Goal: Communication & Community: Participate in discussion

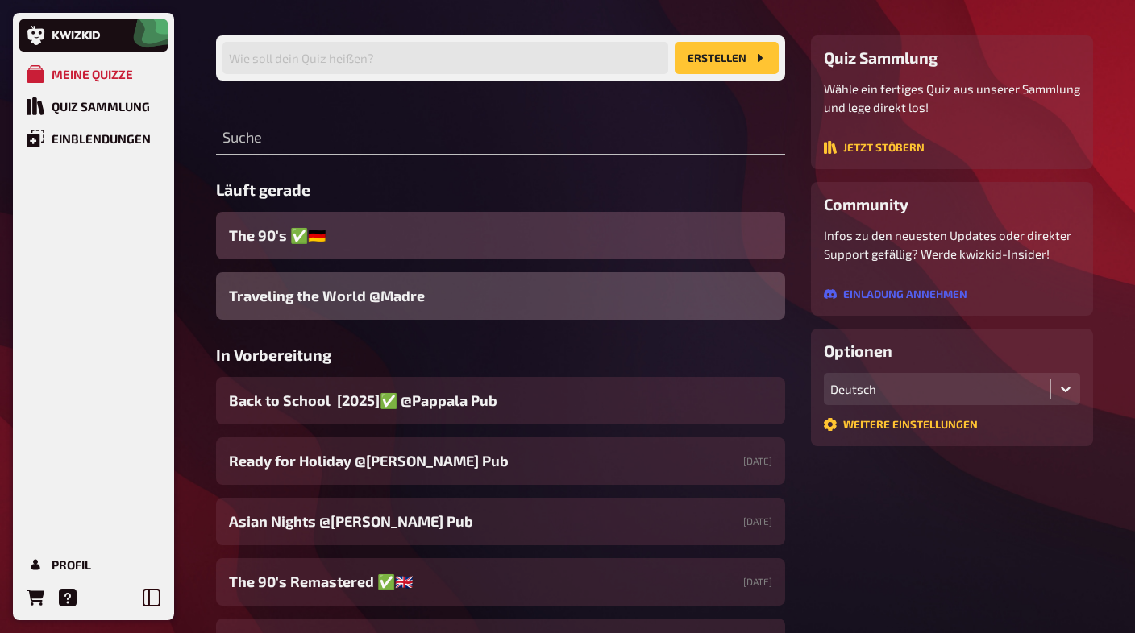
scroll to position [114, 0]
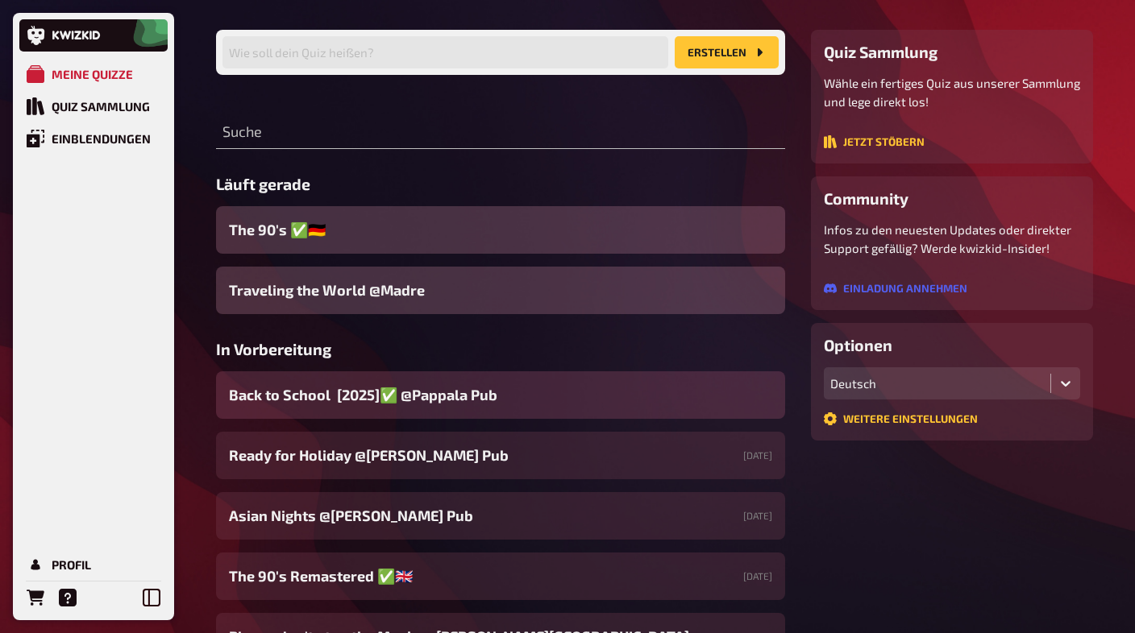
click at [493, 396] on span "Back to School [2025]✅ @Pappala Pub ​" at bounding box center [365, 395] width 272 height 22
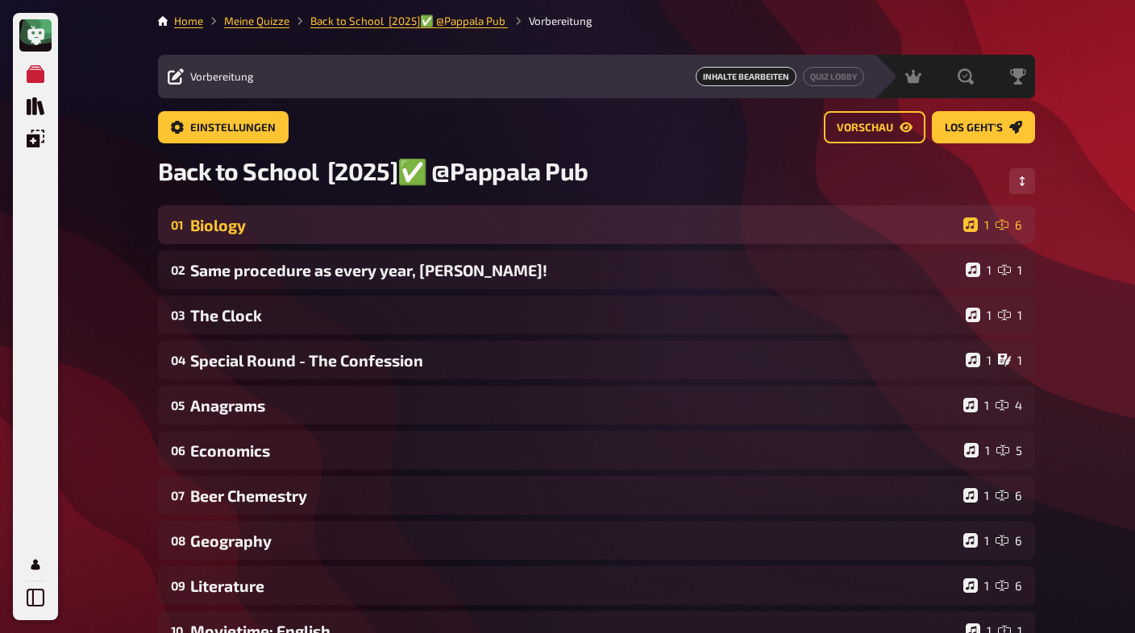
click at [450, 243] on div "01 Biology 1 6" at bounding box center [596, 224] width 877 height 39
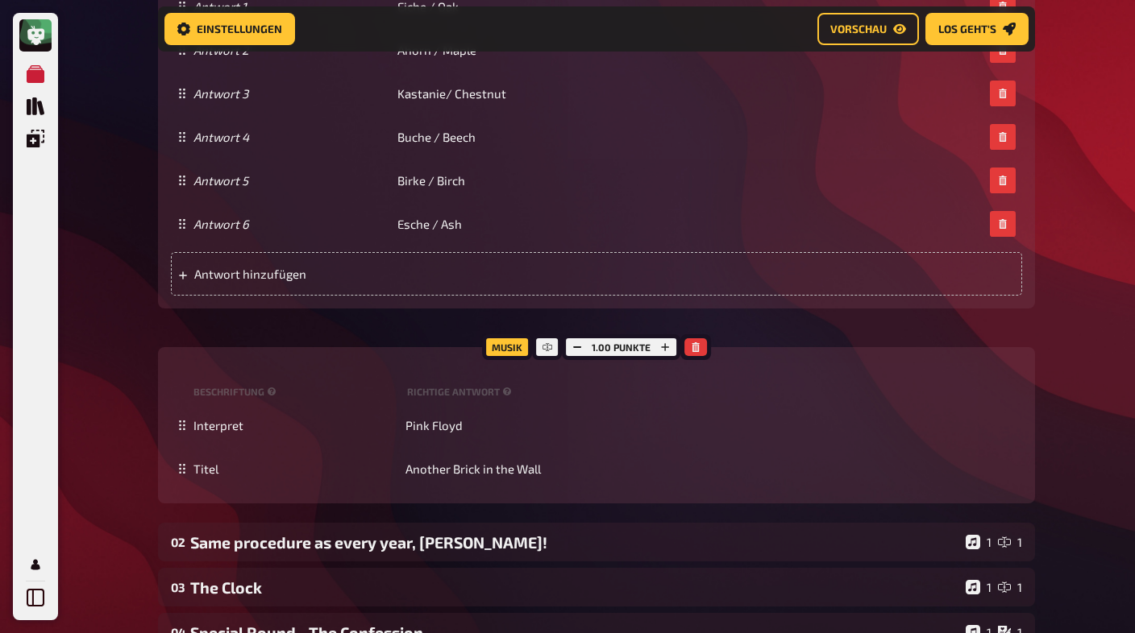
scroll to position [1099, 0]
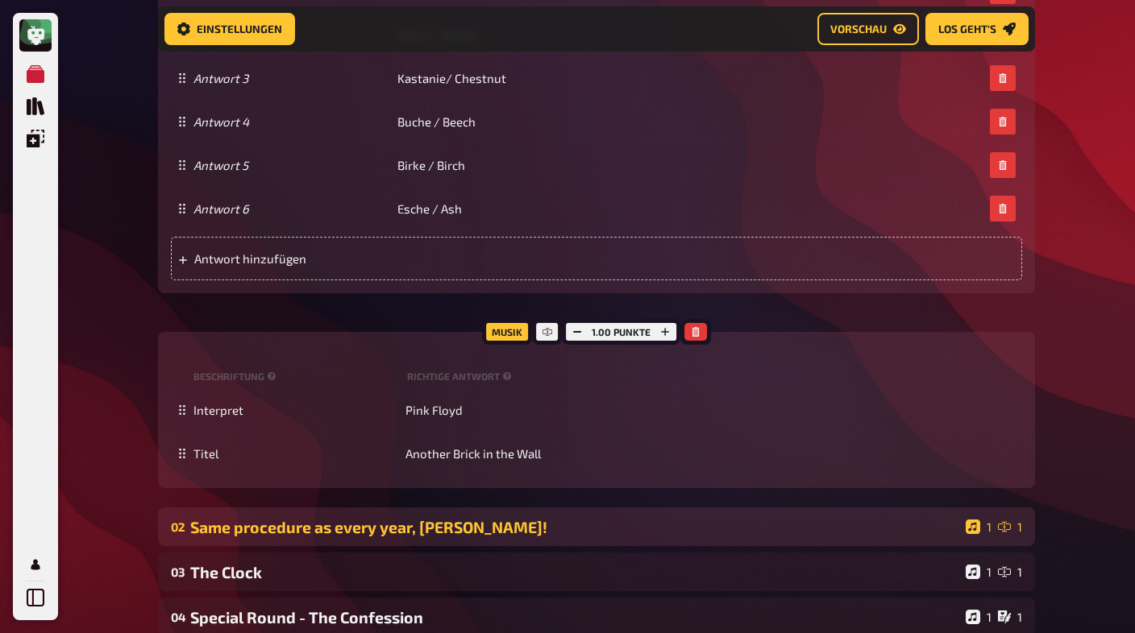
click at [326, 537] on div "Same procedure as every year, [PERSON_NAME]!" at bounding box center [574, 527] width 769 height 19
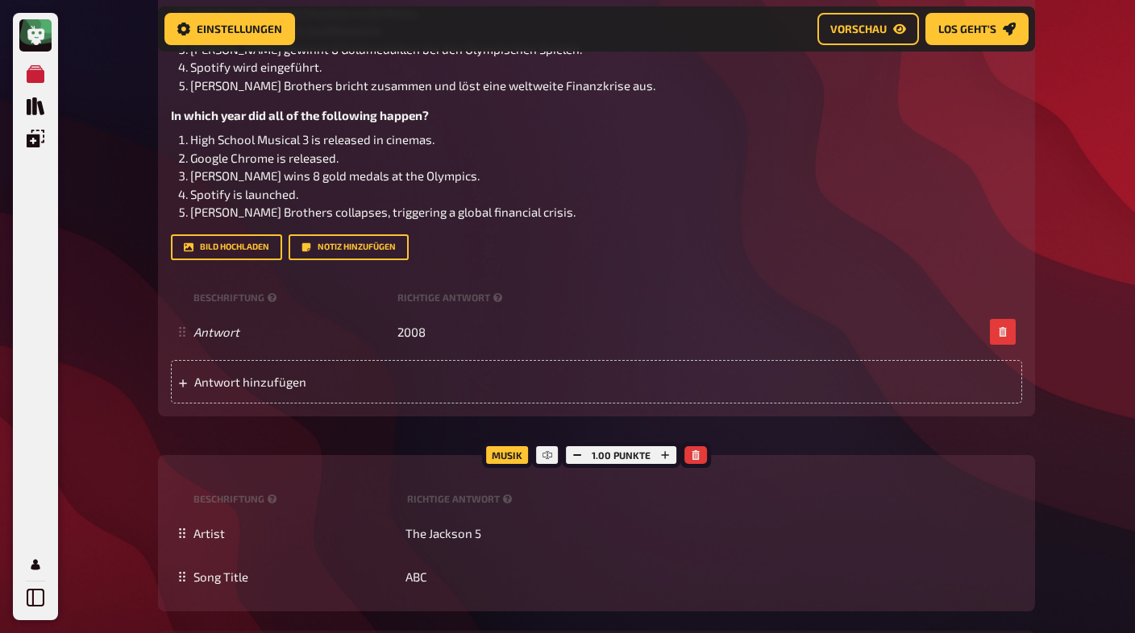
scroll to position [1804, 0]
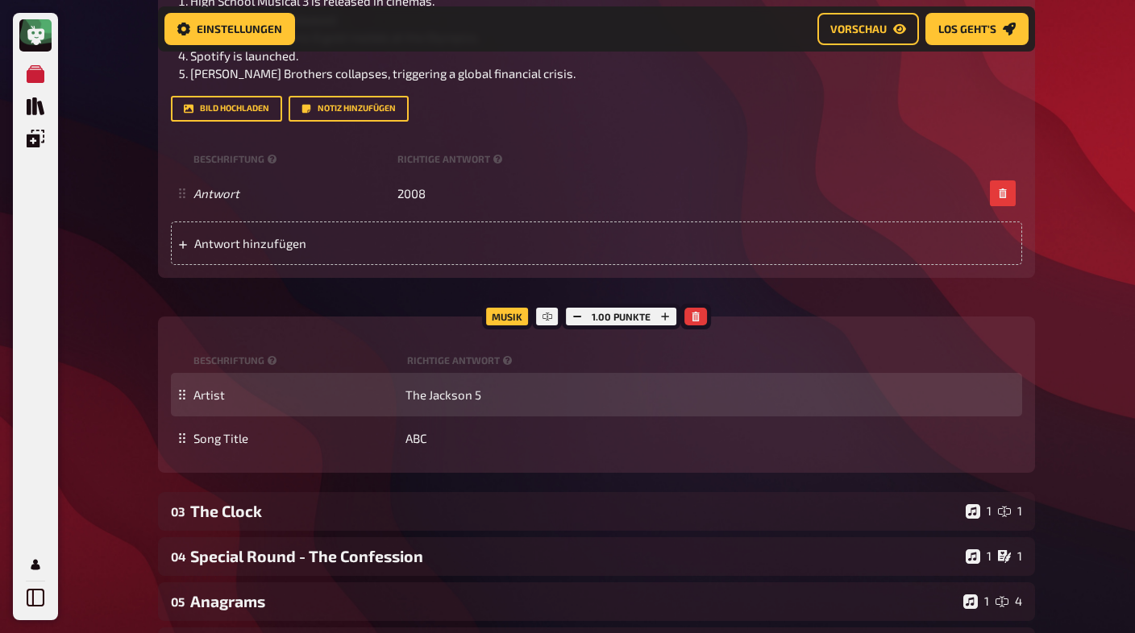
click at [326, 514] on div "The Clock" at bounding box center [574, 511] width 769 height 19
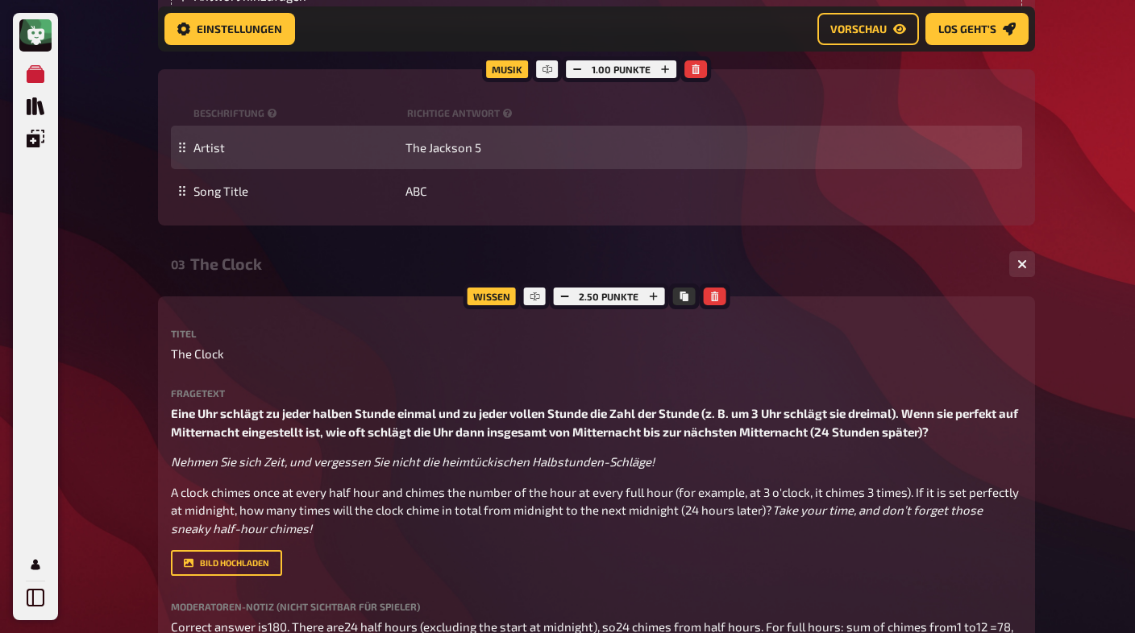
scroll to position [2236, 0]
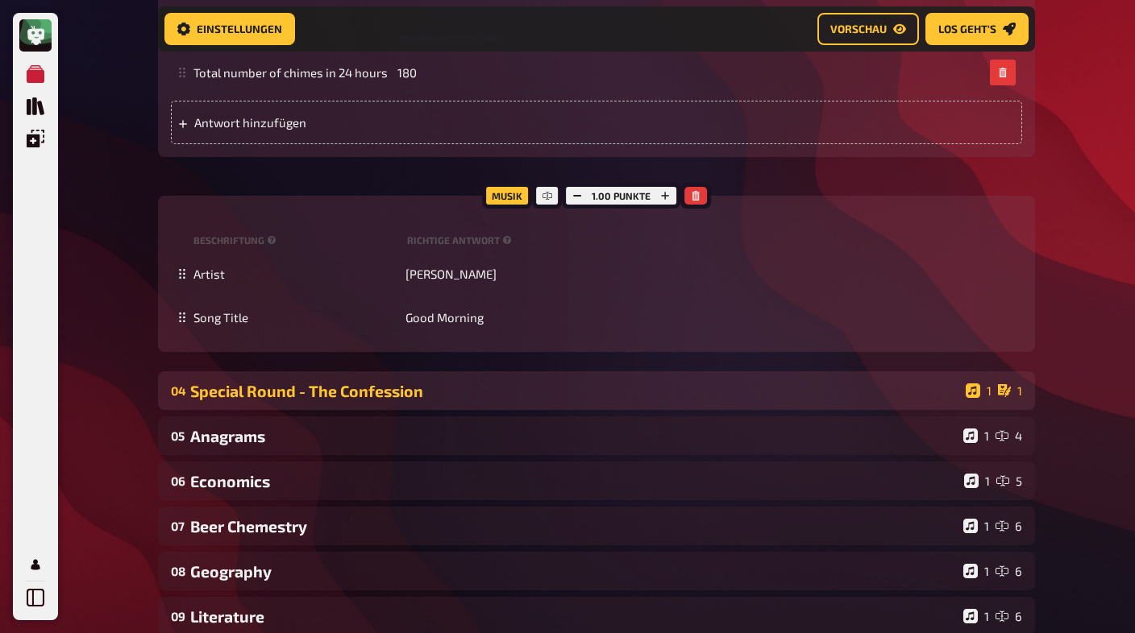
click at [319, 410] on div "04 Special Round - The Confession 1 1" at bounding box center [596, 390] width 877 height 39
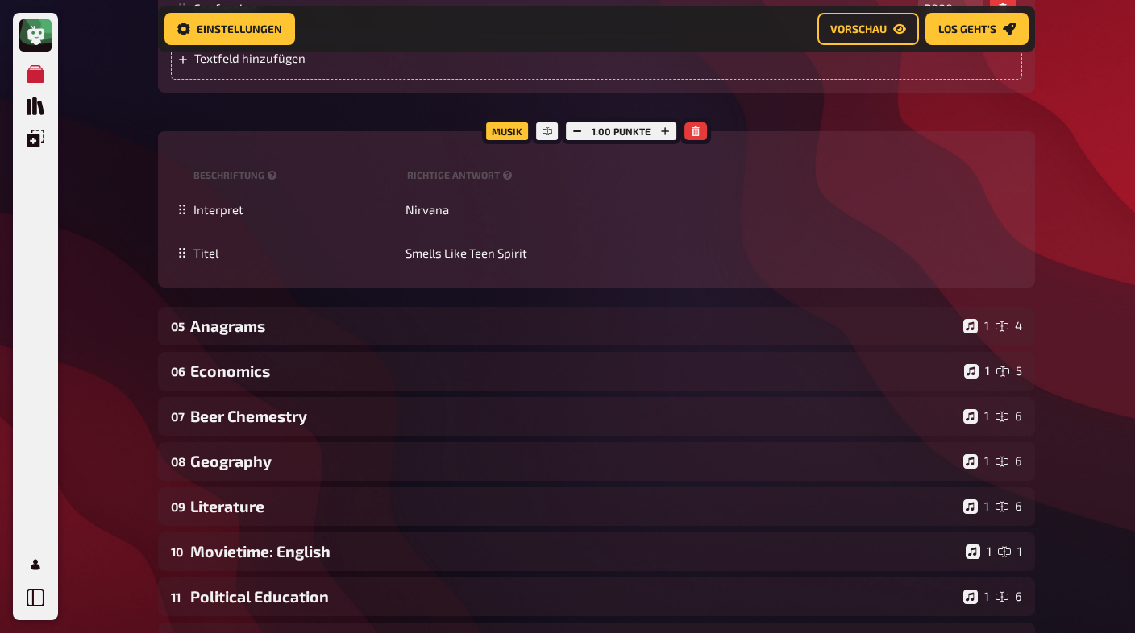
scroll to position [3500, 0]
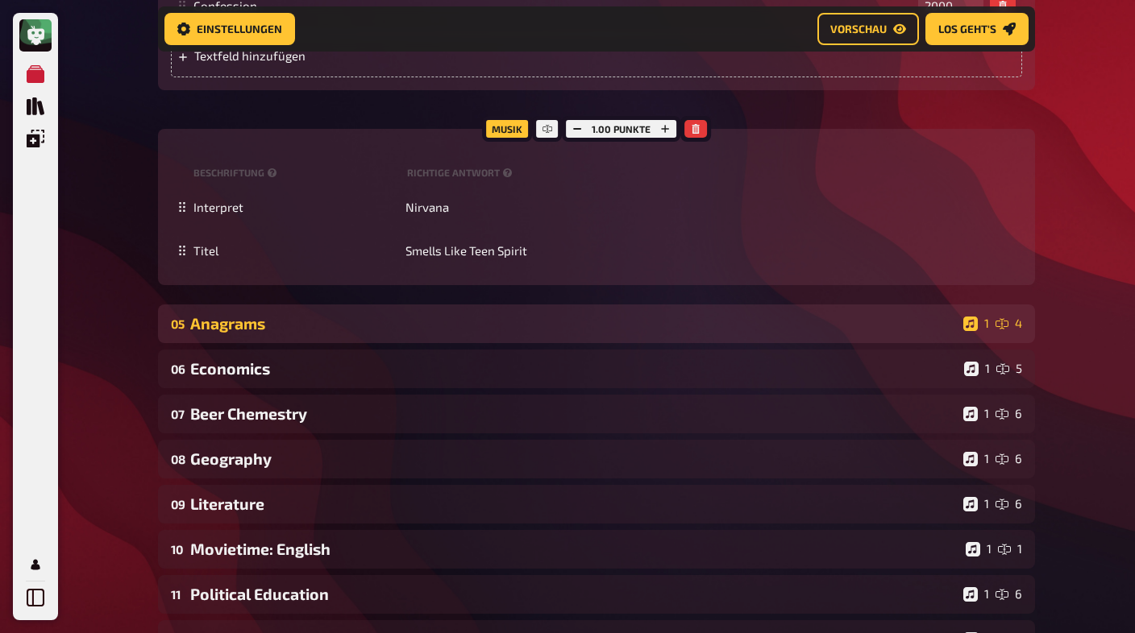
click at [298, 333] on div "Anagrams" at bounding box center [573, 323] width 766 height 19
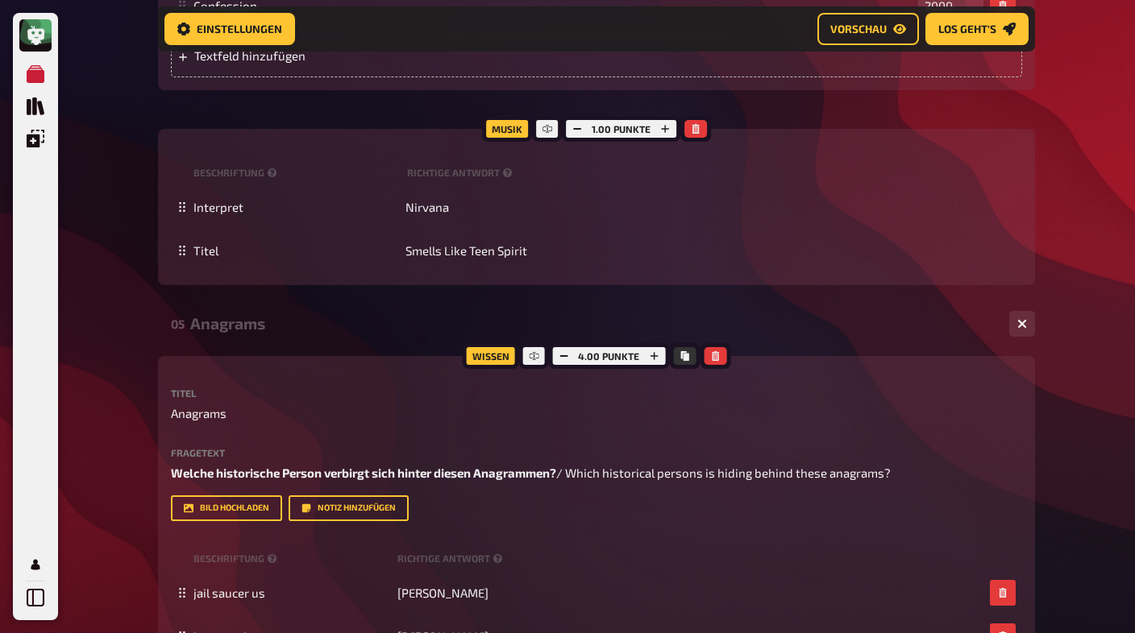
scroll to position [3652, 0]
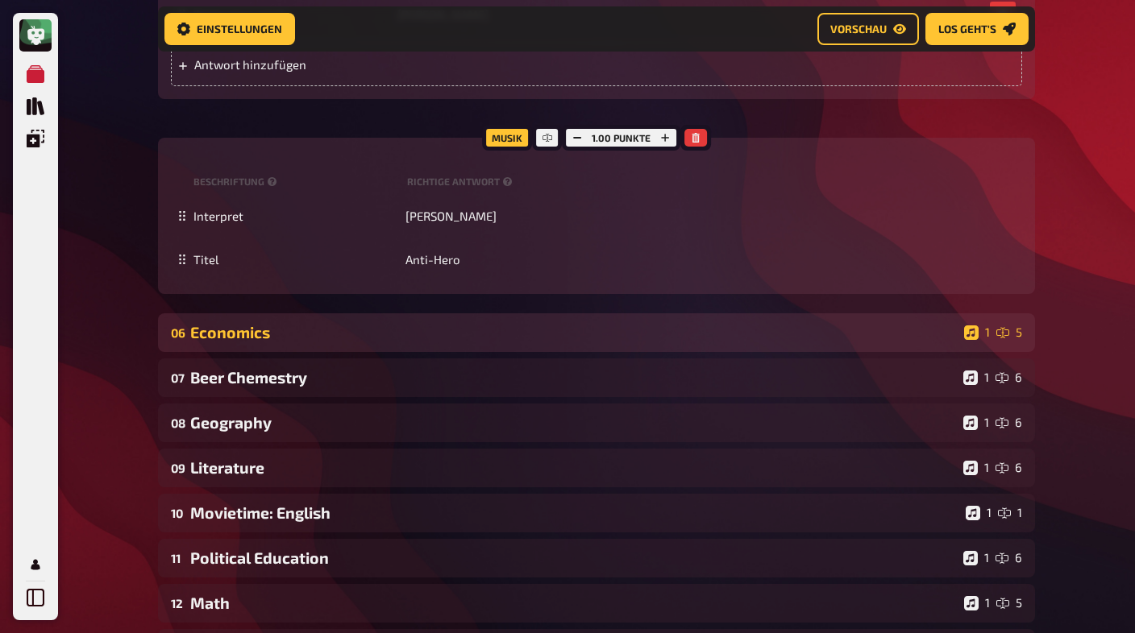
click at [297, 352] on div "06 Economics 1 5" at bounding box center [596, 332] width 877 height 39
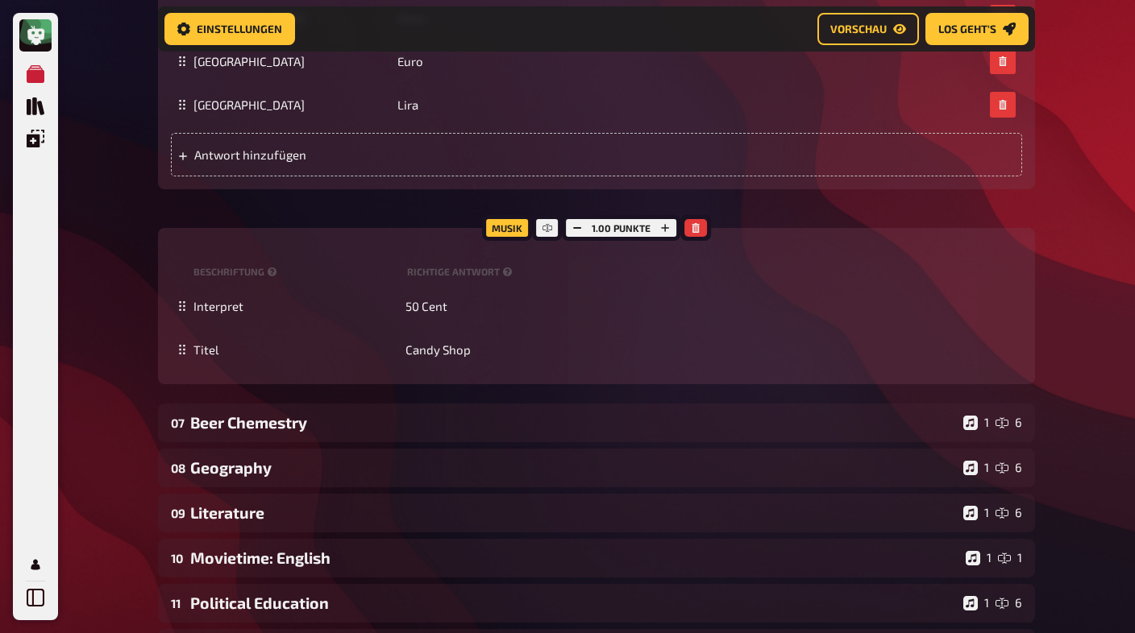
scroll to position [4884, 0]
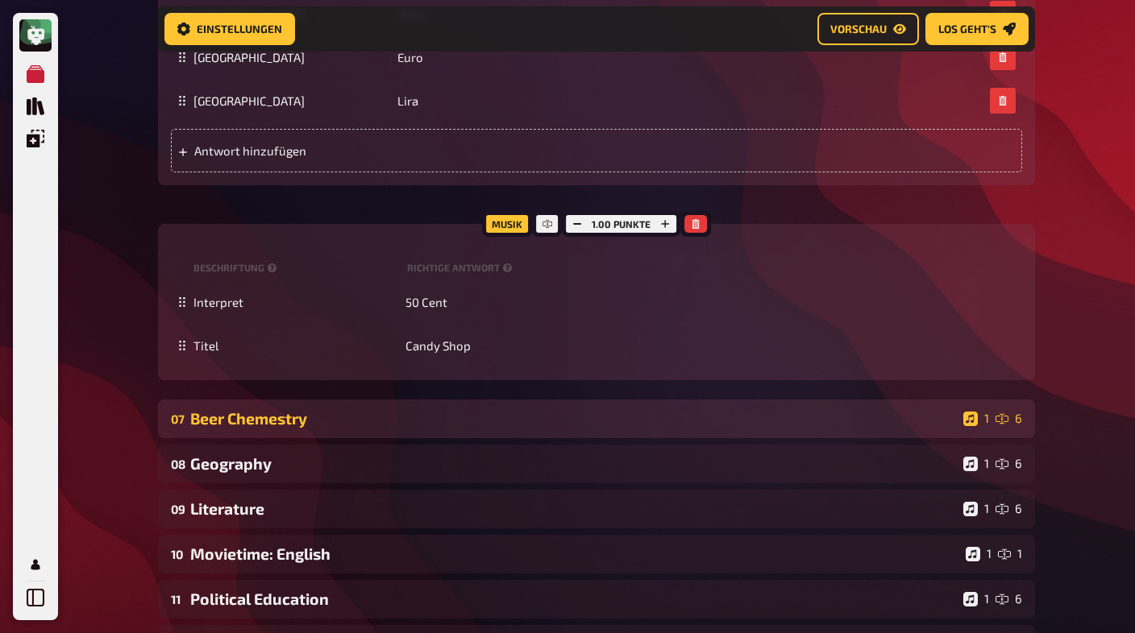
click at [280, 428] on div "Beer Chemestry" at bounding box center [573, 418] width 766 height 19
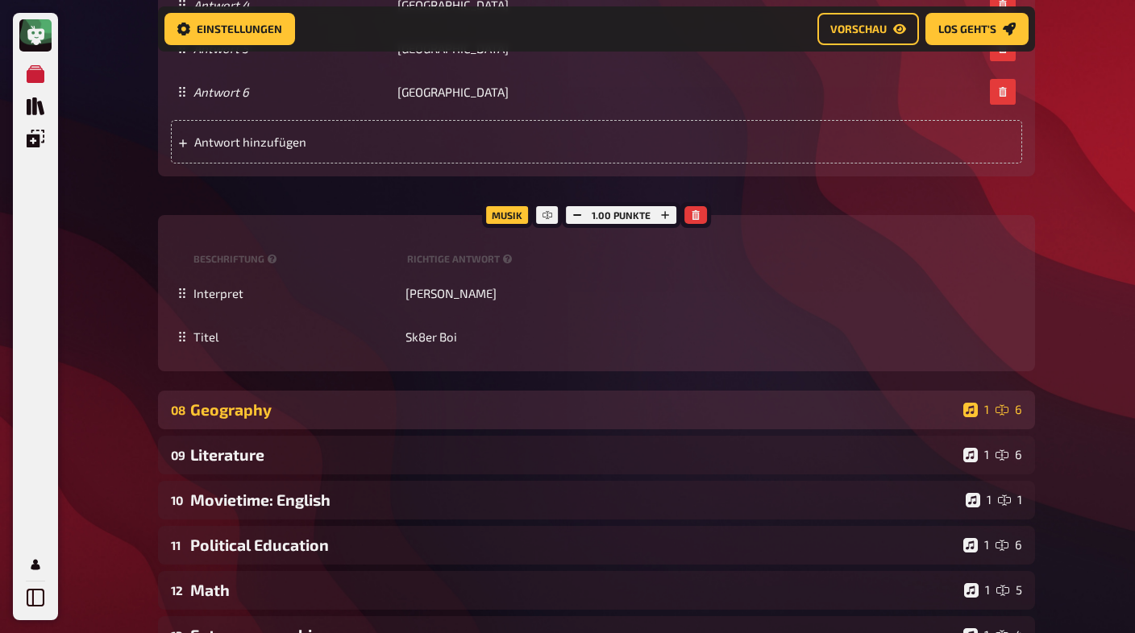
click at [276, 419] on div "Geography" at bounding box center [573, 410] width 766 height 19
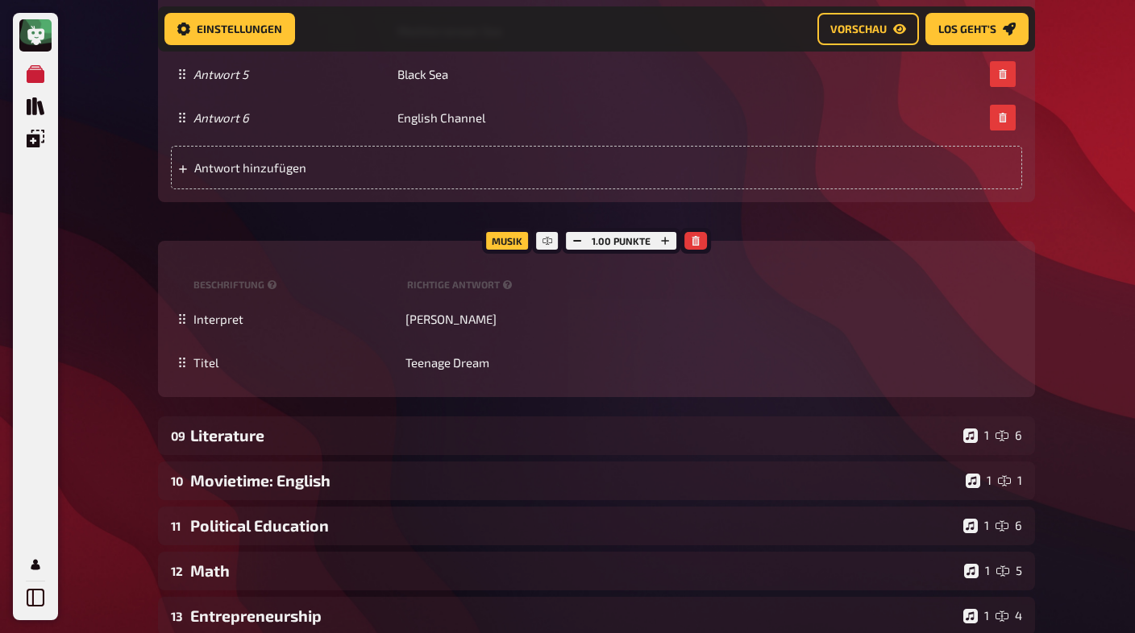
scroll to position [7561, 0]
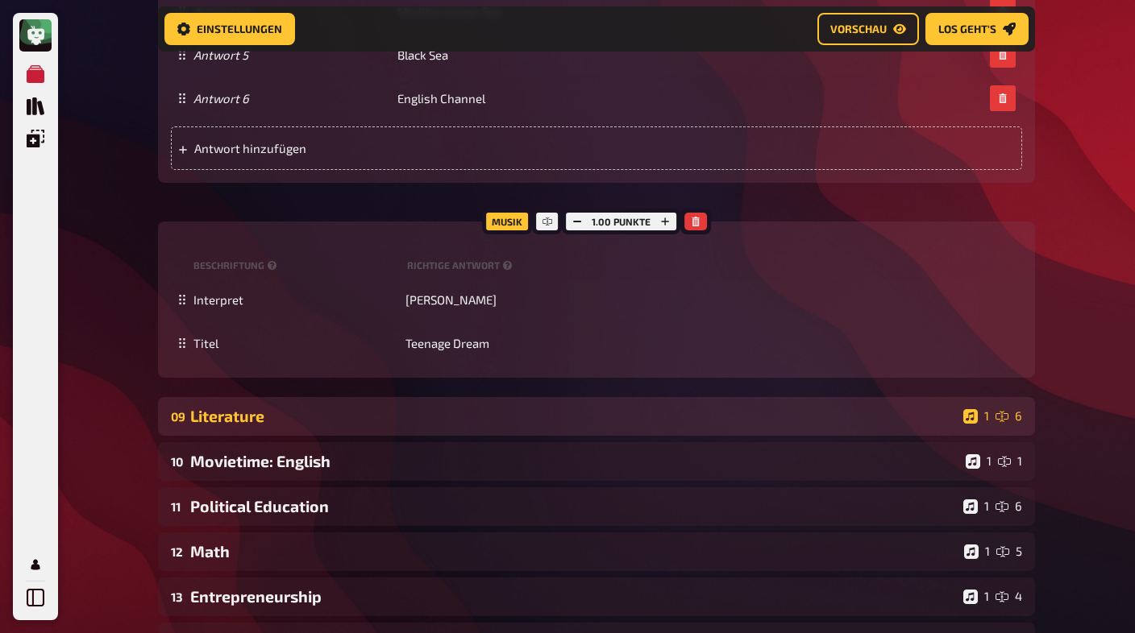
click at [278, 425] on div "Literature" at bounding box center [573, 416] width 766 height 19
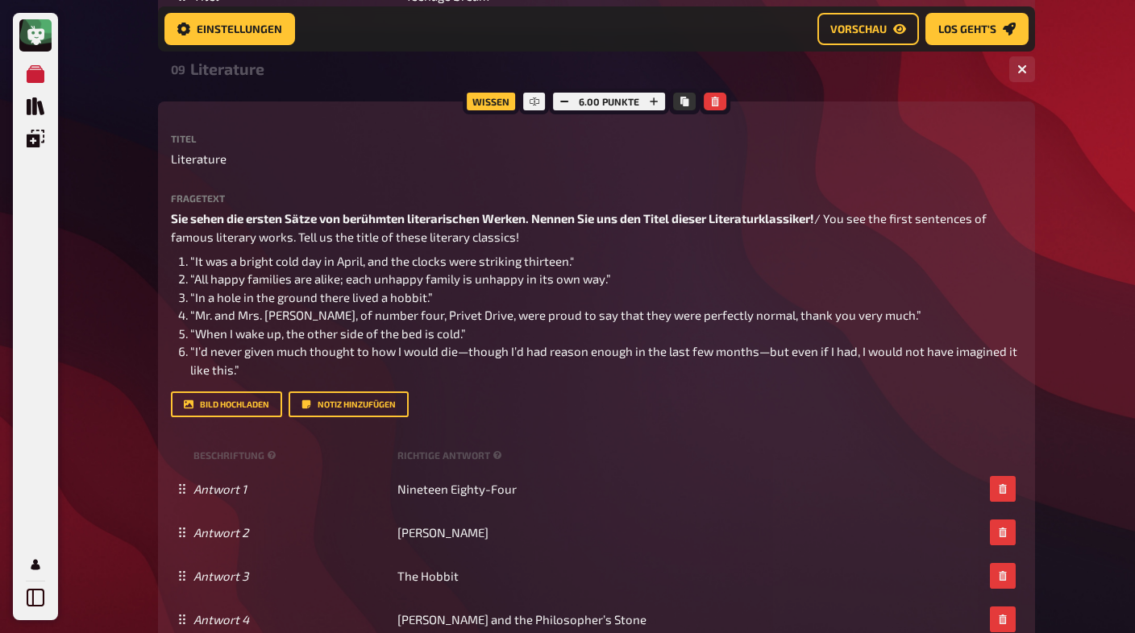
scroll to position [7927, 0]
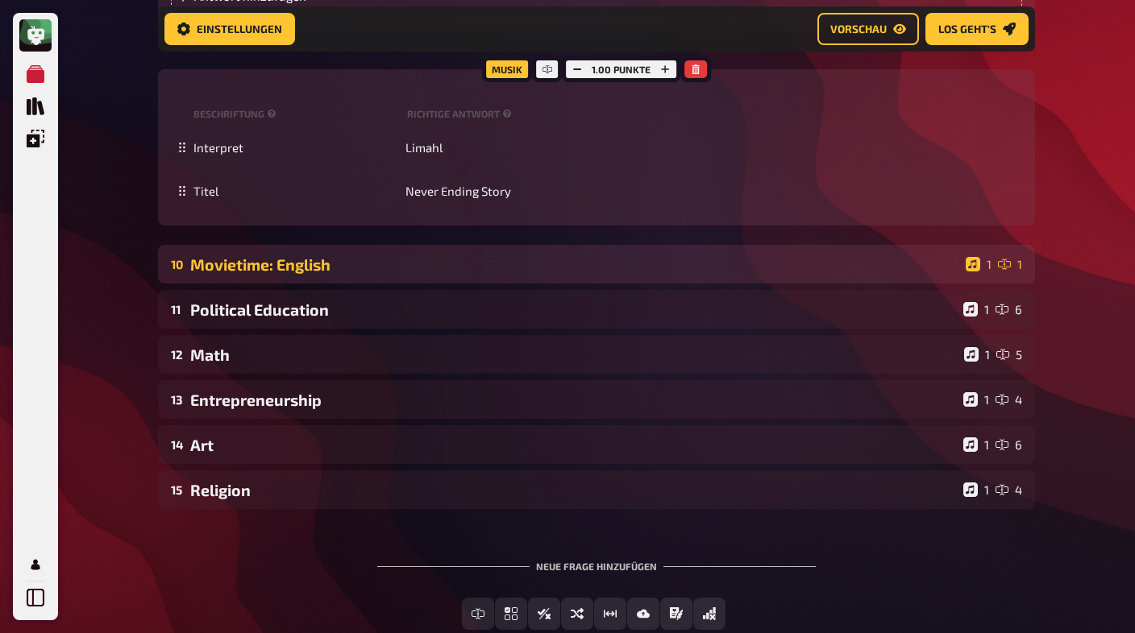
click at [284, 284] on div "10 Movietime: English 1 1" at bounding box center [596, 264] width 877 height 39
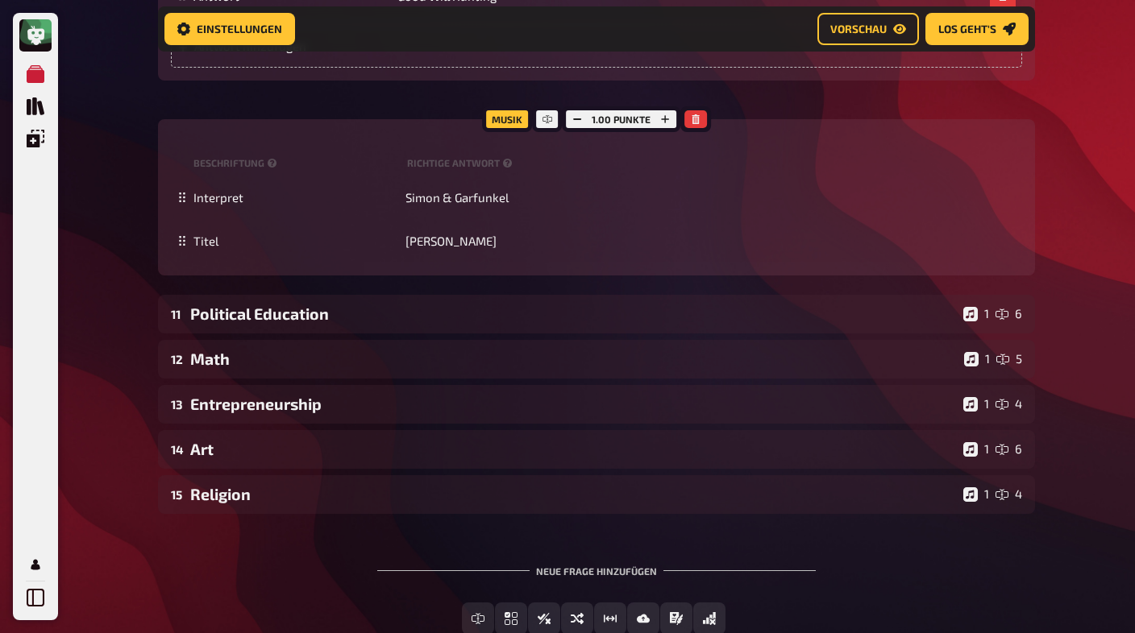
scroll to position [9269, 0]
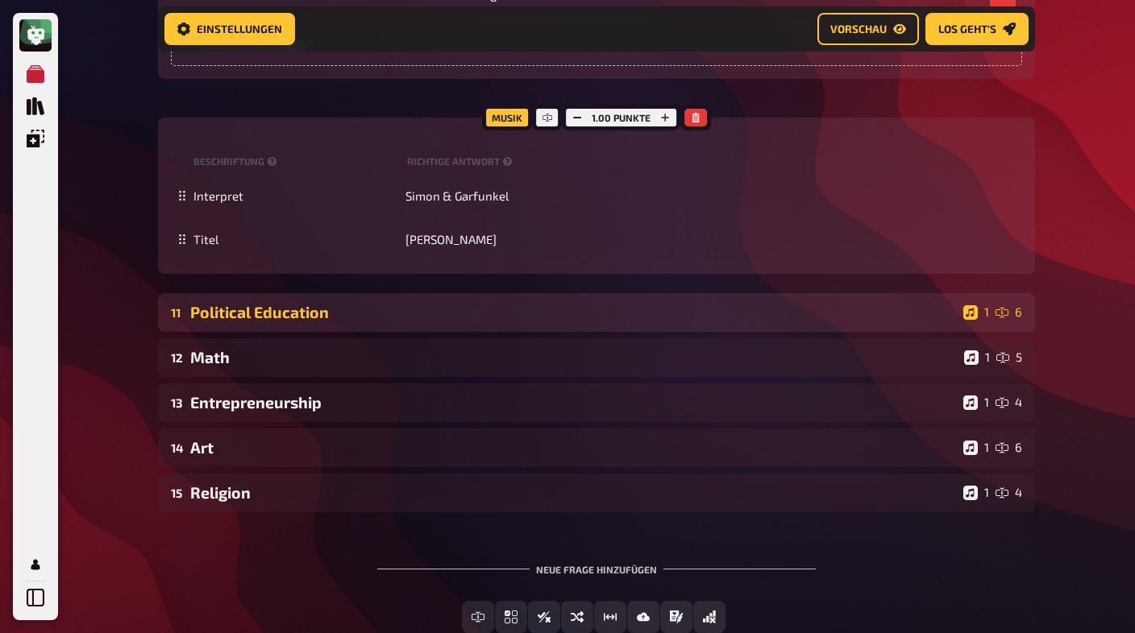
click at [267, 322] on div "Political Education" at bounding box center [573, 312] width 766 height 19
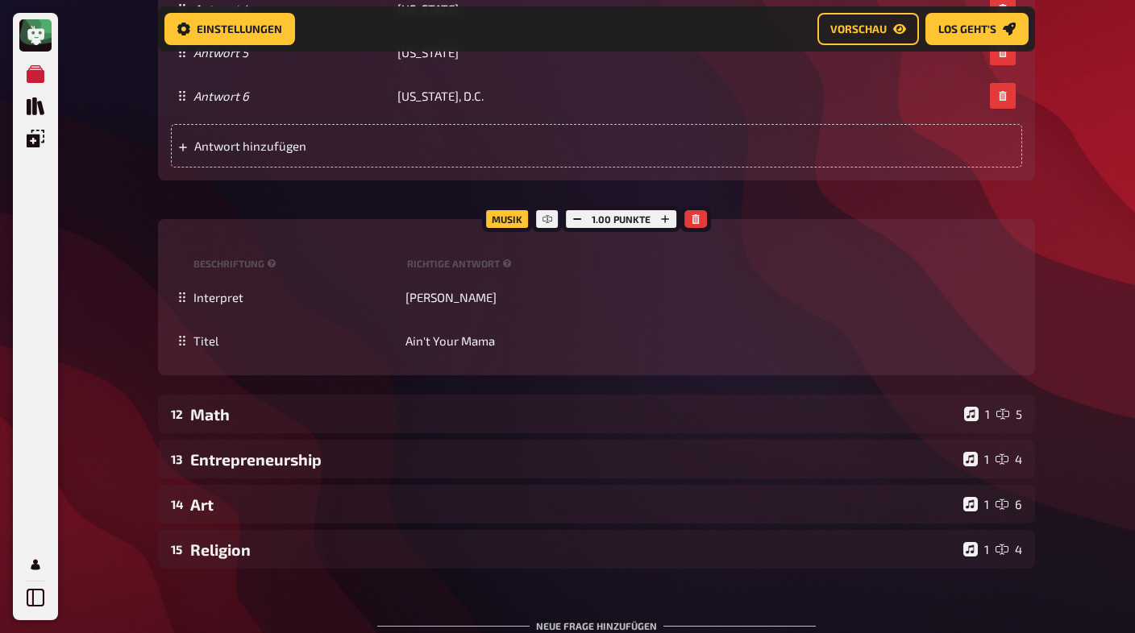
scroll to position [10394, 0]
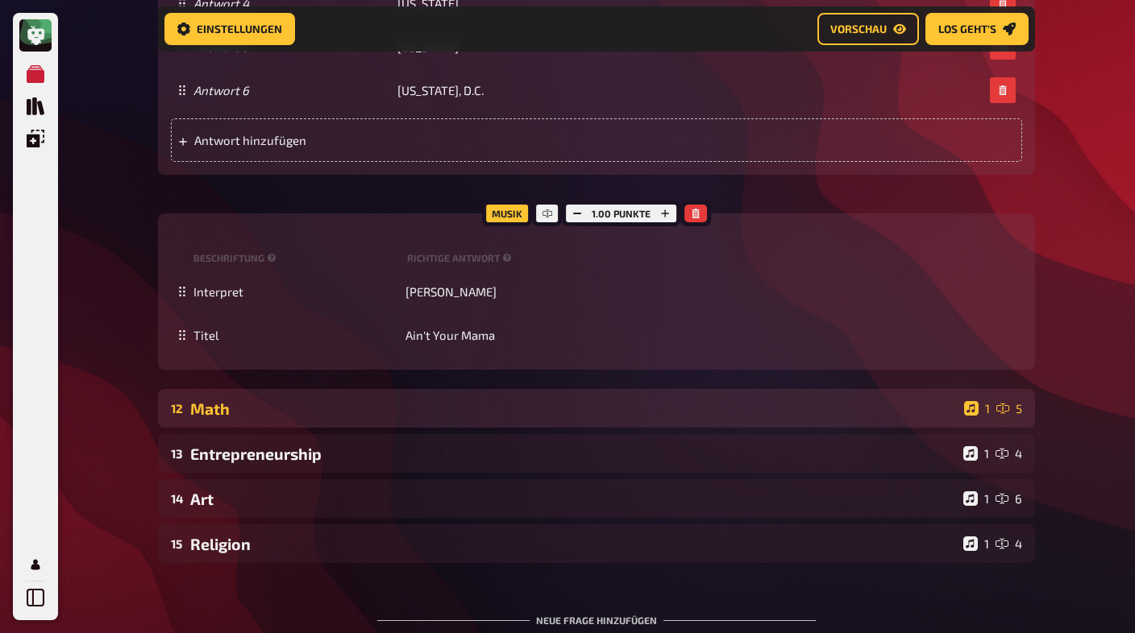
click at [252, 418] on div "Math" at bounding box center [573, 409] width 767 height 19
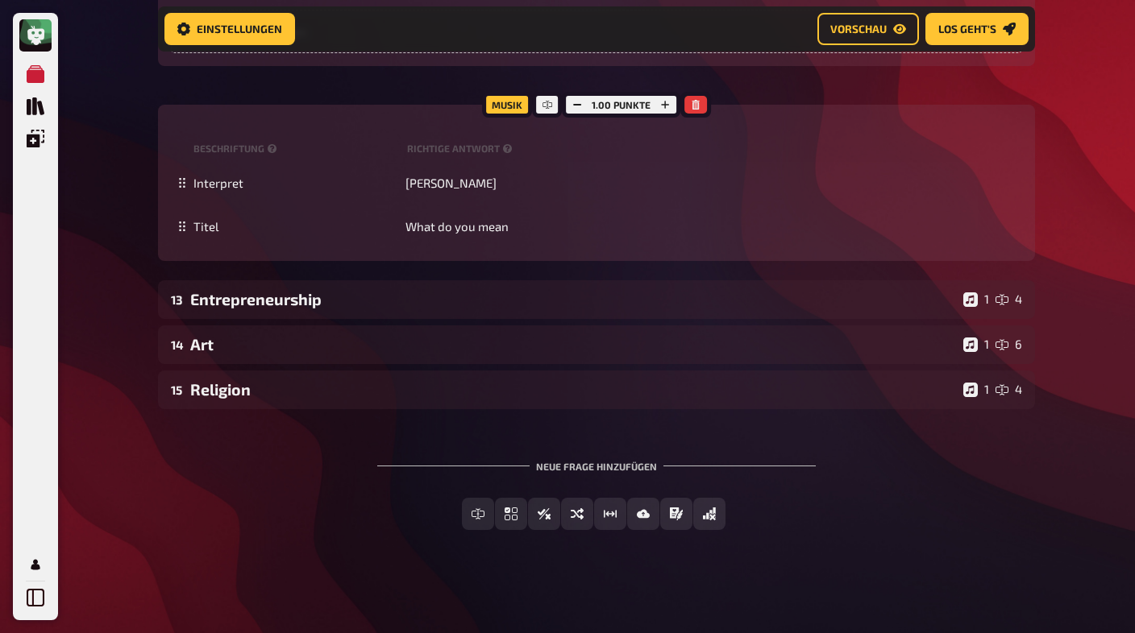
scroll to position [11739, 0]
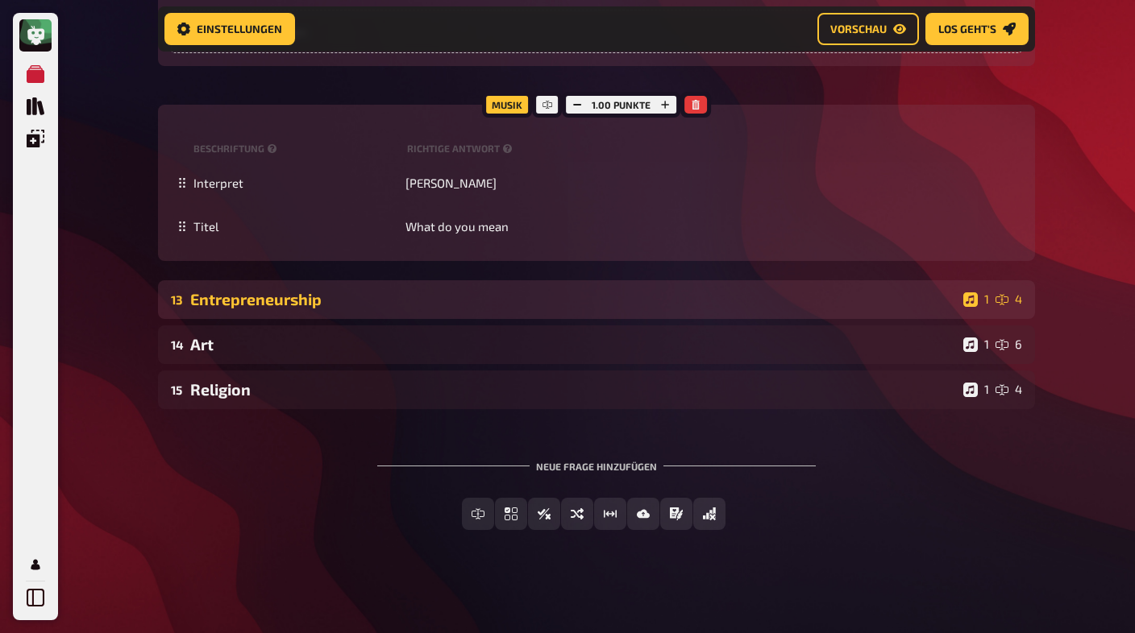
click at [309, 319] on div "13 Entrepreneurship 1 4" at bounding box center [596, 299] width 877 height 39
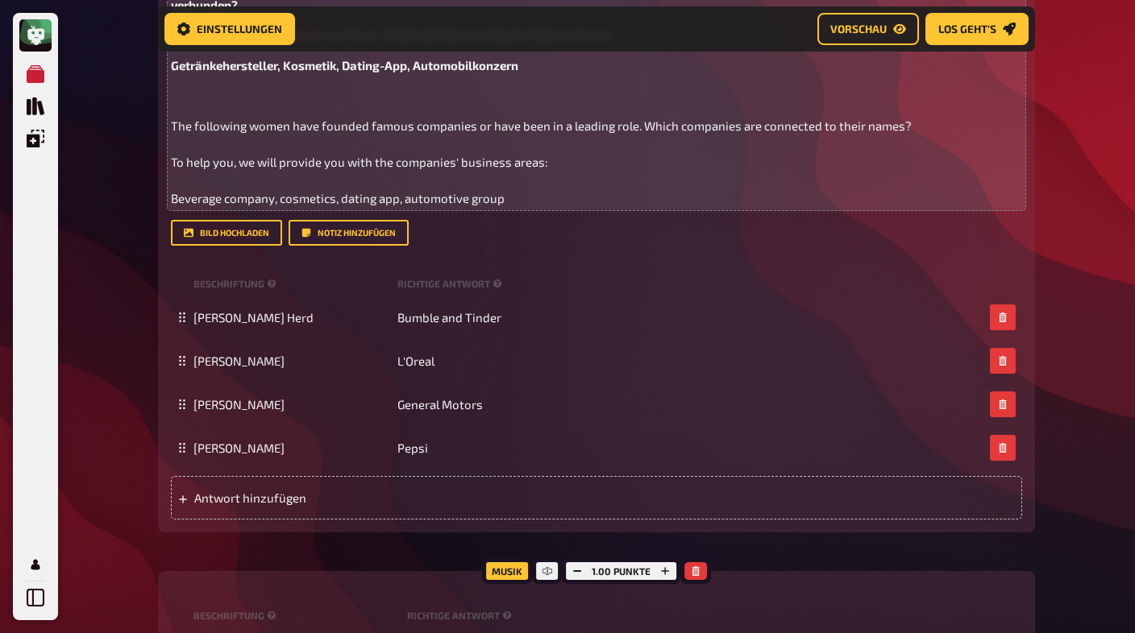
scroll to position [12144, 0]
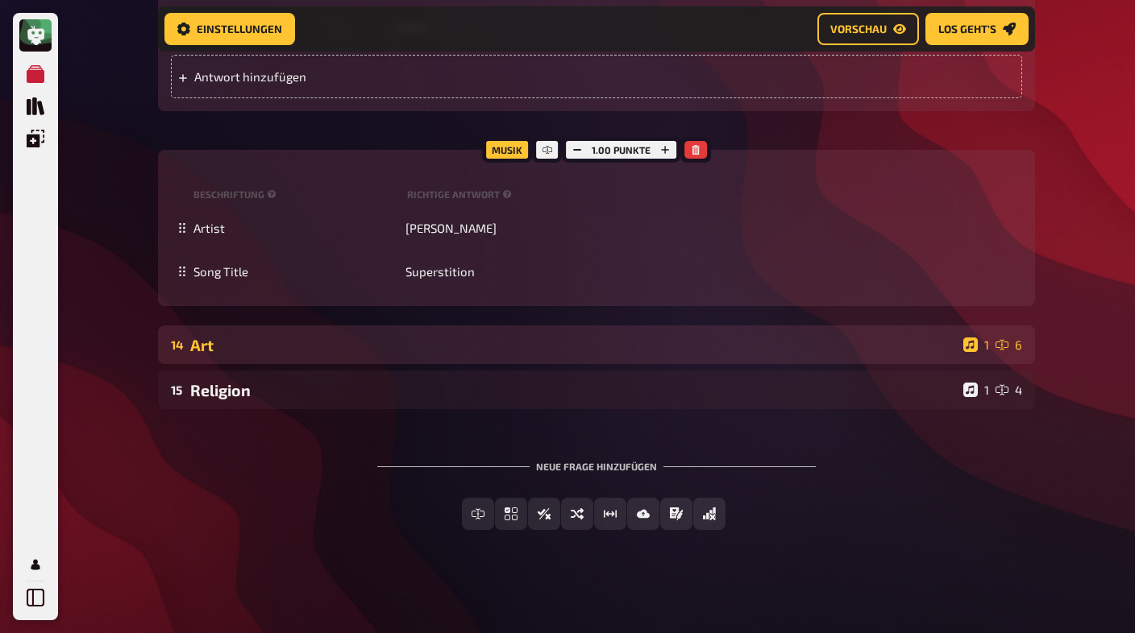
click at [296, 364] on div "14 Art 1 6" at bounding box center [596, 345] width 877 height 39
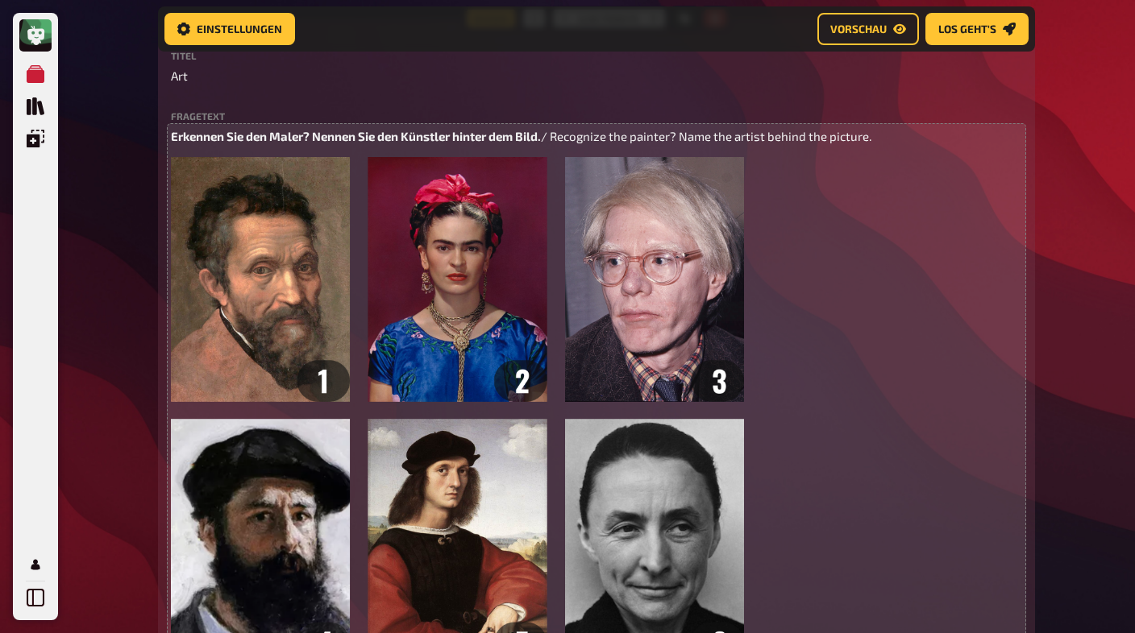
scroll to position [12887, 0]
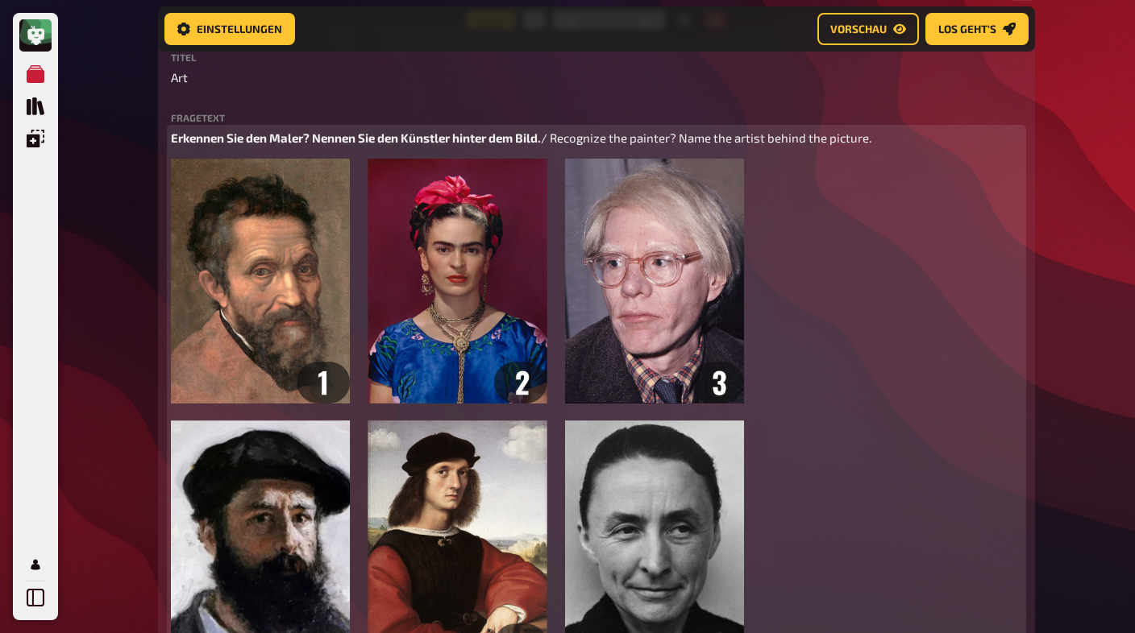
click at [449, 145] on span "Erkennen Sie den Maler? Nennen Sie den Künstler hinter dem Bild." at bounding box center [356, 138] width 370 height 15
click at [401, 145] on span "Erkennen Sie den Maler? Nennen Sie den Künstler hinter dem Bild." at bounding box center [356, 138] width 370 height 15
click at [477, 145] on span "Erkennen Sie den Maler? Nennen Sie den/die Künstler hinter dem Bild." at bounding box center [367, 138] width 392 height 15
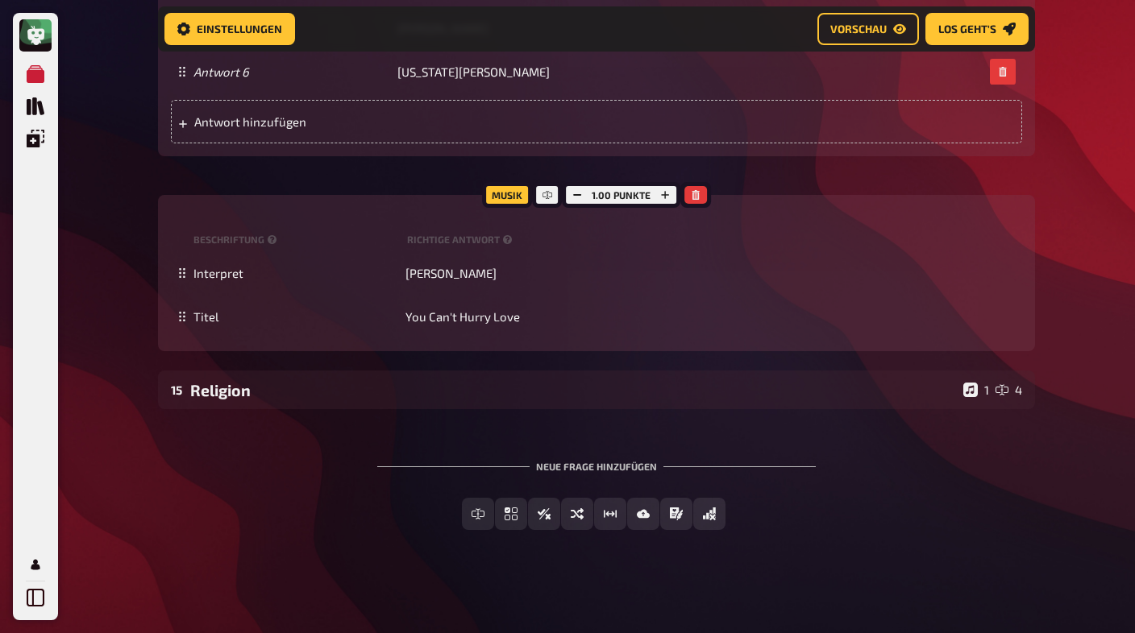
scroll to position [13979, 0]
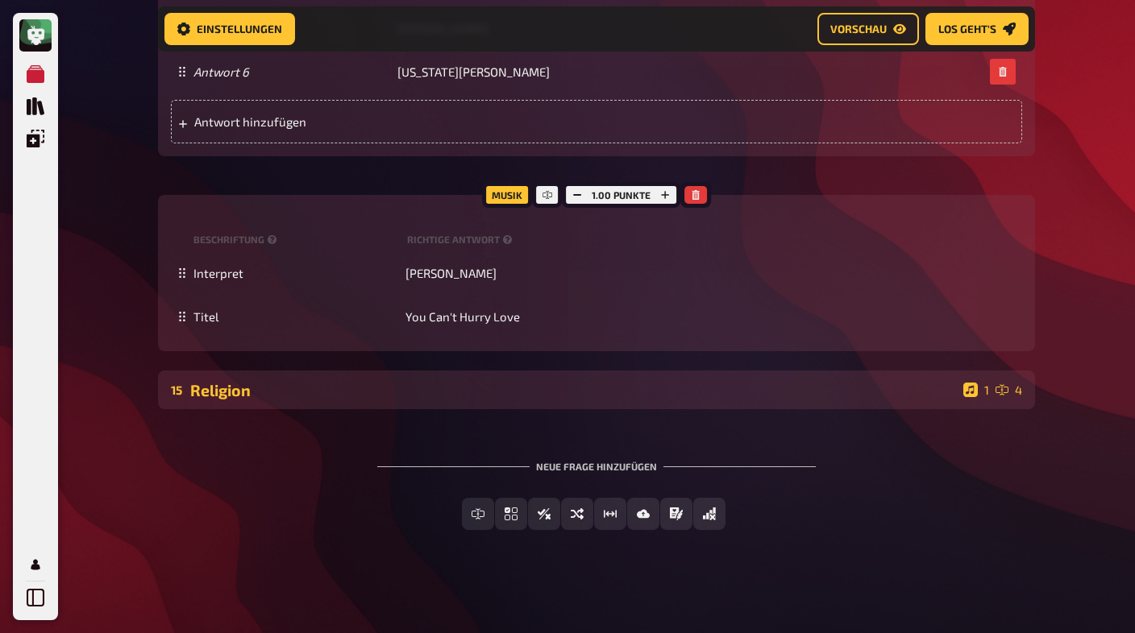
click at [362, 379] on div "15 Religion 1 4" at bounding box center [596, 390] width 877 height 39
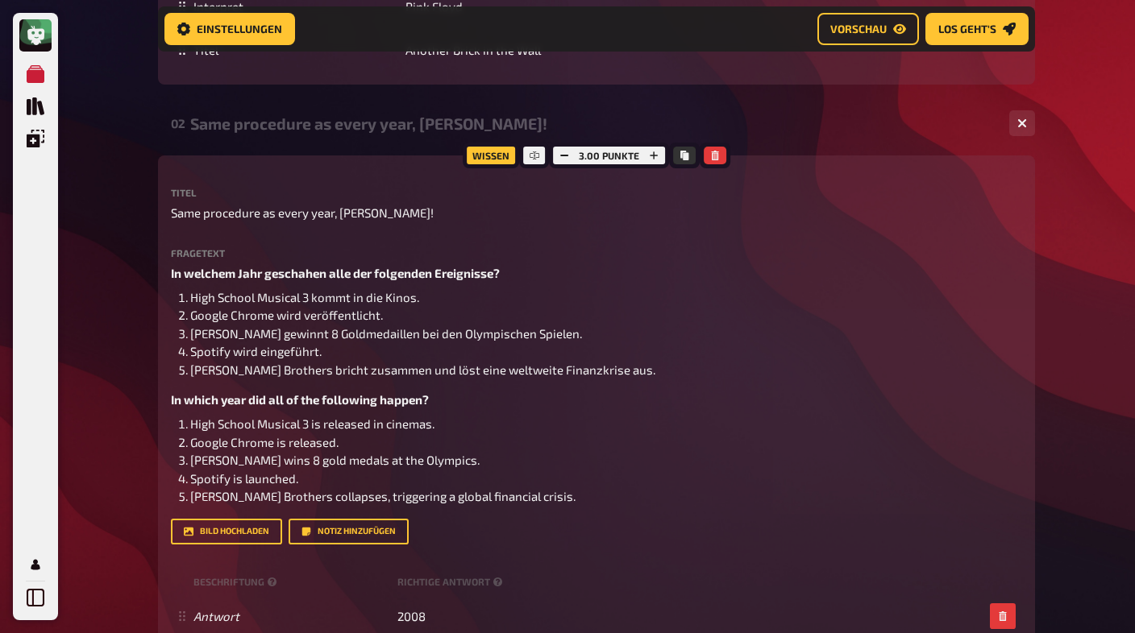
scroll to position [0, 0]
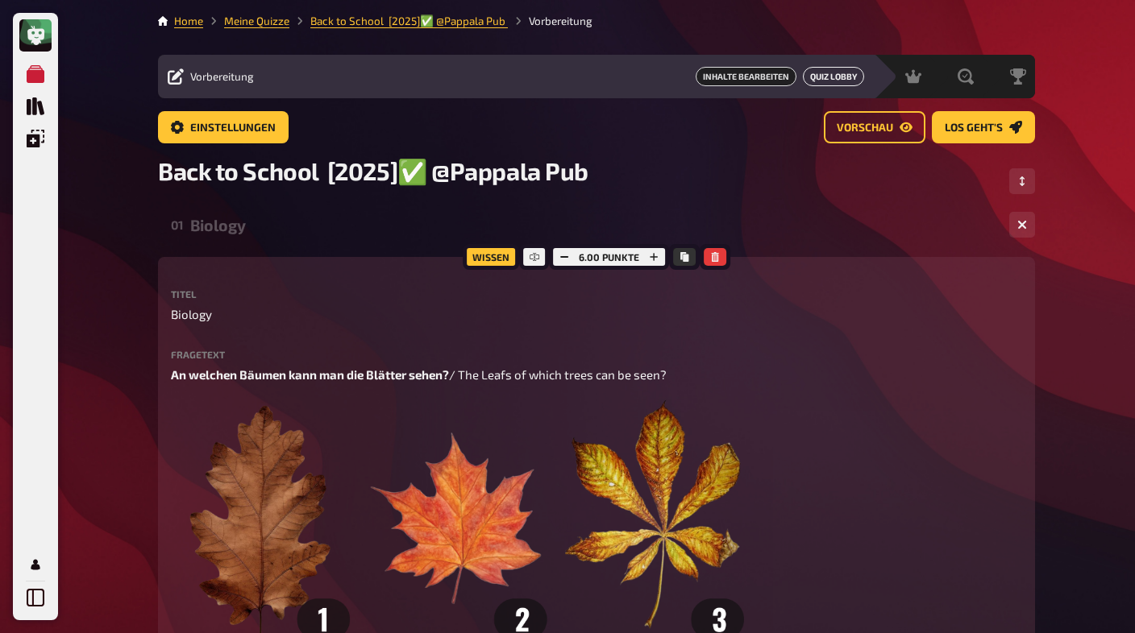
click at [825, 70] on button "Quiz Lobby" at bounding box center [833, 76] width 61 height 19
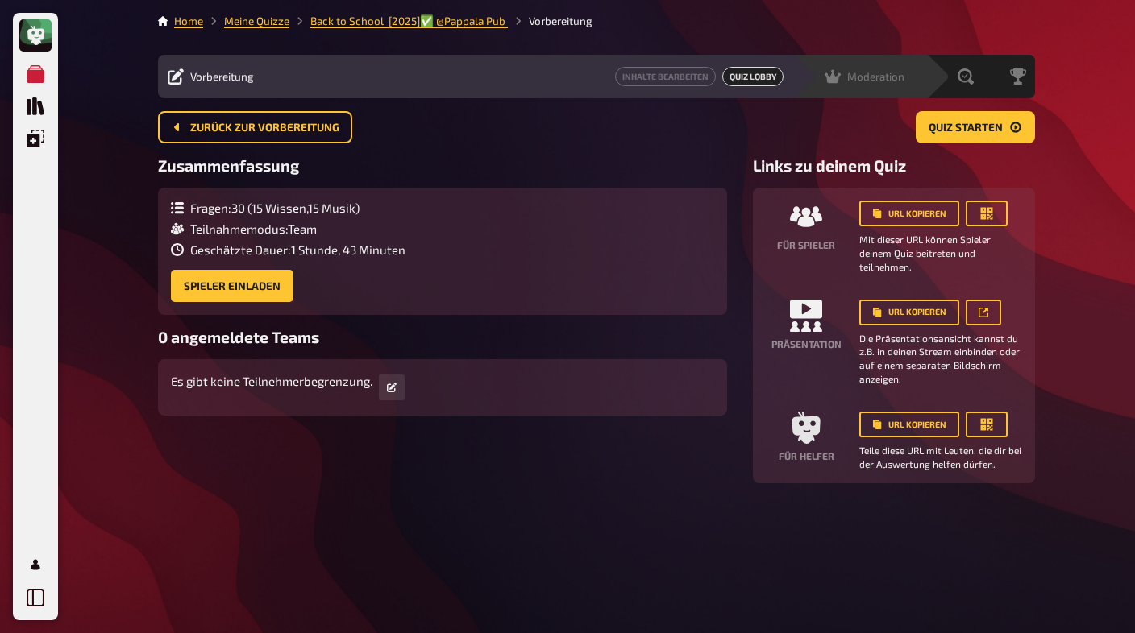
click at [871, 78] on span "Moderation" at bounding box center [875, 76] width 57 height 13
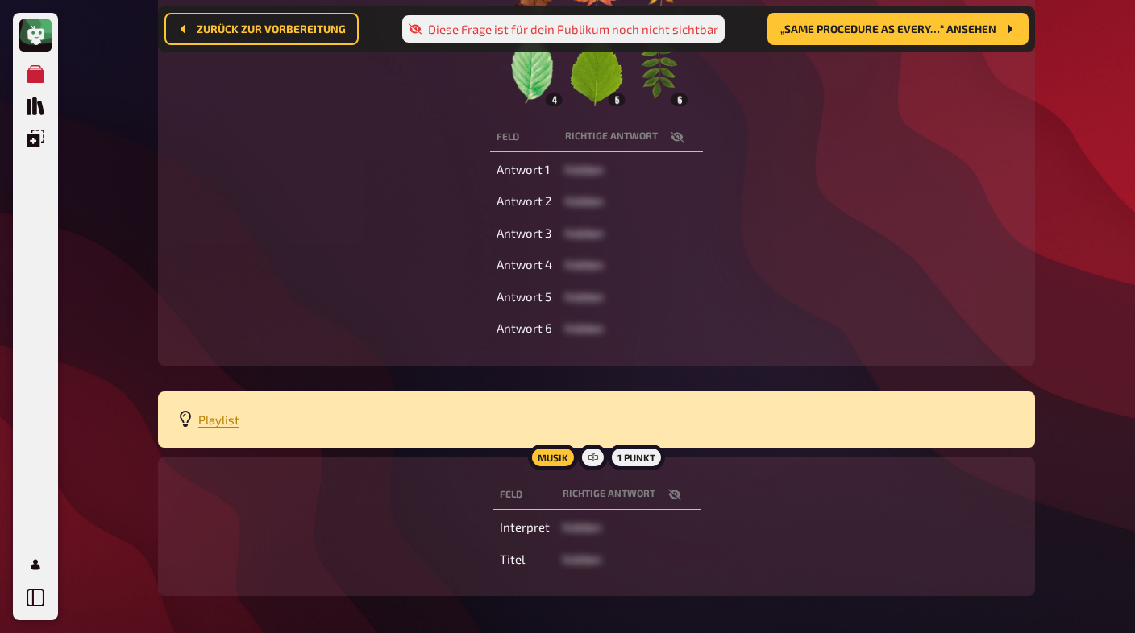
scroll to position [425, 0]
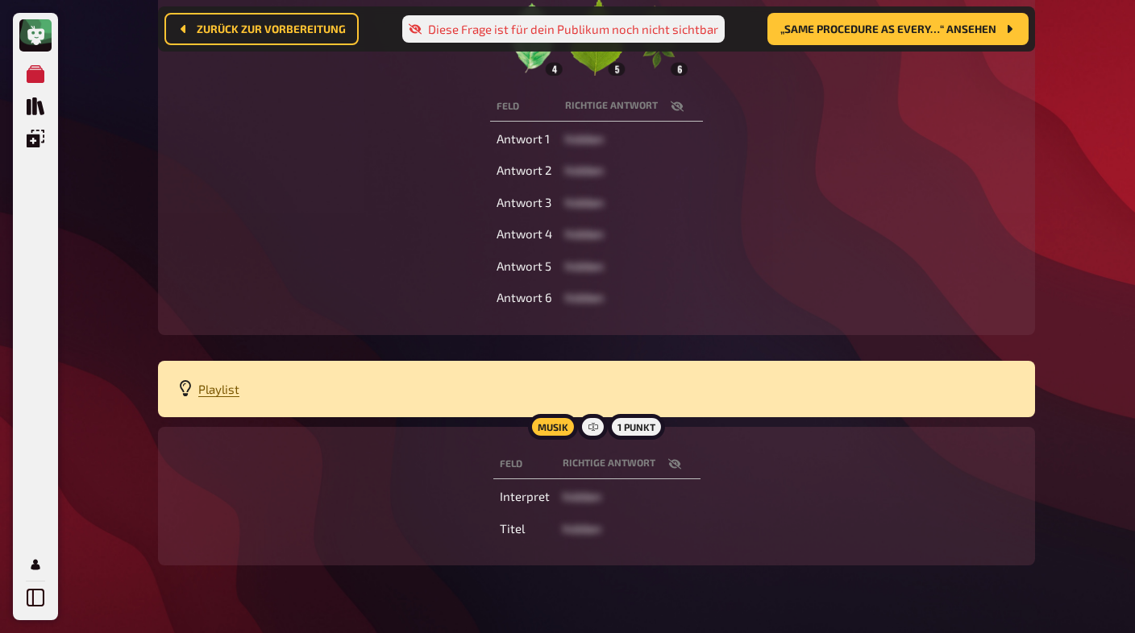
click at [210, 396] on span "Playlist" at bounding box center [218, 389] width 41 height 15
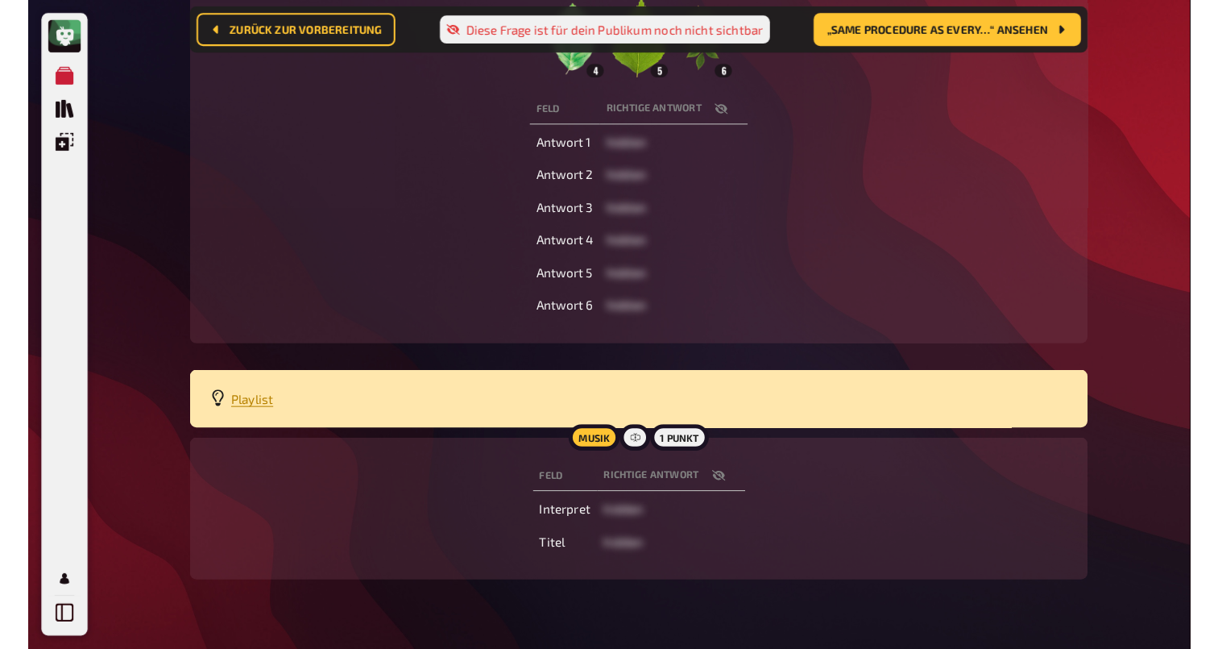
scroll to position [0, 0]
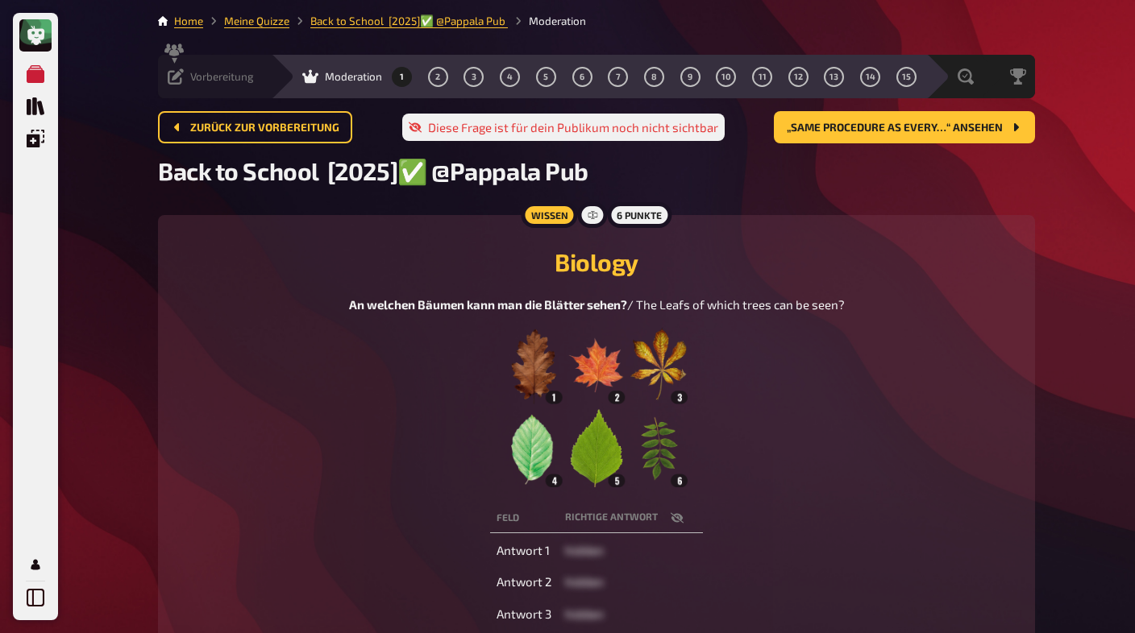
click at [176, 77] on icon at bounding box center [176, 76] width 16 height 16
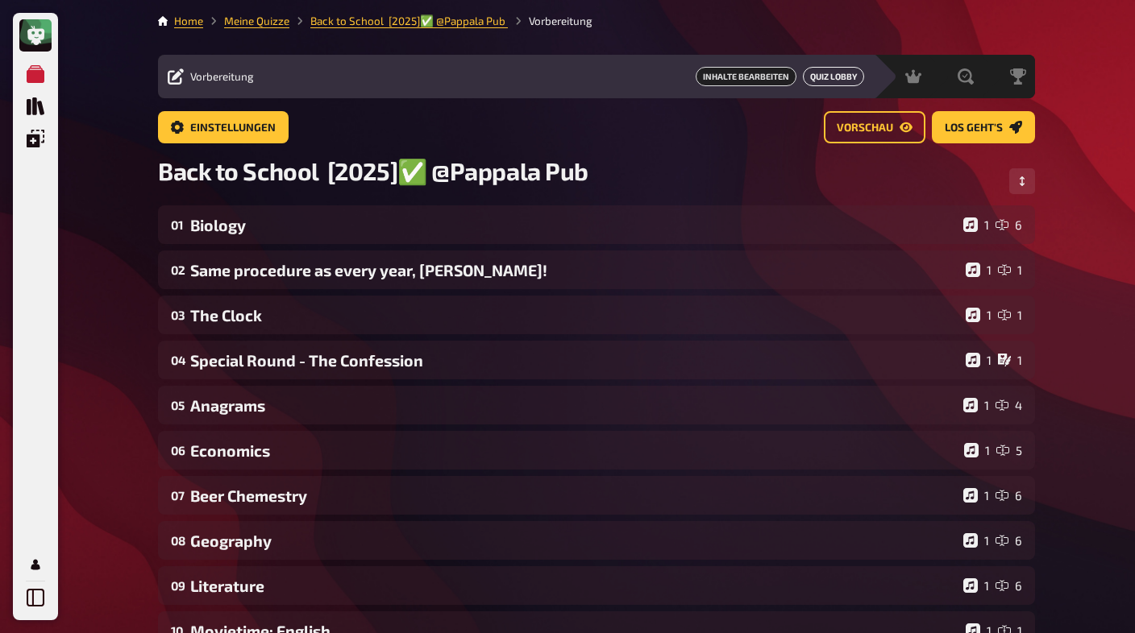
click at [823, 77] on button "Quiz Lobby" at bounding box center [833, 76] width 61 height 19
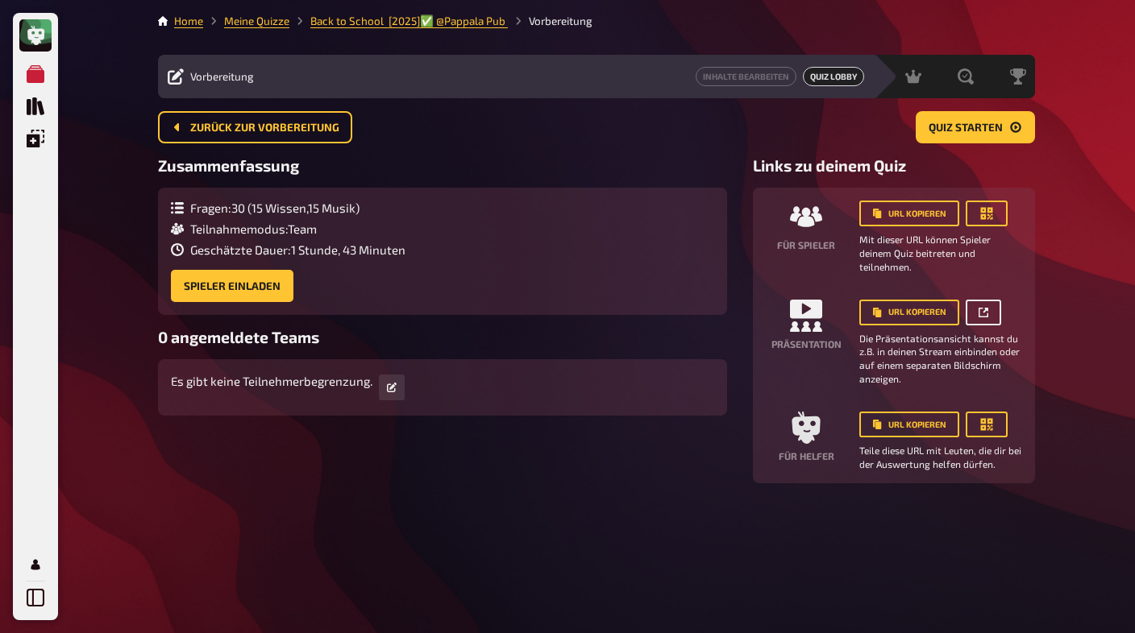
click at [989, 310] on button "button" at bounding box center [982, 313] width 35 height 26
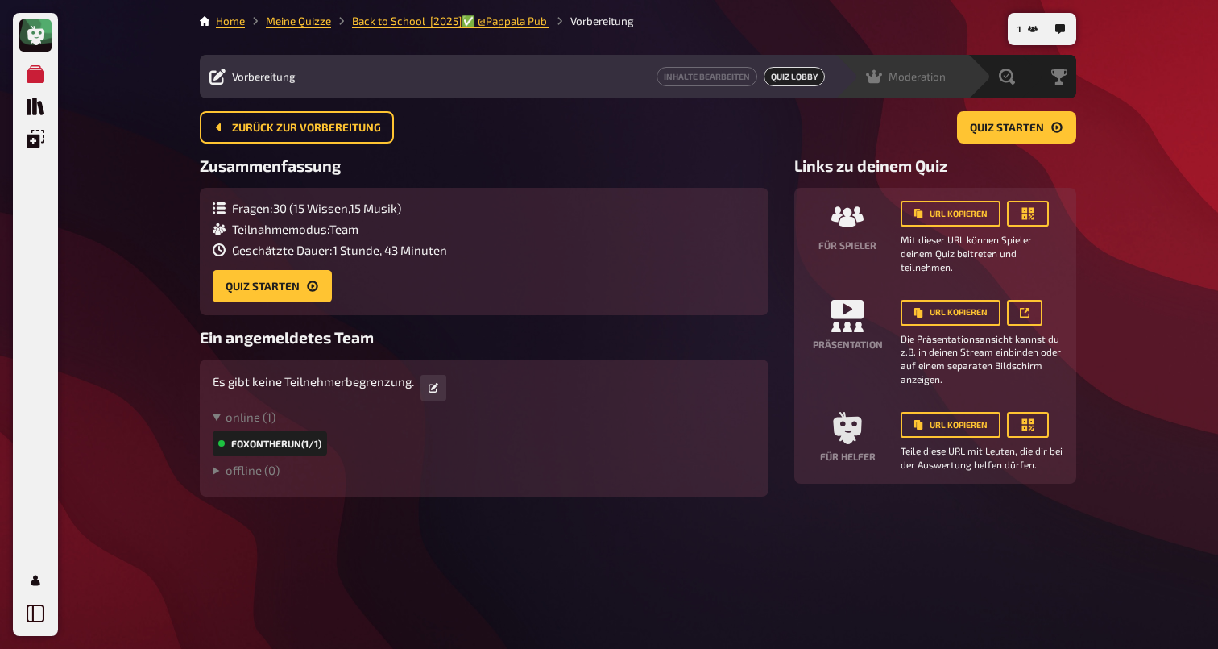
click at [928, 81] on span "Moderation" at bounding box center [917, 76] width 57 height 13
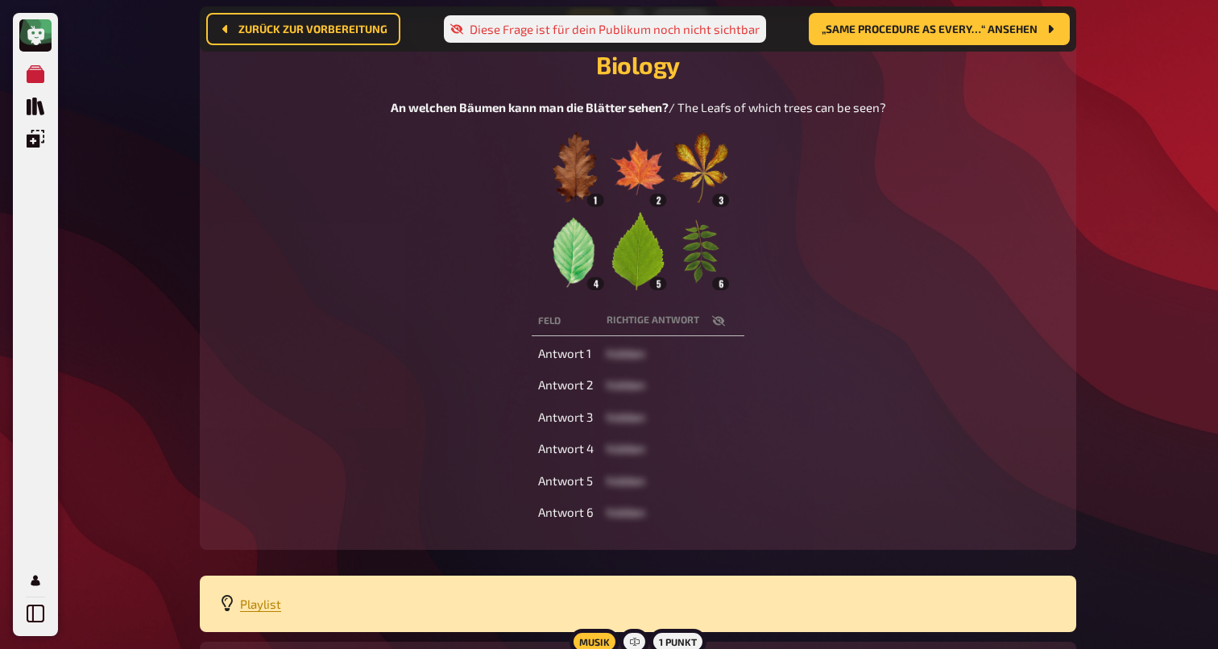
scroll to position [447, 0]
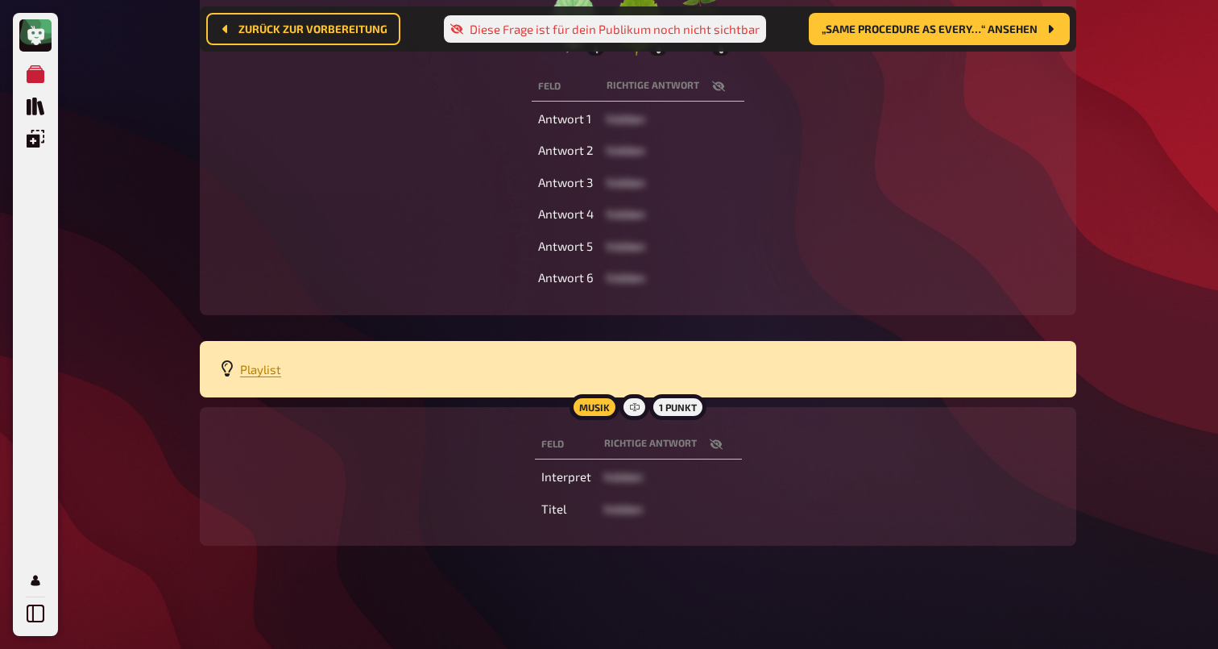
click at [718, 443] on icon "button" at bounding box center [715, 444] width 13 height 10
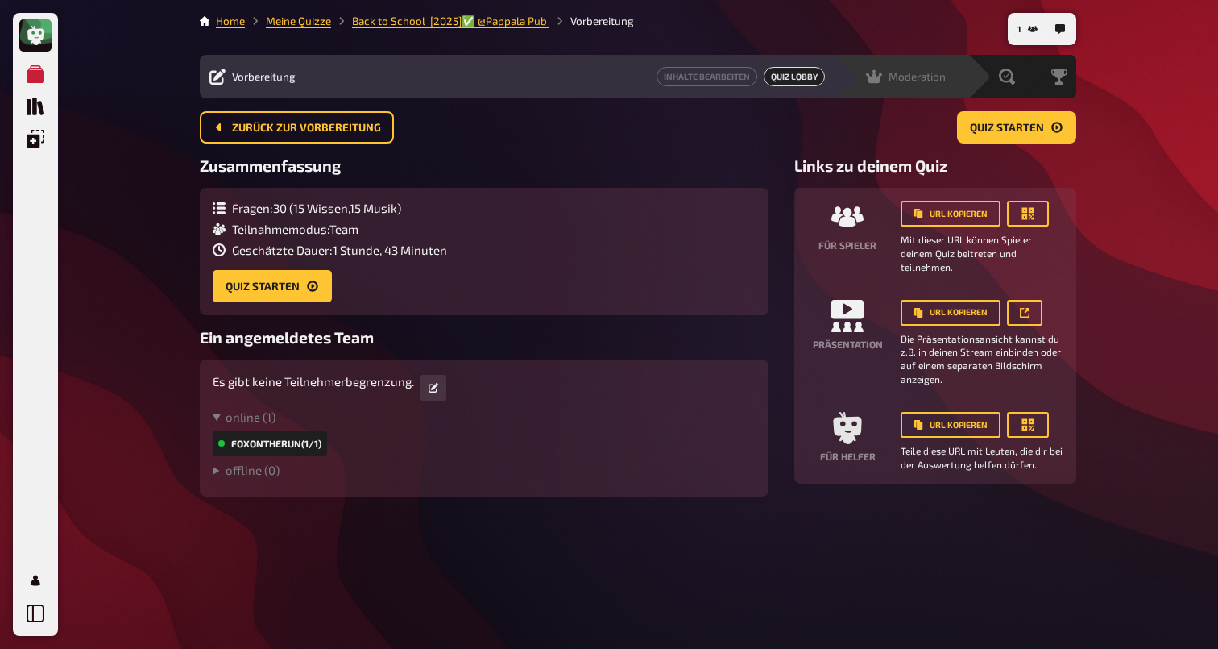
click at [928, 76] on span "Moderation" at bounding box center [917, 76] width 57 height 13
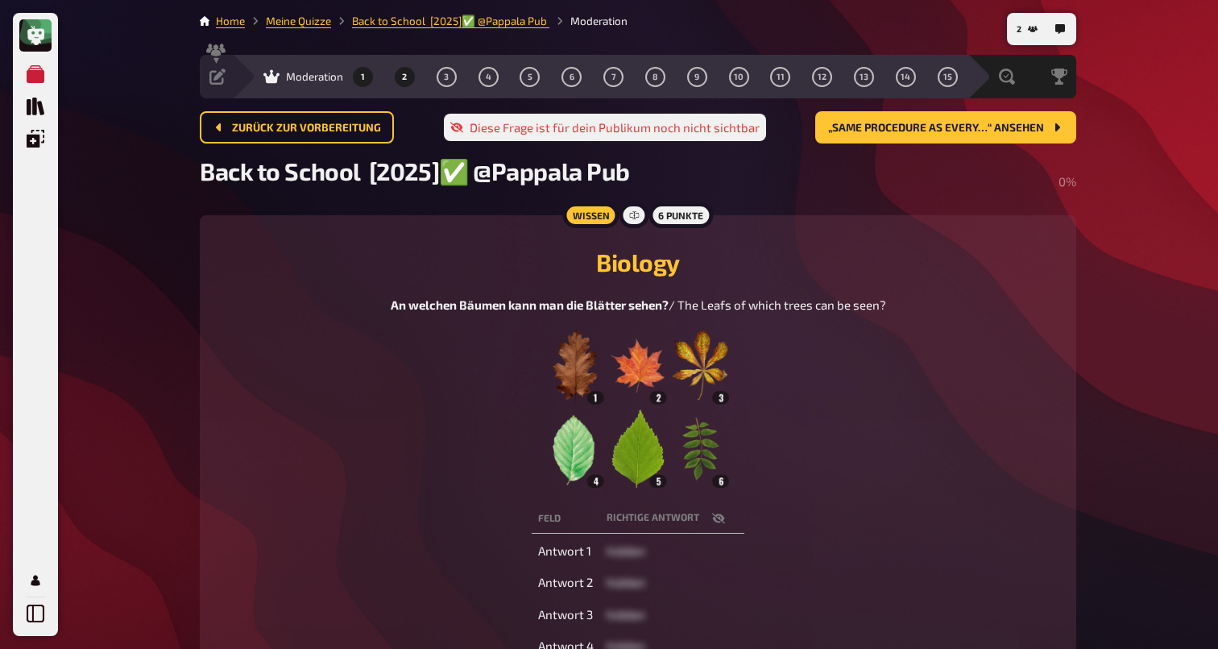
click at [410, 76] on button "2" at bounding box center [405, 77] width 26 height 26
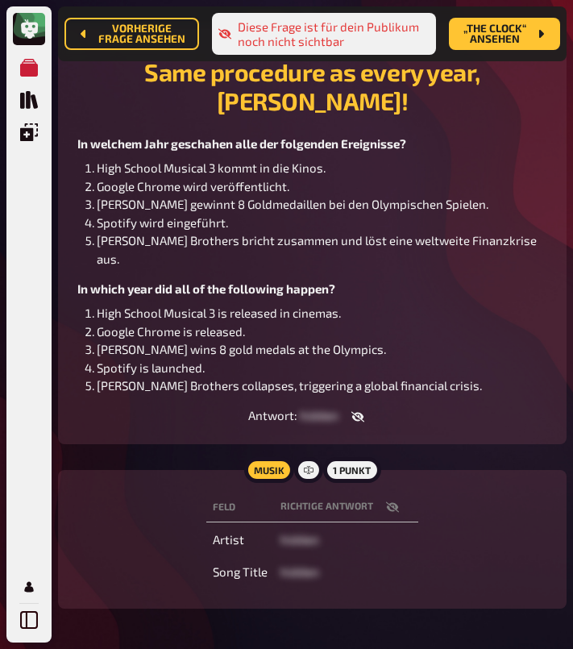
scroll to position [222, 0]
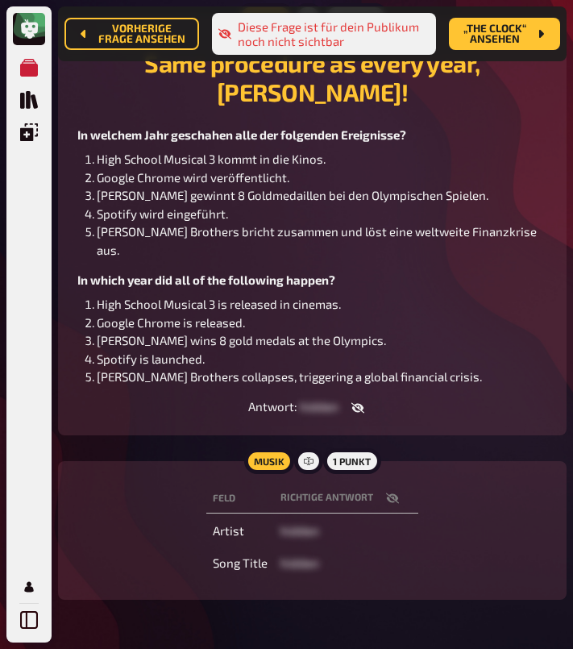
click at [391, 493] on icon "button" at bounding box center [392, 498] width 13 height 10
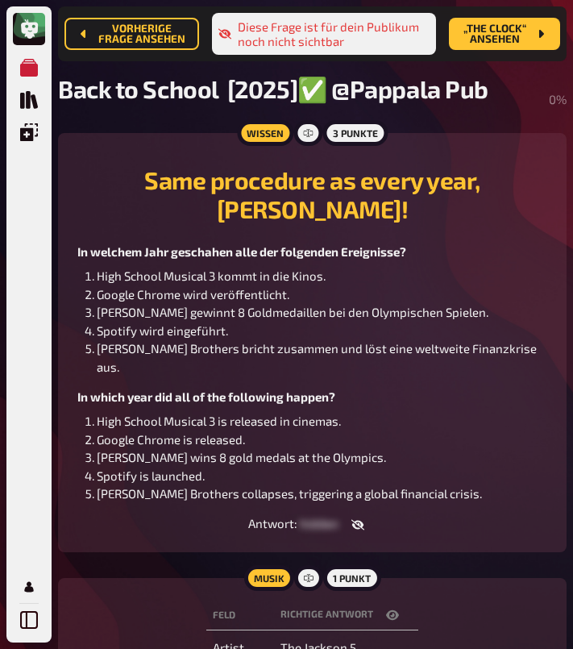
scroll to position [0, 0]
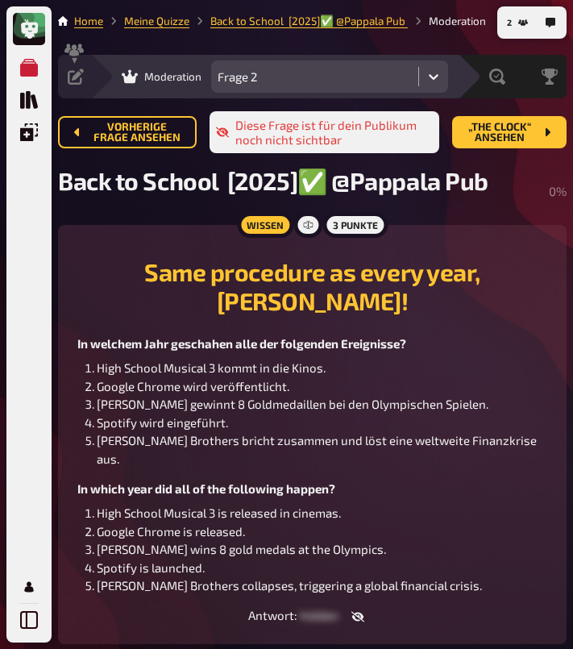
click at [425, 76] on icon at bounding box center [433, 76] width 16 height 16
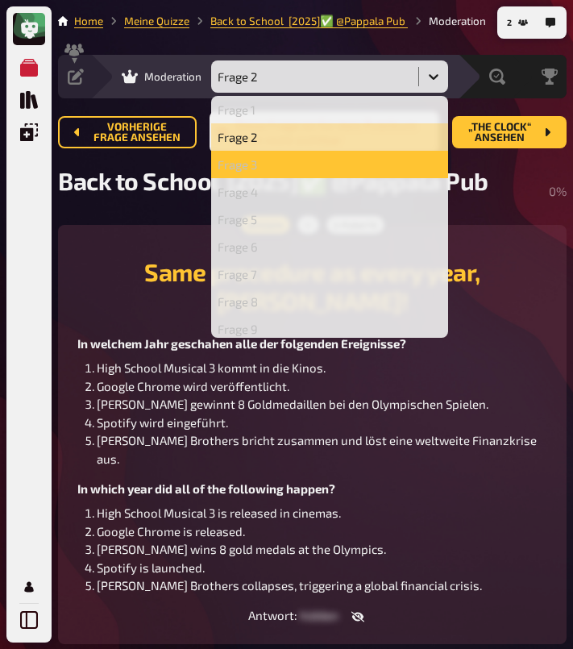
click at [301, 163] on div "Frage 3" at bounding box center [330, 164] width 224 height 15
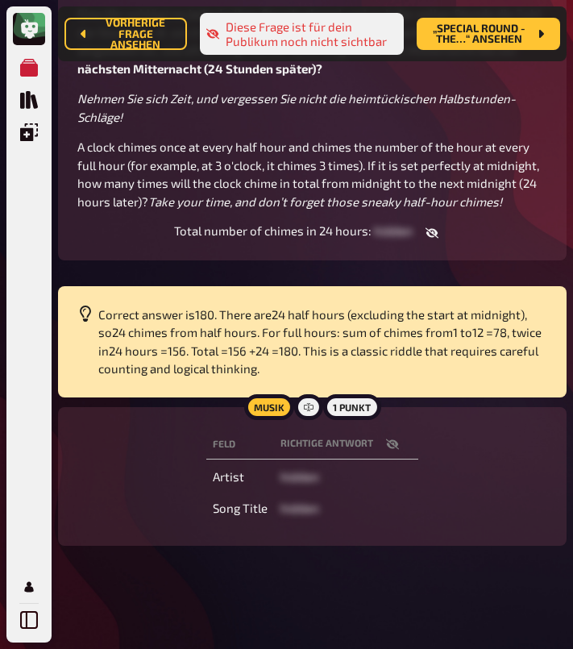
scroll to position [388, 0]
click at [396, 443] on icon "button" at bounding box center [392, 443] width 13 height 10
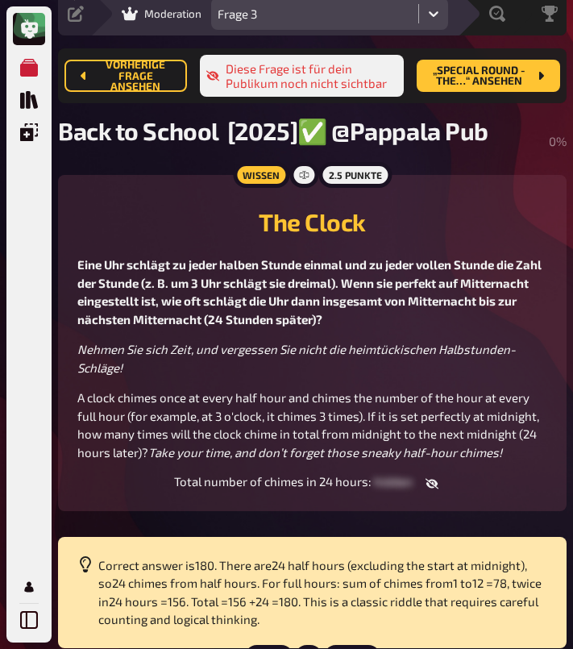
scroll to position [0, 0]
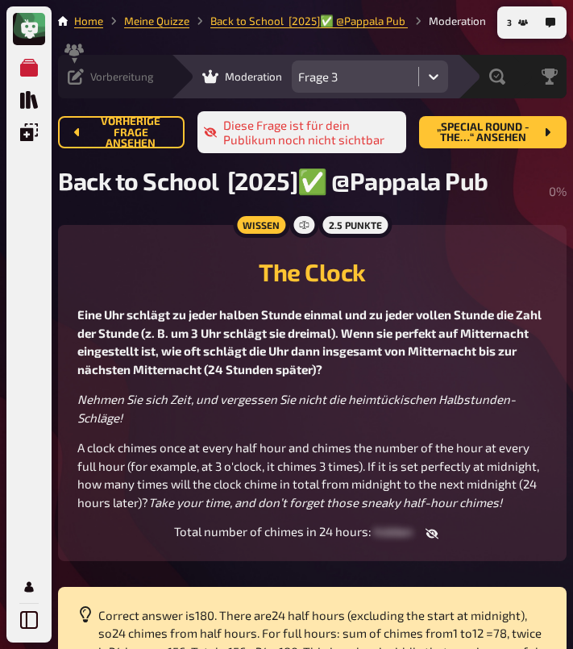
click at [79, 77] on icon at bounding box center [76, 76] width 16 height 16
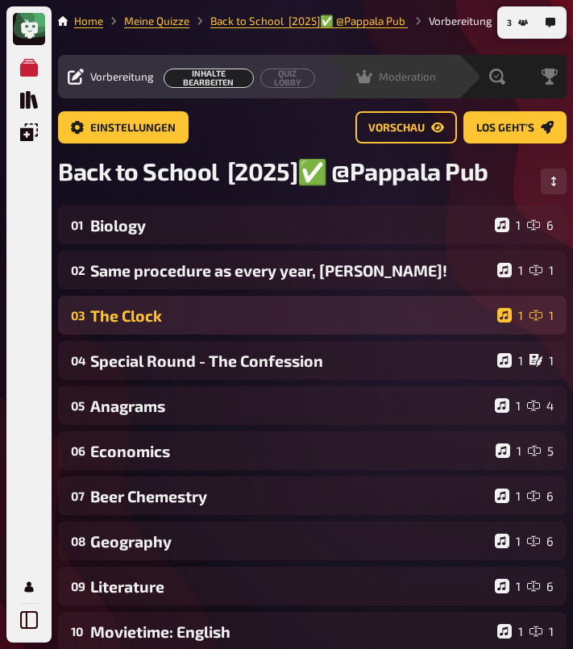
click at [154, 326] on div "03 The Clock 1 1" at bounding box center [312, 315] width 508 height 39
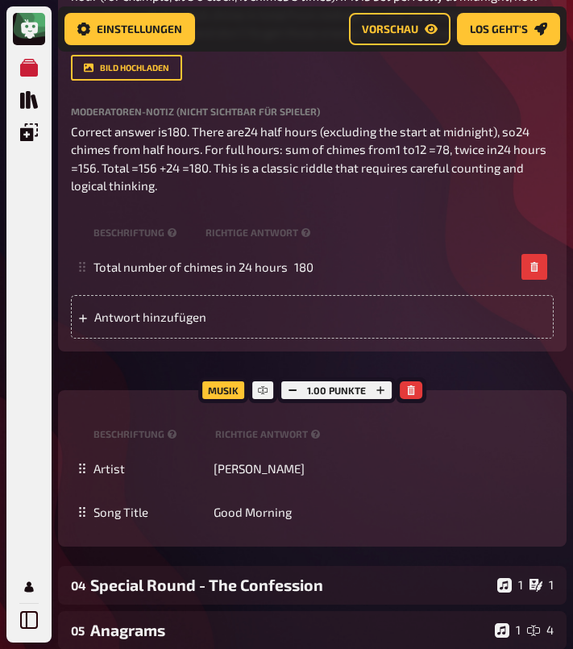
scroll to position [642, 0]
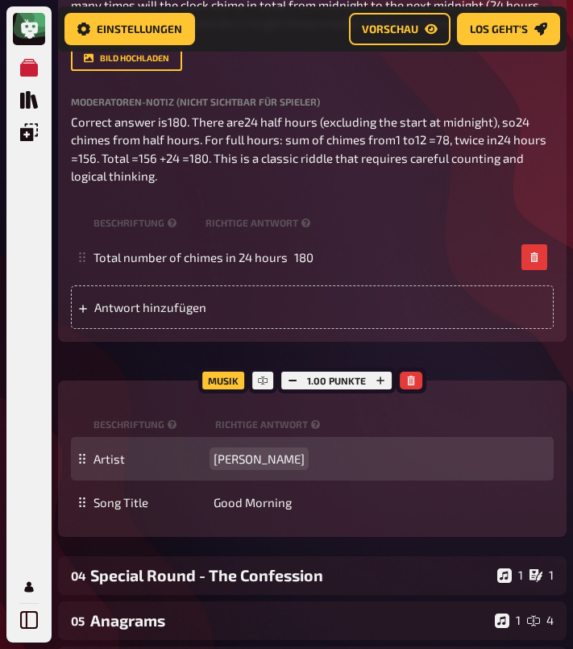
click at [258, 466] on span "Kanye West" at bounding box center [259, 458] width 91 height 15
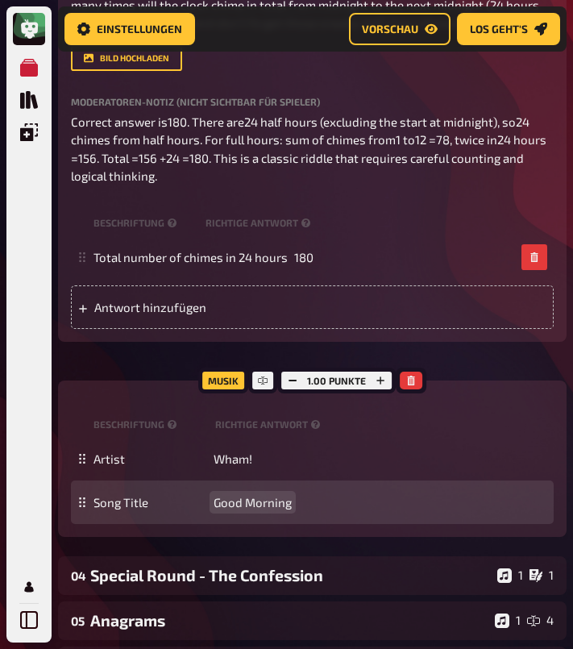
click at [243, 509] on span "Good Morning" at bounding box center [253, 502] width 78 height 15
click at [351, 509] on span "Wake me up before you Go go" at bounding box center [295, 502] width 163 height 15
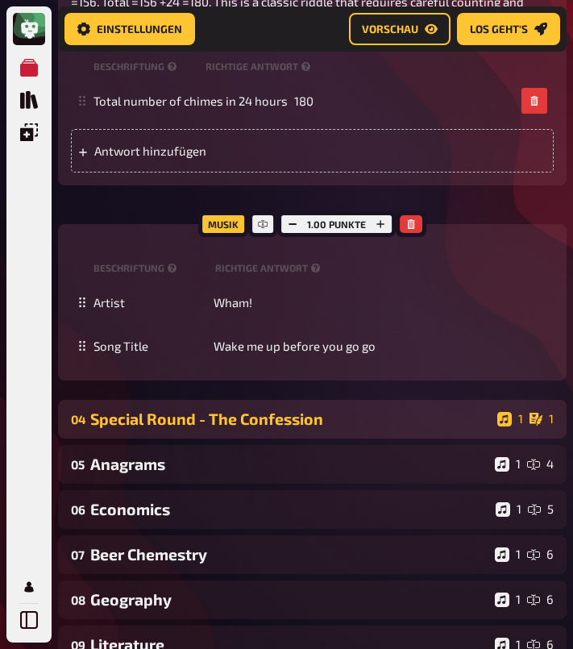
click at [268, 428] on div "Special Round - The Confession" at bounding box center [290, 418] width 401 height 19
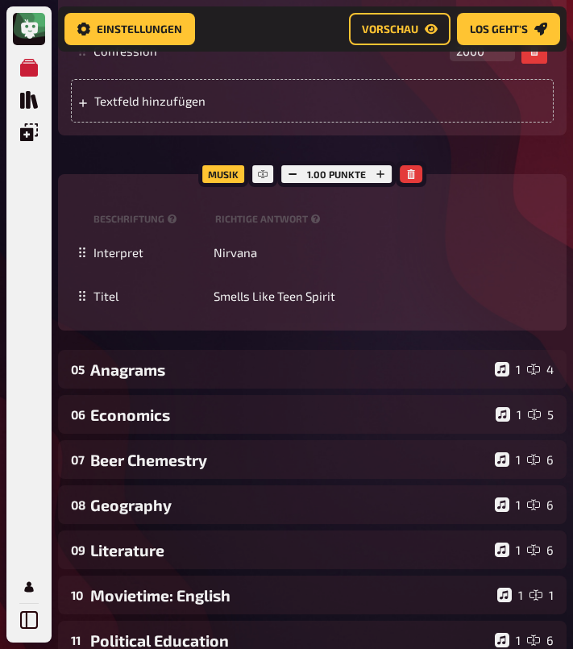
scroll to position [1491, 0]
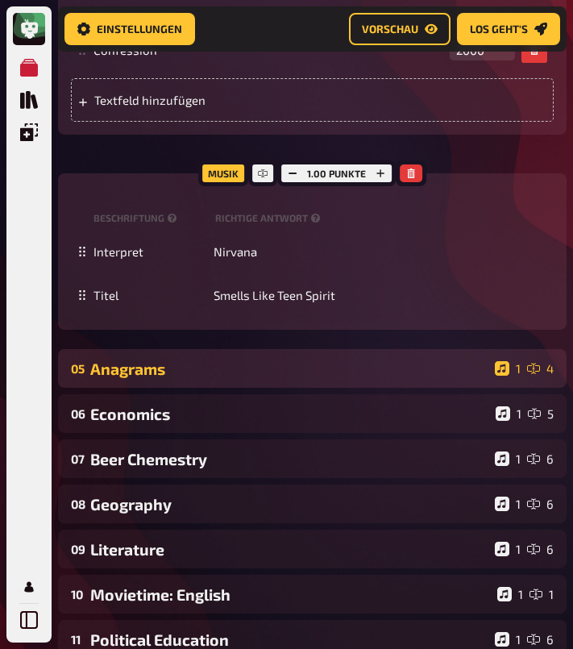
click at [216, 378] on div "Anagrams" at bounding box center [289, 368] width 398 height 19
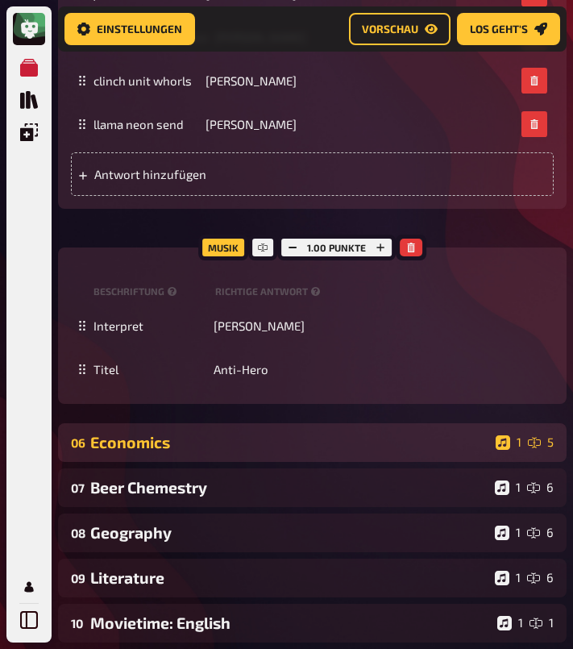
click at [216, 451] on div "Economics" at bounding box center [289, 442] width 399 height 19
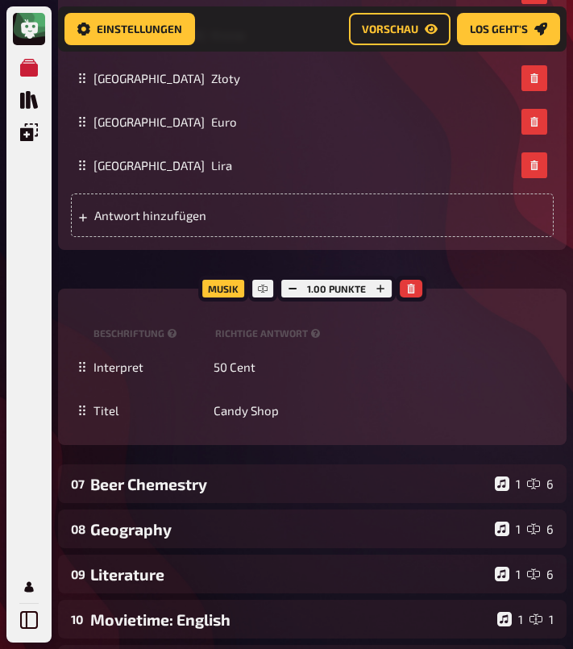
scroll to position [2900, 0]
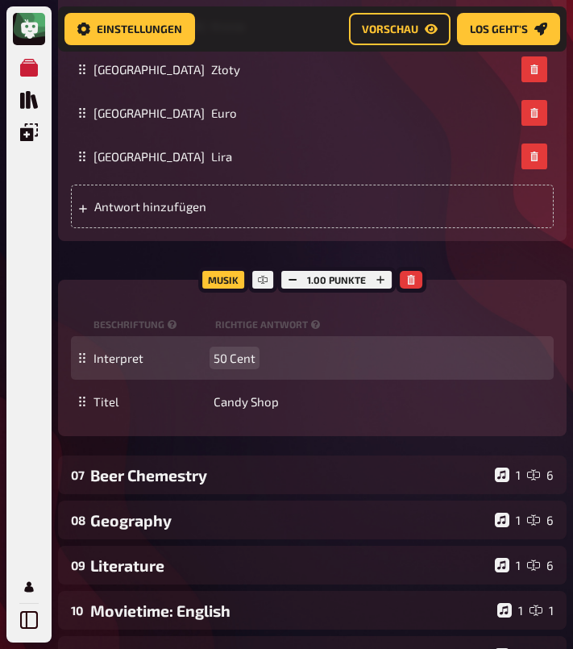
click at [247, 365] on span "50 Cent" at bounding box center [235, 358] width 42 height 15
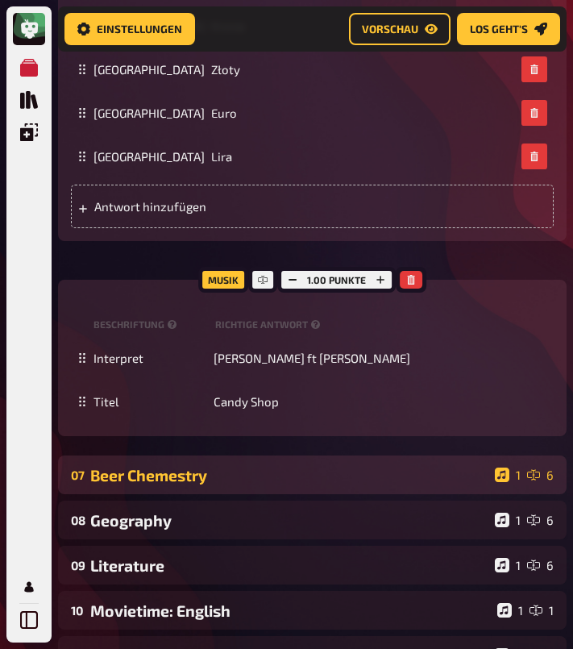
click at [223, 494] on div "07 Beer Chemestry 1 6" at bounding box center [312, 474] width 508 height 39
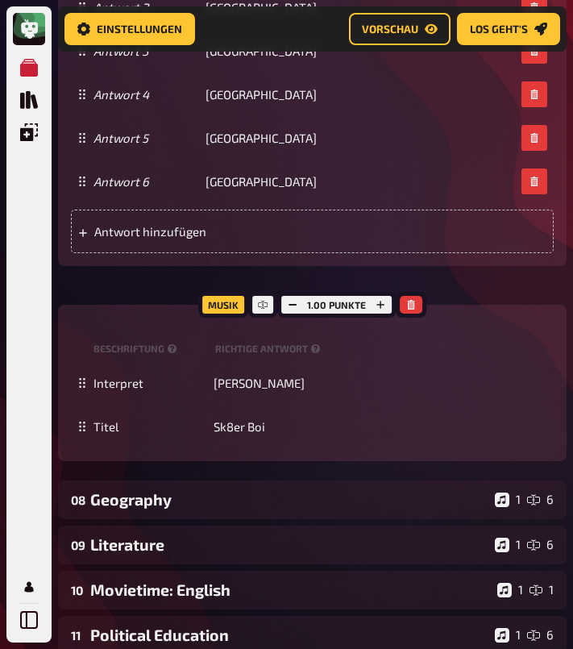
scroll to position [4154, 0]
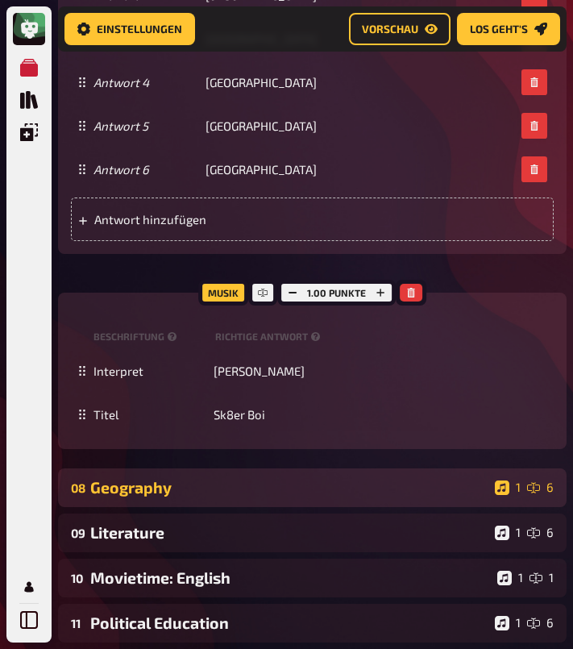
click at [275, 496] on div "Geography" at bounding box center [289, 487] width 398 height 19
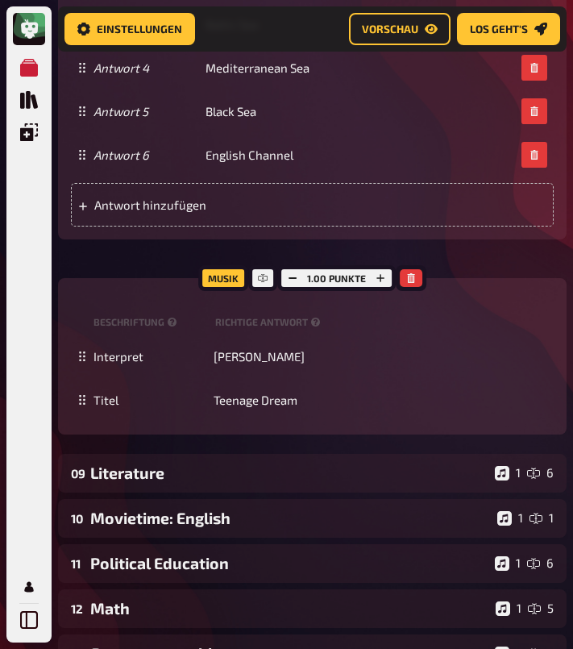
scroll to position [5464, 0]
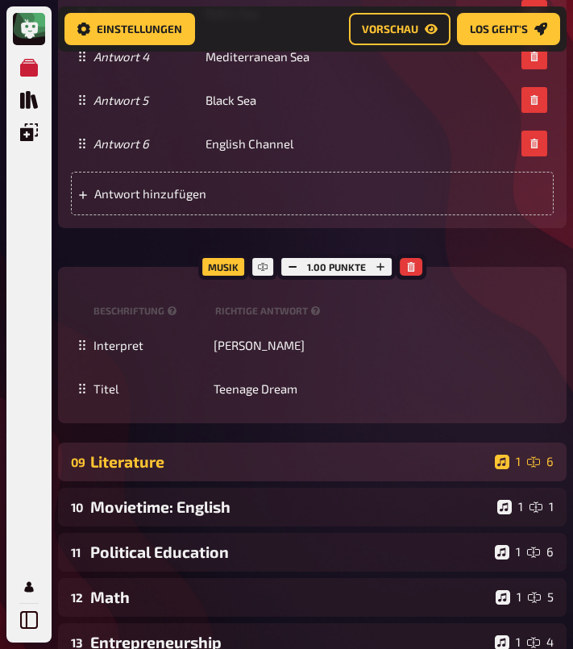
click at [254, 471] on div "Literature" at bounding box center [289, 461] width 398 height 19
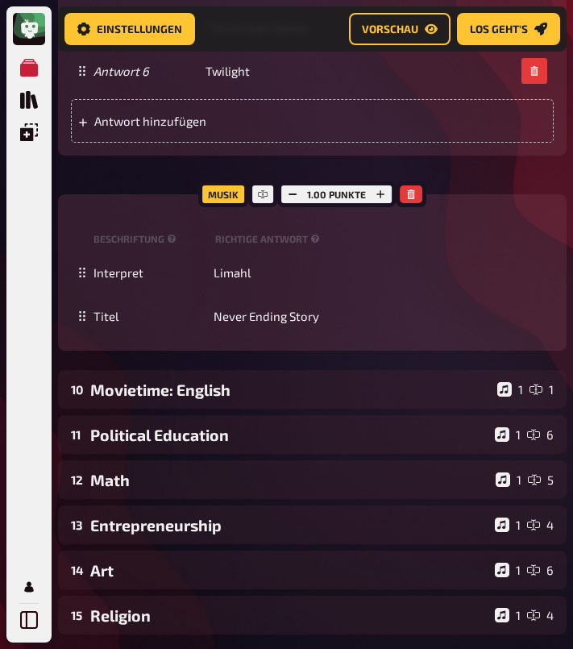
scroll to position [6593, 0]
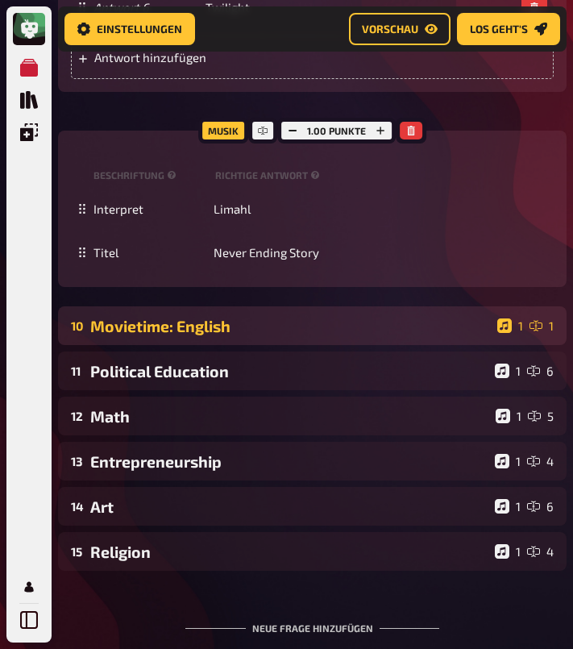
click at [222, 335] on div "Movietime: English" at bounding box center [290, 326] width 401 height 19
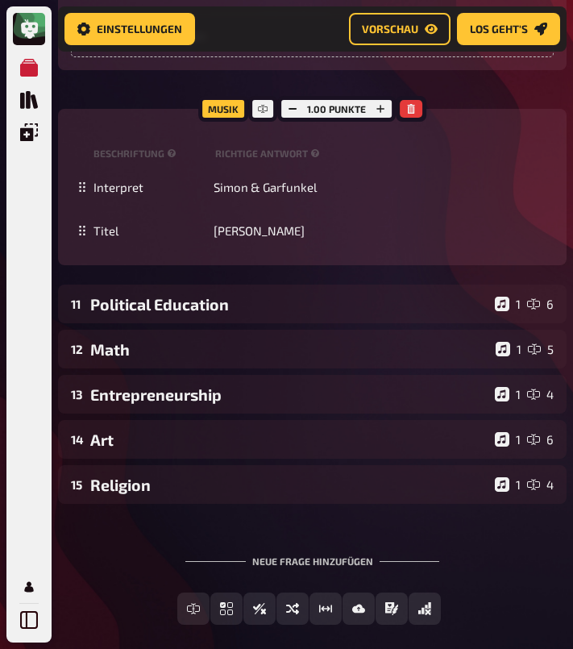
scroll to position [7289, 0]
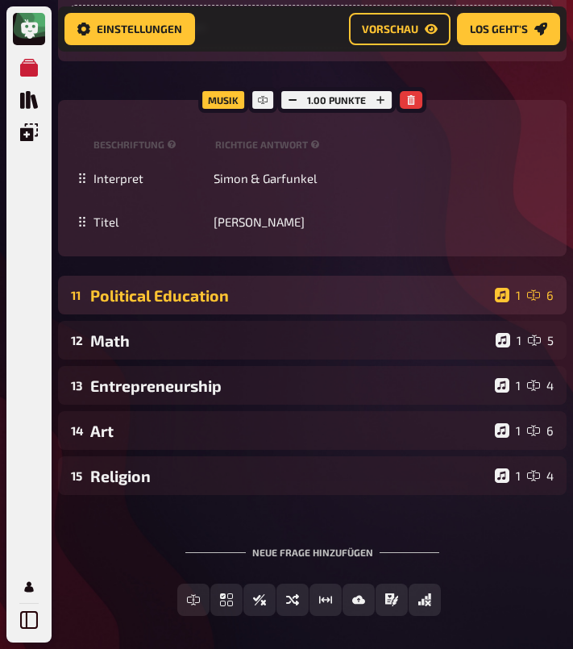
click at [199, 314] on div "11 Political Education 1 6" at bounding box center [312, 295] width 508 height 39
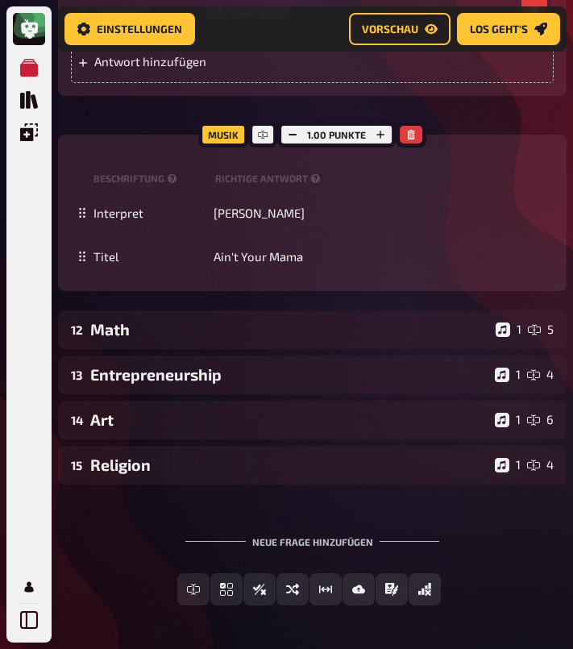
scroll to position [8328, 0]
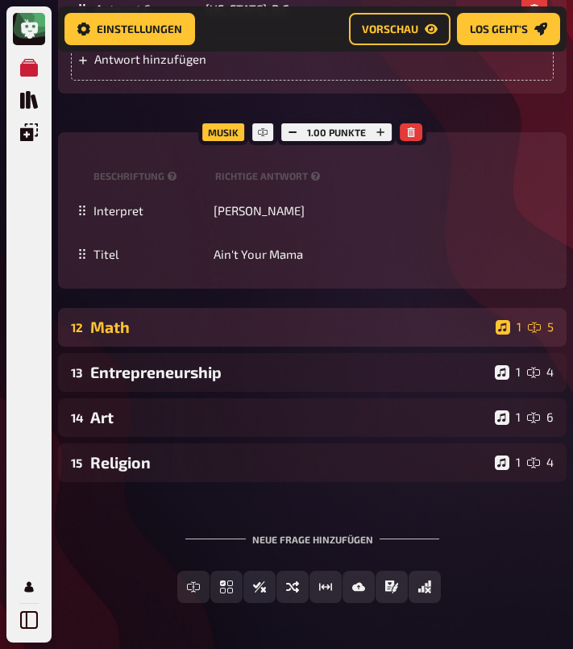
click at [247, 336] on div "Math" at bounding box center [289, 326] width 399 height 19
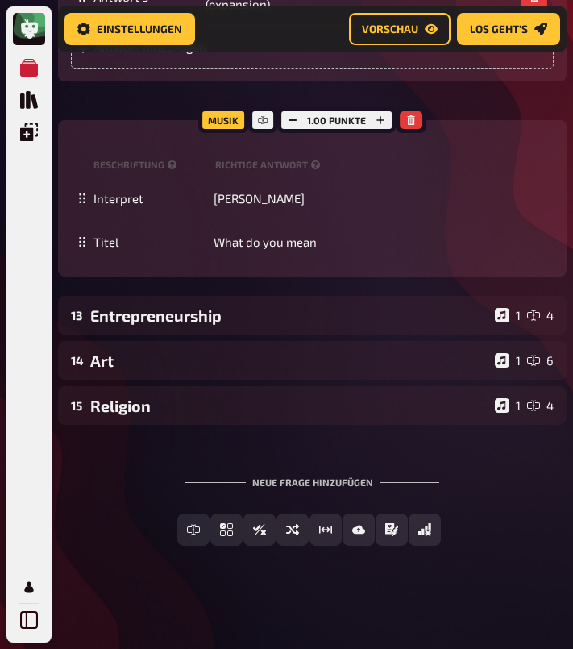
scroll to position [9401, 0]
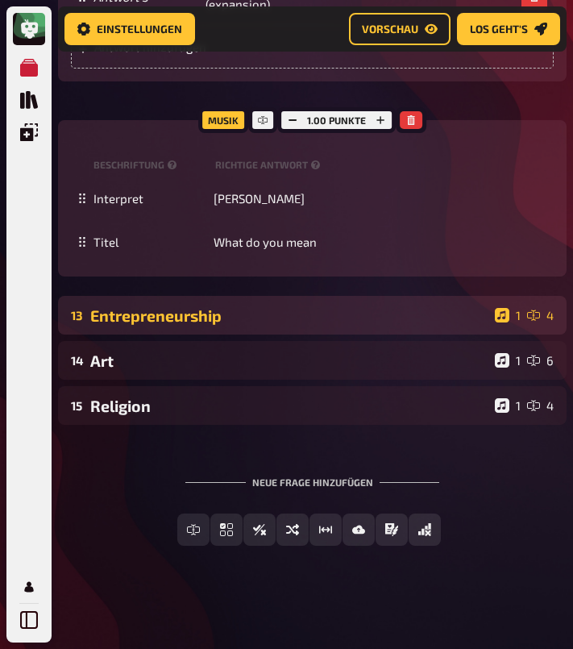
click at [294, 334] on div "13 Entrepreneurship 1 4" at bounding box center [312, 315] width 508 height 39
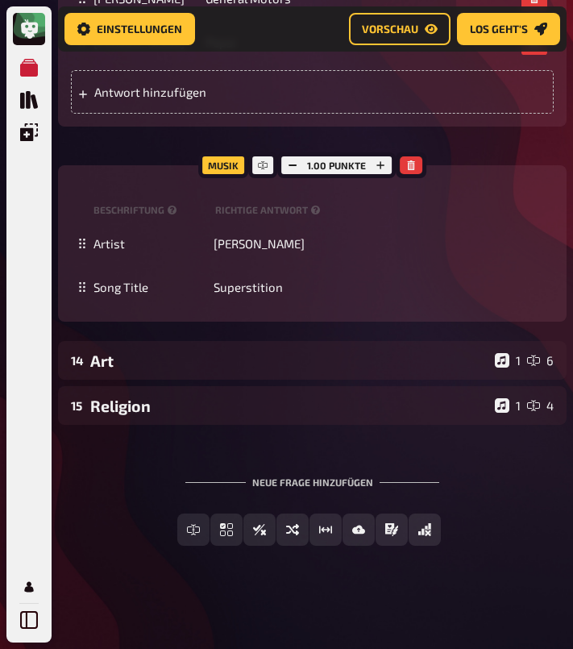
scroll to position [10296, 0]
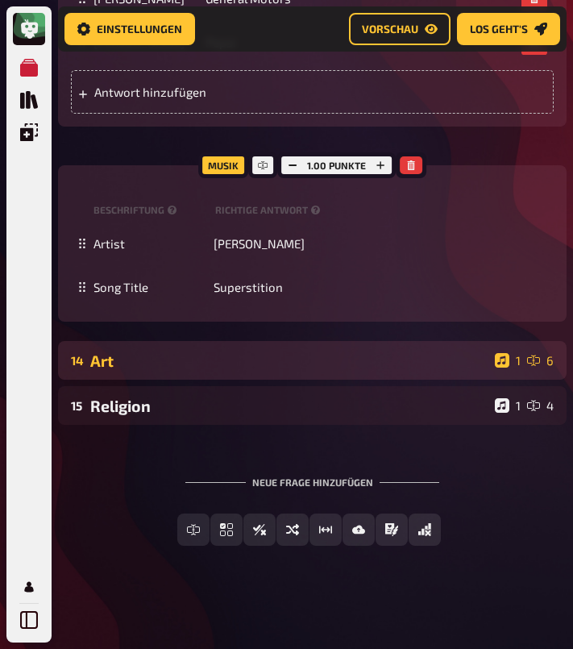
click at [247, 370] on div "Art" at bounding box center [289, 360] width 398 height 19
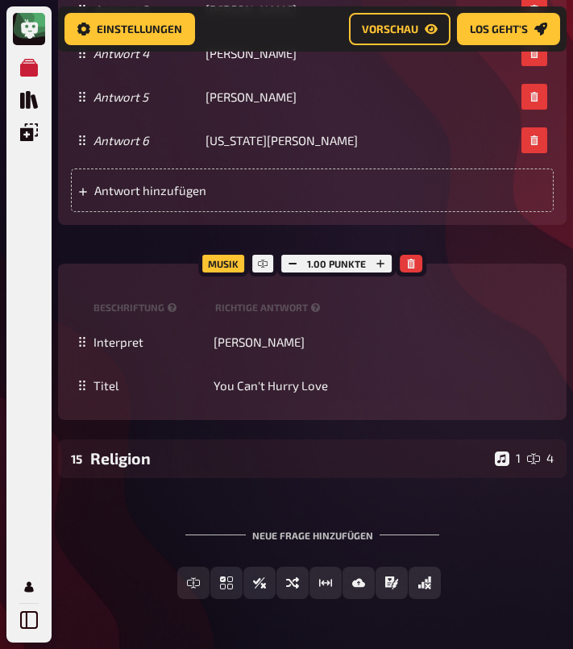
scroll to position [11469, 0]
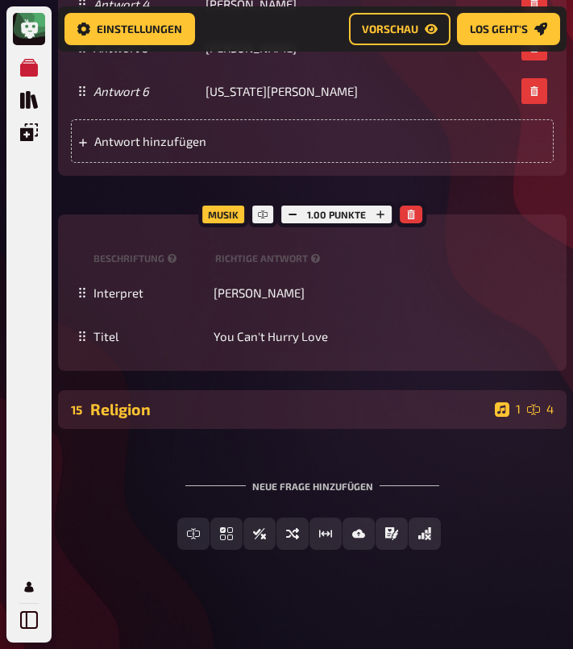
click at [244, 418] on div "Religion" at bounding box center [289, 409] width 398 height 19
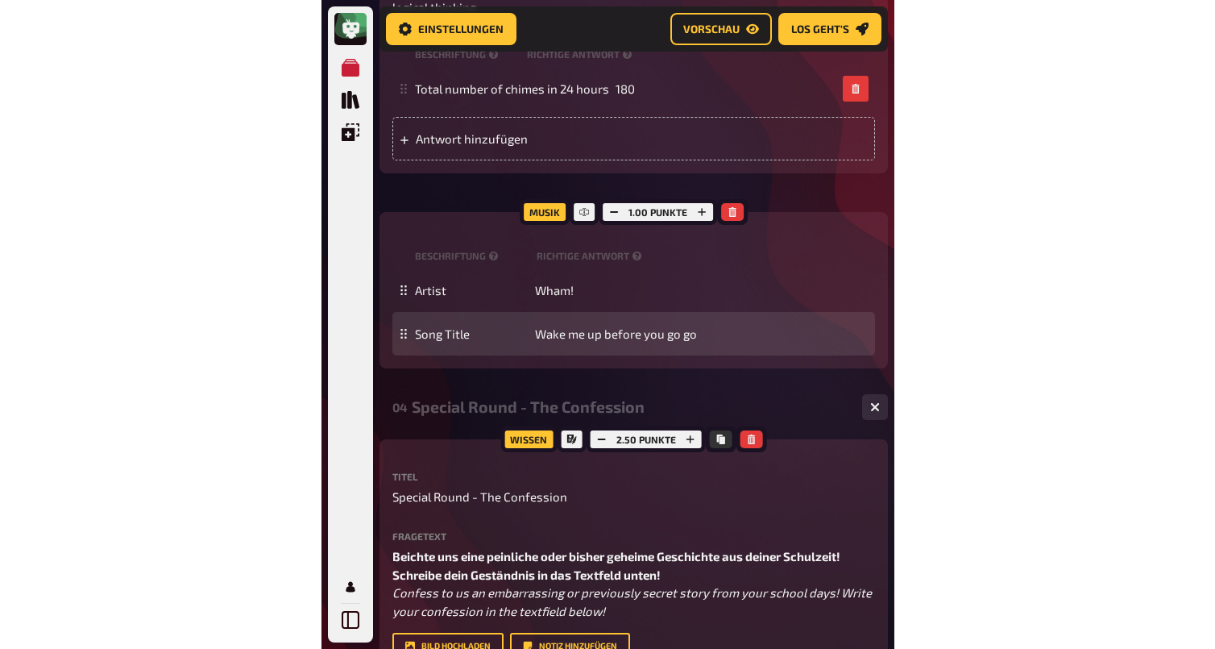
scroll to position [0, 0]
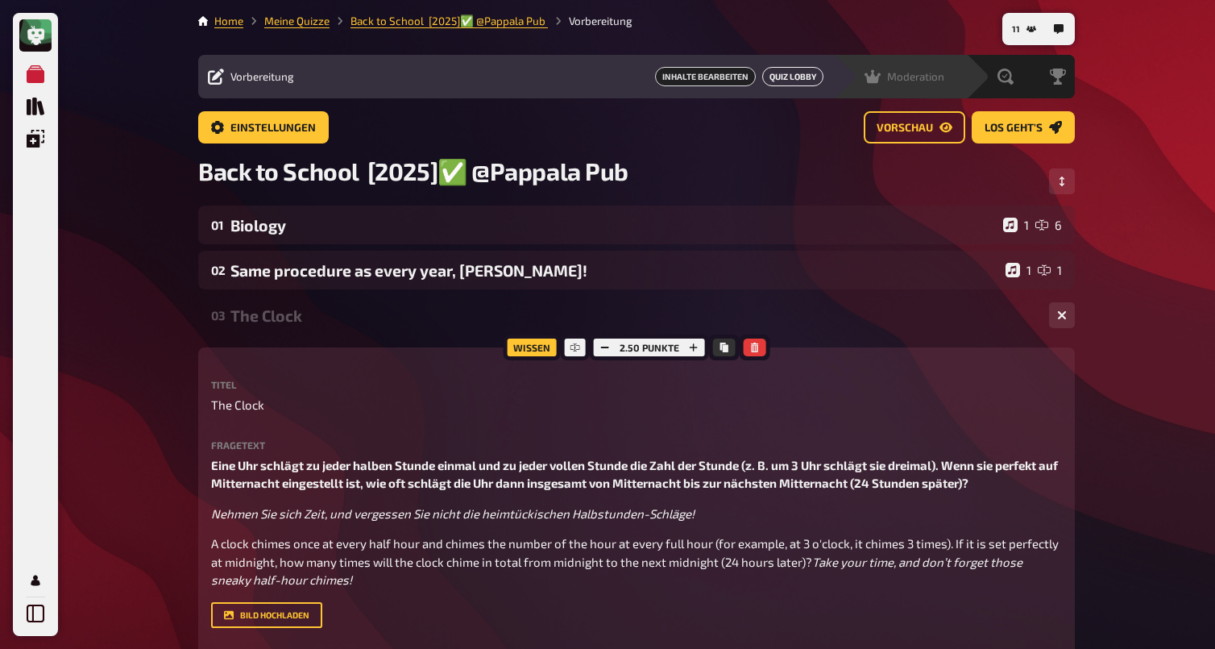
click at [824, 73] on button "Quiz Lobby" at bounding box center [792, 76] width 61 height 19
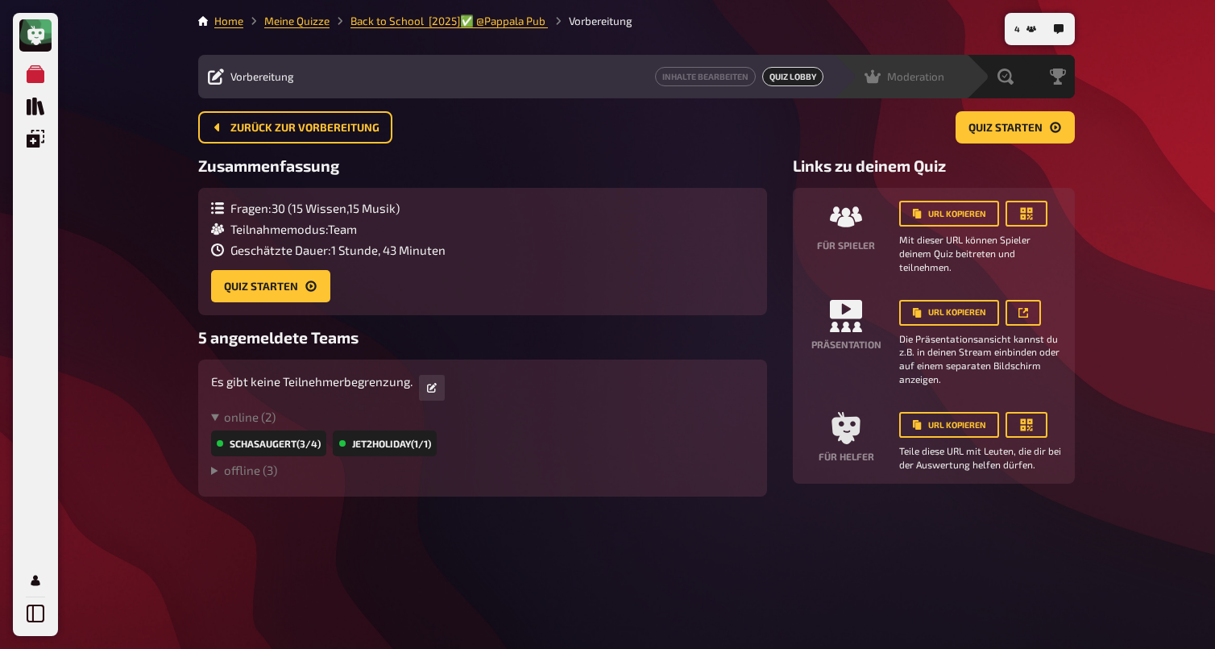
click at [880, 81] on icon at bounding box center [873, 76] width 16 height 16
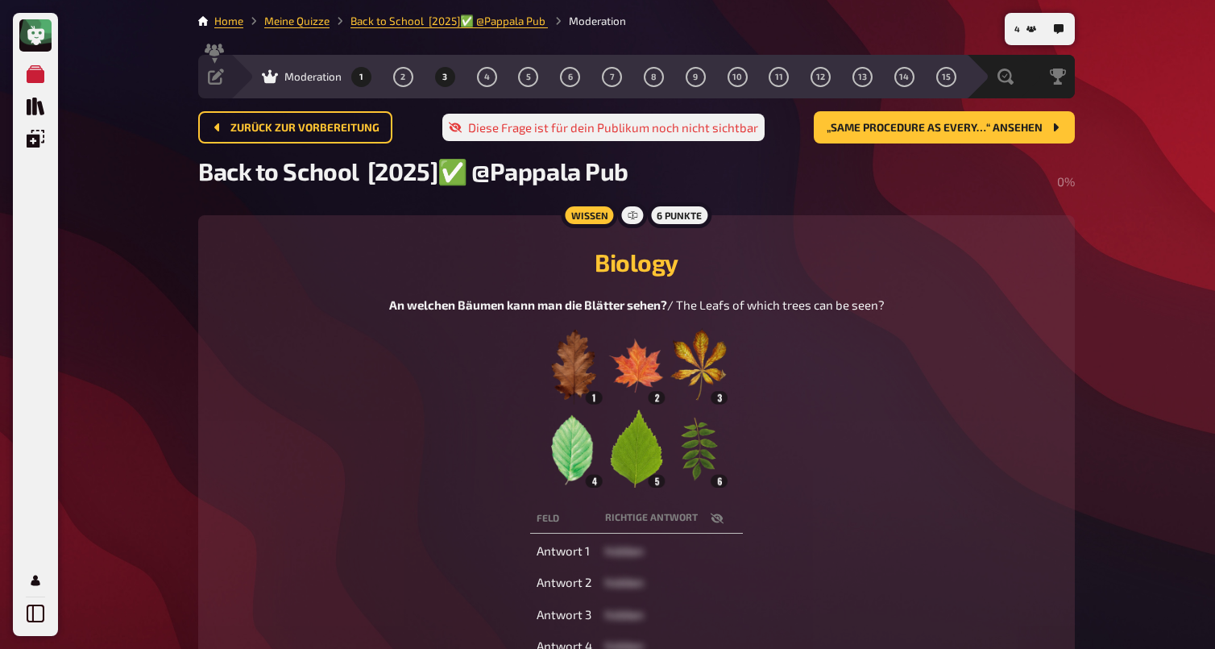
click at [454, 81] on button "3" at bounding box center [445, 77] width 26 height 26
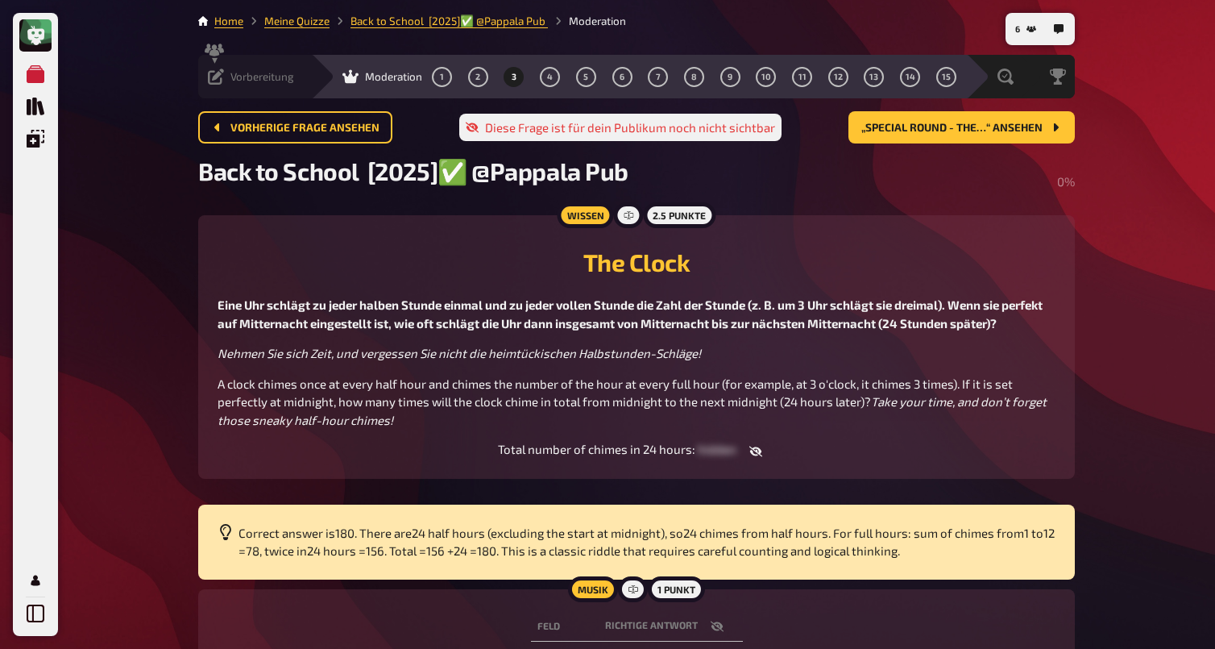
click at [255, 78] on span "Vorbereitung" at bounding box center [262, 76] width 64 height 13
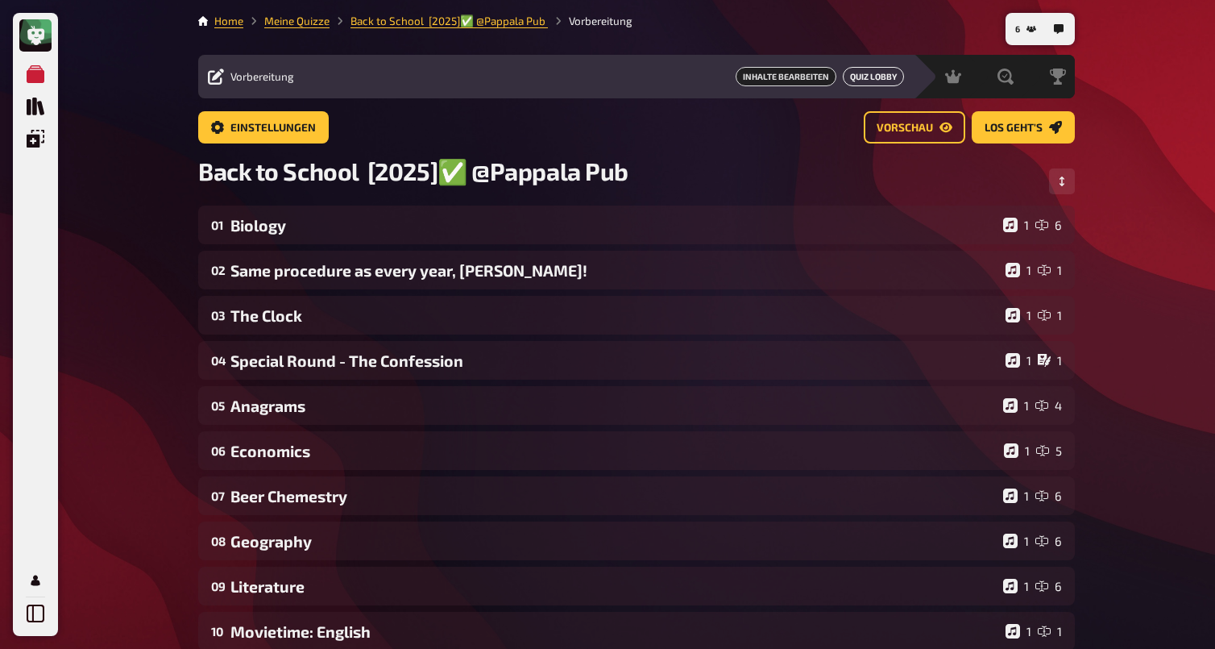
click at [854, 78] on button "Quiz Lobby" at bounding box center [873, 76] width 61 height 19
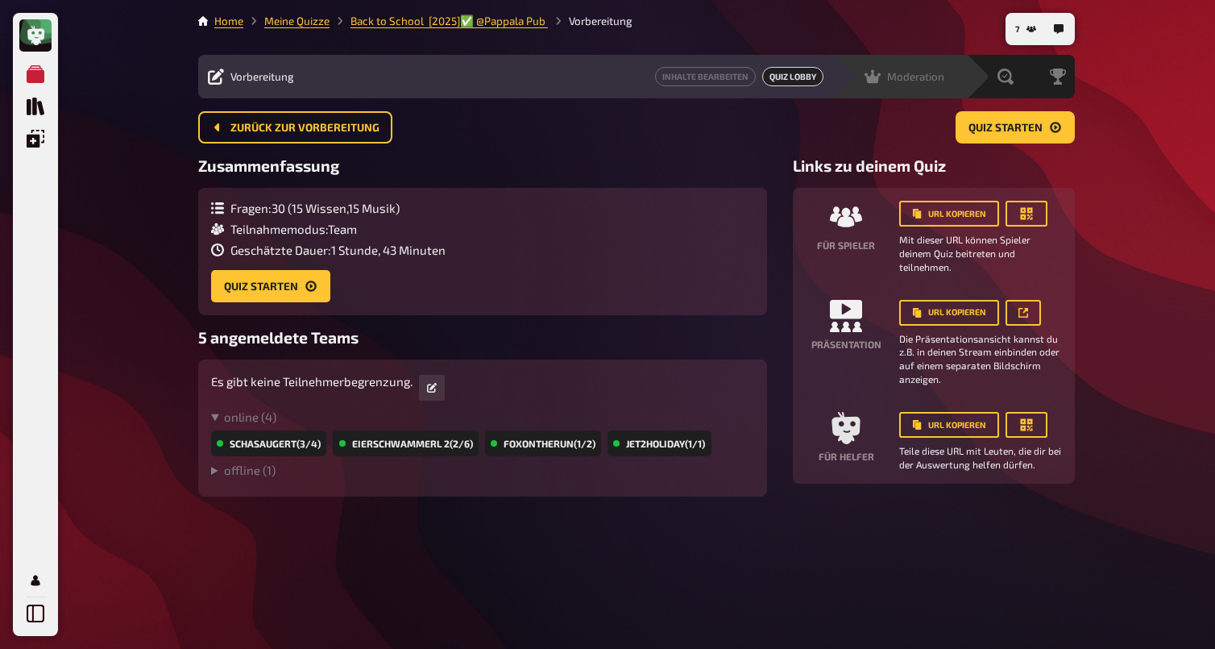
click at [905, 78] on span "Moderation" at bounding box center [915, 76] width 57 height 13
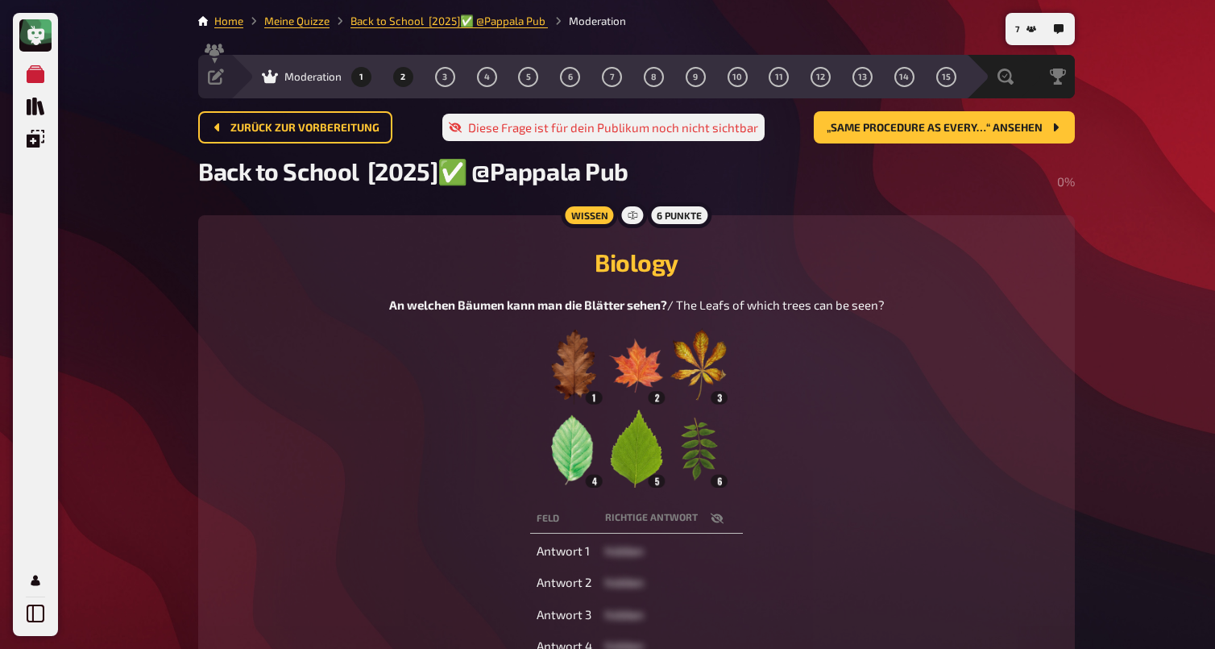
click at [412, 77] on button "2" at bounding box center [403, 77] width 26 height 26
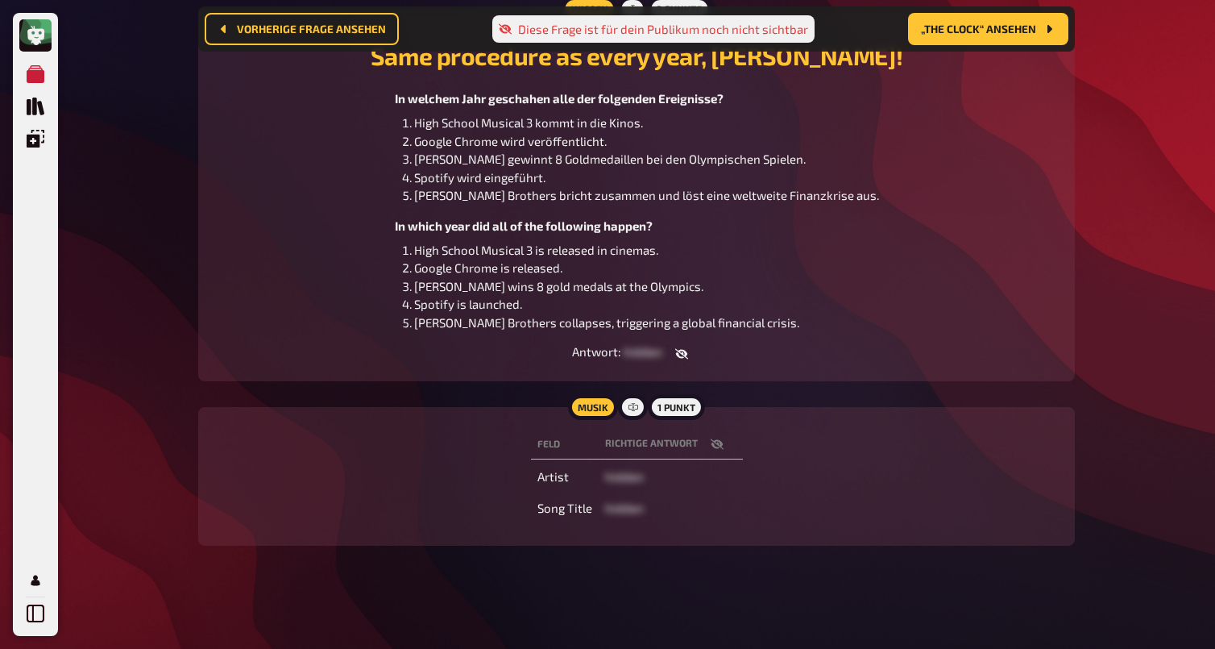
scroll to position [221, 0]
click at [718, 444] on icon "button" at bounding box center [717, 444] width 13 height 13
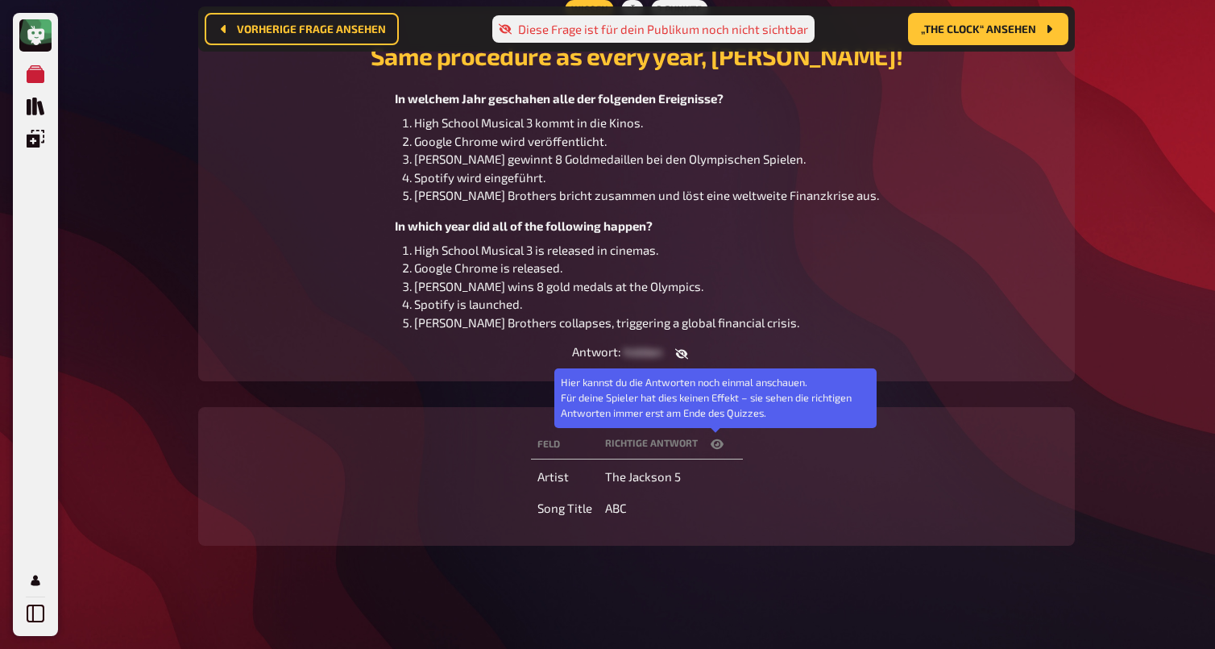
click at [718, 444] on icon "button" at bounding box center [717, 444] width 13 height 13
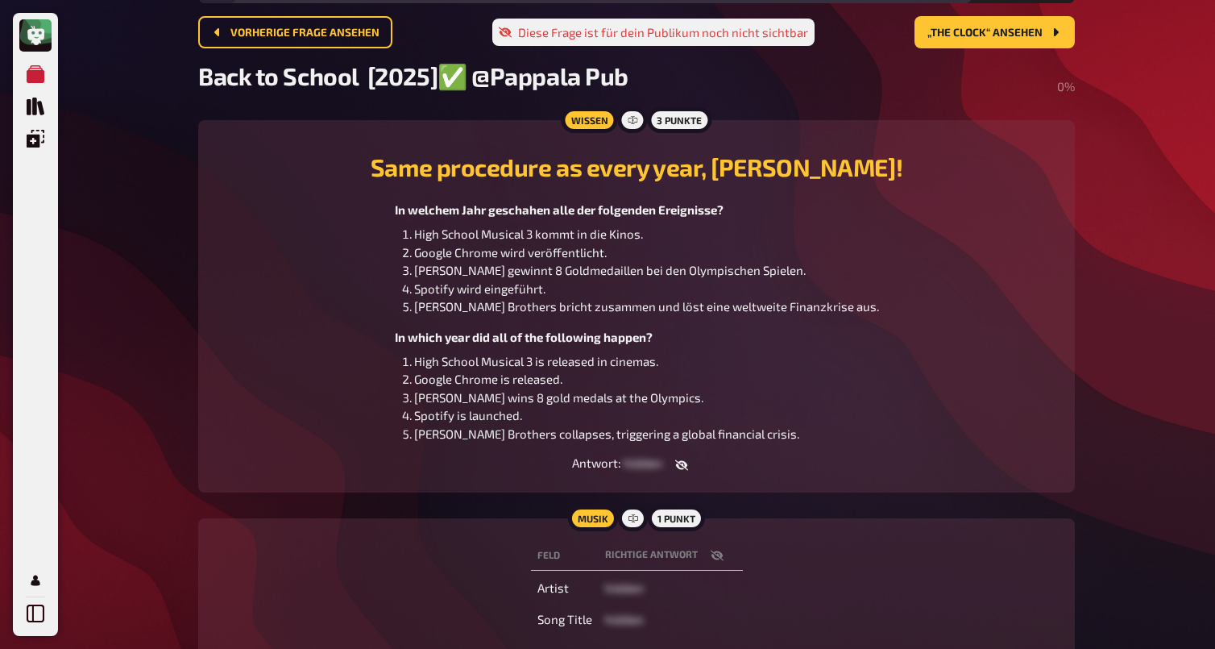
scroll to position [0, 0]
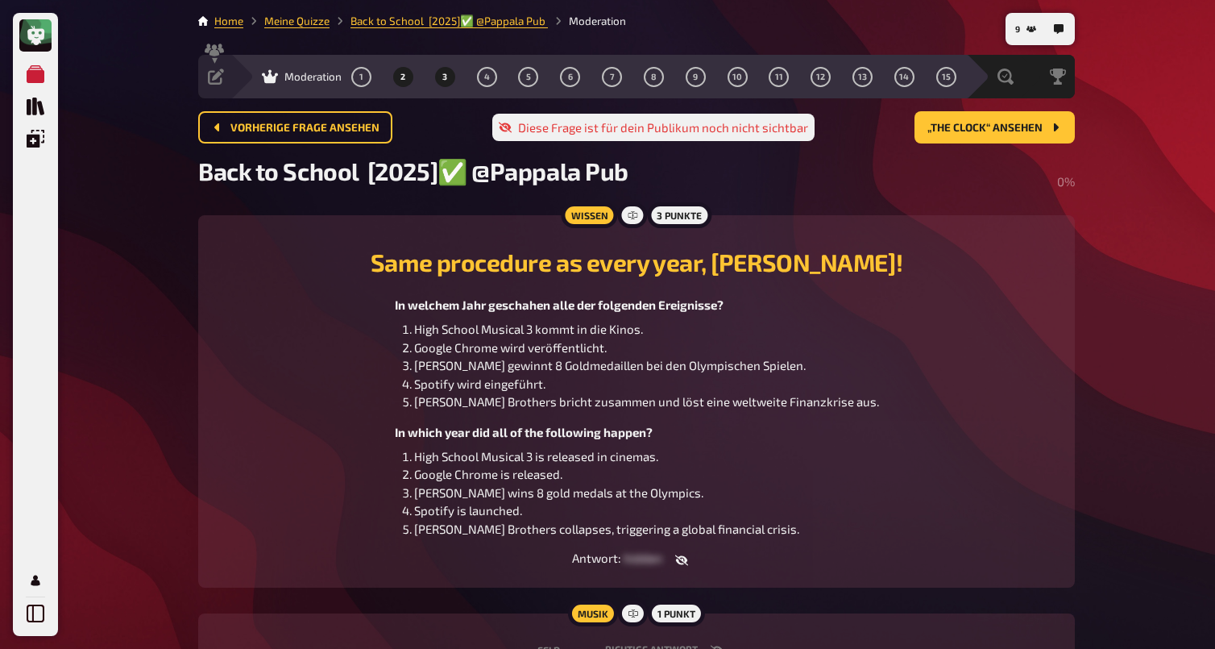
click at [445, 77] on span "3" at bounding box center [444, 77] width 5 height 9
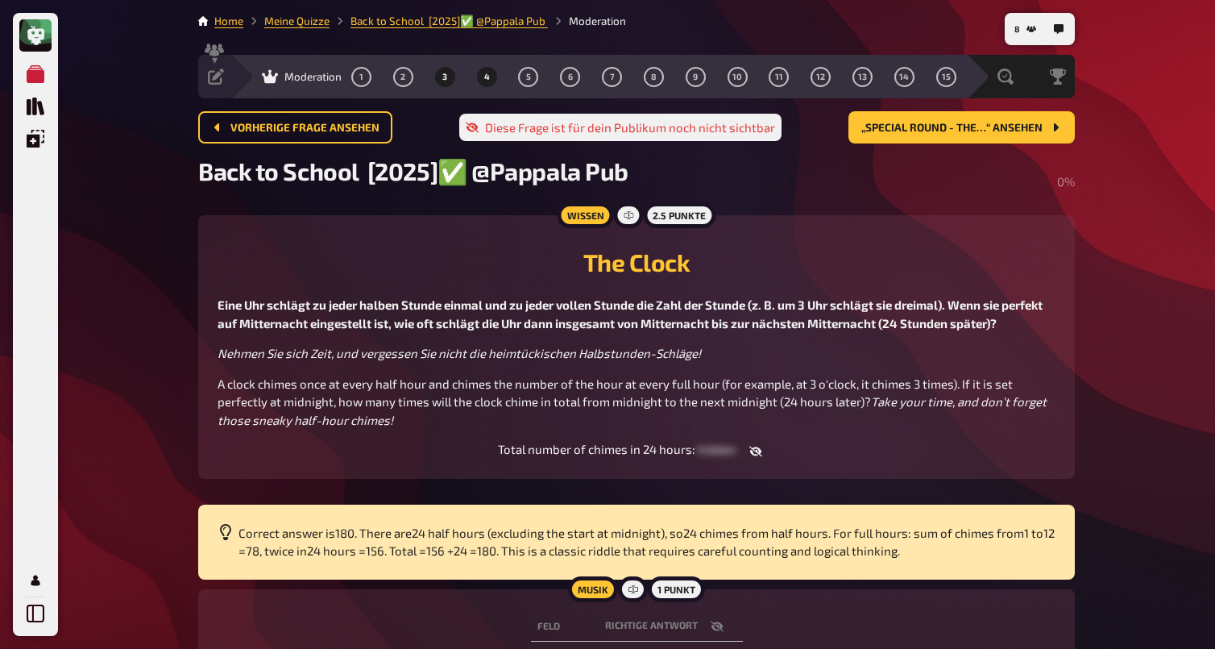
click at [488, 78] on span "4" at bounding box center [487, 77] width 6 height 9
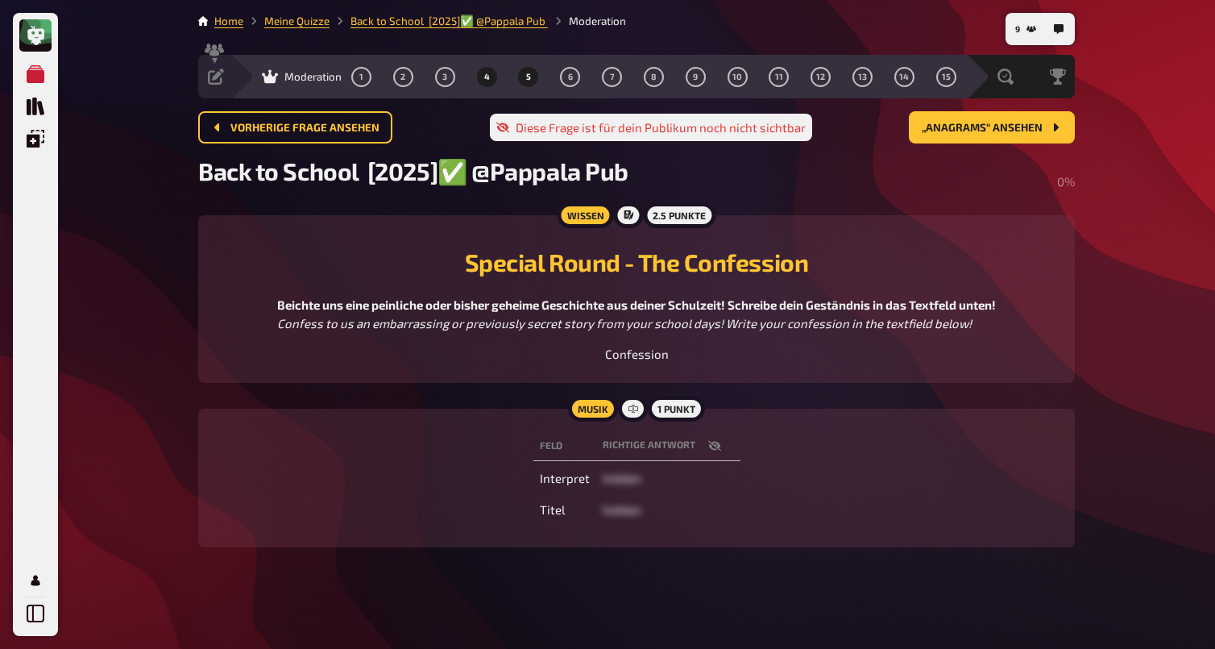
click at [537, 80] on button "5" at bounding box center [529, 77] width 26 height 26
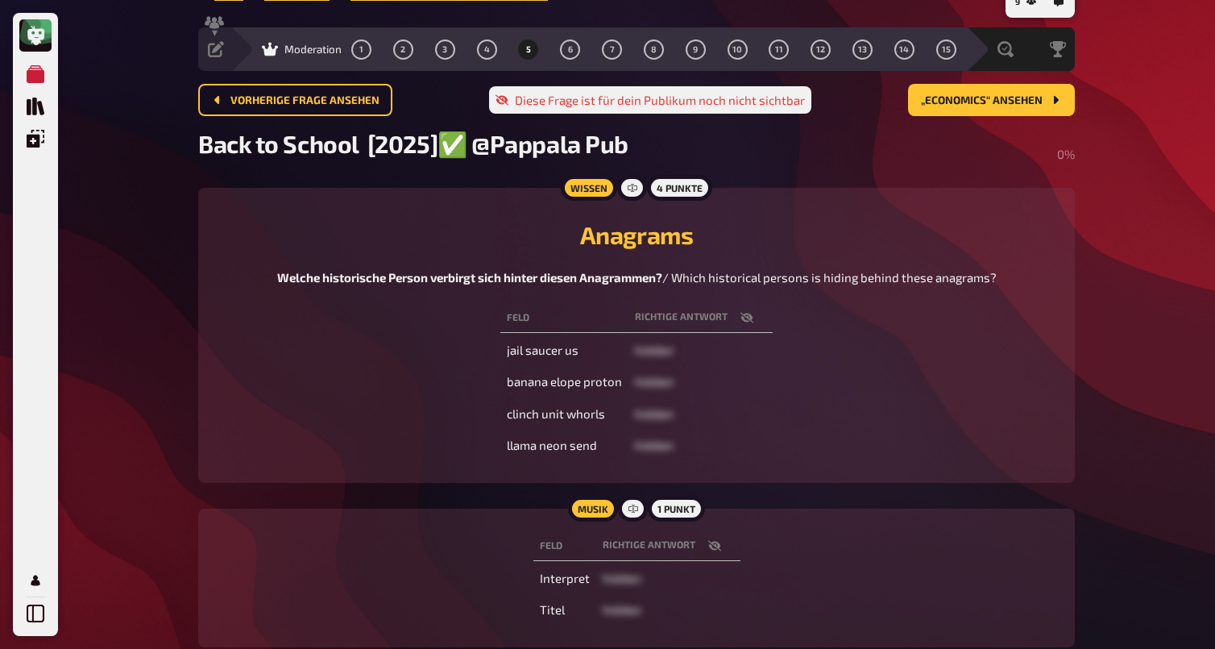
scroll to position [28, 0]
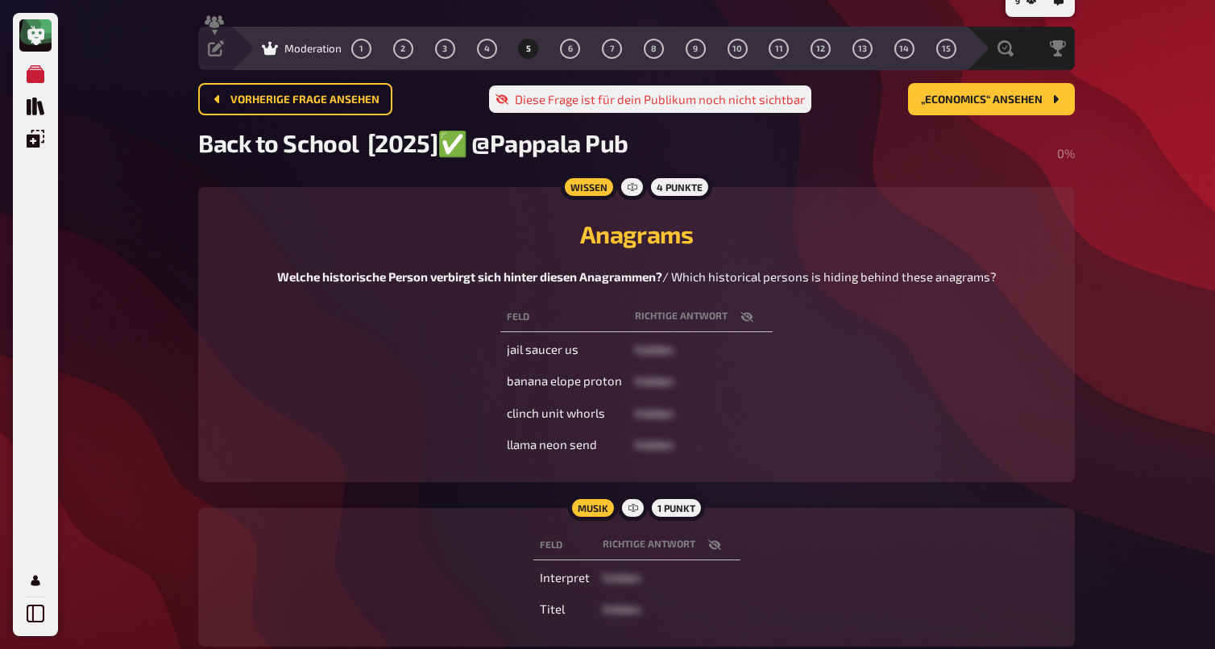
click at [743, 320] on icon "button" at bounding box center [747, 316] width 13 height 13
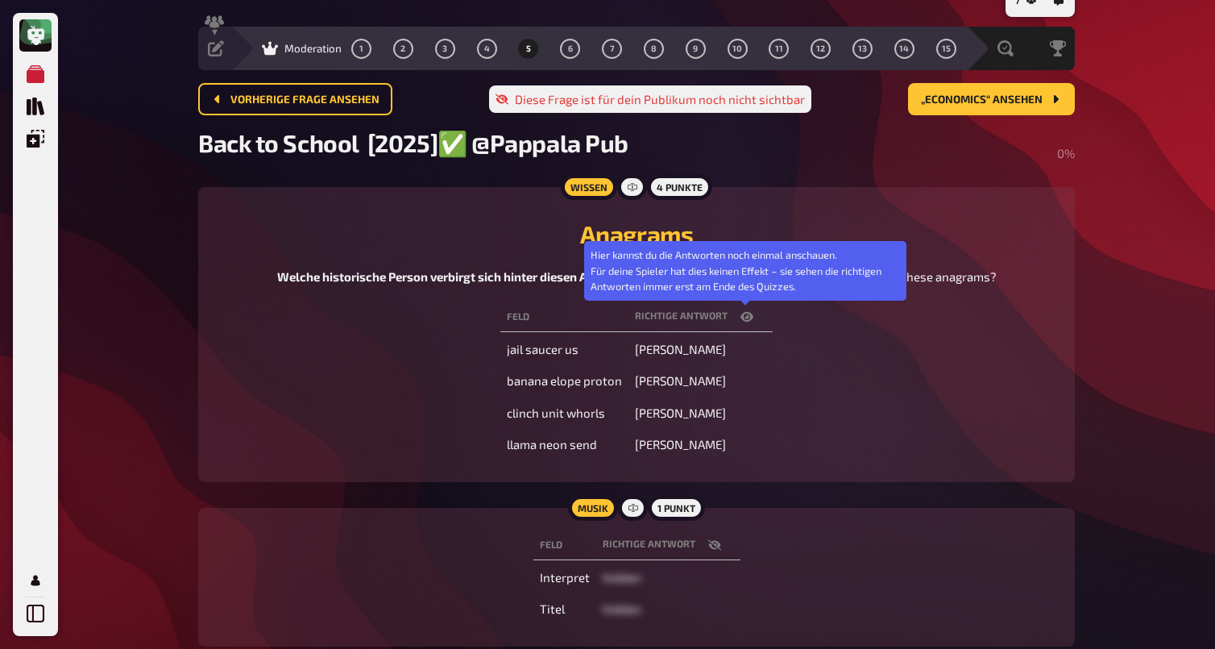
click at [743, 320] on icon "button" at bounding box center [747, 316] width 13 height 13
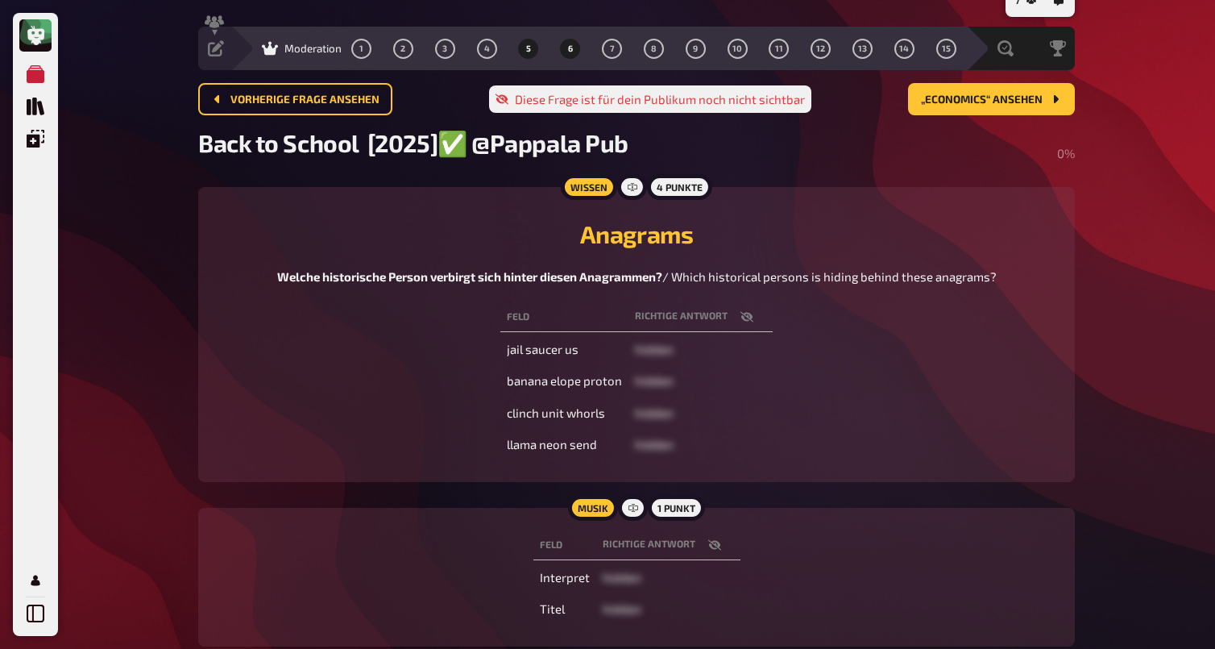
click at [572, 44] on span "6" at bounding box center [570, 48] width 5 height 9
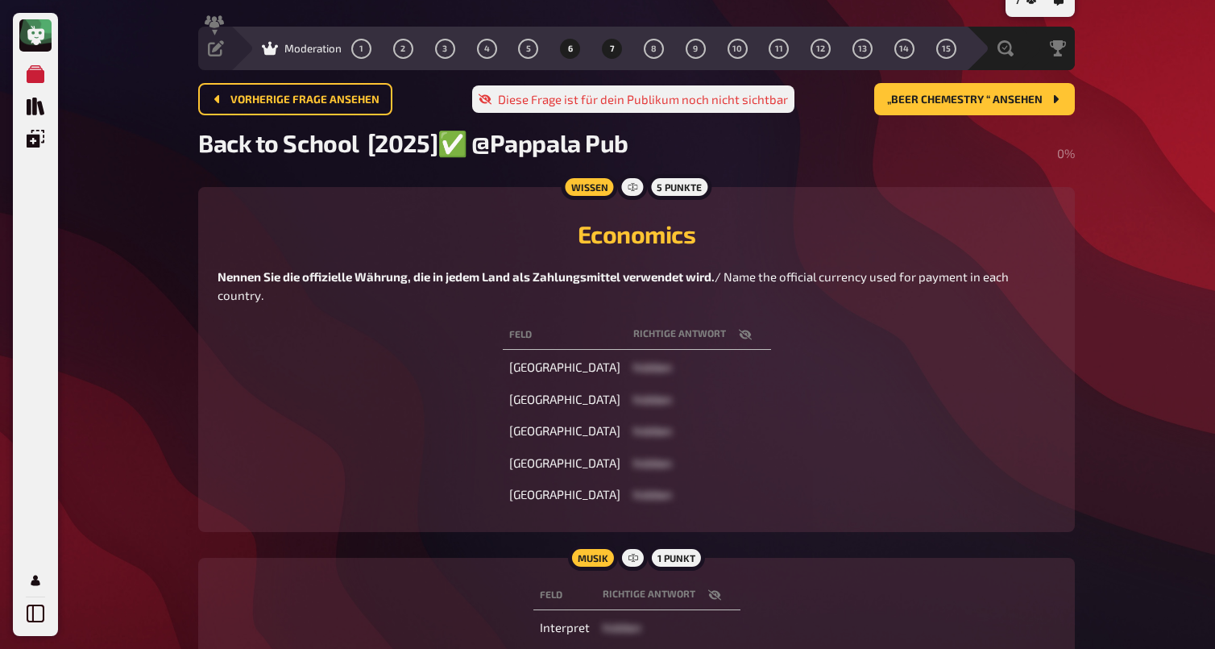
click at [614, 48] on span "7" at bounding box center [612, 48] width 5 height 9
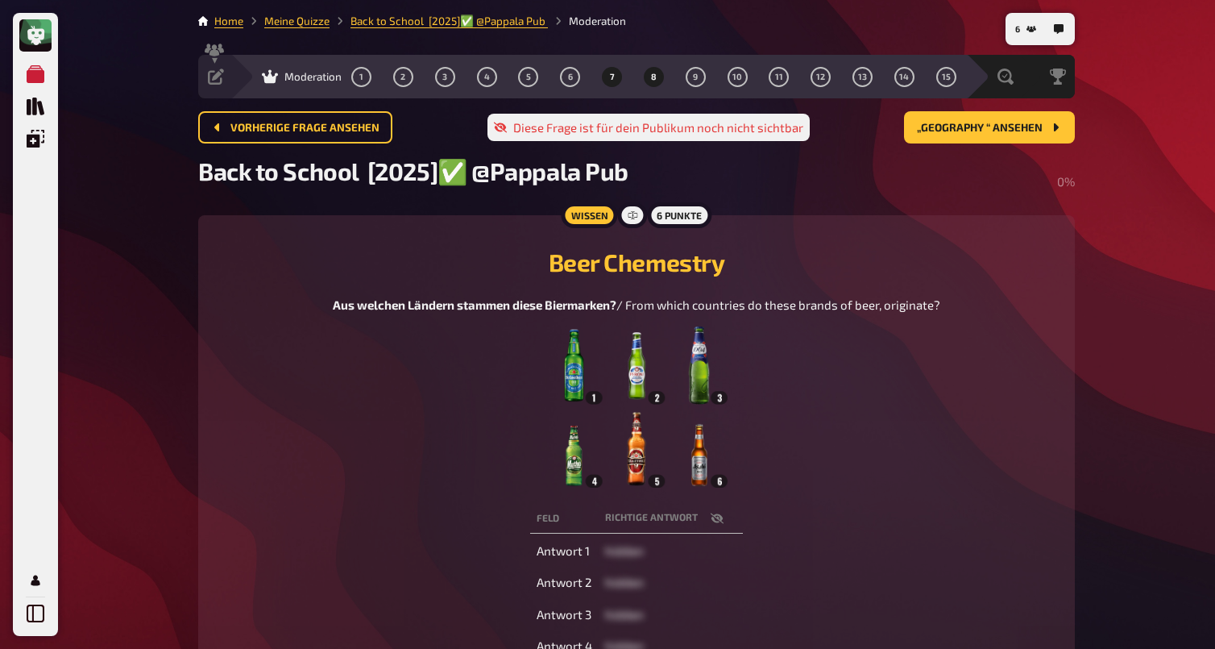
click at [658, 79] on button "8" at bounding box center [654, 77] width 26 height 26
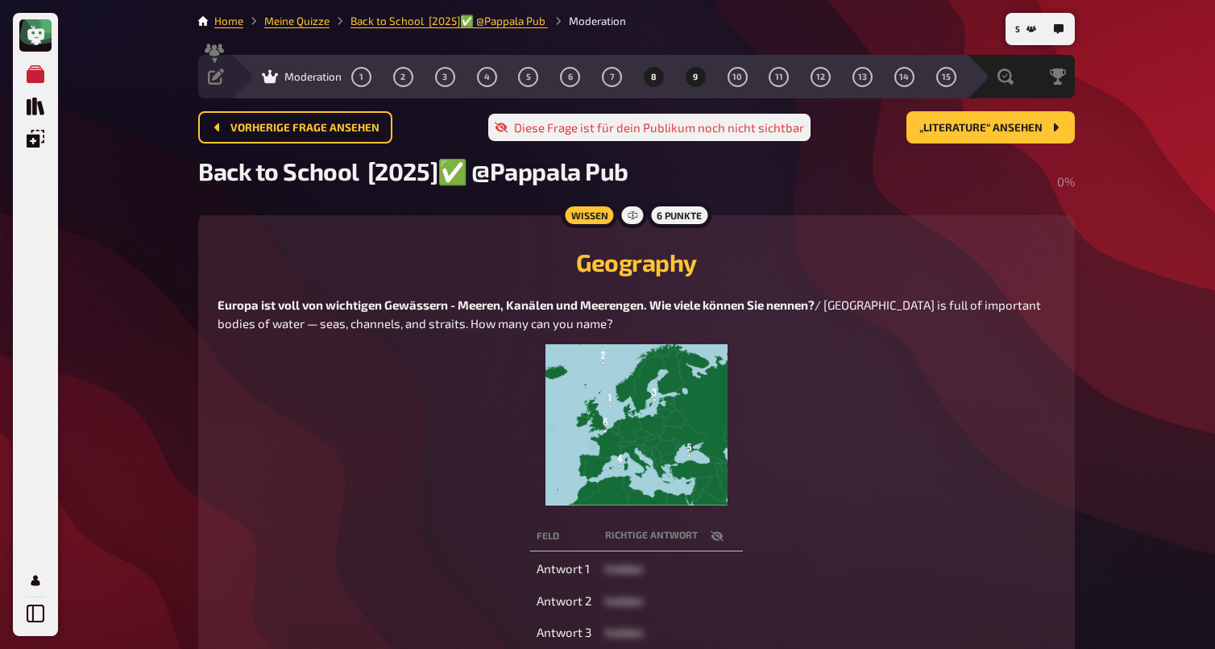
click at [699, 77] on button "9" at bounding box center [696, 77] width 26 height 26
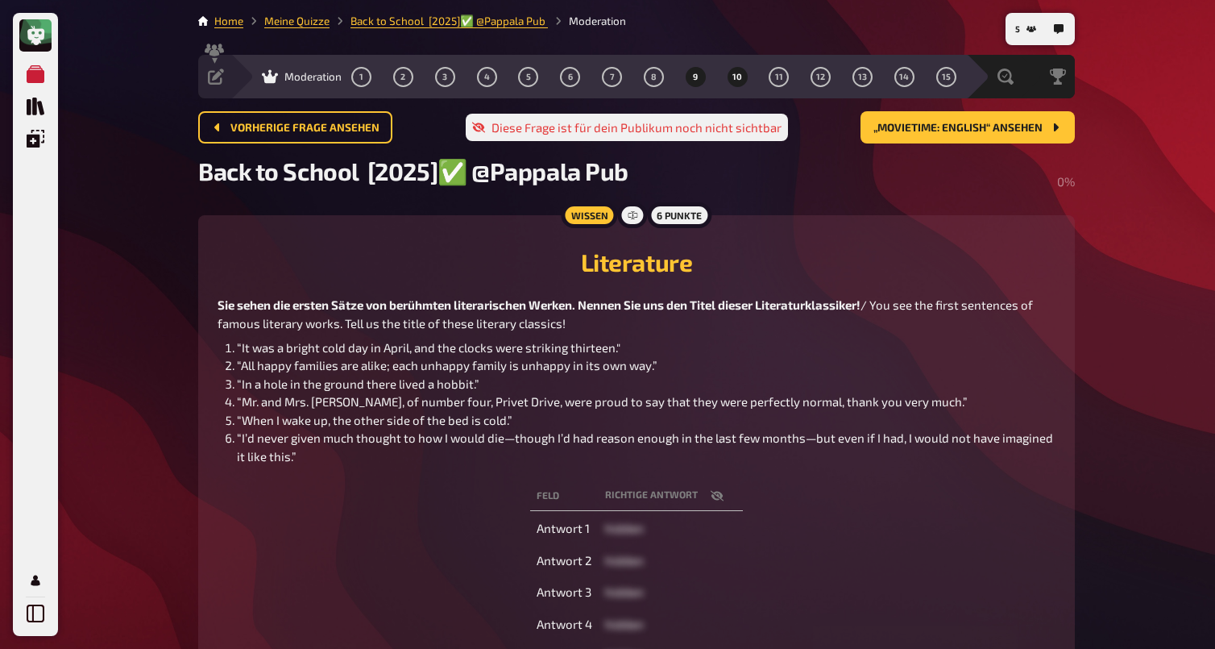
click at [750, 80] on button "10" at bounding box center [737, 77] width 26 height 26
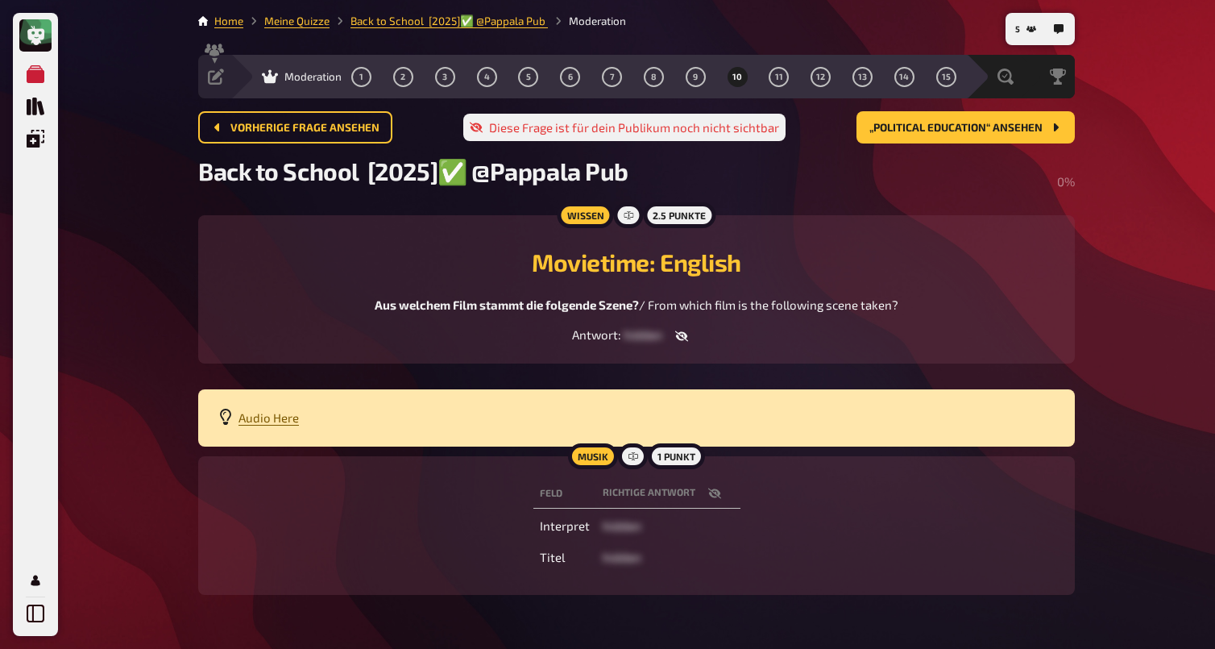
click at [273, 422] on span "Audio Here" at bounding box center [269, 417] width 60 height 15
click at [782, 81] on span "11" at bounding box center [779, 77] width 8 height 9
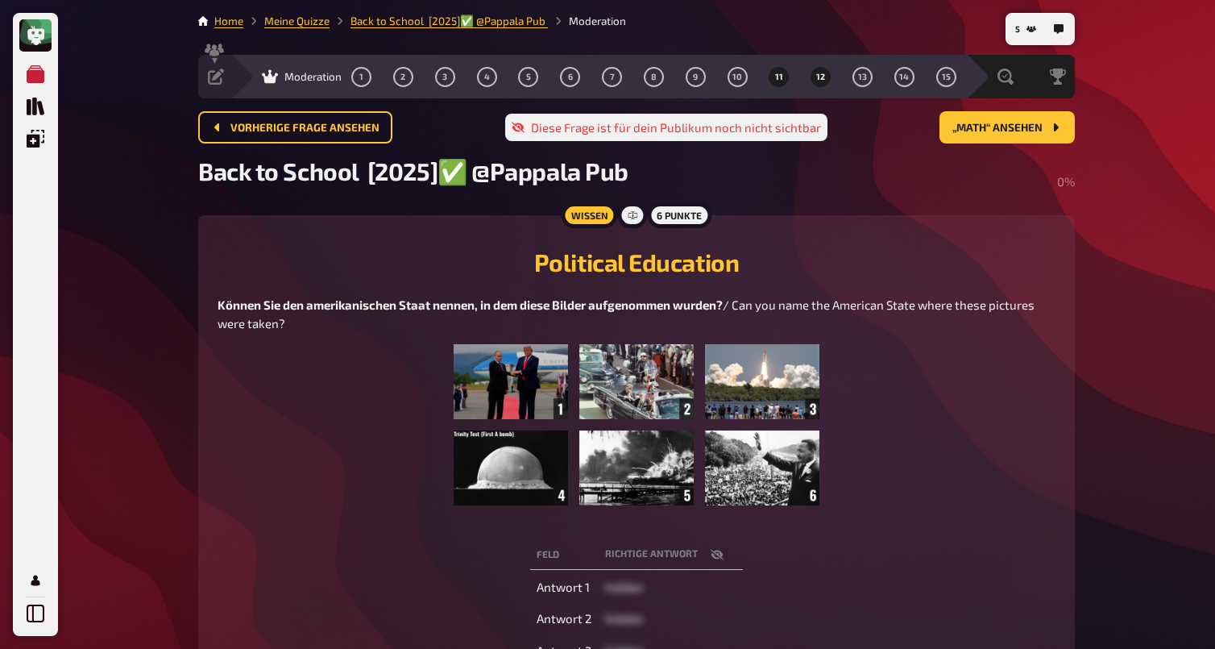
click at [821, 83] on button "12" at bounding box center [821, 77] width 26 height 26
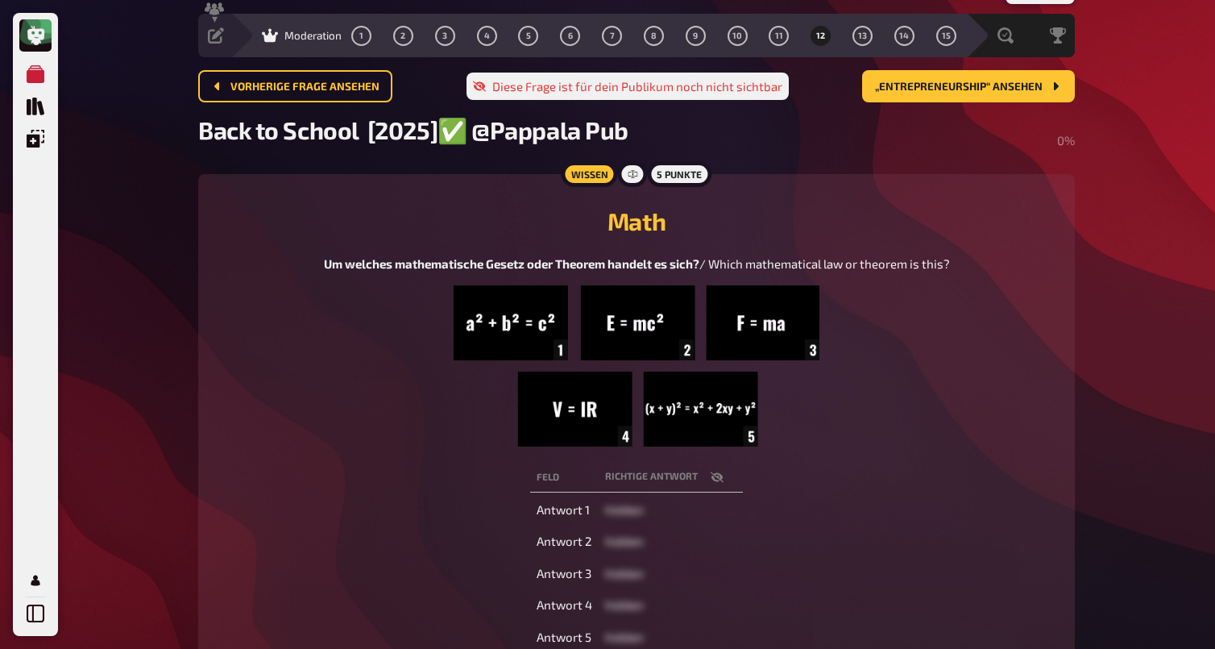
scroll to position [39, 0]
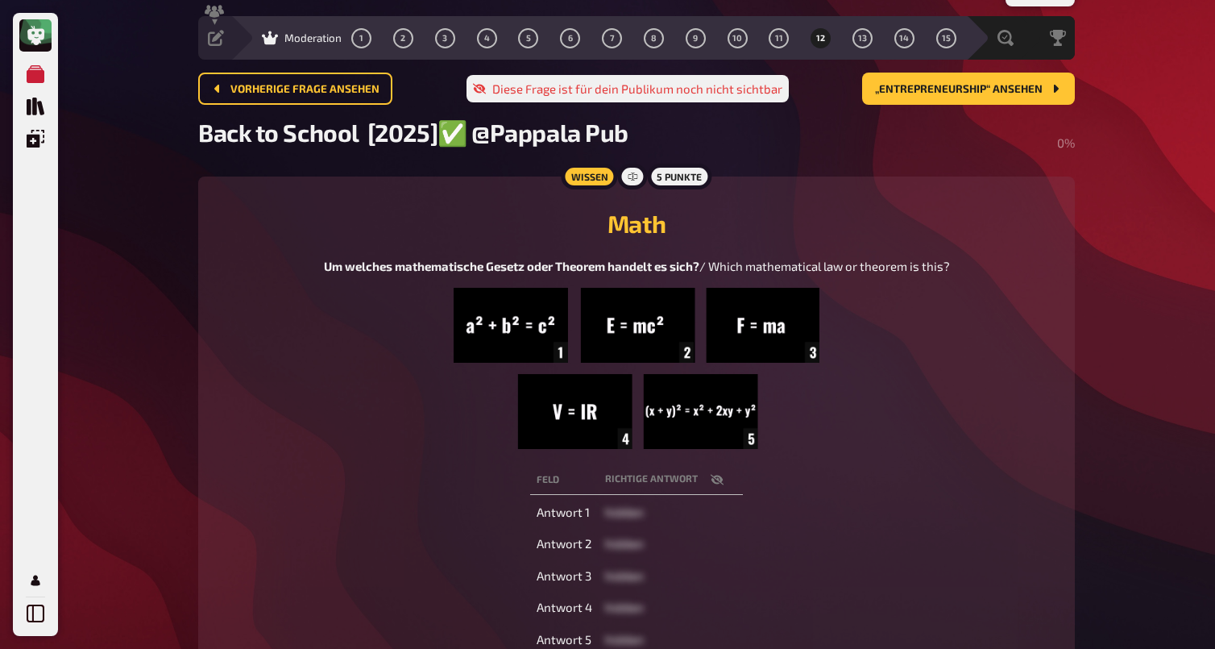
click at [719, 479] on icon "button" at bounding box center [717, 479] width 13 height 10
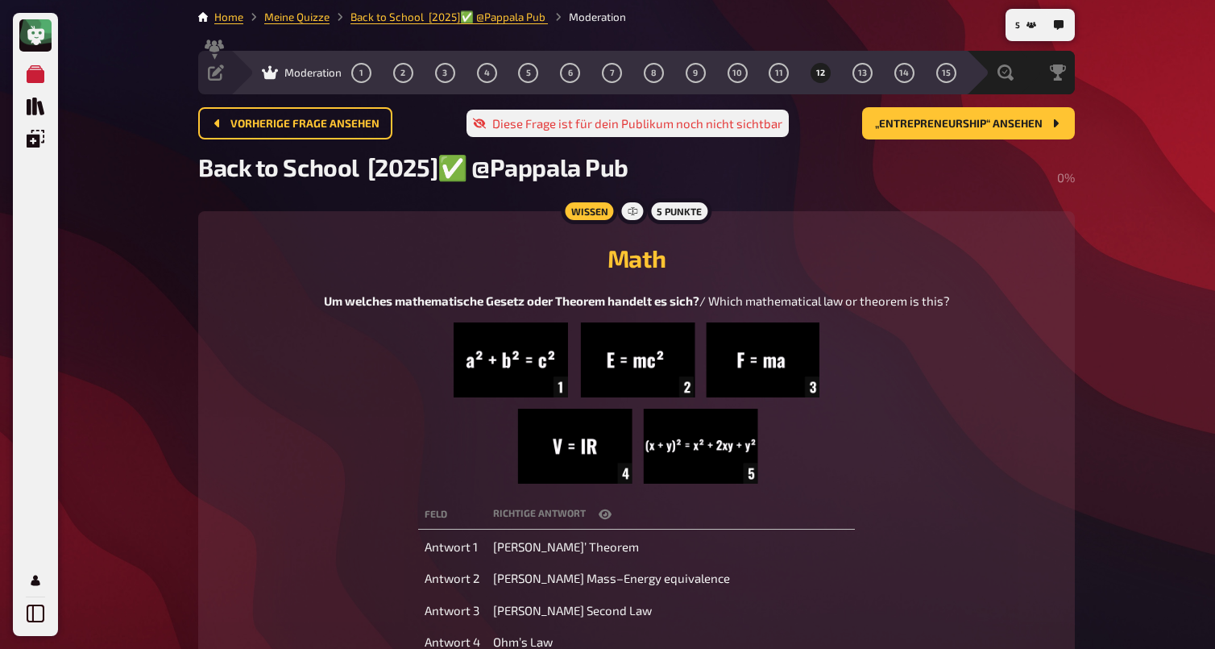
scroll to position [0, 0]
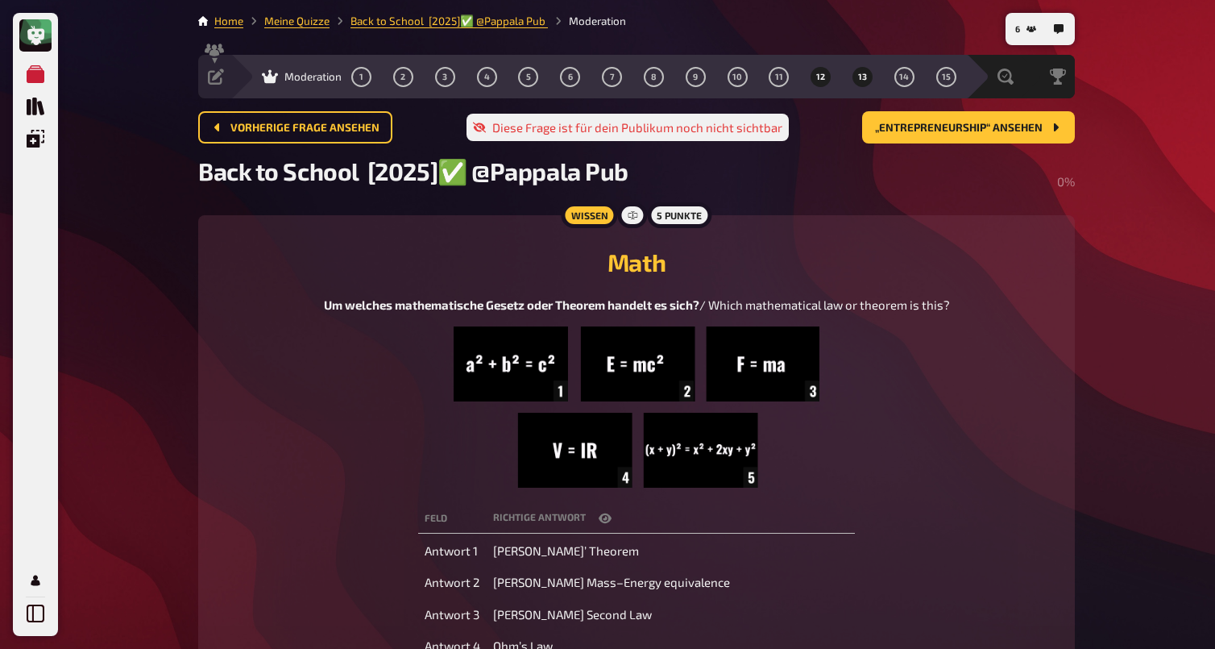
click at [874, 76] on button "13" at bounding box center [863, 77] width 26 height 26
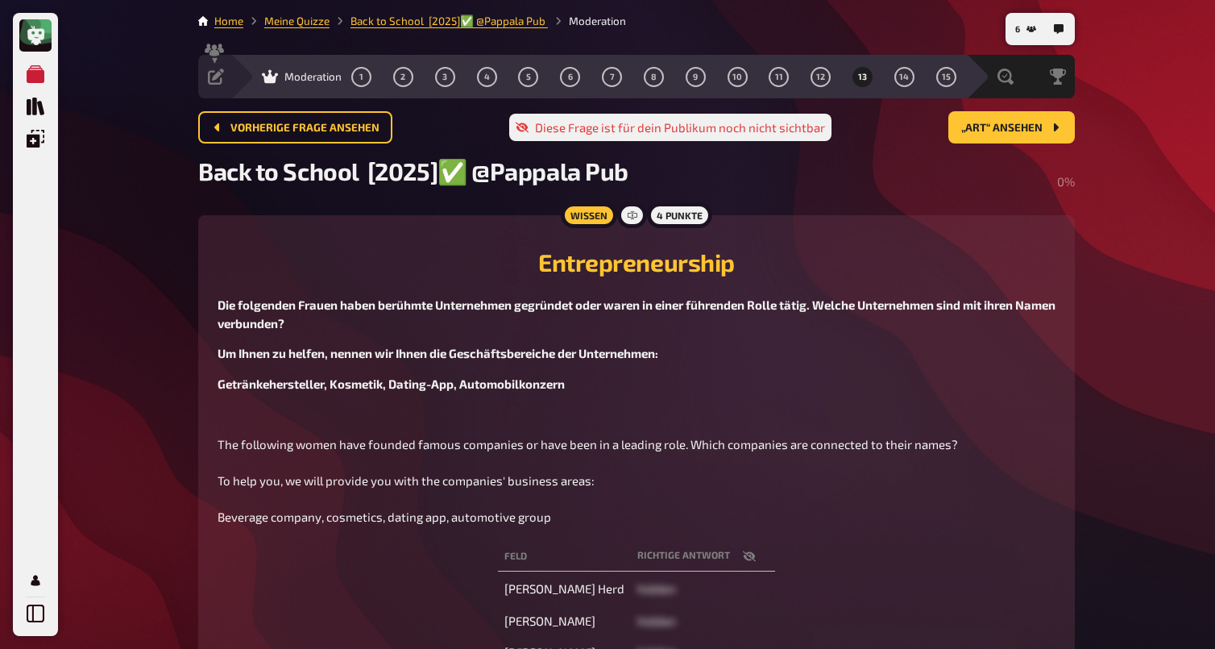
scroll to position [2, 0]
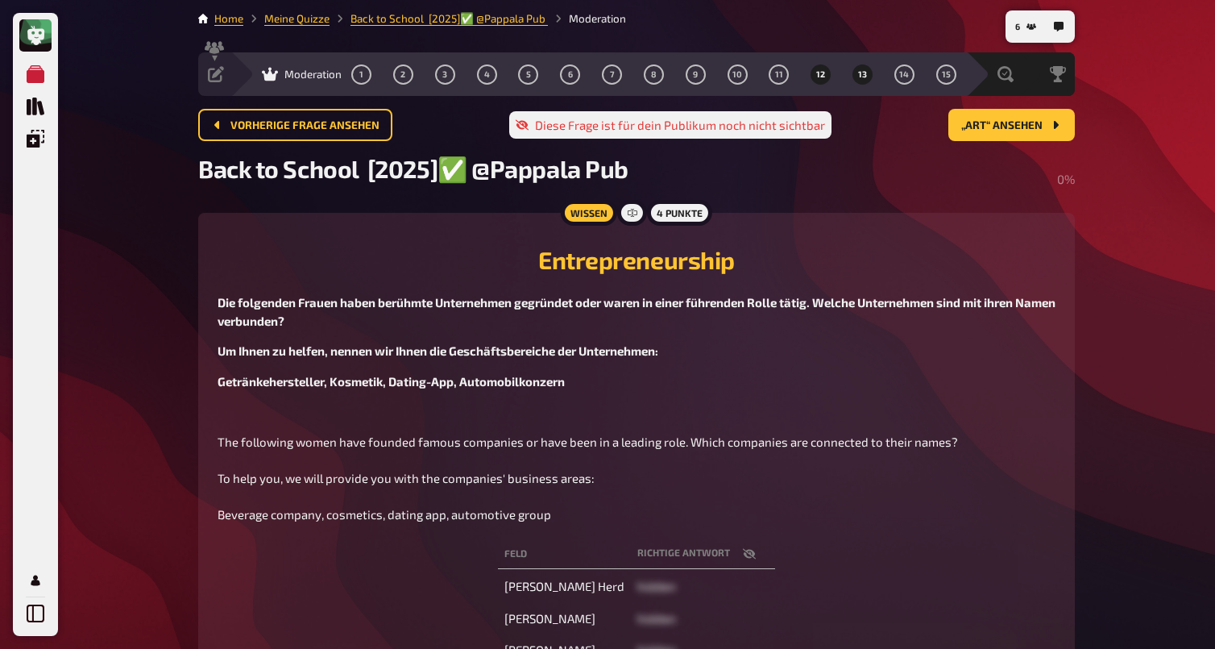
click at [821, 68] on button "12" at bounding box center [821, 74] width 26 height 26
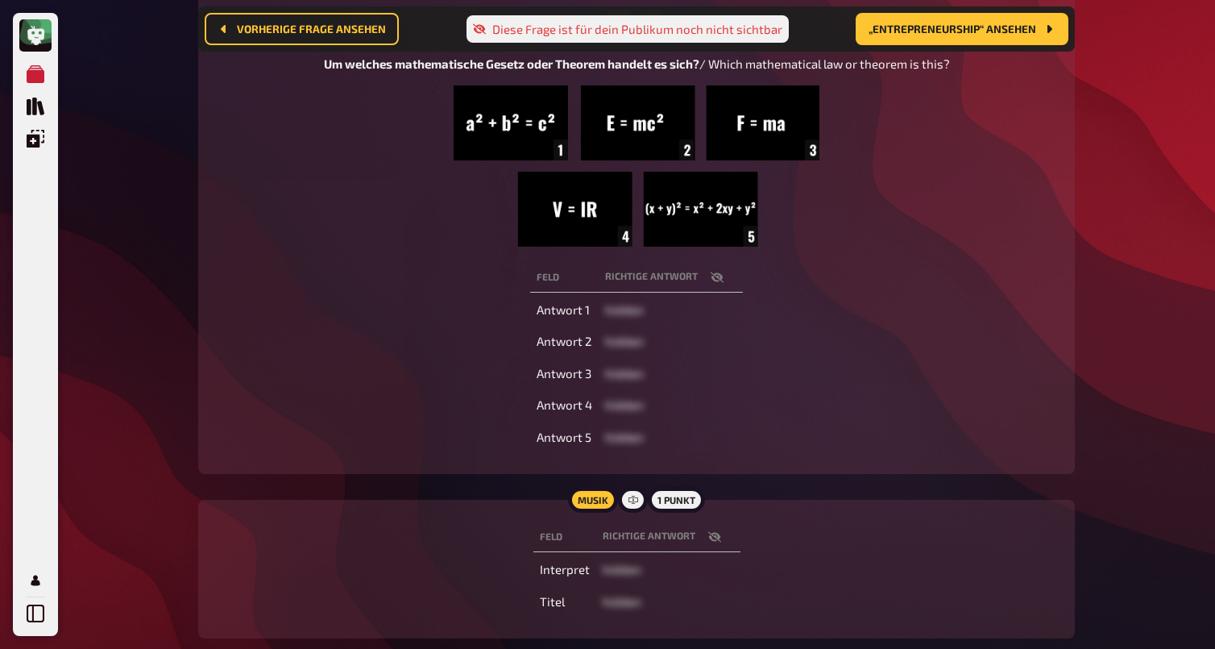
scroll to position [257, 0]
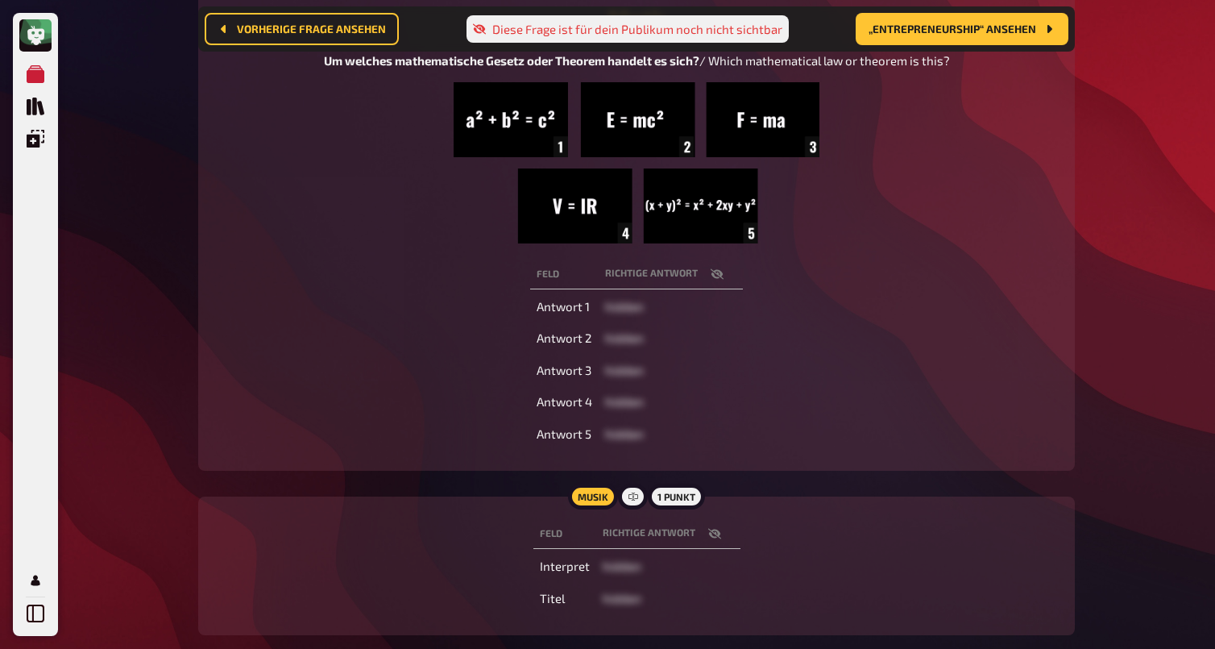
click at [713, 276] on icon "button" at bounding box center [717, 274] width 13 height 13
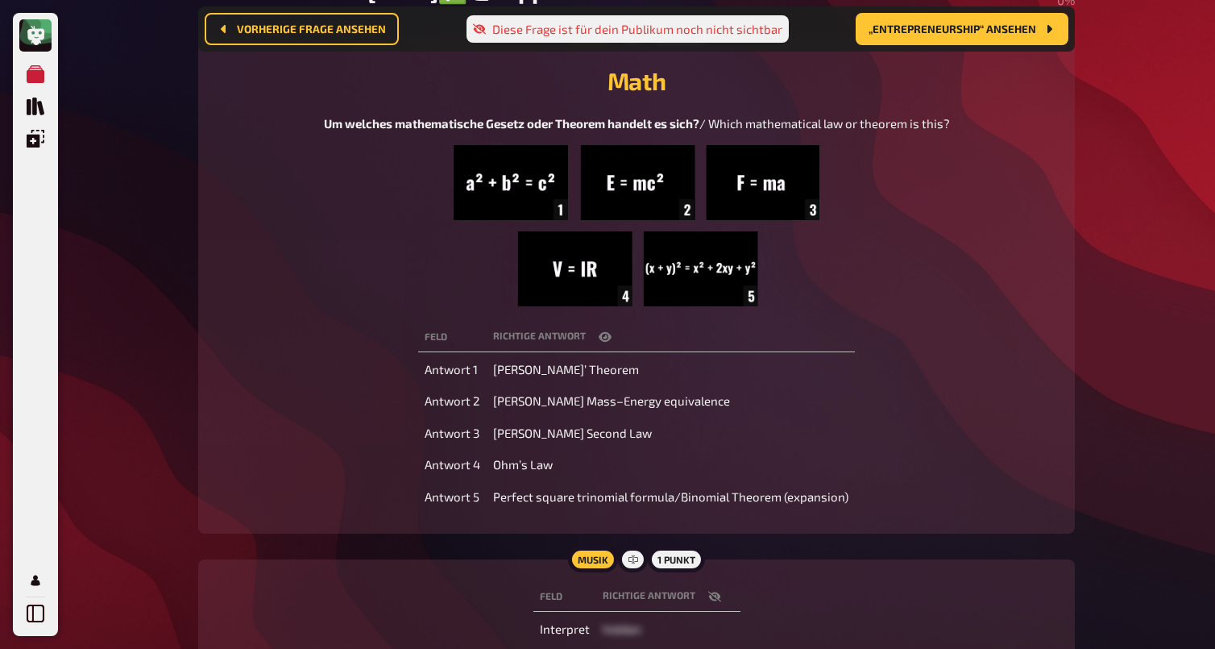
scroll to position [0, 0]
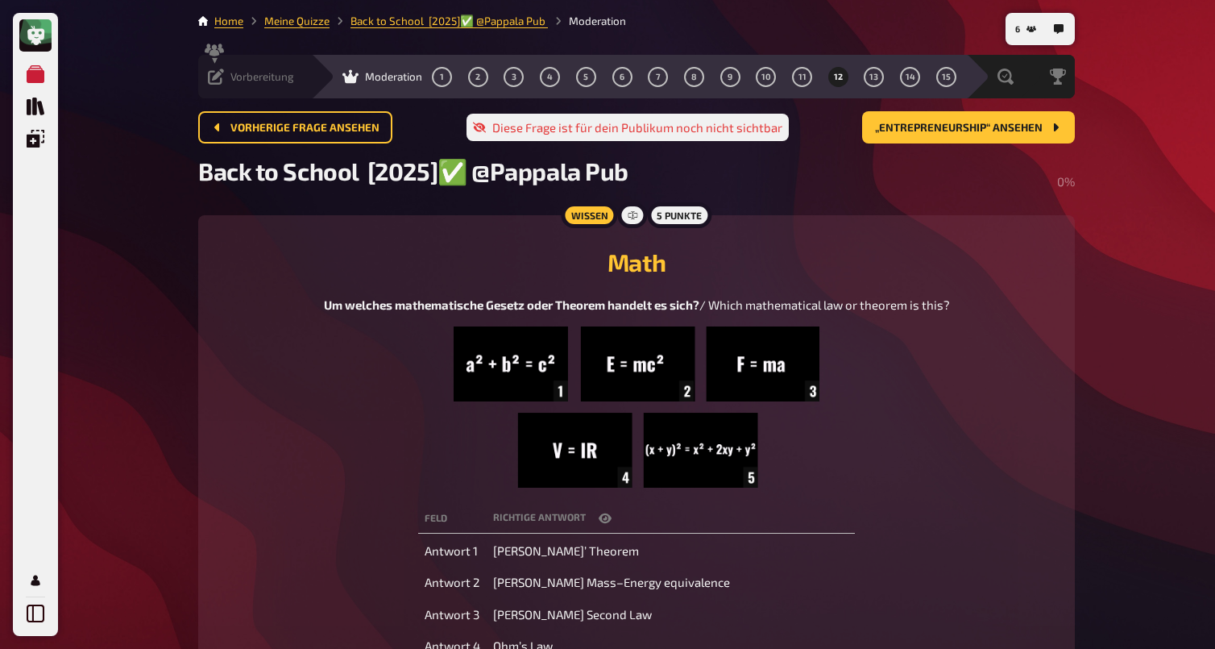
click at [222, 72] on icon at bounding box center [216, 76] width 16 height 16
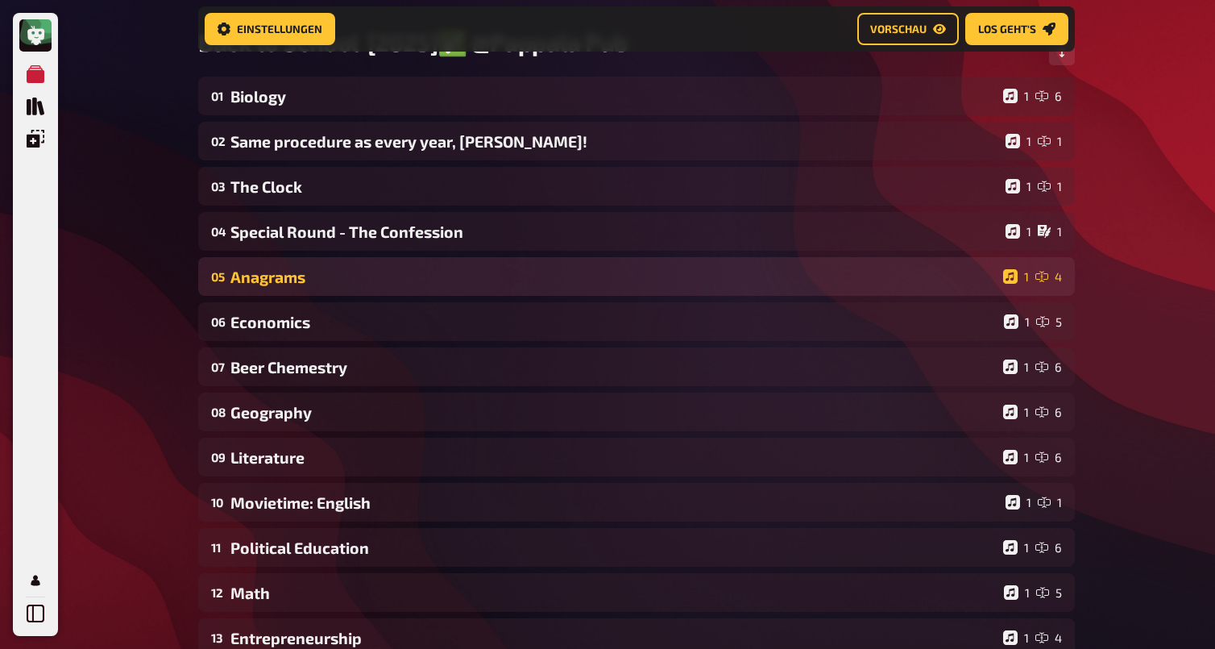
scroll to position [151, 0]
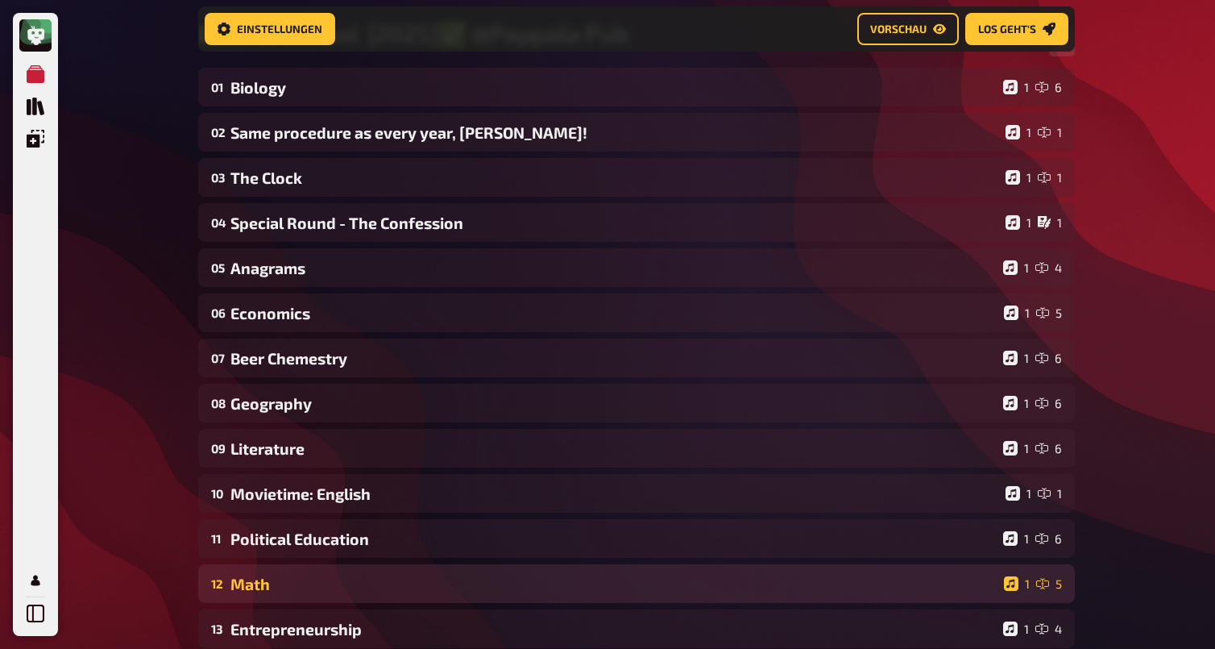
click at [261, 590] on div "Math" at bounding box center [613, 584] width 767 height 19
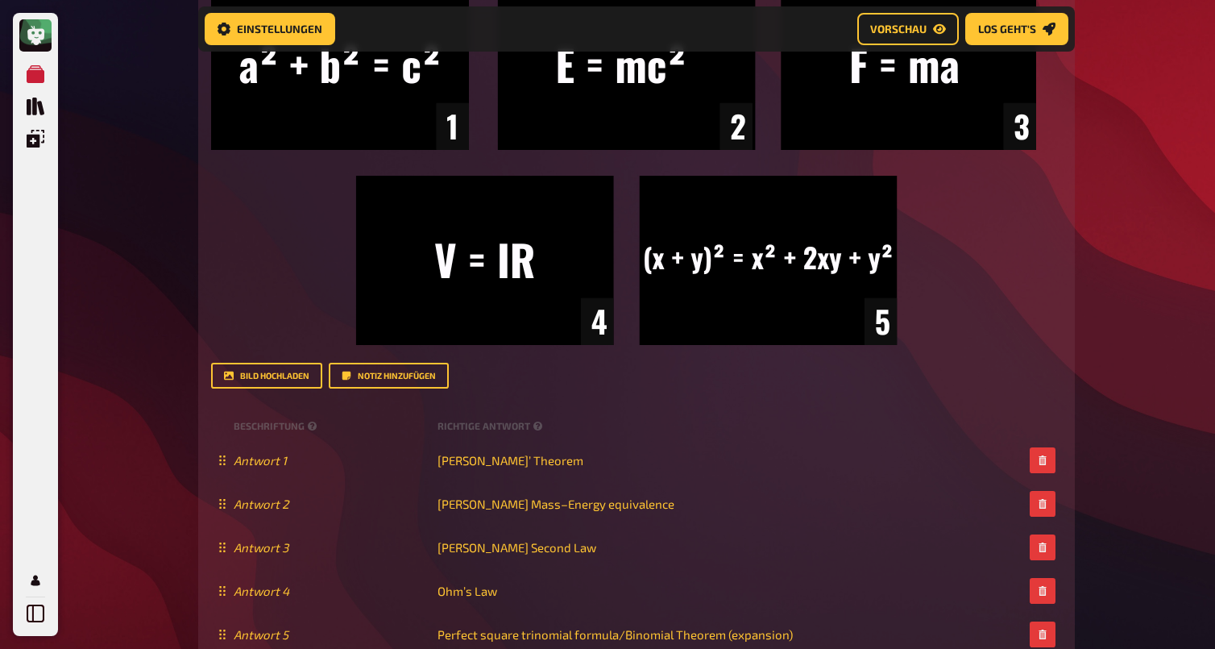
scroll to position [999, 0]
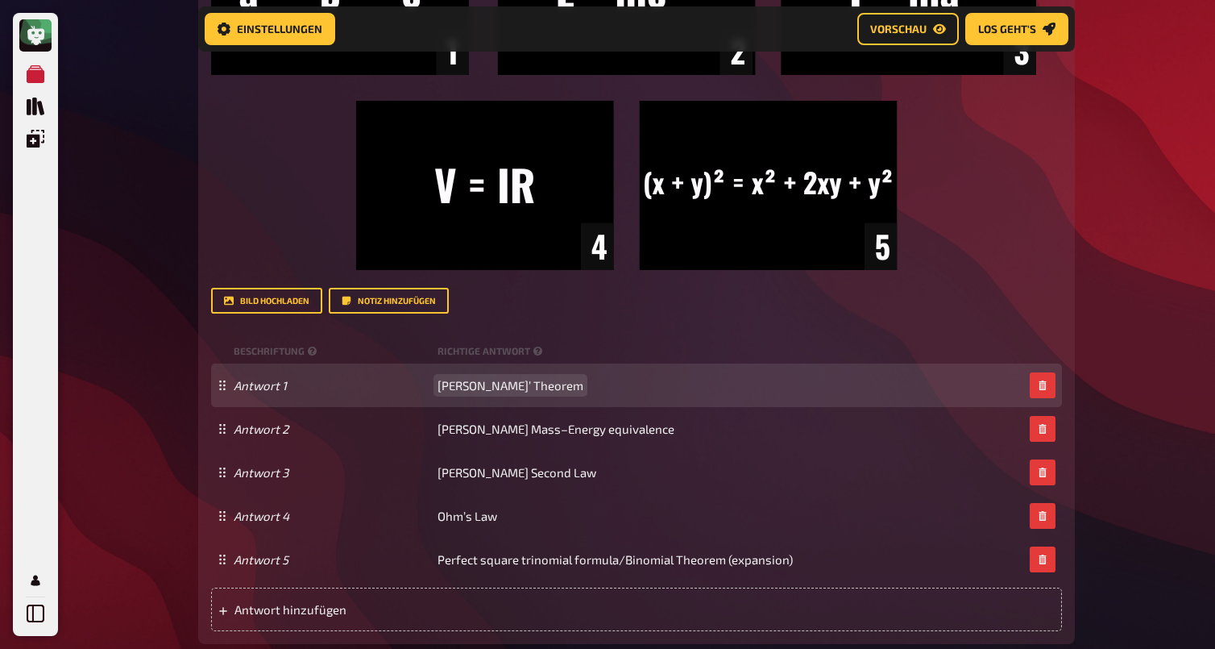
click at [492, 374] on div "Antwort 1 Pythagoras’ Theorem" at bounding box center [636, 385] width 851 height 44
click at [492, 388] on span "Pythagoras’ Theorem" at bounding box center [511, 385] width 146 height 15
copy span "Pythagoras’ Theorem"
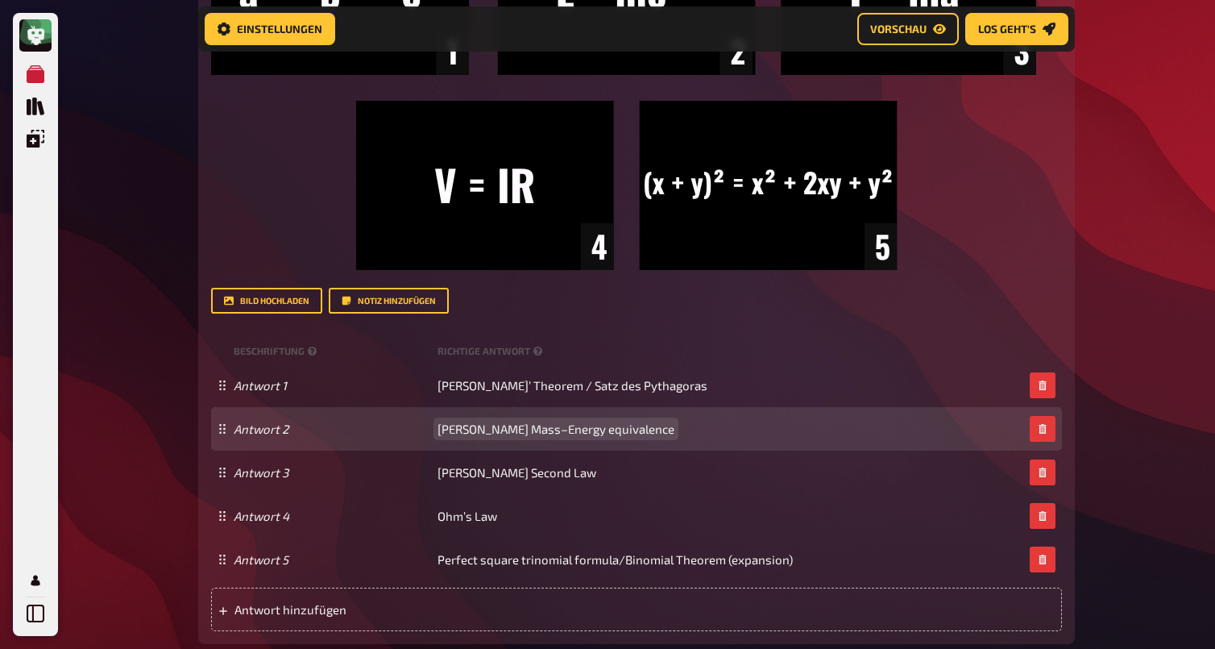
click at [600, 433] on span "Einstein’s Mass–Energy equivalence" at bounding box center [556, 428] width 237 height 15
copy span "Einstein’s Mass–Energy equivalence"
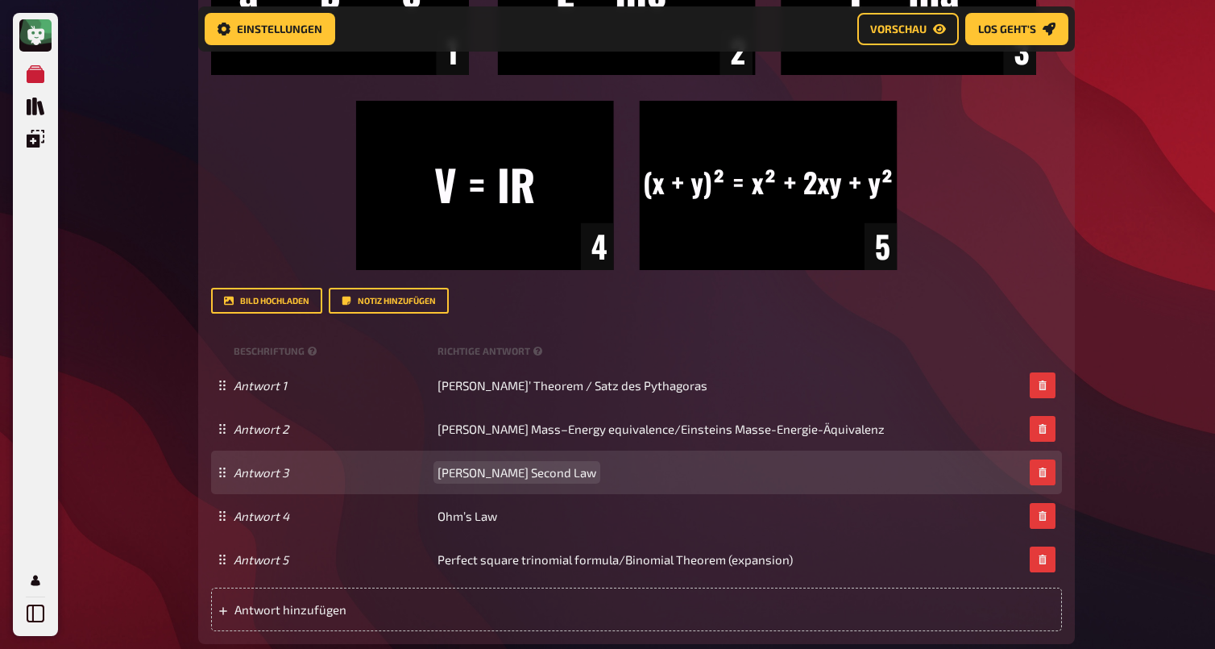
click at [487, 475] on span "Newton’s Second Law" at bounding box center [517, 472] width 159 height 15
copy span "Newton’s Second Law"
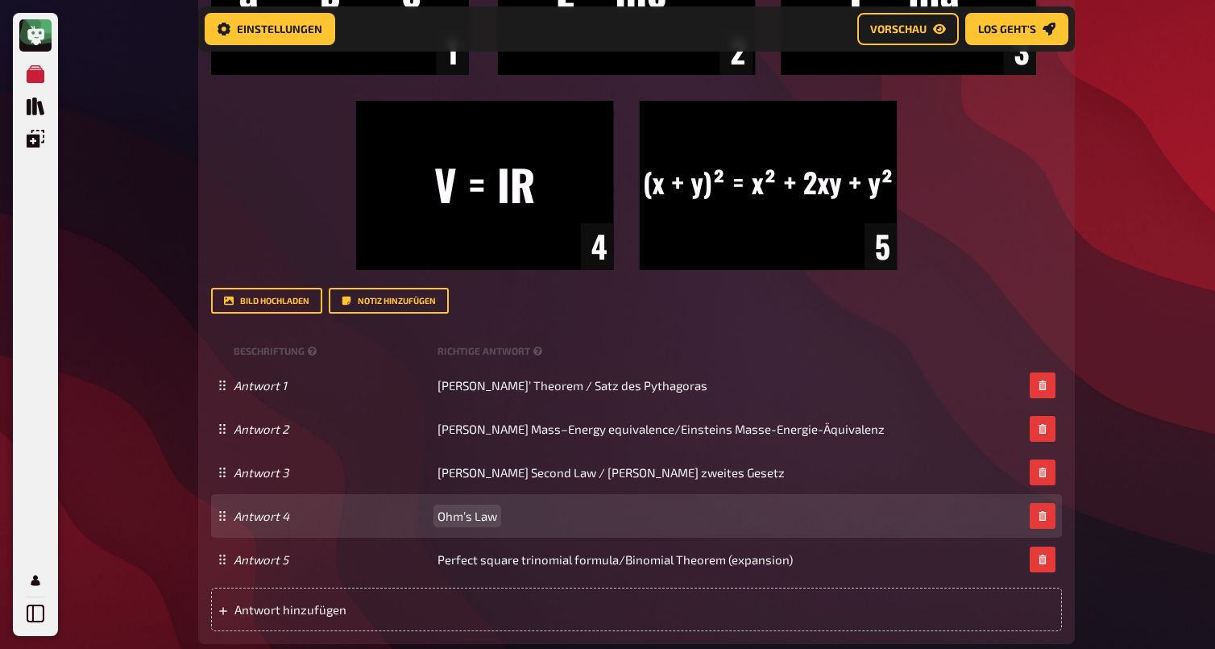
click at [495, 521] on span "Ohm’s Law" at bounding box center [468, 515] width 60 height 15
copy span "Ohm’s Law/"
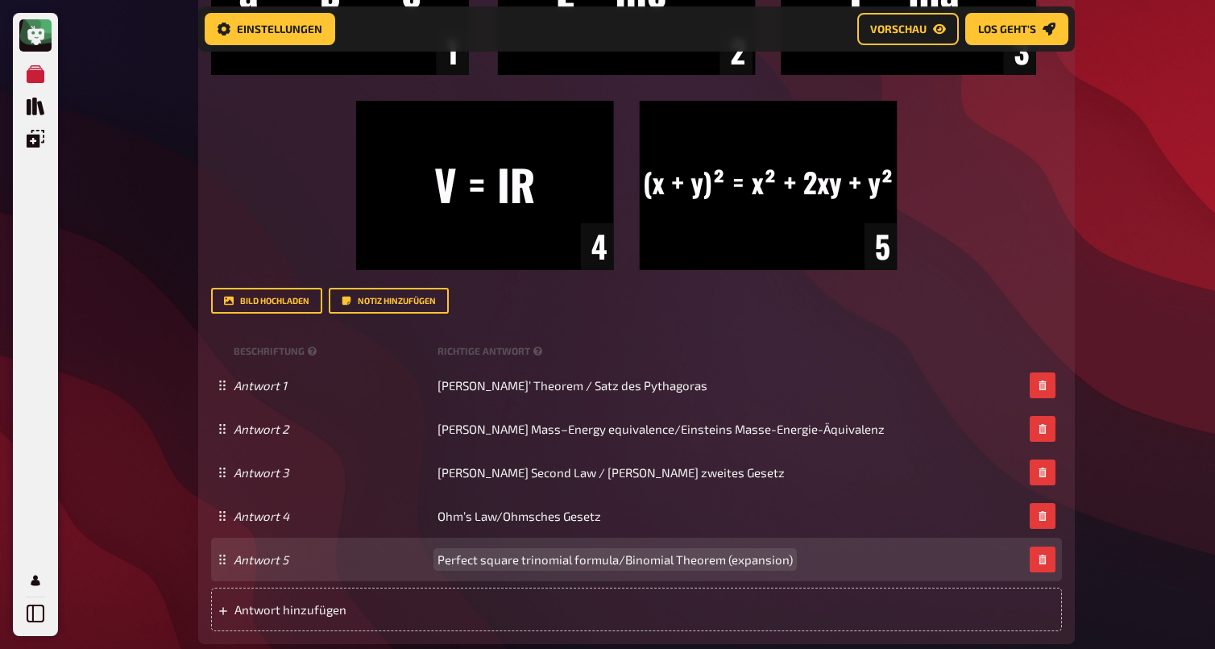
click at [534, 565] on span "Perfect square trinomial formula/Binomial Theorem (expansion)" at bounding box center [615, 559] width 355 height 15
copy span "Perfect square trinomial formula/Binomial Theorem (expansion)"
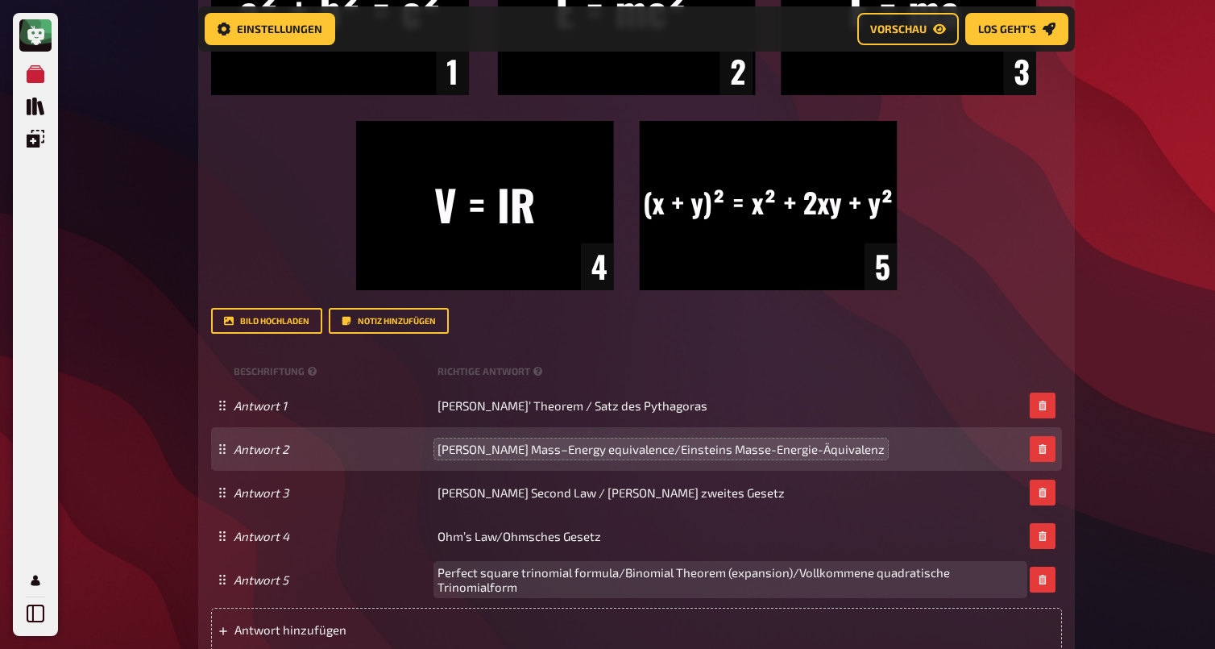
scroll to position [993, 0]
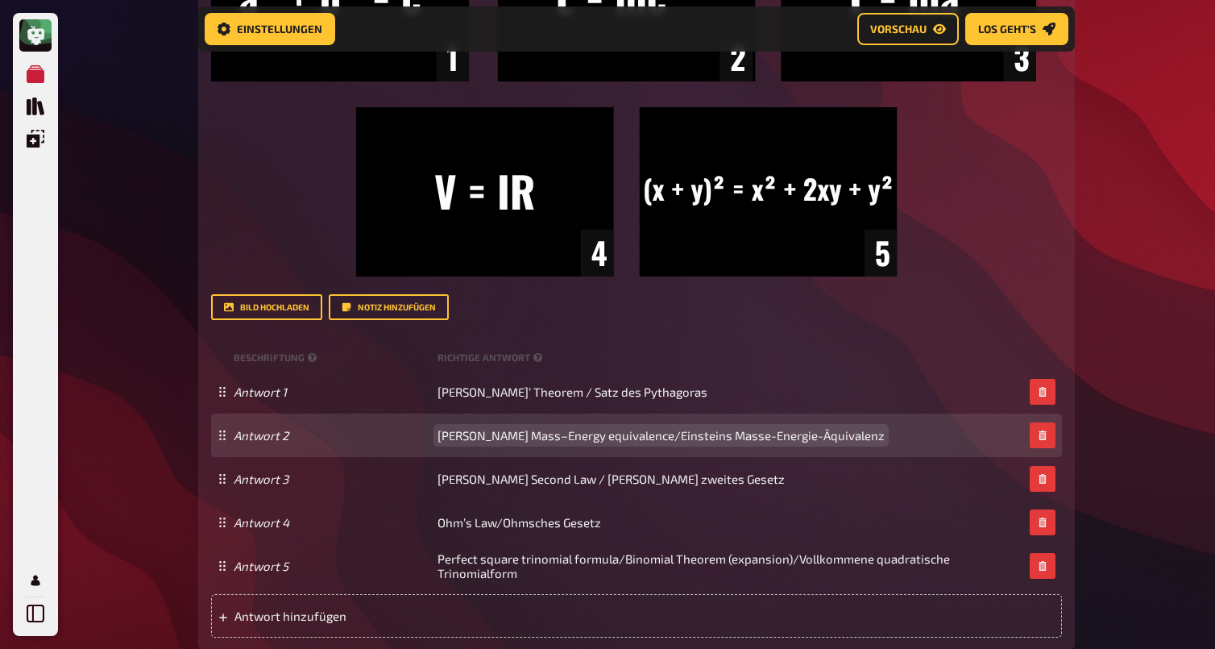
click at [695, 439] on span "Einstein’s Mass–Energy equivalence/Einsteins Masse-Energie-Äquivalenz" at bounding box center [661, 435] width 447 height 15
drag, startPoint x: 644, startPoint y: 438, endPoint x: 880, endPoint y: 450, distance: 236.5
click at [880, 450] on div "Antwort 2 Einstein’s Mass–Energy equivalence/Einsteins Masse-Energie-Äquivalenz" at bounding box center [636, 435] width 851 height 44
copy span "Einsteins Masse-Energie-Äquivalenz"
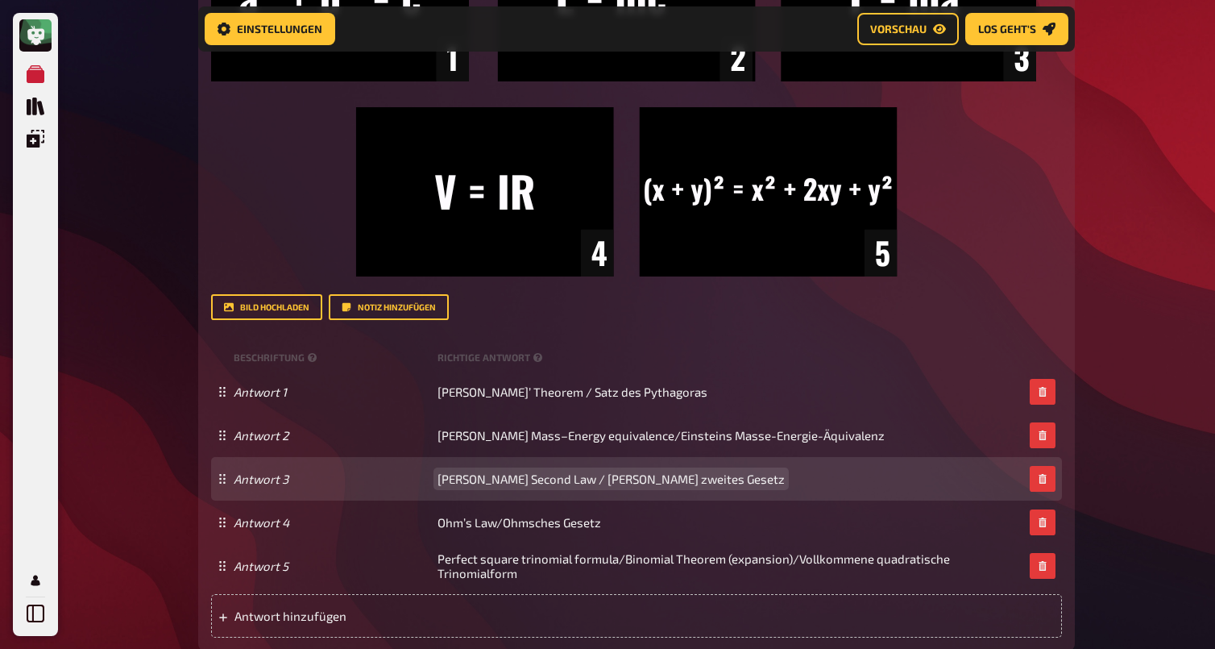
click at [640, 479] on span "Newton’s Second Law / Newtons zweites Gesetz" at bounding box center [611, 478] width 347 height 15
drag, startPoint x: 575, startPoint y: 480, endPoint x: 827, endPoint y: 480, distance: 251.4
click at [827, 480] on div "Antwort 3 Newton’s Second Law / Newtons zweites Gesetz" at bounding box center [629, 478] width 790 height 15
copy span "Newtons zweites Gesetz"
click at [574, 484] on span "Newton’s Second Law / Newtons zweites Gesetz" at bounding box center [611, 478] width 347 height 15
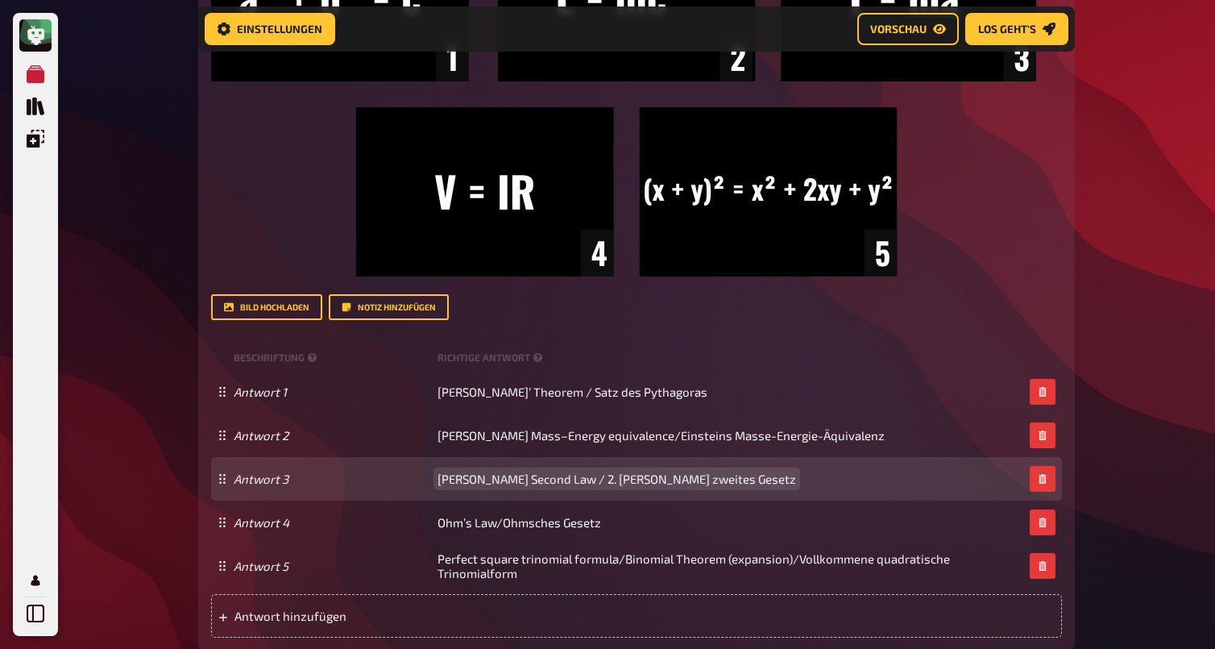
click at [679, 484] on span "Newton’s Second Law / 2. Newtons zweites Gesetz" at bounding box center [617, 478] width 359 height 15
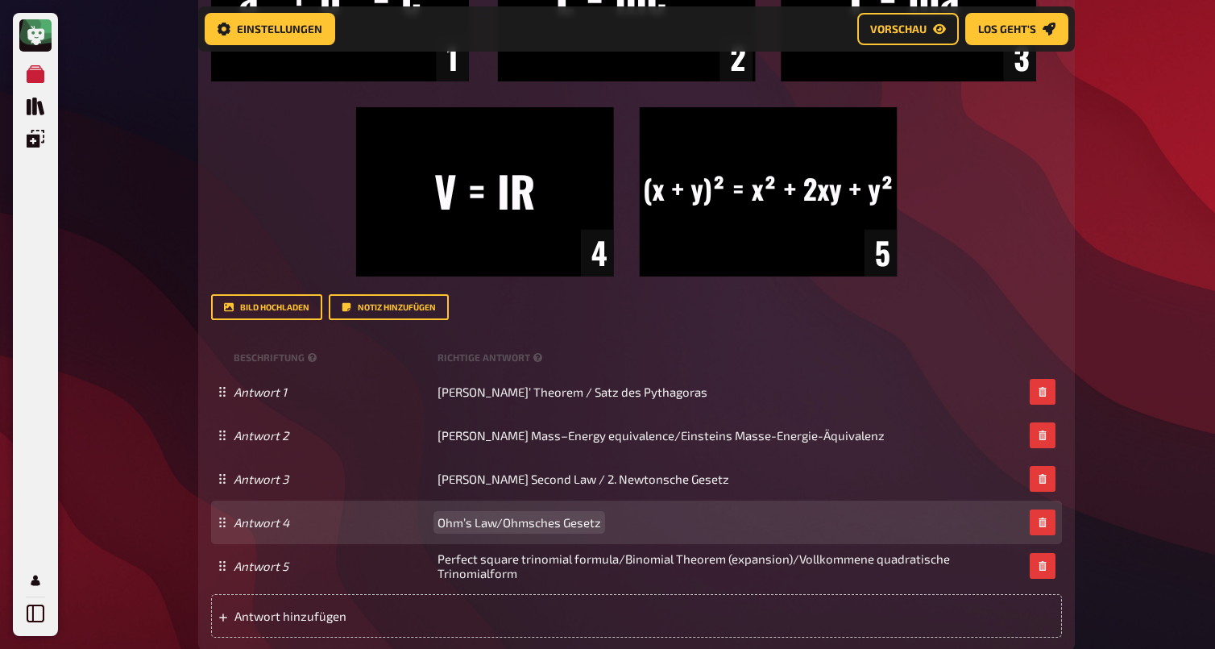
drag, startPoint x: 506, startPoint y: 525, endPoint x: 623, endPoint y: 525, distance: 116.8
click at [623, 525] on div "Antwort 4 Ohm’s Law/Ohmsches Gesetz" at bounding box center [629, 522] width 790 height 15
drag, startPoint x: 504, startPoint y: 525, endPoint x: 716, endPoint y: 525, distance: 211.9
click at [716, 525] on div "Antwort 4 Ohm’s Law/Ohmsches Gesetz" at bounding box center [629, 522] width 790 height 15
copy span "Ohmsches Gesetz"
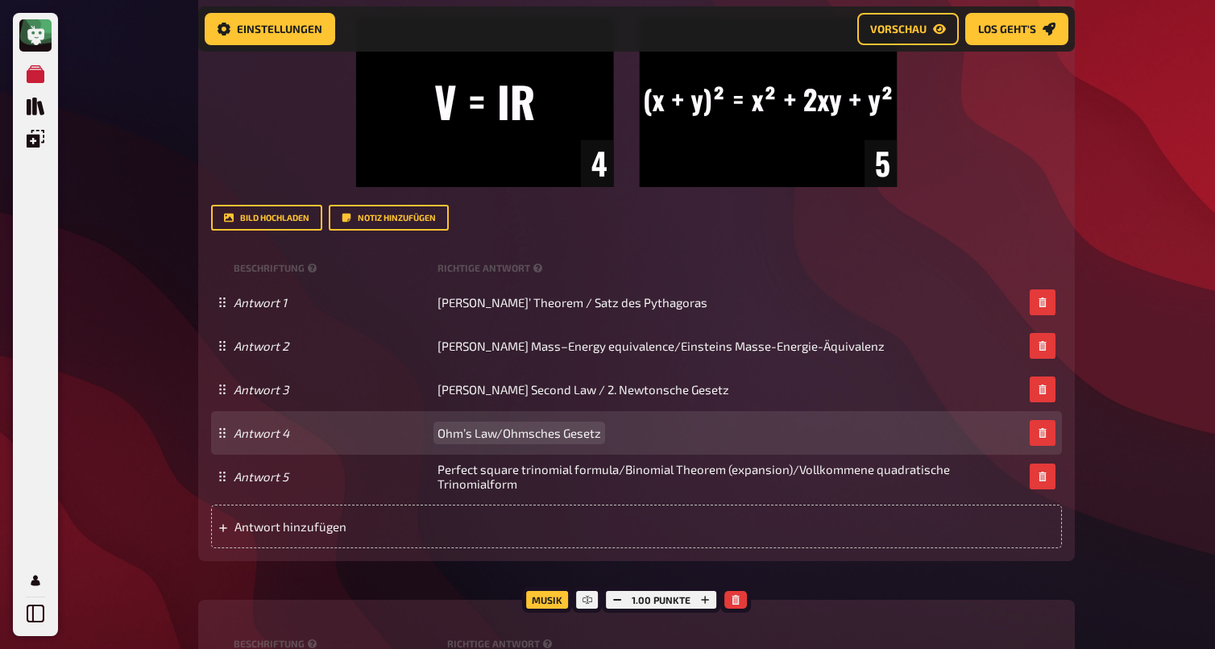
scroll to position [1092, 0]
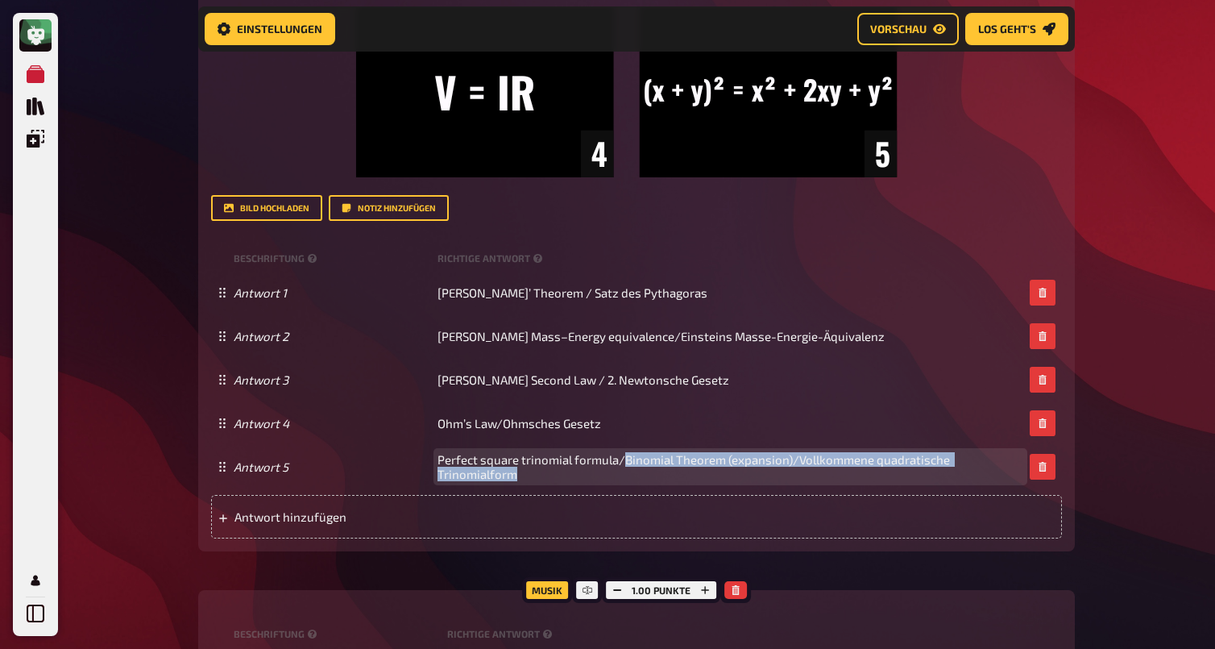
drag, startPoint x: 624, startPoint y: 462, endPoint x: 662, endPoint y: 494, distance: 50.4
click at [662, 495] on div "Beschriftung Richtige Antwort Antwort 1 Pythagoras’ Theorem / Satz des Pythagor…" at bounding box center [636, 393] width 851 height 292
copy span "Binomial Theorem (expansion)/Vollkommene quadratische Trinomialform"
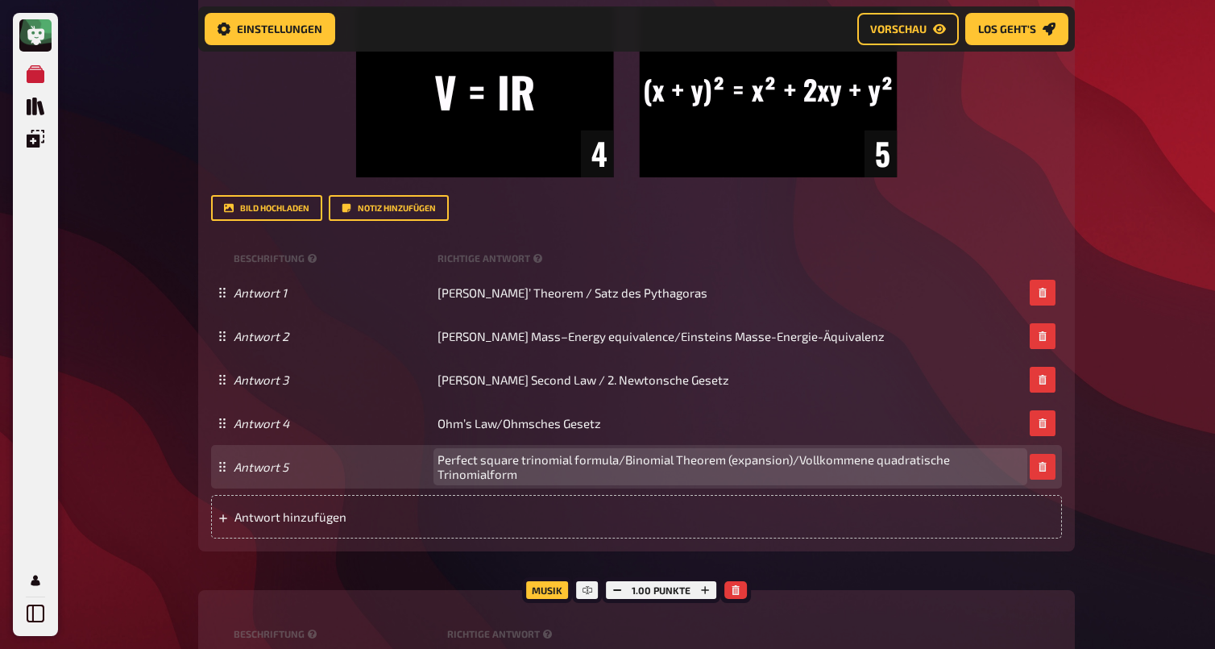
click at [828, 465] on span "Perfect square trinomial formula/Binomial Theorem (expansion)/Vollkommene quadr…" at bounding box center [731, 466] width 586 height 29
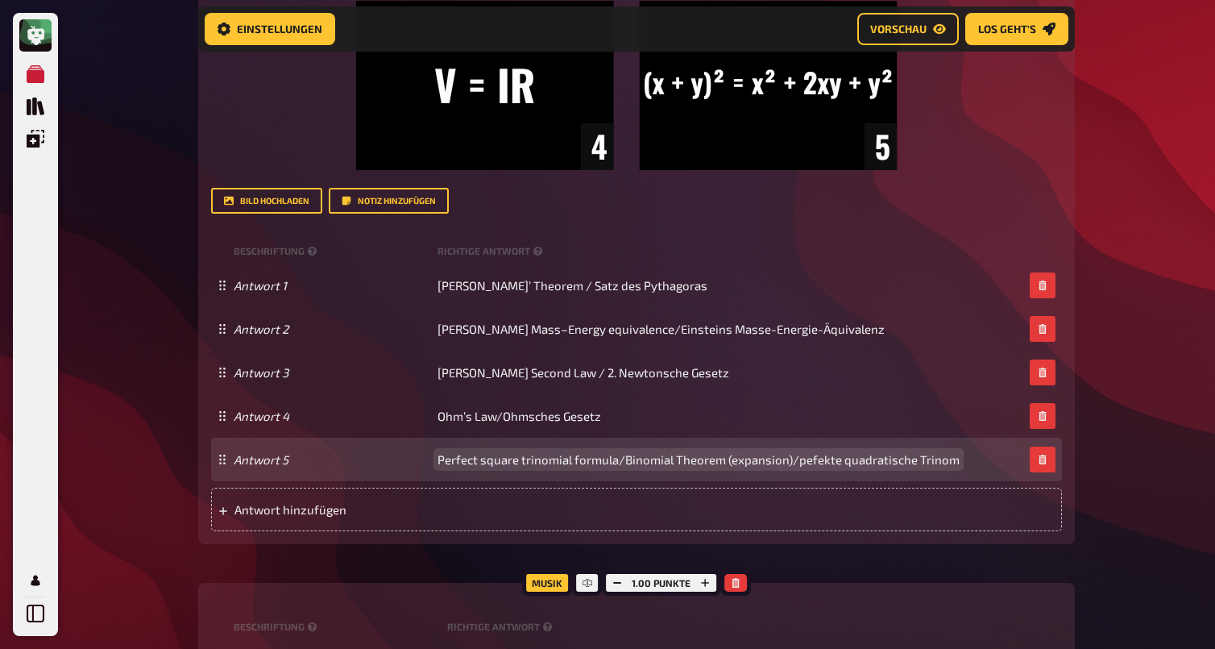
click at [810, 459] on span "Perfect square trinomial formula/Binomial Theorem (expansion)/pefekte quadratis…" at bounding box center [699, 459] width 522 height 15
drag, startPoint x: 624, startPoint y: 463, endPoint x: 788, endPoint y: 456, distance: 164.6
click at [788, 456] on span "Perfect square trinomial formula/Binomial Theorem (expansion)/perfekte quadrati…" at bounding box center [701, 459] width 527 height 15
copy span "Binomial Theorem (expansion)"
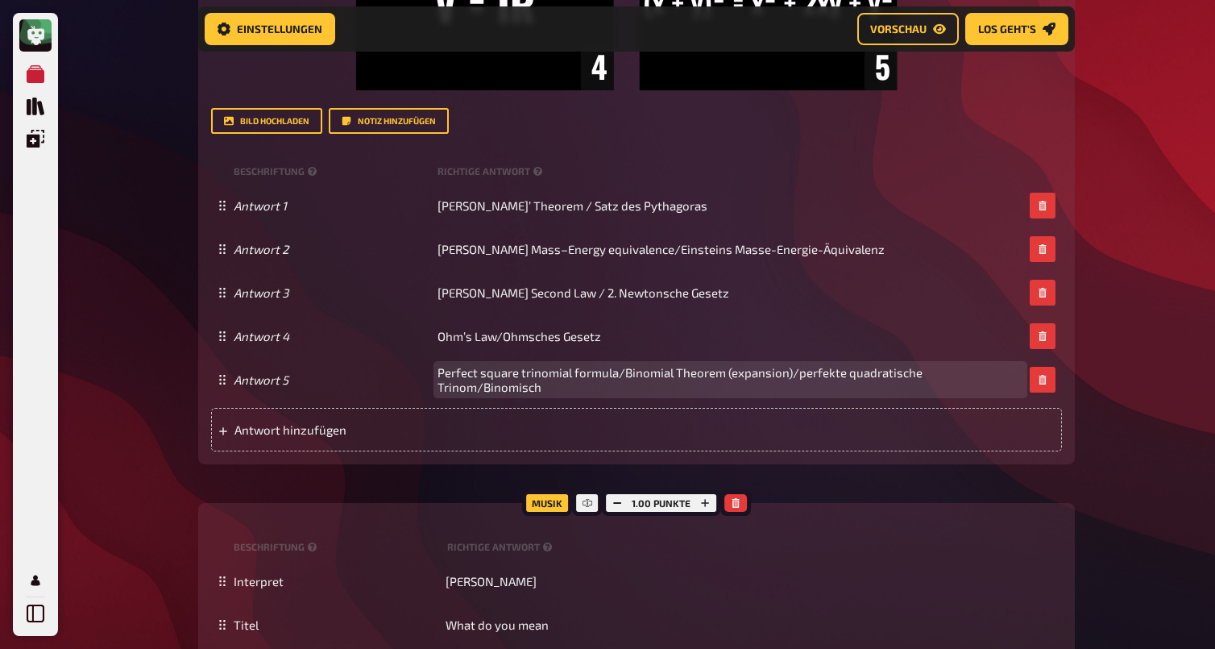
scroll to position [1019, 0]
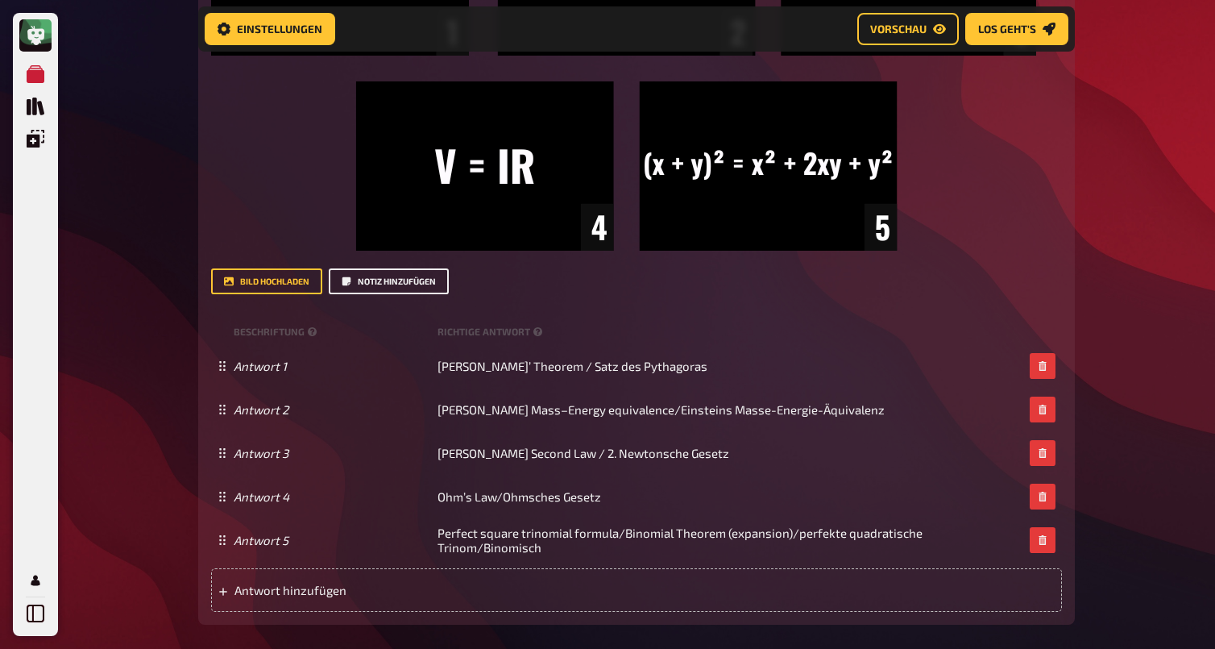
click at [413, 276] on button "Notiz hinzufügen" at bounding box center [389, 281] width 120 height 26
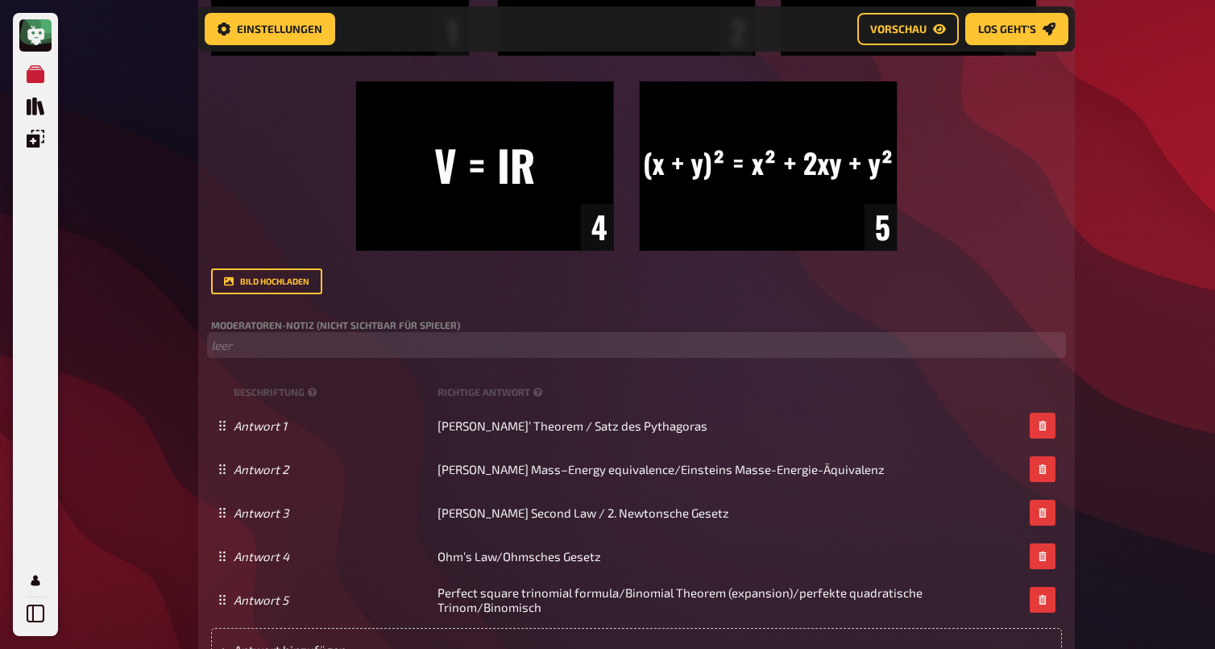
click at [363, 351] on p "﻿ leer" at bounding box center [636, 345] width 851 height 19
paste div
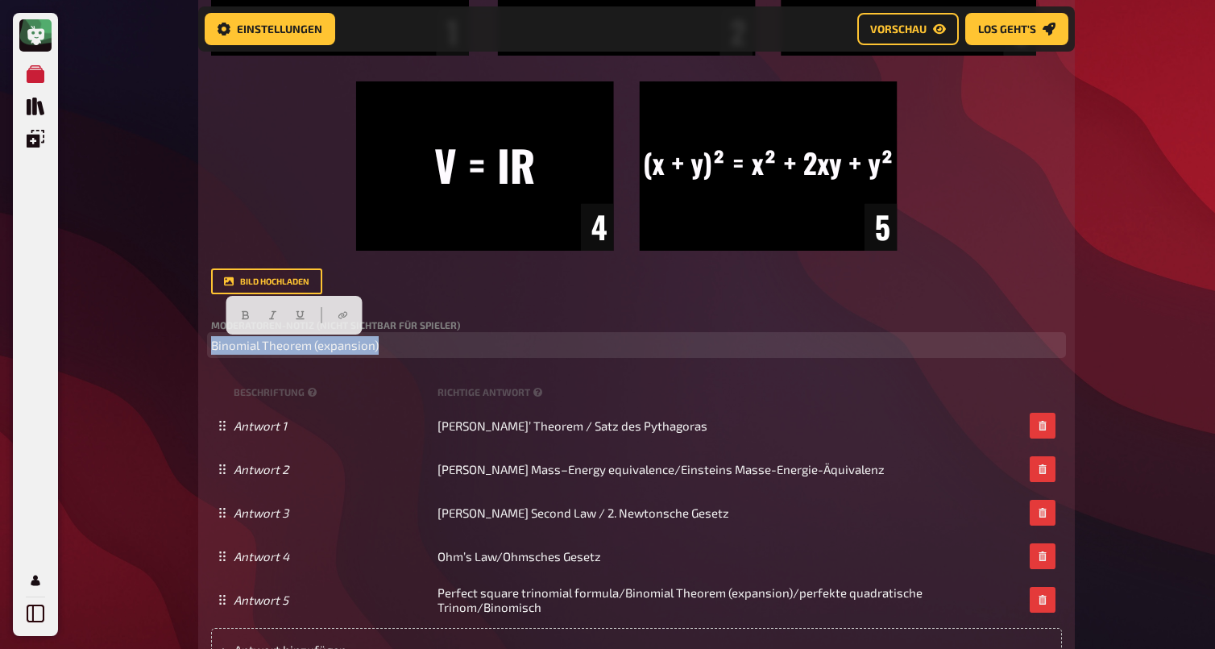
drag, startPoint x: 403, startPoint y: 351, endPoint x: 169, endPoint y: 351, distance: 233.7
click at [169, 351] on div "Meine Quizze Quiz Sammlung Einblendungen Profil 4 Home Meine Quizze Back to Sch…" at bounding box center [607, 116] width 1215 height 2270
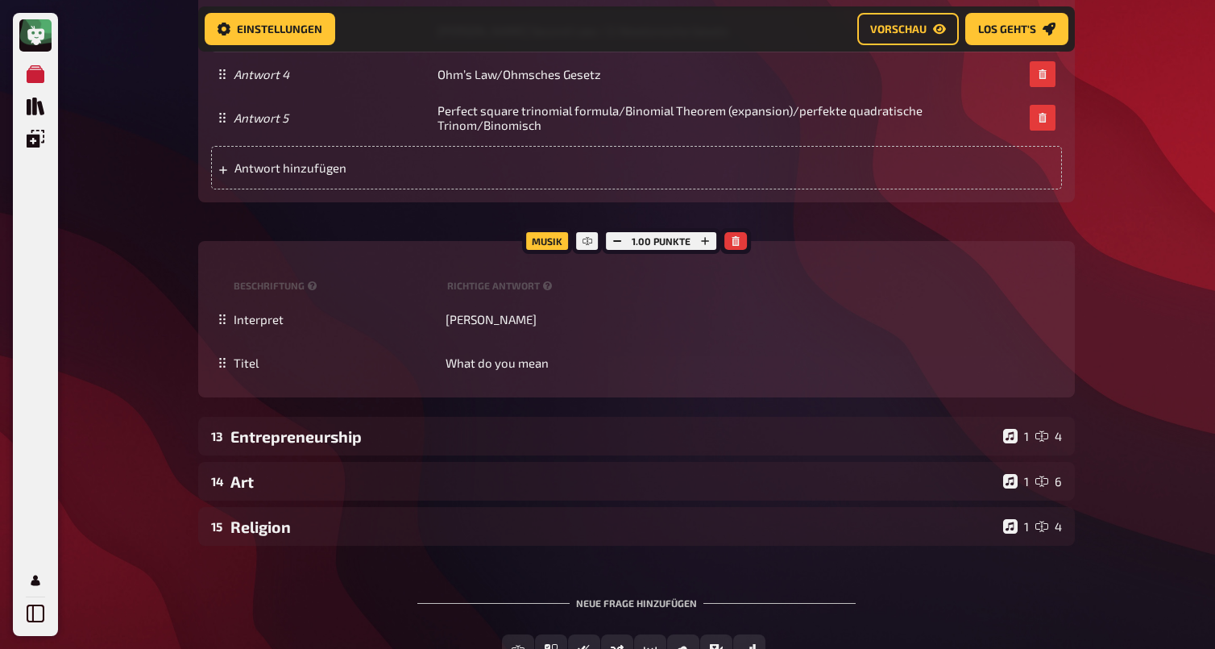
scroll to position [1515, 0]
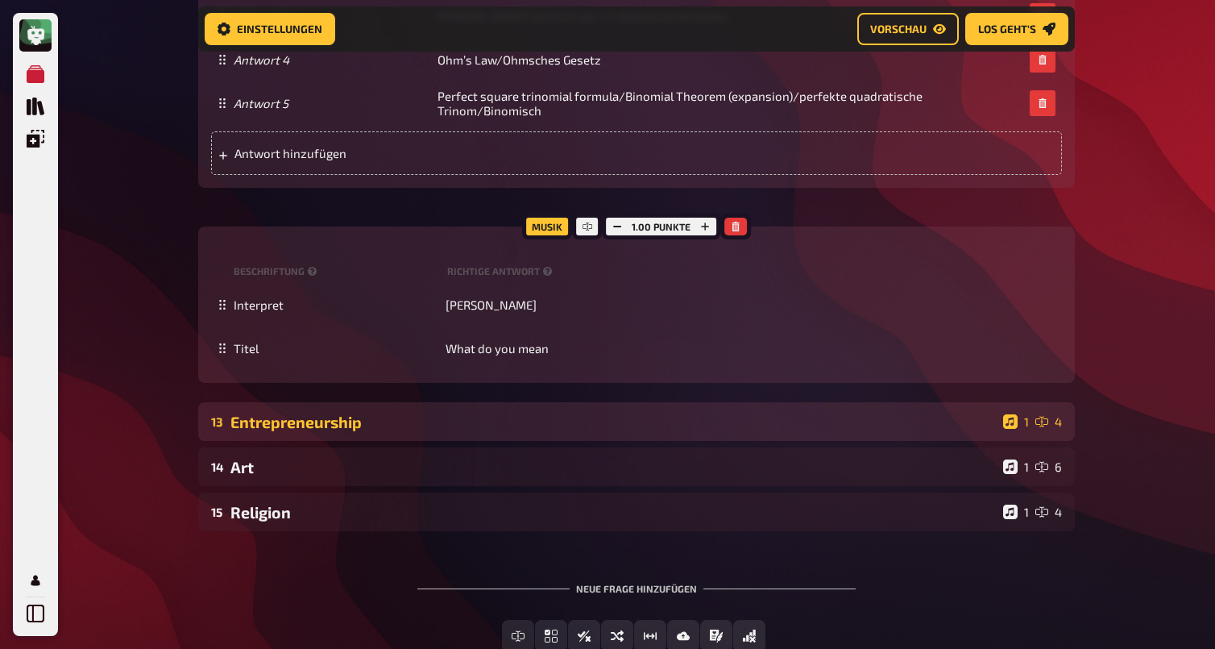
click at [429, 423] on div "Entrepreneurship" at bounding box center [613, 422] width 766 height 19
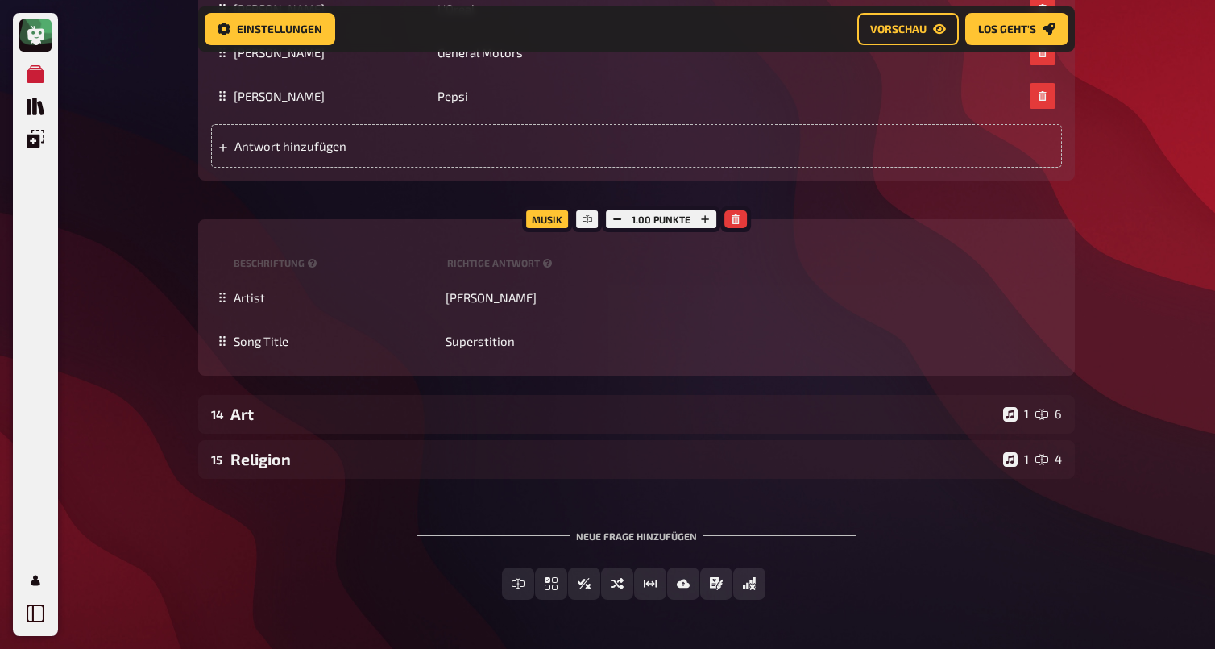
scroll to position [2509, 0]
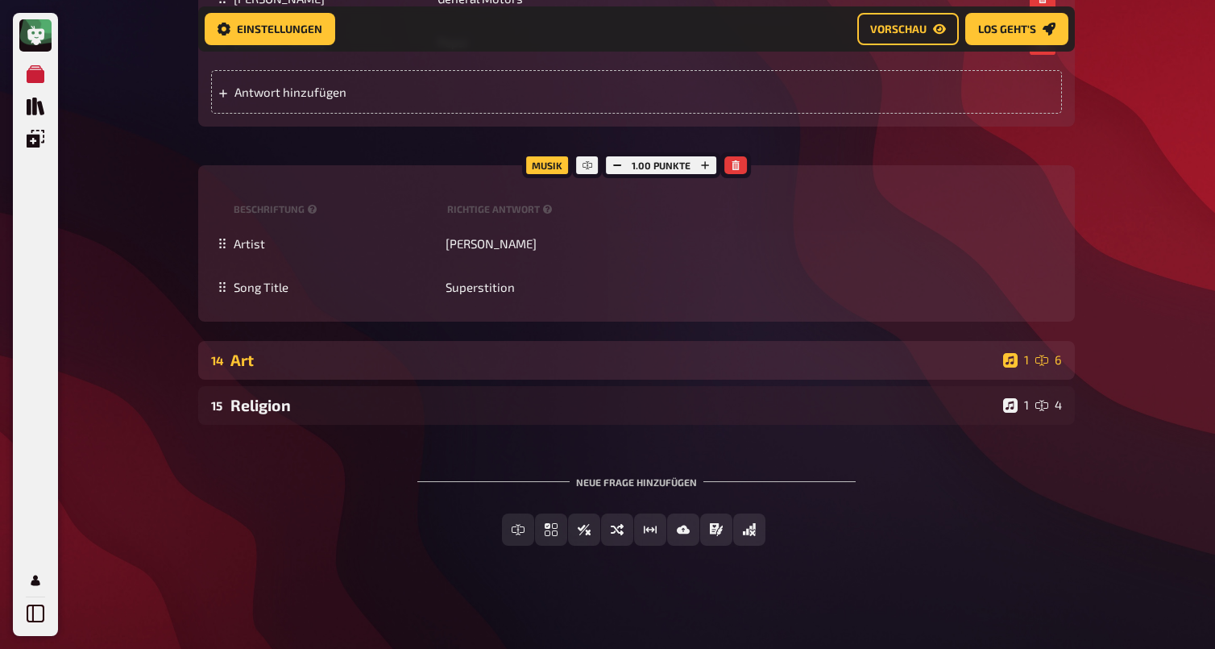
click at [430, 364] on div "Art" at bounding box center [613, 360] width 766 height 19
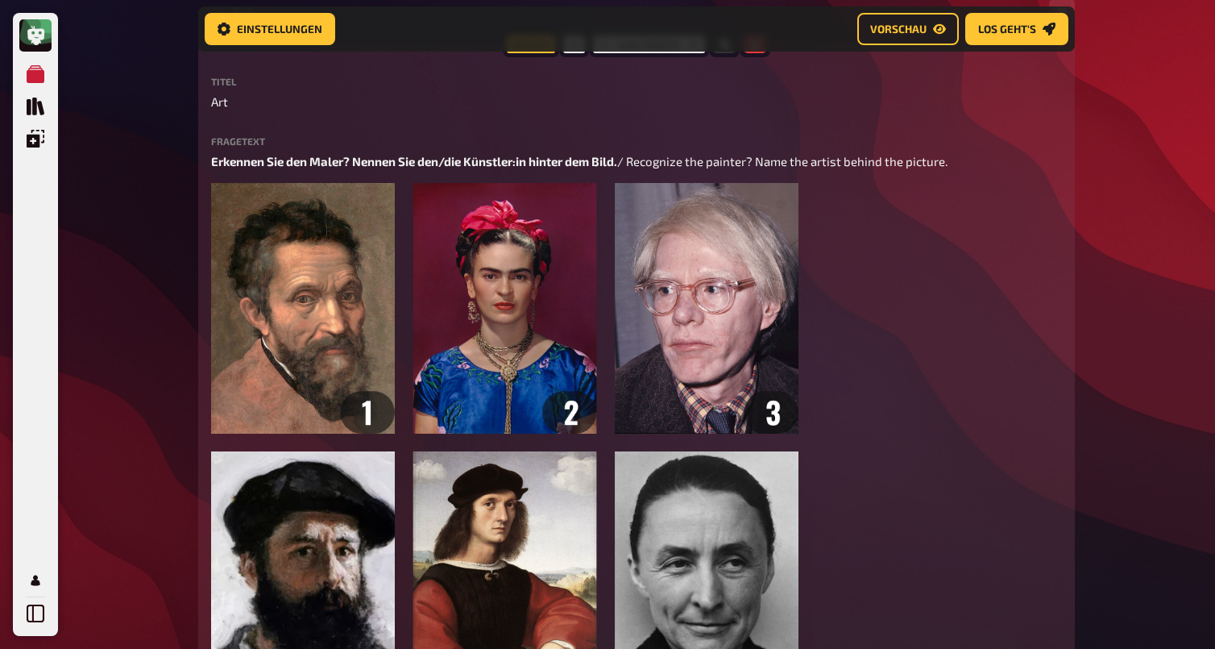
scroll to position [2862, 0]
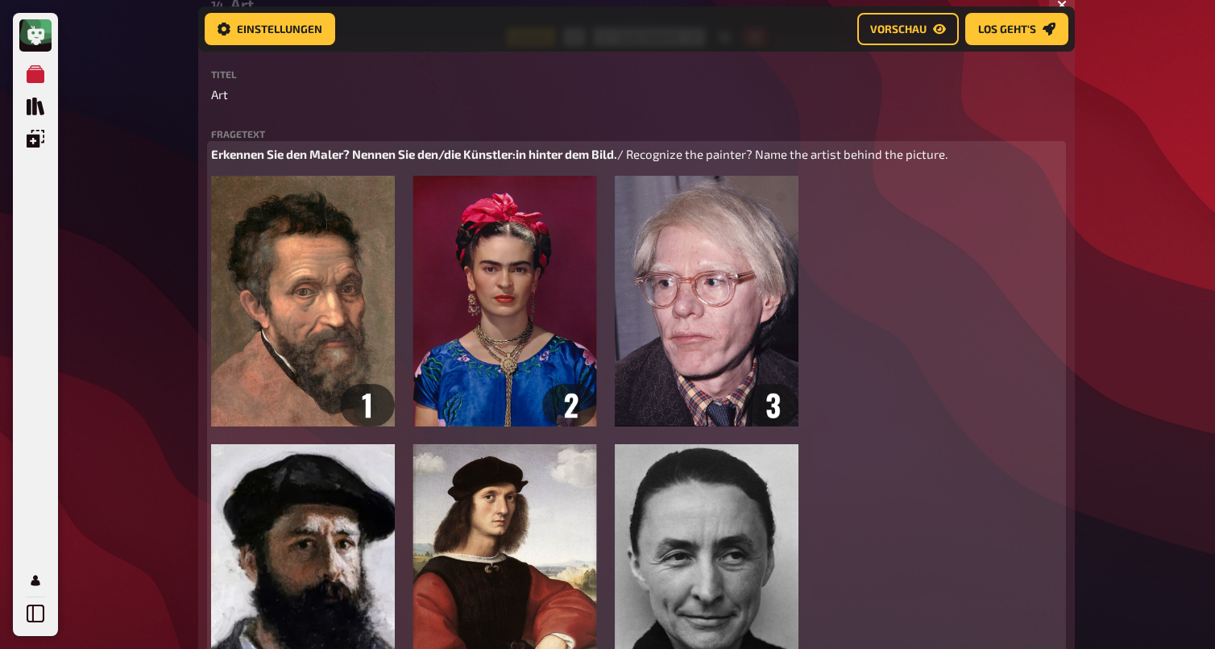
click at [309, 154] on span "Erkennen Sie den Maler? Nennen Sie den/die Künstler:in hinter dem Bild." at bounding box center [414, 154] width 406 height 15
drag, startPoint x: 356, startPoint y: 158, endPoint x: 156, endPoint y: 163, distance: 200.7
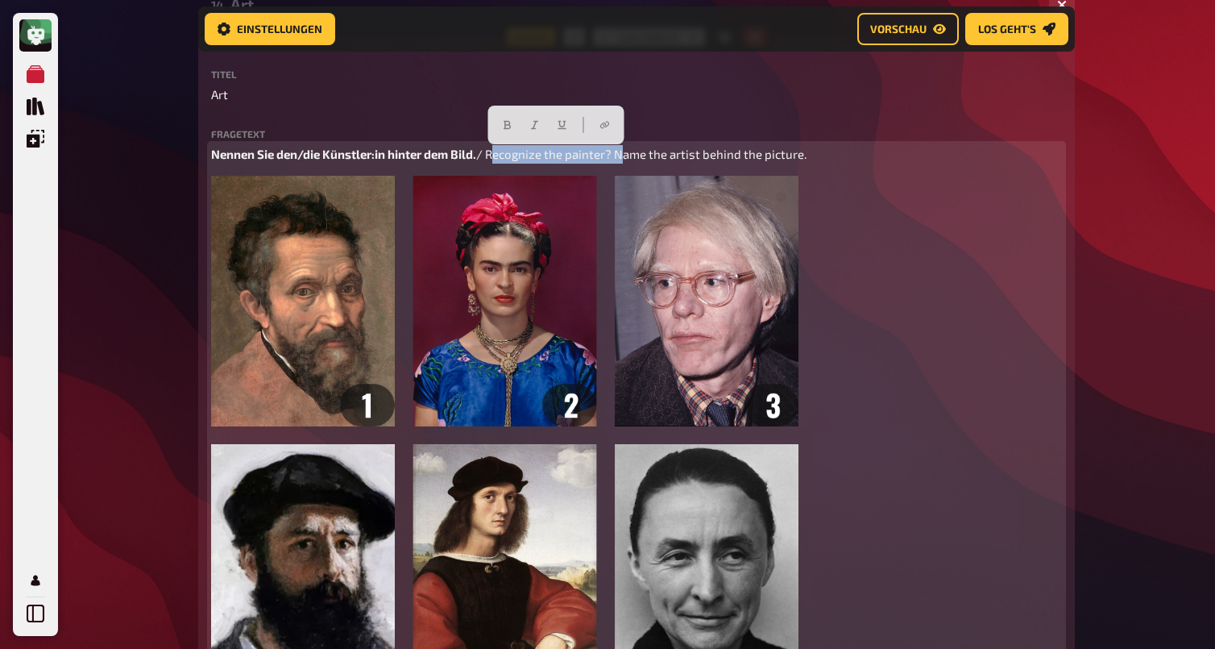
drag, startPoint x: 619, startPoint y: 156, endPoint x: 492, endPoint y: 157, distance: 127.3
click at [492, 157] on span "/ Recognize the painter? Name the artist behind the picture." at bounding box center [641, 154] width 330 height 15
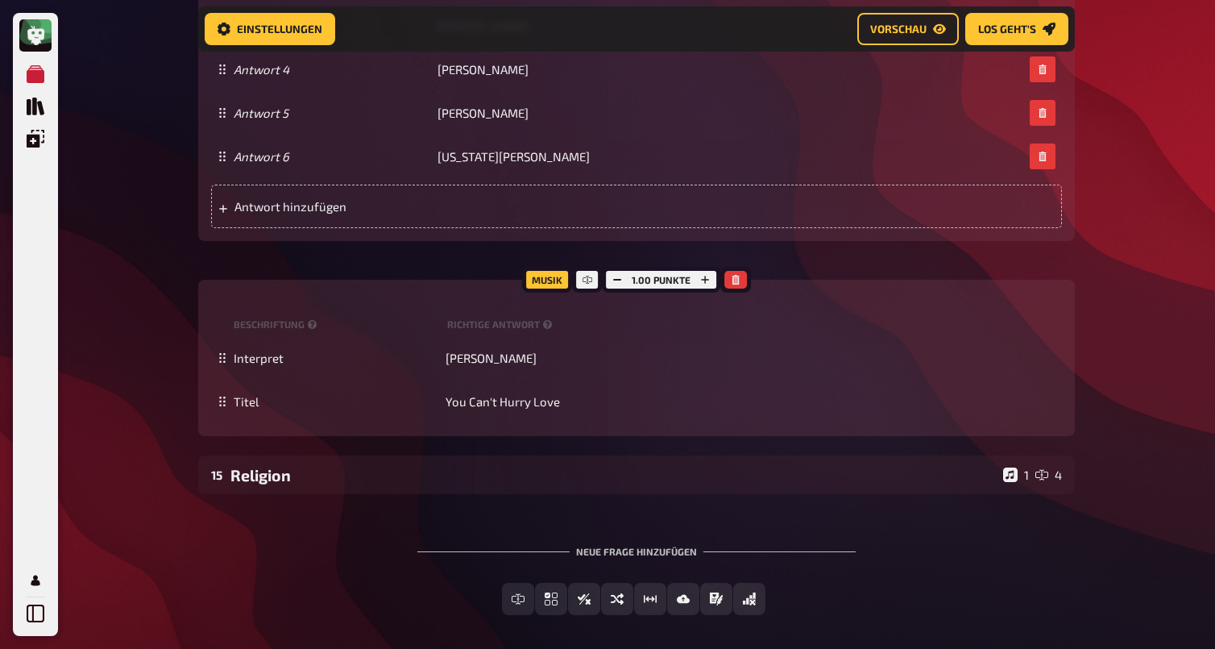
scroll to position [3804, 0]
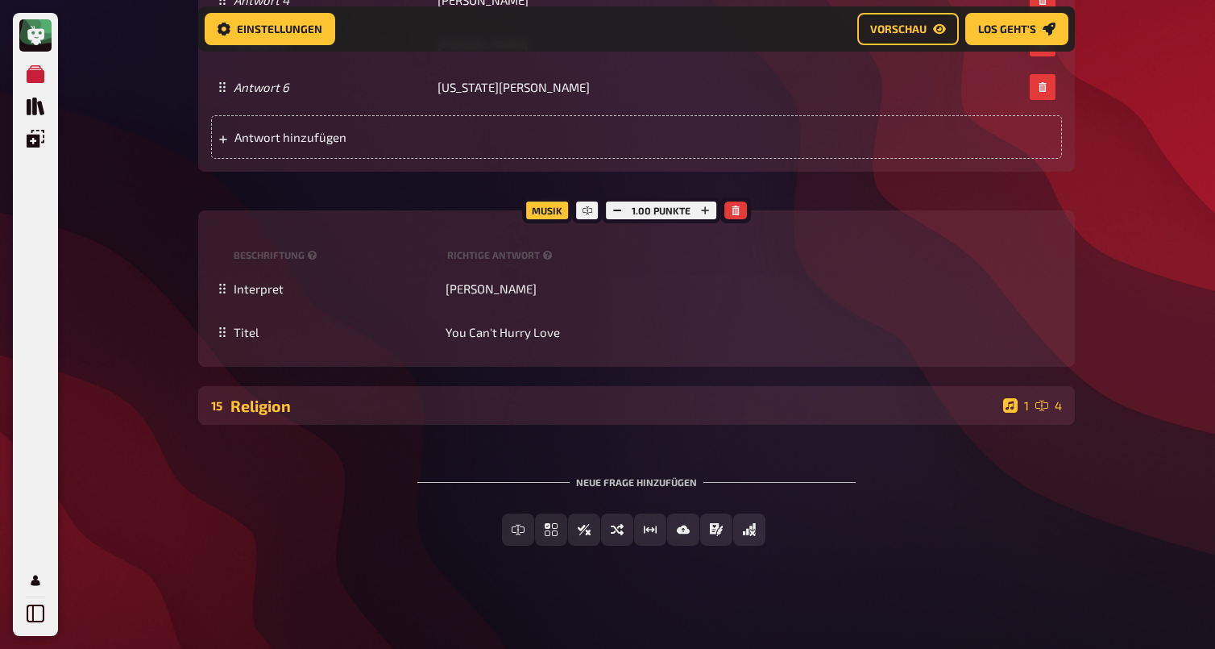
click at [401, 407] on div "Religion" at bounding box center [613, 405] width 766 height 19
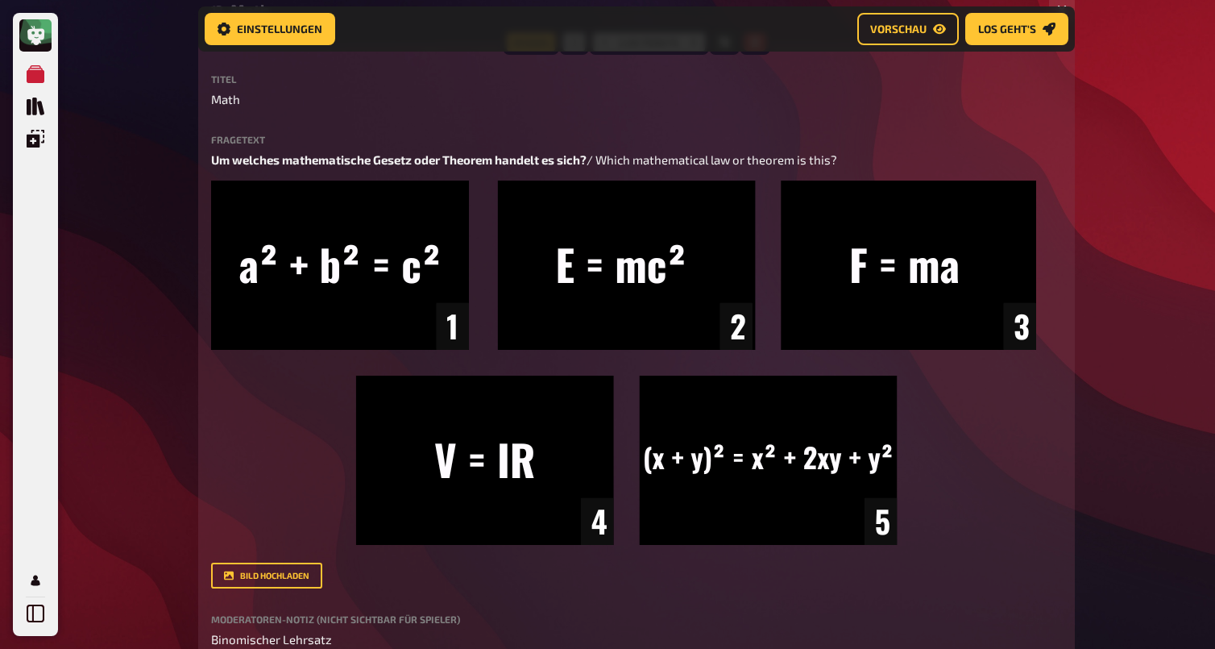
scroll to position [0, 0]
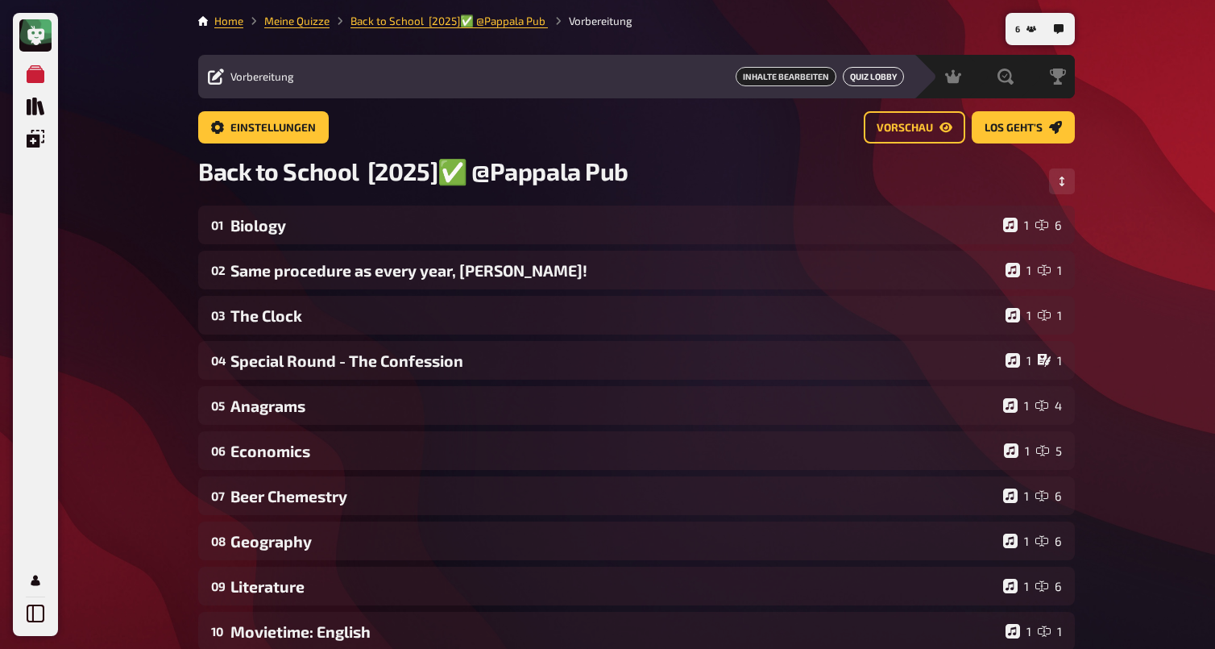
click at [852, 83] on button "Quiz Lobby" at bounding box center [873, 76] width 61 height 19
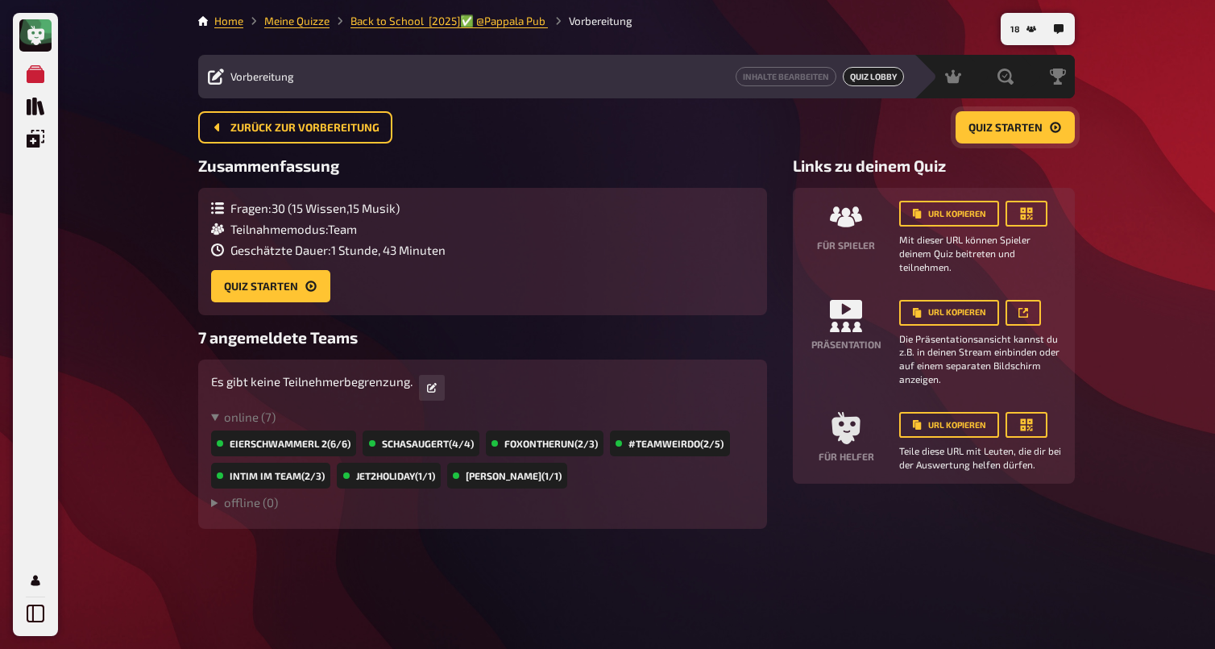
click at [1032, 140] on button "Quiz starten" at bounding box center [1015, 127] width 119 height 32
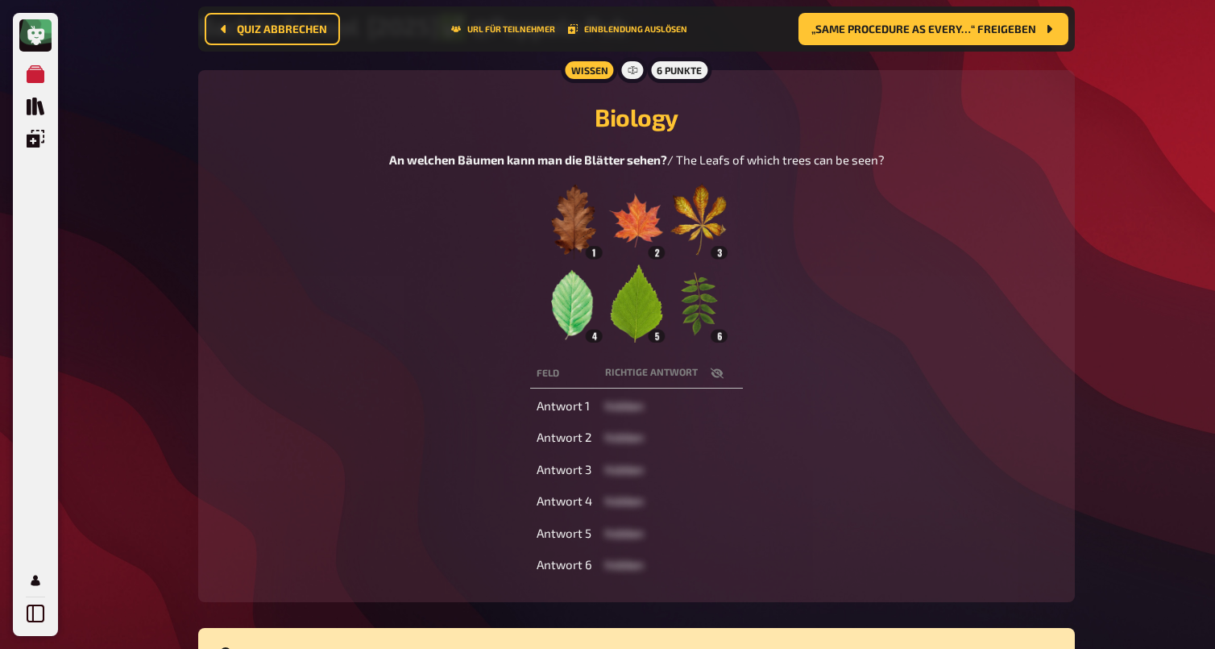
scroll to position [193, 0]
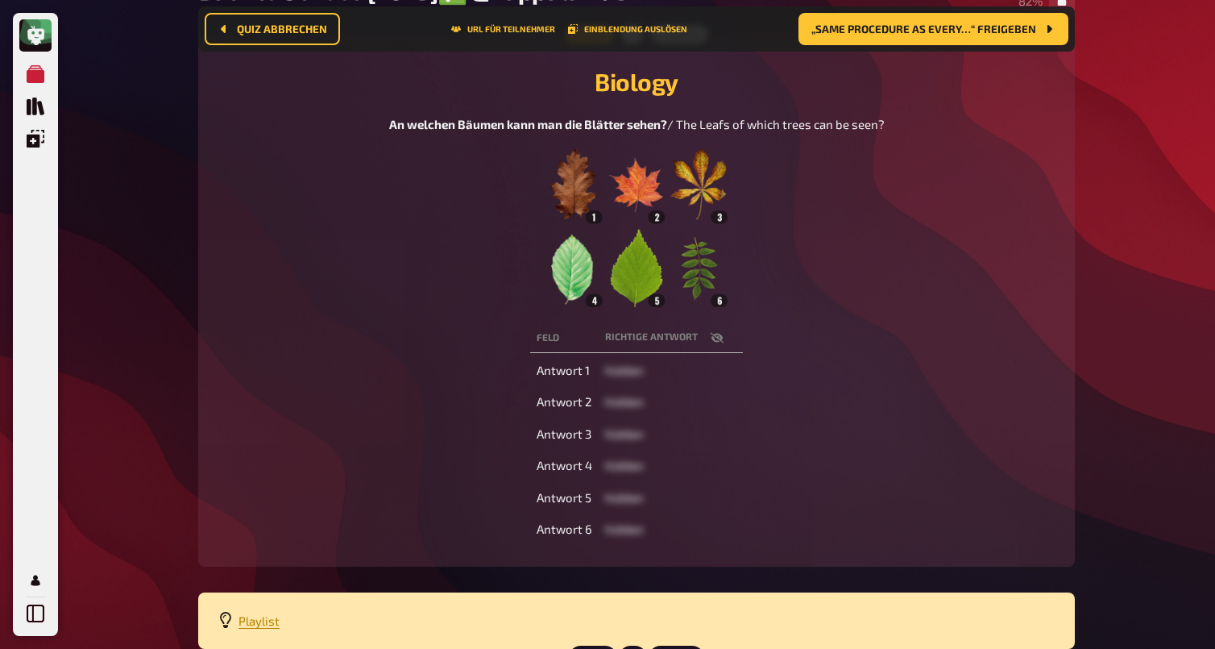
click at [716, 338] on icon "button" at bounding box center [717, 337] width 13 height 13
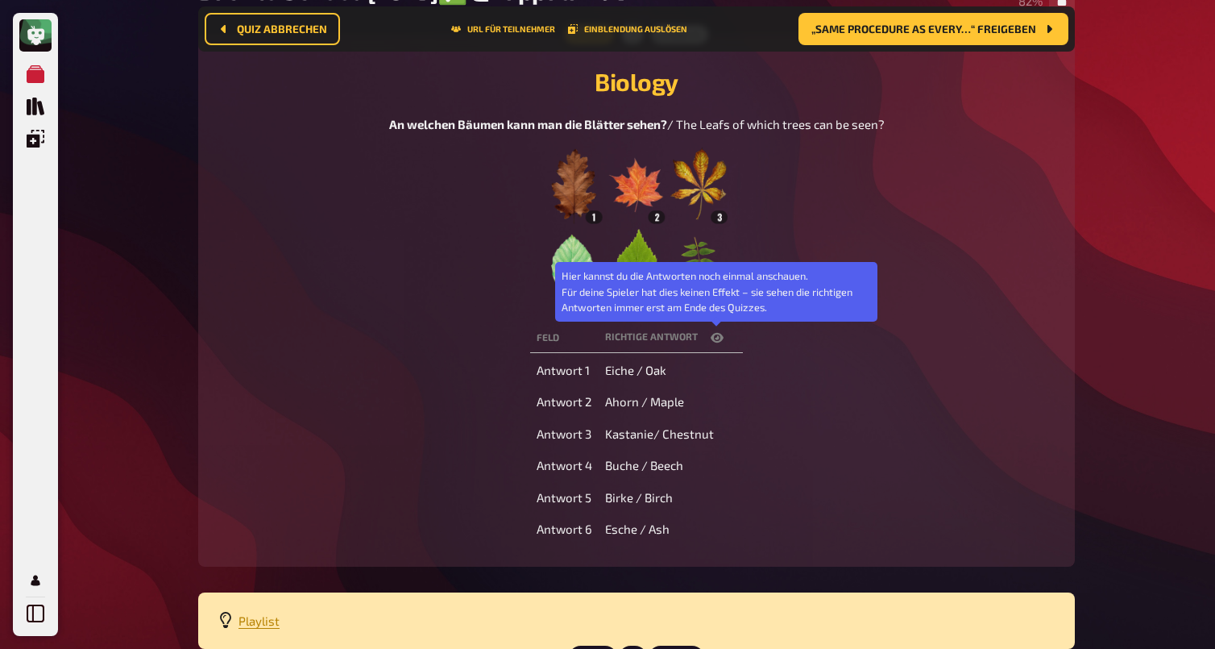
click at [716, 338] on icon "button" at bounding box center [717, 337] width 13 height 13
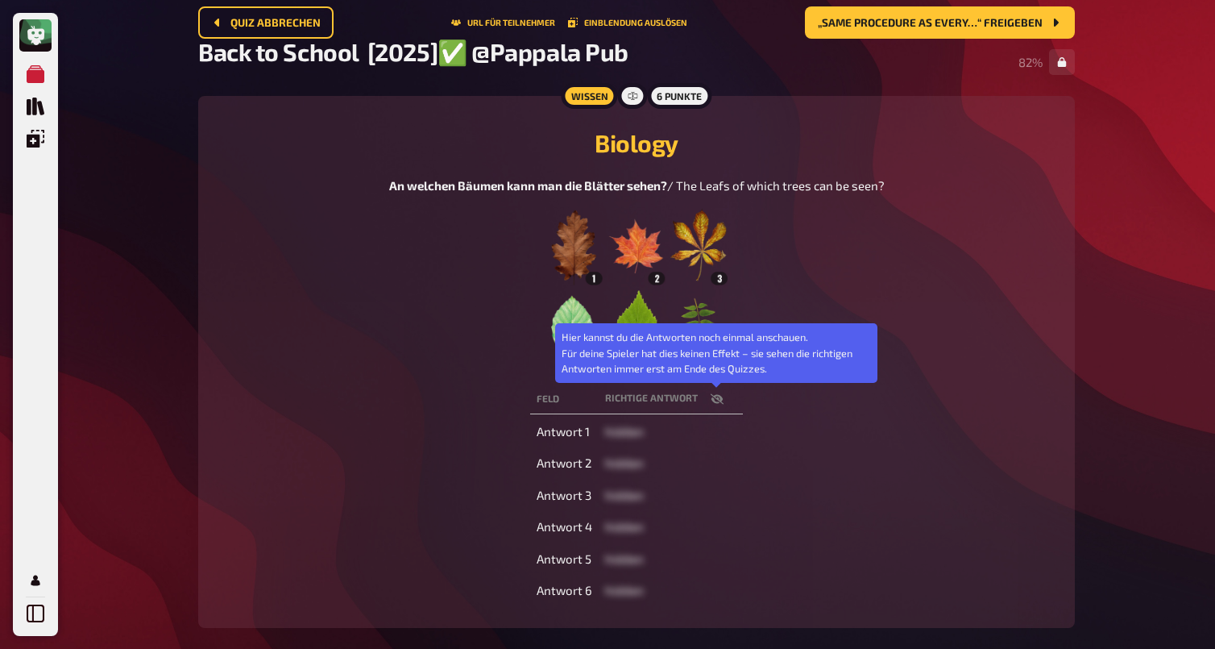
scroll to position [0, 0]
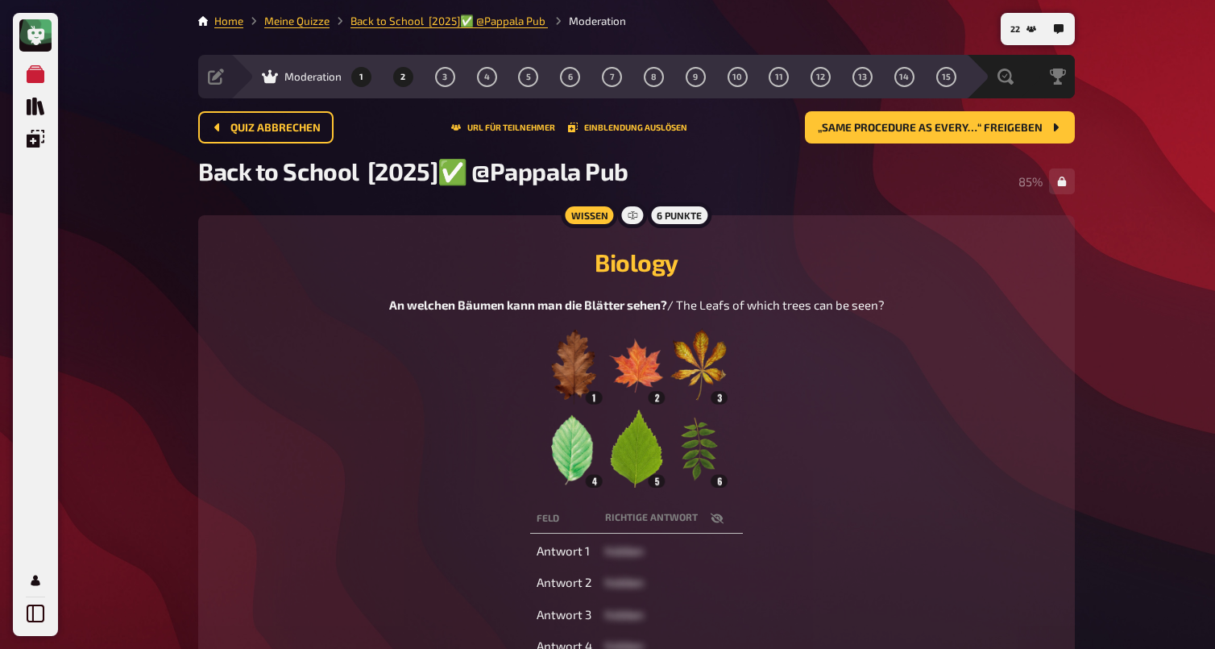
click at [401, 79] on span "2" at bounding box center [403, 77] width 5 height 9
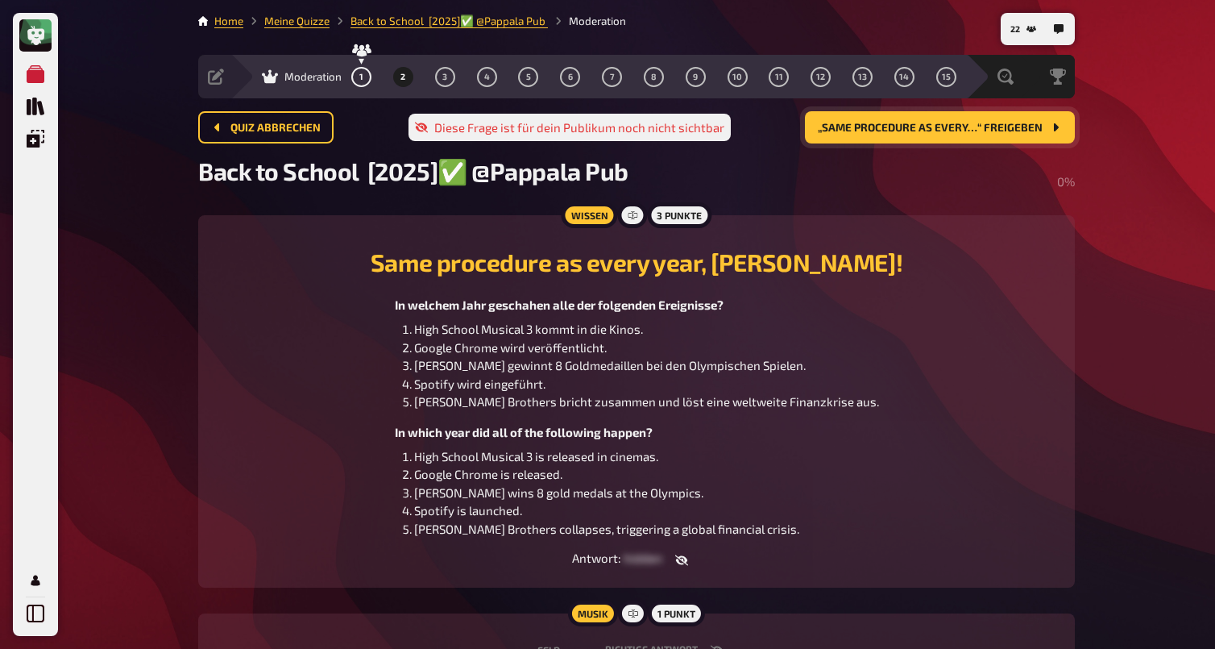
click at [880, 130] on span "„Same procedure as every…“ freigeben" at bounding box center [930, 127] width 225 height 11
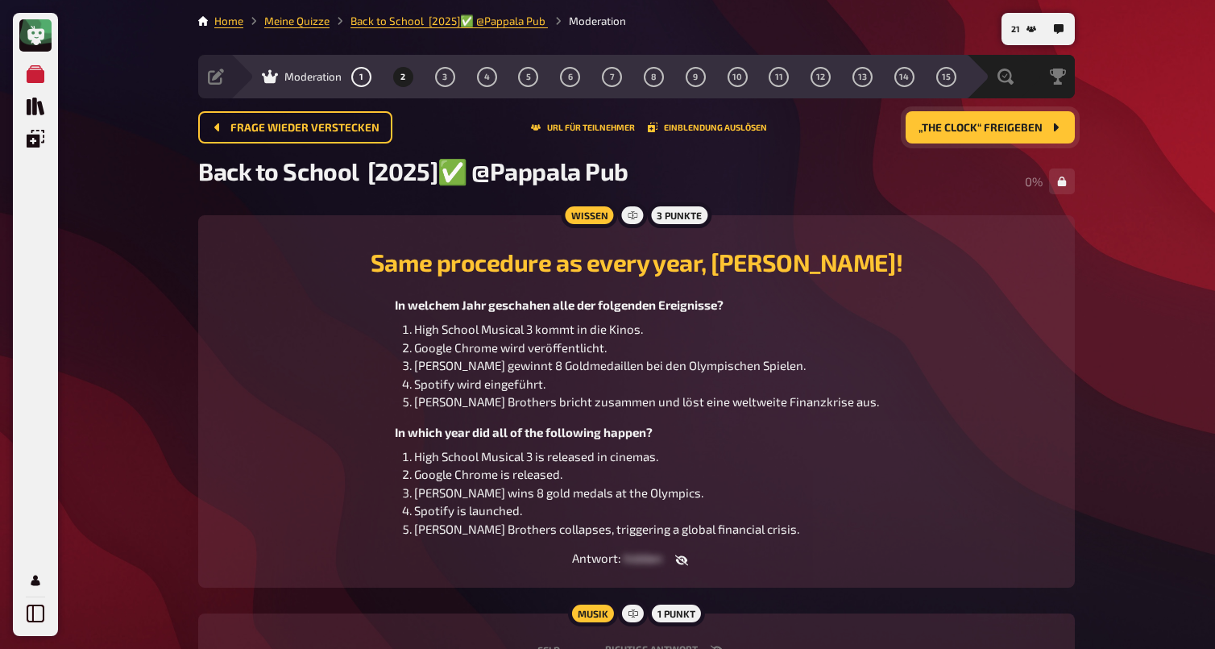
click at [304, 82] on span "Moderation" at bounding box center [312, 76] width 57 height 13
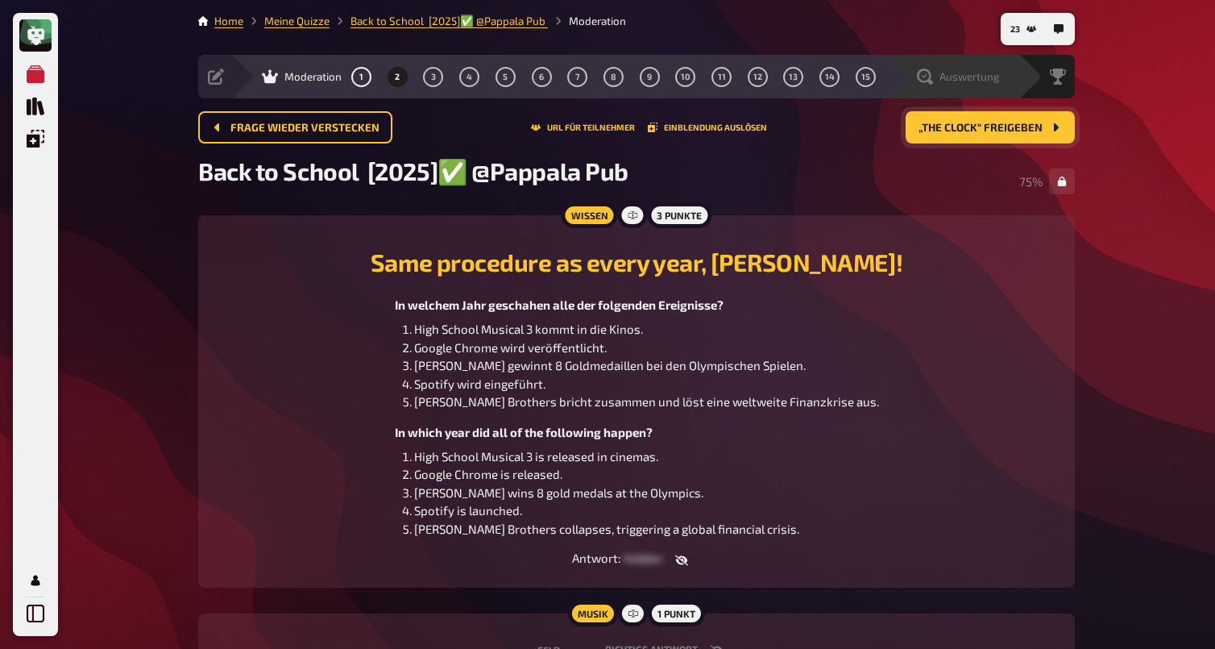
click at [950, 88] on div "Auswertung" at bounding box center [952, 77] width 133 height 44
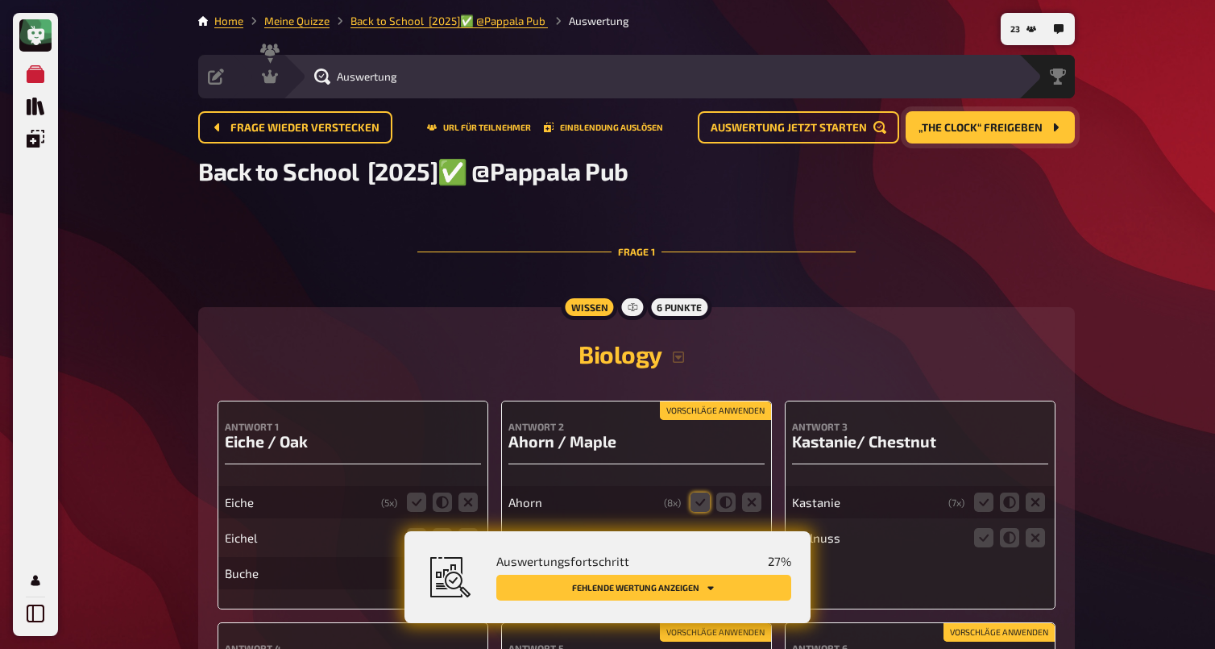
scroll to position [102, 0]
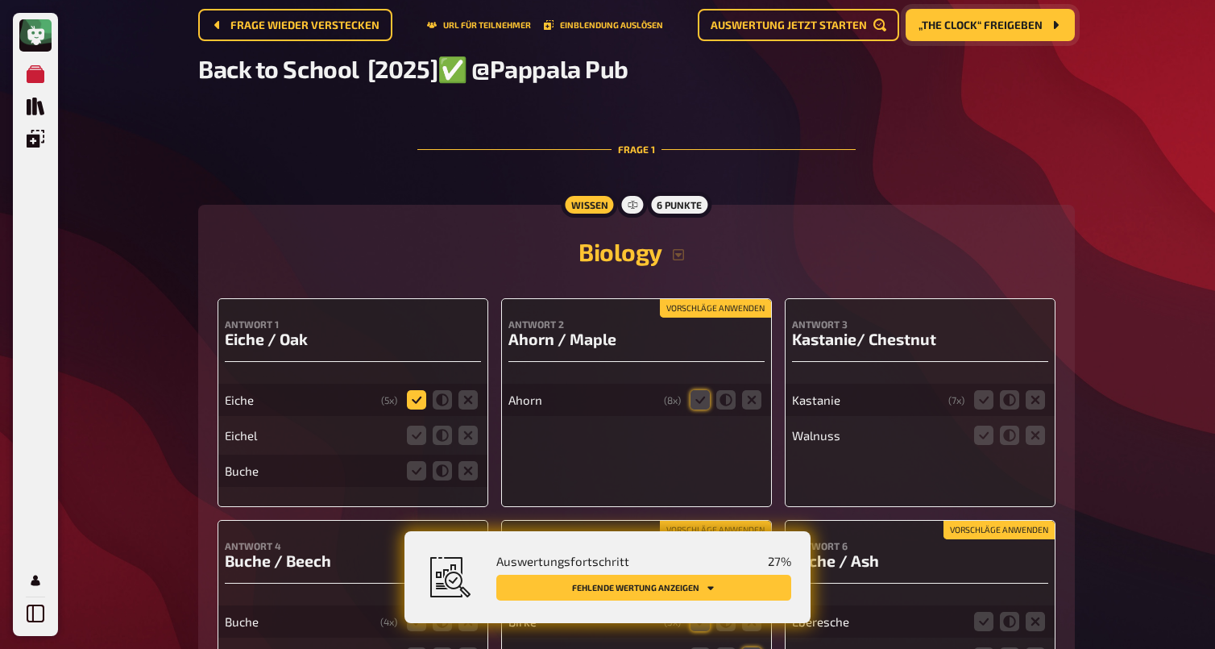
click at [417, 399] on icon at bounding box center [416, 399] width 19 height 19
click at [0, 0] on input "radio" at bounding box center [0, 0] width 0 height 0
click at [412, 442] on icon at bounding box center [416, 434] width 19 height 19
click at [0, 0] on input "radio" at bounding box center [0, 0] width 0 height 0
click at [416, 473] on icon at bounding box center [416, 470] width 19 height 19
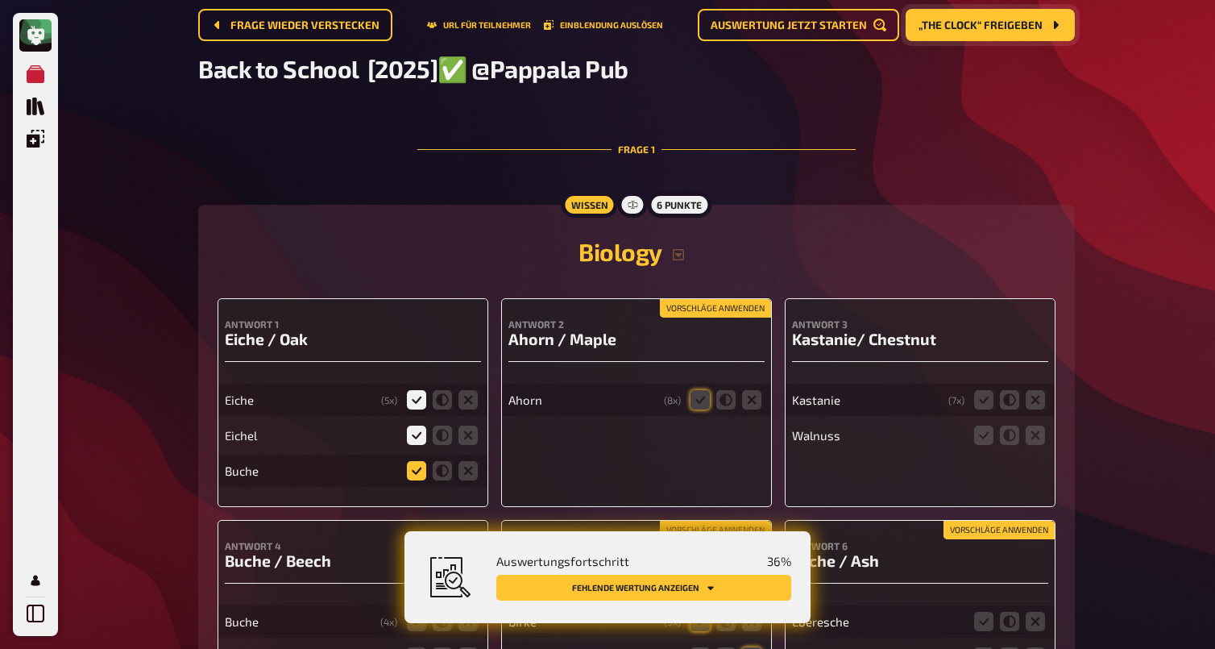
click at [0, 0] on input "radio" at bounding box center [0, 0] width 0 height 0
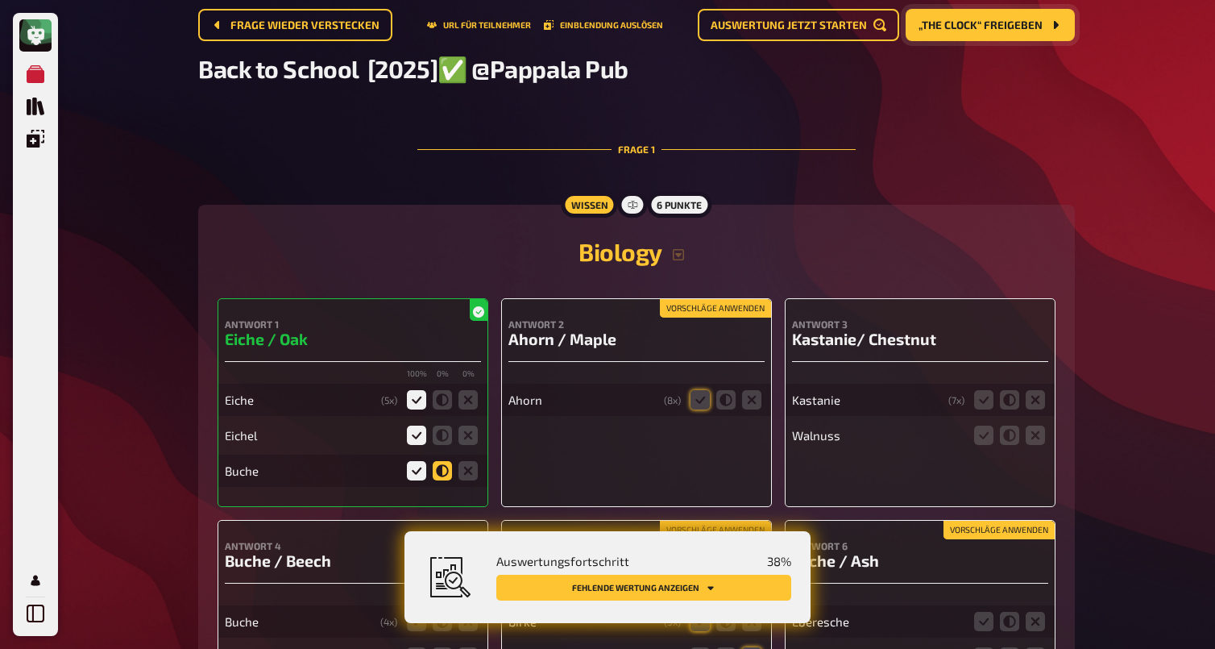
click at [442, 471] on icon at bounding box center [442, 470] width 19 height 19
click at [0, 0] on input "radio" at bounding box center [0, 0] width 0 height 0
click at [467, 477] on icon at bounding box center [468, 470] width 19 height 19
click at [0, 0] on input "radio" at bounding box center [0, 0] width 0 height 0
click at [698, 312] on button "Vorschläge anwenden" at bounding box center [715, 309] width 111 height 18
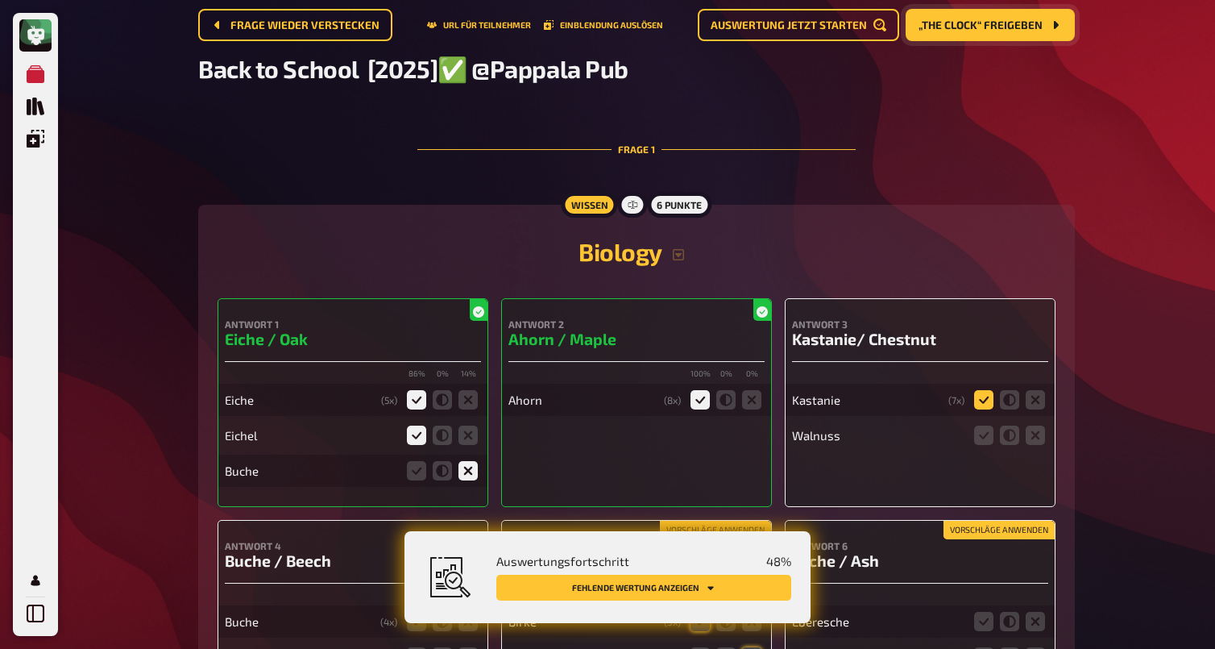
click at [985, 402] on icon at bounding box center [983, 399] width 19 height 19
click at [0, 0] on input "radio" at bounding box center [0, 0] width 0 height 0
click at [1035, 436] on icon at bounding box center [1035, 434] width 19 height 19
click at [0, 0] on input "radio" at bounding box center [0, 0] width 0 height 0
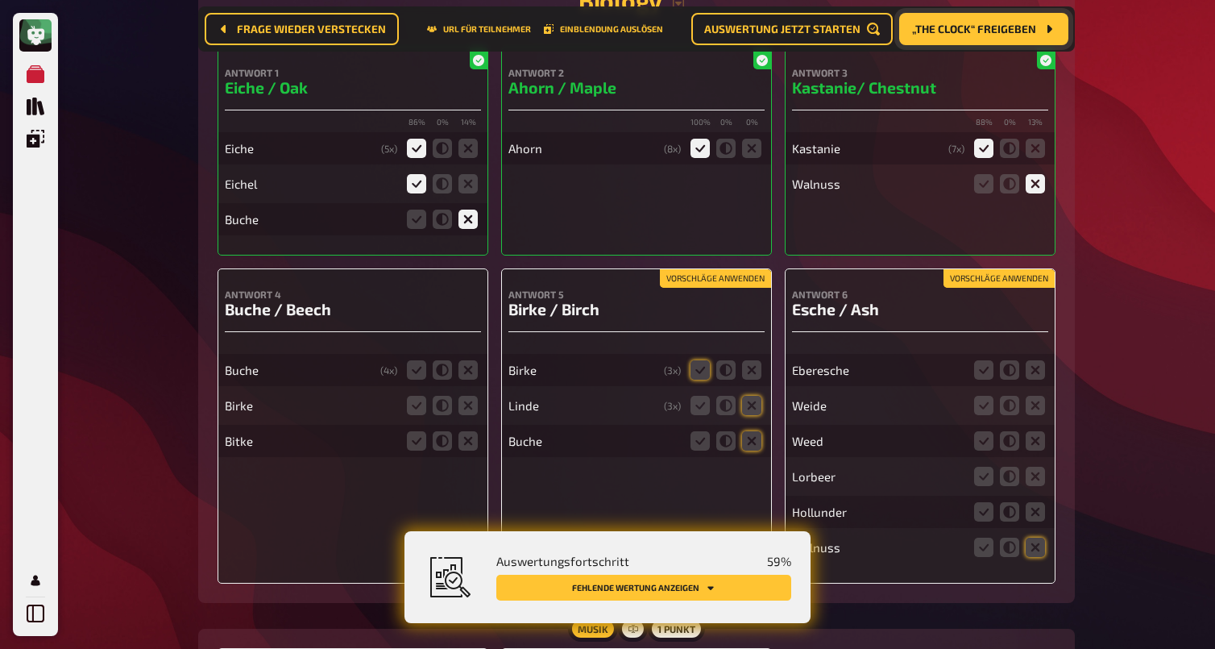
scroll to position [365, 0]
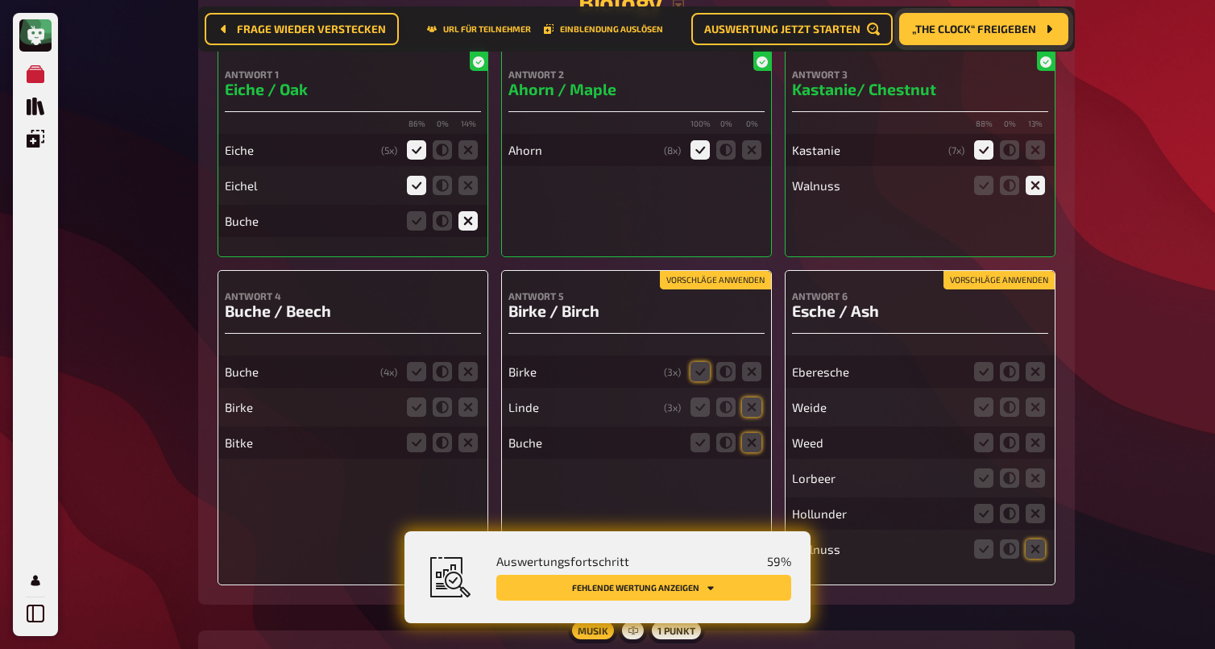
click at [993, 284] on button "Vorschläge anwenden" at bounding box center [999, 281] width 111 height 18
click at [986, 375] on icon at bounding box center [983, 371] width 19 height 19
click at [0, 0] on input "radio" at bounding box center [0, 0] width 0 height 0
click at [1035, 409] on icon at bounding box center [1035, 406] width 19 height 19
click at [0, 0] on input "radio" at bounding box center [0, 0] width 0 height 0
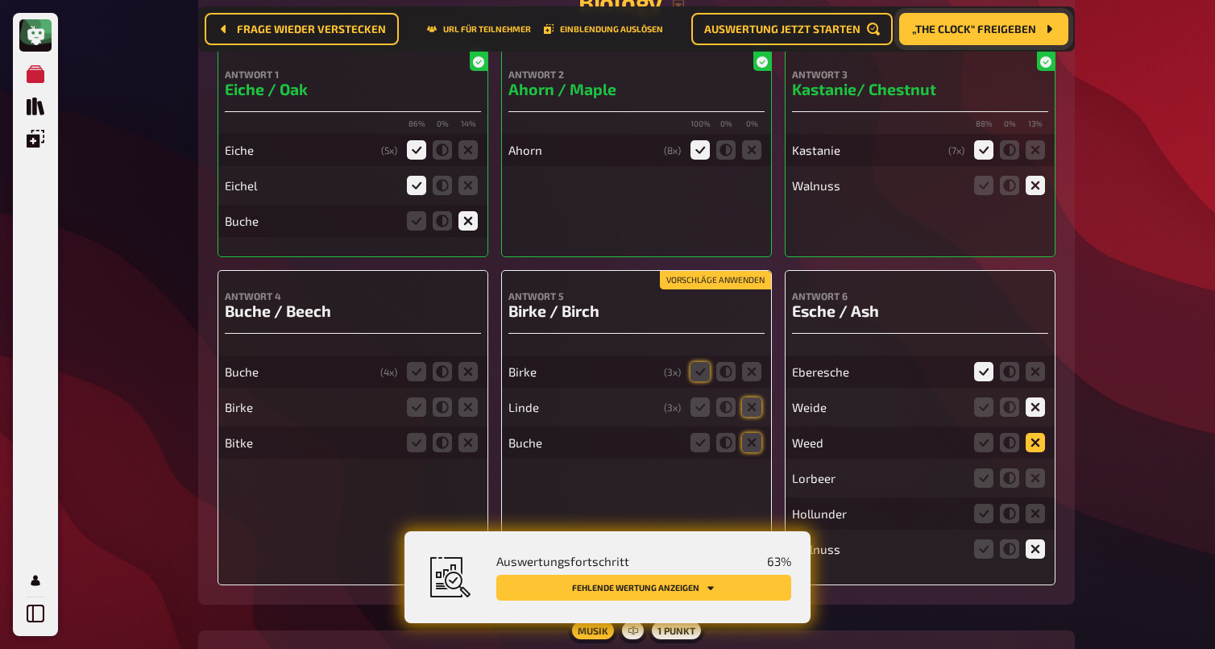
click at [1037, 444] on icon at bounding box center [1035, 442] width 19 height 19
click at [0, 0] on input "radio" at bounding box center [0, 0] width 0 height 0
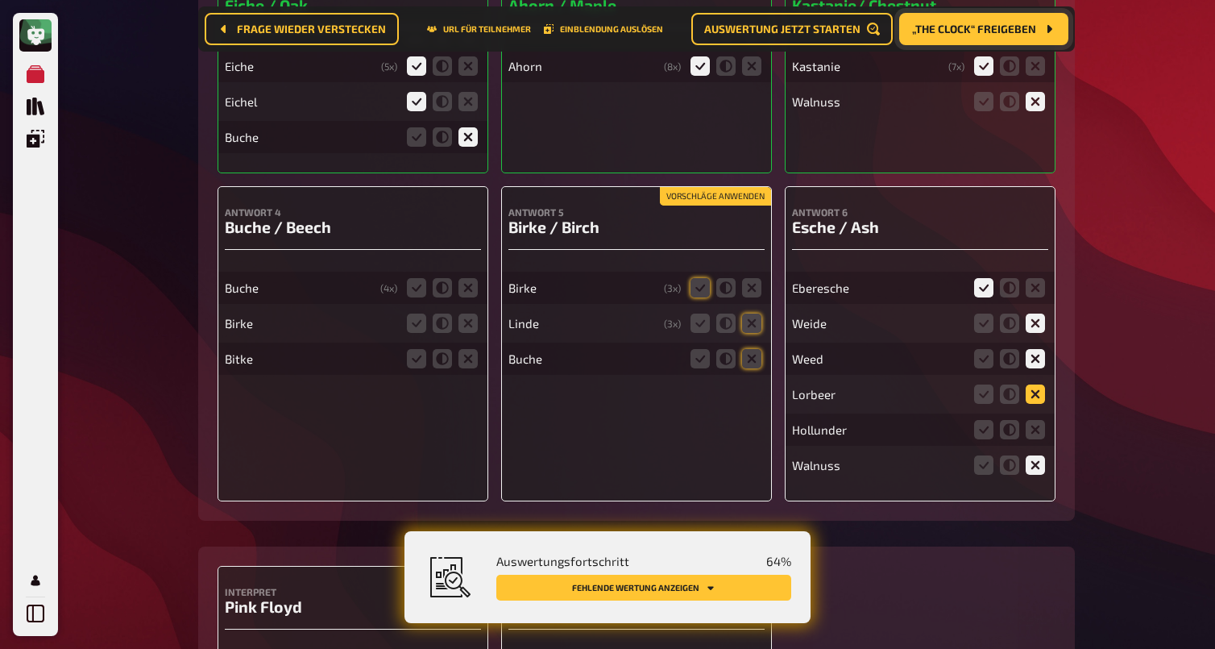
click at [1034, 397] on icon at bounding box center [1035, 393] width 19 height 19
click at [0, 0] on input "radio" at bounding box center [0, 0] width 0 height 0
click at [1035, 430] on icon at bounding box center [1035, 429] width 19 height 19
click at [0, 0] on input "radio" at bounding box center [0, 0] width 0 height 0
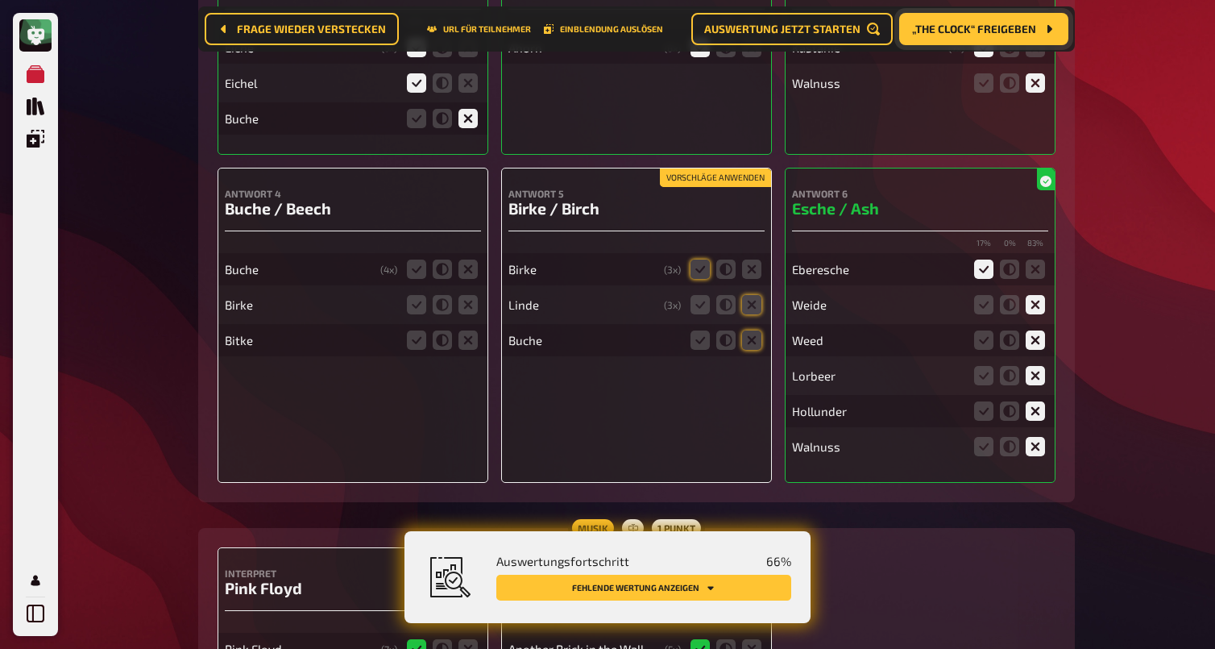
scroll to position [470, 0]
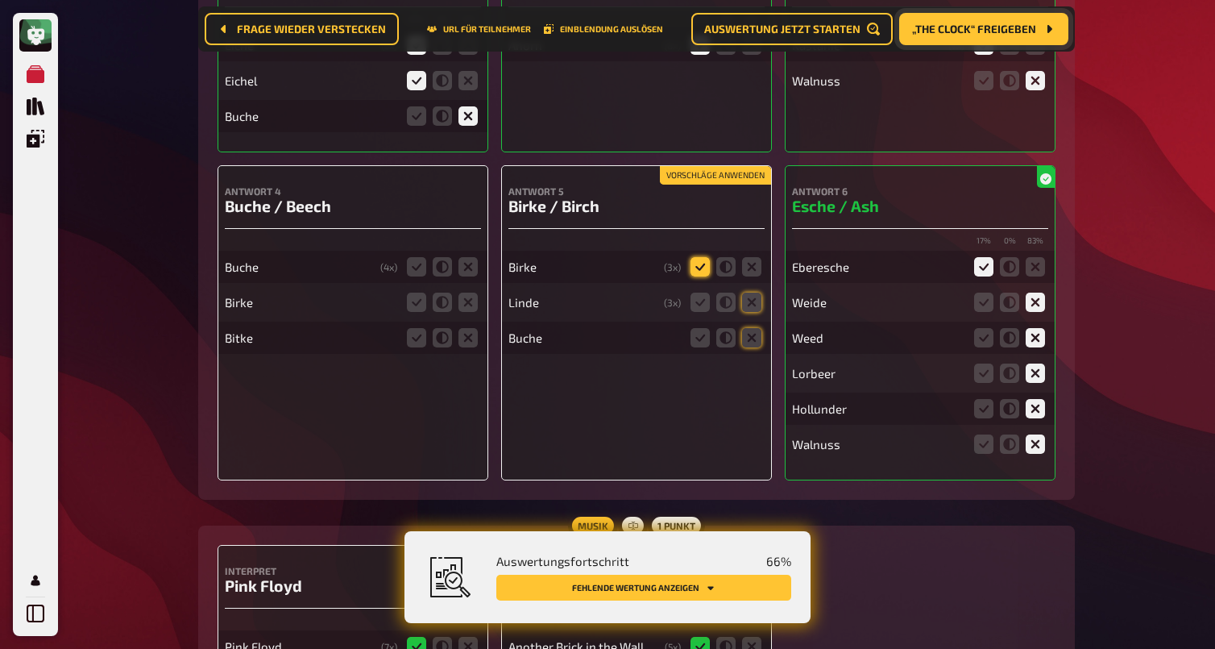
click at [696, 273] on icon at bounding box center [700, 266] width 19 height 19
click at [0, 0] on input "radio" at bounding box center [0, 0] width 0 height 0
click at [751, 311] on icon at bounding box center [751, 302] width 19 height 19
click at [0, 0] on input "radio" at bounding box center [0, 0] width 0 height 0
click at [753, 341] on icon at bounding box center [751, 337] width 19 height 19
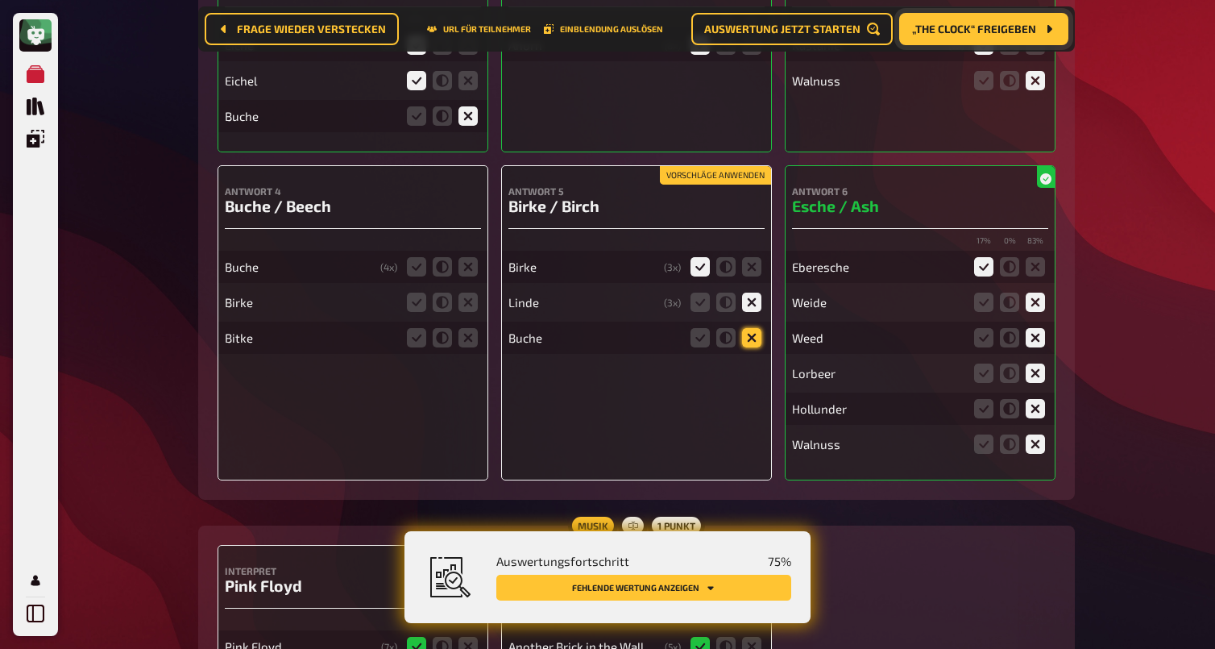
click at [0, 0] on input "radio" at bounding box center [0, 0] width 0 height 0
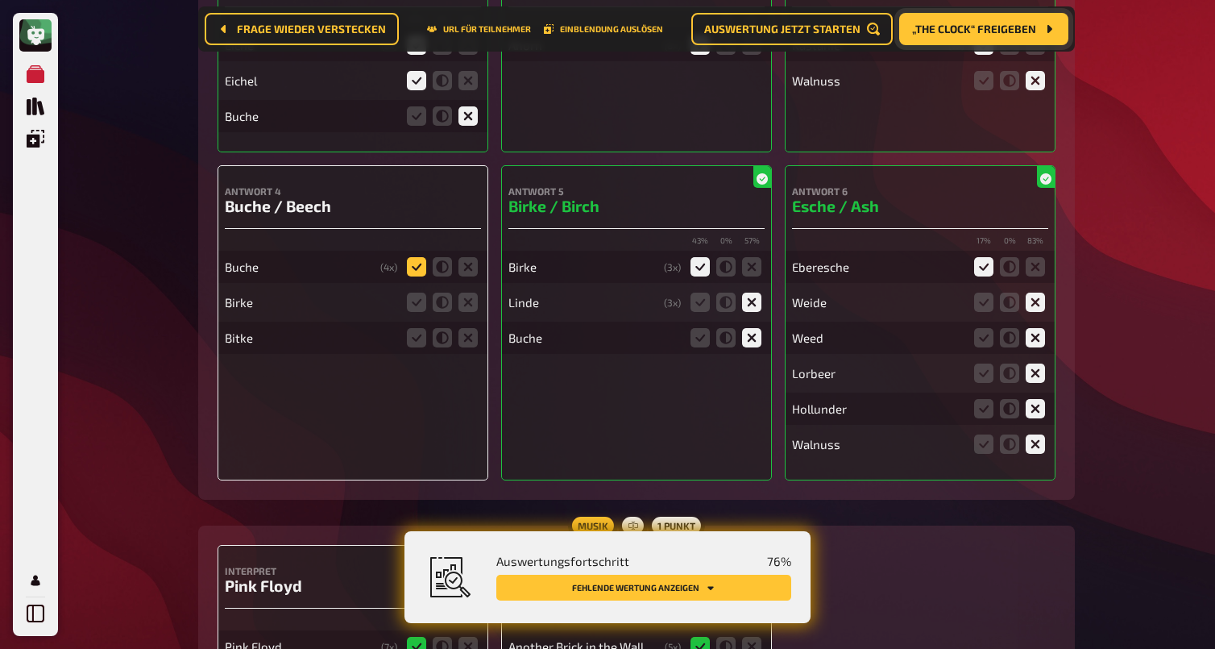
click at [417, 272] on icon at bounding box center [416, 266] width 19 height 19
click at [0, 0] on input "radio" at bounding box center [0, 0] width 0 height 0
click at [467, 305] on icon at bounding box center [468, 302] width 19 height 19
click at [0, 0] on input "radio" at bounding box center [0, 0] width 0 height 0
click at [474, 338] on icon at bounding box center [468, 337] width 19 height 19
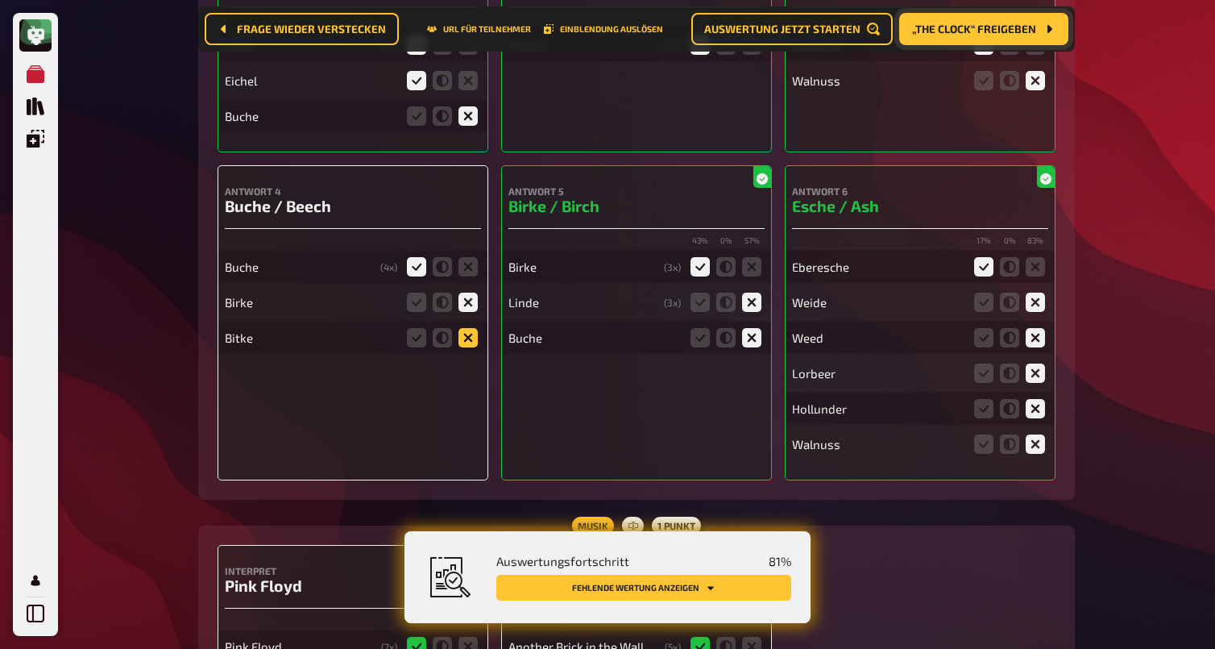
click at [0, 0] on input "radio" at bounding box center [0, 0] width 0 height 0
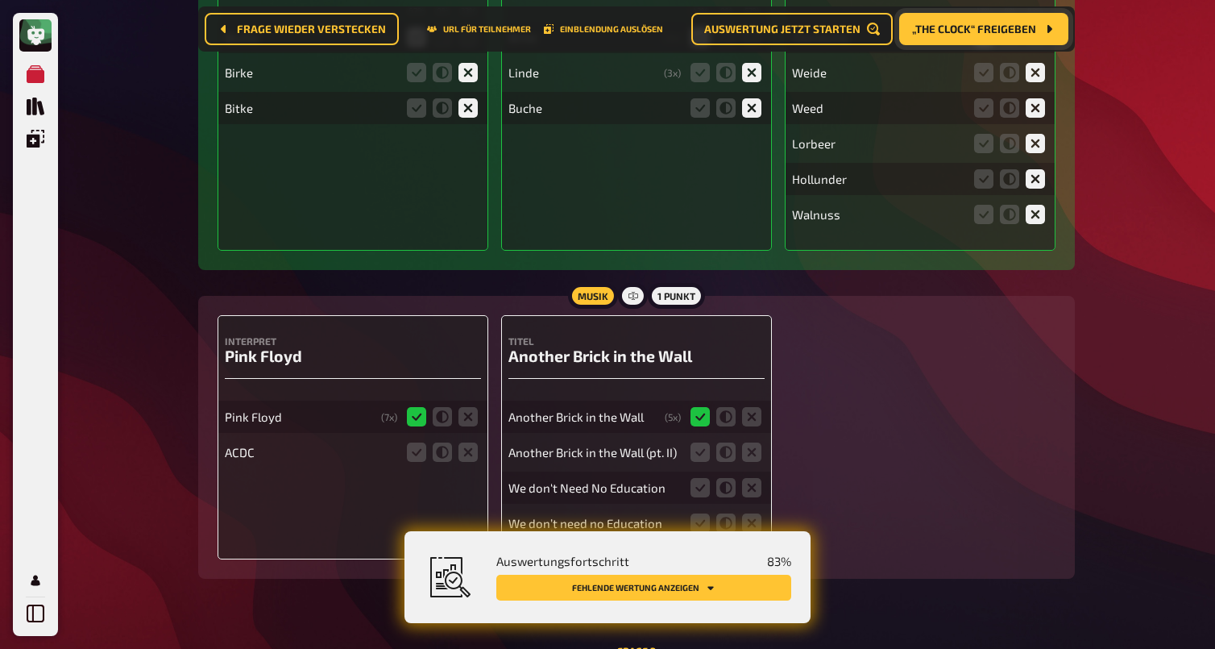
scroll to position [704, 0]
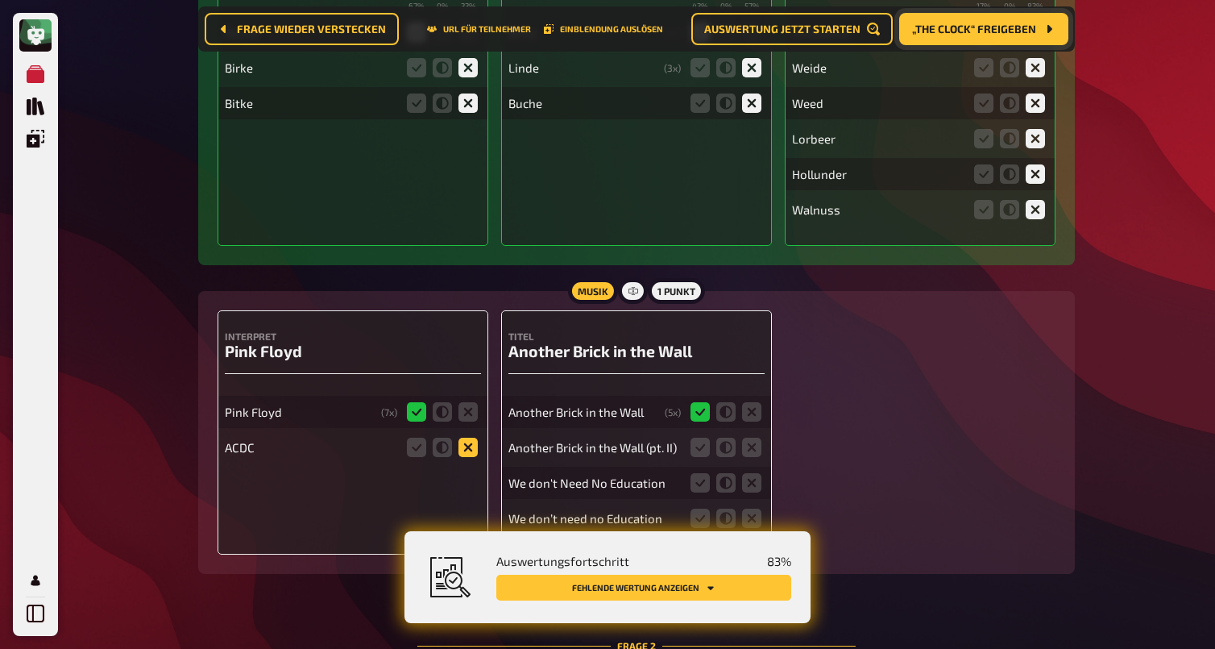
click at [467, 453] on icon at bounding box center [468, 447] width 19 height 19
click at [0, 0] on input "radio" at bounding box center [0, 0] width 0 height 0
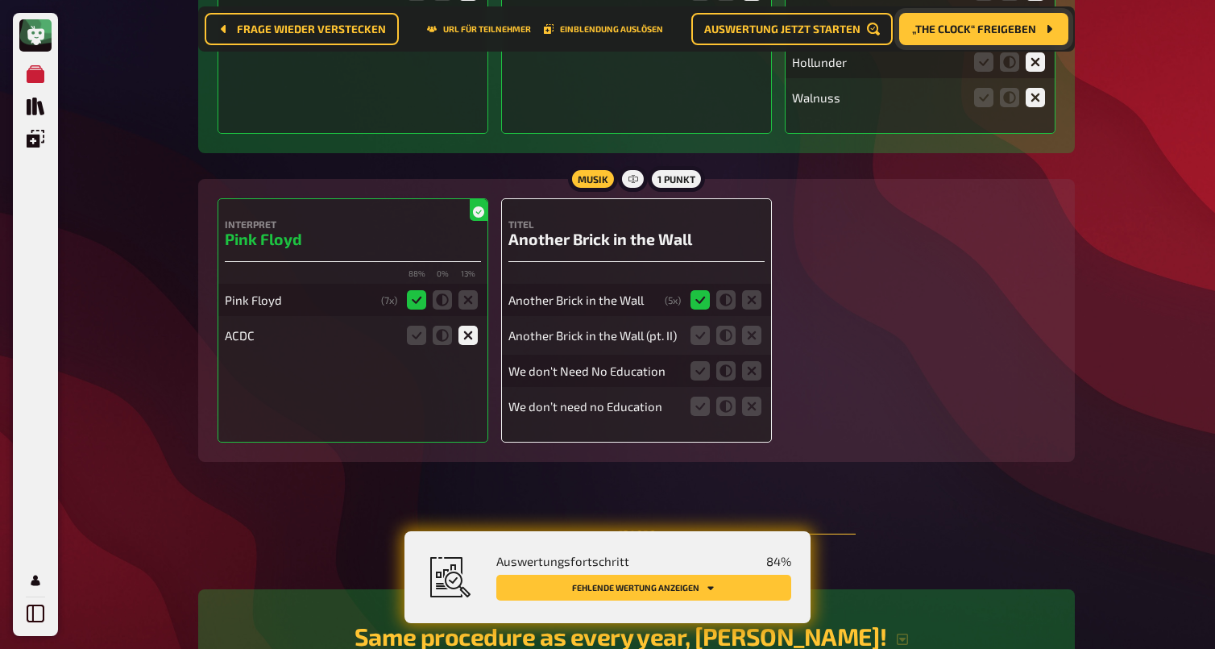
scroll to position [824, 0]
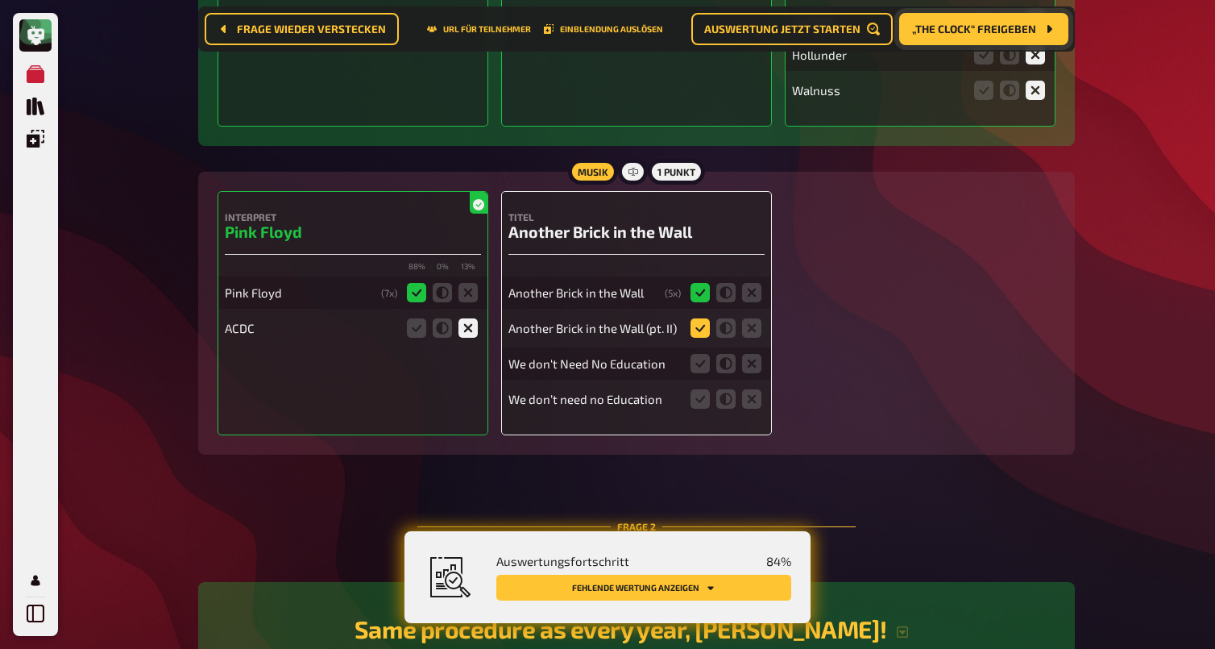
click at [703, 334] on icon at bounding box center [700, 327] width 19 height 19
click at [0, 0] on input "radio" at bounding box center [0, 0] width 0 height 0
click at [749, 371] on icon at bounding box center [751, 363] width 19 height 19
click at [0, 0] on input "radio" at bounding box center [0, 0] width 0 height 0
click at [751, 401] on icon at bounding box center [751, 398] width 19 height 19
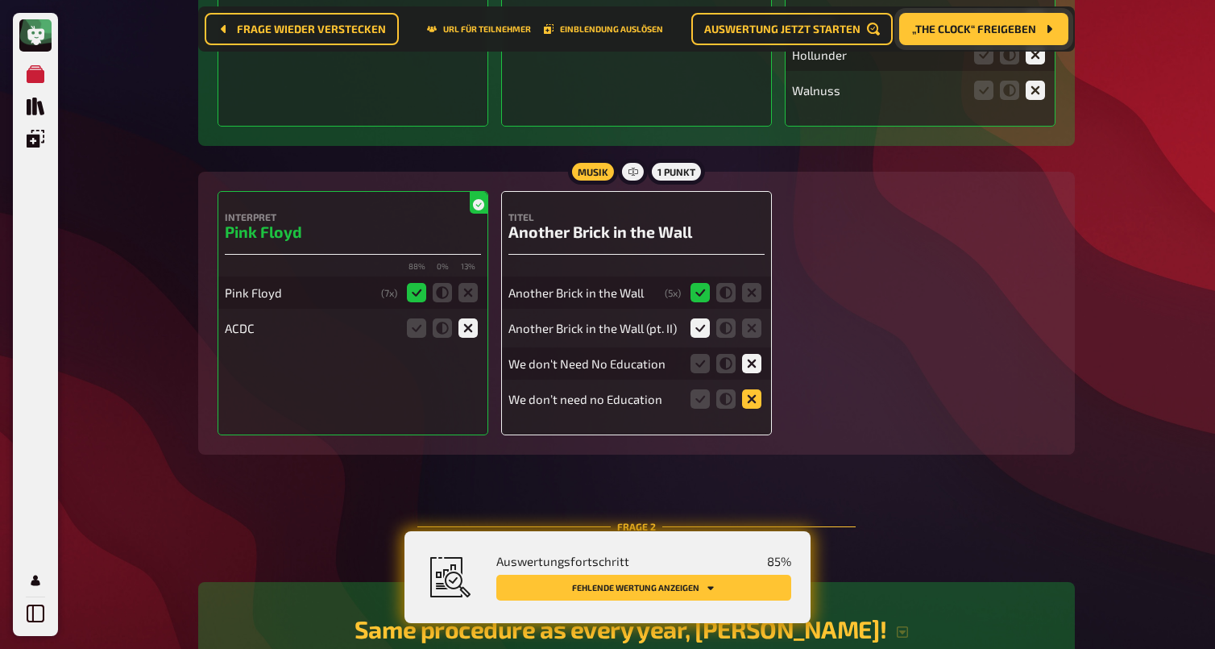
click at [0, 0] on input "radio" at bounding box center [0, 0] width 0 height 0
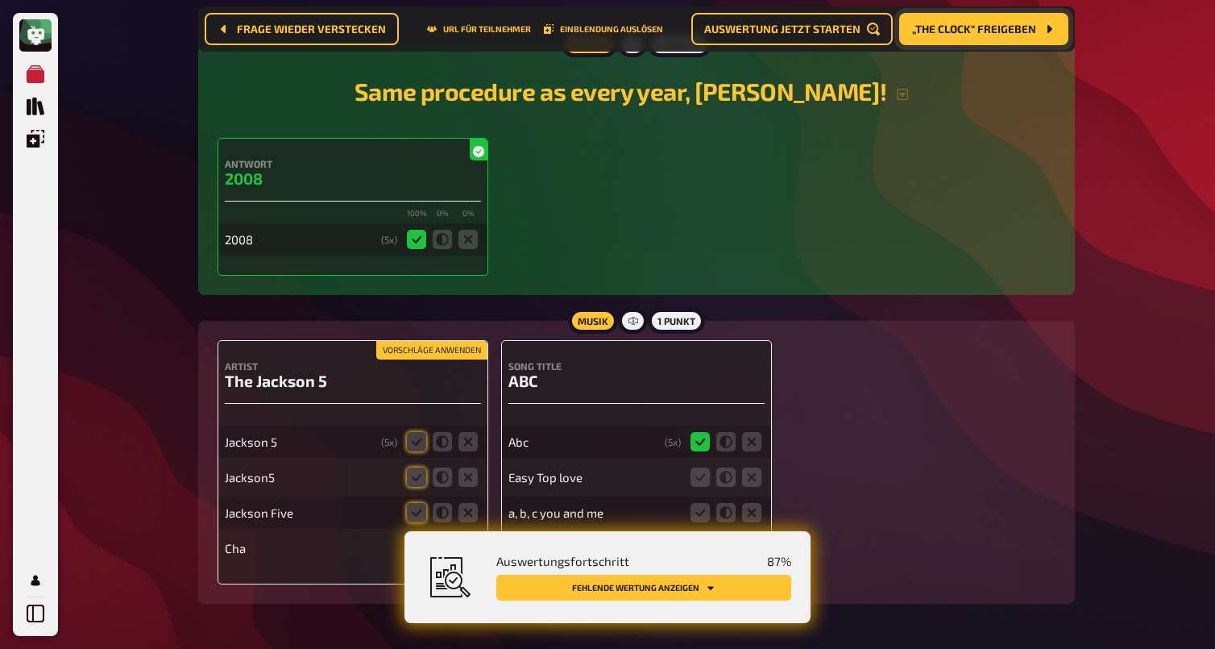
scroll to position [1426, 0]
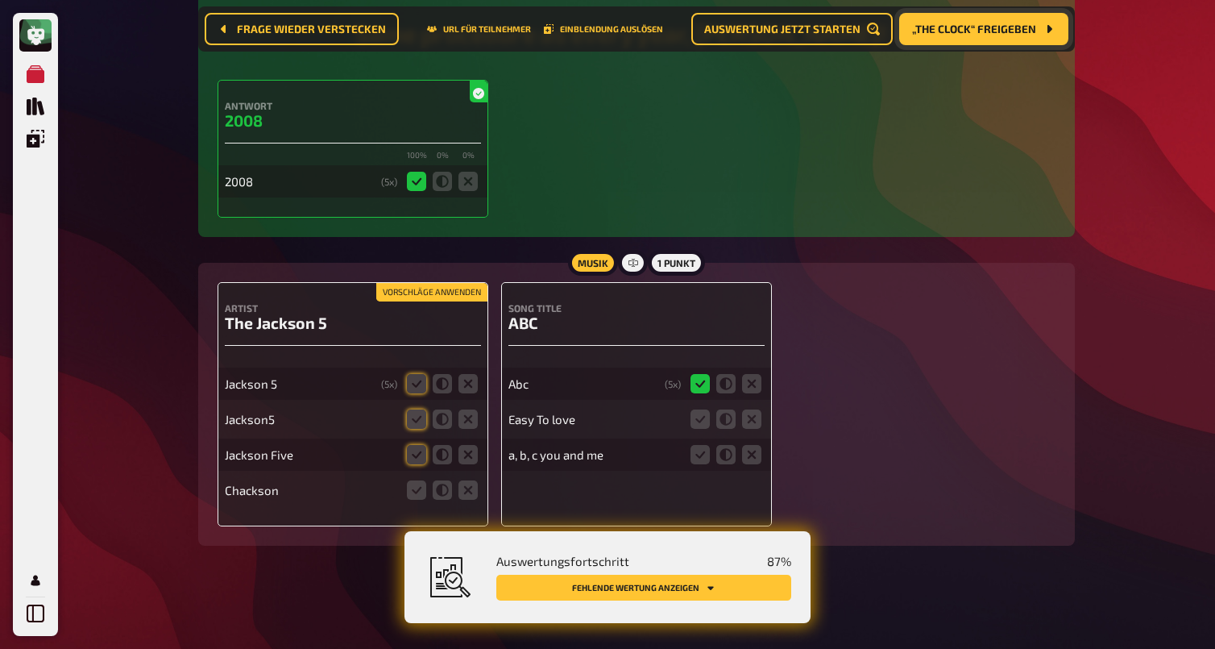
click at [466, 287] on button "Vorschläge anwenden" at bounding box center [431, 293] width 111 height 18
click at [471, 489] on icon at bounding box center [468, 489] width 19 height 19
click at [0, 0] on input "radio" at bounding box center [0, 0] width 0 height 0
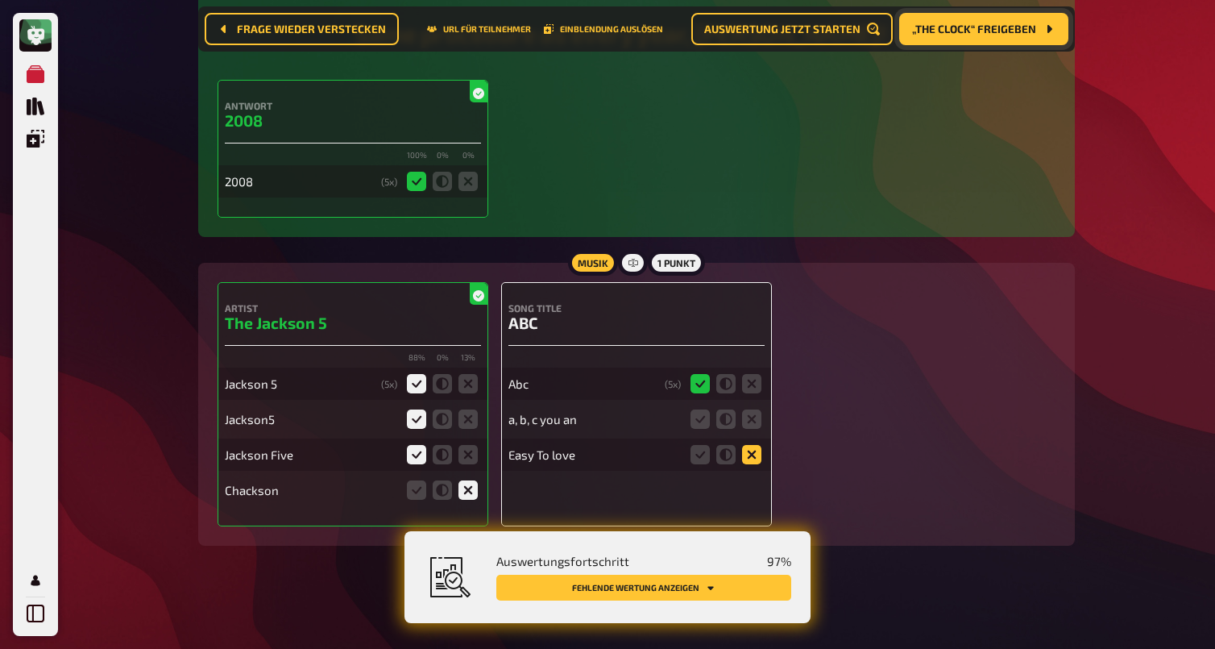
click at [754, 454] on icon at bounding box center [751, 454] width 19 height 19
click at [0, 0] on input "radio" at bounding box center [0, 0] width 0 height 0
click at [700, 418] on icon at bounding box center [700, 418] width 19 height 19
click at [0, 0] on input "radio" at bounding box center [0, 0] width 0 height 0
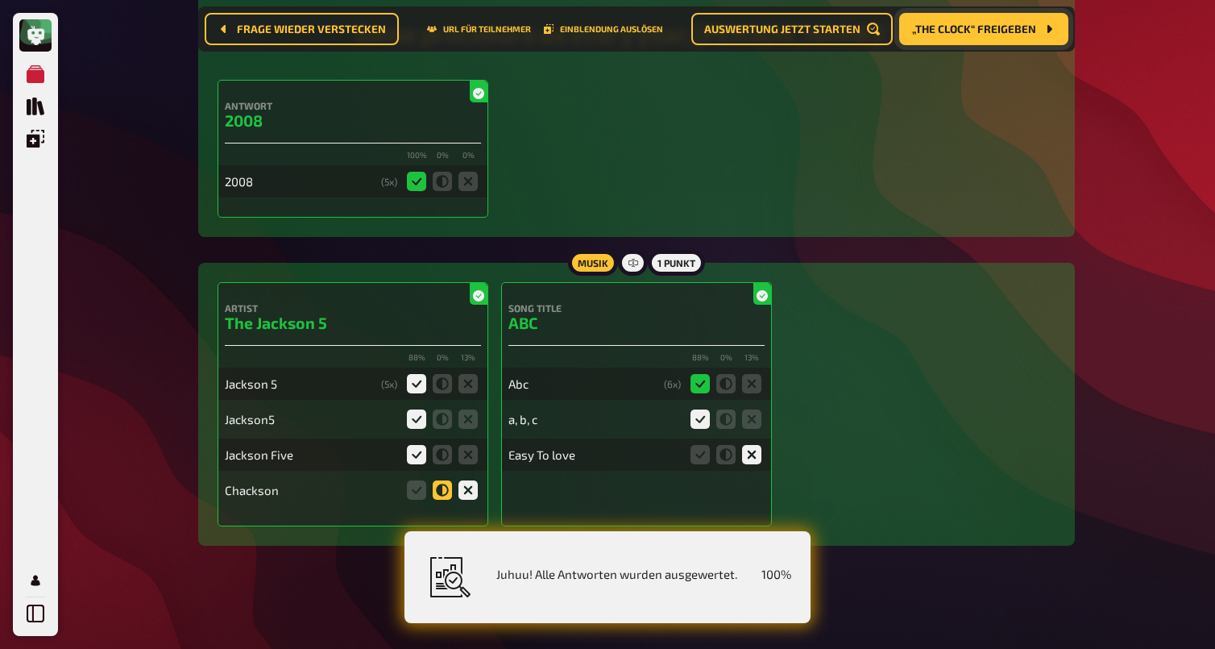
click at [443, 488] on icon at bounding box center [442, 489] width 19 height 19
click at [0, 0] on input "radio" at bounding box center [0, 0] width 0 height 0
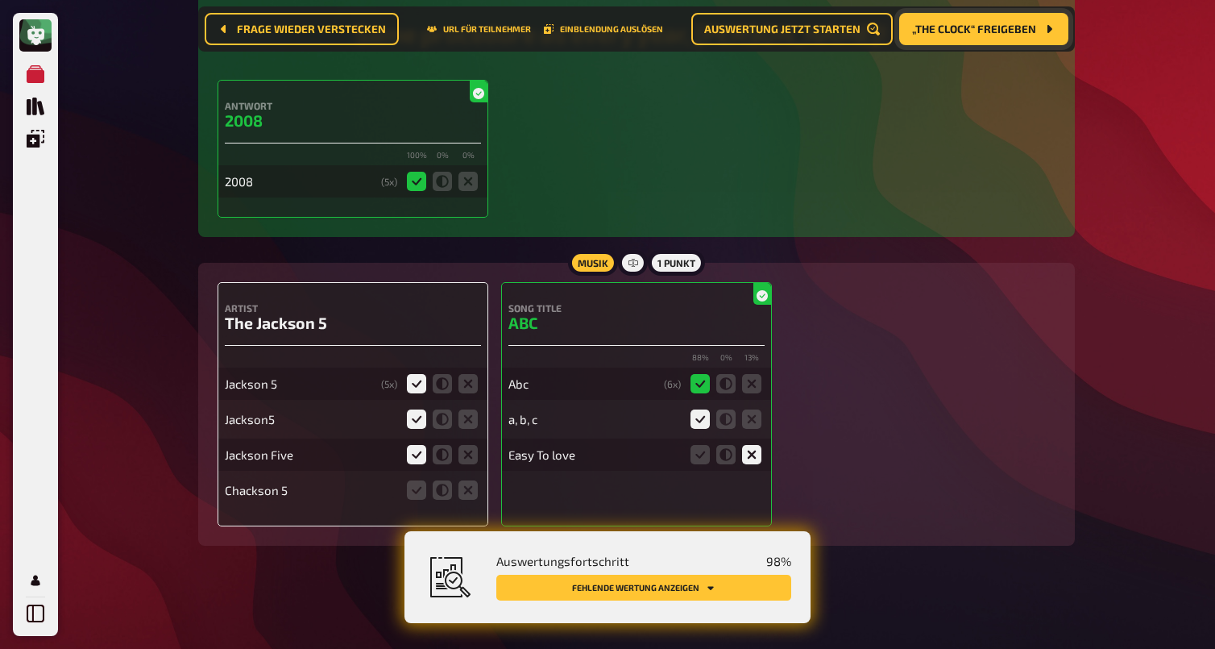
scroll to position [1417, 0]
click at [416, 497] on icon at bounding box center [416, 491] width 19 height 19
click at [0, 0] on input "radio" at bounding box center [0, 0] width 0 height 0
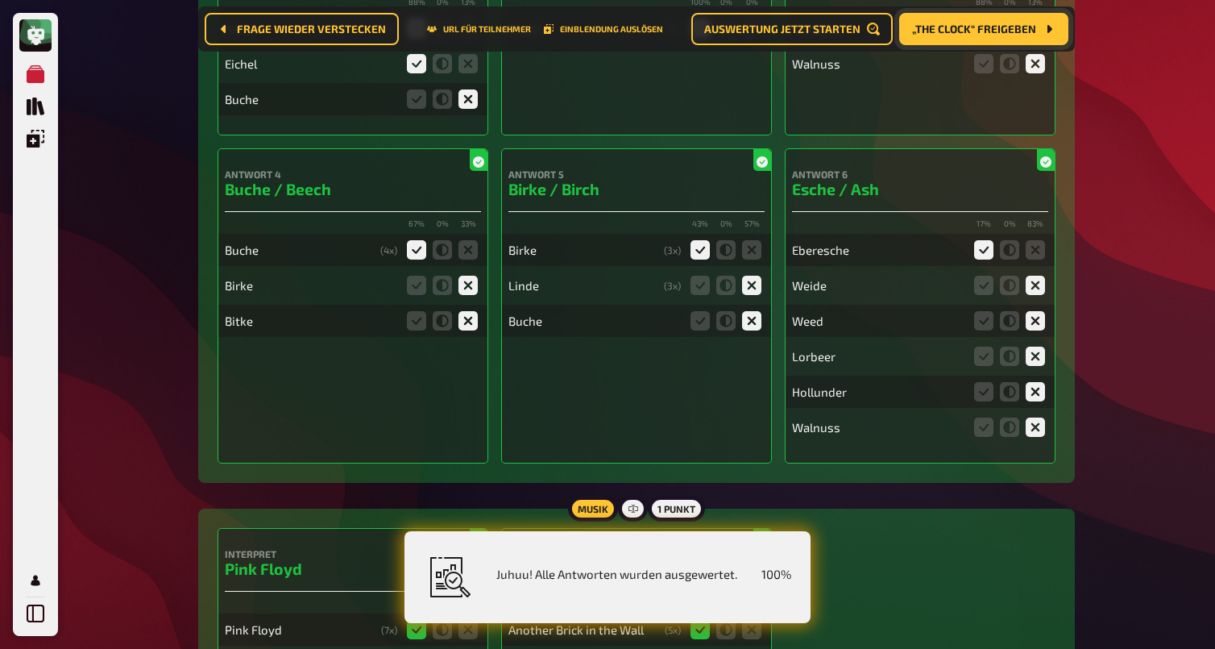
scroll to position [0, 0]
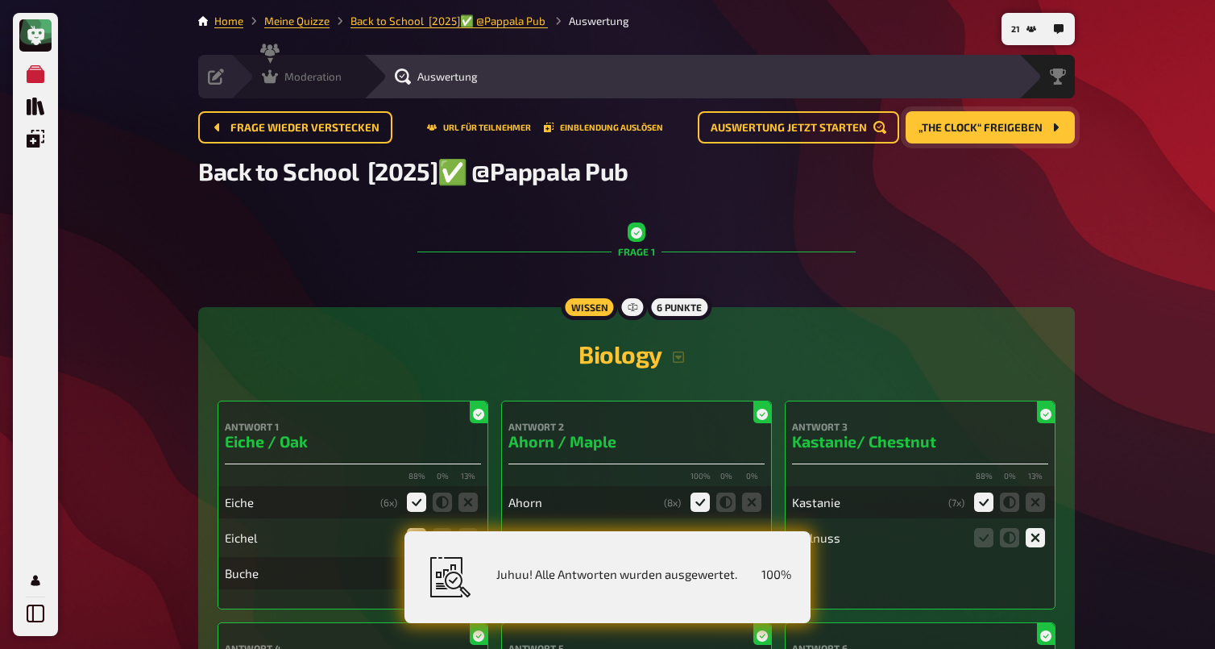
click at [279, 78] on div "Moderation" at bounding box center [302, 76] width 80 height 16
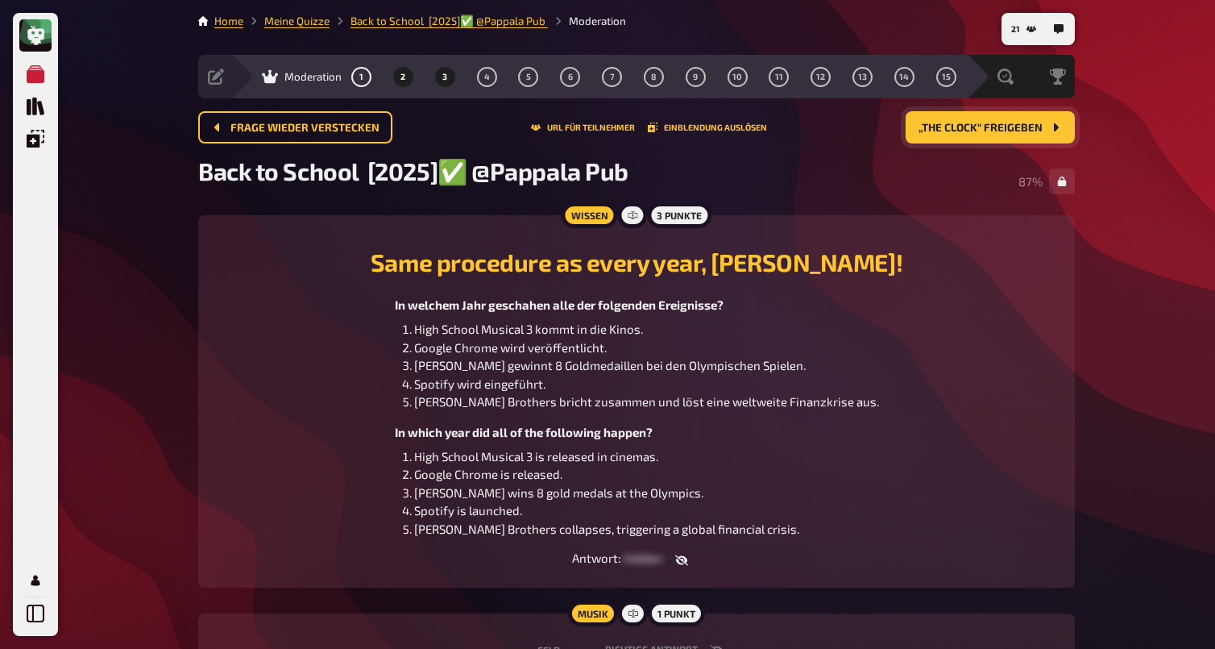
click at [446, 81] on span "3" at bounding box center [444, 77] width 5 height 9
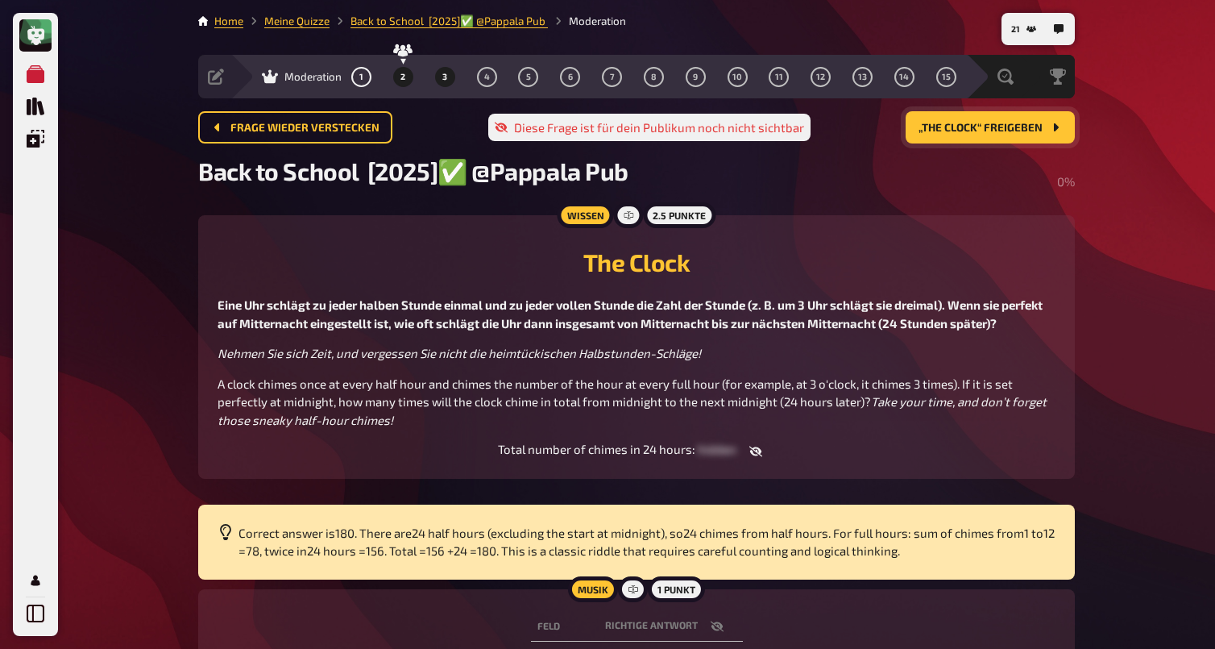
click at [400, 83] on button "2" at bounding box center [403, 77] width 26 height 26
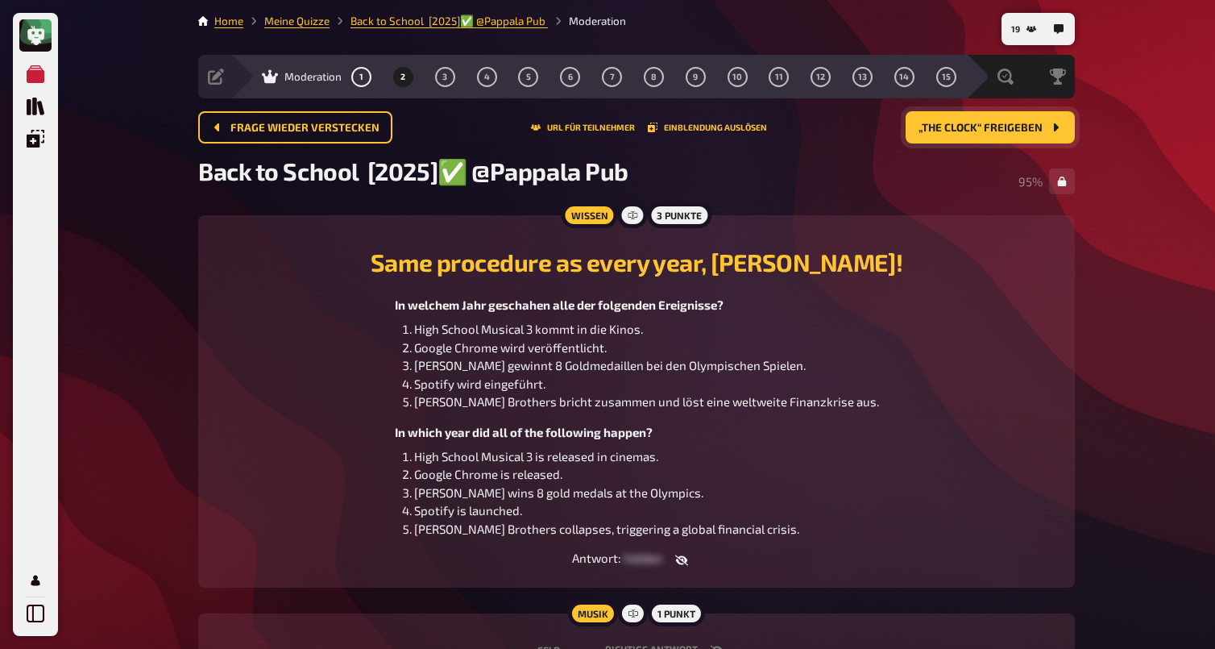
click at [966, 137] on button "„The Clock“ freigeben" at bounding box center [990, 127] width 169 height 32
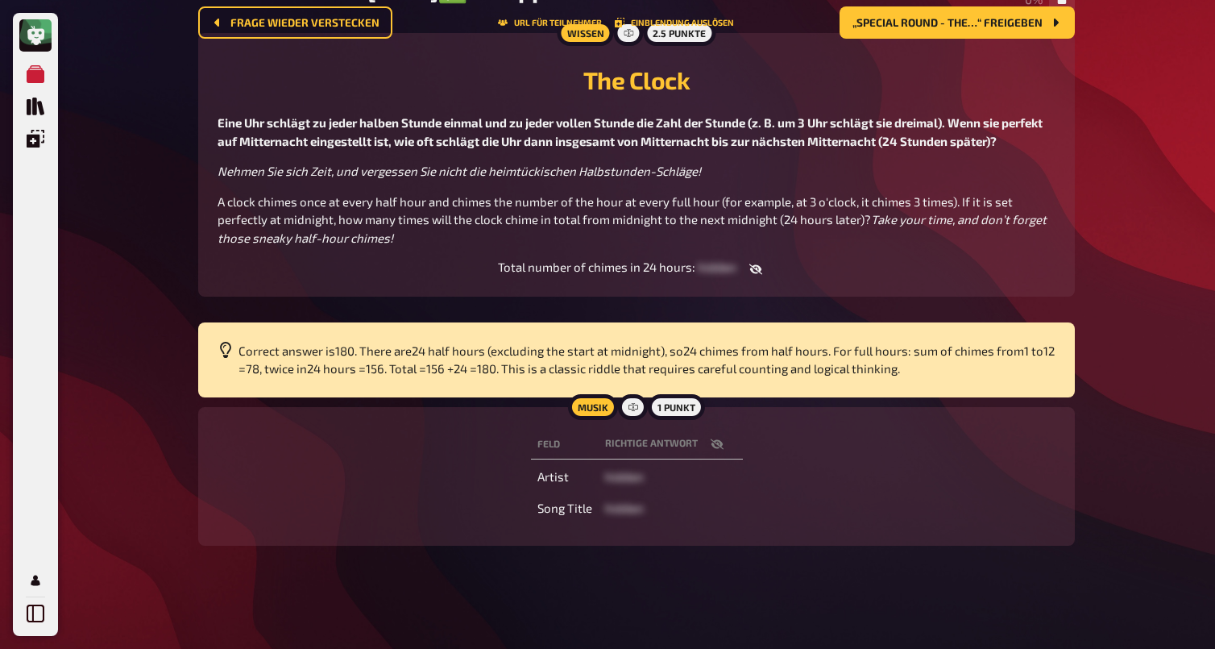
scroll to position [251, 0]
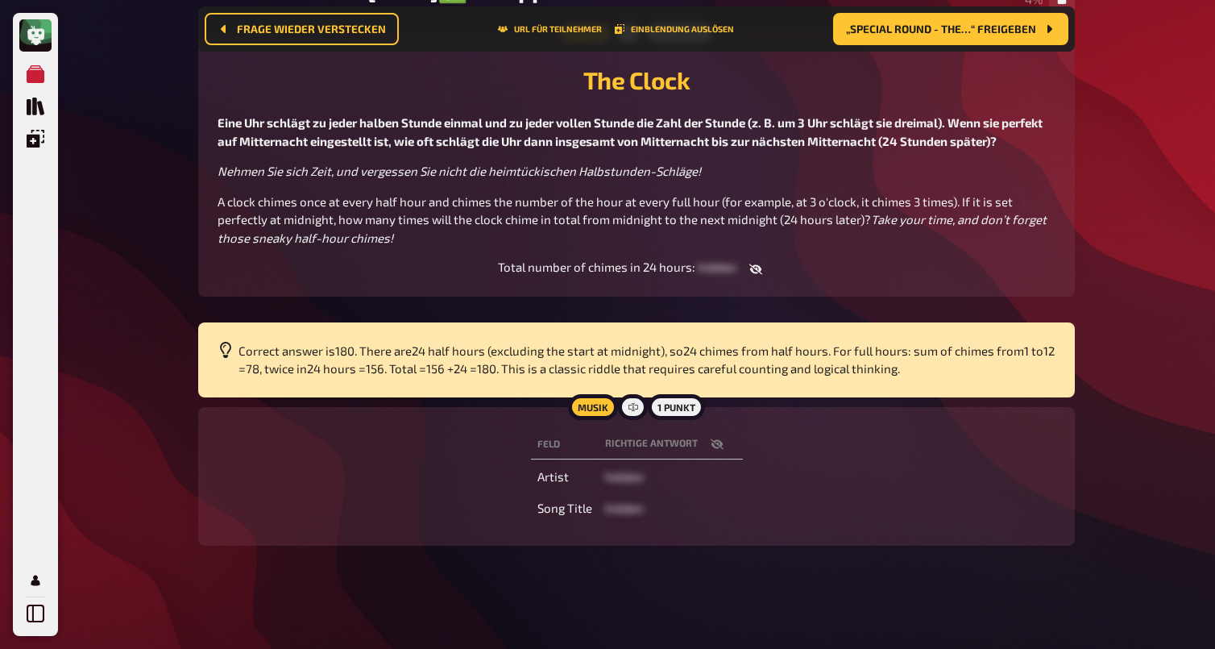
click at [717, 445] on icon "button" at bounding box center [716, 443] width 13 height 10
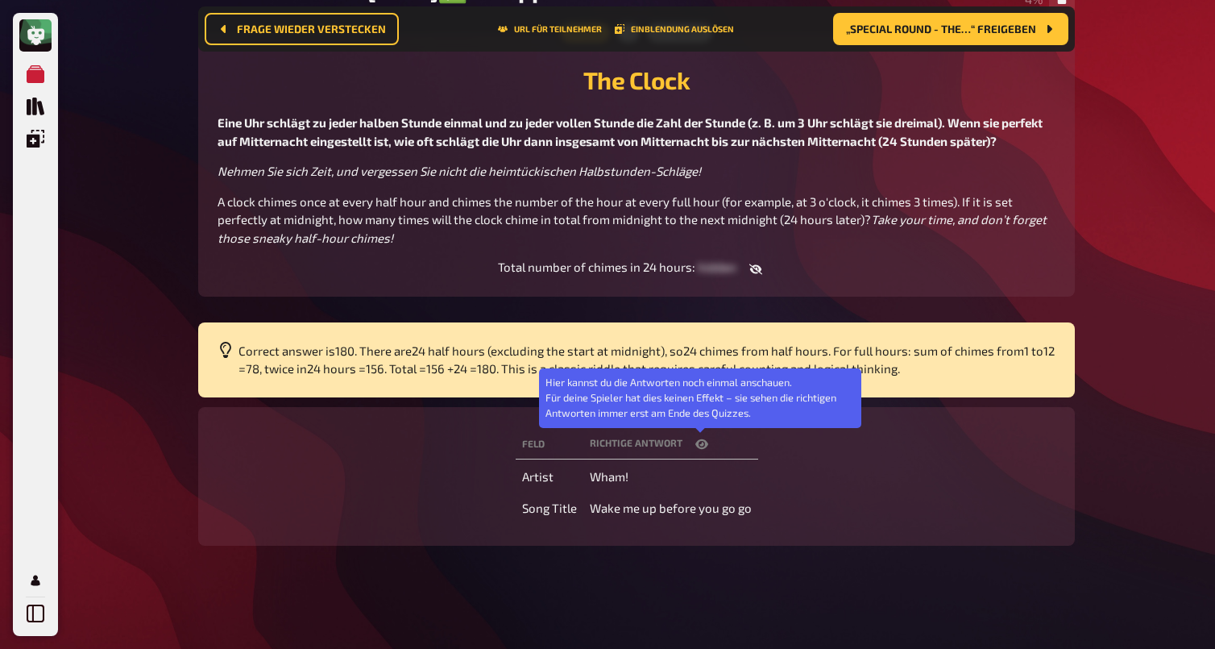
click at [717, 445] on button "button" at bounding box center [702, 444] width 39 height 16
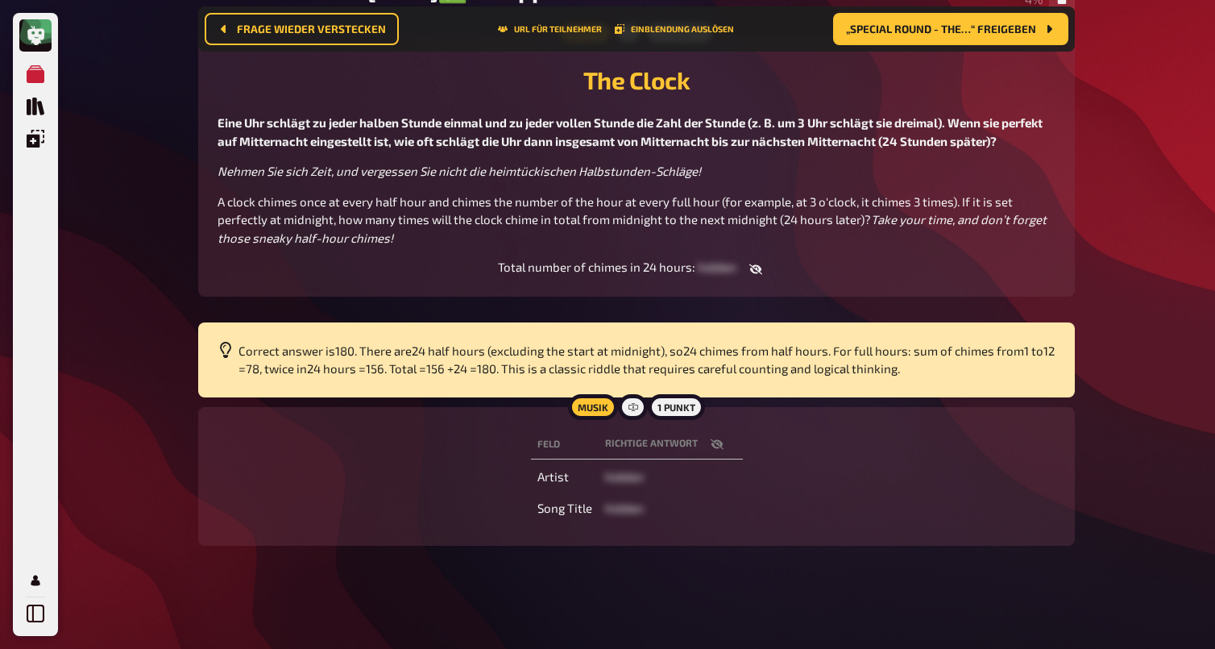
scroll to position [0, 0]
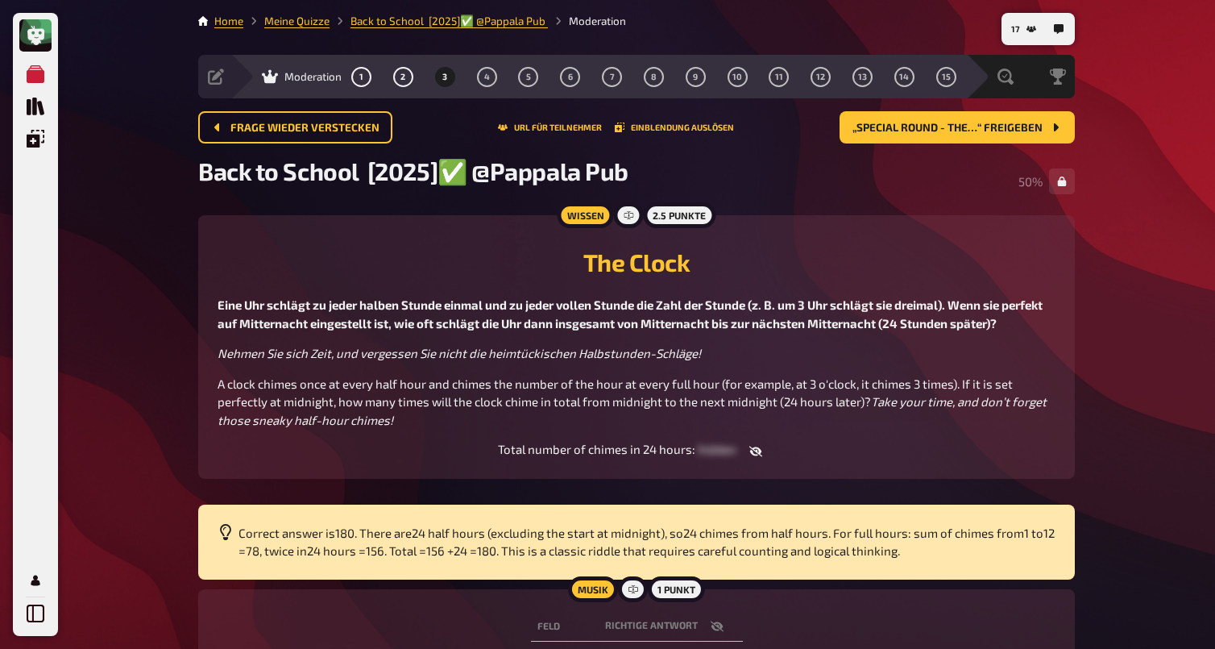
click at [758, 456] on icon "button" at bounding box center [755, 451] width 13 height 10
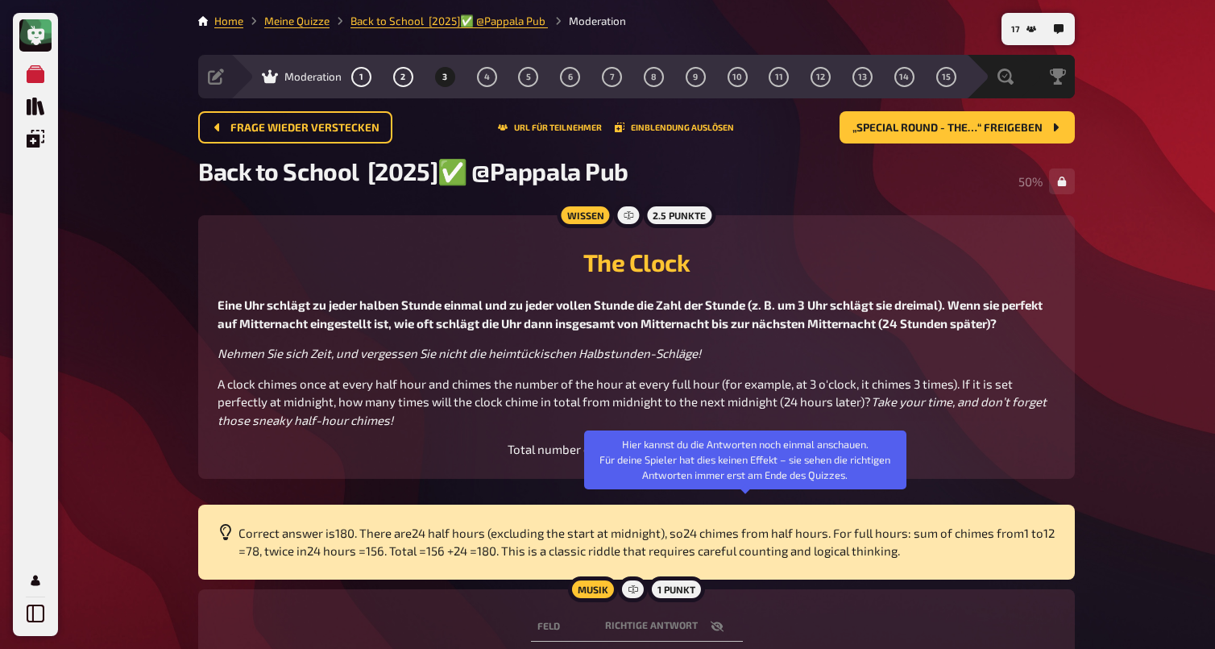
click at [751, 458] on icon "button" at bounding box center [746, 451] width 13 height 13
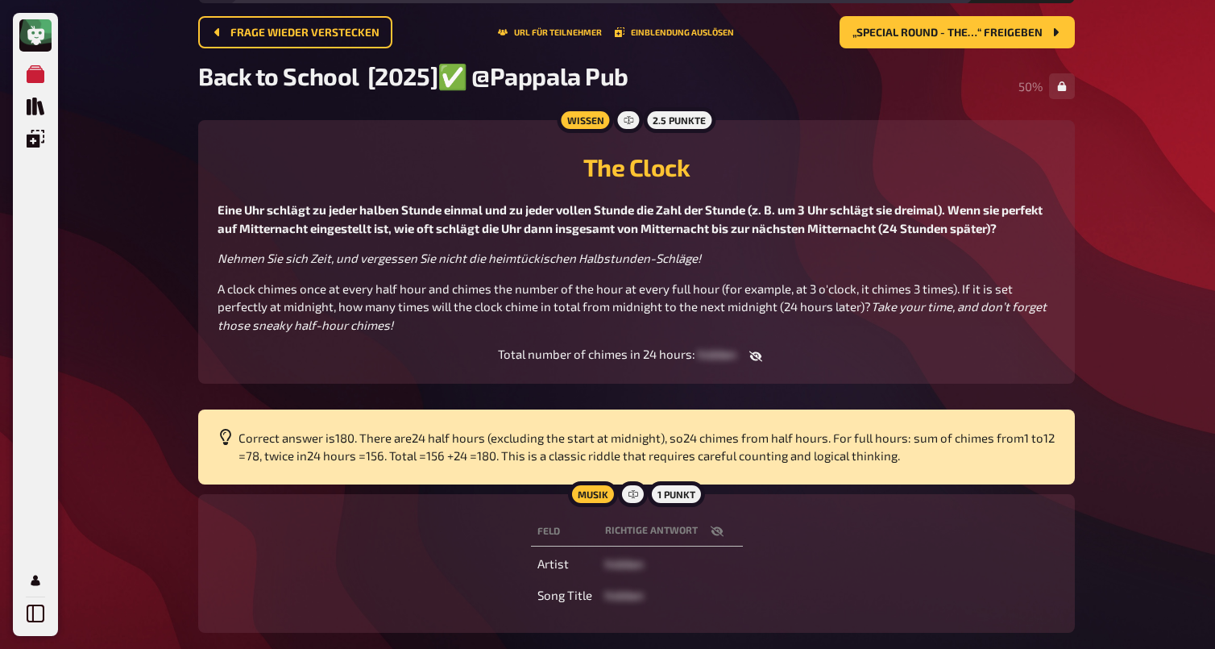
scroll to position [96, 0]
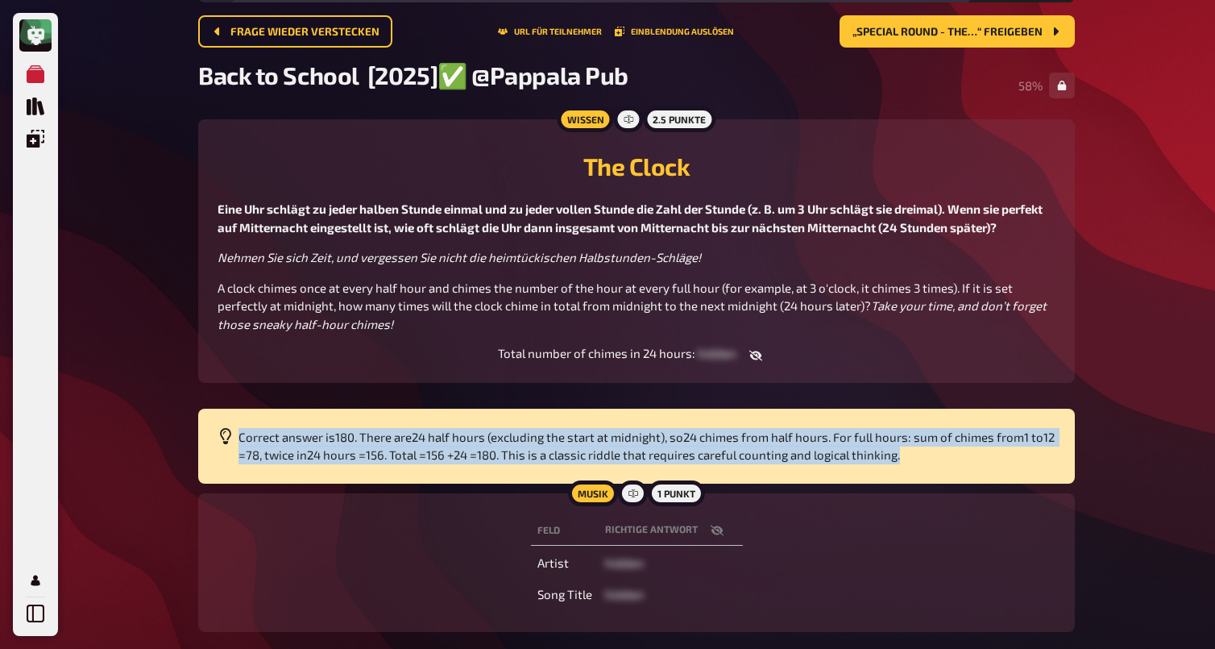
drag, startPoint x: 241, startPoint y: 492, endPoint x: 928, endPoint y: 511, distance: 686.8
click at [928, 464] on p "Correct answer is180. There are24 half hours (excluding the start at midnight),…" at bounding box center [647, 446] width 817 height 36
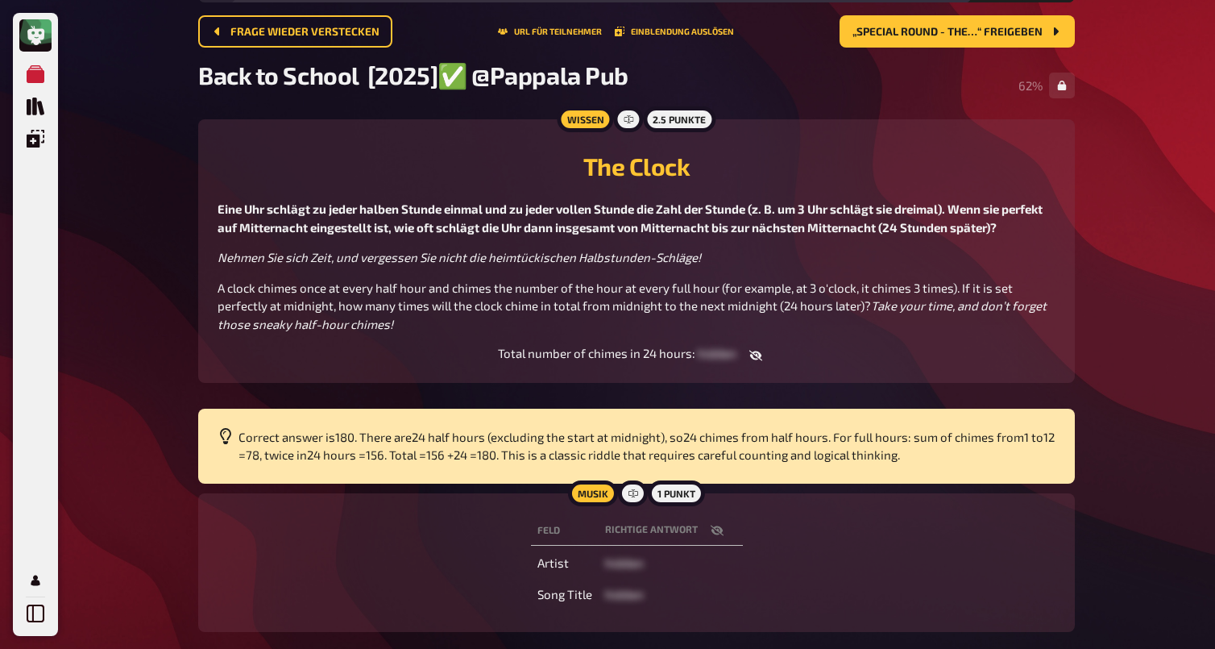
click at [341, 243] on div "Eine Uhr schlägt zu jeder halben Stunde einmal und zu jeder vollen Stunde die Z…" at bounding box center [637, 266] width 838 height 133
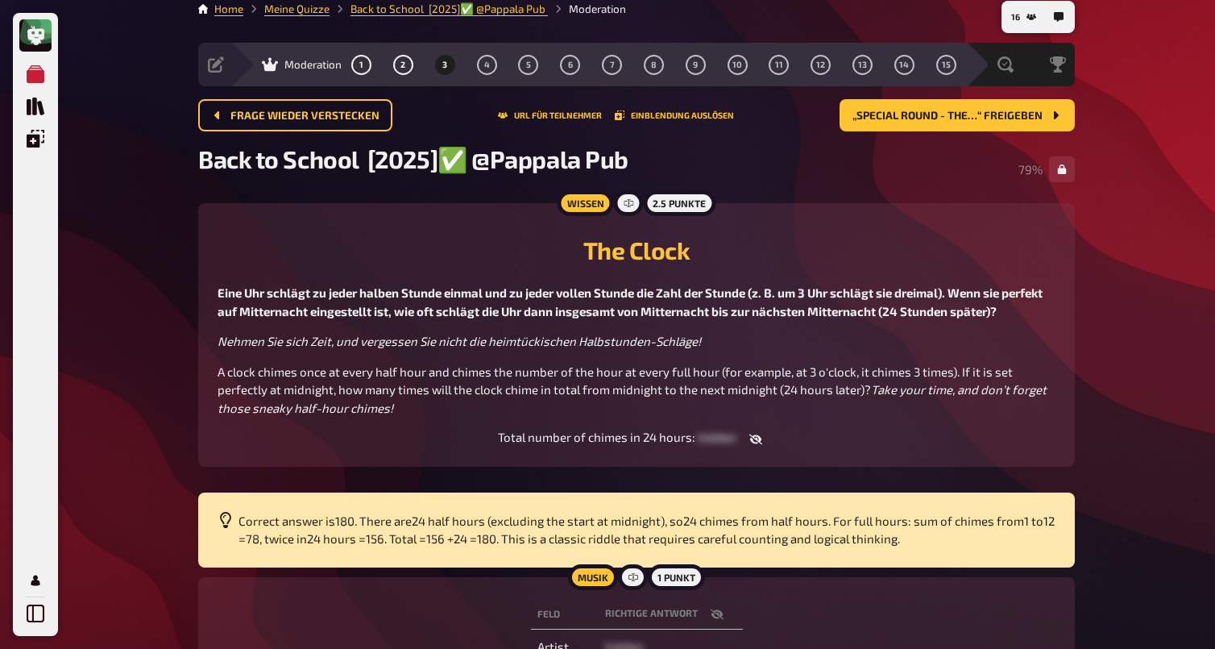
scroll to position [0, 0]
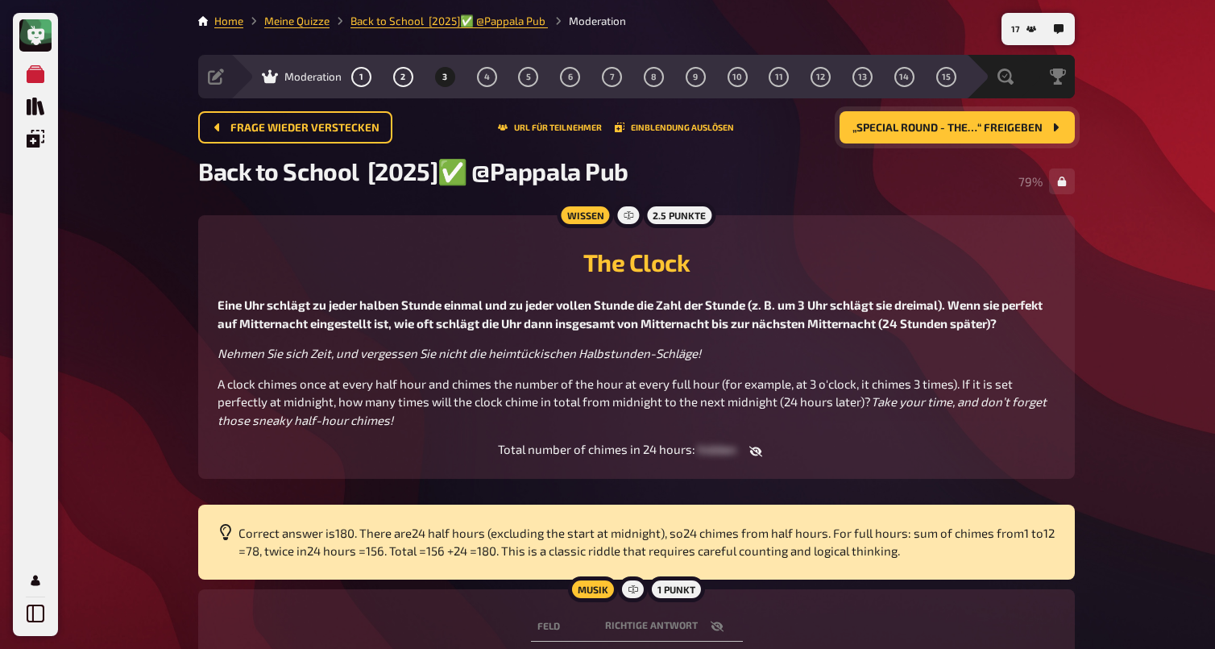
click at [949, 133] on span "„Special Round - The…“ freigeben" at bounding box center [948, 127] width 190 height 11
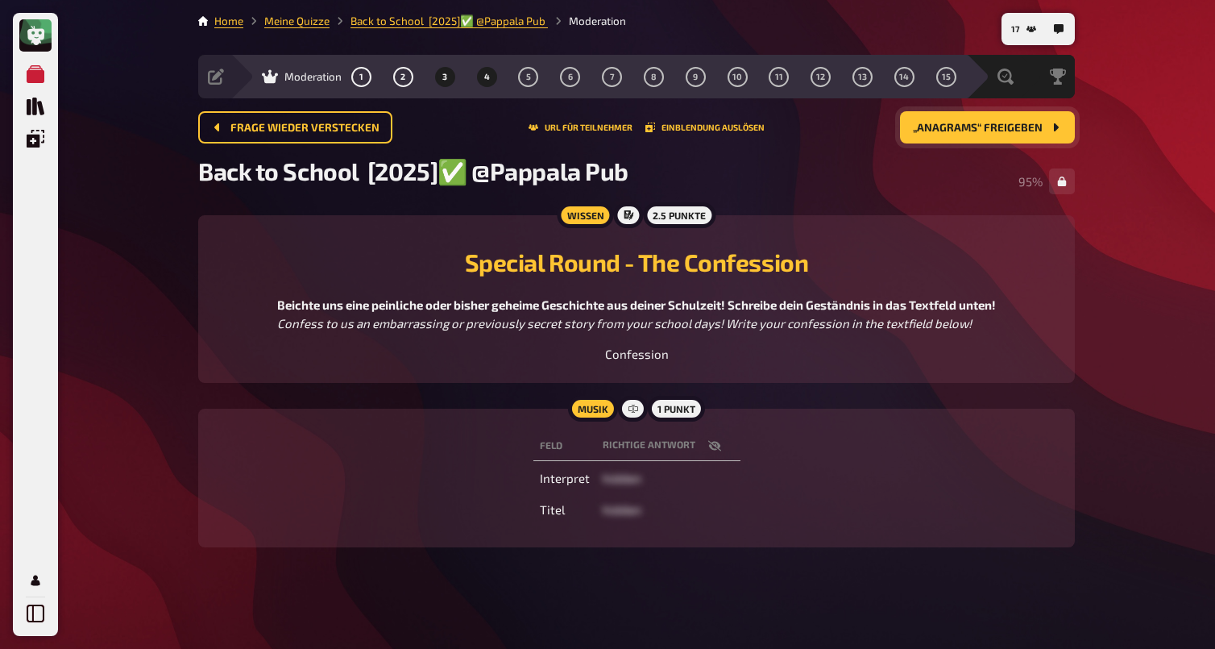
click at [442, 71] on button "3" at bounding box center [445, 77] width 26 height 26
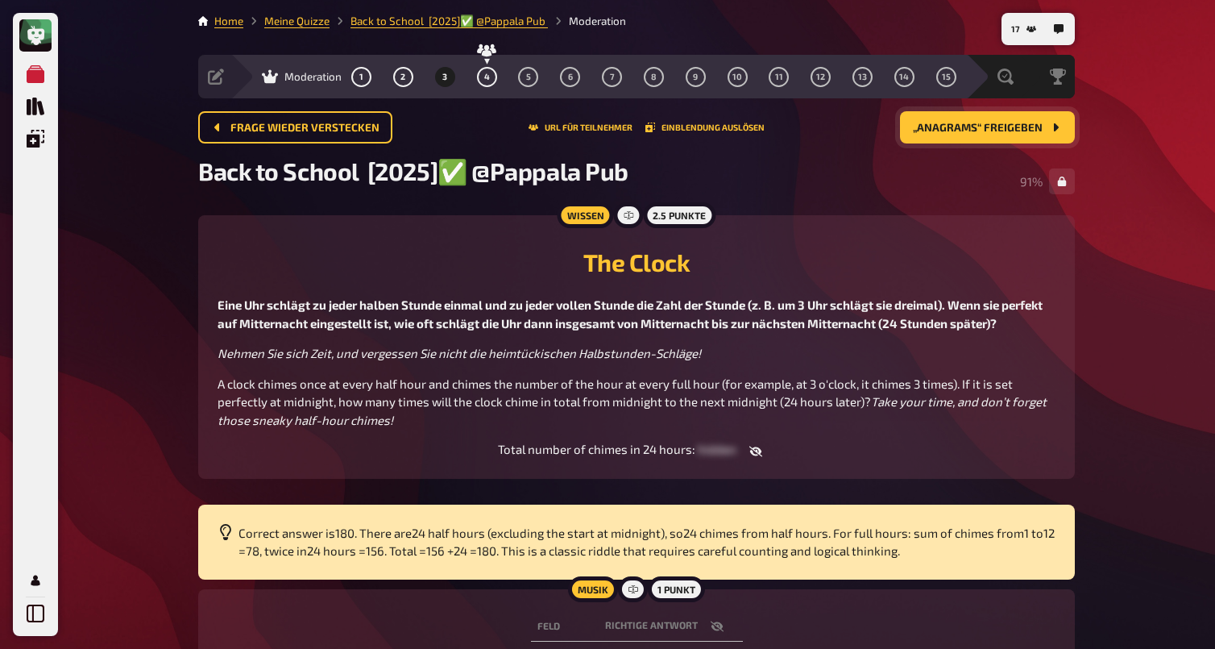
click at [758, 458] on icon "button" at bounding box center [755, 451] width 13 height 13
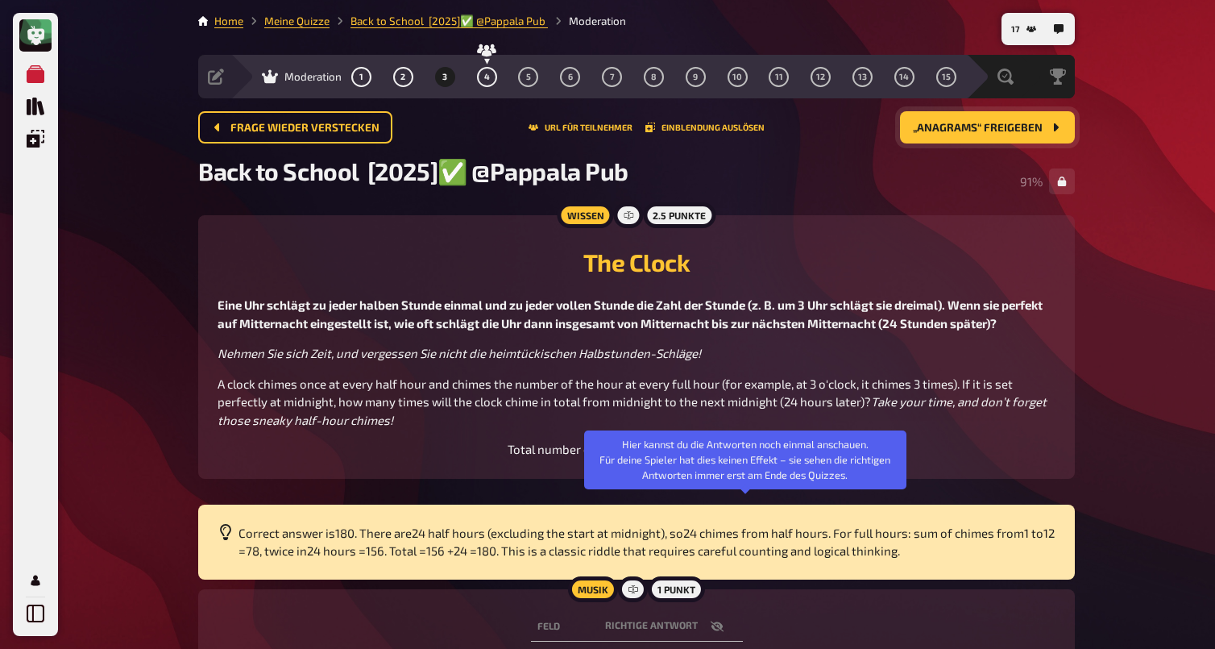
click at [738, 459] on button "button" at bounding box center [746, 451] width 39 height 16
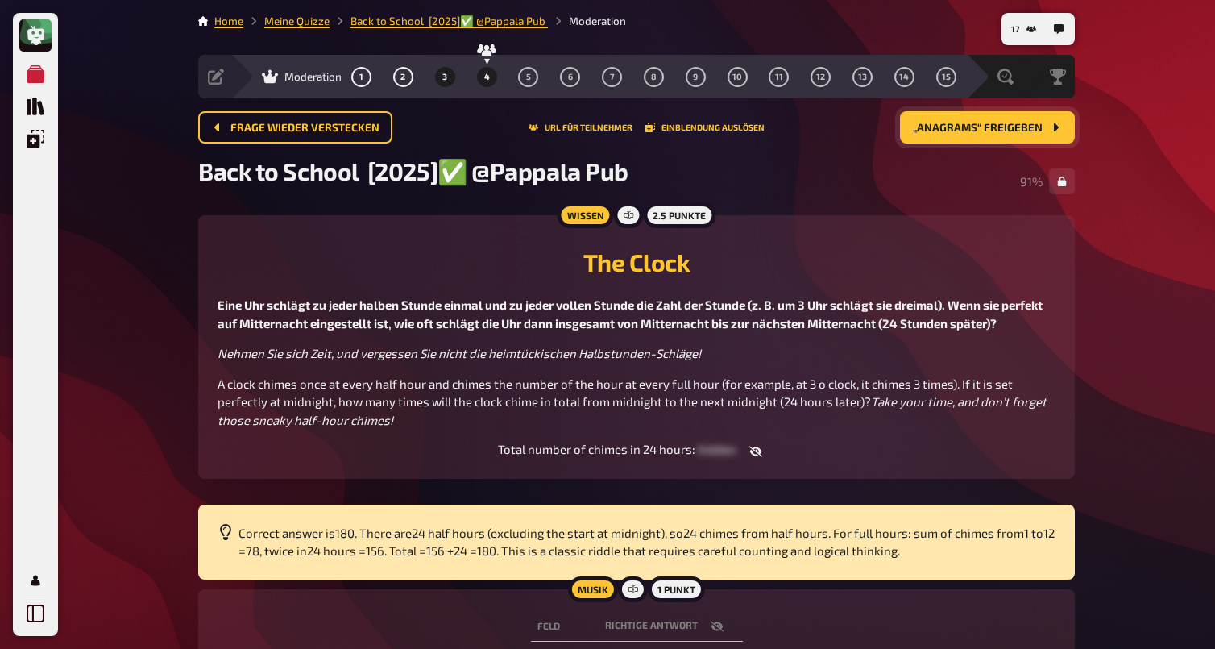
click at [483, 65] on button "4" at bounding box center [487, 77] width 26 height 26
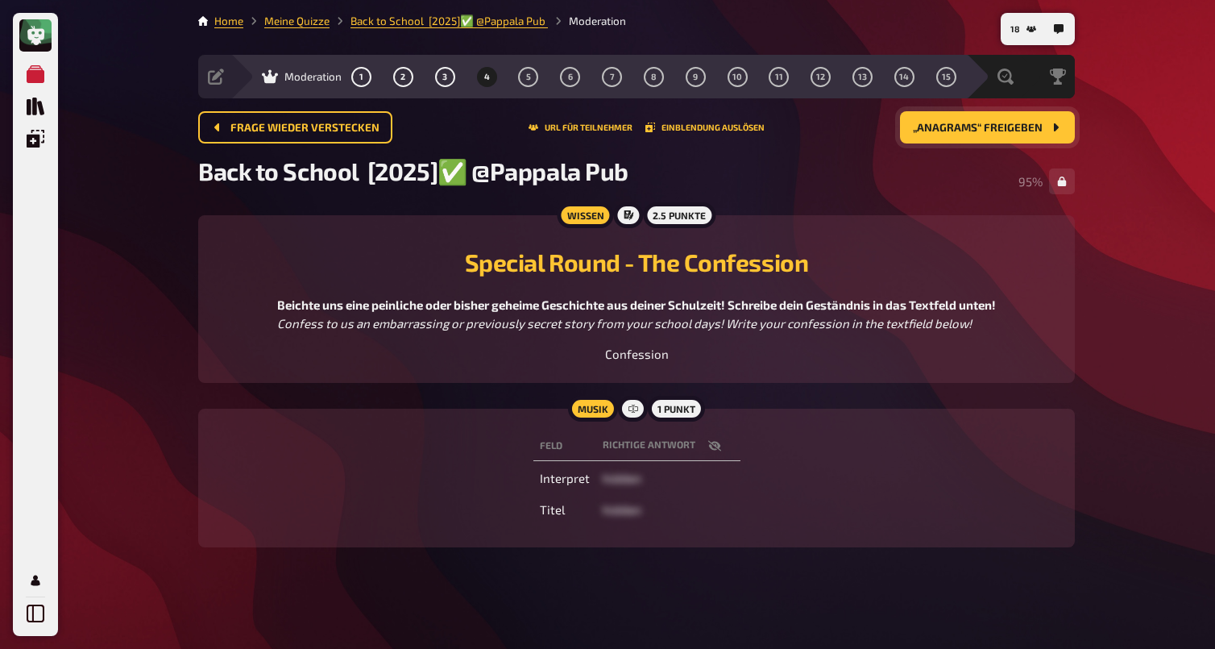
click at [943, 130] on span "„Anagrams“ freigeben" at bounding box center [978, 127] width 130 height 11
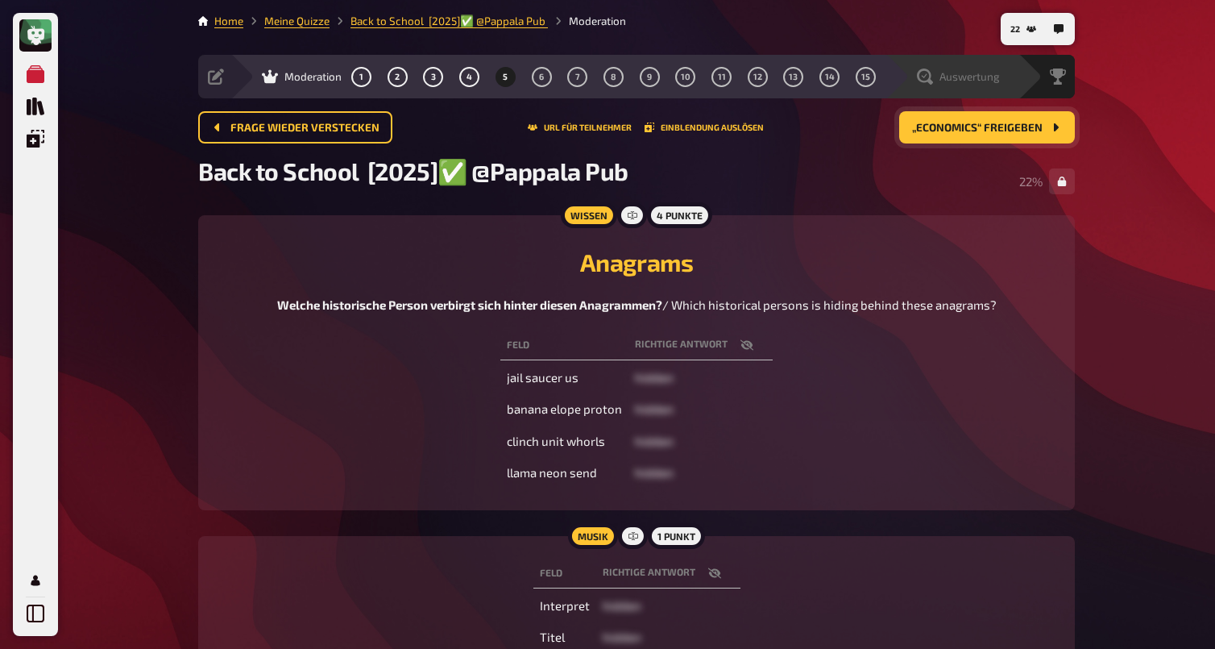
click at [999, 83] on span "Auswertung" at bounding box center [970, 76] width 60 height 13
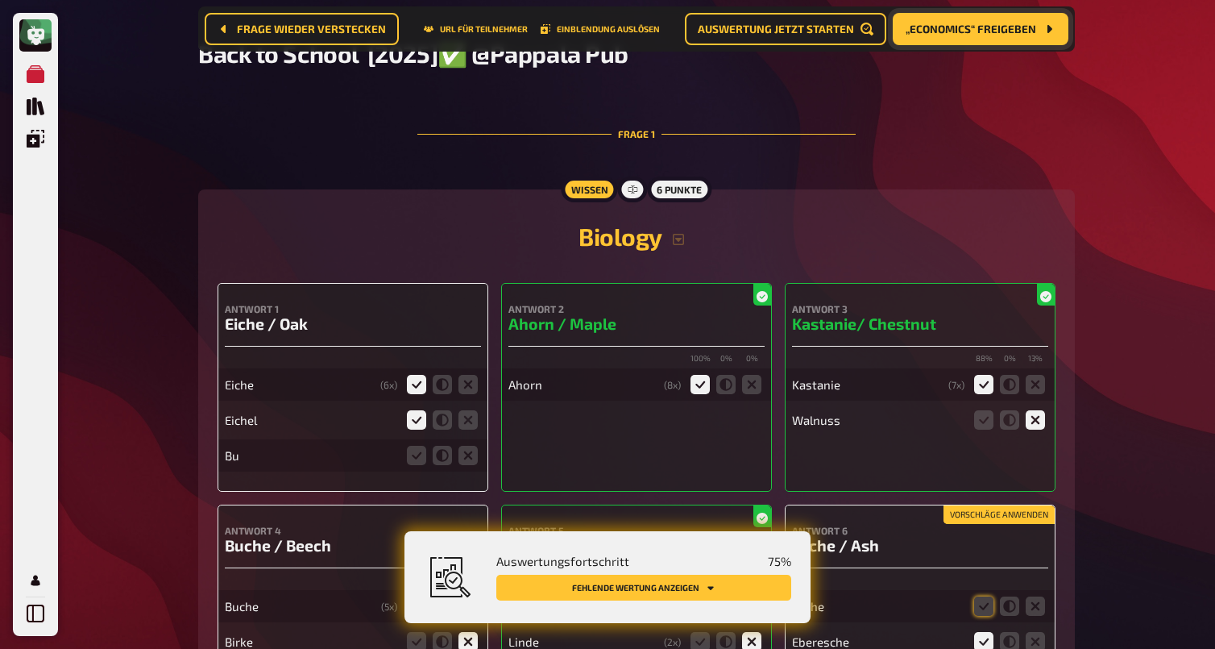
scroll to position [144, 0]
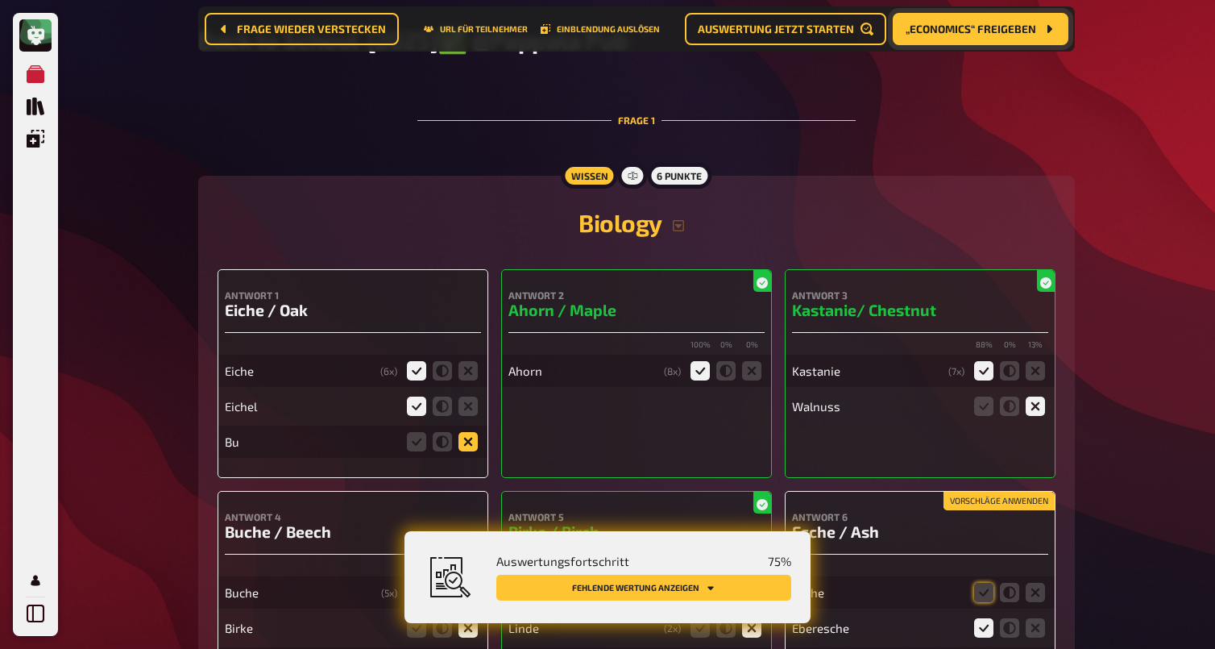
click at [470, 446] on icon at bounding box center [468, 441] width 19 height 19
click at [0, 0] on input "radio" at bounding box center [0, 0] width 0 height 0
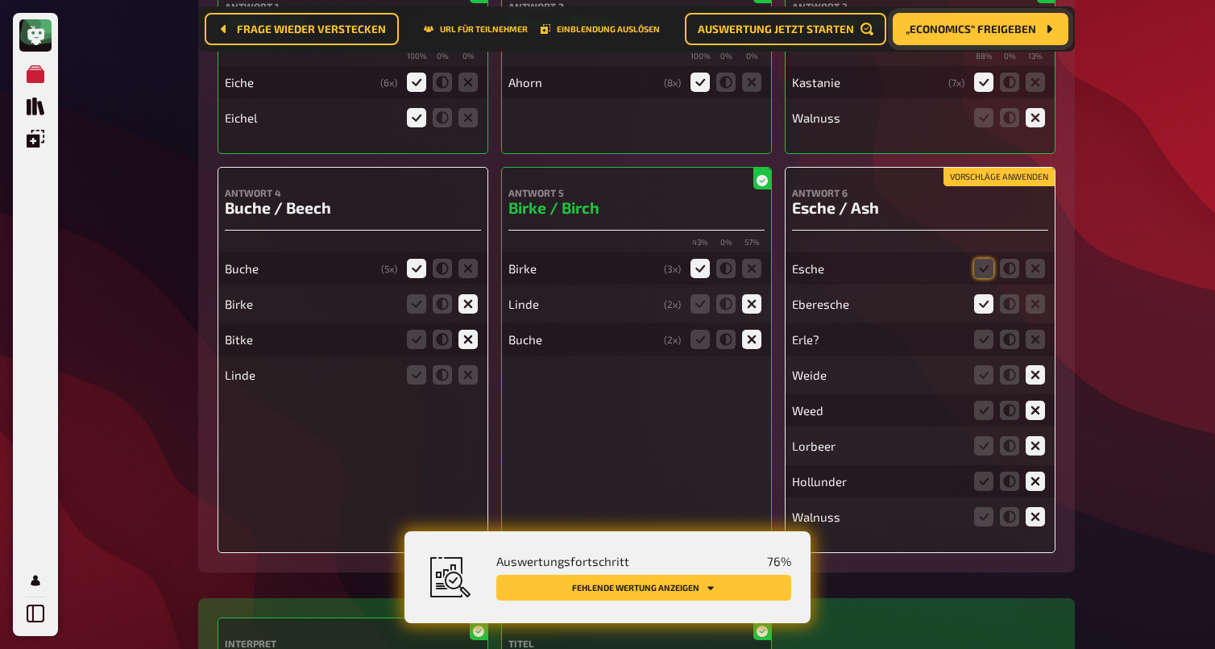
scroll to position [440, 0]
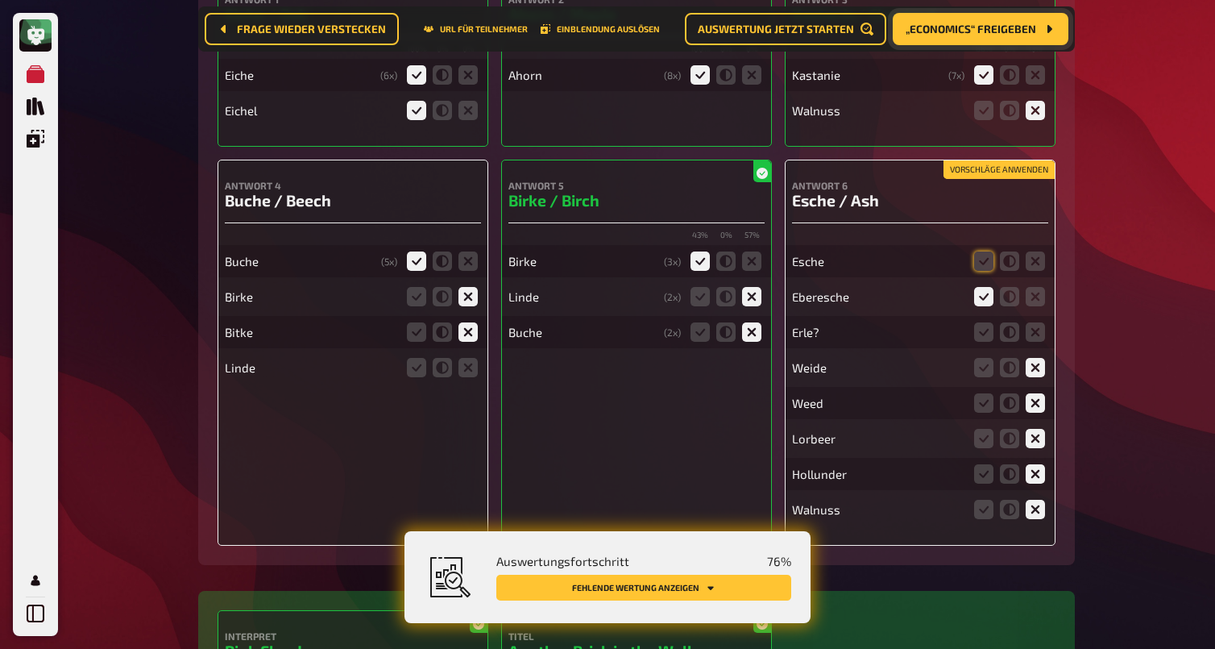
click at [965, 179] on button "Vorschläge anwenden" at bounding box center [999, 170] width 111 height 18
click at [1032, 336] on icon at bounding box center [1035, 331] width 19 height 19
click at [0, 0] on input "radio" at bounding box center [0, 0] width 0 height 0
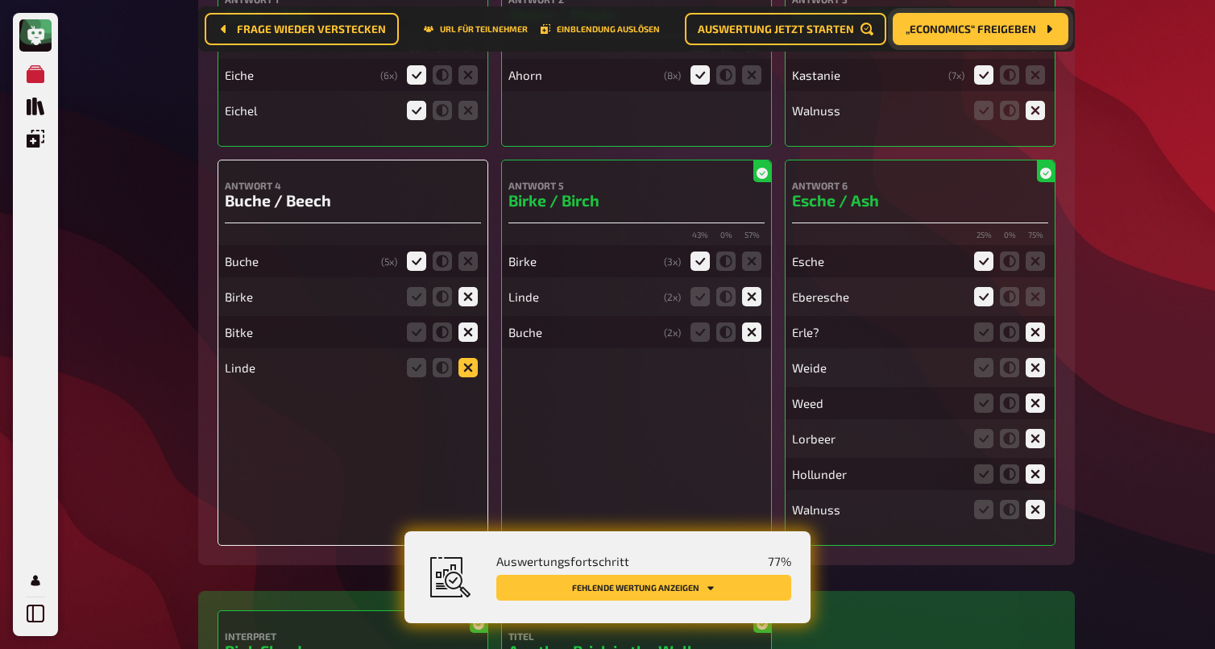
click at [470, 376] on icon at bounding box center [468, 367] width 19 height 19
click at [0, 0] on input "radio" at bounding box center [0, 0] width 0 height 0
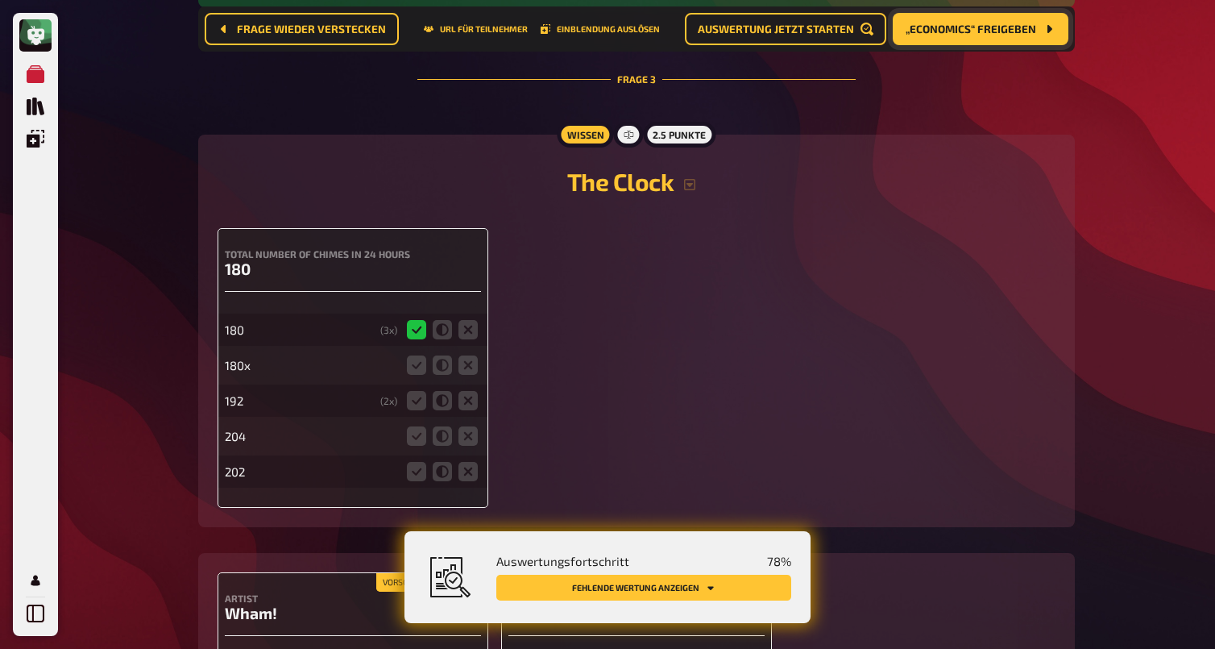
scroll to position [1962, 0]
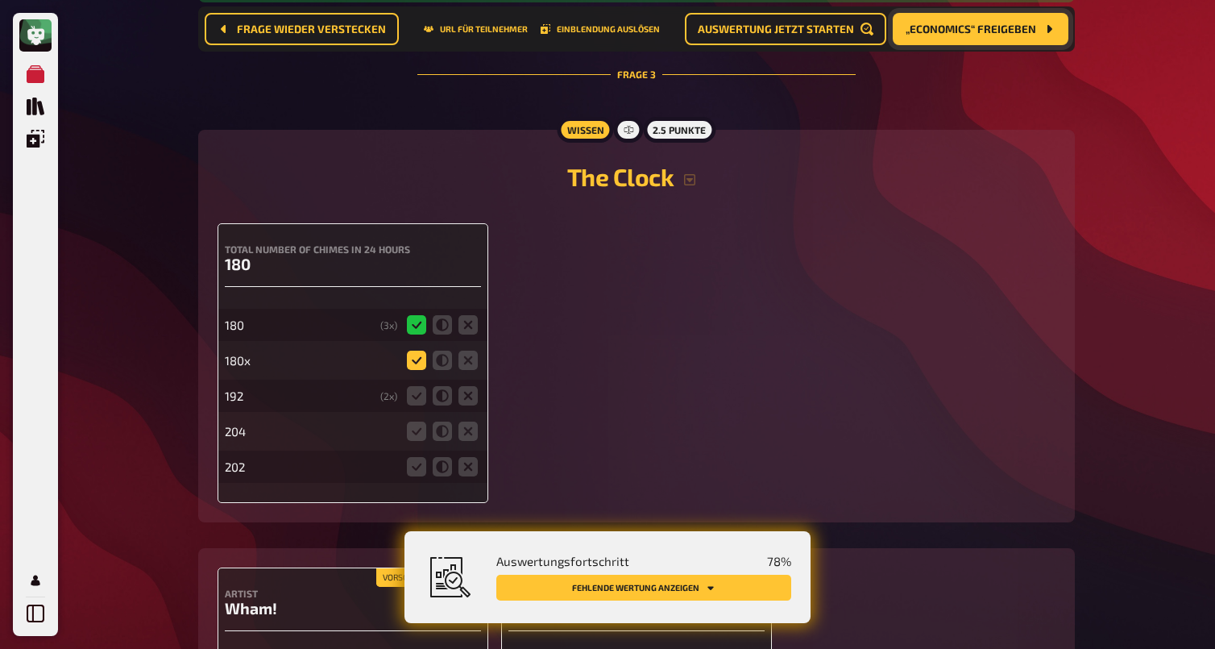
click at [418, 367] on icon at bounding box center [416, 360] width 19 height 19
click at [0, 0] on input "radio" at bounding box center [0, 0] width 0 height 0
click at [467, 405] on icon at bounding box center [468, 395] width 19 height 19
click at [0, 0] on input "radio" at bounding box center [0, 0] width 0 height 0
click at [467, 438] on icon at bounding box center [468, 430] width 19 height 19
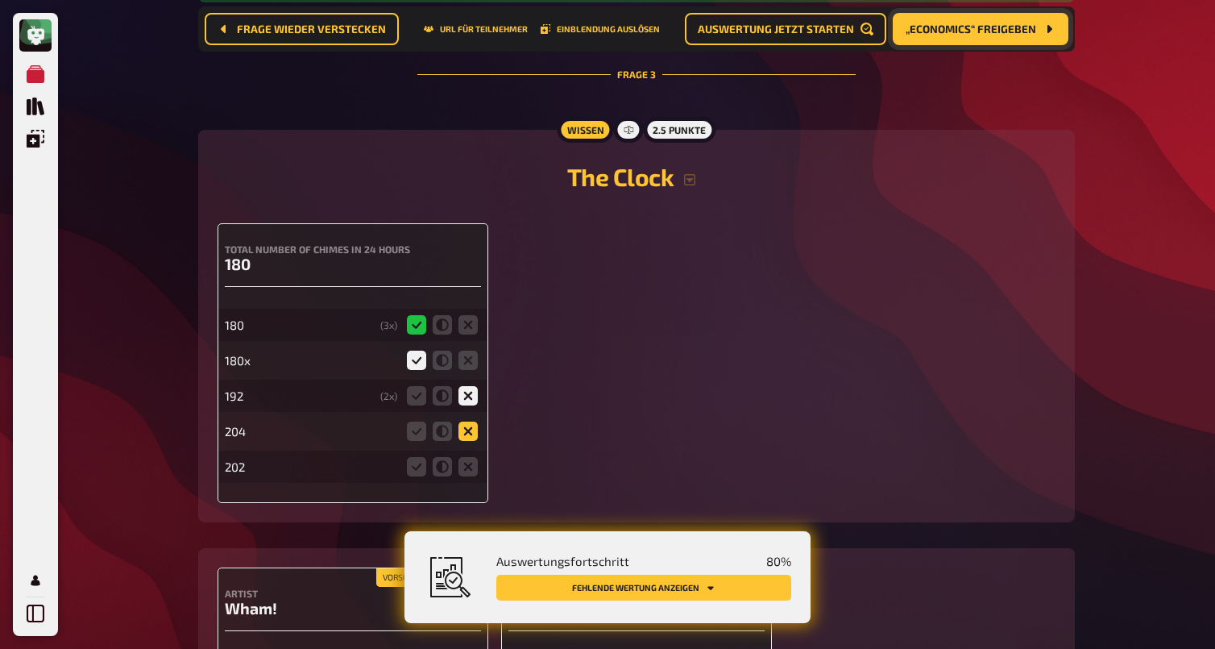
click at [0, 0] on input "radio" at bounding box center [0, 0] width 0 height 0
click at [471, 476] on icon at bounding box center [468, 466] width 19 height 19
click at [0, 0] on input "radio" at bounding box center [0, 0] width 0 height 0
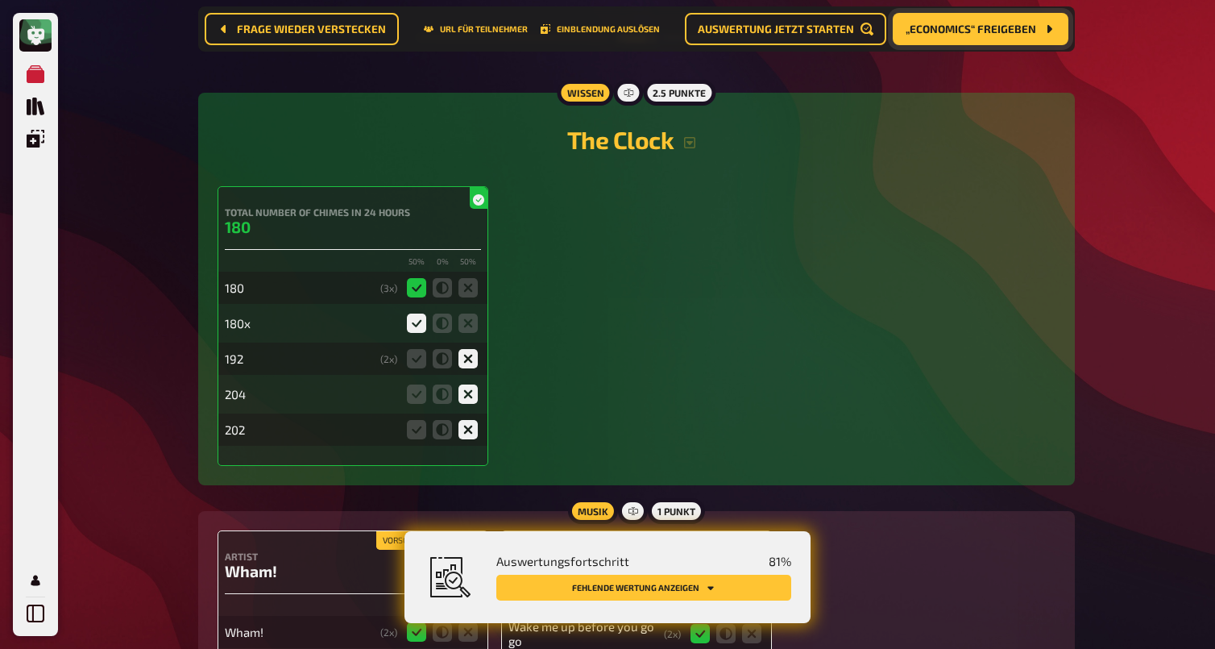
scroll to position [1987, 0]
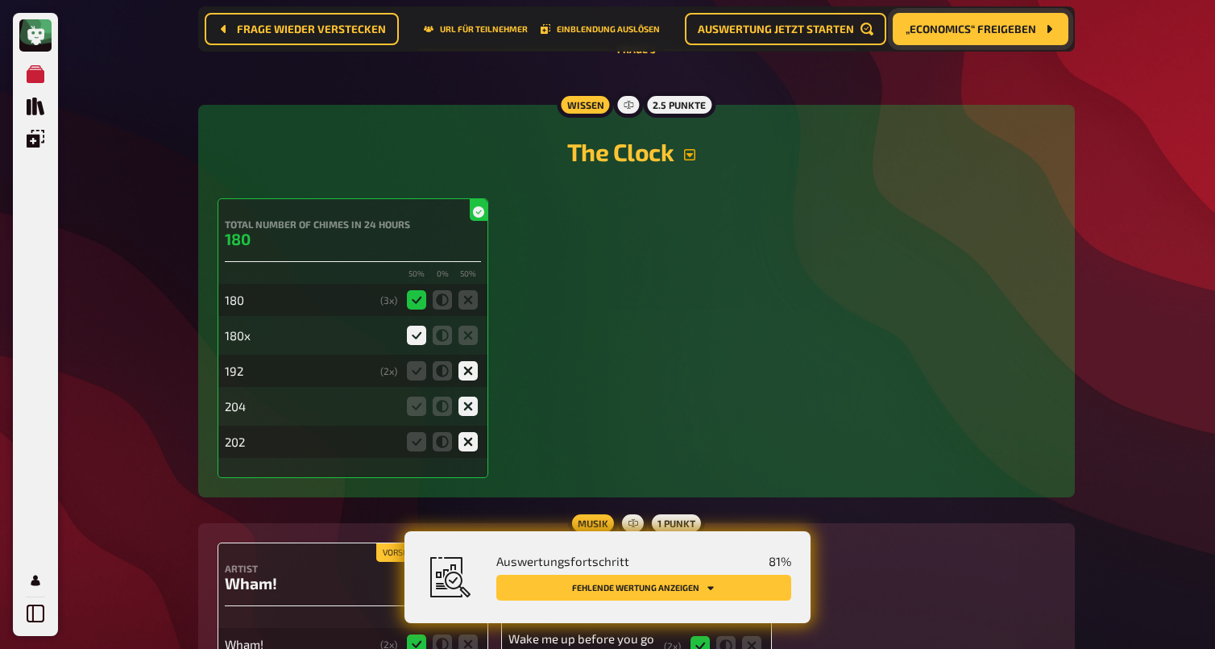
click at [689, 160] on icon "button" at bounding box center [689, 154] width 11 height 11
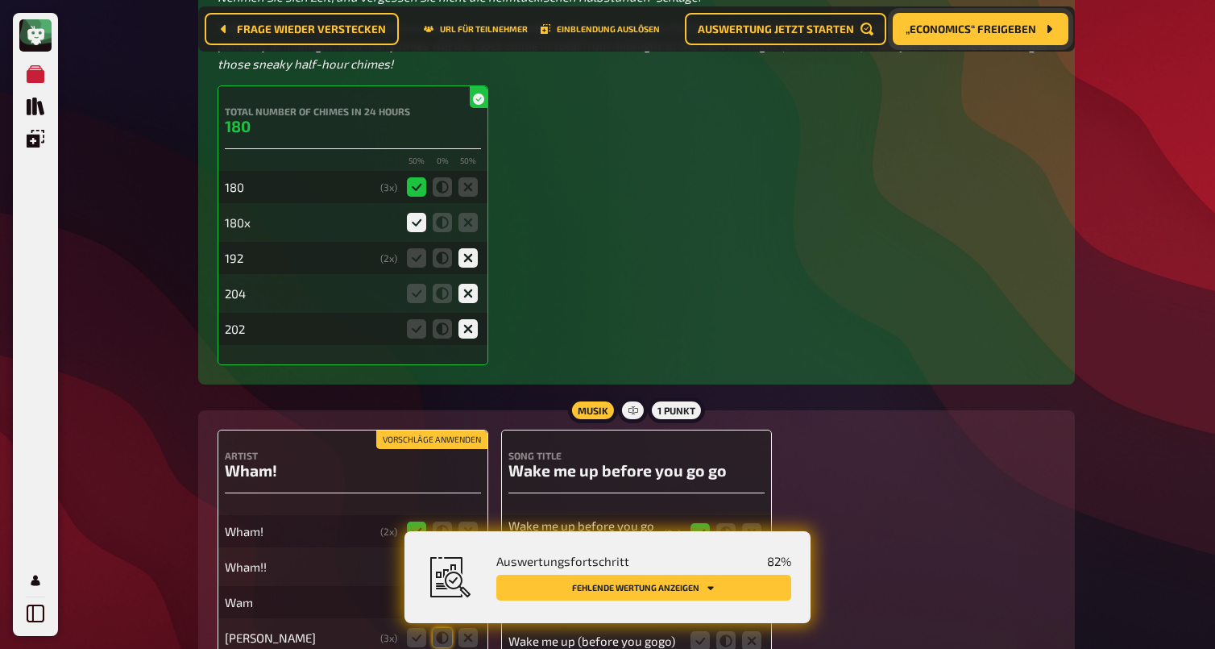
scroll to position [2246, 0]
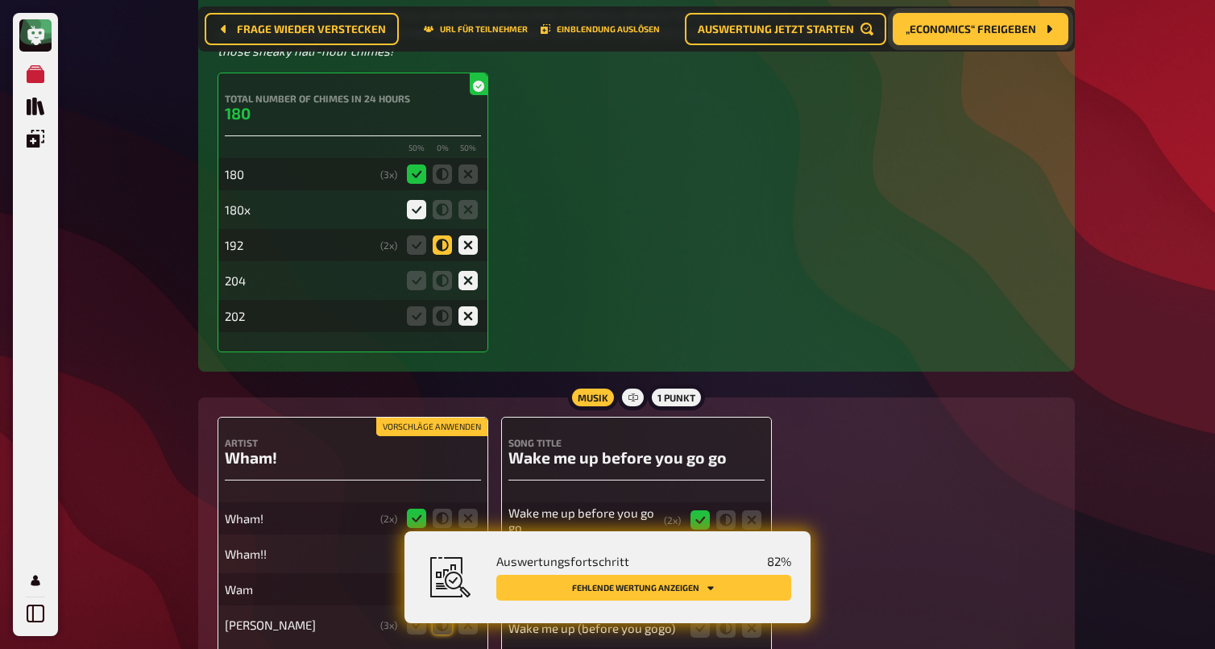
click at [441, 255] on icon at bounding box center [442, 244] width 19 height 19
click at [0, 0] on input "radio" at bounding box center [0, 0] width 0 height 0
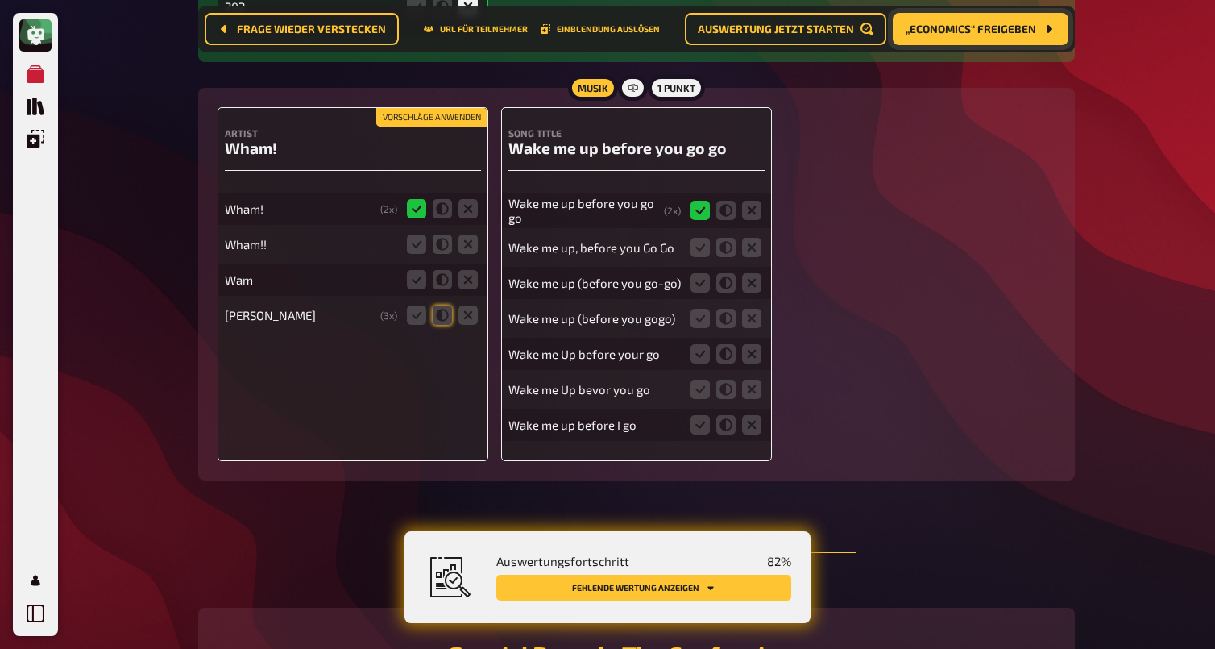
scroll to position [2572, 0]
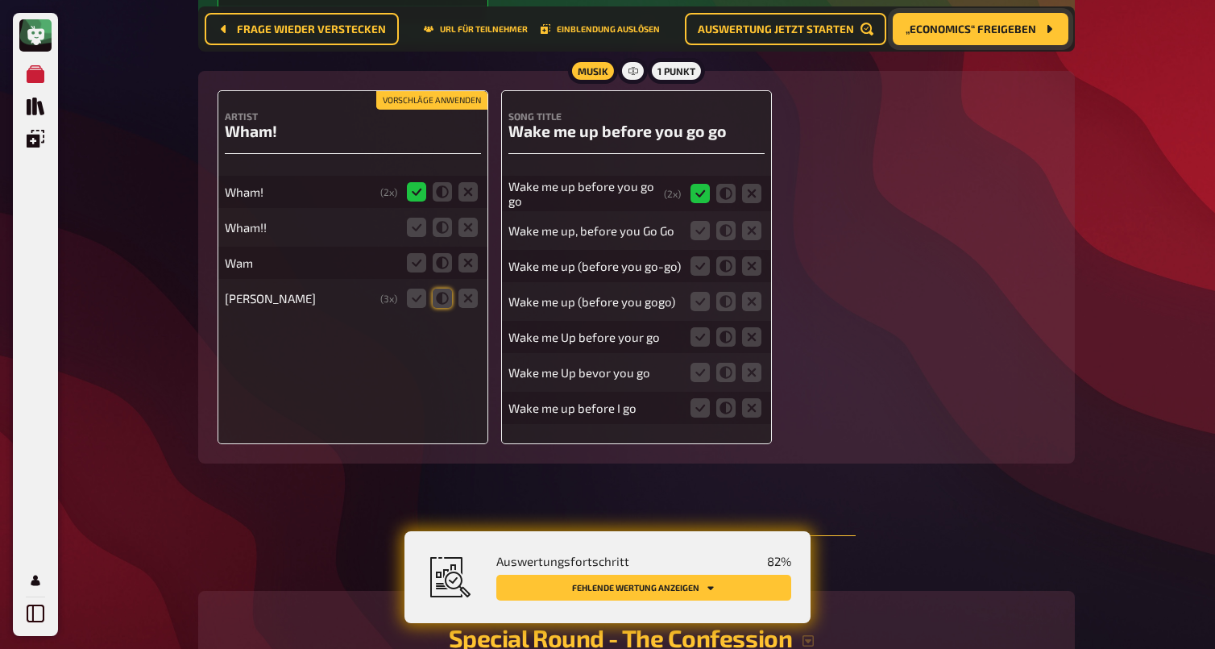
click at [434, 110] on button "Vorschläge anwenden" at bounding box center [431, 101] width 111 height 18
click at [414, 237] on icon at bounding box center [416, 227] width 19 height 19
click at [0, 0] on input "radio" at bounding box center [0, 0] width 0 height 0
click at [417, 272] on icon at bounding box center [416, 262] width 19 height 19
click at [0, 0] on input "radio" at bounding box center [0, 0] width 0 height 0
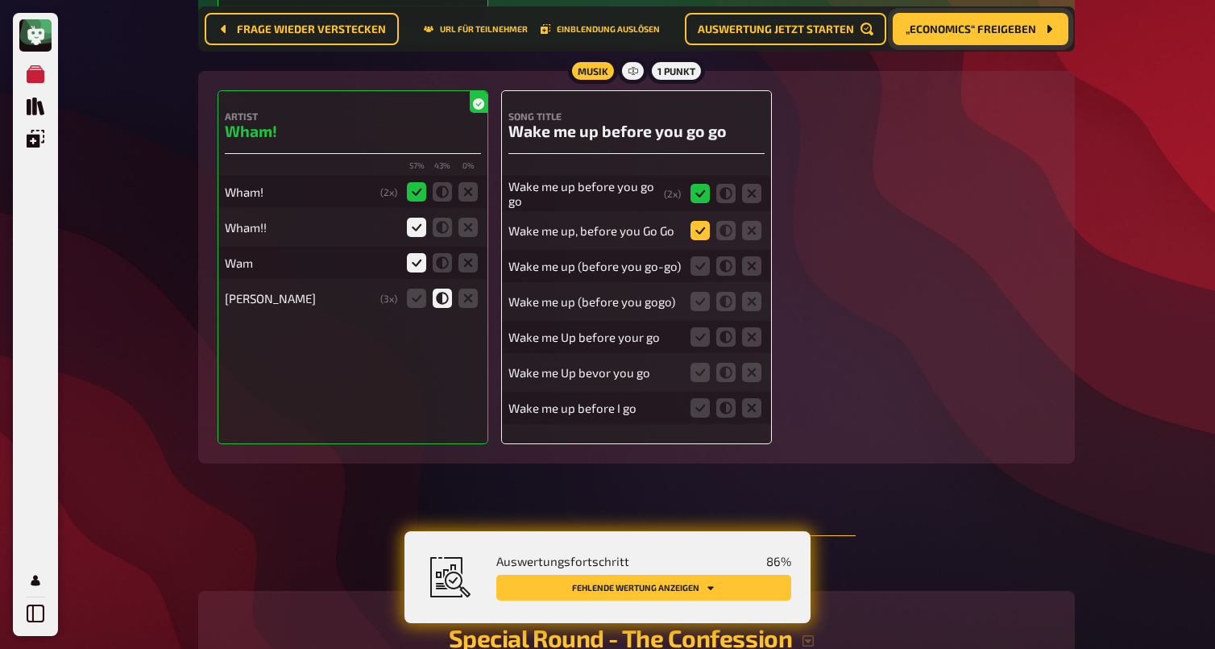
click at [706, 240] on icon at bounding box center [700, 230] width 19 height 19
click at [0, 0] on input "radio" at bounding box center [0, 0] width 0 height 0
click at [709, 276] on icon at bounding box center [700, 265] width 19 height 19
click at [0, 0] on input "radio" at bounding box center [0, 0] width 0 height 0
click at [704, 311] on icon at bounding box center [700, 301] width 19 height 19
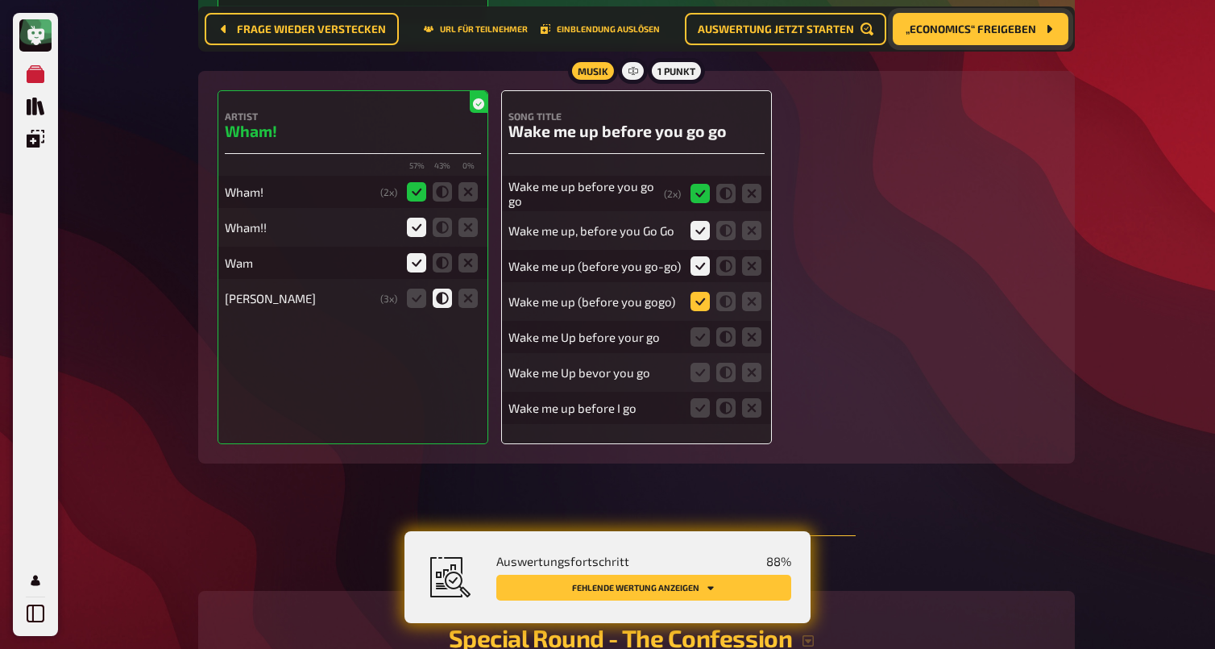
click at [0, 0] on input "radio" at bounding box center [0, 0] width 0 height 0
click at [699, 347] on icon at bounding box center [700, 336] width 19 height 19
click at [0, 0] on input "radio" at bounding box center [0, 0] width 0 height 0
click at [702, 382] on icon at bounding box center [700, 372] width 19 height 19
click at [0, 0] on input "radio" at bounding box center [0, 0] width 0 height 0
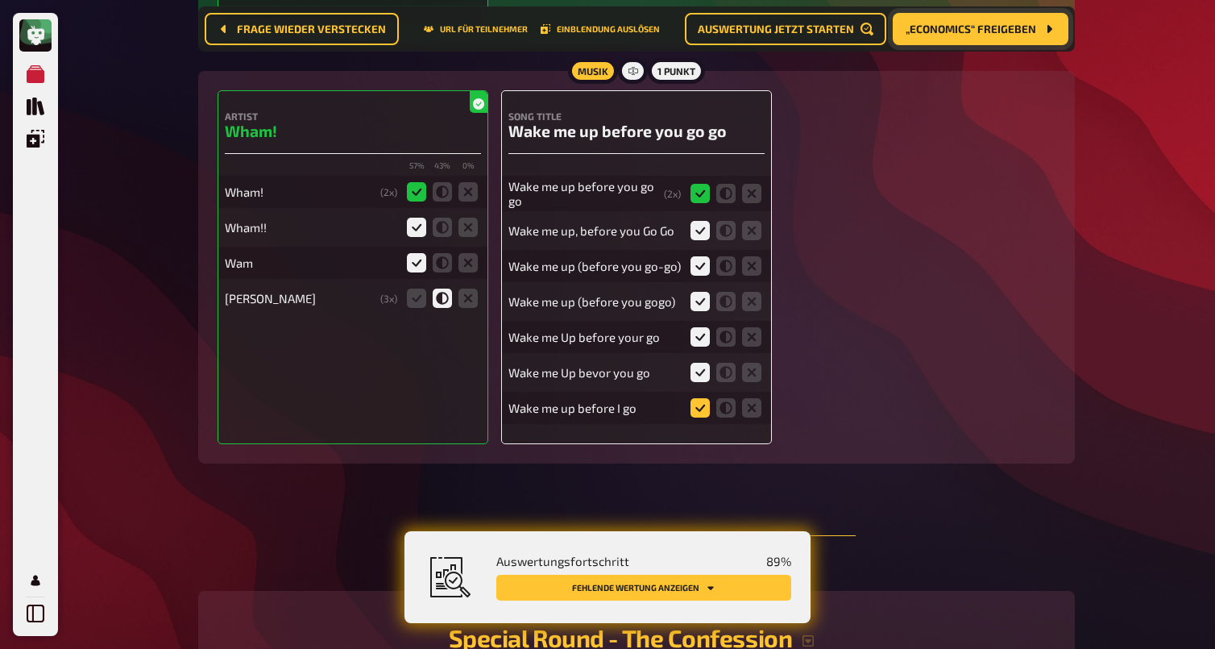
click at [699, 417] on icon at bounding box center [700, 407] width 19 height 19
click at [0, 0] on input "radio" at bounding box center [0, 0] width 0 height 0
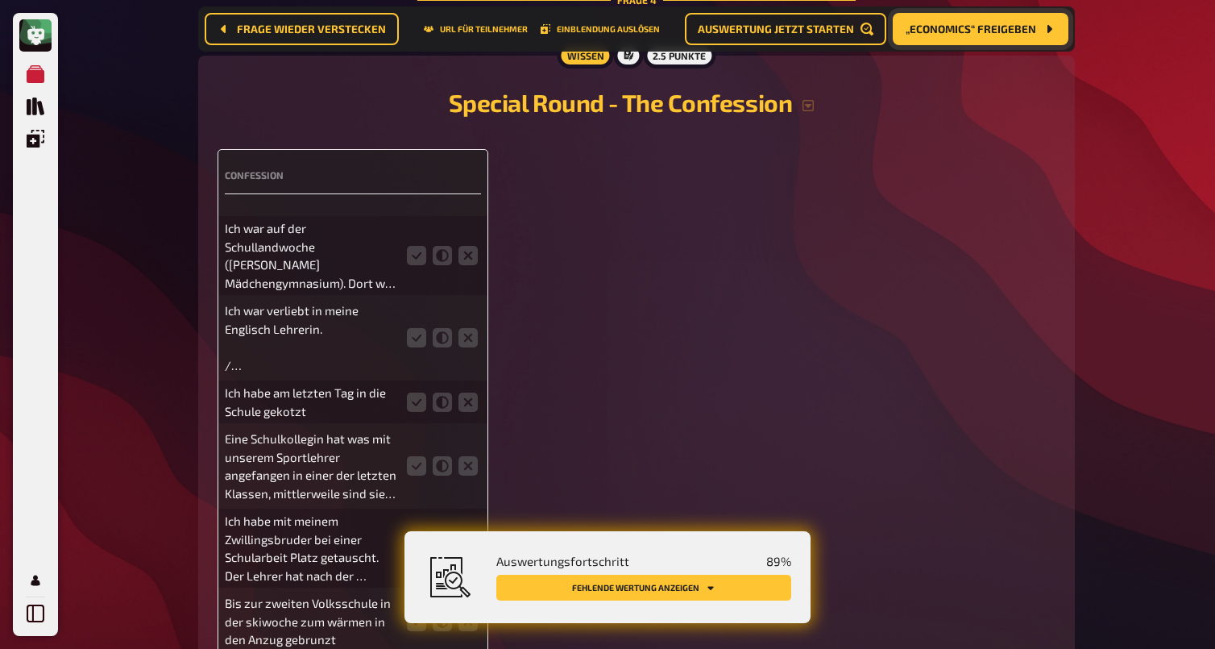
scroll to position [3114, 0]
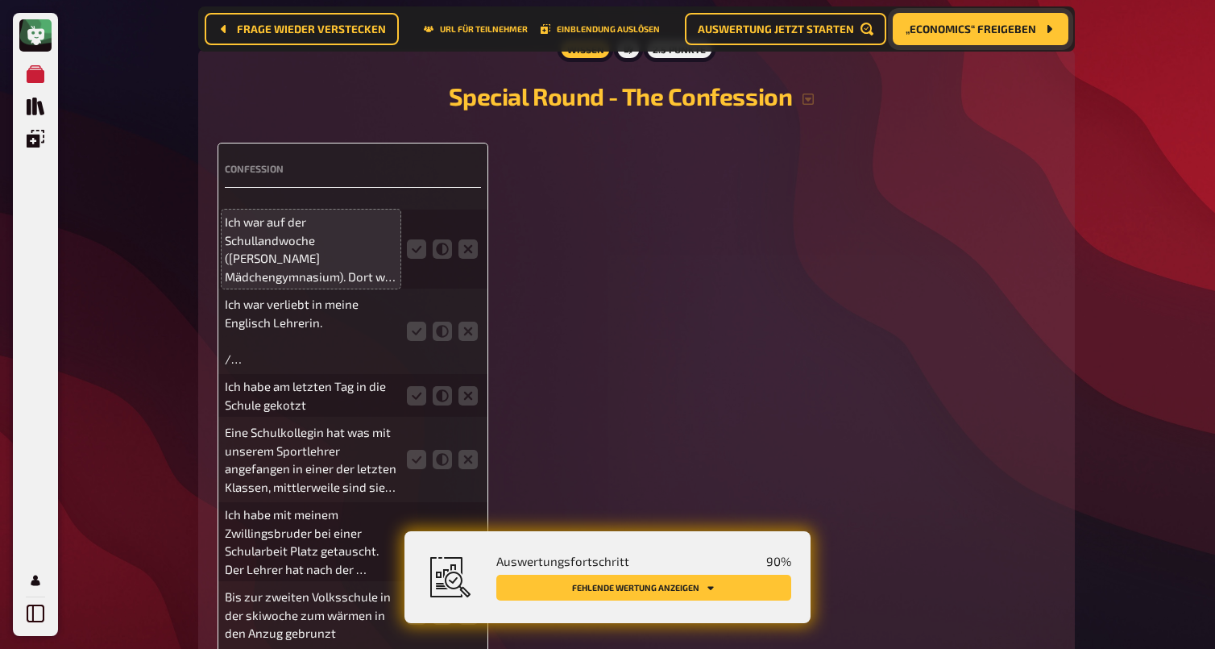
click at [350, 285] on p "Ich war auf der Schullandwoche (reines Mädchengymnasium). Dort war auch eine Bu…" at bounding box center [311, 249] width 172 height 73
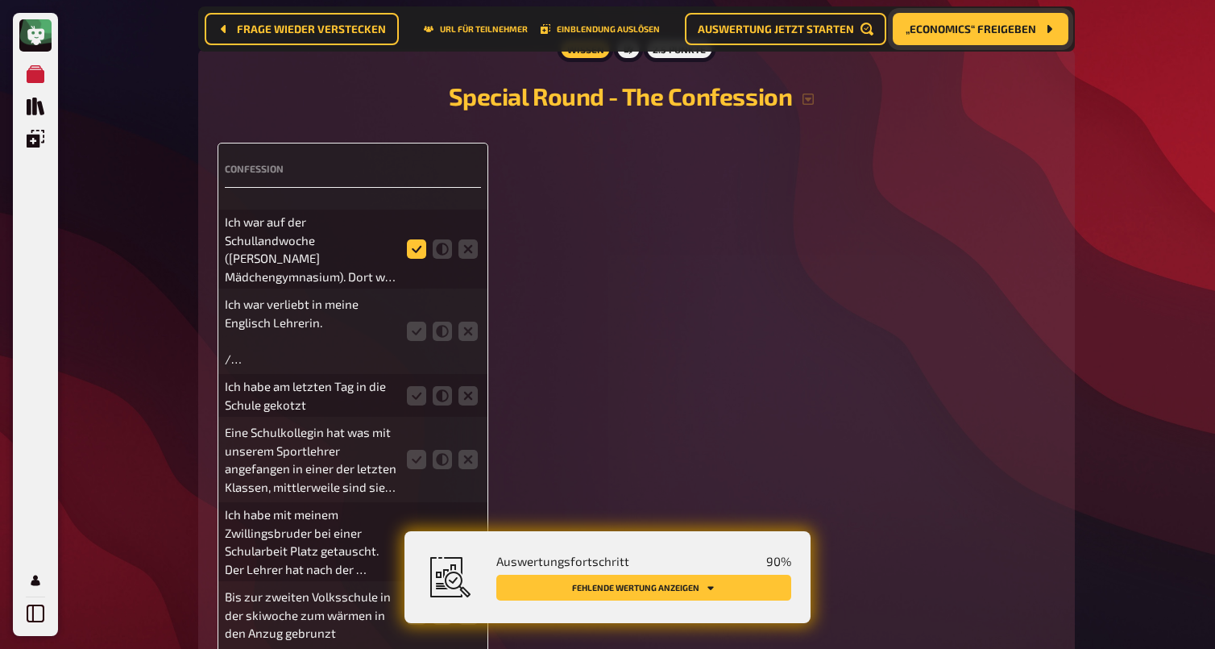
click at [420, 259] on icon at bounding box center [416, 248] width 19 height 19
click at [0, 0] on input "radio" at bounding box center [0, 0] width 0 height 0
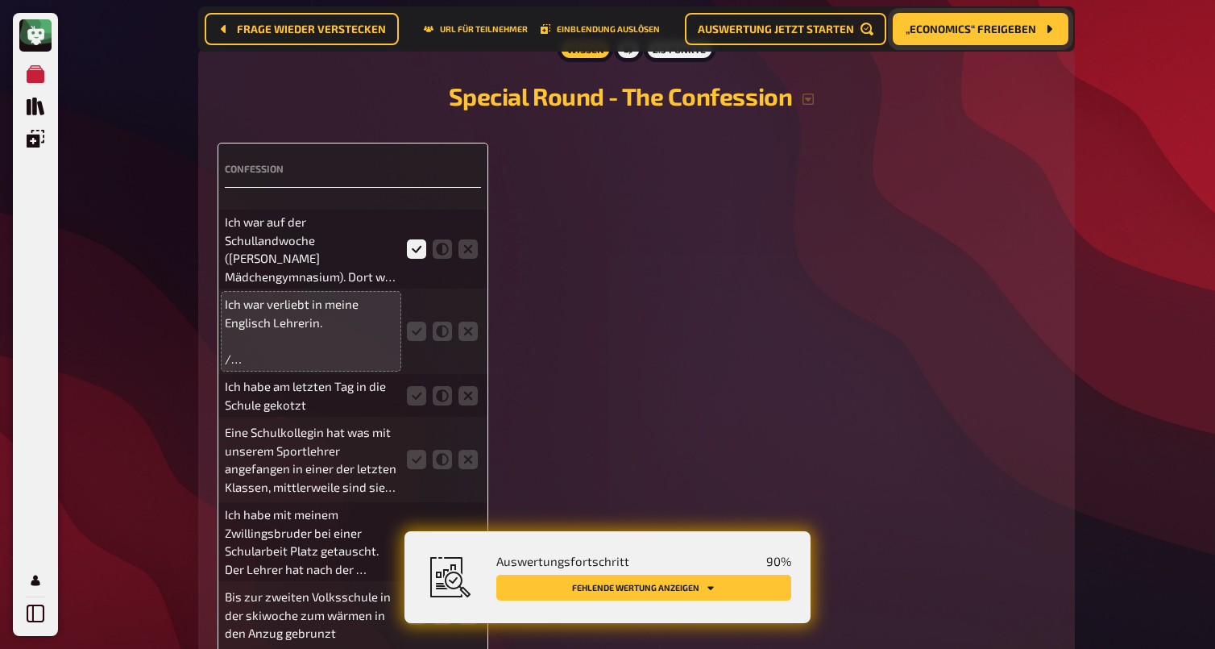
click at [346, 367] on p "Ich war verliebt in meine Englisch Lehrerin. / Auf der Wienwoche in der Hauptsc…" at bounding box center [311, 331] width 172 height 73
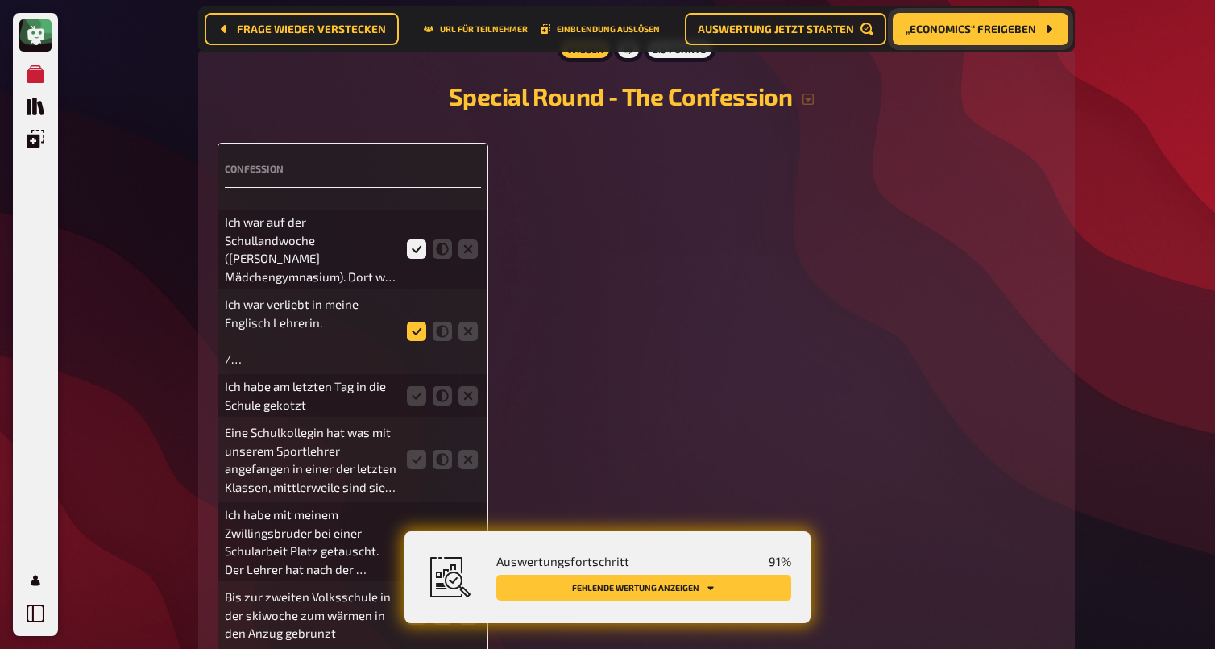
click at [409, 341] on icon at bounding box center [416, 331] width 19 height 19
click at [0, 0] on input "radio" at bounding box center [0, 0] width 0 height 0
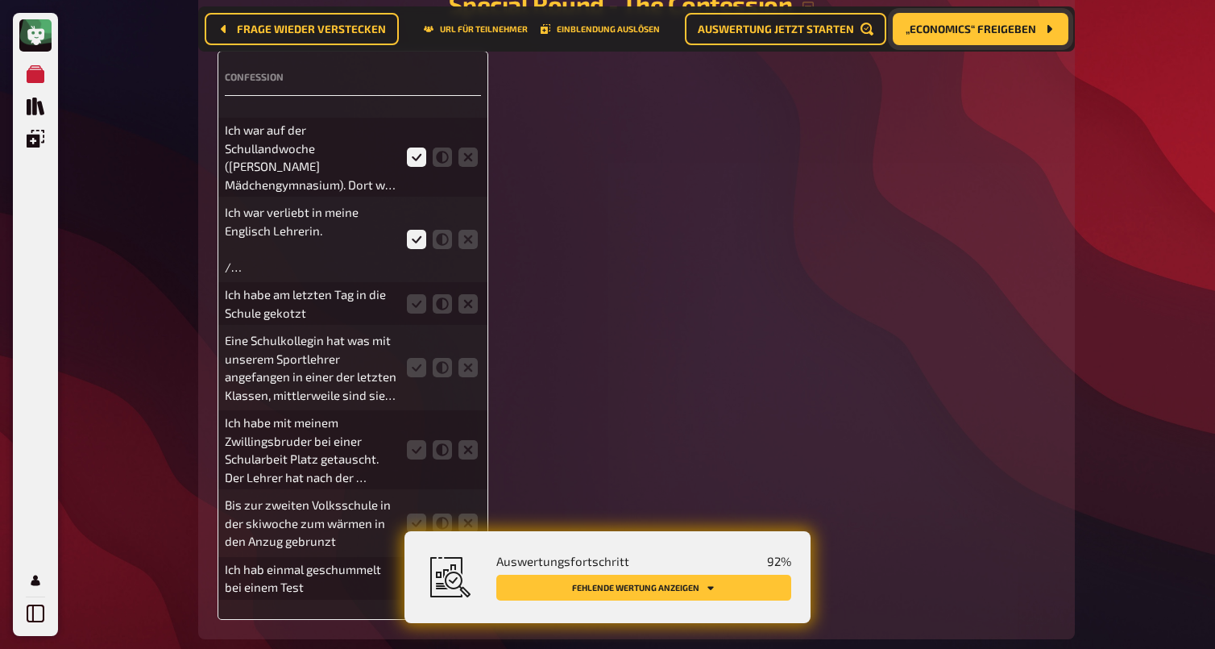
scroll to position [3243, 0]
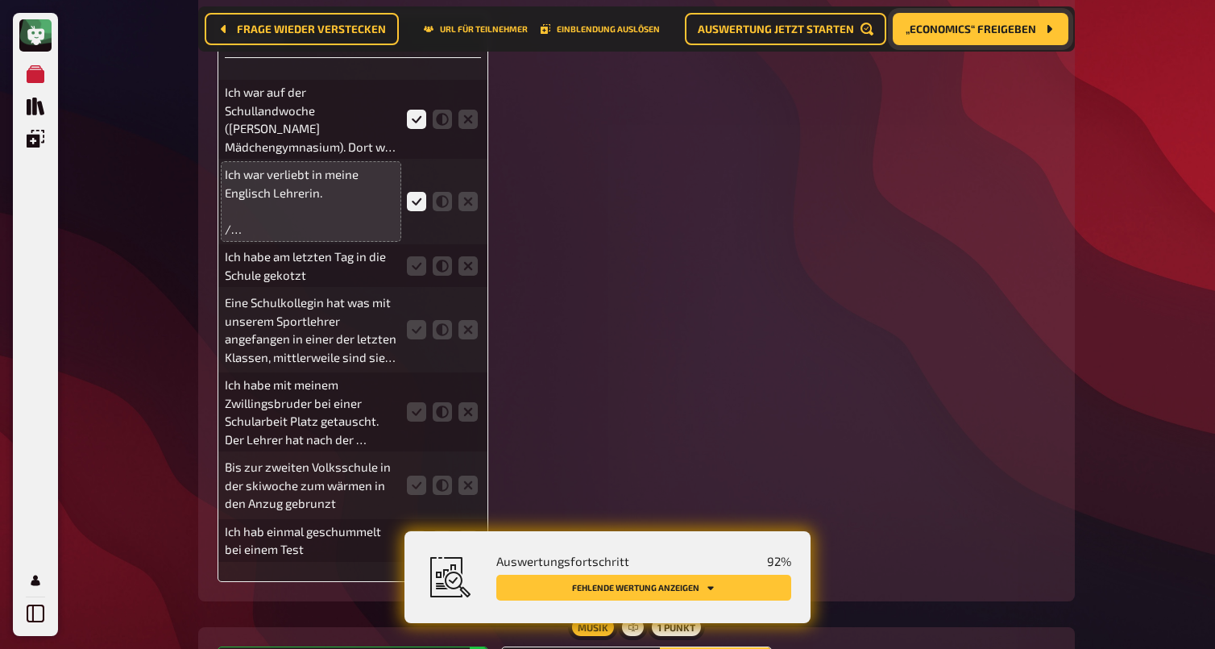
click at [351, 238] on p "Ich war verliebt in meine Englisch Lehrerin. / Auf der Wienwoche in der Hauptsc…" at bounding box center [311, 201] width 172 height 73
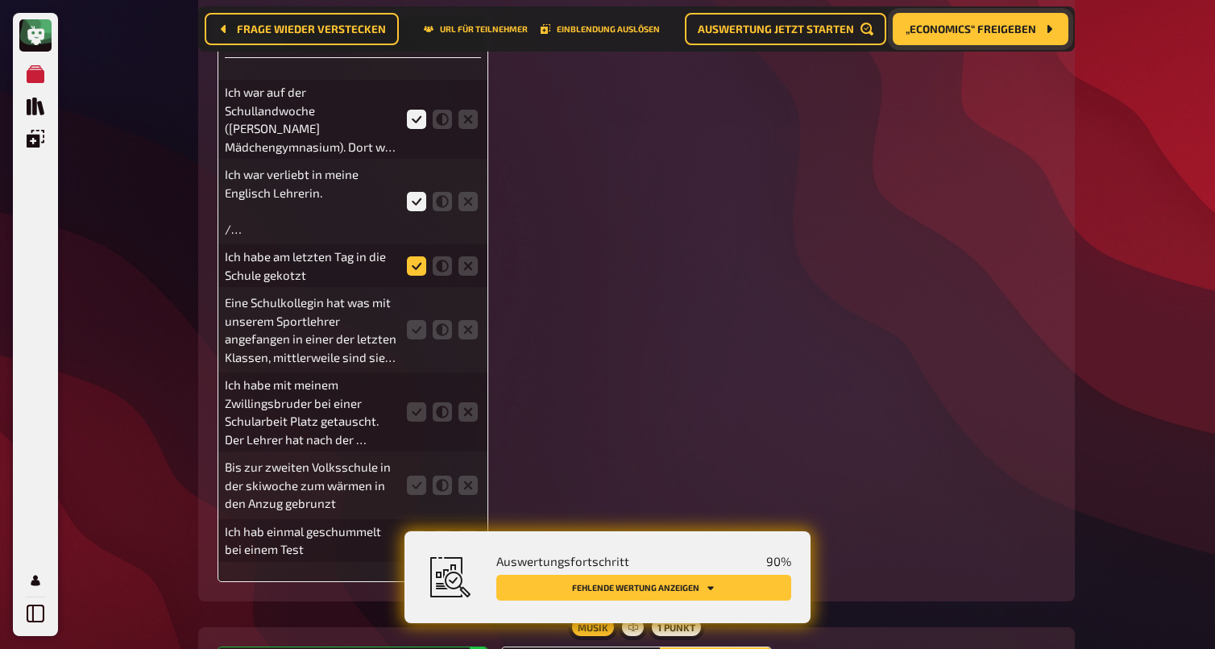
click at [422, 276] on icon at bounding box center [416, 265] width 19 height 19
click at [0, 0] on input "radio" at bounding box center [0, 0] width 0 height 0
click at [421, 339] on icon at bounding box center [416, 329] width 19 height 19
click at [0, 0] on input "radio" at bounding box center [0, 0] width 0 height 0
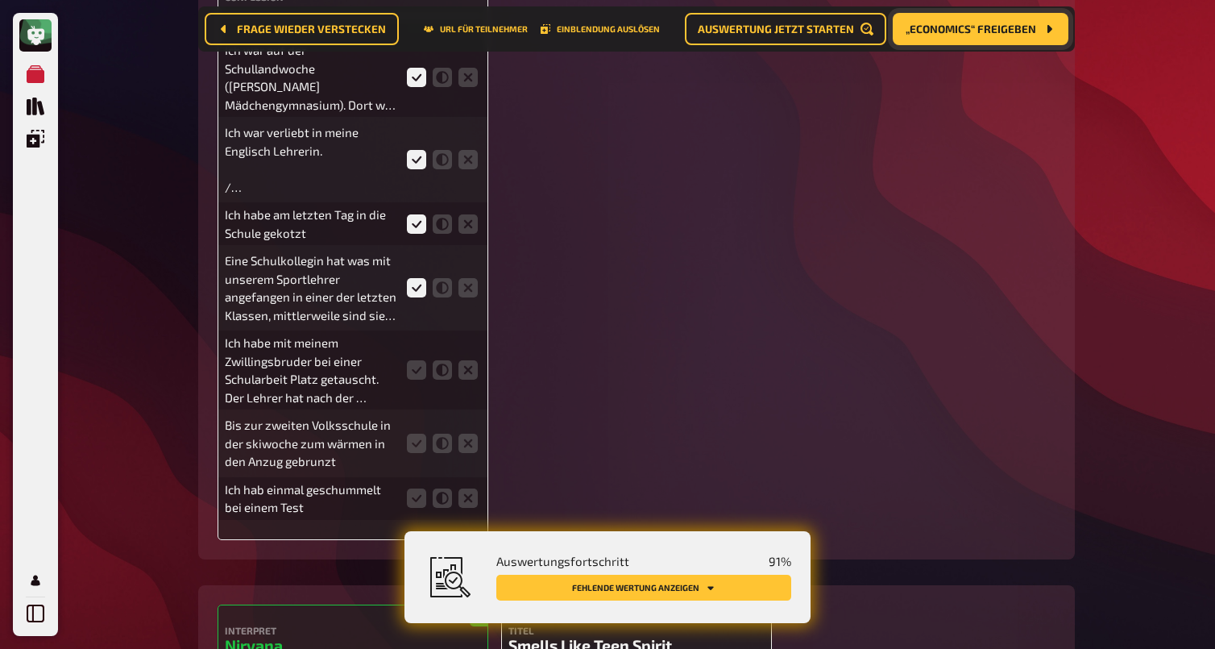
scroll to position [3305, 0]
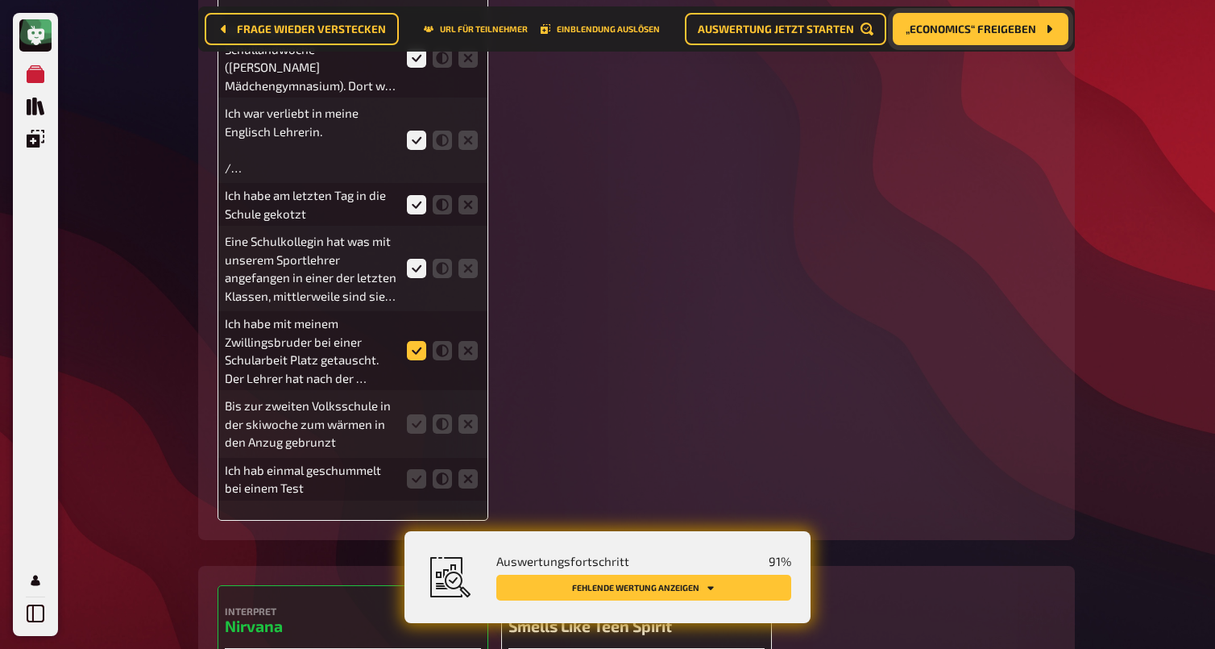
click at [419, 360] on icon at bounding box center [416, 350] width 19 height 19
click at [0, 0] on input "radio" at bounding box center [0, 0] width 0 height 0
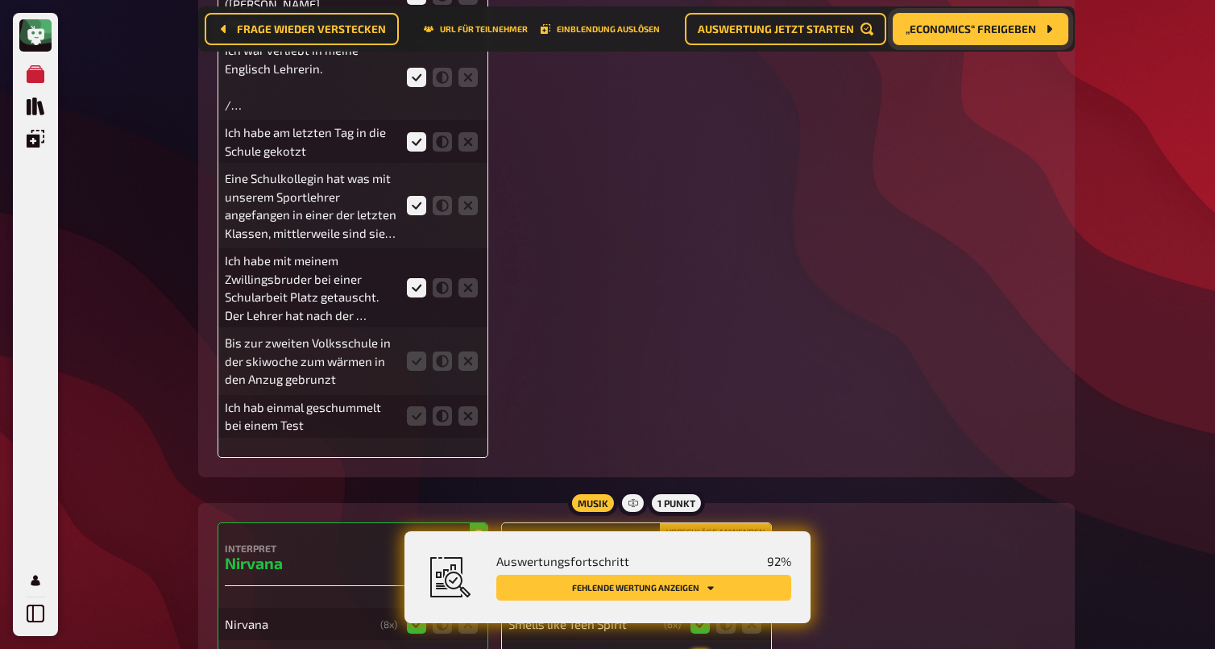
scroll to position [3385, 0]
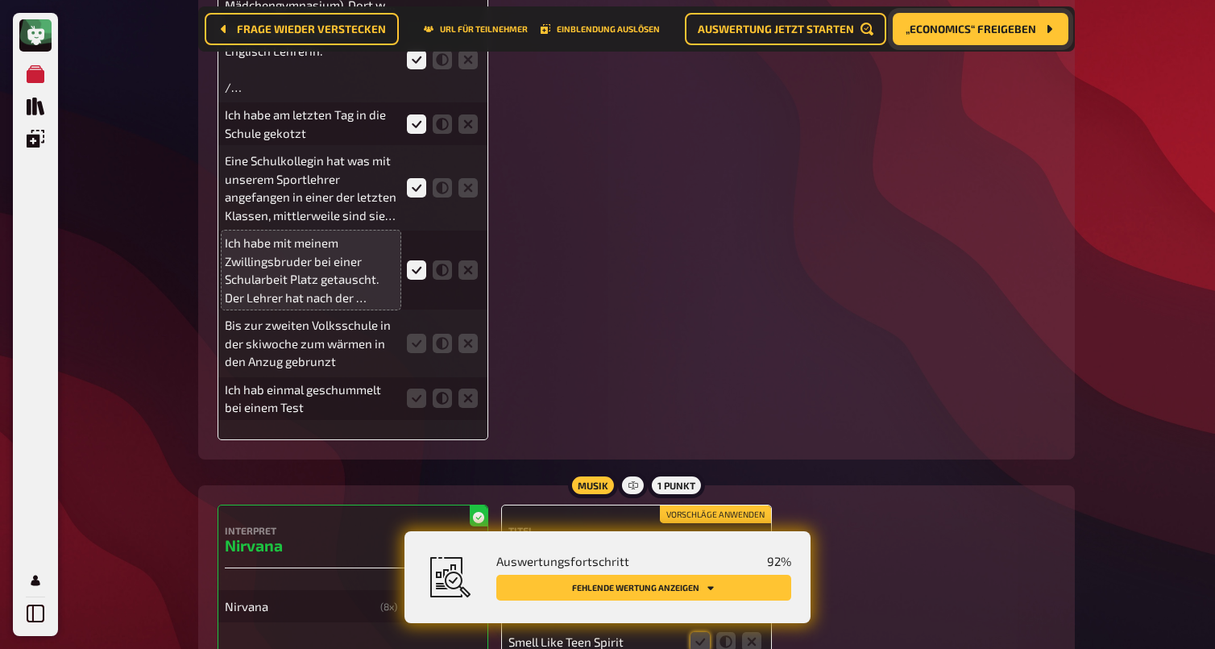
click at [341, 306] on p "Ich habe mit meinem Zwillingsbruder bei einer Schularbeit Platz getauscht. Der …" at bounding box center [311, 270] width 172 height 73
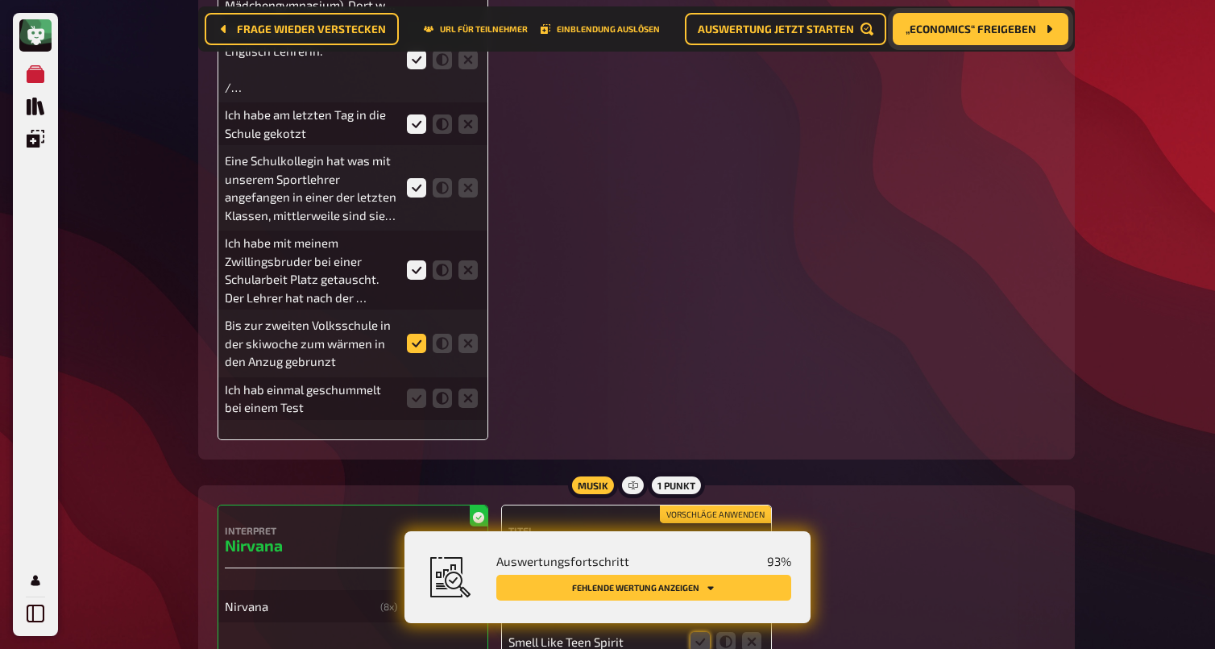
click at [418, 353] on icon at bounding box center [416, 343] width 19 height 19
click at [0, 0] on input "radio" at bounding box center [0, 0] width 0 height 0
click at [420, 408] on icon at bounding box center [416, 397] width 19 height 19
click at [0, 0] on input "radio" at bounding box center [0, 0] width 0 height 0
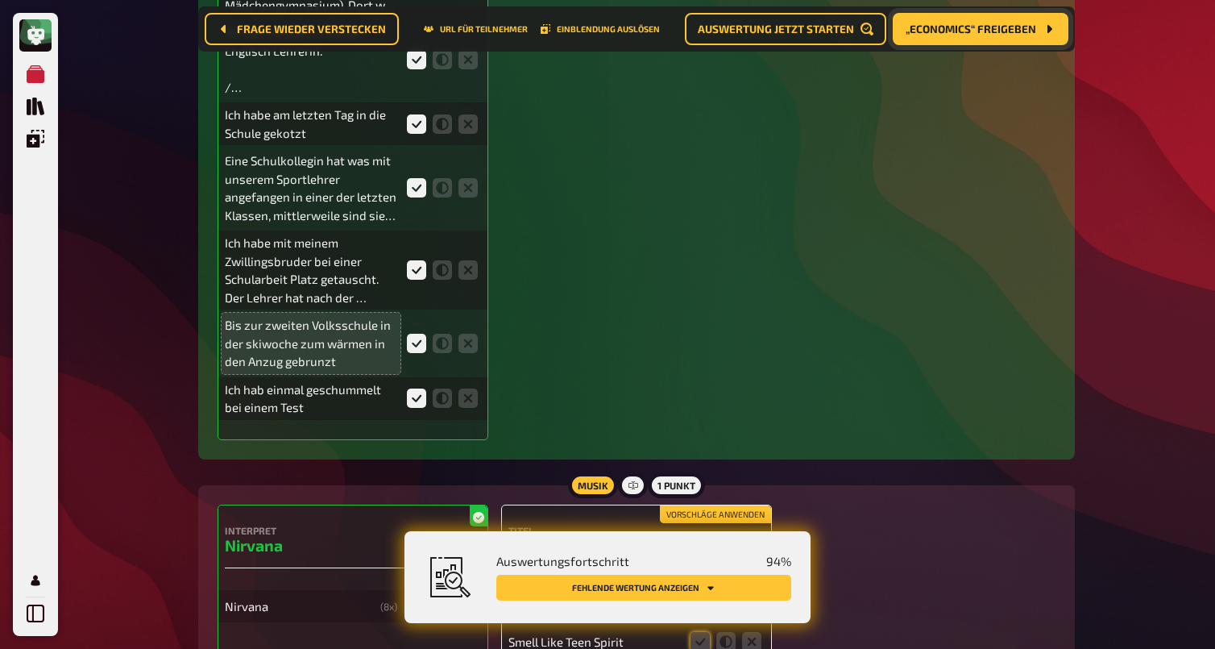
click at [347, 371] on p "Bis zur zweiten Volksschule in der skiwoche zum wärmen in den Anzug gebrunzt" at bounding box center [311, 343] width 172 height 55
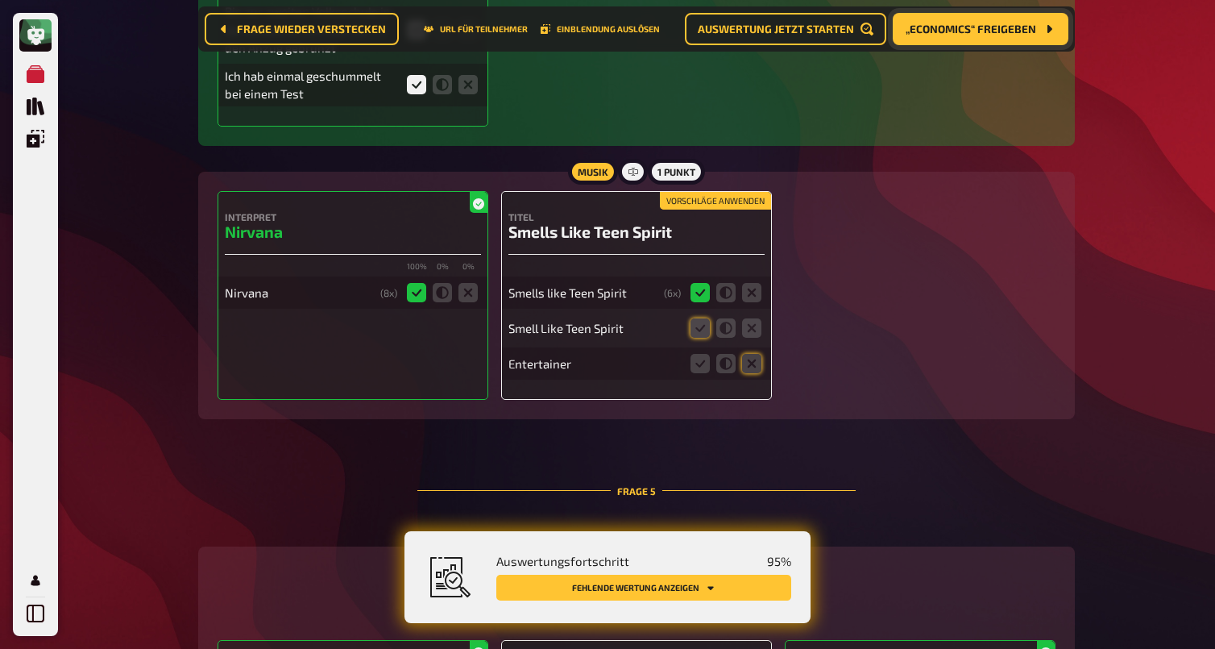
scroll to position [3700, 0]
click at [728, 254] on div "Vorschläge anwenden Titel Smells Like Teen Spirit Smells like Teen Spirit ( 6 x…" at bounding box center [636, 294] width 271 height 209
click at [728, 209] on button "Vorschläge anwenden" at bounding box center [715, 200] width 111 height 18
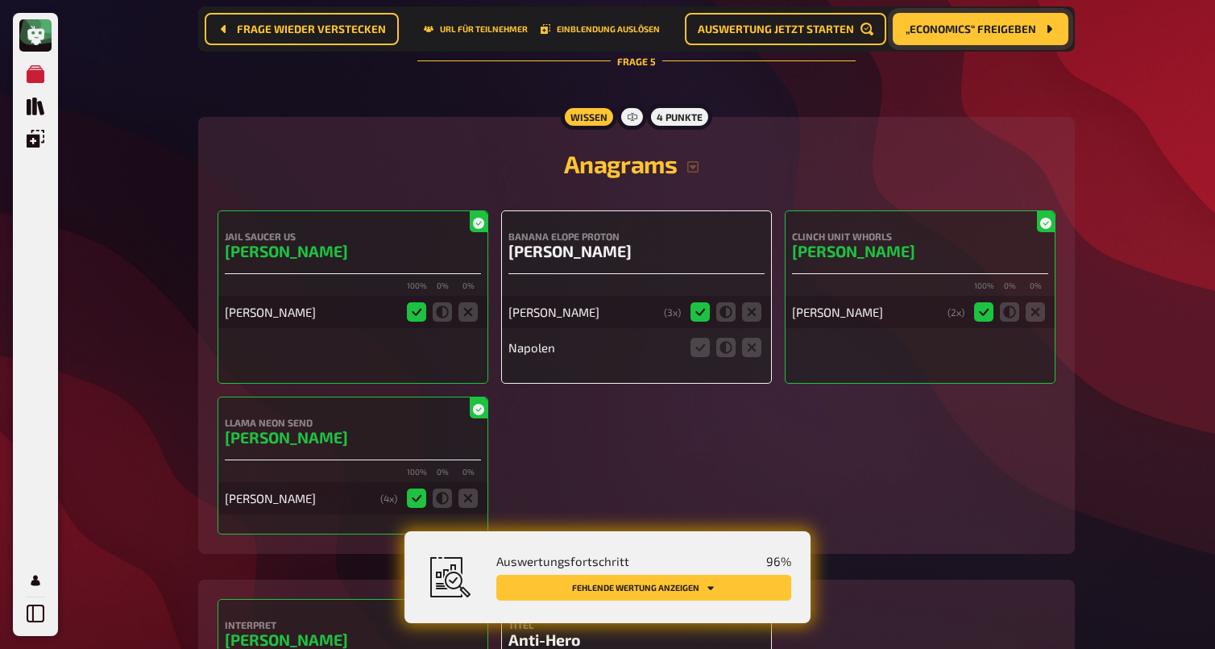
scroll to position [4148, 0]
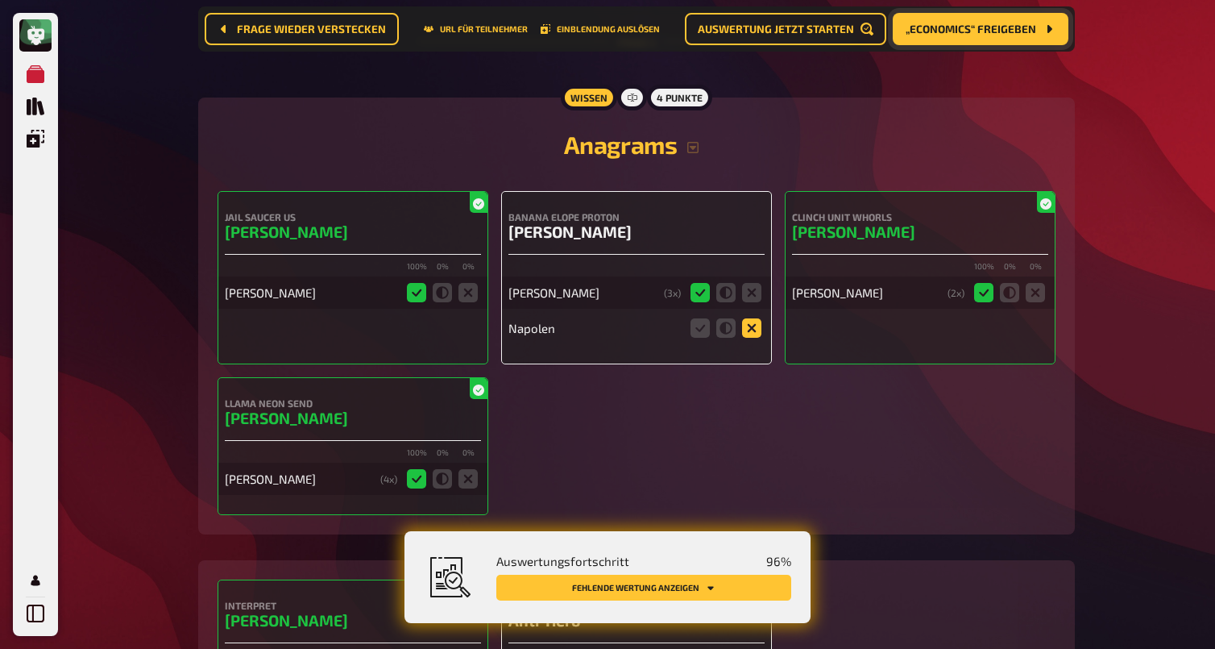
click at [747, 338] on icon at bounding box center [751, 327] width 19 height 19
click at [0, 0] on input "radio" at bounding box center [0, 0] width 0 height 0
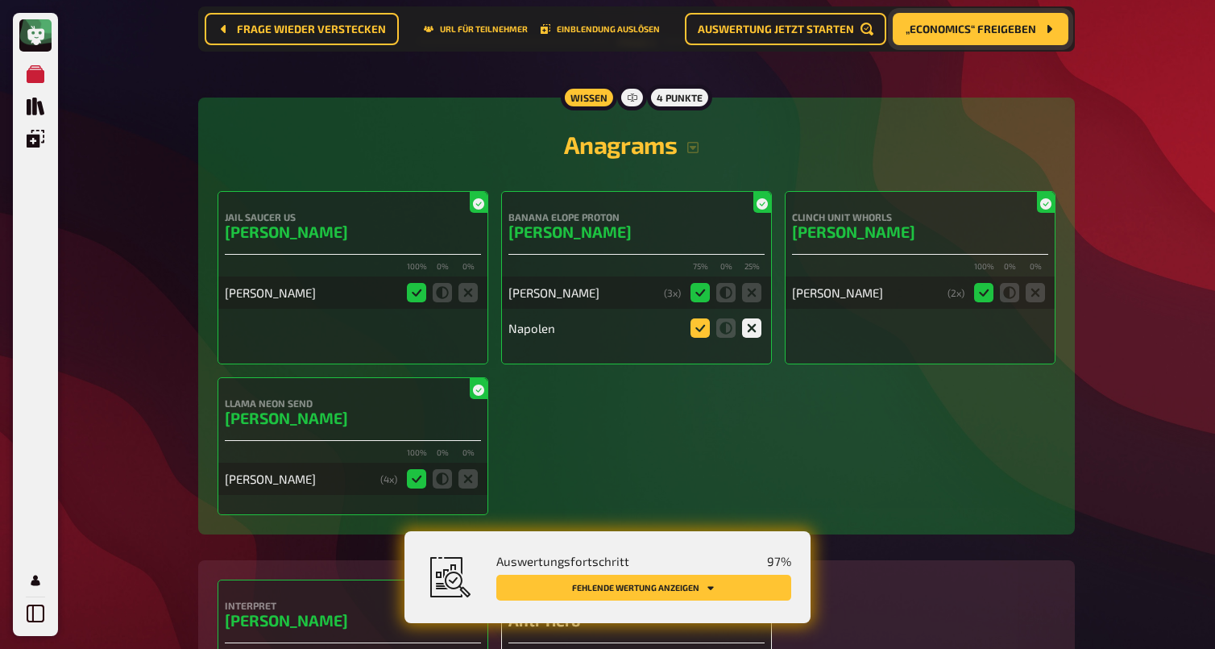
click at [701, 338] on icon at bounding box center [700, 327] width 19 height 19
click at [0, 0] on input "radio" at bounding box center [0, 0] width 0 height 0
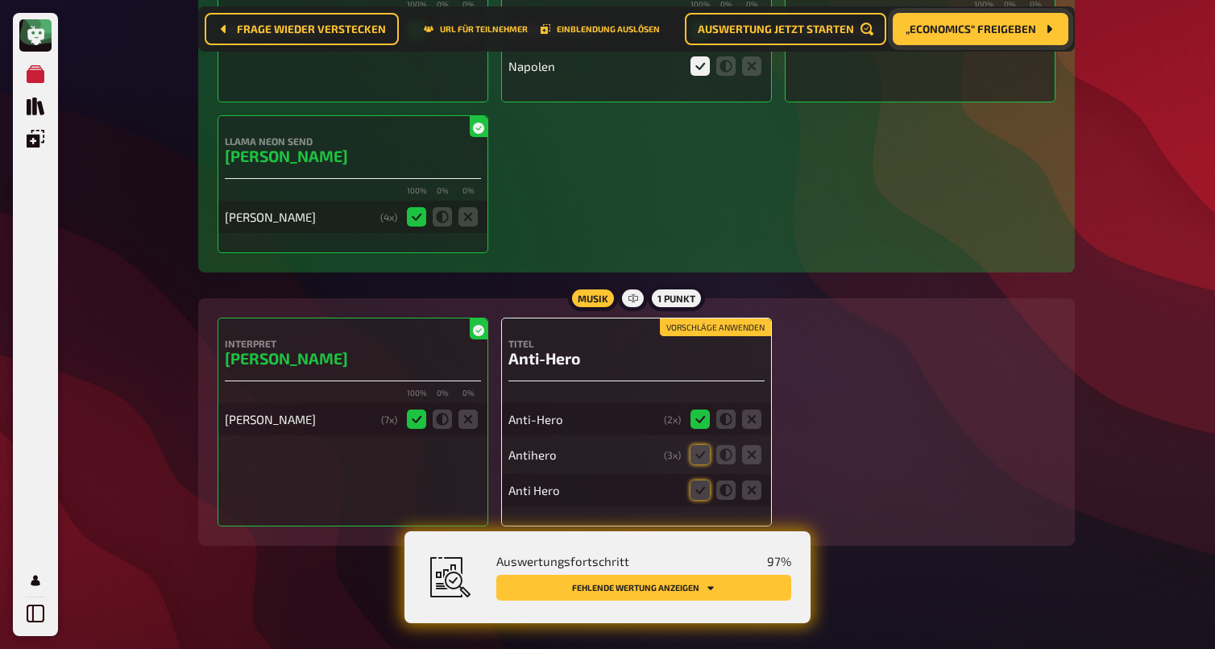
scroll to position [4471, 0]
click at [713, 330] on button "Vorschläge anwenden" at bounding box center [715, 327] width 111 height 18
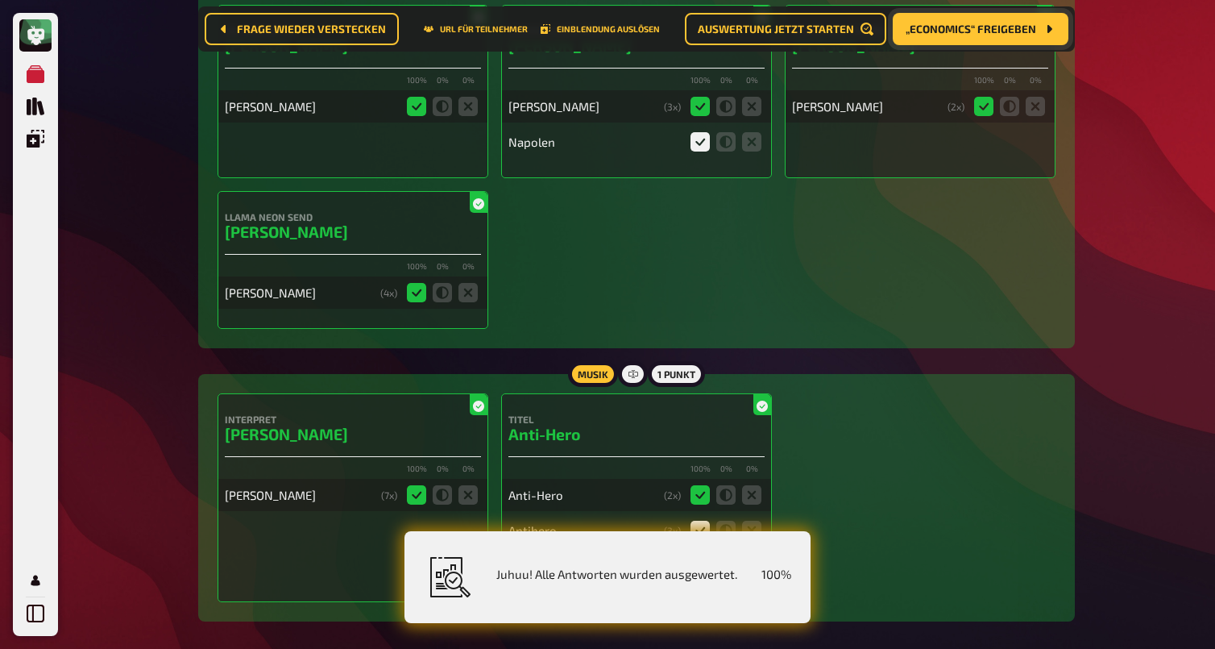
scroll to position [4328, 0]
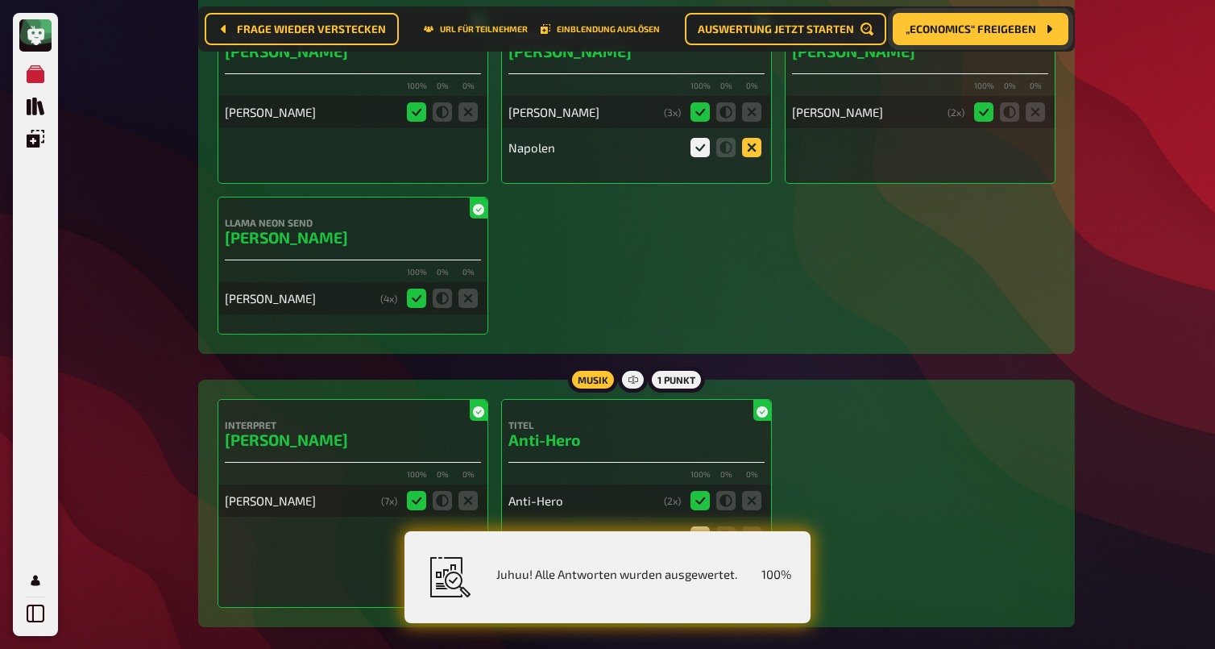
click at [751, 157] on icon at bounding box center [751, 147] width 19 height 19
click at [0, 0] on input "radio" at bounding box center [0, 0] width 0 height 0
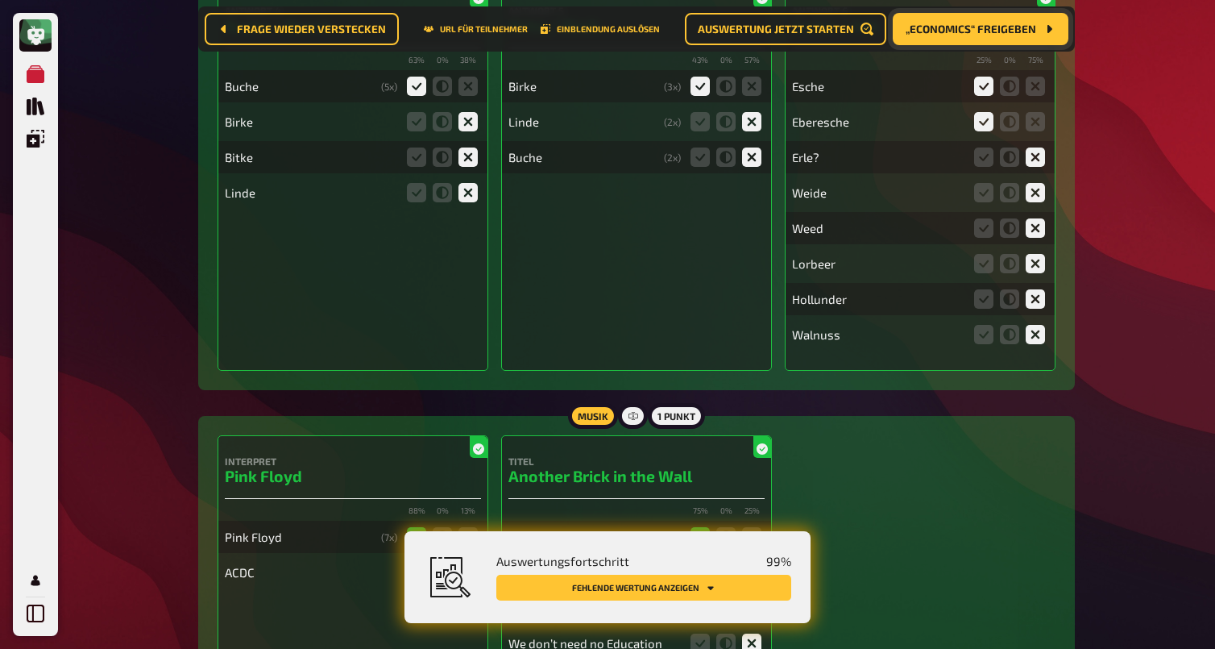
scroll to position [0, 0]
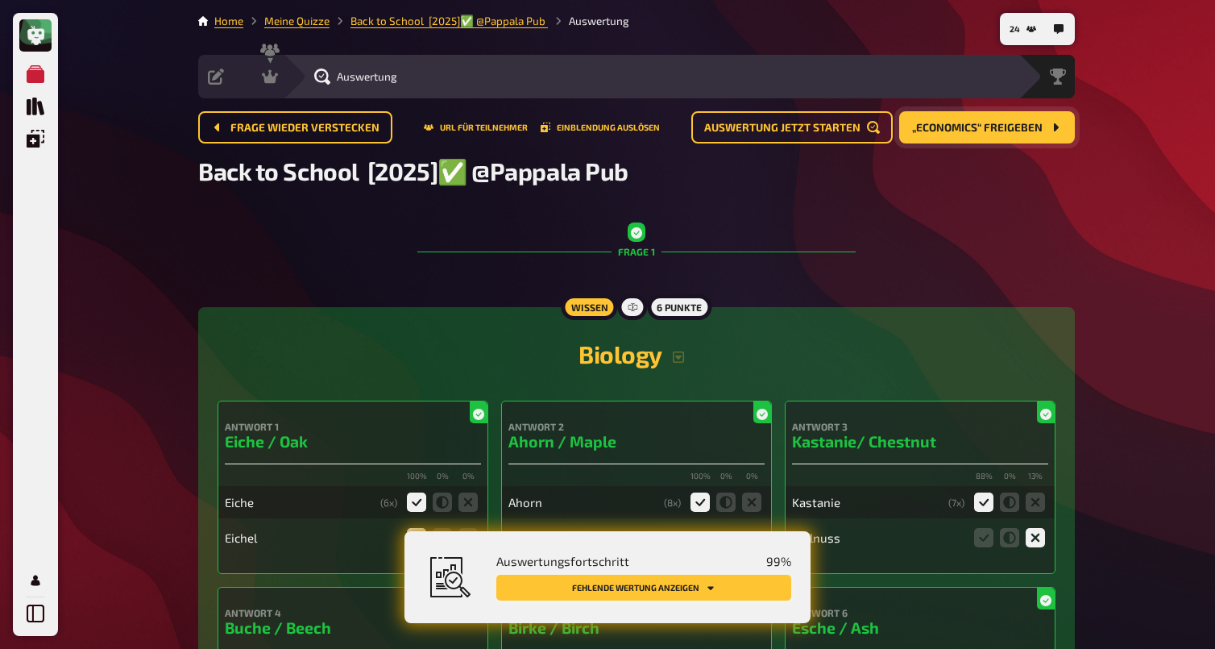
click at [728, 596] on button "Fehlende Wertung anzeigen" at bounding box center [643, 588] width 295 height 26
click at [276, 77] on icon at bounding box center [270, 76] width 16 height 16
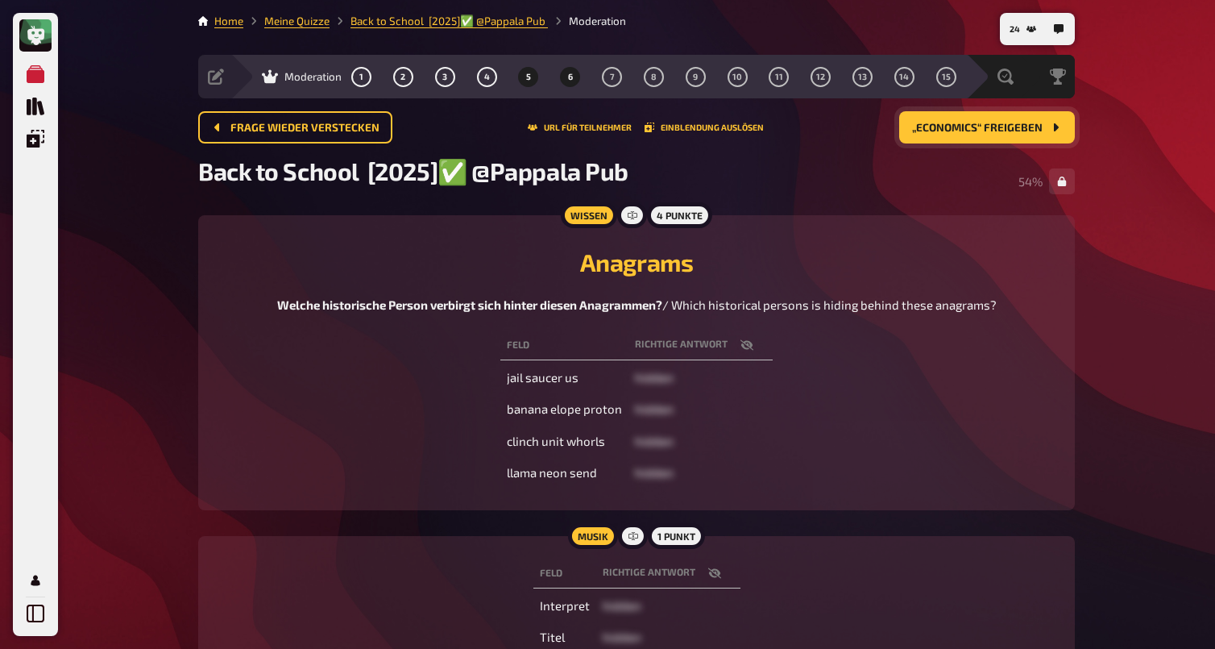
click at [564, 80] on button "6" at bounding box center [571, 77] width 26 height 26
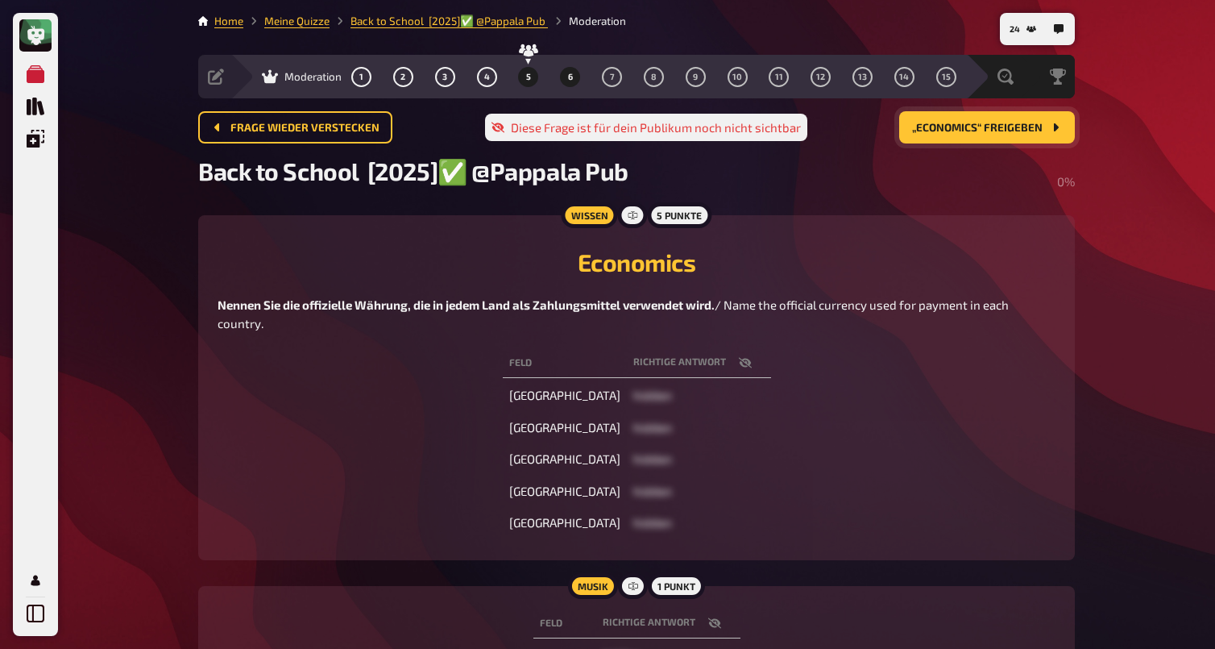
click at [525, 69] on button "5" at bounding box center [529, 77] width 26 height 26
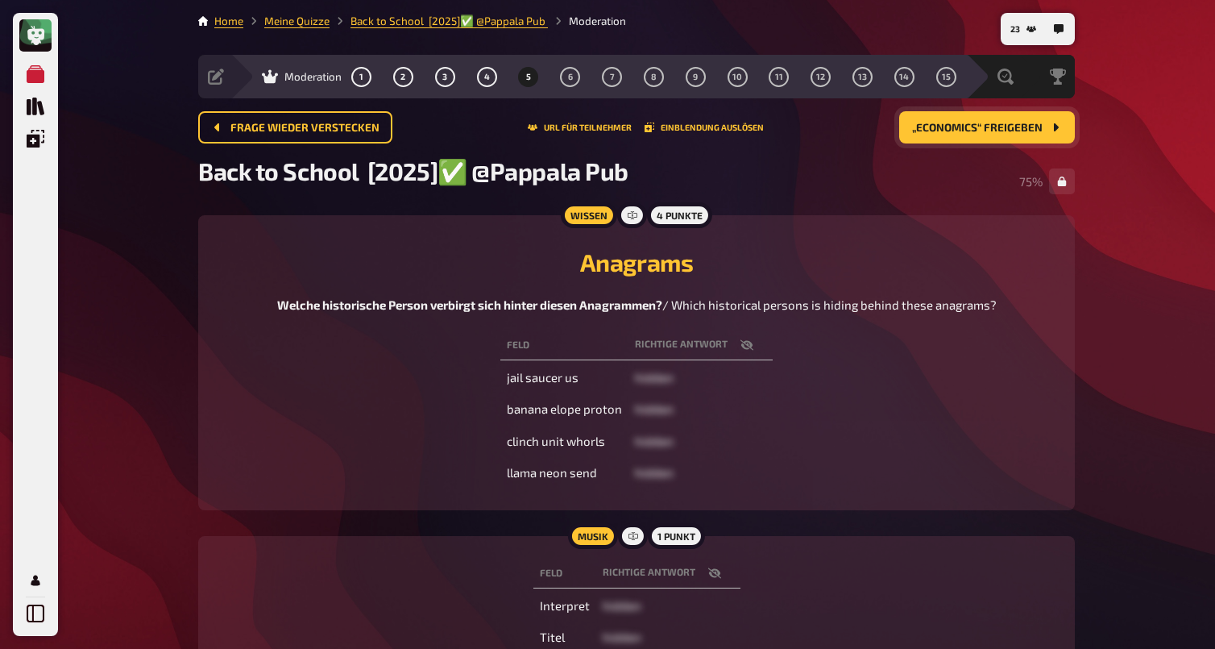
click at [934, 135] on button "„Economics“ freigeben" at bounding box center [987, 127] width 176 height 32
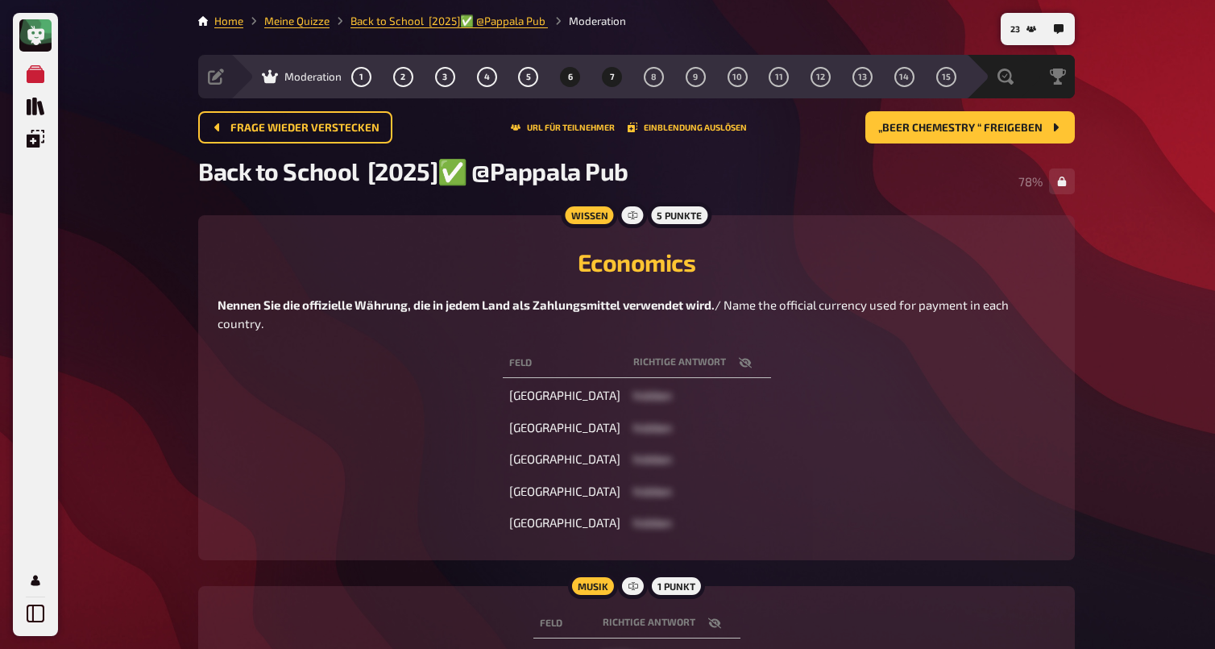
click at [618, 77] on button "7" at bounding box center [613, 77] width 26 height 26
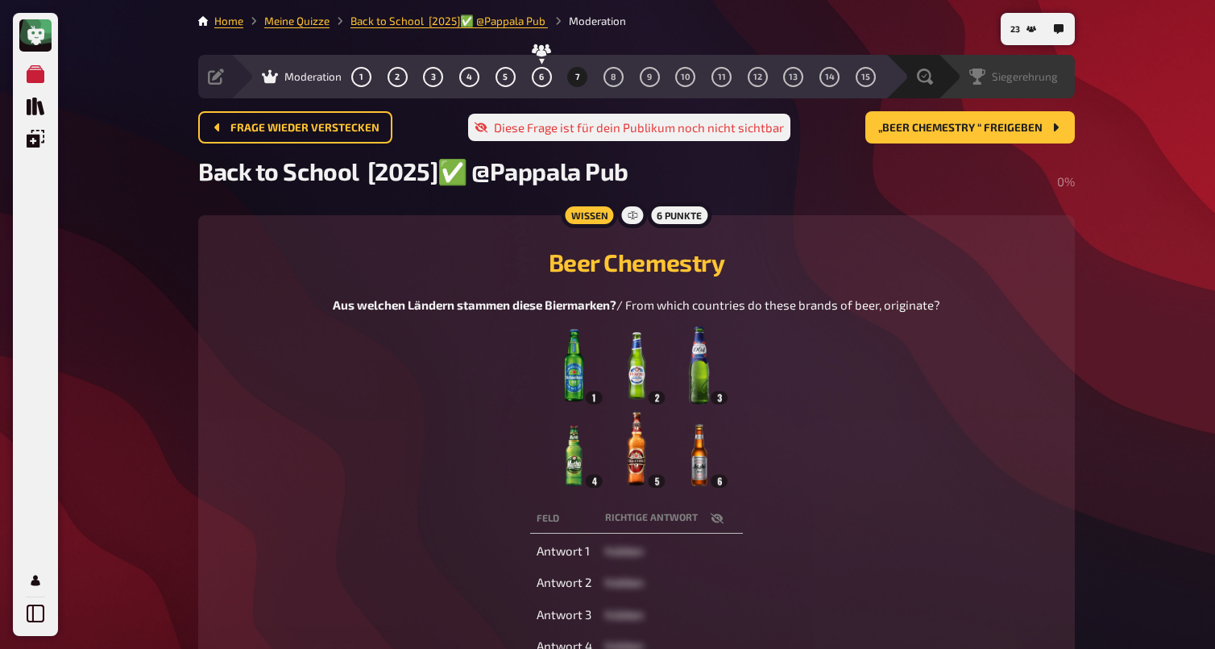
click at [938, 70] on div "Siegerehrung" at bounding box center [1006, 77] width 137 height 44
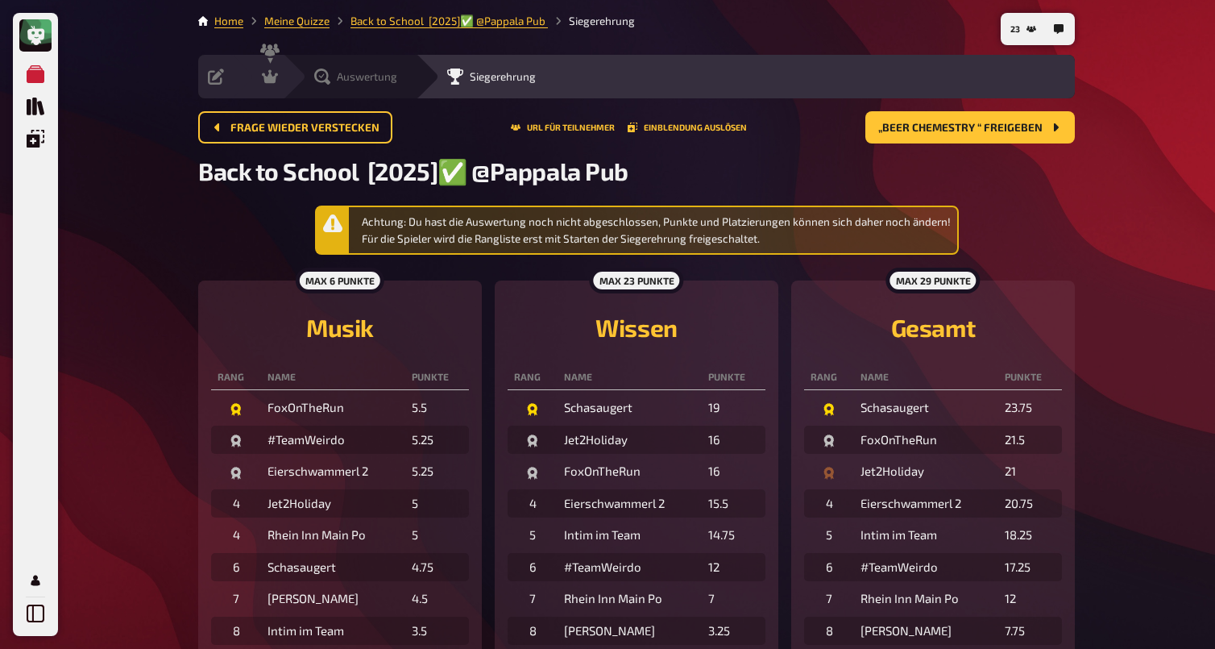
click at [326, 80] on icon at bounding box center [322, 76] width 16 height 16
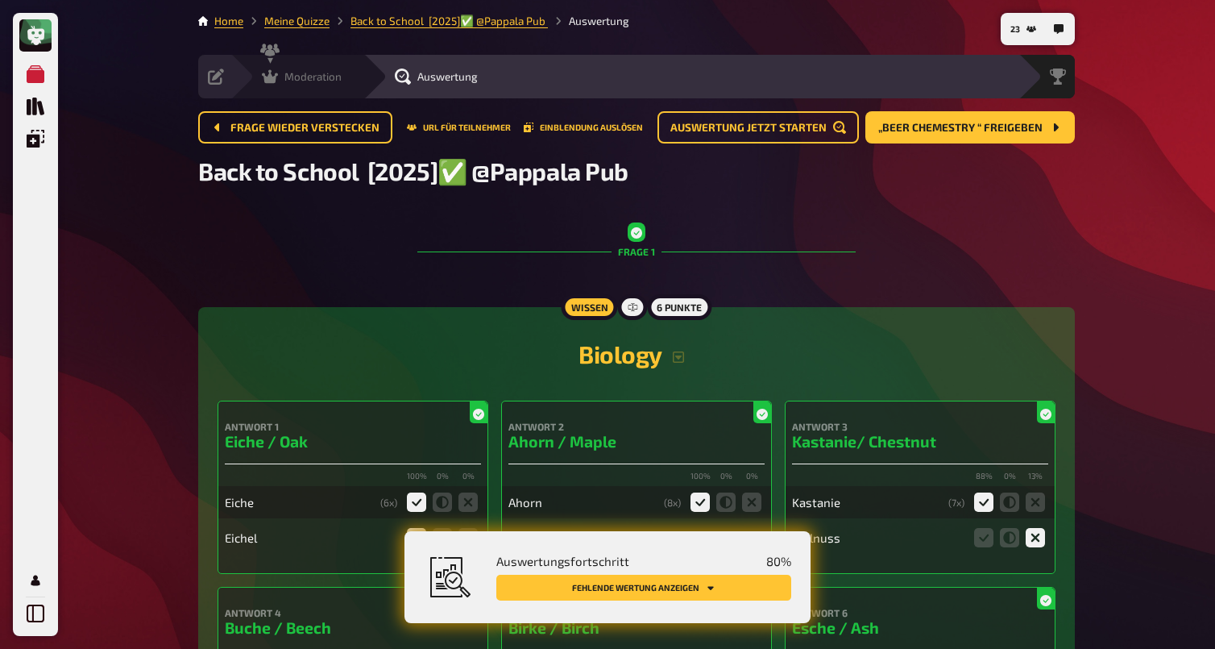
click at [276, 71] on icon at bounding box center [270, 76] width 16 height 16
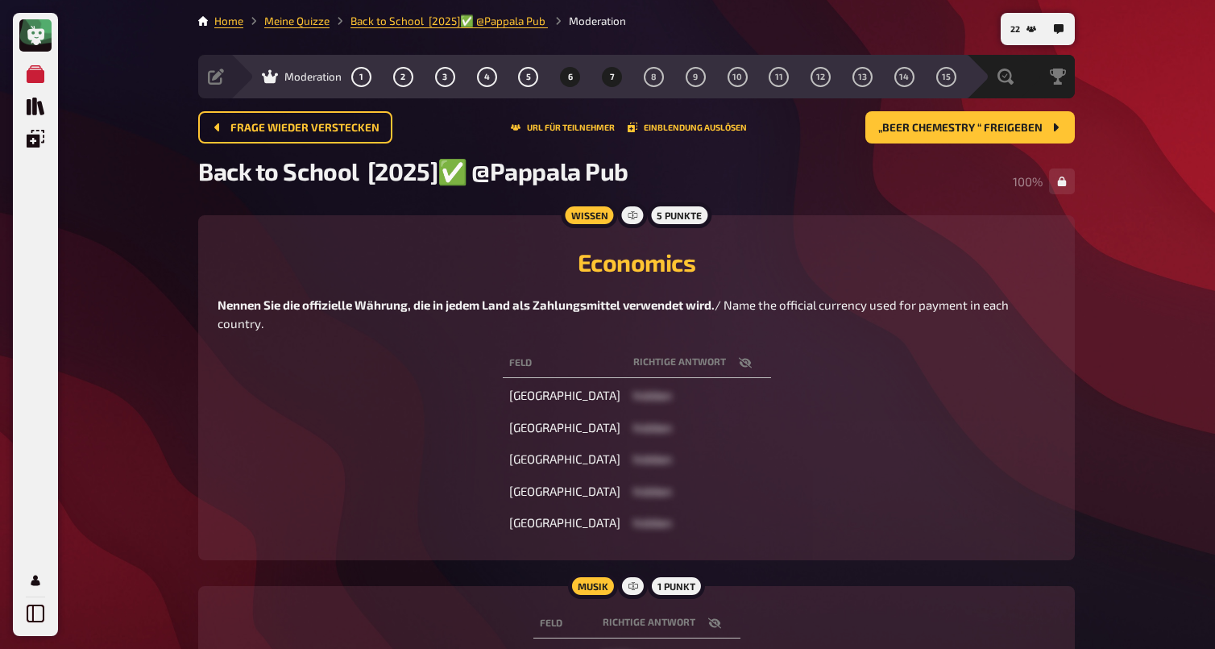
click at [608, 77] on button "7" at bounding box center [613, 77] width 26 height 26
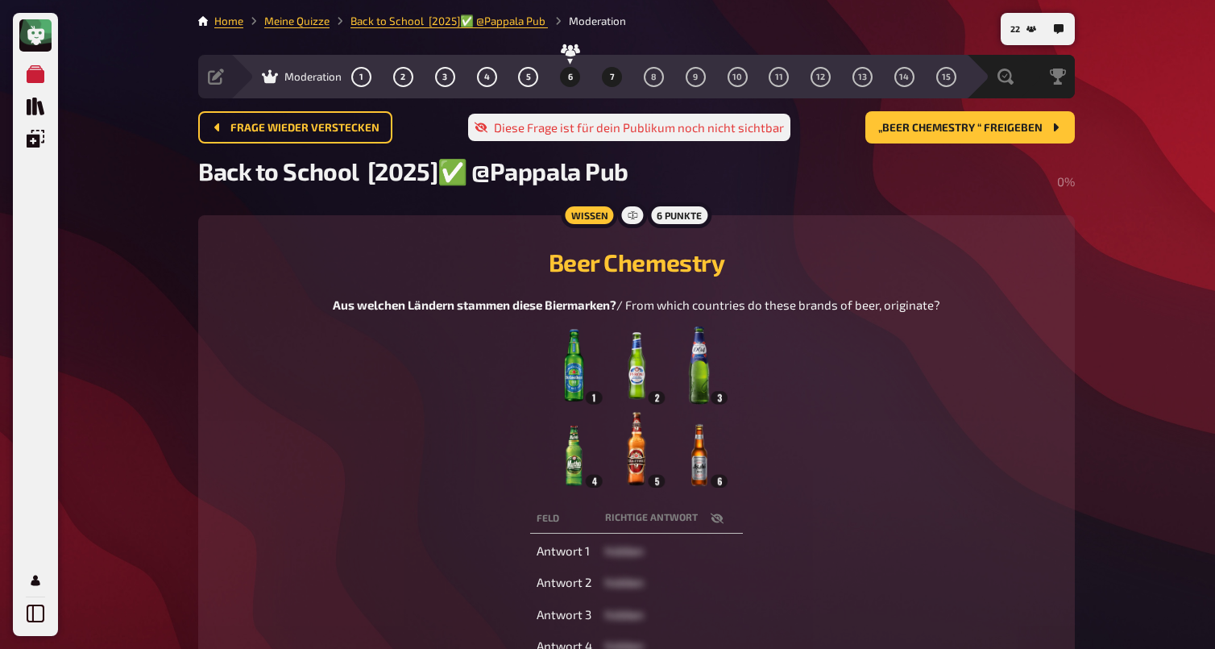
click at [568, 80] on span "6" at bounding box center [570, 77] width 5 height 9
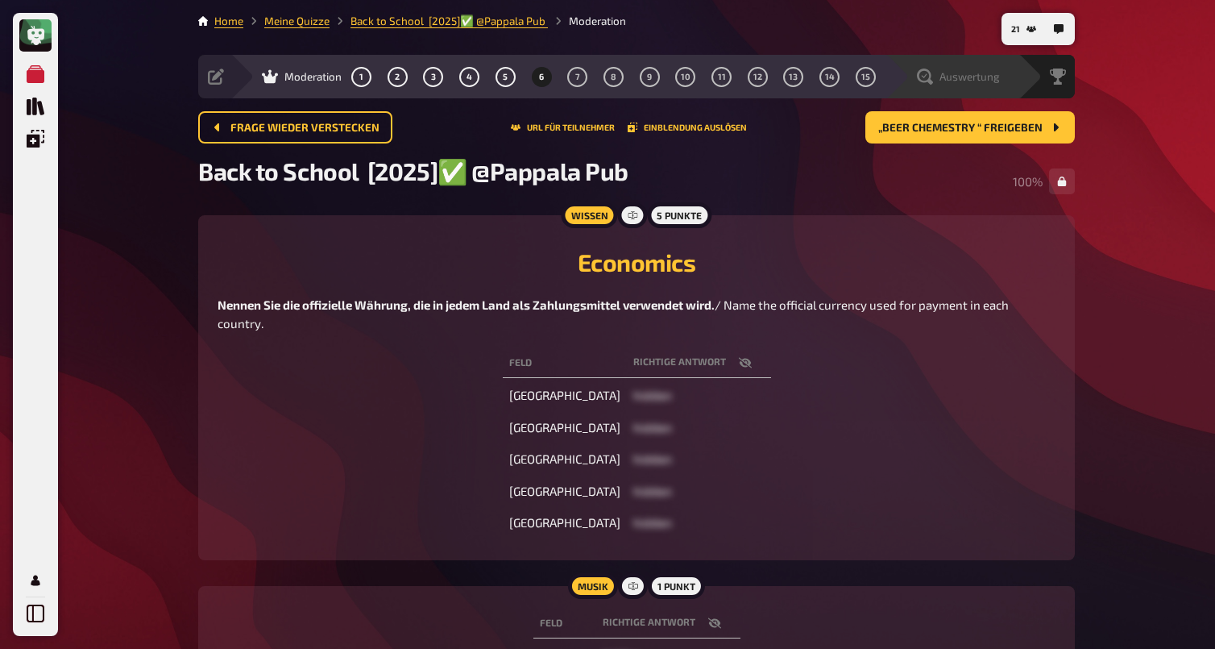
click at [924, 78] on icon at bounding box center [925, 76] width 16 height 16
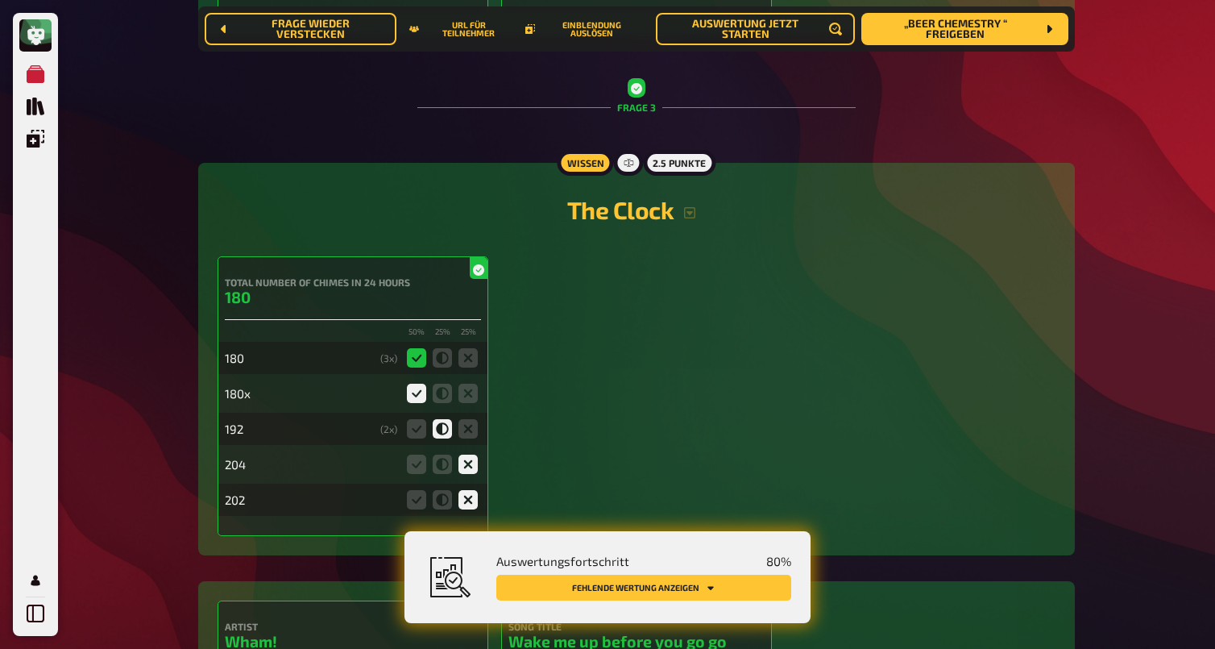
scroll to position [1930, 0]
click at [411, 434] on icon at bounding box center [416, 427] width 19 height 19
click at [0, 0] on input "radio" at bounding box center [0, 0] width 0 height 0
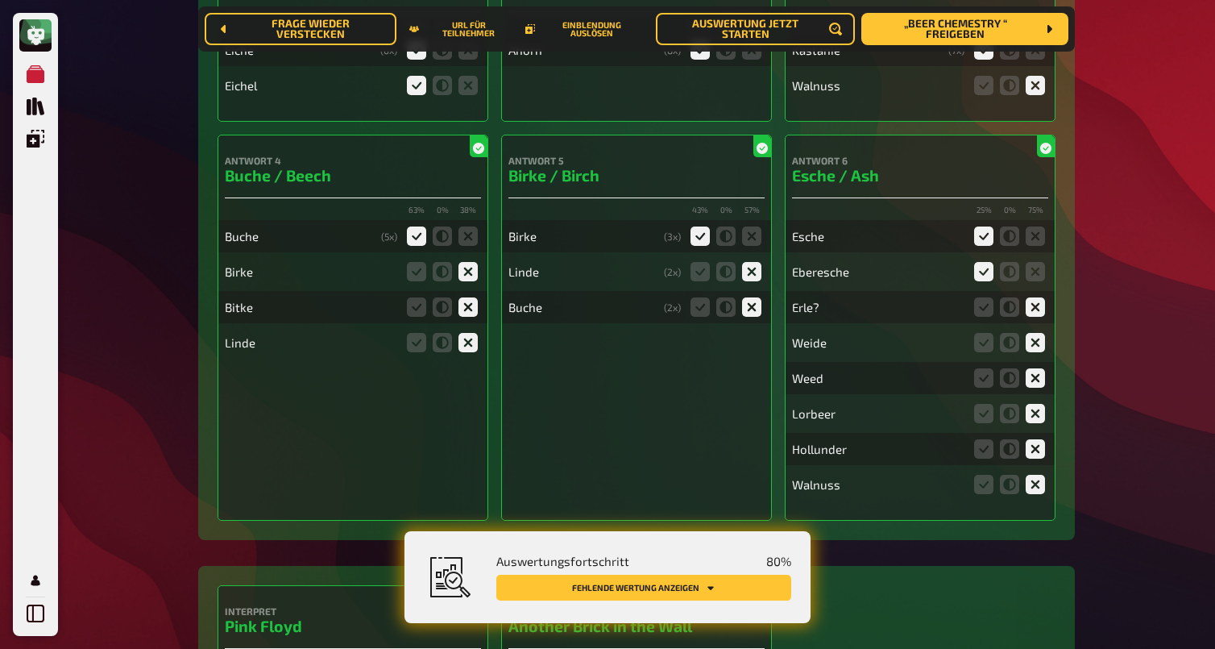
scroll to position [0, 0]
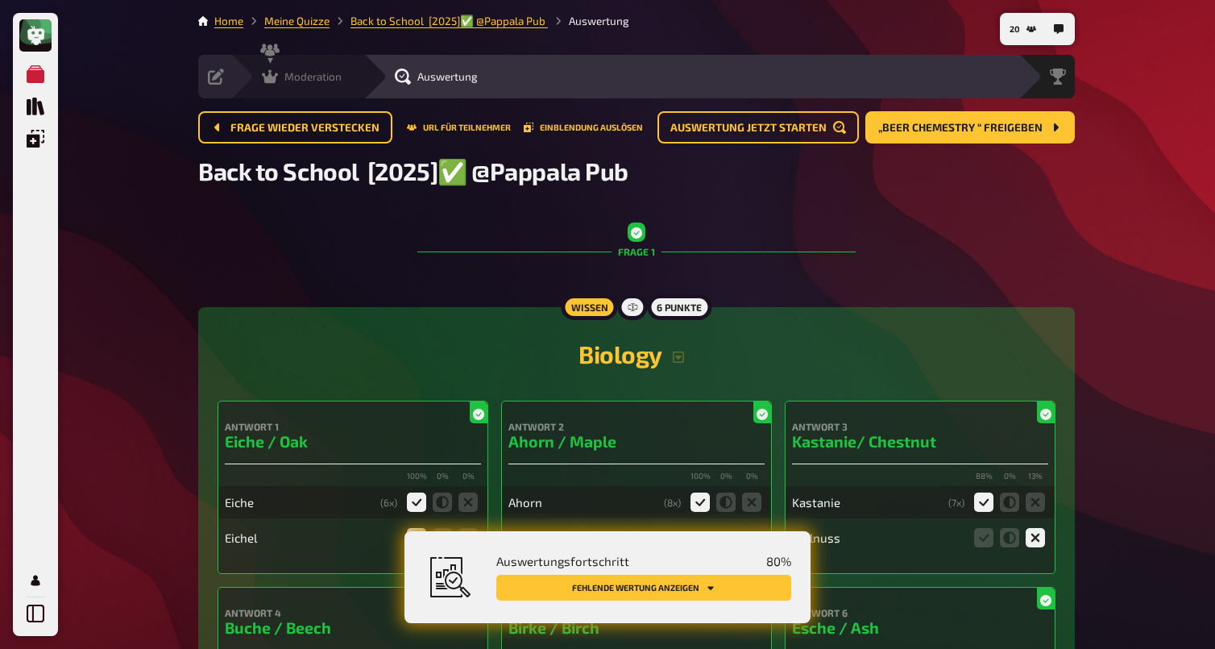
click at [276, 80] on icon at bounding box center [270, 76] width 16 height 16
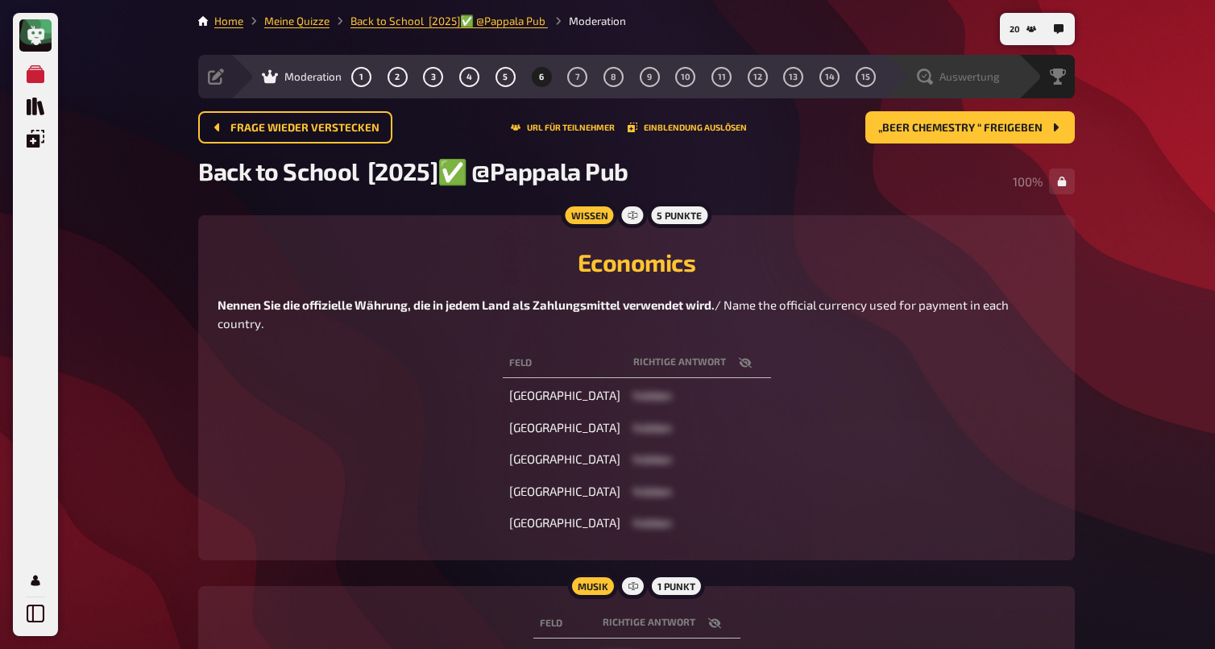
click at [950, 78] on span "Auswertung" at bounding box center [970, 76] width 60 height 13
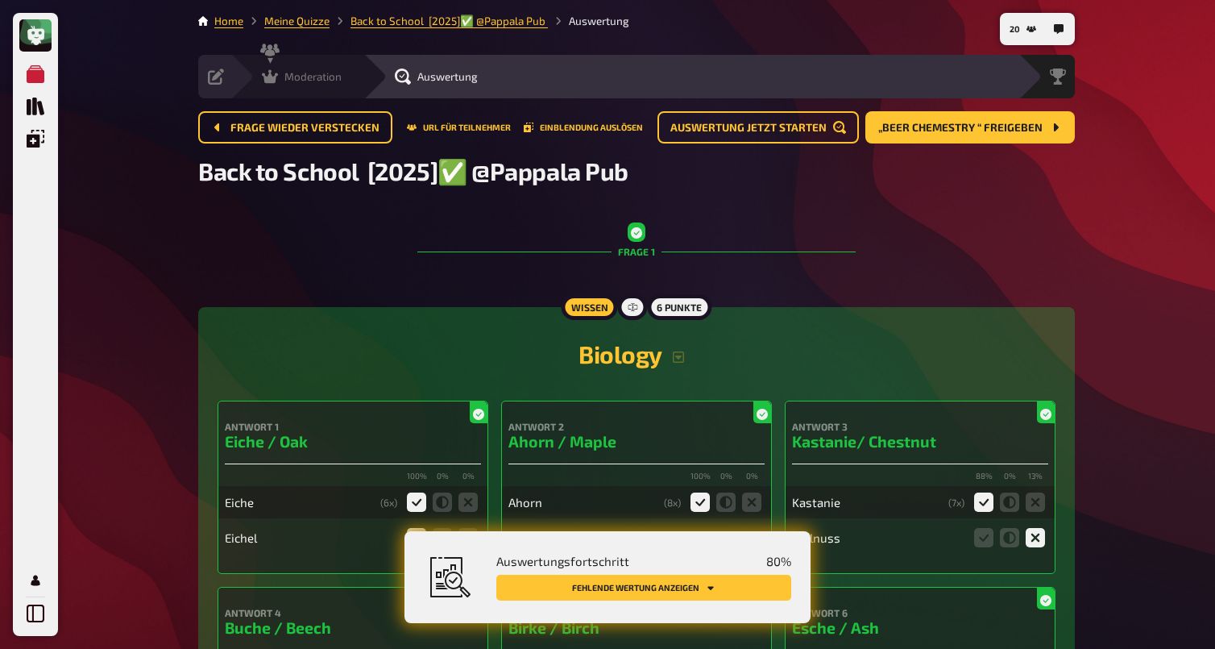
click at [285, 74] on span "Moderation" at bounding box center [312, 76] width 57 height 13
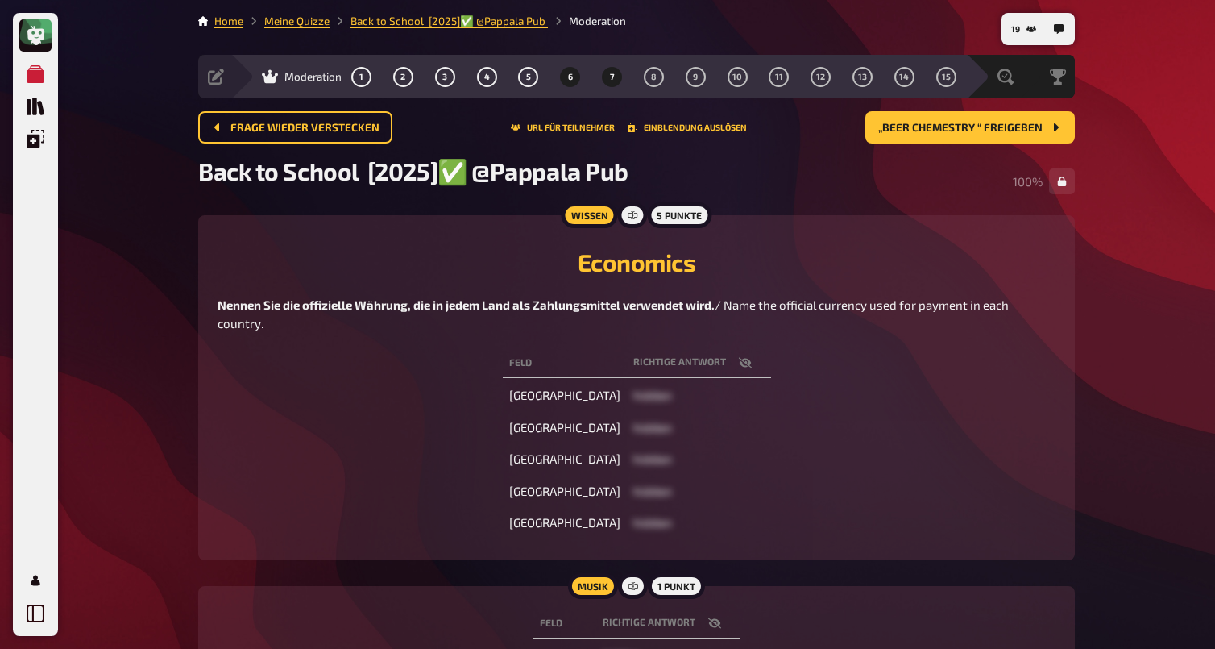
click at [616, 79] on button "7" at bounding box center [613, 77] width 26 height 26
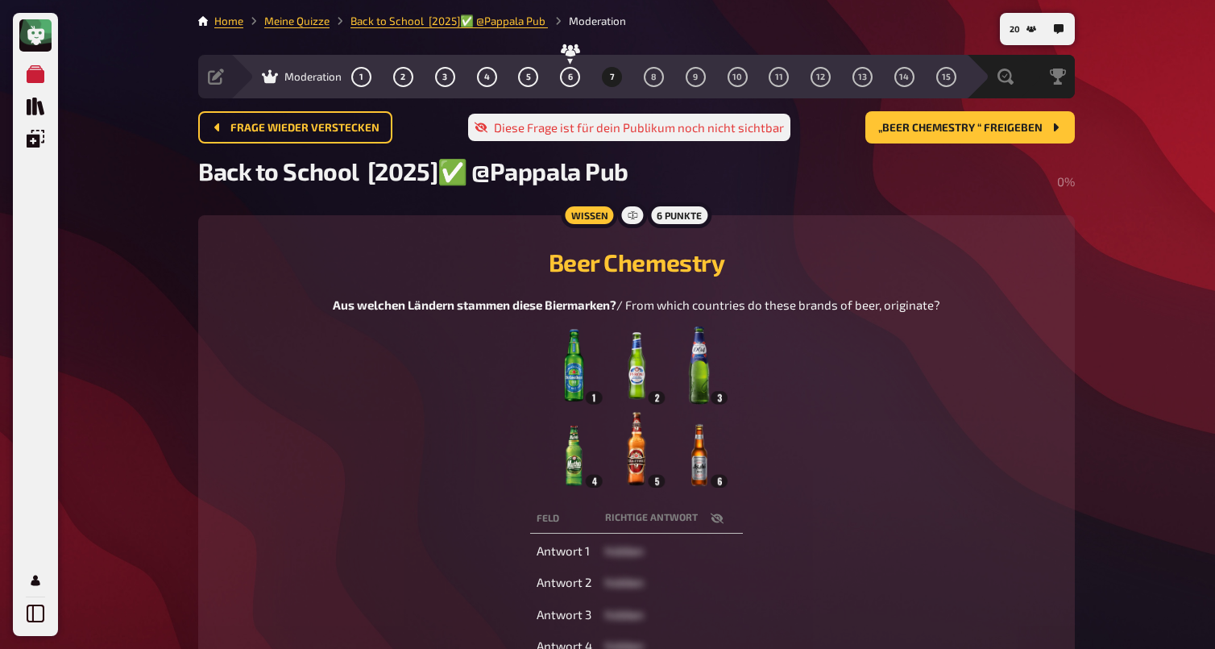
drag, startPoint x: 918, startPoint y: 454, endPoint x: 958, endPoint y: 246, distance: 211.8
click at [918, 444] on figure at bounding box center [637, 406] width 608 height 161
click at [923, 122] on span "„Beer Chemestry “ freigeben" at bounding box center [960, 127] width 164 height 11
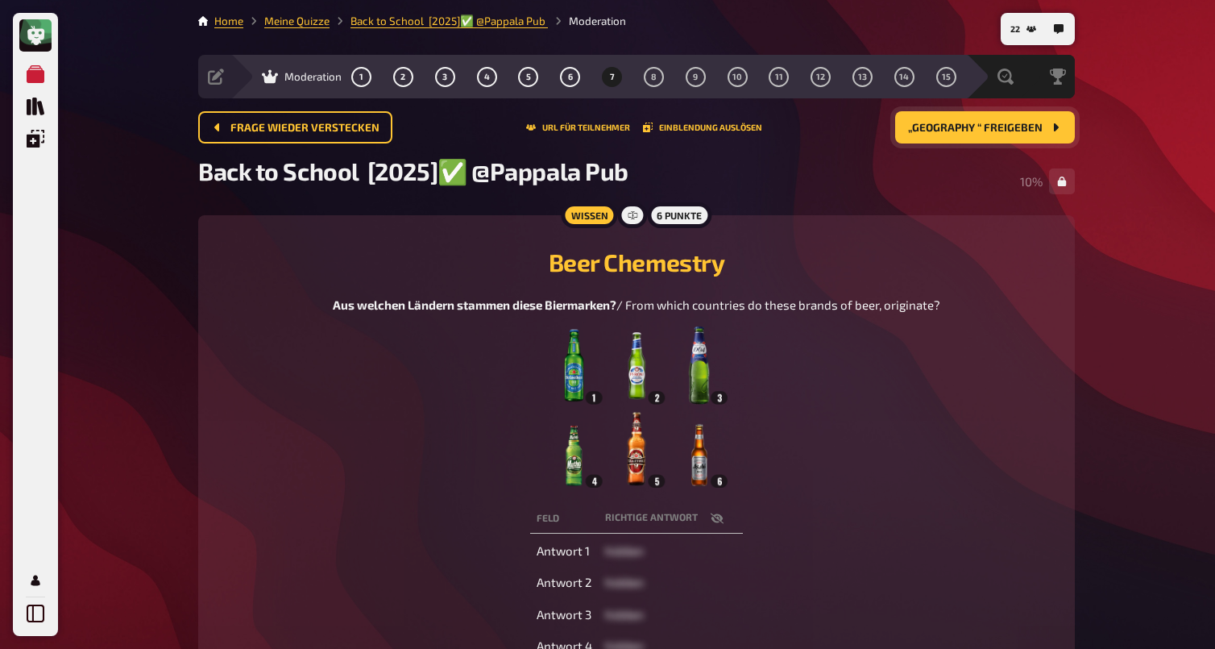
click at [917, 432] on figure at bounding box center [637, 406] width 608 height 161
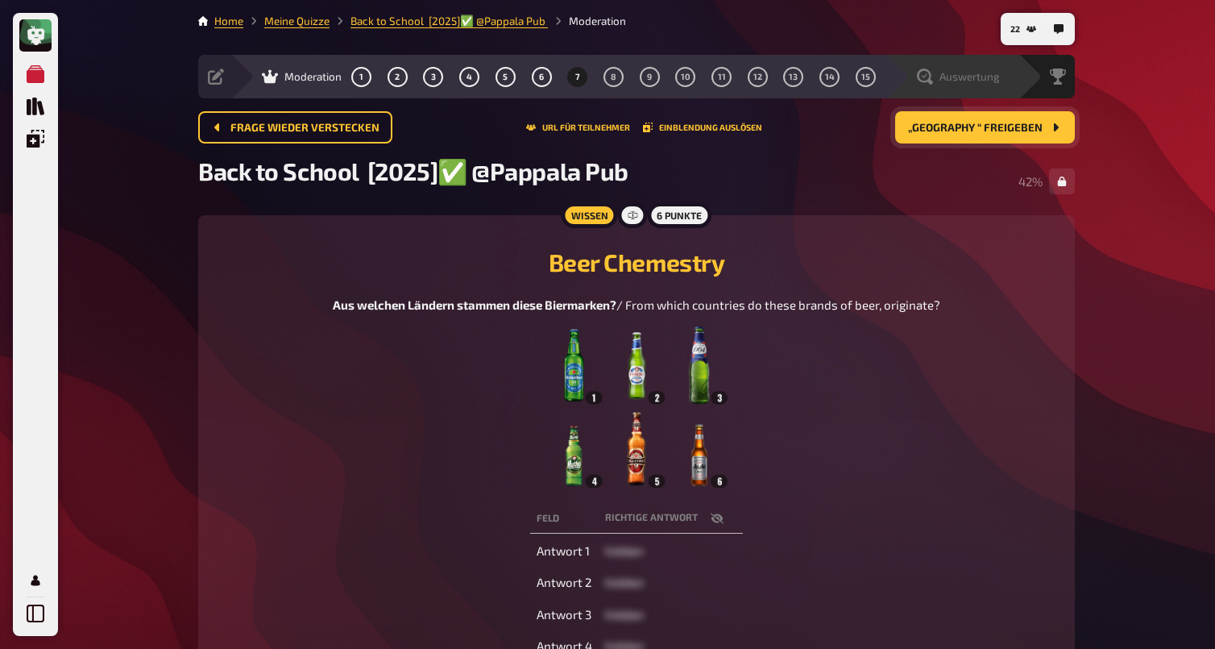
click at [937, 78] on div "Auswertung" at bounding box center [958, 76] width 83 height 16
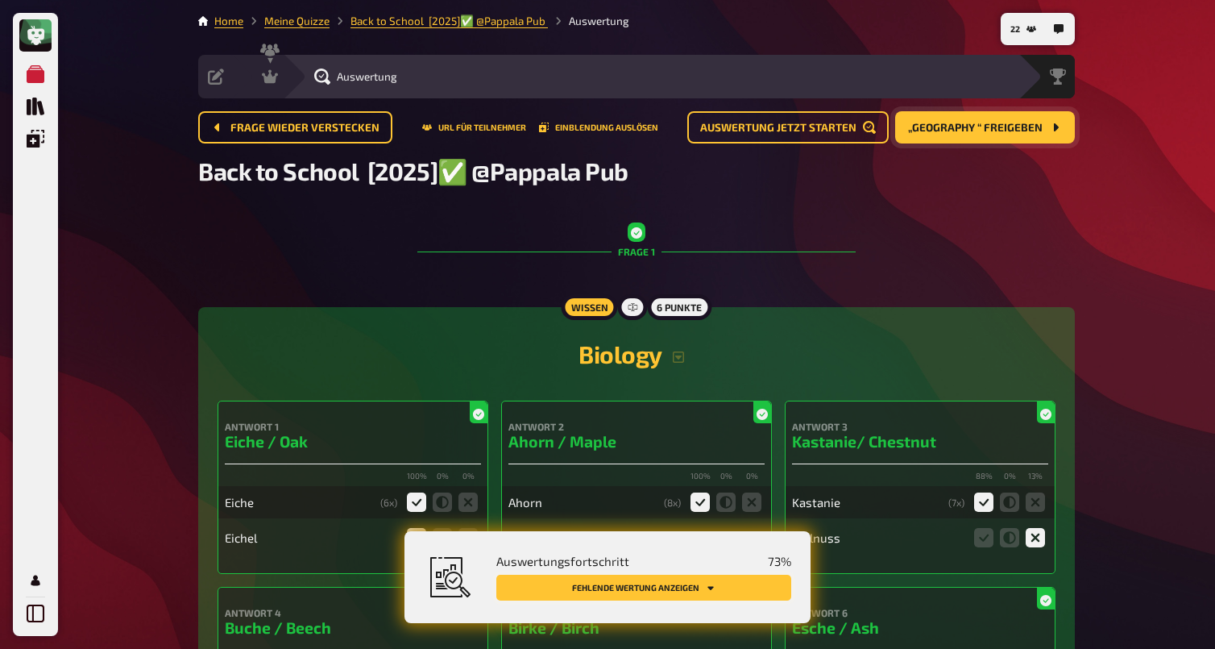
click at [674, 587] on button "Fehlende Wertung anzeigen" at bounding box center [643, 588] width 295 height 26
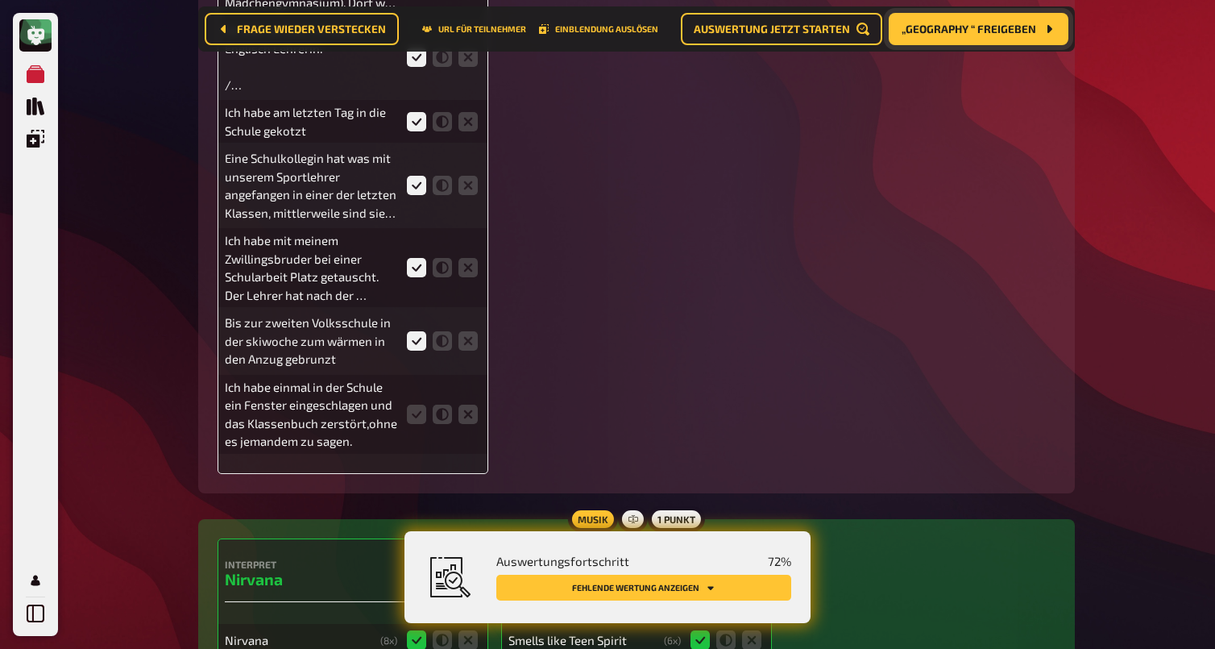
scroll to position [3286, 0]
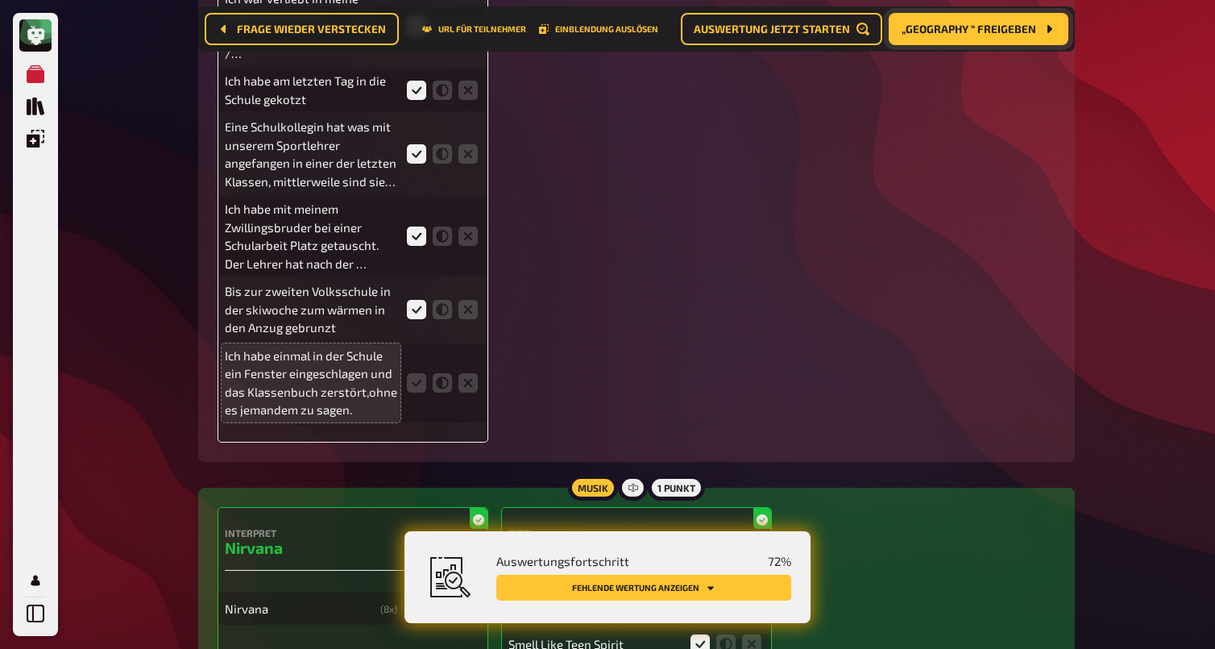
click at [346, 388] on p "Ich habe einmal in der Schule ein Fenster eingeschlagen und das Klassenbuch zer…" at bounding box center [311, 383] width 172 height 73
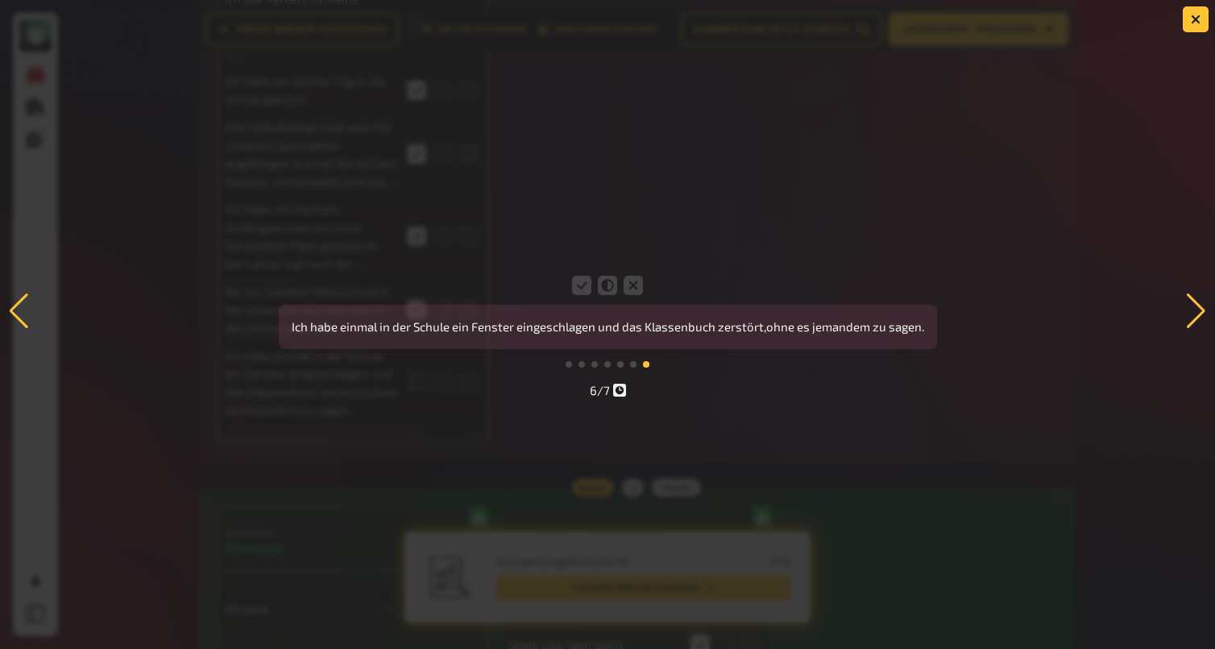
click at [793, 400] on div "Ich war verliebt in meine Englisch Lehrerin. / Auf der Wienwoche in der Hauptsc…" at bounding box center [607, 325] width 1215 height 158
click at [586, 288] on icon at bounding box center [581, 285] width 19 height 19
click at [0, 0] on input "radio" at bounding box center [0, 0] width 0 height 0
click at [1134, 20] on button "button" at bounding box center [1196, 19] width 26 height 26
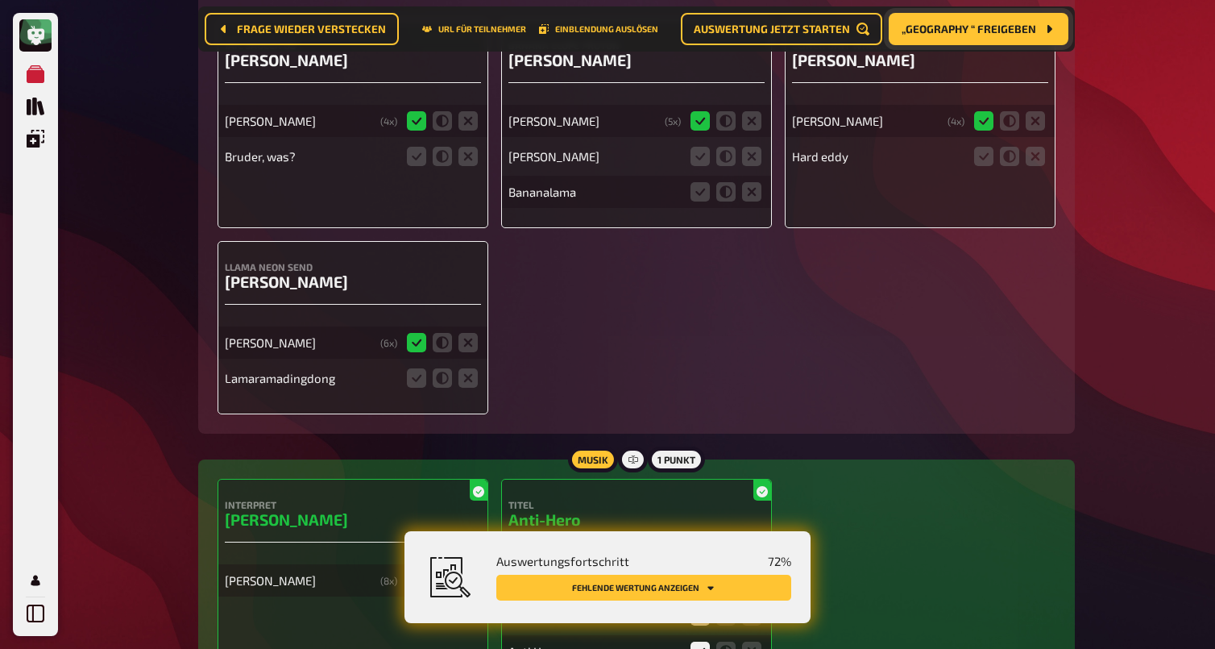
scroll to position [4206, 0]
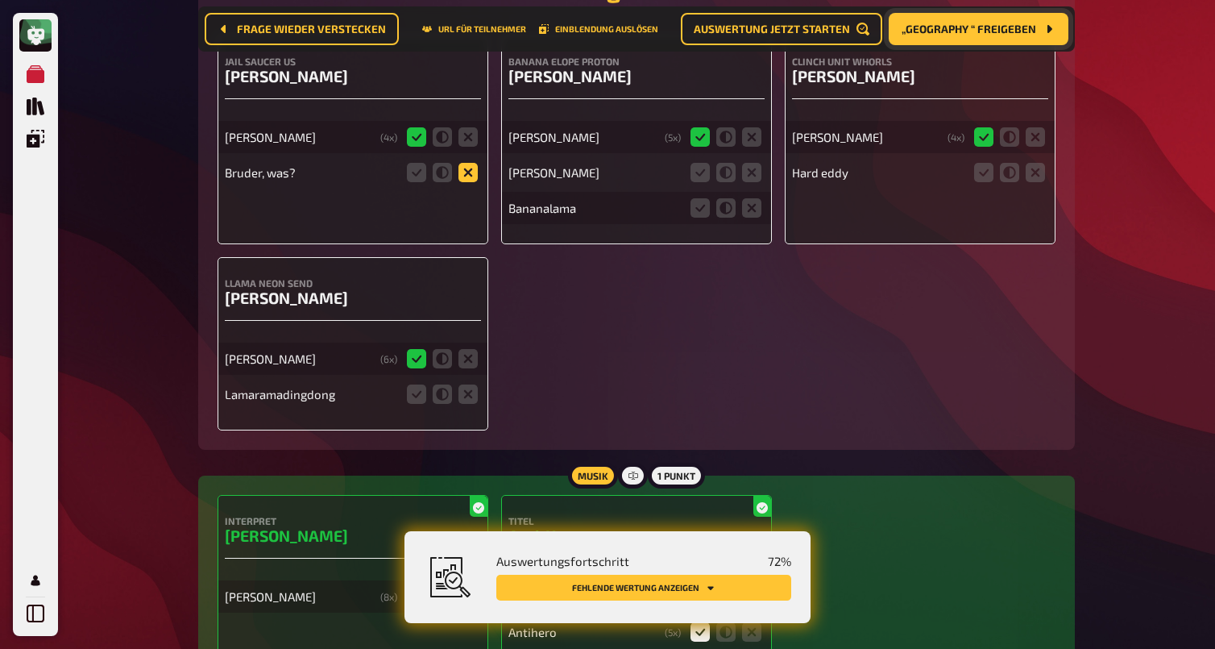
click at [472, 182] on icon at bounding box center [468, 172] width 19 height 19
click at [0, 0] on input "radio" at bounding box center [0, 0] width 0 height 0
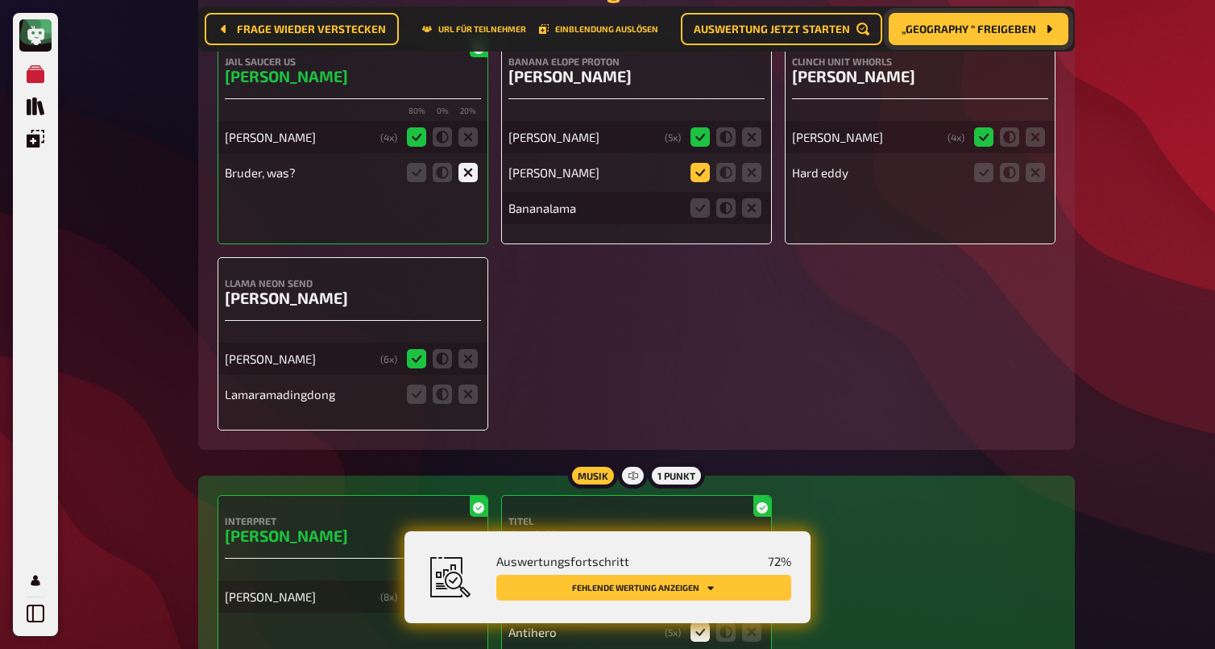
click at [699, 182] on icon at bounding box center [700, 172] width 19 height 19
click at [0, 0] on input "radio" at bounding box center [0, 0] width 0 height 0
click at [753, 218] on icon at bounding box center [751, 207] width 19 height 19
click at [0, 0] on input "radio" at bounding box center [0, 0] width 0 height 0
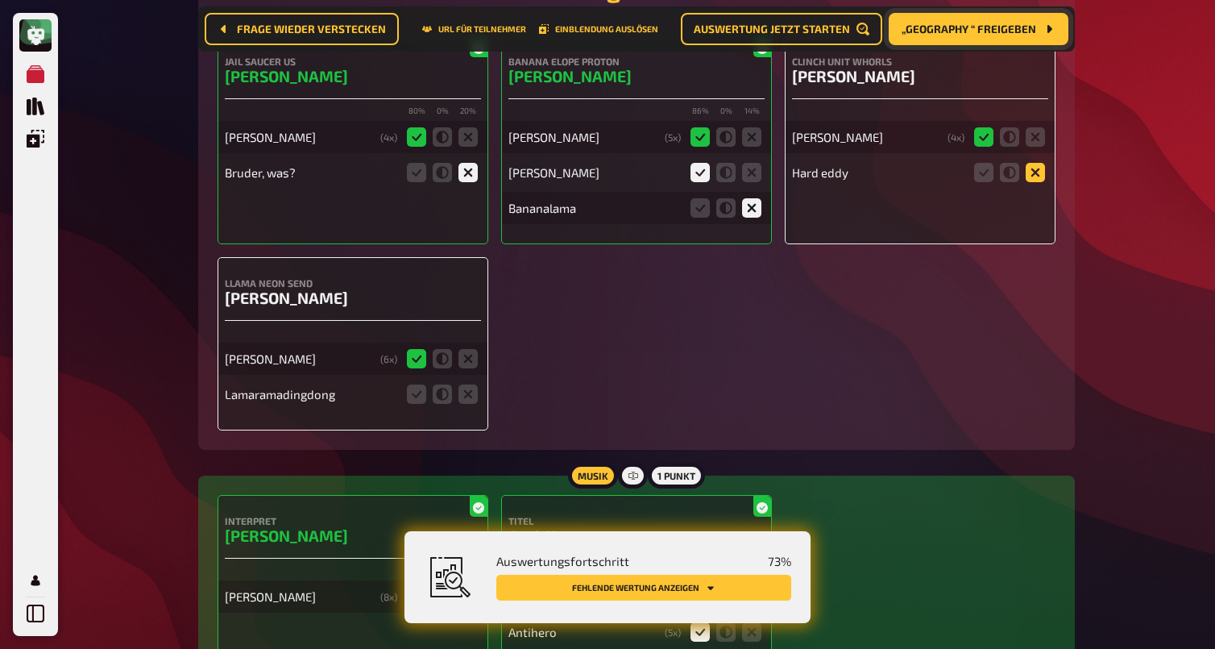
click at [1031, 178] on icon at bounding box center [1035, 172] width 19 height 19
click at [0, 0] on input "radio" at bounding box center [0, 0] width 0 height 0
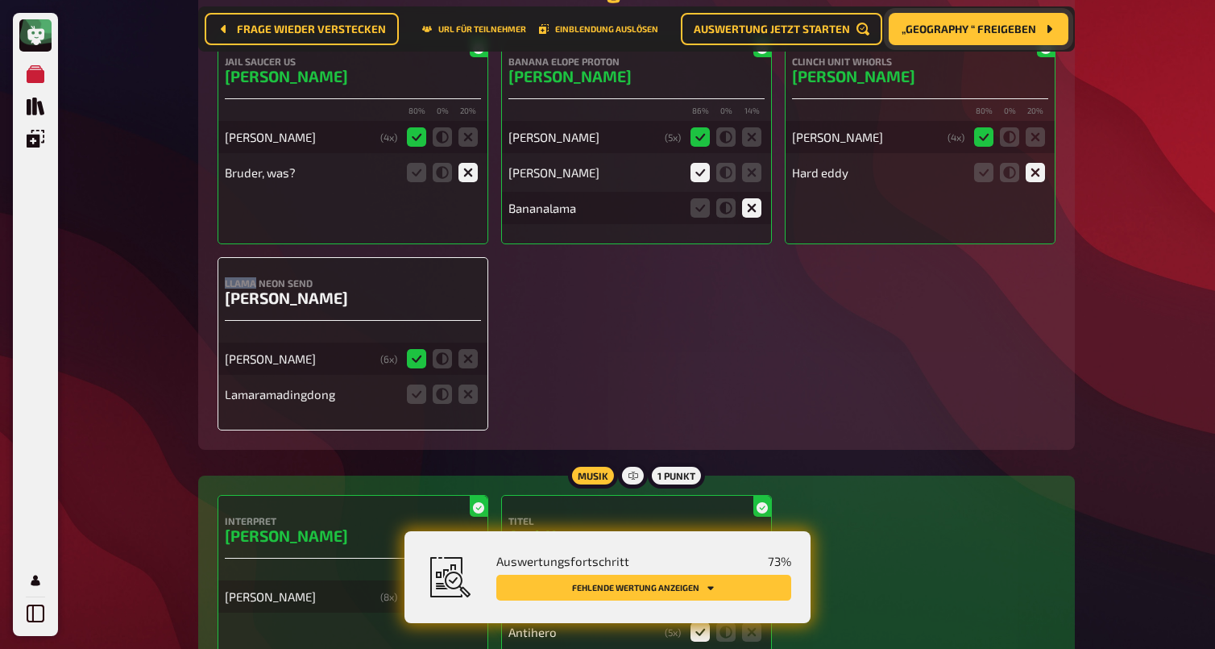
click at [1031, 178] on icon at bounding box center [1035, 172] width 19 height 19
click at [0, 0] on input "radio" at bounding box center [0, 0] width 0 height 0
click at [463, 404] on icon at bounding box center [468, 393] width 19 height 19
click at [0, 0] on input "radio" at bounding box center [0, 0] width 0 height 0
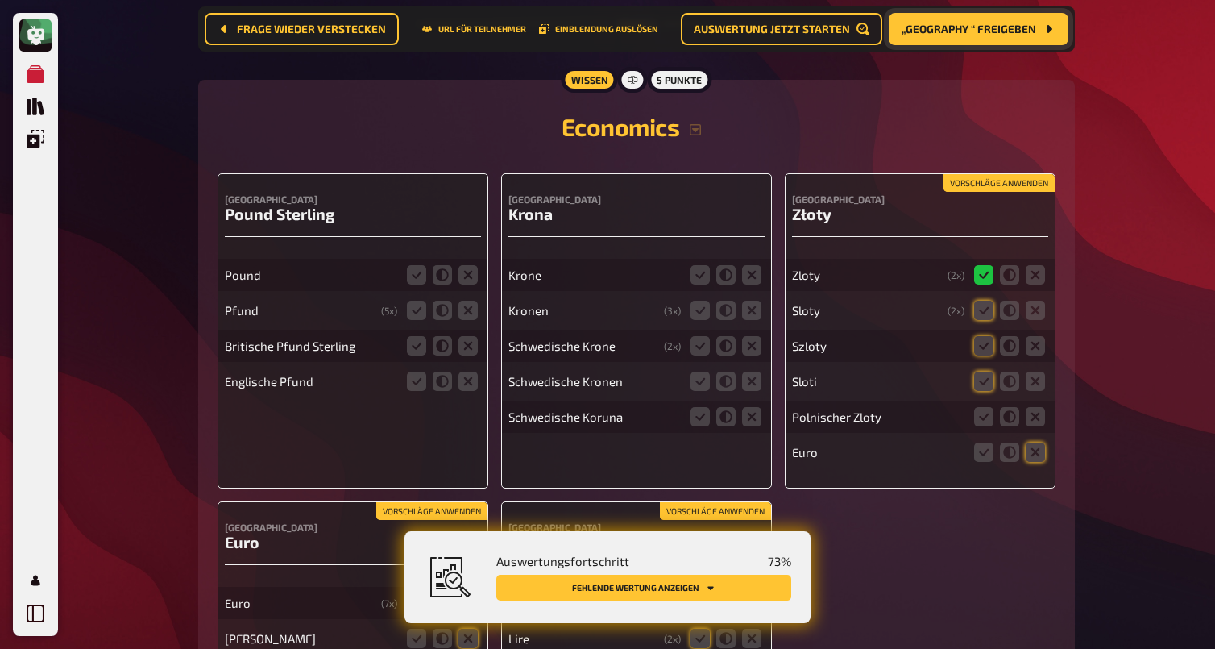
scroll to position [4978, 0]
click at [419, 284] on icon at bounding box center [416, 273] width 19 height 19
click at [0, 0] on input "radio" at bounding box center [0, 0] width 0 height 0
click at [420, 319] on icon at bounding box center [416, 309] width 19 height 19
click at [0, 0] on input "radio" at bounding box center [0, 0] width 0 height 0
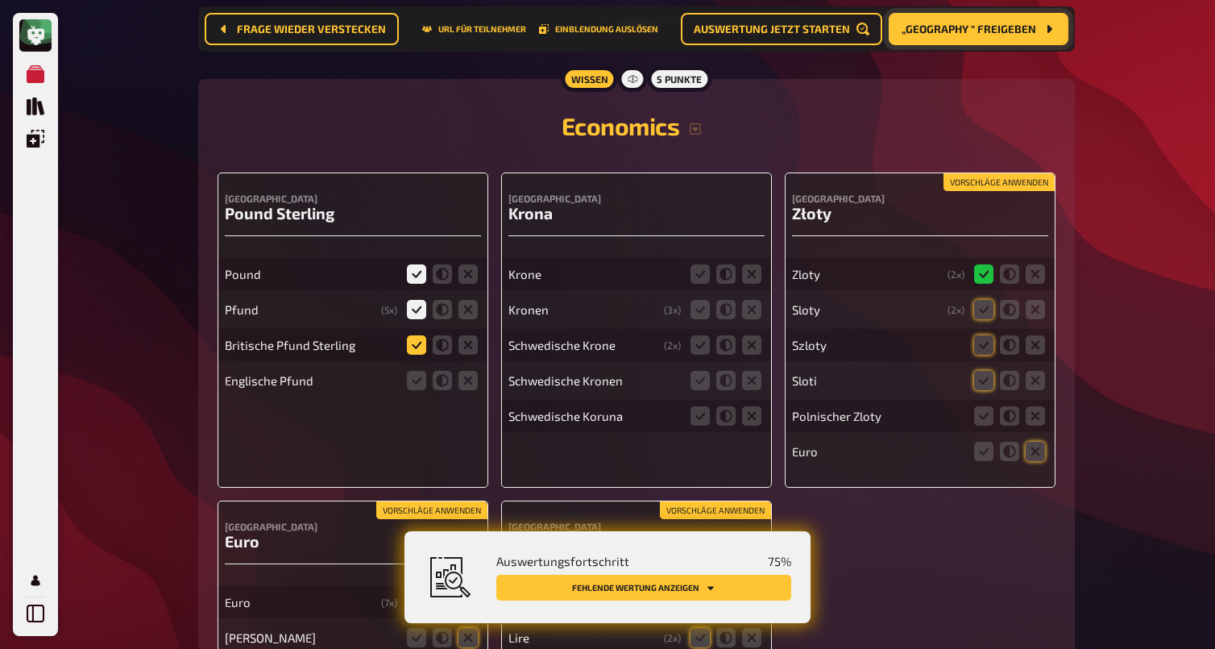
click at [417, 355] on icon at bounding box center [416, 344] width 19 height 19
click at [0, 0] on input "radio" at bounding box center [0, 0] width 0 height 0
click at [414, 390] on icon at bounding box center [416, 380] width 19 height 19
click at [0, 0] on input "radio" at bounding box center [0, 0] width 0 height 0
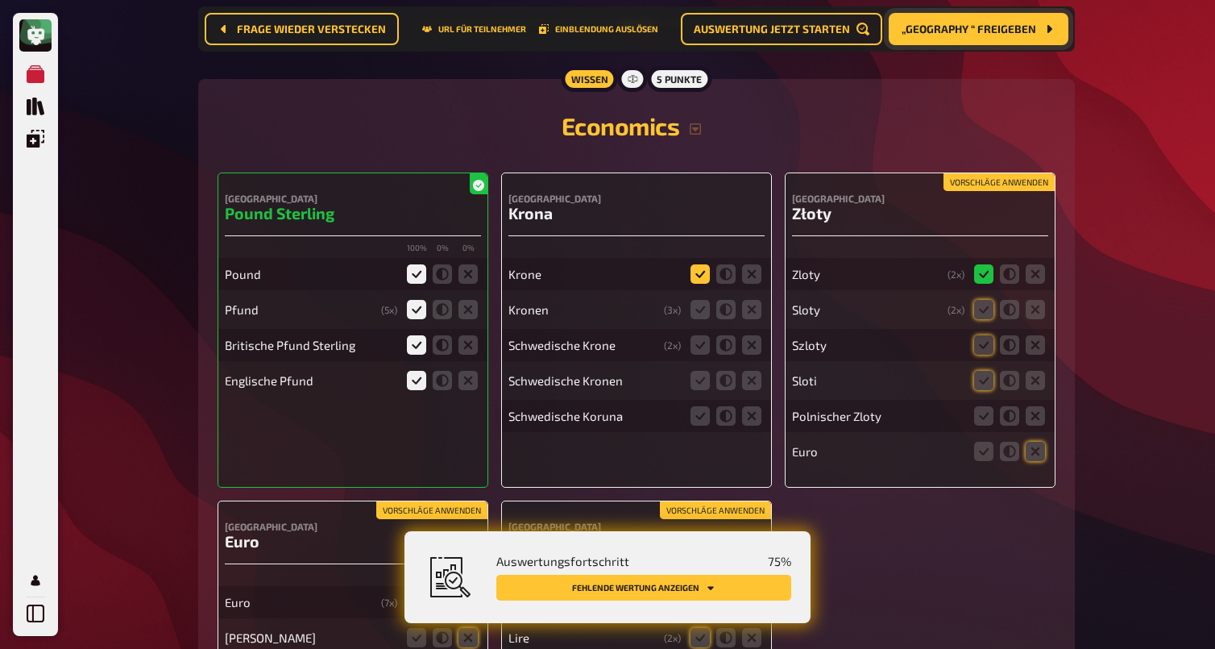
click at [708, 284] on icon at bounding box center [700, 273] width 19 height 19
click at [0, 0] on input "radio" at bounding box center [0, 0] width 0 height 0
click at [708, 318] on icon at bounding box center [700, 309] width 19 height 19
click at [0, 0] on input "radio" at bounding box center [0, 0] width 0 height 0
click at [705, 355] on icon at bounding box center [700, 344] width 19 height 19
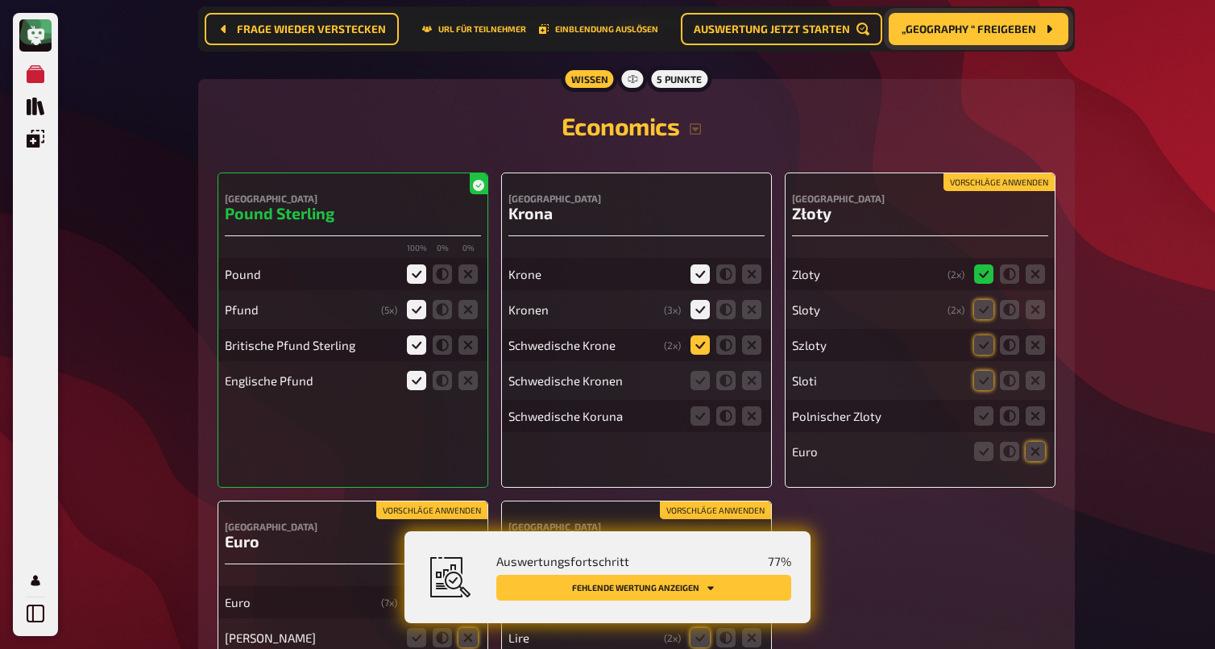
click at [0, 0] on input "radio" at bounding box center [0, 0] width 0 height 0
click at [698, 390] on icon at bounding box center [700, 380] width 19 height 19
click at [0, 0] on input "radio" at bounding box center [0, 0] width 0 height 0
click at [698, 425] on icon at bounding box center [700, 415] width 19 height 19
click at [0, 0] on input "radio" at bounding box center [0, 0] width 0 height 0
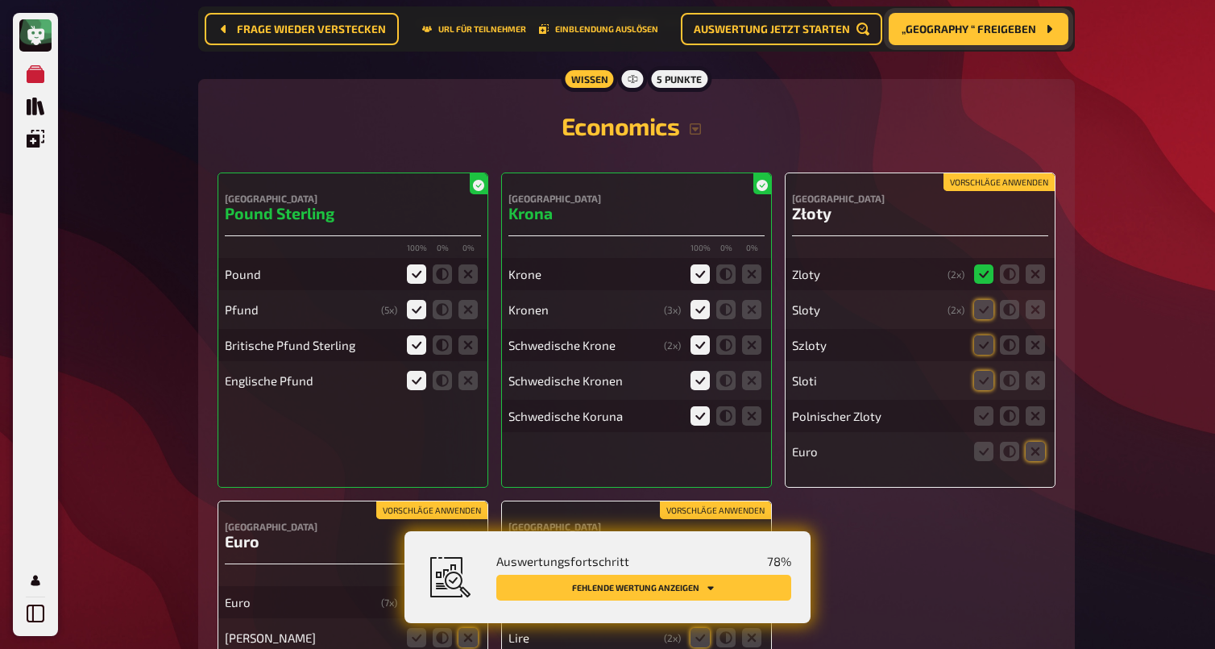
click at [987, 191] on button "Vorschläge anwenden" at bounding box center [999, 182] width 111 height 18
click at [985, 425] on icon at bounding box center [983, 415] width 19 height 19
click at [0, 0] on input "radio" at bounding box center [0, 0] width 0 height 0
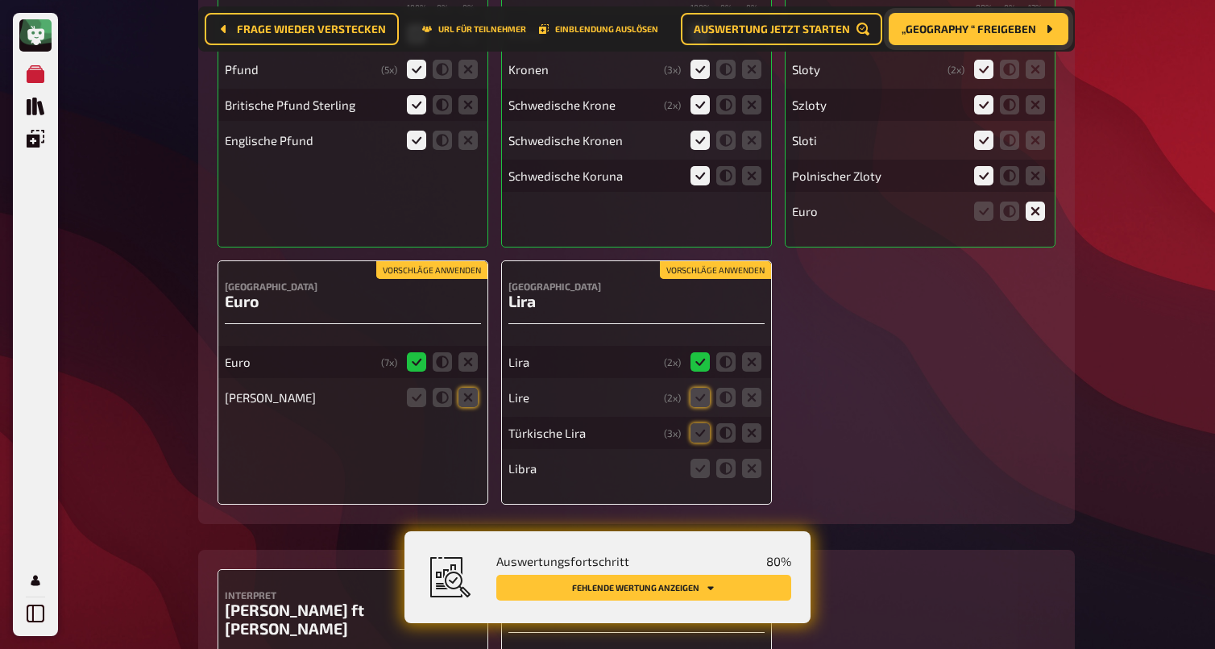
scroll to position [5215, 0]
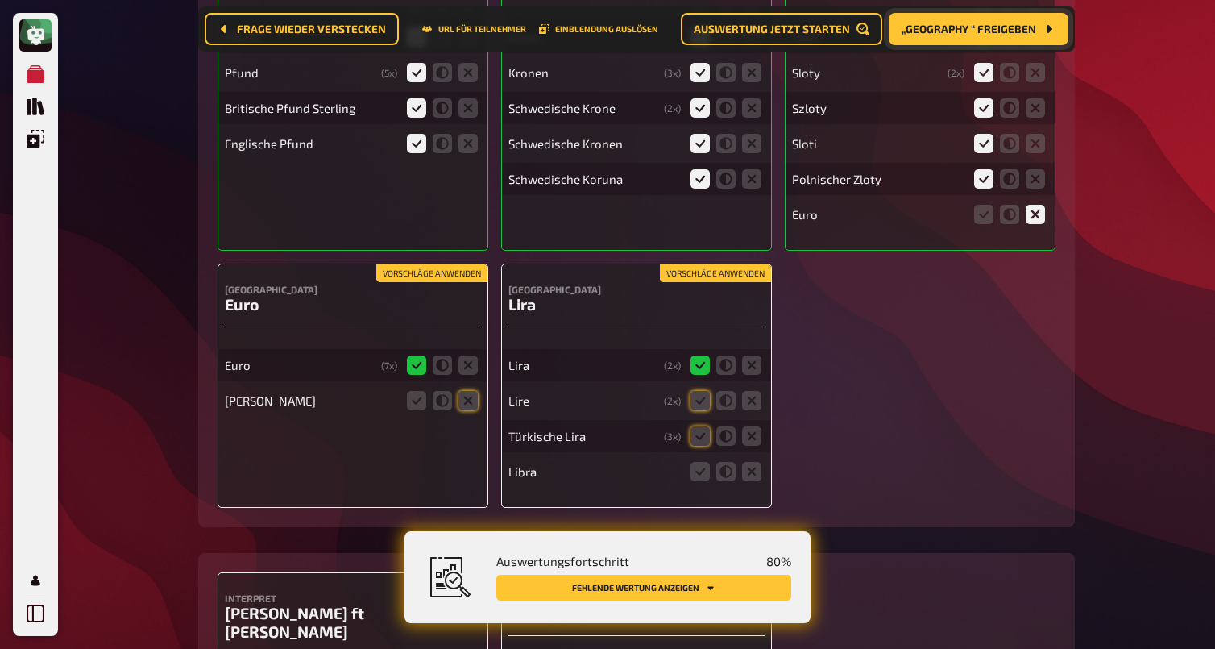
click at [443, 282] on button "Vorschläge anwenden" at bounding box center [431, 273] width 111 height 18
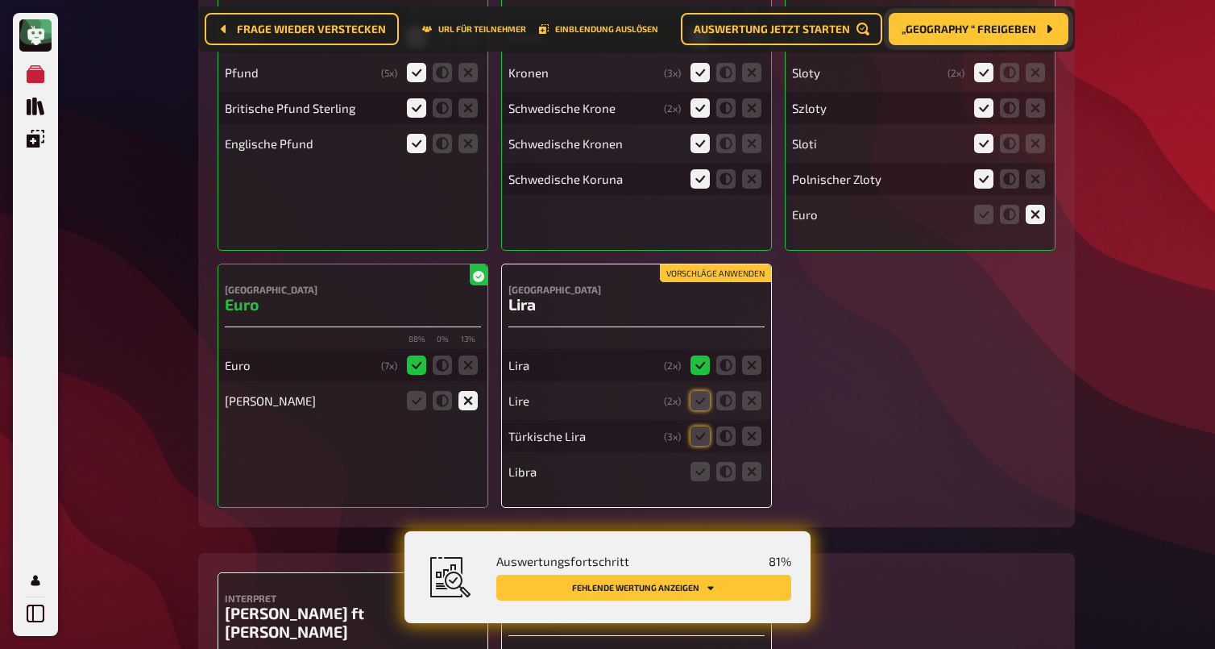
click at [687, 282] on button "Vorschläge anwenden" at bounding box center [715, 273] width 111 height 18
click at [703, 481] on icon at bounding box center [700, 471] width 19 height 19
click at [0, 0] on input "radio" at bounding box center [0, 0] width 0 height 0
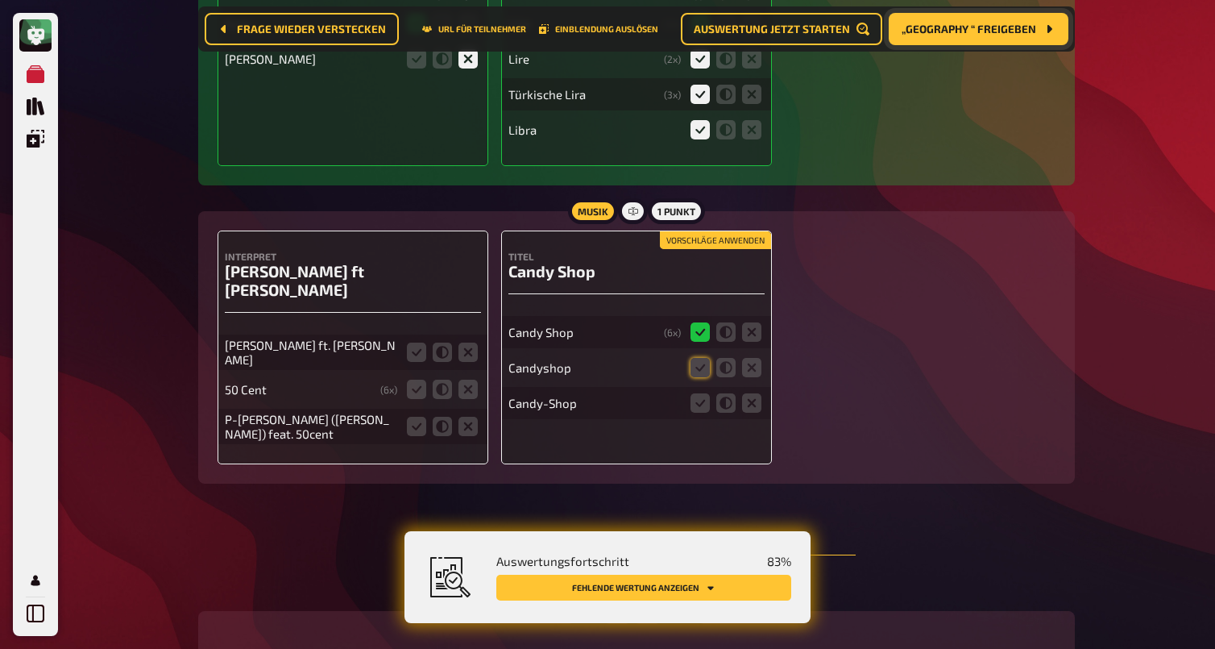
scroll to position [5586, 0]
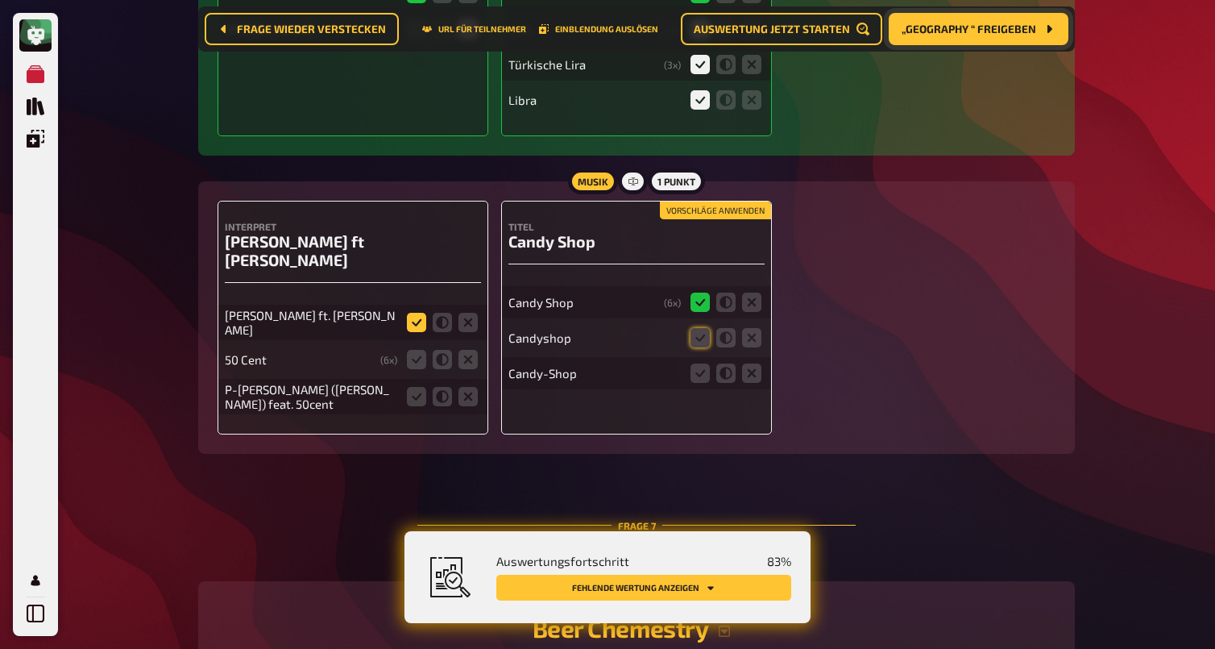
click at [419, 317] on icon at bounding box center [416, 322] width 19 height 19
click at [0, 0] on input "radio" at bounding box center [0, 0] width 0 height 0
click at [442, 356] on icon at bounding box center [442, 359] width 19 height 19
click at [0, 0] on input "radio" at bounding box center [0, 0] width 0 height 0
click at [440, 390] on icon at bounding box center [442, 396] width 19 height 19
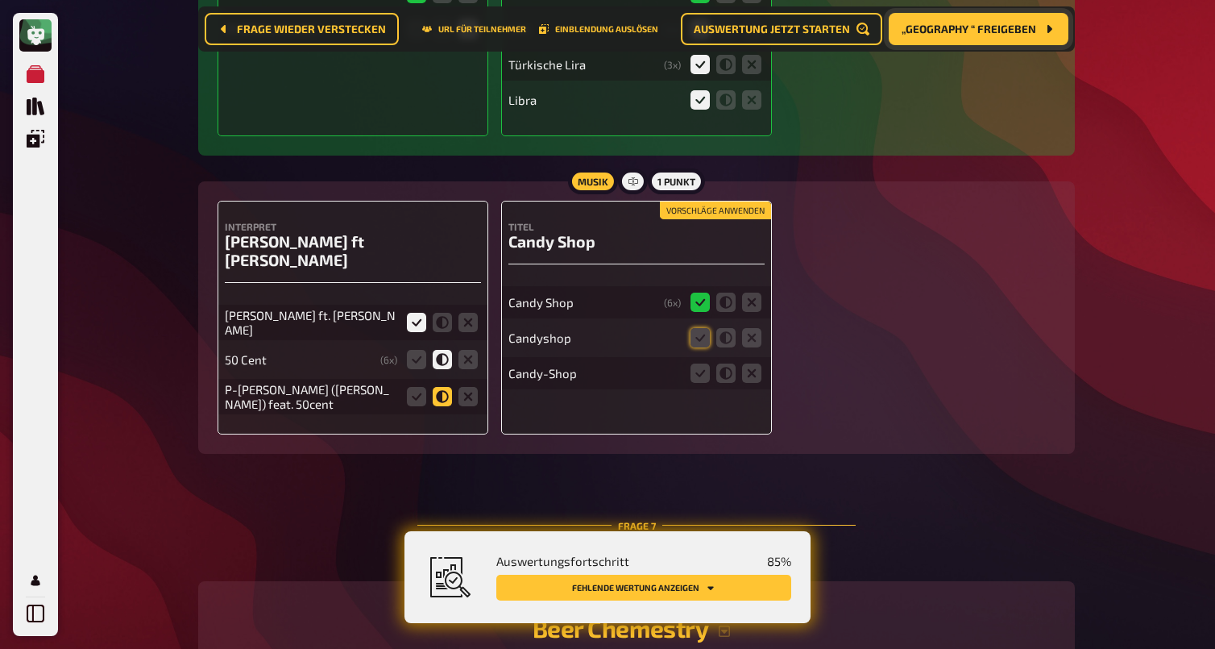
click at [0, 0] on input "radio" at bounding box center [0, 0] width 0 height 0
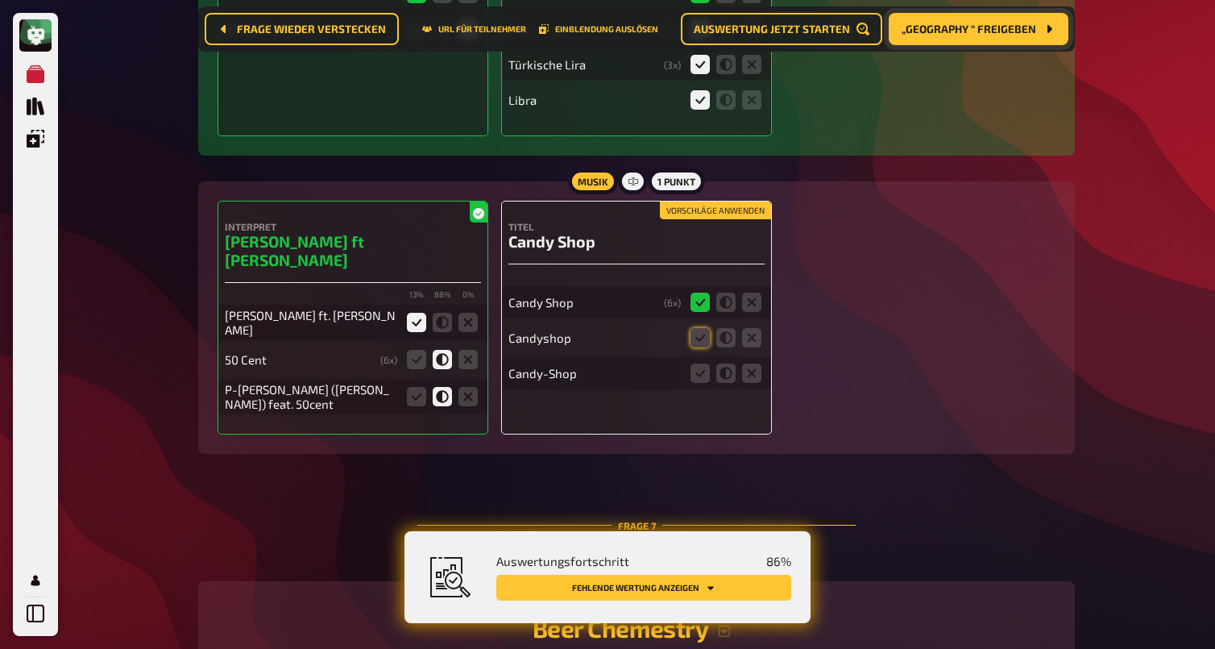
click at [701, 219] on button "Vorschläge anwenden" at bounding box center [715, 210] width 111 height 18
click at [700, 382] on icon at bounding box center [700, 372] width 19 height 19
click at [0, 0] on input "radio" at bounding box center [0, 0] width 0 height 0
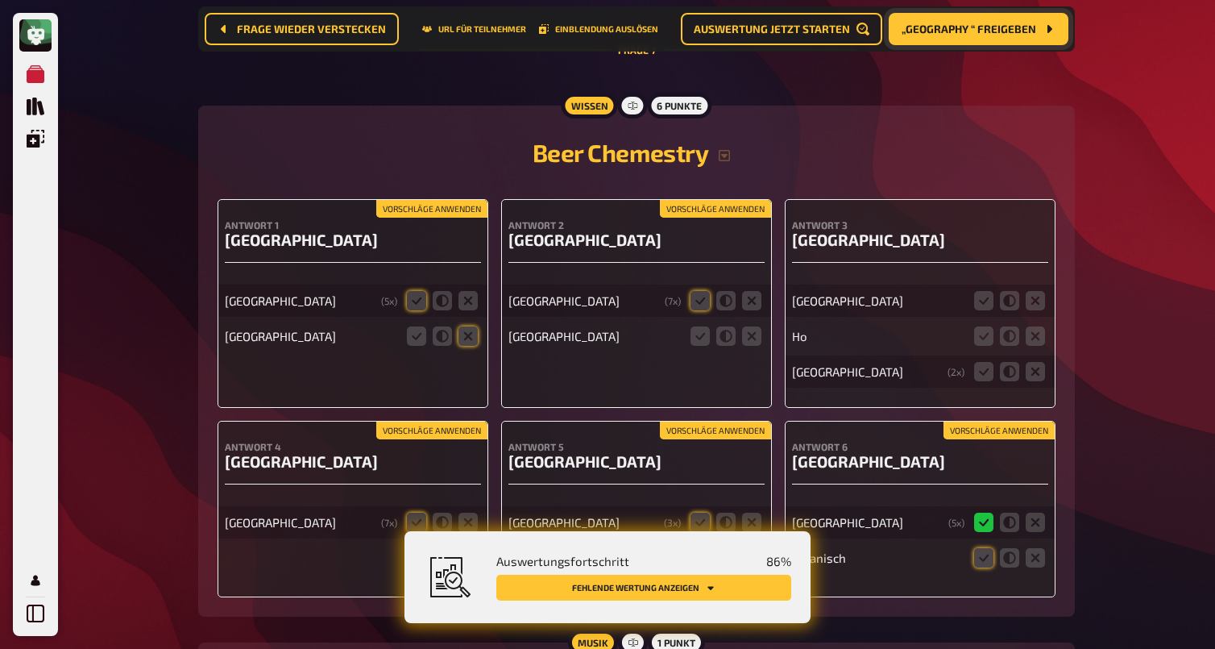
scroll to position [6074, 0]
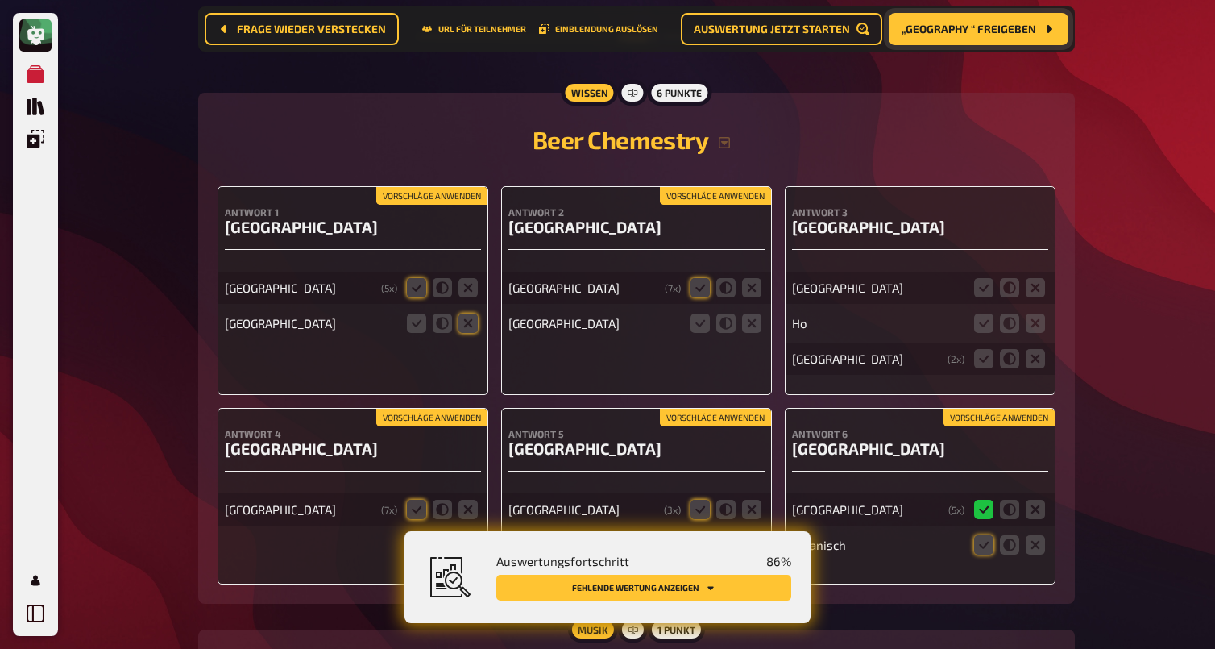
click at [432, 187] on button "Vorschläge anwenden" at bounding box center [431, 196] width 111 height 18
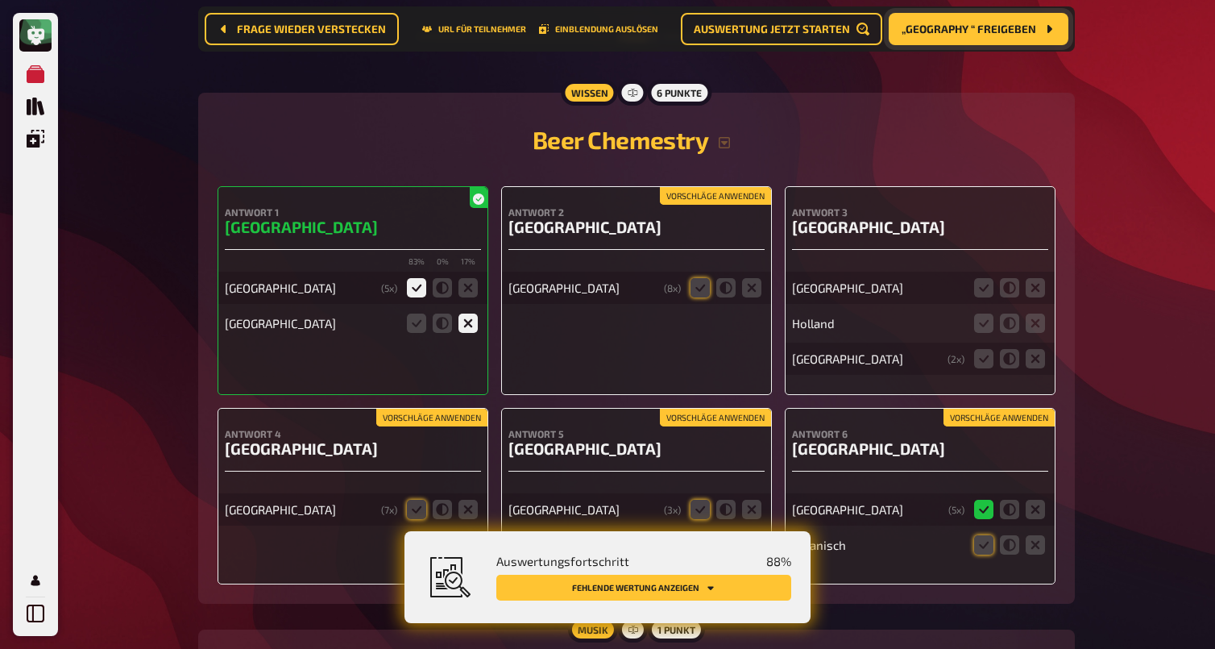
click at [739, 187] on button "Vorschläge anwenden" at bounding box center [715, 196] width 111 height 18
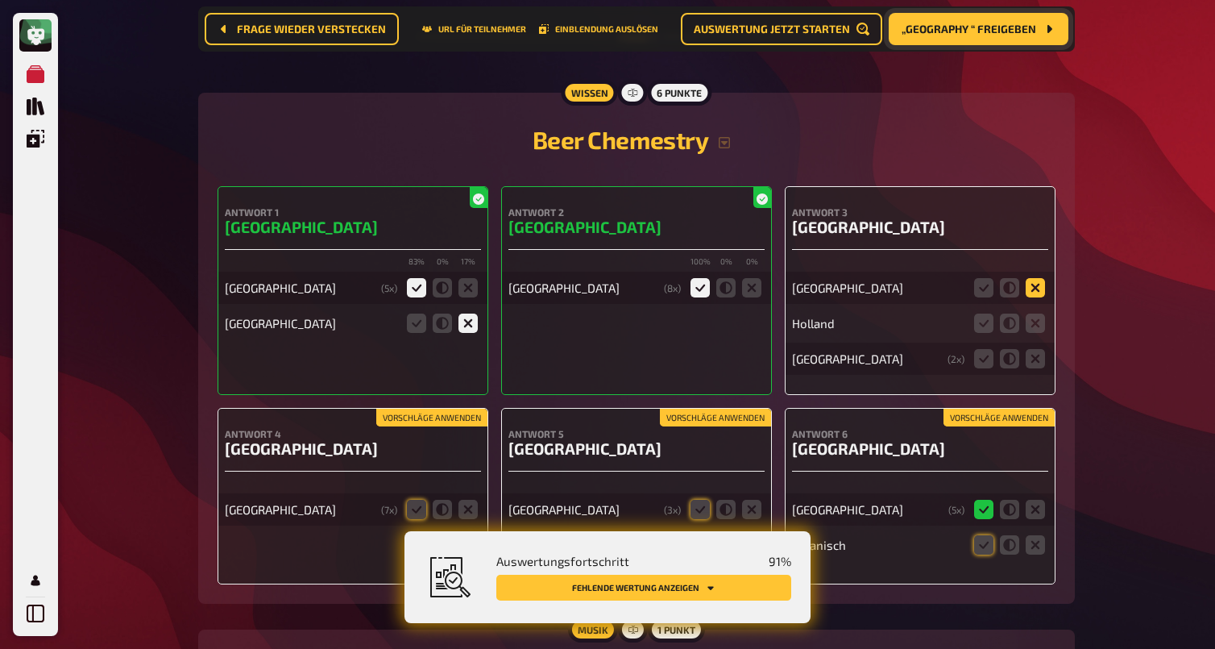
click at [1034, 286] on icon at bounding box center [1035, 287] width 19 height 19
click at [0, 0] on input "radio" at bounding box center [0, 0] width 0 height 0
click at [1035, 322] on icon at bounding box center [1035, 322] width 19 height 19
click at [0, 0] on input "radio" at bounding box center [0, 0] width 0 height 0
click at [1037, 356] on icon at bounding box center [1035, 358] width 19 height 19
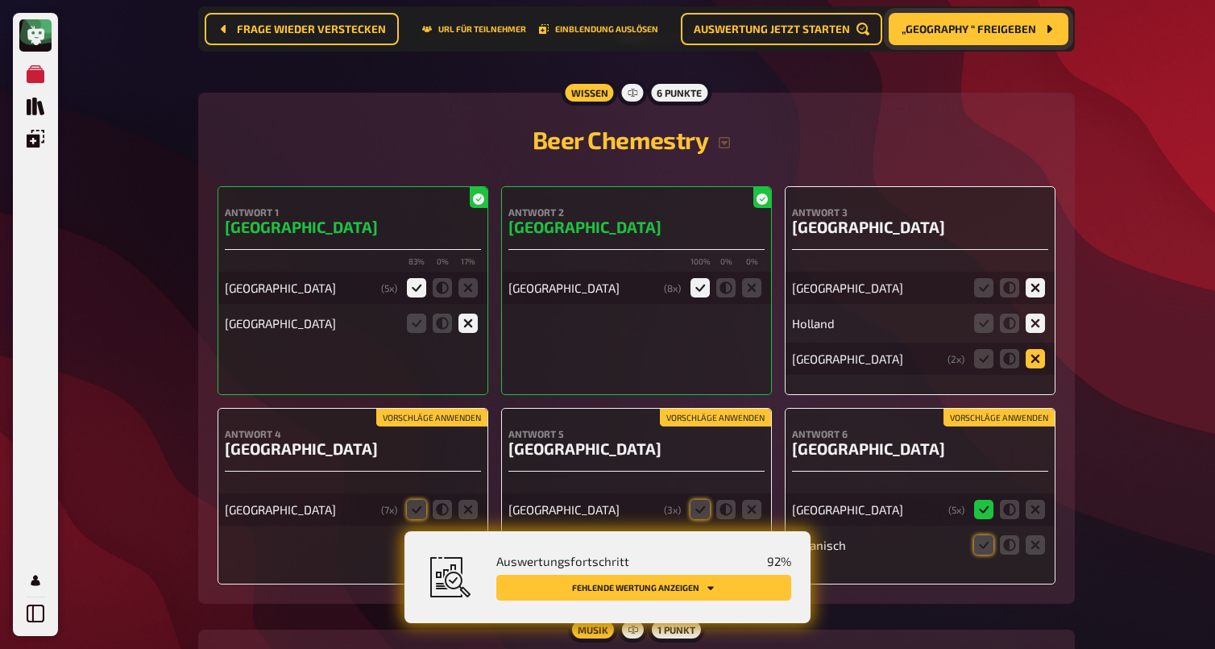
click at [0, 0] on input "radio" at bounding box center [0, 0] width 0 height 0
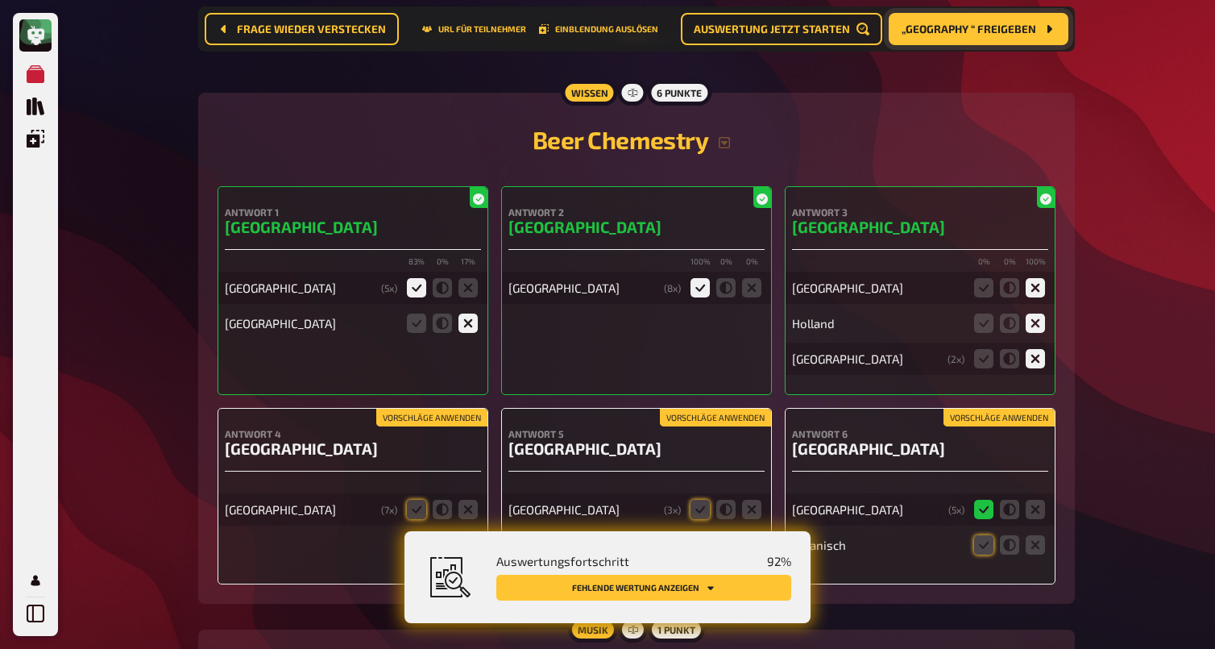
click at [1015, 413] on button "Vorschläge anwenden" at bounding box center [999, 418] width 111 height 18
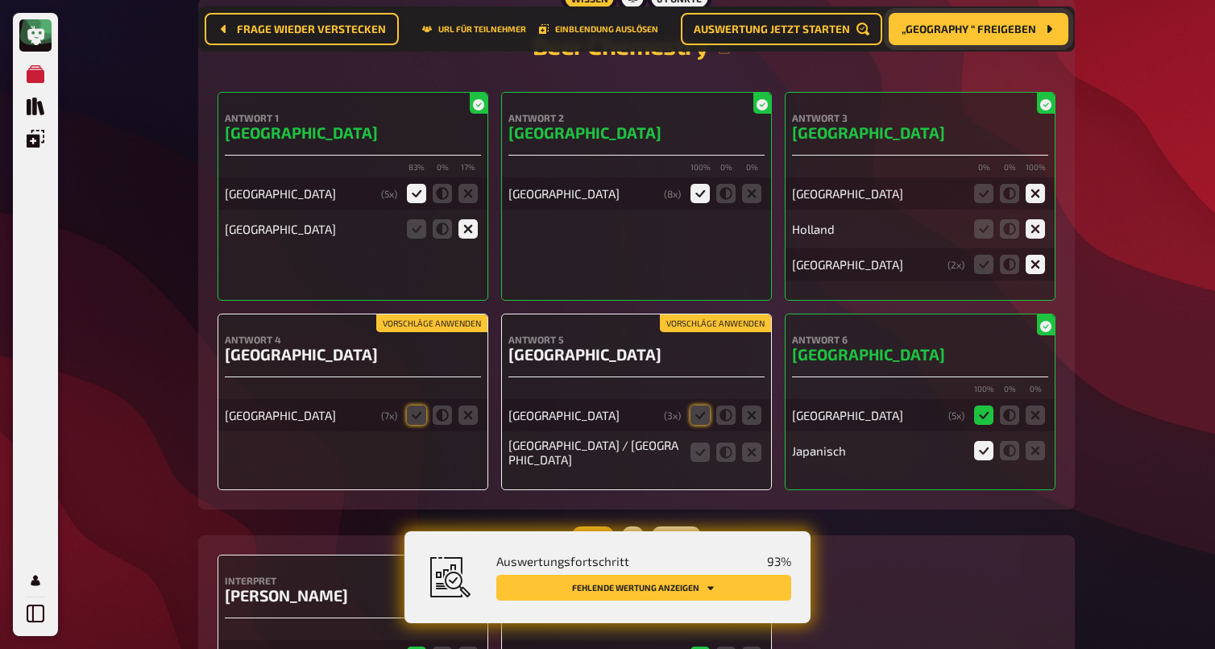
scroll to position [6188, 0]
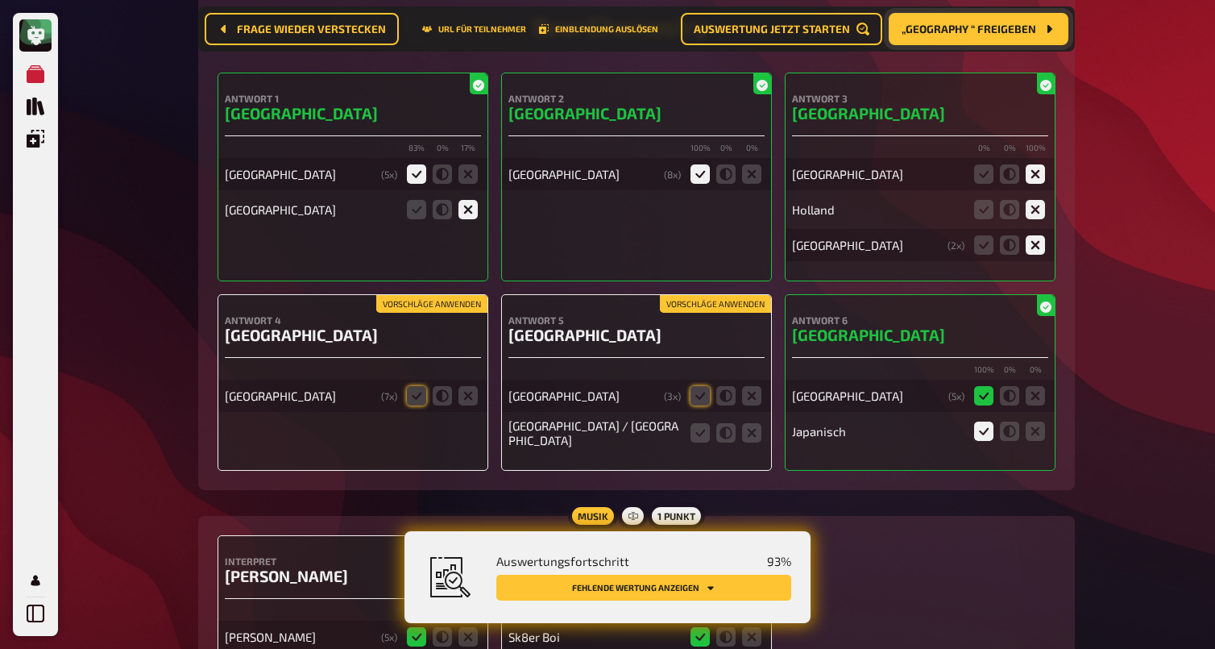
click at [699, 295] on button "Vorschläge anwenden" at bounding box center [715, 304] width 111 height 18
click at [705, 427] on icon at bounding box center [700, 432] width 19 height 19
click at [0, 0] on input "radio" at bounding box center [0, 0] width 0 height 0
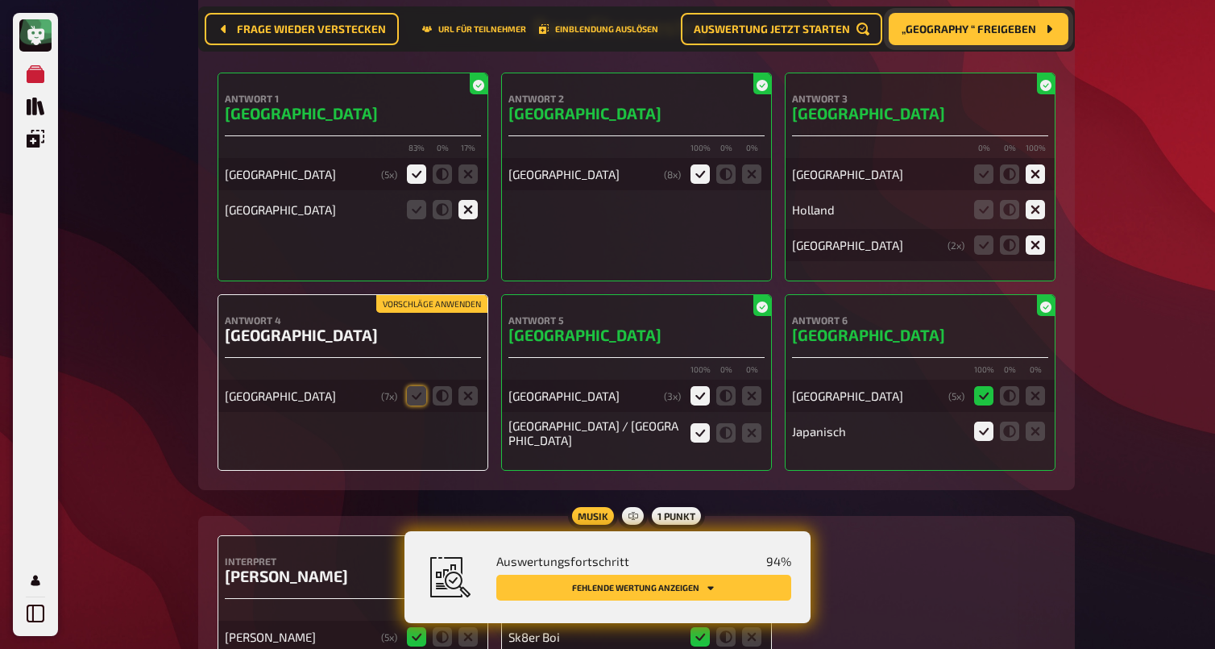
click at [410, 297] on button "Vorschläge anwenden" at bounding box center [431, 304] width 111 height 18
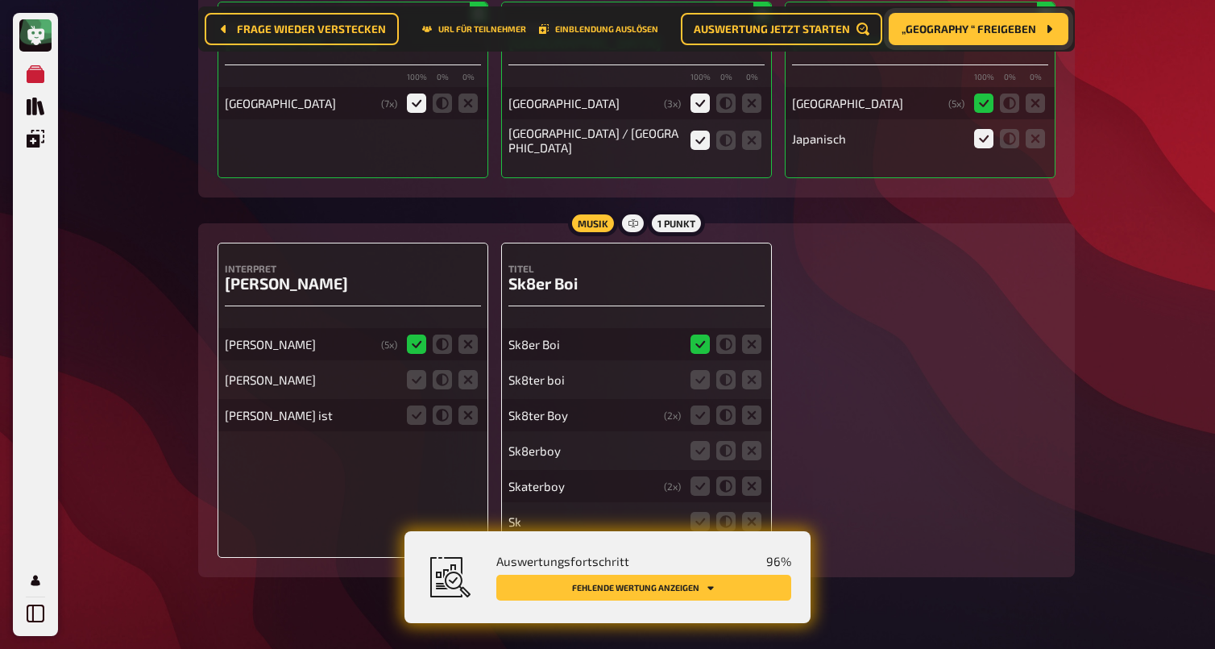
scroll to position [6492, 0]
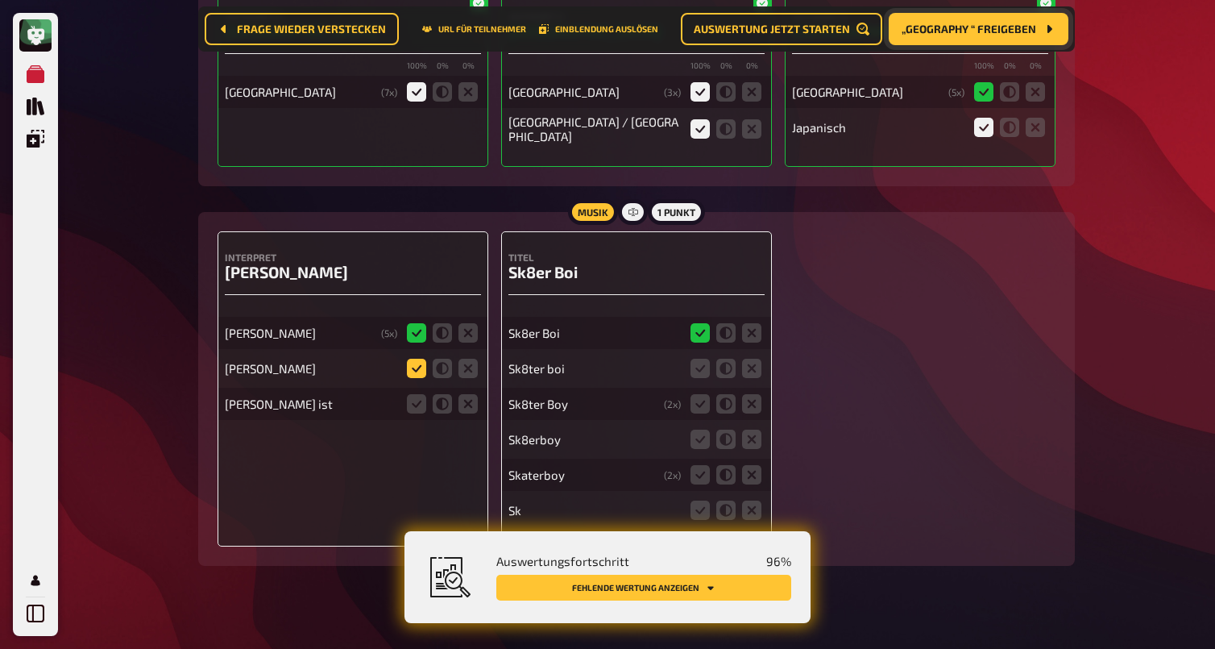
click at [418, 363] on icon at bounding box center [416, 368] width 19 height 19
click at [0, 0] on input "radio" at bounding box center [0, 0] width 0 height 0
click at [416, 400] on icon at bounding box center [416, 403] width 19 height 19
click at [0, 0] on input "radio" at bounding box center [0, 0] width 0 height 0
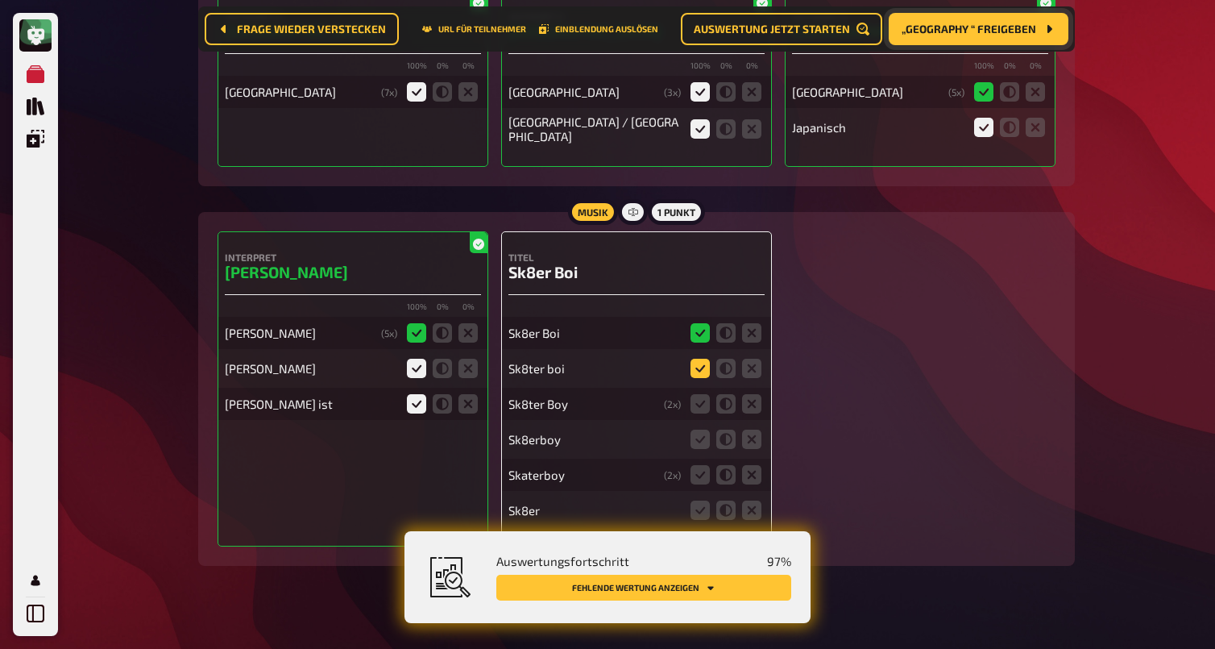
click at [701, 366] on icon at bounding box center [700, 368] width 19 height 19
click at [0, 0] on input "radio" at bounding box center [0, 0] width 0 height 0
click at [701, 399] on icon at bounding box center [700, 403] width 19 height 19
click at [0, 0] on input "radio" at bounding box center [0, 0] width 0 height 0
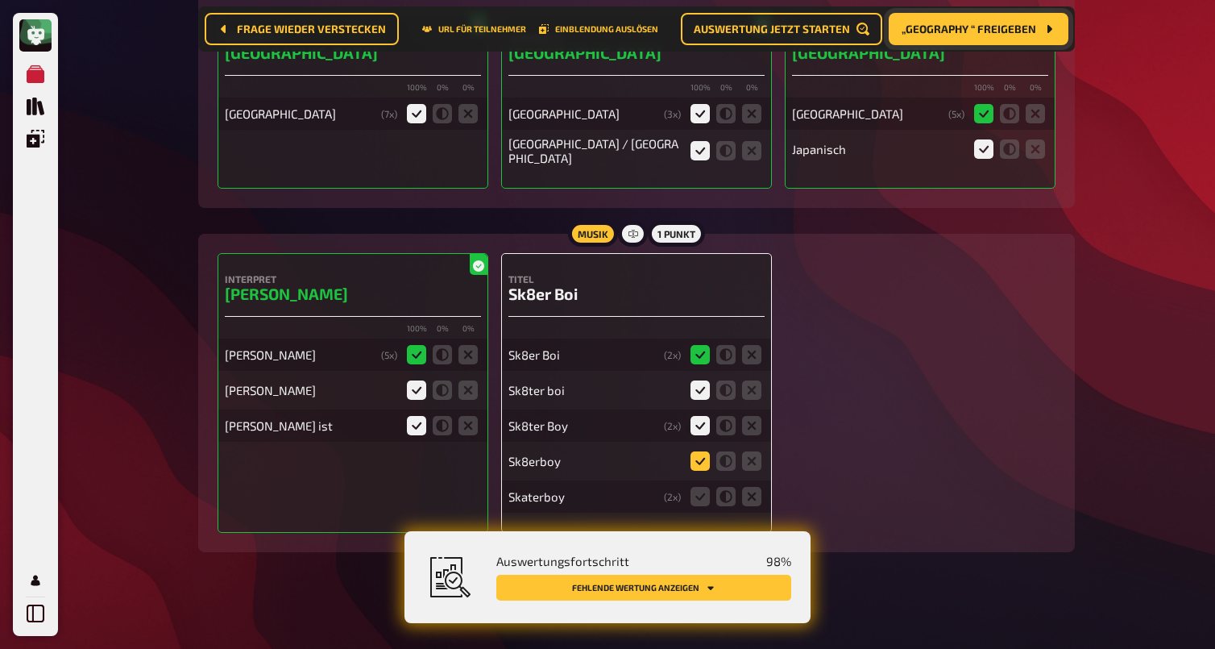
click at [695, 452] on icon at bounding box center [700, 460] width 19 height 19
click at [0, 0] on input "radio" at bounding box center [0, 0] width 0 height 0
click at [697, 488] on icon at bounding box center [700, 496] width 19 height 19
click at [0, 0] on input "radio" at bounding box center [0, 0] width 0 height 0
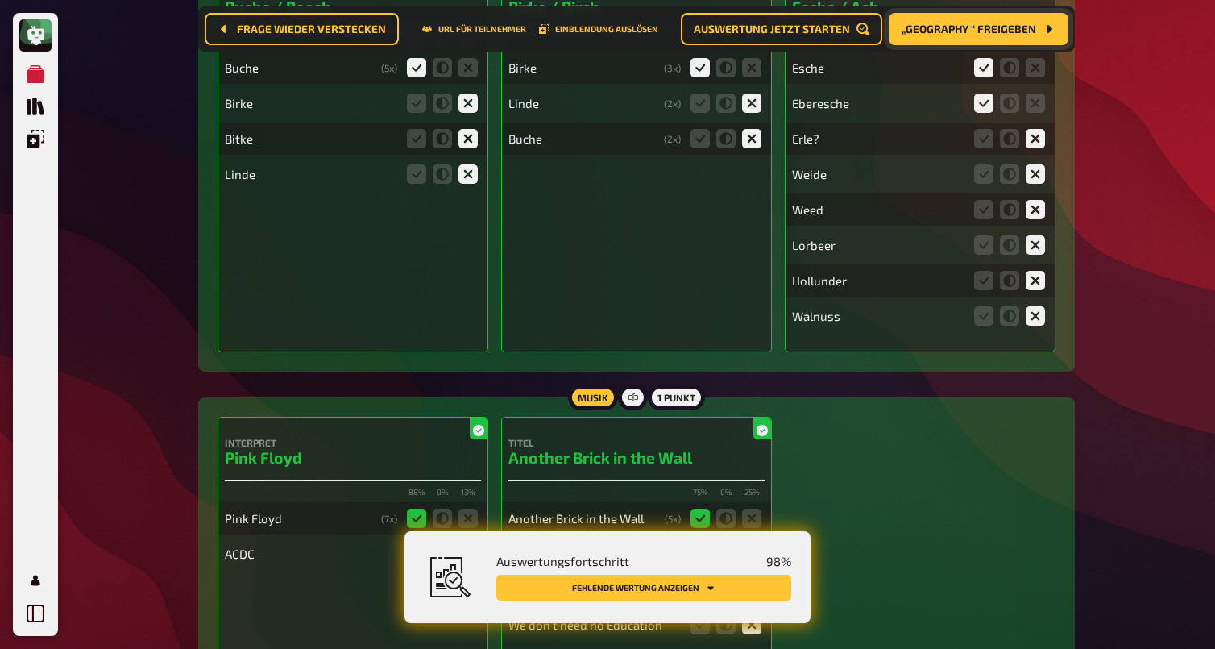
scroll to position [0, 0]
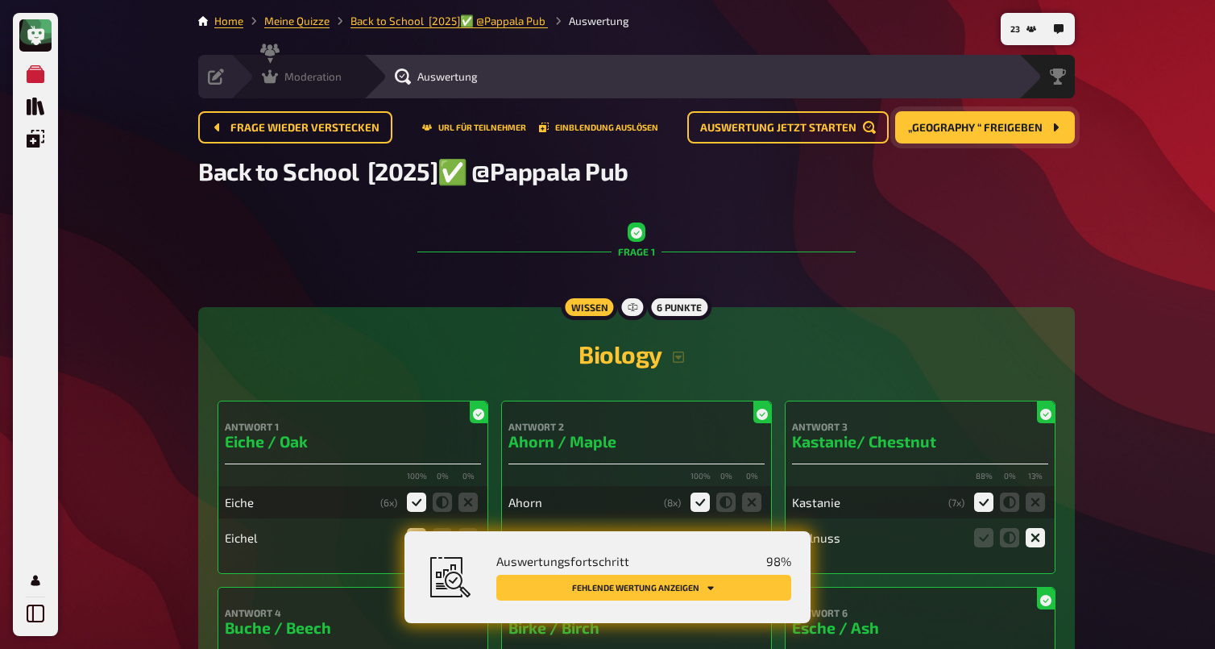
click at [275, 76] on icon at bounding box center [270, 77] width 16 height 14
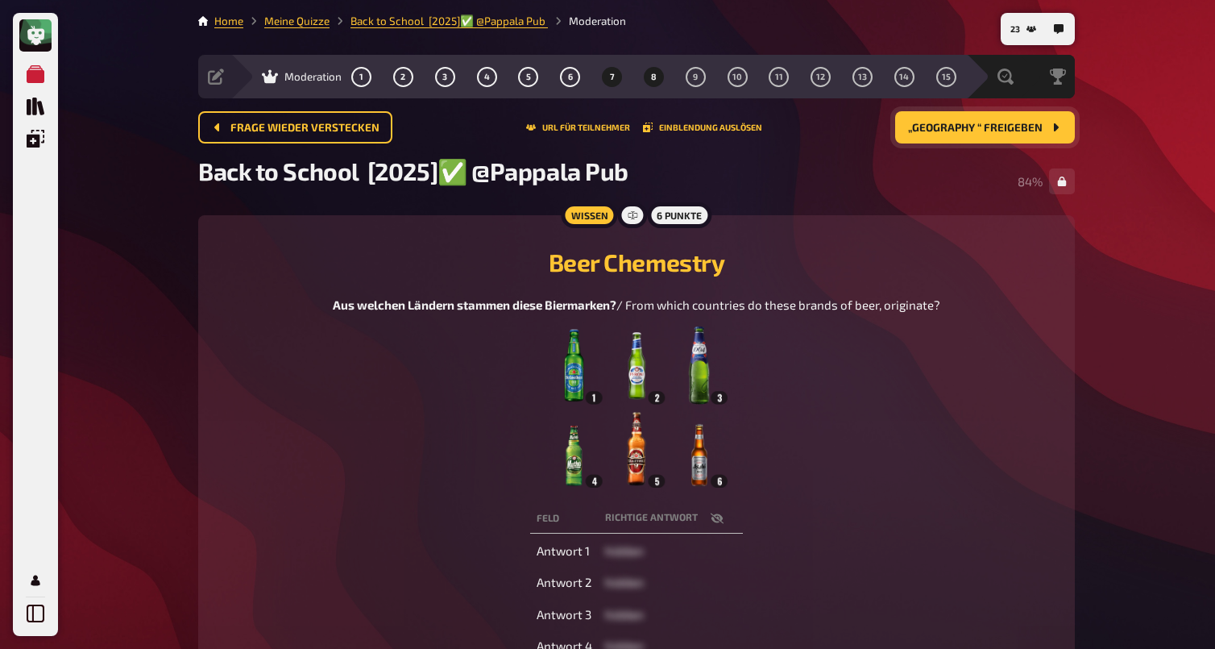
click at [658, 81] on button "8" at bounding box center [654, 77] width 26 height 26
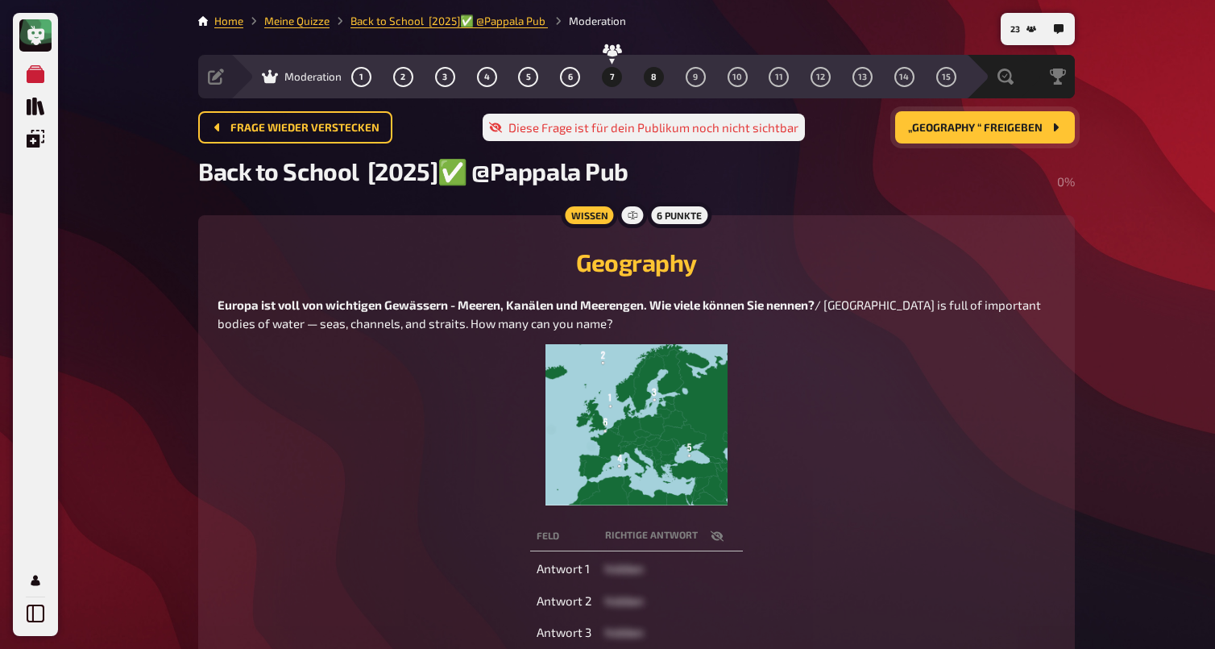
click at [613, 77] on span "7" at bounding box center [612, 77] width 5 height 9
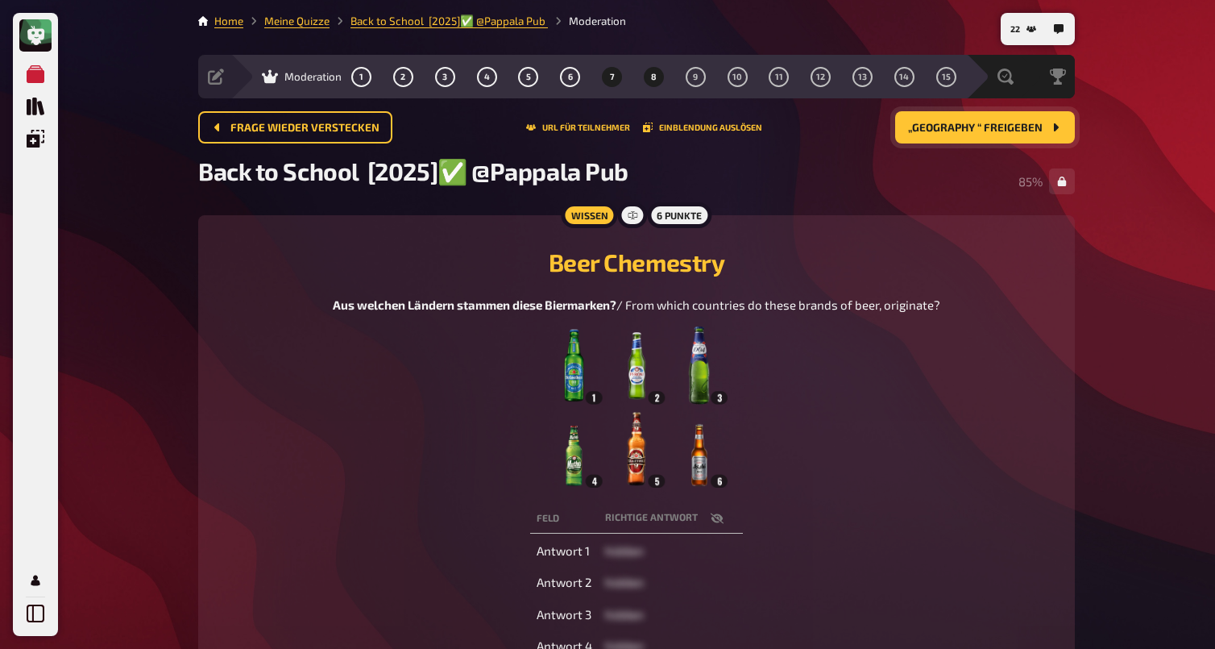
click at [654, 81] on span "8" at bounding box center [654, 77] width 6 height 9
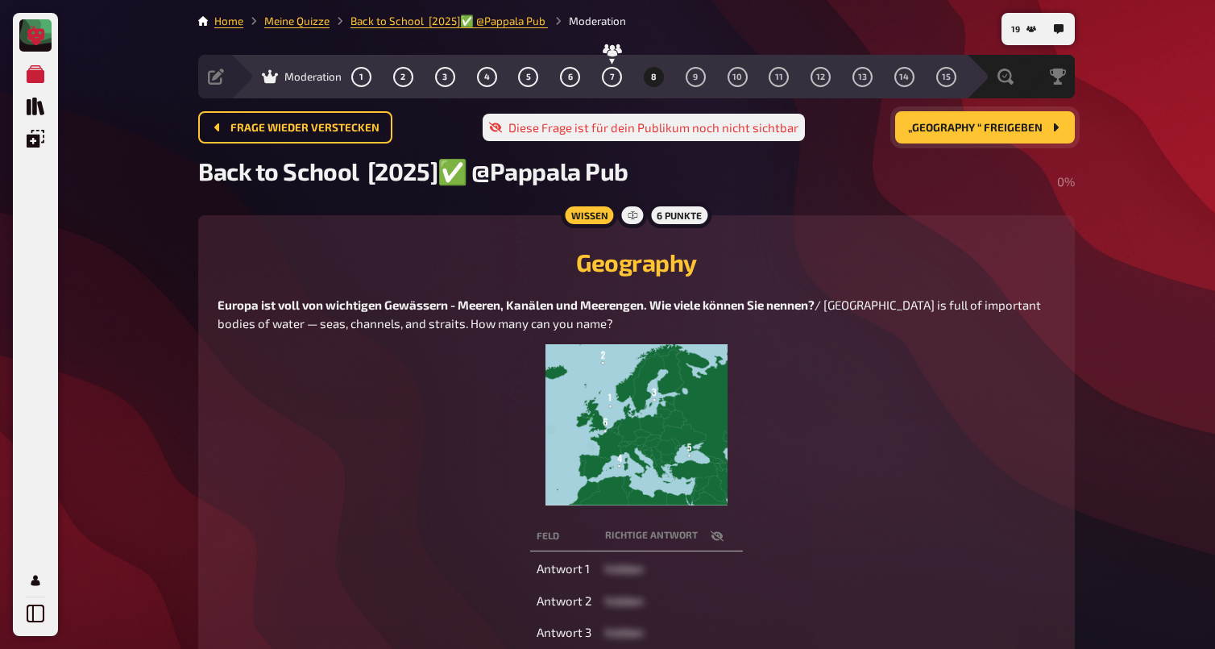
click at [41, 41] on icon at bounding box center [36, 35] width 19 height 19
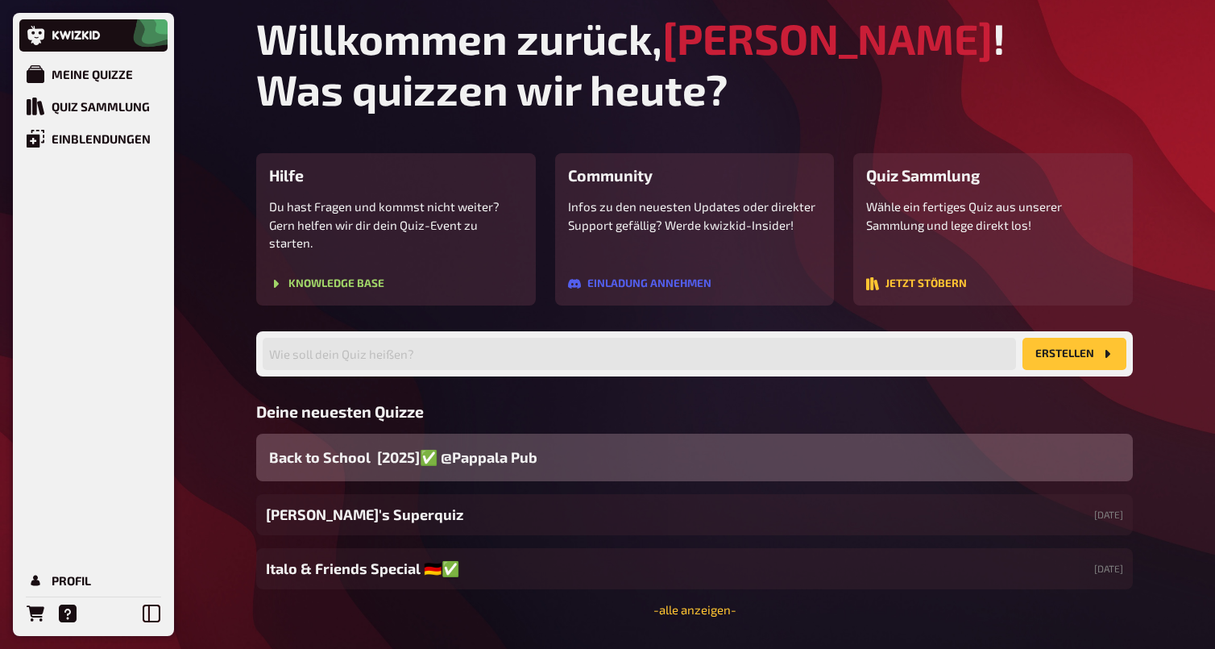
click at [389, 446] on span "Back to School [2025]✅ @Pappala Pub ​" at bounding box center [405, 457] width 272 height 22
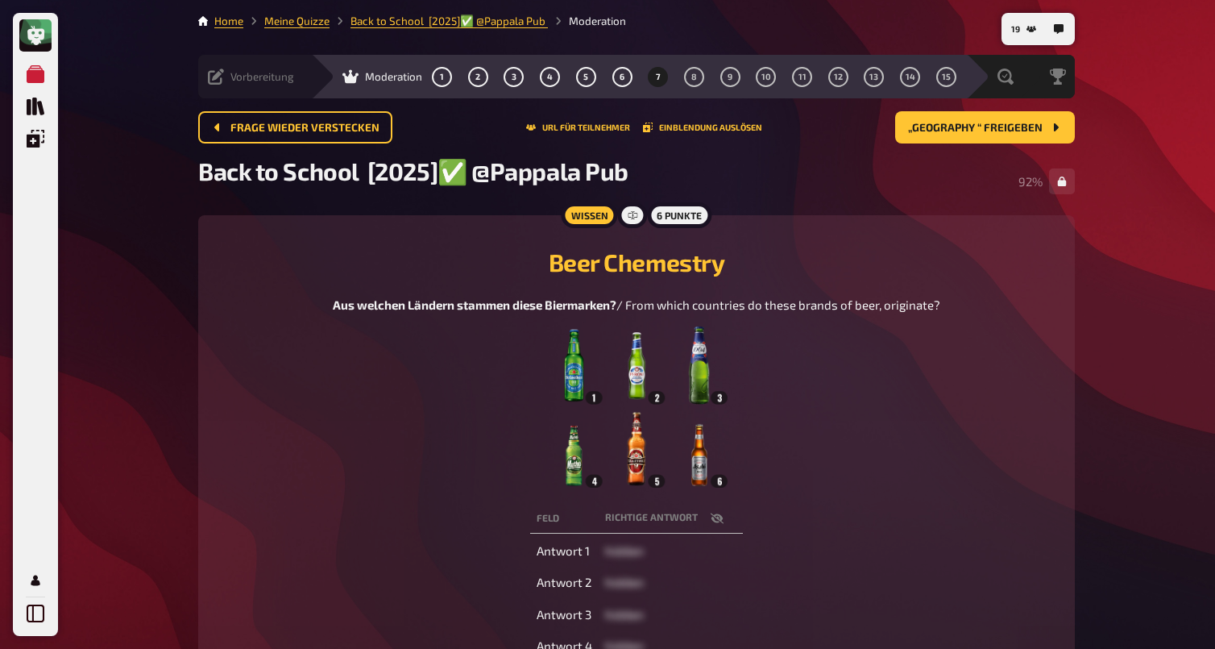
click at [227, 82] on div "Vorbereitung" at bounding box center [251, 76] width 86 height 16
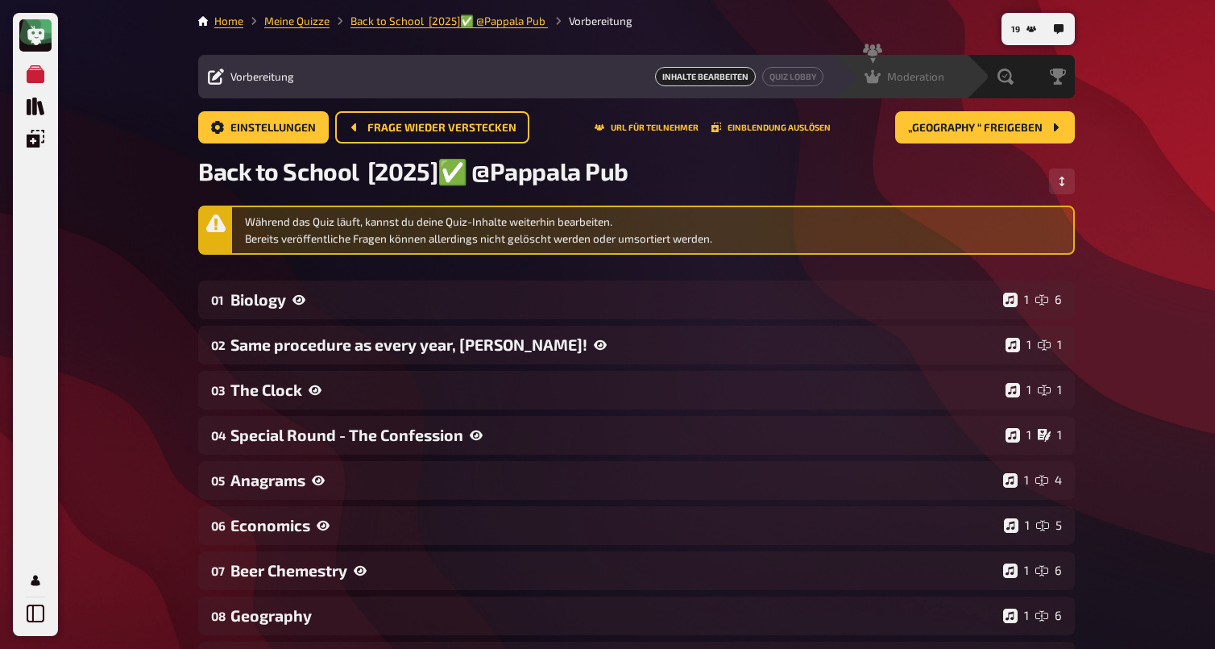
click at [923, 79] on span "Moderation" at bounding box center [915, 76] width 57 height 13
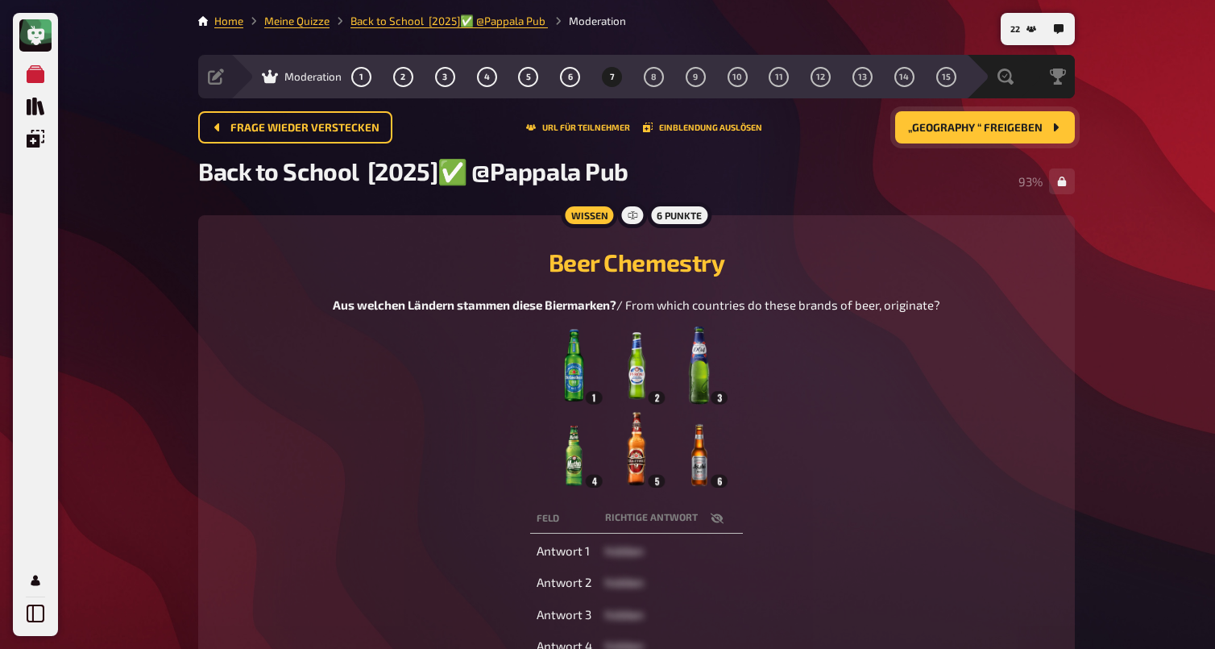
click at [980, 125] on span "„Geography “ freigeben" at bounding box center [975, 127] width 135 height 11
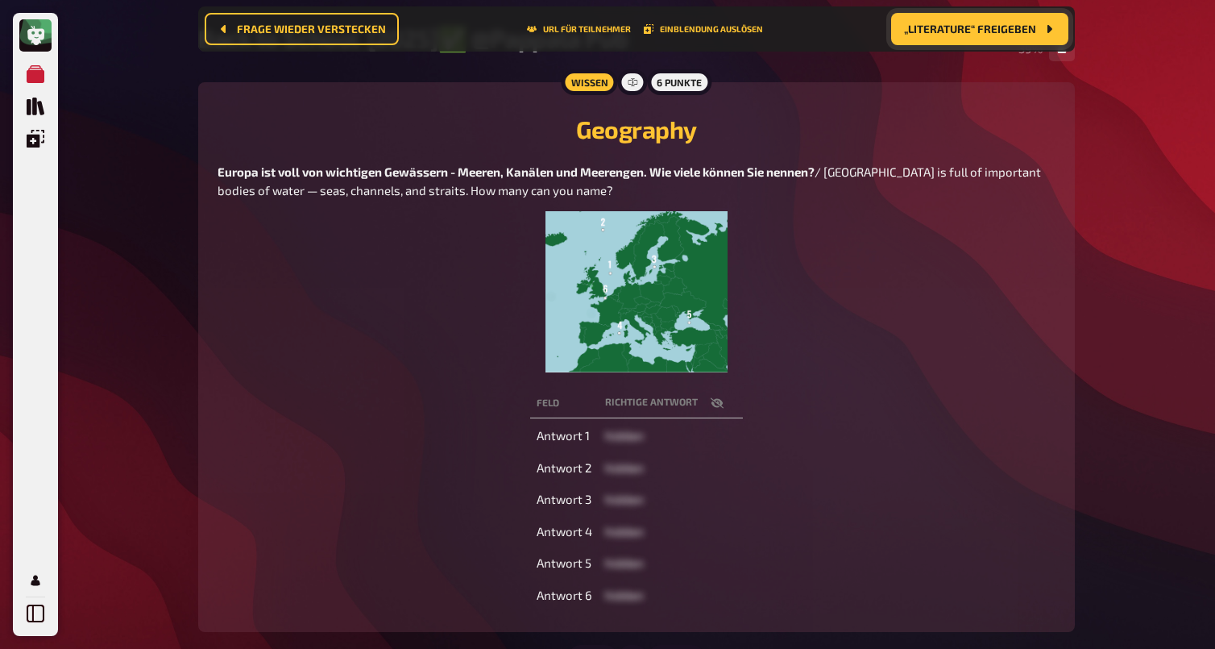
scroll to position [147, 0]
click at [720, 404] on icon "button" at bounding box center [717, 402] width 13 height 10
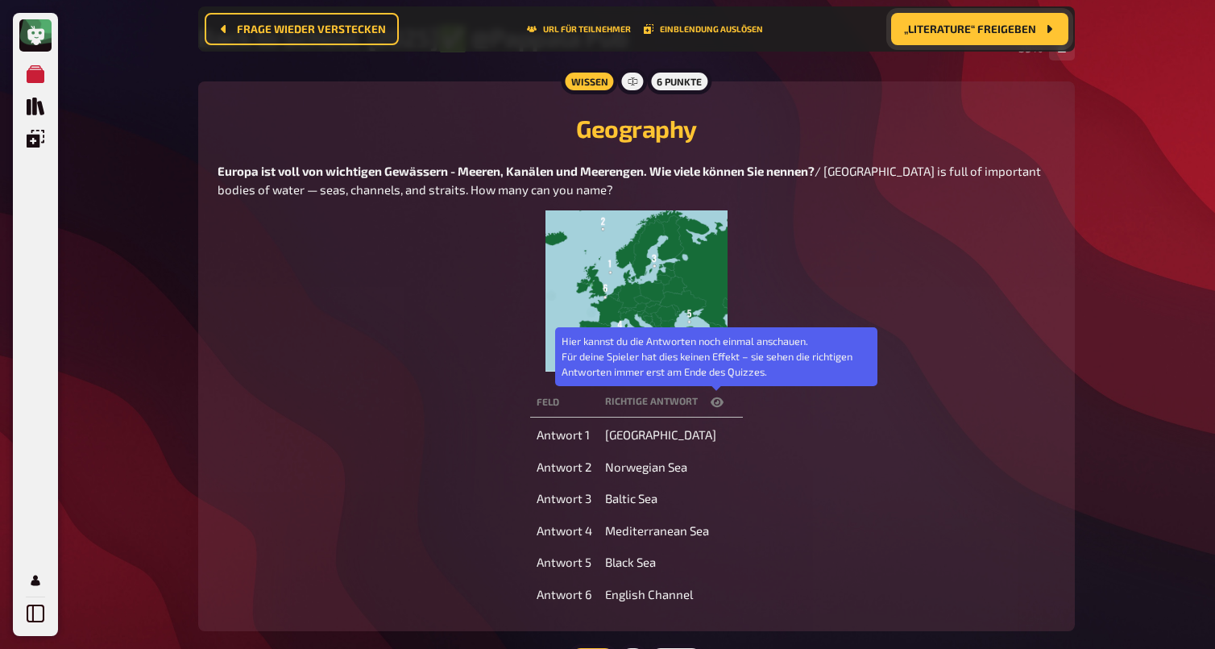
click at [720, 403] on icon "button" at bounding box center [717, 402] width 13 height 10
click at [720, 405] on icon "button" at bounding box center [717, 402] width 13 height 10
click at [721, 405] on icon "button" at bounding box center [717, 402] width 13 height 10
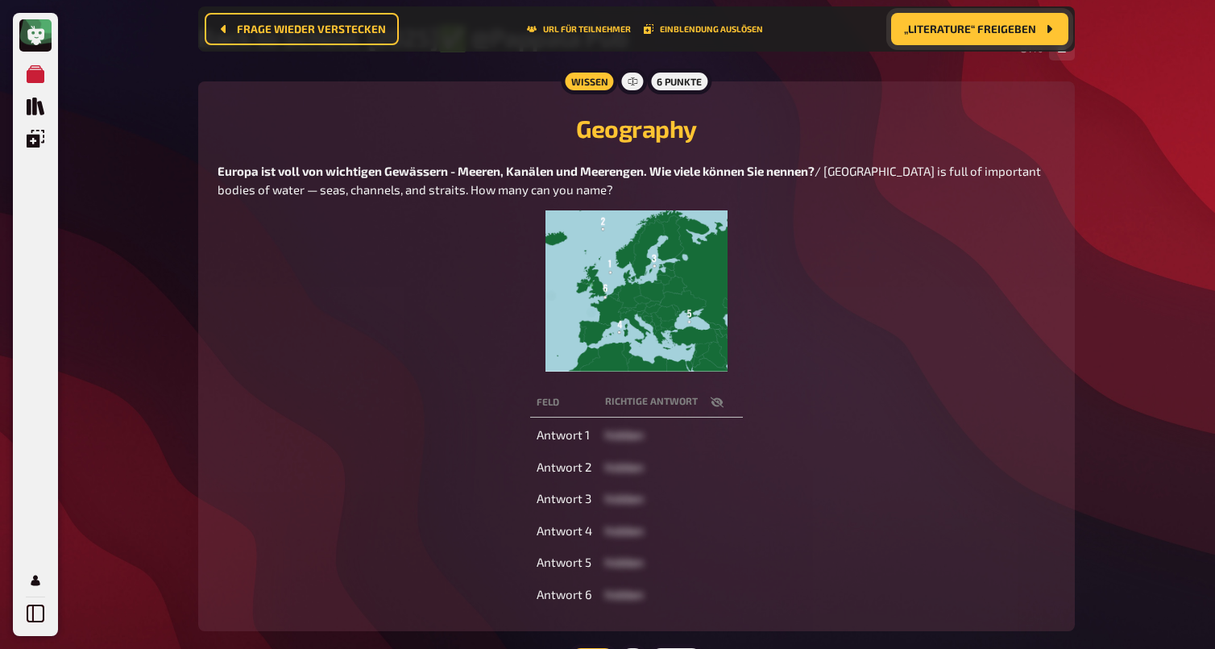
scroll to position [0, 0]
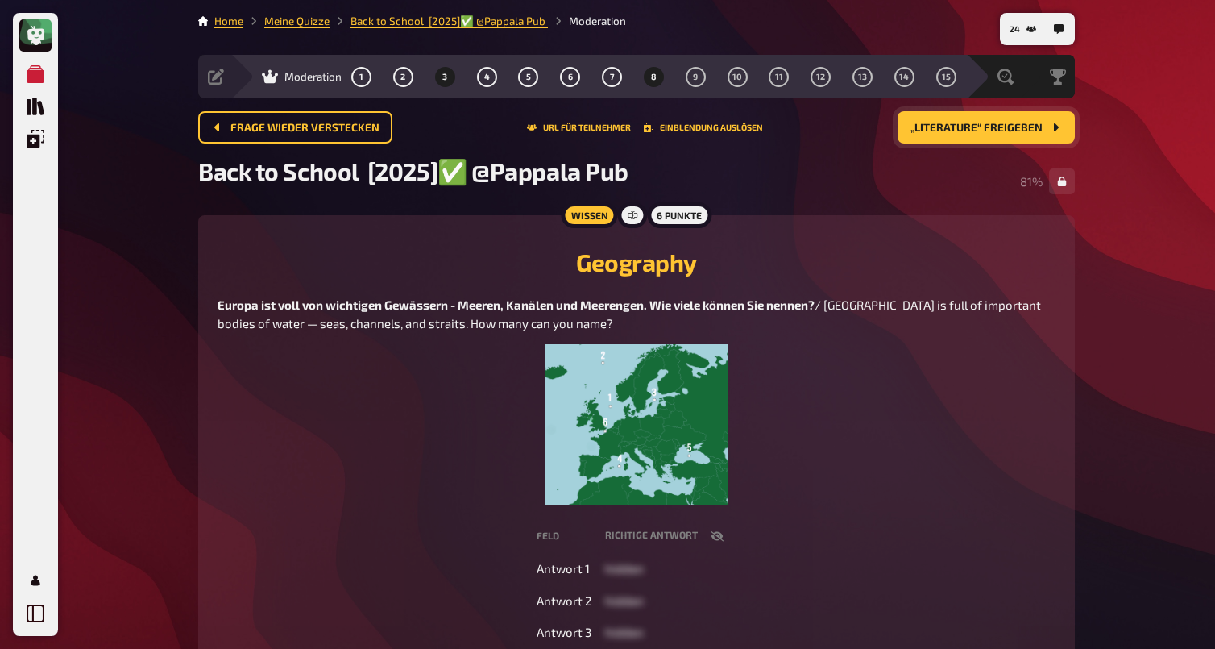
click at [449, 76] on button "3" at bounding box center [445, 77] width 26 height 26
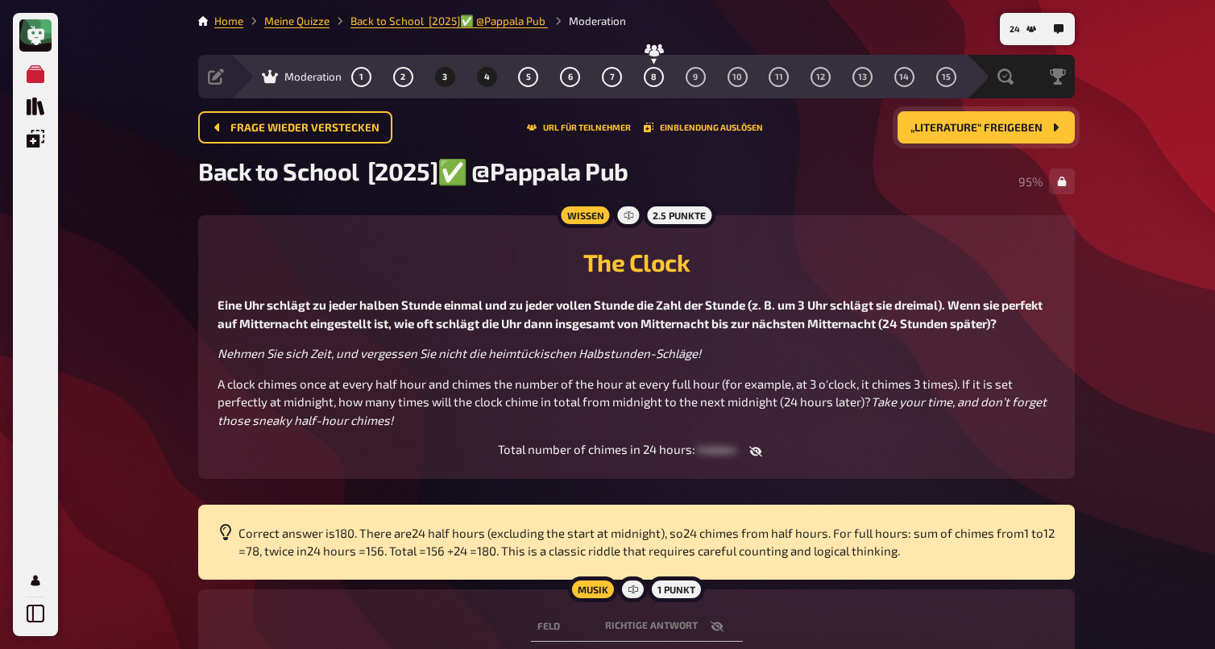
click at [493, 76] on button "4" at bounding box center [487, 77] width 26 height 26
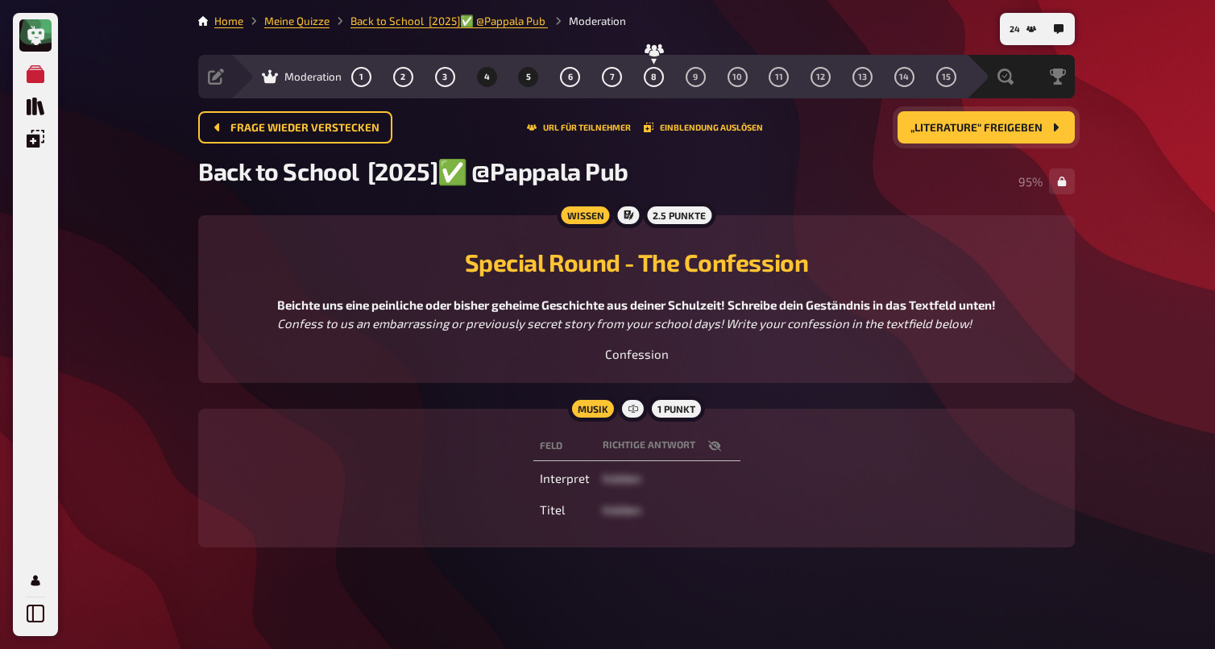
click at [525, 81] on button "5" at bounding box center [529, 77] width 26 height 26
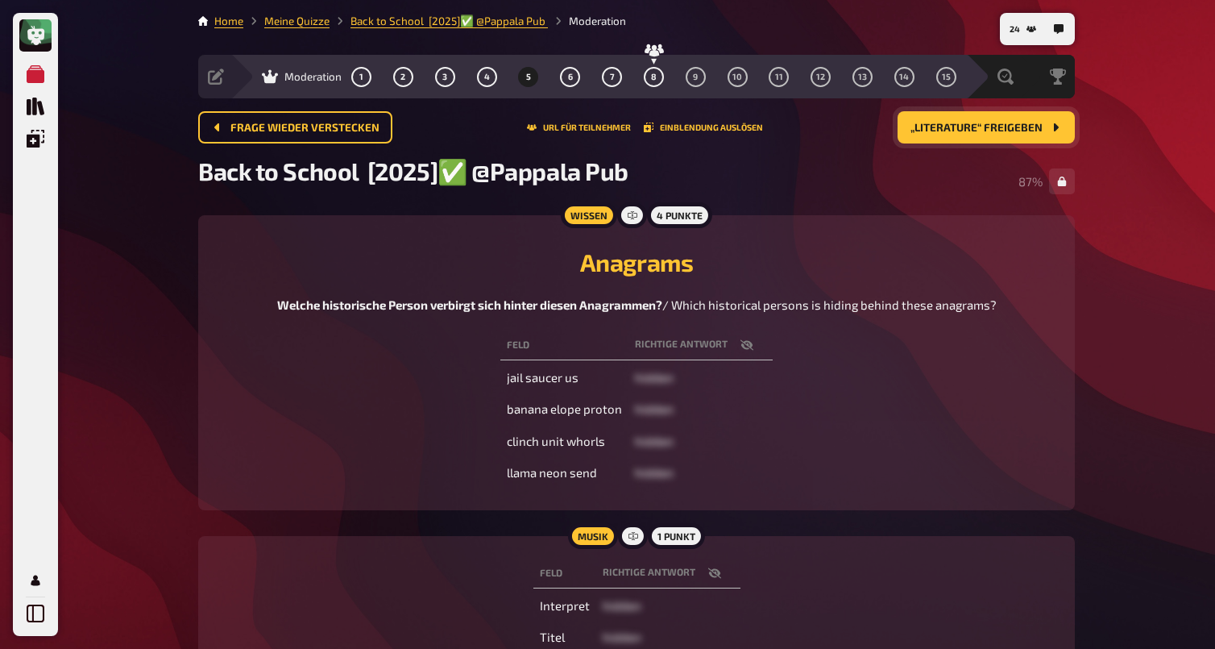
click at [748, 349] on icon "button" at bounding box center [747, 344] width 13 height 10
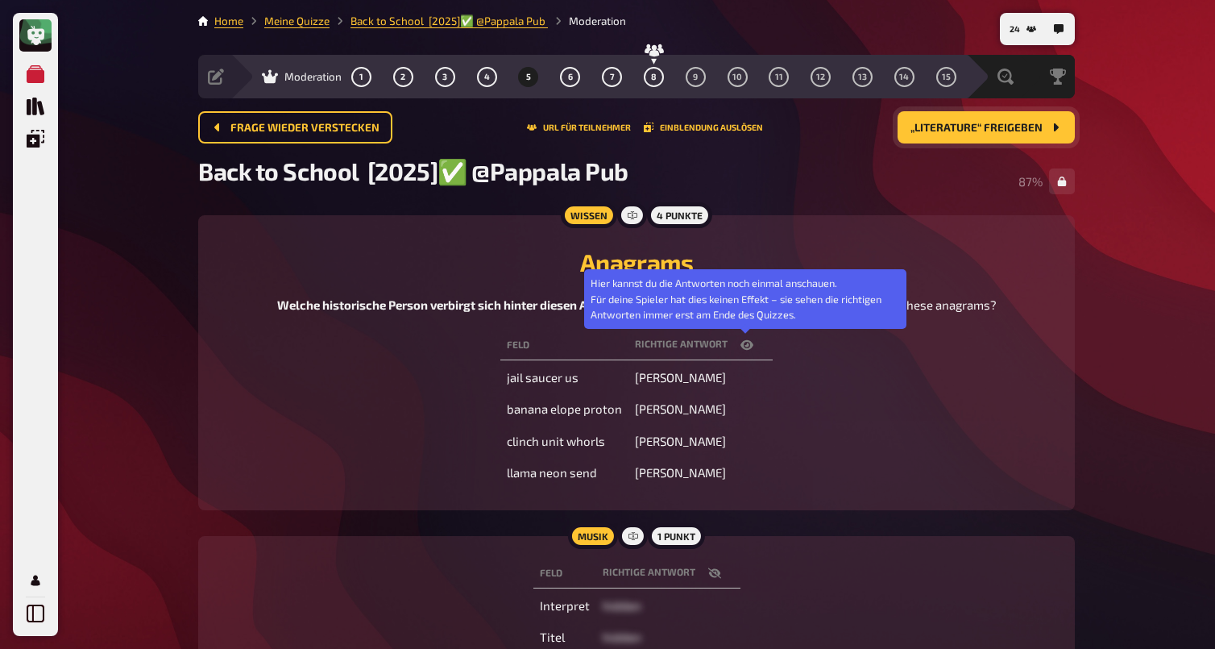
click at [749, 347] on icon "button" at bounding box center [747, 345] width 13 height 10
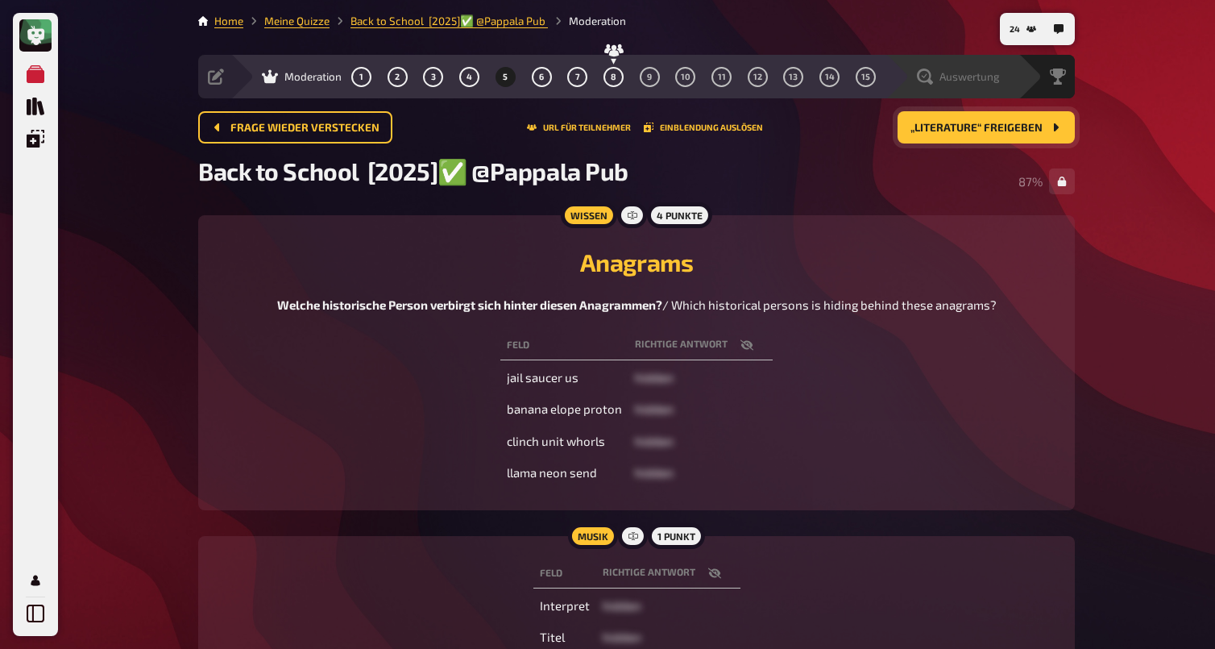
click at [975, 73] on span "Auswertung" at bounding box center [970, 76] width 60 height 13
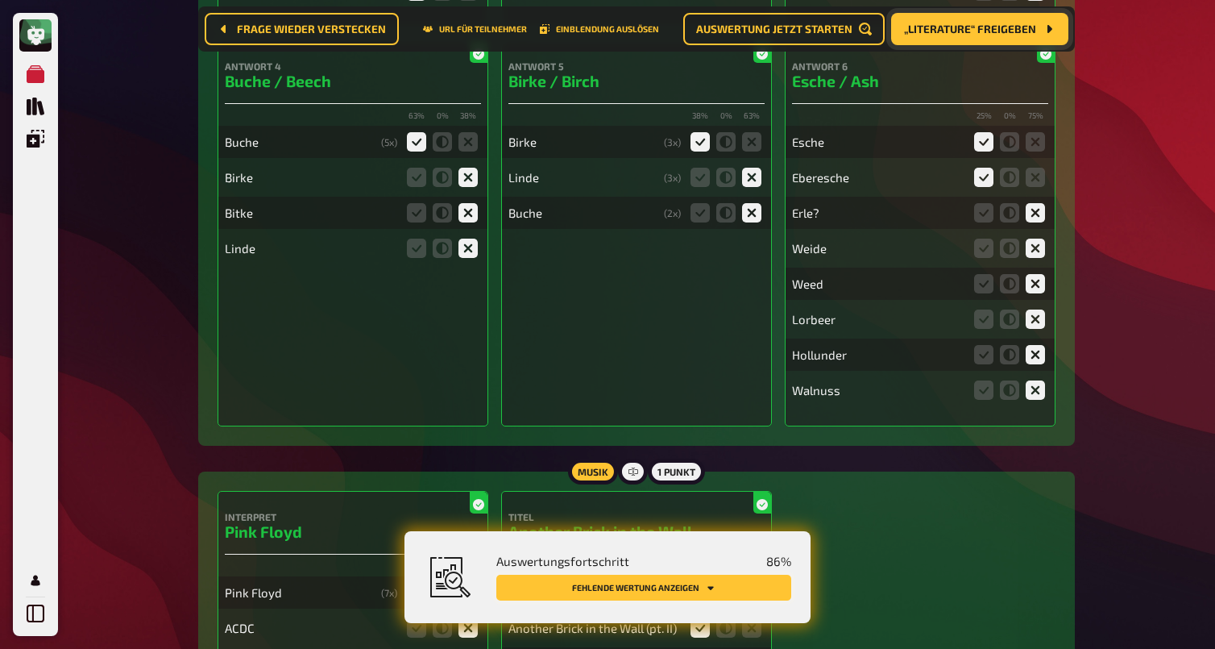
click at [744, 590] on button "Fehlende Wertung anzeigen" at bounding box center [643, 588] width 295 height 26
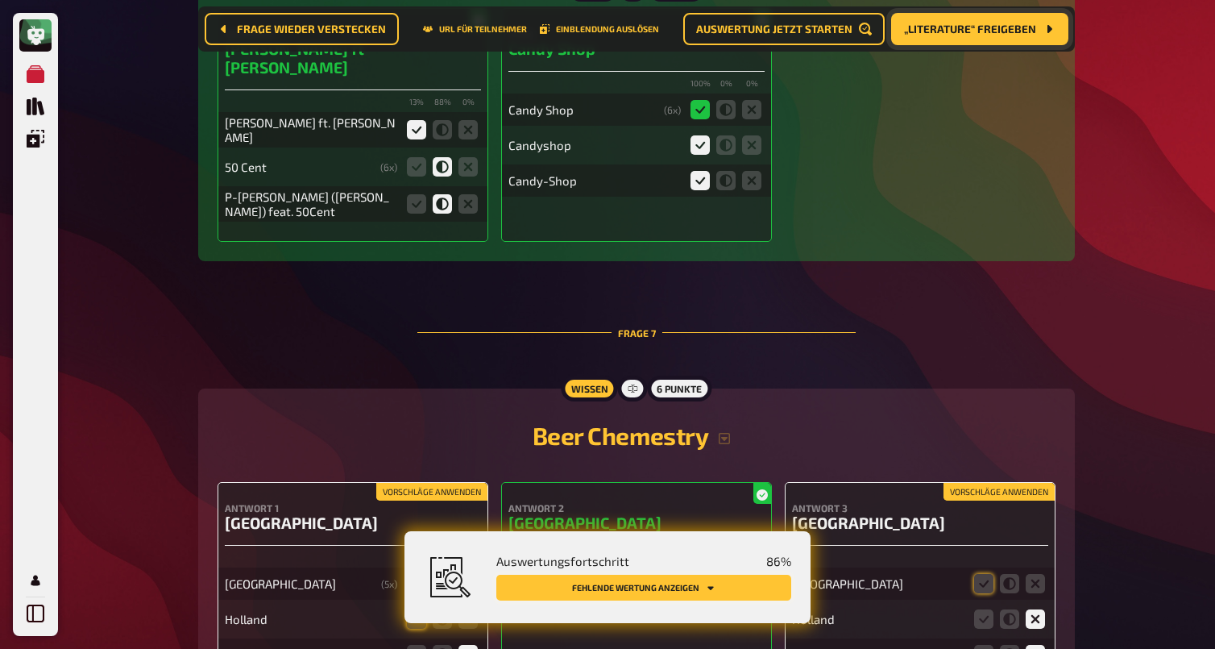
scroll to position [6089, 0]
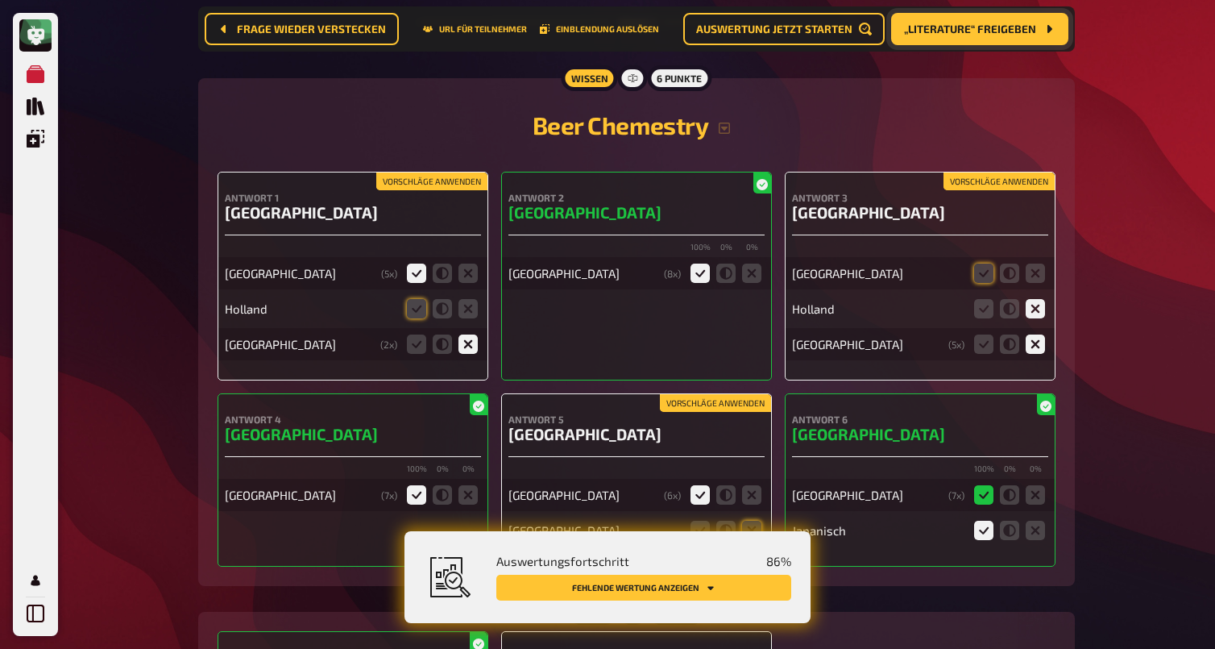
click at [442, 176] on button "Vorschläge anwenden" at bounding box center [431, 181] width 111 height 18
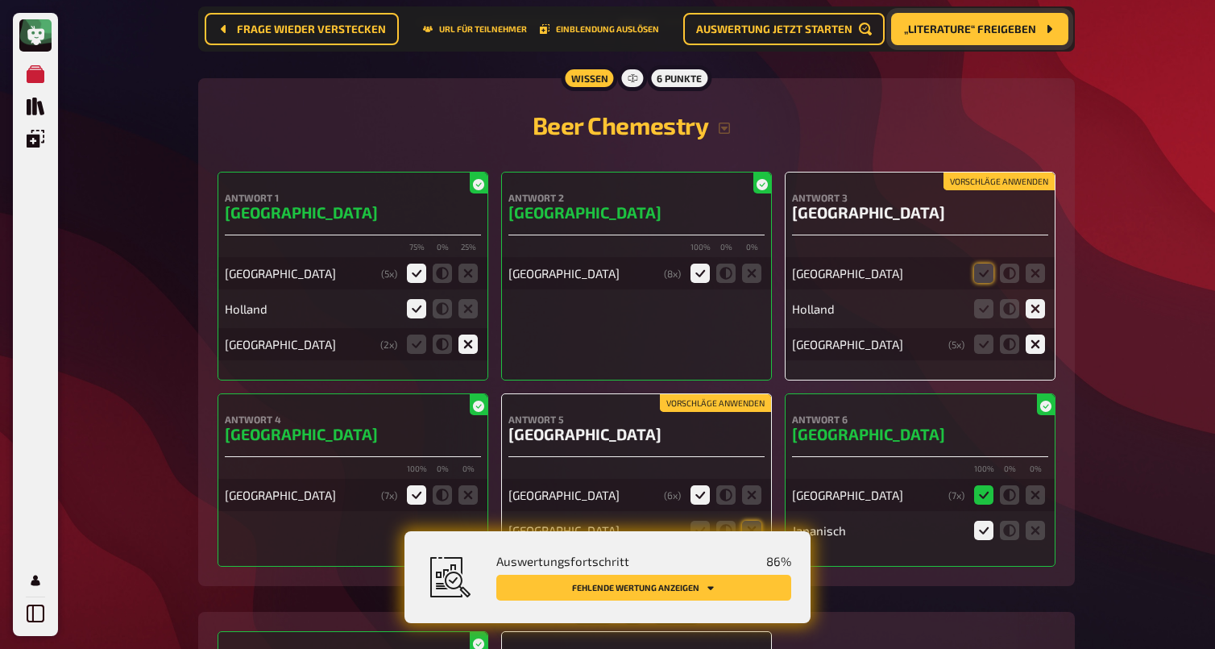
click at [1016, 172] on button "Vorschläge anwenden" at bounding box center [999, 181] width 111 height 18
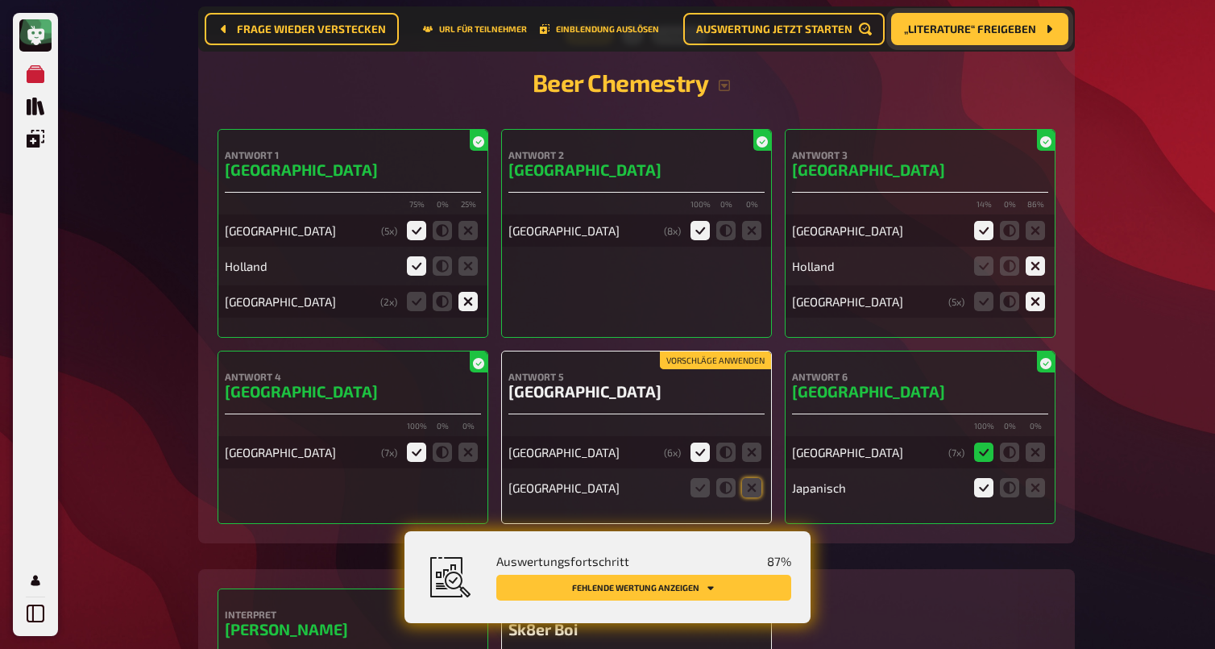
scroll to position [6144, 0]
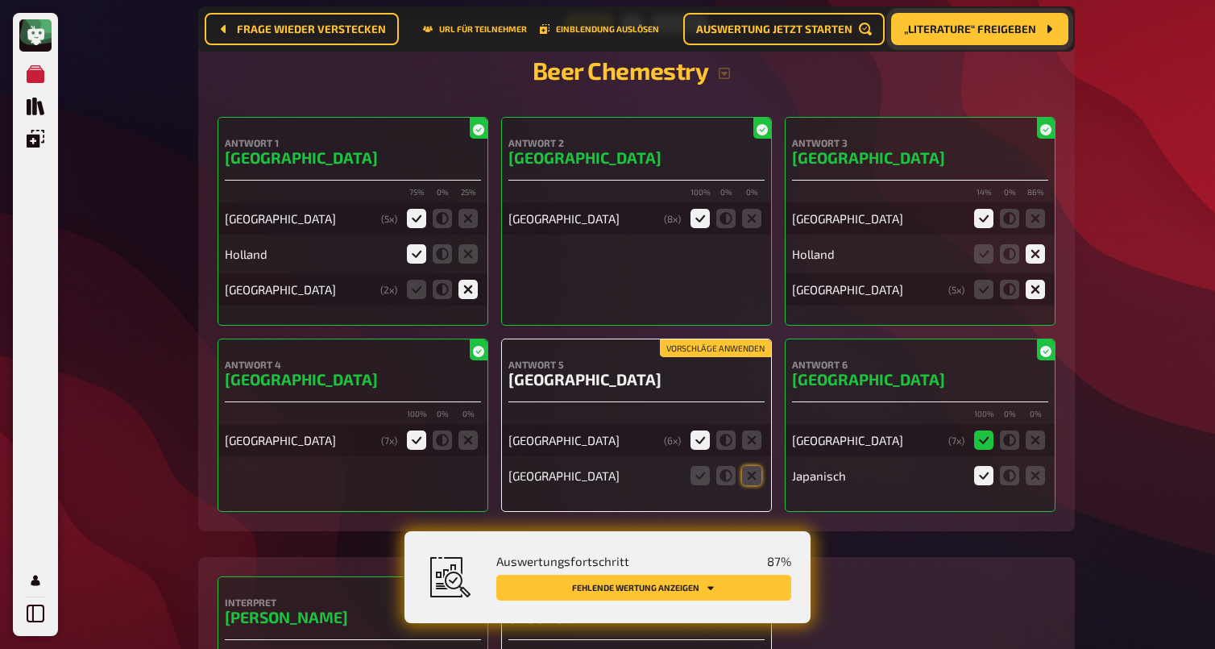
click at [694, 344] on button "Vorschläge anwenden" at bounding box center [715, 348] width 111 height 18
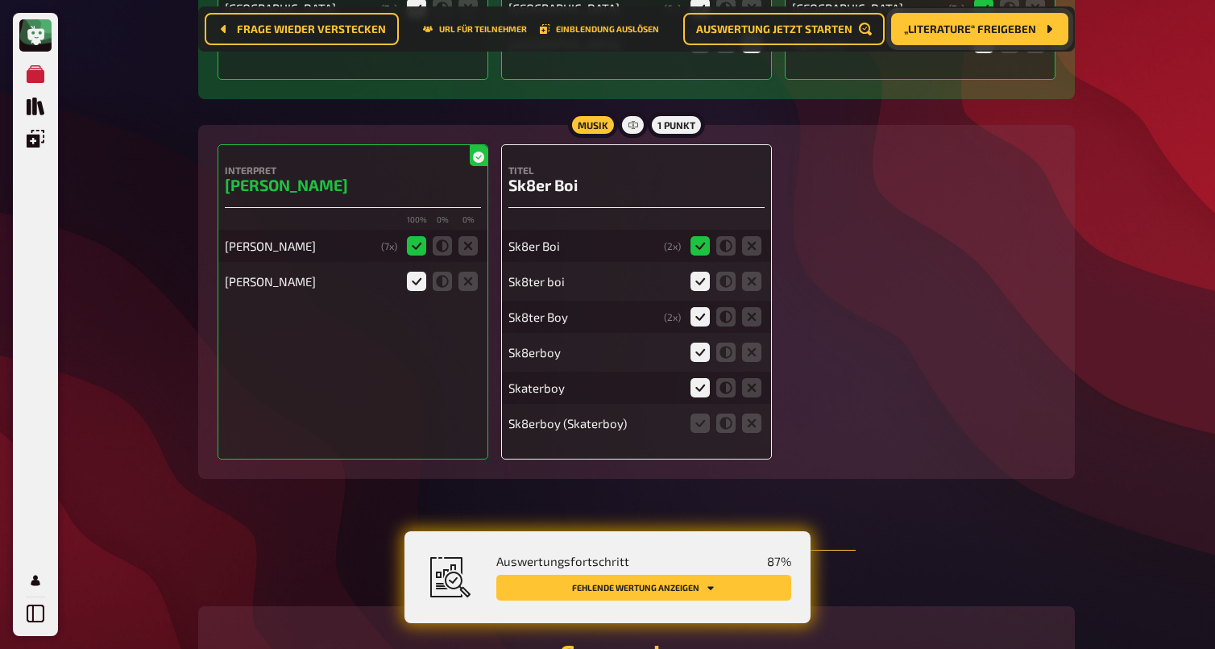
scroll to position [6577, 0]
click at [699, 420] on icon at bounding box center [700, 421] width 19 height 19
click at [0, 0] on input "radio" at bounding box center [0, 0] width 0 height 0
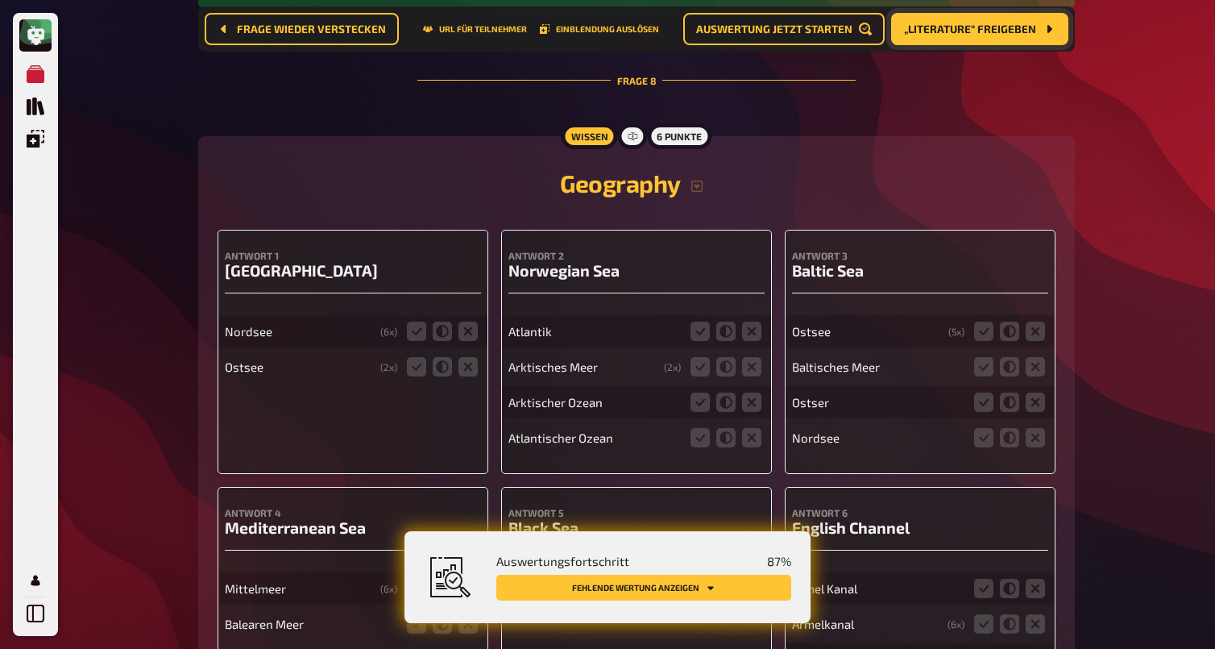
scroll to position [7044, 0]
click at [412, 323] on icon at bounding box center [416, 332] width 19 height 19
click at [0, 0] on input "radio" at bounding box center [0, 0] width 0 height 0
click at [472, 368] on icon at bounding box center [468, 368] width 19 height 19
click at [0, 0] on input "radio" at bounding box center [0, 0] width 0 height 0
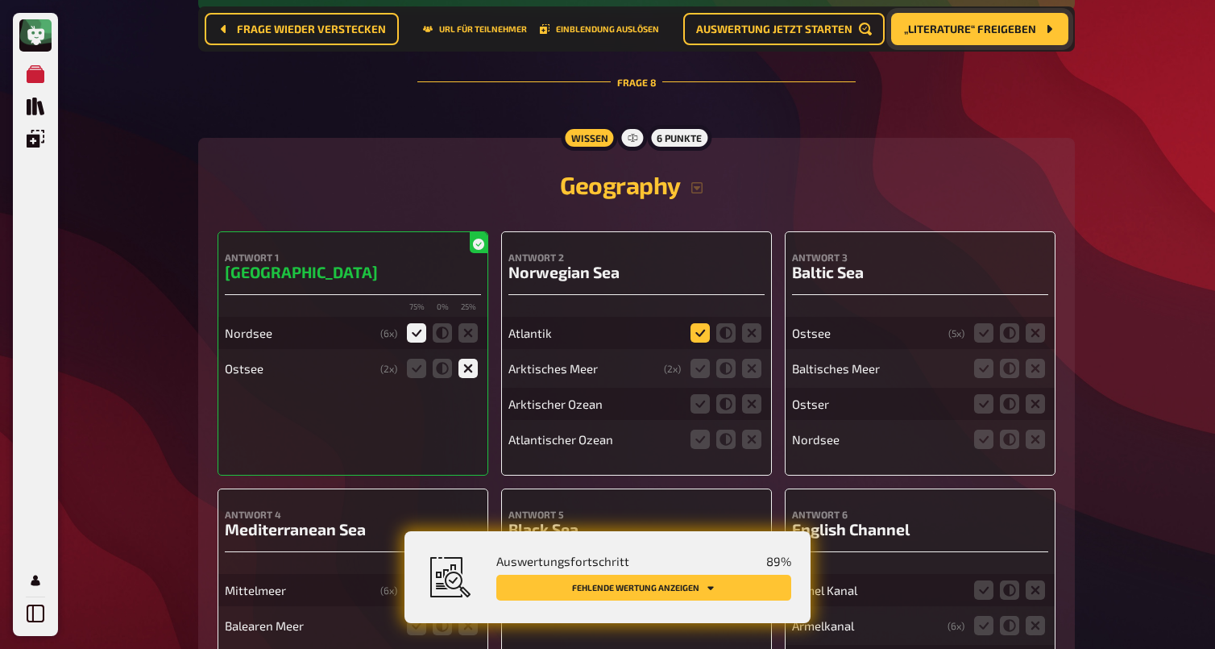
click at [697, 323] on icon at bounding box center [700, 332] width 19 height 19
click at [0, 0] on input "radio" at bounding box center [0, 0] width 0 height 0
click at [698, 363] on icon at bounding box center [700, 368] width 19 height 19
click at [0, 0] on input "radio" at bounding box center [0, 0] width 0 height 0
click at [756, 330] on icon at bounding box center [751, 332] width 19 height 19
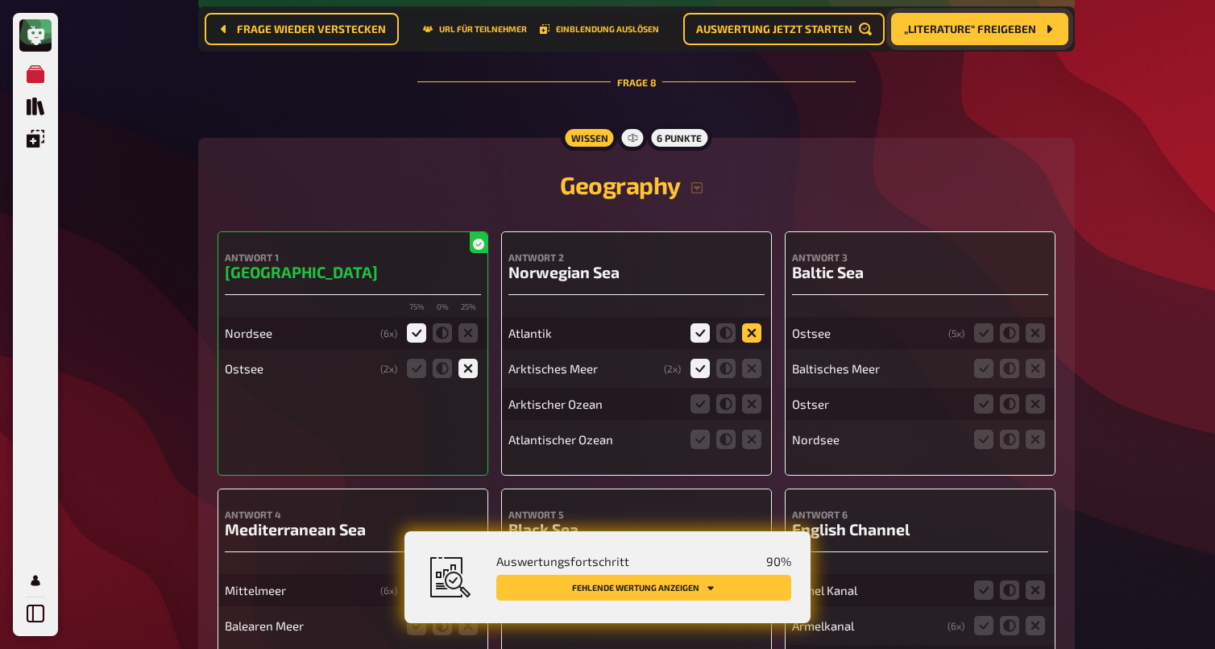
click at [0, 0] on input "radio" at bounding box center [0, 0] width 0 height 0
click at [756, 364] on icon at bounding box center [751, 368] width 19 height 19
click at [0, 0] on input "radio" at bounding box center [0, 0] width 0 height 0
click at [756, 406] on icon at bounding box center [751, 403] width 19 height 19
click at [0, 0] on input "radio" at bounding box center [0, 0] width 0 height 0
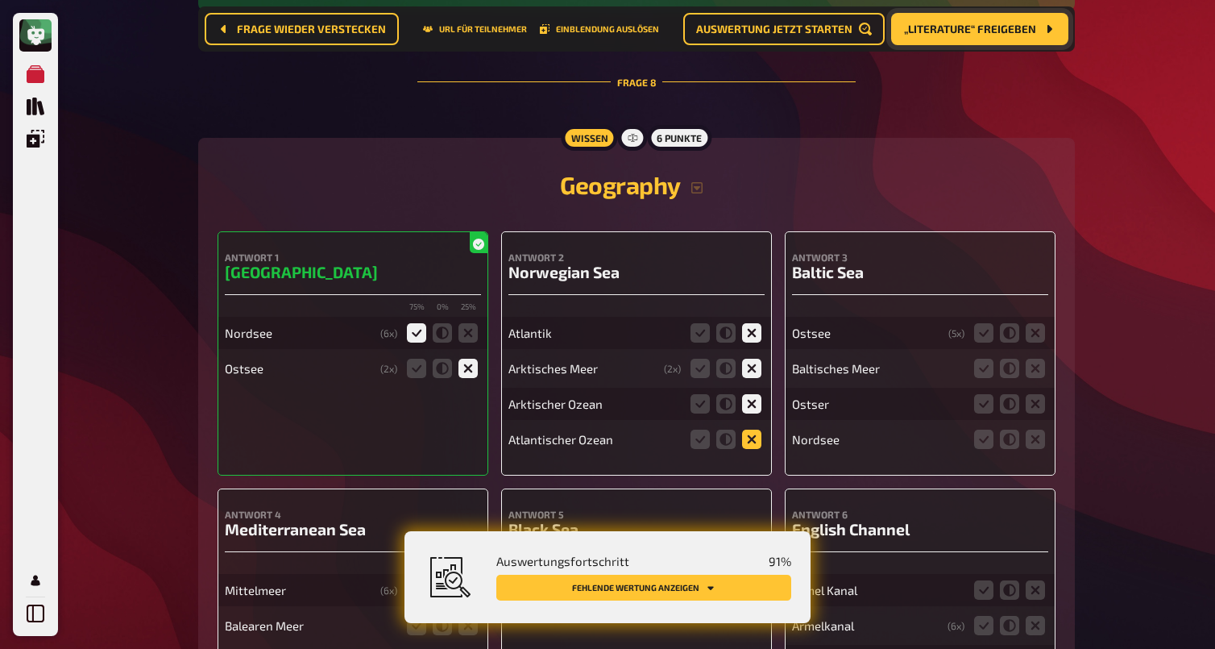
click at [755, 435] on icon at bounding box center [751, 439] width 19 height 19
click at [0, 0] on input "radio" at bounding box center [0, 0] width 0 height 0
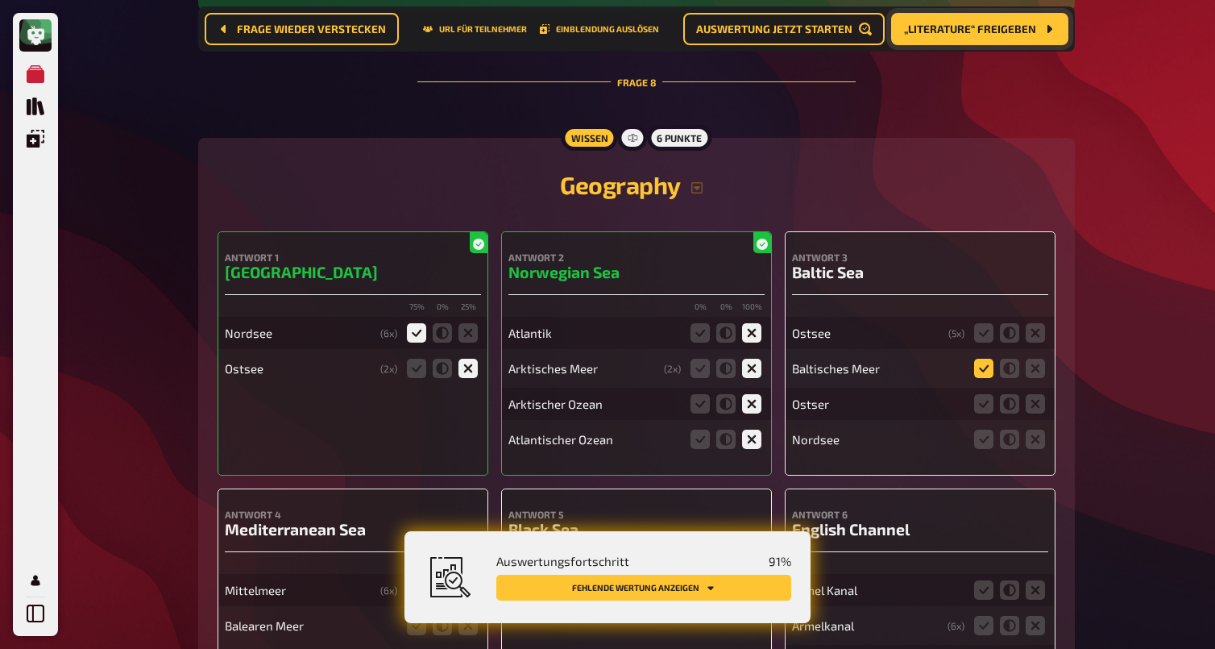
click at [984, 363] on icon at bounding box center [983, 368] width 19 height 19
click at [0, 0] on input "radio" at bounding box center [0, 0] width 0 height 0
click at [1032, 333] on icon at bounding box center [1035, 332] width 19 height 19
click at [0, 0] on input "radio" at bounding box center [0, 0] width 0 height 0
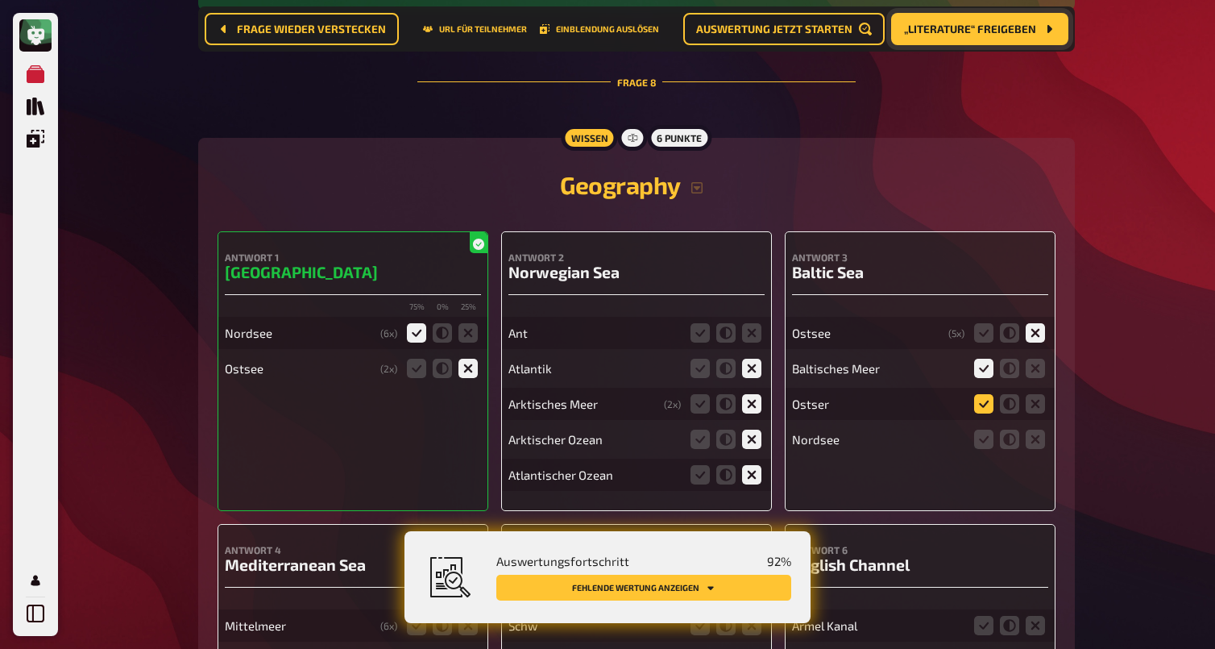
click at [988, 394] on icon at bounding box center [983, 403] width 19 height 19
click at [0, 0] on input "radio" at bounding box center [0, 0] width 0 height 0
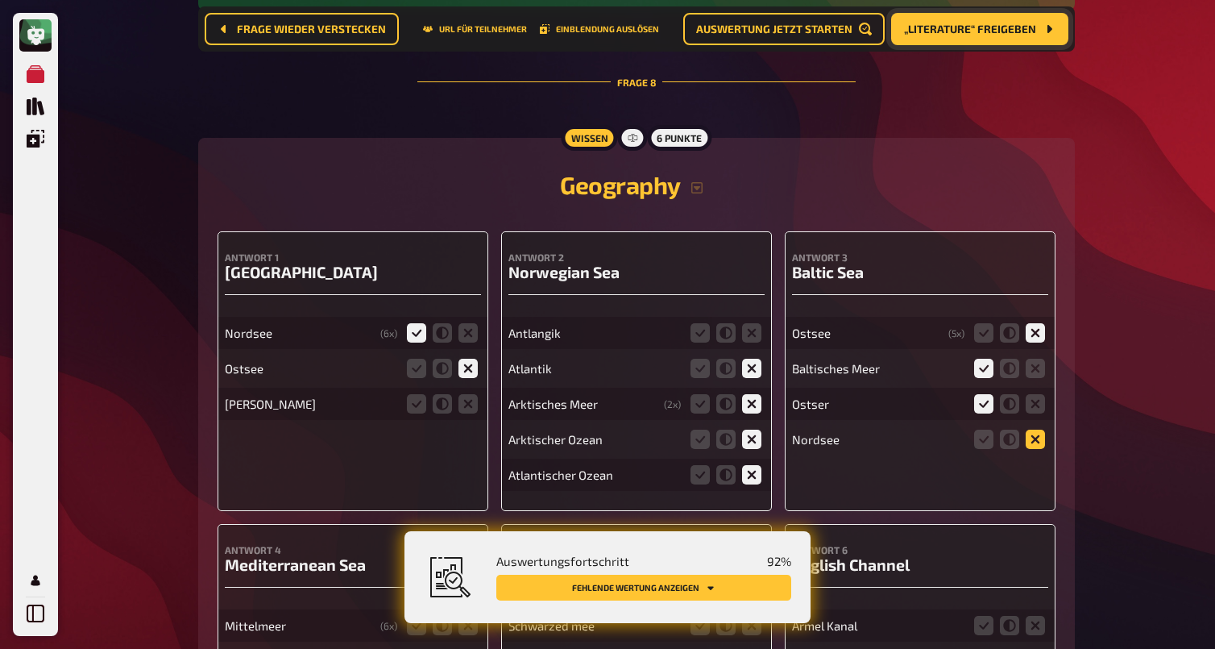
click at [1035, 435] on icon at bounding box center [1035, 439] width 19 height 19
click at [0, 0] on input "radio" at bounding box center [0, 0] width 0 height 0
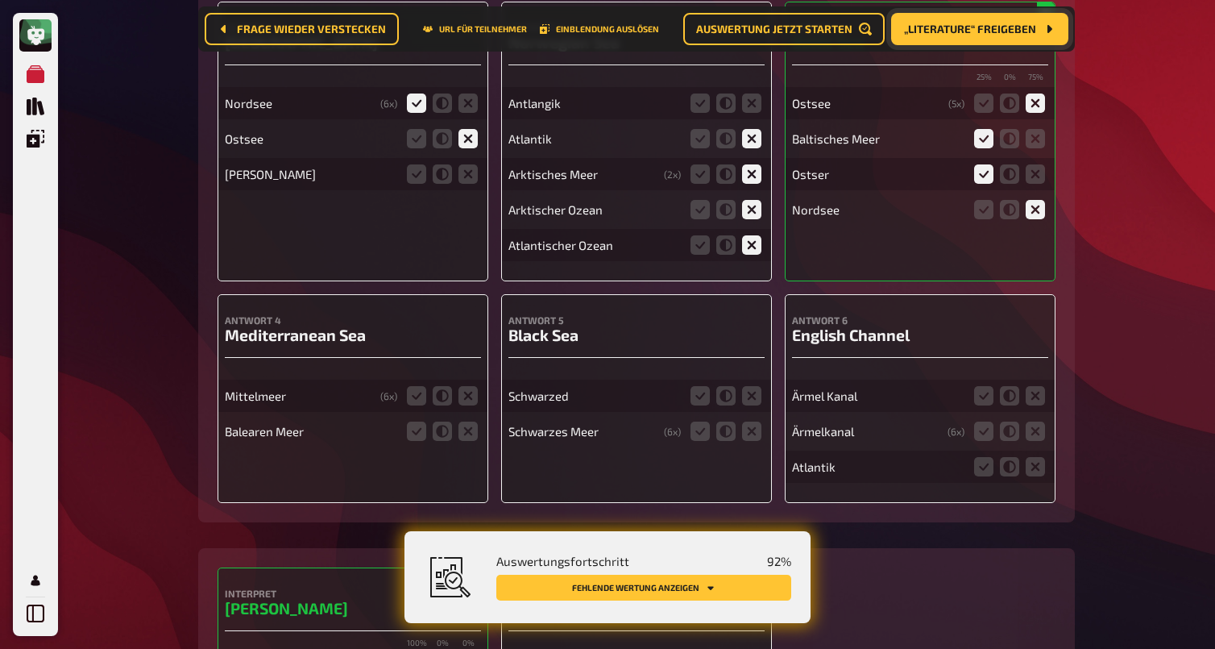
scroll to position [7301, 0]
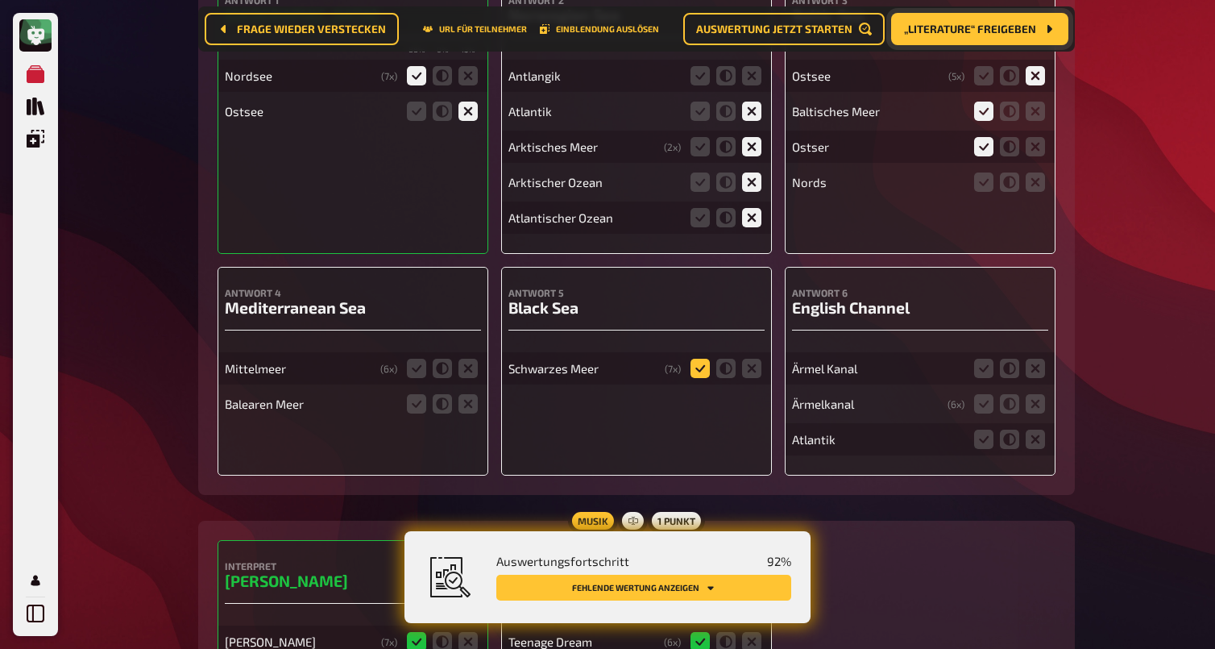
click at [702, 367] on icon at bounding box center [700, 368] width 19 height 19
click at [0, 0] on input "radio" at bounding box center [0, 0] width 0 height 0
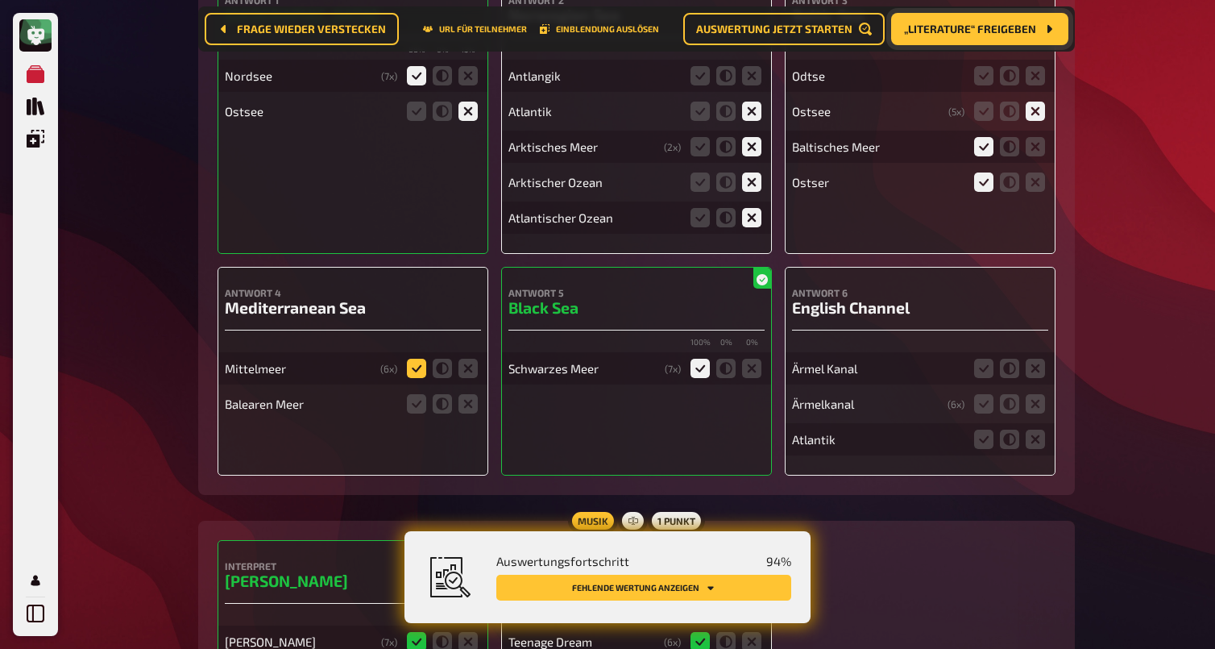
click at [421, 365] on icon at bounding box center [416, 368] width 19 height 19
click at [0, 0] on input "radio" at bounding box center [0, 0] width 0 height 0
click at [463, 403] on icon at bounding box center [468, 403] width 19 height 19
click at [0, 0] on input "radio" at bounding box center [0, 0] width 0 height 0
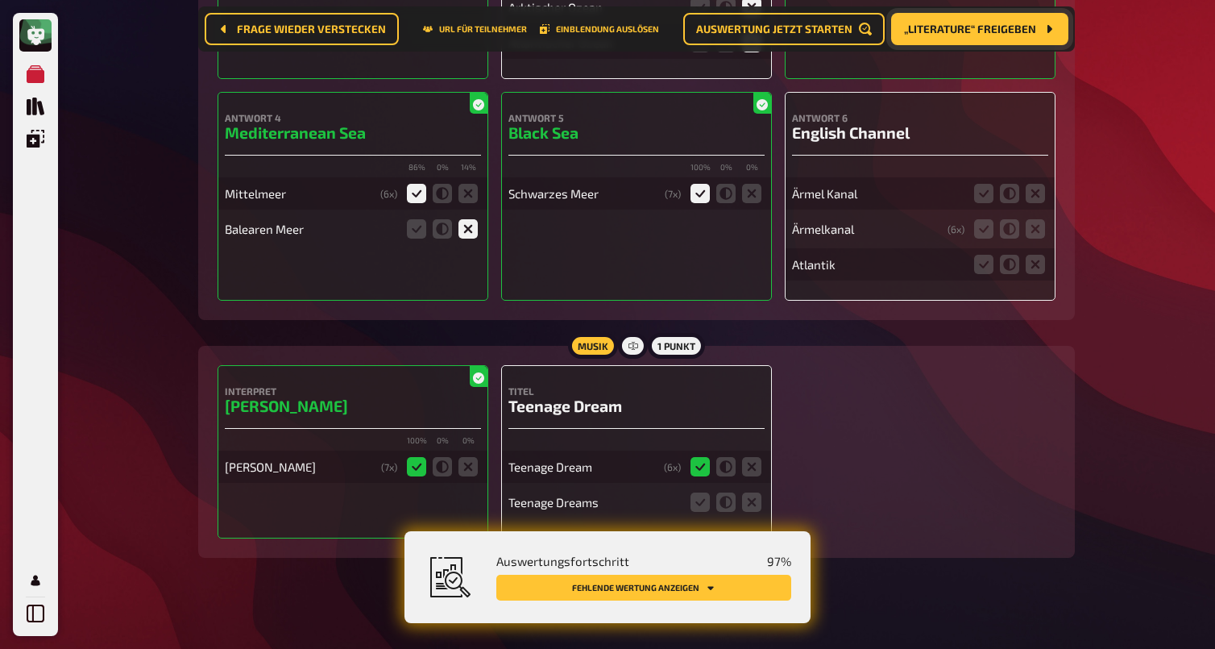
scroll to position [7488, 0]
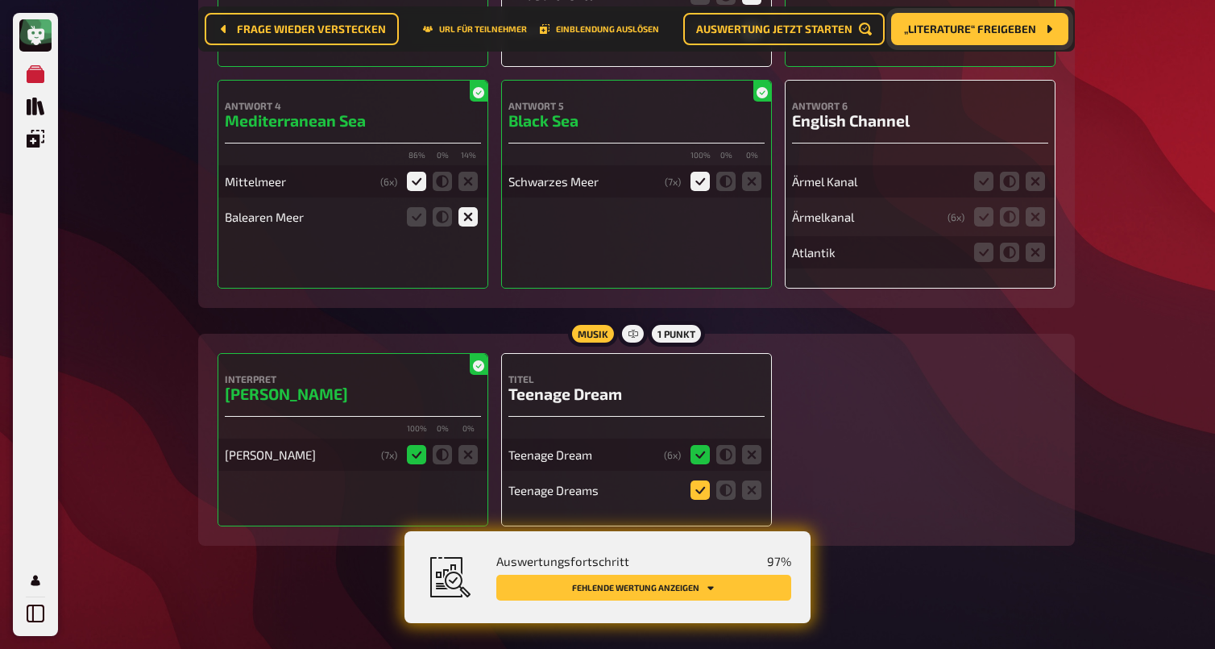
click at [697, 495] on icon at bounding box center [700, 489] width 19 height 19
click at [0, 0] on input "radio" at bounding box center [0, 0] width 0 height 0
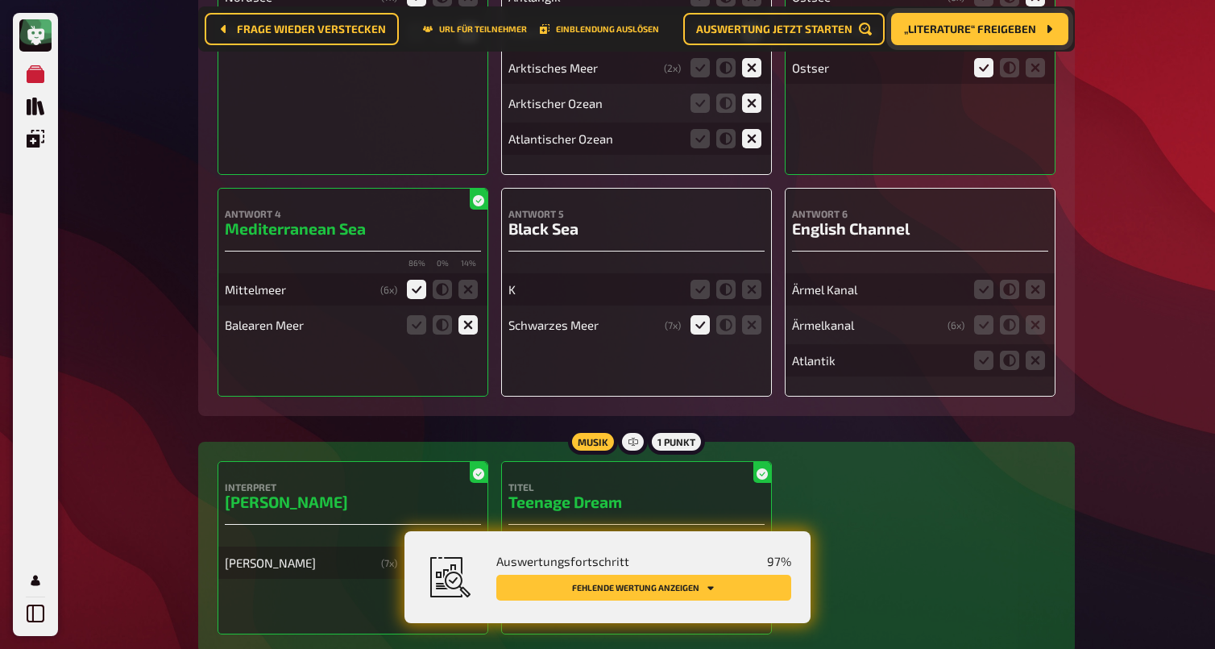
scroll to position [7376, 0]
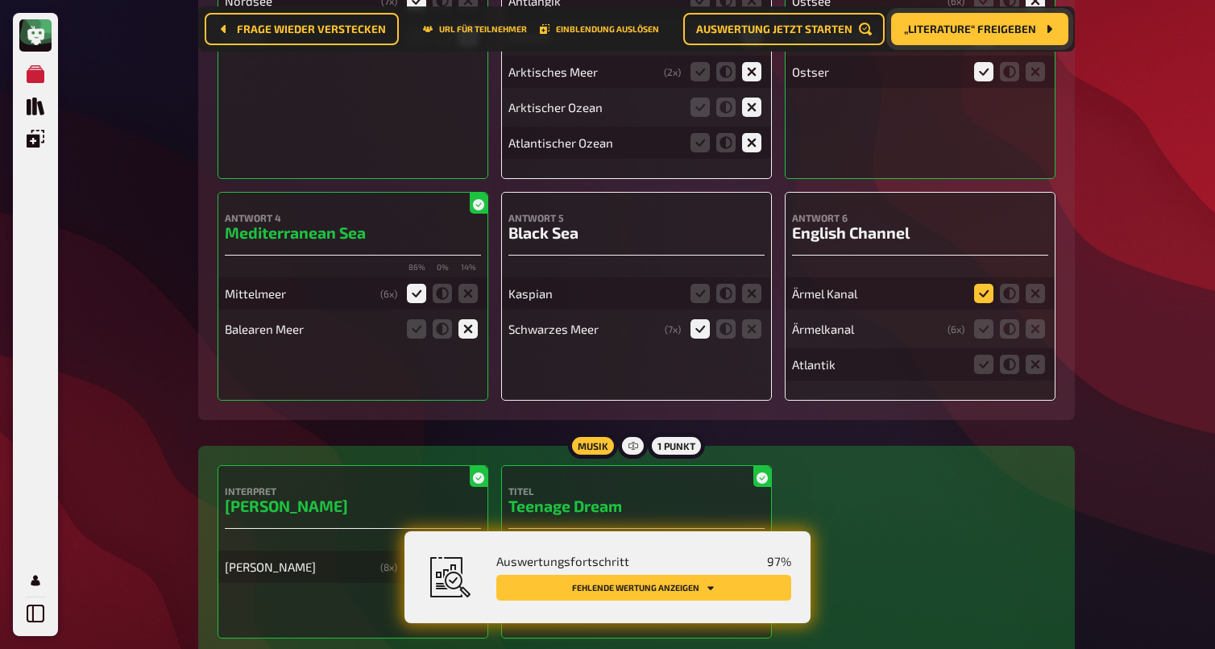
click at [979, 291] on icon at bounding box center [983, 293] width 19 height 19
click at [0, 0] on input "radio" at bounding box center [0, 0] width 0 height 0
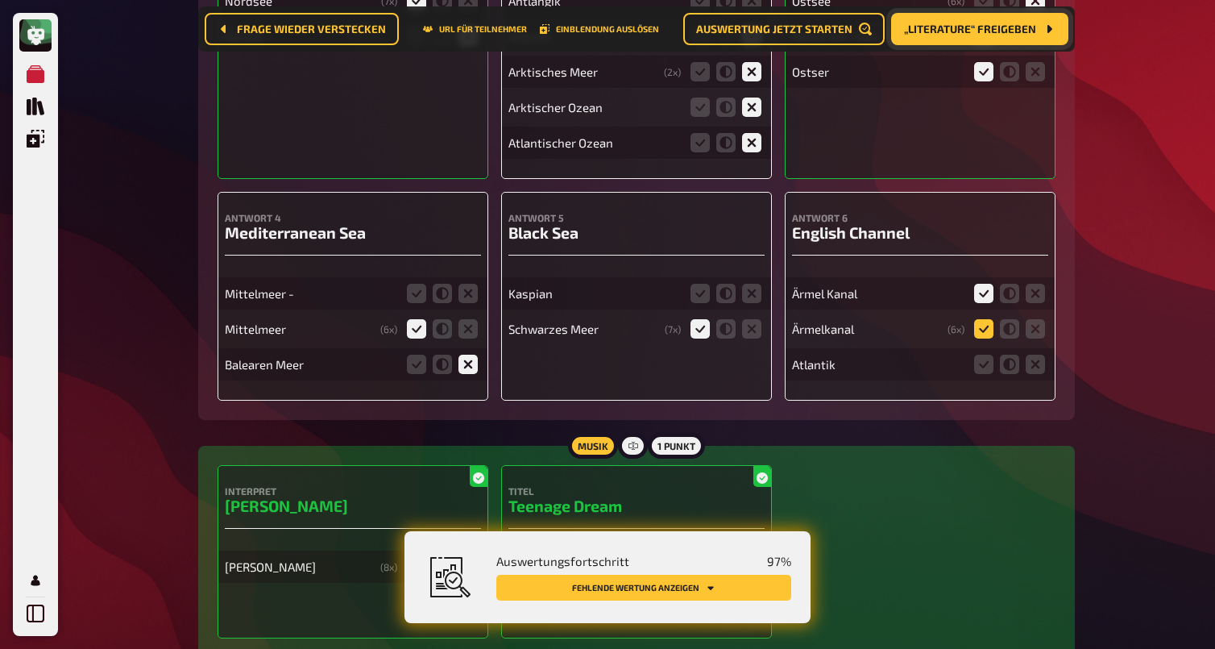
click at [985, 326] on icon at bounding box center [983, 328] width 19 height 19
click at [0, 0] on input "radio" at bounding box center [0, 0] width 0 height 0
click at [1044, 367] on icon at bounding box center [1035, 364] width 19 height 19
click at [0, 0] on input "radio" at bounding box center [0, 0] width 0 height 0
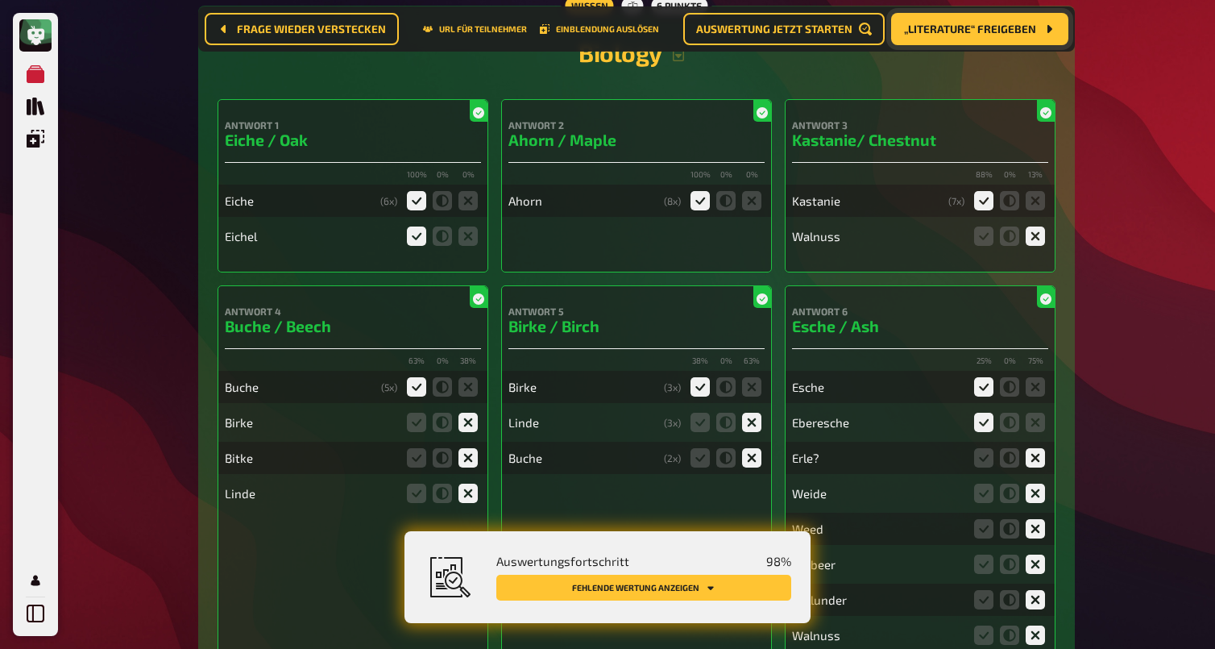
scroll to position [0, 0]
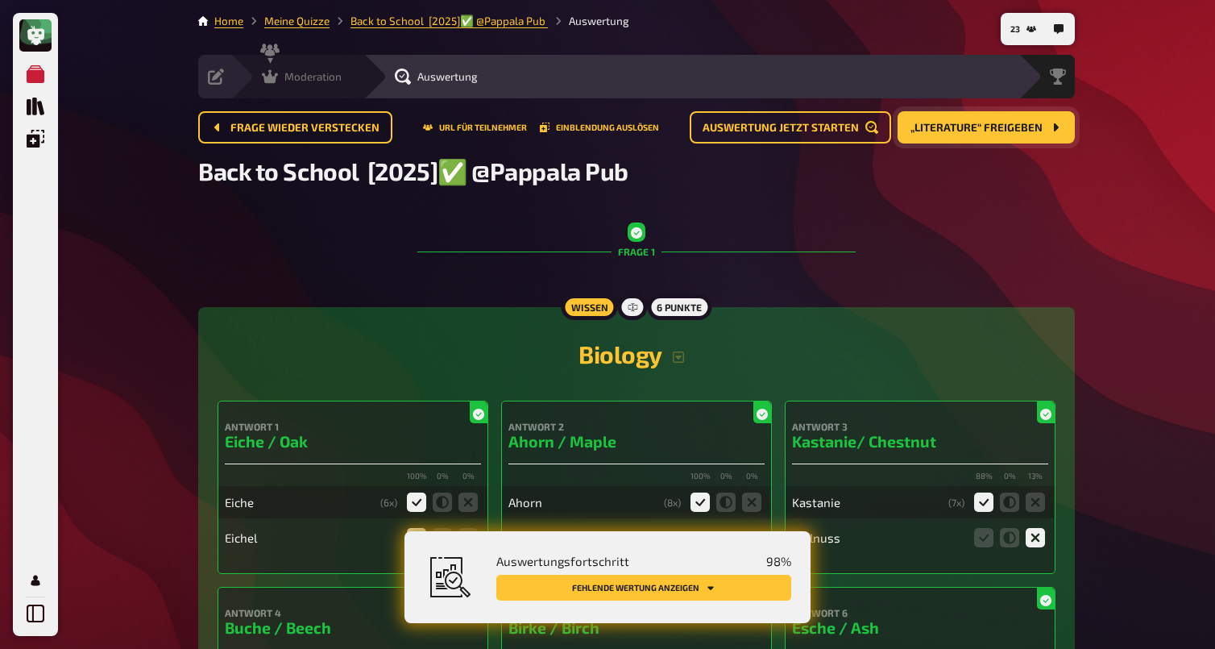
click at [277, 65] on div "Moderation undefined" at bounding box center [296, 77] width 133 height 44
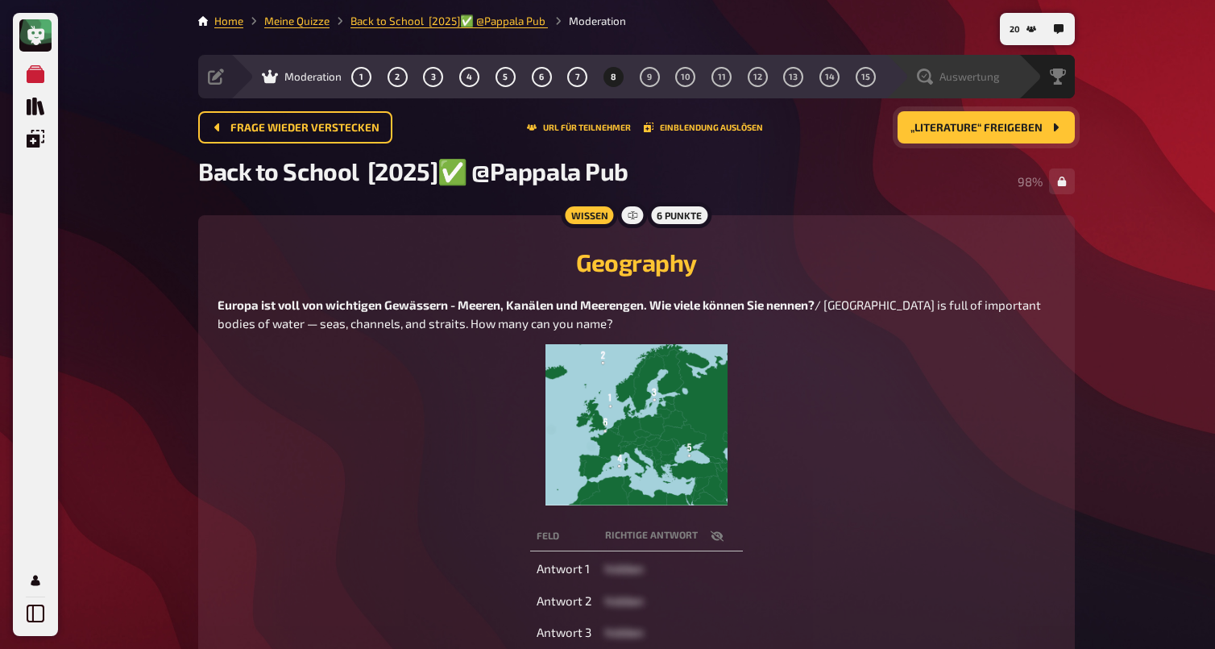
click at [923, 72] on icon at bounding box center [925, 76] width 16 height 16
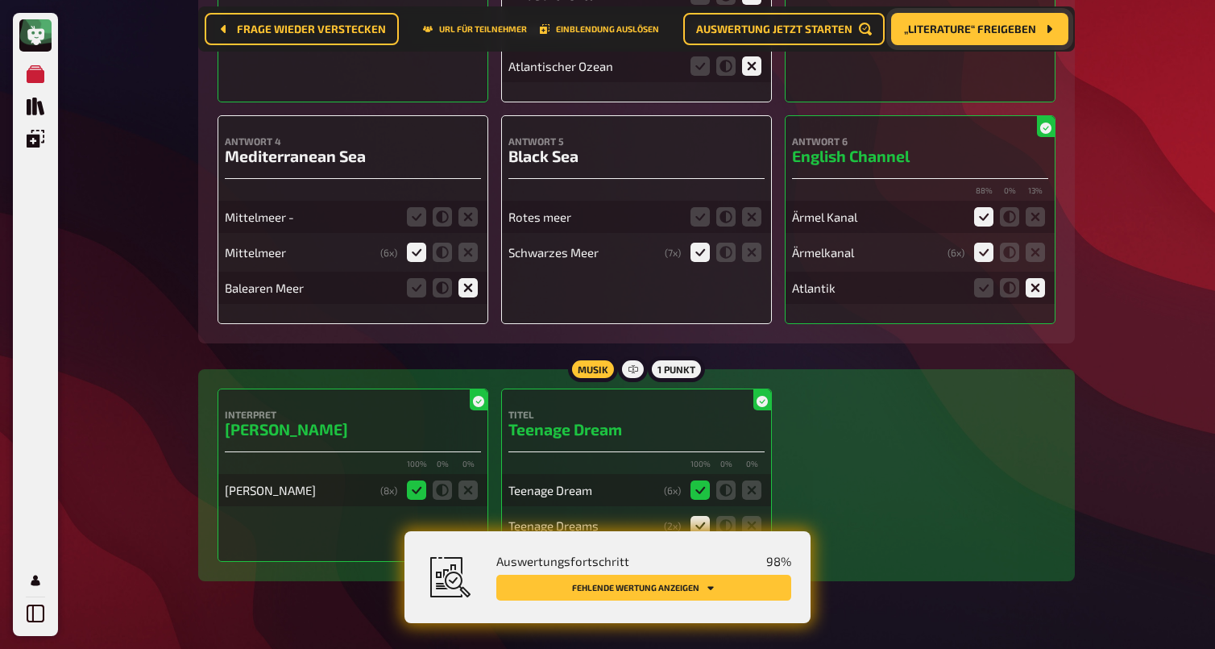
scroll to position [7559, 0]
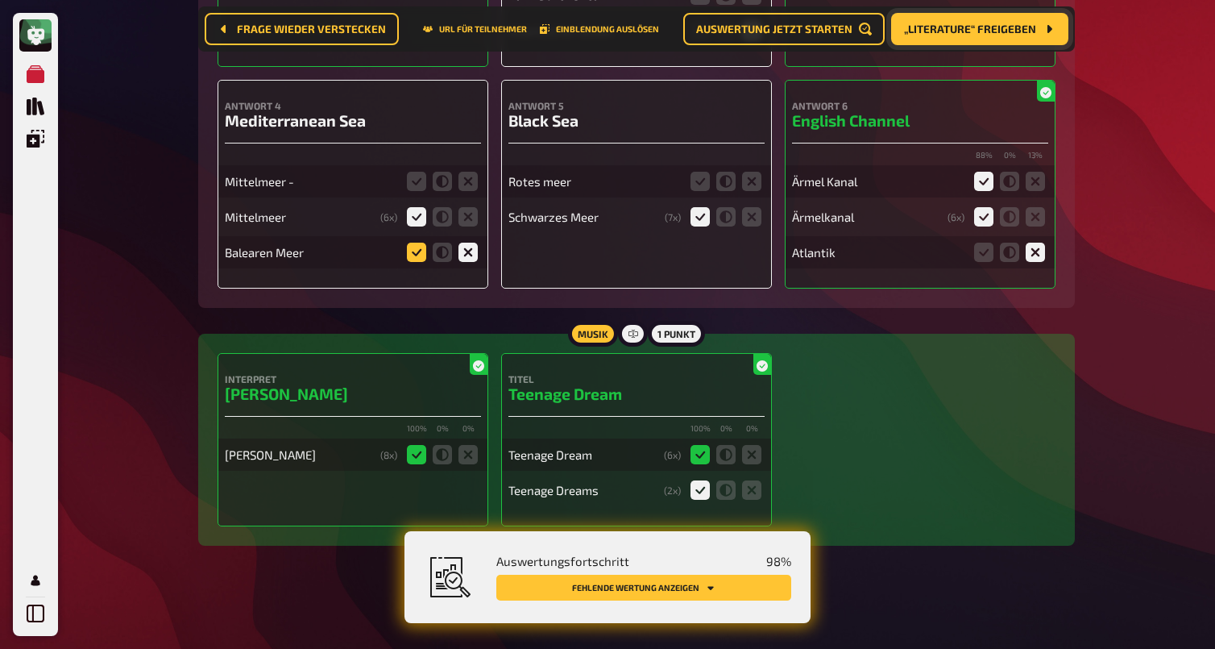
click at [421, 252] on icon at bounding box center [416, 252] width 19 height 19
click at [0, 0] on input "radio" at bounding box center [0, 0] width 0 height 0
click at [417, 182] on icon at bounding box center [416, 181] width 19 height 19
click at [0, 0] on input "radio" at bounding box center [0, 0] width 0 height 0
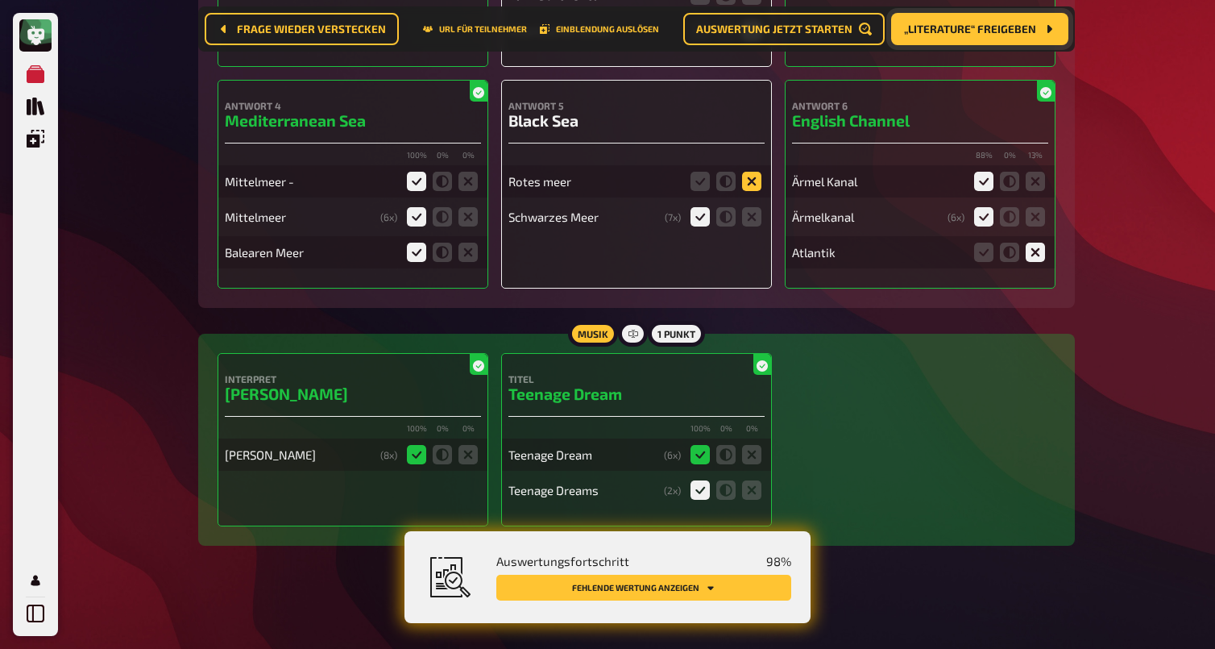
click at [754, 181] on icon at bounding box center [751, 181] width 19 height 19
click at [0, 0] on input "radio" at bounding box center [0, 0] width 0 height 0
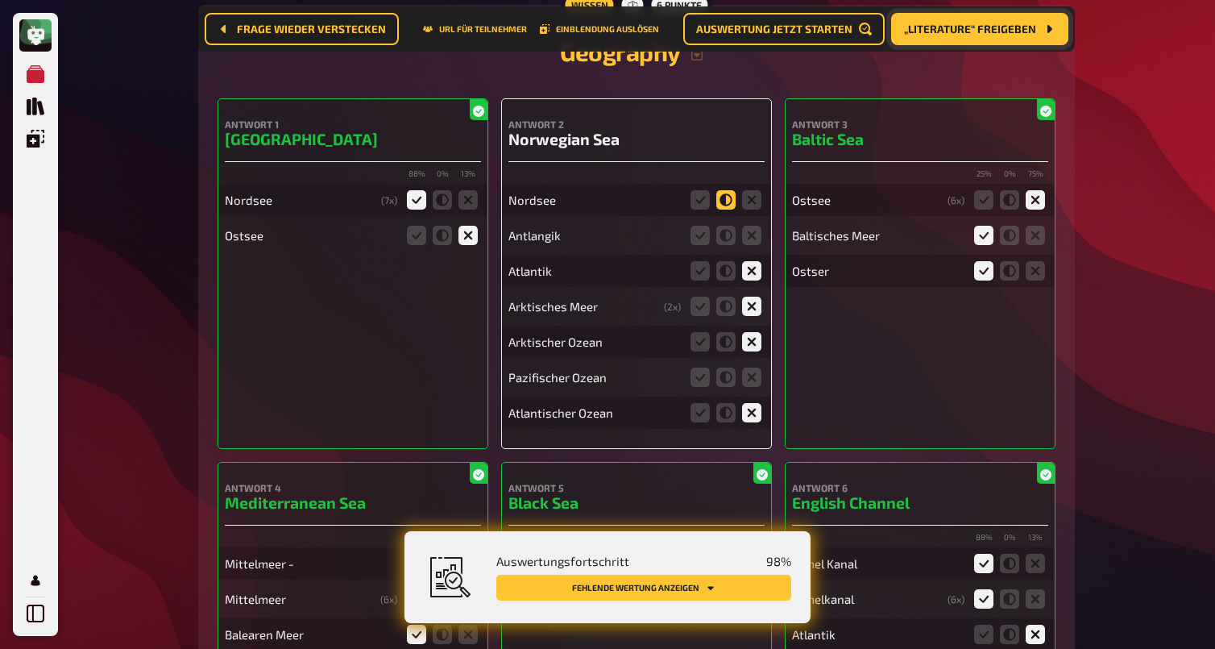
scroll to position [7177, 0]
click at [746, 197] on icon at bounding box center [751, 199] width 19 height 19
click at [0, 0] on input "radio" at bounding box center [0, 0] width 0 height 0
click at [753, 239] on icon at bounding box center [751, 235] width 19 height 19
click at [0, 0] on input "radio" at bounding box center [0, 0] width 0 height 0
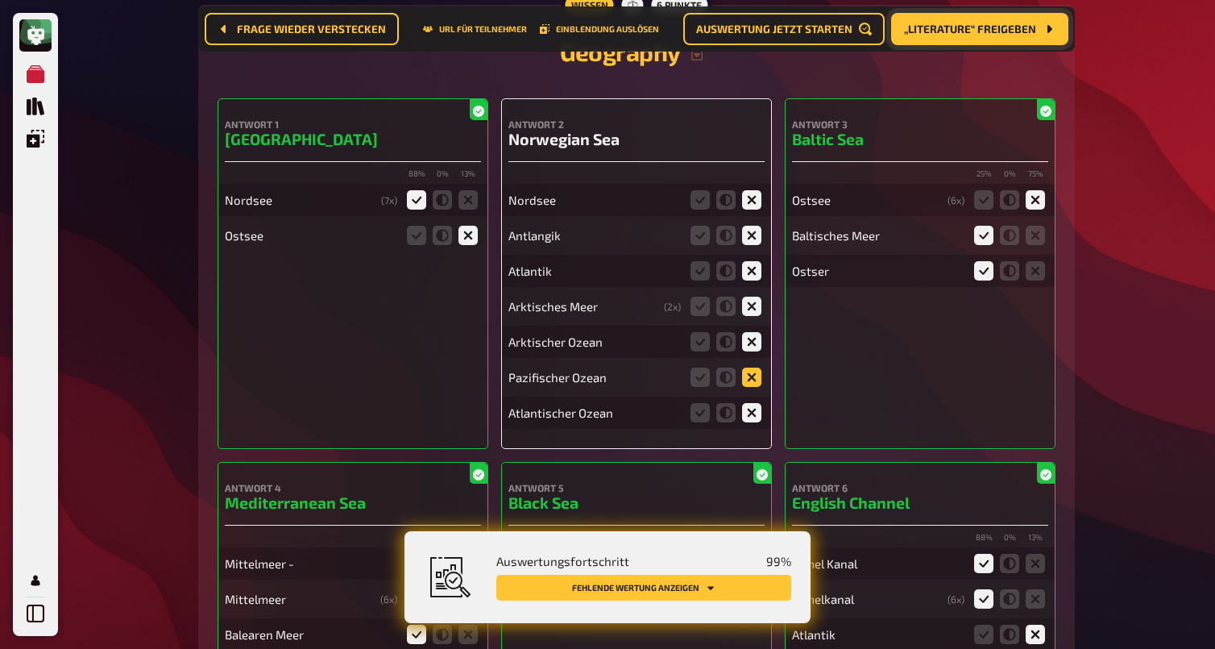
click at [754, 376] on icon at bounding box center [751, 376] width 19 height 19
click at [0, 0] on input "radio" at bounding box center [0, 0] width 0 height 0
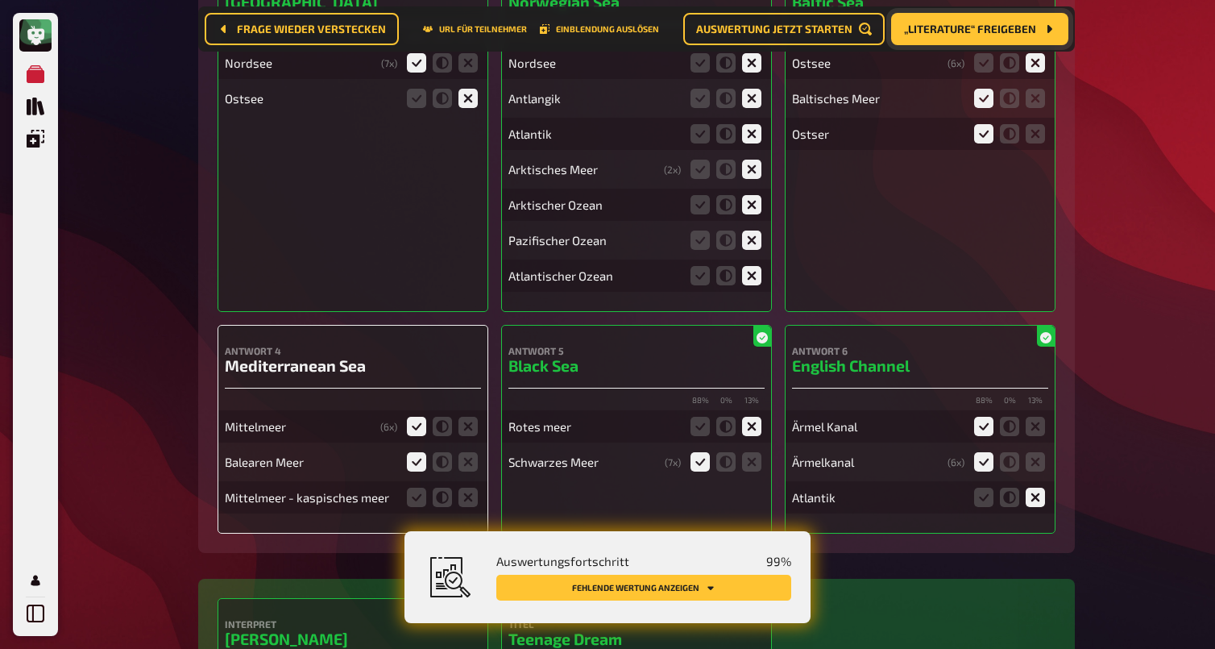
scroll to position [7330, 0]
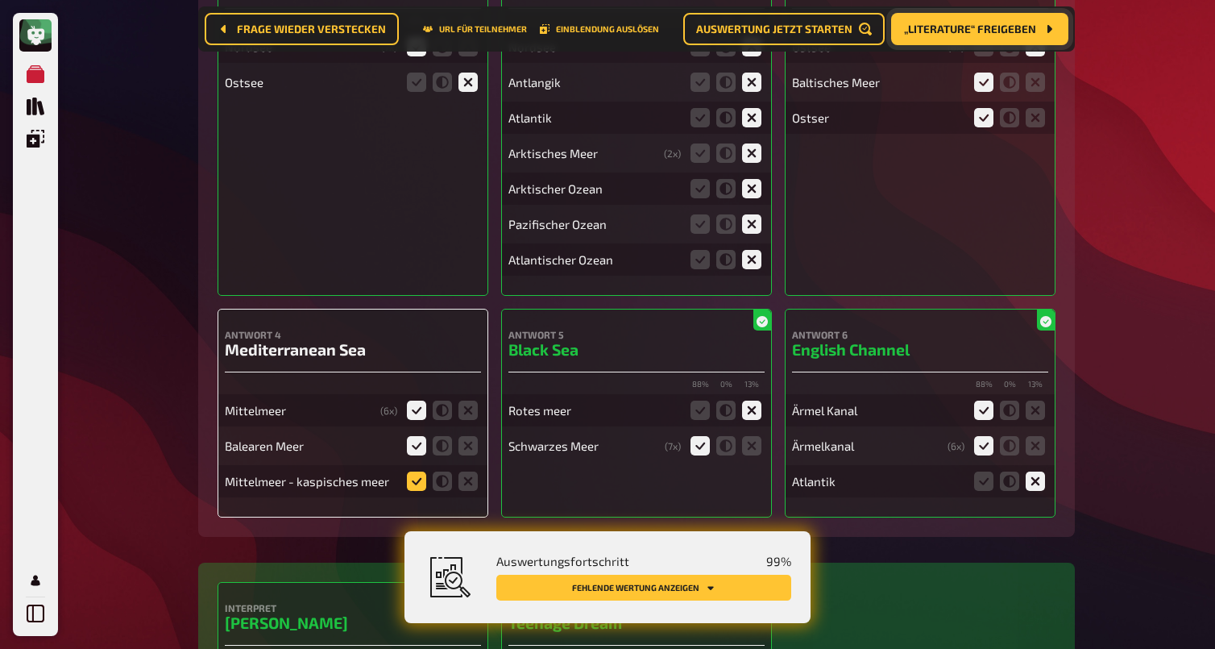
click at [418, 482] on icon at bounding box center [416, 480] width 19 height 19
click at [0, 0] on input "radio" at bounding box center [0, 0] width 0 height 0
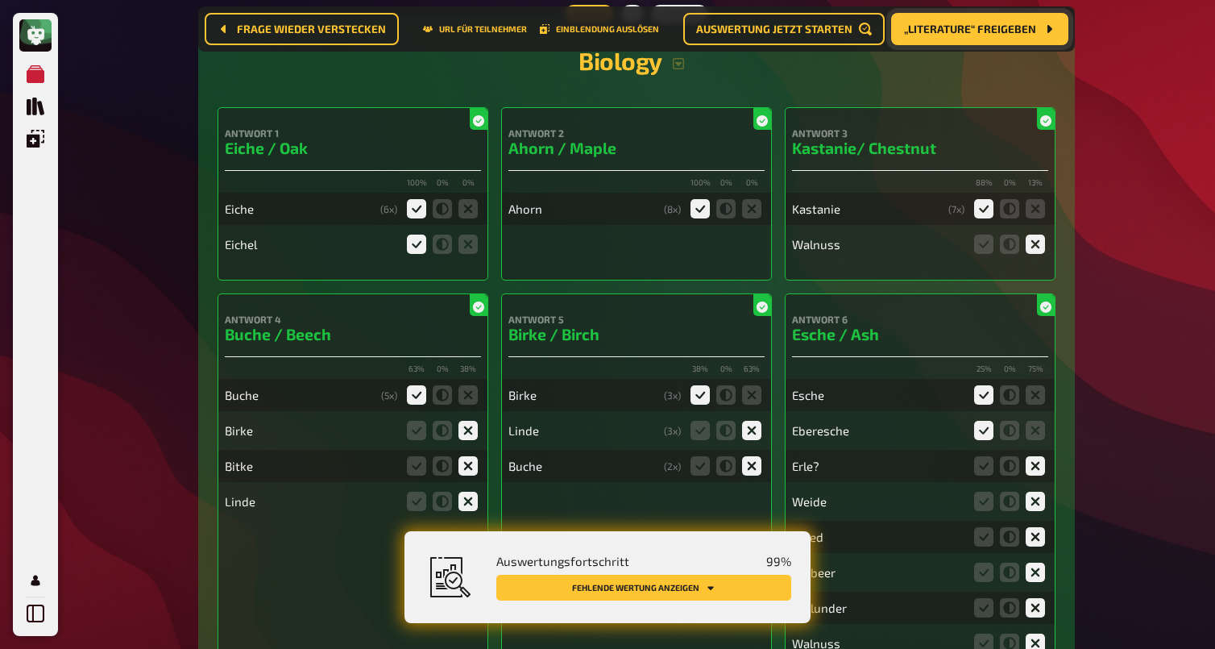
scroll to position [0, 0]
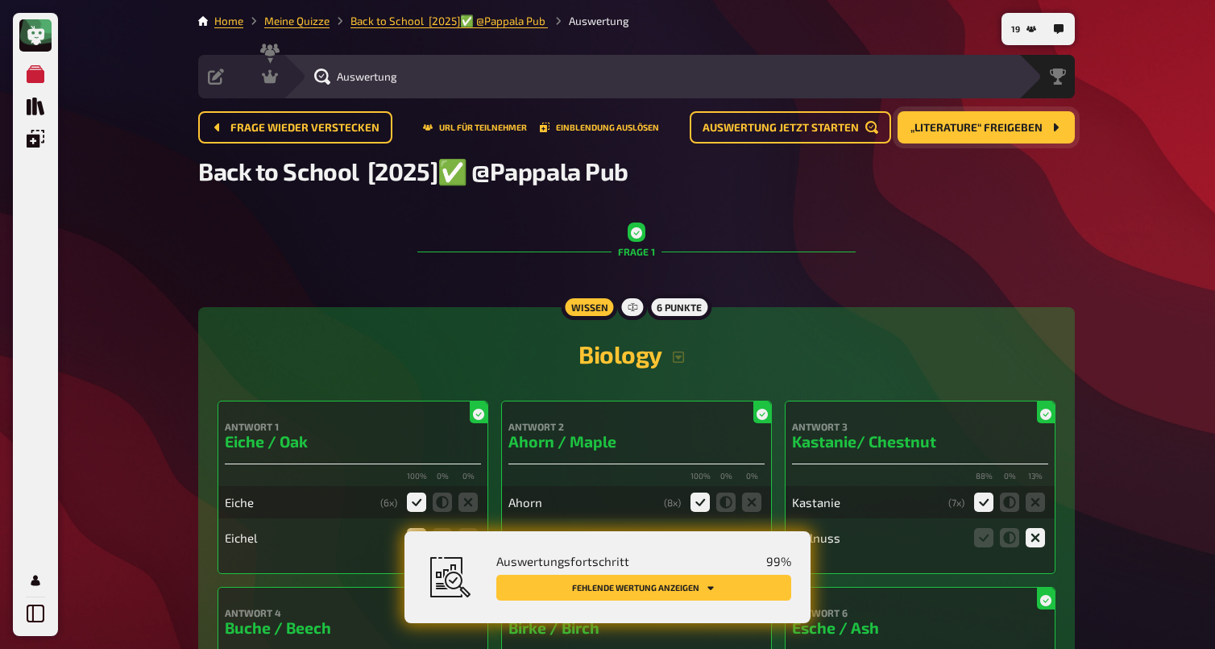
click at [683, 567] on div "Auswertungsfortschritt 99 %" at bounding box center [643, 561] width 295 height 15
click at [683, 592] on button "Fehlende Wertung anzeigen" at bounding box center [643, 588] width 295 height 26
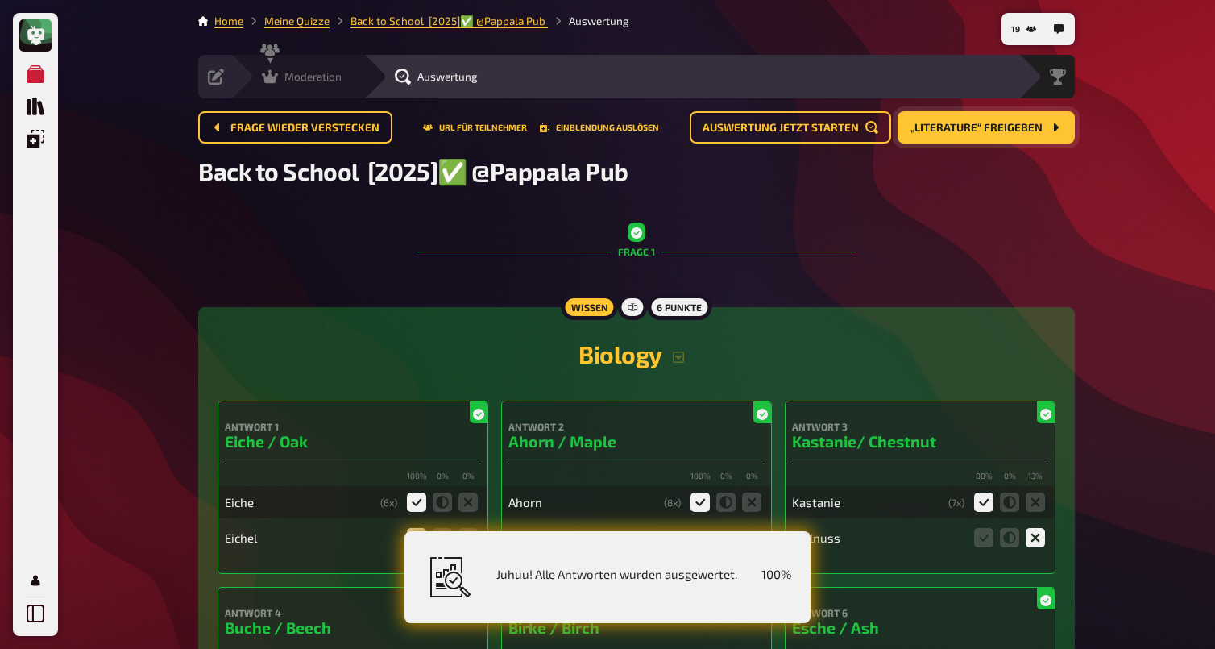
click at [268, 73] on icon at bounding box center [270, 76] width 16 height 16
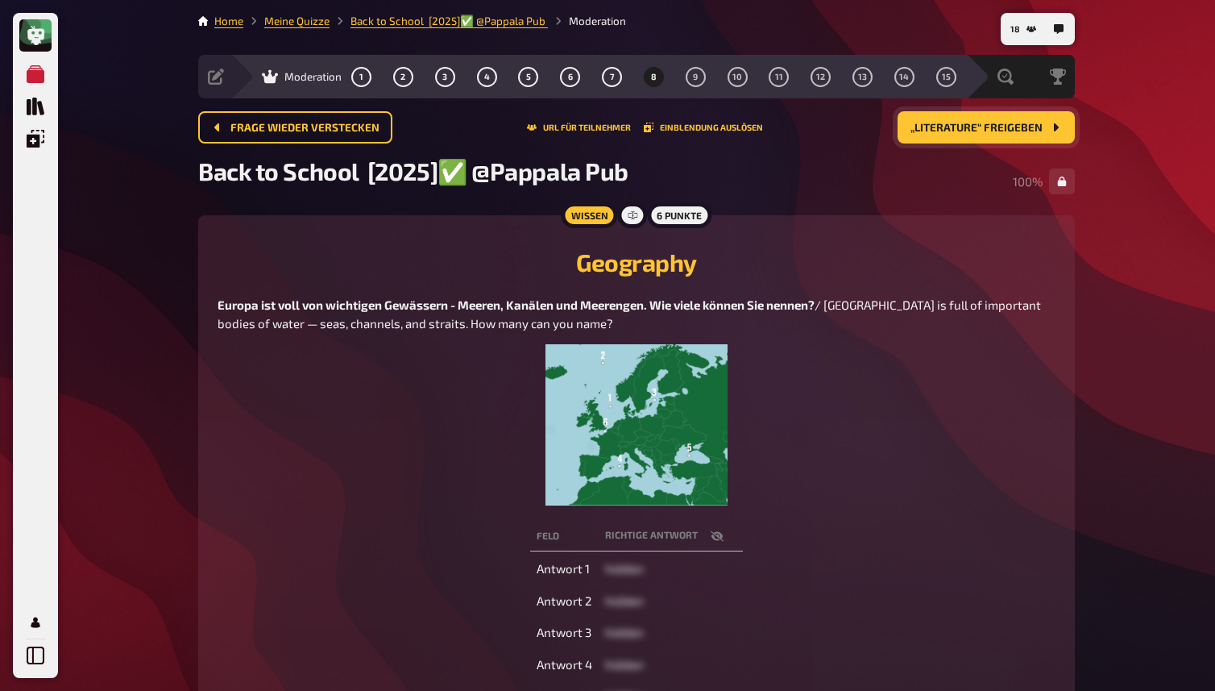
click at [813, 422] on figure at bounding box center [637, 424] width 838 height 161
click at [692, 81] on button "9" at bounding box center [696, 77] width 26 height 26
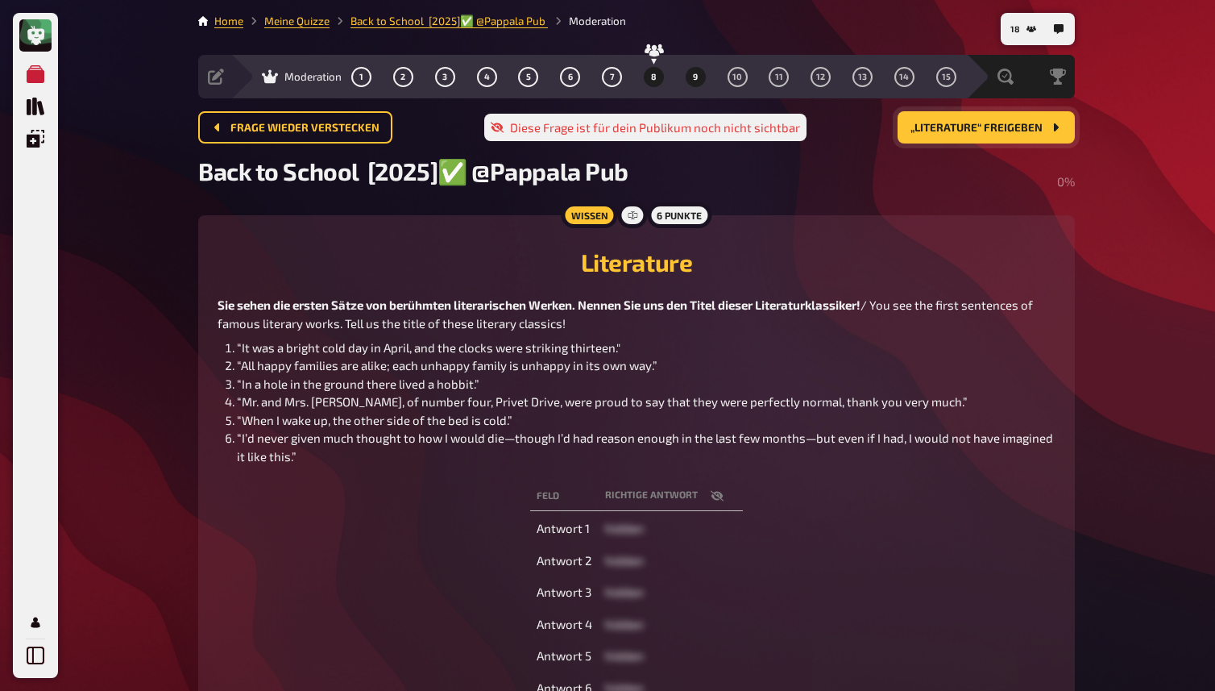
click at [654, 70] on button "8" at bounding box center [654, 77] width 26 height 26
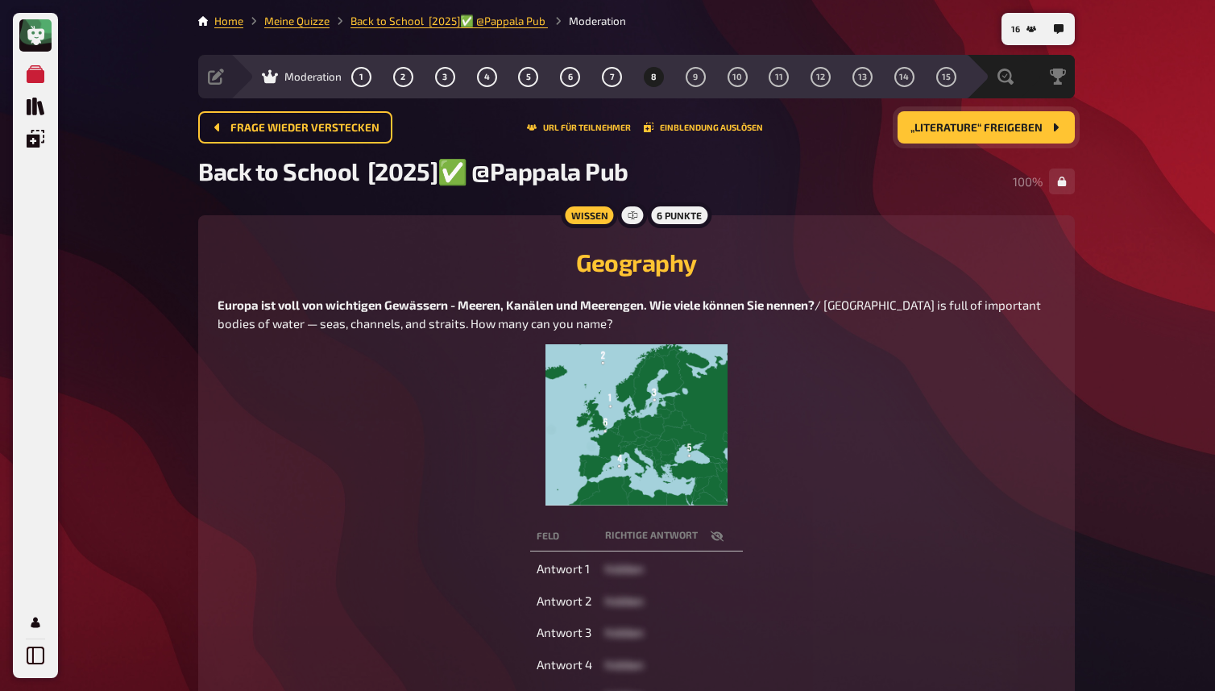
click at [931, 361] on figure at bounding box center [637, 424] width 838 height 161
click at [700, 125] on button "Einblendung auslösen" at bounding box center [703, 127] width 119 height 10
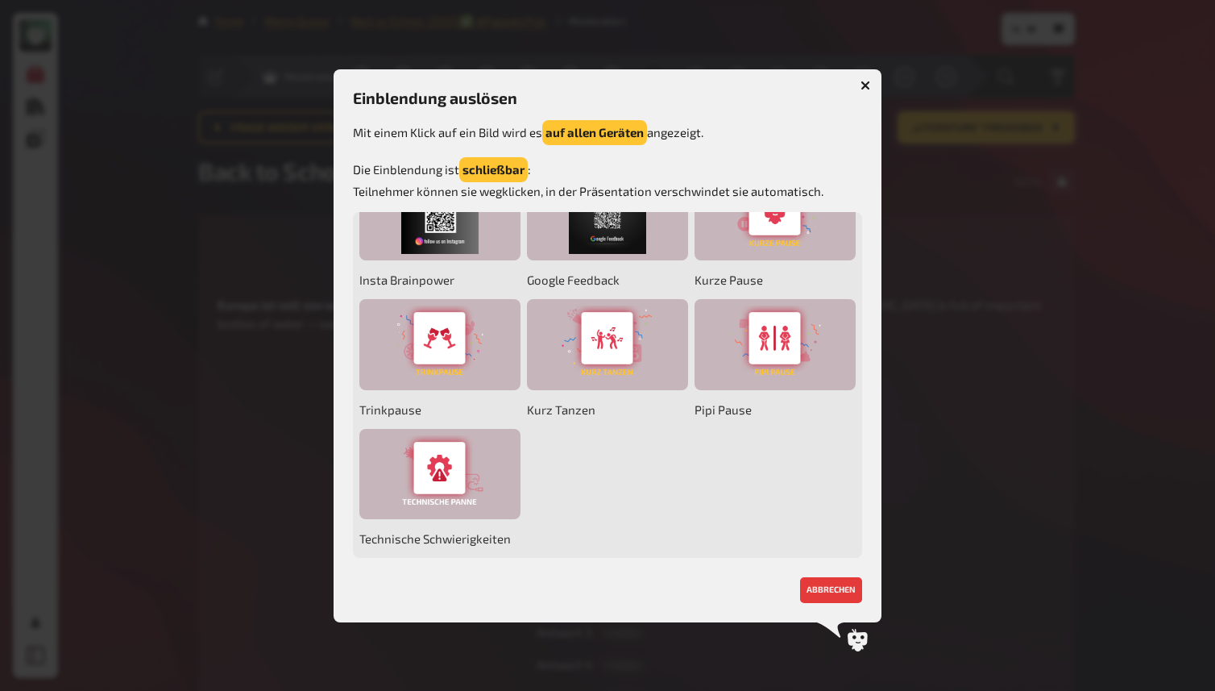
scroll to position [173, 0]
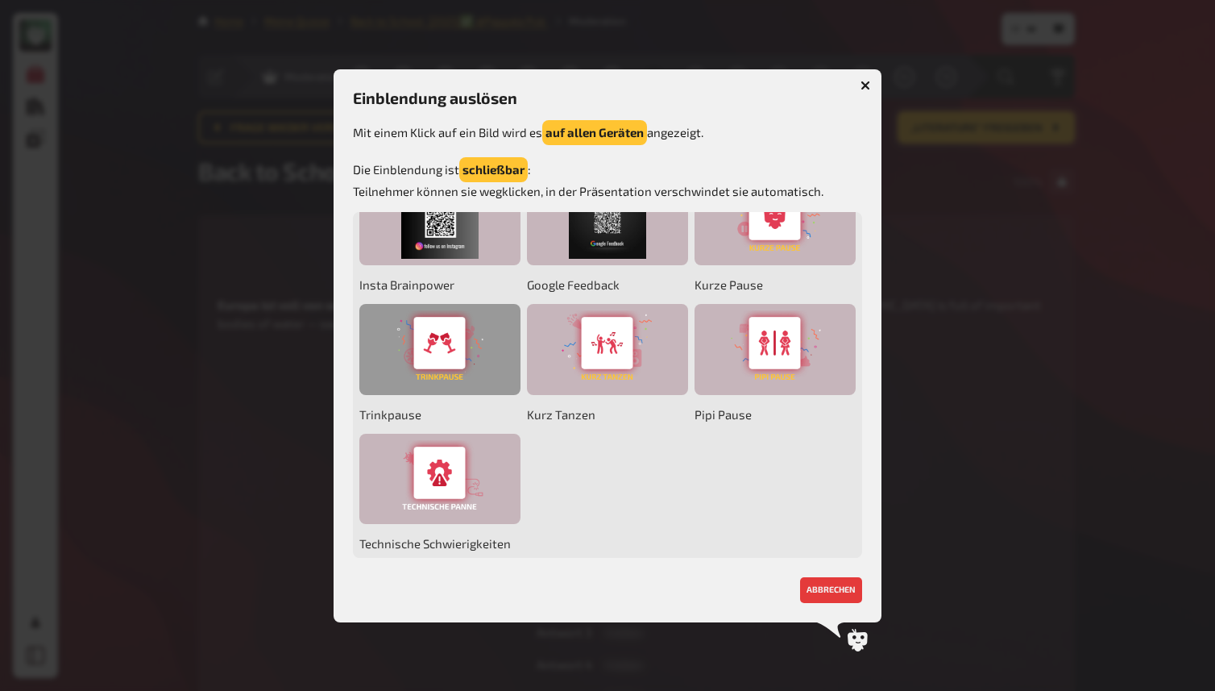
click at [447, 359] on div at bounding box center [439, 349] width 161 height 91
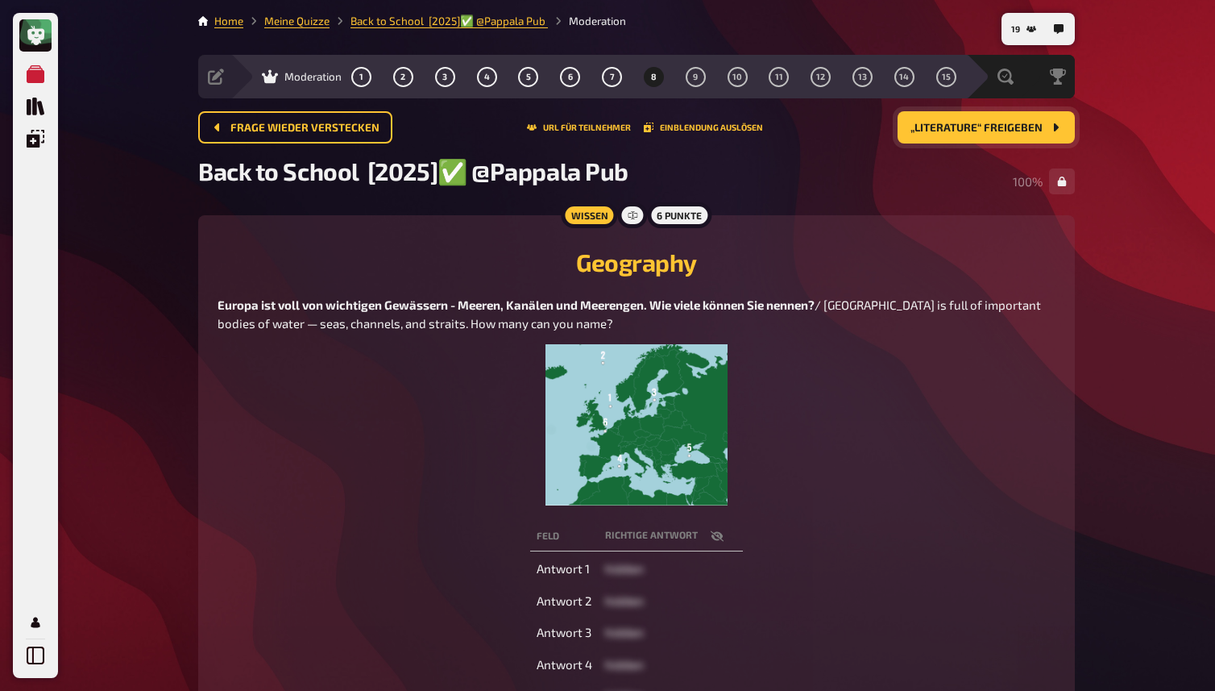
click at [843, 209] on main "Home Meine Quizze Back to School [2025]✅ @Pappala Pub ​ Moderation Vorbereitung…" at bounding box center [636, 484] width 877 height 942
click at [939, 141] on button "„Literature“ freigeben" at bounding box center [986, 127] width 177 height 32
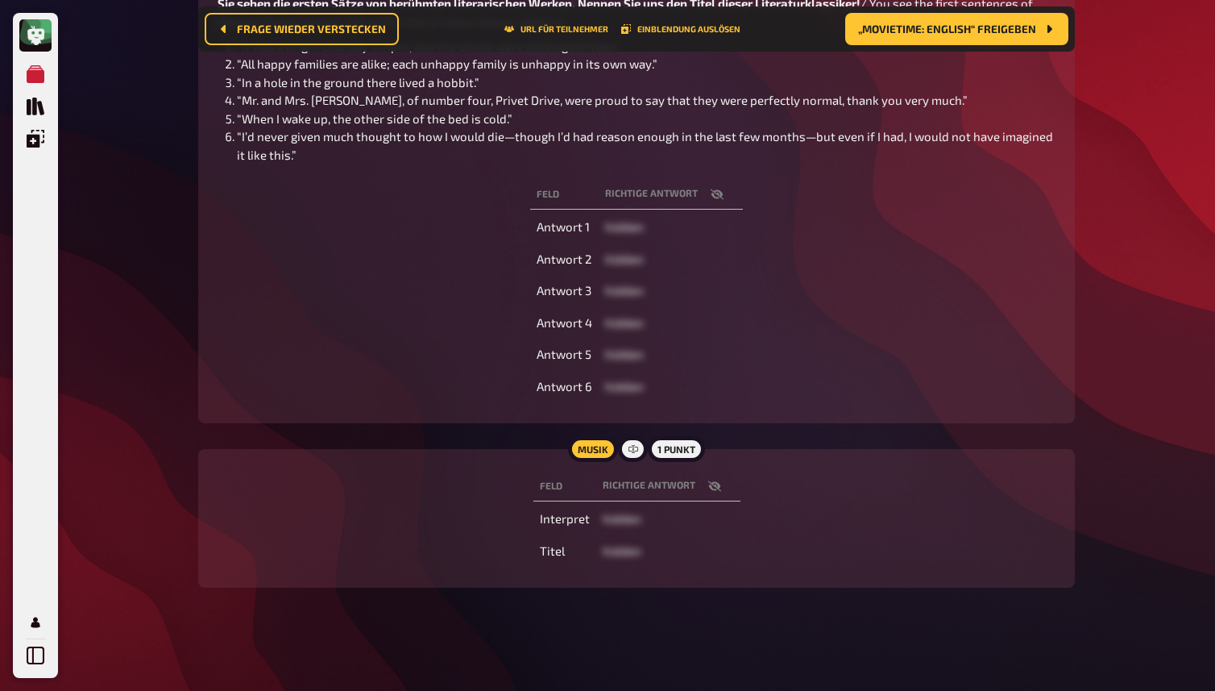
scroll to position [407, 0]
click at [714, 486] on icon "button" at bounding box center [714, 486] width 13 height 10
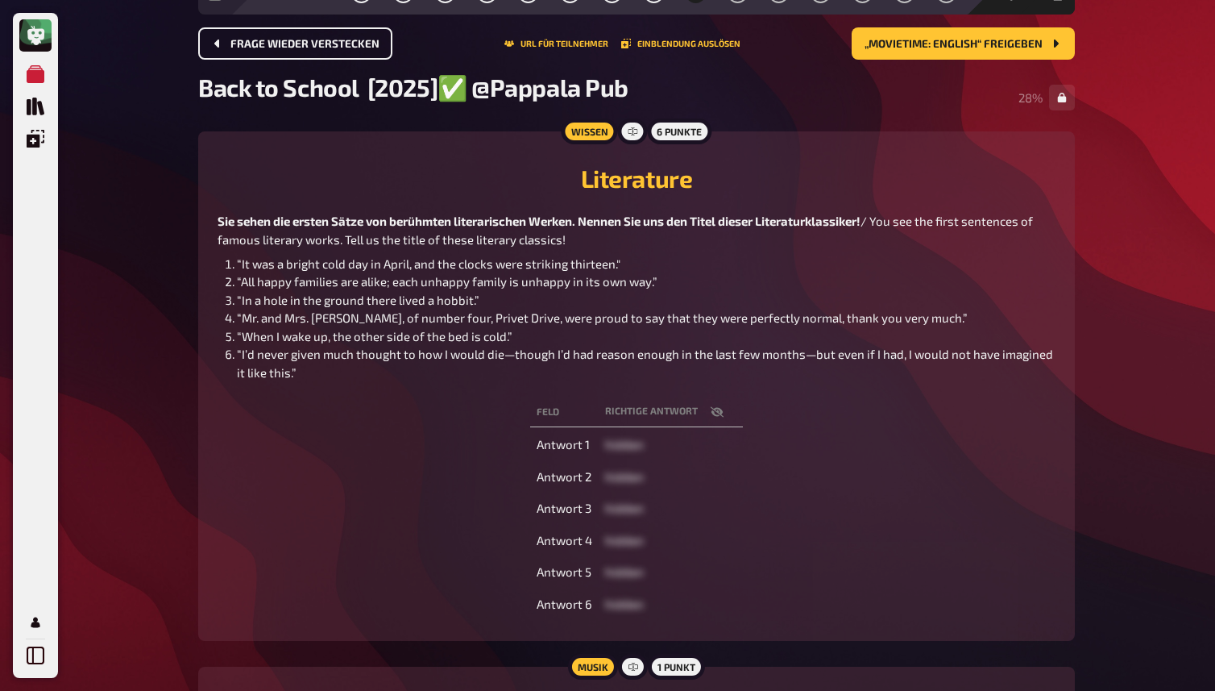
scroll to position [0, 0]
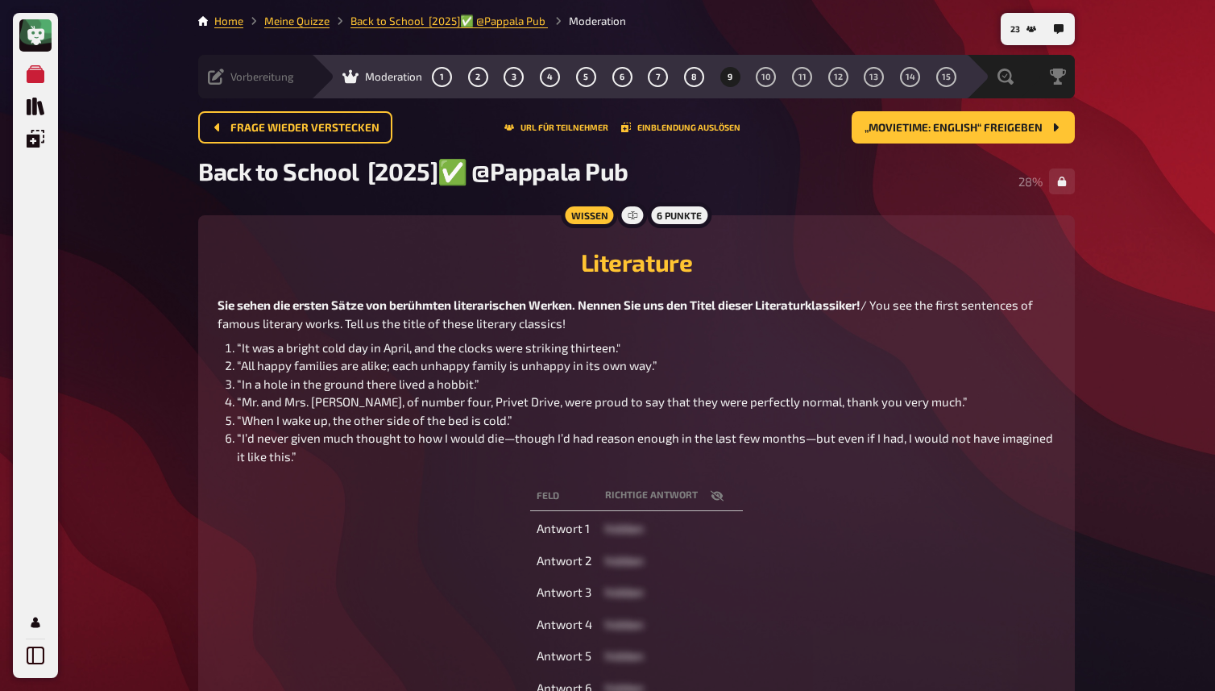
click at [217, 77] on icon at bounding box center [216, 76] width 16 height 16
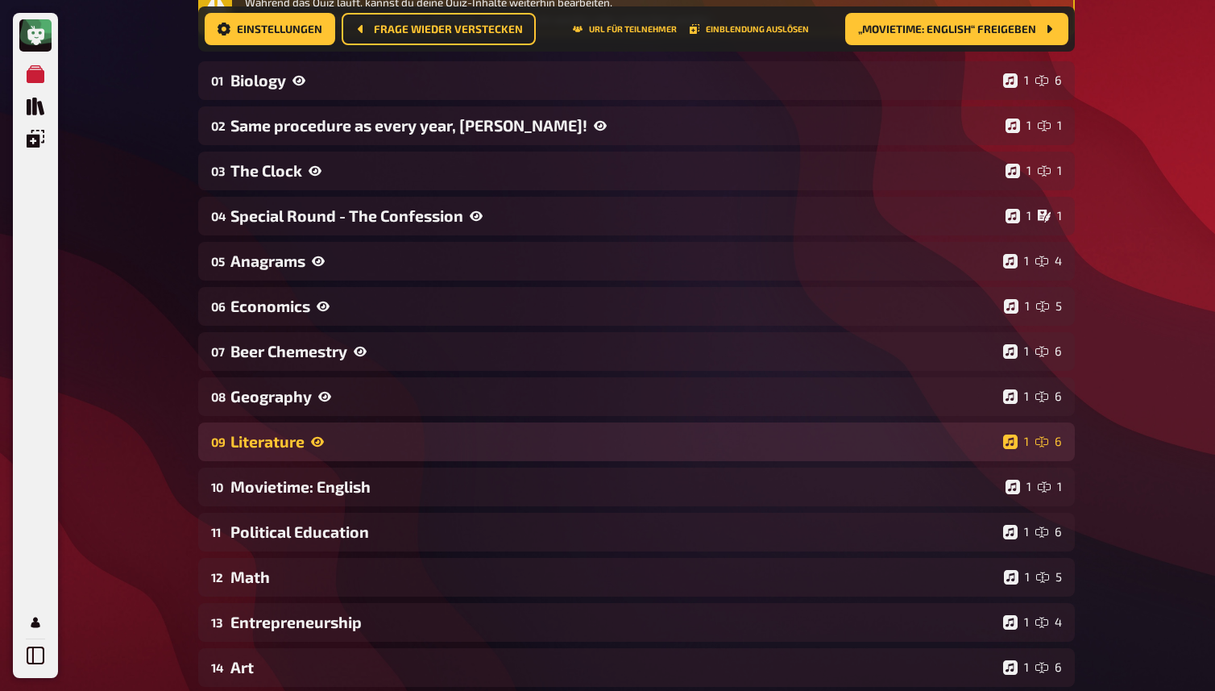
click at [273, 446] on div "Literature" at bounding box center [613, 441] width 766 height 19
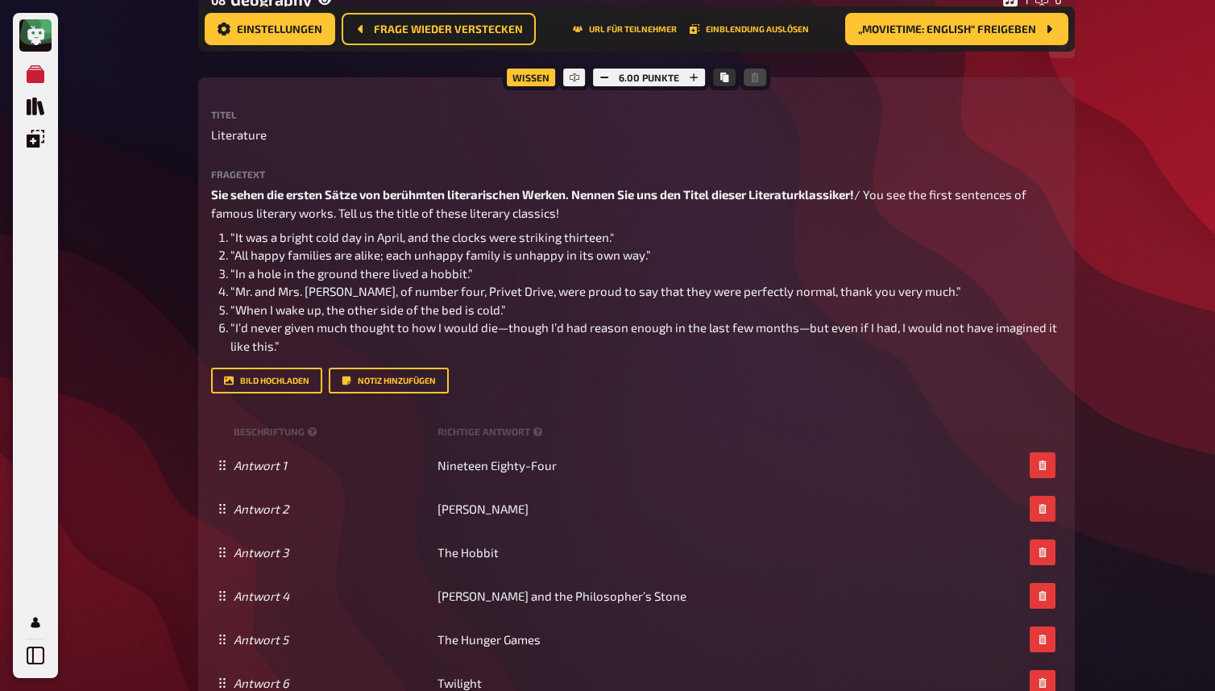
scroll to position [642, 0]
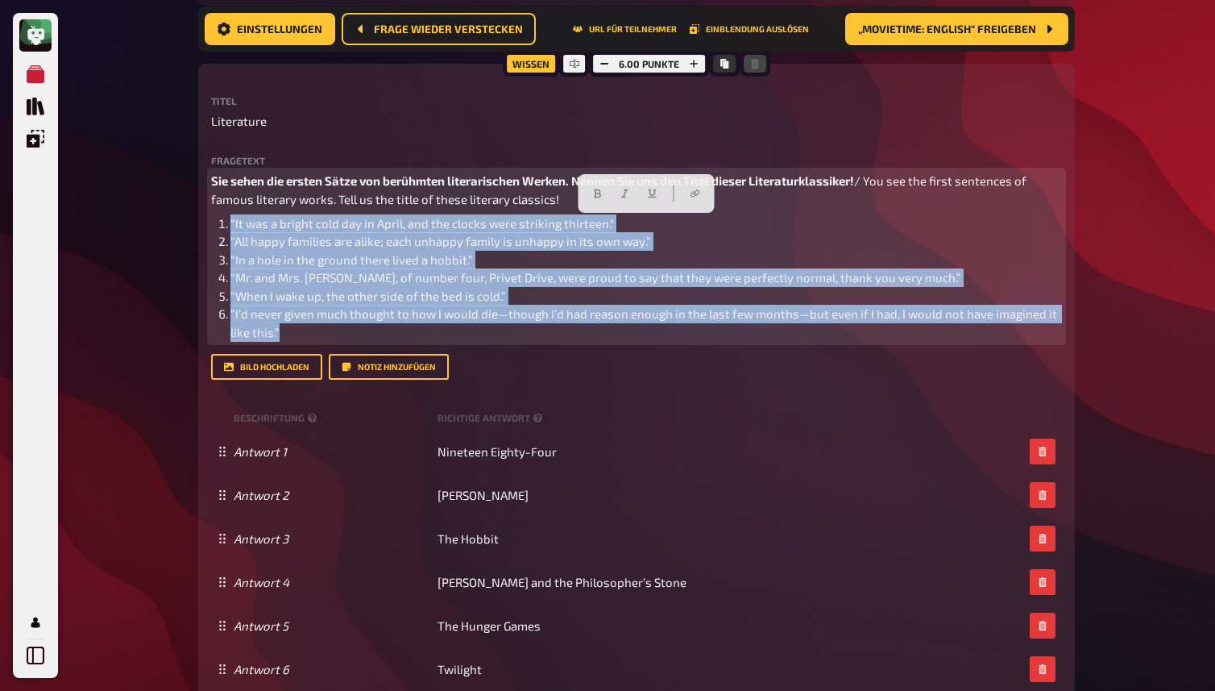
drag, startPoint x: 286, startPoint y: 424, endPoint x: 200, endPoint y: 226, distance: 216.2
click at [200, 226] on div "Wissen 6.00 Punkte Titel Literature Fragetext Sie sehen die ersten Sätze von be…" at bounding box center [636, 409] width 877 height 691
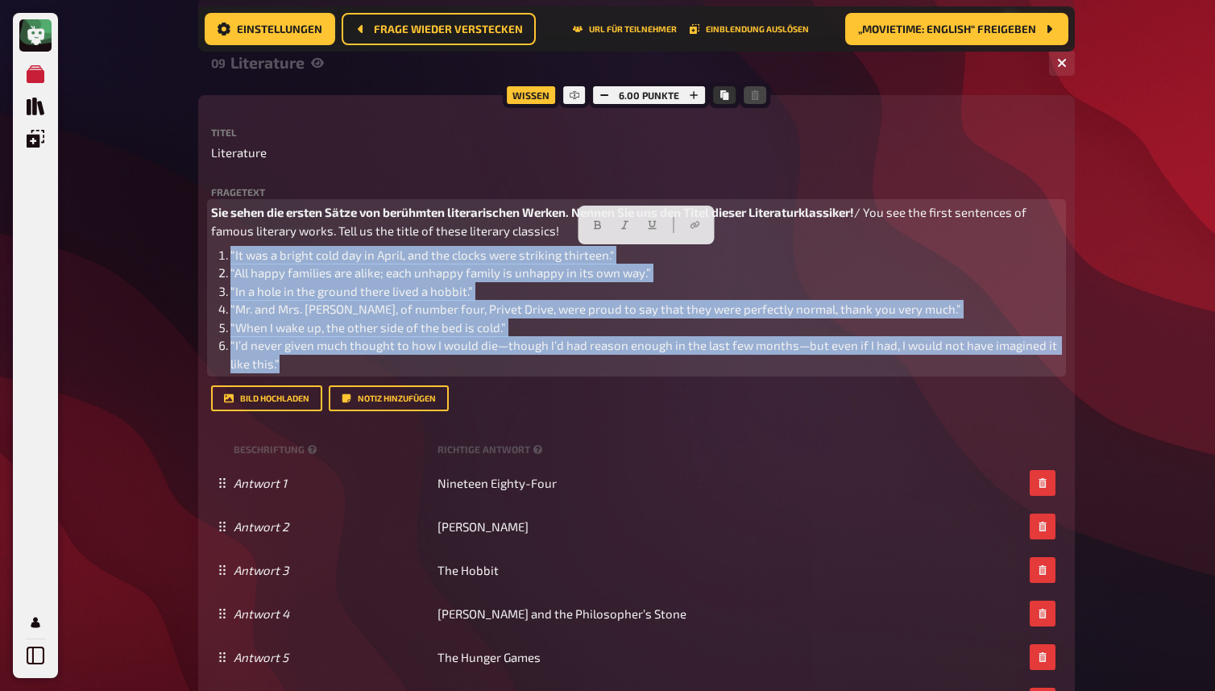
scroll to position [612, 0]
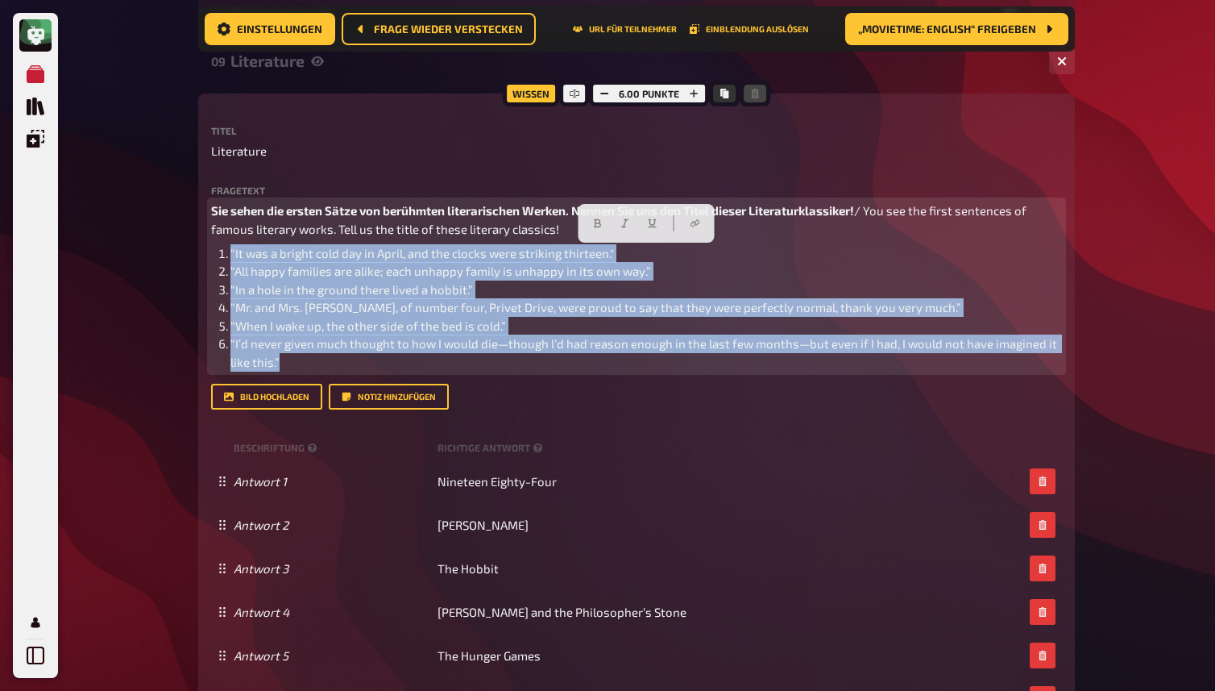
click at [320, 371] on li "“I’d never given much thought to how I would die—though I’d had reason enough i…" at bounding box center [646, 352] width 832 height 36
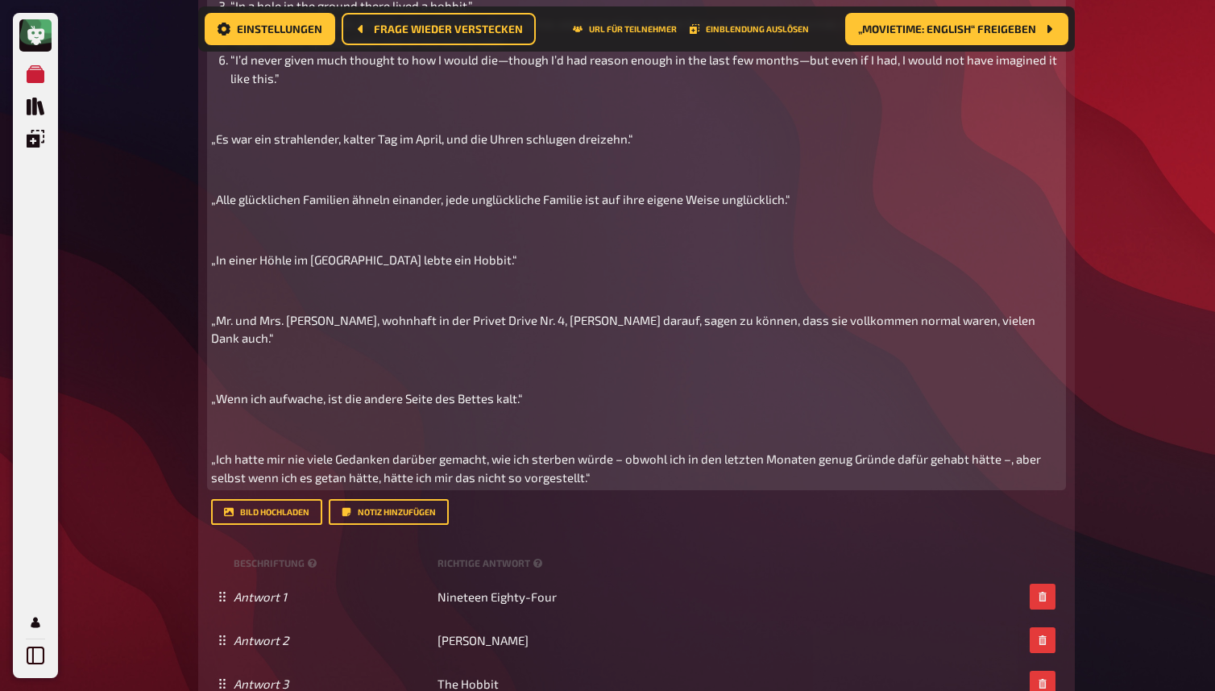
scroll to position [899, 0]
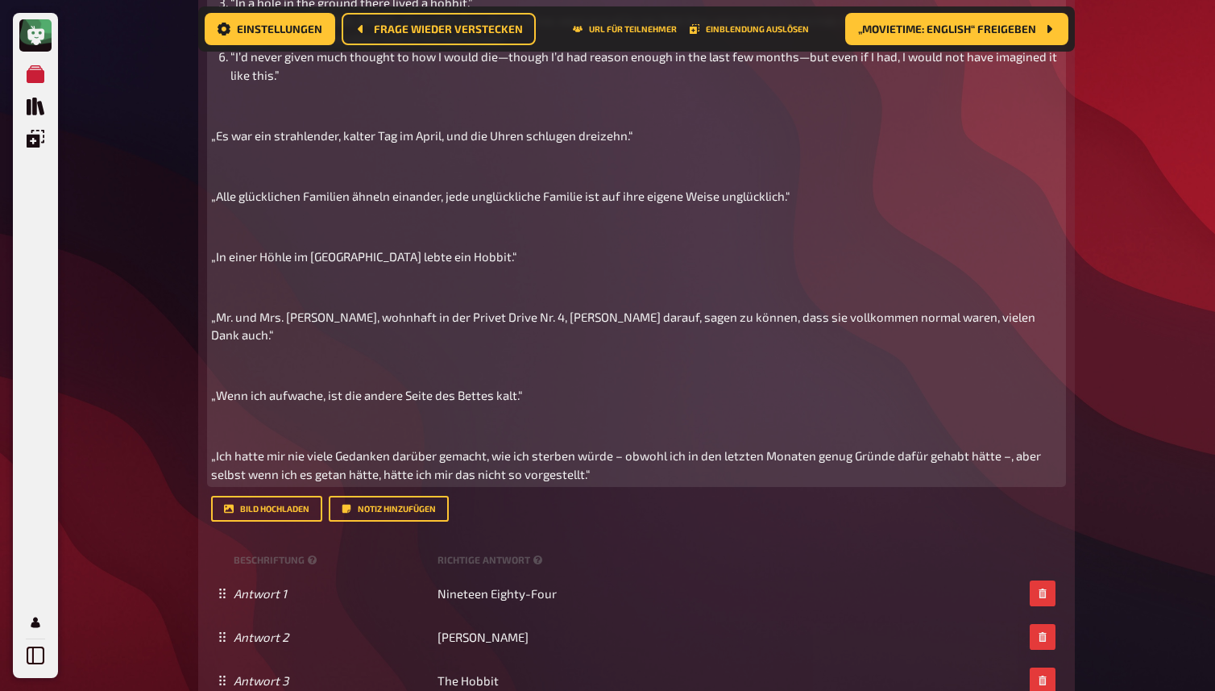
click at [234, 175] on p "﻿" at bounding box center [636, 165] width 851 height 19
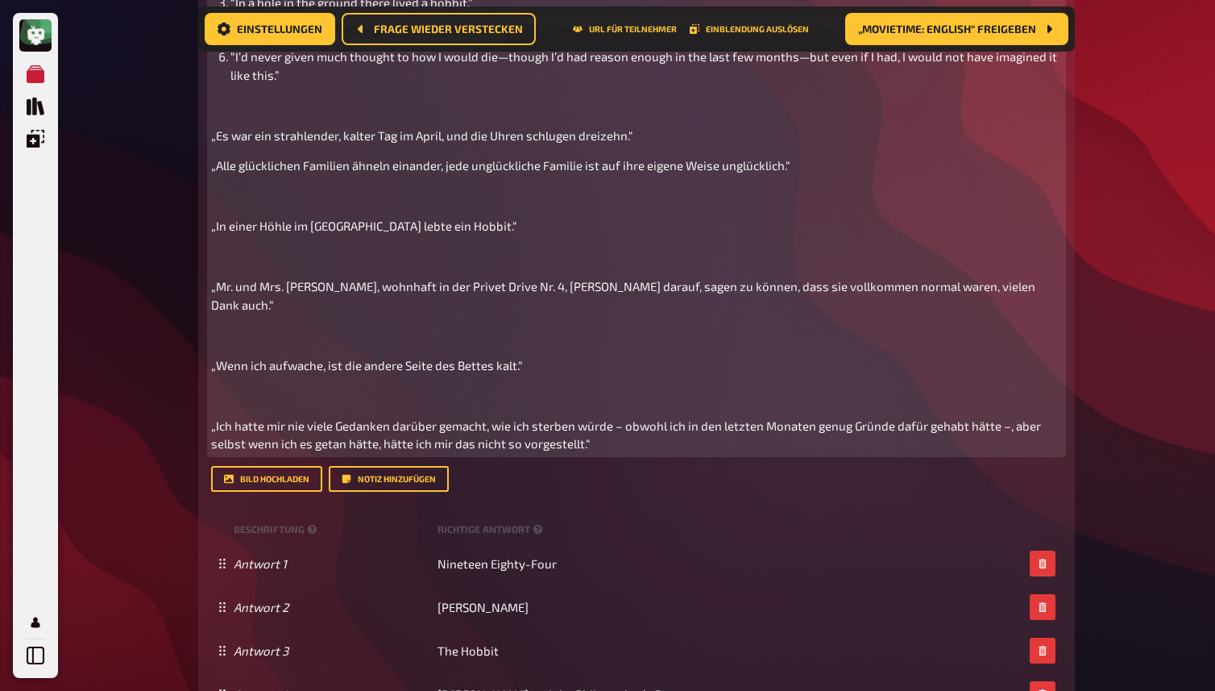
click at [219, 205] on p "﻿" at bounding box center [636, 196] width 851 height 19
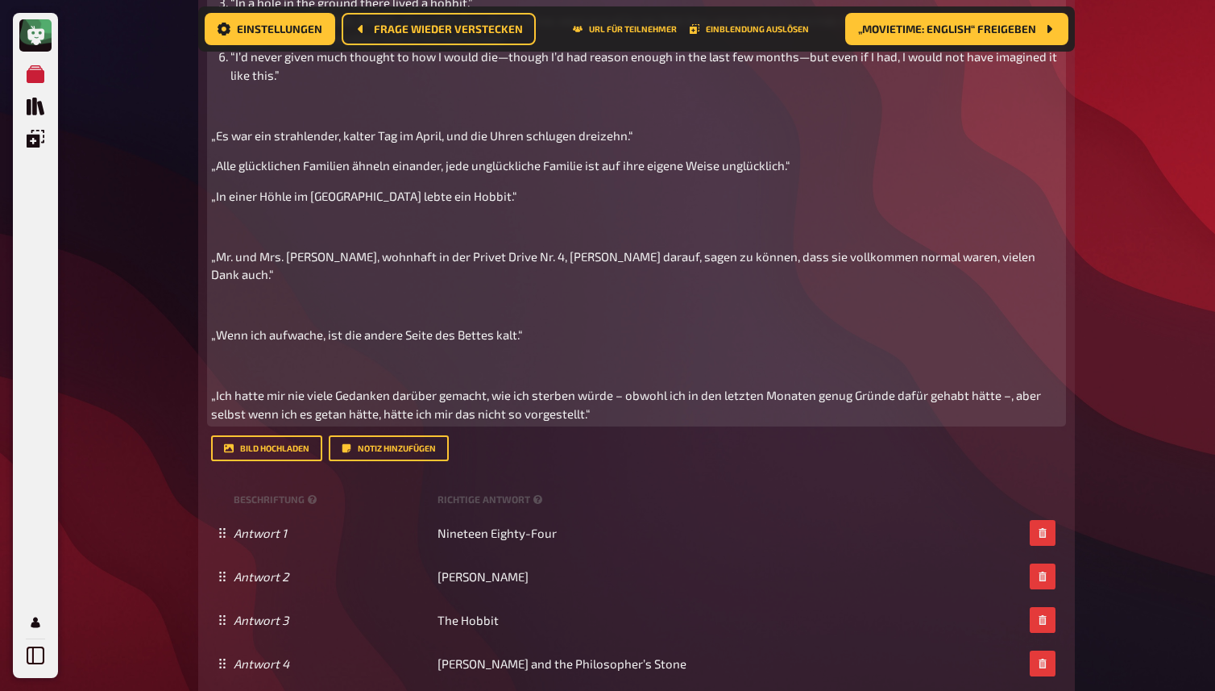
click at [232, 235] on p "﻿" at bounding box center [636, 226] width 851 height 19
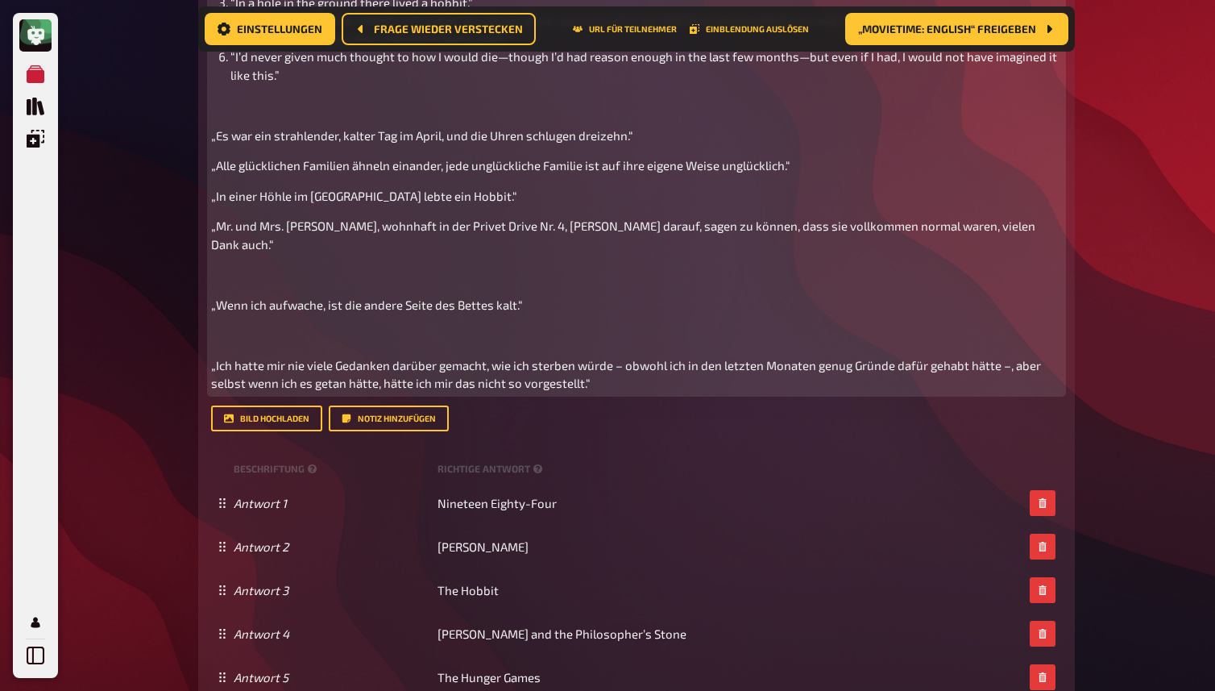
click at [241, 284] on p "﻿" at bounding box center [636, 274] width 851 height 19
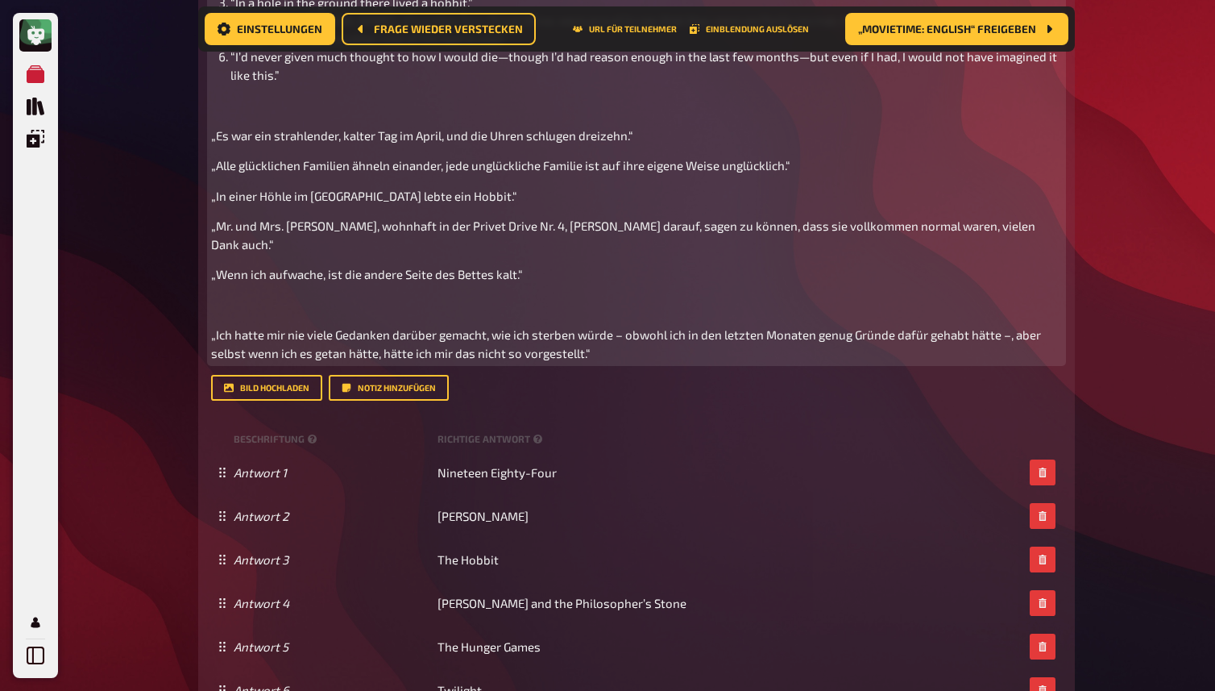
click at [249, 314] on p "﻿" at bounding box center [636, 305] width 851 height 19
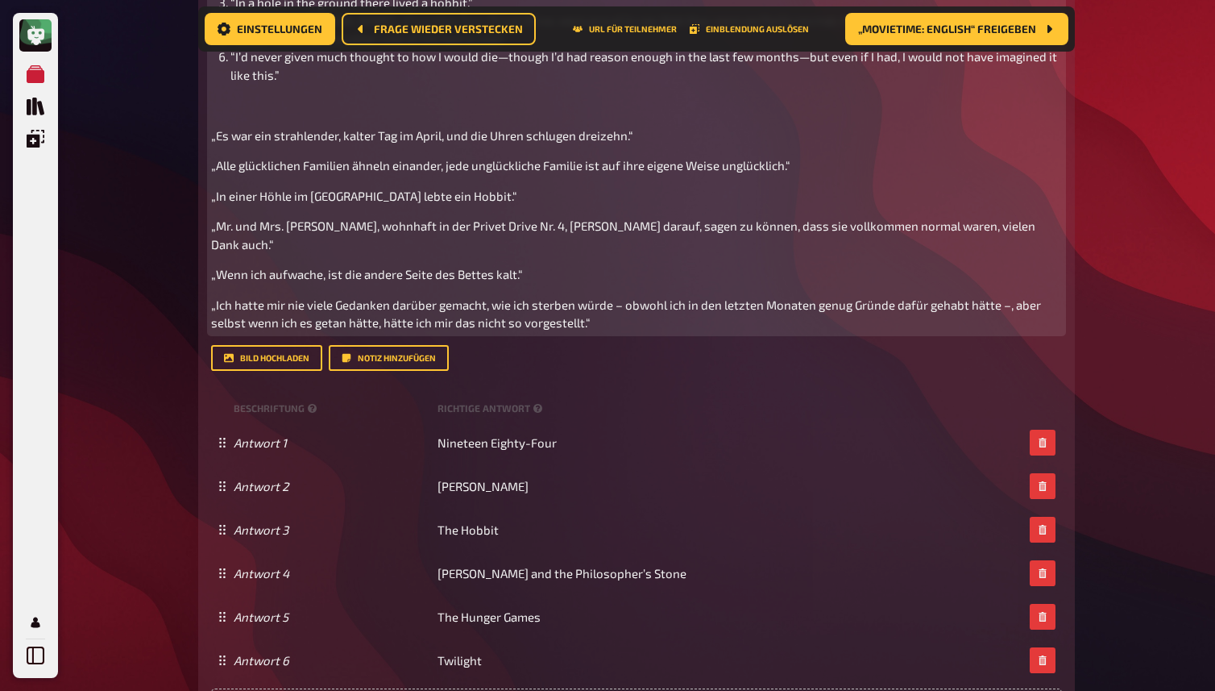
click at [315, 182] on div "Sie sehen die ersten Sätze von berühmten literarischen Werken. Nennen Sie uns d…" at bounding box center [636, 123] width 851 height 417
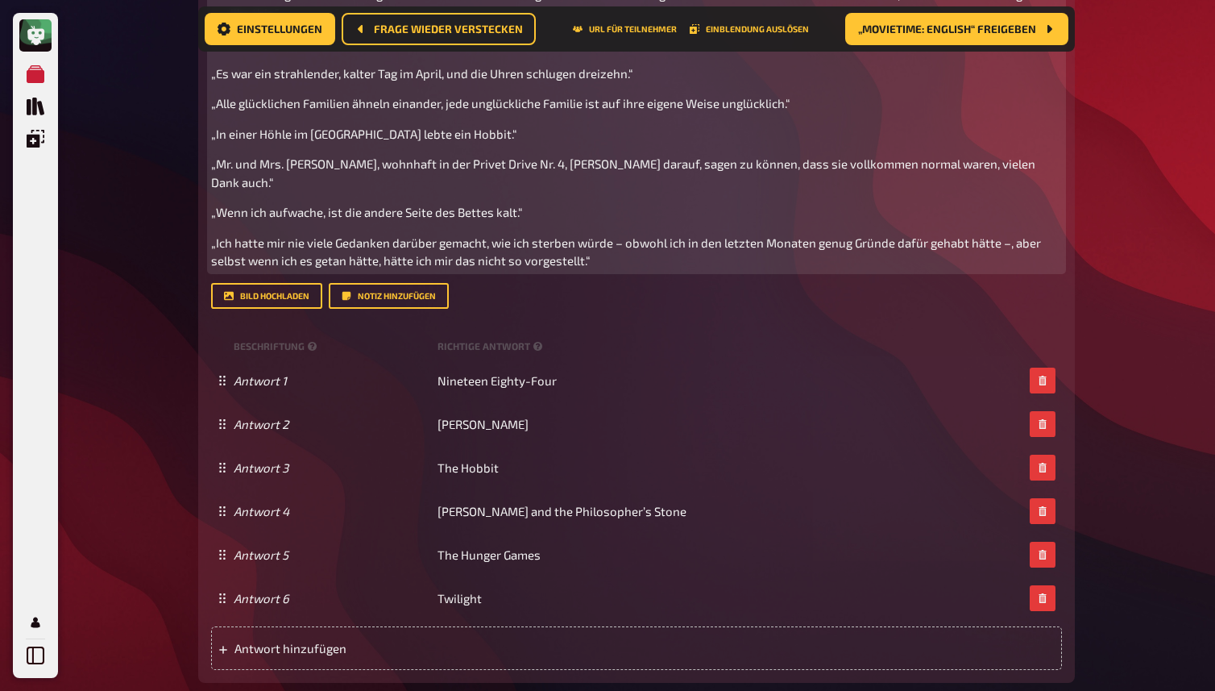
scroll to position [999, 0]
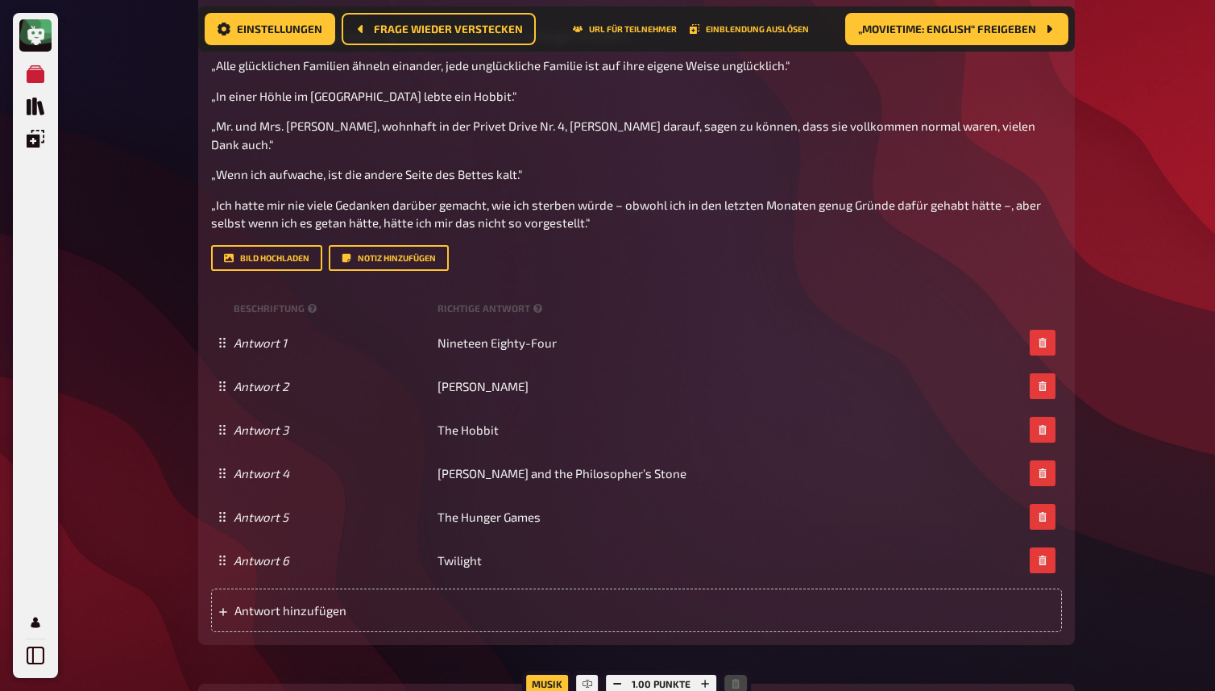
click at [1116, 239] on div "Meine Quizze Quiz Sammlung Einblendungen Profil 23 Home Meine Quizze Back to Sc…" at bounding box center [607, 174] width 1215 height 2347
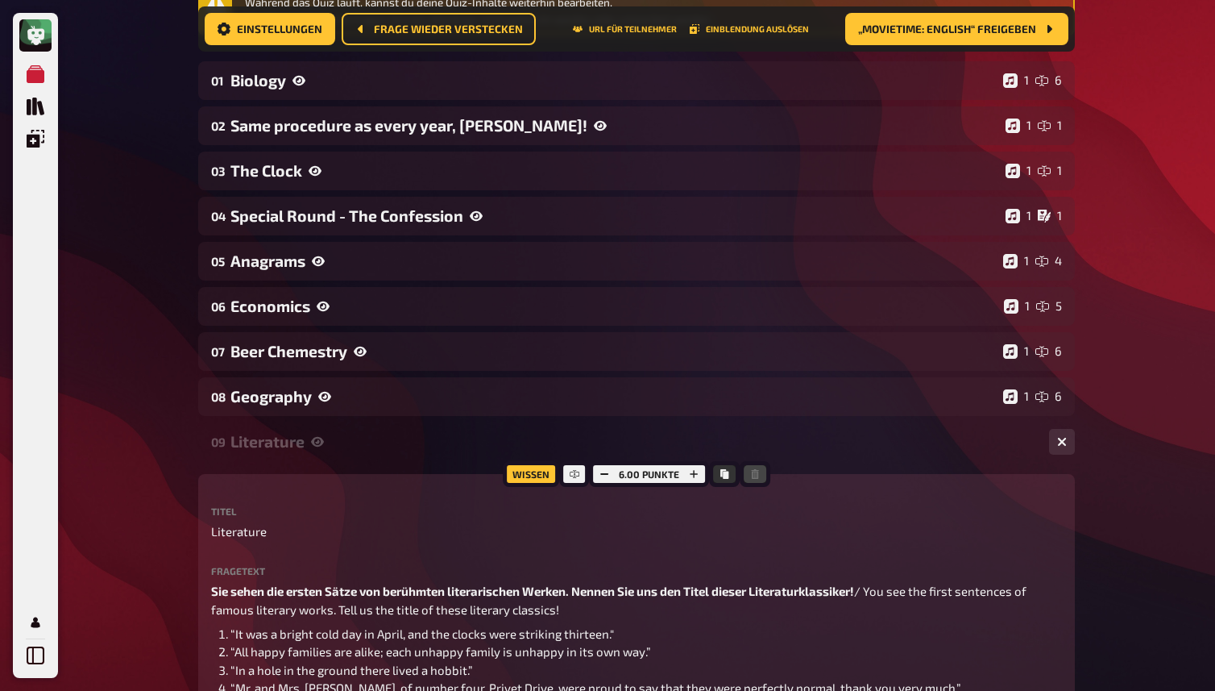
scroll to position [0, 0]
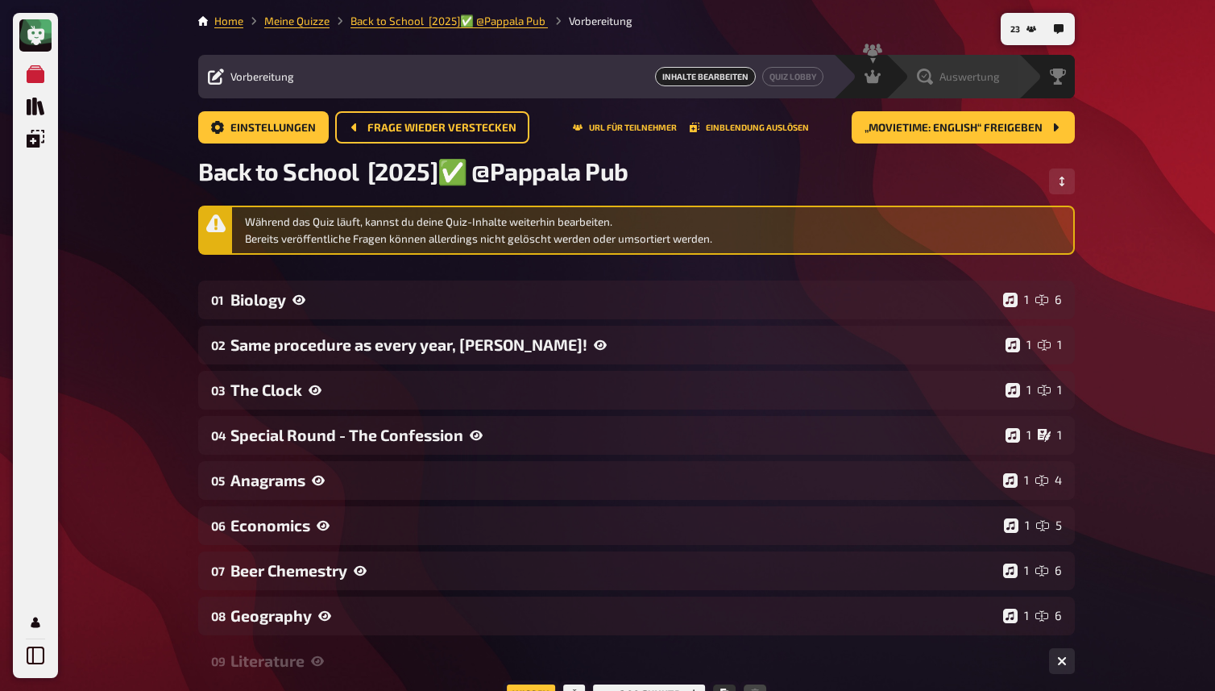
click at [956, 77] on span "Auswertung" at bounding box center [970, 76] width 60 height 13
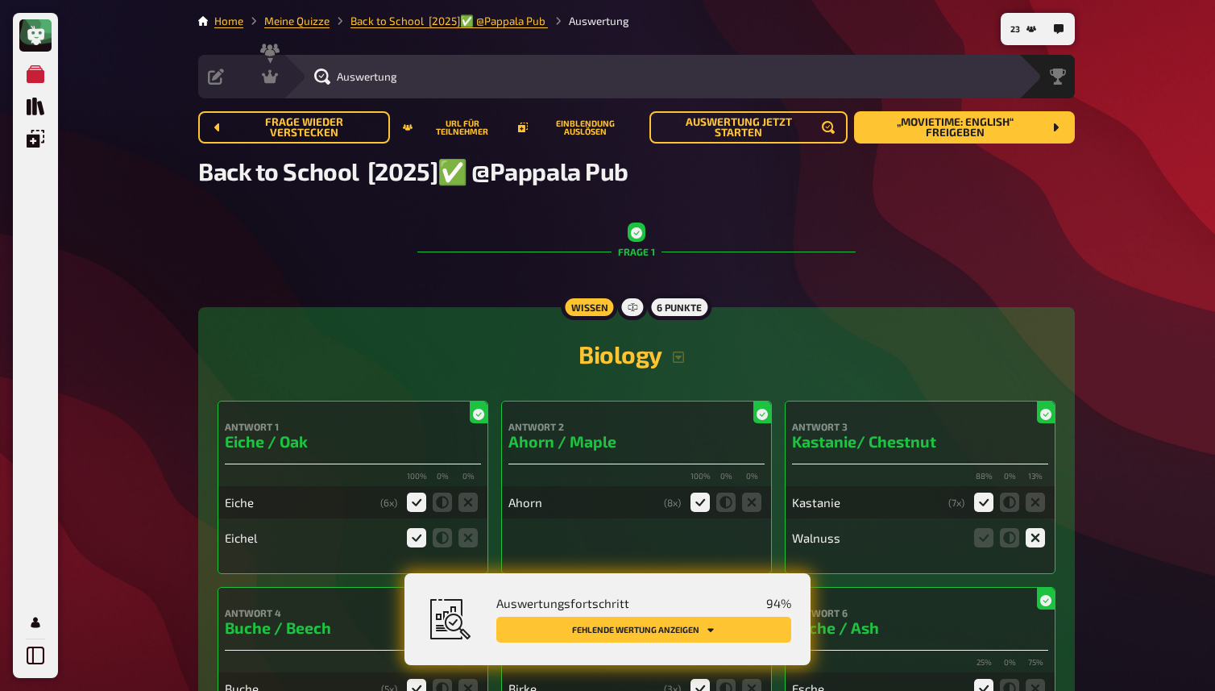
click at [732, 632] on button "Fehlende Wertung anzeigen" at bounding box center [643, 629] width 295 height 26
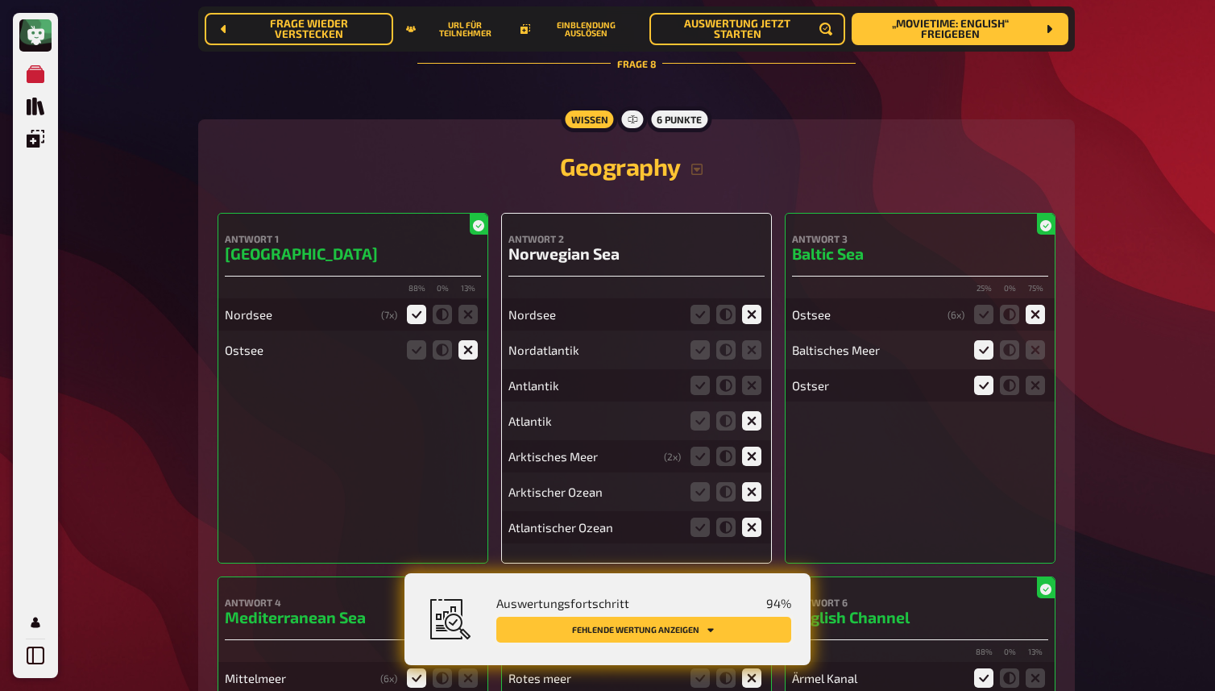
scroll to position [7129, 0]
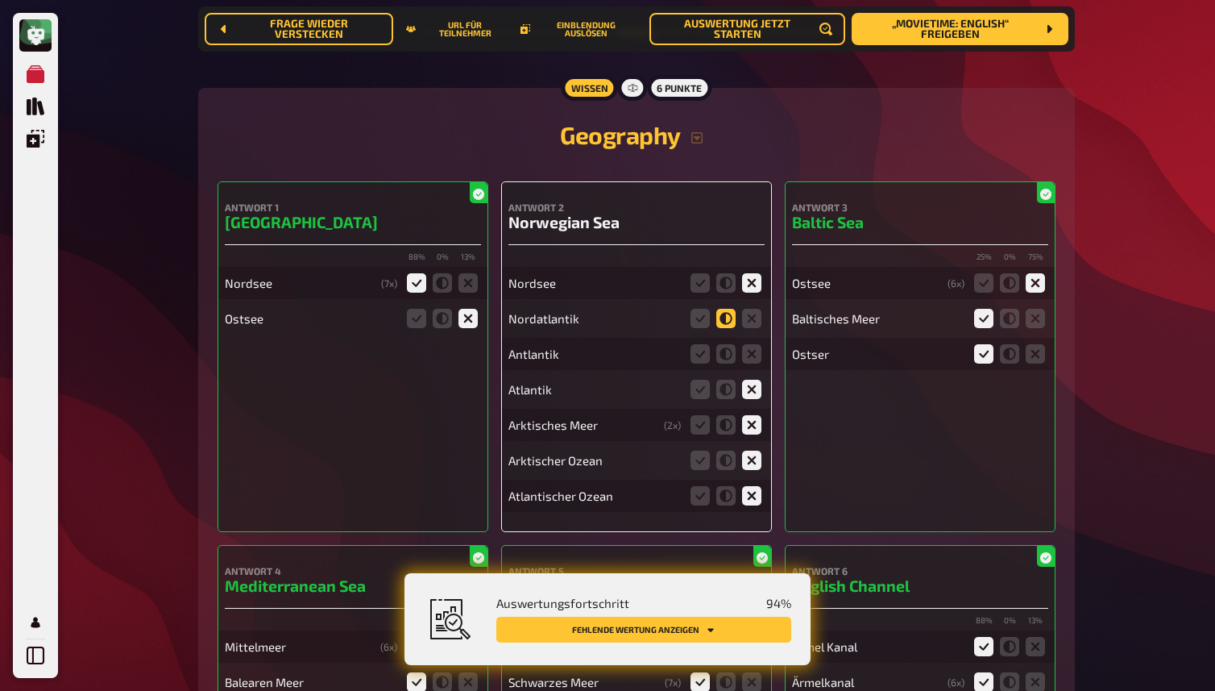
click at [731, 317] on icon at bounding box center [725, 318] width 19 height 19
click at [0, 0] on input "radio" at bounding box center [0, 0] width 0 height 0
click at [749, 317] on icon at bounding box center [751, 318] width 19 height 19
click at [0, 0] on input "radio" at bounding box center [0, 0] width 0 height 0
click at [749, 353] on icon at bounding box center [751, 353] width 19 height 19
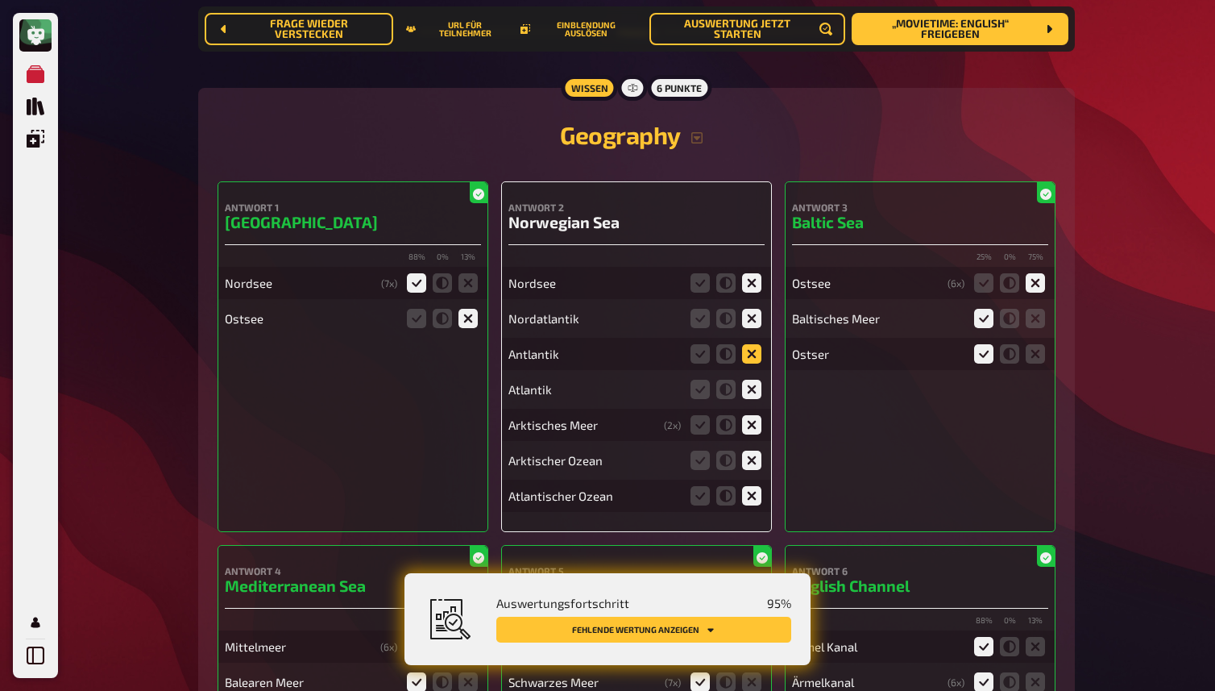
click at [0, 0] on input "radio" at bounding box center [0, 0] width 0 height 0
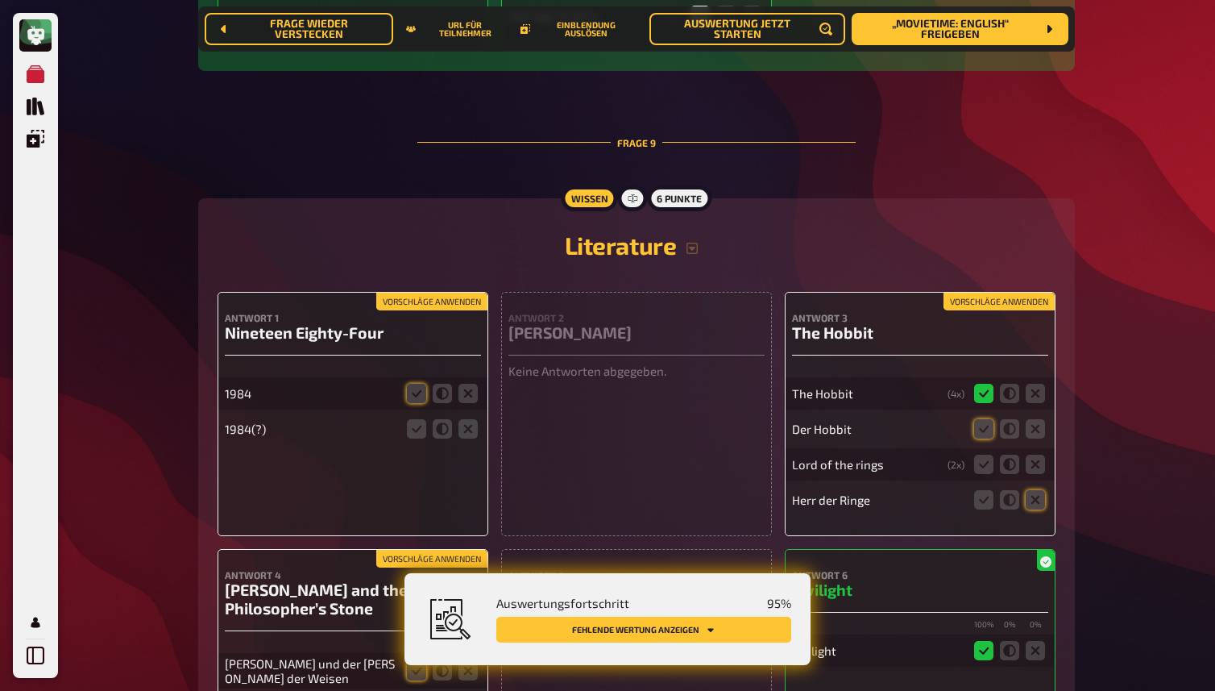
scroll to position [8108, 0]
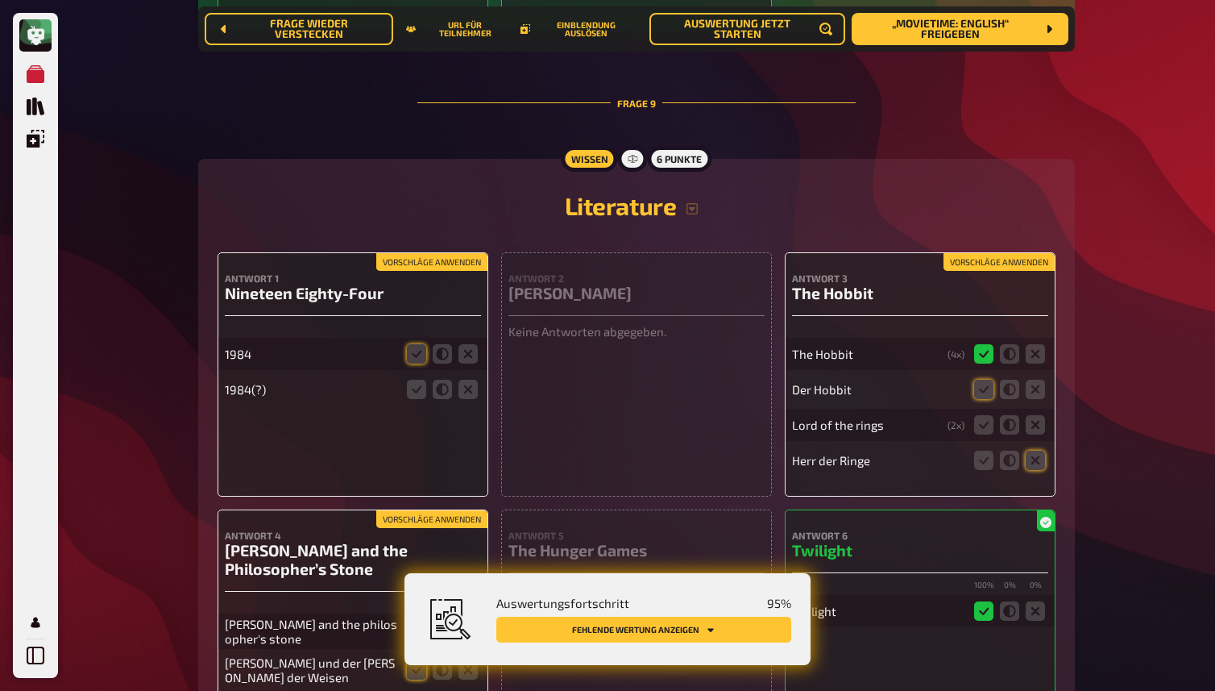
click at [402, 263] on button "Vorschläge anwenden" at bounding box center [431, 262] width 111 height 18
click at [986, 264] on button "Vorschläge anwenden" at bounding box center [999, 262] width 111 height 18
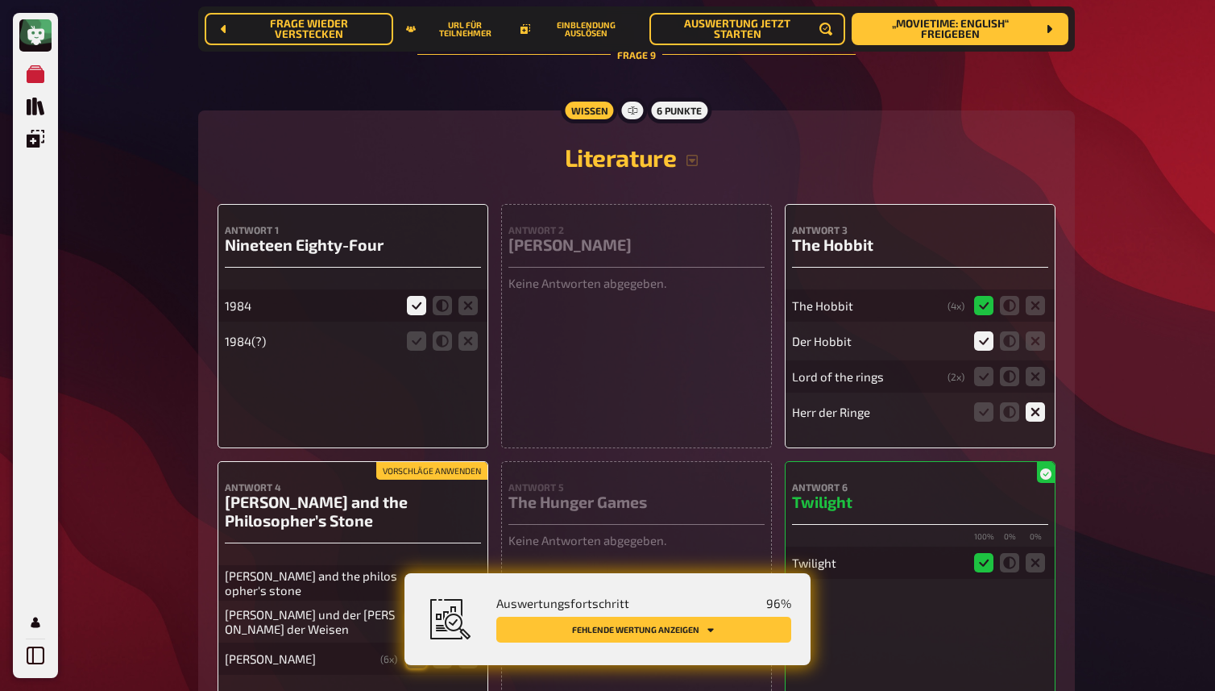
scroll to position [8157, 0]
click at [1039, 376] on icon at bounding box center [1035, 375] width 19 height 19
click at [0, 0] on input "radio" at bounding box center [0, 0] width 0 height 0
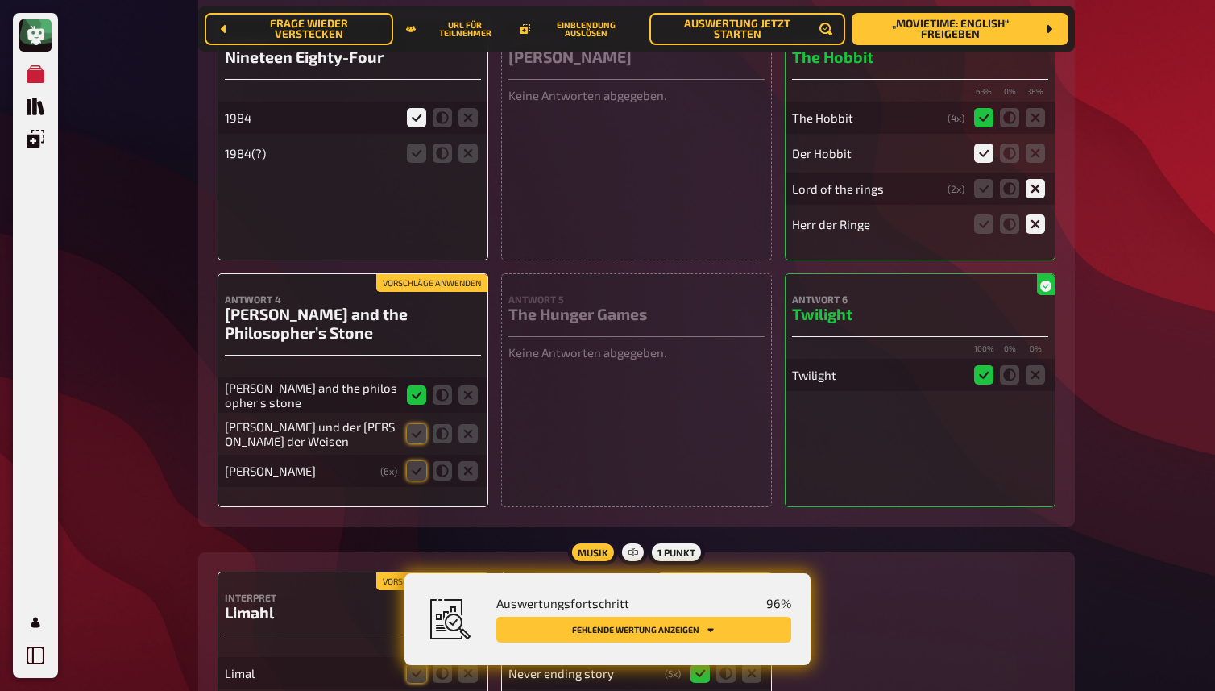
scroll to position [8346, 0]
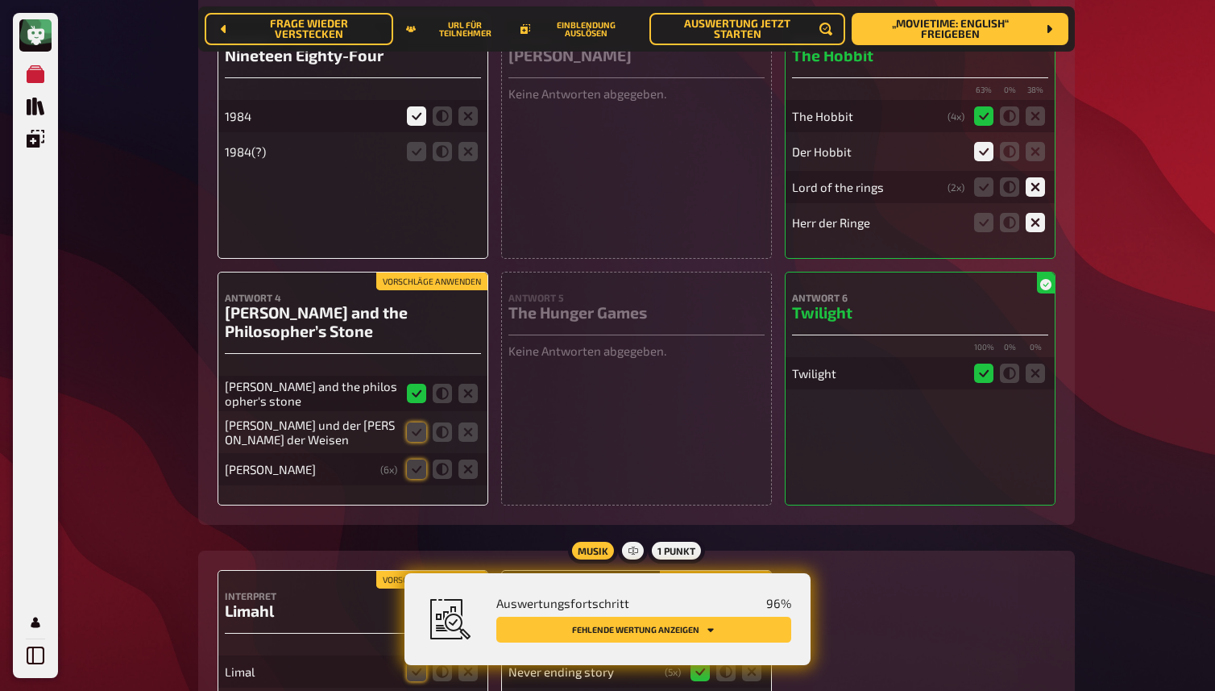
click at [434, 289] on button "Vorschläge anwenden" at bounding box center [431, 281] width 111 height 18
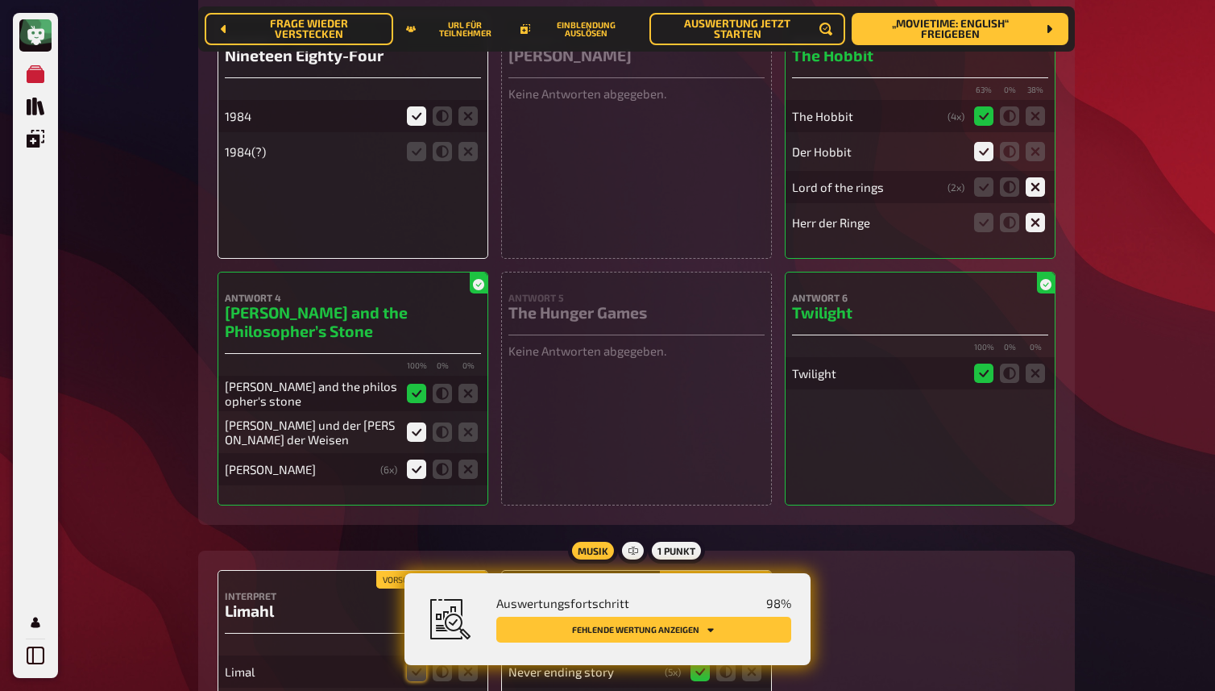
scroll to position [8560, 0]
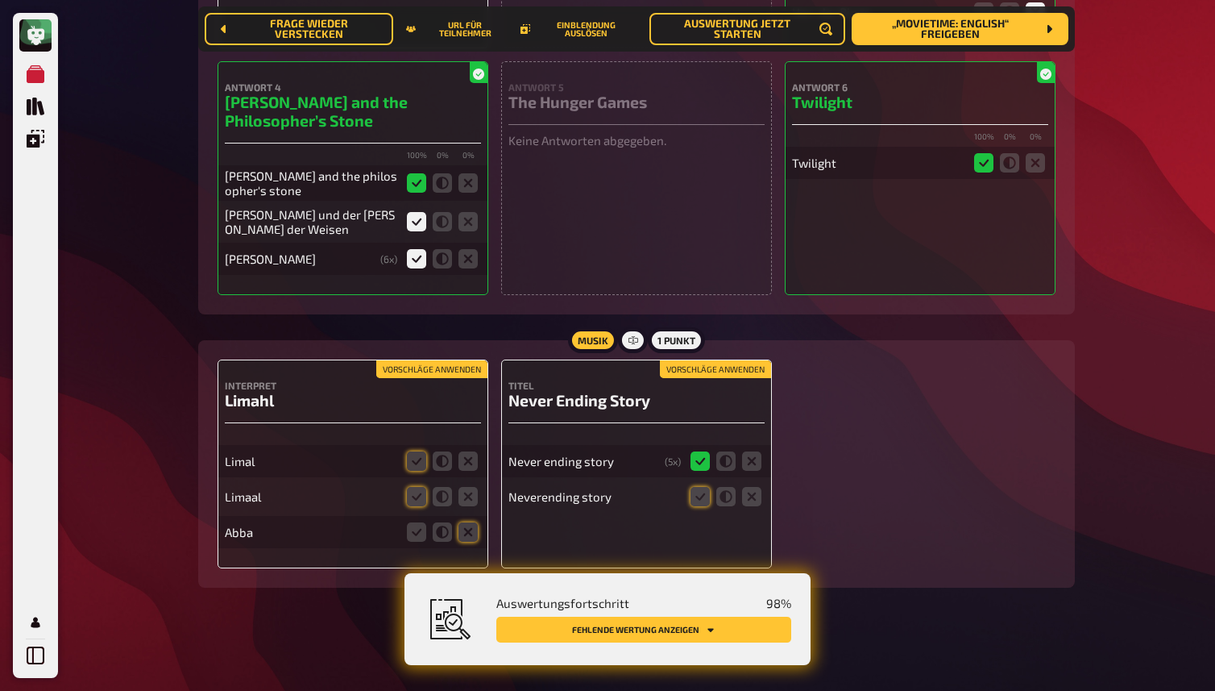
click at [429, 367] on button "Vorschläge anwenden" at bounding box center [431, 369] width 111 height 18
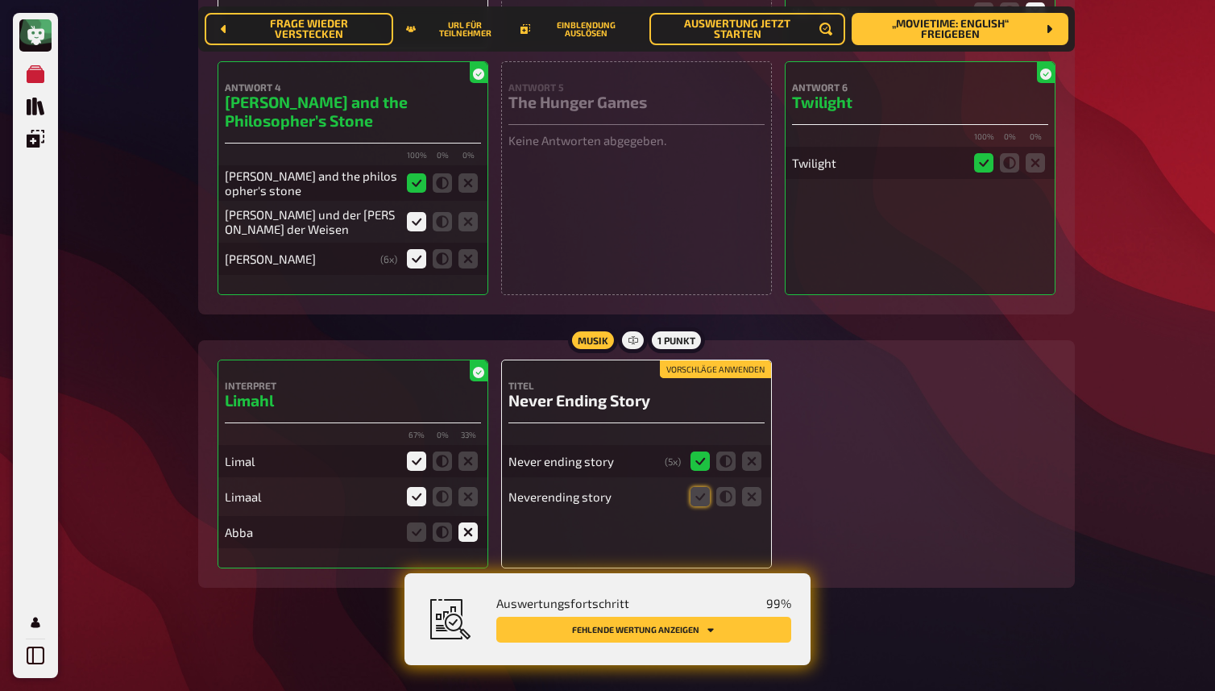
click at [706, 364] on button "Vorschläge anwenden" at bounding box center [715, 369] width 111 height 18
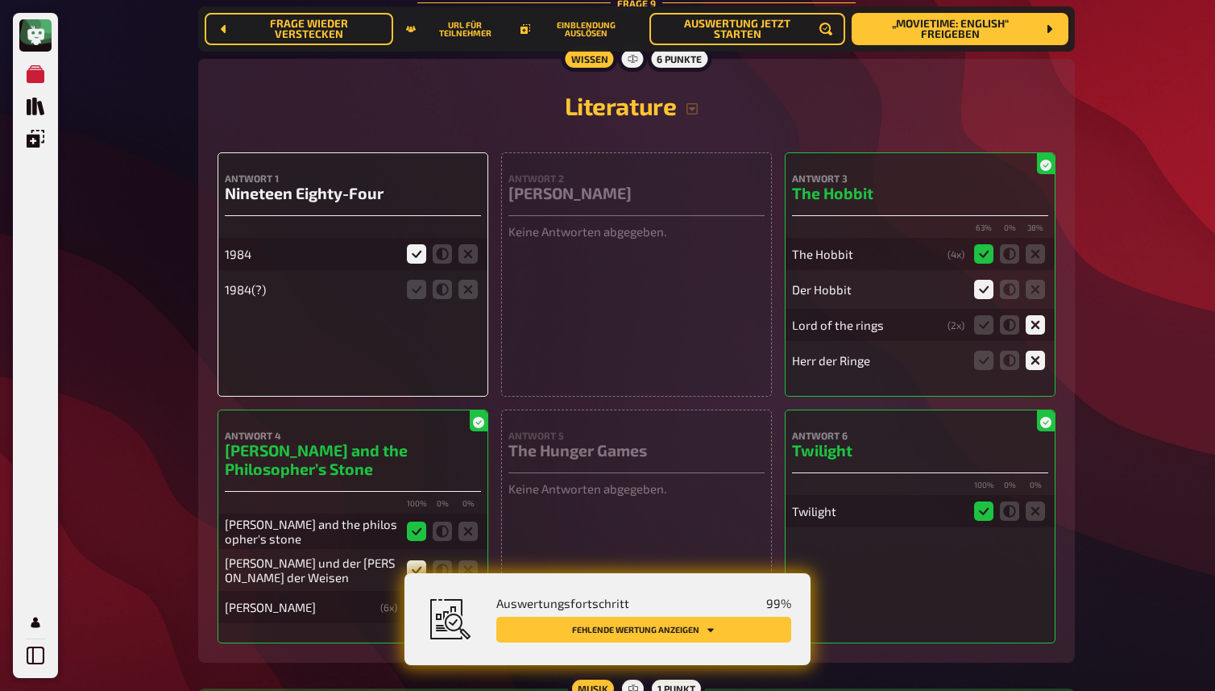
scroll to position [8212, 0]
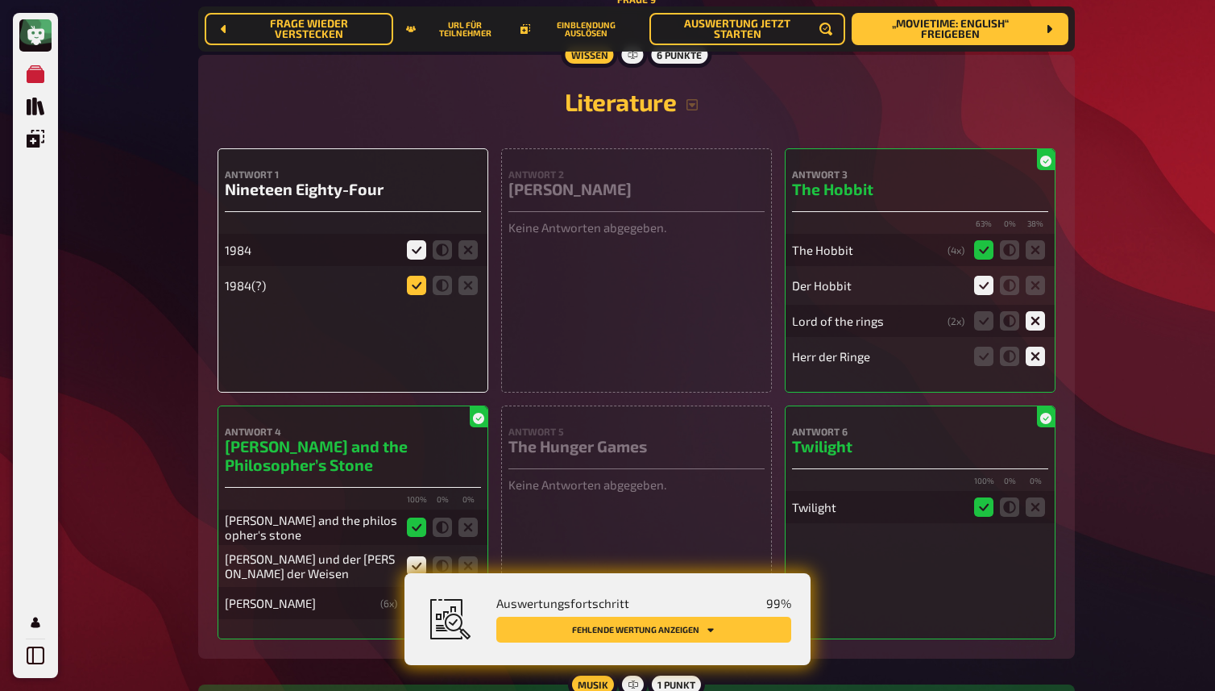
click at [415, 280] on icon at bounding box center [416, 285] width 19 height 19
click at [0, 0] on input "radio" at bounding box center [0, 0] width 0 height 0
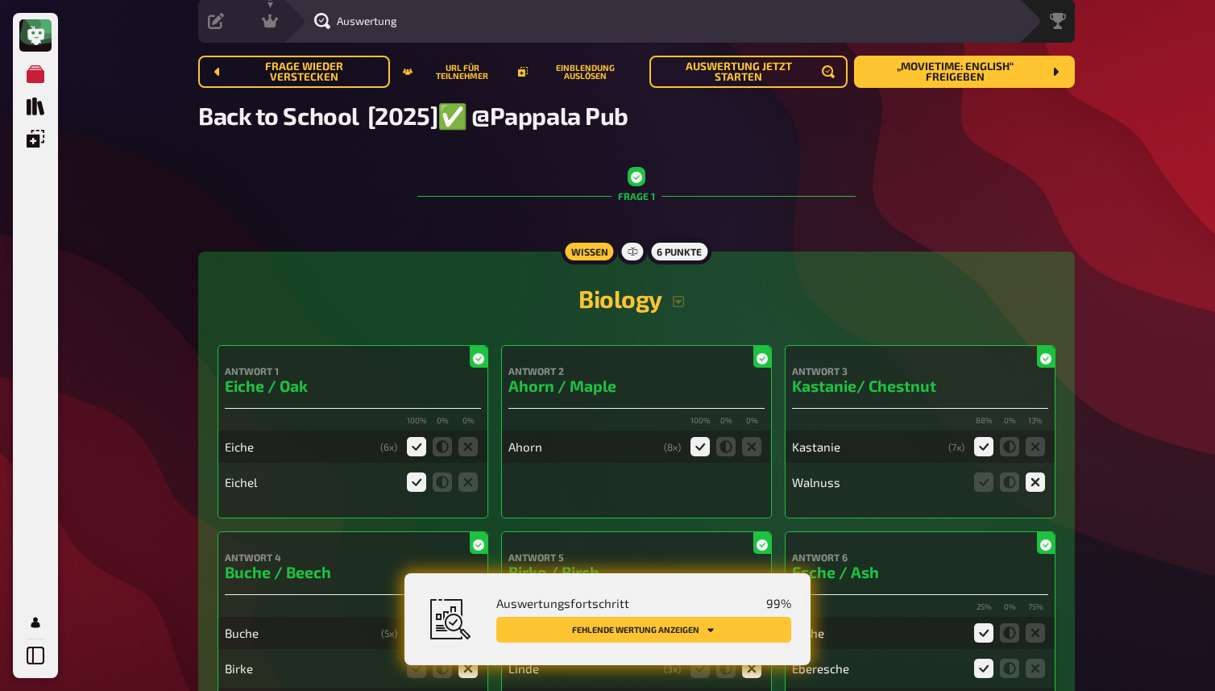
scroll to position [0, 0]
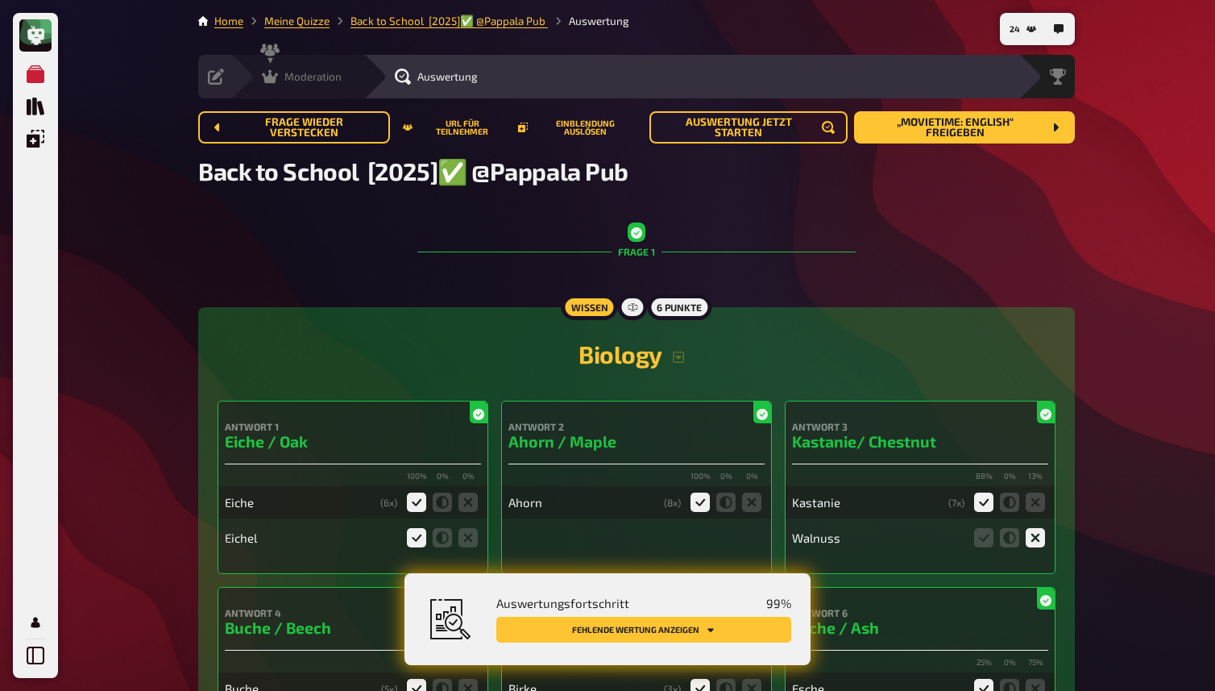
click at [274, 67] on div "Moderation undefined" at bounding box center [296, 77] width 133 height 44
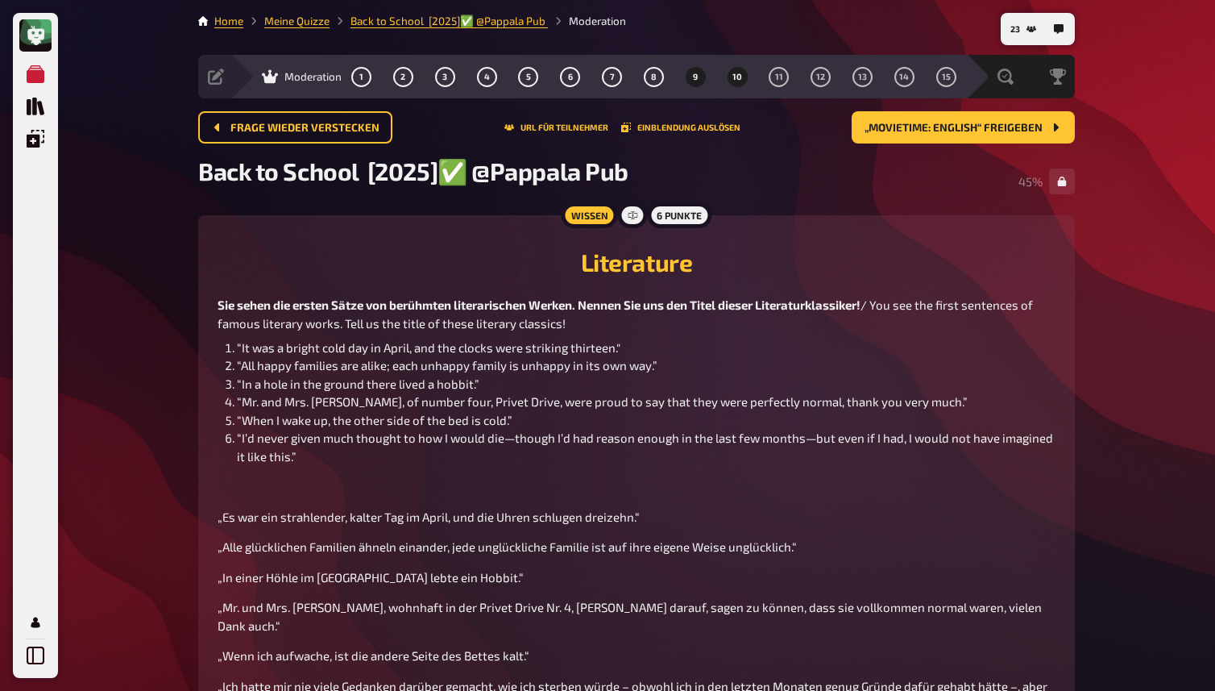
click at [738, 77] on span "10" at bounding box center [738, 77] width 10 height 9
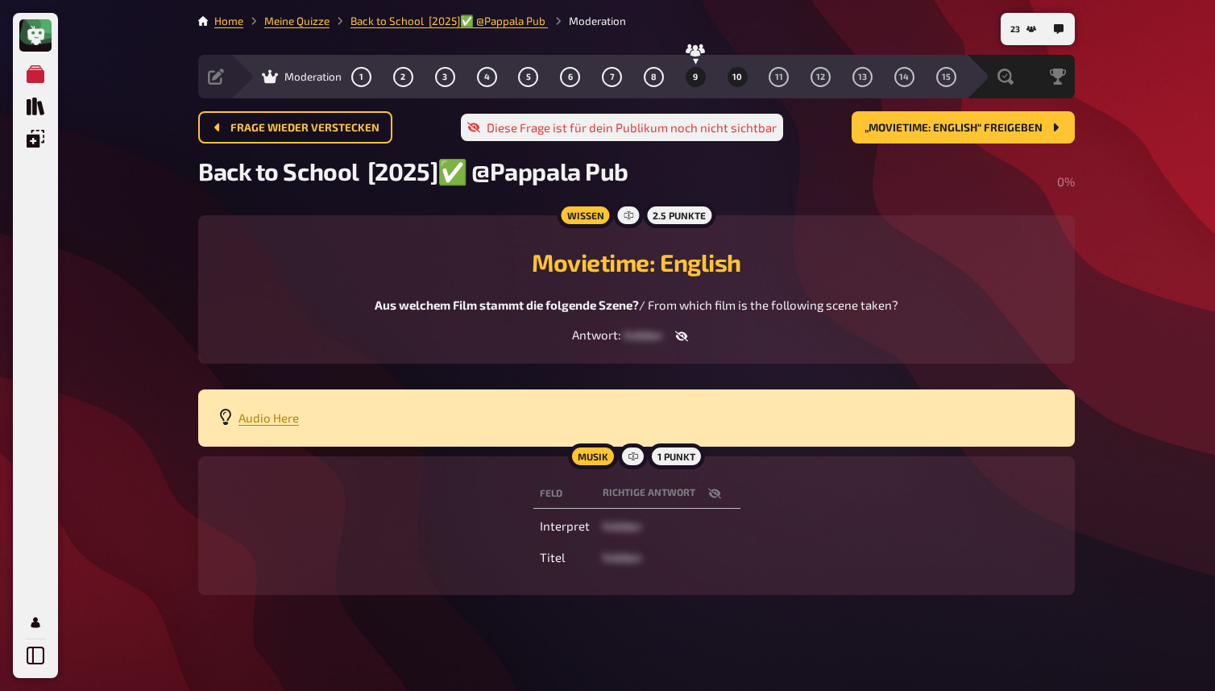
click at [692, 68] on button "9" at bounding box center [696, 77] width 26 height 26
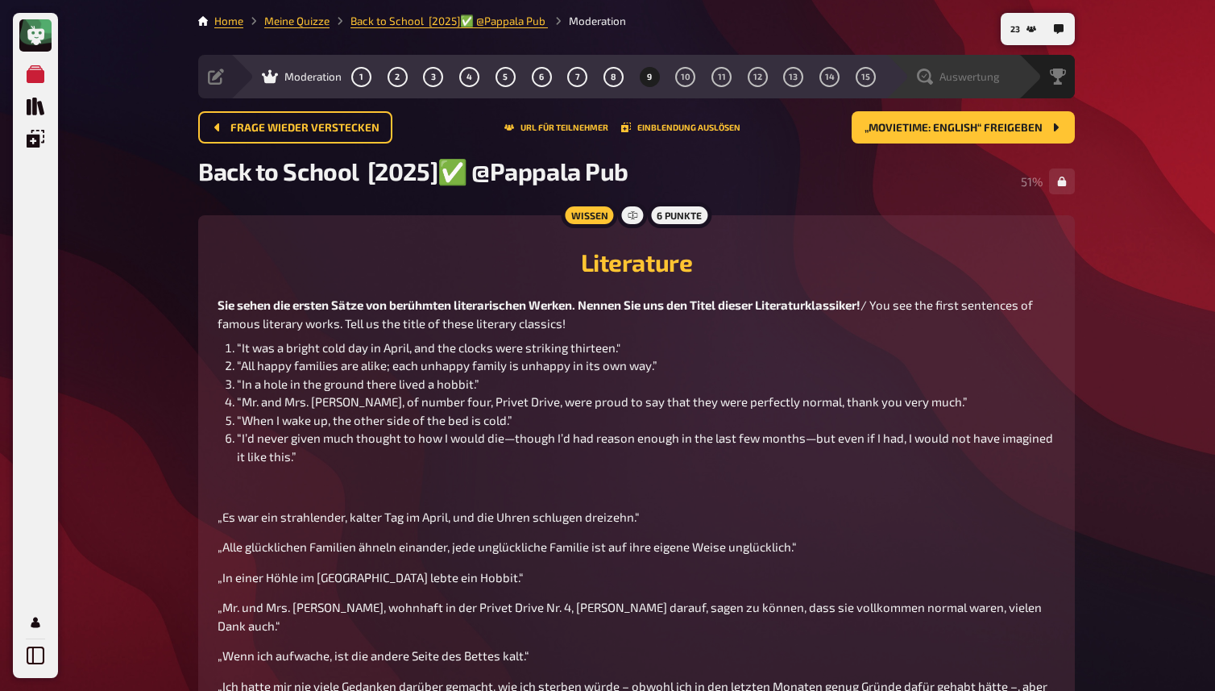
click at [973, 83] on span "Auswertung" at bounding box center [970, 76] width 60 height 13
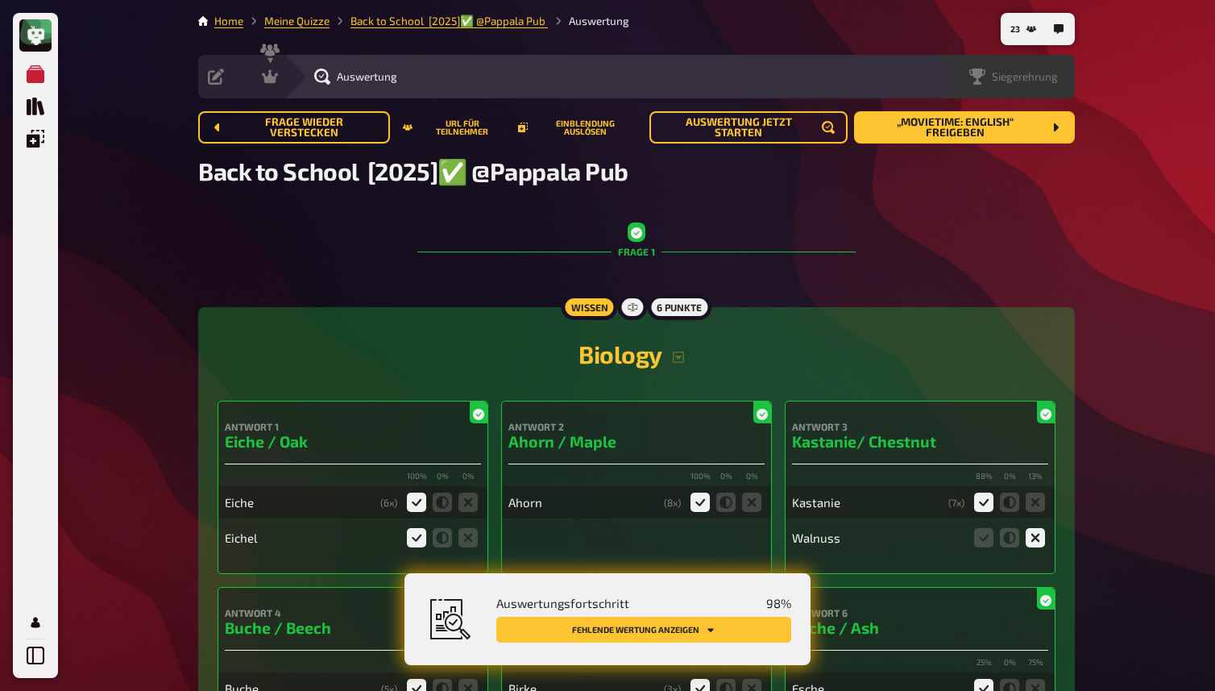
click at [1042, 73] on span "Siegerehrung" at bounding box center [1025, 76] width 66 height 13
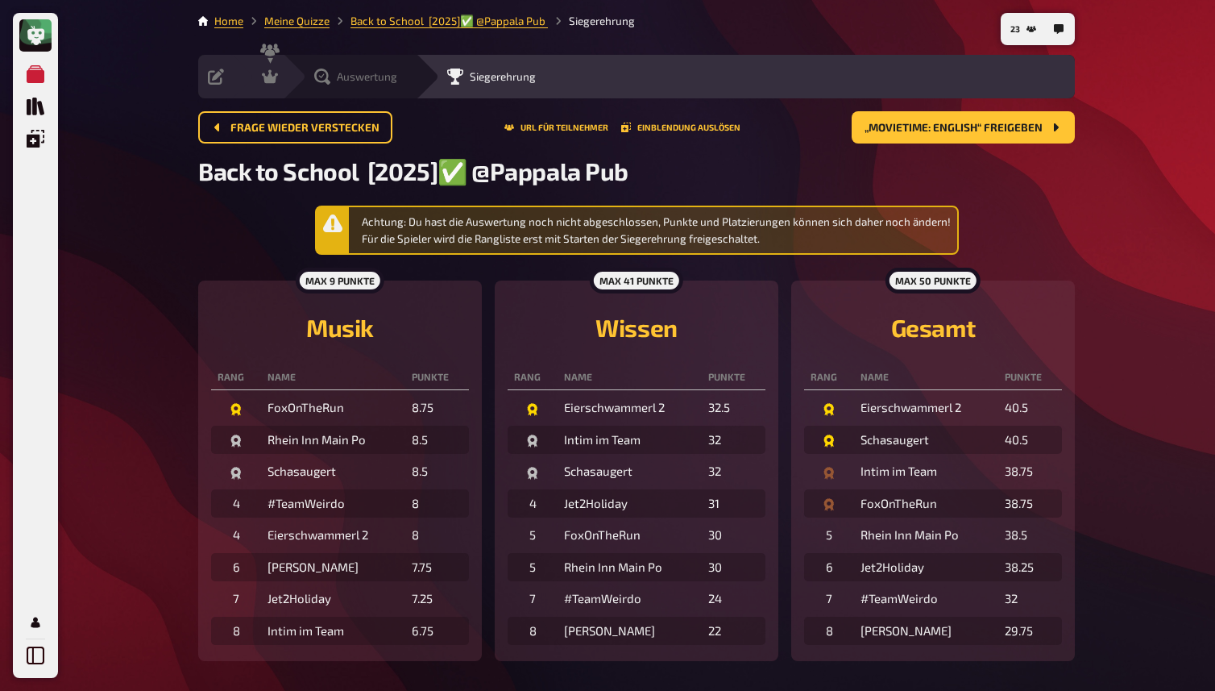
click at [321, 81] on icon at bounding box center [322, 76] width 16 height 16
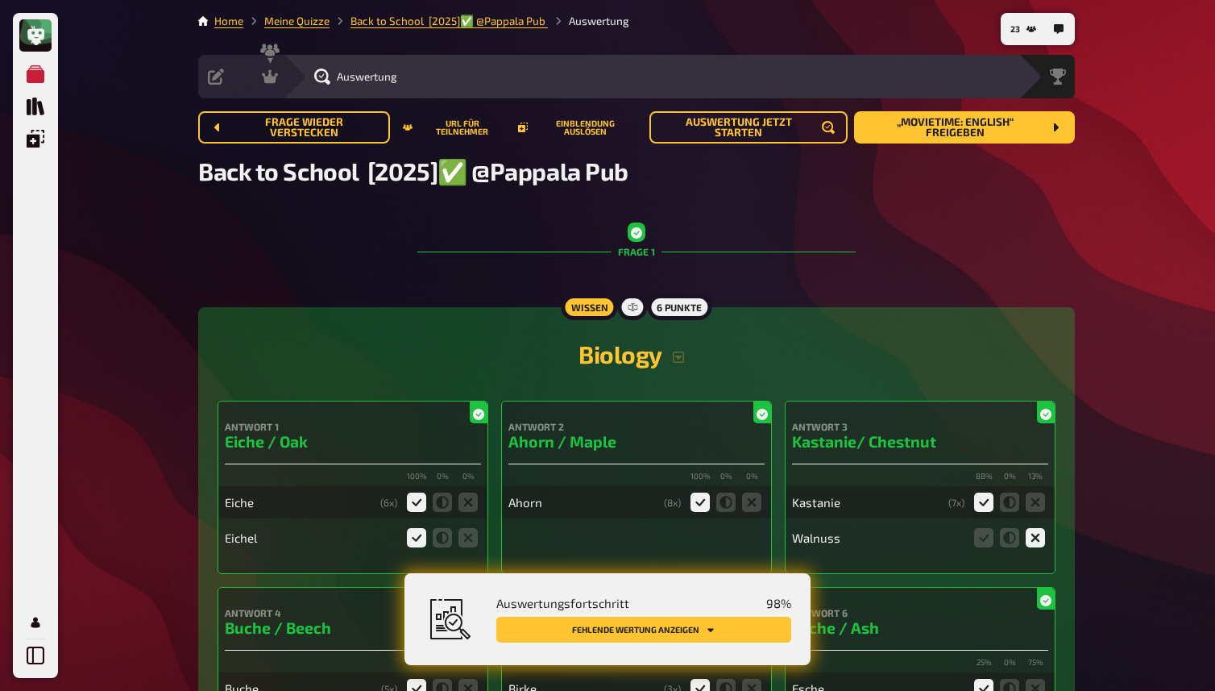
click at [650, 630] on button "Fehlende Wertung anzeigen" at bounding box center [643, 629] width 295 height 26
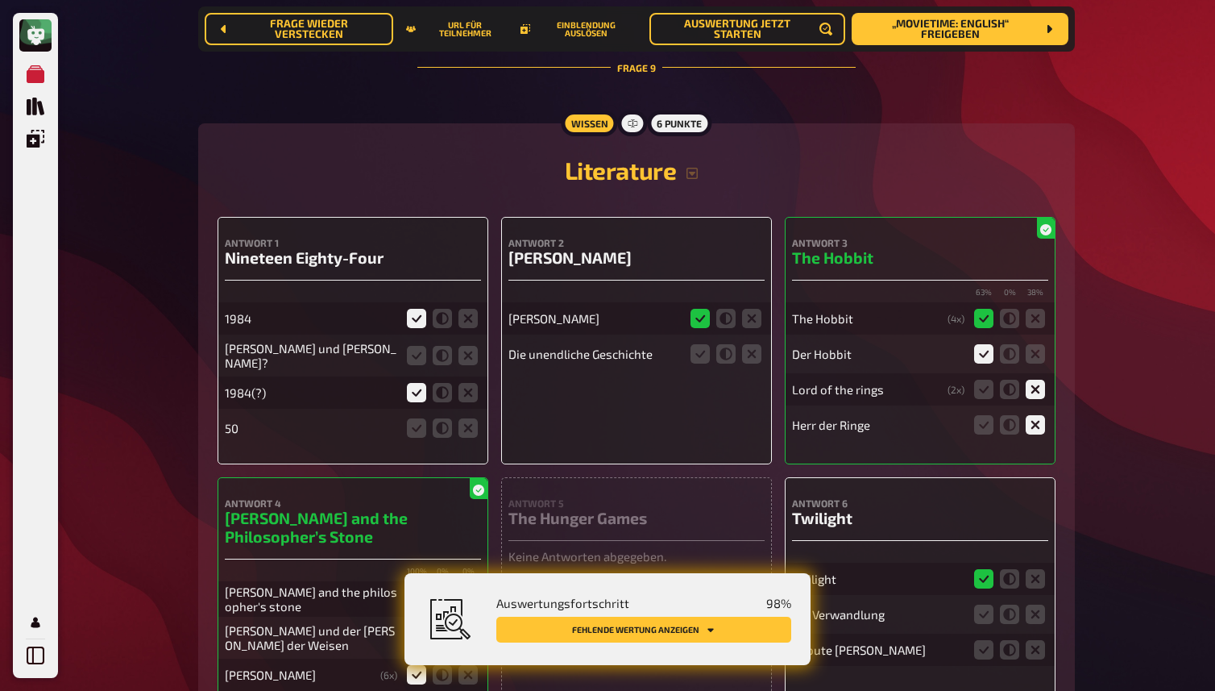
scroll to position [8182, 0]
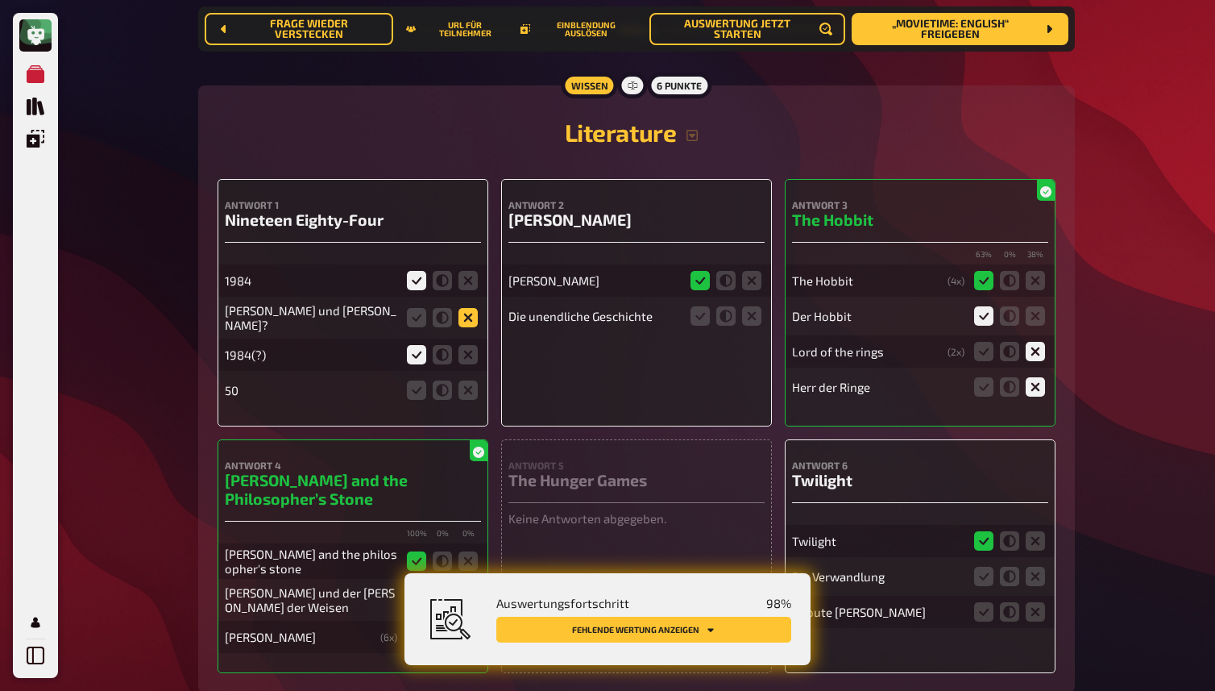
click at [468, 311] on icon at bounding box center [468, 317] width 19 height 19
click at [0, 0] on input "radio" at bounding box center [0, 0] width 0 height 0
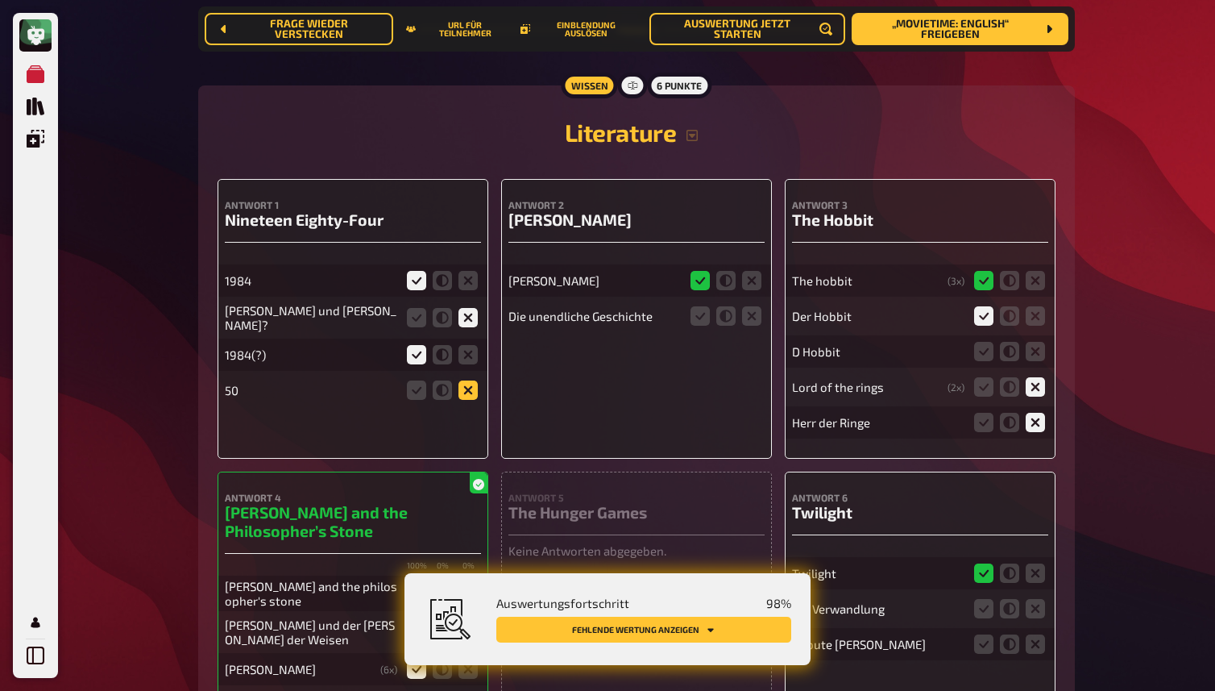
click at [468, 388] on icon at bounding box center [468, 389] width 19 height 19
click at [0, 0] on input "radio" at bounding box center [0, 0] width 0 height 0
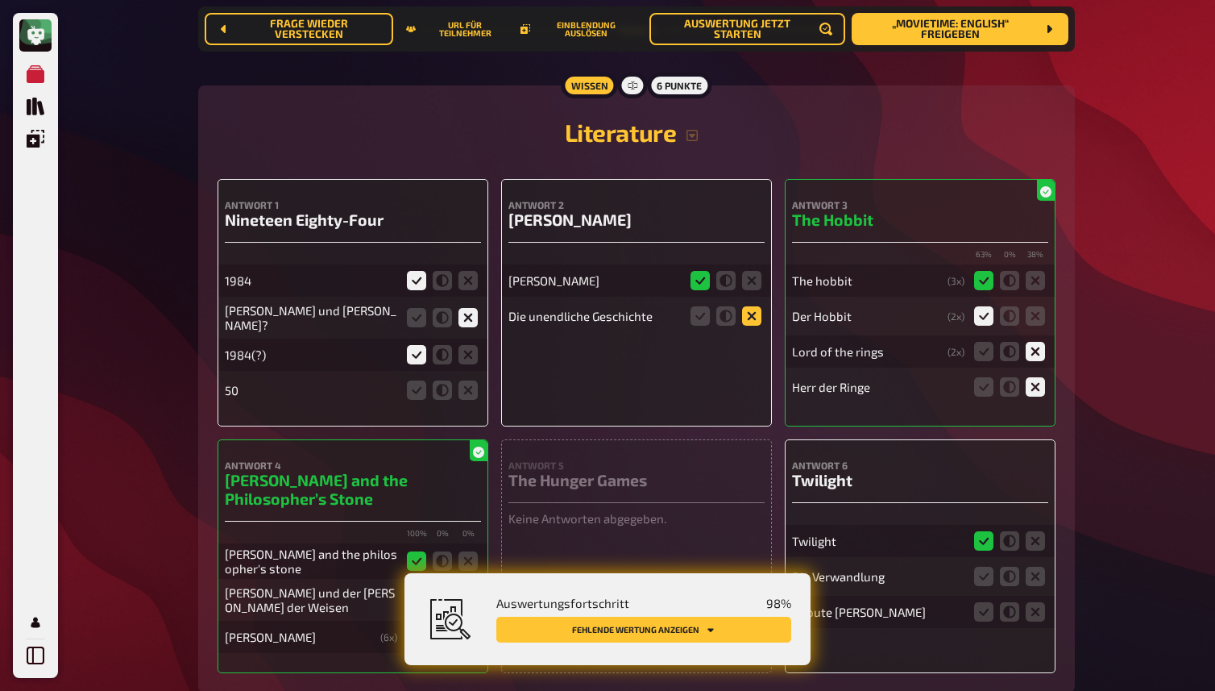
click at [757, 317] on icon at bounding box center [751, 315] width 19 height 19
click at [0, 0] on input "radio" at bounding box center [0, 0] width 0 height 0
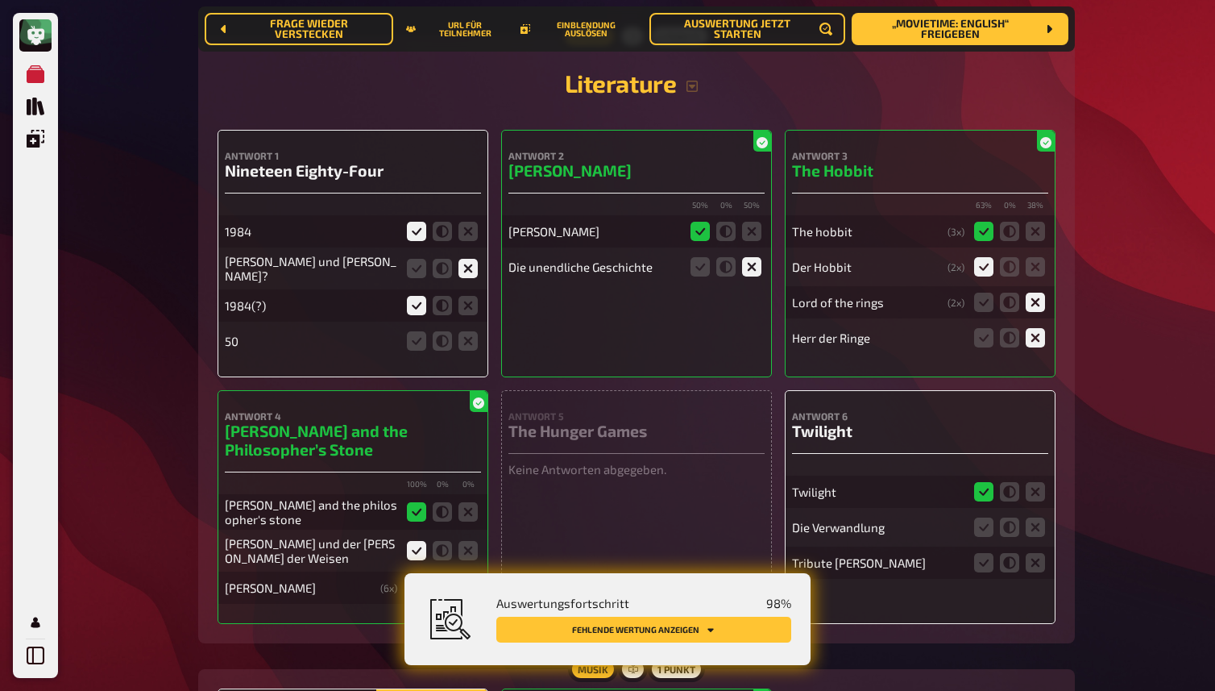
scroll to position [8321, 0]
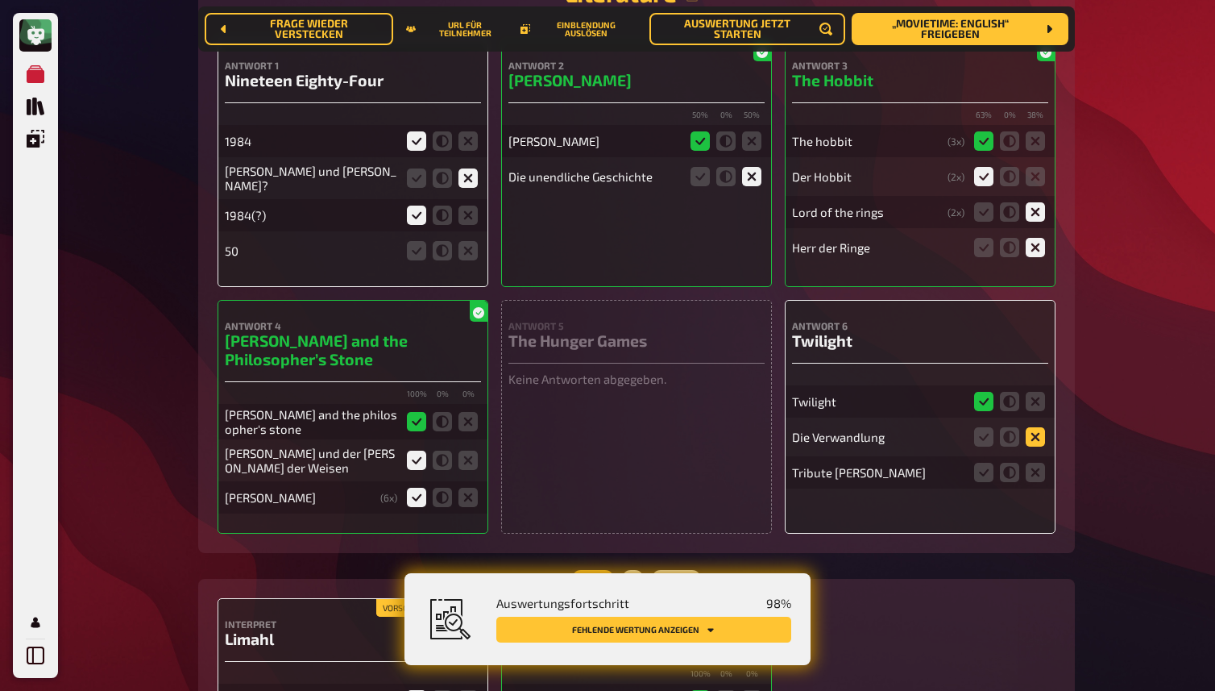
click at [1039, 437] on icon at bounding box center [1035, 436] width 19 height 19
click at [0, 0] on input "radio" at bounding box center [0, 0] width 0 height 0
click at [1038, 482] on fieldset at bounding box center [1009, 472] width 77 height 26
click at [1039, 469] on icon at bounding box center [1035, 472] width 19 height 19
click at [0, 0] on input "radio" at bounding box center [0, 0] width 0 height 0
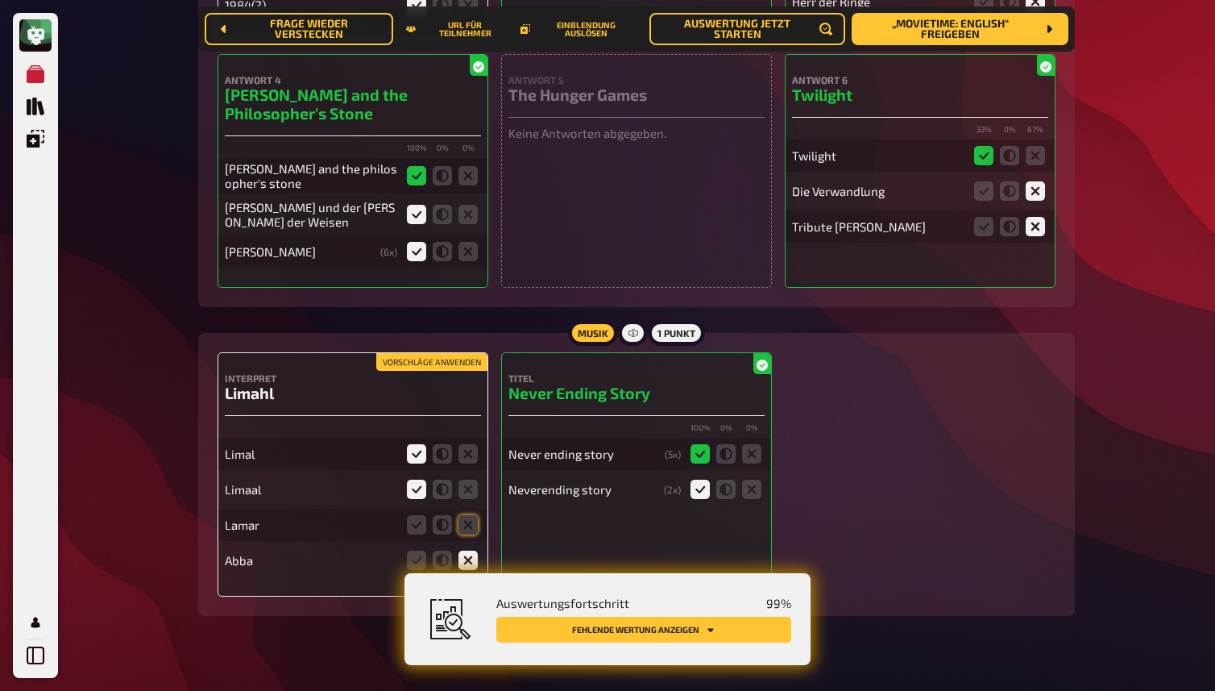
scroll to position [8595, 0]
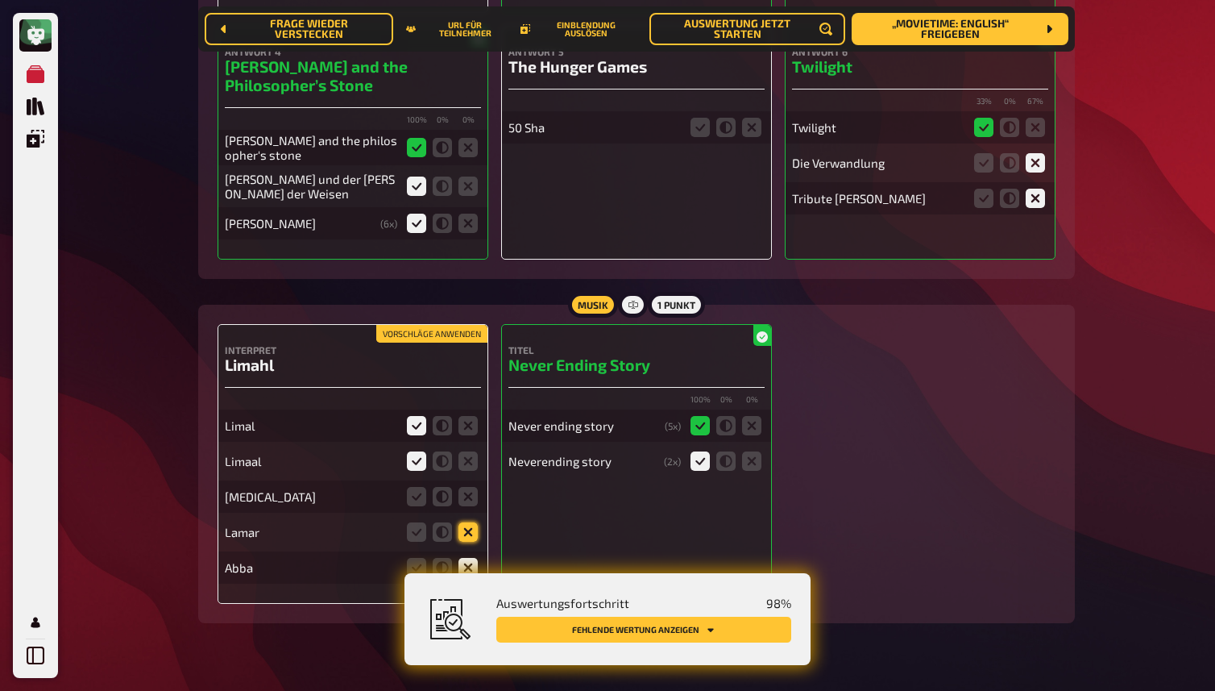
click at [472, 531] on icon at bounding box center [468, 531] width 19 height 19
click at [0, 0] on input "radio" at bounding box center [0, 0] width 0 height 0
click at [469, 498] on icon at bounding box center [468, 496] width 19 height 19
click at [0, 0] on input "radio" at bounding box center [0, 0] width 0 height 0
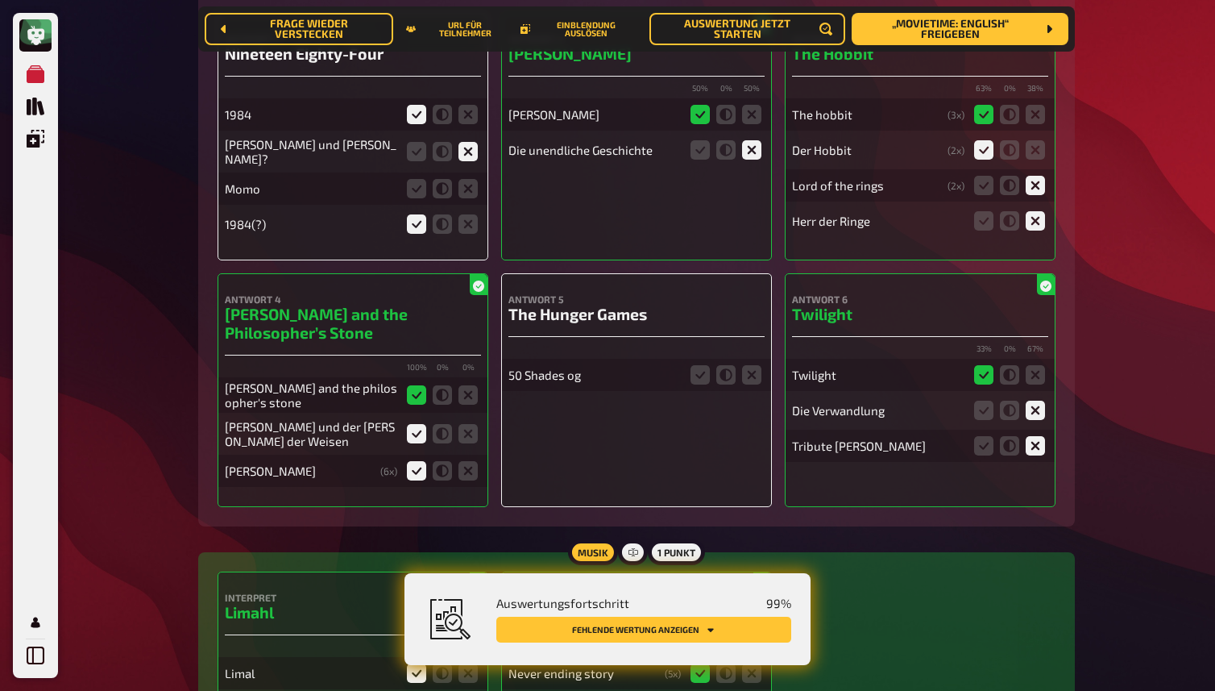
scroll to position [8345, 0]
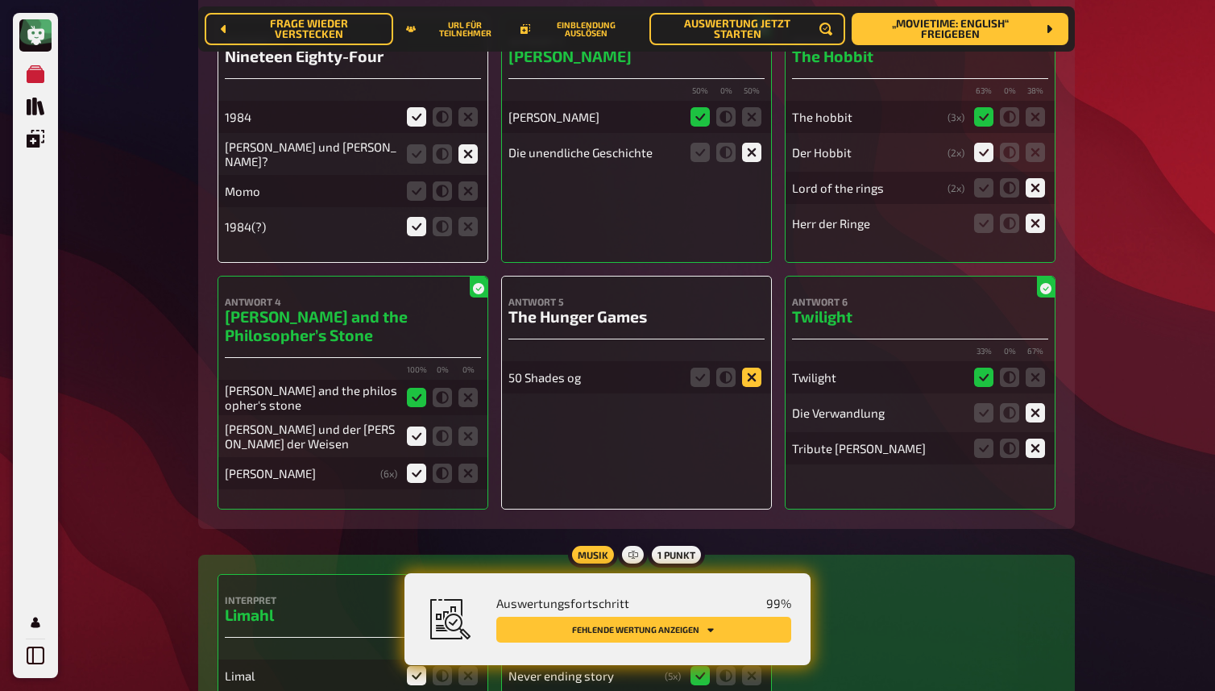
click at [753, 375] on icon at bounding box center [751, 376] width 19 height 19
click at [0, 0] on input "radio" at bounding box center [0, 0] width 0 height 0
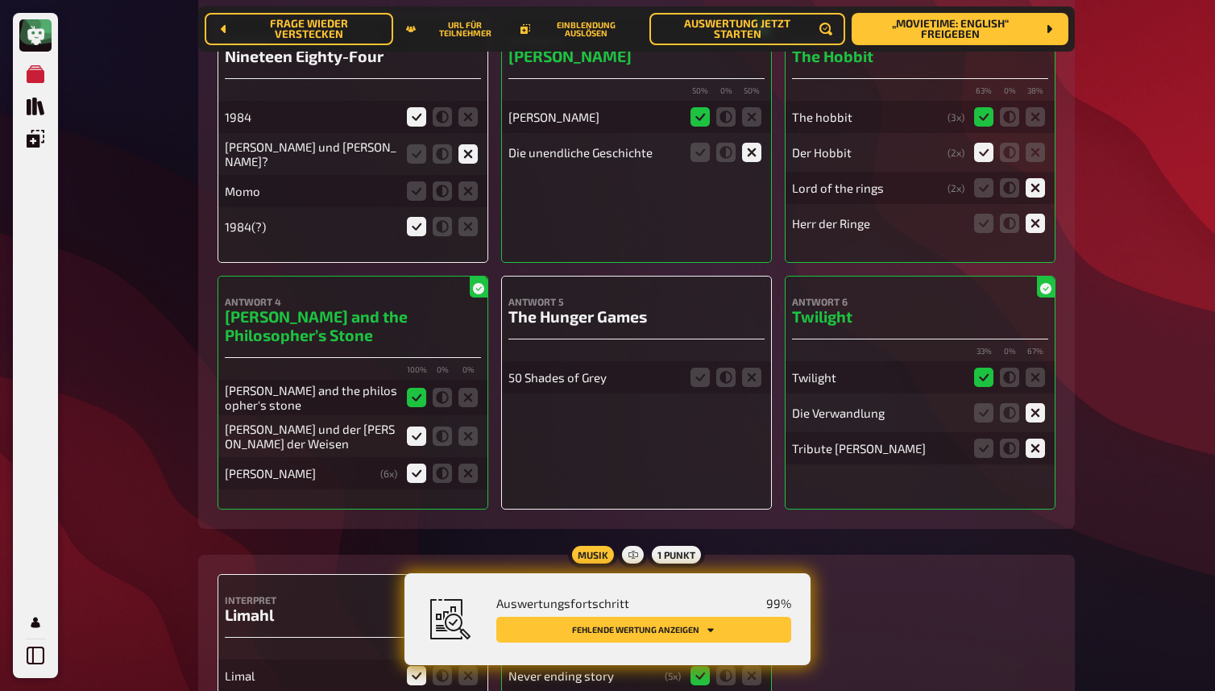
click at [753, 375] on icon at bounding box center [751, 376] width 19 height 19
click at [0, 0] on input "radio" at bounding box center [0, 0] width 0 height 0
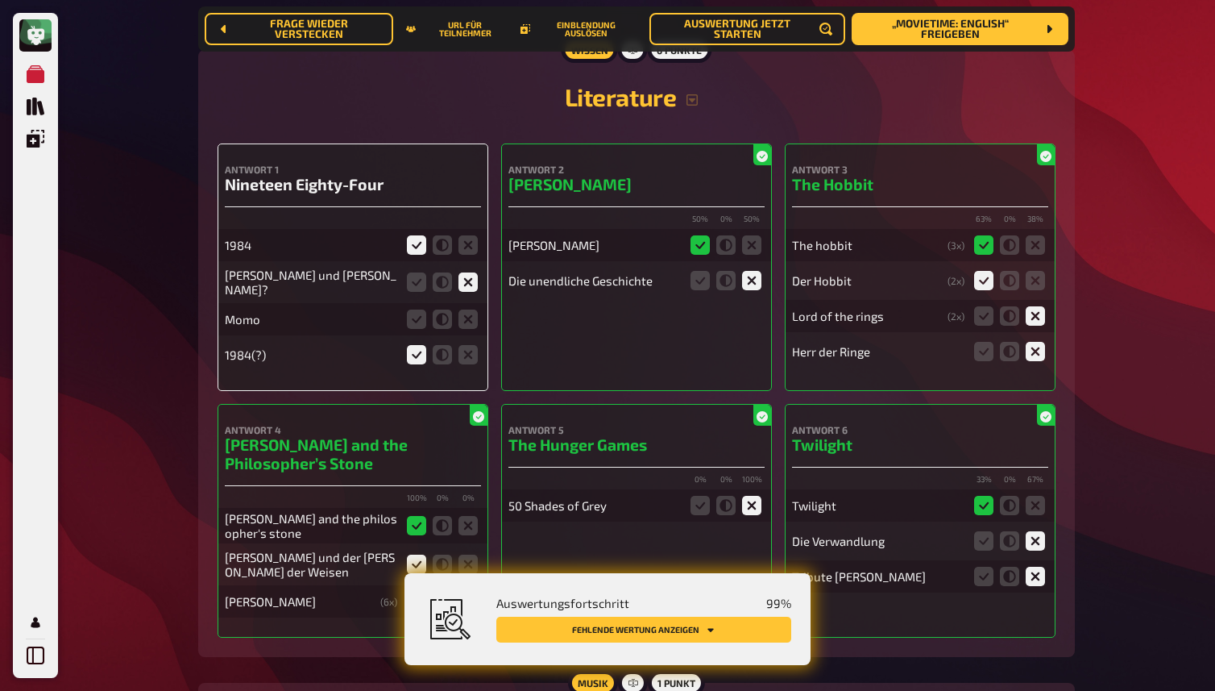
scroll to position [8219, 0]
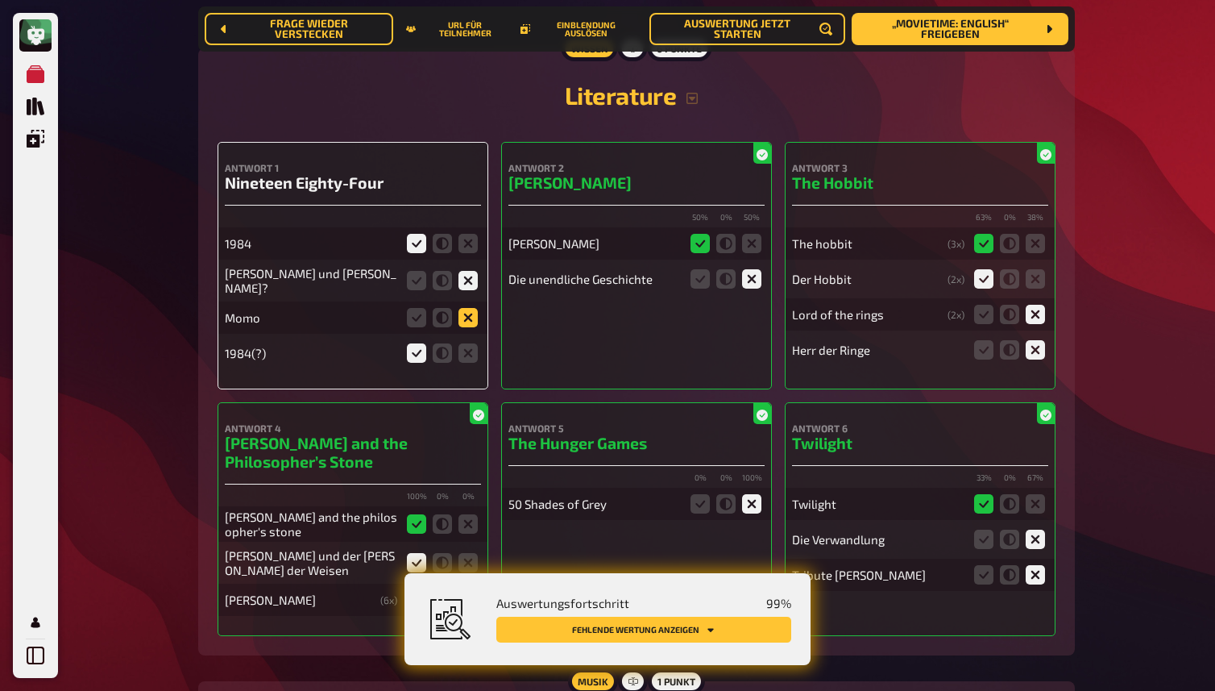
click at [464, 316] on icon at bounding box center [468, 317] width 19 height 19
click at [0, 0] on input "radio" at bounding box center [0, 0] width 0 height 0
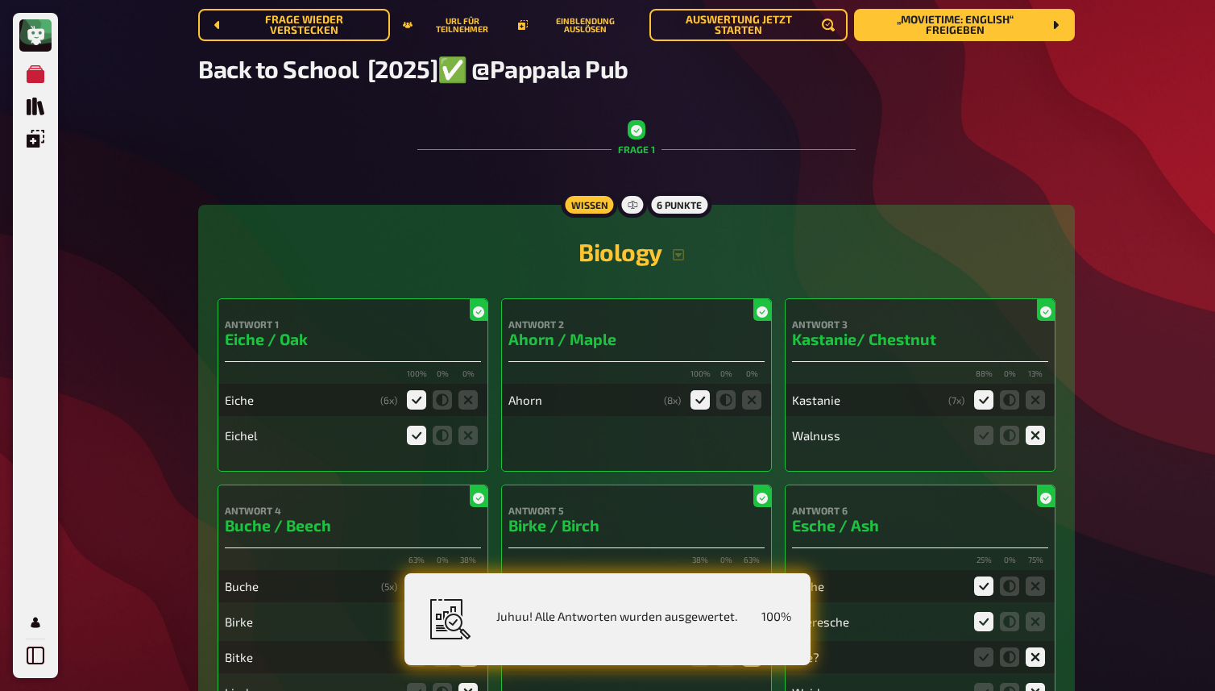
scroll to position [0, 0]
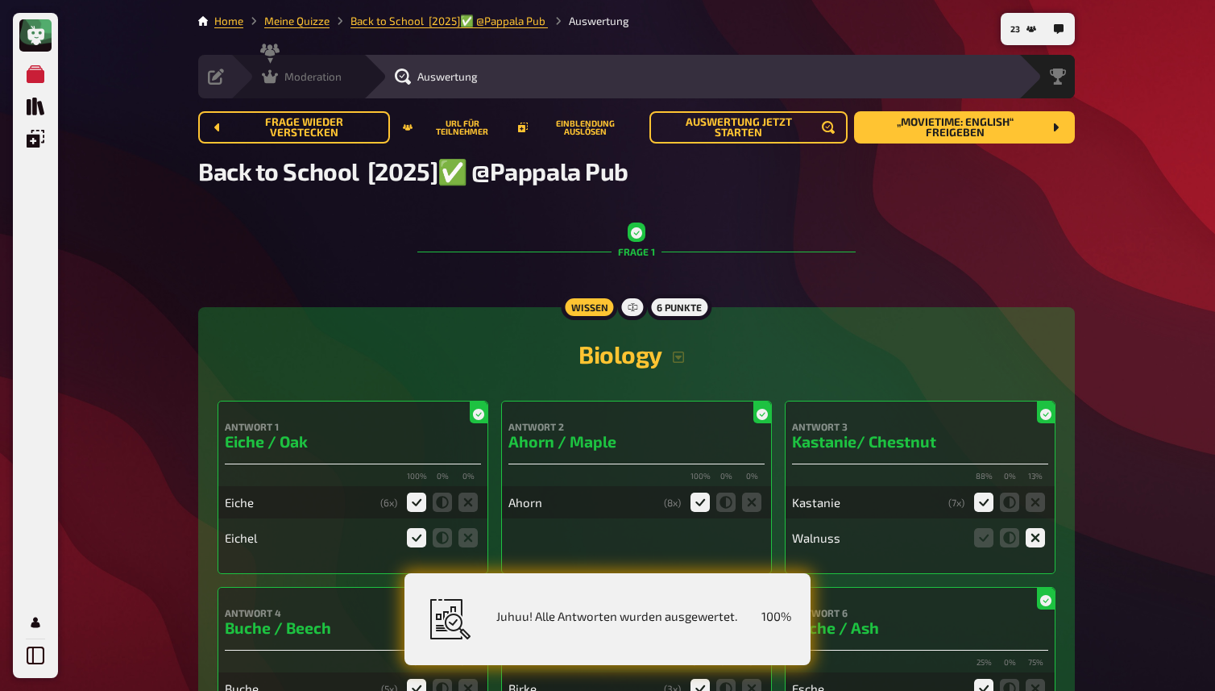
click at [274, 77] on icon at bounding box center [270, 77] width 16 height 14
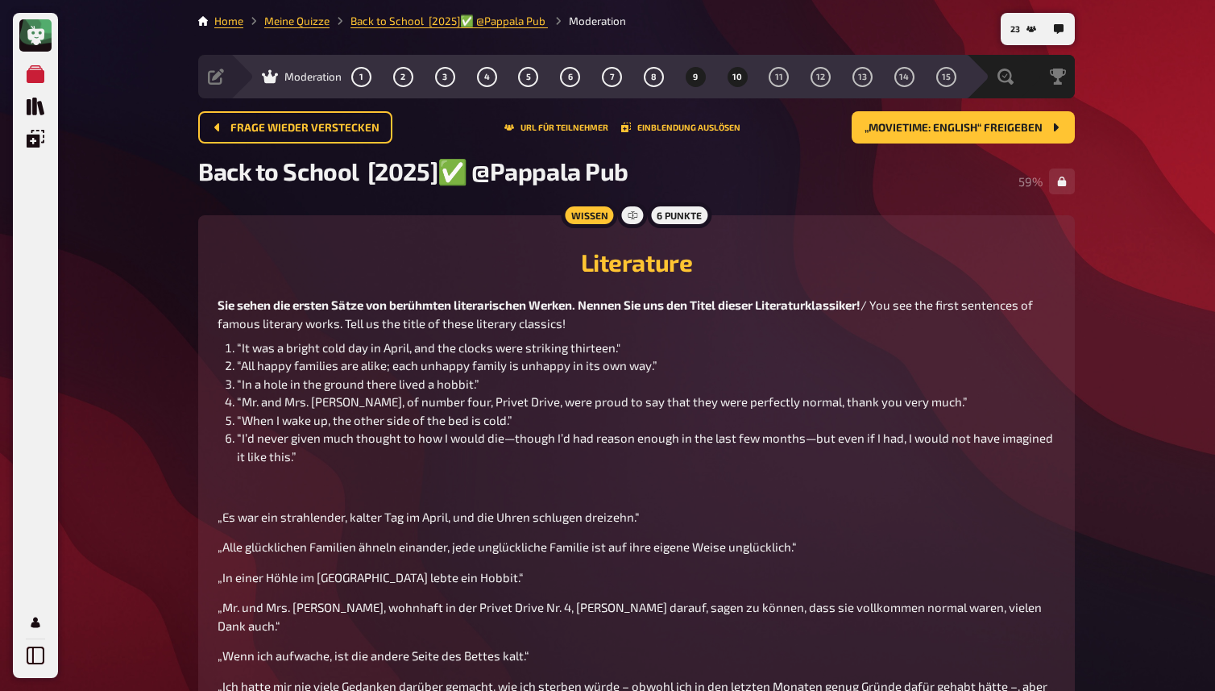
click at [738, 86] on button "10" at bounding box center [737, 77] width 26 height 26
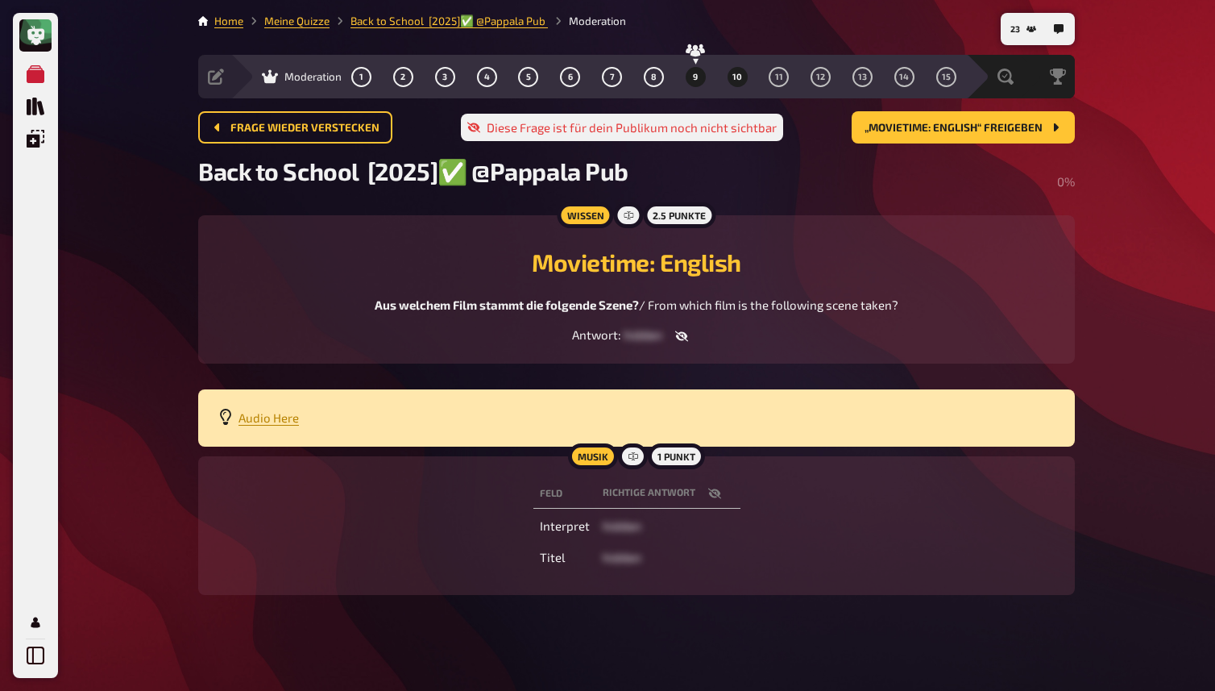
click at [688, 73] on button "9" at bounding box center [696, 77] width 26 height 26
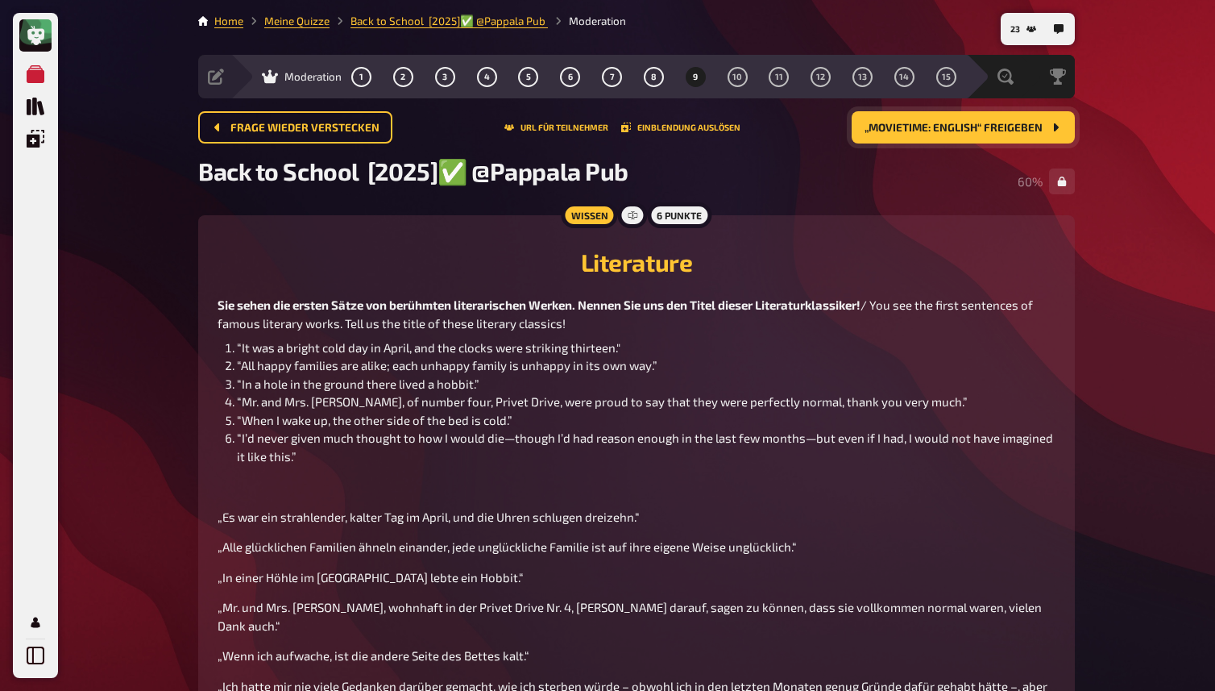
click at [903, 127] on span "„Movietime: English“ freigeben" at bounding box center [954, 127] width 178 height 11
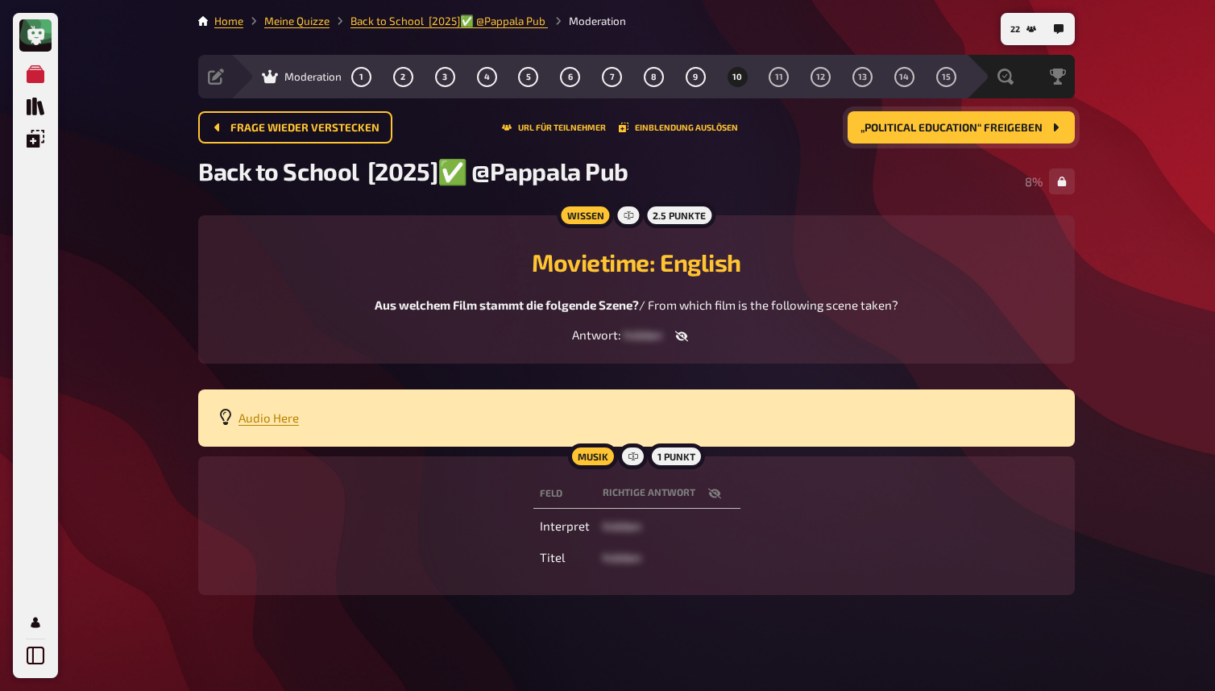
click at [684, 338] on icon "button" at bounding box center [681, 336] width 13 height 10
click at [712, 339] on icon "button" at bounding box center [712, 336] width 13 height 10
click at [778, 78] on span "11" at bounding box center [779, 77] width 8 height 9
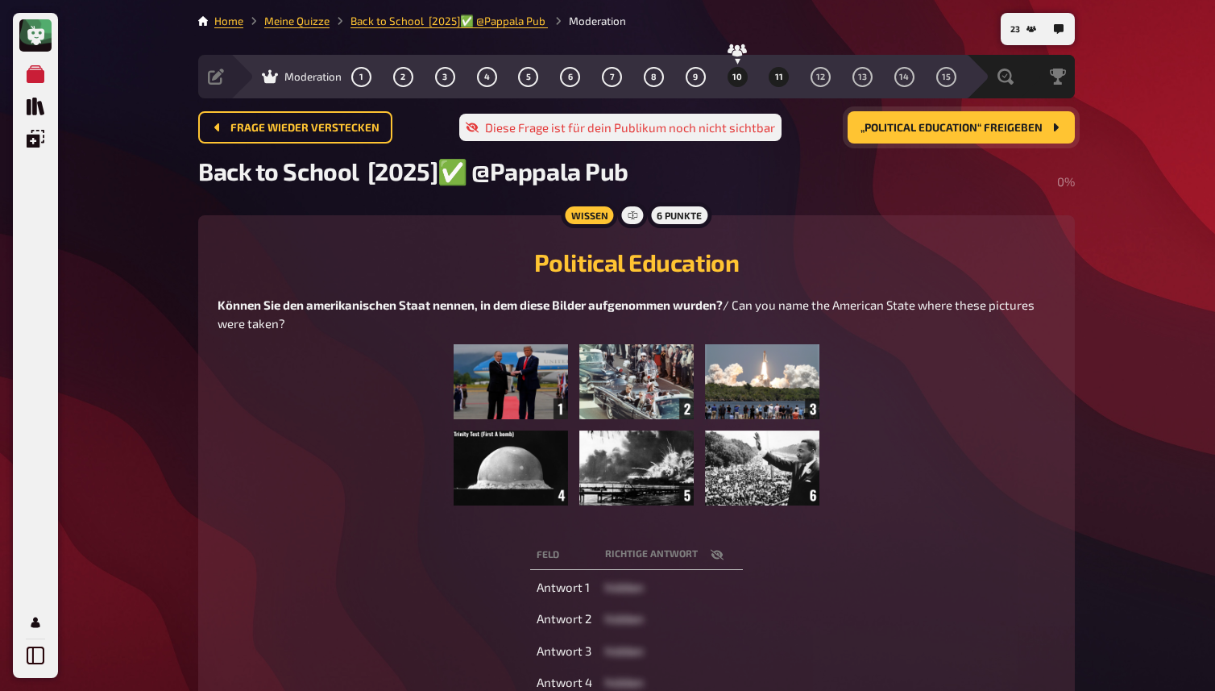
click at [742, 73] on button "10" at bounding box center [737, 77] width 26 height 26
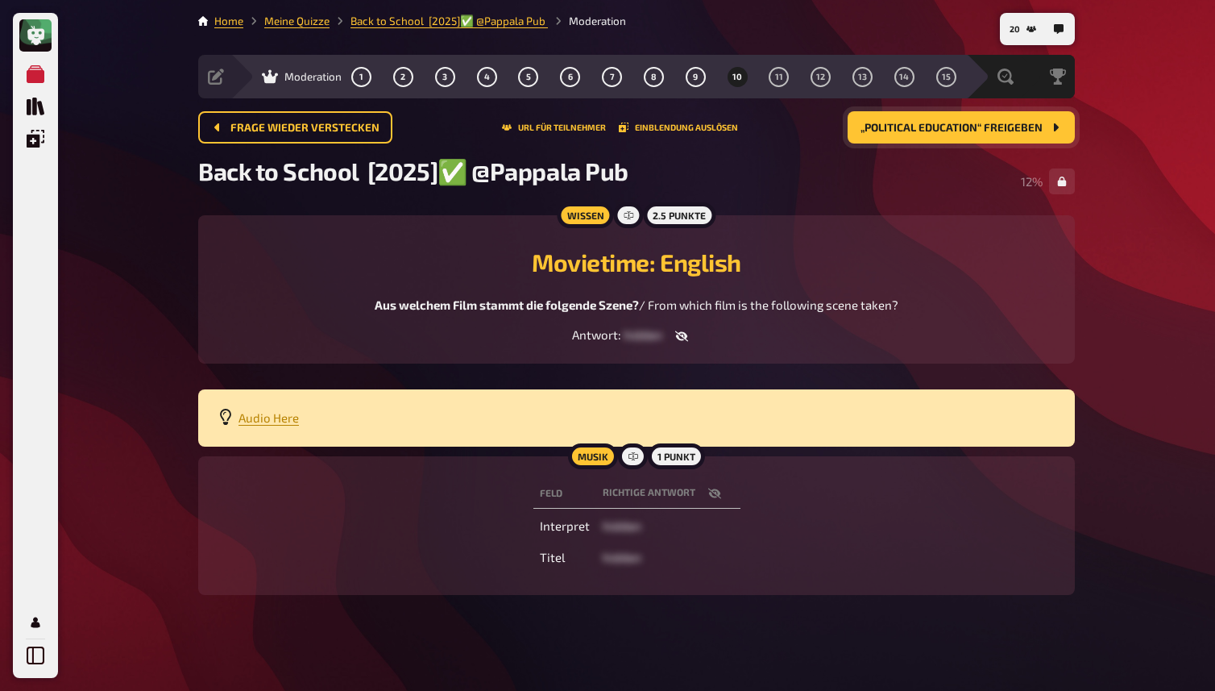
click at [712, 497] on icon "button" at bounding box center [714, 493] width 13 height 10
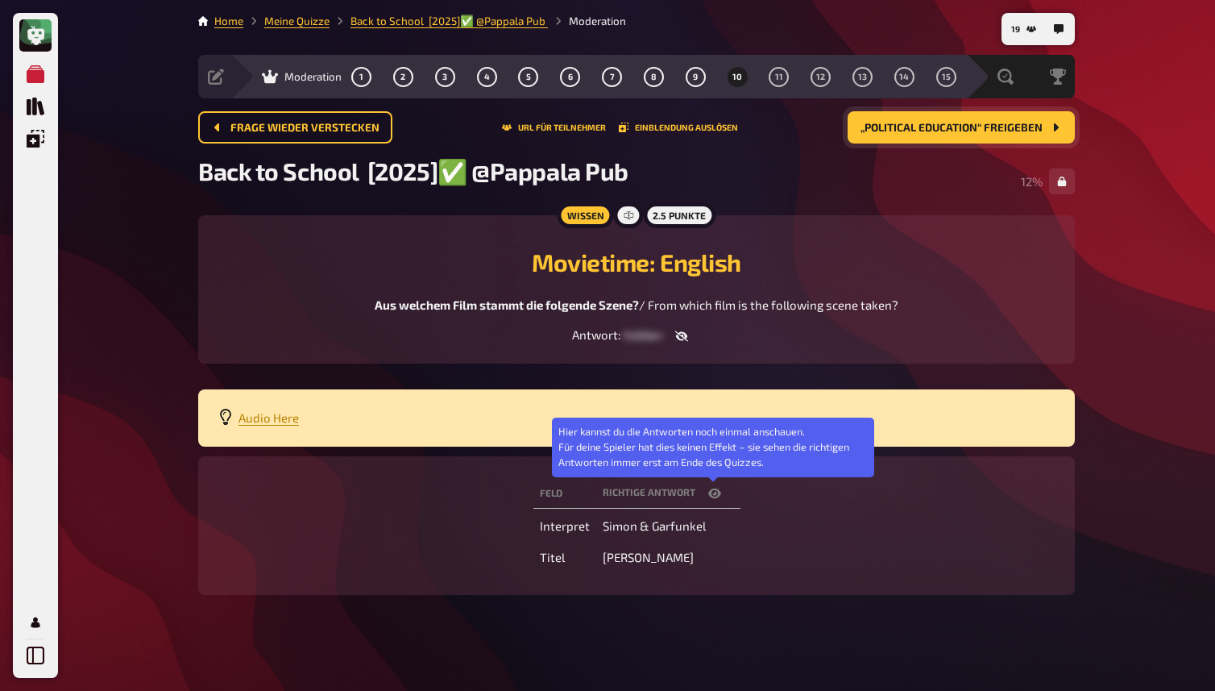
click at [712, 497] on icon "button" at bounding box center [714, 493] width 13 height 13
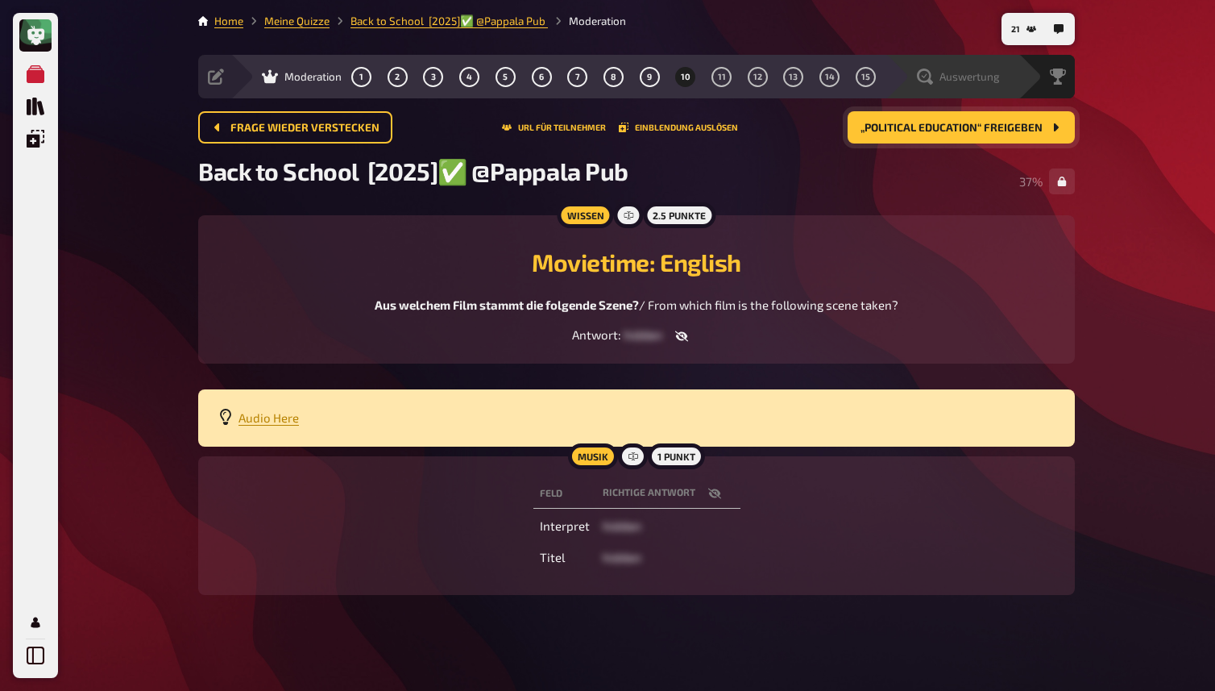
click at [969, 75] on span "Auswertung" at bounding box center [970, 76] width 60 height 13
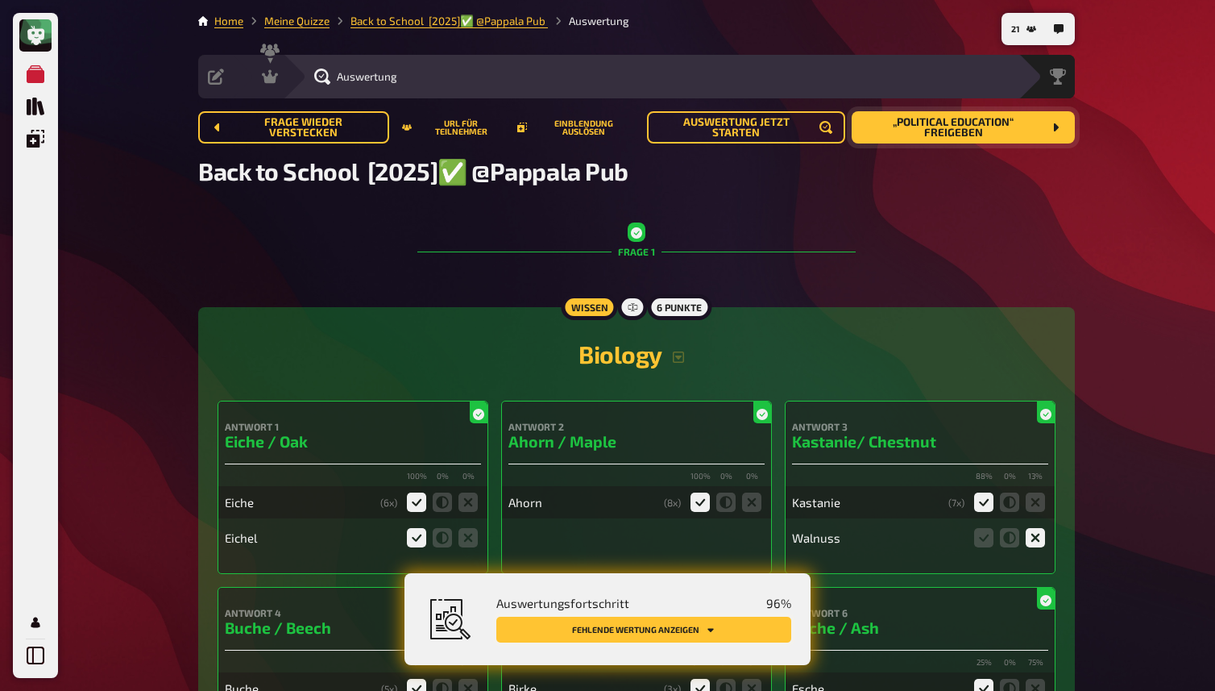
click at [708, 625] on icon "Fehlende Wertung anzeigen" at bounding box center [711, 630] width 10 height 10
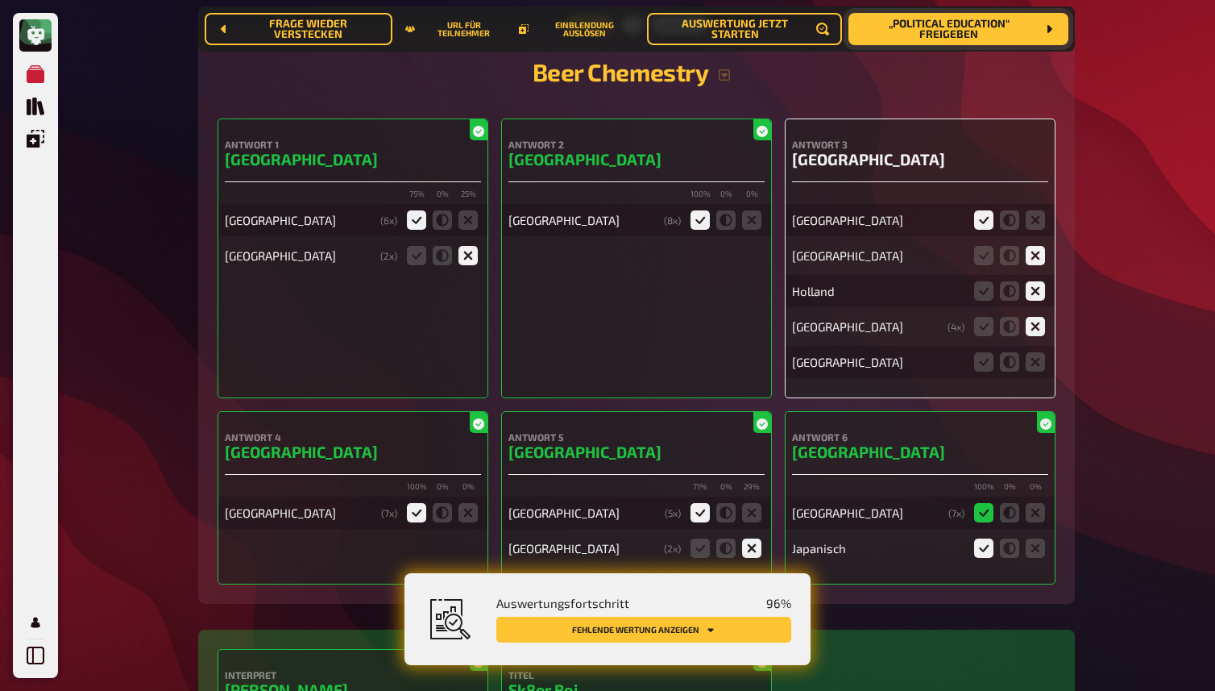
scroll to position [6155, 0]
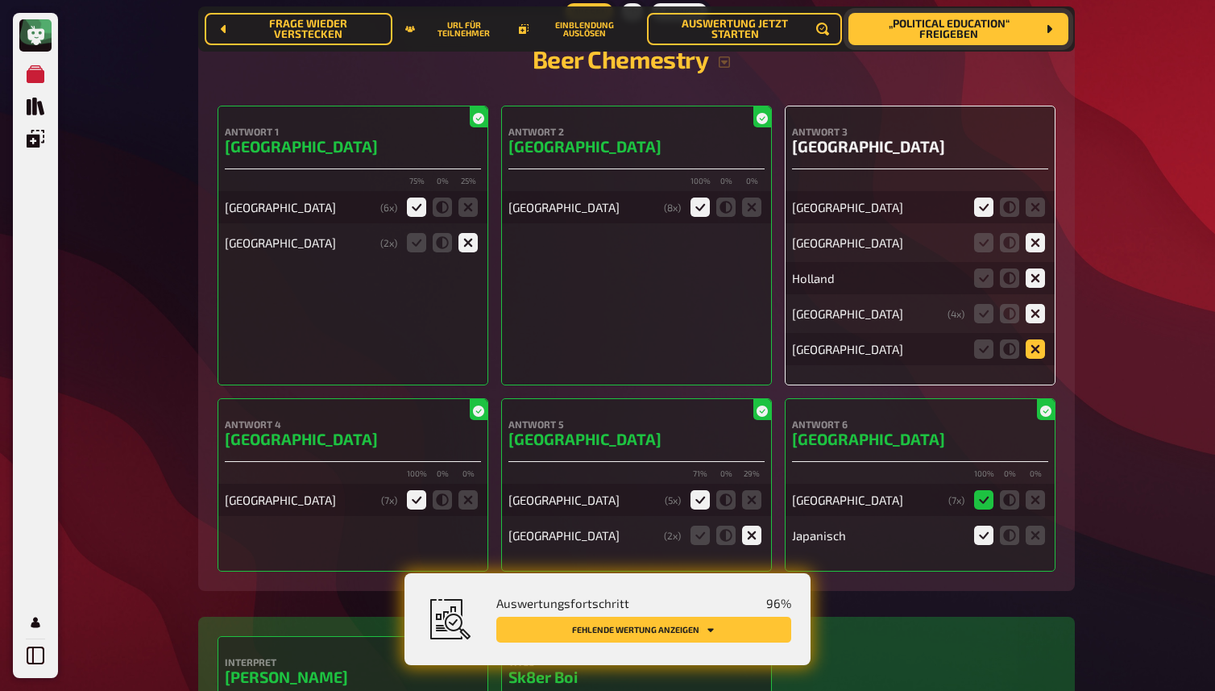
click at [1040, 346] on icon at bounding box center [1035, 348] width 19 height 19
click at [0, 0] on input "radio" at bounding box center [0, 0] width 0 height 0
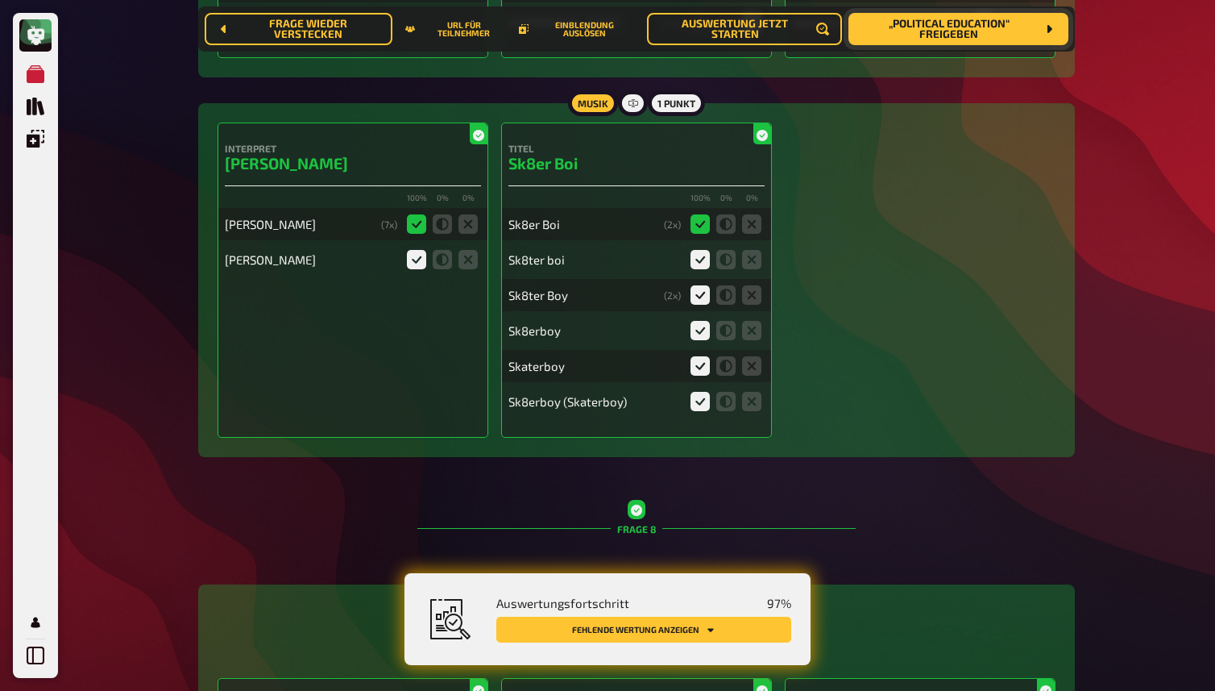
click at [681, 626] on button "Fehlende Wertung anzeigen" at bounding box center [643, 629] width 295 height 26
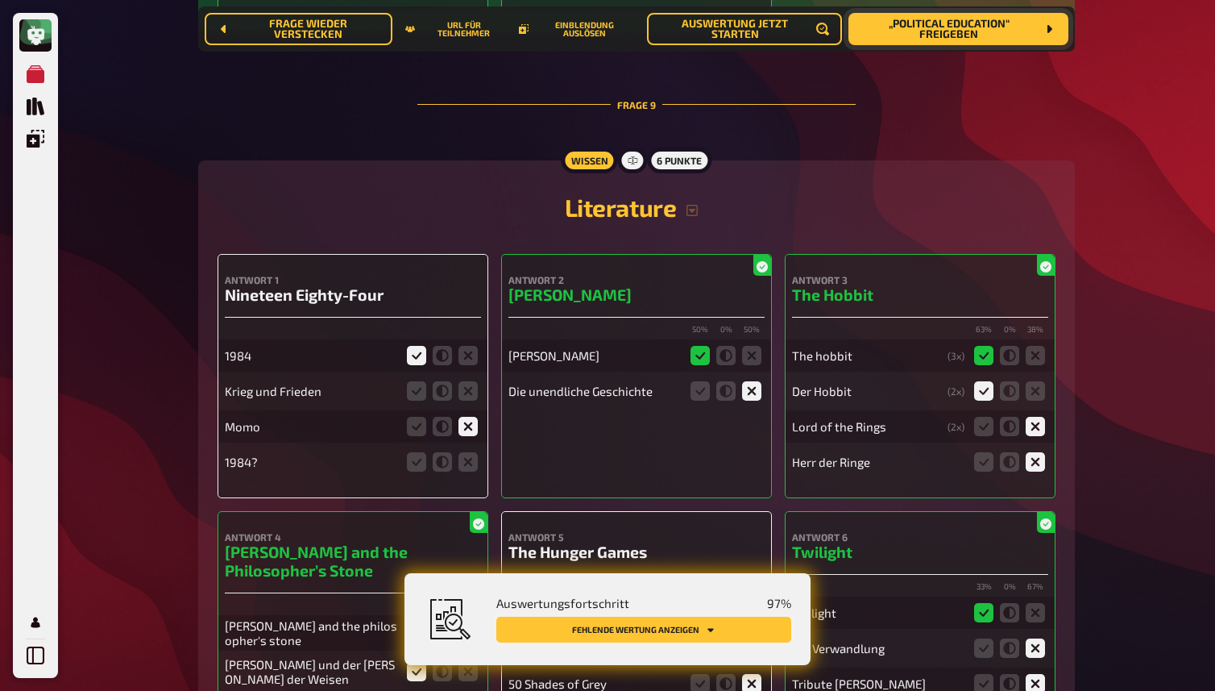
scroll to position [8230, 0]
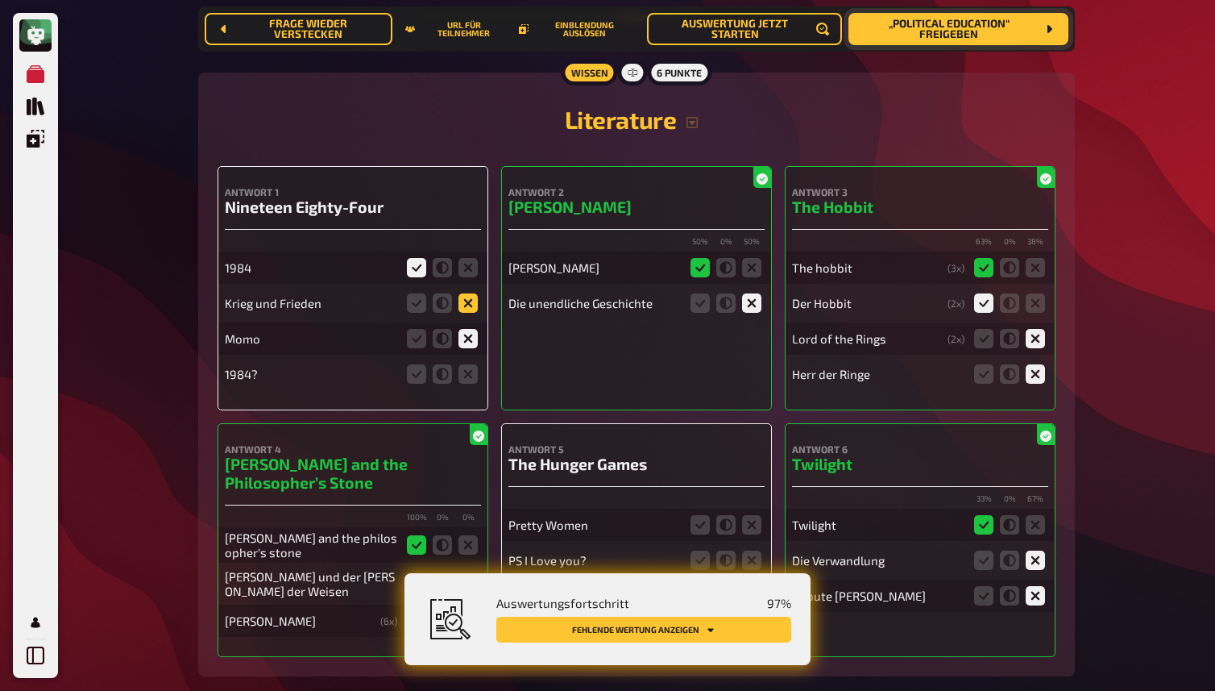
click at [473, 297] on icon at bounding box center [468, 302] width 19 height 19
click at [0, 0] on input "radio" at bounding box center [0, 0] width 0 height 0
click at [417, 371] on icon at bounding box center [416, 373] width 19 height 19
click at [0, 0] on input "radio" at bounding box center [0, 0] width 0 height 0
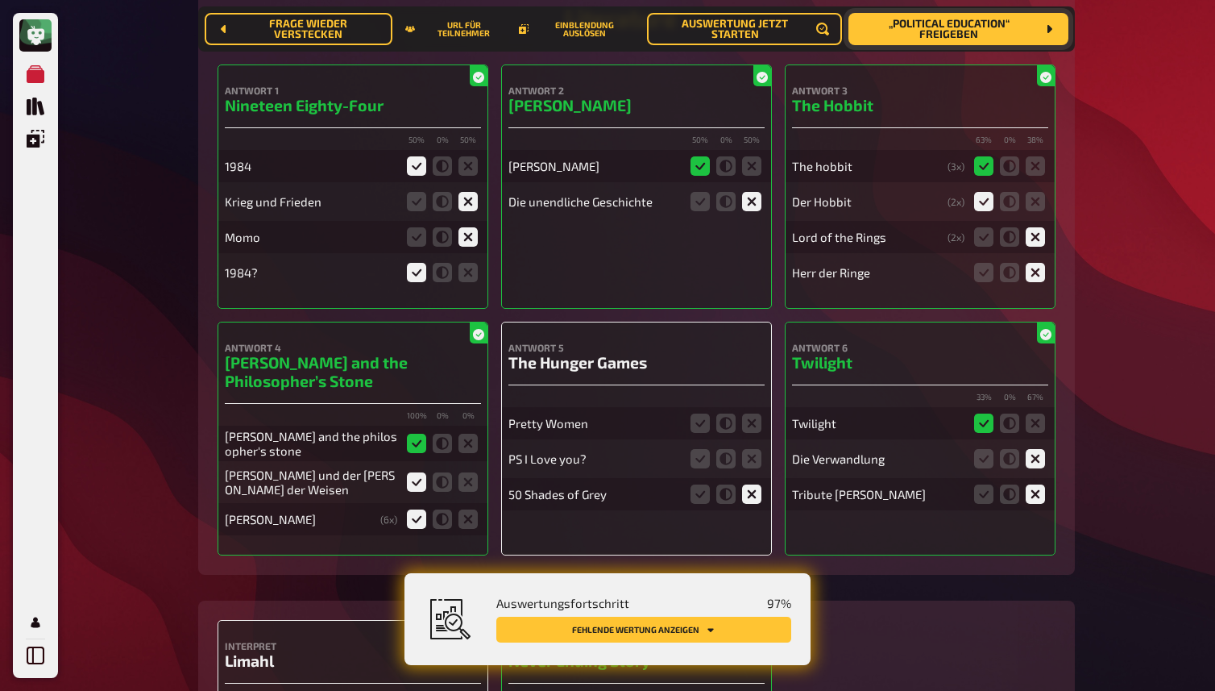
scroll to position [8341, 0]
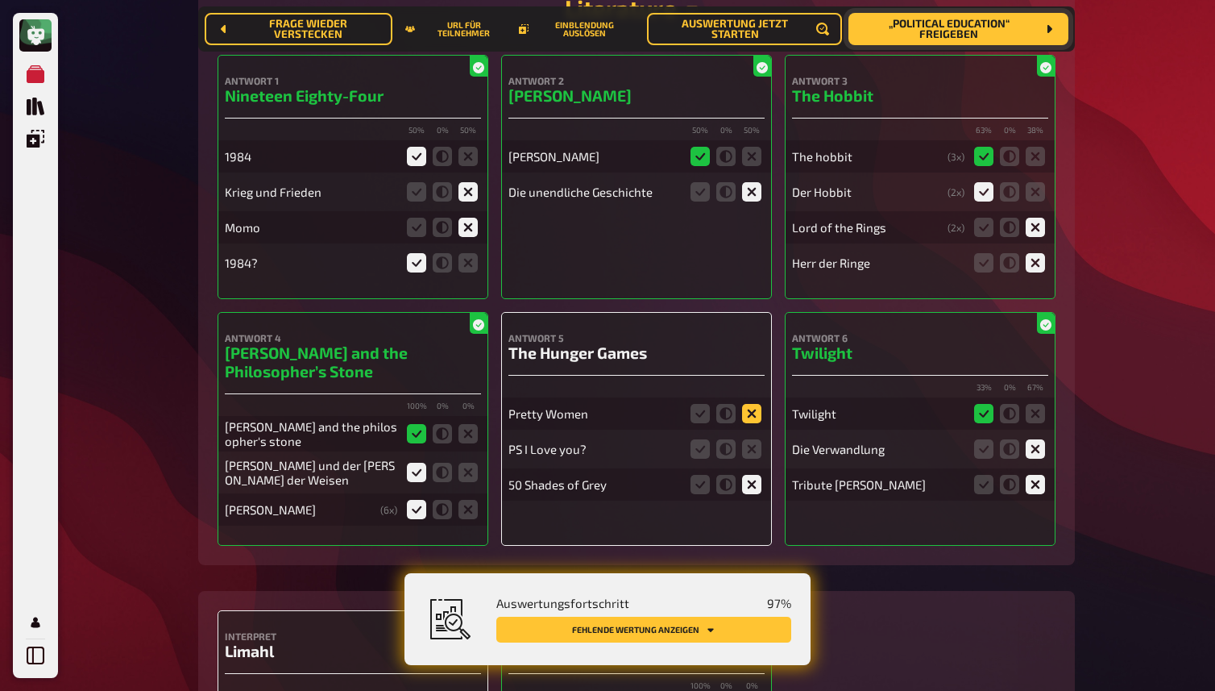
click at [753, 417] on icon at bounding box center [751, 413] width 19 height 19
click at [0, 0] on input "radio" at bounding box center [0, 0] width 0 height 0
click at [749, 449] on icon at bounding box center [751, 448] width 19 height 19
click at [0, 0] on input "radio" at bounding box center [0, 0] width 0 height 0
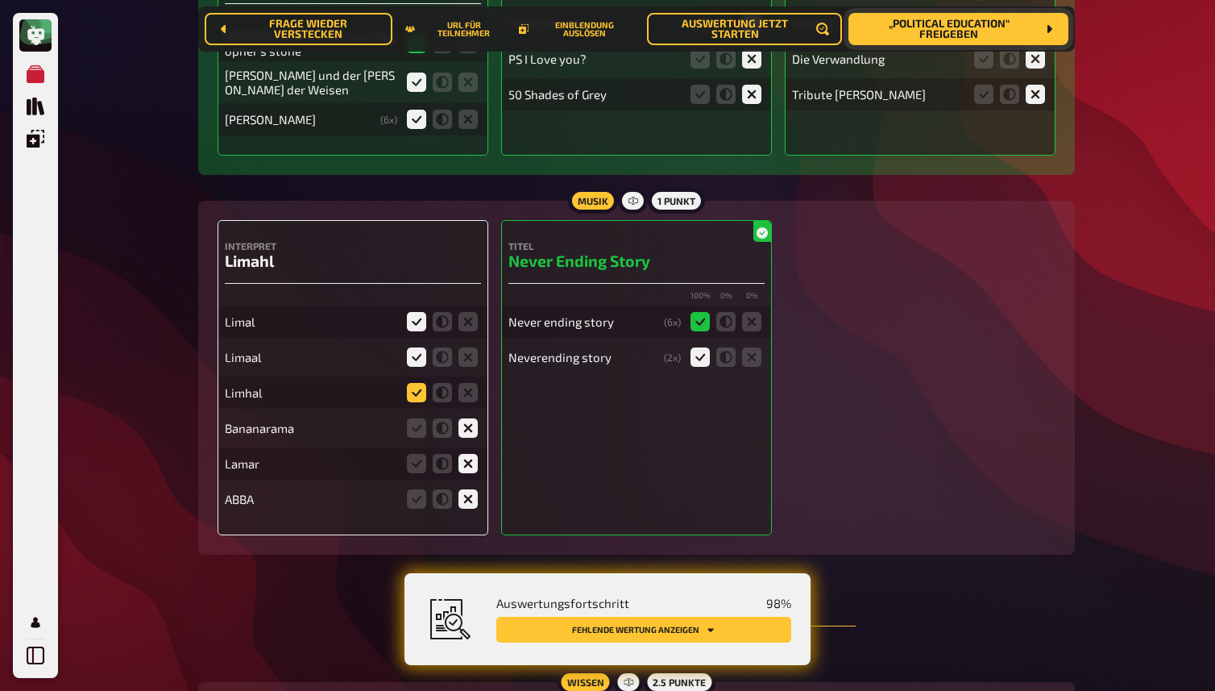
scroll to position [8734, 0]
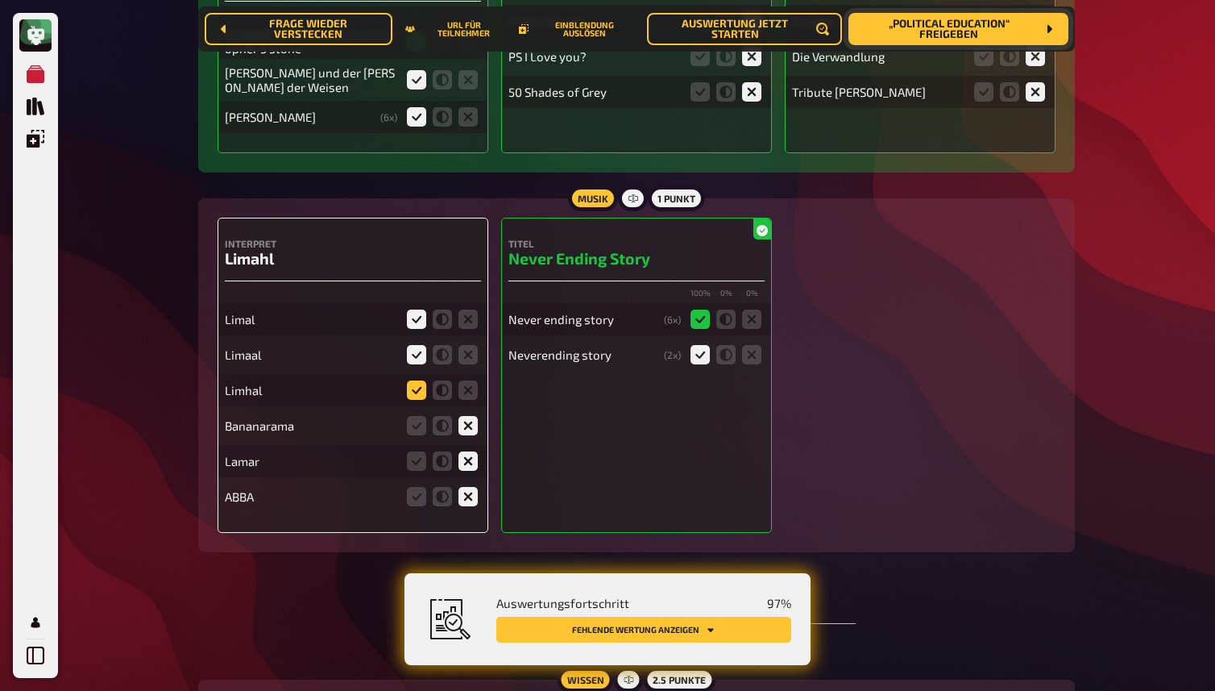
click at [418, 391] on icon at bounding box center [416, 389] width 19 height 19
click at [0, 0] on input "radio" at bounding box center [0, 0] width 0 height 0
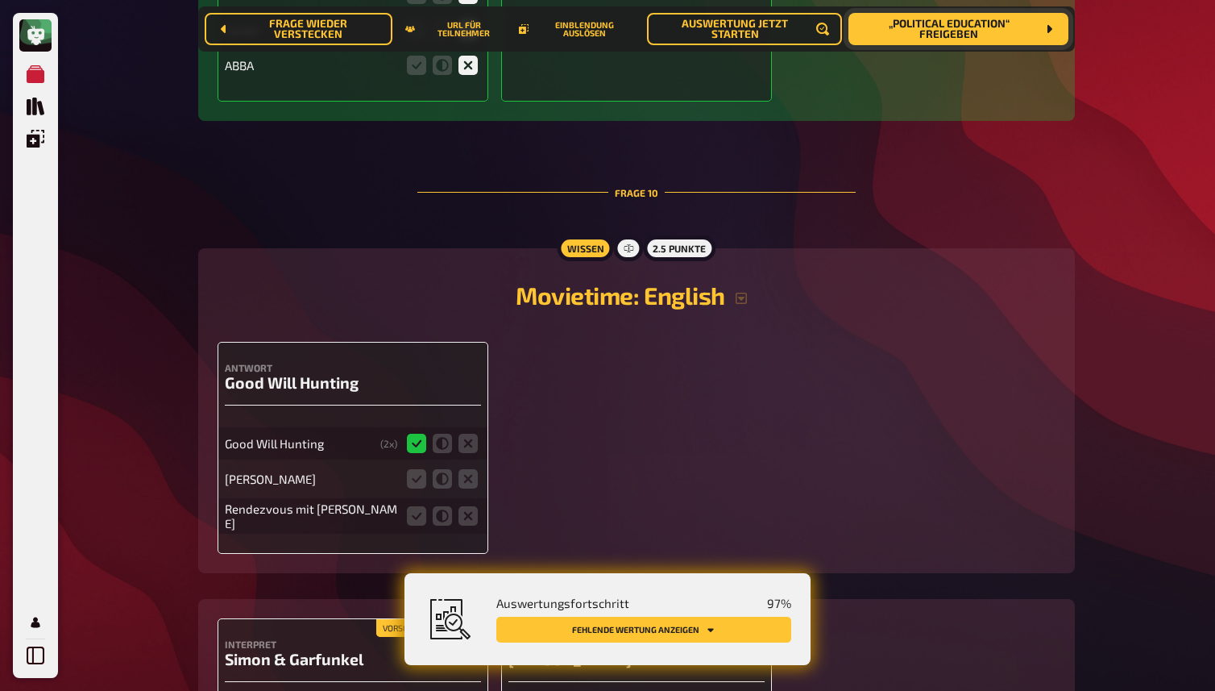
scroll to position [9175, 0]
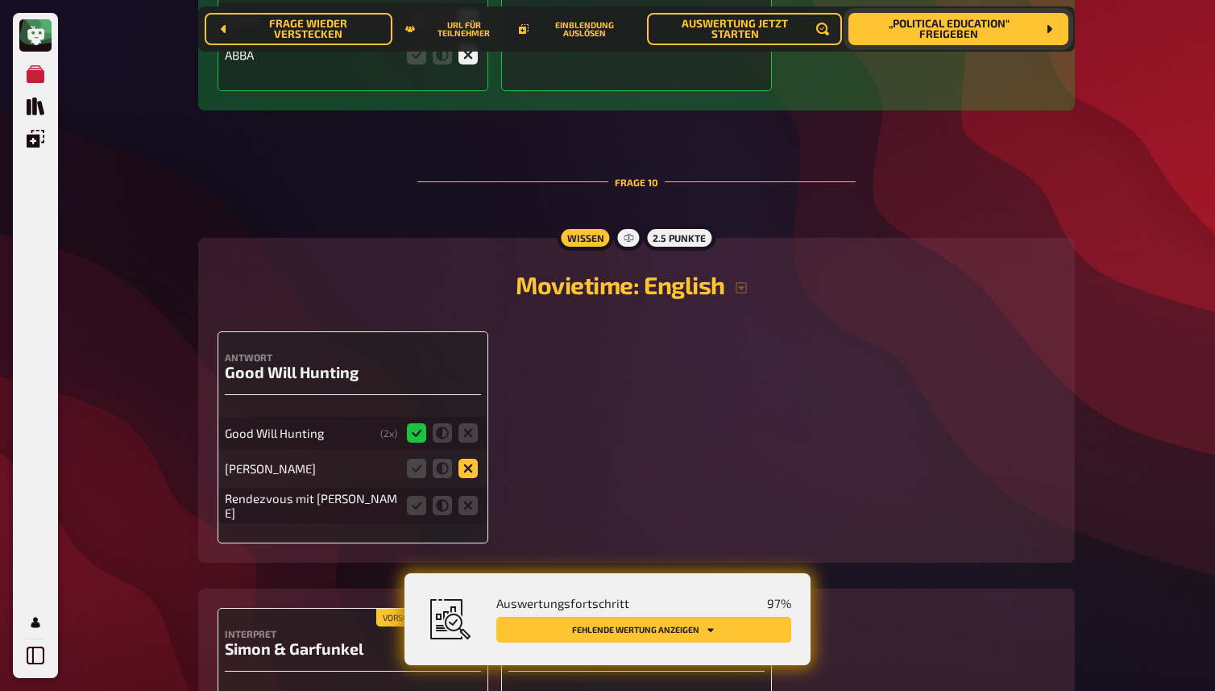
click at [471, 471] on icon at bounding box center [468, 468] width 19 height 19
click at [0, 0] on input "radio" at bounding box center [0, 0] width 0 height 0
click at [471, 508] on icon at bounding box center [468, 505] width 19 height 19
click at [0, 0] on input "radio" at bounding box center [0, 0] width 0 height 0
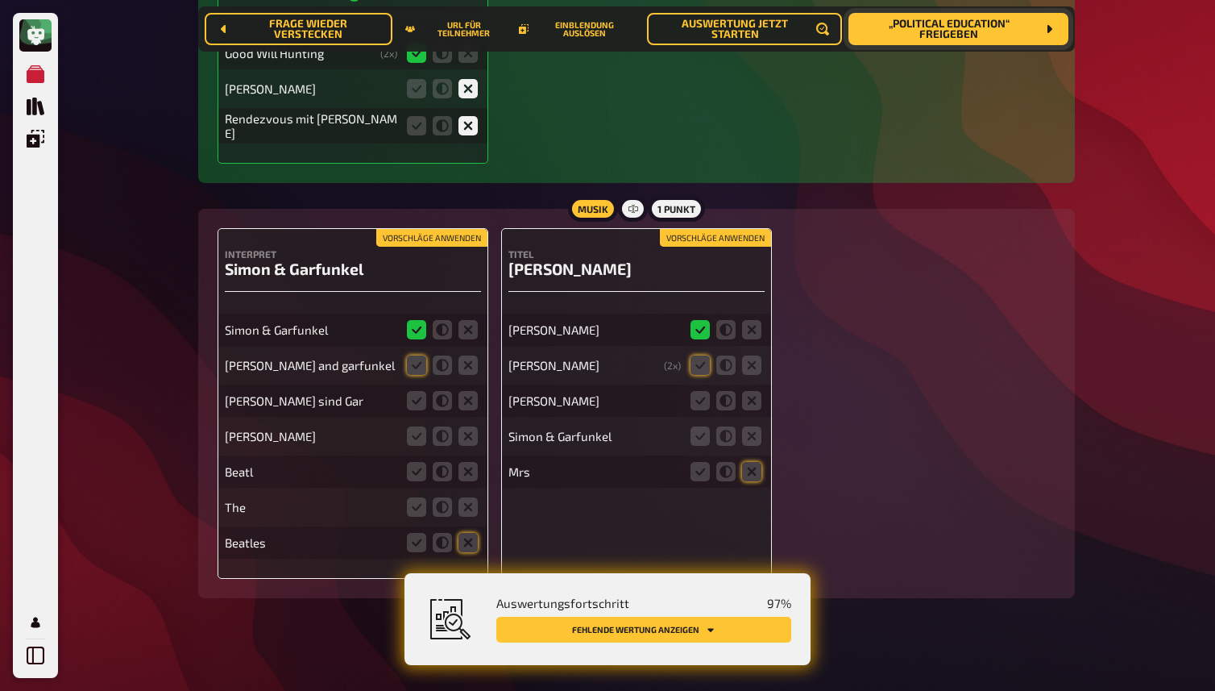
click at [426, 240] on button "Vorschläge anwenden" at bounding box center [431, 238] width 111 height 18
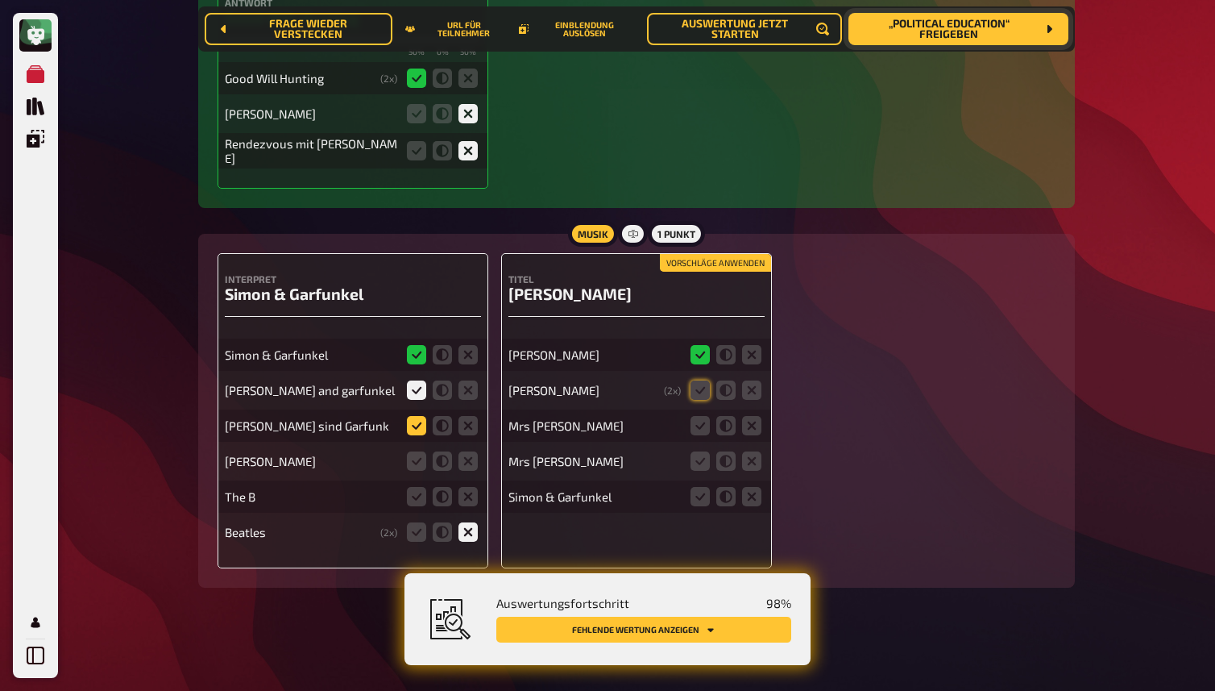
click at [415, 424] on icon at bounding box center [416, 425] width 19 height 19
click at [0, 0] on input "radio" at bounding box center [0, 0] width 0 height 0
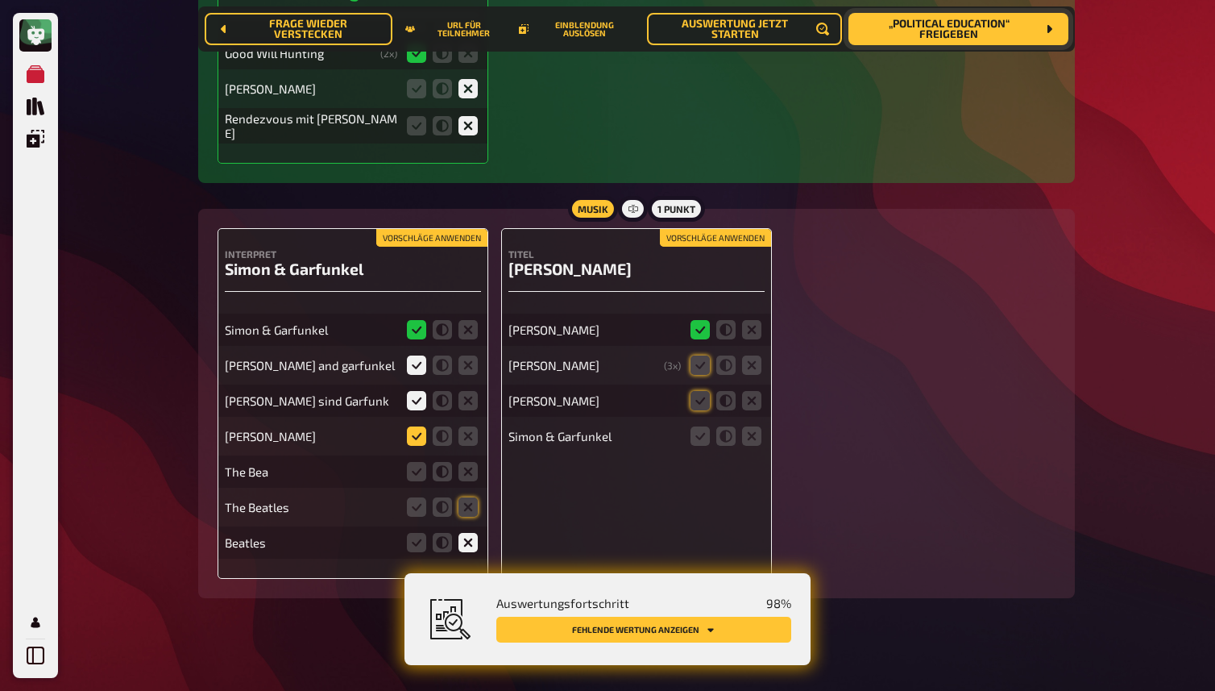
click at [417, 434] on icon at bounding box center [416, 435] width 19 height 19
click at [0, 0] on input "radio" at bounding box center [0, 0] width 0 height 0
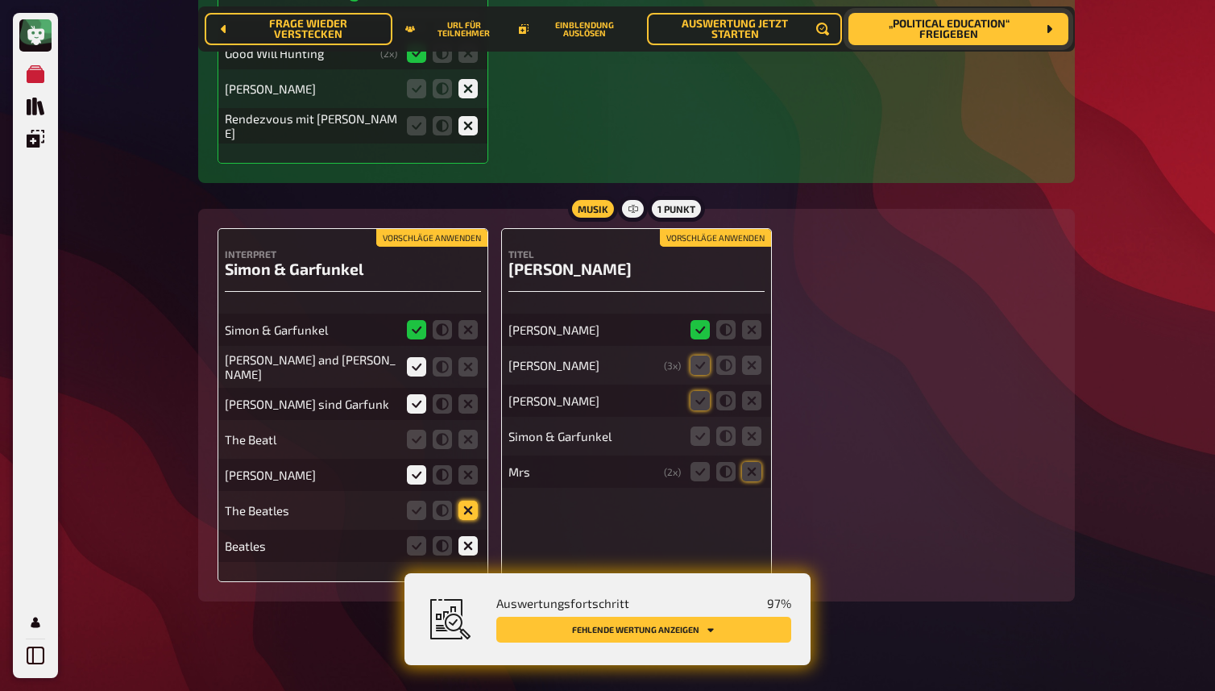
click at [468, 508] on icon at bounding box center [468, 509] width 19 height 19
click at [0, 0] on input "radio" at bounding box center [0, 0] width 0 height 0
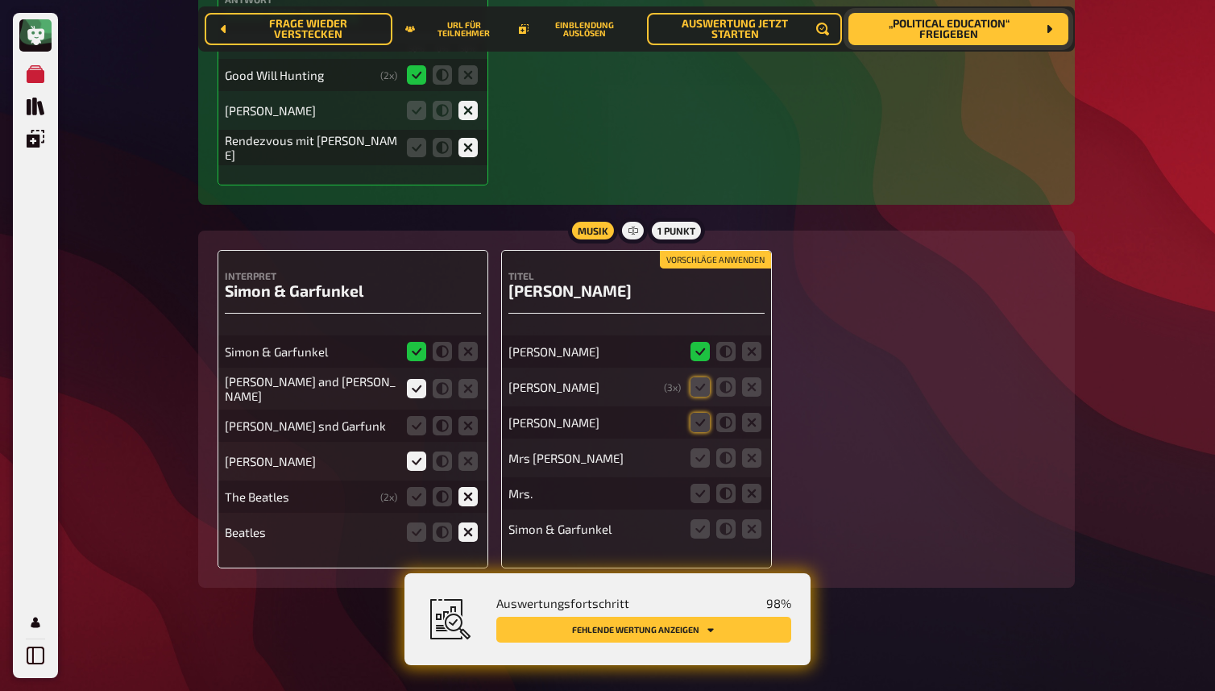
scroll to position [9531, 0]
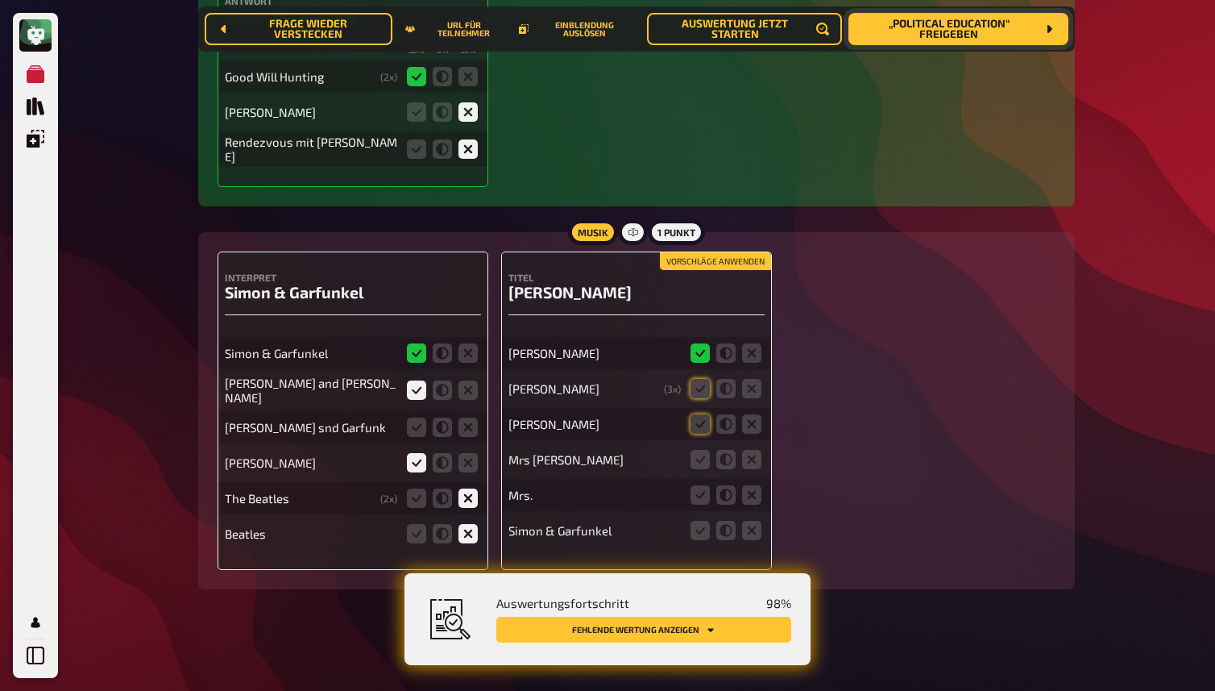
click at [753, 260] on button "Vorschläge anwenden" at bounding box center [715, 261] width 111 height 18
click at [695, 460] on icon at bounding box center [700, 459] width 19 height 19
click at [0, 0] on input "radio" at bounding box center [0, 0] width 0 height 0
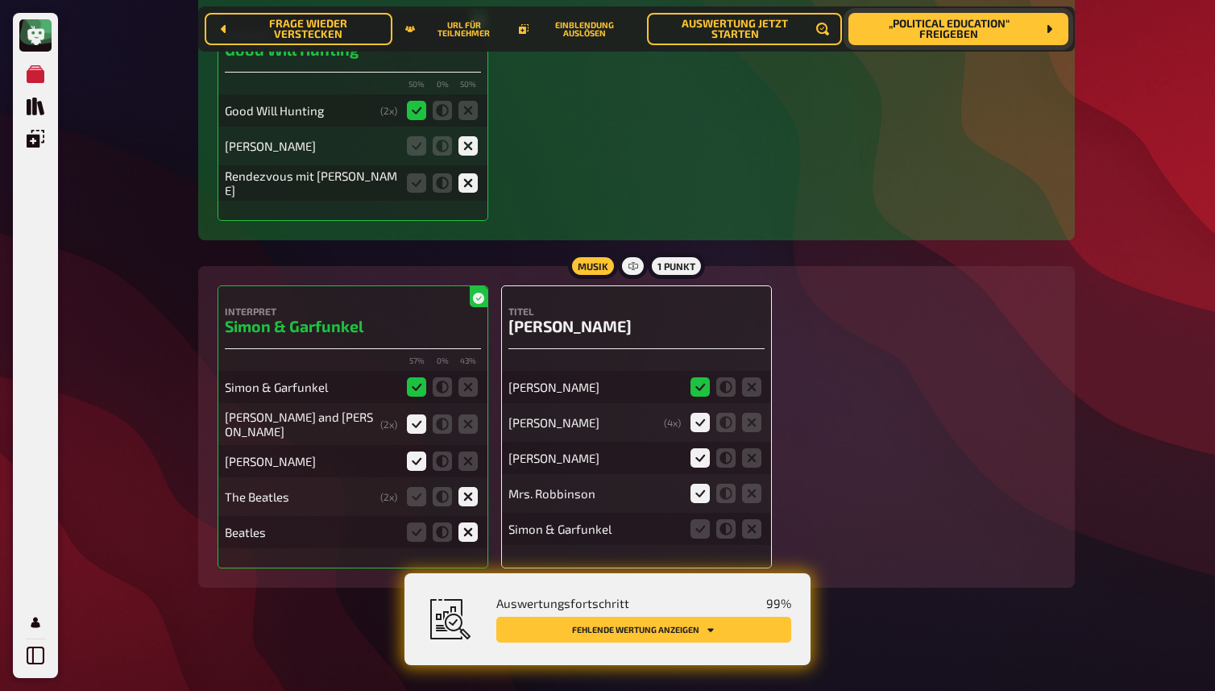
scroll to position [9496, 0]
click at [701, 535] on icon at bounding box center [700, 530] width 19 height 19
click at [0, 0] on input "radio" at bounding box center [0, 0] width 0 height 0
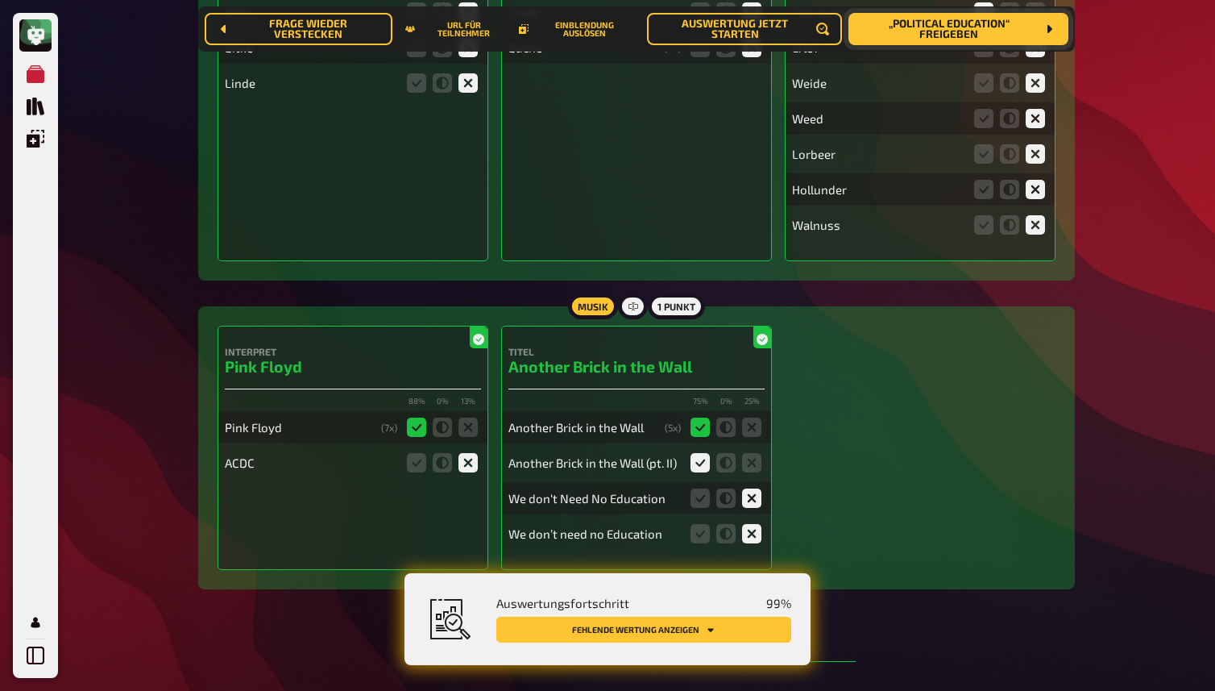
scroll to position [0, 0]
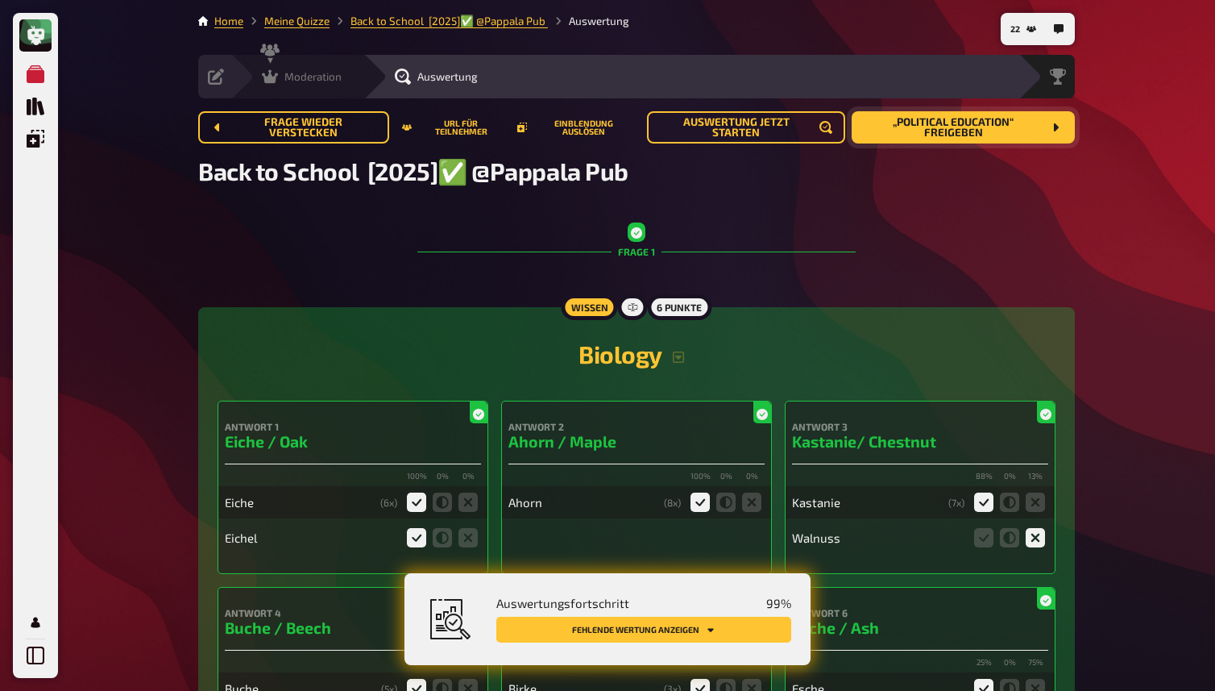
click at [282, 73] on div "Vorbereitung Inhalte Bearbeiten Quiz Lobby Moderation undefined Auswertung Sieg…" at bounding box center [636, 77] width 877 height 44
click at [282, 73] on div "Moderation" at bounding box center [302, 76] width 80 height 16
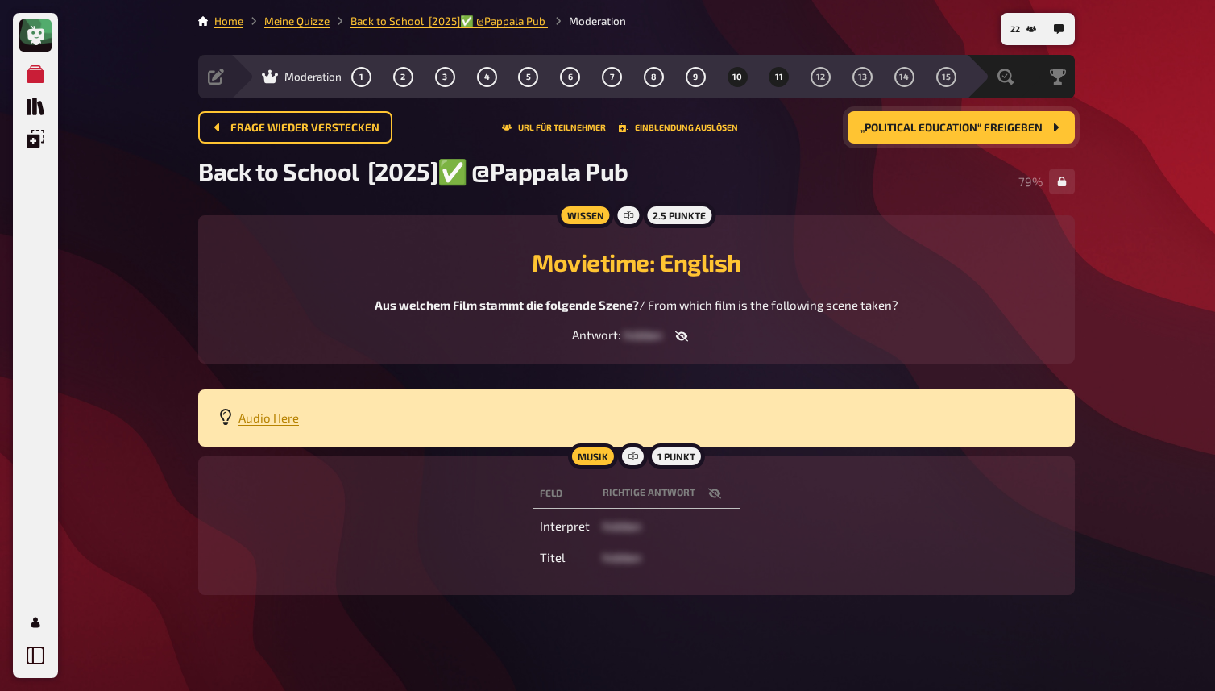
click at [779, 76] on span "11" at bounding box center [779, 77] width 8 height 9
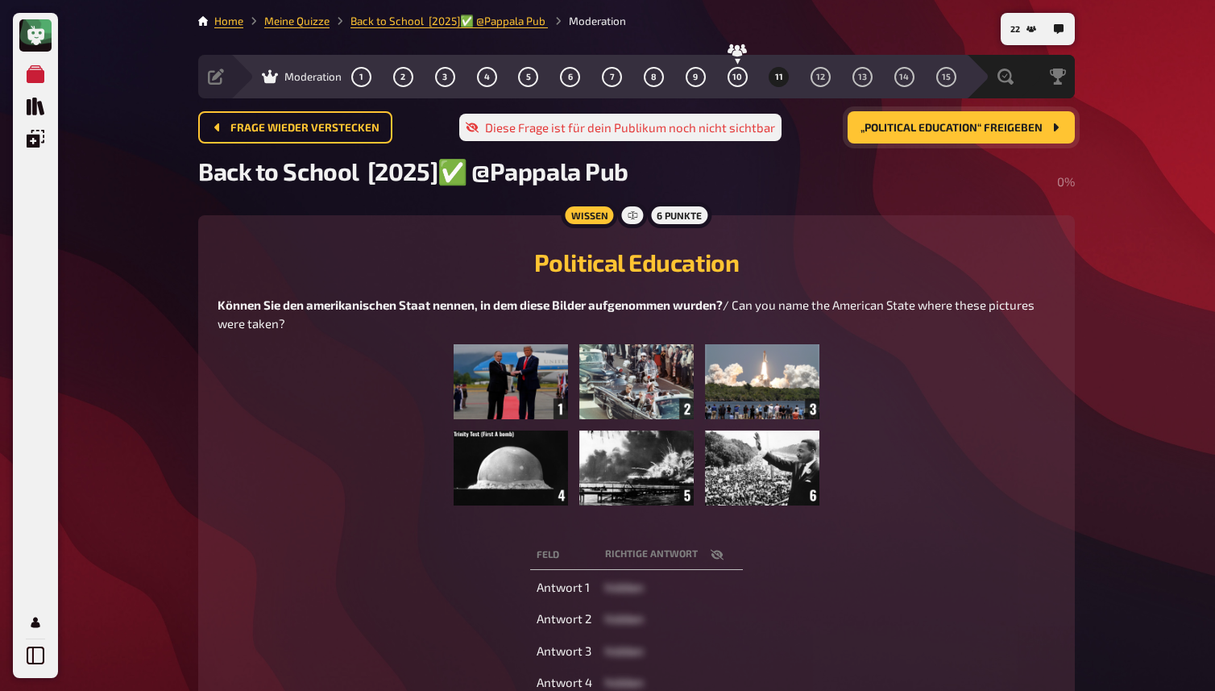
click at [674, 434] on img at bounding box center [636, 424] width 365 height 161
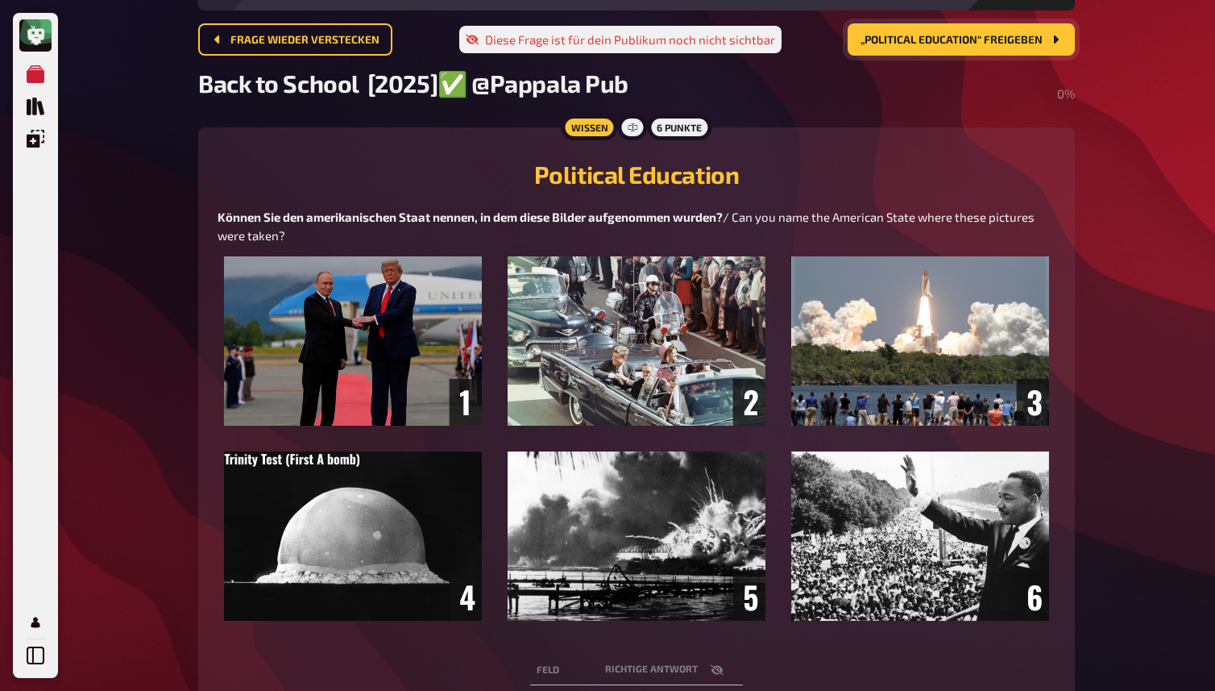
scroll to position [85, 0]
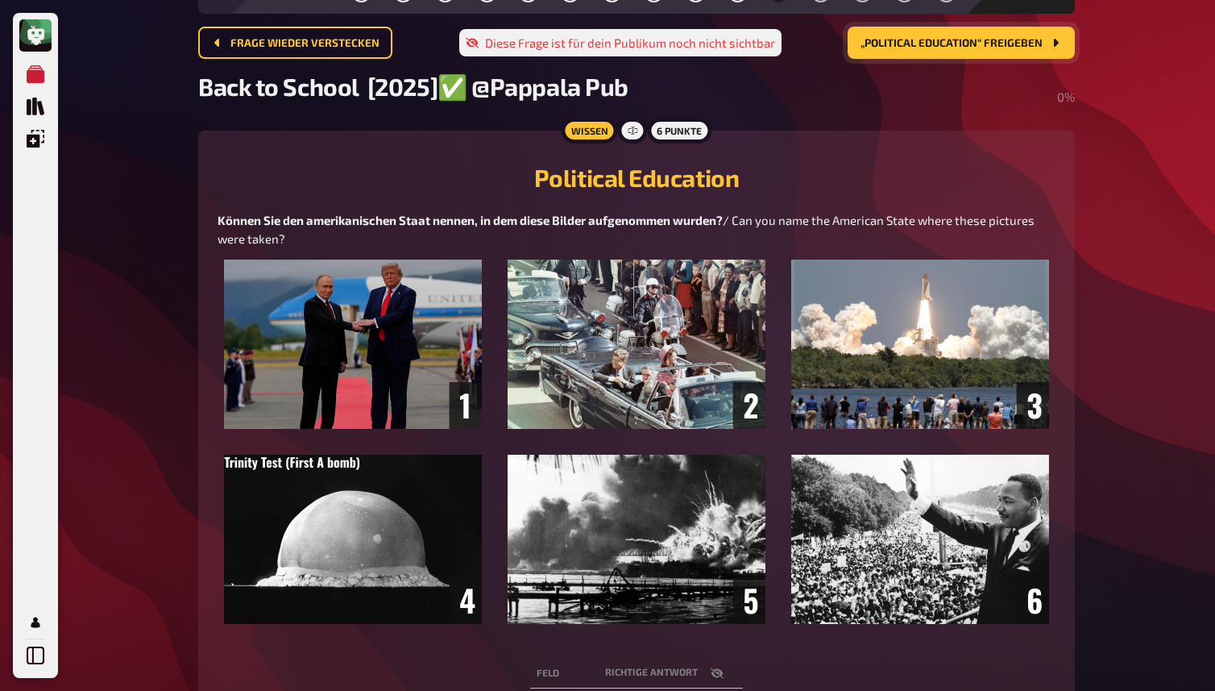
click at [674, 457] on img at bounding box center [636, 441] width 825 height 364
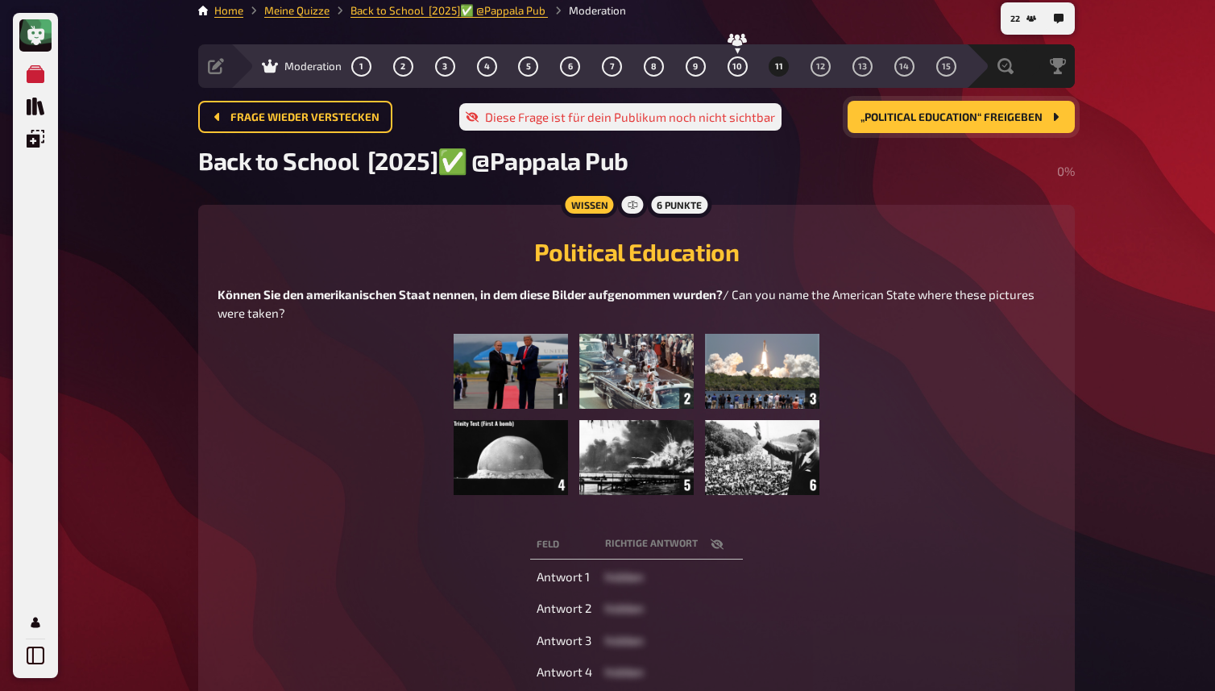
scroll to position [0, 0]
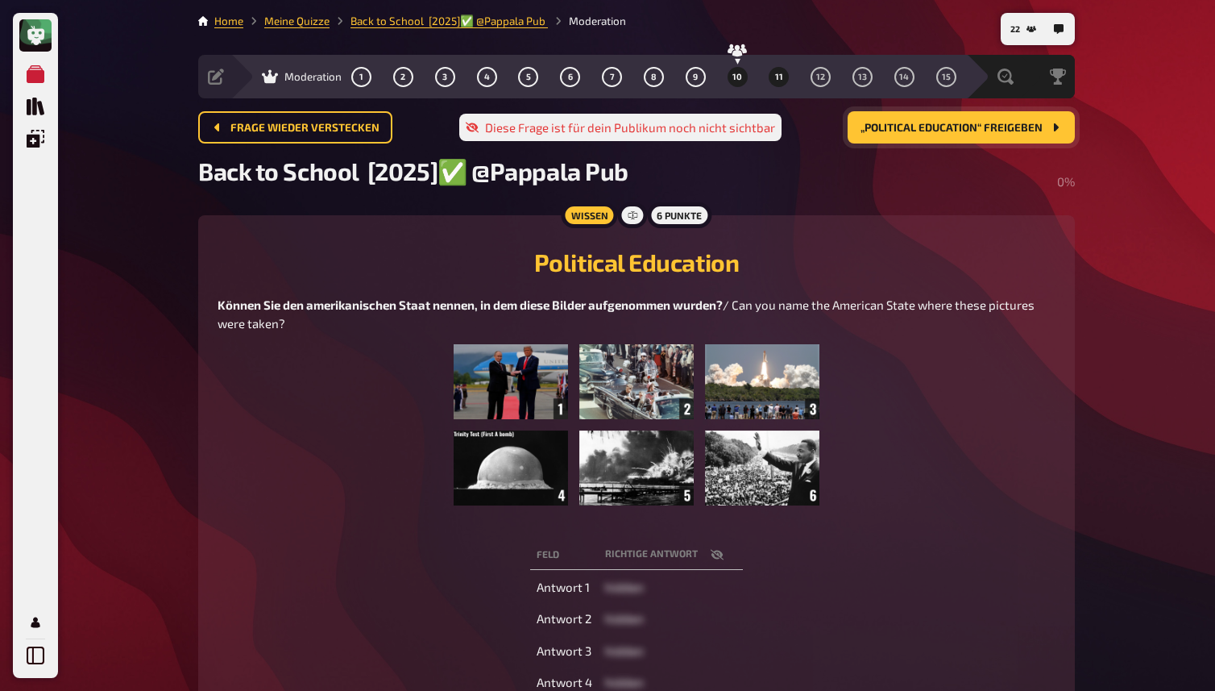
click at [733, 80] on span "10" at bounding box center [738, 77] width 10 height 9
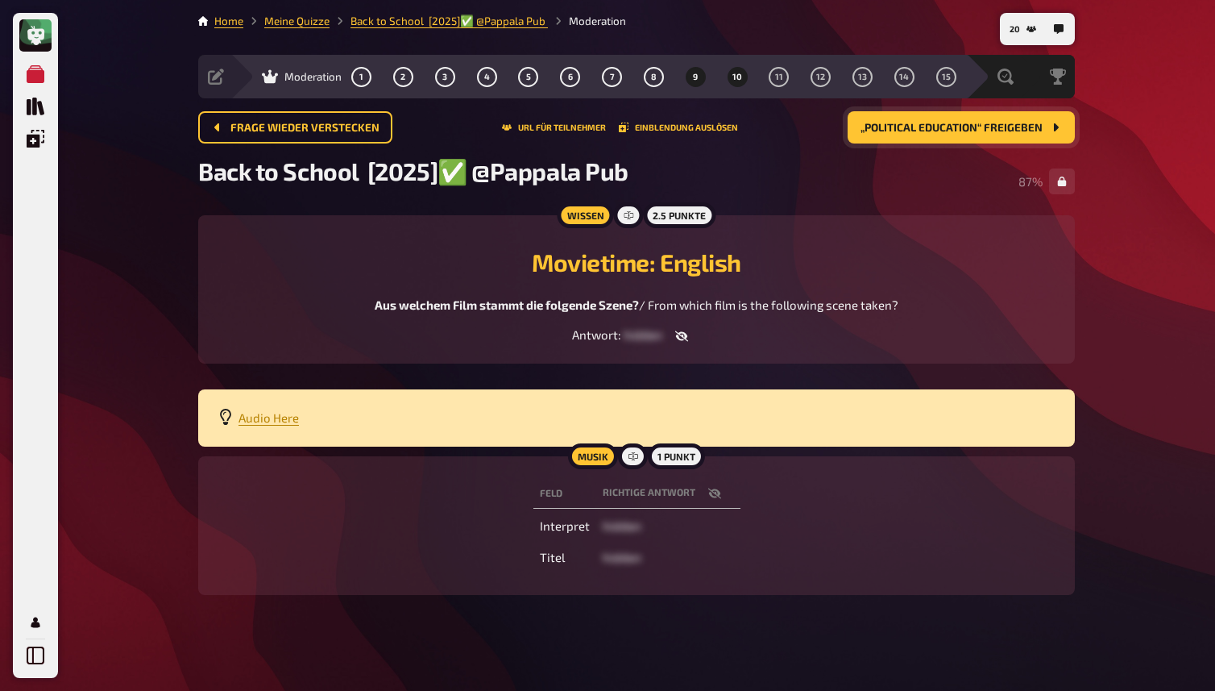
click at [696, 73] on span "9" at bounding box center [695, 77] width 5 height 9
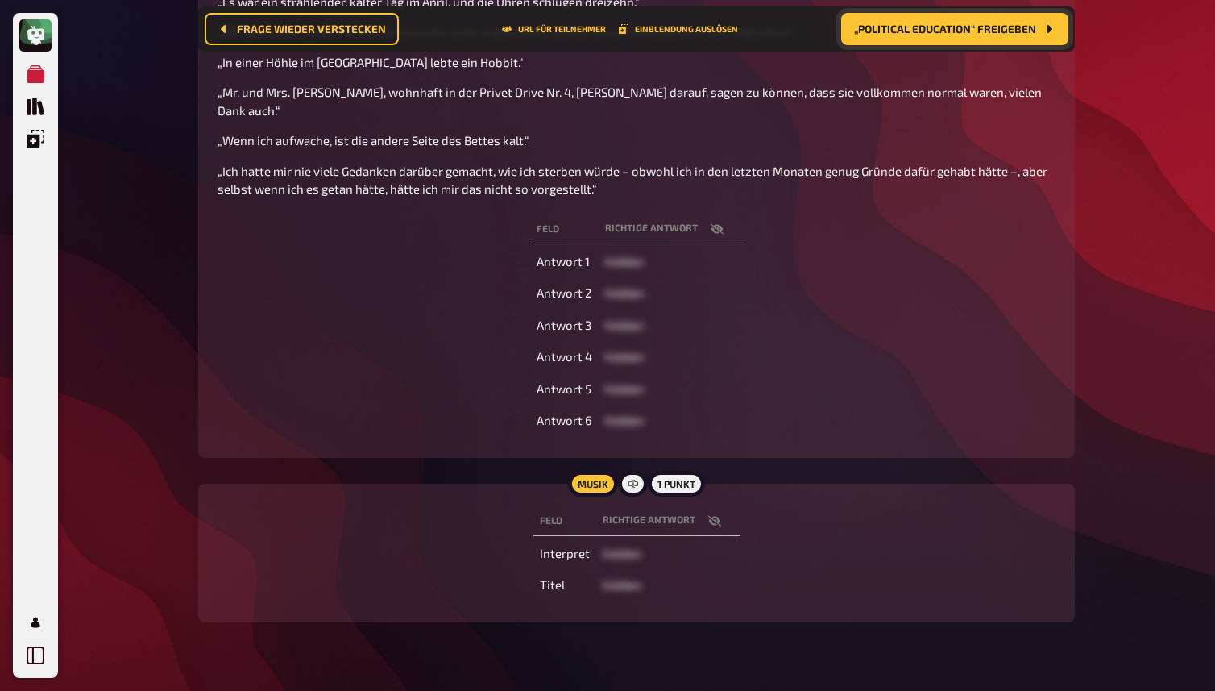
scroll to position [575, 0]
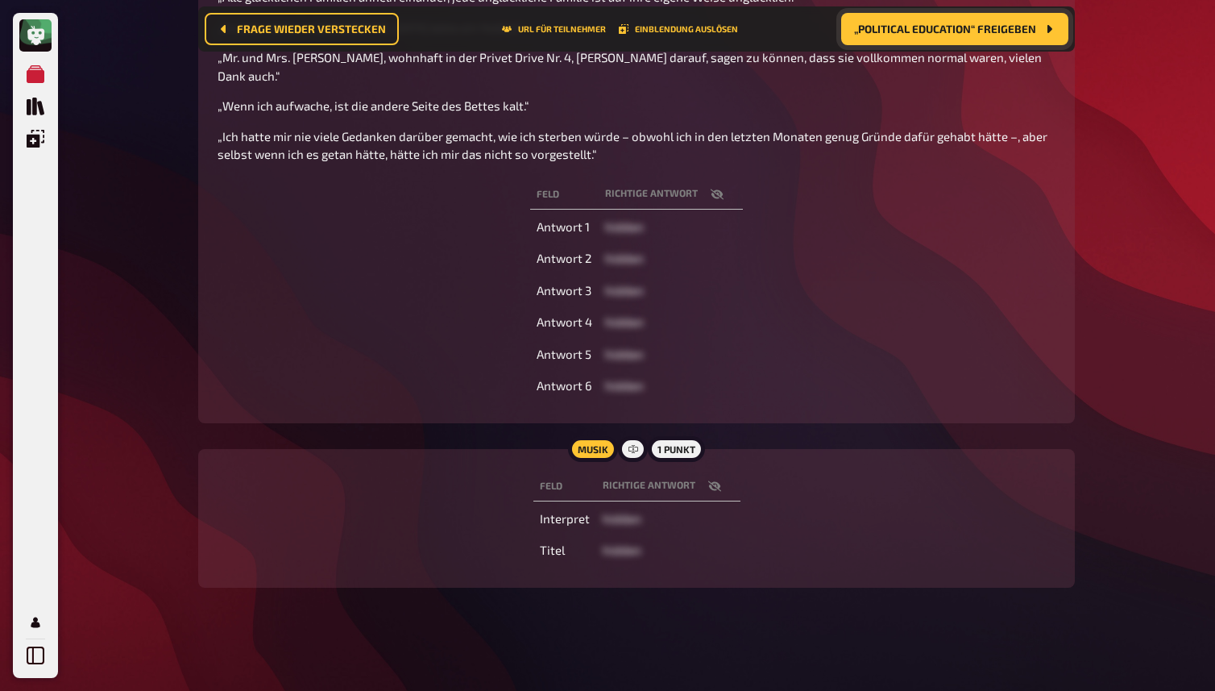
click at [717, 199] on icon "button" at bounding box center [717, 194] width 13 height 10
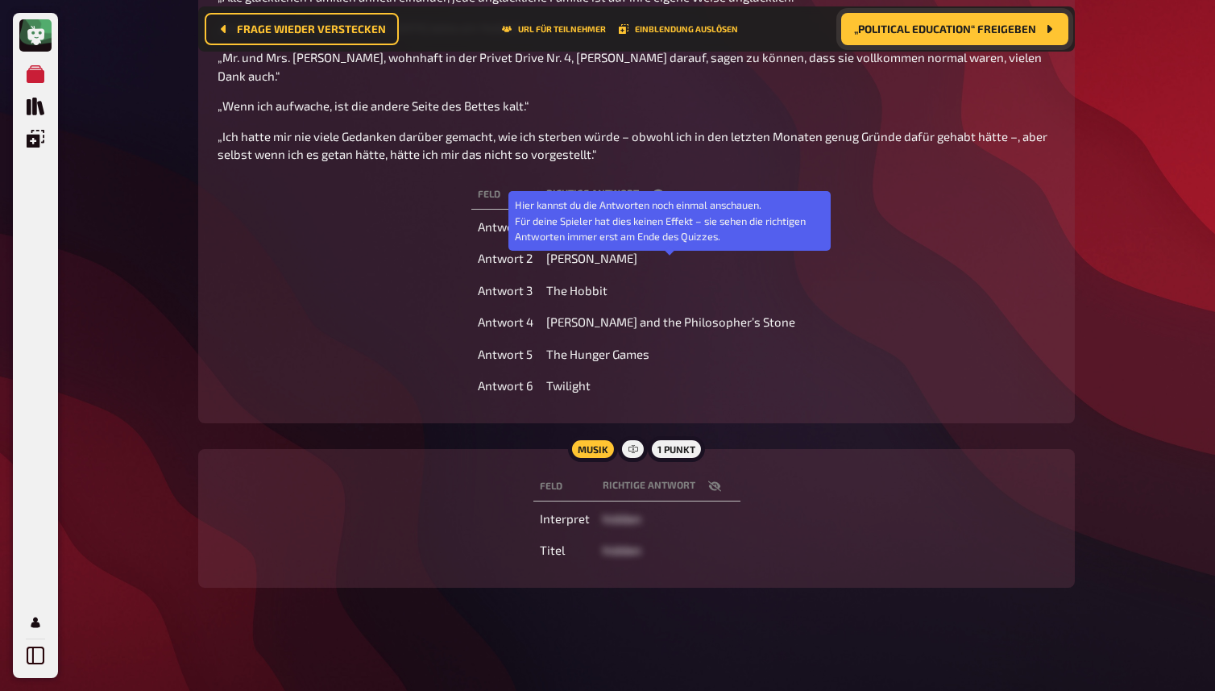
click at [665, 201] on icon "button" at bounding box center [658, 194] width 13 height 13
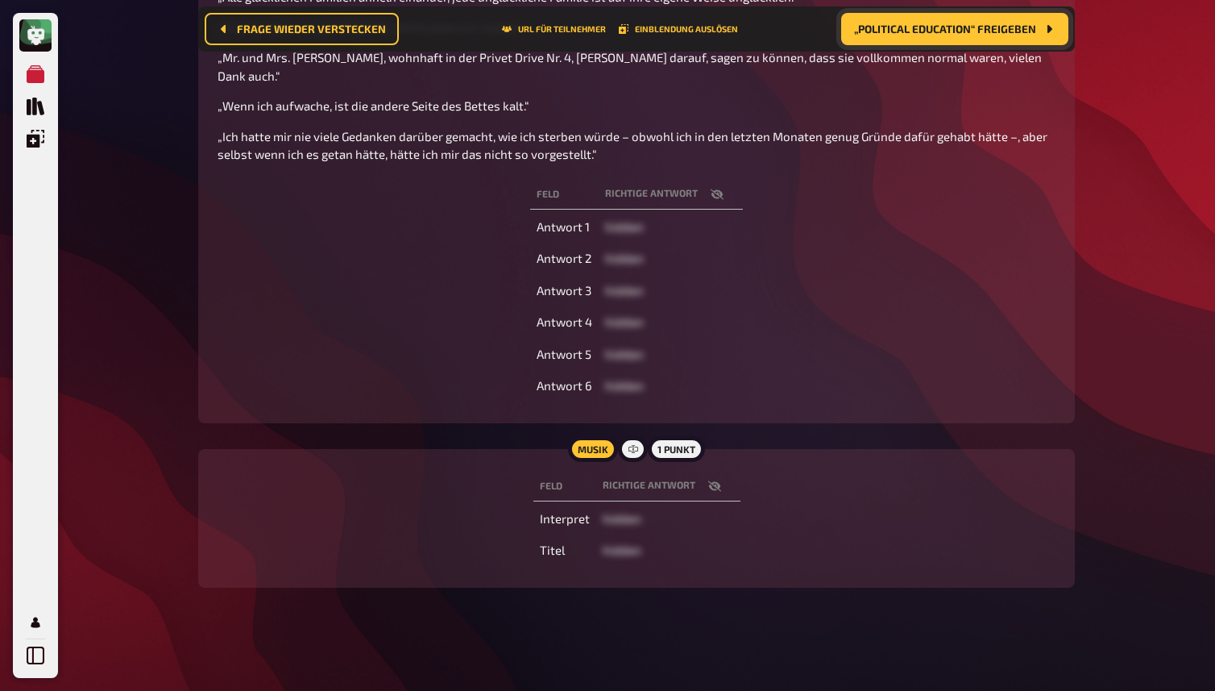
scroll to position [0, 0]
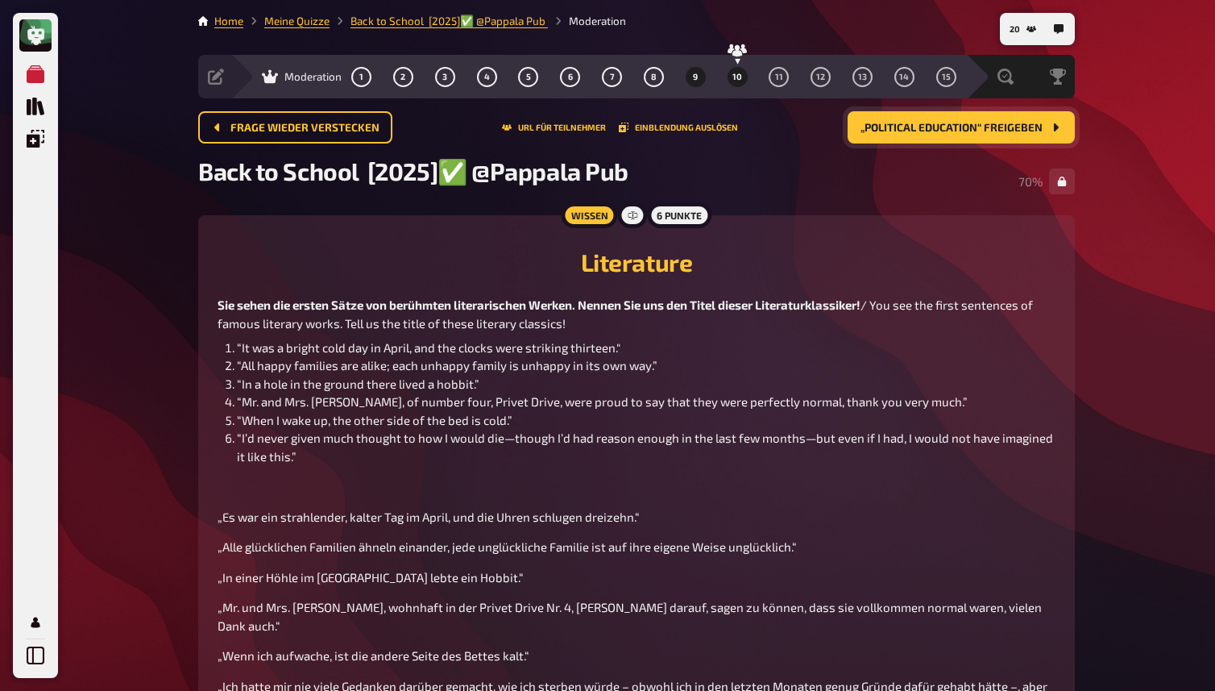
click at [727, 77] on button "10" at bounding box center [737, 77] width 26 height 26
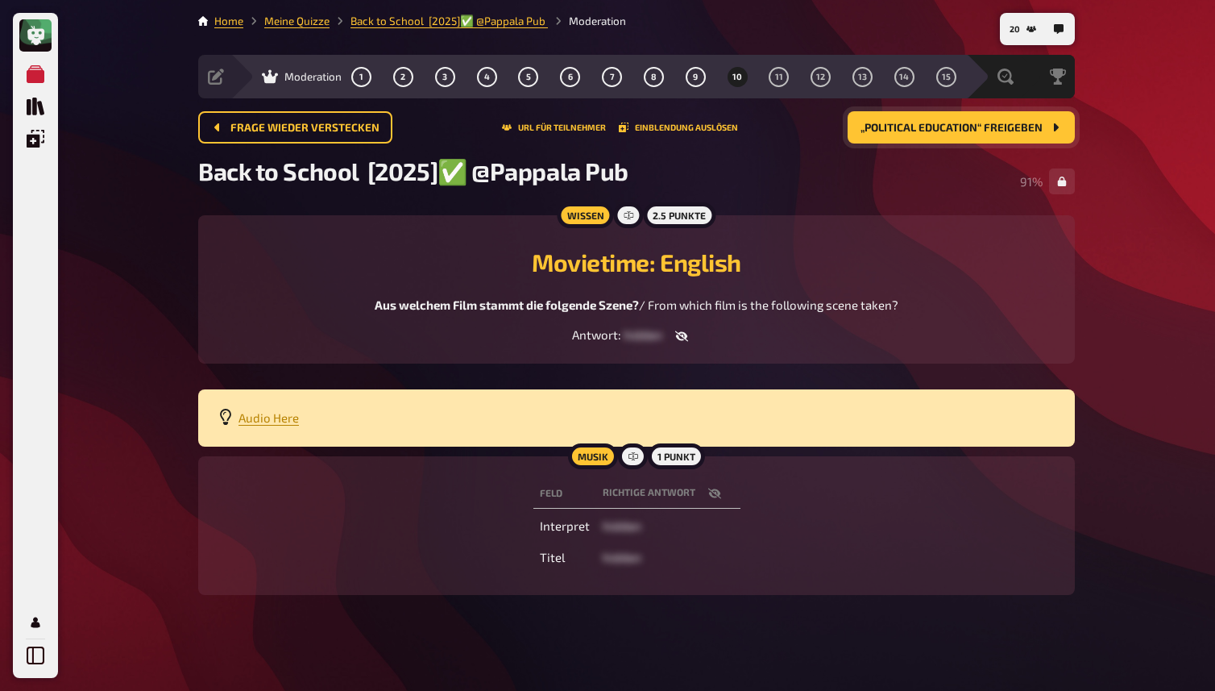
click at [893, 131] on span "„Political Education“ freigeben" at bounding box center [952, 127] width 182 height 11
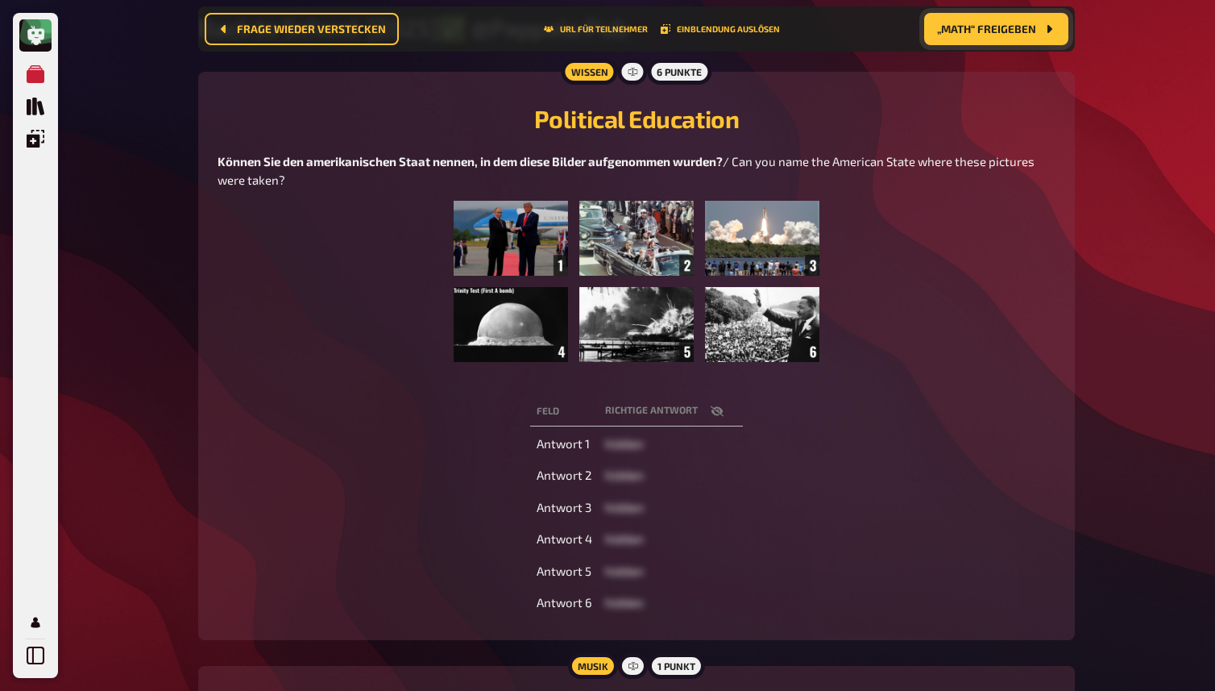
scroll to position [159, 0]
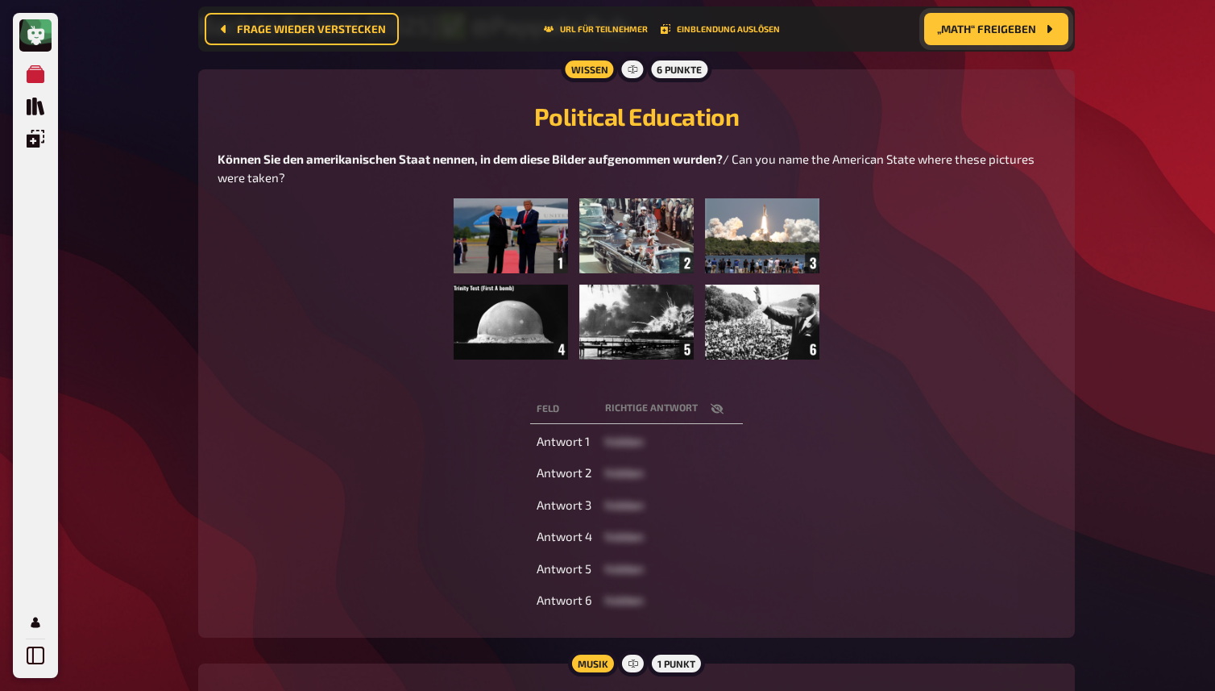
click at [717, 413] on icon "button" at bounding box center [717, 408] width 13 height 10
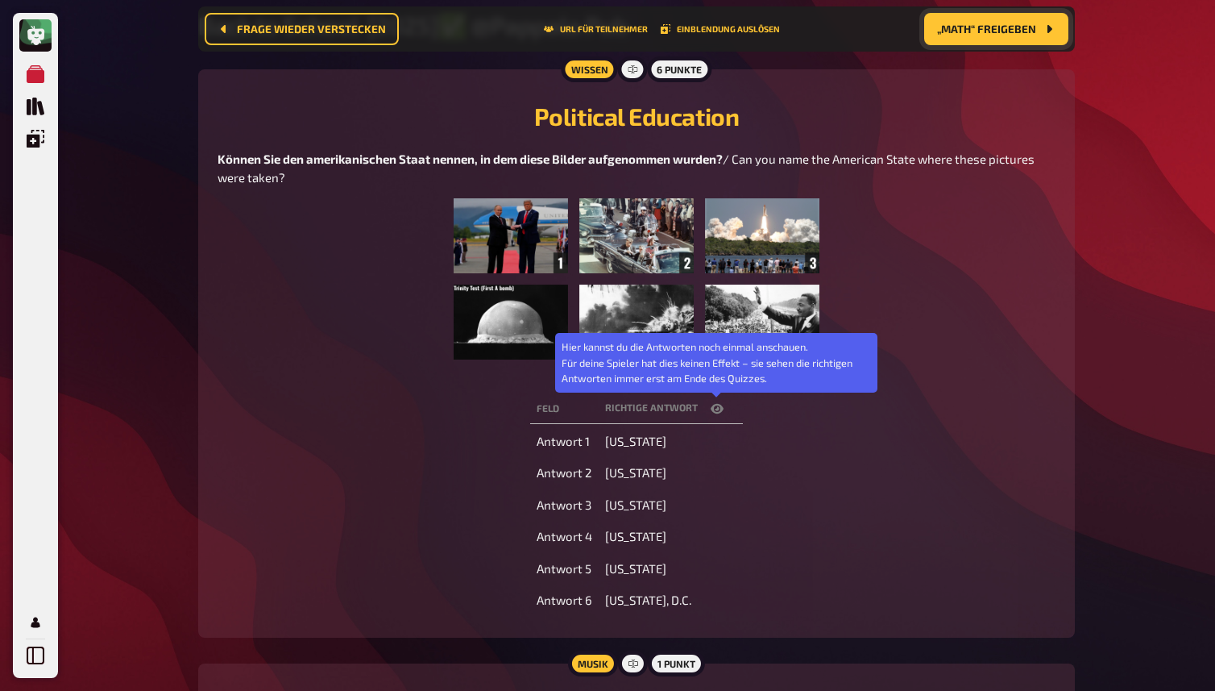
click at [717, 413] on icon "button" at bounding box center [717, 409] width 13 height 10
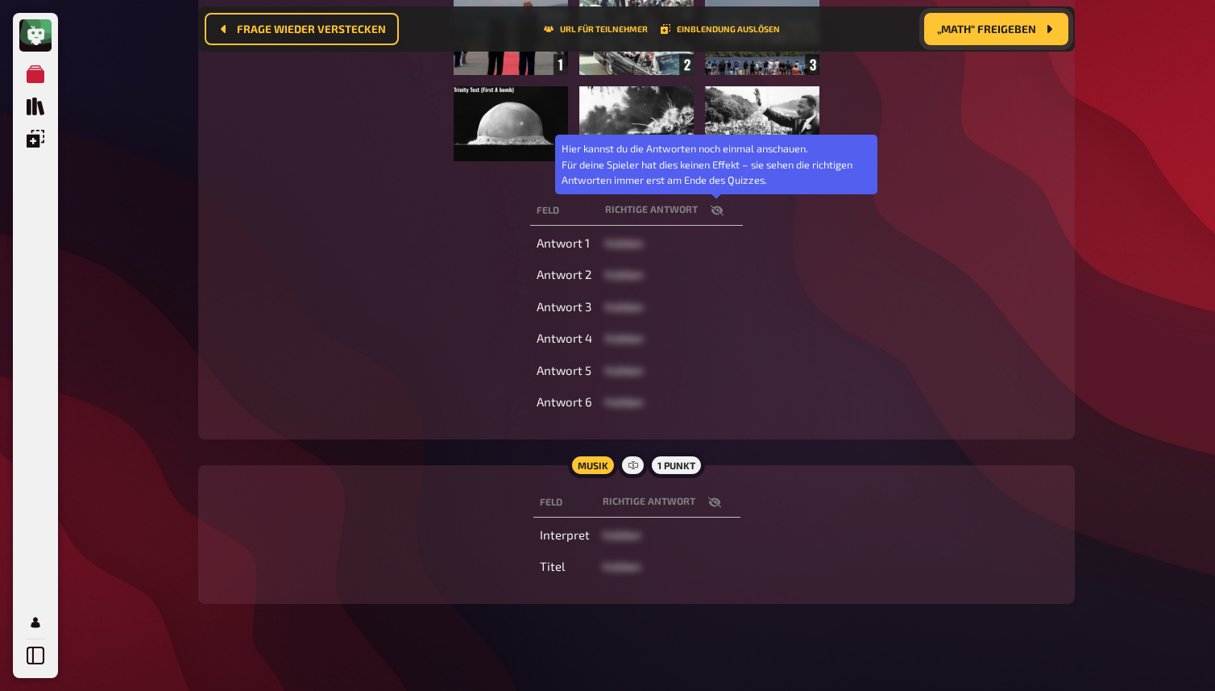
scroll to position [359, 0]
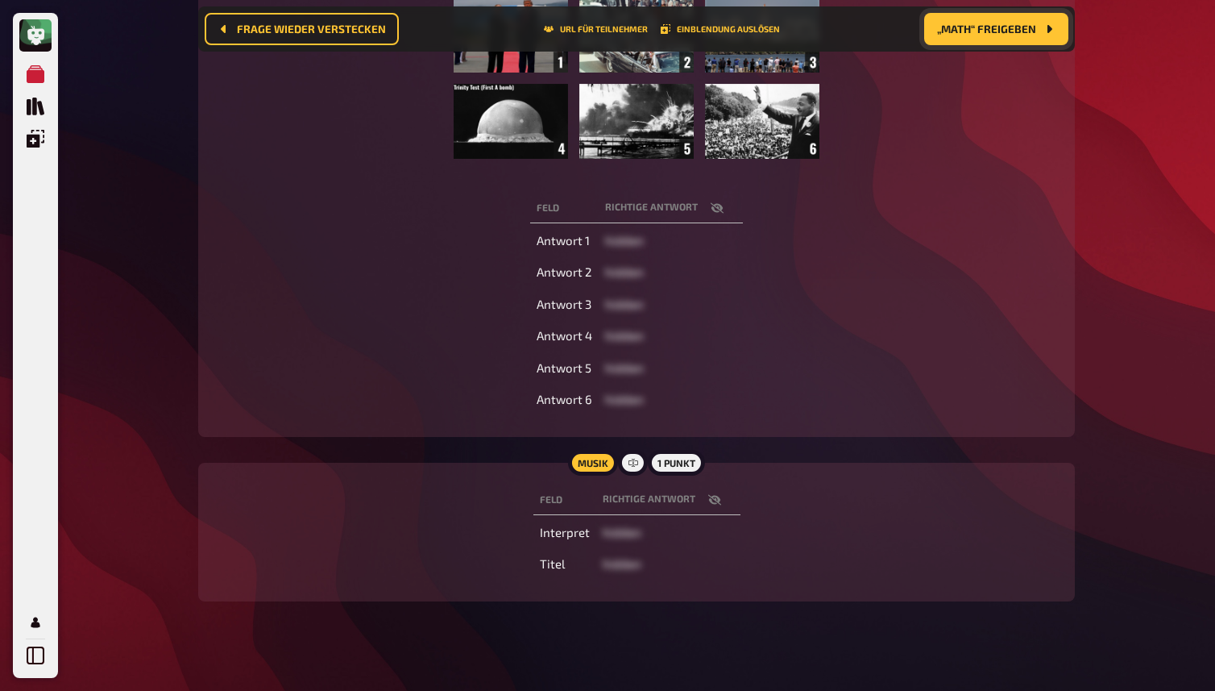
click at [712, 498] on icon "button" at bounding box center [714, 499] width 13 height 10
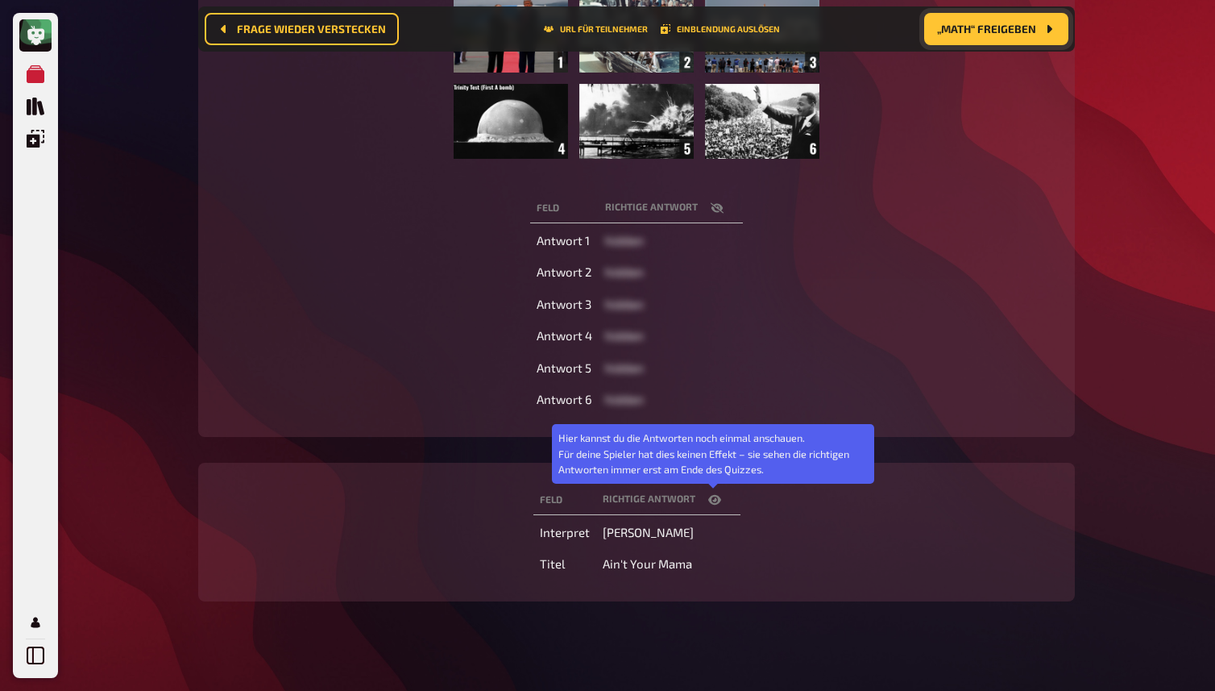
click at [712, 499] on icon "button" at bounding box center [714, 499] width 13 height 13
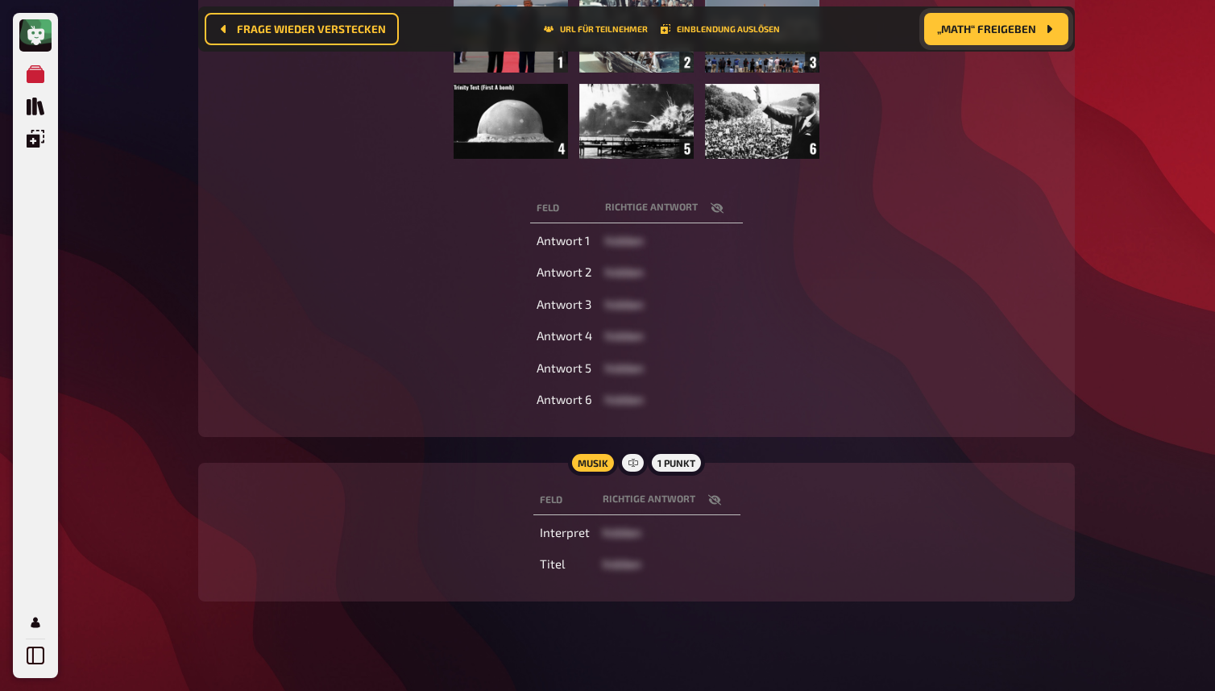
scroll to position [0, 0]
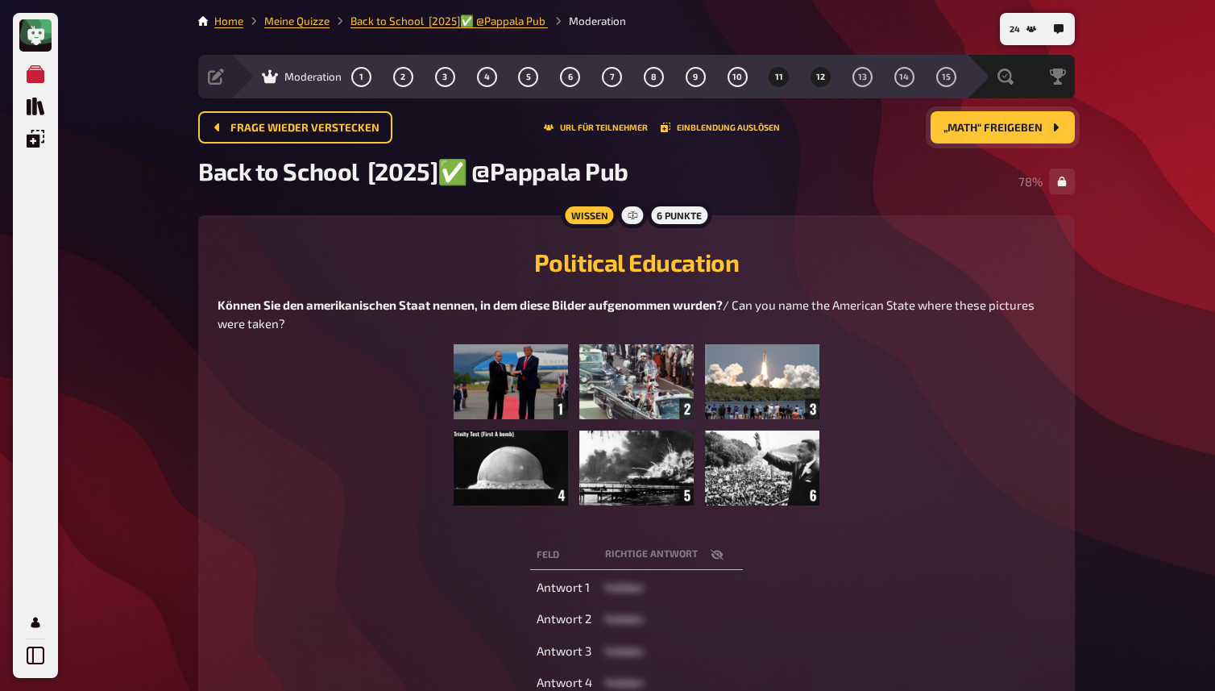
click at [808, 76] on button "12" at bounding box center [821, 77] width 26 height 26
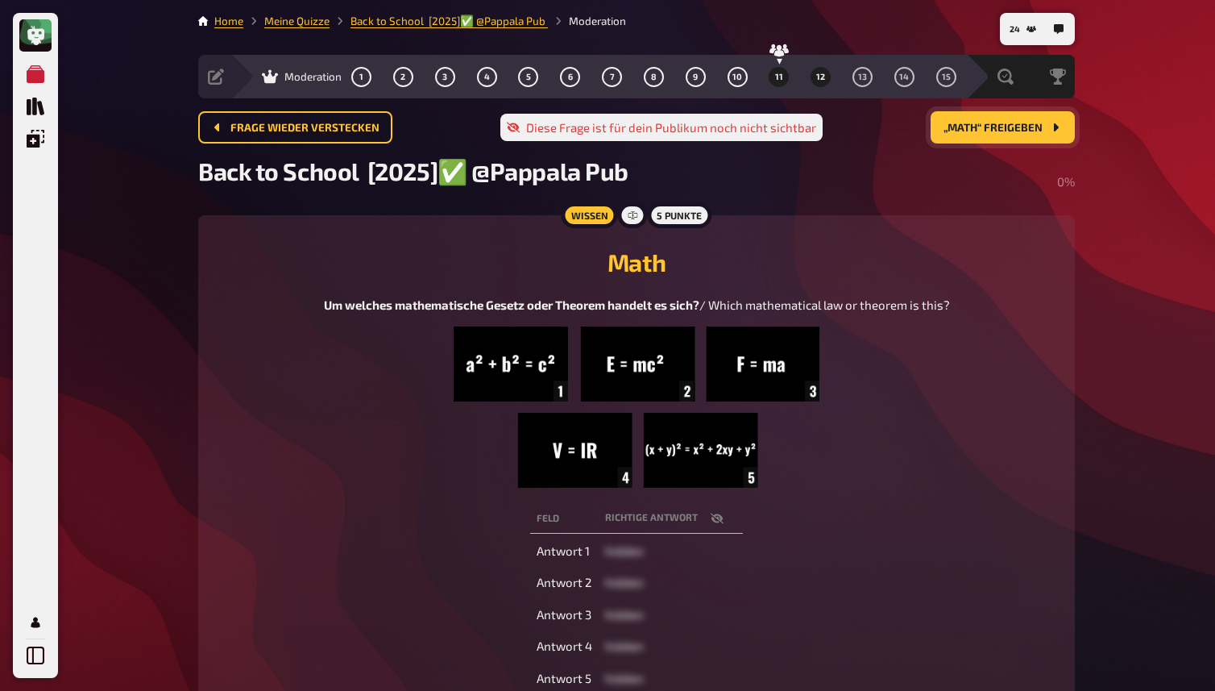
click at [782, 70] on button "11" at bounding box center [779, 77] width 26 height 26
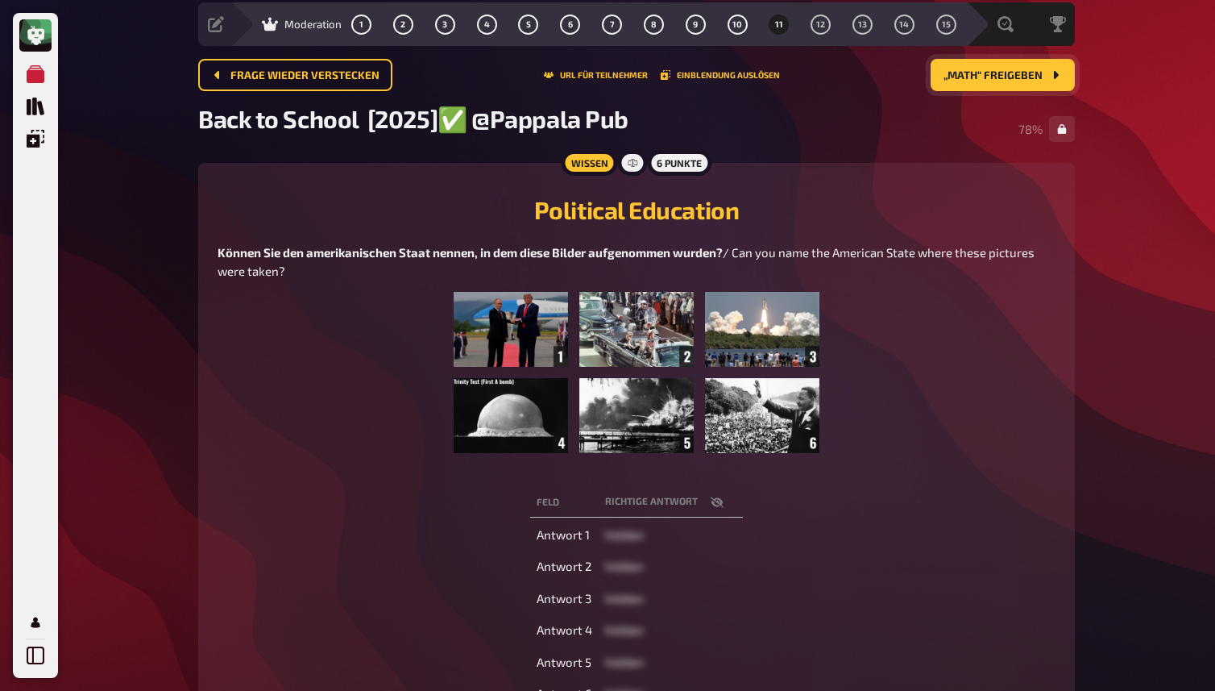
scroll to position [51, 0]
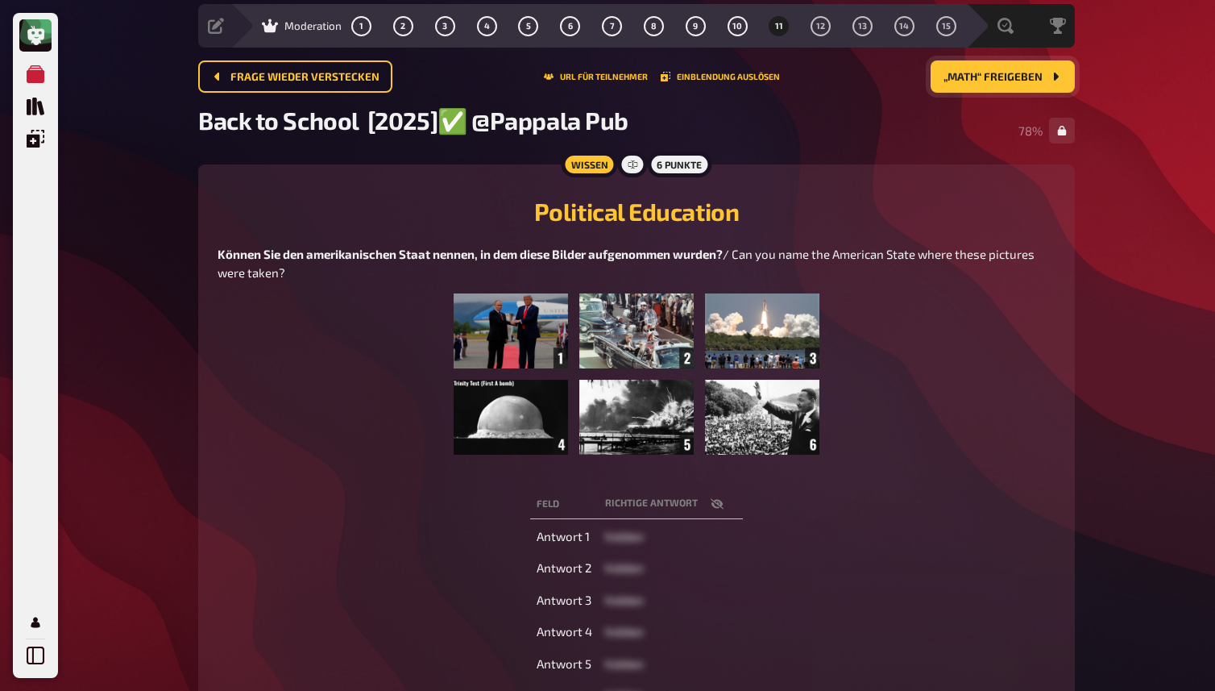
click at [716, 508] on icon "button" at bounding box center [717, 503] width 13 height 13
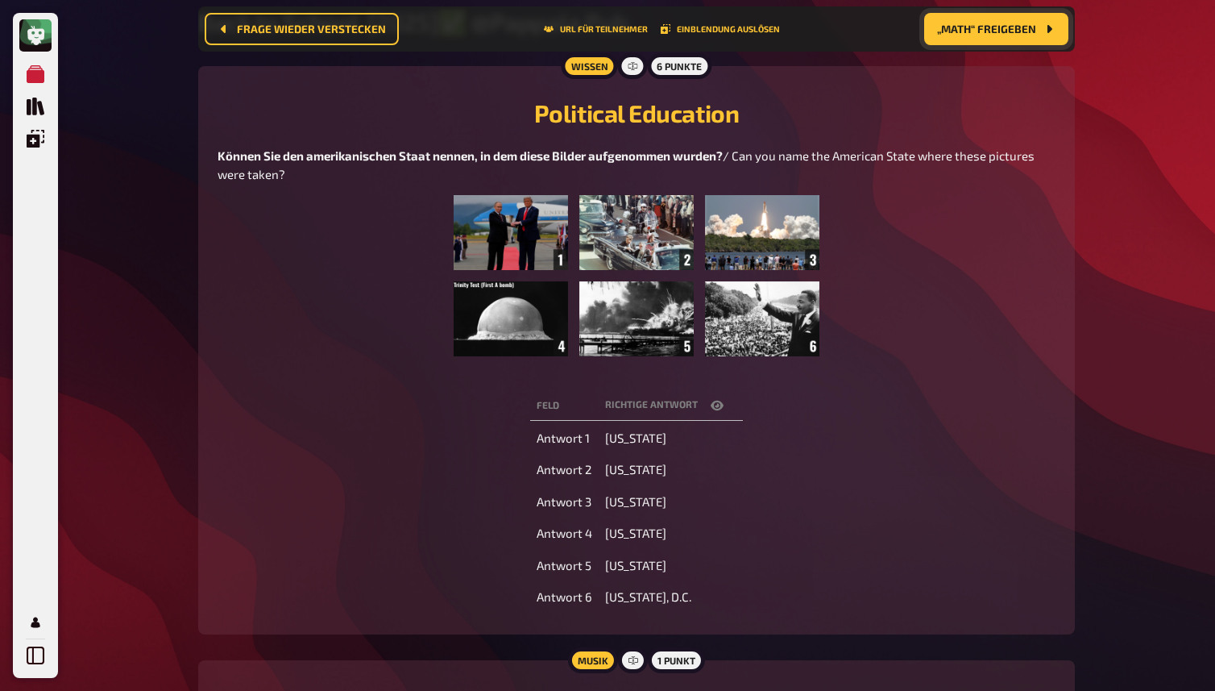
scroll to position [163, 0]
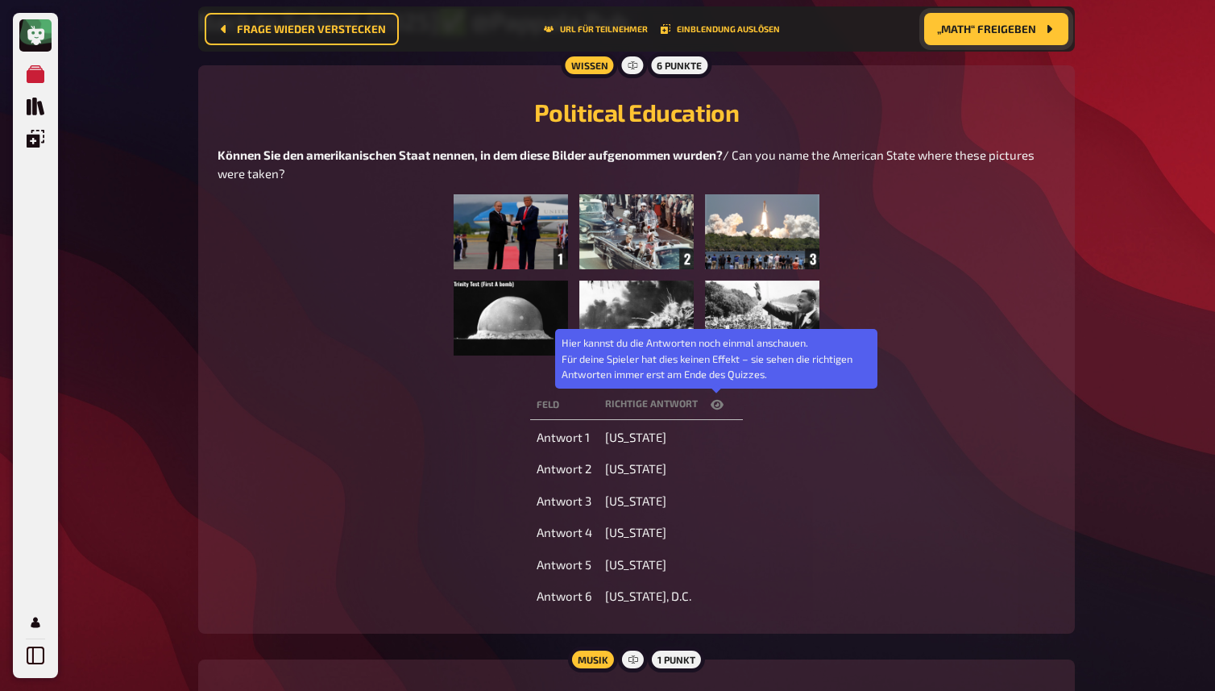
click at [718, 409] on icon "button" at bounding box center [717, 405] width 13 height 10
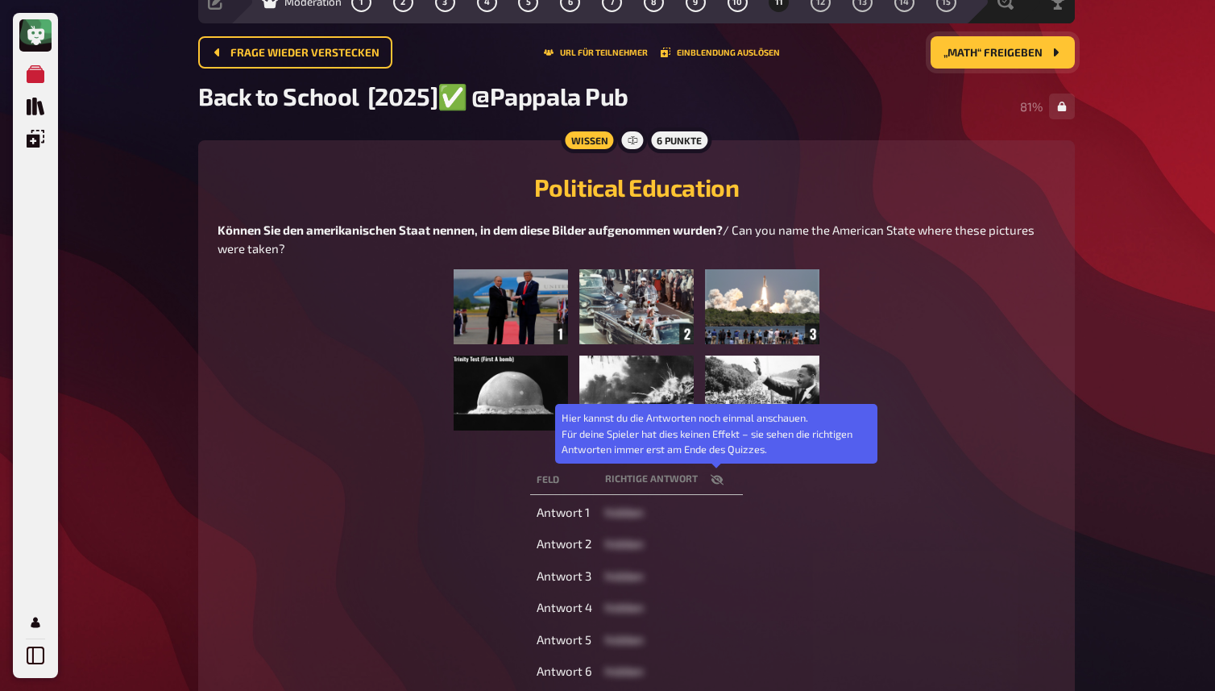
scroll to position [0, 0]
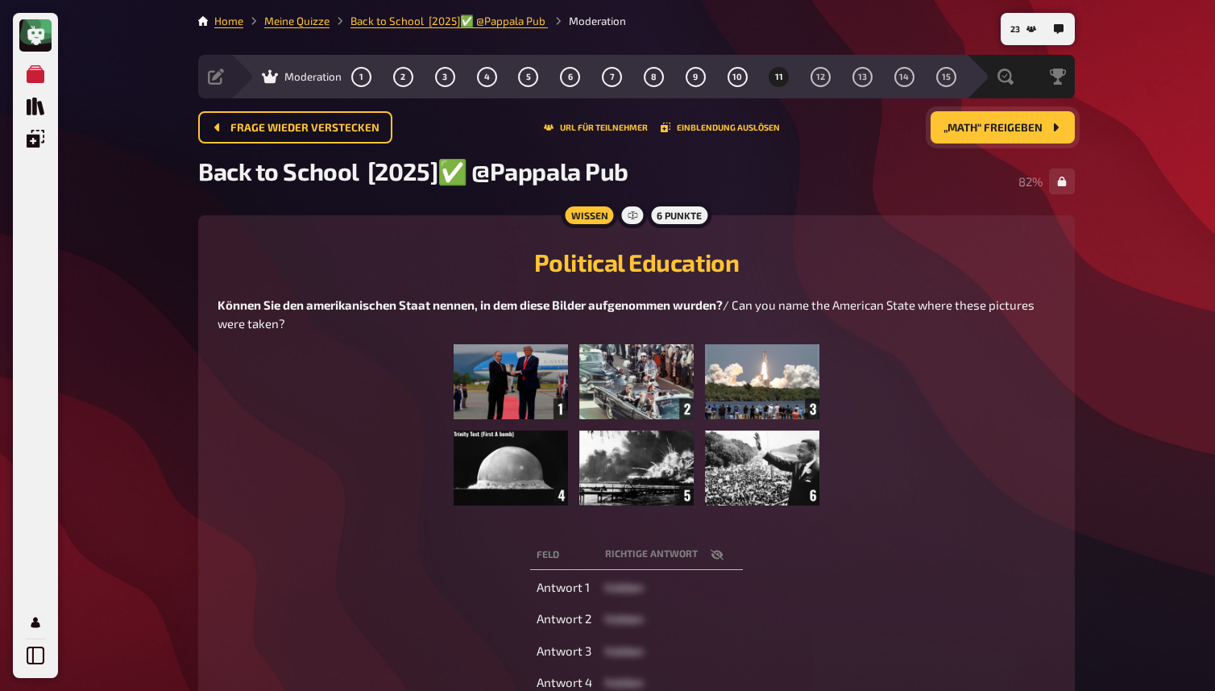
click at [970, 124] on span "„Math“ freigeben" at bounding box center [993, 127] width 99 height 11
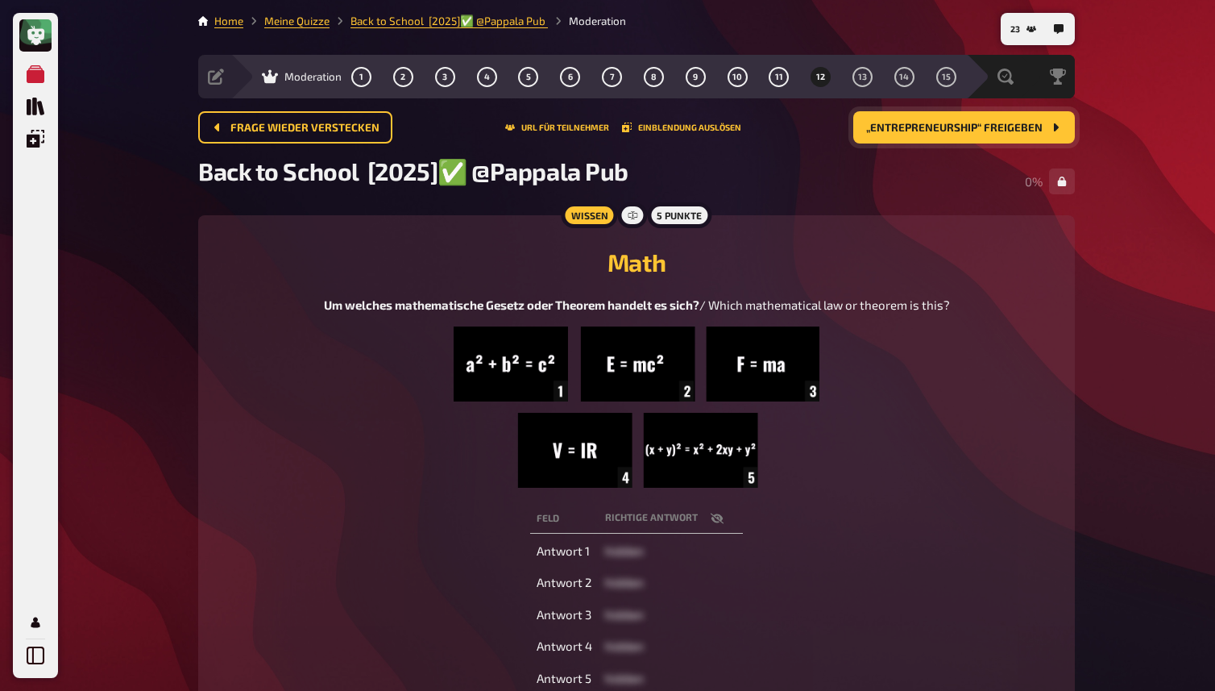
click at [710, 279] on div "Math Um welches mathematische Gesetz oder Theorem handelt es sich? / Which math…" at bounding box center [637, 360] width 838 height 253
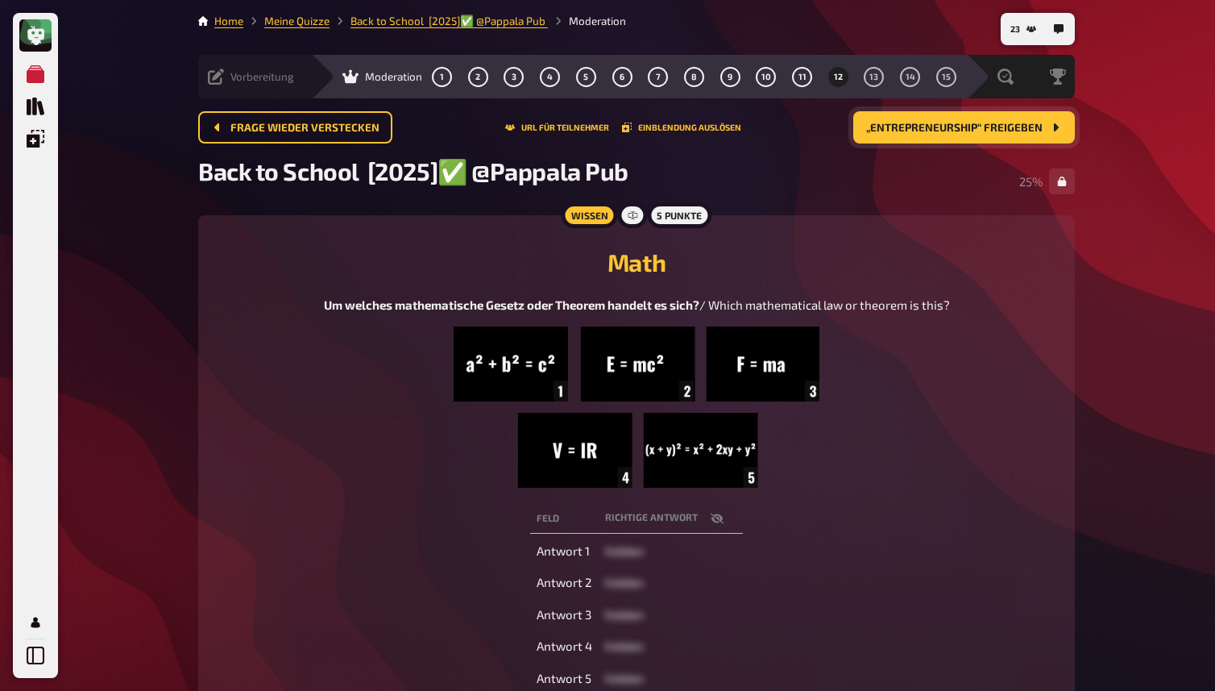
click at [215, 63] on div "Vorbereitung Inhalte Bearbeiten Quiz Lobby" at bounding box center [254, 77] width 113 height 44
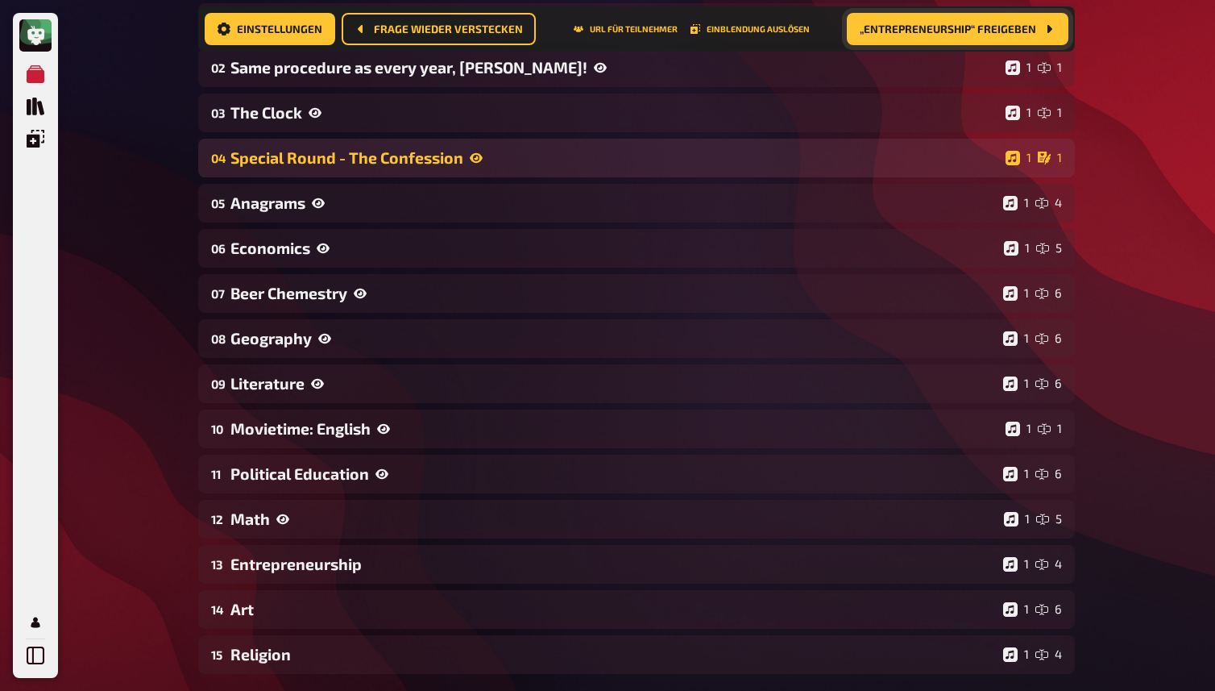
scroll to position [292, 0]
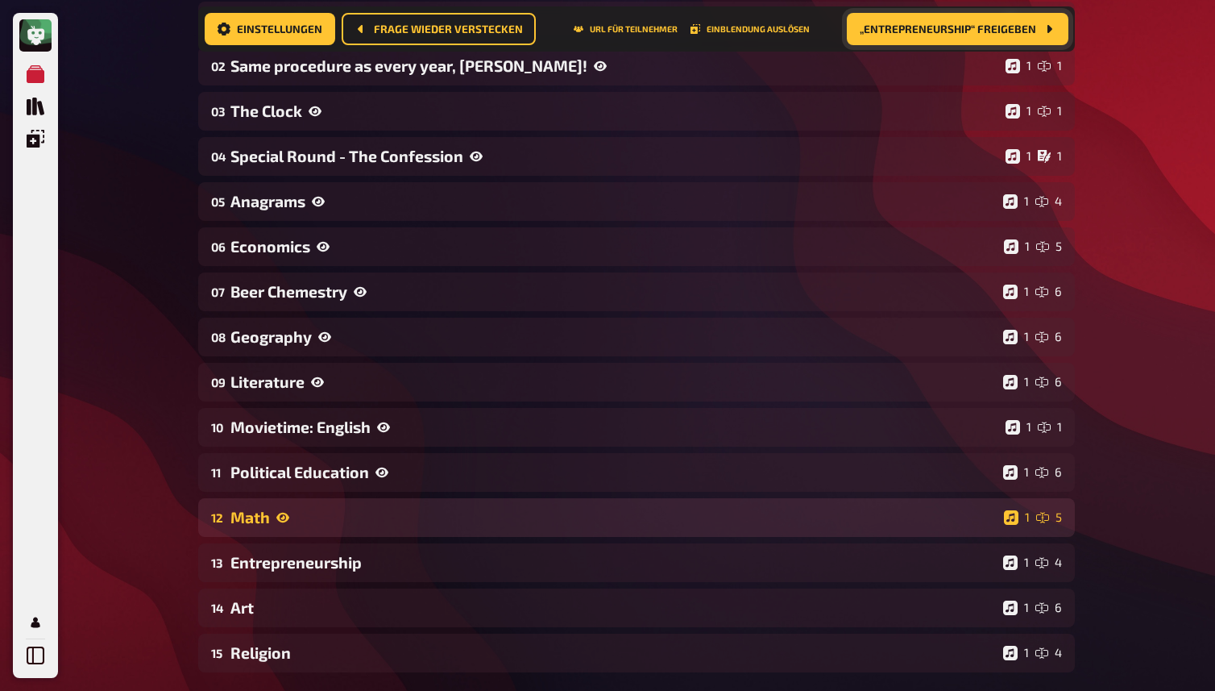
click at [301, 529] on div "12 Math 1 5" at bounding box center [636, 517] width 877 height 39
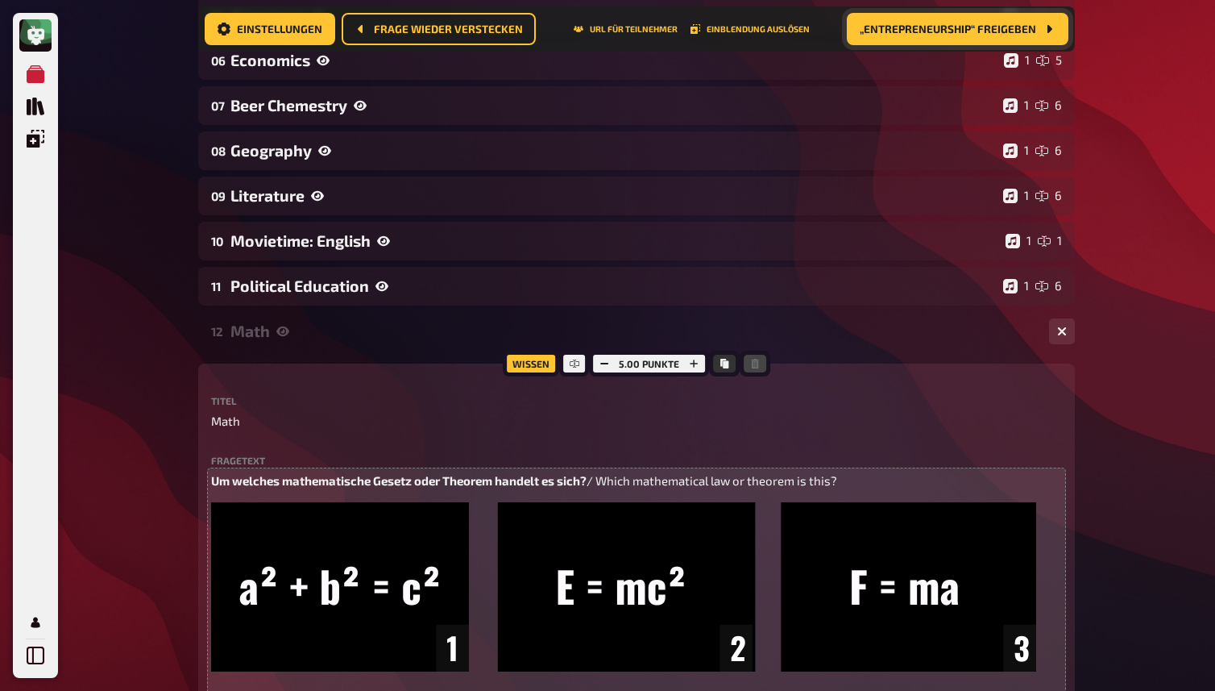
scroll to position [494, 0]
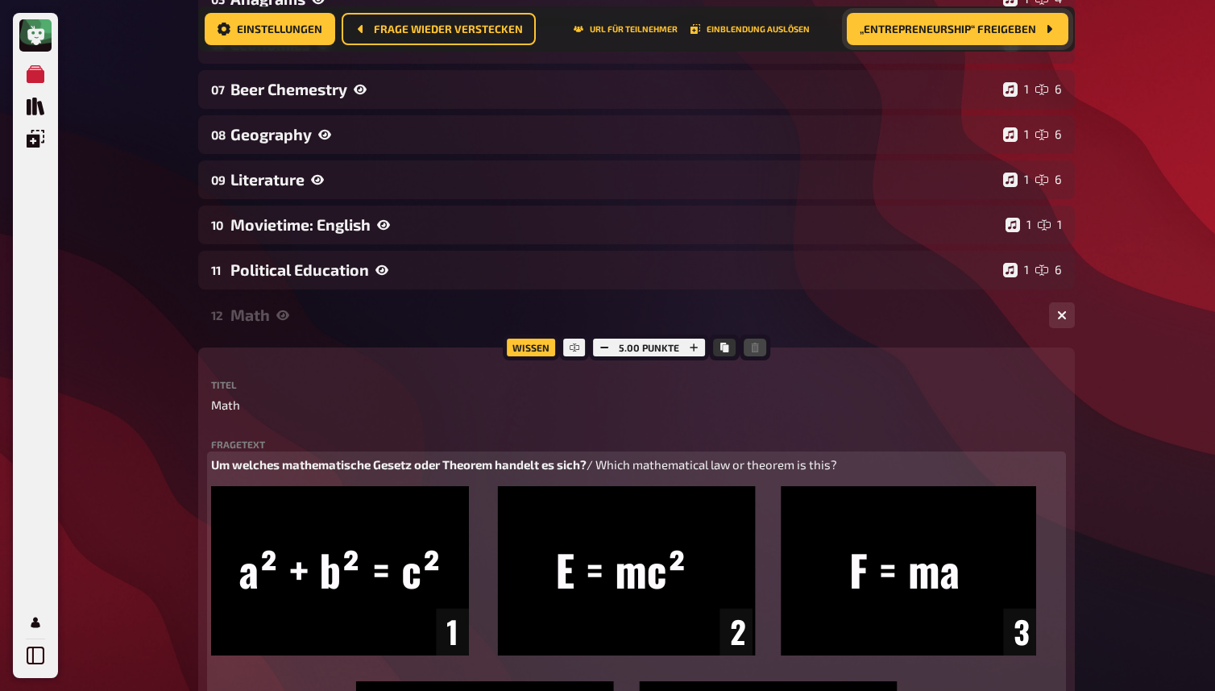
click at [471, 474] on p "Um welches mathematische Gesetz oder Theorem handelt es sich? / Which mathemati…" at bounding box center [636, 464] width 851 height 19
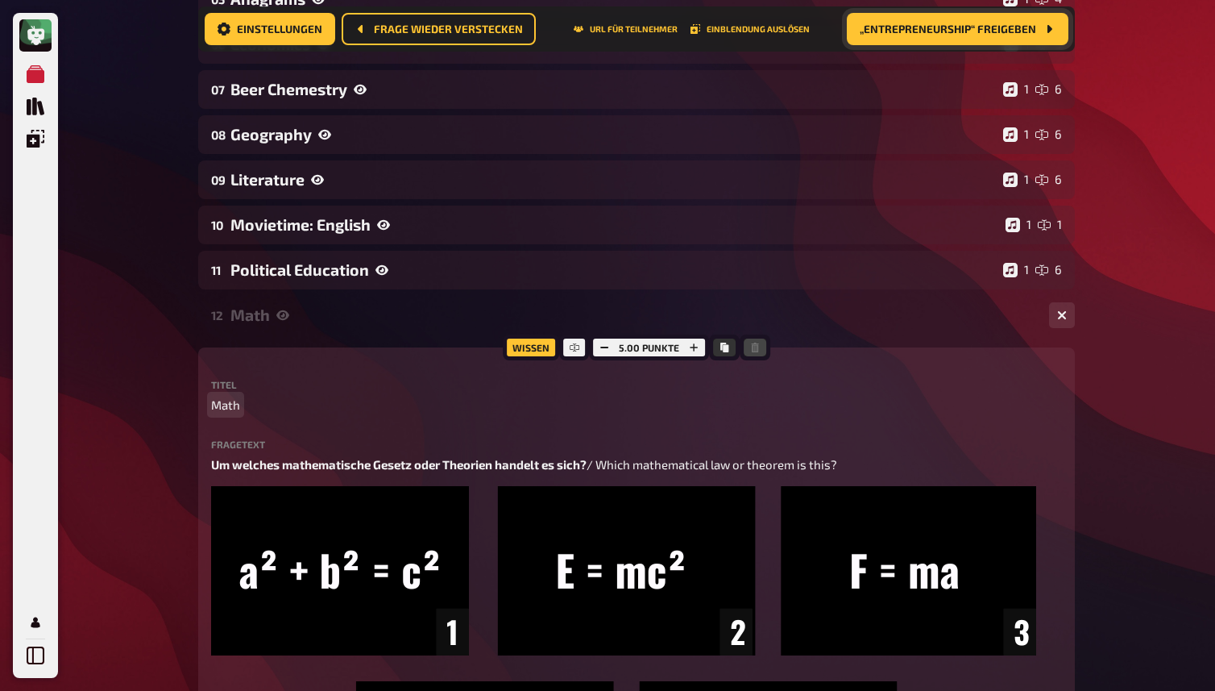
click at [318, 409] on p "Math" at bounding box center [636, 405] width 851 height 19
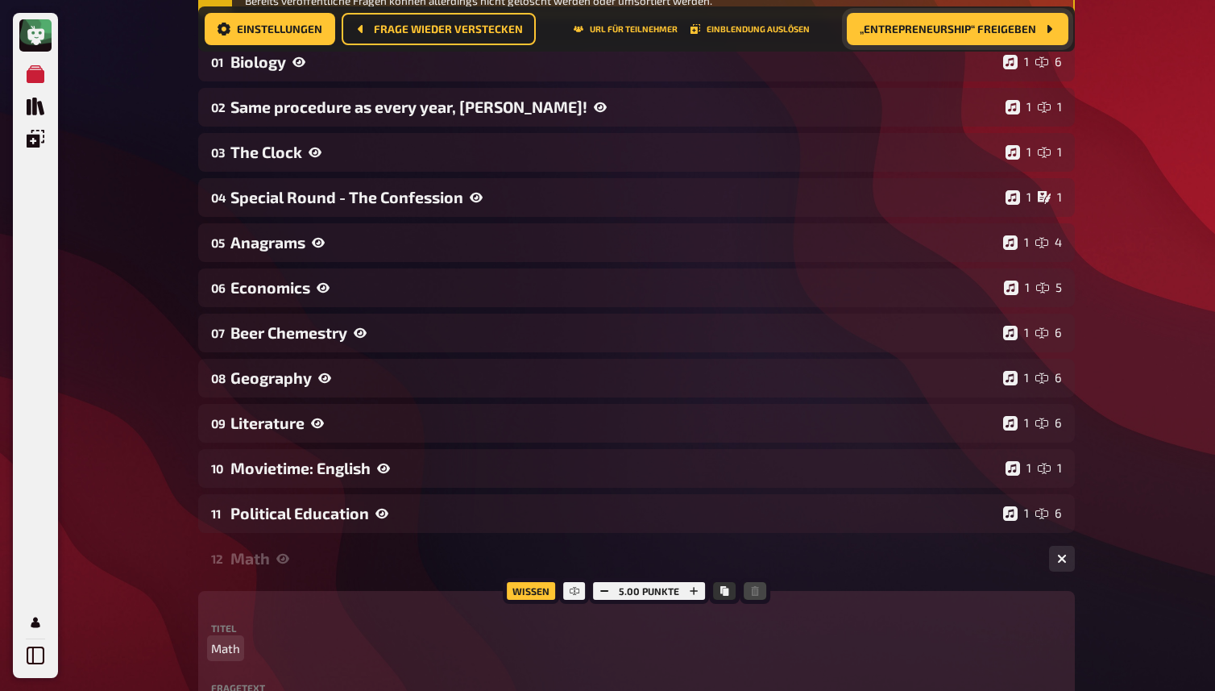
scroll to position [0, 0]
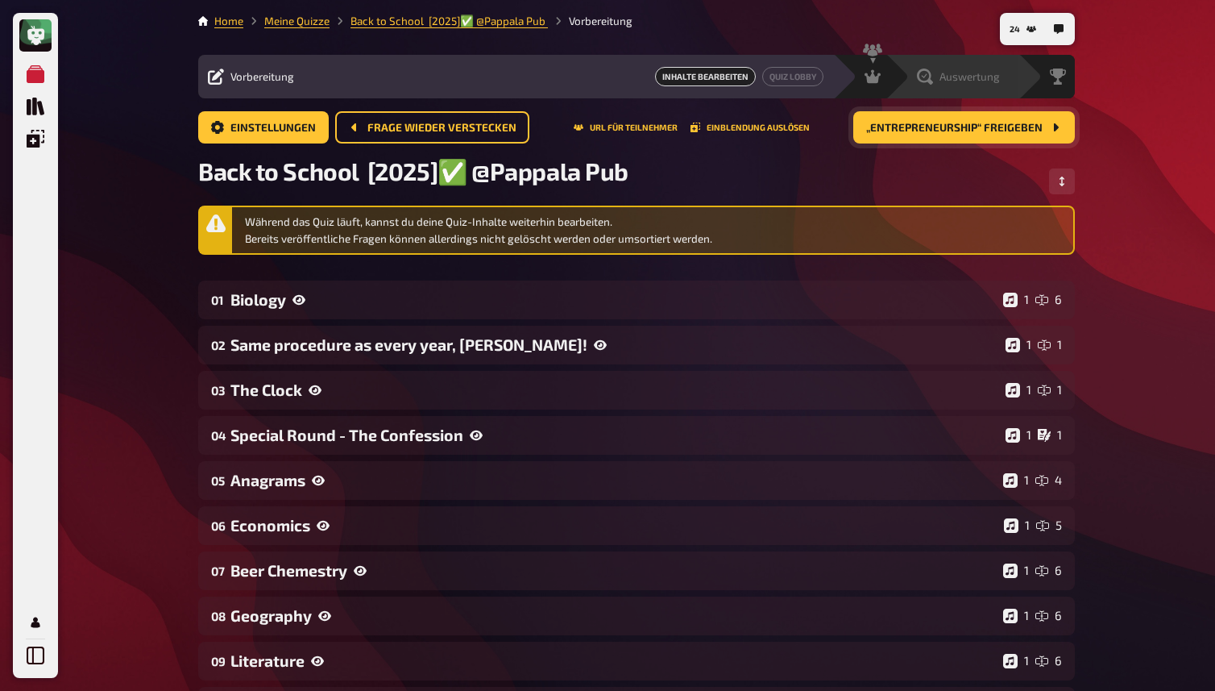
click at [984, 74] on span "Auswertung" at bounding box center [970, 76] width 60 height 13
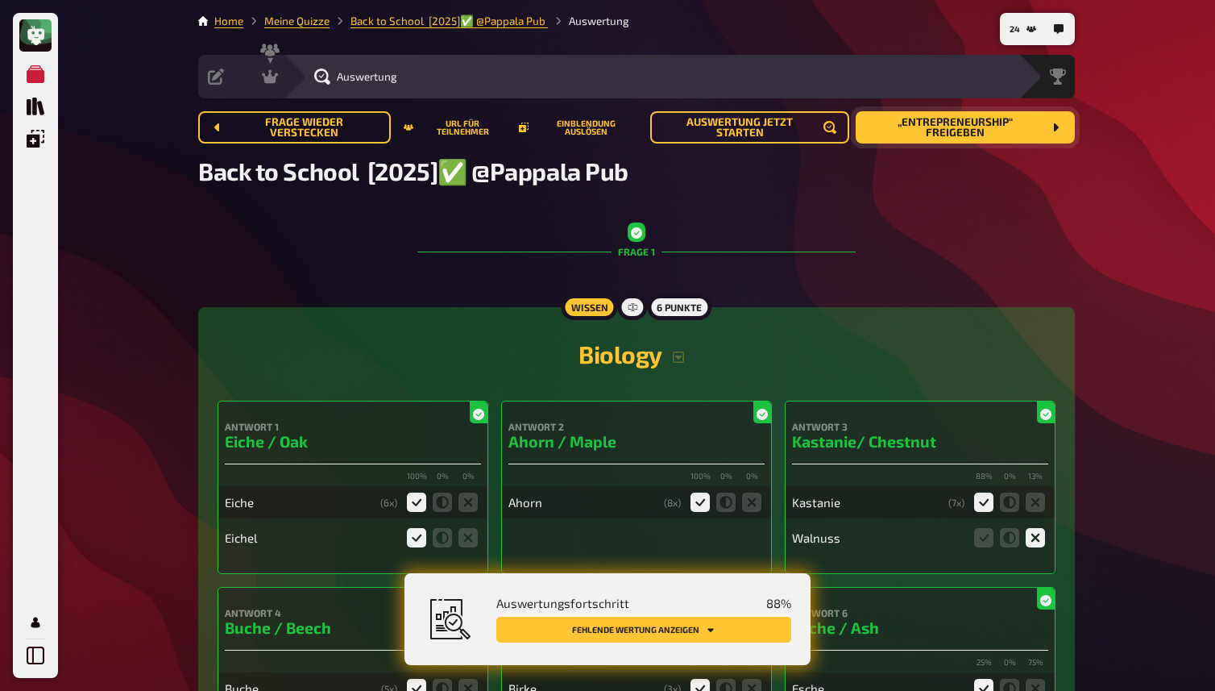
click at [763, 620] on button "Fehlende Wertung anzeigen" at bounding box center [643, 629] width 295 height 26
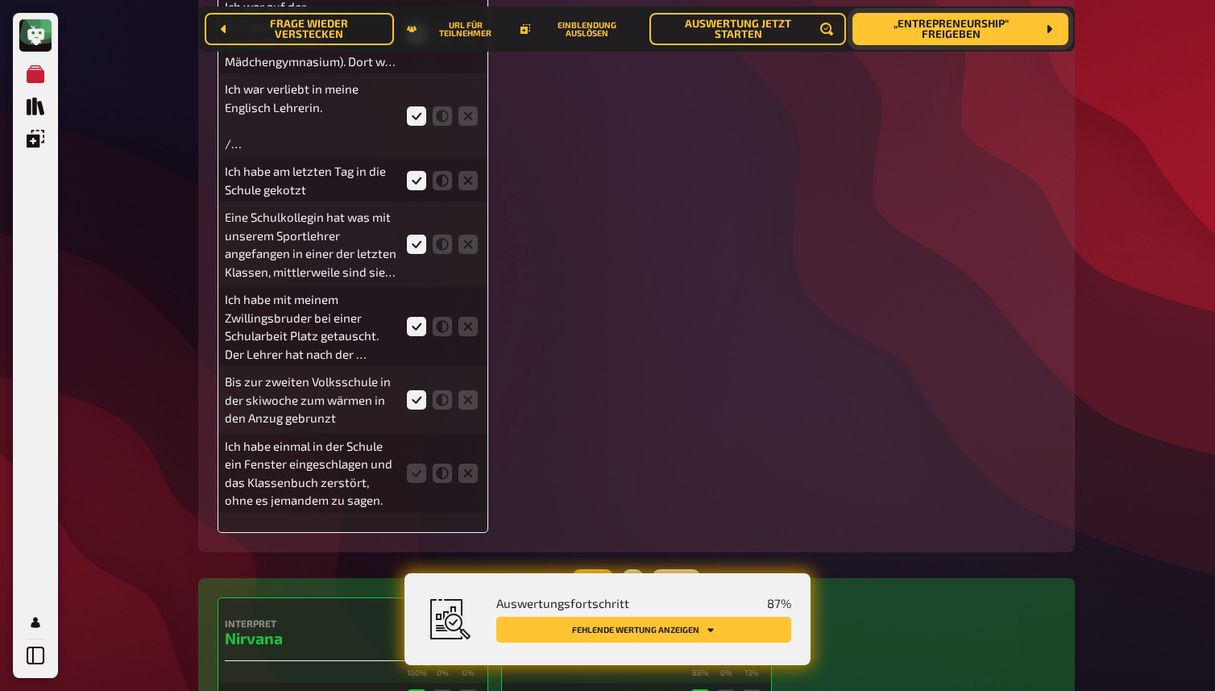
scroll to position [3199, 0]
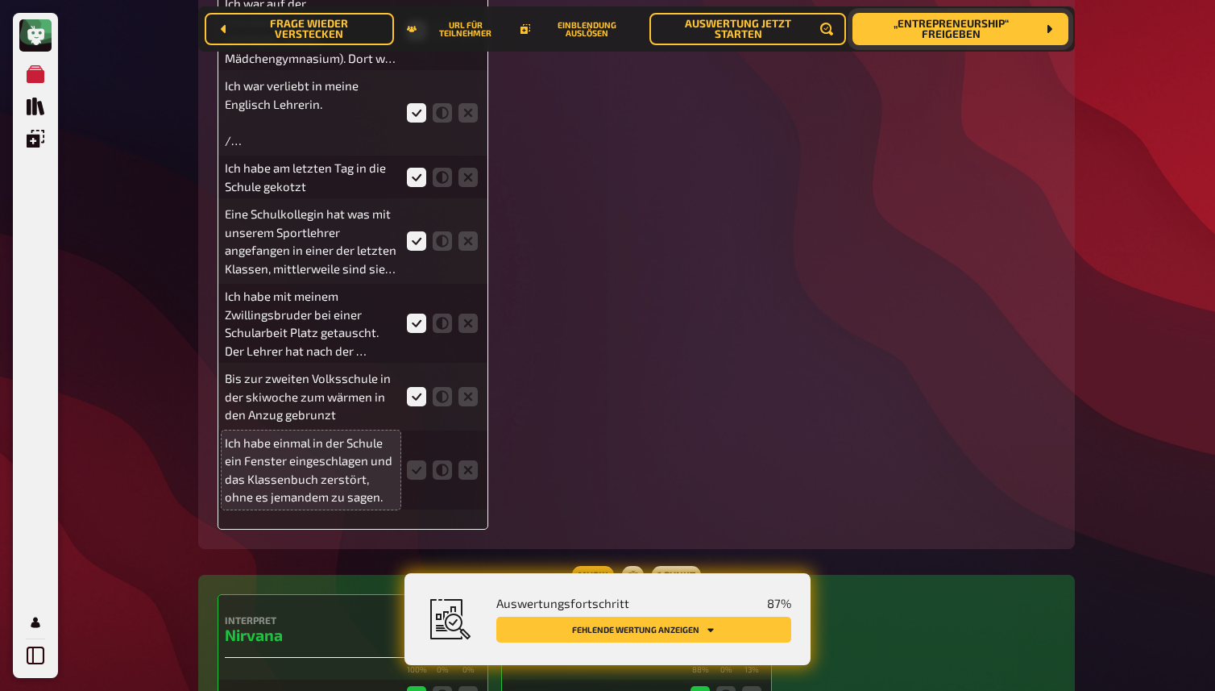
click at [307, 465] on p "Ich habe einmal in der Schule ein Fenster eingeschlagen und das Klassenbuch zer…" at bounding box center [311, 470] width 172 height 73
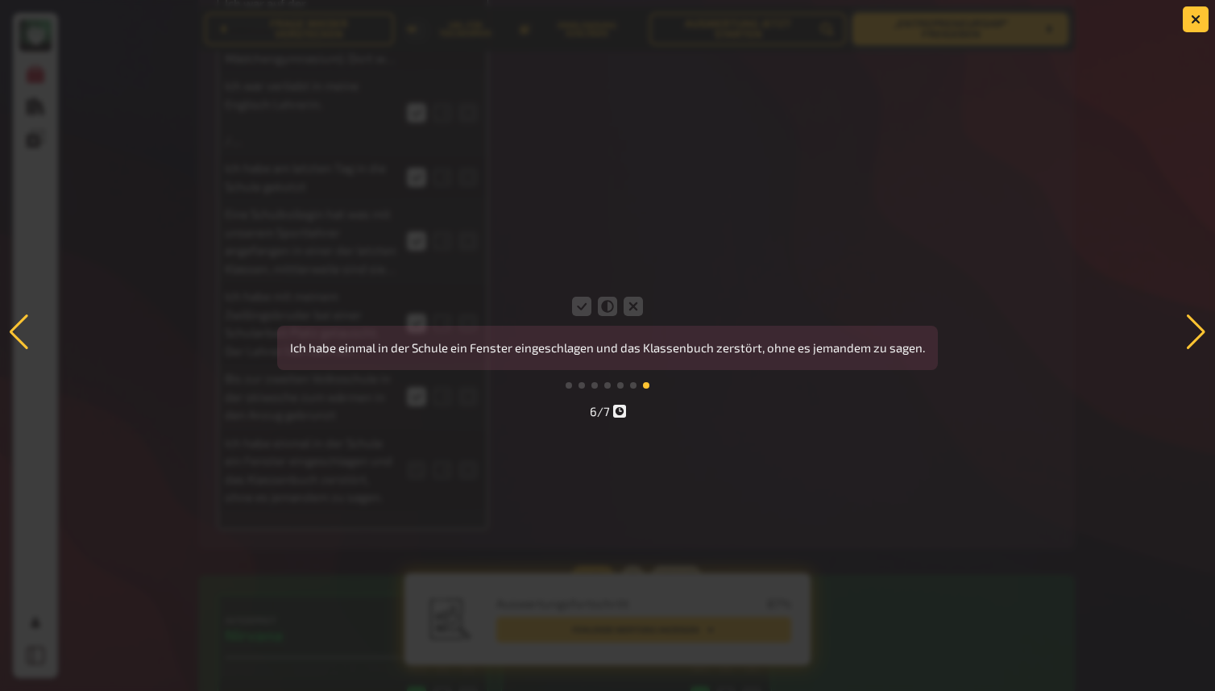
click at [740, 420] on div "Ich war verliebt in meine Englisch Lehrerin. / Auf der Wienwoche in der Hauptsc…" at bounding box center [607, 346] width 1215 height 158
click at [575, 299] on icon at bounding box center [581, 306] width 19 height 19
click at [0, 0] on input "radio" at bounding box center [0, 0] width 0 height 0
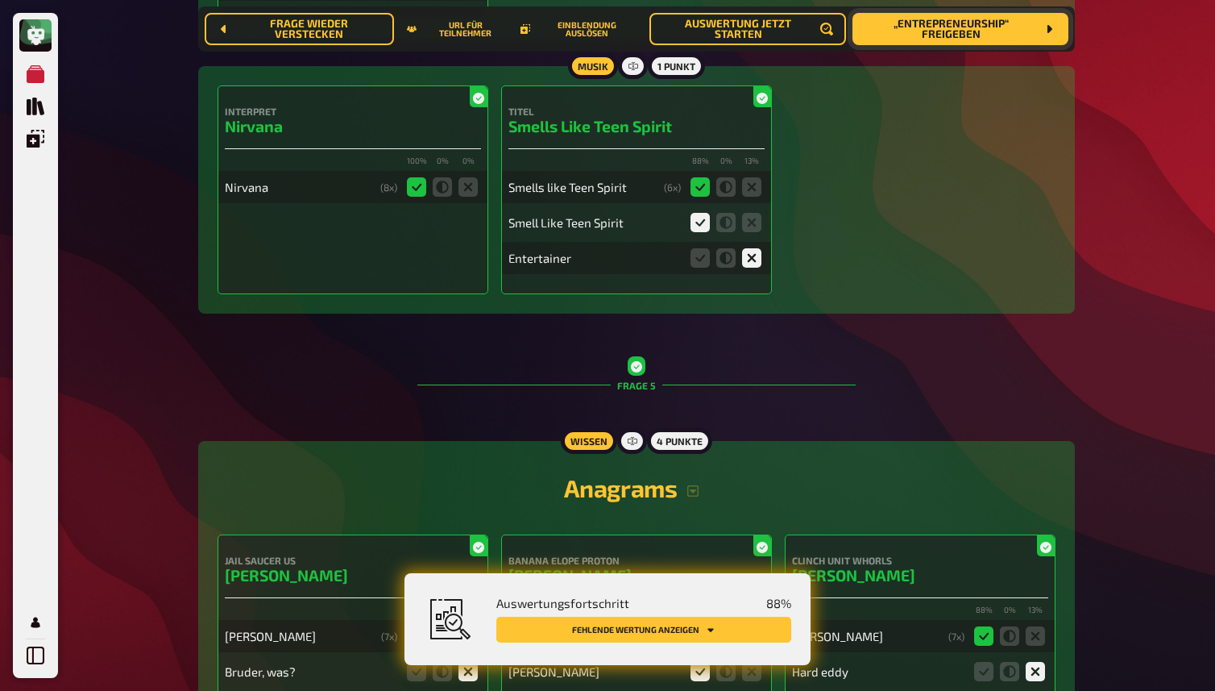
scroll to position [3708, 0]
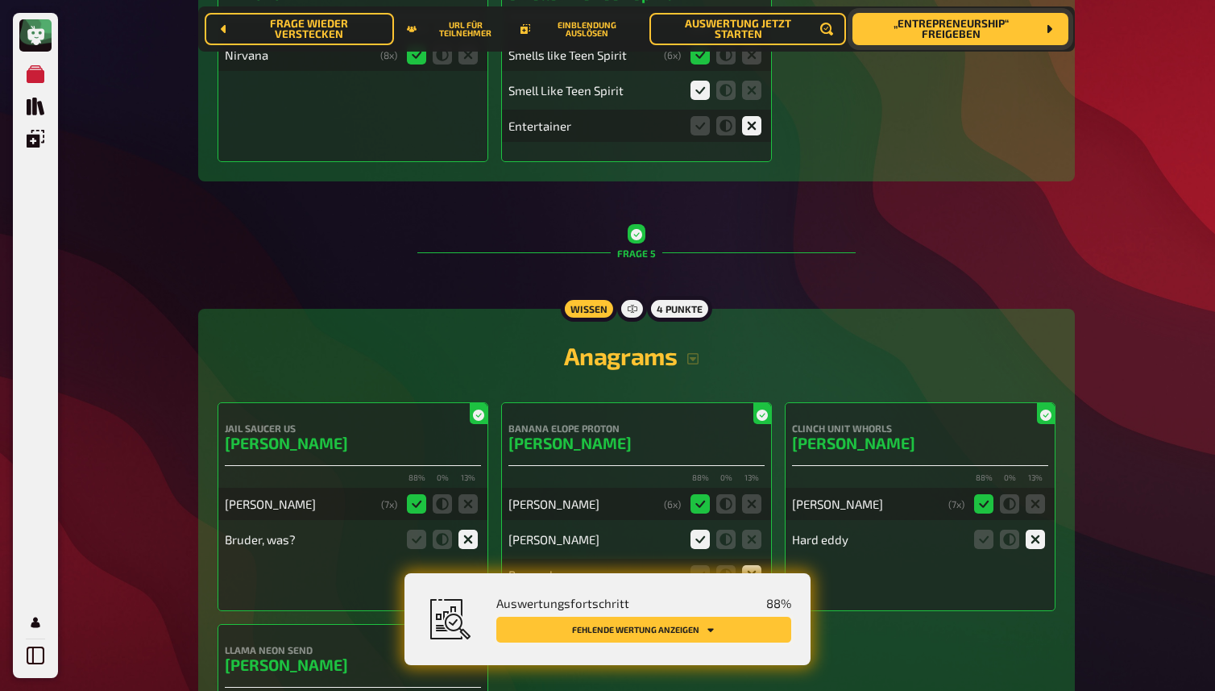
click at [763, 630] on button "Fehlende Wertung anzeigen" at bounding box center [643, 629] width 295 height 26
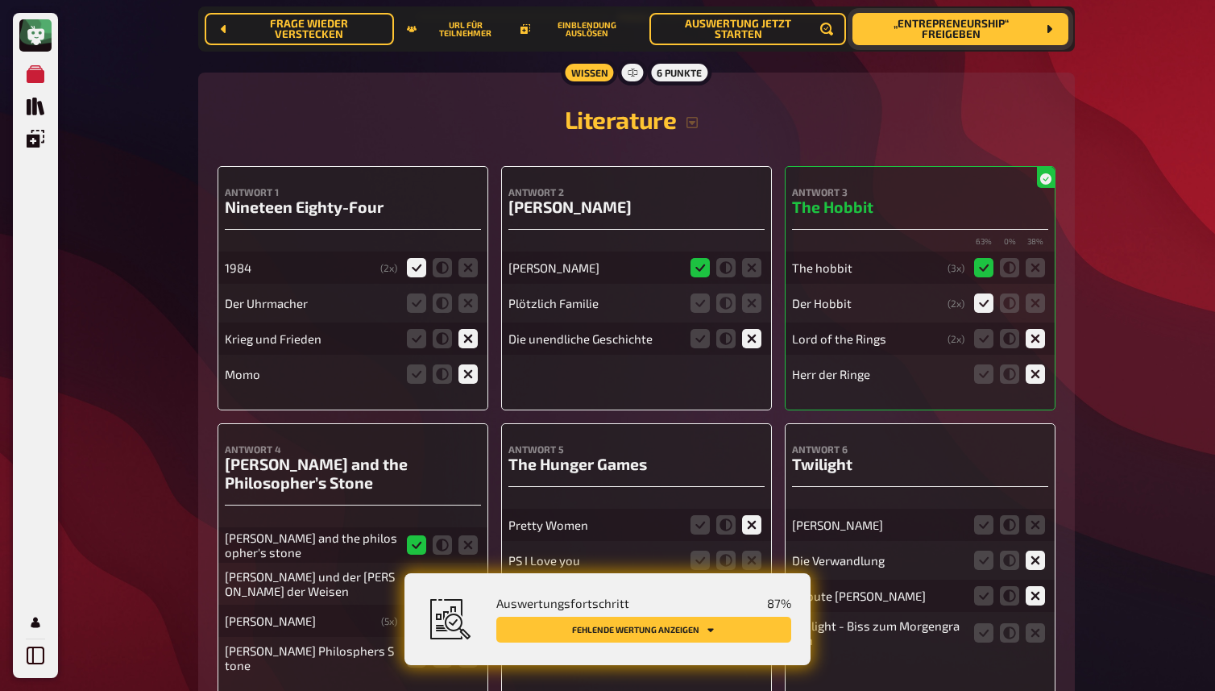
scroll to position [8243, 0]
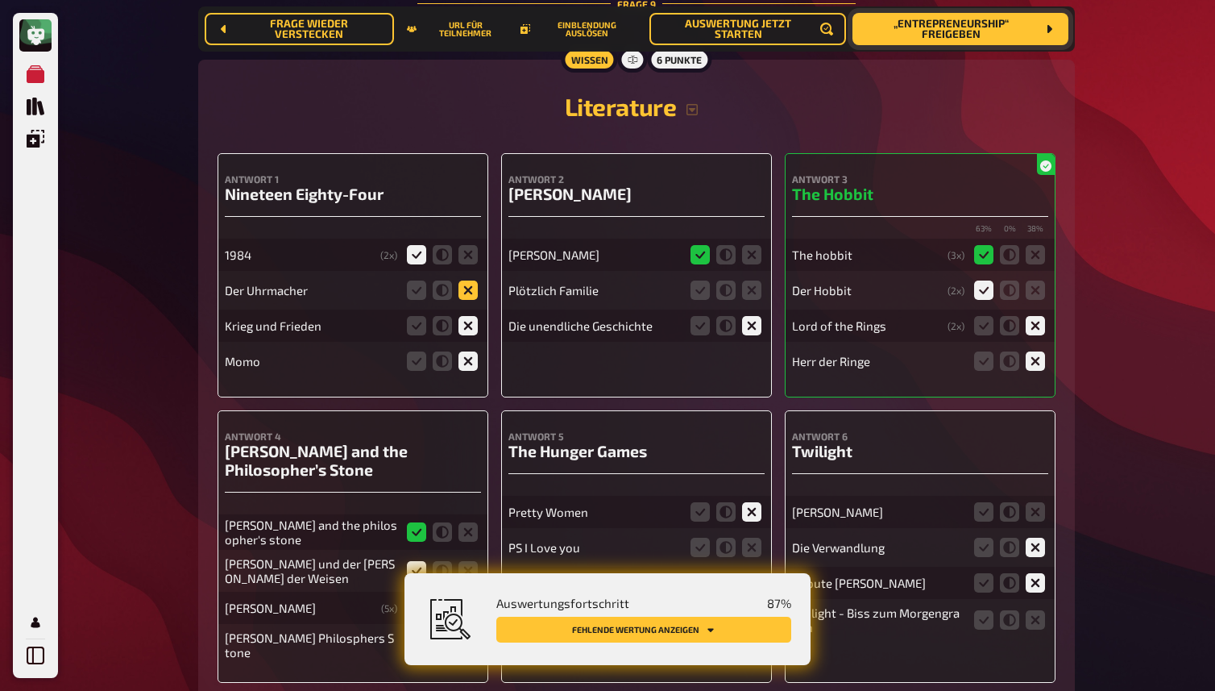
click at [467, 288] on icon at bounding box center [468, 289] width 19 height 19
click at [0, 0] on input "radio" at bounding box center [0, 0] width 0 height 0
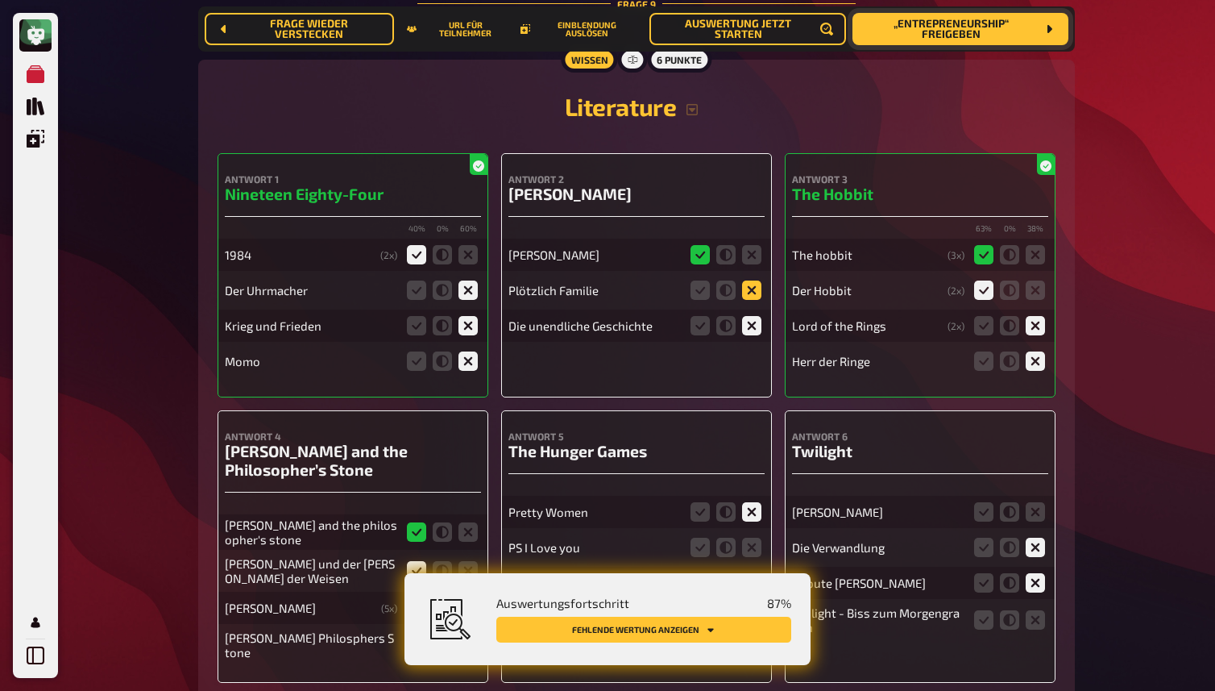
click at [753, 289] on icon at bounding box center [751, 289] width 19 height 19
click at [0, 0] on input "radio" at bounding box center [0, 0] width 0 height 0
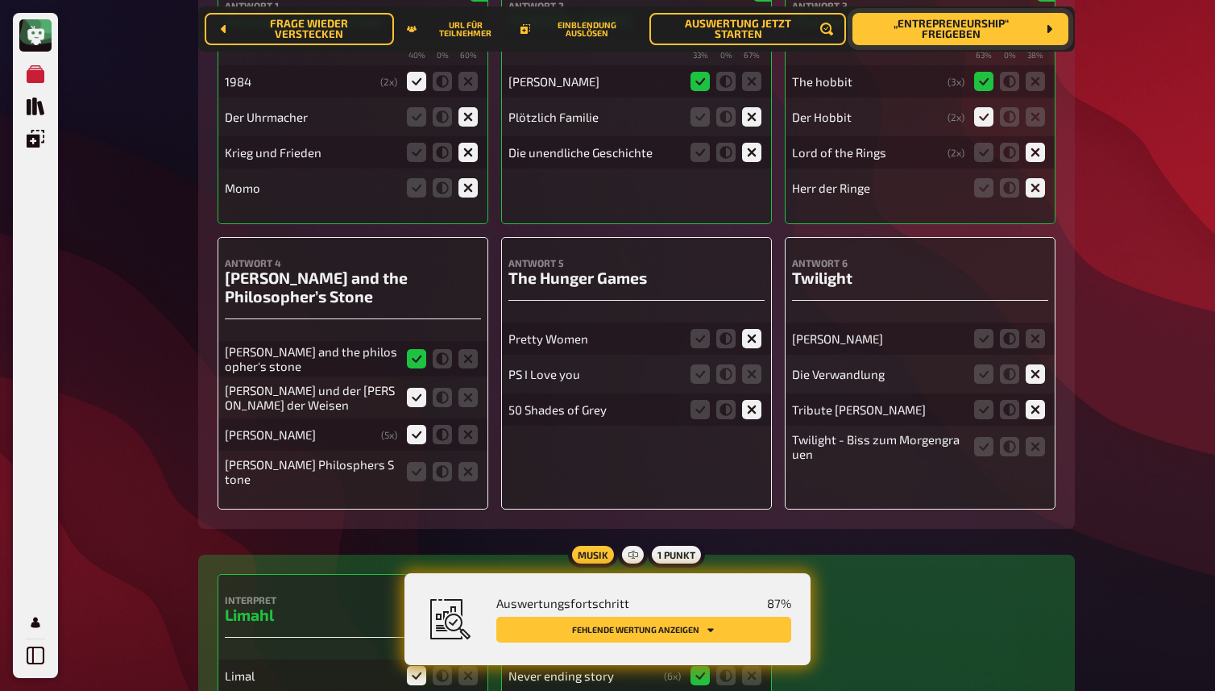
scroll to position [8430, 0]
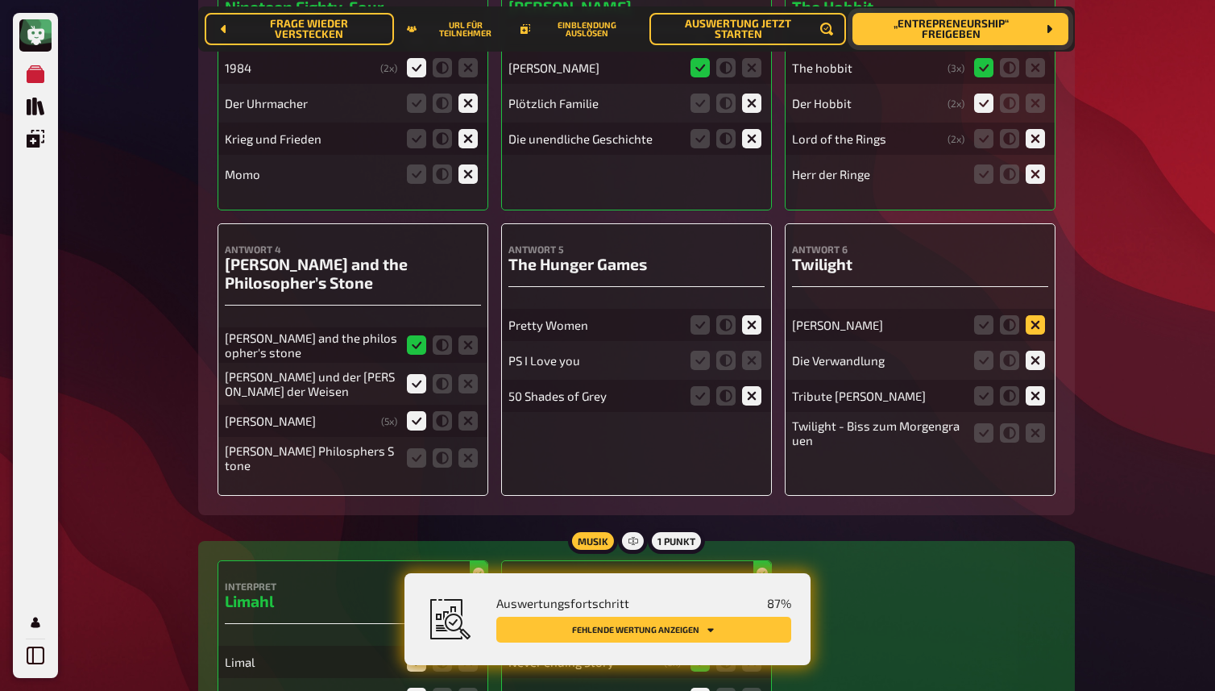
click at [1040, 326] on icon at bounding box center [1035, 324] width 19 height 19
click at [0, 0] on input "radio" at bounding box center [0, 0] width 0 height 0
click at [988, 435] on icon at bounding box center [983, 432] width 19 height 19
click at [0, 0] on input "radio" at bounding box center [0, 0] width 0 height 0
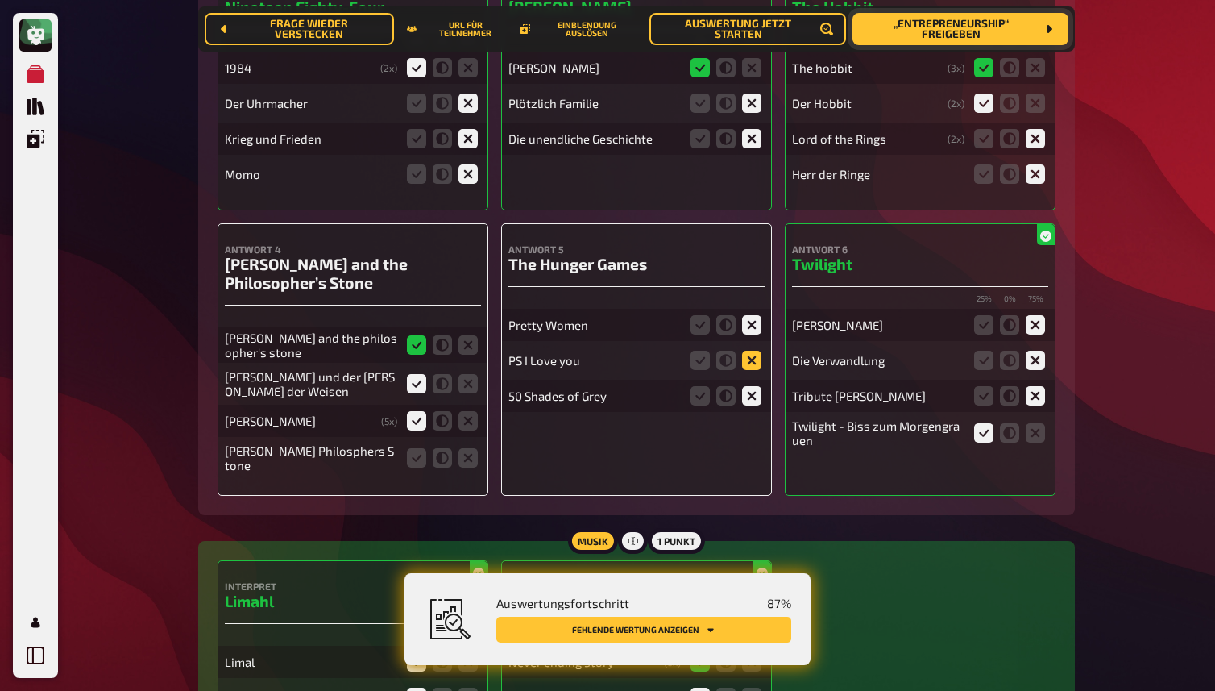
click at [757, 363] on icon at bounding box center [751, 360] width 19 height 19
click at [0, 0] on input "radio" at bounding box center [0, 0] width 0 height 0
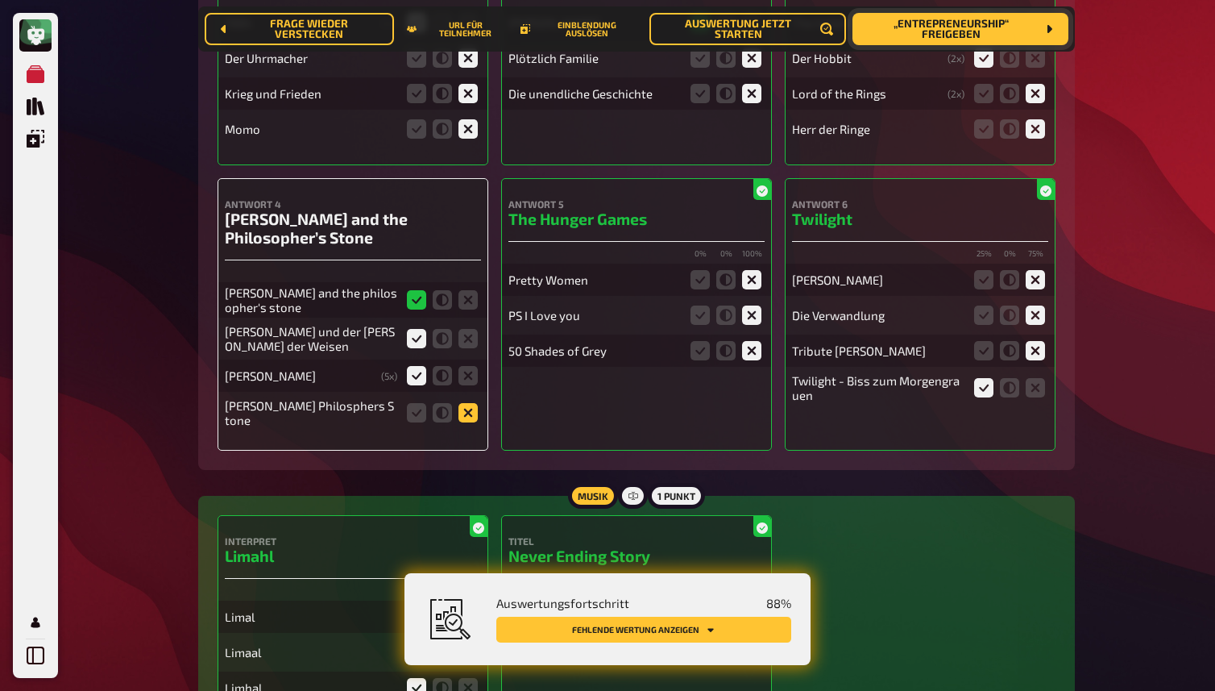
scroll to position [8497, 0]
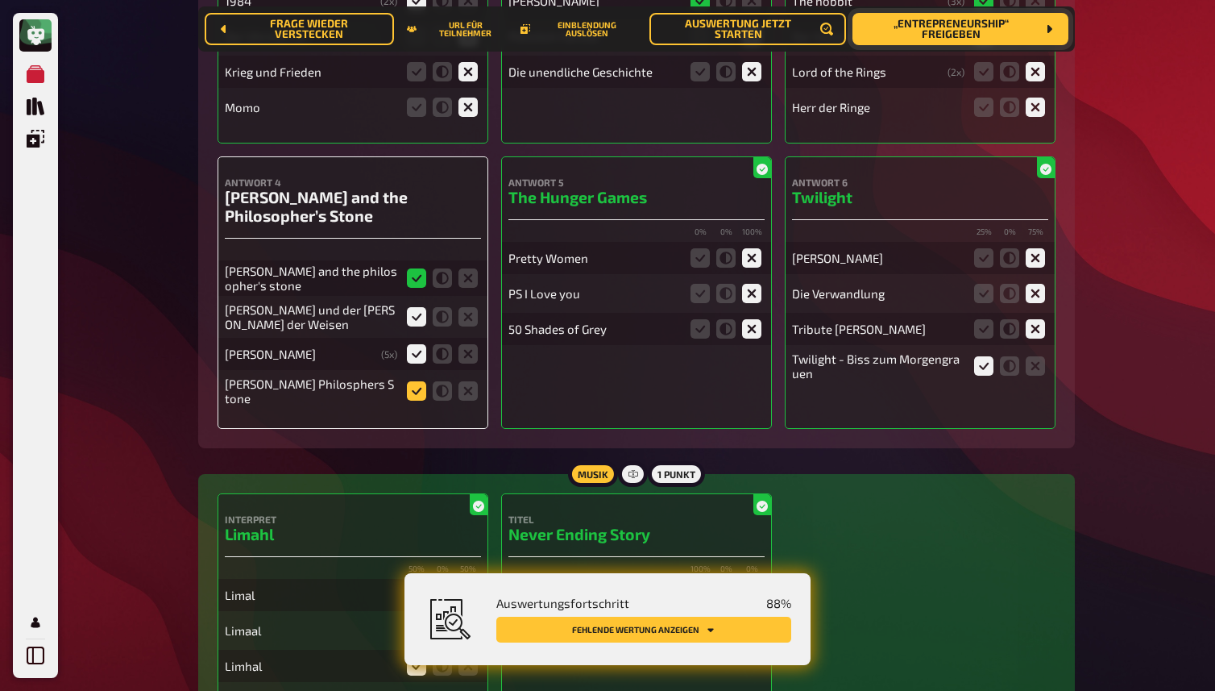
click at [415, 393] on icon at bounding box center [416, 390] width 19 height 19
click at [0, 0] on input "radio" at bounding box center [0, 0] width 0 height 0
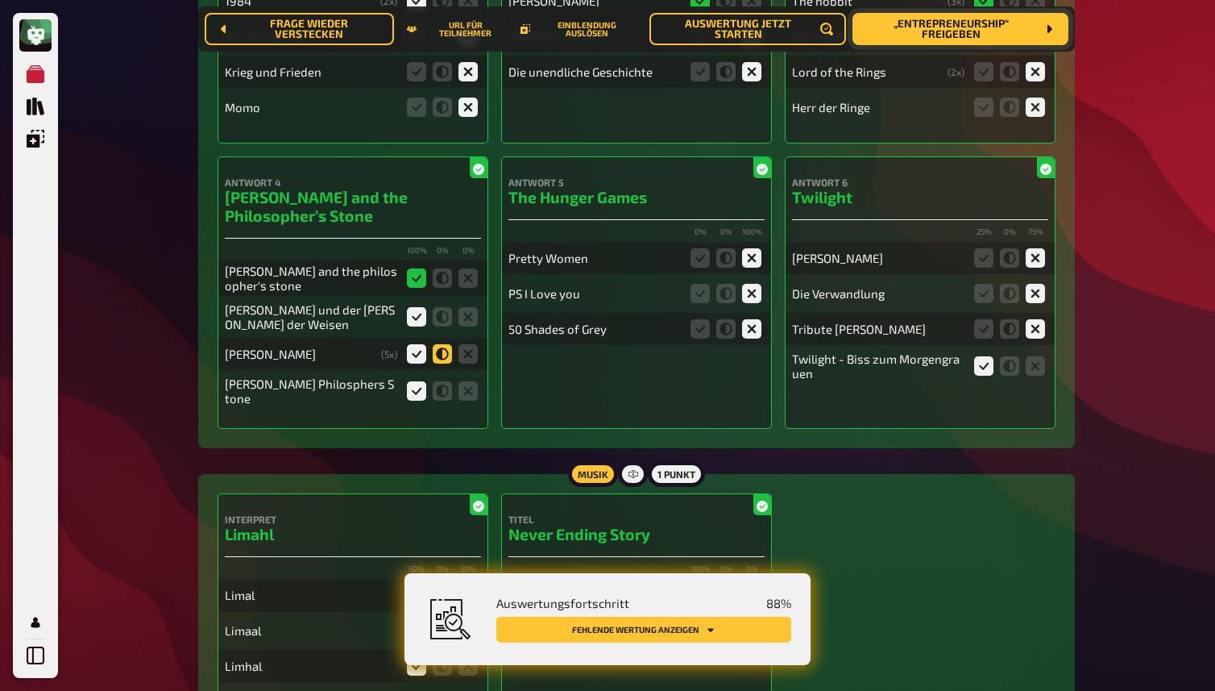
click at [444, 358] on icon at bounding box center [442, 353] width 19 height 19
click at [0, 0] on input "radio" at bounding box center [0, 0] width 0 height 0
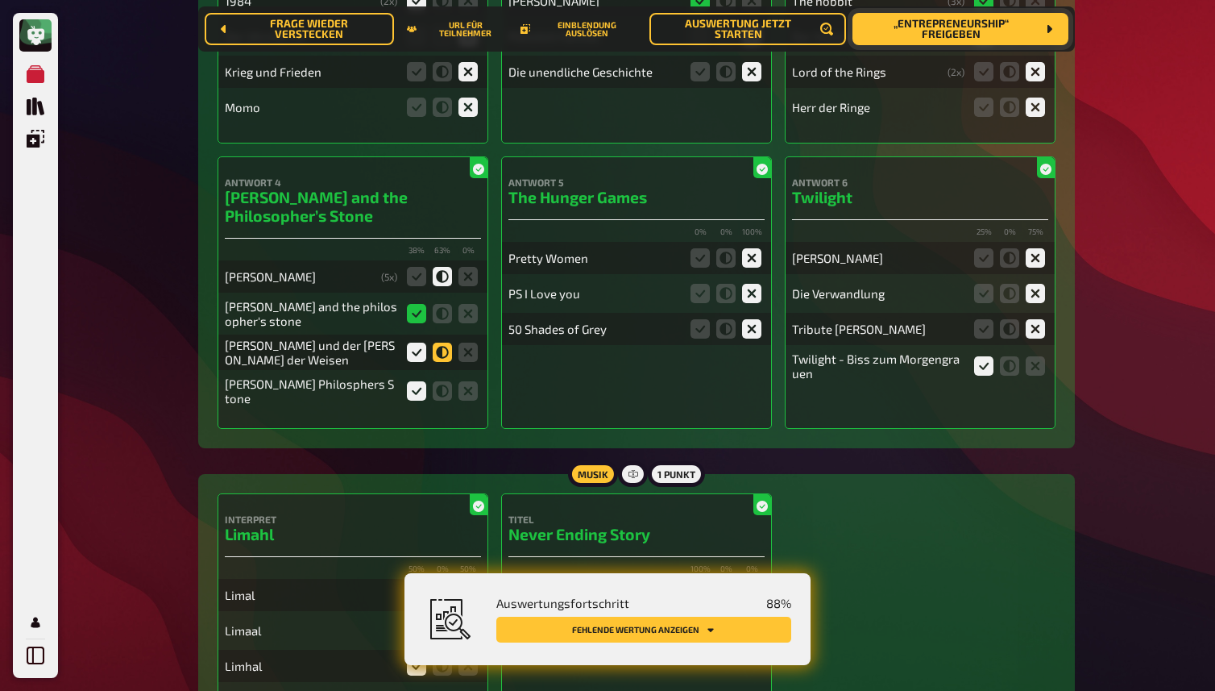
click at [448, 357] on icon at bounding box center [442, 351] width 19 height 19
click at [0, 0] on input "radio" at bounding box center [0, 0] width 0 height 0
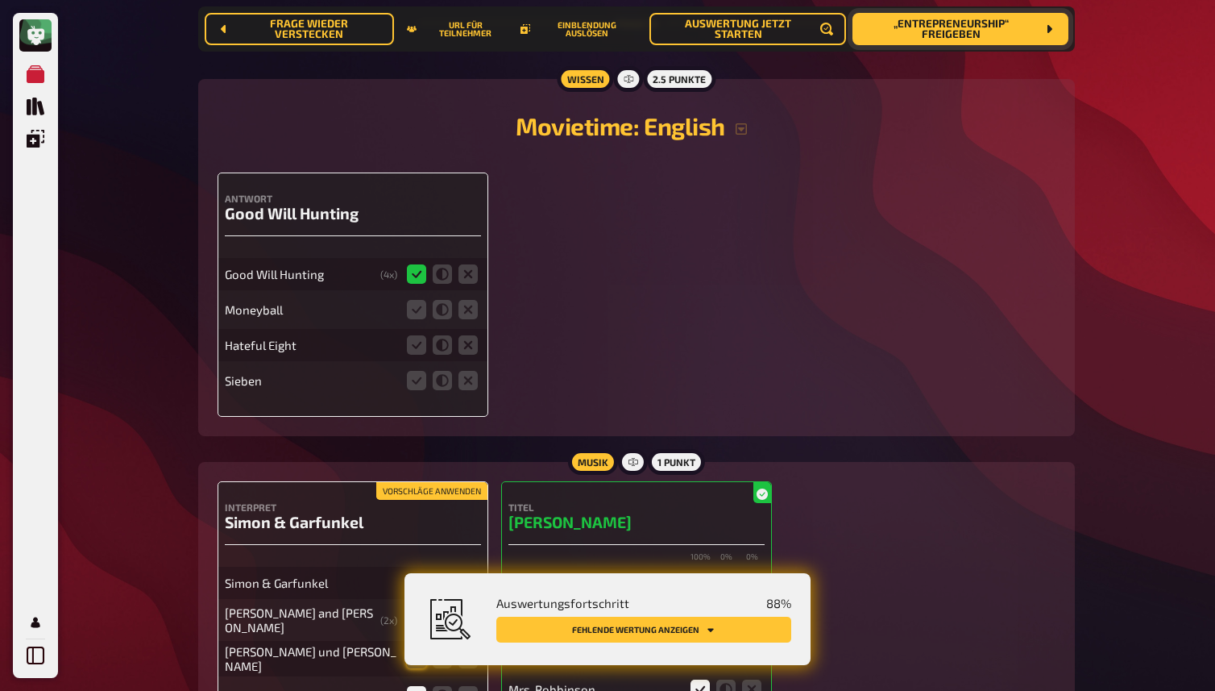
scroll to position [9382, 0]
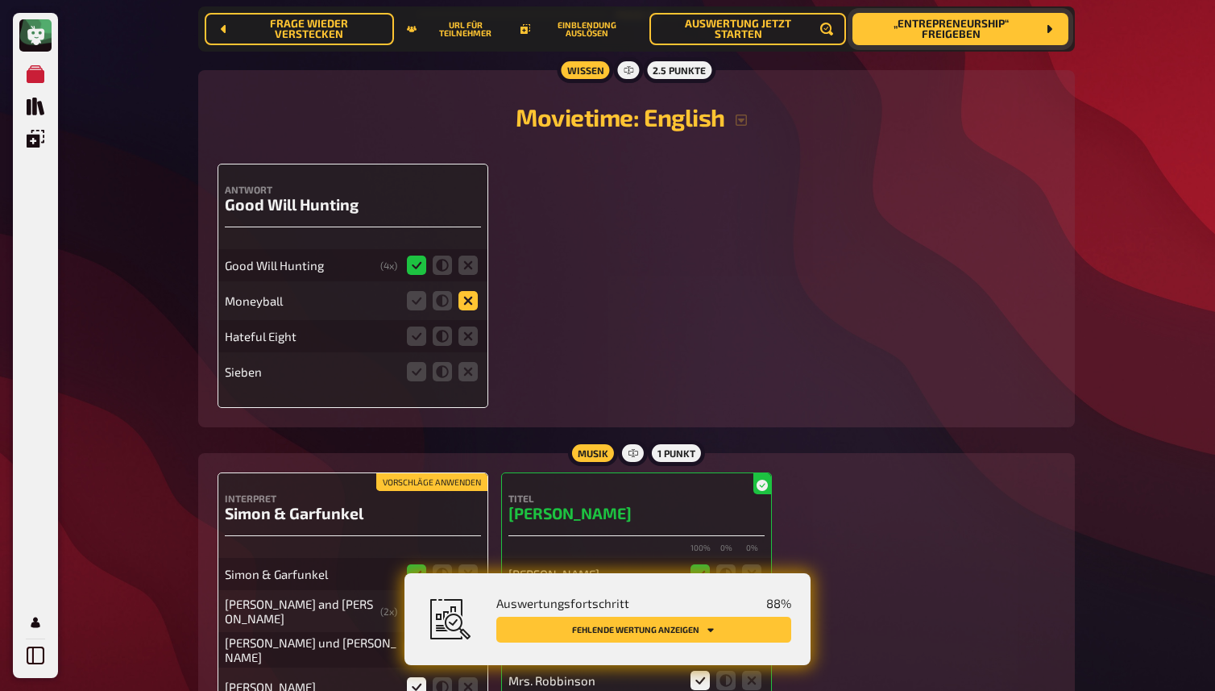
click at [468, 293] on icon at bounding box center [468, 300] width 19 height 19
click at [0, 0] on input "radio" at bounding box center [0, 0] width 0 height 0
click at [468, 328] on icon at bounding box center [468, 335] width 19 height 19
click at [0, 0] on input "radio" at bounding box center [0, 0] width 0 height 0
click at [468, 372] on icon at bounding box center [468, 371] width 19 height 19
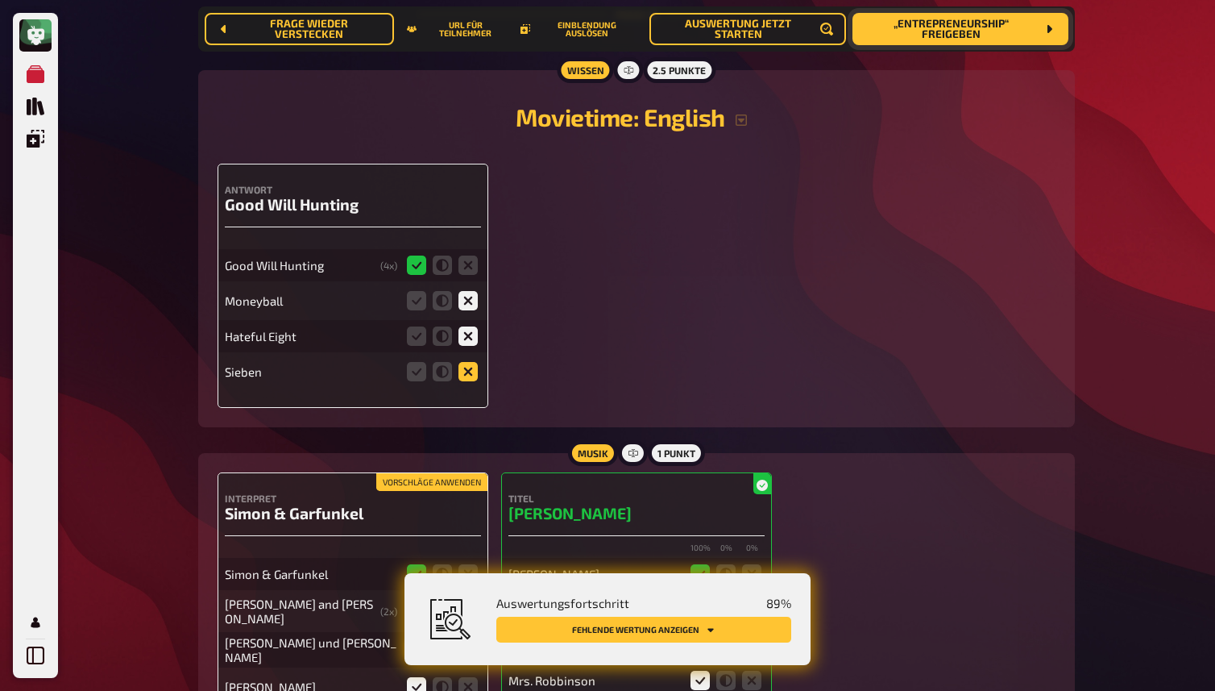
click at [0, 0] on input "radio" at bounding box center [0, 0] width 0 height 0
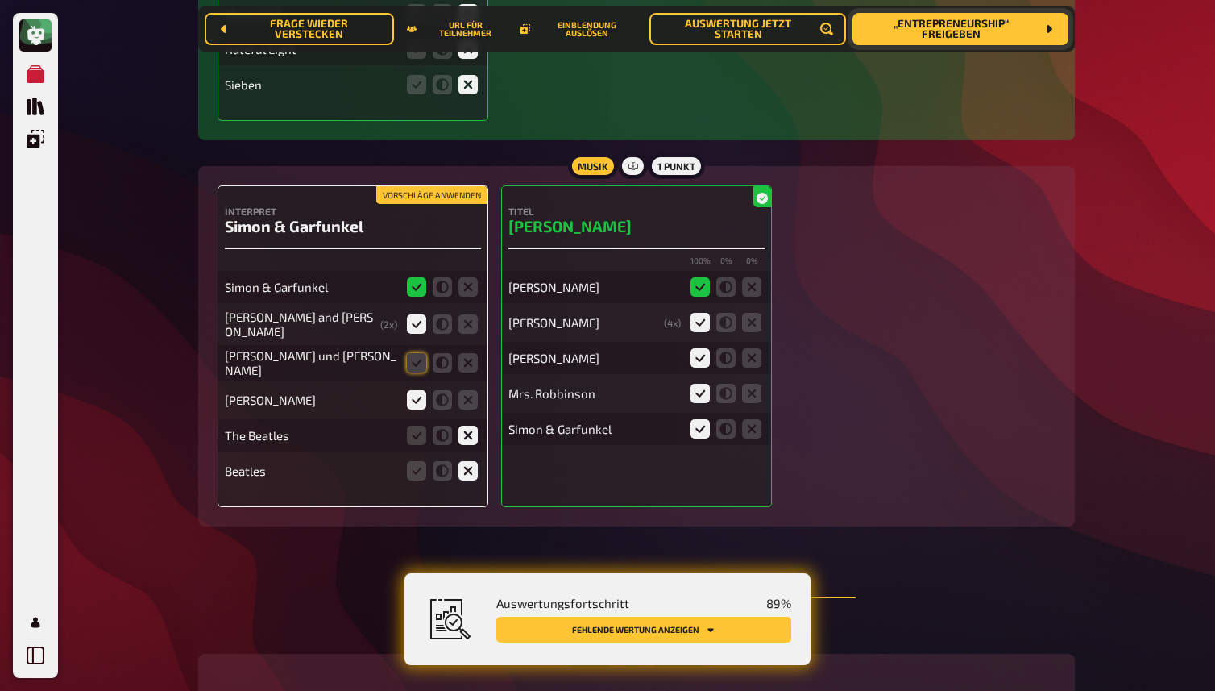
scroll to position [9714, 0]
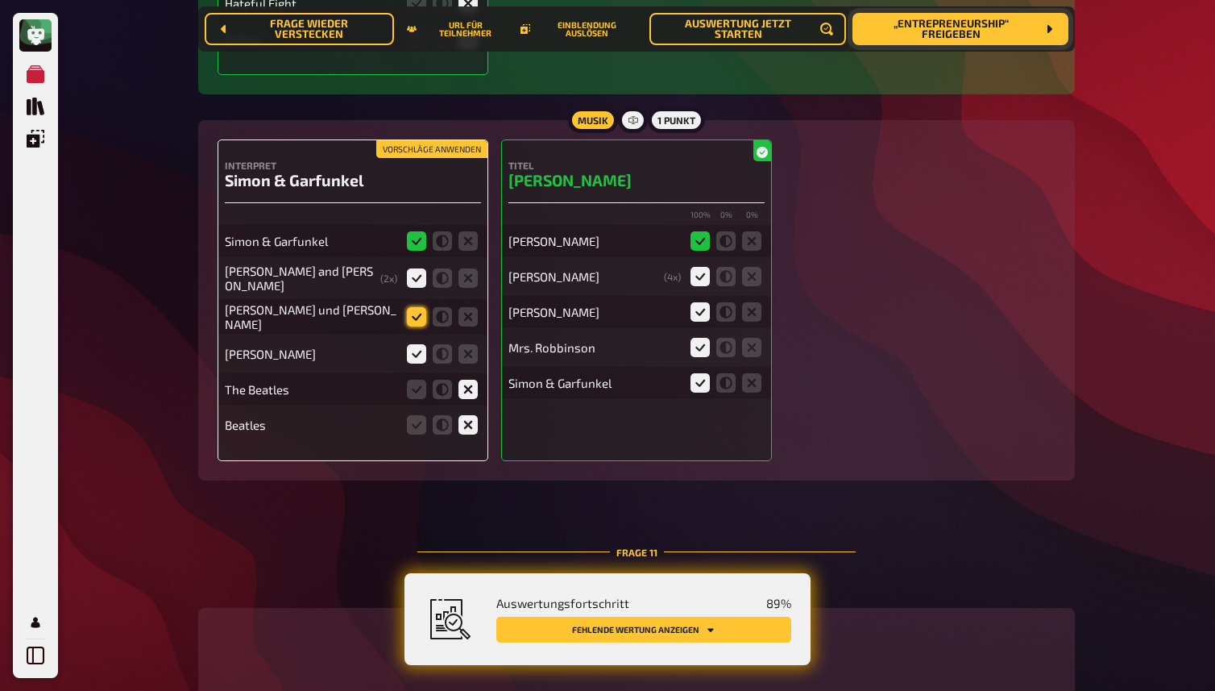
click at [421, 320] on icon at bounding box center [416, 316] width 19 height 19
click at [0, 0] on input "radio" at bounding box center [0, 0] width 0 height 0
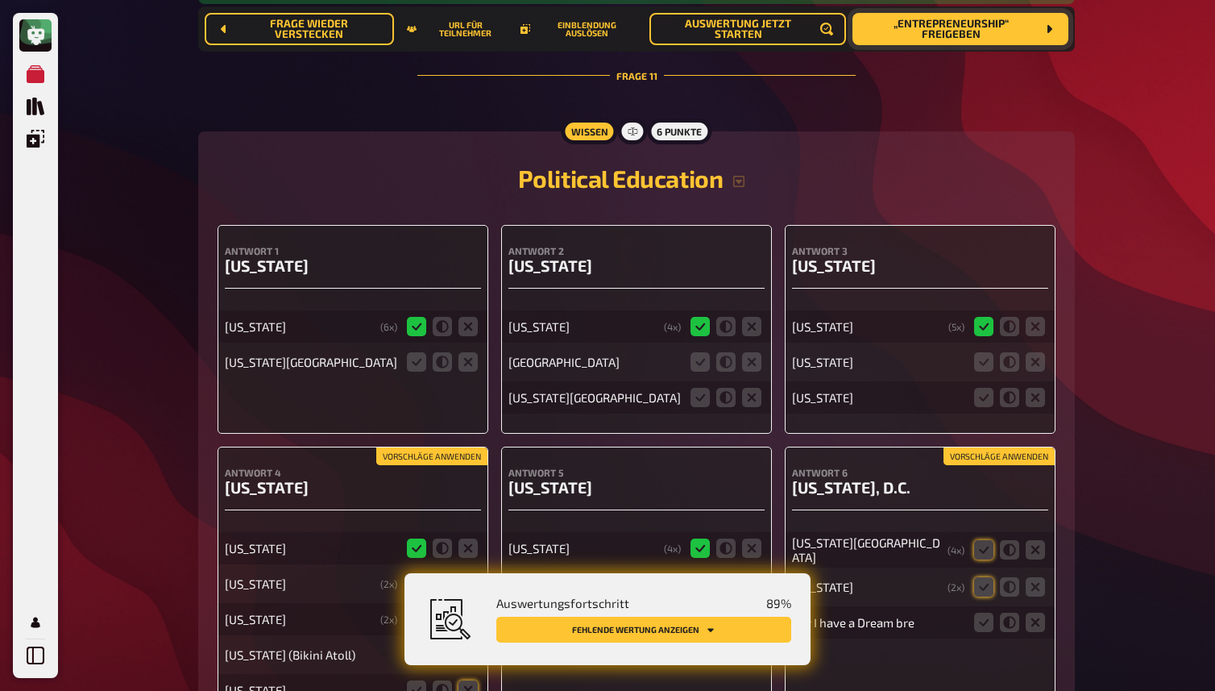
scroll to position [10195, 0]
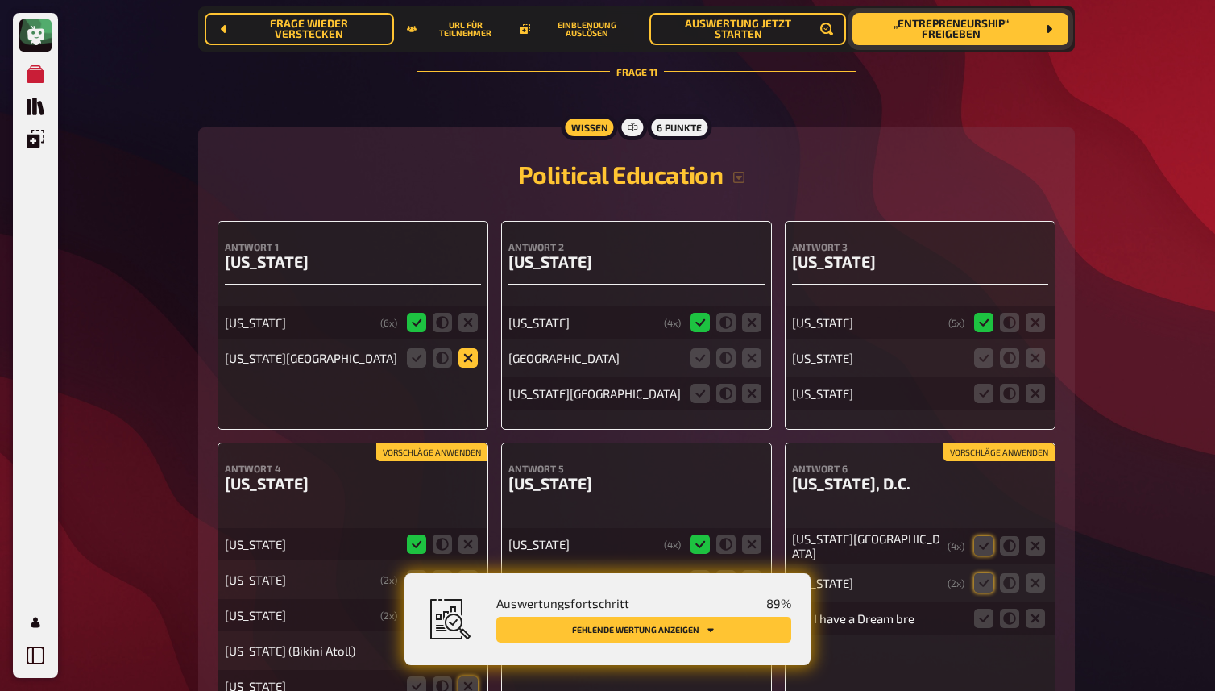
click at [467, 356] on icon at bounding box center [468, 357] width 19 height 19
click at [0, 0] on input "radio" at bounding box center [0, 0] width 0 height 0
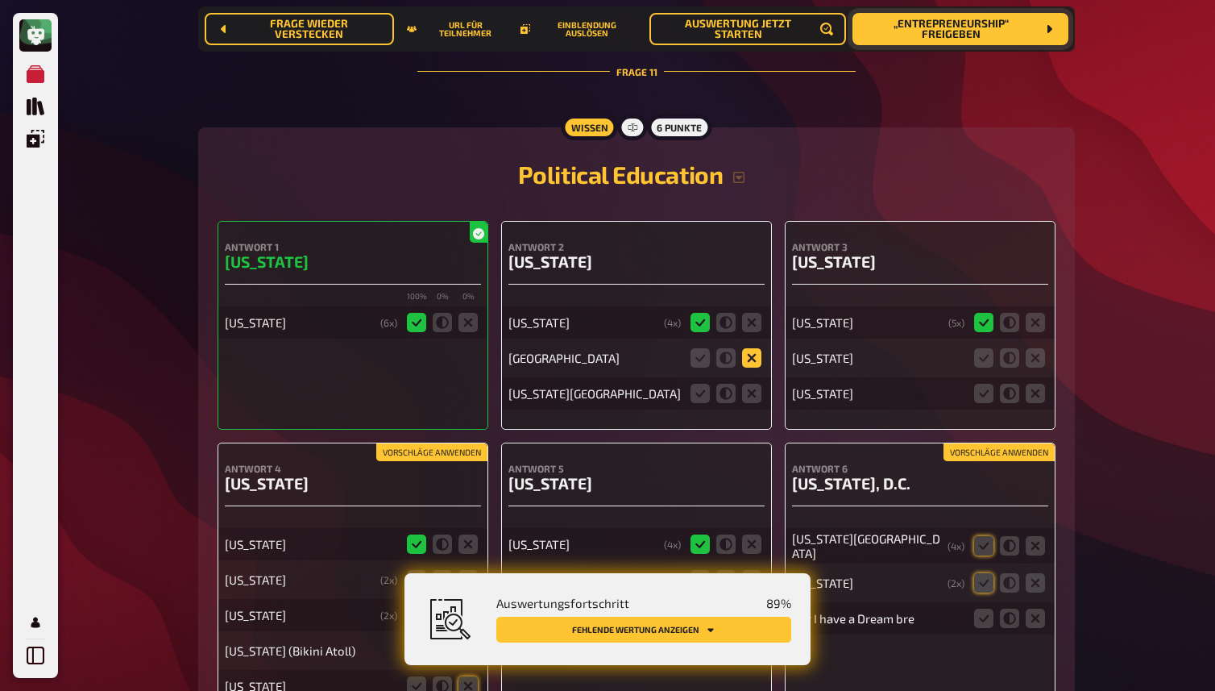
click at [754, 355] on icon at bounding box center [751, 357] width 19 height 19
click at [0, 0] on input "radio" at bounding box center [0, 0] width 0 height 0
click at [757, 401] on fieldset at bounding box center [725, 393] width 77 height 26
click at [754, 394] on icon at bounding box center [751, 393] width 19 height 19
click at [0, 0] on input "radio" at bounding box center [0, 0] width 0 height 0
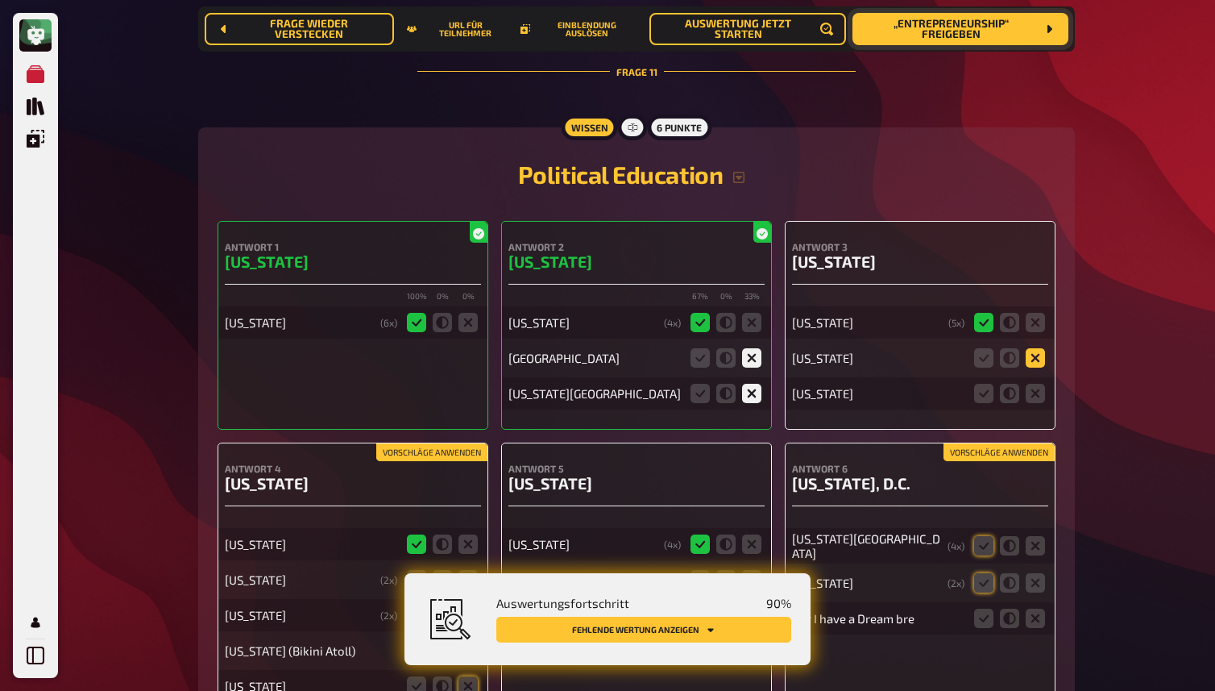
click at [1034, 351] on icon at bounding box center [1035, 357] width 19 height 19
click at [0, 0] on input "radio" at bounding box center [0, 0] width 0 height 0
click at [1040, 392] on icon at bounding box center [1035, 393] width 19 height 19
click at [0, 0] on input "radio" at bounding box center [0, 0] width 0 height 0
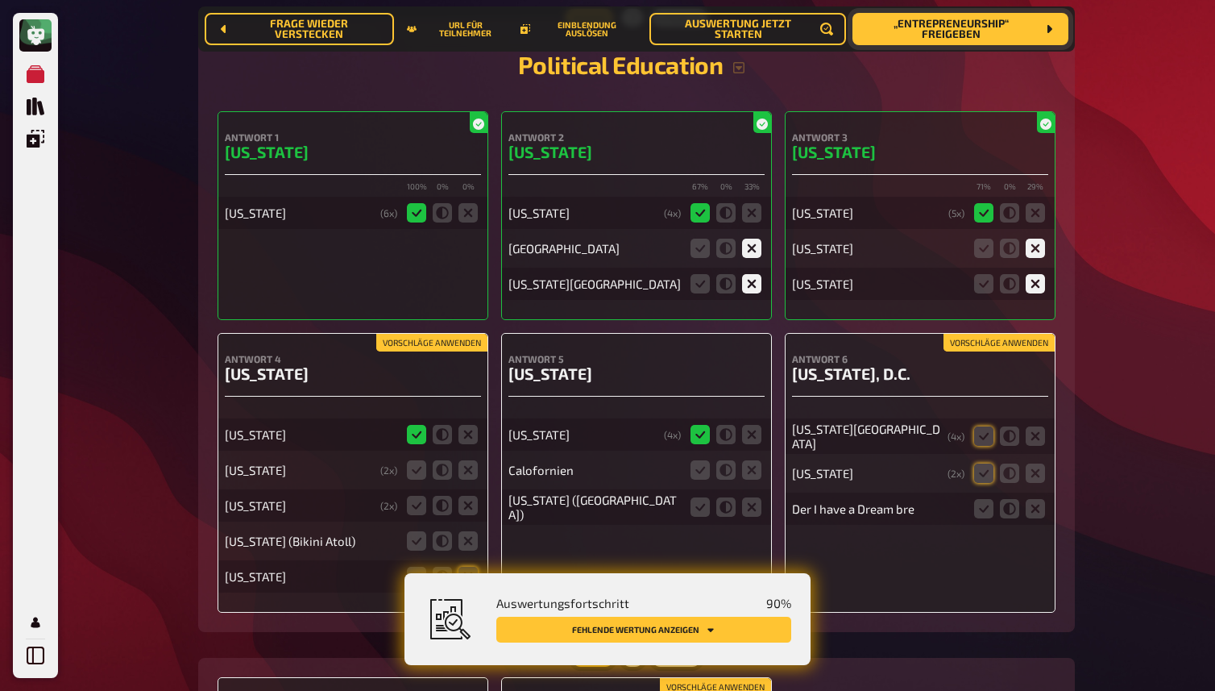
scroll to position [10314, 0]
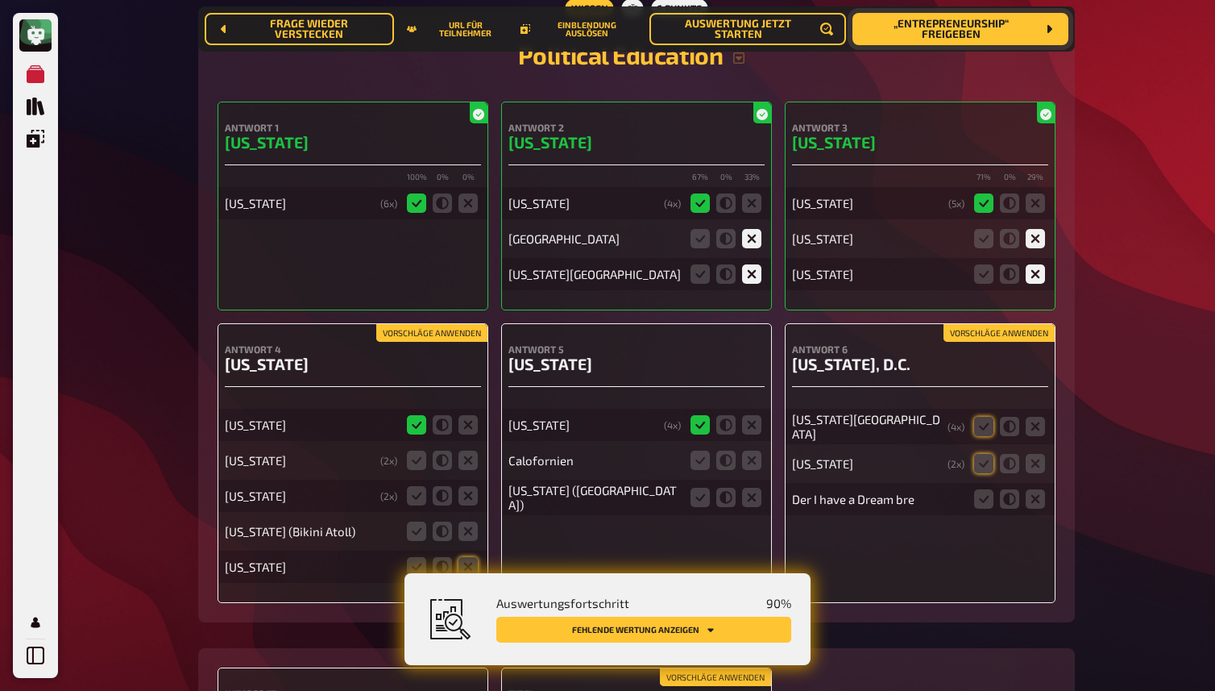
click at [1013, 330] on button "Vorschläge anwenden" at bounding box center [999, 333] width 111 height 18
click at [1040, 492] on icon at bounding box center [1035, 498] width 19 height 19
click at [0, 0] on input "radio" at bounding box center [0, 0] width 0 height 0
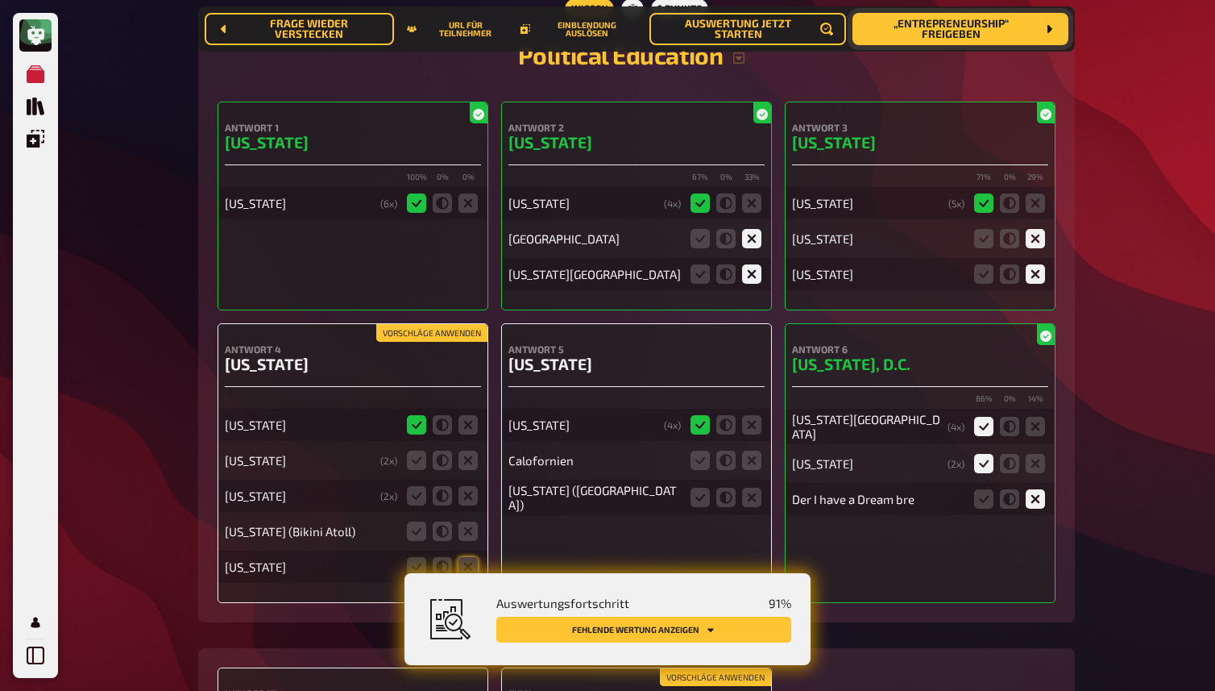
click at [762, 456] on fieldset at bounding box center [725, 460] width 77 height 26
click at [746, 459] on icon at bounding box center [751, 459] width 19 height 19
click at [0, 0] on input "radio" at bounding box center [0, 0] width 0 height 0
click at [697, 494] on icon at bounding box center [700, 497] width 19 height 19
click at [0, 0] on input "radio" at bounding box center [0, 0] width 0 height 0
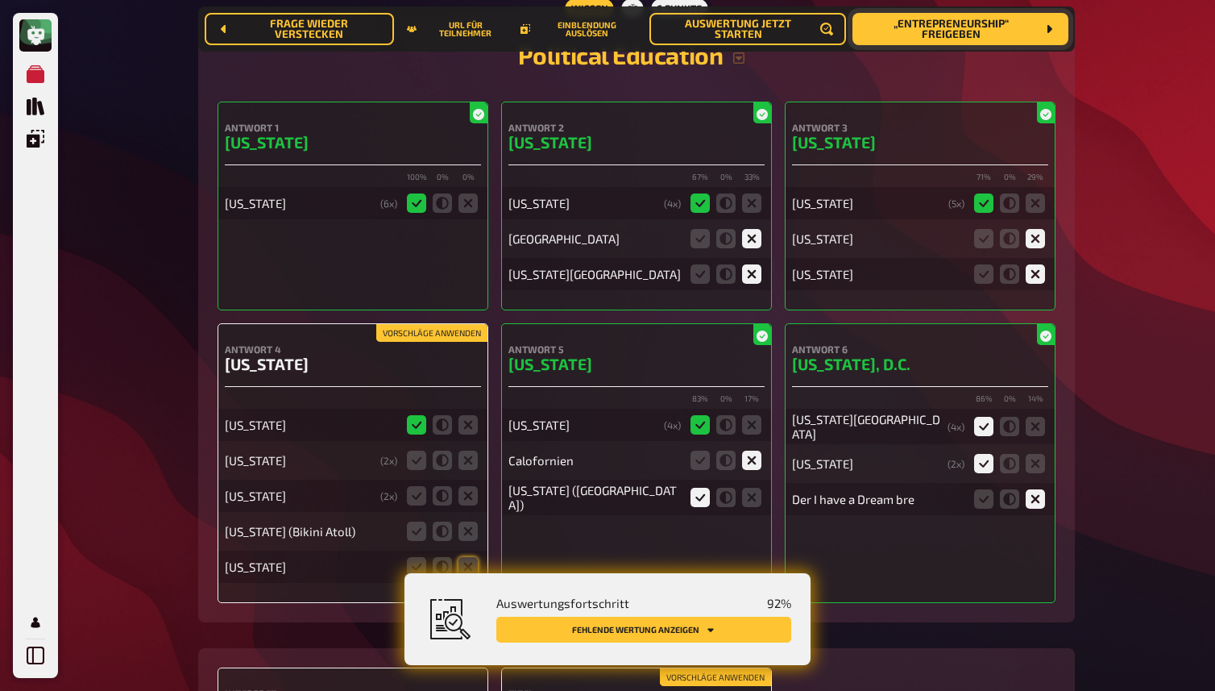
scroll to position [10386, 0]
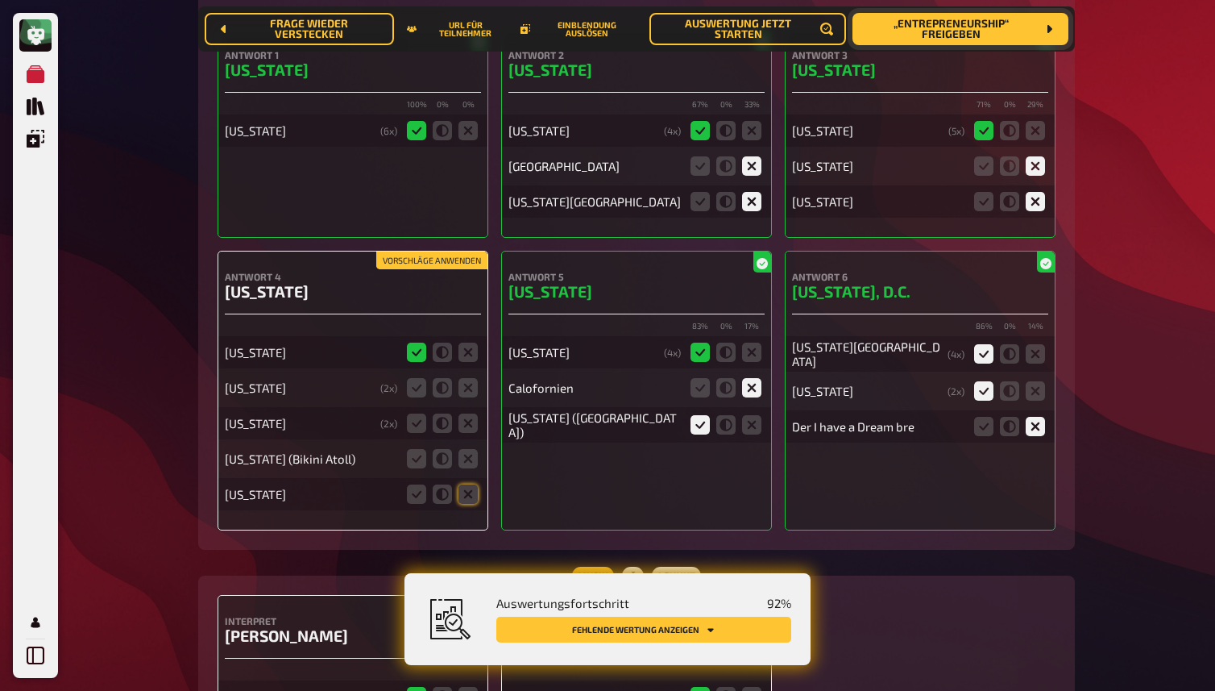
click at [432, 255] on button "Vorschläge anwenden" at bounding box center [431, 260] width 111 height 18
click at [463, 387] on icon at bounding box center [468, 387] width 19 height 19
click at [0, 0] on input "radio" at bounding box center [0, 0] width 0 height 0
click at [470, 413] on icon at bounding box center [468, 422] width 19 height 19
click at [0, 0] on input "radio" at bounding box center [0, 0] width 0 height 0
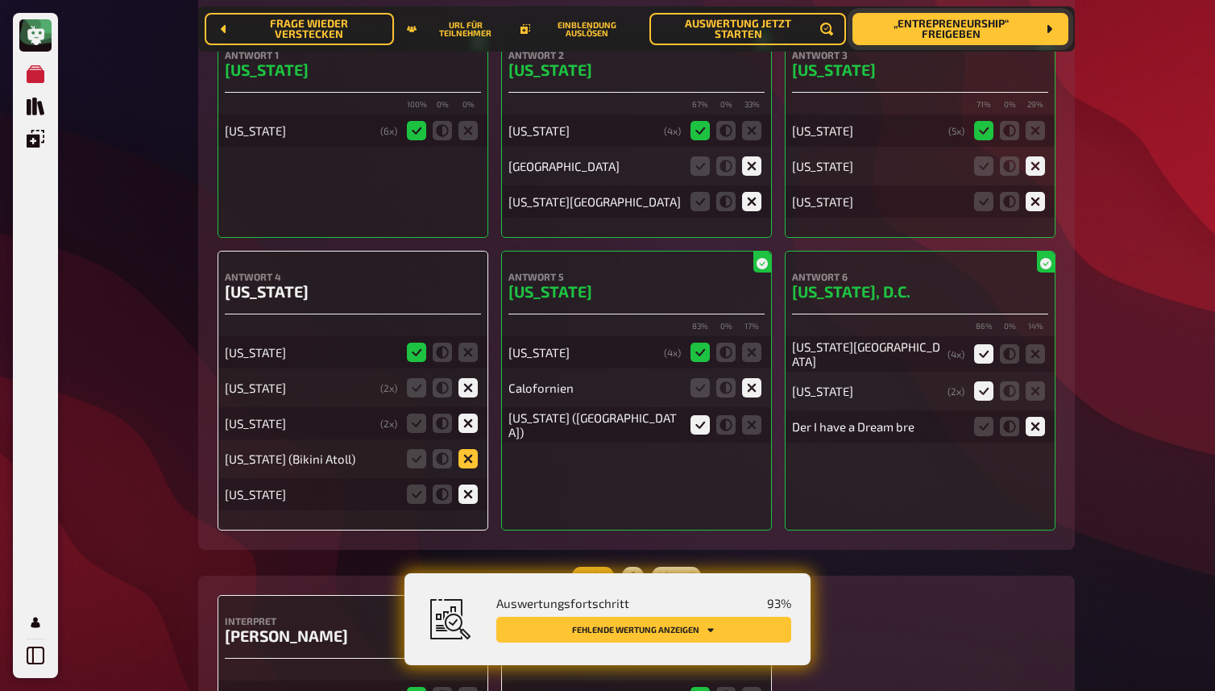
click at [469, 458] on icon at bounding box center [468, 458] width 19 height 19
click at [0, 0] on input "radio" at bounding box center [0, 0] width 0 height 0
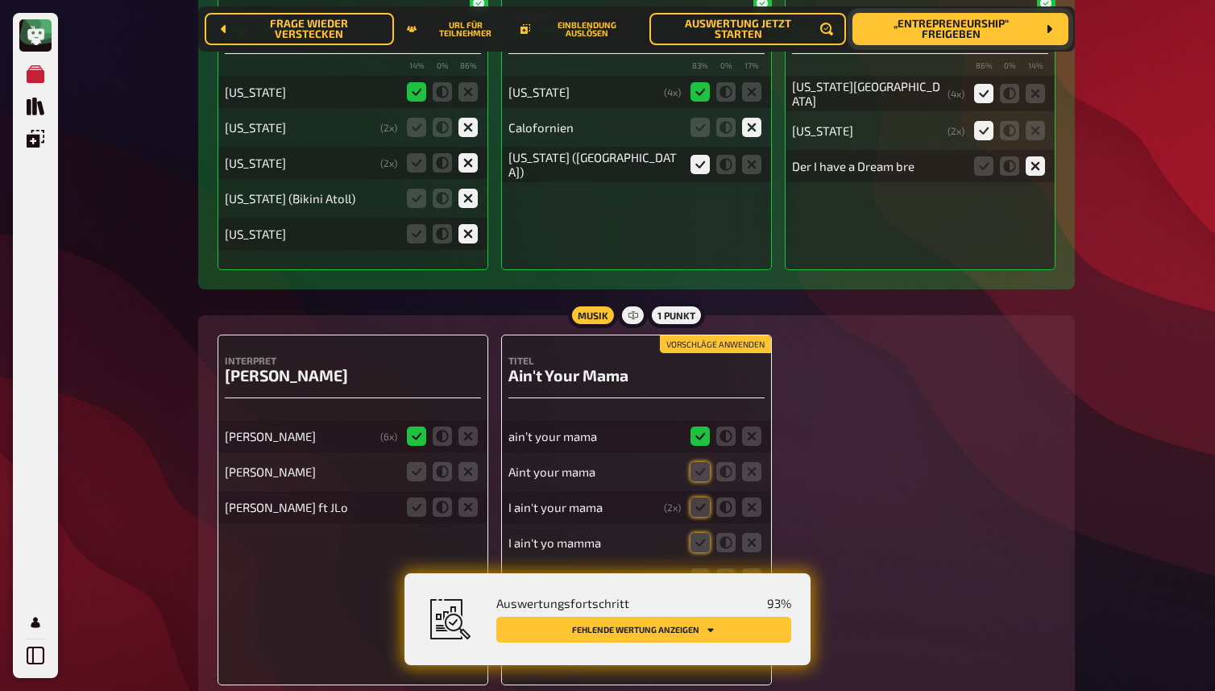
scroll to position [10648, 0]
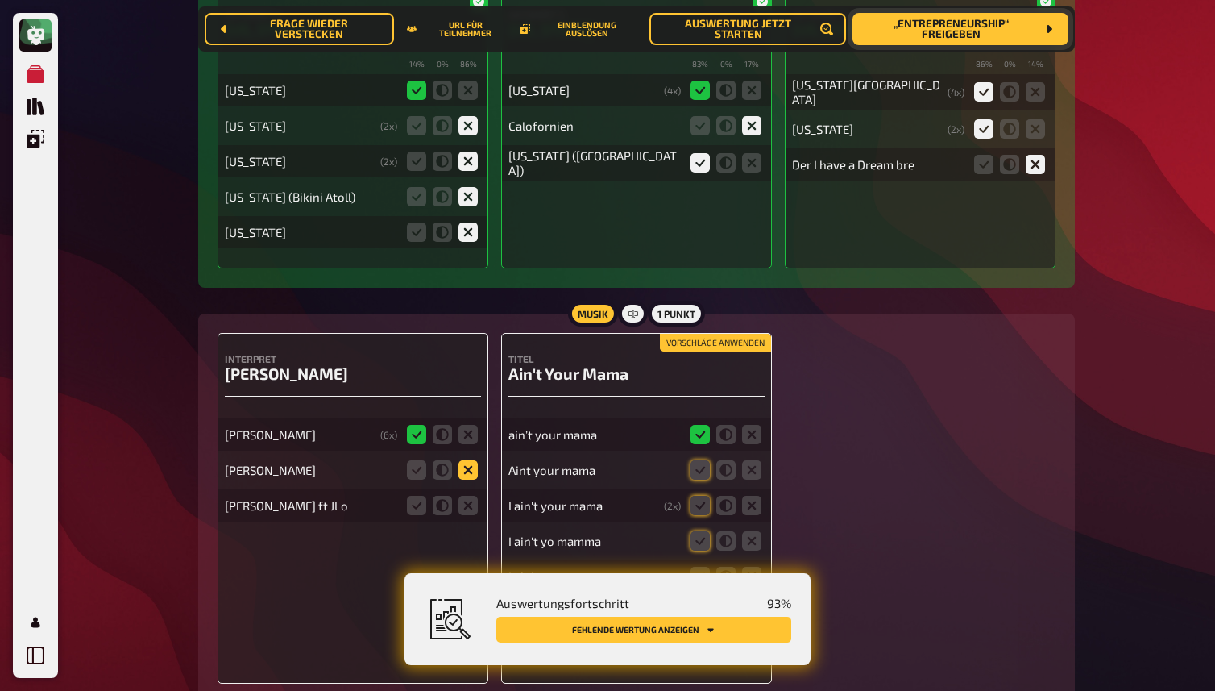
click at [469, 471] on icon at bounding box center [468, 469] width 19 height 19
click at [0, 0] on input "radio" at bounding box center [0, 0] width 0 height 0
click at [472, 503] on icon at bounding box center [468, 505] width 19 height 19
click at [0, 0] on input "radio" at bounding box center [0, 0] width 0 height 0
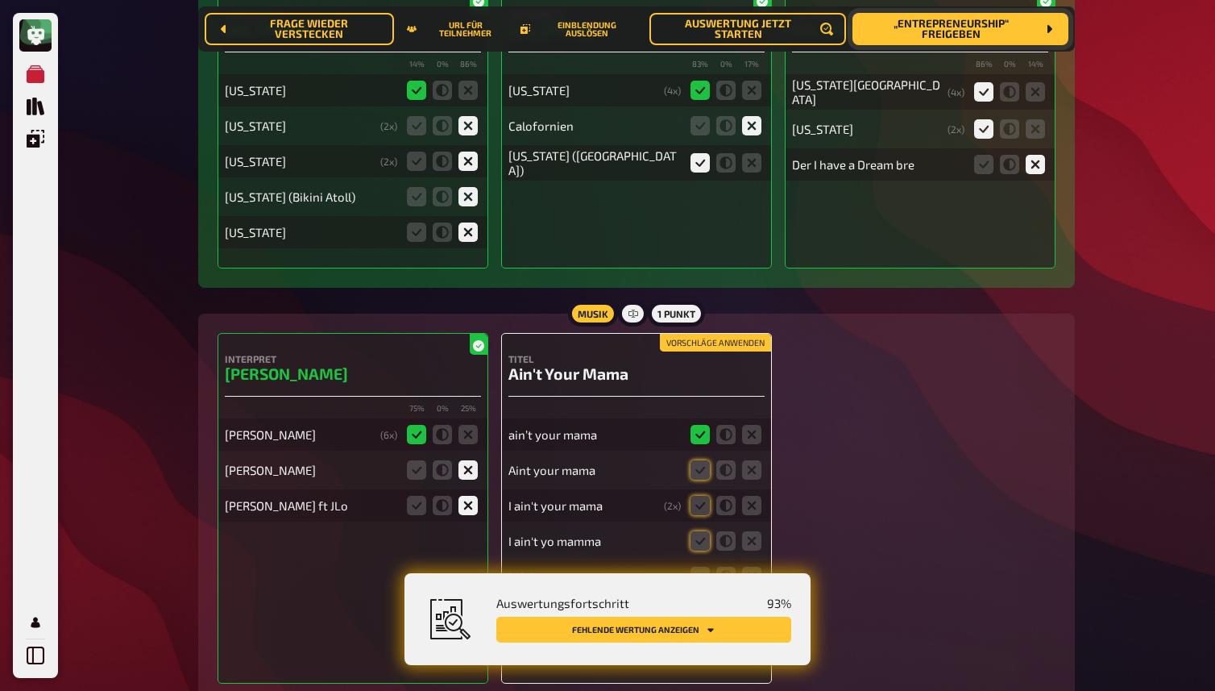
click at [718, 345] on button "Vorschläge anwenden" at bounding box center [715, 343] width 111 height 18
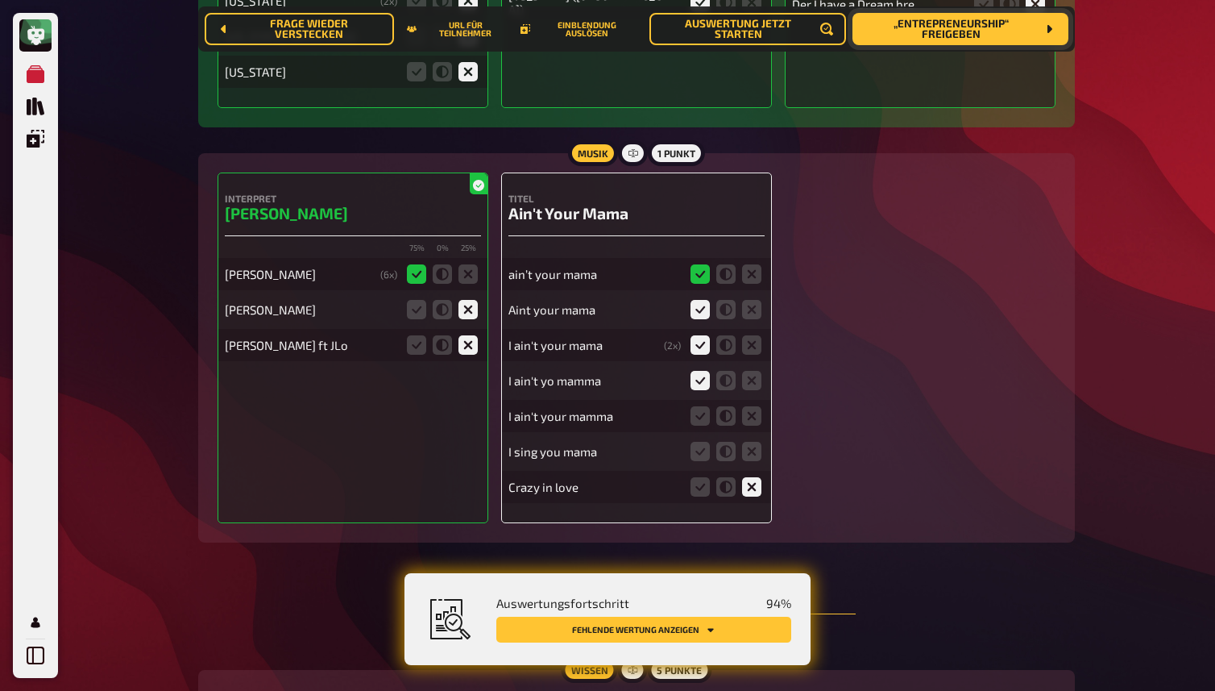
scroll to position [10860, 0]
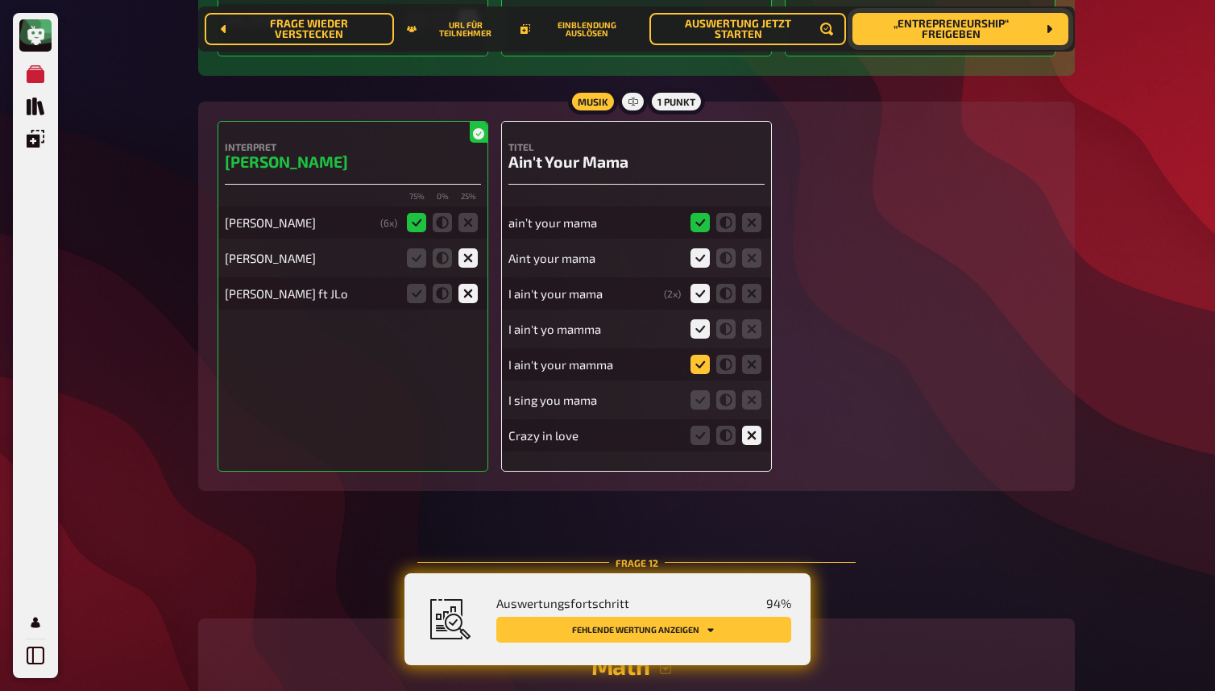
click at [696, 363] on icon at bounding box center [700, 364] width 19 height 19
click at [0, 0] on input "radio" at bounding box center [0, 0] width 0 height 0
click at [730, 393] on icon at bounding box center [725, 399] width 19 height 19
click at [0, 0] on input "radio" at bounding box center [0, 0] width 0 height 0
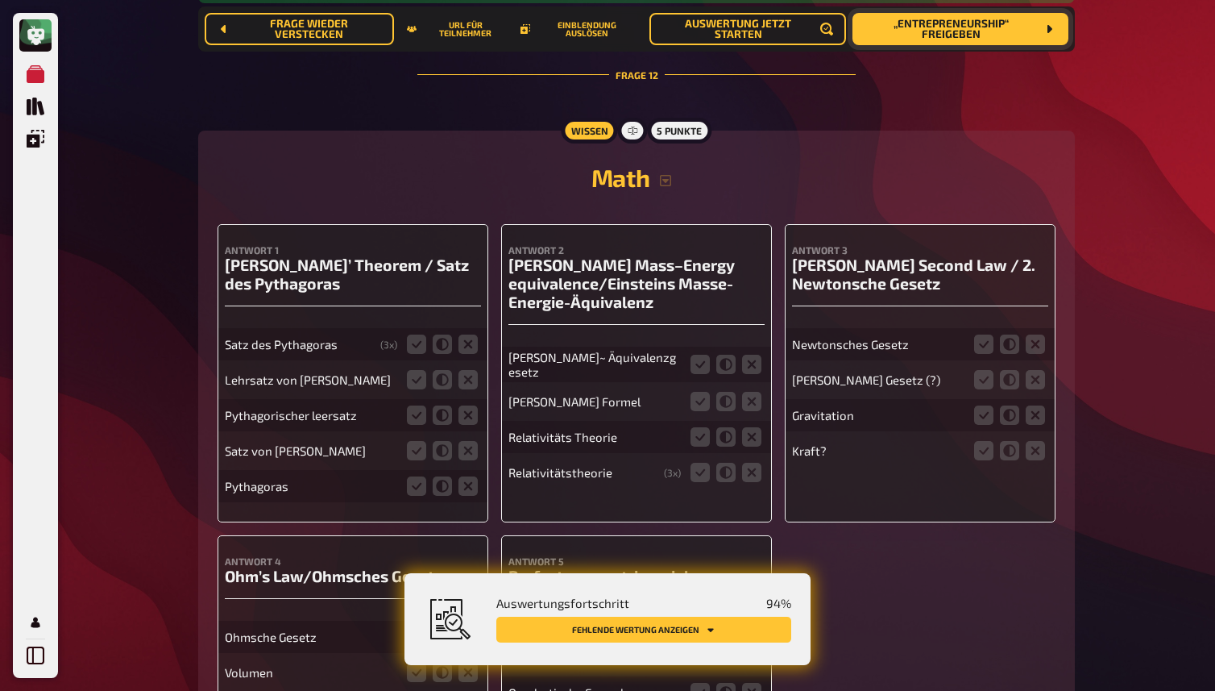
scroll to position [11354, 0]
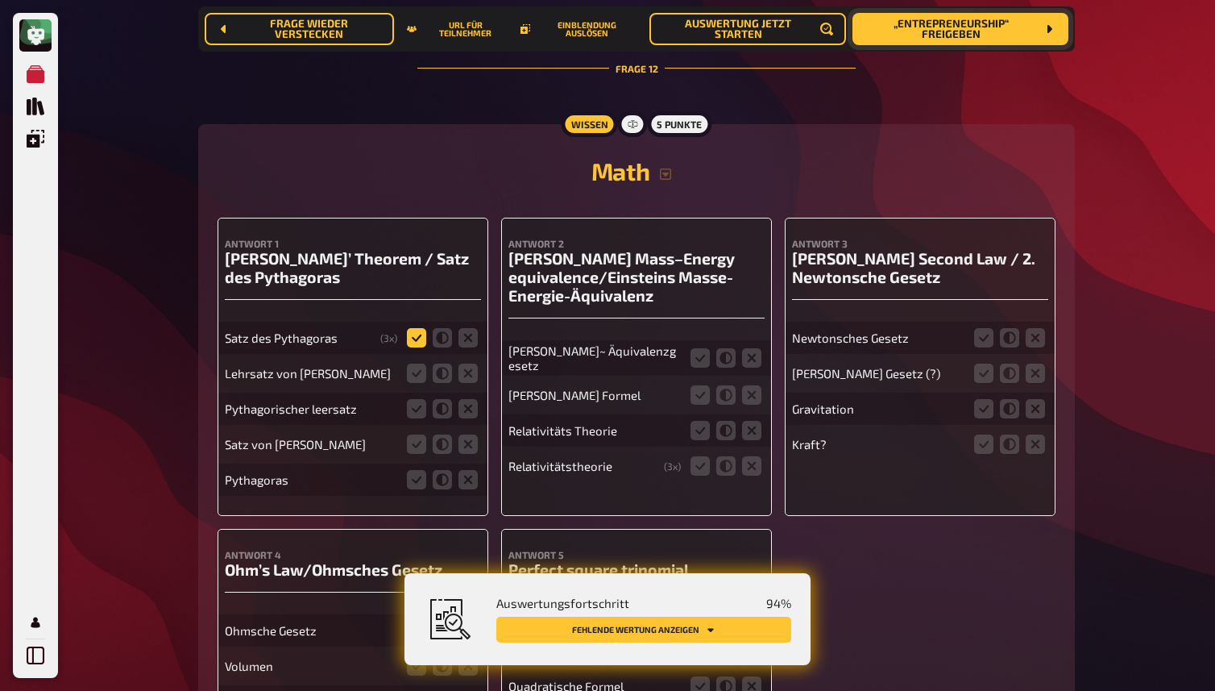
click at [416, 334] on icon at bounding box center [416, 337] width 19 height 19
click at [0, 0] on input "radio" at bounding box center [0, 0] width 0 height 0
click at [419, 371] on icon at bounding box center [416, 372] width 19 height 19
click at [0, 0] on input "radio" at bounding box center [0, 0] width 0 height 0
click at [416, 410] on icon at bounding box center [416, 408] width 19 height 19
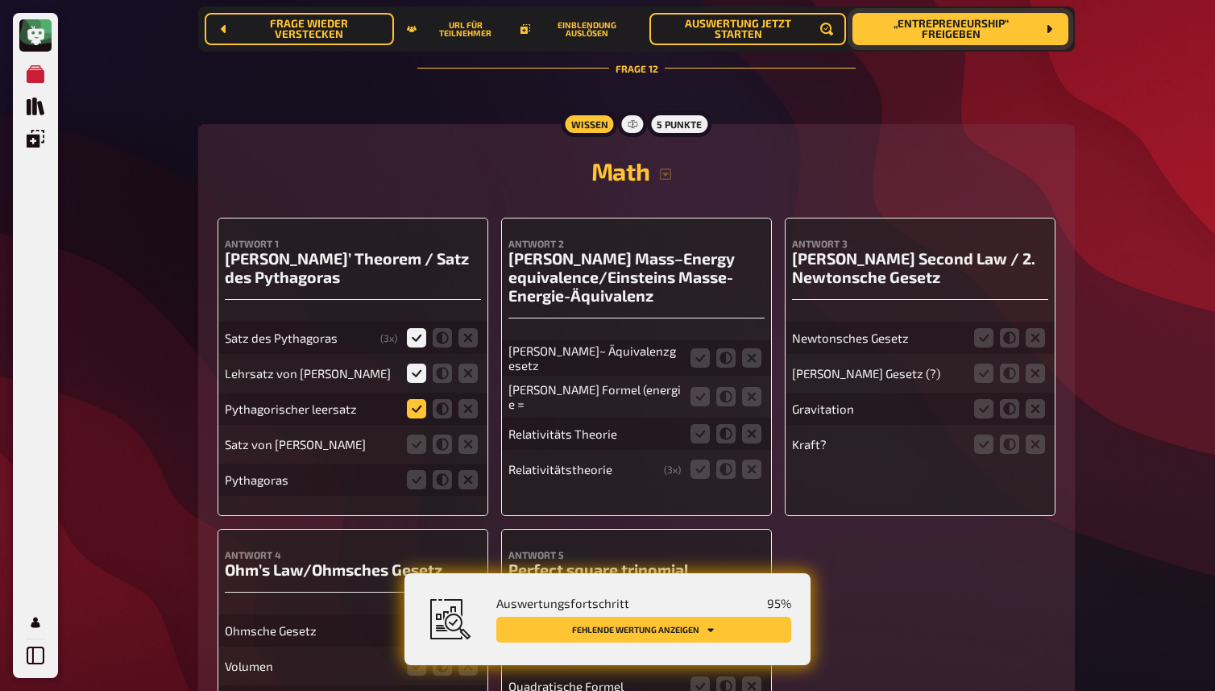
click at [0, 0] on input "radio" at bounding box center [0, 0] width 0 height 0
click at [412, 437] on icon at bounding box center [416, 443] width 19 height 19
click at [0, 0] on input "radio" at bounding box center [0, 0] width 0 height 0
click at [415, 483] on icon at bounding box center [416, 479] width 19 height 19
click at [0, 0] on input "radio" at bounding box center [0, 0] width 0 height 0
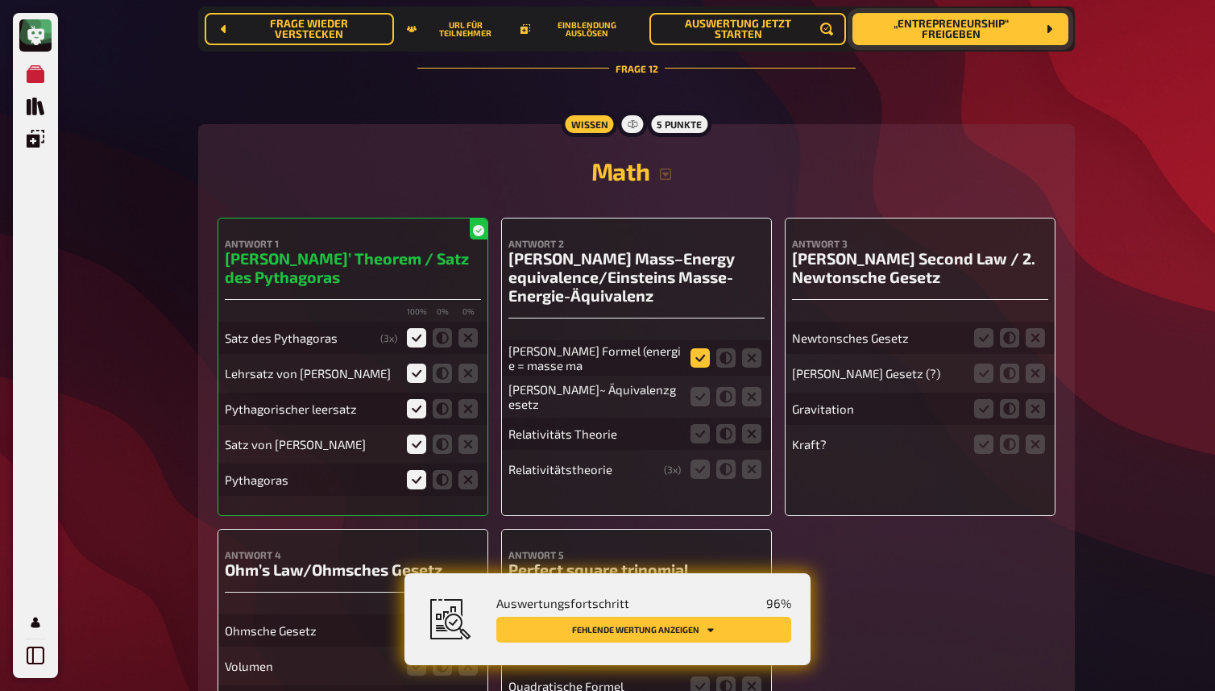
click at [703, 358] on icon at bounding box center [700, 357] width 19 height 19
click at [0, 0] on input "radio" at bounding box center [0, 0] width 0 height 0
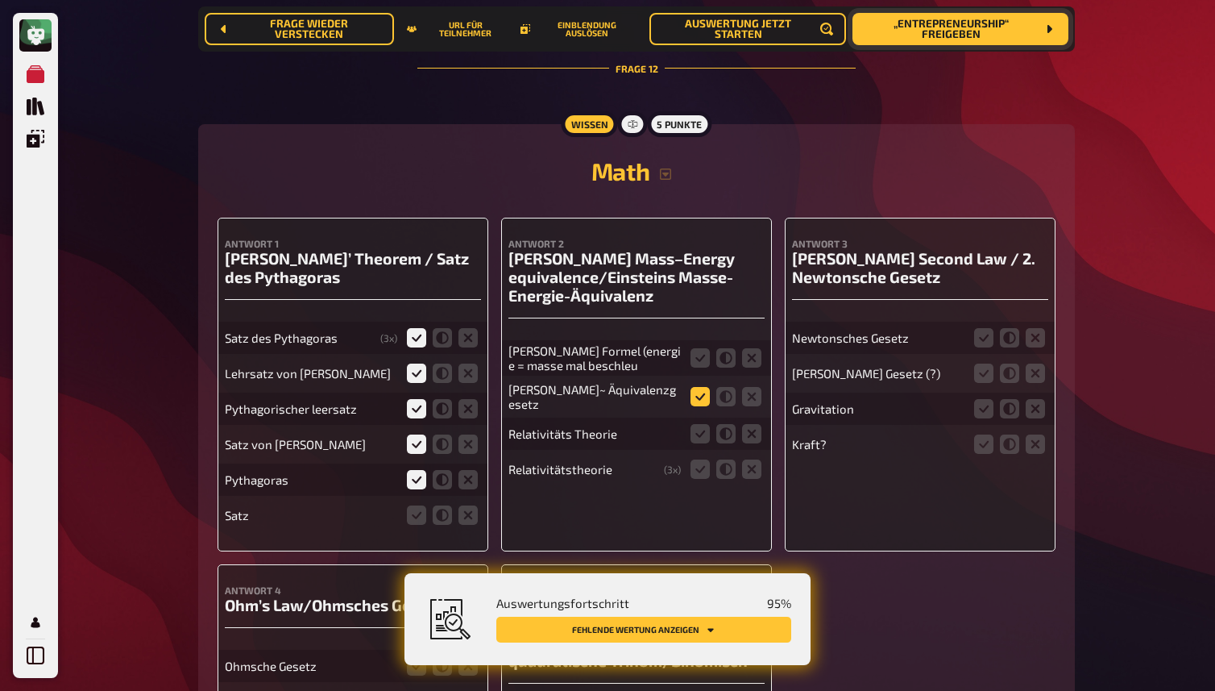
click at [700, 396] on icon at bounding box center [700, 396] width 19 height 19
click at [0, 0] on input "radio" at bounding box center [0, 0] width 0 height 0
click at [753, 427] on icon at bounding box center [751, 433] width 19 height 19
click at [0, 0] on input "radio" at bounding box center [0, 0] width 0 height 0
click at [753, 468] on icon at bounding box center [751, 468] width 19 height 19
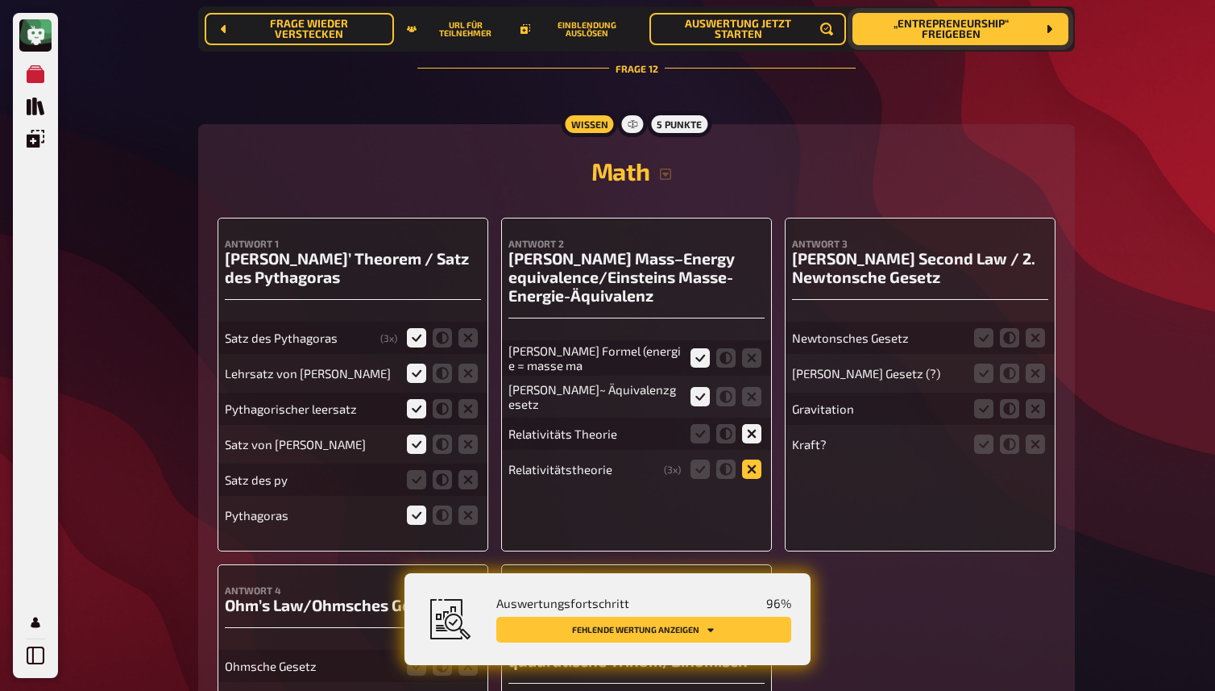
click at [0, 0] on input "radio" at bounding box center [0, 0] width 0 height 0
click at [985, 336] on icon at bounding box center [983, 337] width 19 height 19
click at [0, 0] on input "radio" at bounding box center [0, 0] width 0 height 0
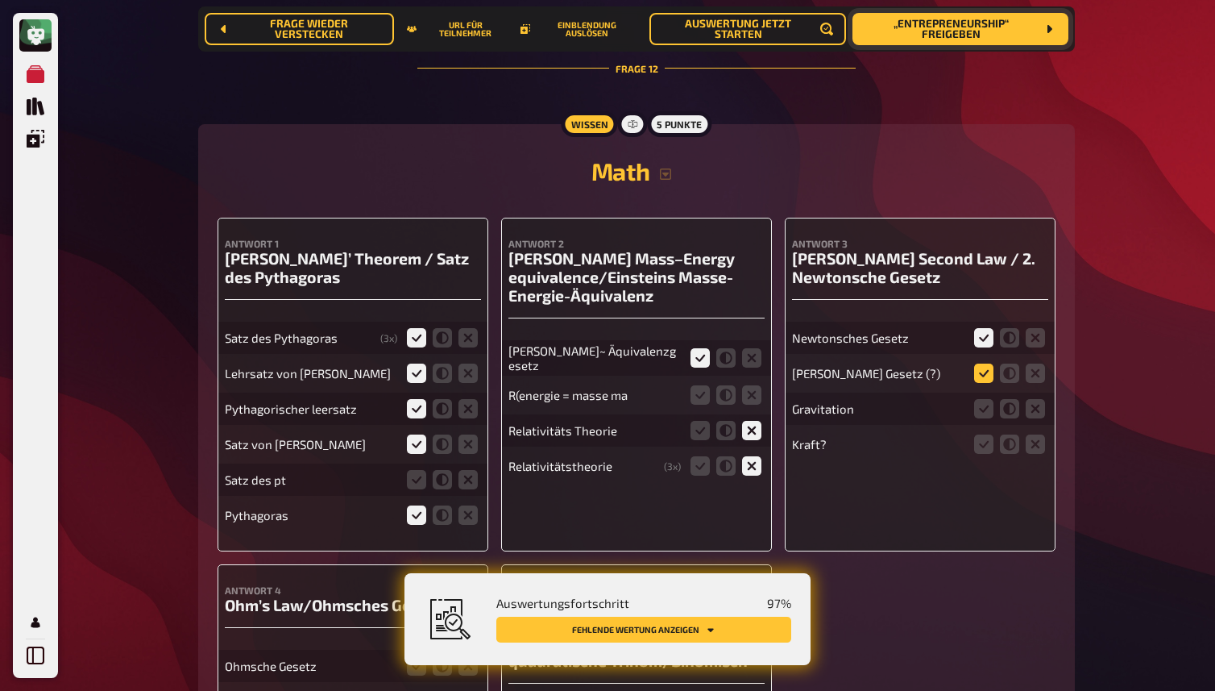
click at [986, 378] on icon at bounding box center [983, 372] width 19 height 19
click at [0, 0] on input "radio" at bounding box center [0, 0] width 0 height 0
click at [1036, 405] on icon at bounding box center [1035, 408] width 19 height 19
click at [0, 0] on input "radio" at bounding box center [0, 0] width 0 height 0
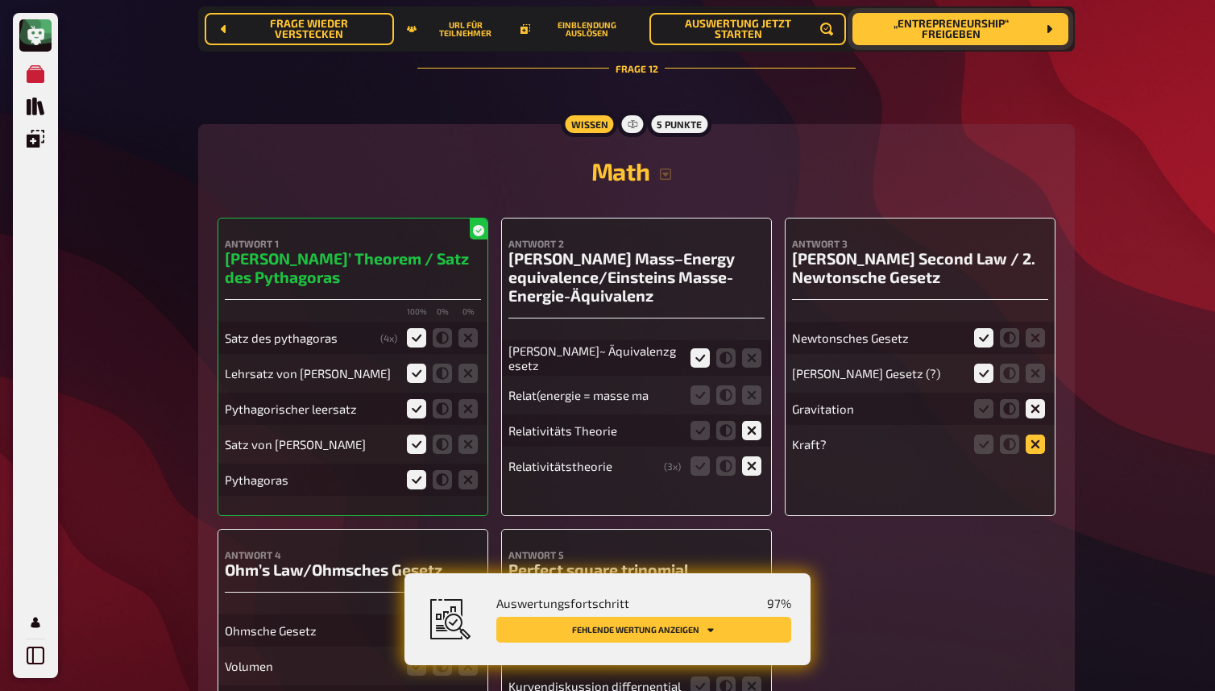
click at [1040, 450] on icon at bounding box center [1035, 443] width 19 height 19
click at [0, 0] on input "radio" at bounding box center [0, 0] width 0 height 0
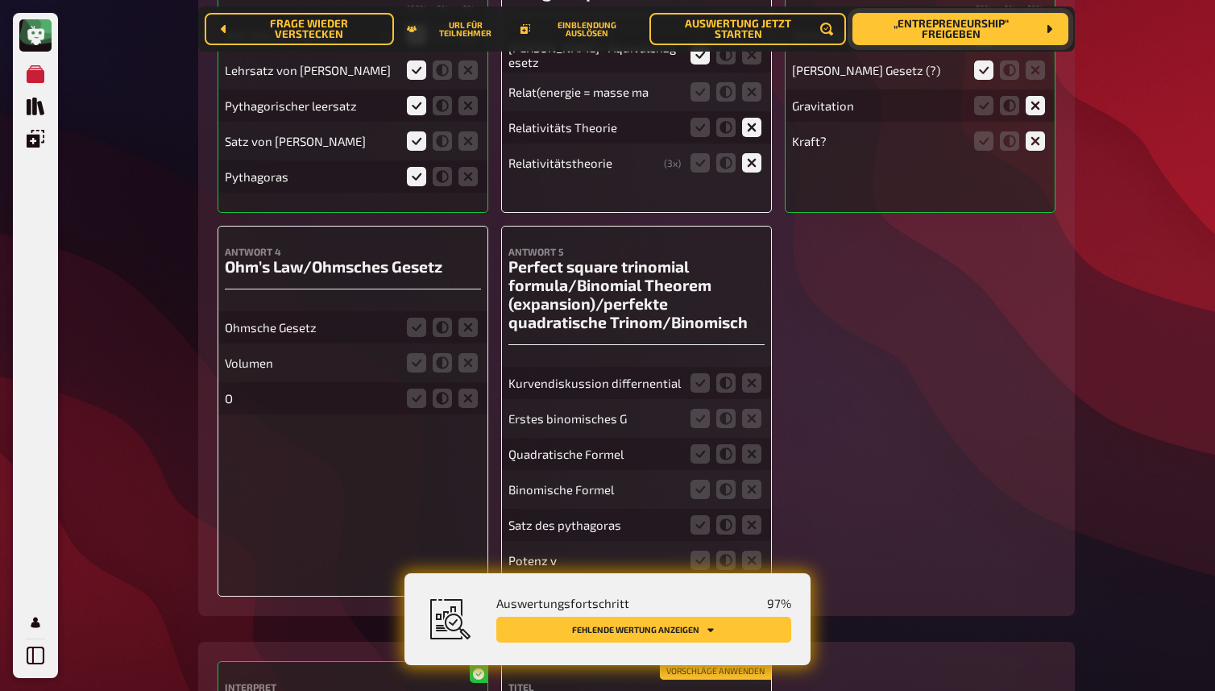
scroll to position [11739, 0]
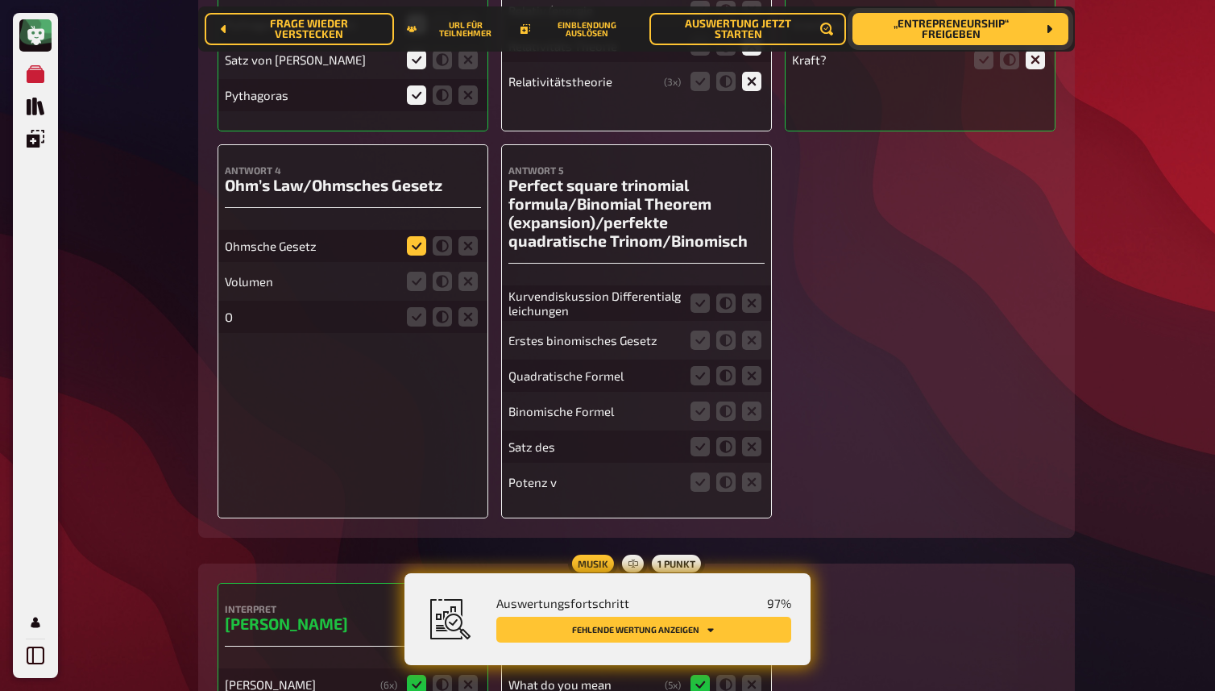
click at [418, 243] on icon at bounding box center [416, 245] width 19 height 19
click at [0, 0] on input "radio" at bounding box center [0, 0] width 0 height 0
click at [467, 286] on icon at bounding box center [468, 281] width 19 height 19
click at [0, 0] on input "radio" at bounding box center [0, 0] width 0 height 0
click at [467, 319] on icon at bounding box center [468, 316] width 19 height 19
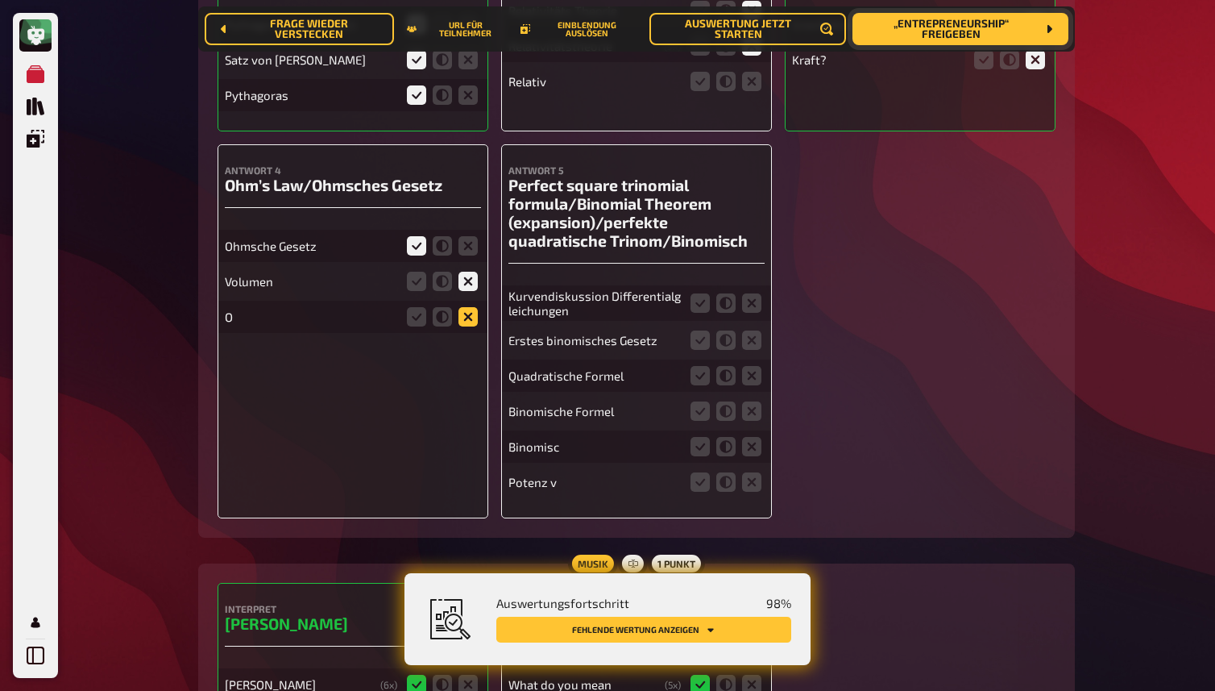
click at [0, 0] on input "radio" at bounding box center [0, 0] width 0 height 0
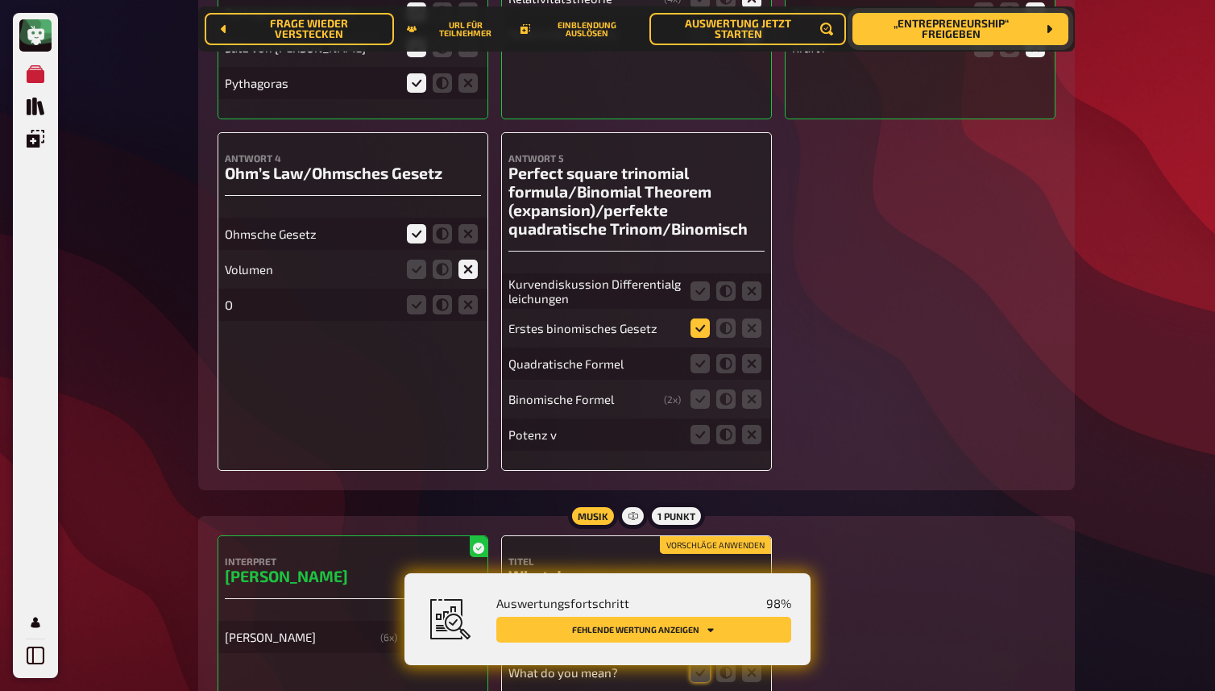
click at [703, 326] on icon at bounding box center [700, 327] width 19 height 19
click at [0, 0] on input "radio" at bounding box center [0, 0] width 0 height 0
click at [749, 363] on icon at bounding box center [751, 363] width 19 height 19
click at [0, 0] on input "radio" at bounding box center [0, 0] width 0 height 0
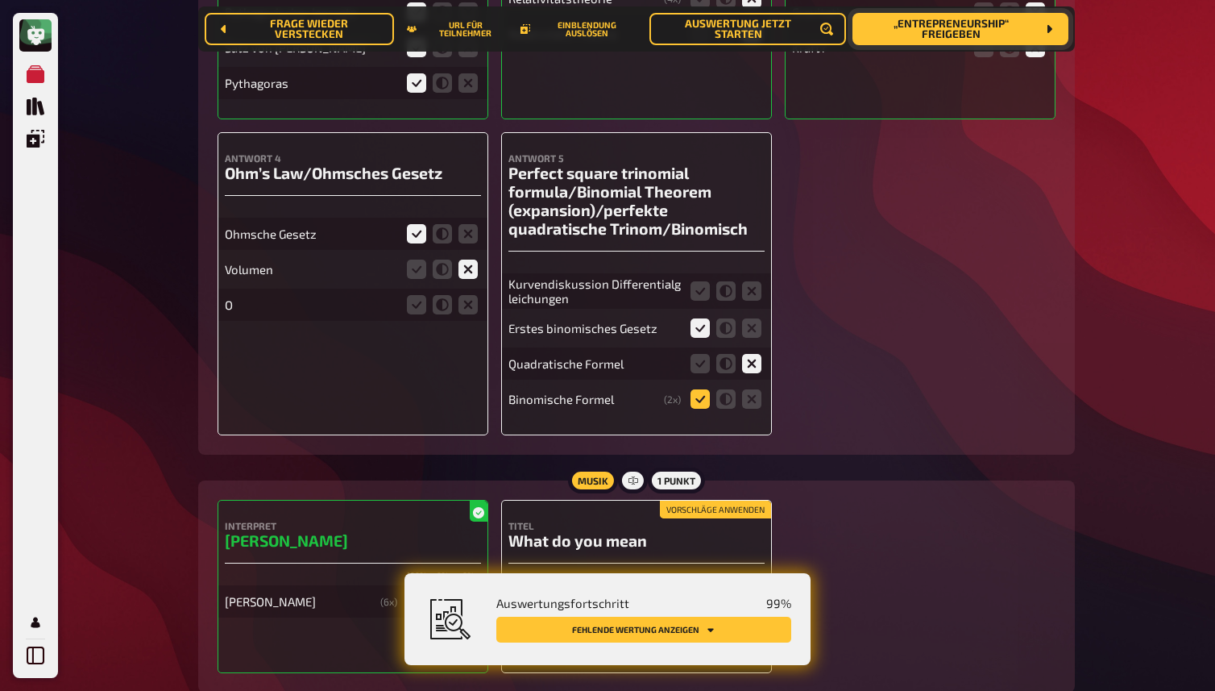
click at [693, 401] on icon at bounding box center [700, 398] width 19 height 19
click at [0, 0] on input "radio" at bounding box center [0, 0] width 0 height 0
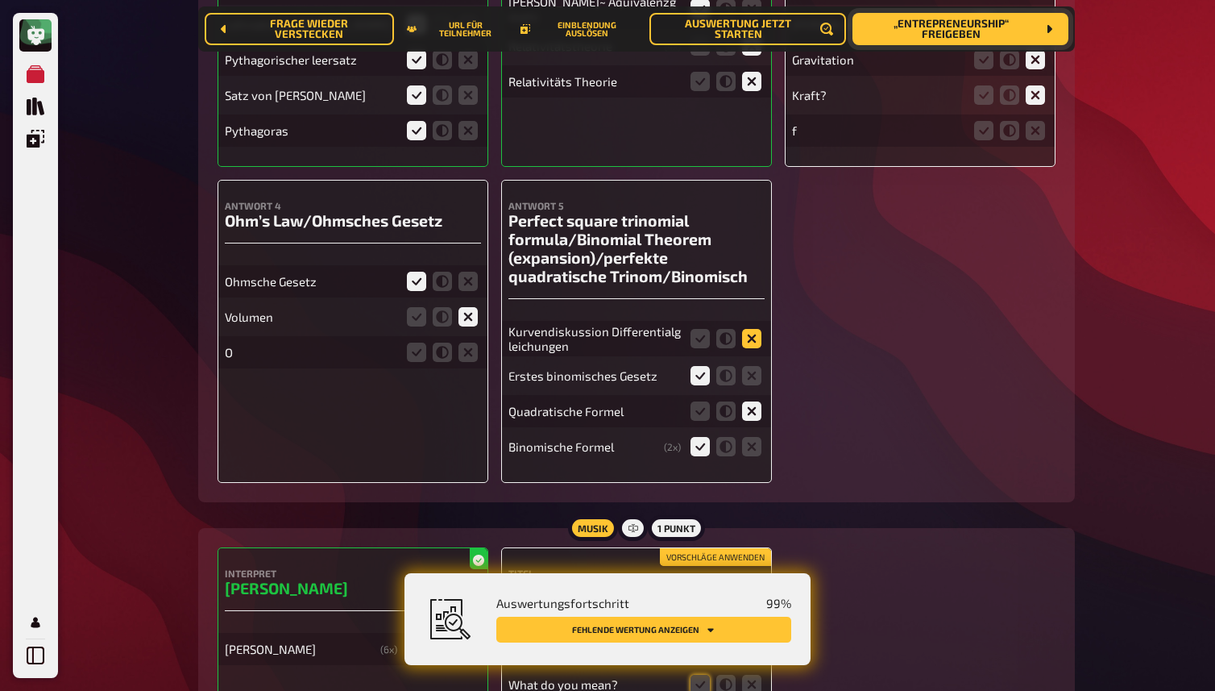
scroll to position [11702, 0]
click at [749, 343] on icon at bounding box center [751, 339] width 19 height 19
click at [0, 0] on input "radio" at bounding box center [0, 0] width 0 height 0
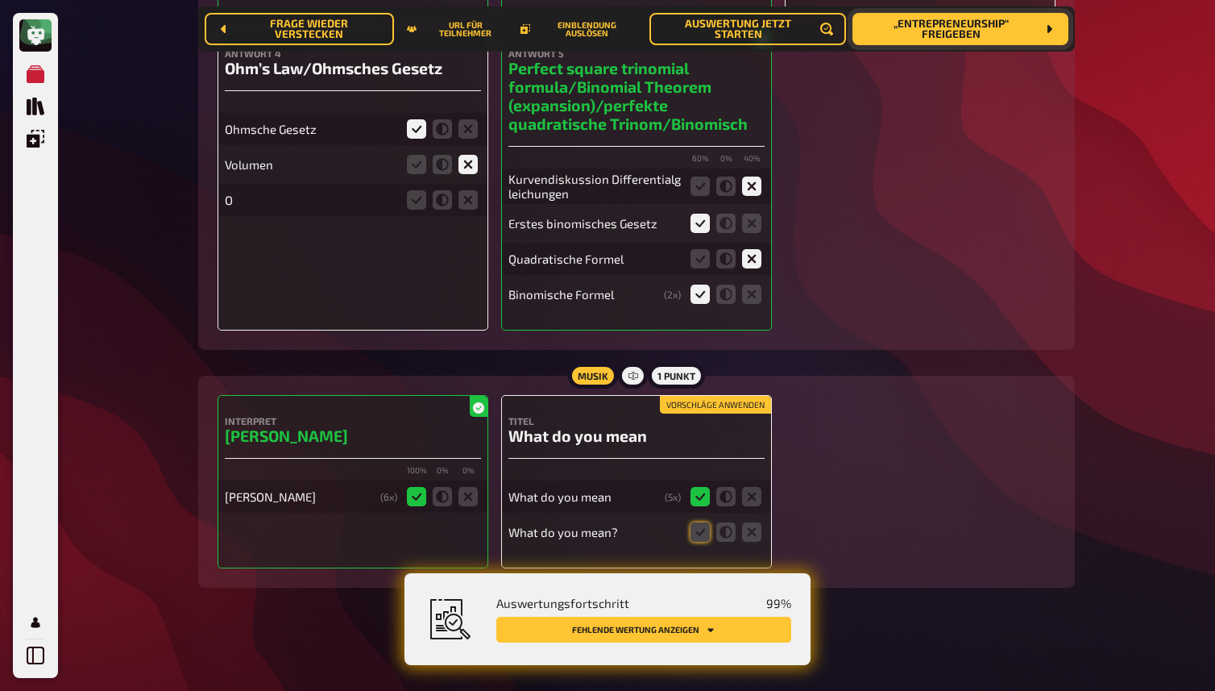
scroll to position [11858, 0]
click at [688, 410] on button "Vorschläge anwenden" at bounding box center [715, 405] width 111 height 18
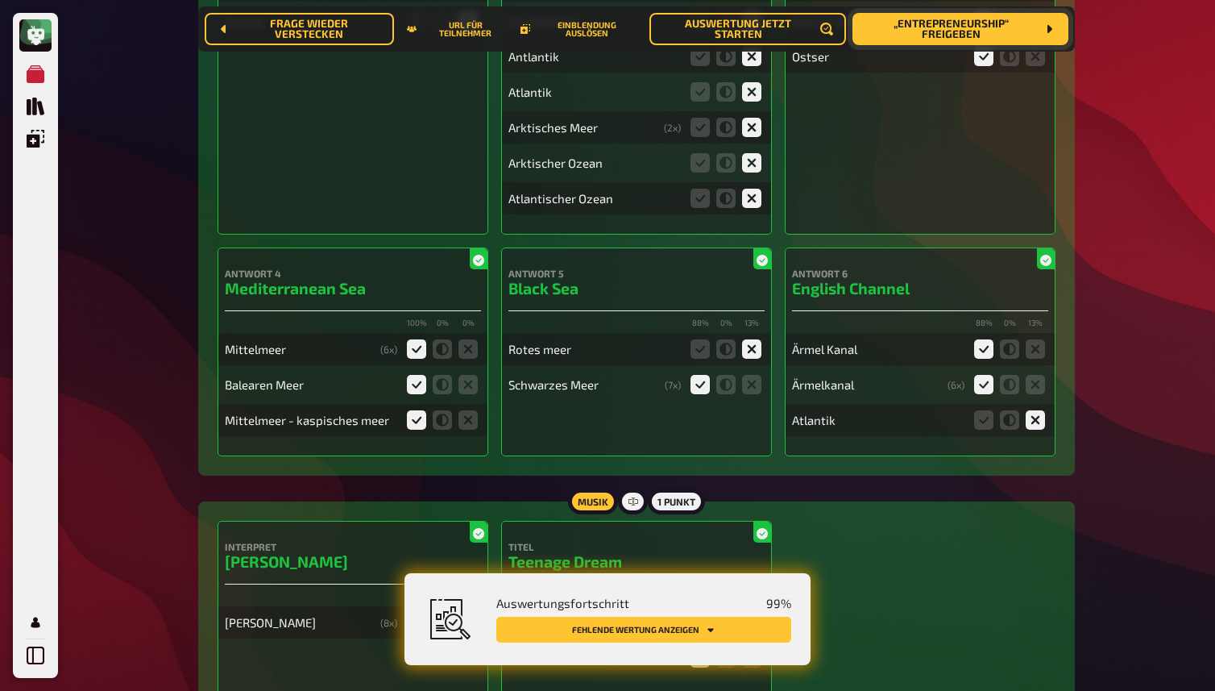
click at [691, 624] on button "Fehlende Wertung anzeigen" at bounding box center [643, 629] width 295 height 26
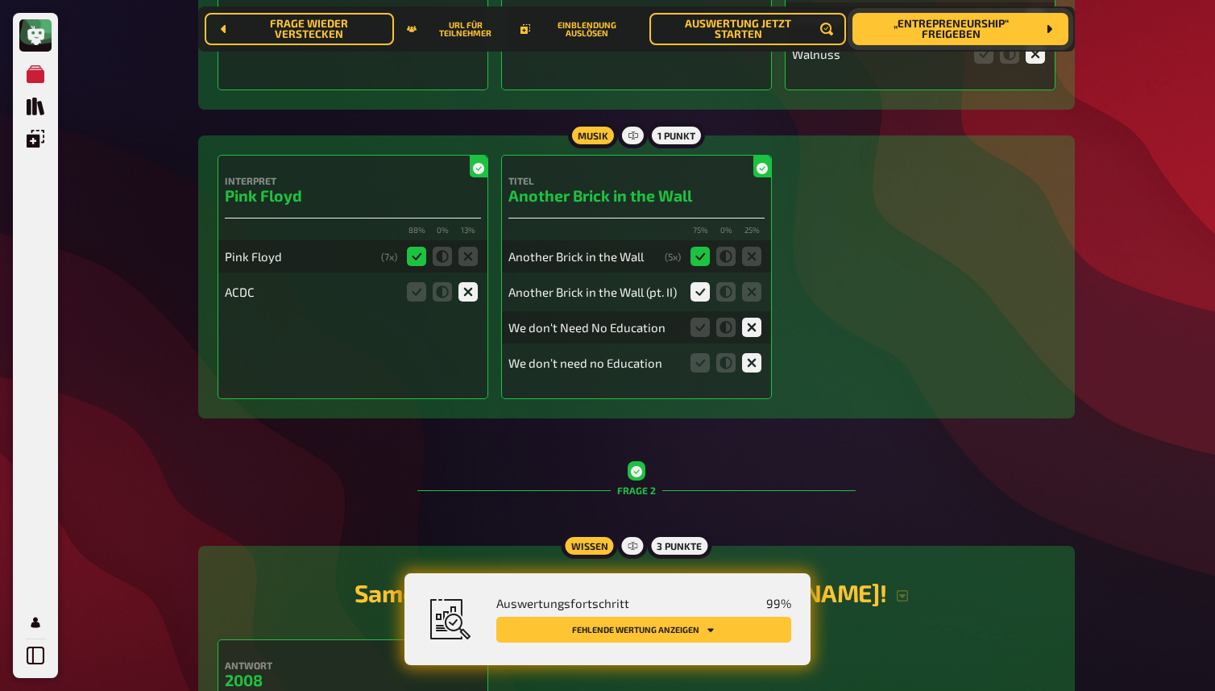
scroll to position [0, 0]
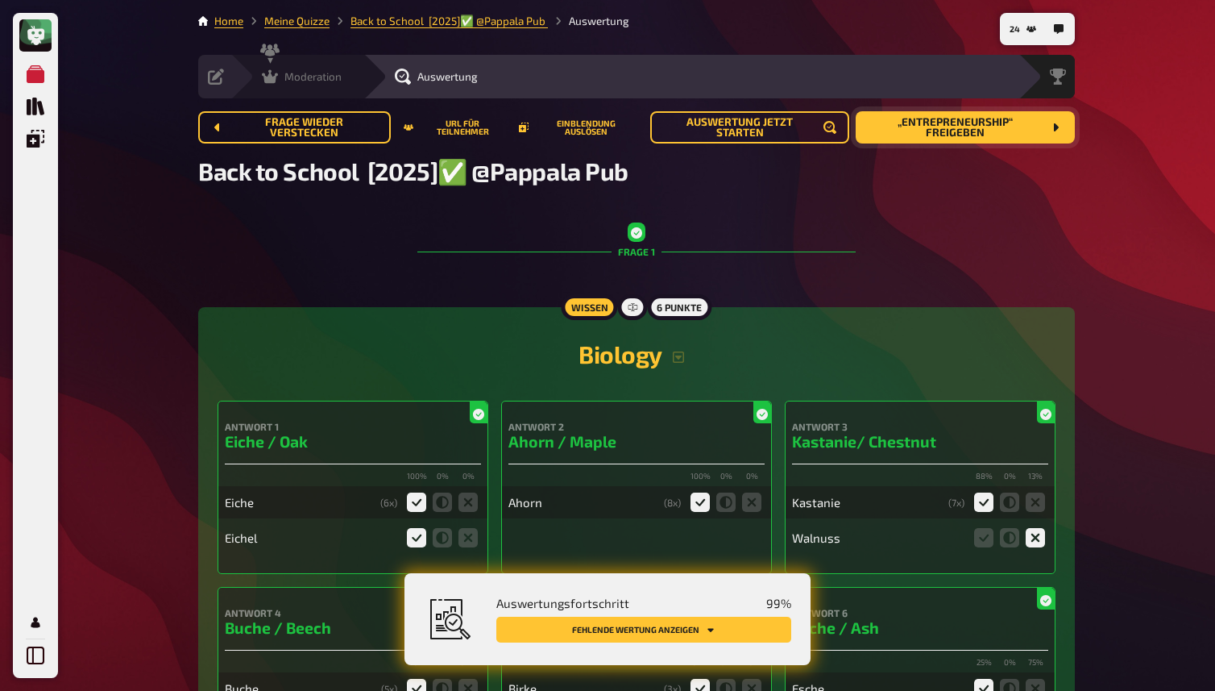
click at [273, 73] on icon at bounding box center [270, 76] width 16 height 16
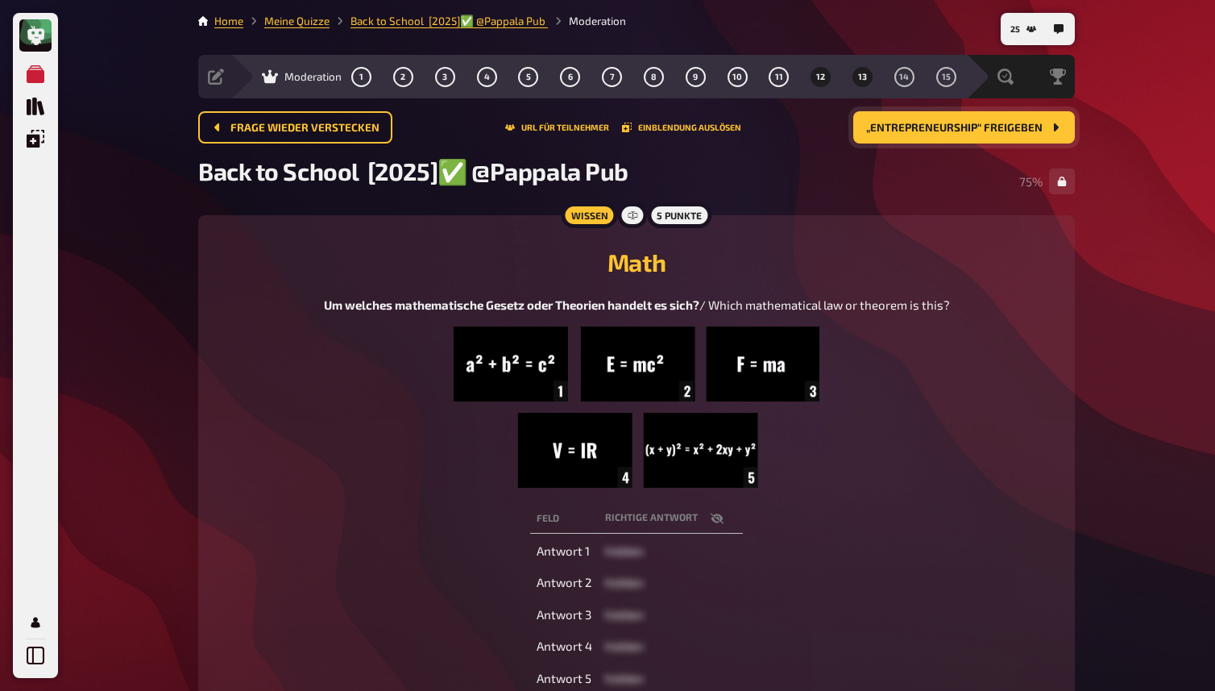
click at [857, 72] on button "13" at bounding box center [863, 77] width 26 height 26
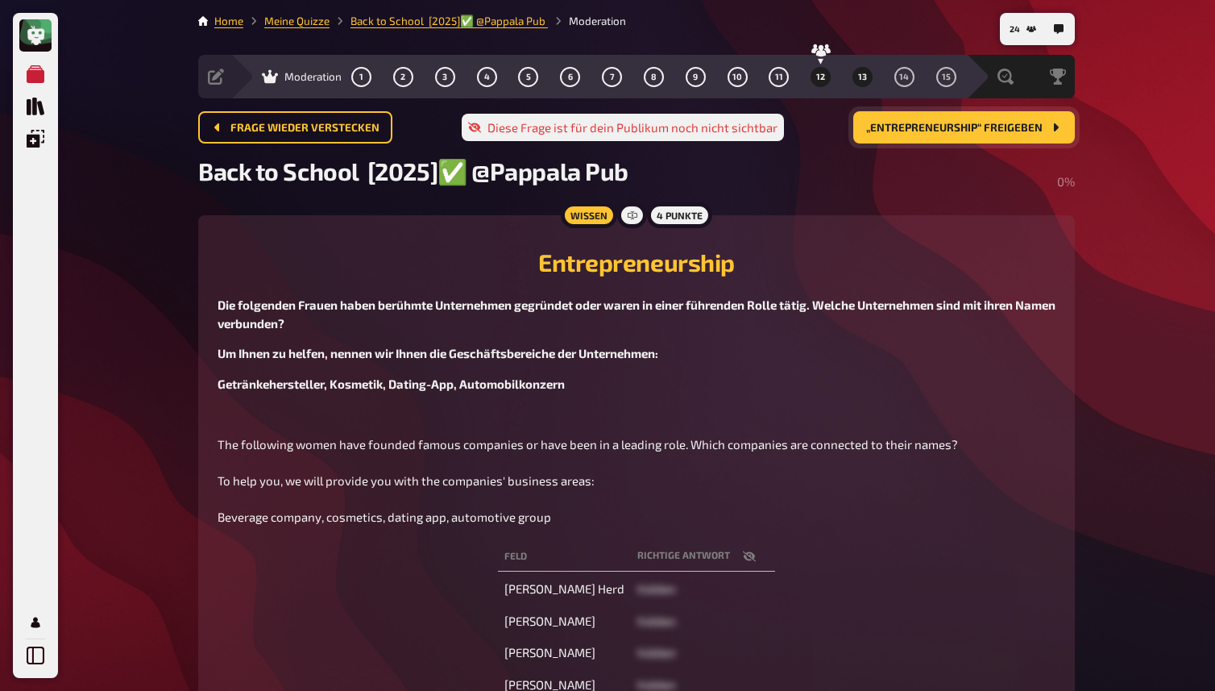
click at [822, 73] on span "12" at bounding box center [820, 77] width 9 height 9
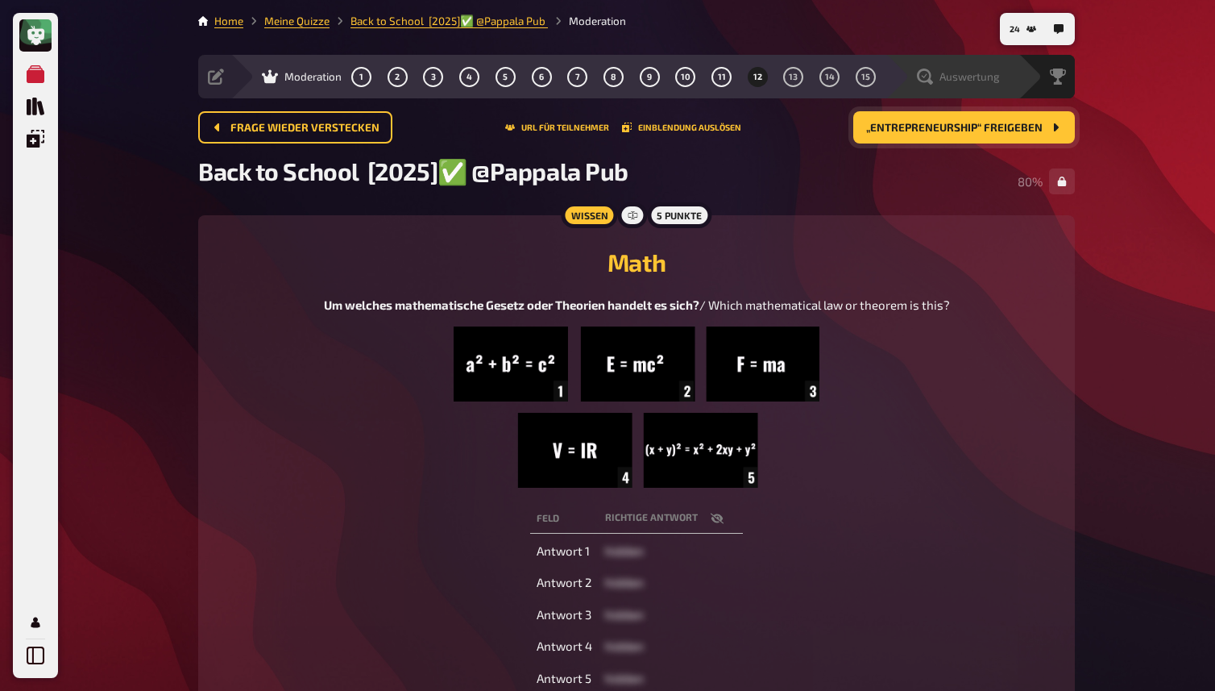
click at [932, 74] on icon at bounding box center [925, 76] width 16 height 16
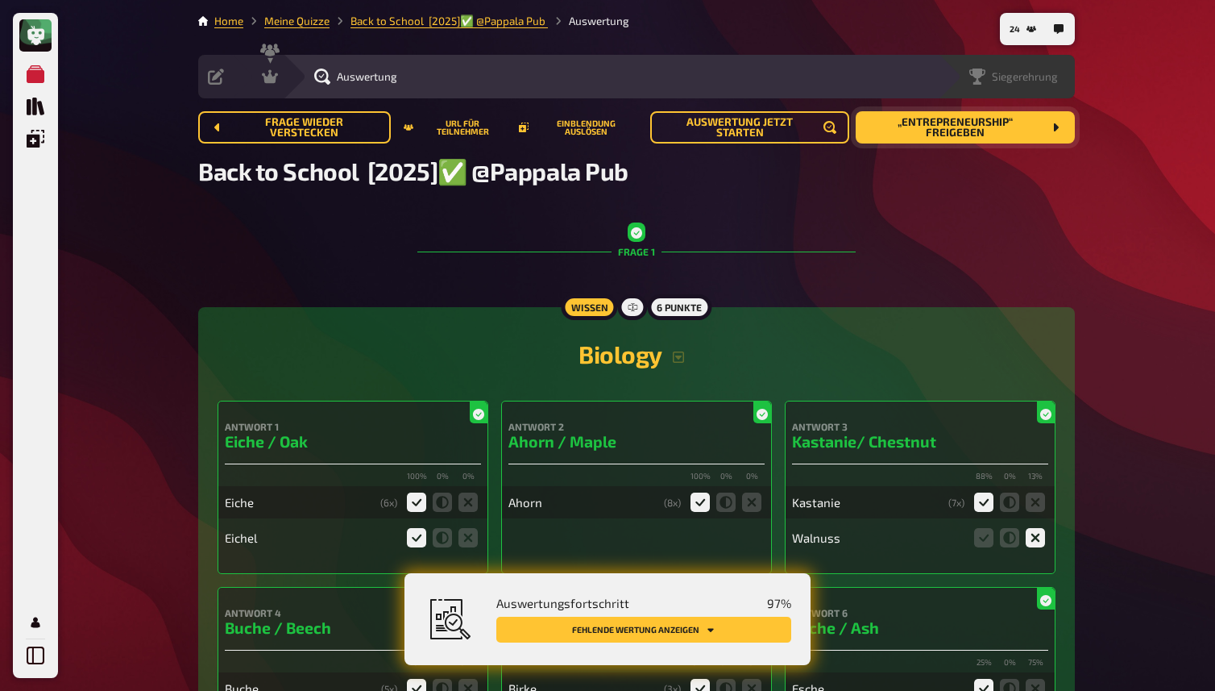
click at [1033, 74] on span "Siegerehrung" at bounding box center [1025, 76] width 66 height 13
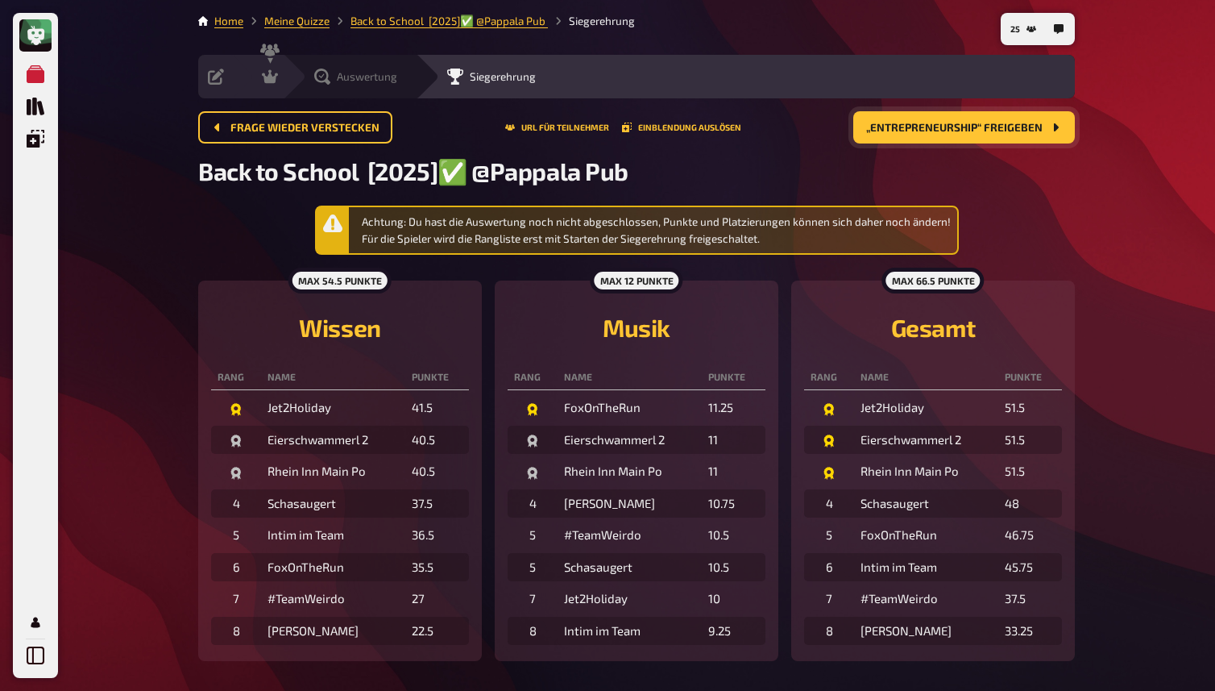
click at [377, 78] on span "Auswertung" at bounding box center [367, 76] width 60 height 13
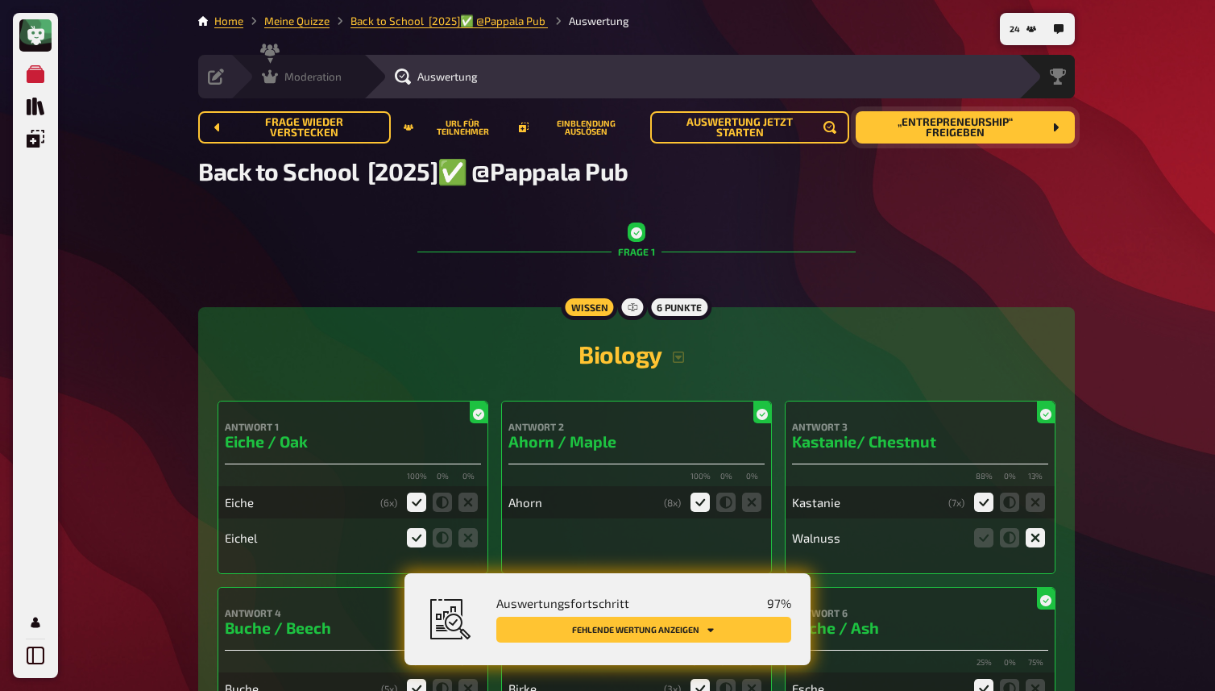
click at [272, 76] on icon at bounding box center [270, 76] width 16 height 16
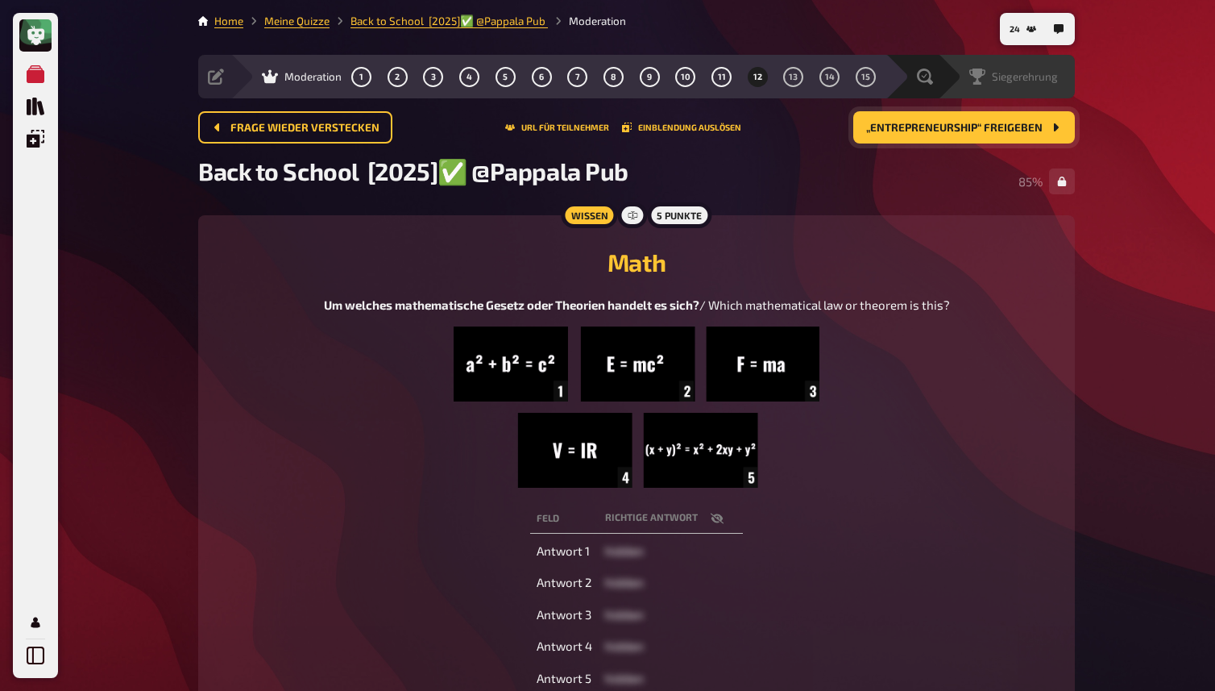
click at [1037, 81] on span "Siegerehrung" at bounding box center [1025, 76] width 66 height 13
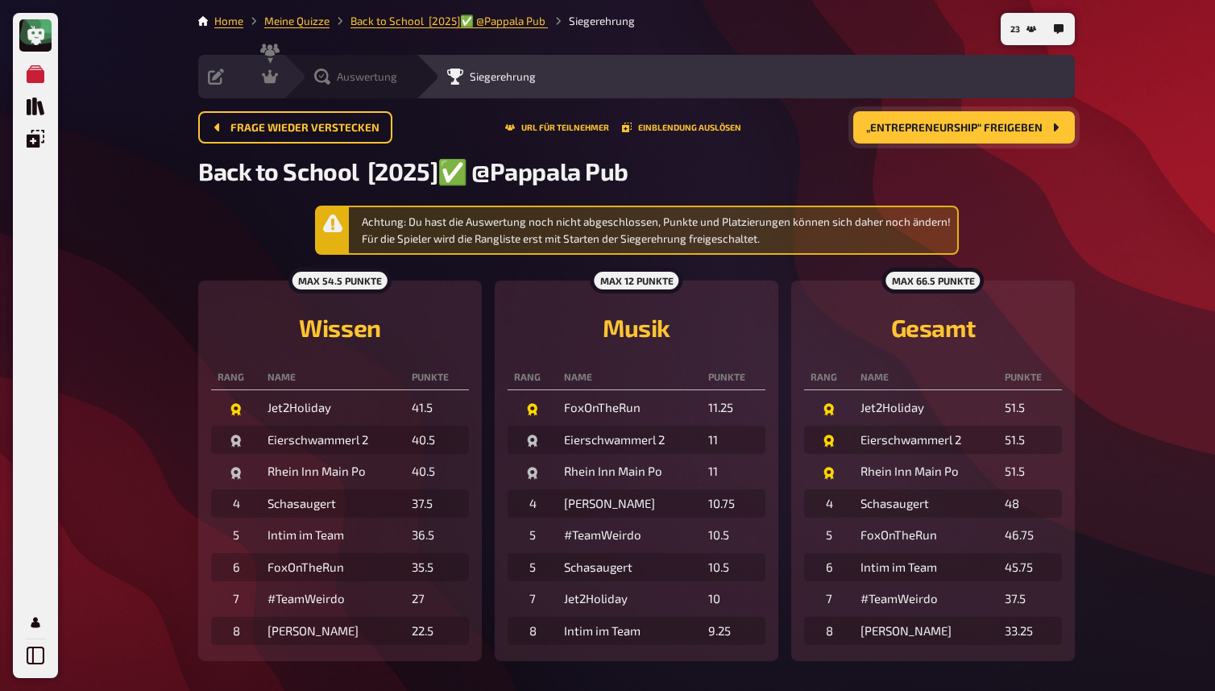
click at [334, 77] on div "Auswertung" at bounding box center [355, 76] width 83 height 16
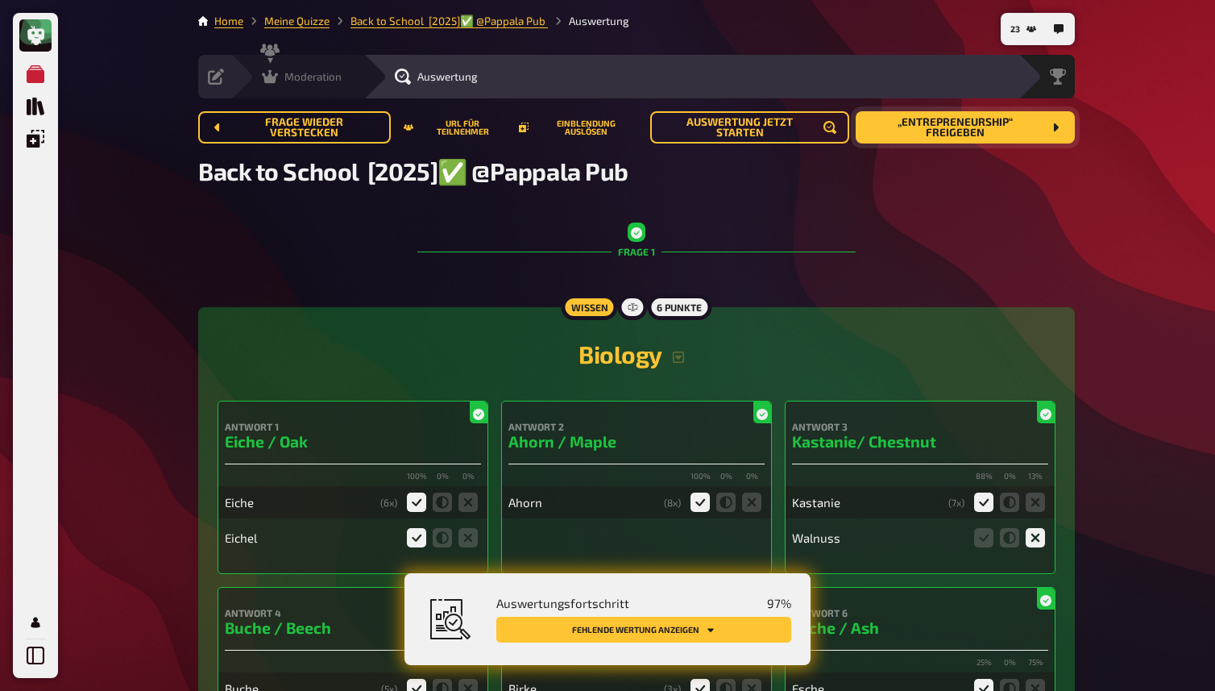
click at [267, 74] on icon at bounding box center [270, 76] width 16 height 16
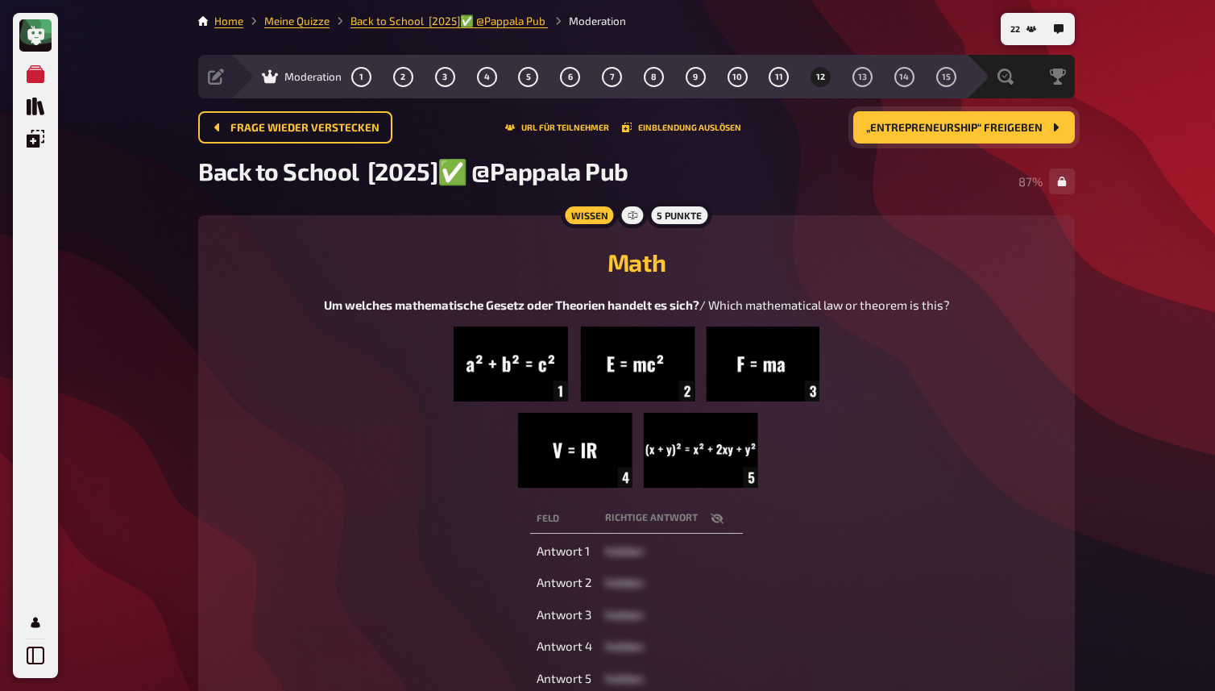
click at [907, 122] on span "„Entrepreneurship“ freigeben" at bounding box center [954, 127] width 176 height 11
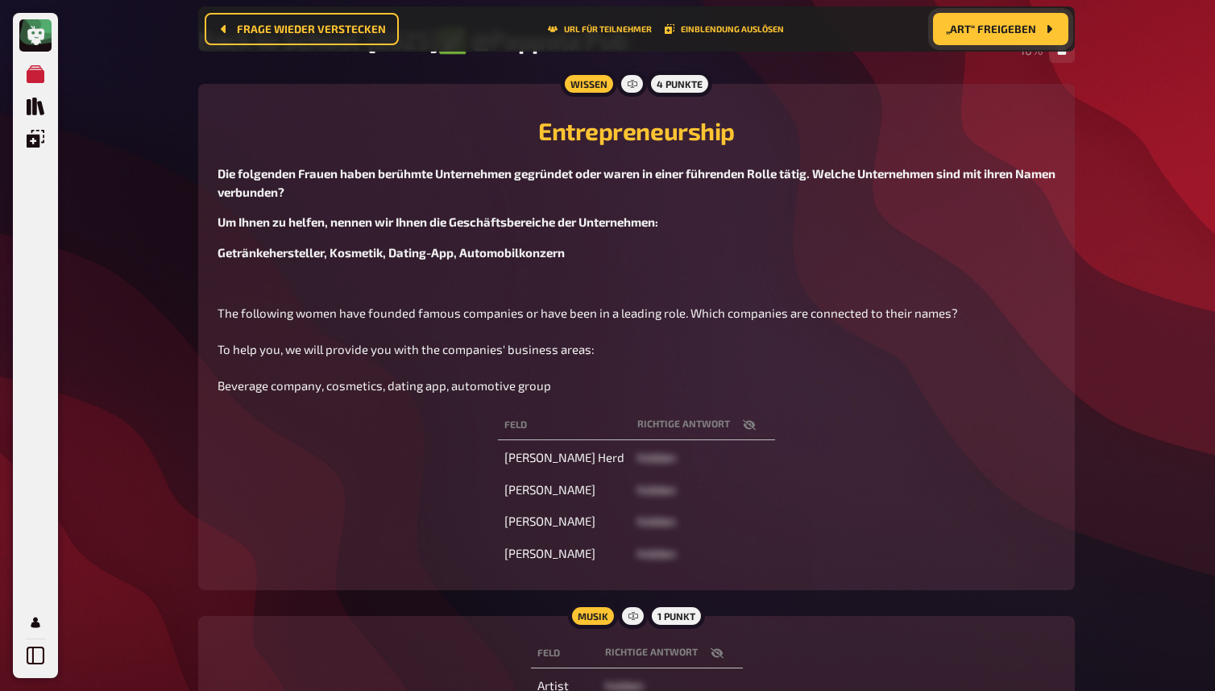
scroll to position [151, 0]
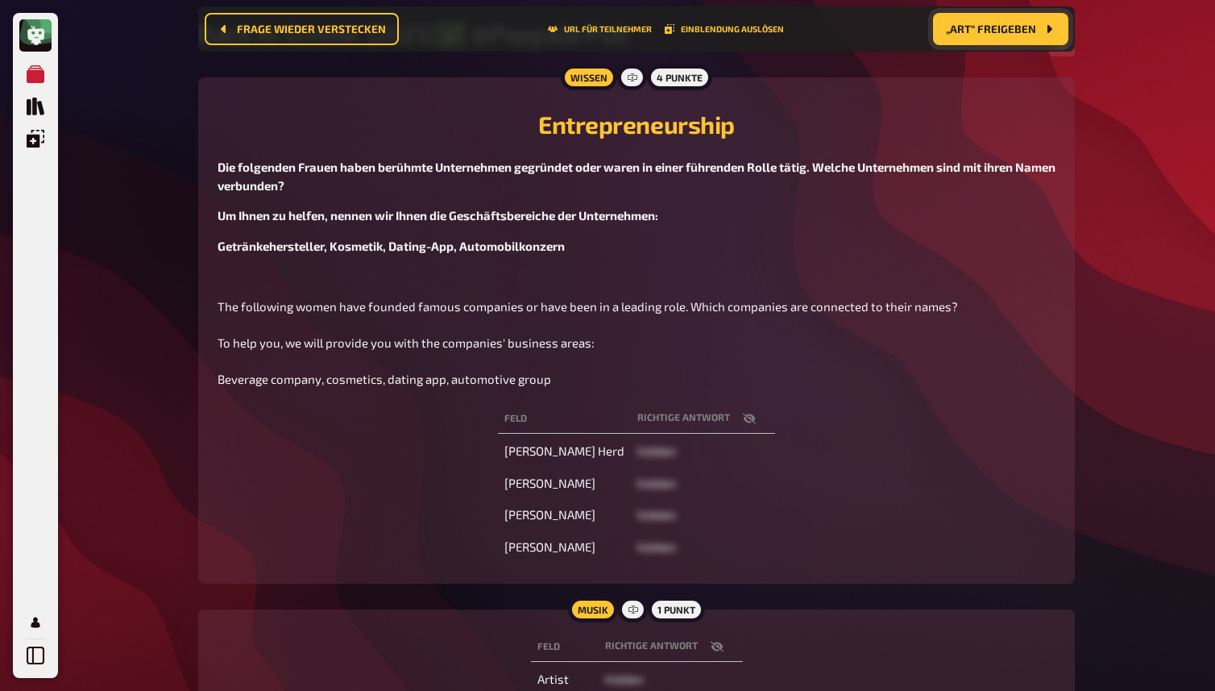
click at [756, 417] on icon "button" at bounding box center [749, 418] width 13 height 13
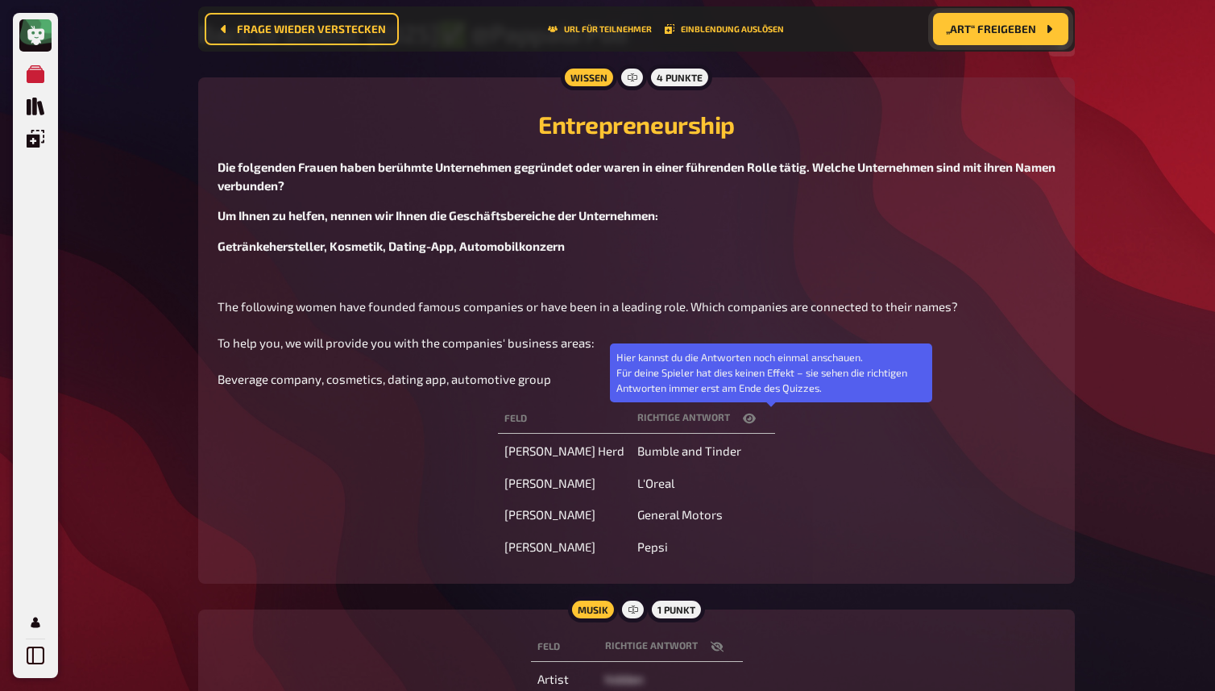
click at [756, 418] on icon "button" at bounding box center [749, 418] width 13 height 13
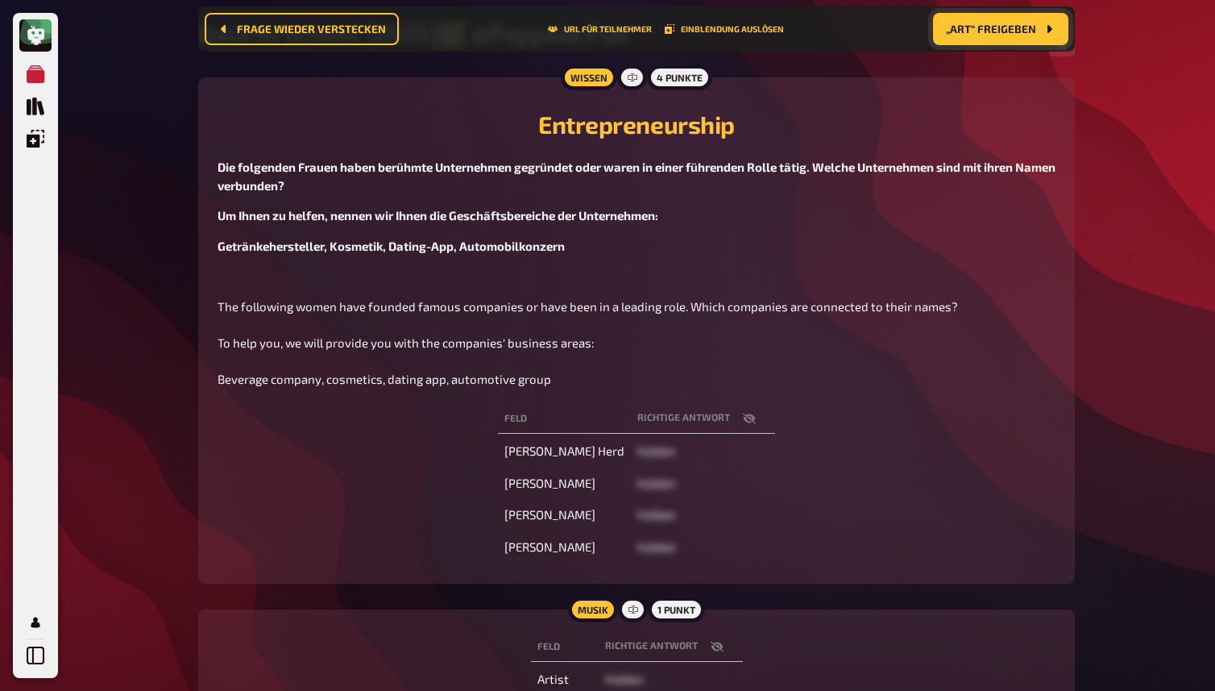
scroll to position [0, 0]
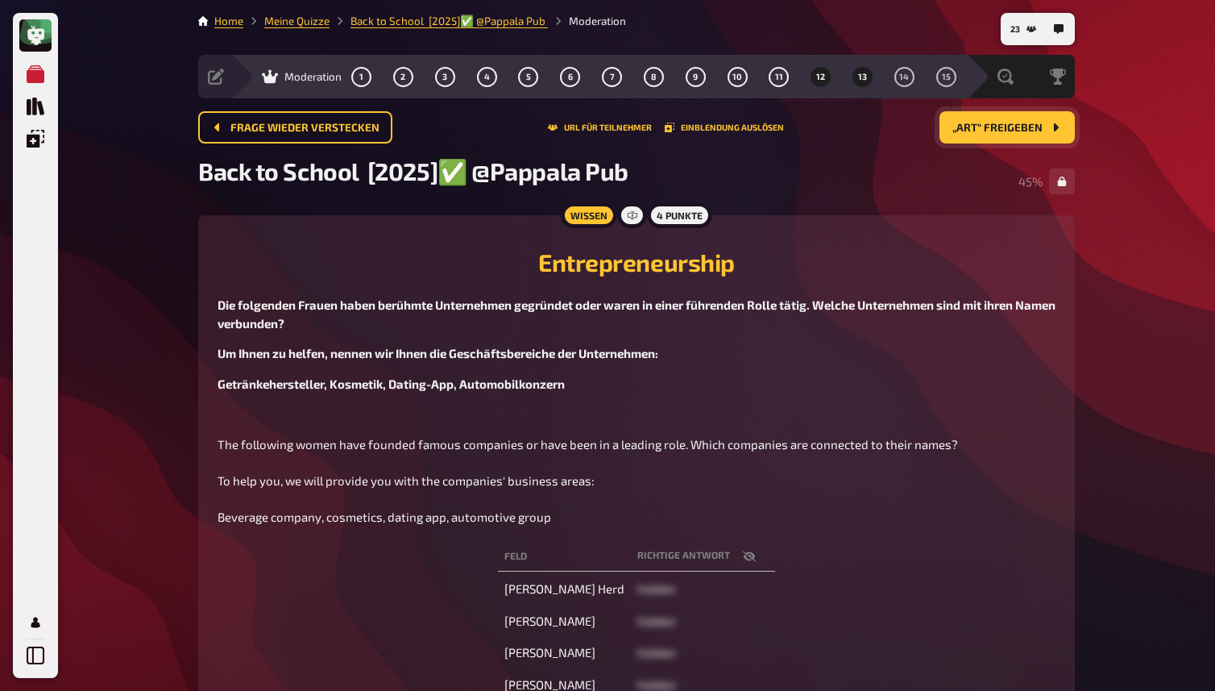
click at [820, 74] on span "12" at bounding box center [820, 77] width 9 height 9
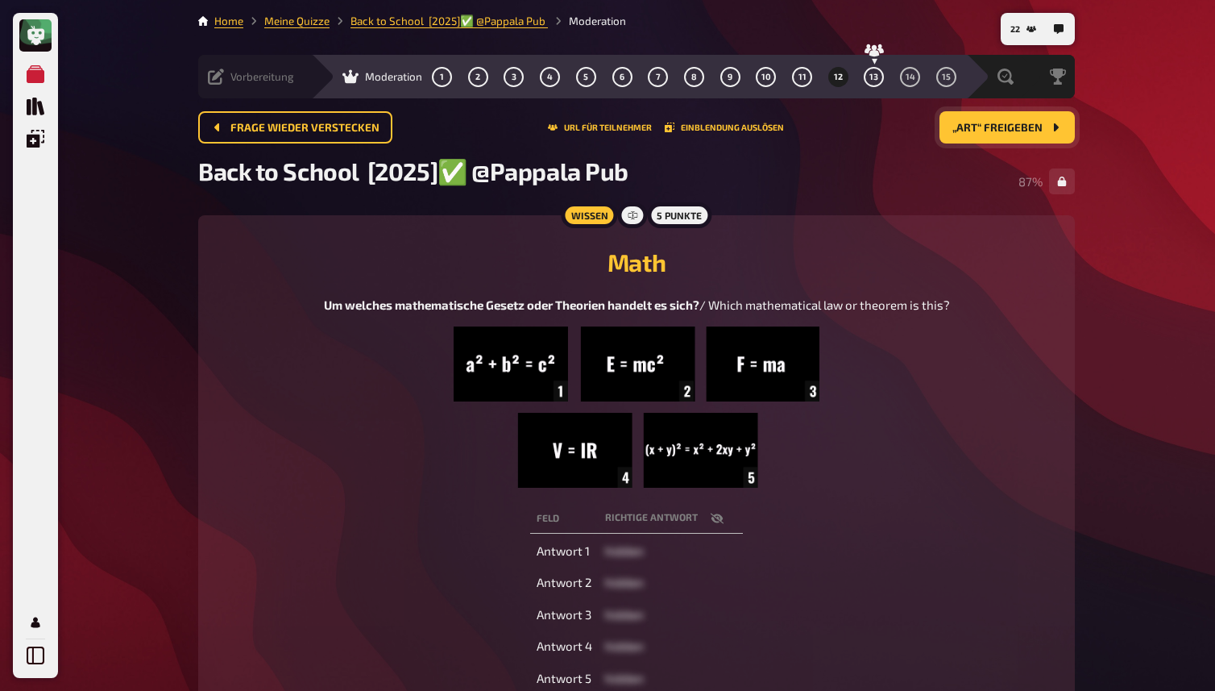
click at [215, 79] on icon at bounding box center [216, 76] width 16 height 16
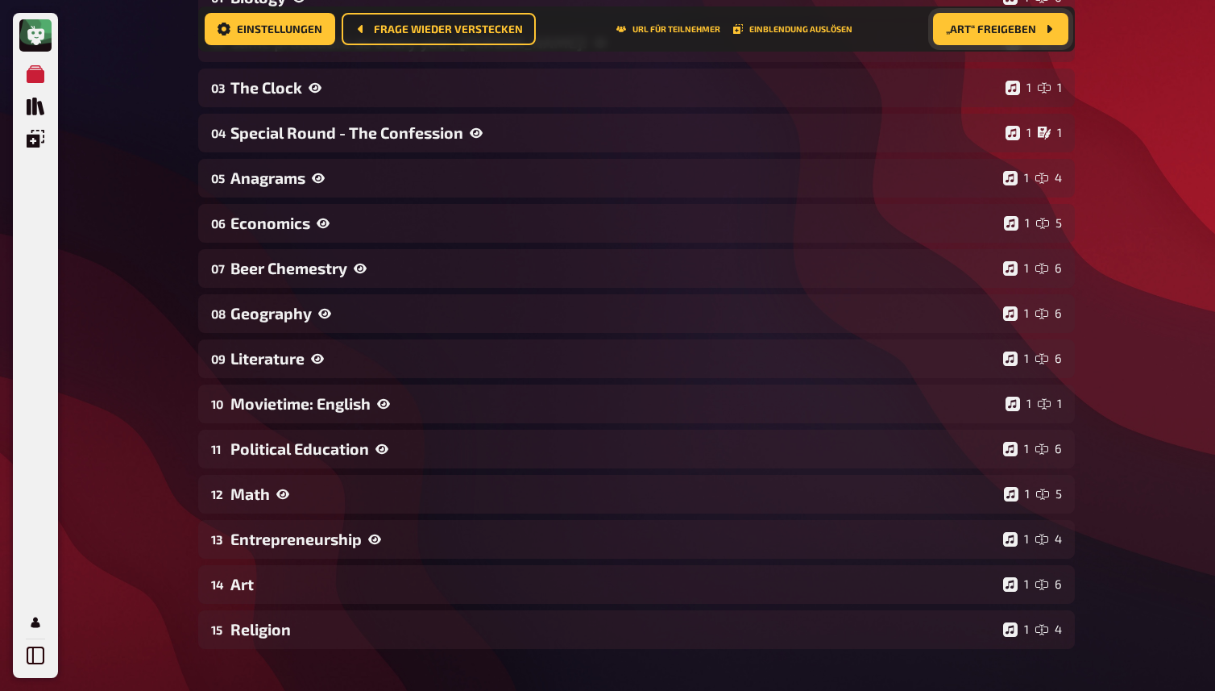
scroll to position [316, 0]
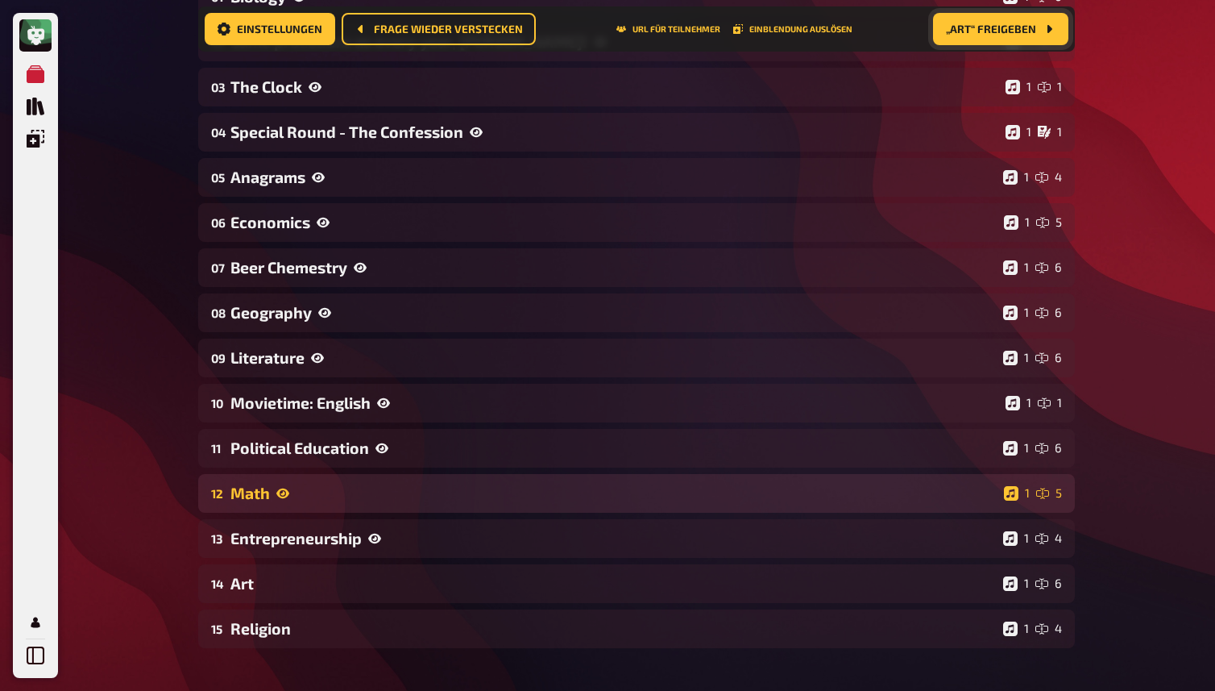
click at [284, 486] on div "Math" at bounding box center [613, 493] width 767 height 19
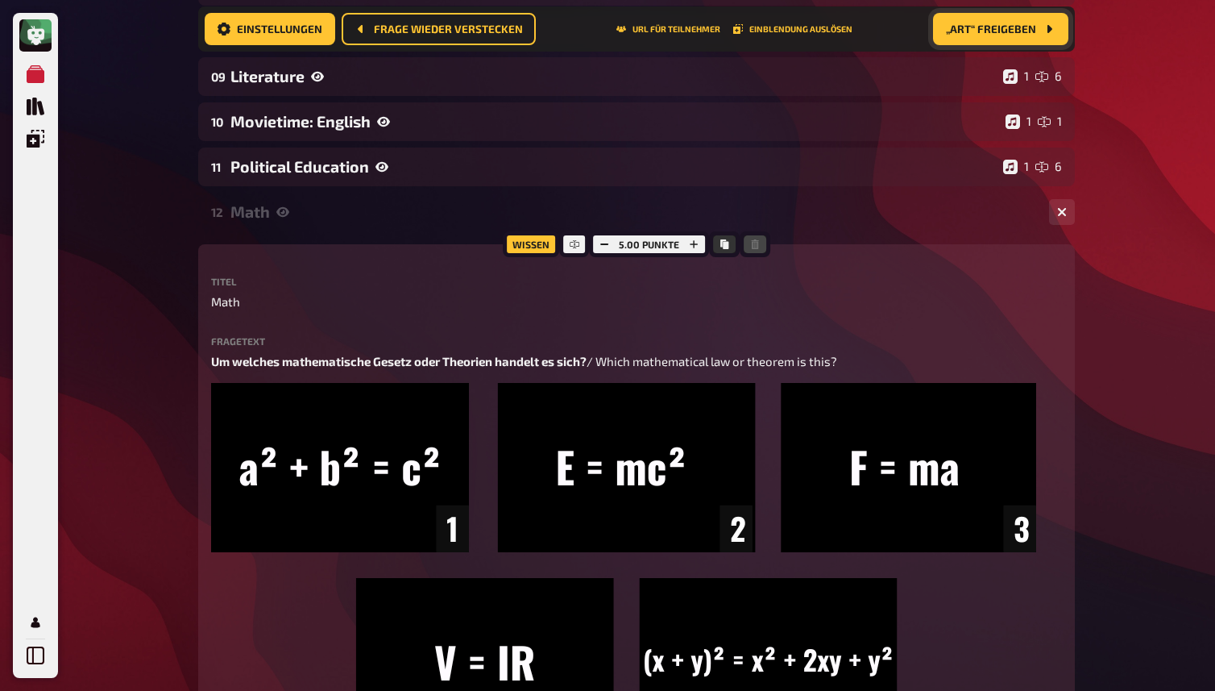
scroll to position [694, 0]
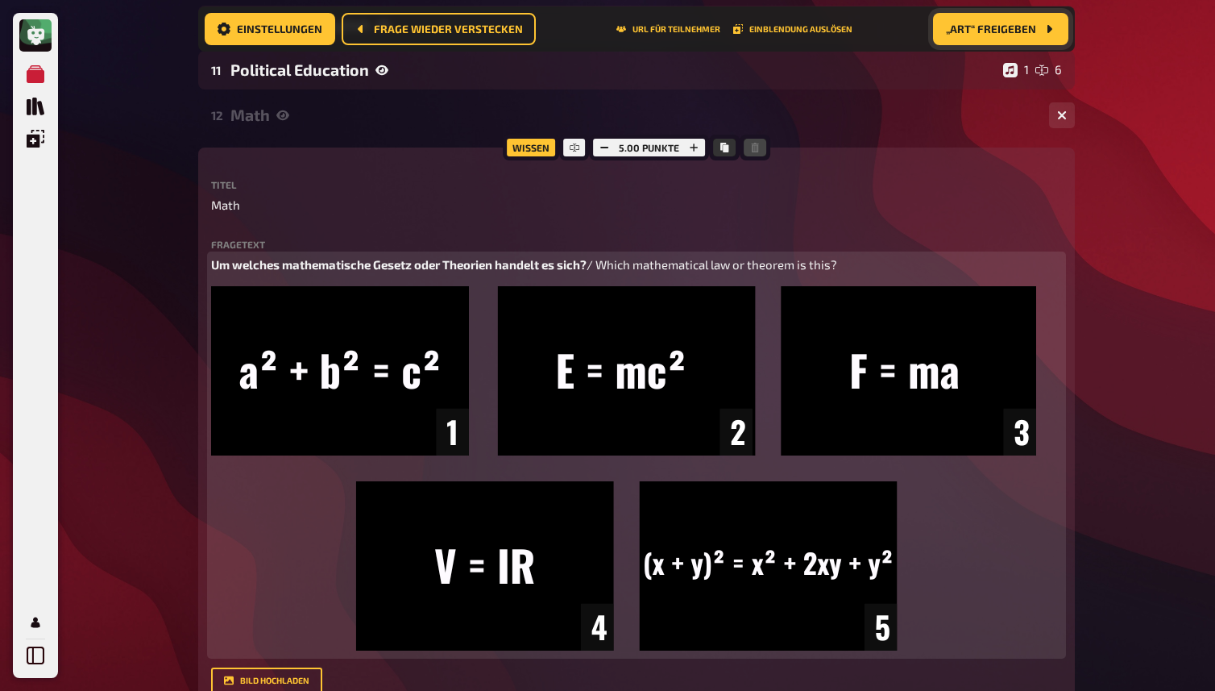
click at [859, 272] on p "Um welches mathematische Gesetz oder Theorien handelt es sich? / Which mathemat…" at bounding box center [636, 264] width 851 height 19
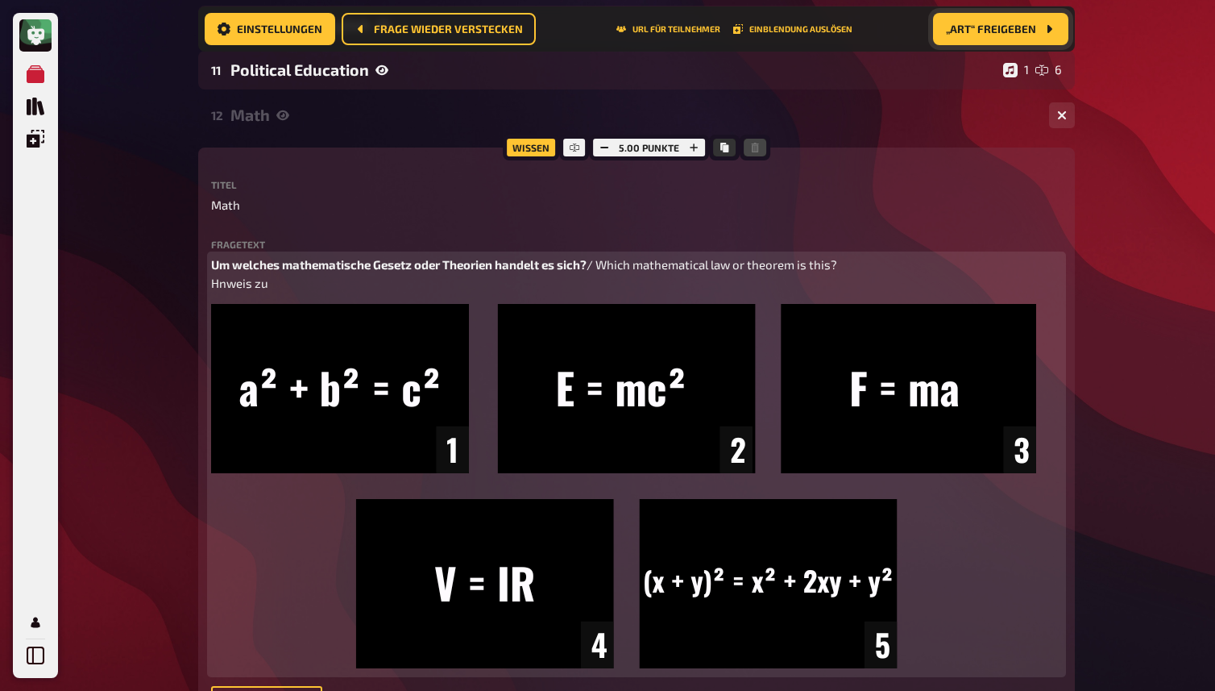
click at [221, 286] on span "/ Which mathematical law or theorem is this? Hnweis zu" at bounding box center [524, 273] width 626 height 33
click at [293, 292] on p "Um welches mathematische Gesetz oder Theorien handelt es sich? / Which mathemat…" at bounding box center [636, 273] width 851 height 36
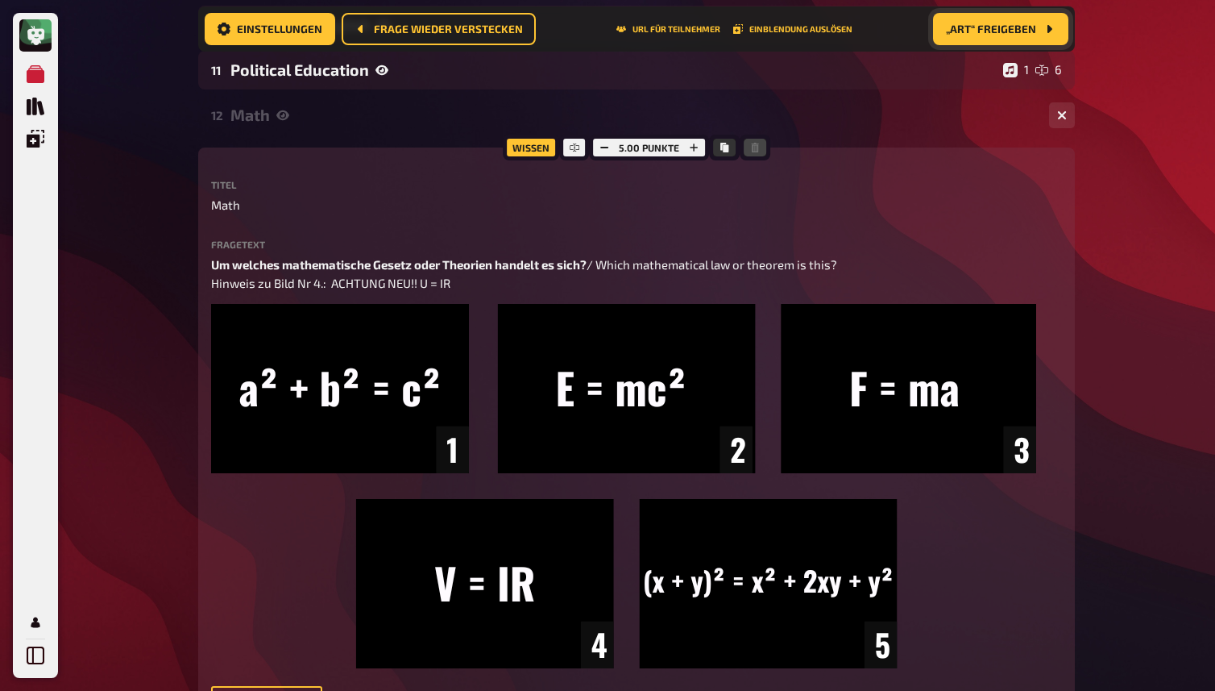
click at [1134, 340] on div "Meine Quizze Quiz Sammlung Einblendungen Profil 22 Home Meine Quizze Back to Sc…" at bounding box center [607, 487] width 1215 height 2363
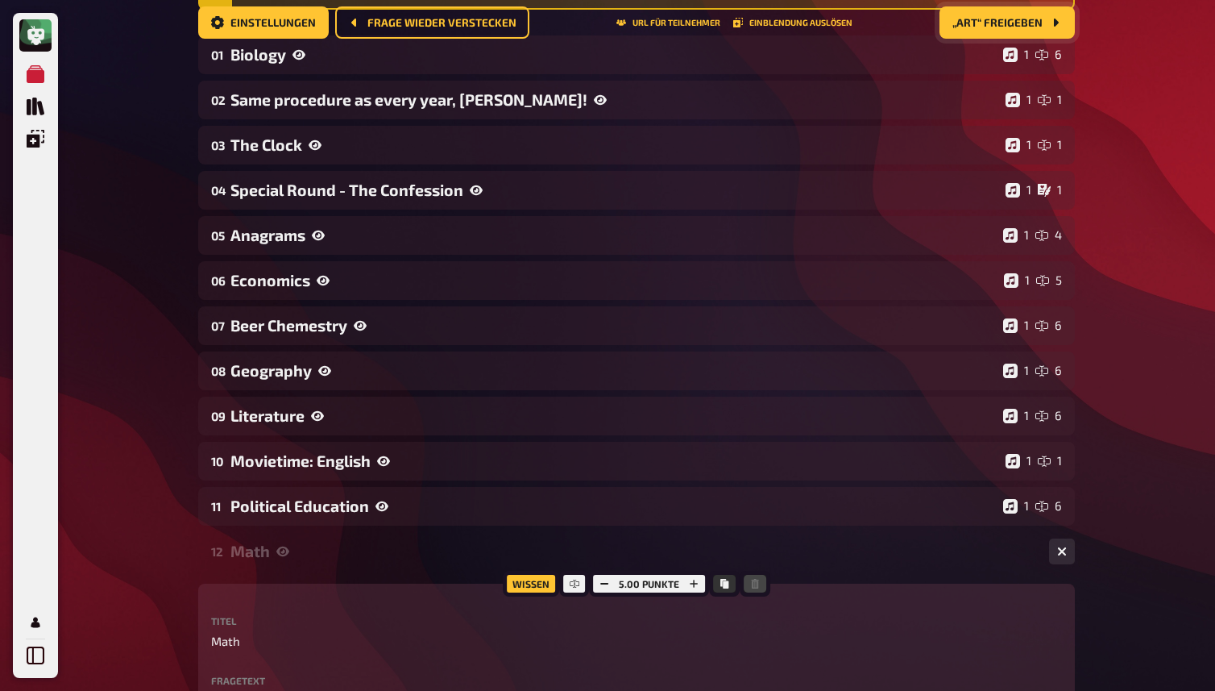
scroll to position [0, 0]
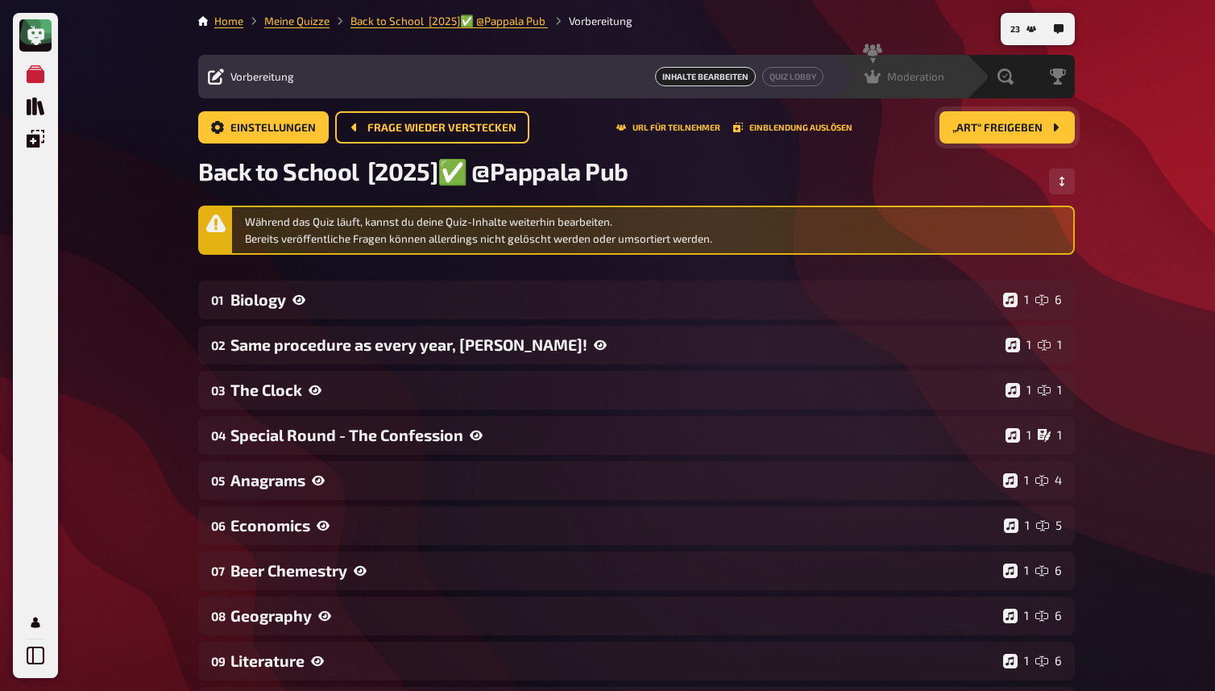
click at [874, 77] on icon at bounding box center [873, 77] width 16 height 14
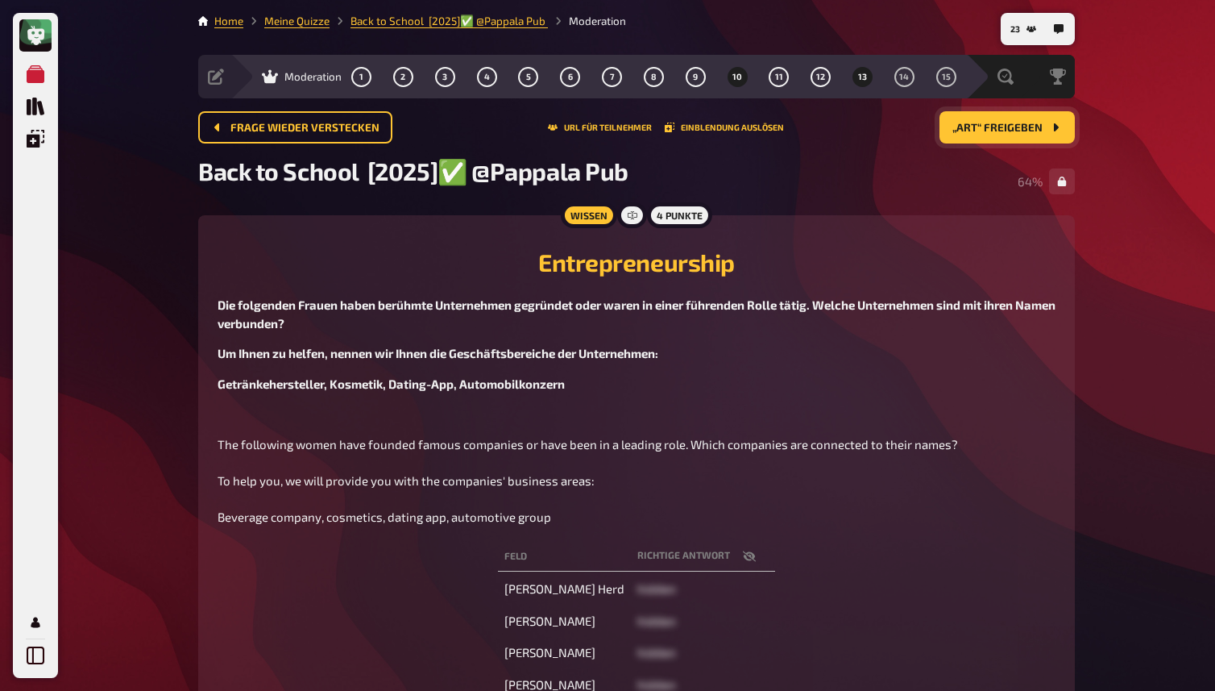
click at [741, 75] on span "10" at bounding box center [738, 77] width 10 height 9
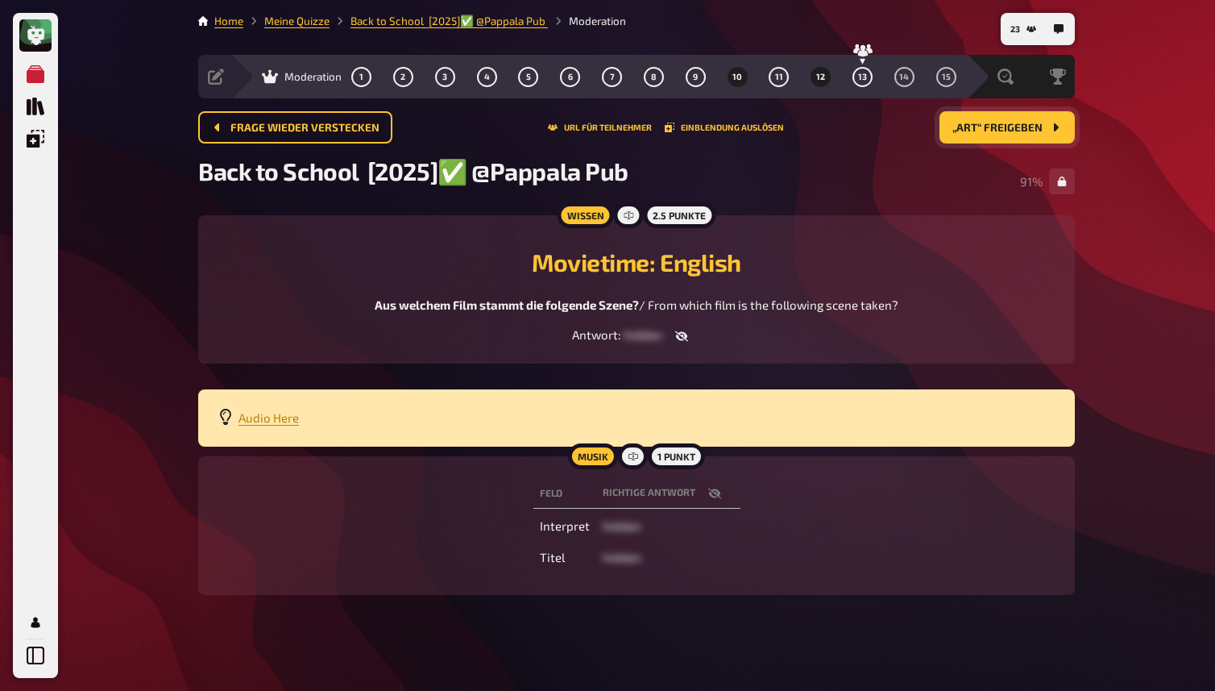
click at [825, 73] on button "12" at bounding box center [821, 77] width 26 height 26
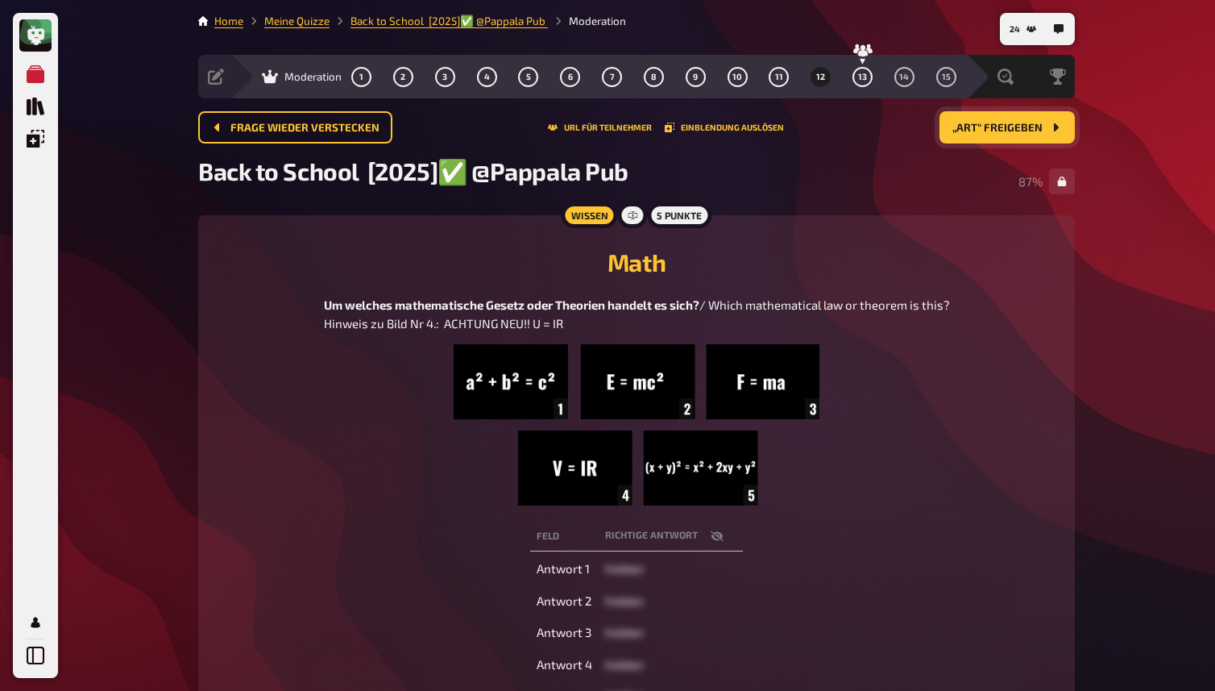
scroll to position [2, 0]
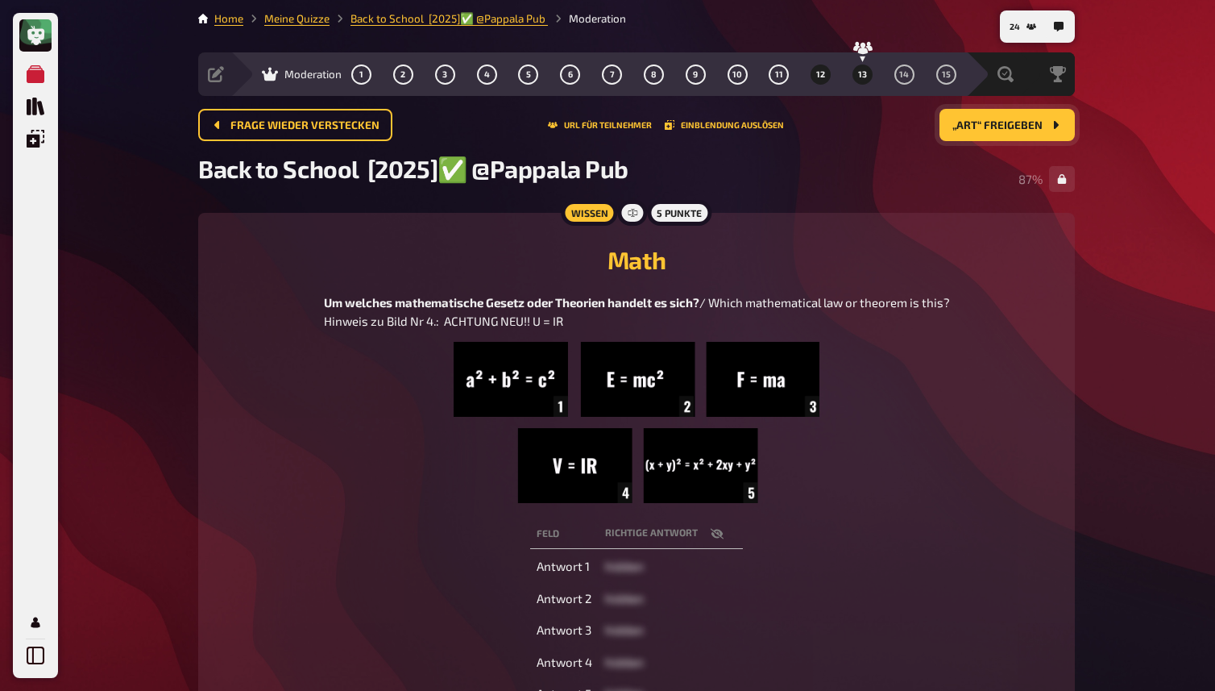
click at [870, 76] on button "13" at bounding box center [863, 74] width 26 height 26
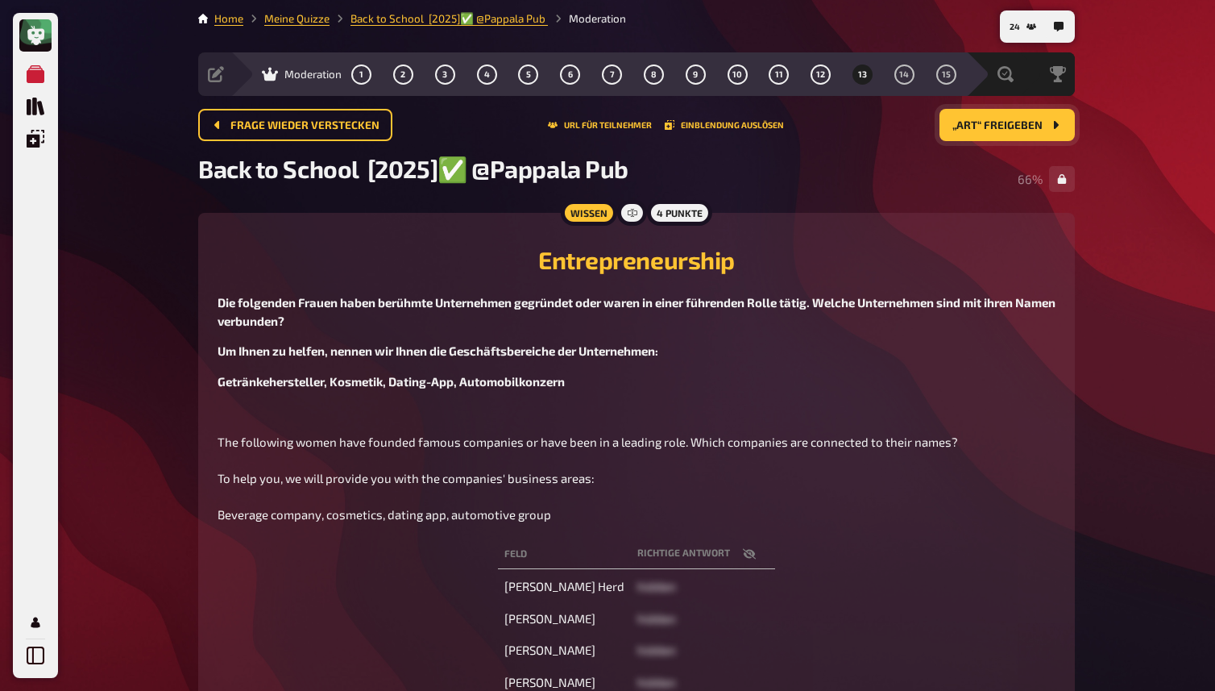
click at [993, 131] on button "„Art“ freigeben" at bounding box center [1007, 125] width 135 height 32
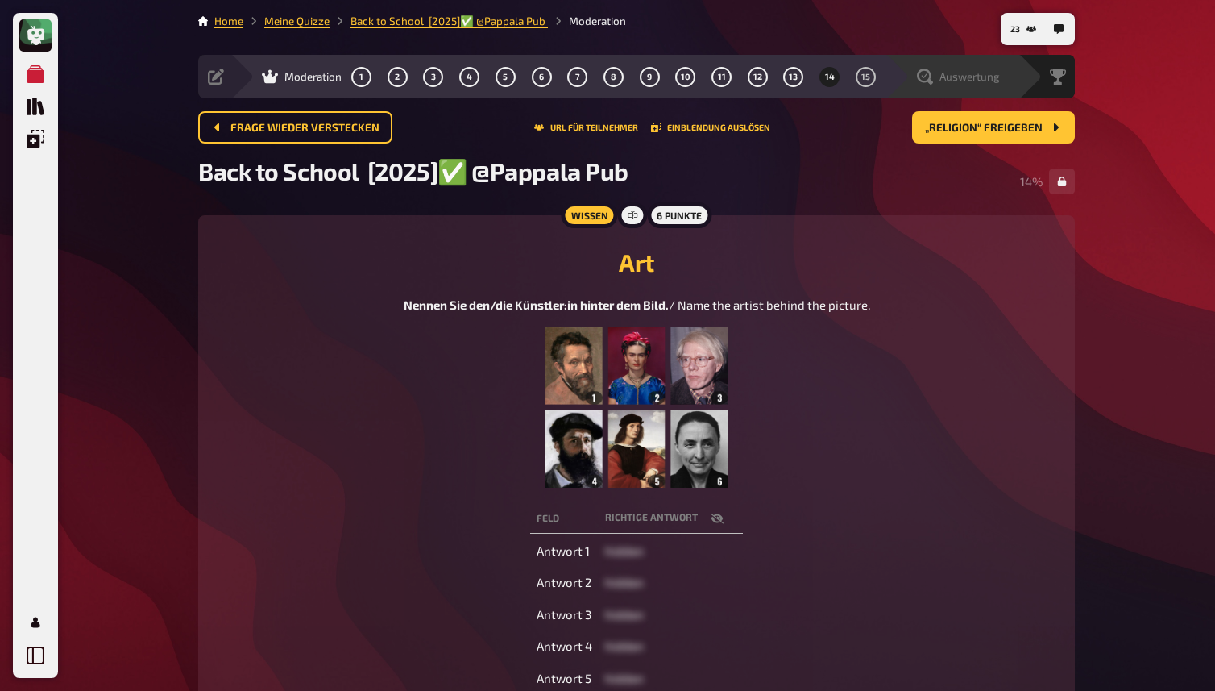
click at [983, 77] on span "Auswertung" at bounding box center [970, 76] width 60 height 13
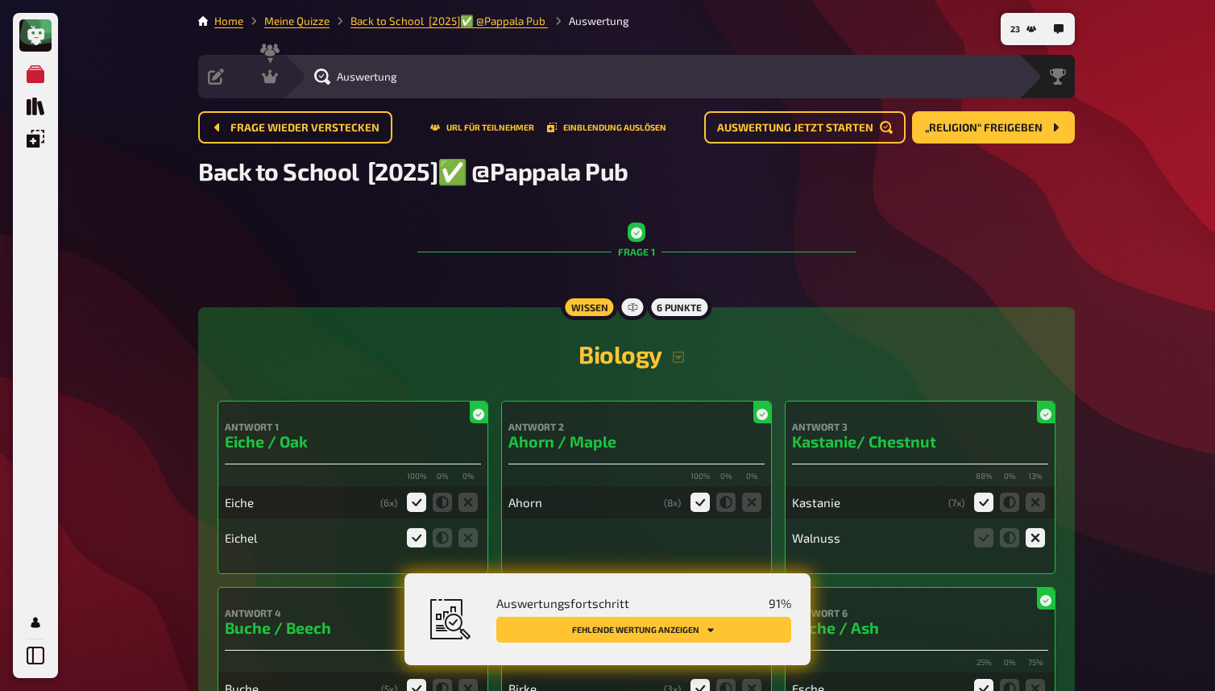
click at [688, 633] on button "Fehlende Wertung anzeigen" at bounding box center [643, 629] width 295 height 26
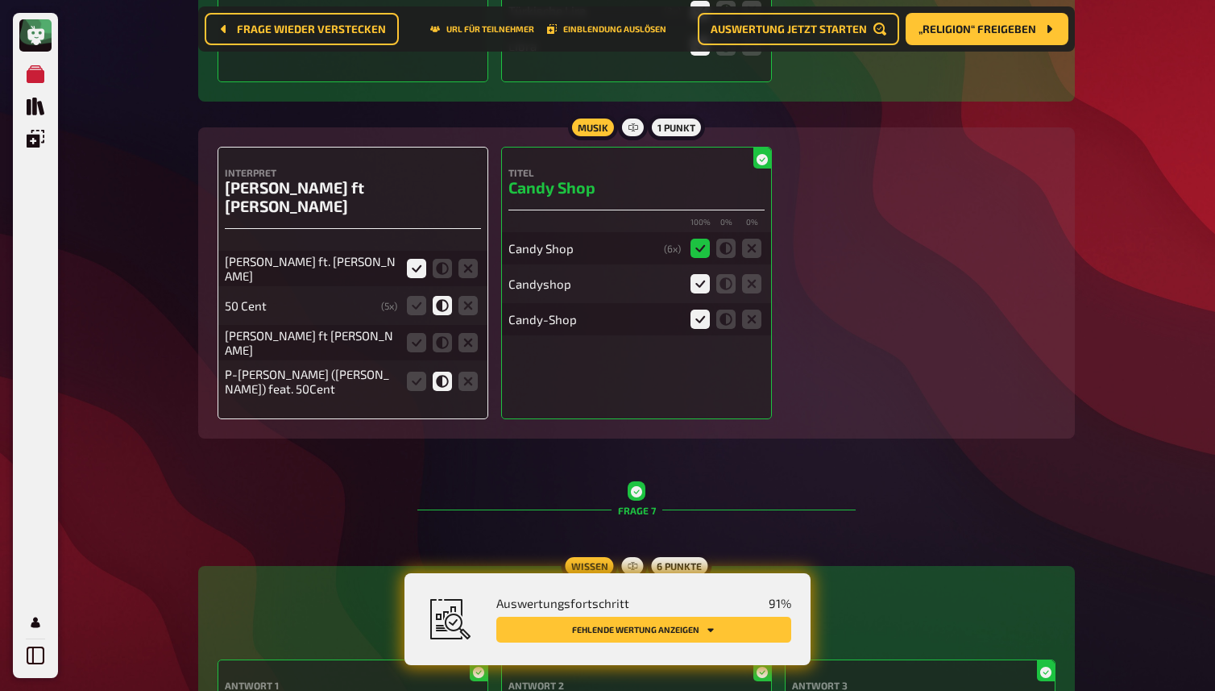
scroll to position [5697, 0]
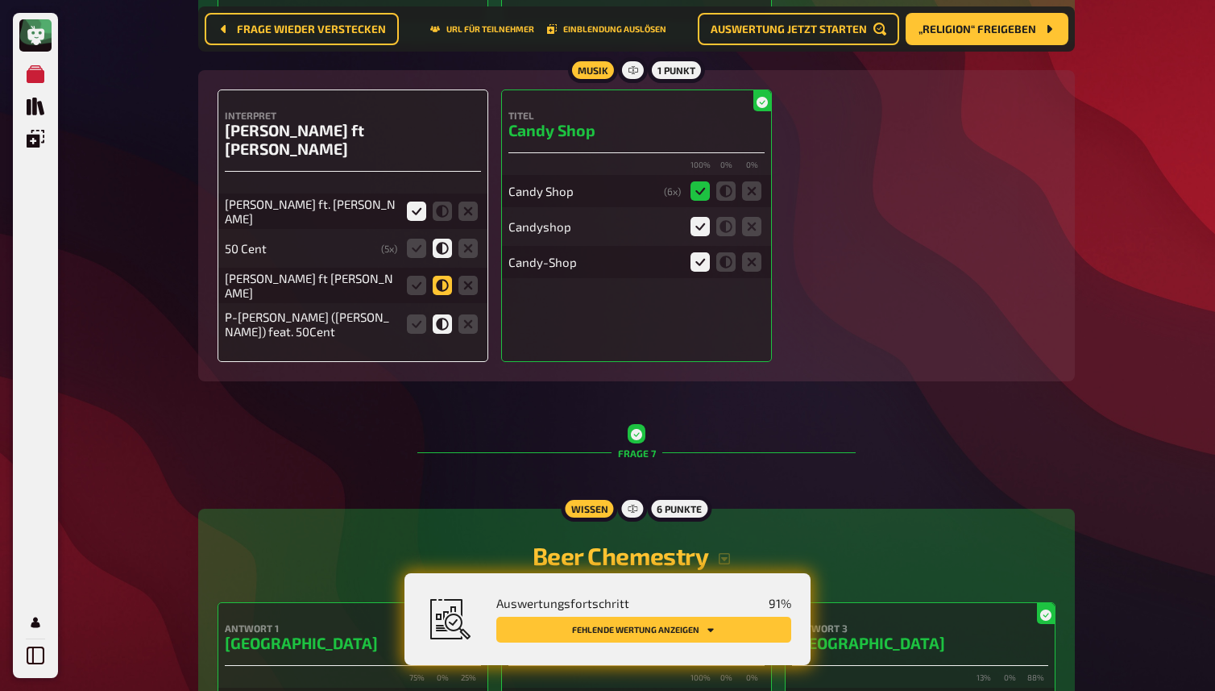
click at [446, 276] on icon at bounding box center [442, 285] width 19 height 19
click at [0, 0] on input "radio" at bounding box center [0, 0] width 0 height 0
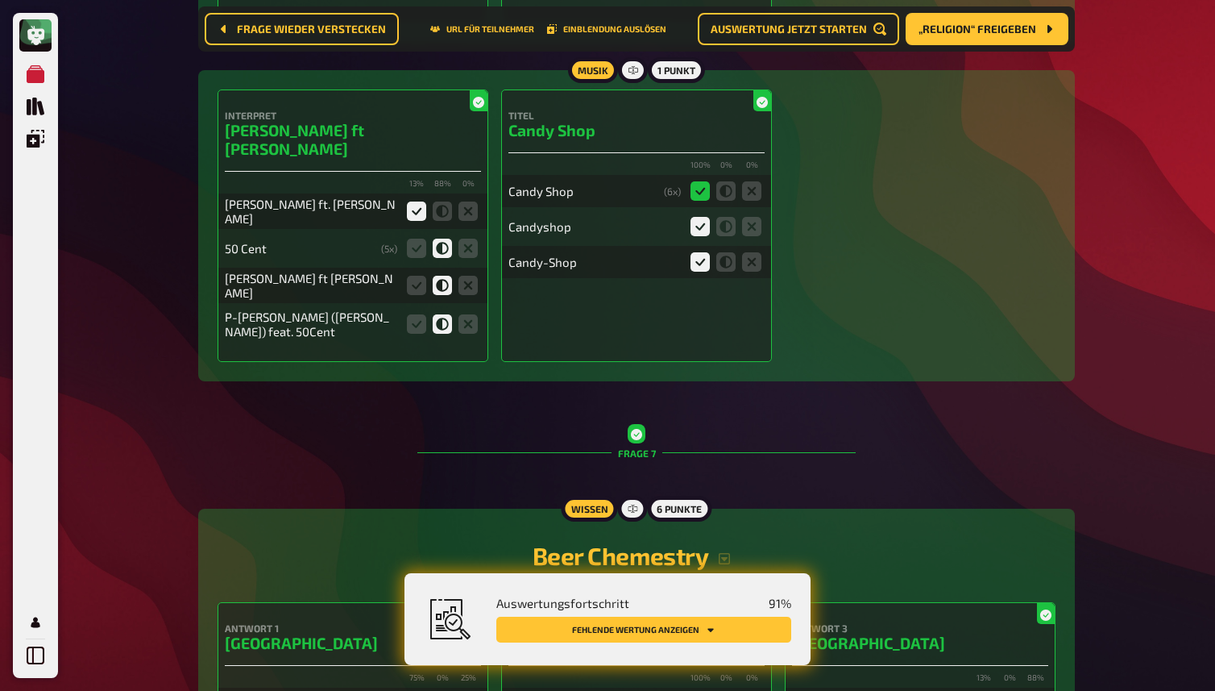
scroll to position [5738, 0]
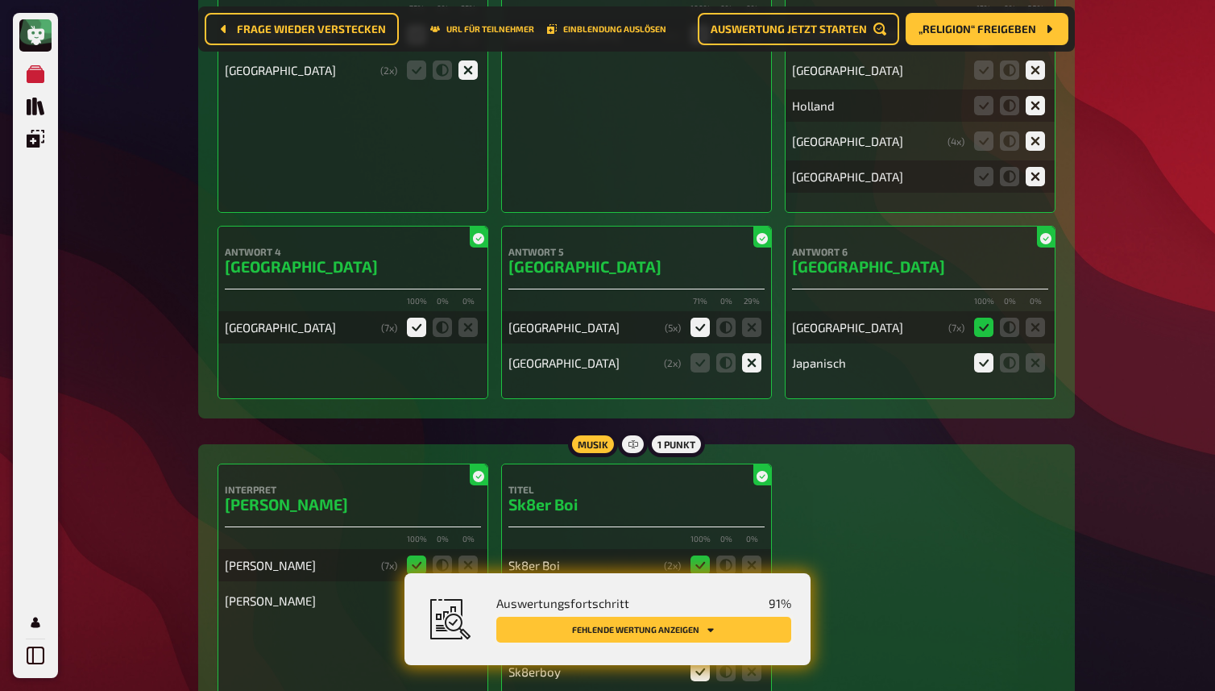
click at [634, 624] on button "Fehlende Wertung anzeigen" at bounding box center [643, 629] width 295 height 26
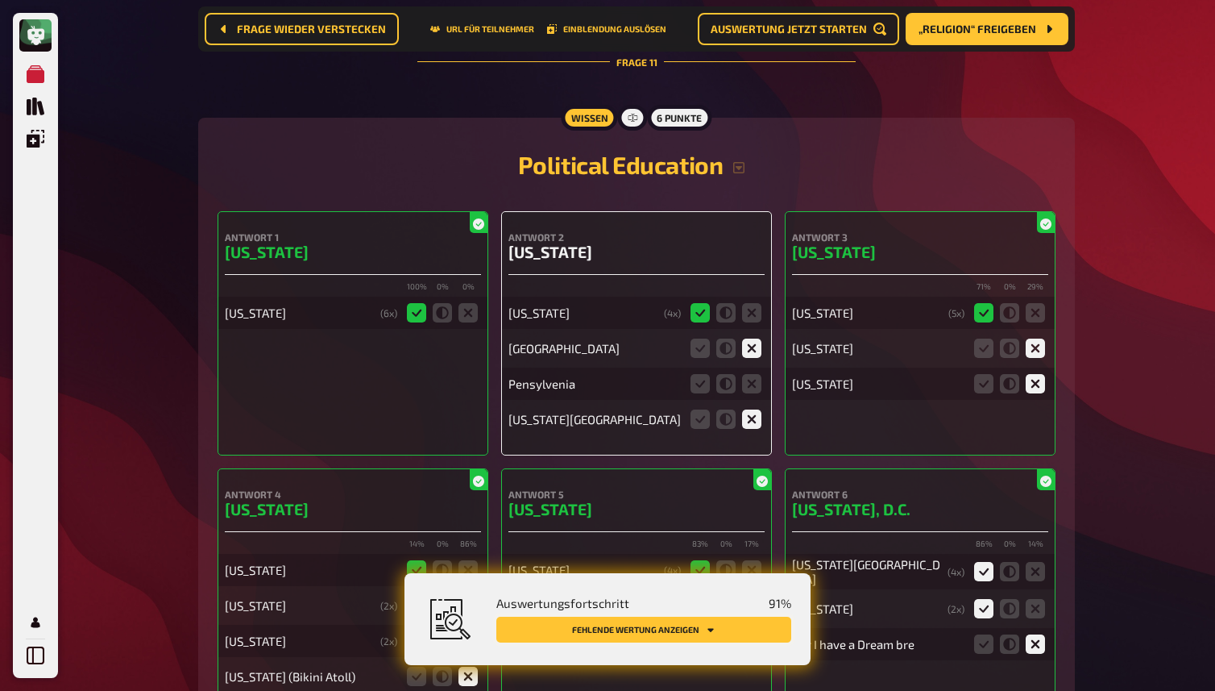
scroll to position [10281, 0]
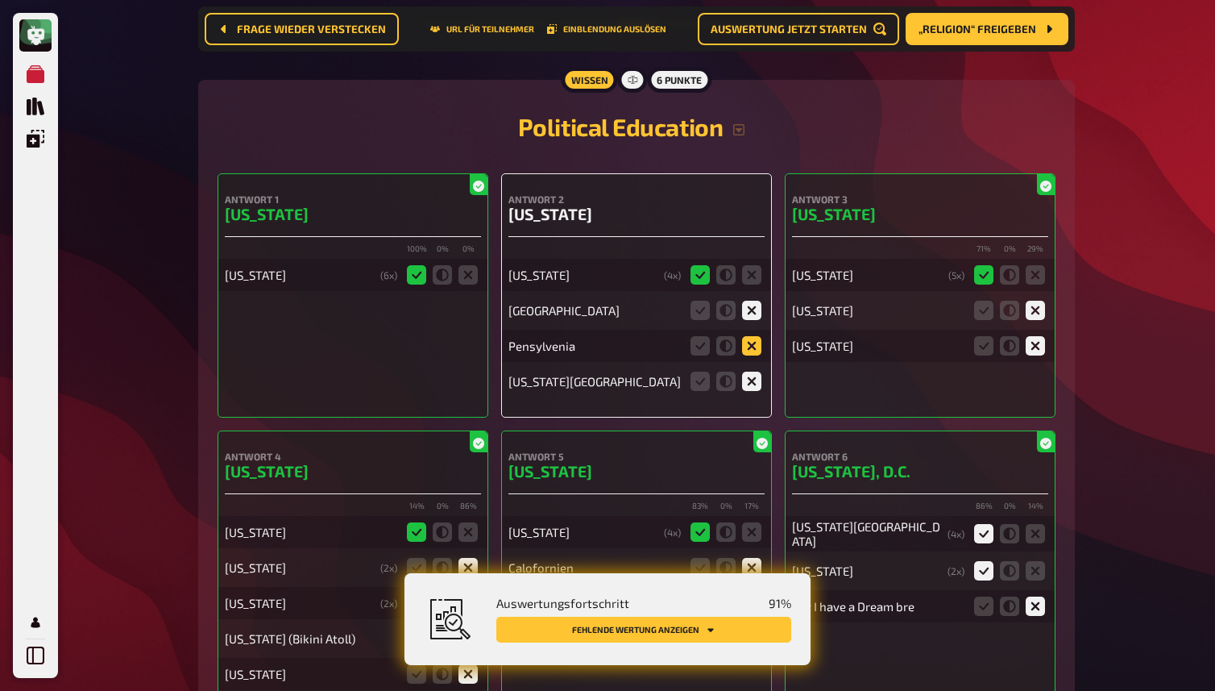
click at [757, 339] on icon at bounding box center [751, 345] width 19 height 19
click at [0, 0] on input "radio" at bounding box center [0, 0] width 0 height 0
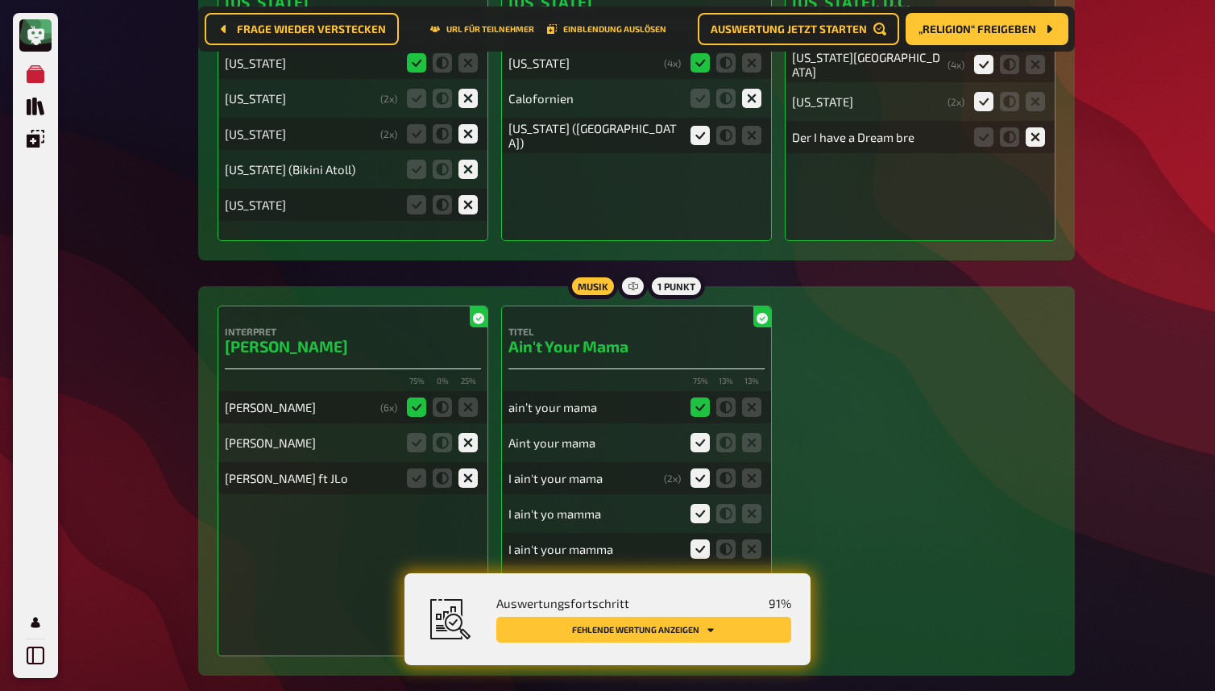
click at [701, 624] on button "Fehlende Wertung anzeigen" at bounding box center [643, 629] width 295 height 26
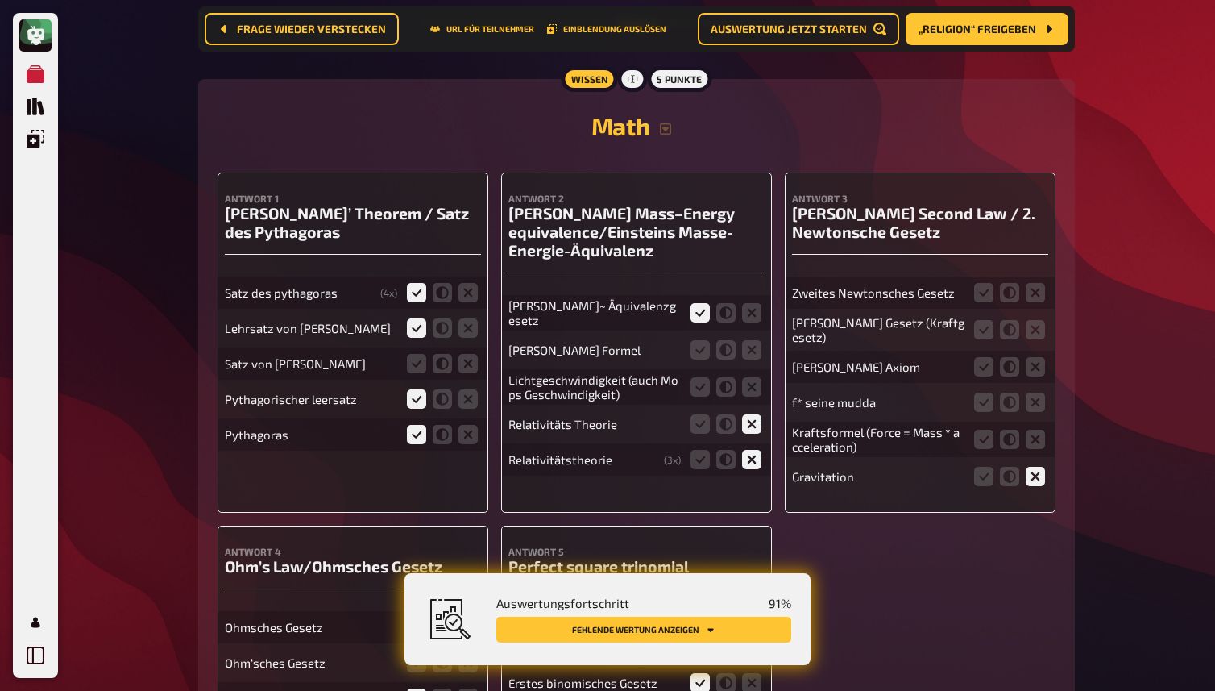
scroll to position [11475, 0]
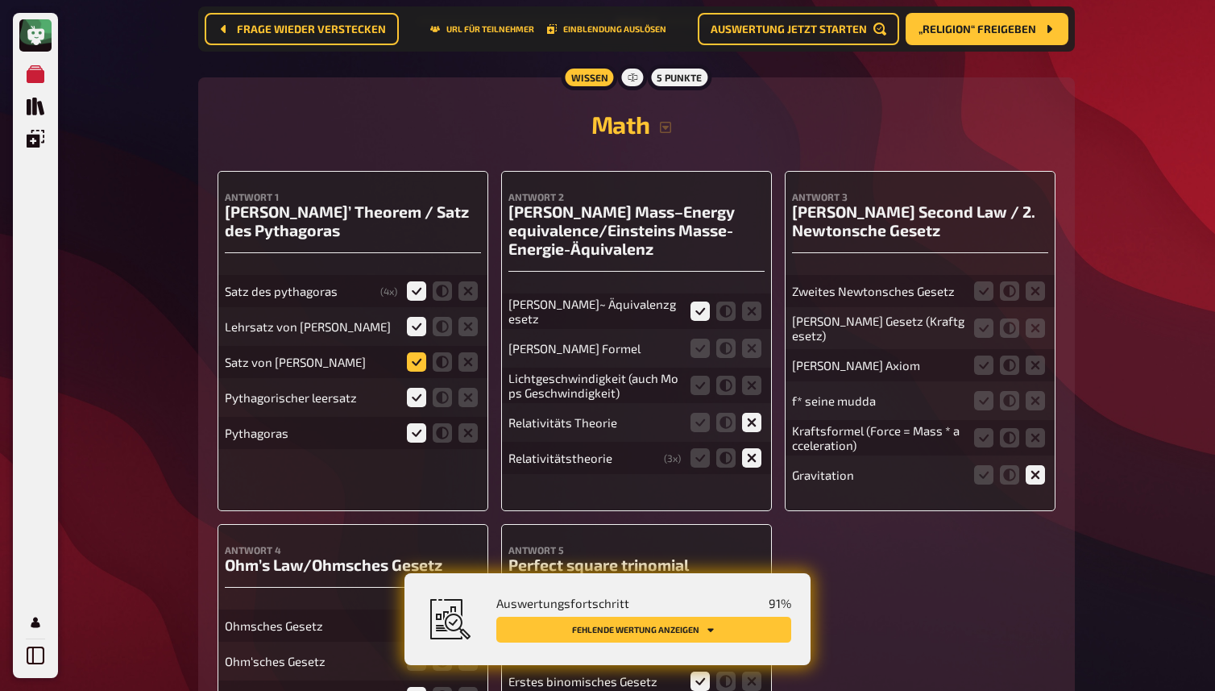
click at [425, 357] on icon at bounding box center [416, 361] width 19 height 19
click at [0, 0] on input "radio" at bounding box center [0, 0] width 0 height 0
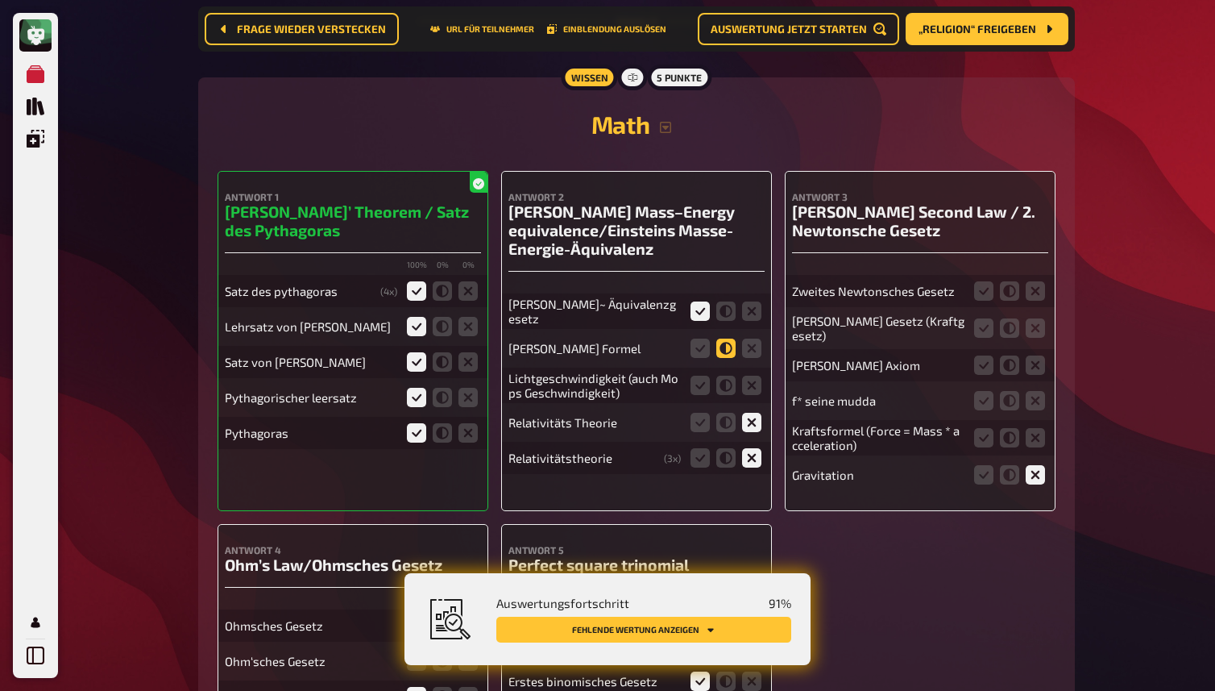
click at [725, 342] on icon at bounding box center [725, 347] width 19 height 19
click at [0, 0] on input "radio" at bounding box center [0, 0] width 0 height 0
click at [664, 122] on icon "button" at bounding box center [665, 127] width 11 height 11
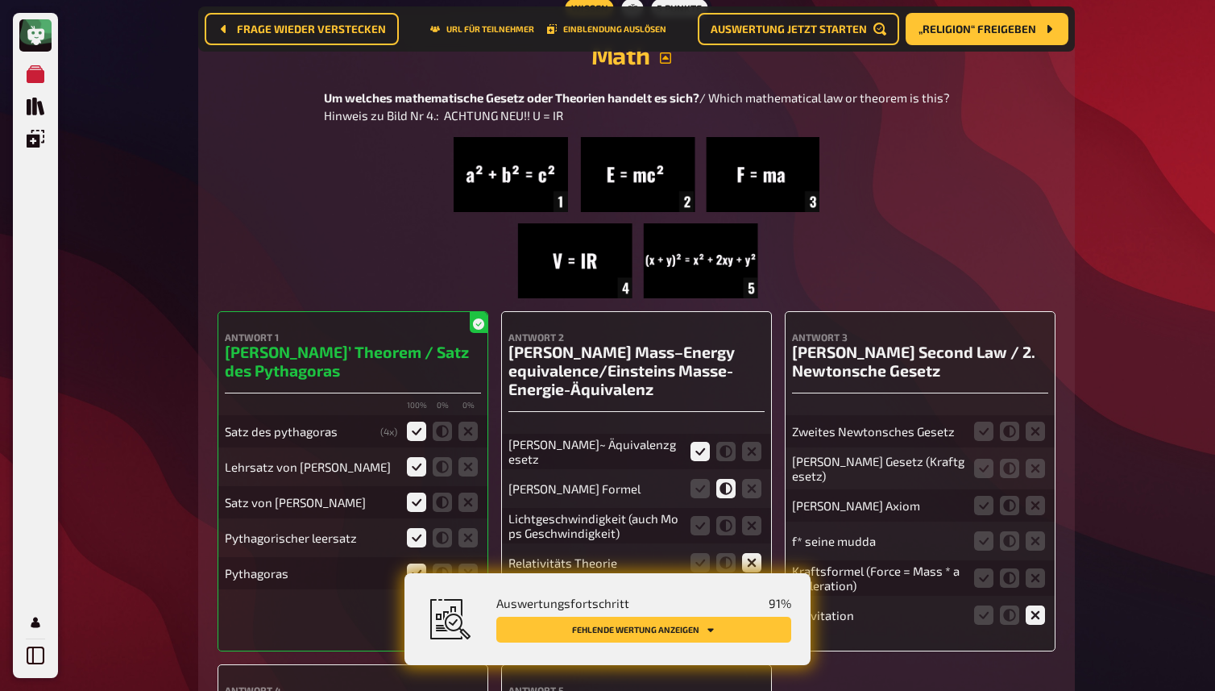
scroll to position [11573, 0]
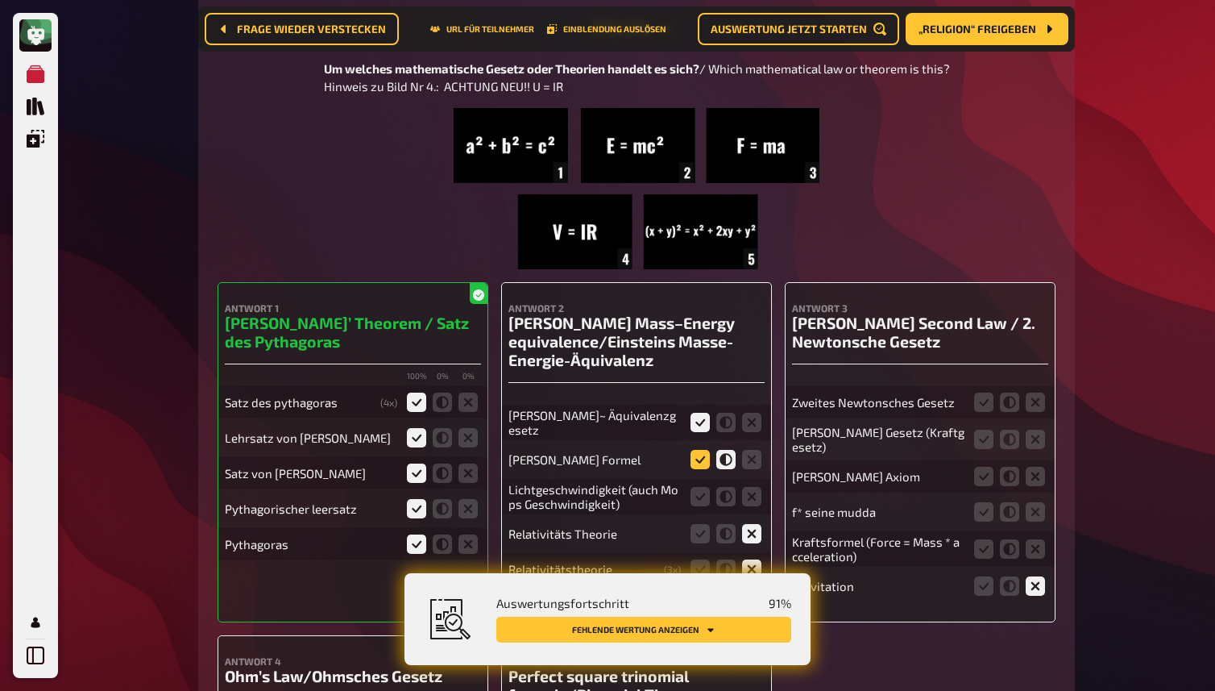
click at [701, 450] on icon at bounding box center [700, 459] width 19 height 19
click at [0, 0] on input "radio" at bounding box center [0, 0] width 0 height 0
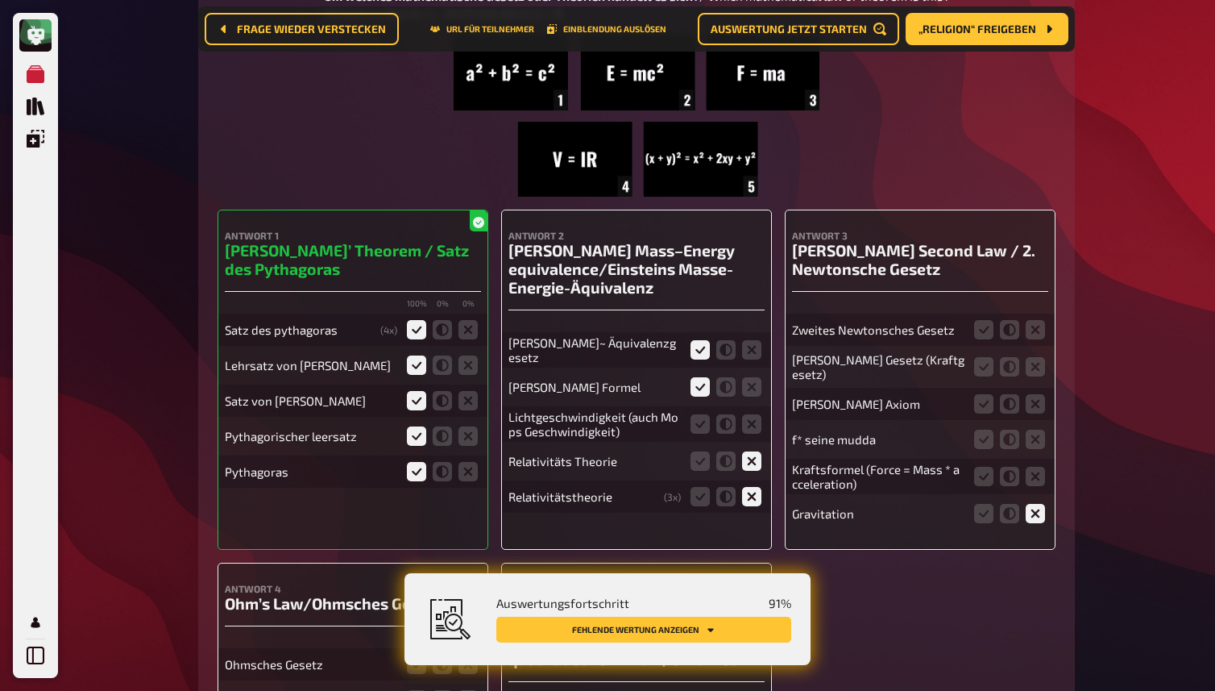
scroll to position [11675, 0]
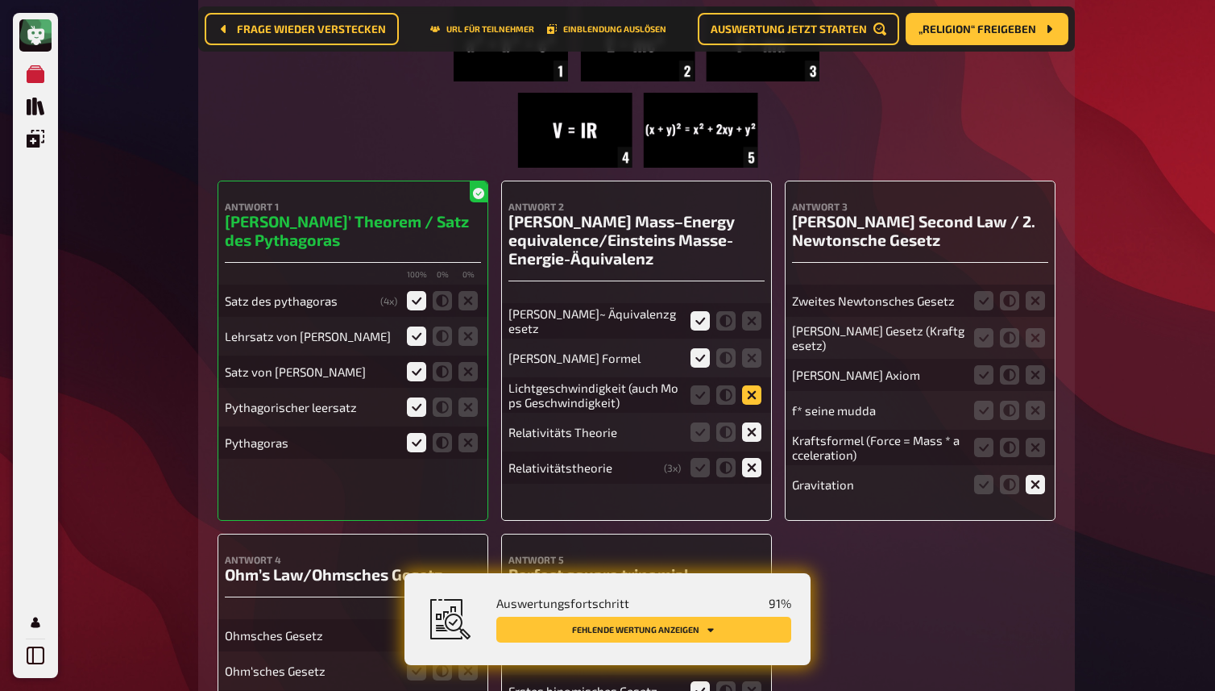
click at [749, 389] on icon at bounding box center [751, 394] width 19 height 19
click at [0, 0] on input "radio" at bounding box center [0, 0] width 0 height 0
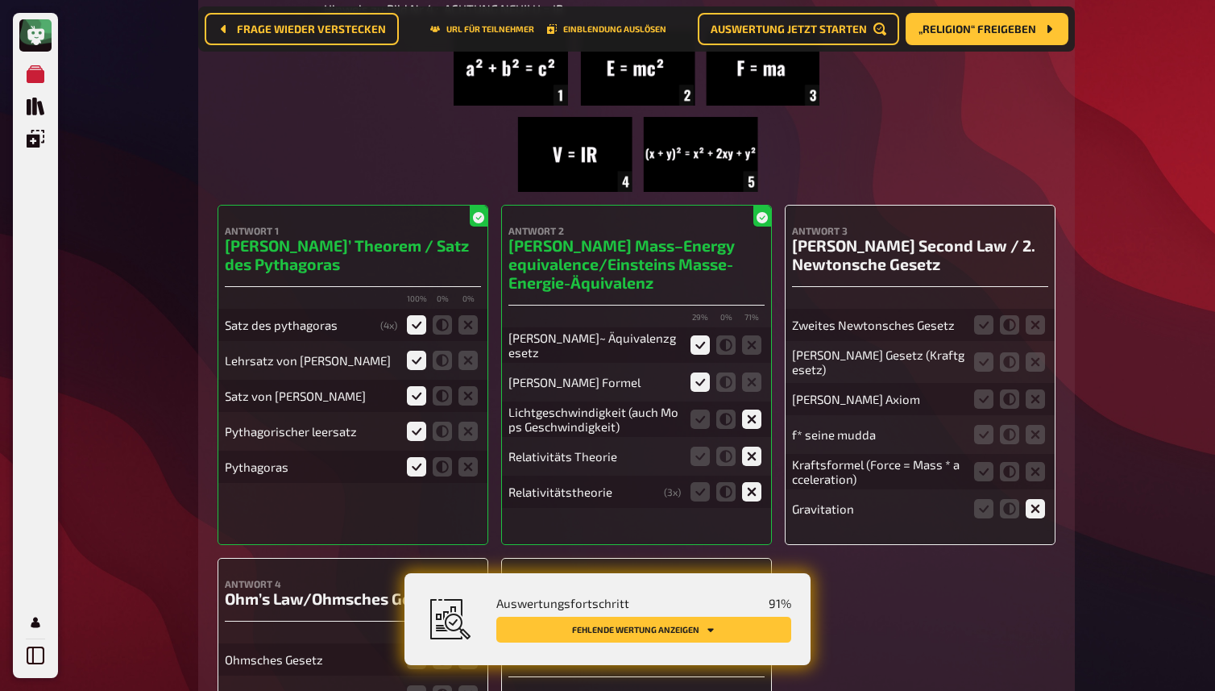
scroll to position [11640, 0]
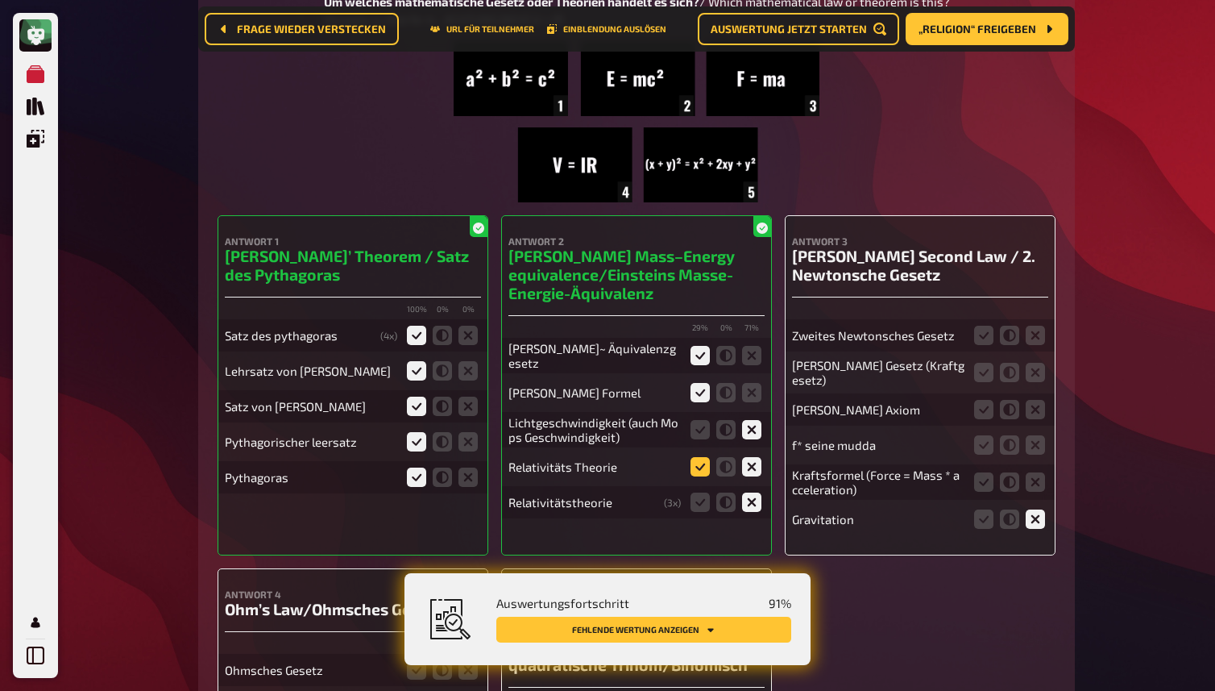
click at [699, 460] on icon at bounding box center [700, 466] width 19 height 19
click at [0, 0] on input "radio" at bounding box center [0, 0] width 0 height 0
click at [701, 495] on icon at bounding box center [700, 501] width 19 height 19
click at [0, 0] on input "radio" at bounding box center [0, 0] width 0 height 0
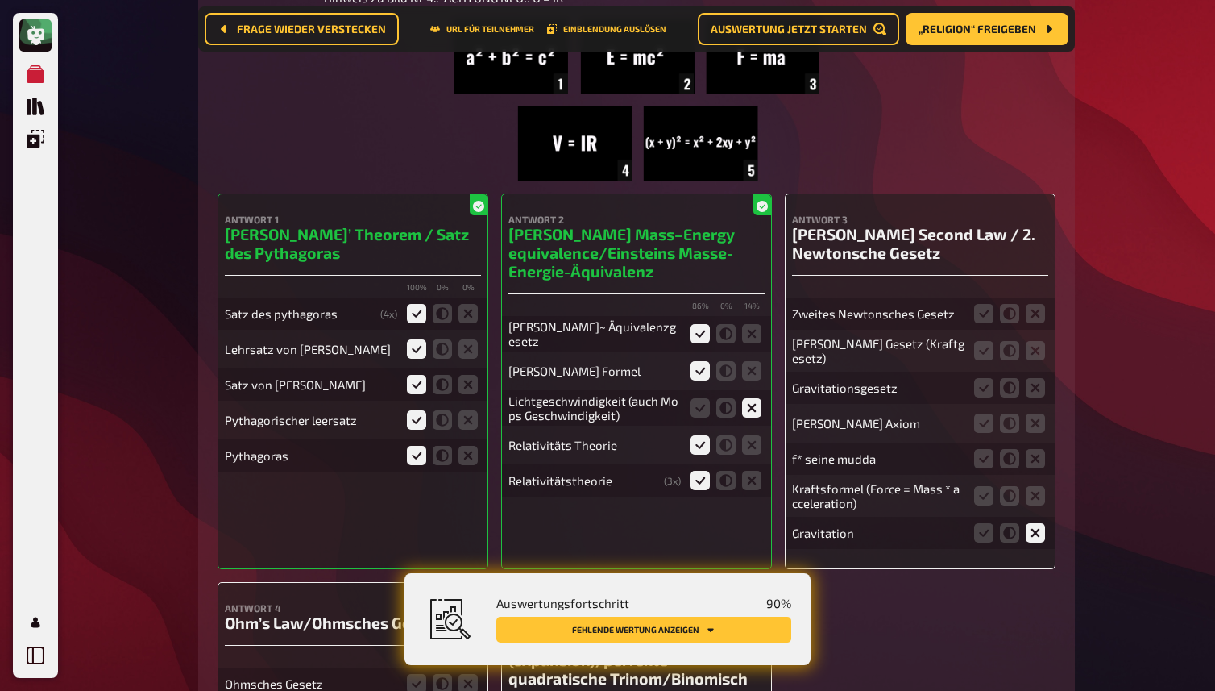
scroll to position [11681, 0]
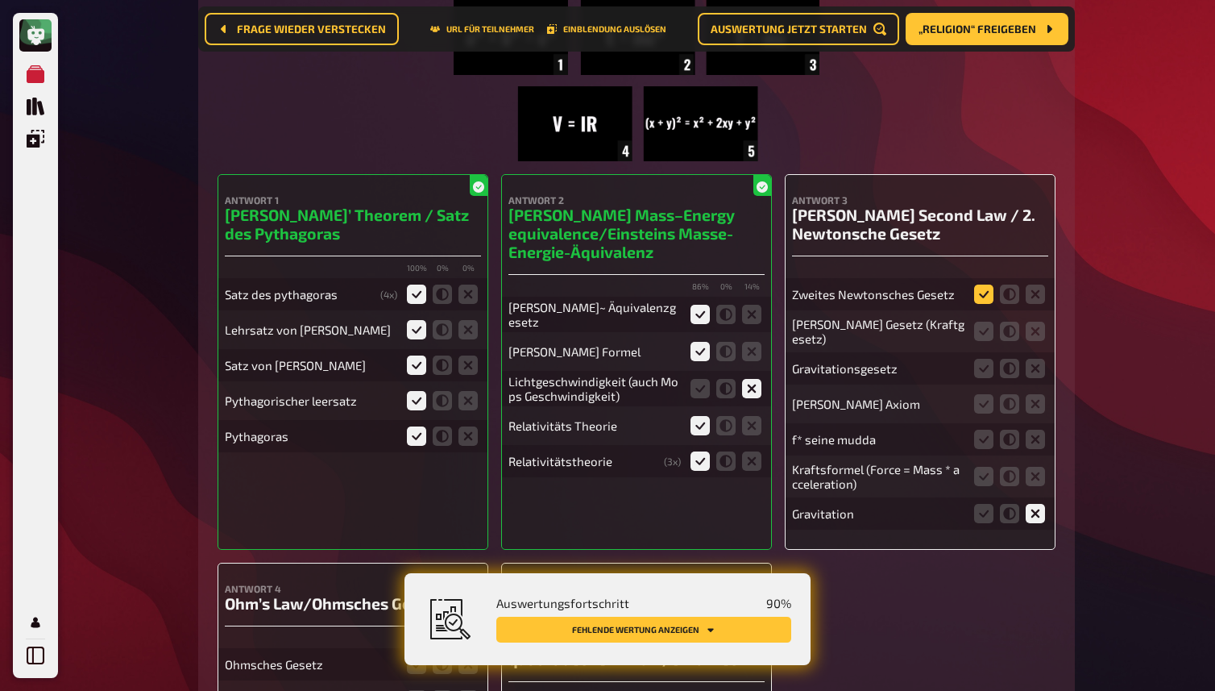
click at [982, 288] on icon at bounding box center [983, 293] width 19 height 19
click at [0, 0] on input "radio" at bounding box center [0, 0] width 0 height 0
click at [991, 327] on icon at bounding box center [983, 331] width 19 height 19
click at [0, 0] on input "radio" at bounding box center [0, 0] width 0 height 0
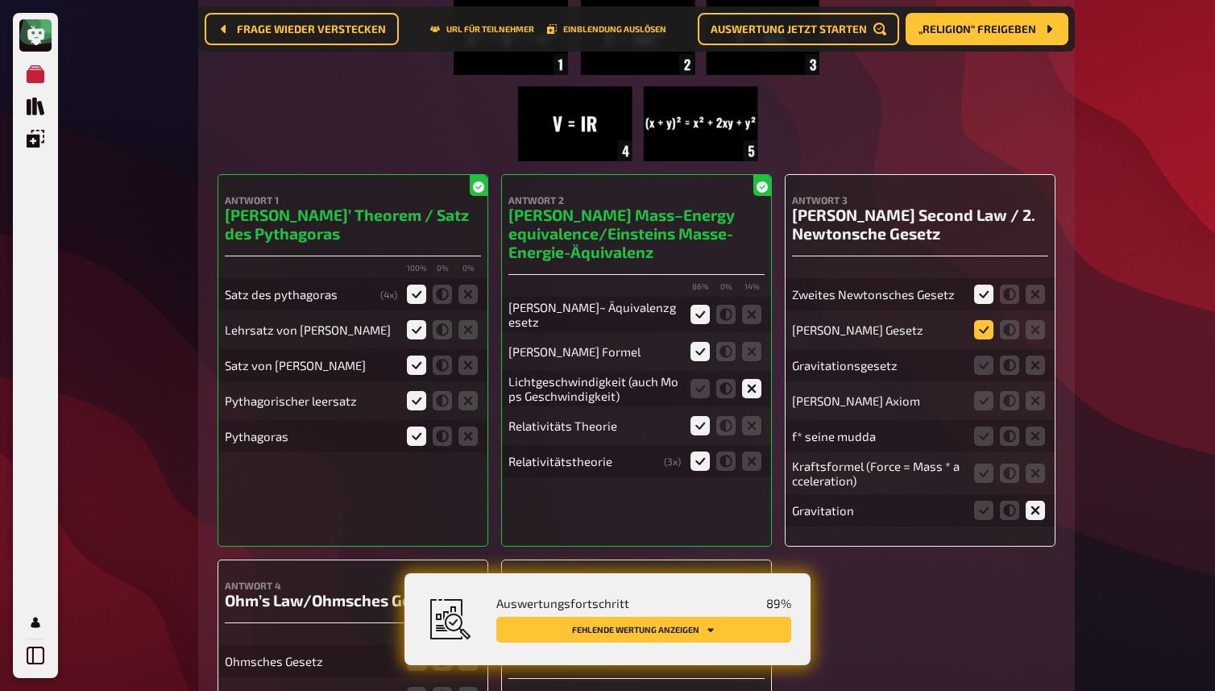
click at [981, 330] on icon at bounding box center [983, 329] width 19 height 19
click at [0, 0] on input "radio" at bounding box center [0, 0] width 0 height 0
click at [986, 359] on icon at bounding box center [983, 364] width 19 height 19
click at [0, 0] on input "radio" at bounding box center [0, 0] width 0 height 0
click at [982, 394] on icon at bounding box center [983, 400] width 19 height 19
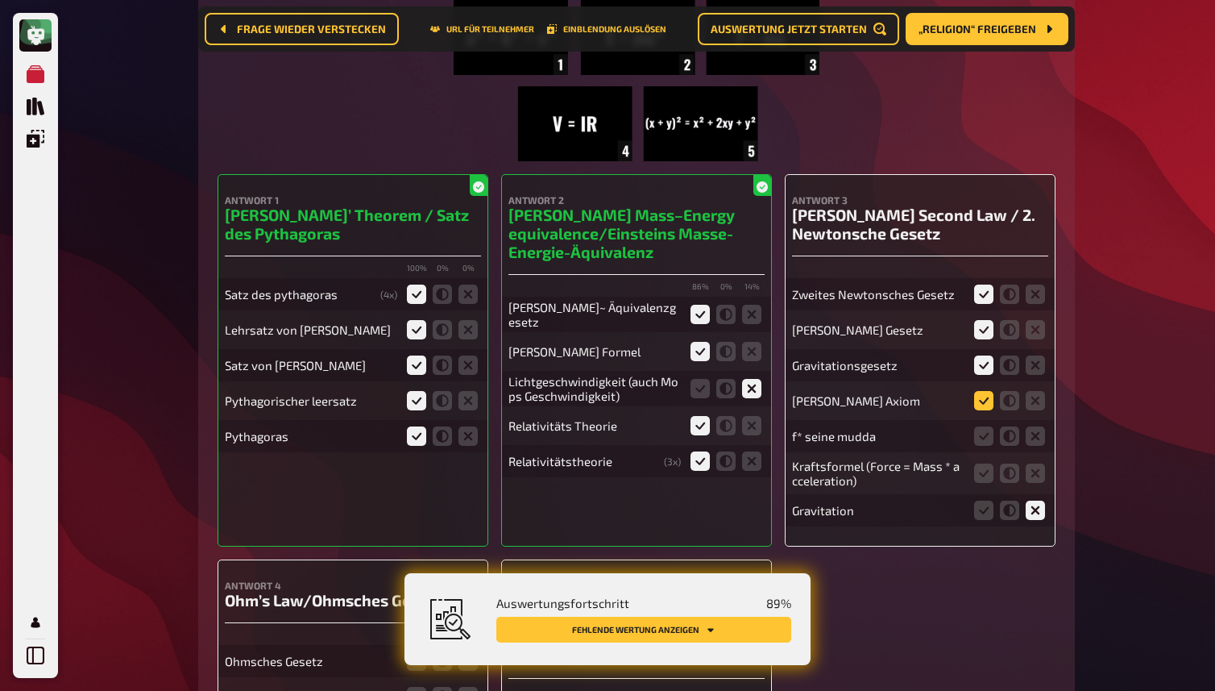
click at [0, 0] on input "radio" at bounding box center [0, 0] width 0 height 0
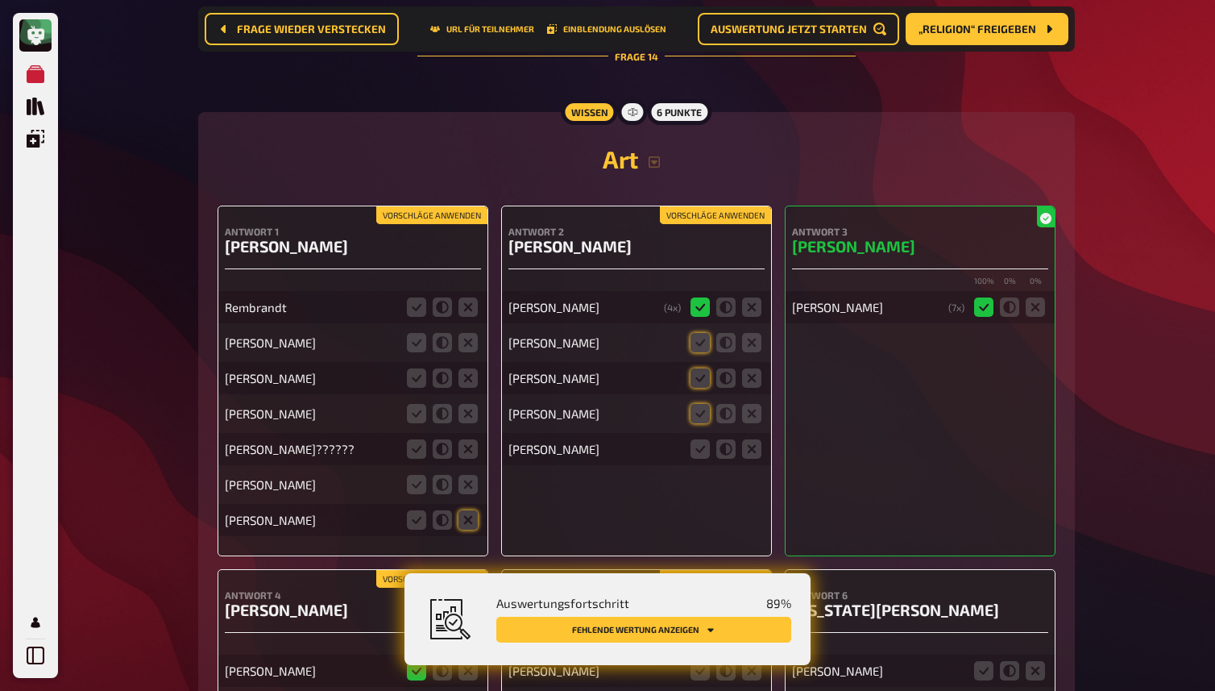
scroll to position [13926, 0]
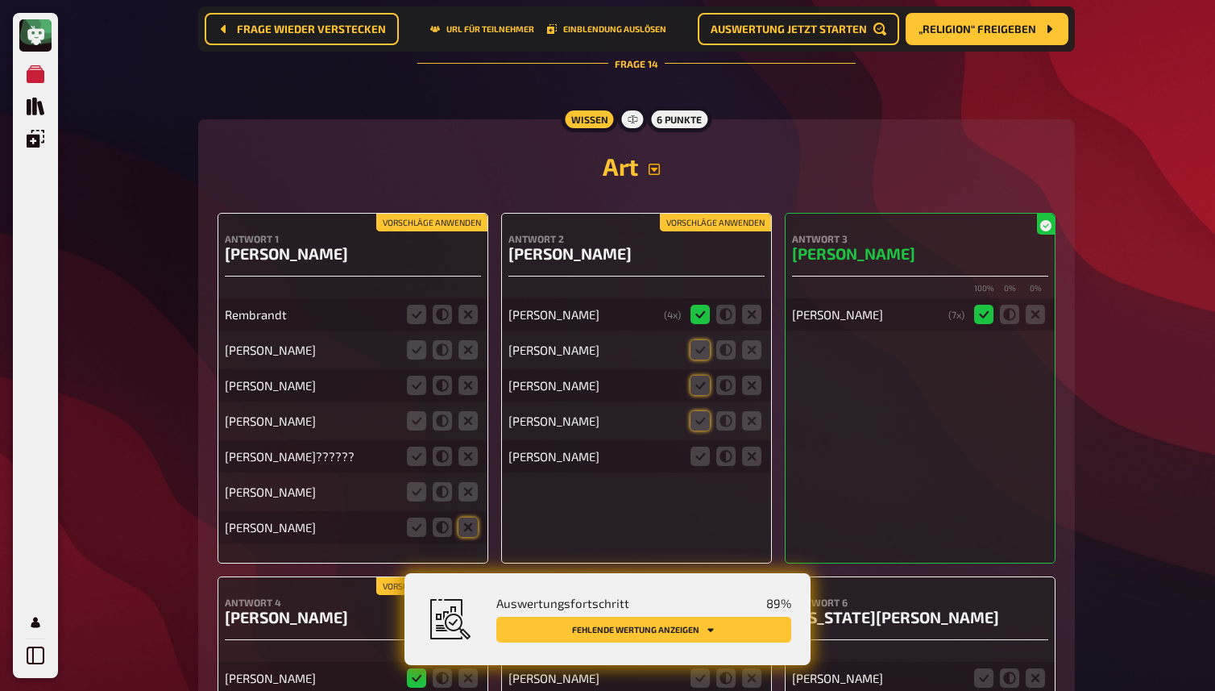
click at [655, 167] on icon "button" at bounding box center [654, 169] width 13 height 13
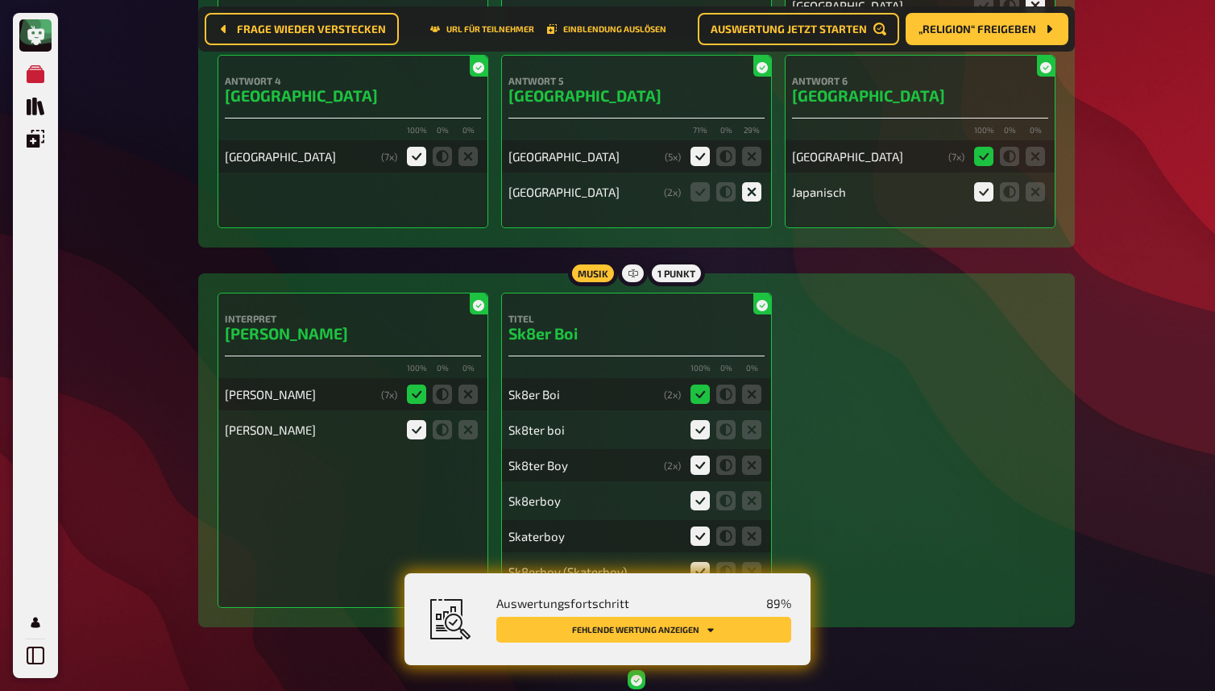
scroll to position [5892, 0]
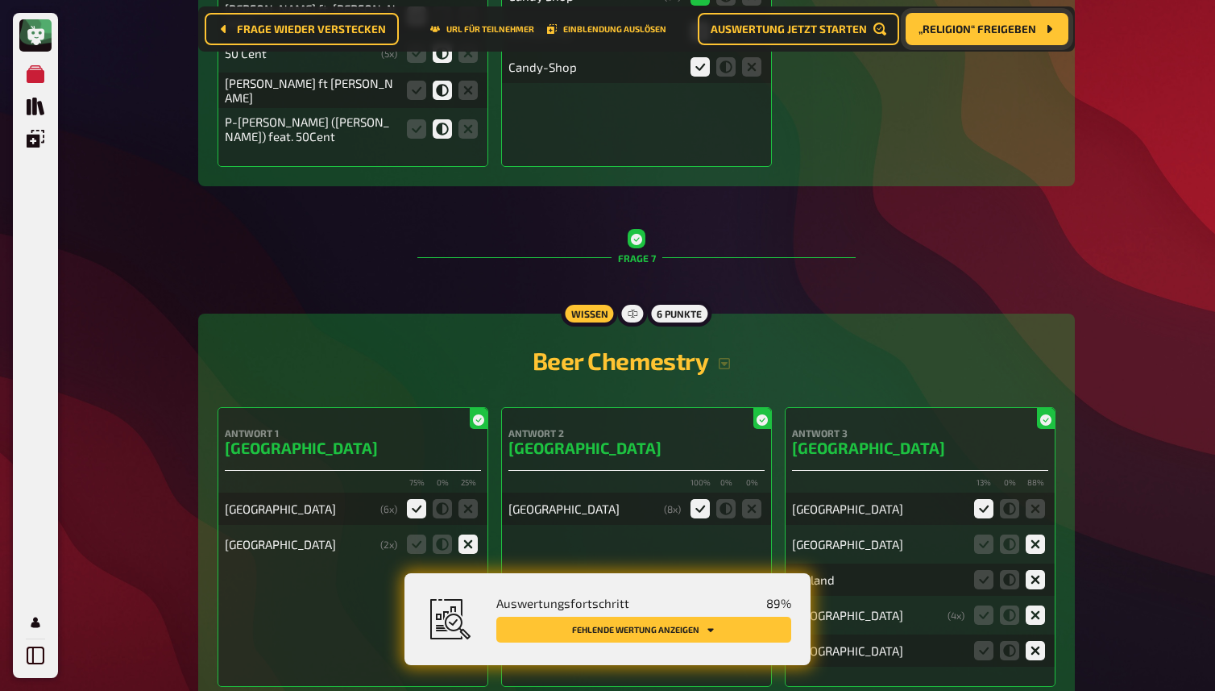
click at [1002, 19] on button "„Religion“ freigeben" at bounding box center [987, 29] width 163 height 32
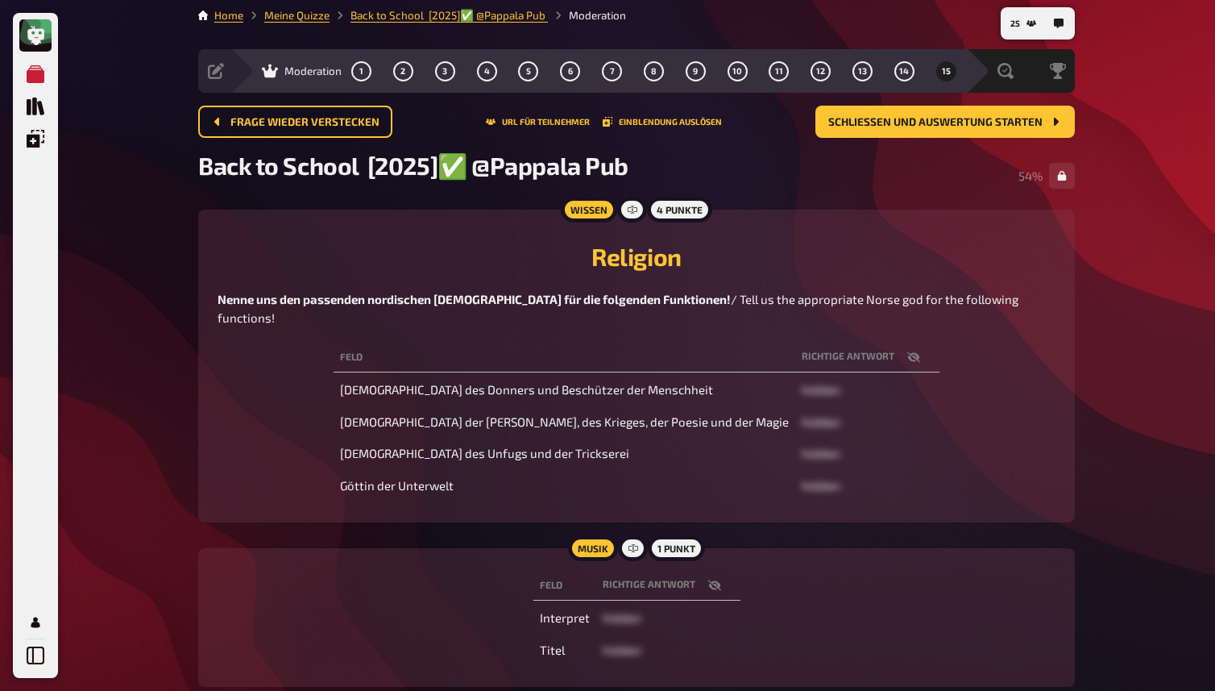
scroll to position [89, 0]
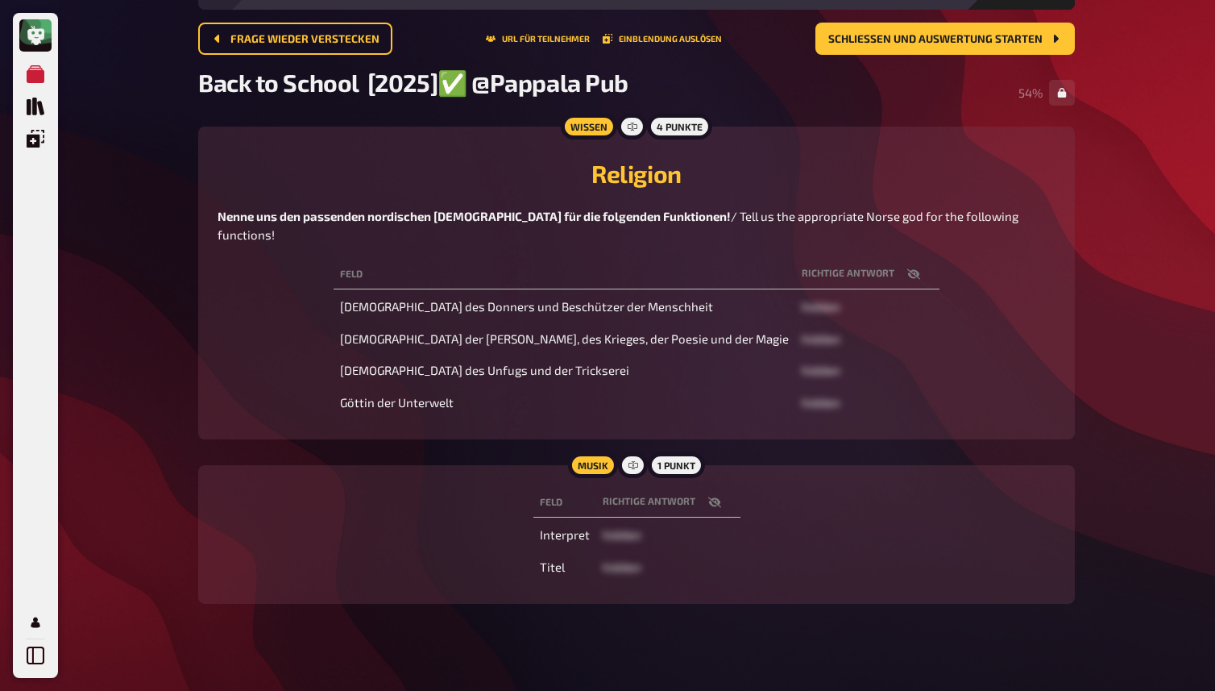
click at [708, 496] on icon "button" at bounding box center [714, 502] width 13 height 13
click at [708, 497] on icon "button" at bounding box center [714, 502] width 13 height 10
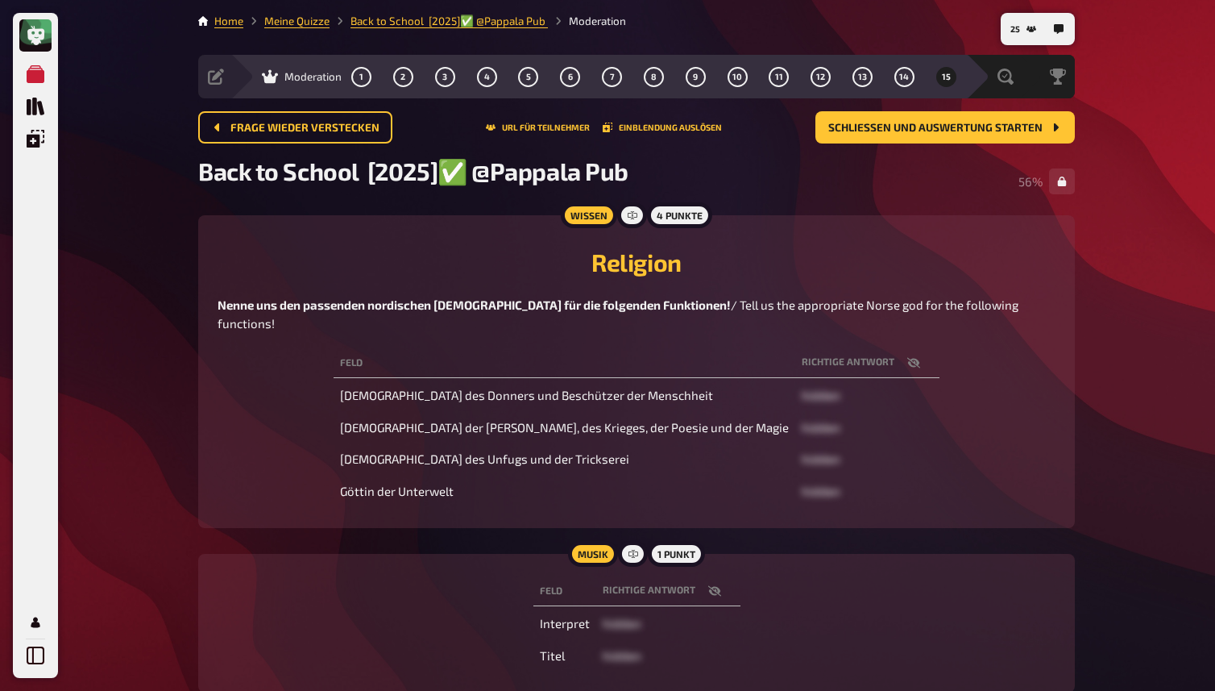
scroll to position [3, 0]
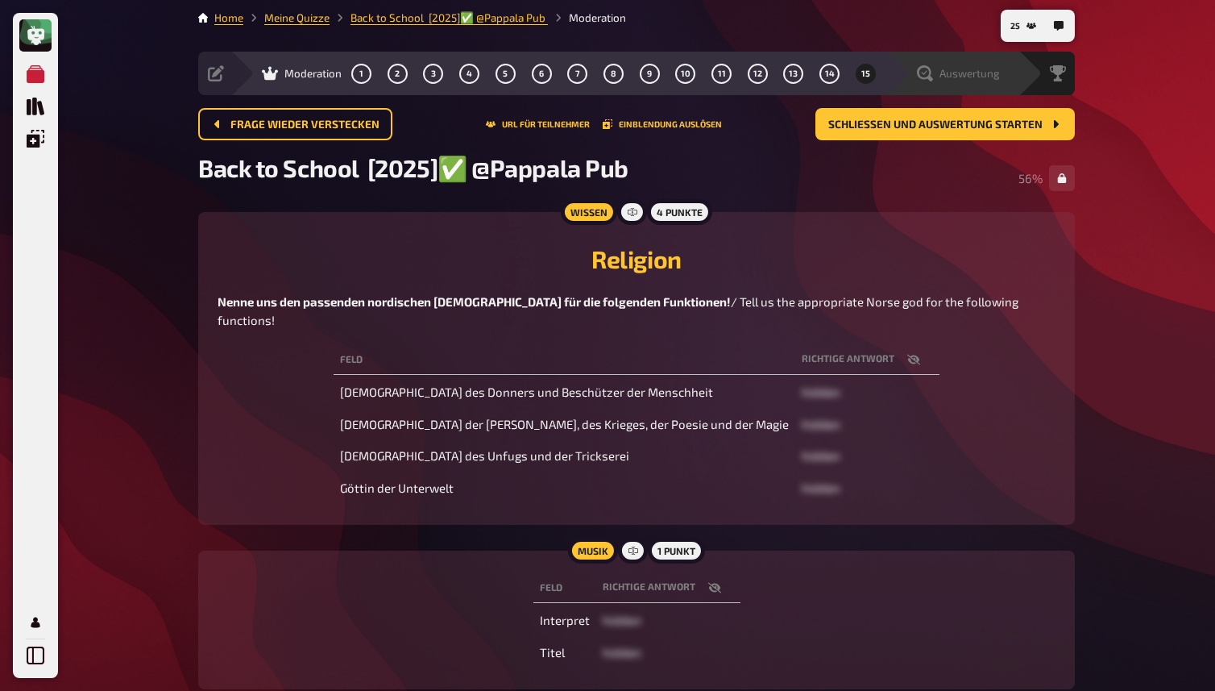
click at [990, 72] on span "Auswertung" at bounding box center [970, 73] width 60 height 13
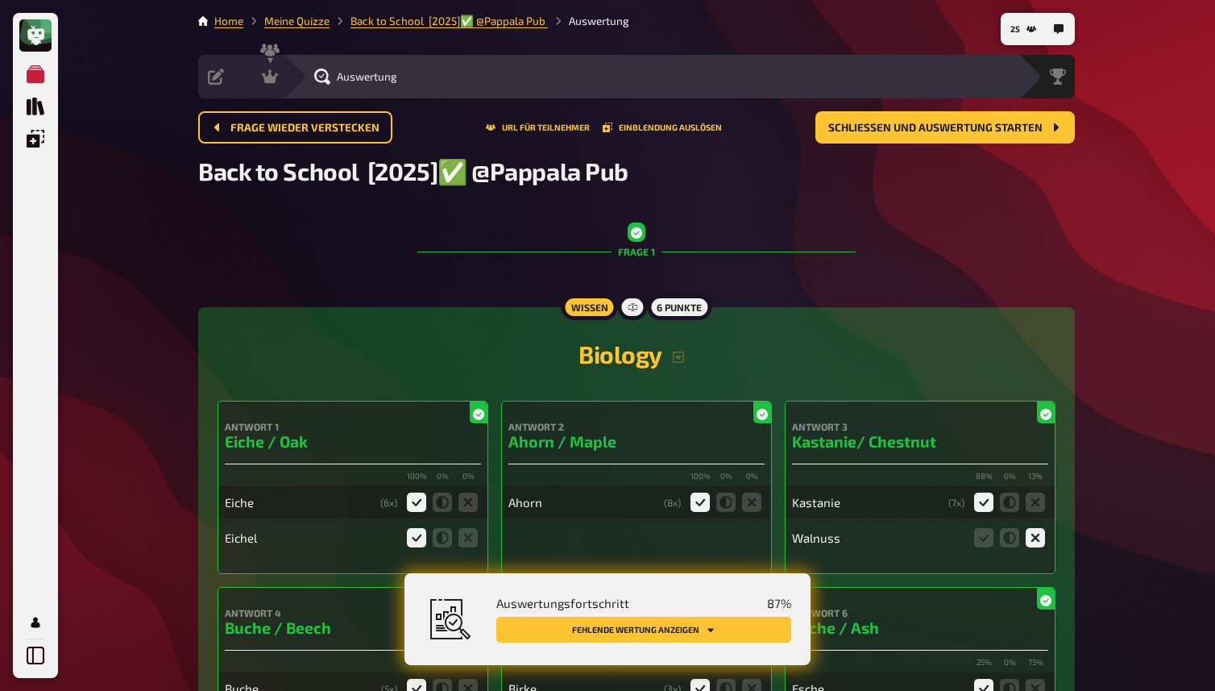
click at [737, 631] on button "Fehlende Wertung anzeigen" at bounding box center [643, 629] width 295 height 26
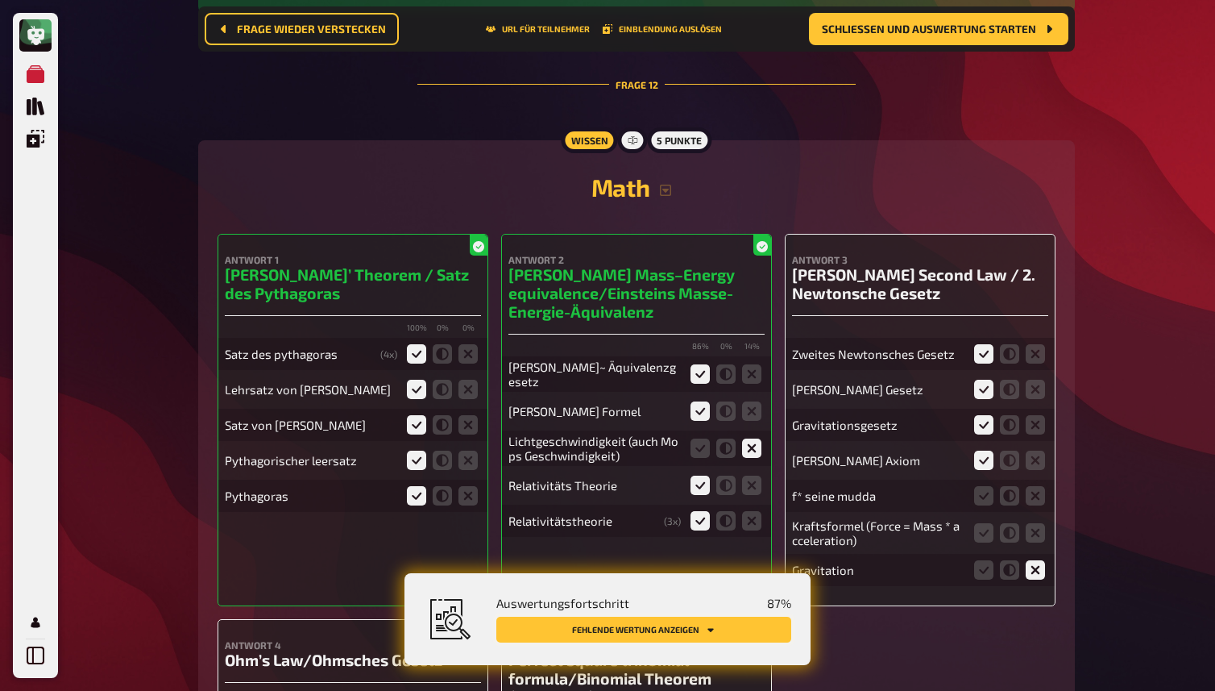
scroll to position [11462, 0]
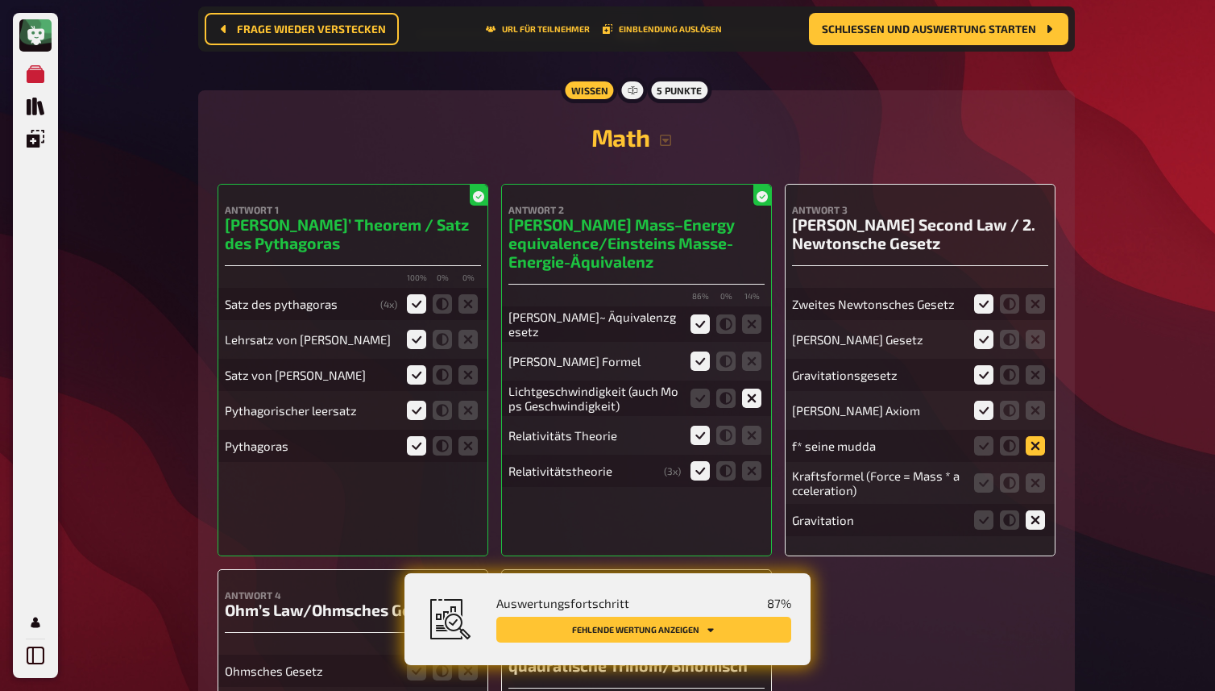
click at [1040, 442] on icon at bounding box center [1035, 445] width 19 height 19
click at [0, 0] on input "radio" at bounding box center [0, 0] width 0 height 0
click at [986, 479] on icon at bounding box center [983, 482] width 19 height 19
click at [0, 0] on input "radio" at bounding box center [0, 0] width 0 height 0
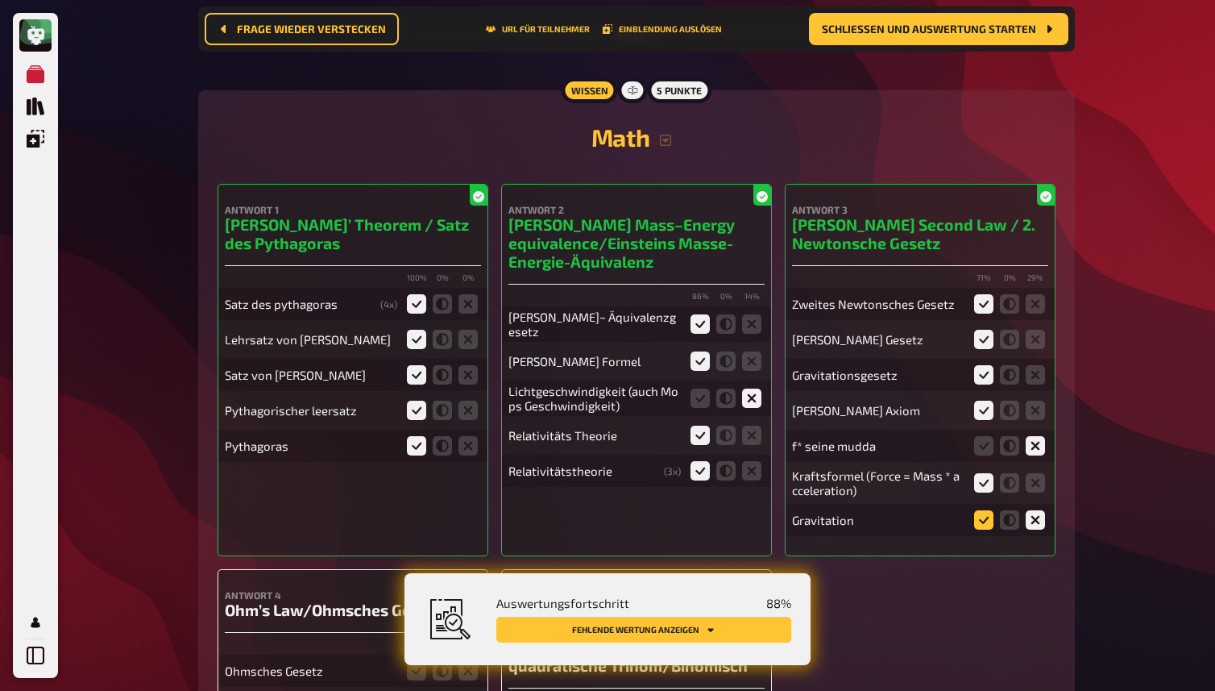
click at [988, 520] on icon at bounding box center [983, 519] width 19 height 19
click at [0, 0] on input "radio" at bounding box center [0, 0] width 0 height 0
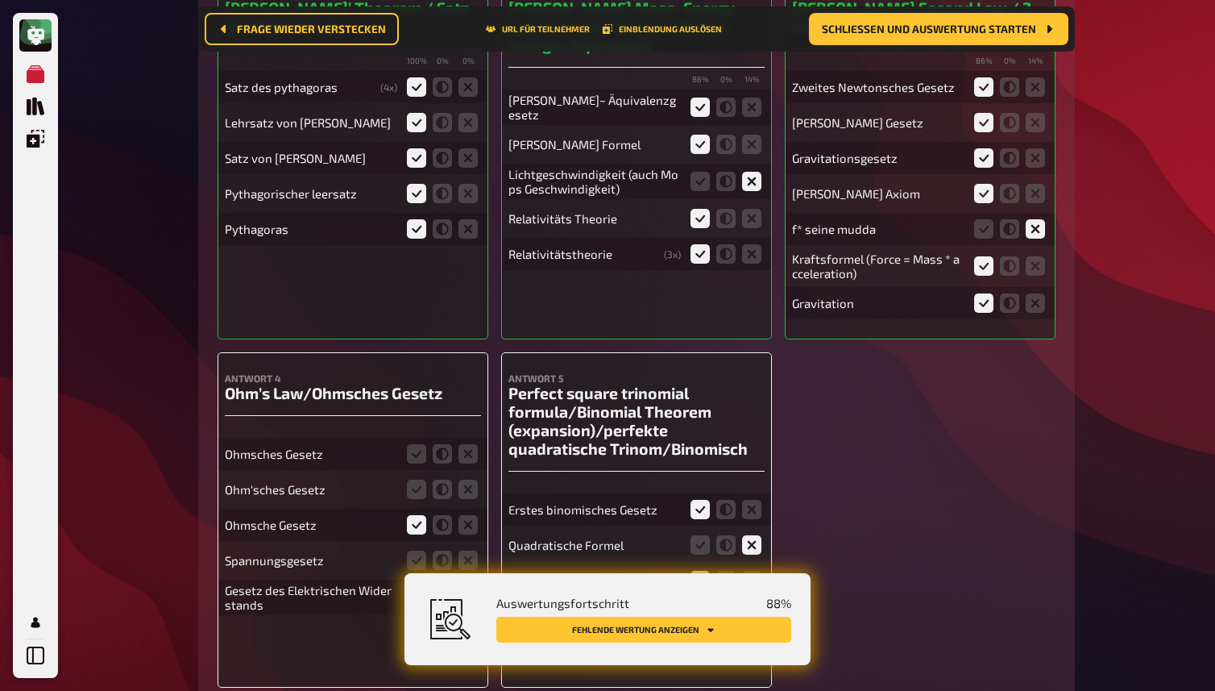
scroll to position [11681, 0]
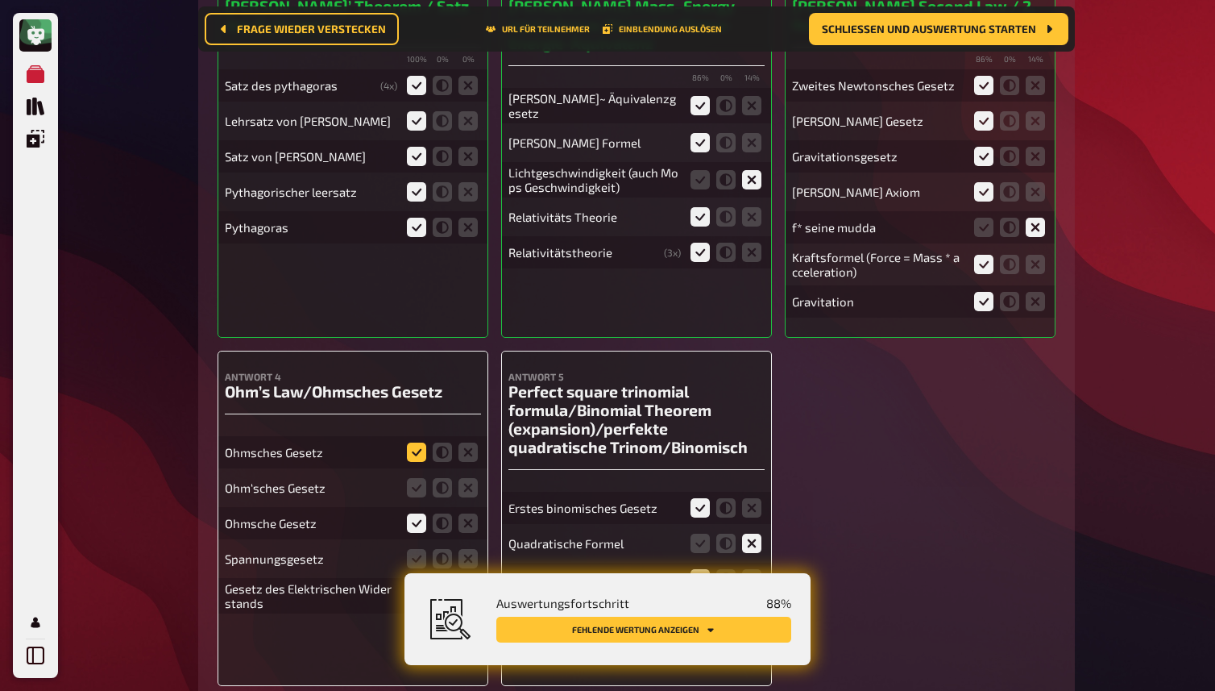
click at [421, 446] on icon at bounding box center [416, 451] width 19 height 19
click at [0, 0] on input "radio" at bounding box center [0, 0] width 0 height 0
click at [418, 479] on icon at bounding box center [416, 487] width 19 height 19
click at [0, 0] on input "radio" at bounding box center [0, 0] width 0 height 0
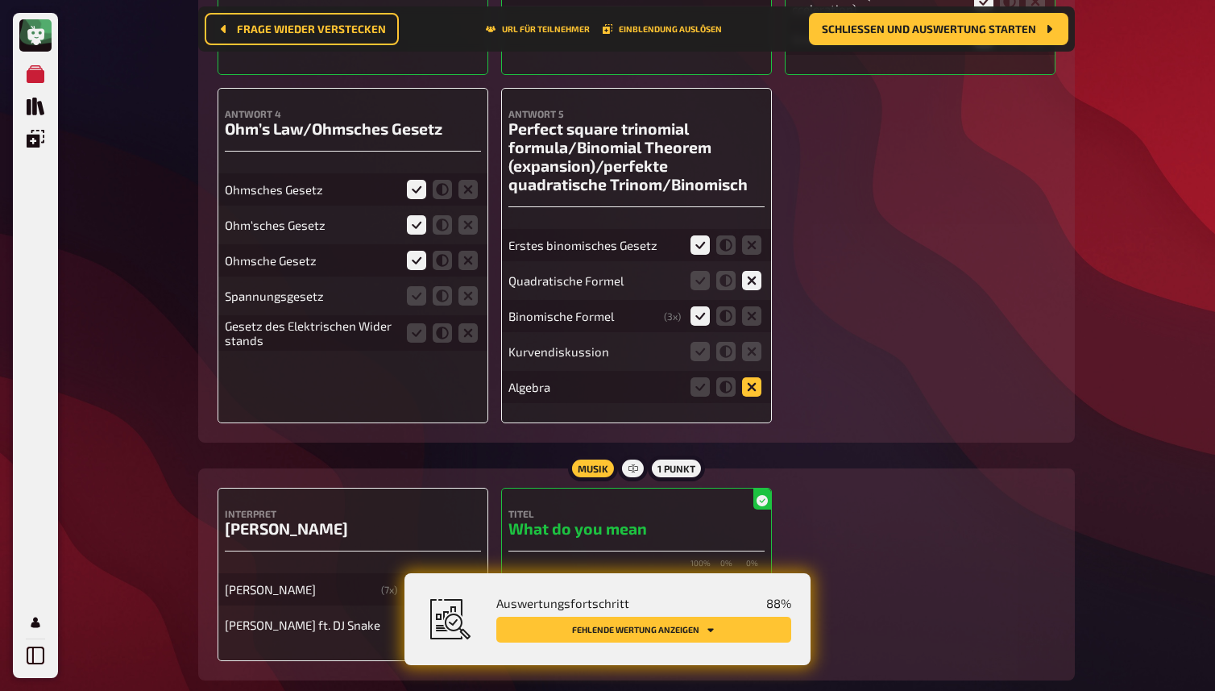
scroll to position [11946, 0]
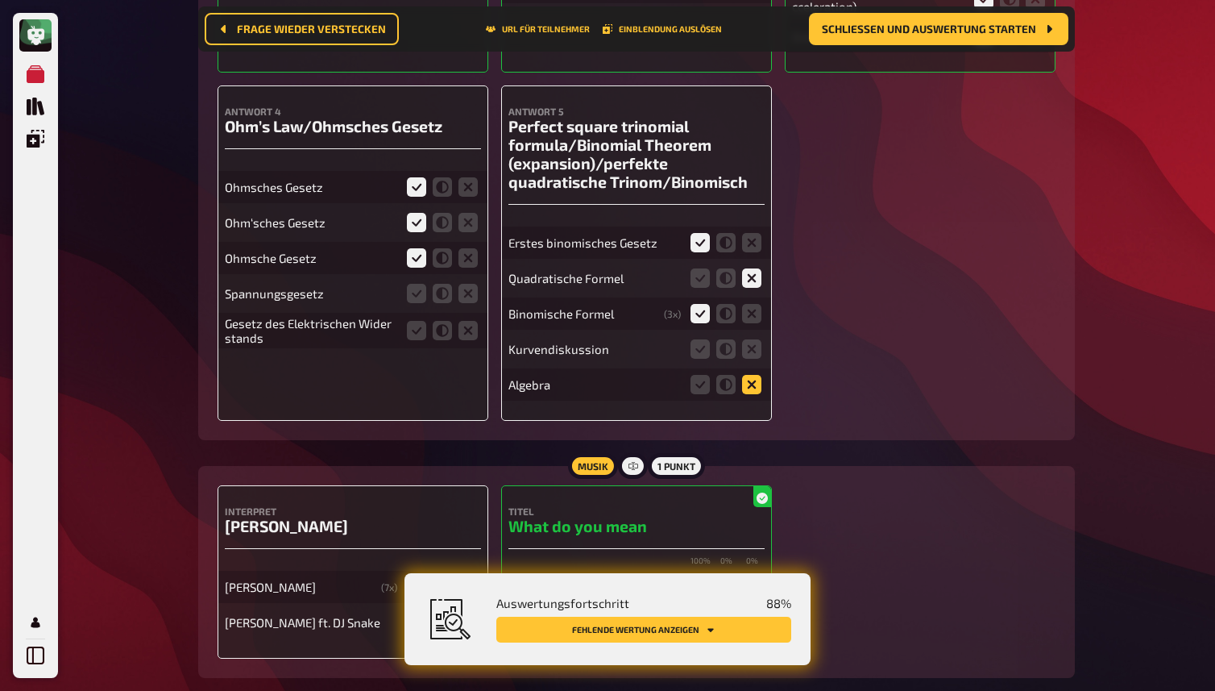
click at [754, 388] on icon at bounding box center [751, 384] width 19 height 19
click at [0, 0] on input "radio" at bounding box center [0, 0] width 0 height 0
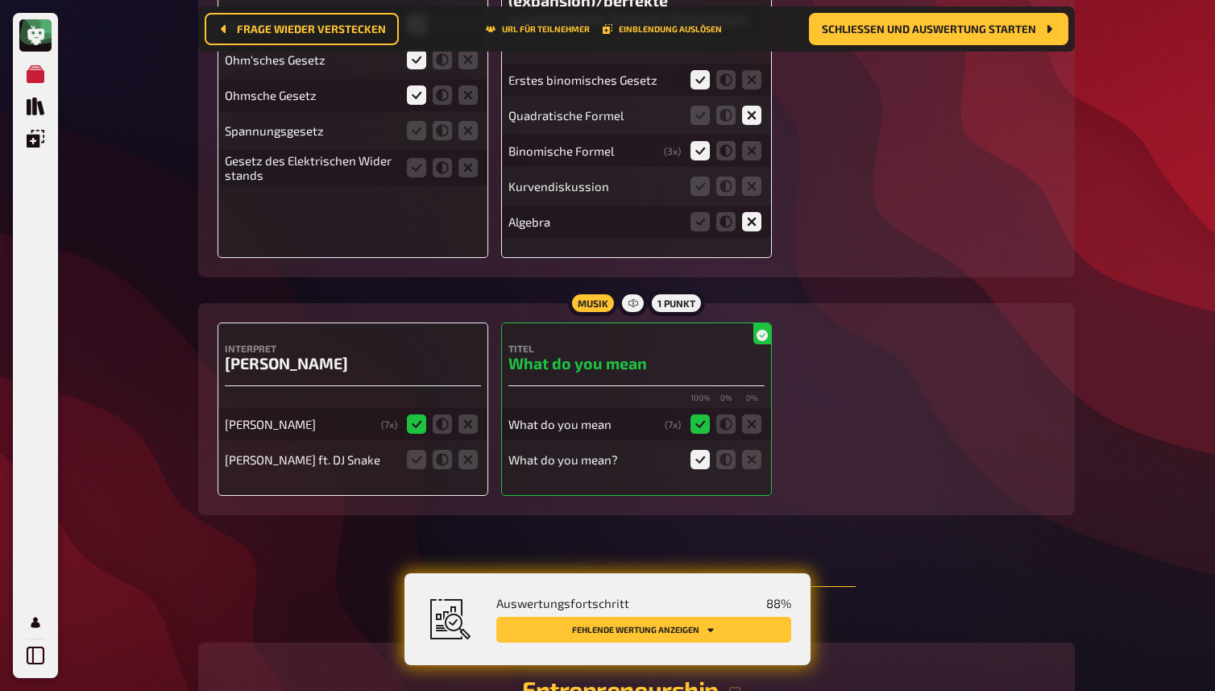
scroll to position [12112, 0]
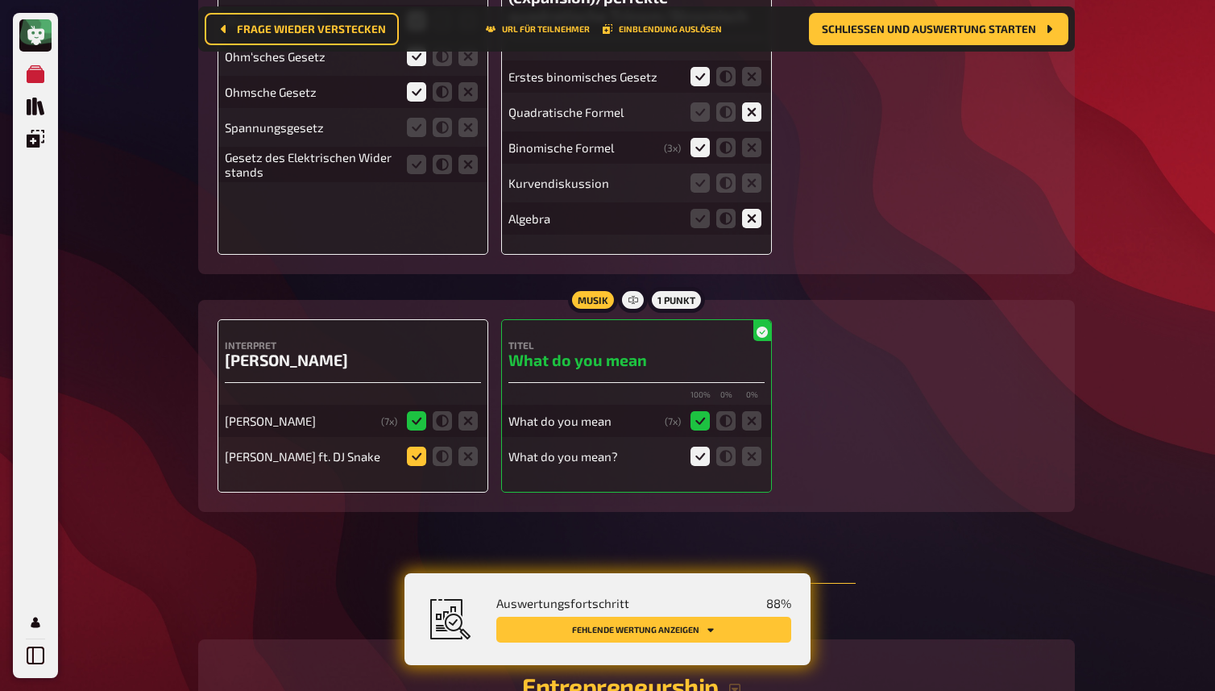
click at [421, 449] on icon at bounding box center [416, 455] width 19 height 19
click at [0, 0] on input "radio" at bounding box center [0, 0] width 0 height 0
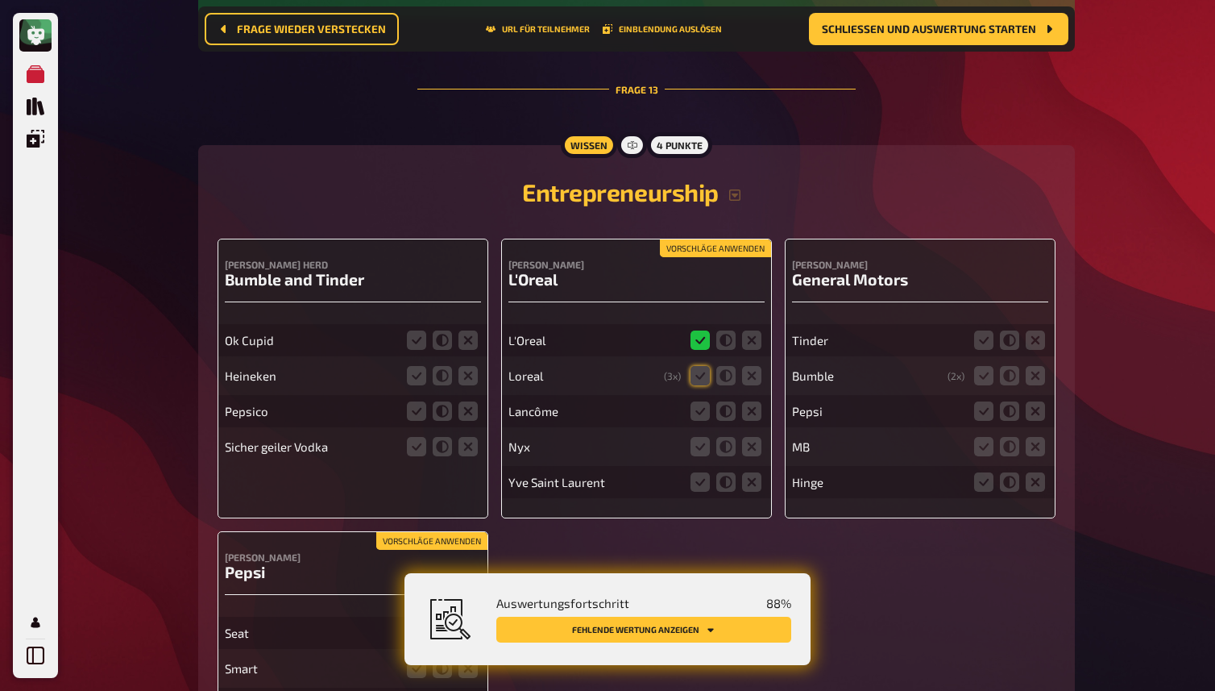
scroll to position [12623, 0]
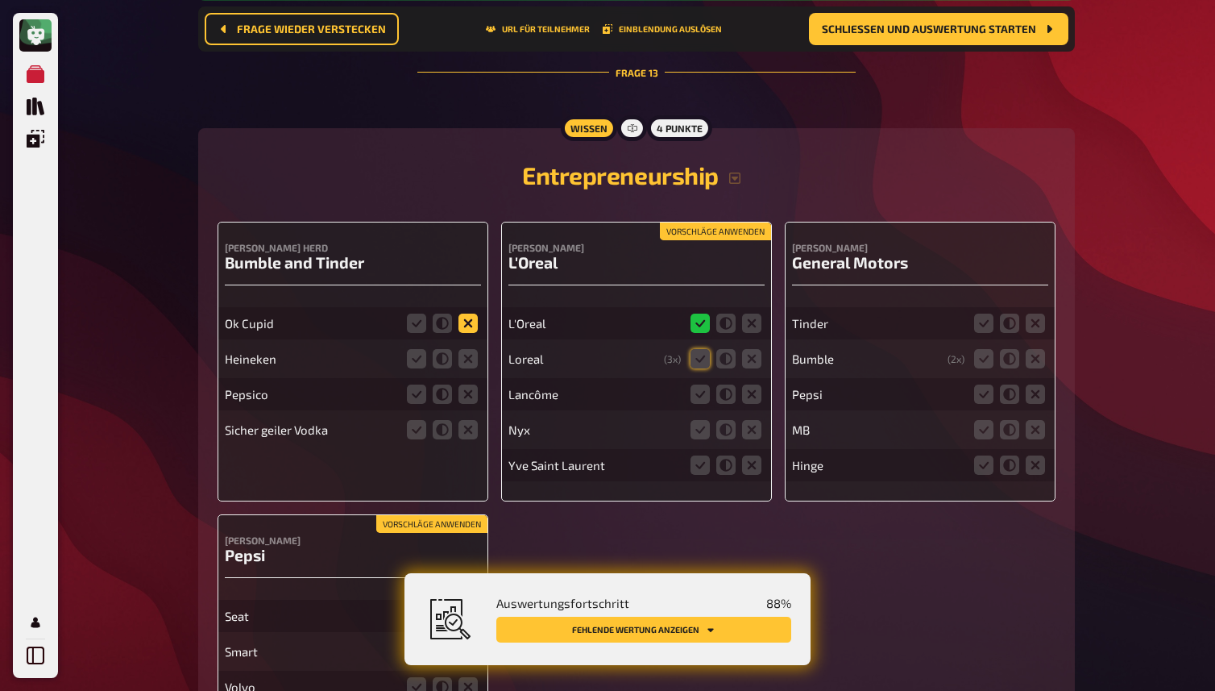
click at [467, 319] on icon at bounding box center [468, 322] width 19 height 19
click at [0, 0] on input "radio" at bounding box center [0, 0] width 0 height 0
click at [470, 353] on icon at bounding box center [468, 358] width 19 height 19
click at [0, 0] on input "radio" at bounding box center [0, 0] width 0 height 0
click at [469, 399] on icon at bounding box center [468, 393] width 19 height 19
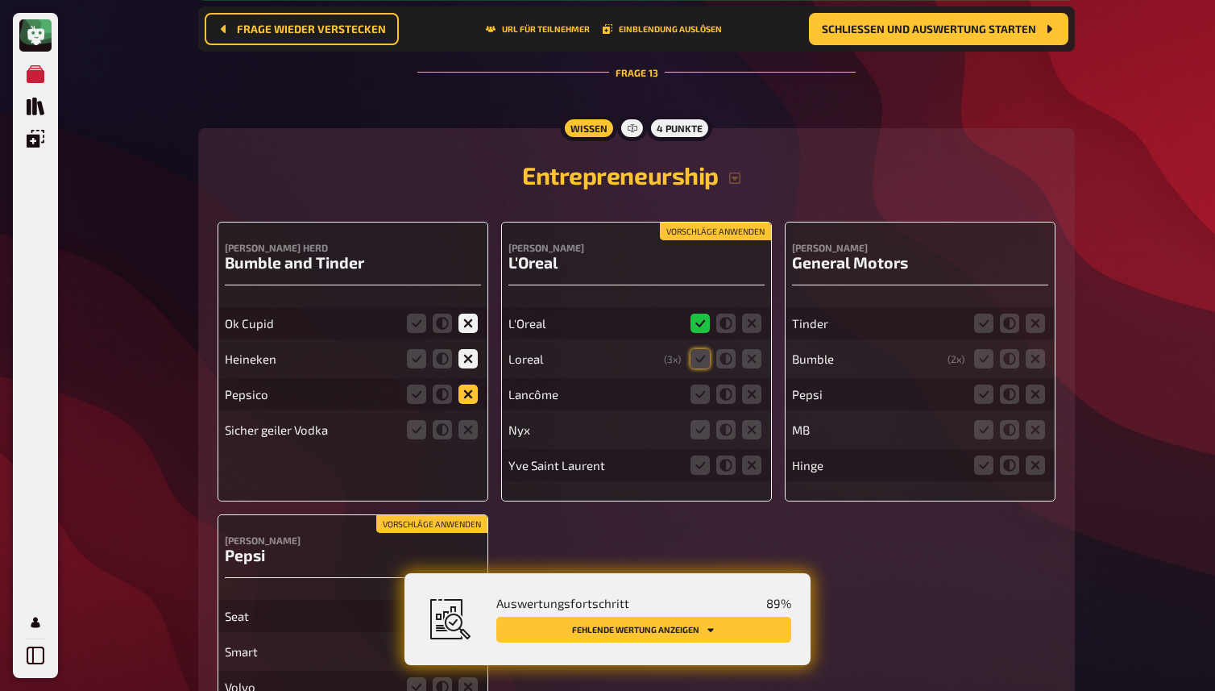
click at [0, 0] on input "radio" at bounding box center [0, 0] width 0 height 0
click at [468, 437] on icon at bounding box center [468, 429] width 19 height 19
click at [0, 0] on input "radio" at bounding box center [0, 0] width 0 height 0
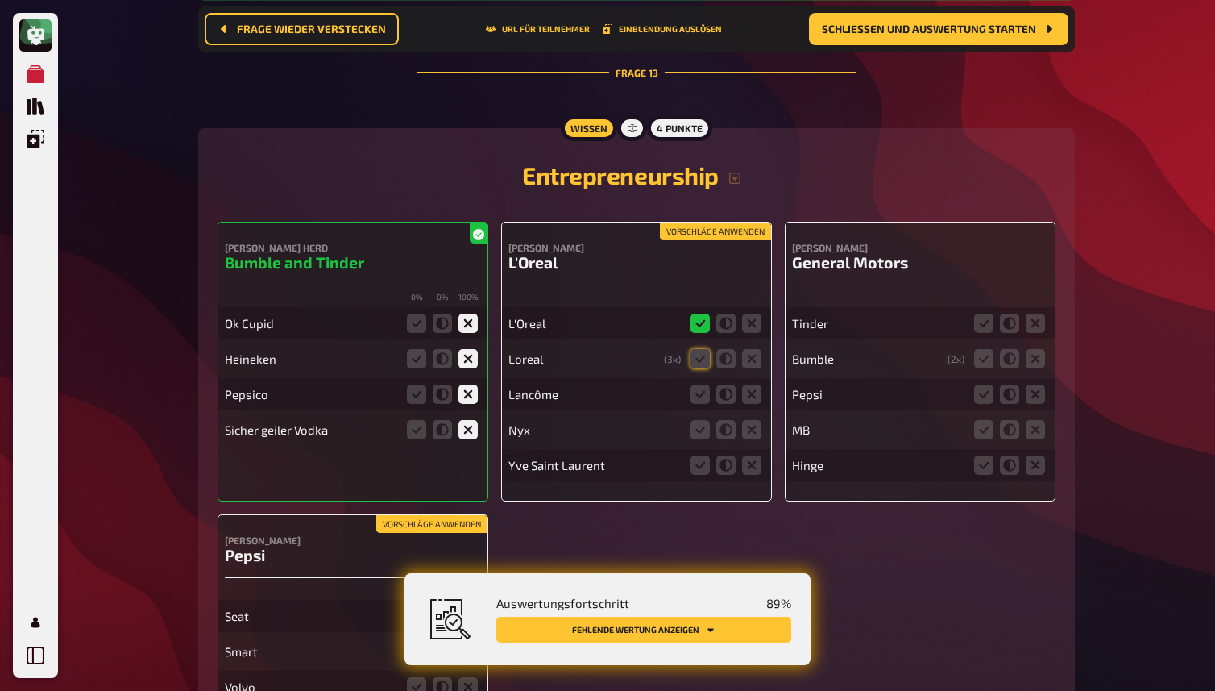
click at [700, 226] on button "Vorschläge anwenden" at bounding box center [715, 231] width 111 height 18
click at [751, 398] on icon at bounding box center [751, 393] width 19 height 19
click at [0, 0] on input "radio" at bounding box center [0, 0] width 0 height 0
click at [751, 426] on icon at bounding box center [751, 429] width 19 height 19
click at [0, 0] on input "radio" at bounding box center [0, 0] width 0 height 0
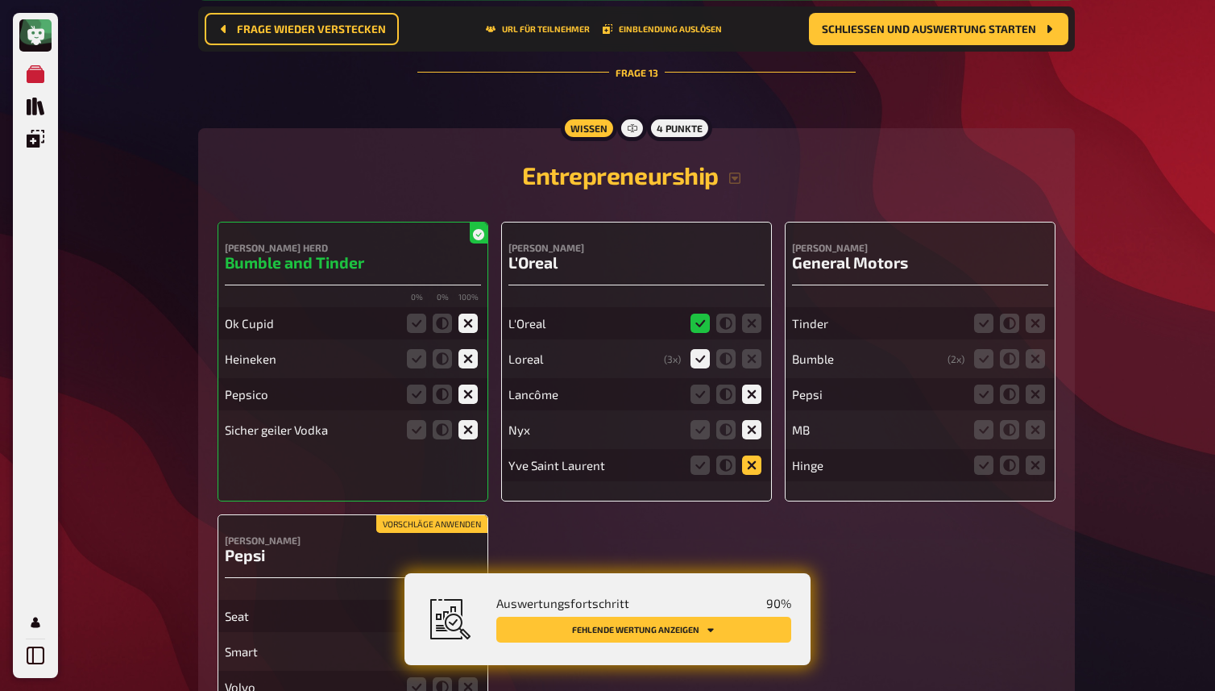
click at [752, 466] on icon at bounding box center [751, 464] width 19 height 19
click at [0, 0] on input "radio" at bounding box center [0, 0] width 0 height 0
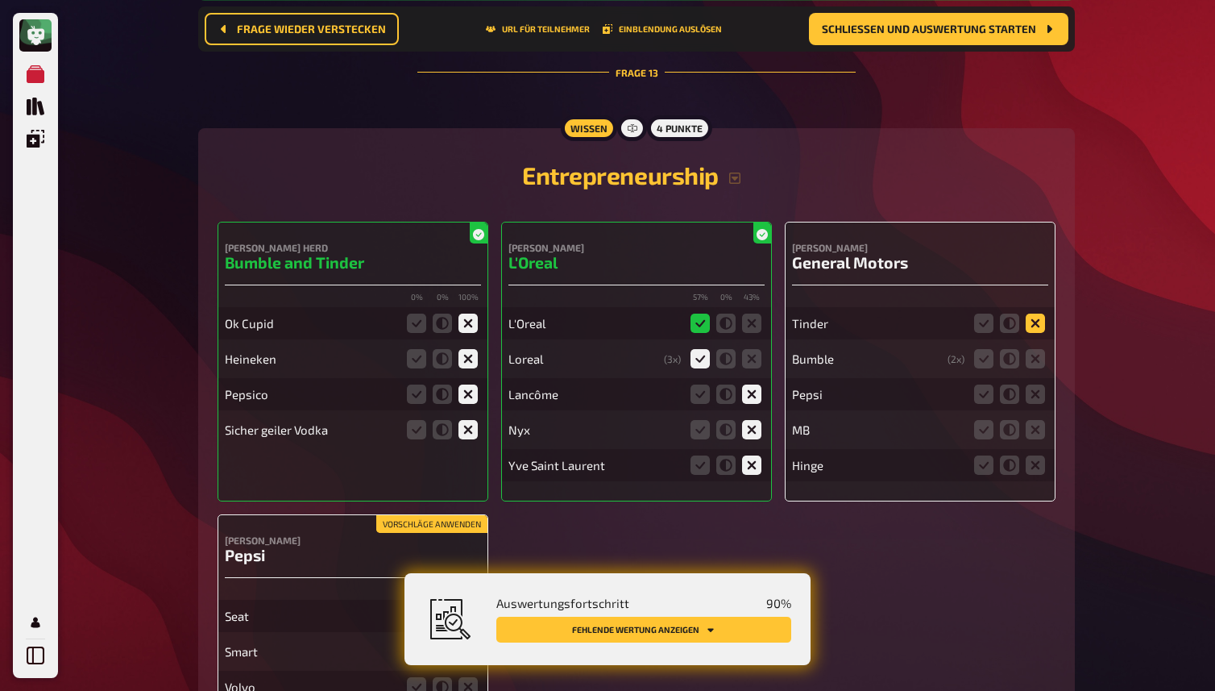
click at [1035, 324] on icon at bounding box center [1035, 322] width 19 height 19
click at [0, 0] on input "radio" at bounding box center [0, 0] width 0 height 0
click at [1035, 358] on icon at bounding box center [1035, 358] width 19 height 19
click at [0, 0] on input "radio" at bounding box center [0, 0] width 0 height 0
click at [1034, 395] on icon at bounding box center [1035, 393] width 19 height 19
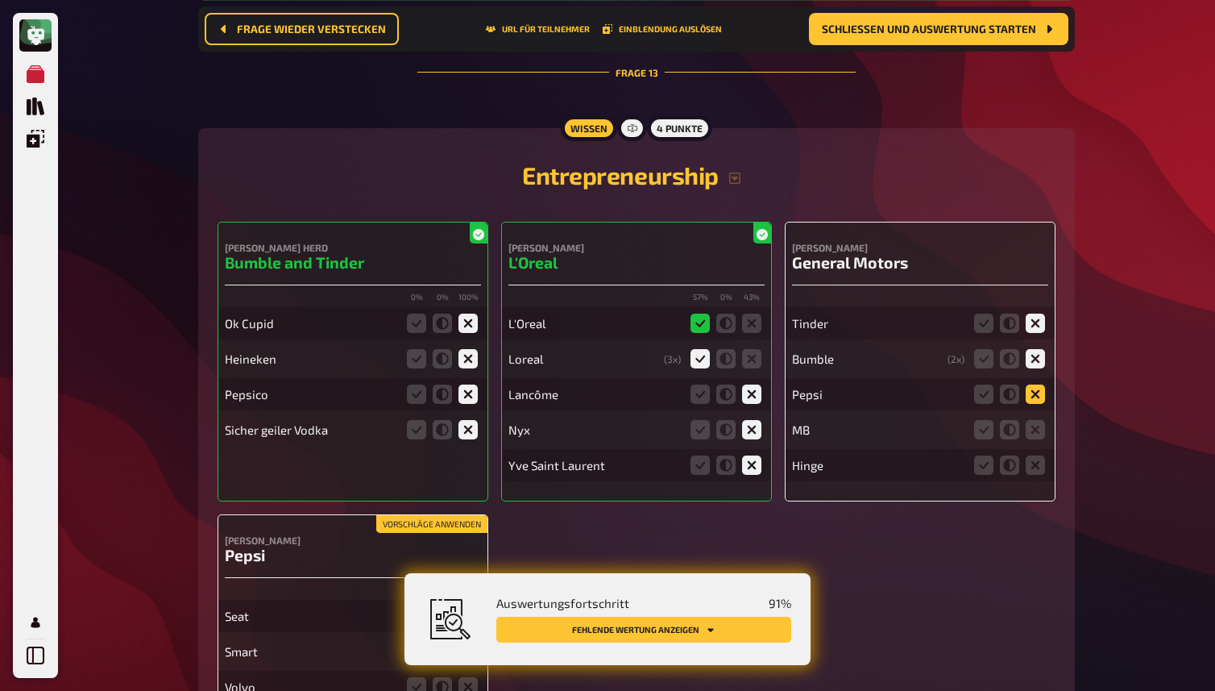
click at [0, 0] on input "radio" at bounding box center [0, 0] width 0 height 0
click at [1035, 440] on fieldset at bounding box center [1009, 430] width 77 height 26
click at [1035, 467] on icon at bounding box center [1035, 464] width 19 height 19
click at [0, 0] on input "radio" at bounding box center [0, 0] width 0 height 0
click at [1036, 422] on icon at bounding box center [1035, 429] width 19 height 19
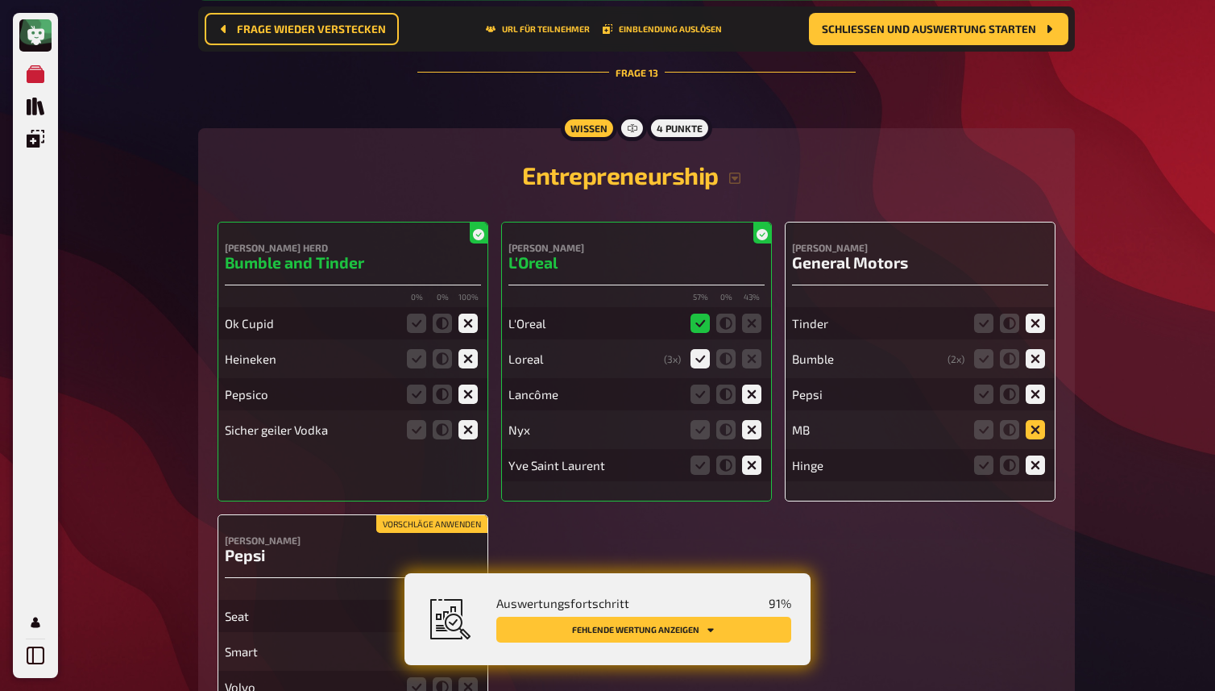
click at [0, 0] on input "radio" at bounding box center [0, 0] width 0 height 0
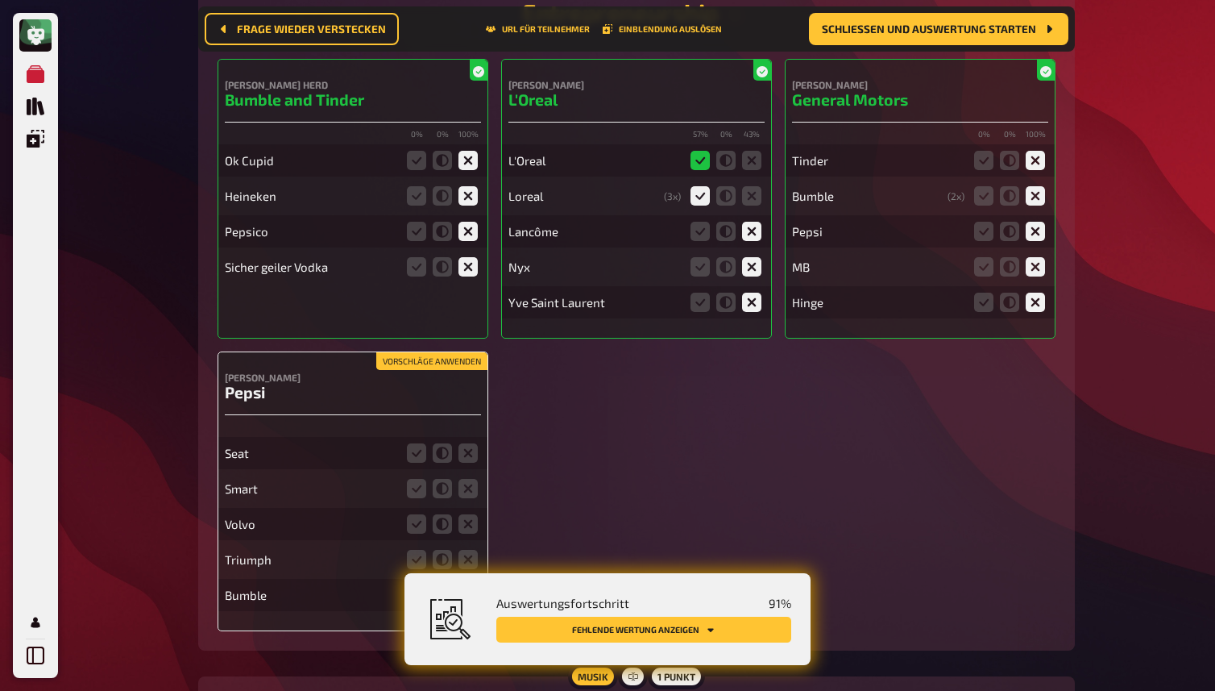
scroll to position [12825, 0]
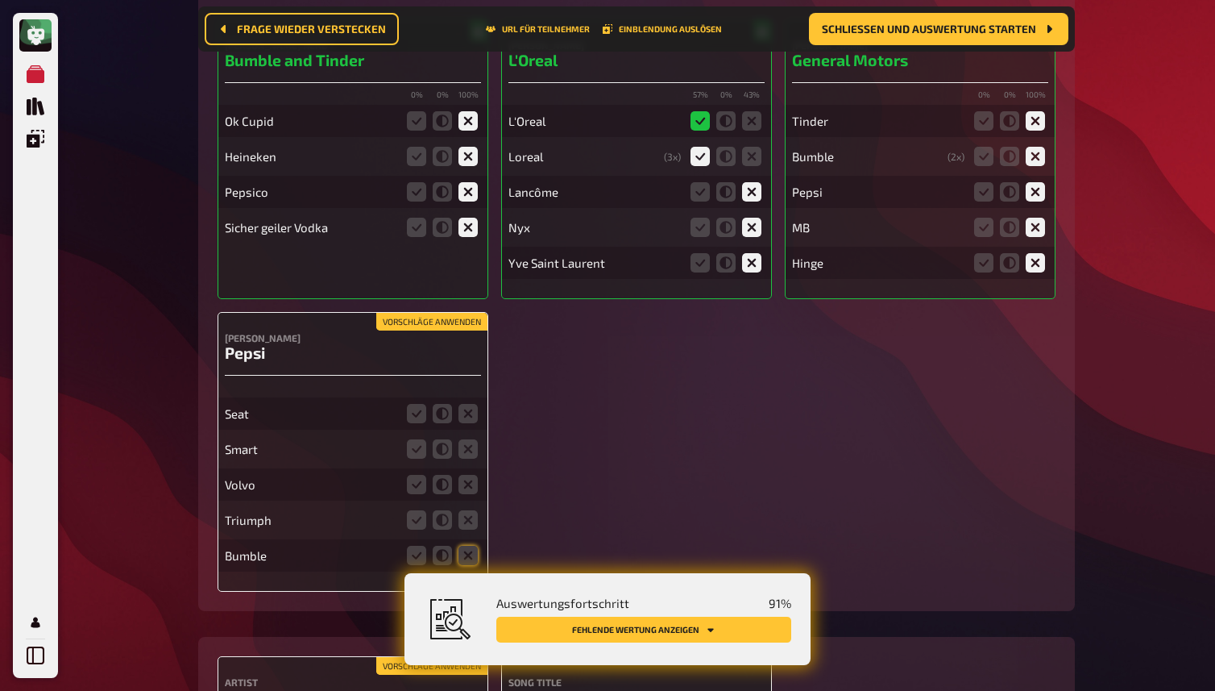
click at [454, 322] on button "Vorschläge anwenden" at bounding box center [431, 322] width 111 height 18
click at [469, 412] on icon at bounding box center [468, 413] width 19 height 19
click at [0, 0] on input "radio" at bounding box center [0, 0] width 0 height 0
click at [469, 459] on icon at bounding box center [468, 448] width 19 height 19
click at [0, 0] on input "radio" at bounding box center [0, 0] width 0 height 0
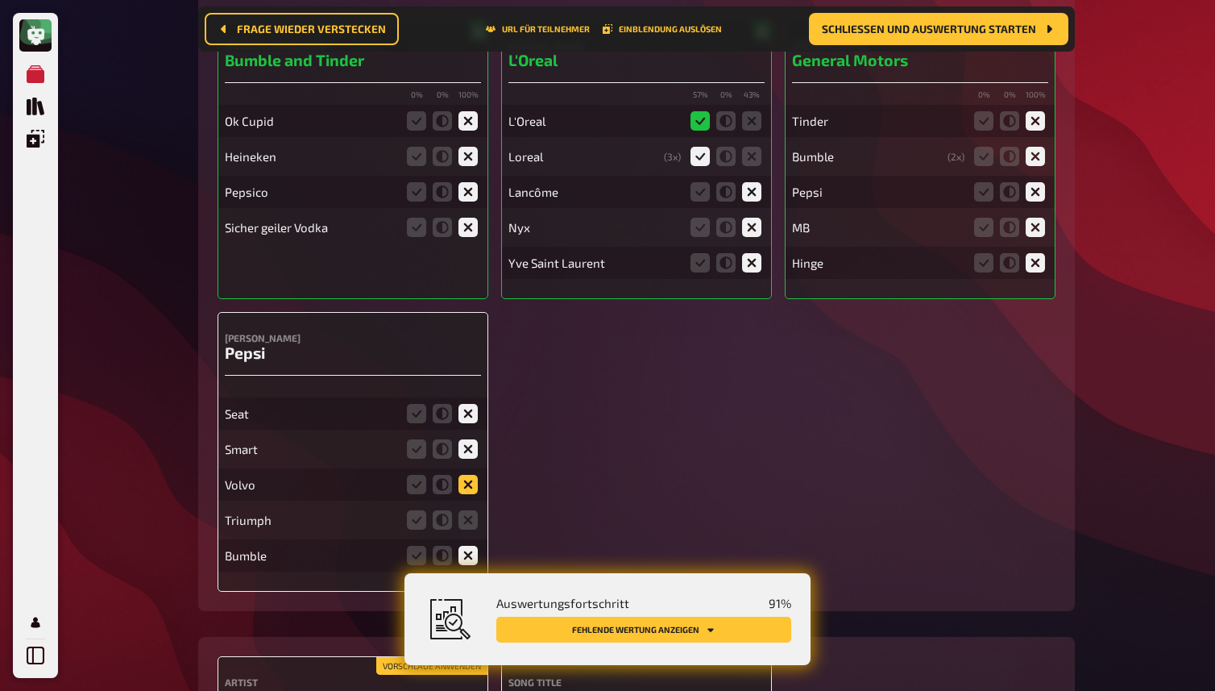
click at [464, 492] on icon at bounding box center [468, 484] width 19 height 19
click at [0, 0] on input "radio" at bounding box center [0, 0] width 0 height 0
click at [466, 521] on icon at bounding box center [468, 519] width 19 height 19
click at [0, 0] on input "radio" at bounding box center [0, 0] width 0 height 0
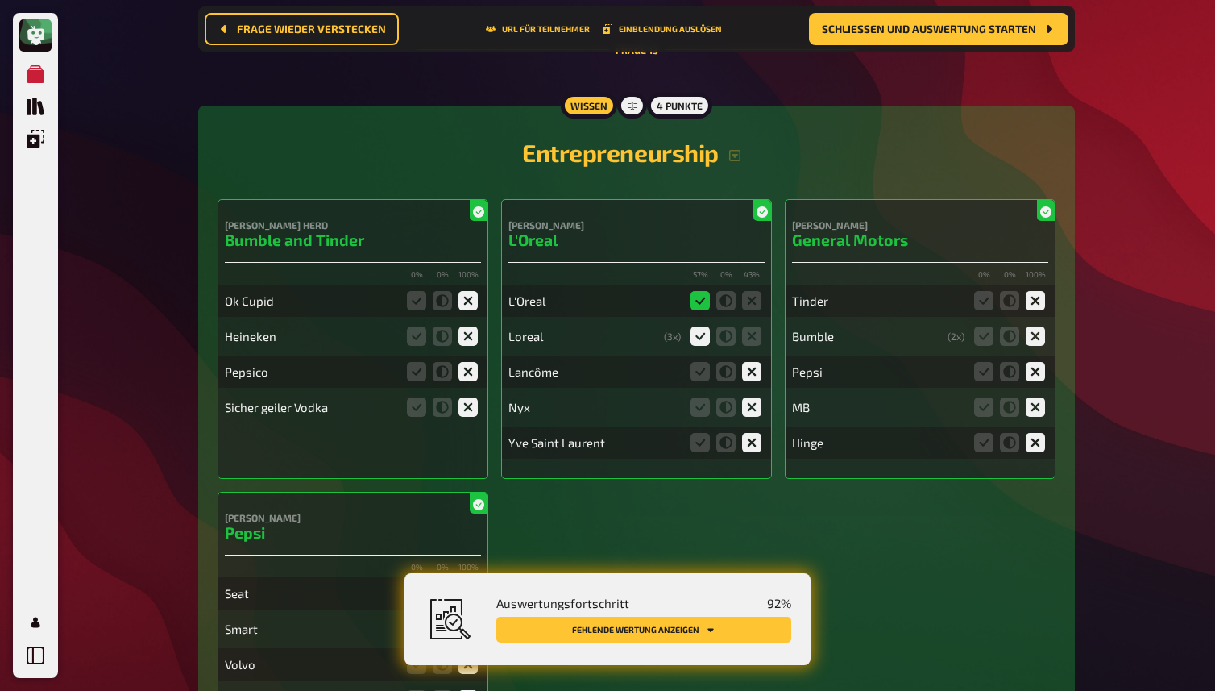
scroll to position [12646, 0]
click at [733, 158] on icon "button" at bounding box center [734, 154] width 11 height 11
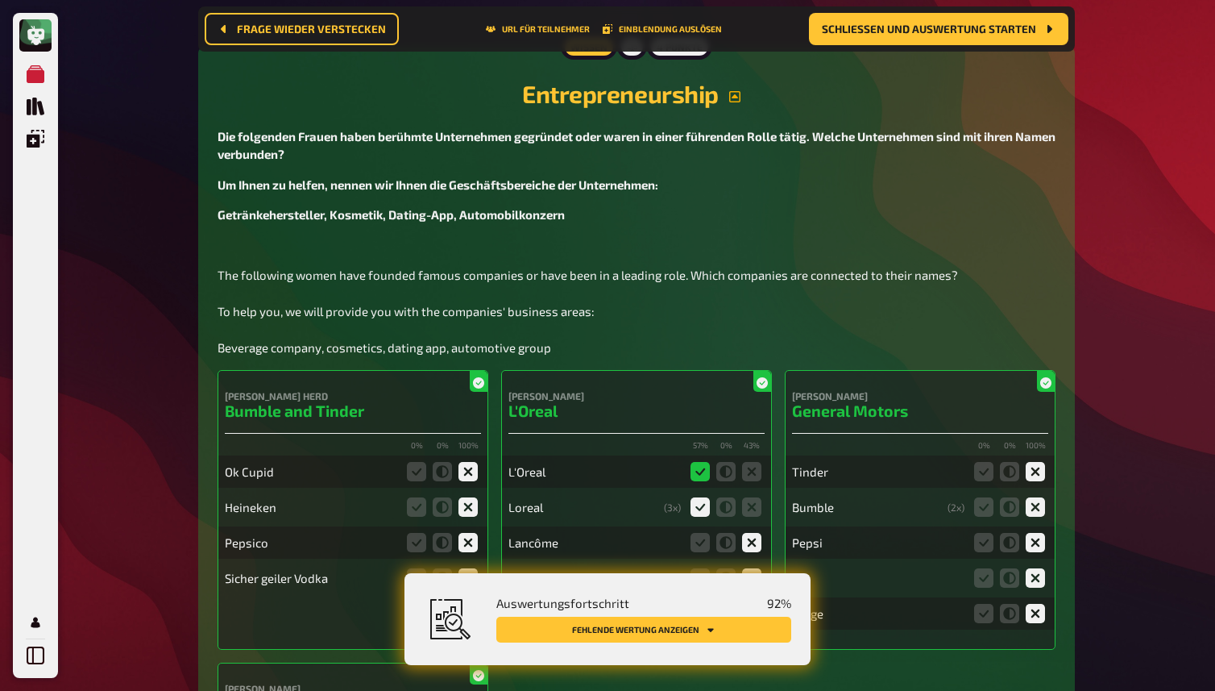
scroll to position [12735, 0]
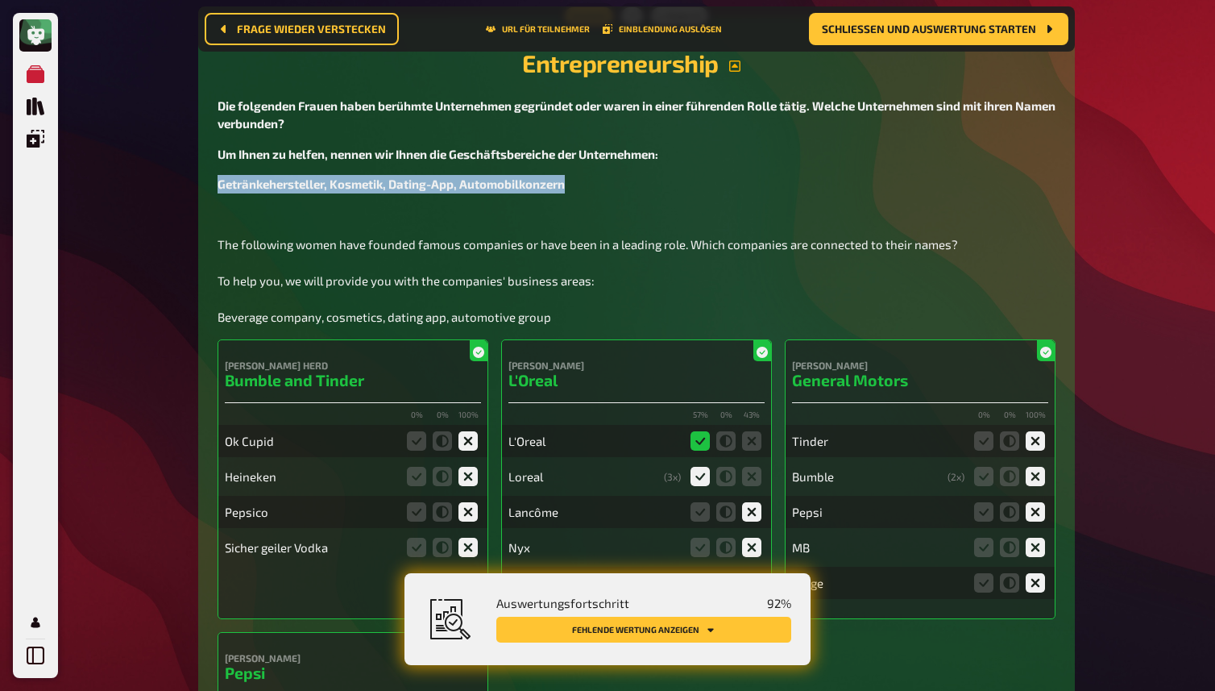
drag, startPoint x: 220, startPoint y: 185, endPoint x: 592, endPoint y: 194, distance: 372.4
click at [592, 194] on div "Die folgenden Frauen haben berühmte Unternehmen gegründet oder waren in einer f…" at bounding box center [637, 212] width 838 height 230
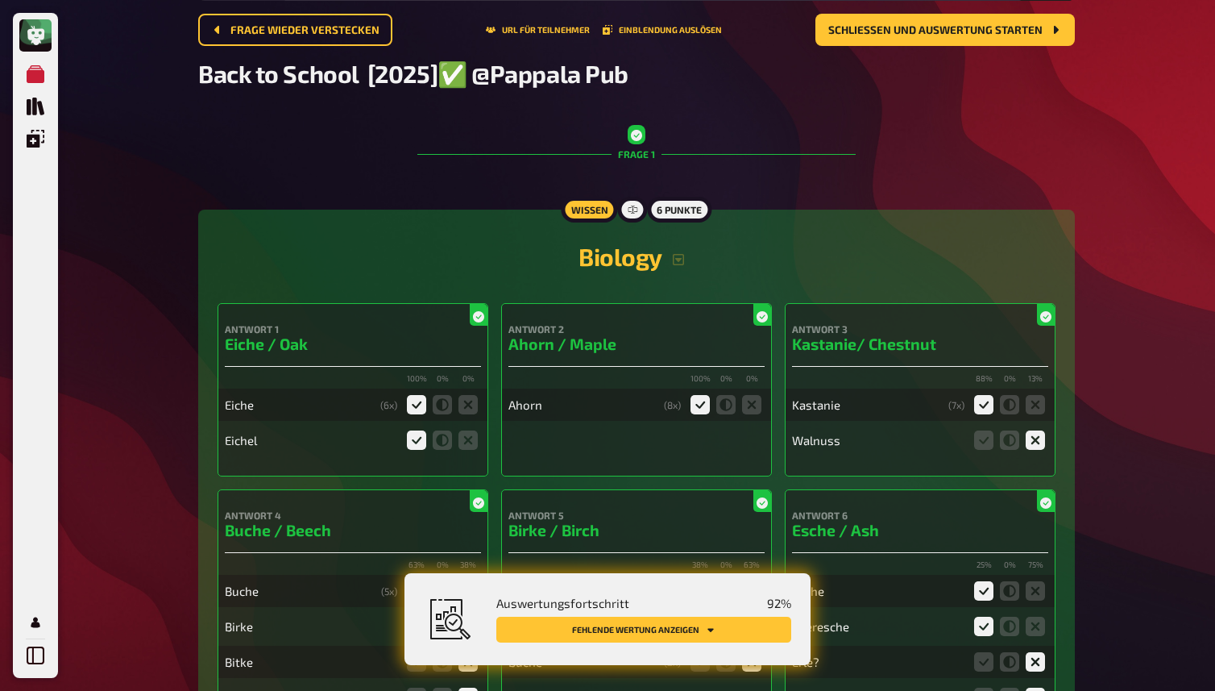
scroll to position [0, 0]
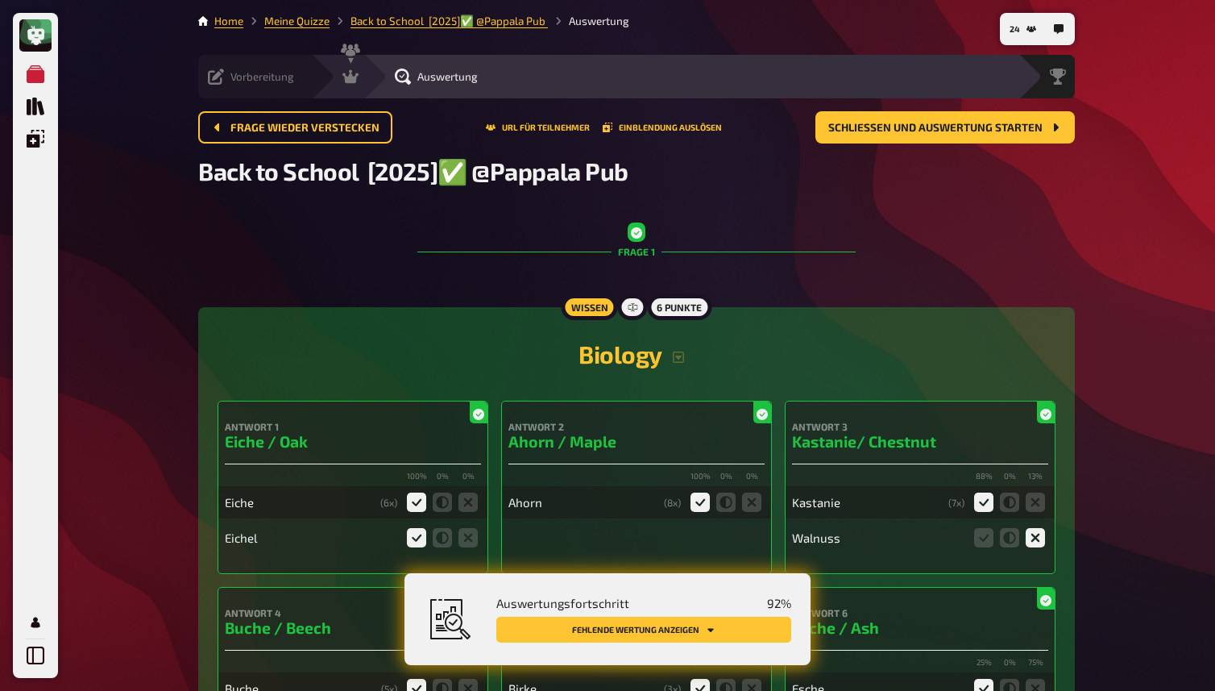
click at [219, 68] on icon at bounding box center [216, 76] width 16 height 16
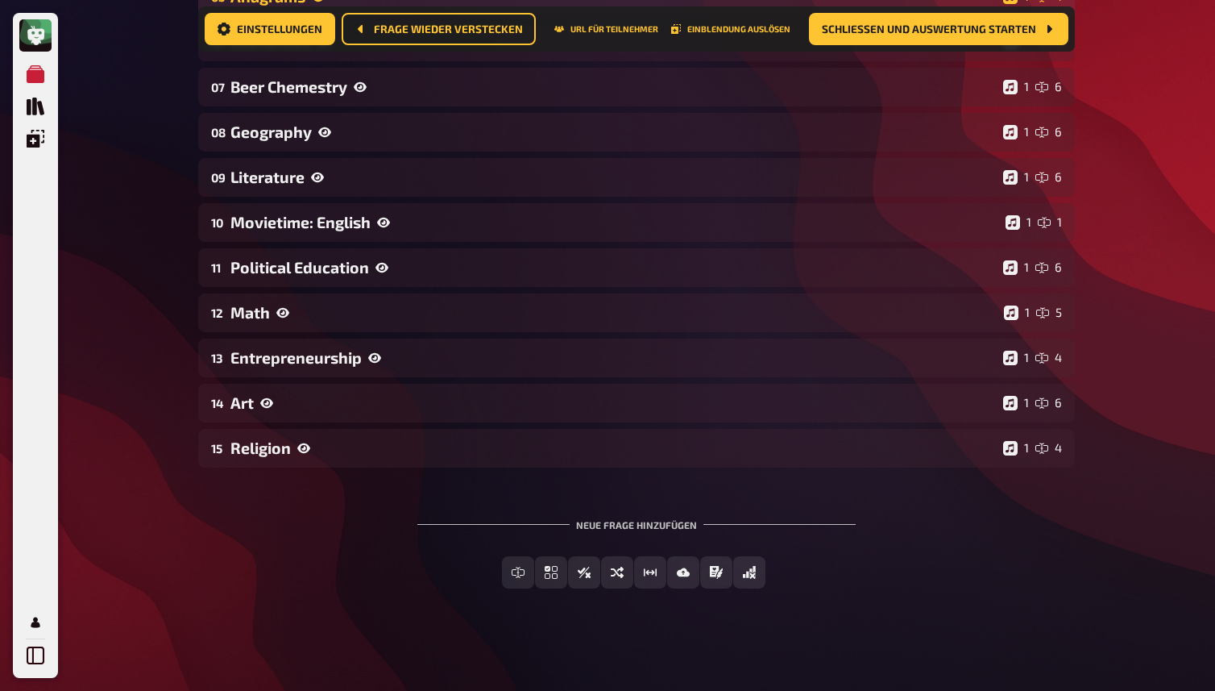
scroll to position [500, 0]
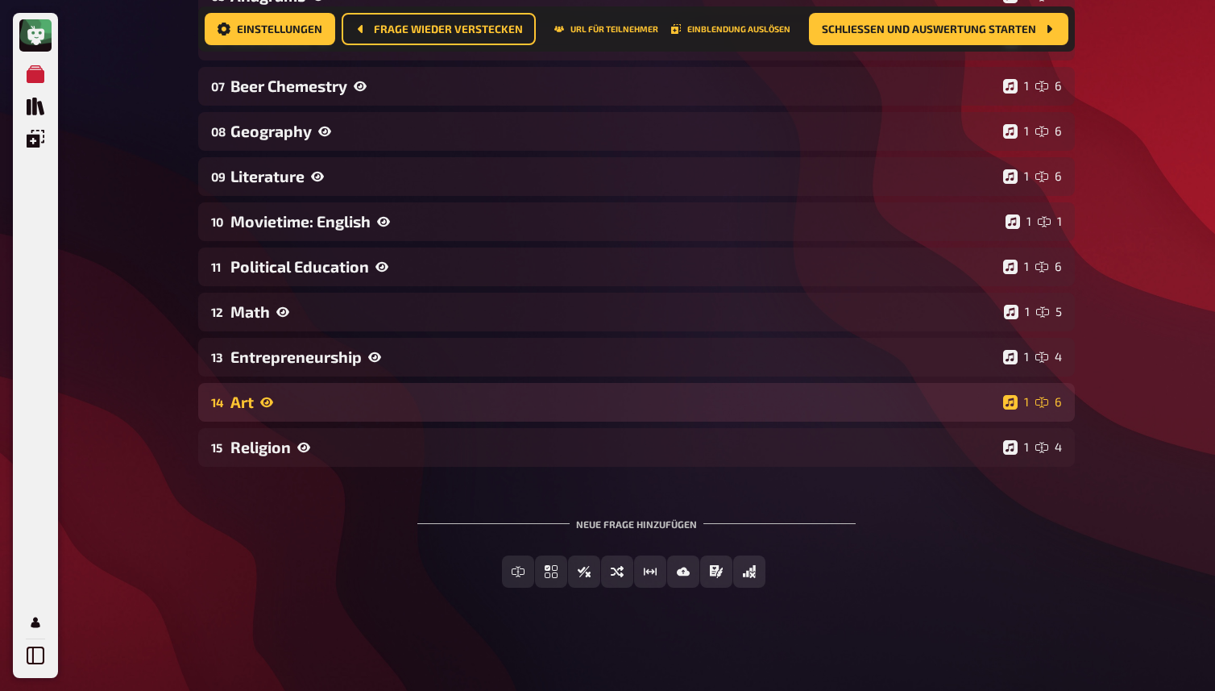
click at [299, 412] on div "14 Art 1 6" at bounding box center [636, 402] width 877 height 39
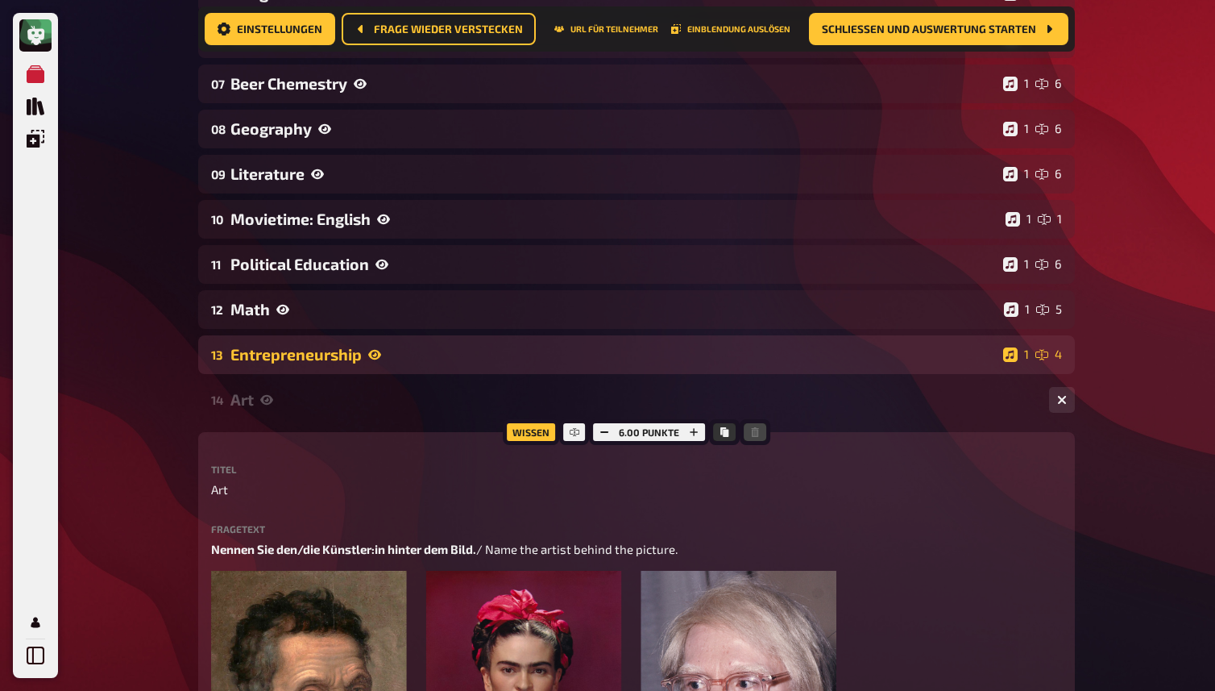
click at [302, 363] on div "Entrepreneurship" at bounding box center [613, 354] width 766 height 19
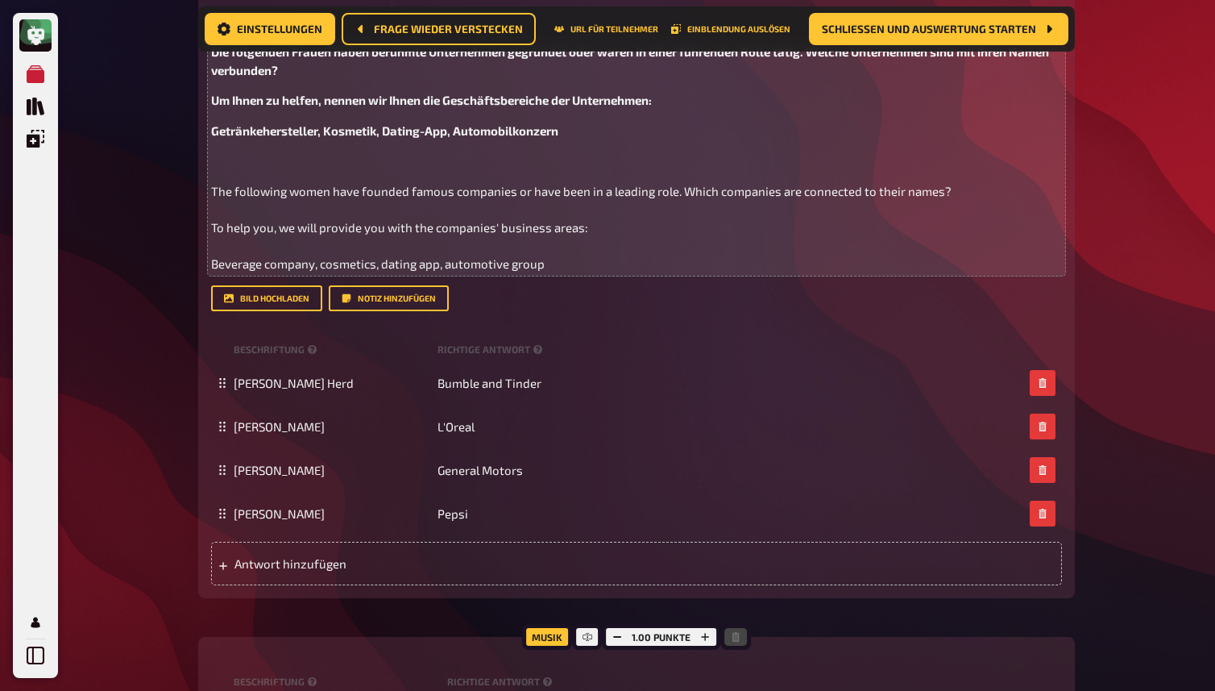
scroll to position [945, 0]
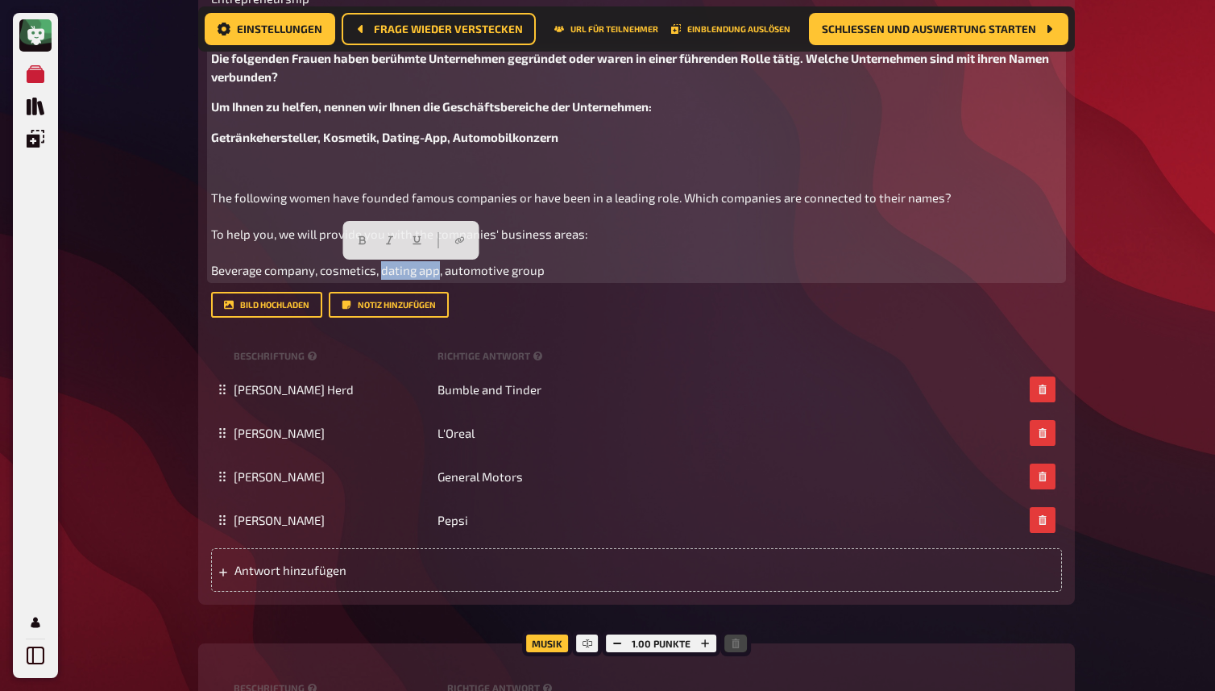
drag, startPoint x: 381, startPoint y: 270, endPoint x: 437, endPoint y: 272, distance: 55.6
click at [437, 272] on span "The following women have founded famous companies or have been in a leading rol…" at bounding box center [582, 233] width 743 height 87
click at [214, 274] on span "The following women have founded famous companies or have been in a leading rol…" at bounding box center [582, 233] width 743 height 87
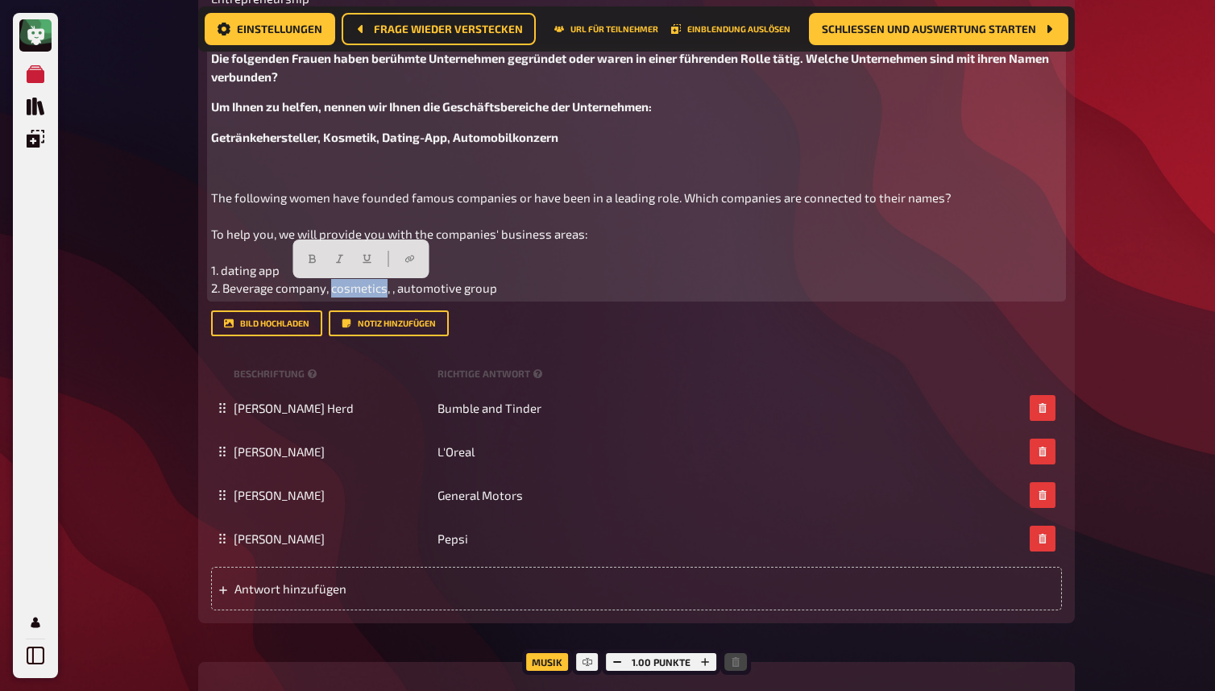
drag, startPoint x: 334, startPoint y: 291, endPoint x: 389, endPoint y: 291, distance: 55.6
click at [389, 291] on span "The following women have founded famous companies or have been in a leading rol…" at bounding box center [582, 243] width 743 height 106
click at [225, 286] on span "The following women have founded famous companies or have been in a leading rol…" at bounding box center [582, 243] width 743 height 106
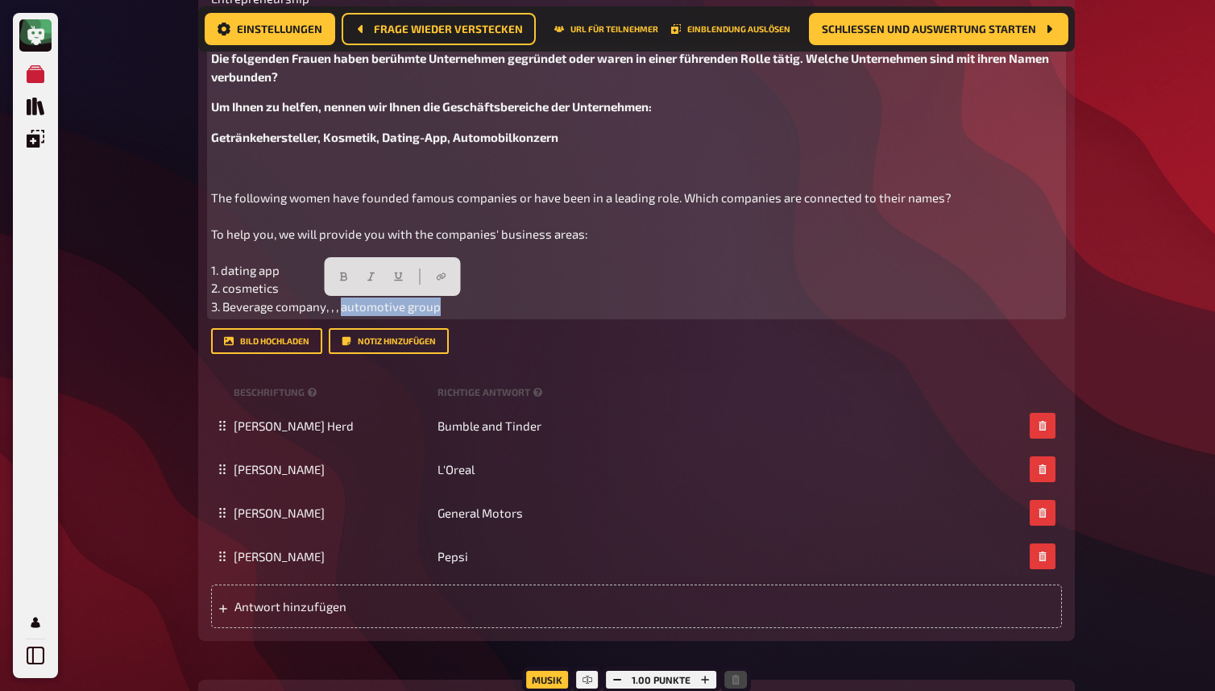
drag, startPoint x: 346, startPoint y: 309, endPoint x: 473, endPoint y: 313, distance: 127.4
click at [473, 313] on p "The following women have founded famous companies or have been in a leading rol…" at bounding box center [636, 252] width 851 height 127
click at [225, 306] on span "The following women have founded famous companies or have been in a leading rol…" at bounding box center [582, 251] width 743 height 123
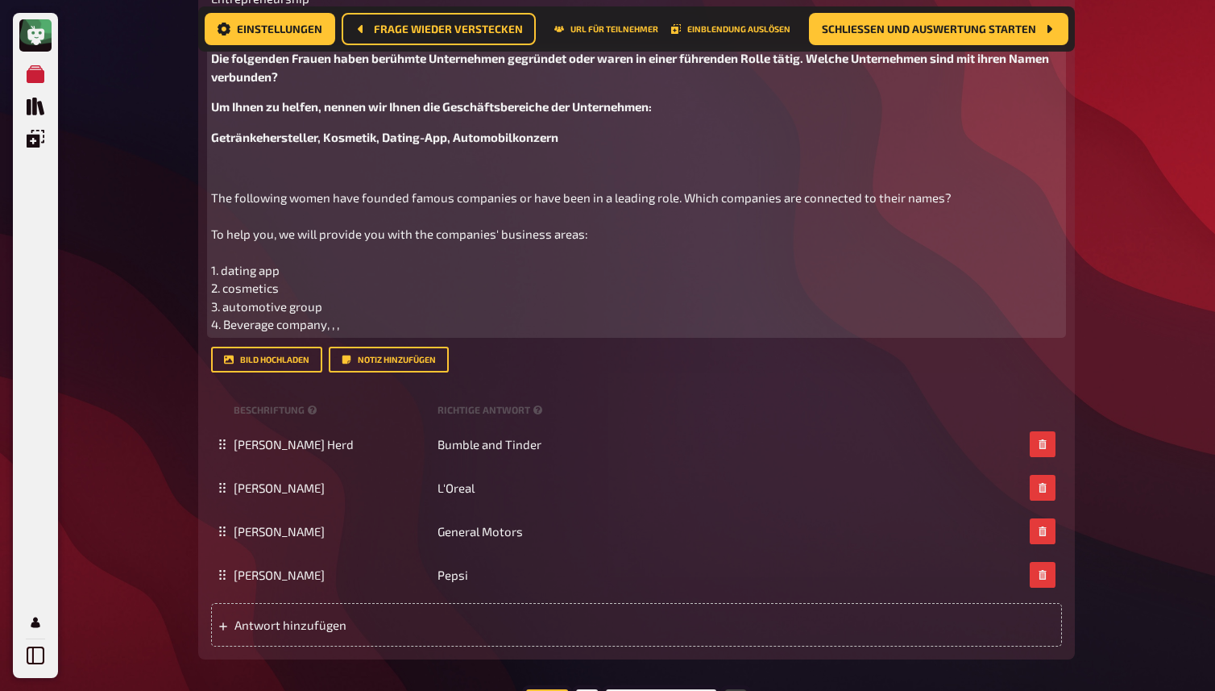
click at [358, 328] on p "The following women have founded famous companies or have been in a leading rol…" at bounding box center [636, 261] width 851 height 145
click at [348, 235] on span "The following women have founded famous companies or have been in a leading rol…" at bounding box center [582, 261] width 743 height 142
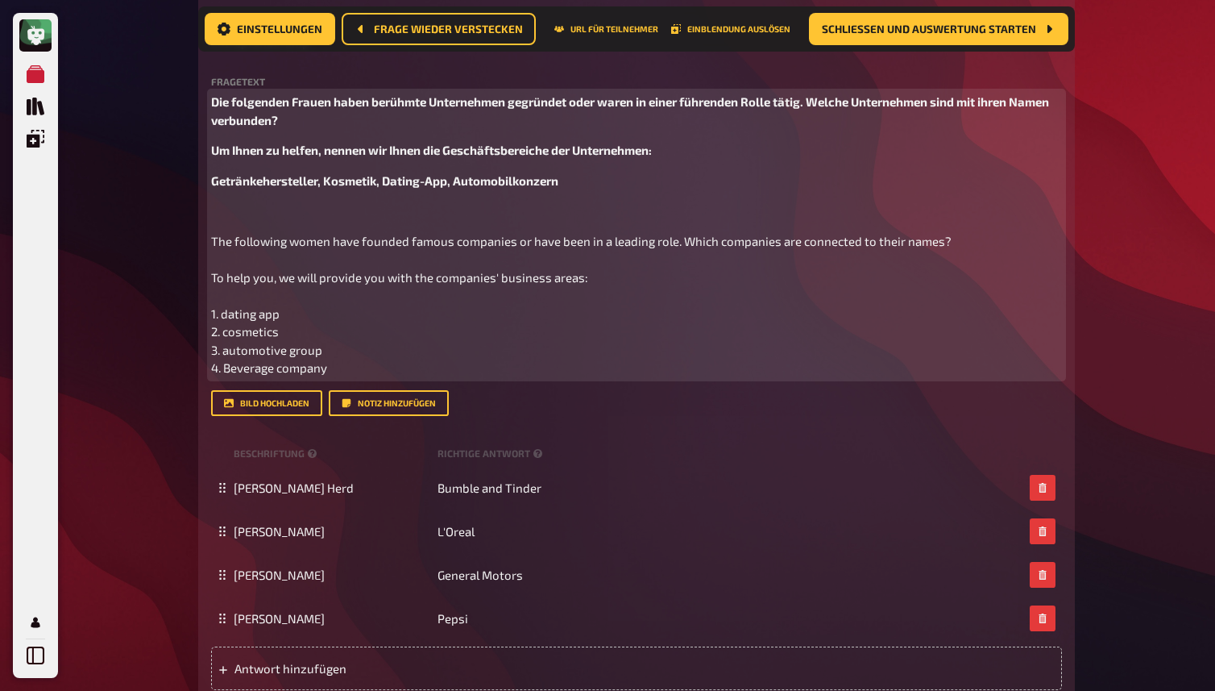
scroll to position [875, 0]
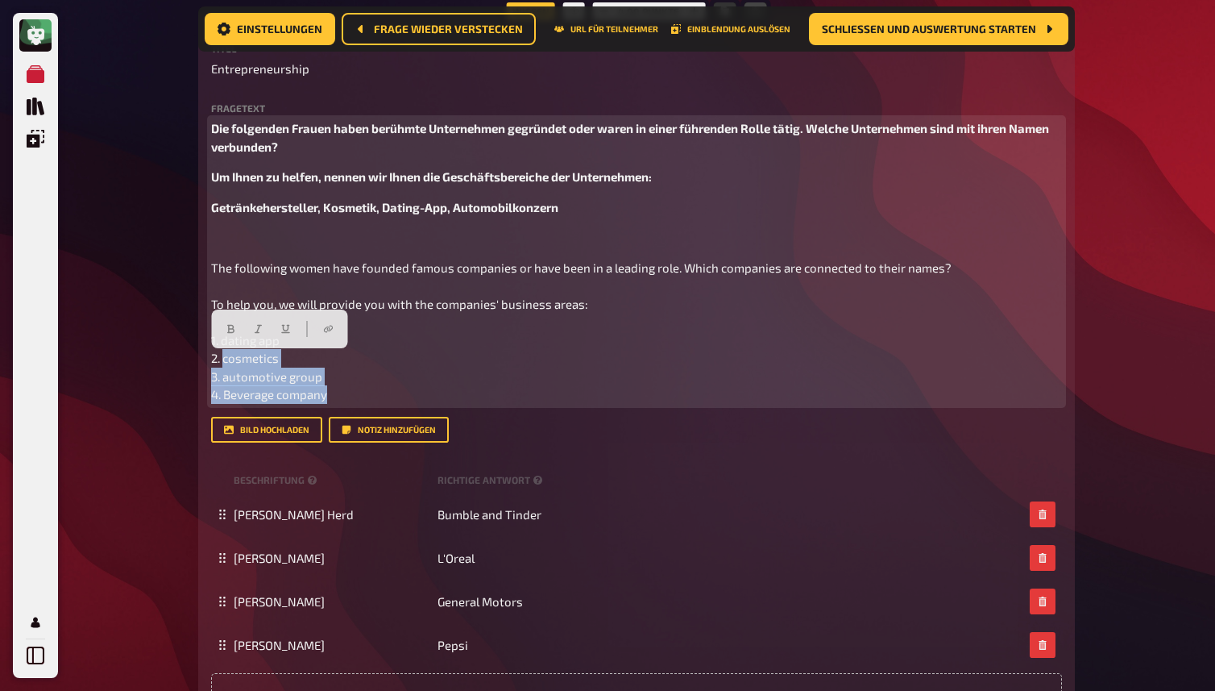
drag, startPoint x: 337, startPoint y: 398, endPoint x: 224, endPoint y: 356, distance: 120.3
click at [224, 356] on p "The following women have founded famous companies or have been in a leading rol…" at bounding box center [636, 331] width 851 height 145
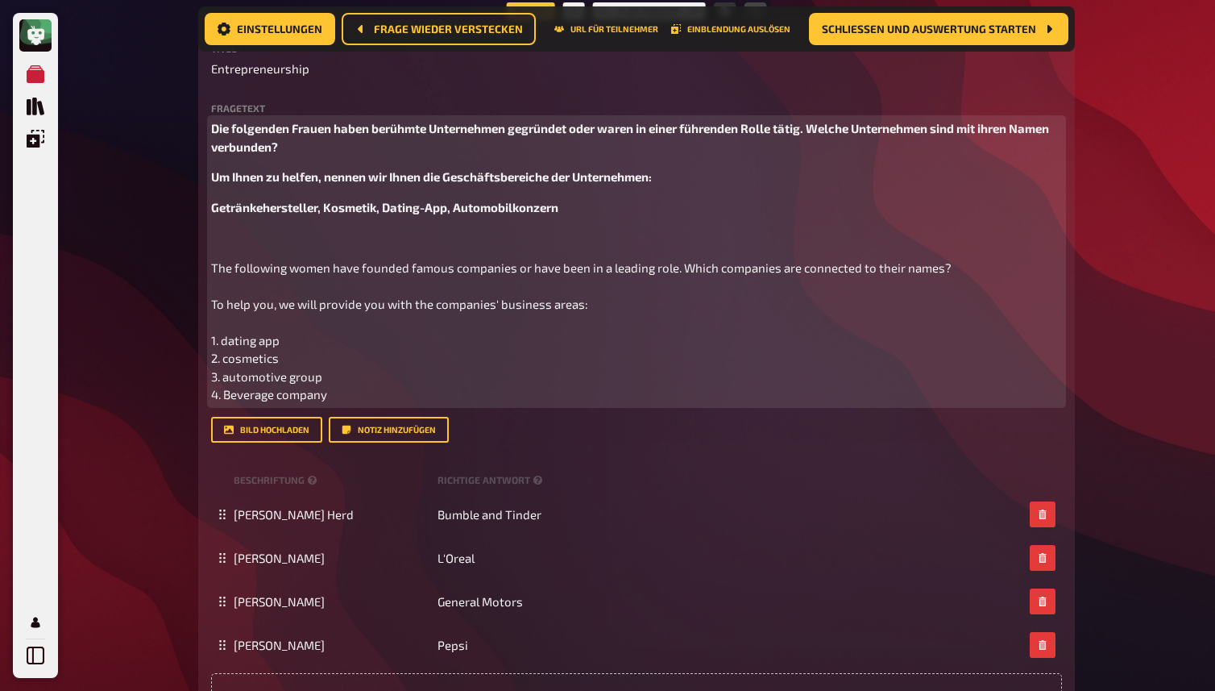
click at [358, 396] on p "The following women have founded famous companies or have been in a leading rol…" at bounding box center [636, 331] width 851 height 145
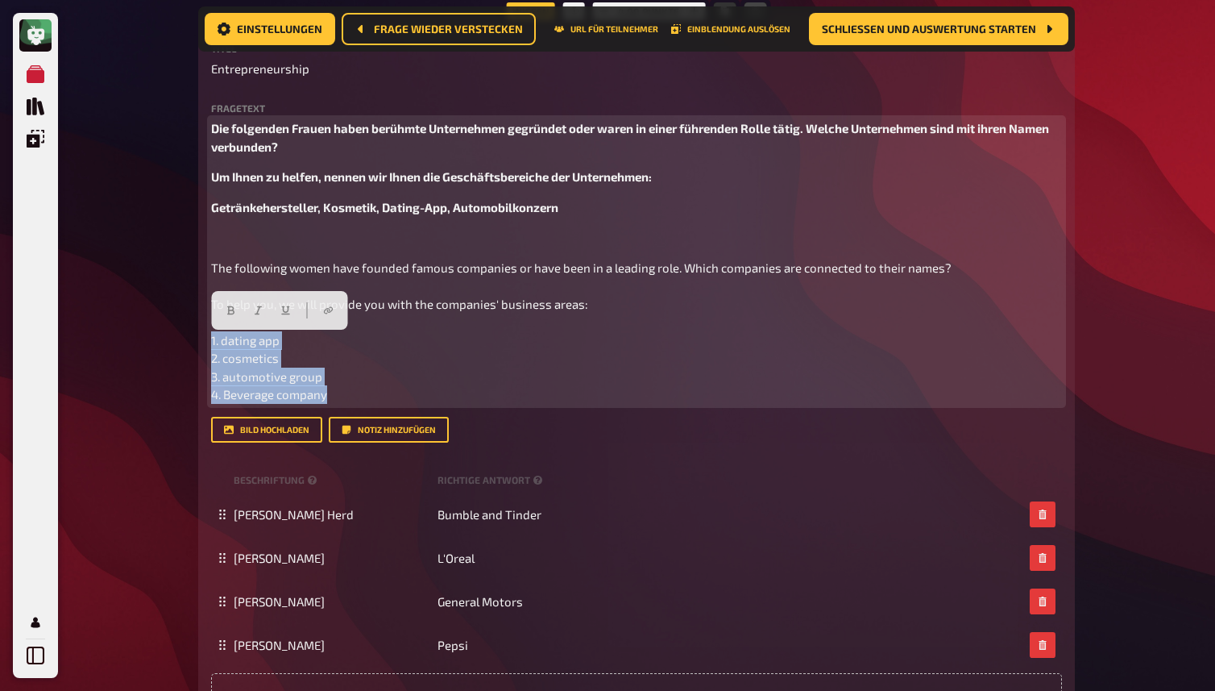
drag, startPoint x: 341, startPoint y: 403, endPoint x: 201, endPoint y: 339, distance: 153.3
click at [201, 339] on div "Wissen 4.00 Punkte Titel Entrepreneurship Fragetext Die folgenden Frauen haben …" at bounding box center [636, 370] width 877 height 718
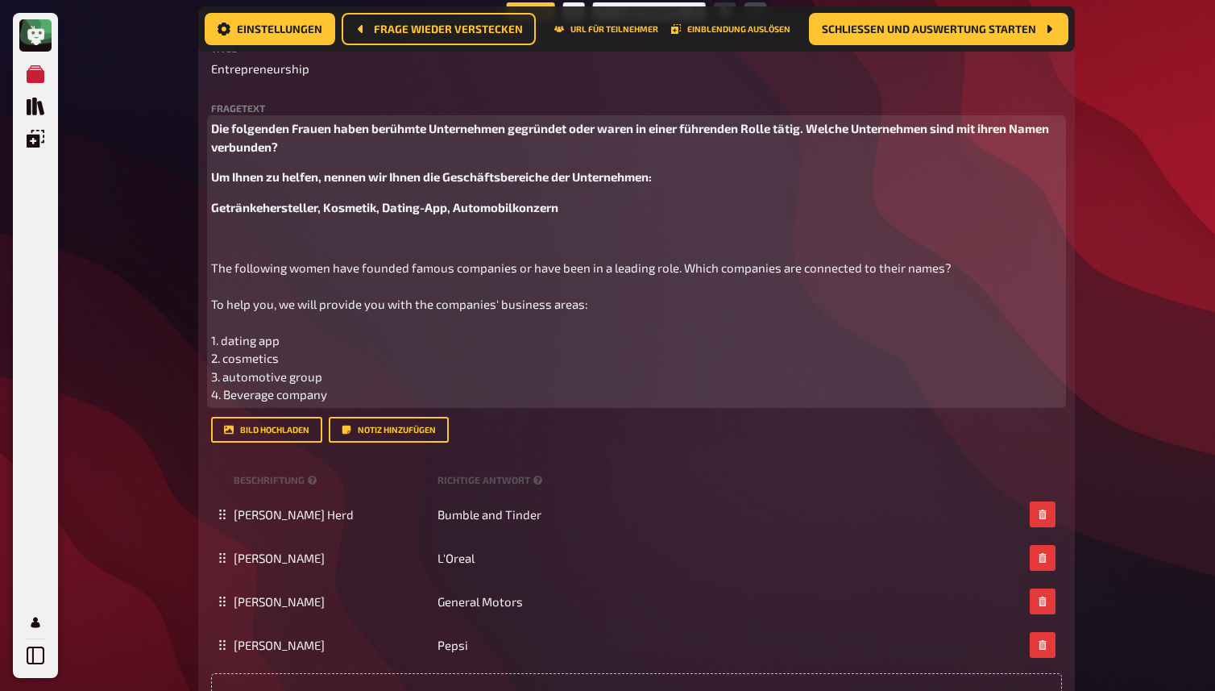
click at [226, 239] on p "﻿" at bounding box center [636, 237] width 851 height 19
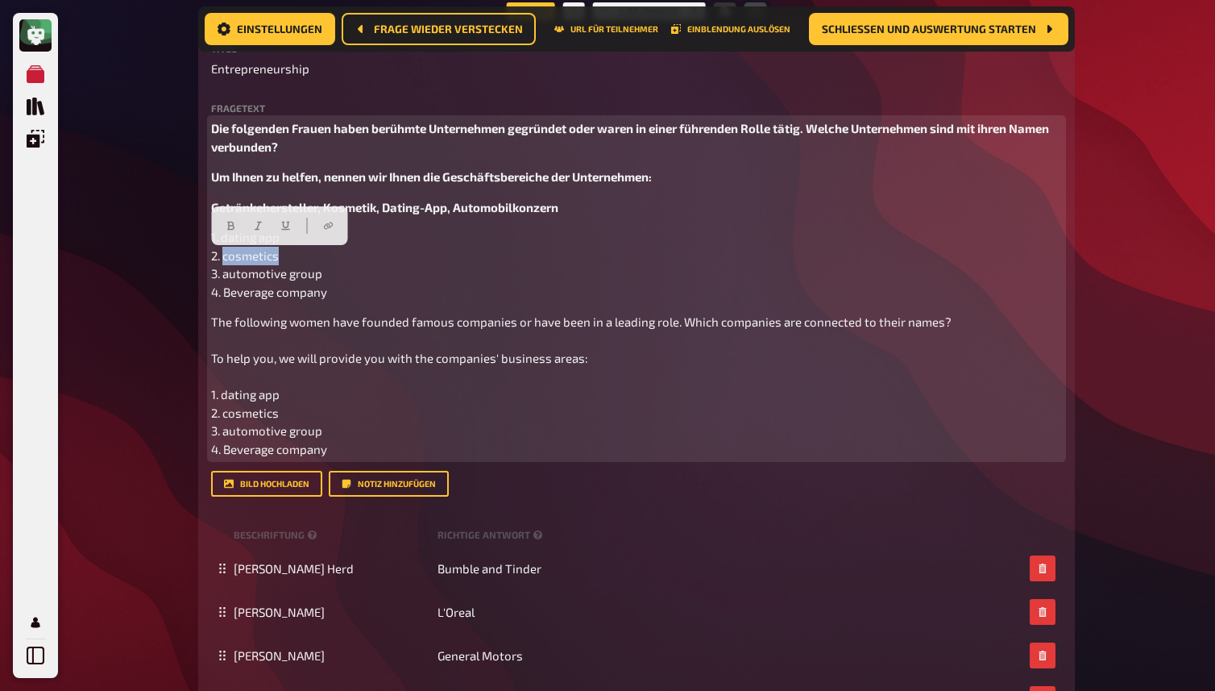
drag, startPoint x: 289, startPoint y: 260, endPoint x: 225, endPoint y: 260, distance: 64.5
click at [225, 260] on p "1. dating app 2. cosmetics 3. automotive group 4. Beverage company" at bounding box center [636, 264] width 851 height 73
click at [228, 238] on span "1. dating app 2. Kosmetik 3. automotive group 4. Beverage company" at bounding box center [269, 264] width 116 height 69
drag, startPoint x: 325, startPoint y: 280, endPoint x: 226, endPoint y: 278, distance: 99.1
click at [226, 278] on p "1. Dating app 2. Kosmetik 3. automotive group 4. Beverage company" at bounding box center [636, 264] width 851 height 73
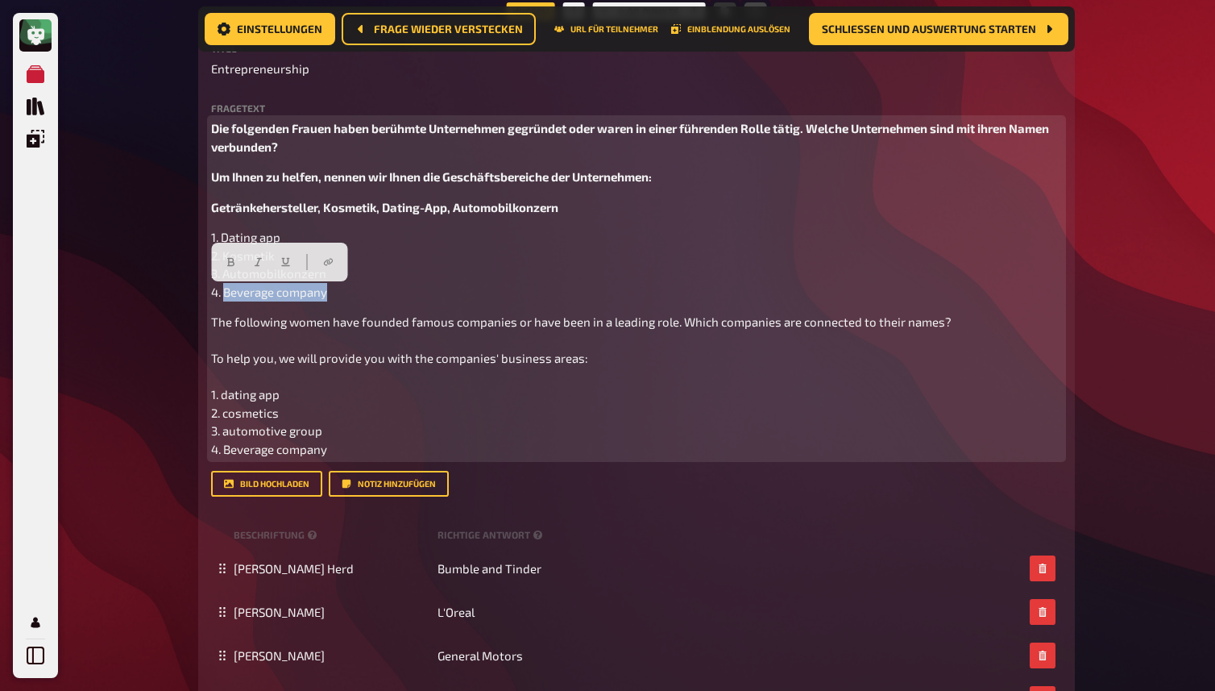
drag, startPoint x: 341, startPoint y: 301, endPoint x: 226, endPoint y: 294, distance: 115.4
click at [226, 294] on p "1. Dating app 2. Kosmetik 3. Automobilkonzern 4. Beverage company" at bounding box center [636, 264] width 851 height 73
click at [468, 323] on span "The following women have founded famous companies or have been in a leading rol…" at bounding box center [582, 385] width 743 height 142
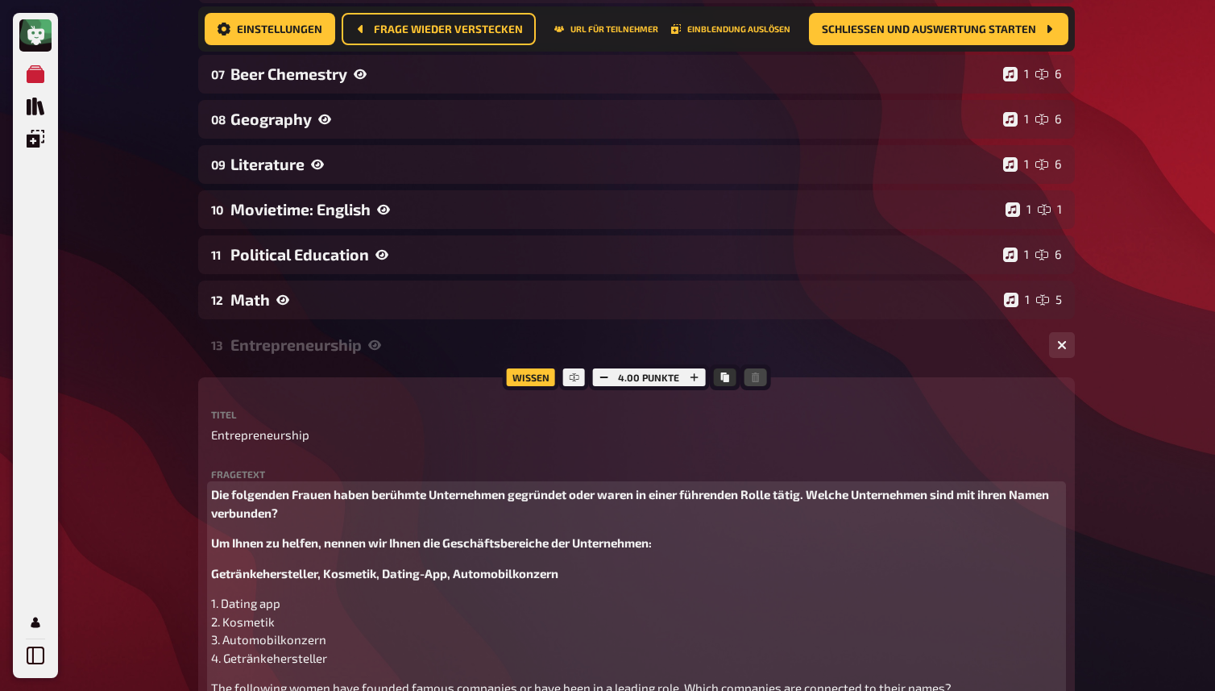
scroll to position [0, 0]
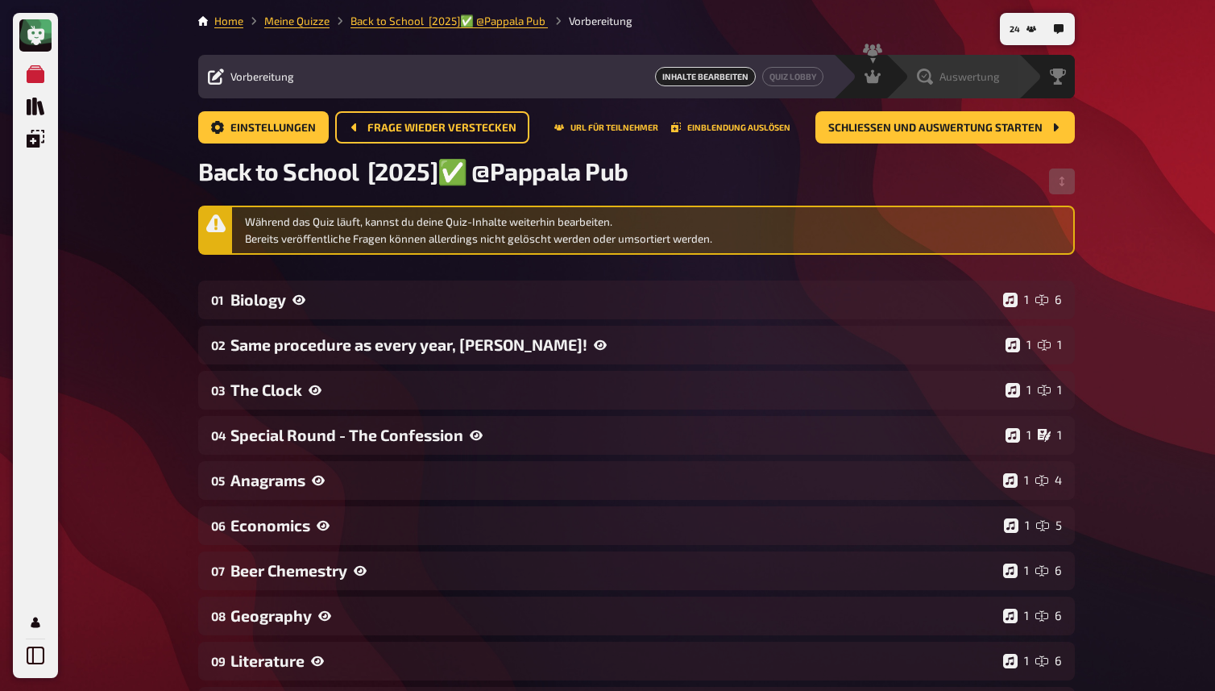
click at [945, 76] on span "Auswertung" at bounding box center [970, 76] width 60 height 13
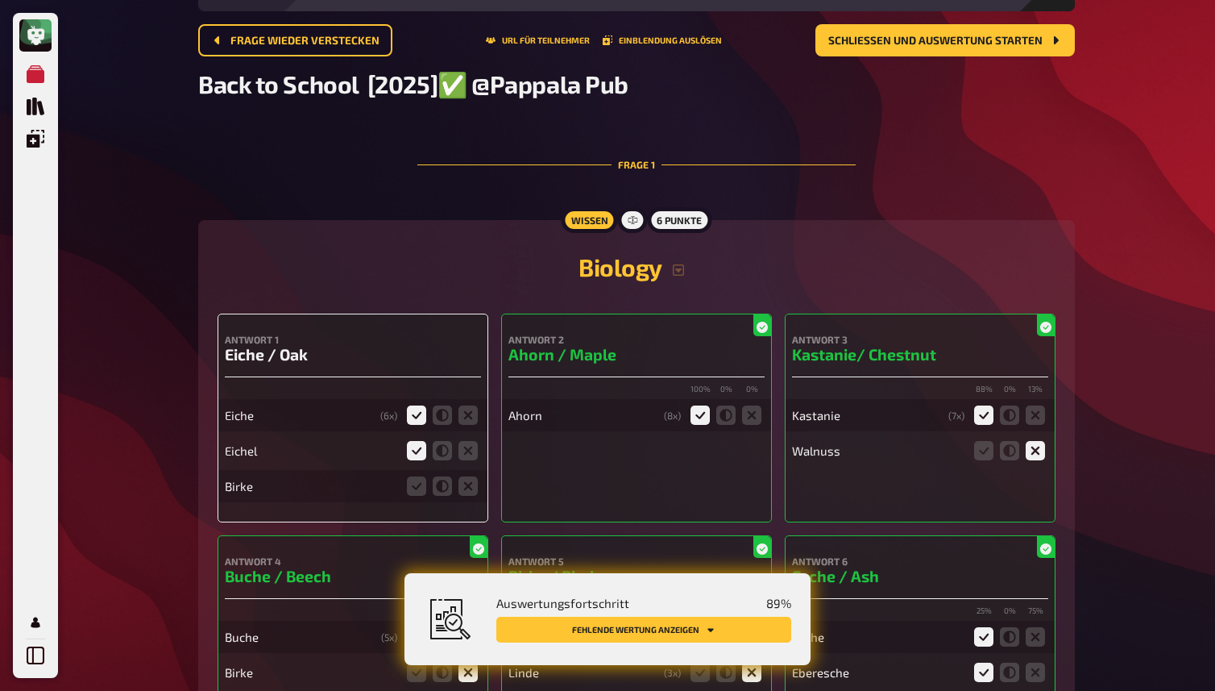
scroll to position [90, 0]
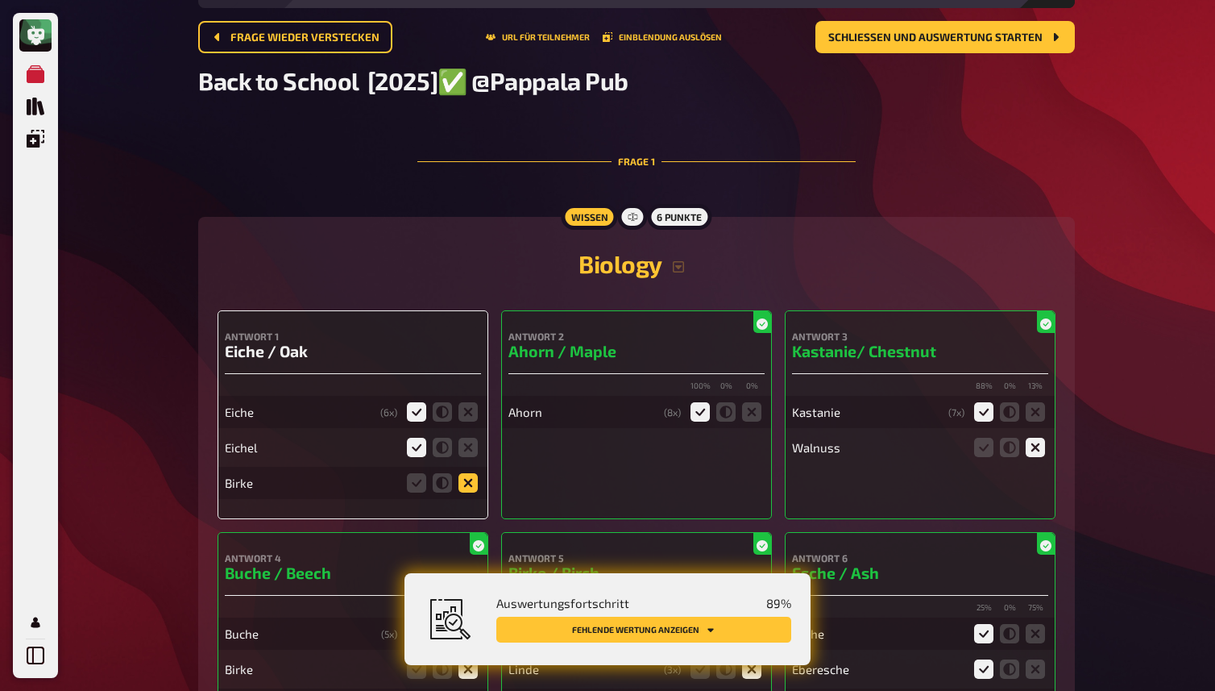
click at [470, 485] on icon at bounding box center [468, 482] width 19 height 19
click at [0, 0] on input "radio" at bounding box center [0, 0] width 0 height 0
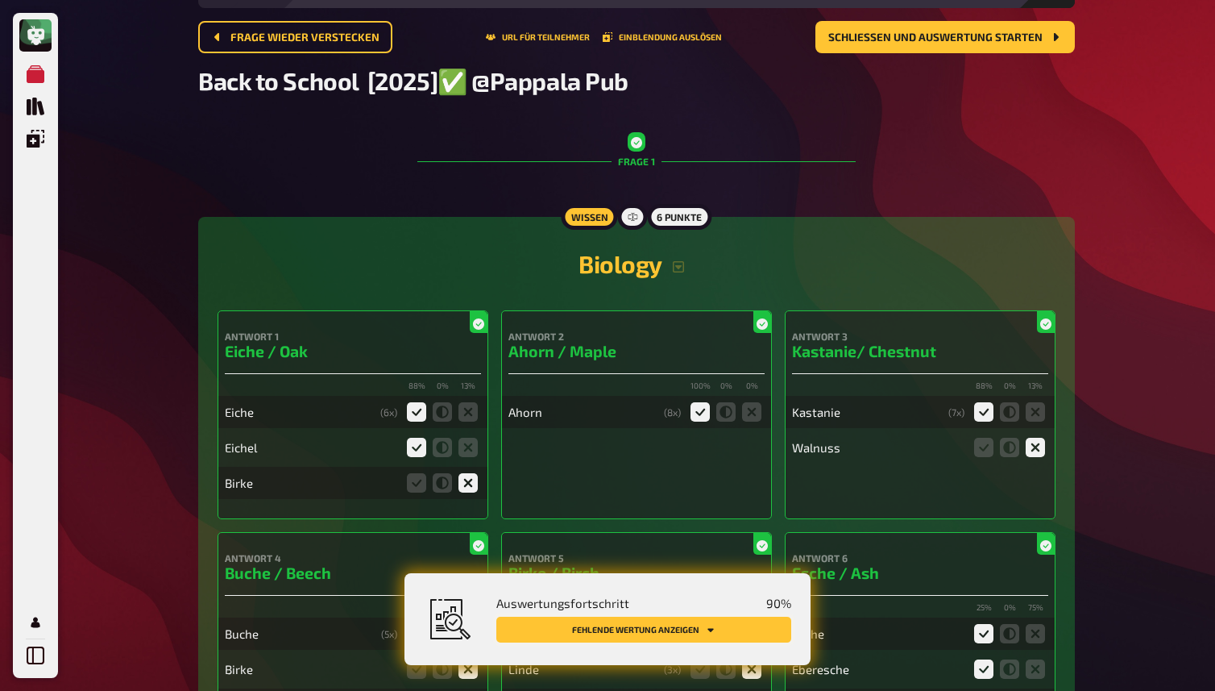
click at [615, 626] on button "Fehlende Wertung anzeigen" at bounding box center [643, 629] width 295 height 26
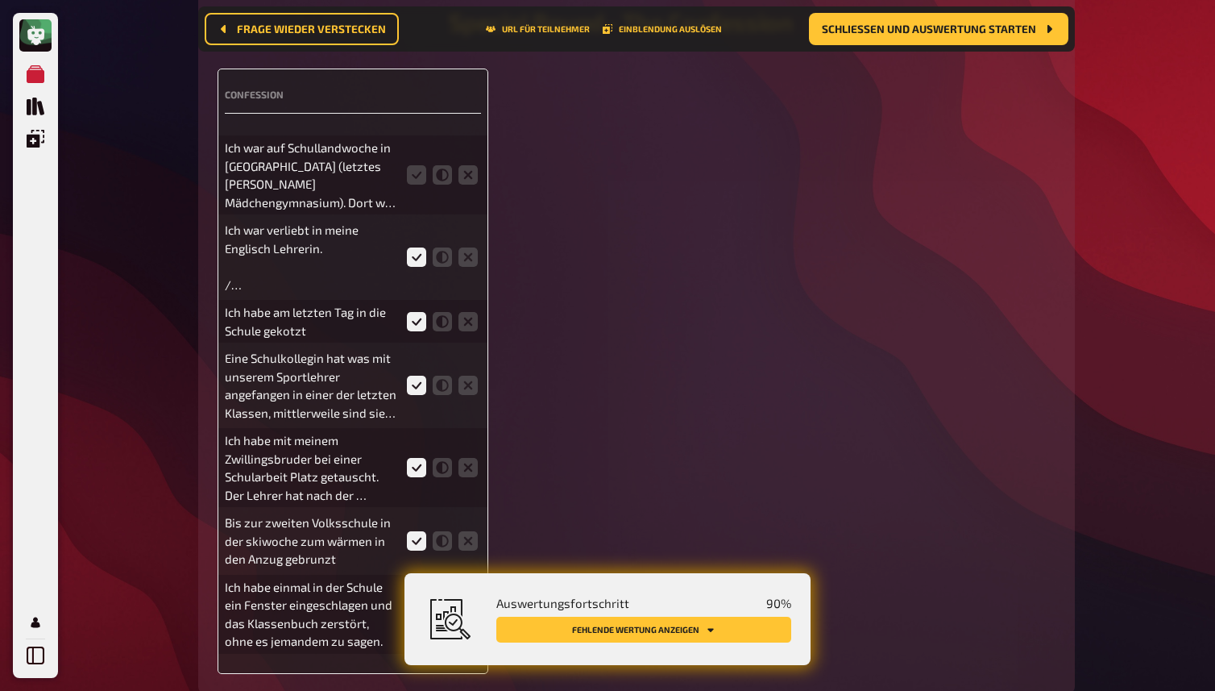
scroll to position [3092, 0]
click at [415, 183] on icon at bounding box center [416, 173] width 19 height 19
click at [0, 0] on input "radio" at bounding box center [0, 0] width 0 height 0
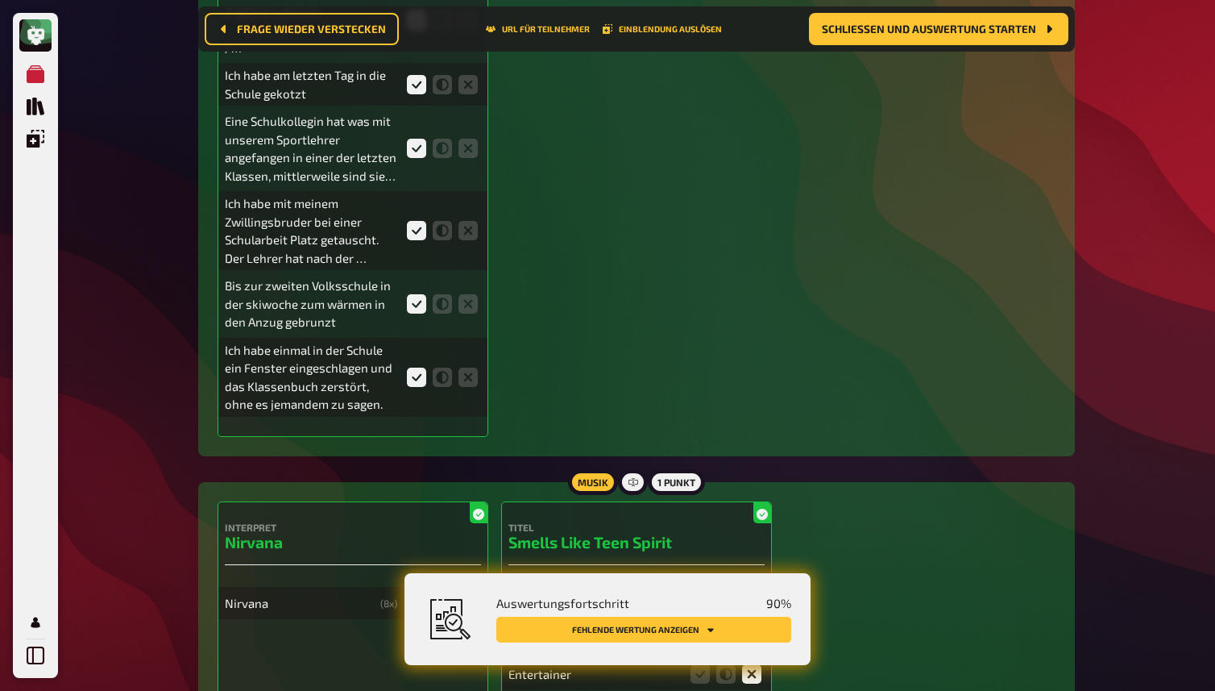
scroll to position [3330, 0]
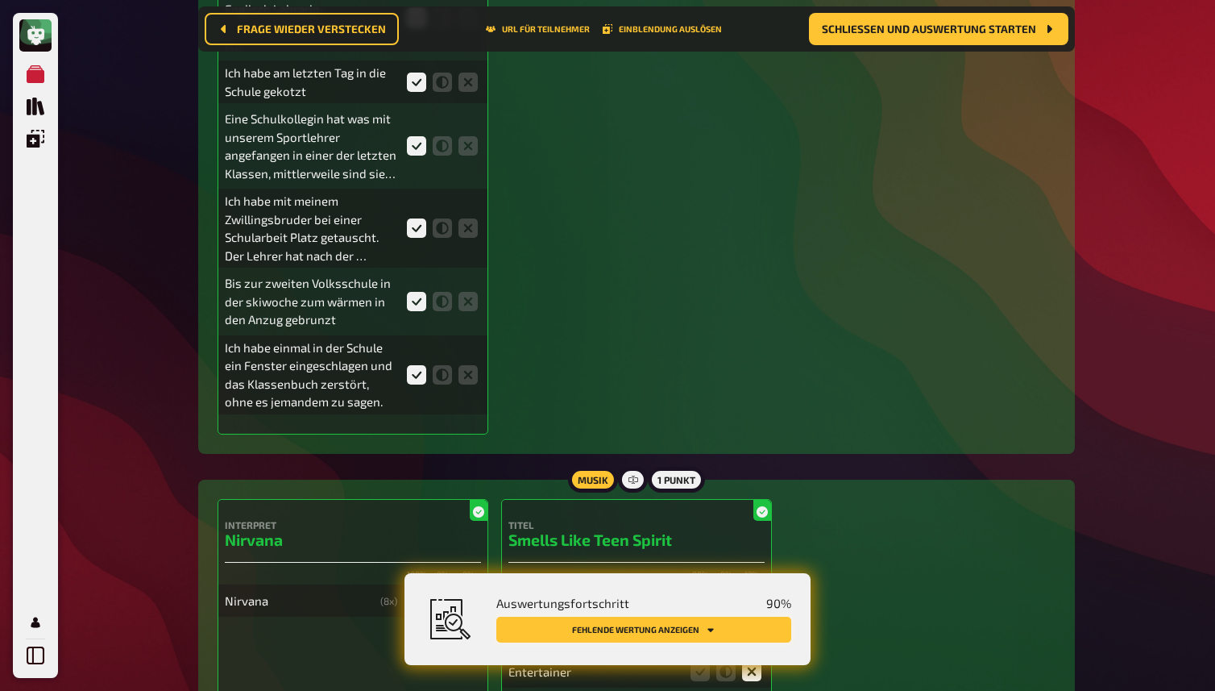
click at [645, 621] on button "Fehlende Wertung anzeigen" at bounding box center [643, 629] width 295 height 26
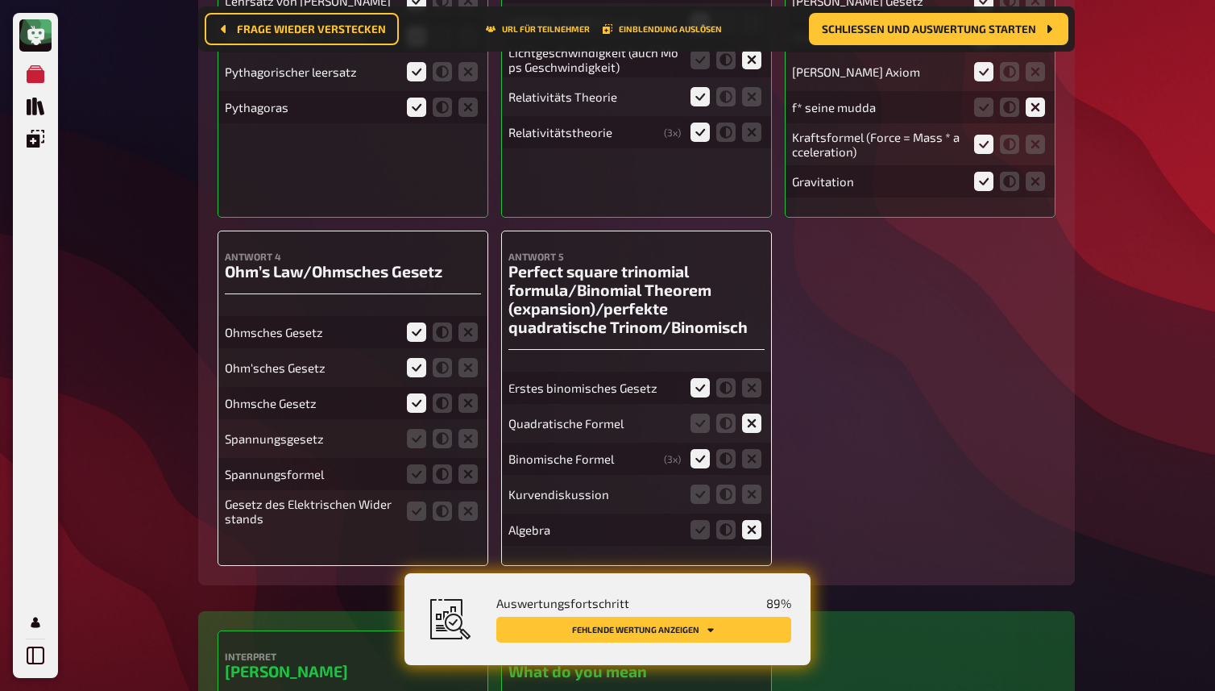
scroll to position [11837, 0]
click at [446, 439] on icon at bounding box center [442, 437] width 19 height 19
click at [0, 0] on input "radio" at bounding box center [0, 0] width 0 height 0
click at [445, 467] on icon at bounding box center [442, 472] width 19 height 19
click at [0, 0] on input "radio" at bounding box center [0, 0] width 0 height 0
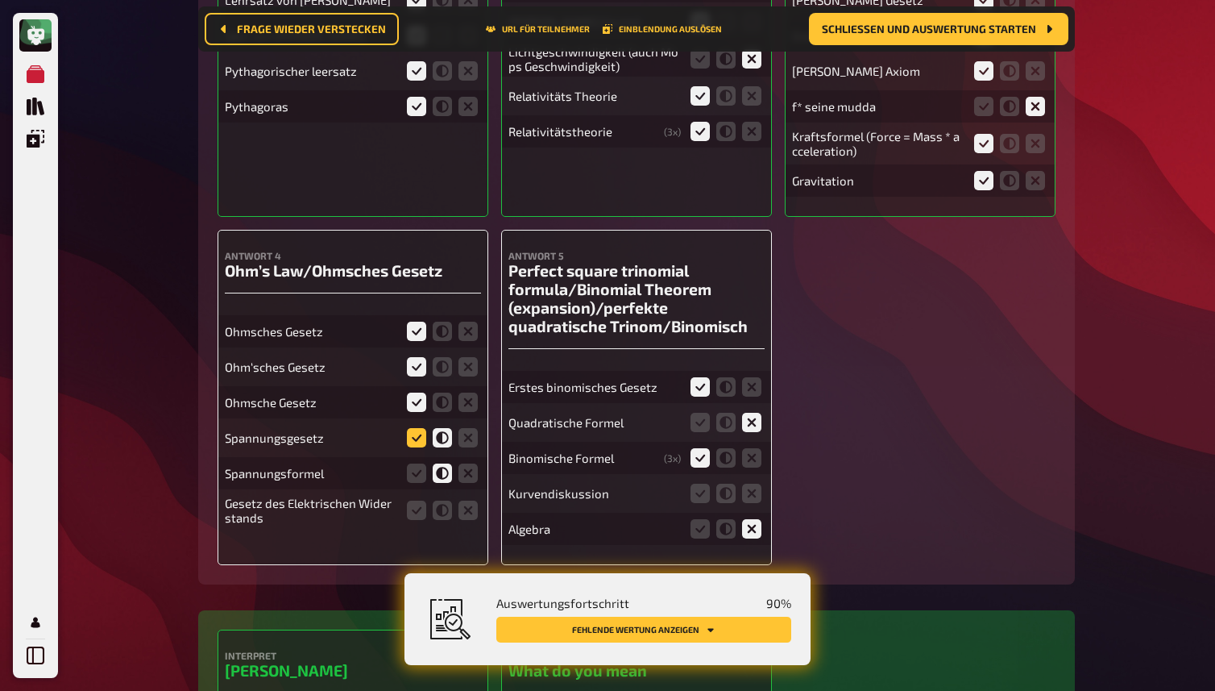
click at [417, 438] on icon at bounding box center [416, 437] width 19 height 19
click at [0, 0] on input "radio" at bounding box center [0, 0] width 0 height 0
click at [417, 466] on icon at bounding box center [416, 472] width 19 height 19
click at [0, 0] on input "radio" at bounding box center [0, 0] width 0 height 0
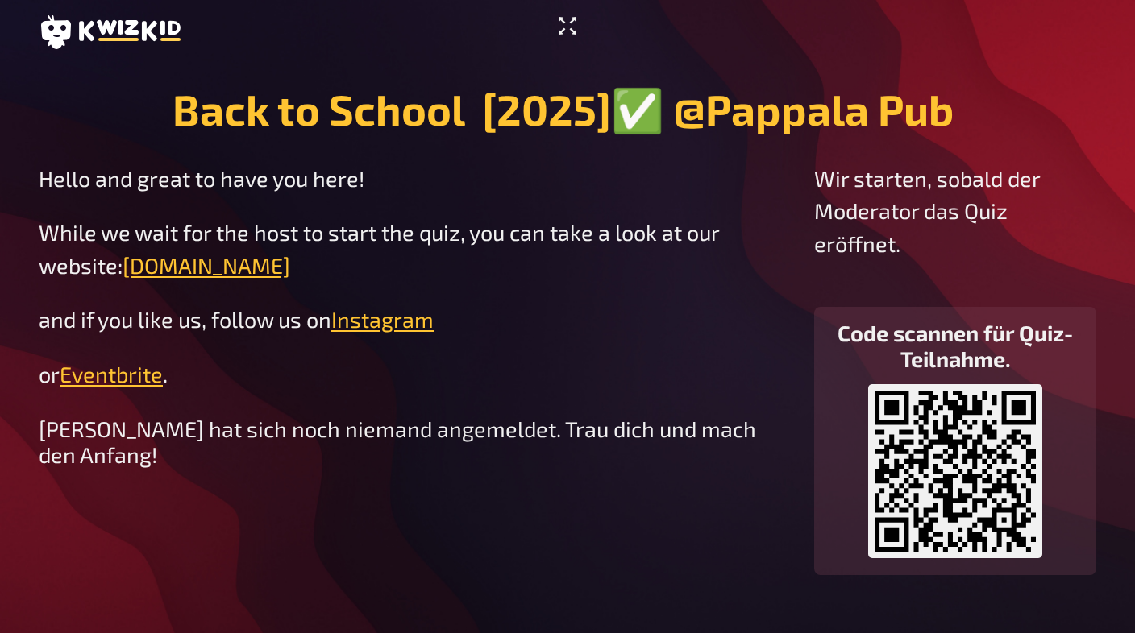
click at [567, 24] on icon "Vollbildmodus aktivieren" at bounding box center [567, 26] width 26 height 26
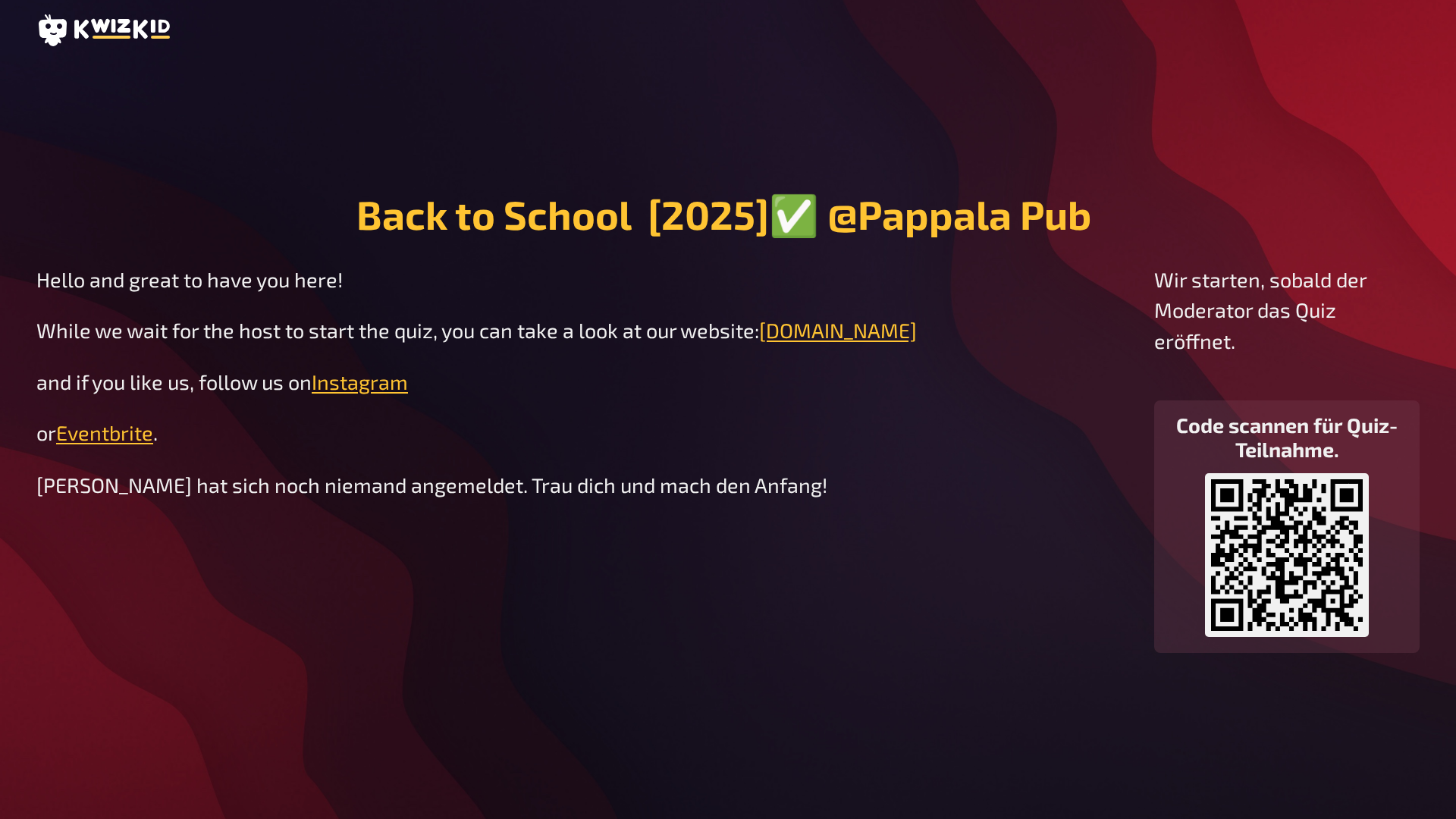
click at [712, 112] on main "Back to School [2025]✅ @Pappala Pub ​ Hello and great to have you here! While w…" at bounding box center [728, 421] width 1384 height 722
click at [744, 73] on main "Back to School [2025]✅ @Pappala Pub ​ Hello and great to have you here! While w…" at bounding box center [728, 421] width 1384 height 722
click at [721, 72] on main "Back to School [2025]✅ @Pappala Pub ​ Hello and great to have you here! While w…" at bounding box center [728, 421] width 1384 height 722
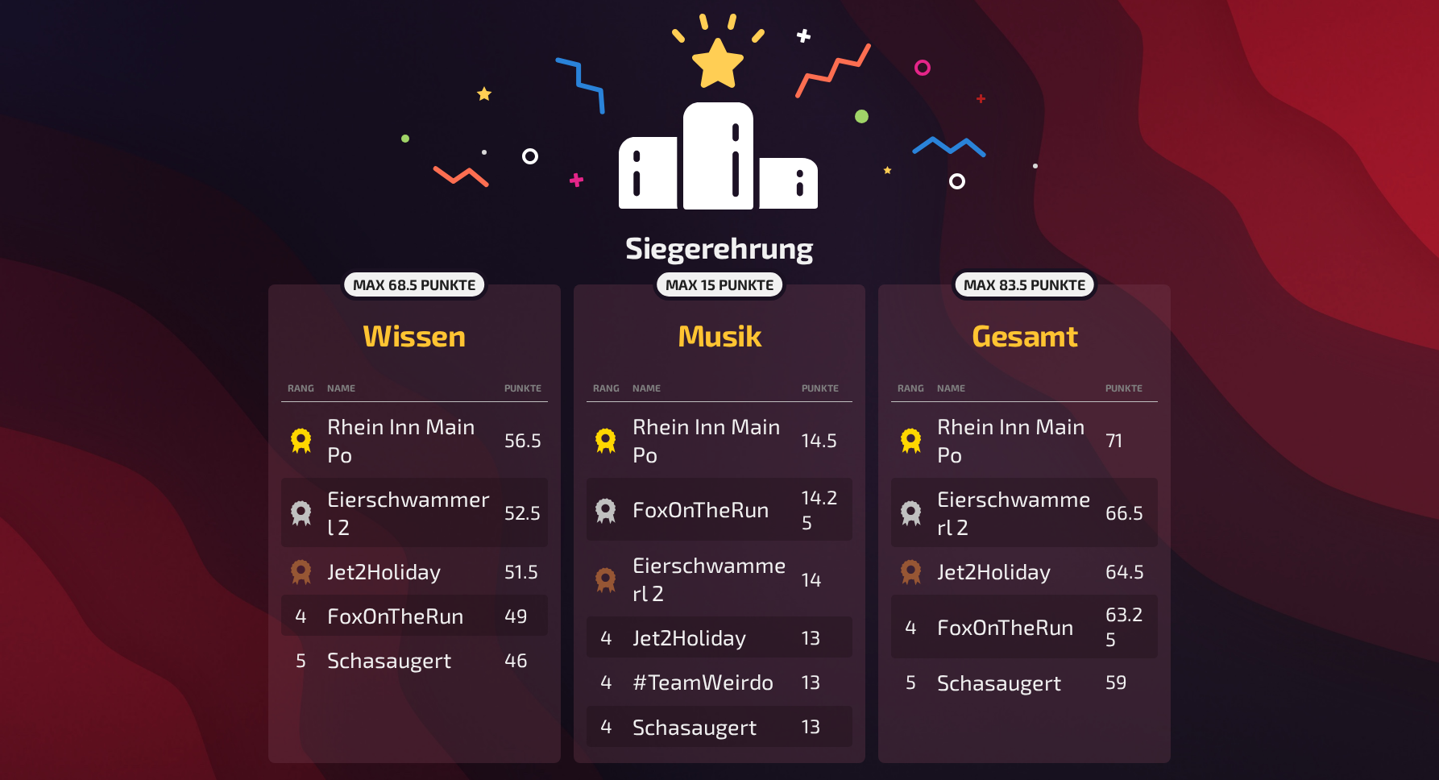
scroll to position [133, 0]
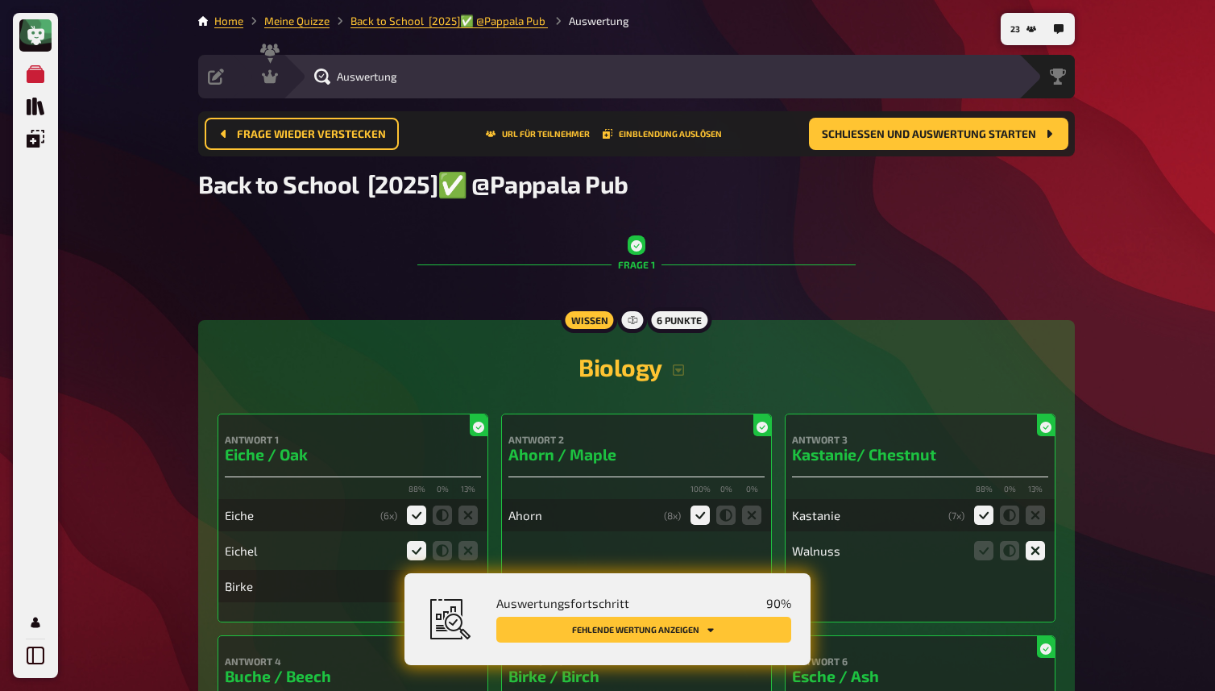
scroll to position [11837, 0]
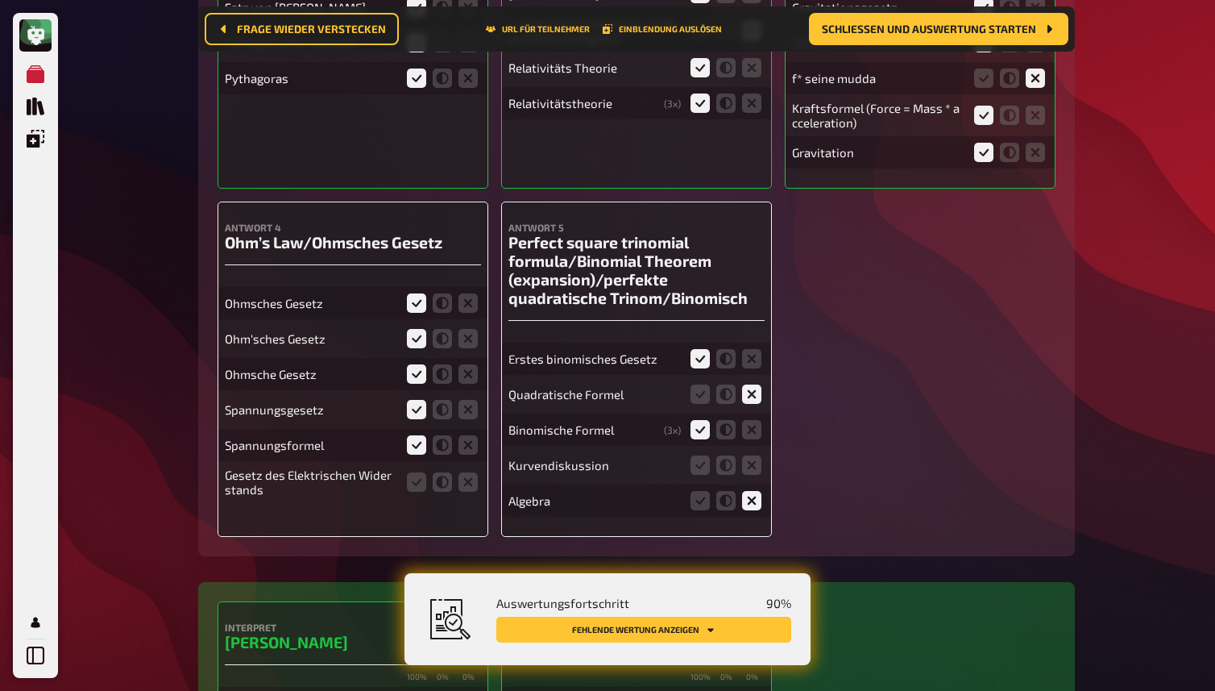
click at [416, 492] on icon at bounding box center [416, 481] width 19 height 19
click at [0, 0] on input "radio" at bounding box center [0, 0] width 0 height 0
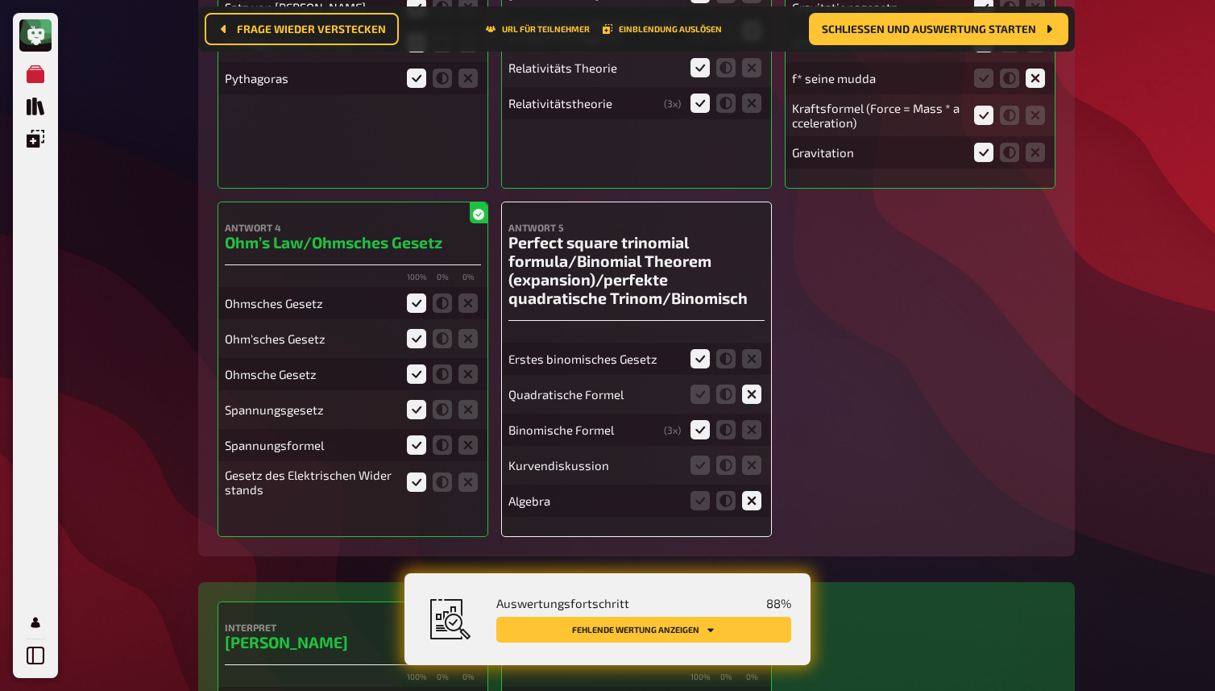
scroll to position [11955, 0]
click at [727, 475] on icon at bounding box center [725, 464] width 19 height 19
click at [0, 0] on input "radio" at bounding box center [0, 0] width 0 height 0
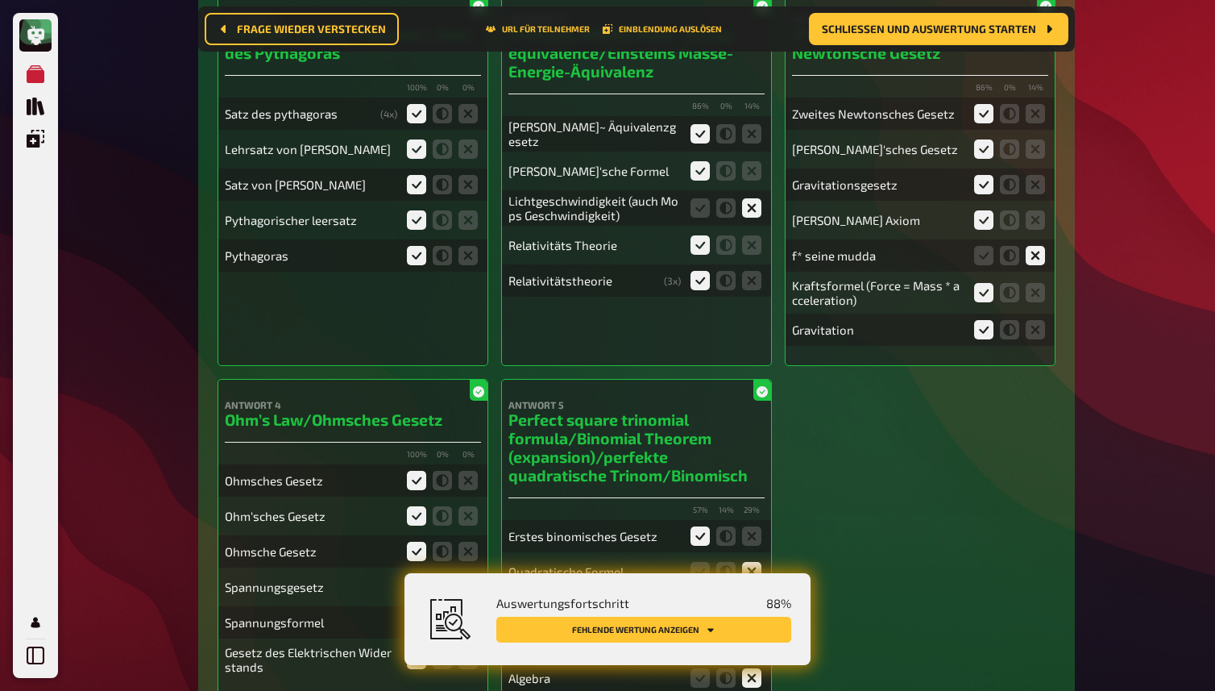
scroll to position [11937, 0]
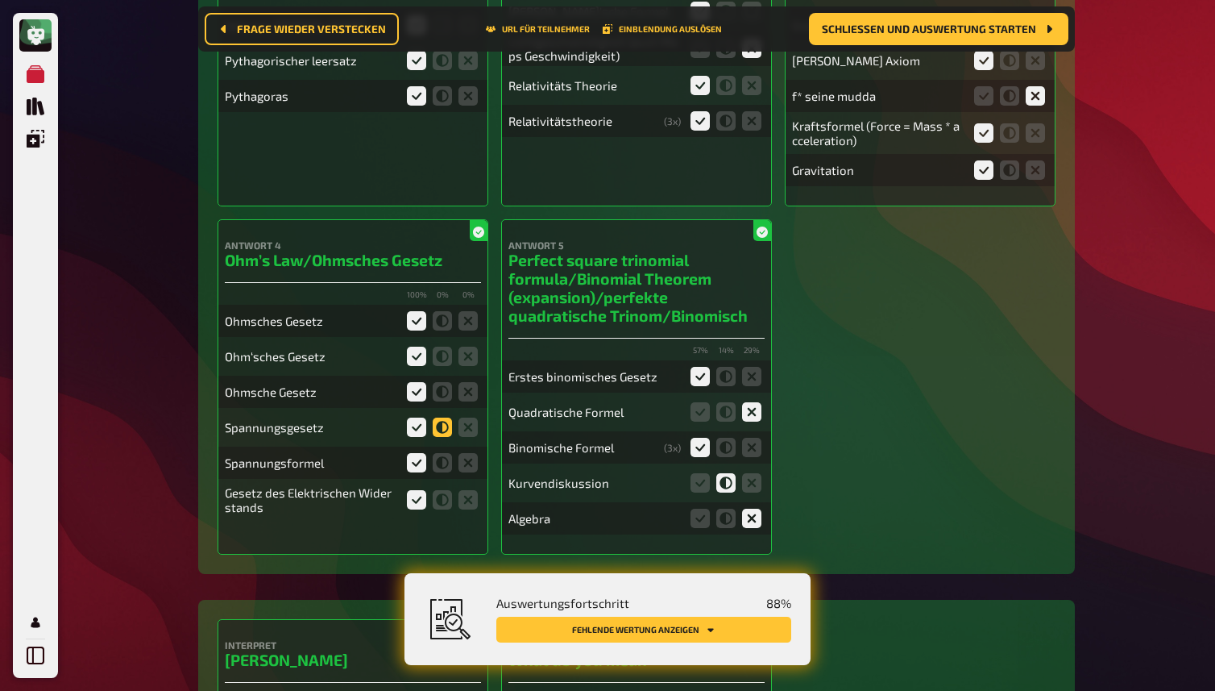
click at [439, 437] on icon at bounding box center [442, 426] width 19 height 19
click at [0, 0] on input "radio" at bounding box center [0, 0] width 0 height 0
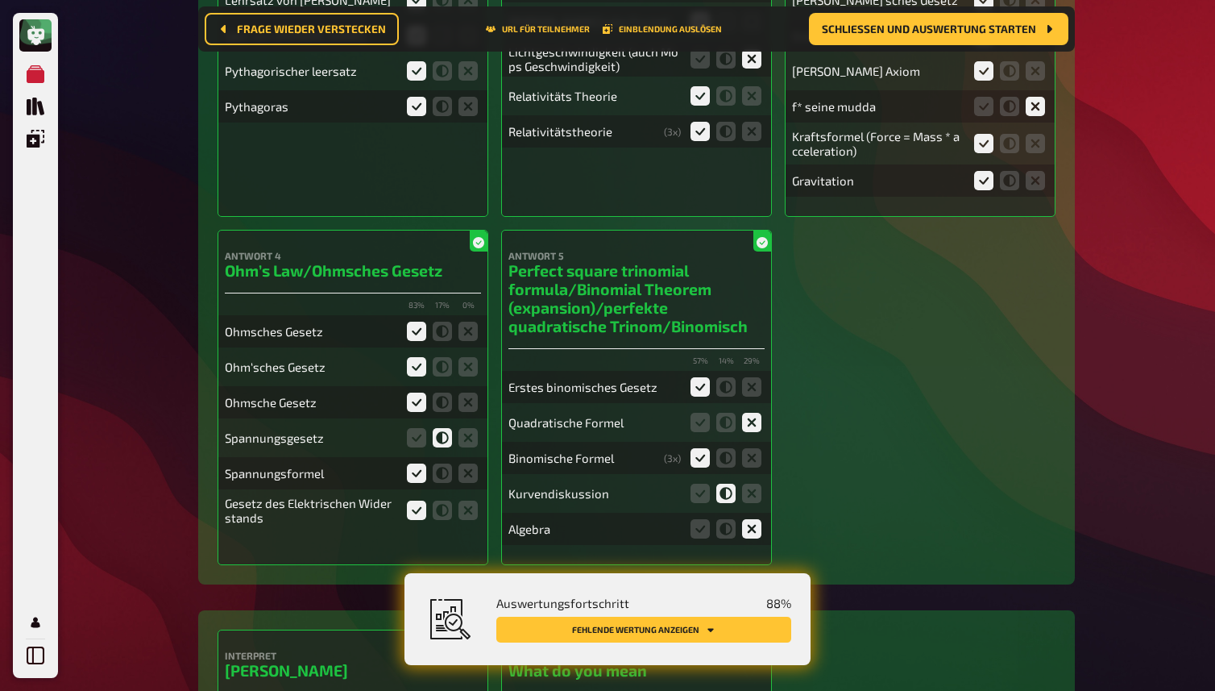
scroll to position [11951, 0]
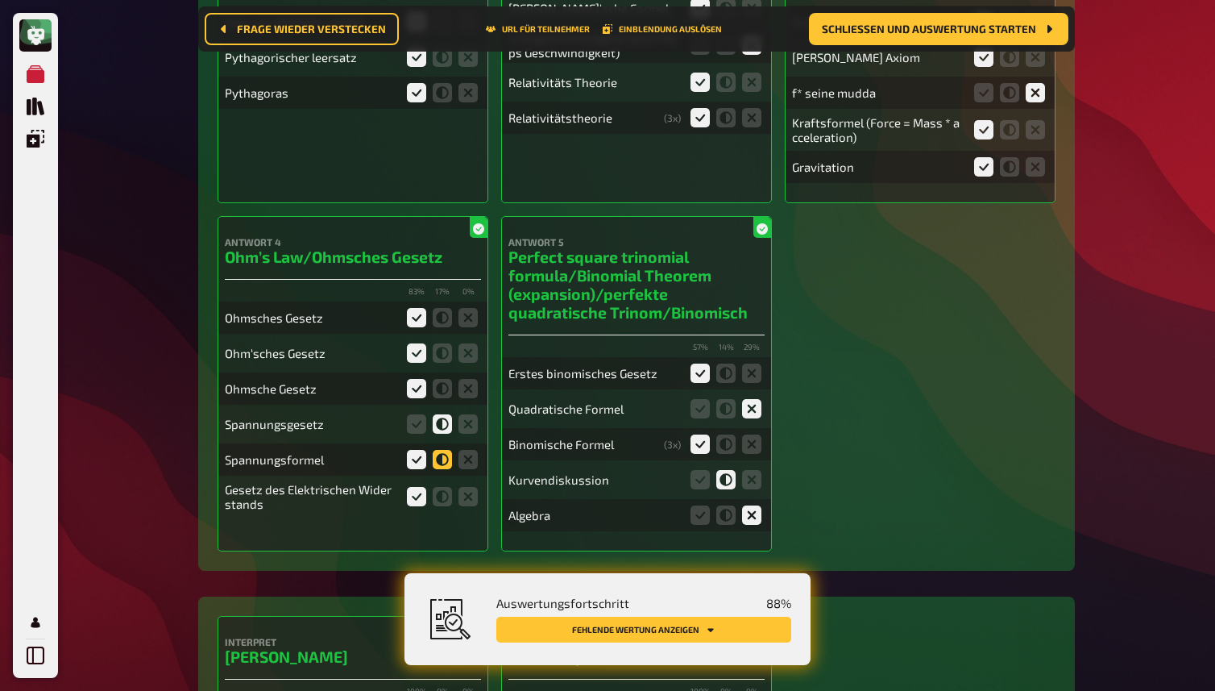
click at [441, 469] on icon at bounding box center [442, 459] width 19 height 19
click at [0, 0] on input "radio" at bounding box center [0, 0] width 0 height 0
click at [417, 434] on icon at bounding box center [416, 423] width 19 height 19
click at [0, 0] on input "radio" at bounding box center [0, 0] width 0 height 0
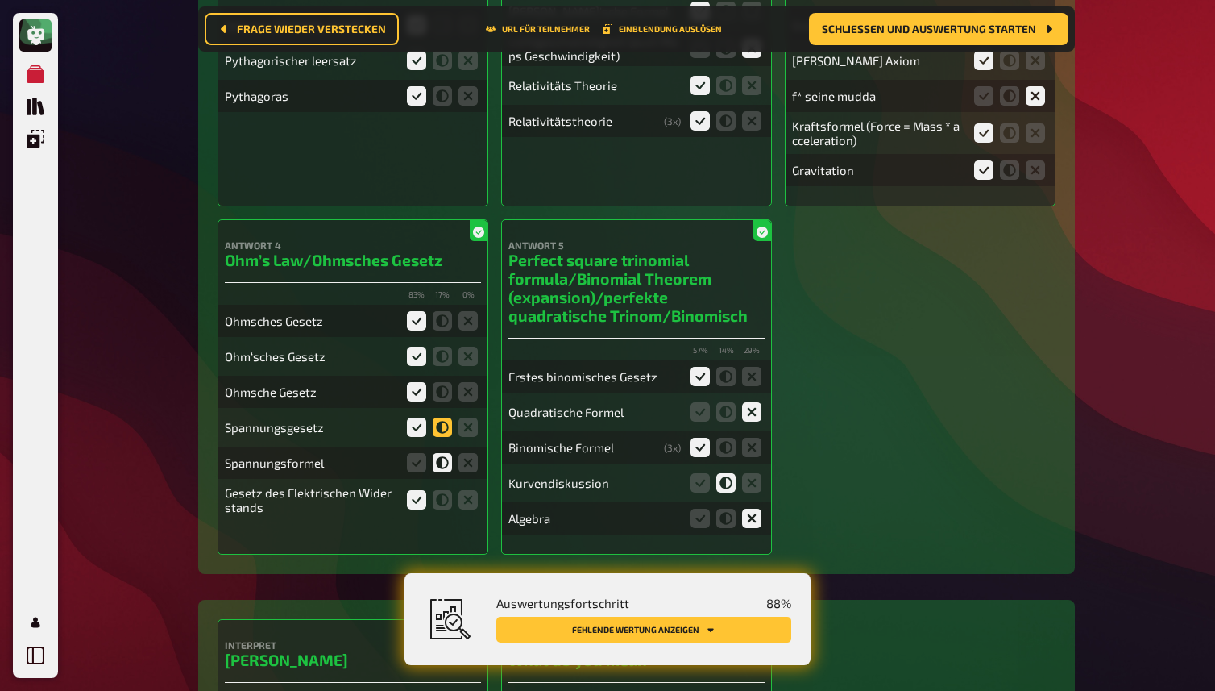
click at [440, 437] on icon at bounding box center [442, 426] width 19 height 19
click at [0, 0] on input "radio" at bounding box center [0, 0] width 0 height 0
click at [442, 509] on icon at bounding box center [442, 499] width 19 height 19
click at [0, 0] on input "radio" at bounding box center [0, 0] width 0 height 0
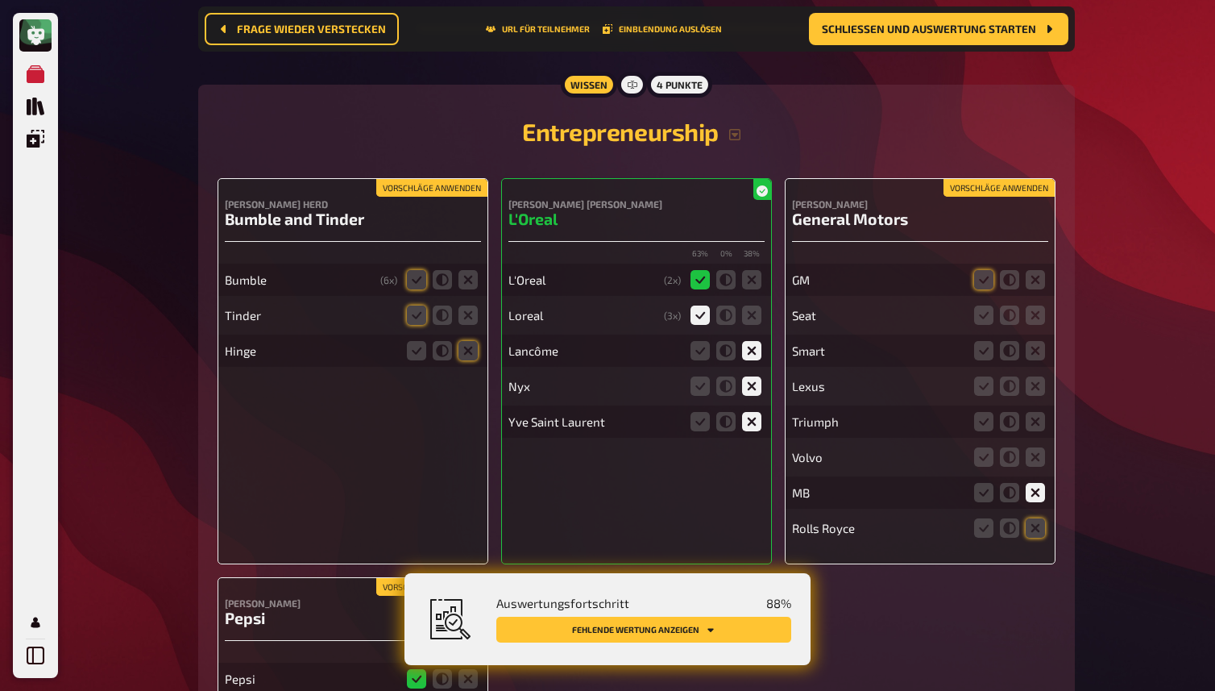
scroll to position [12827, 0]
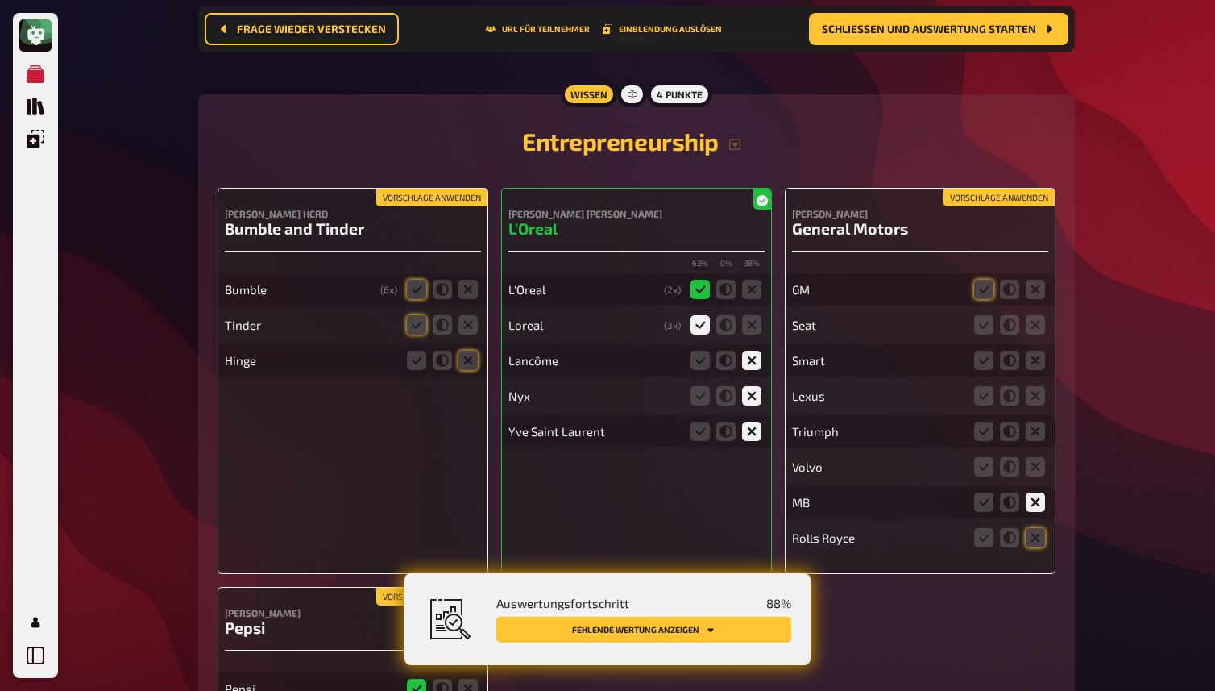
click at [430, 206] on button "Vorschläge anwenden" at bounding box center [431, 198] width 111 height 18
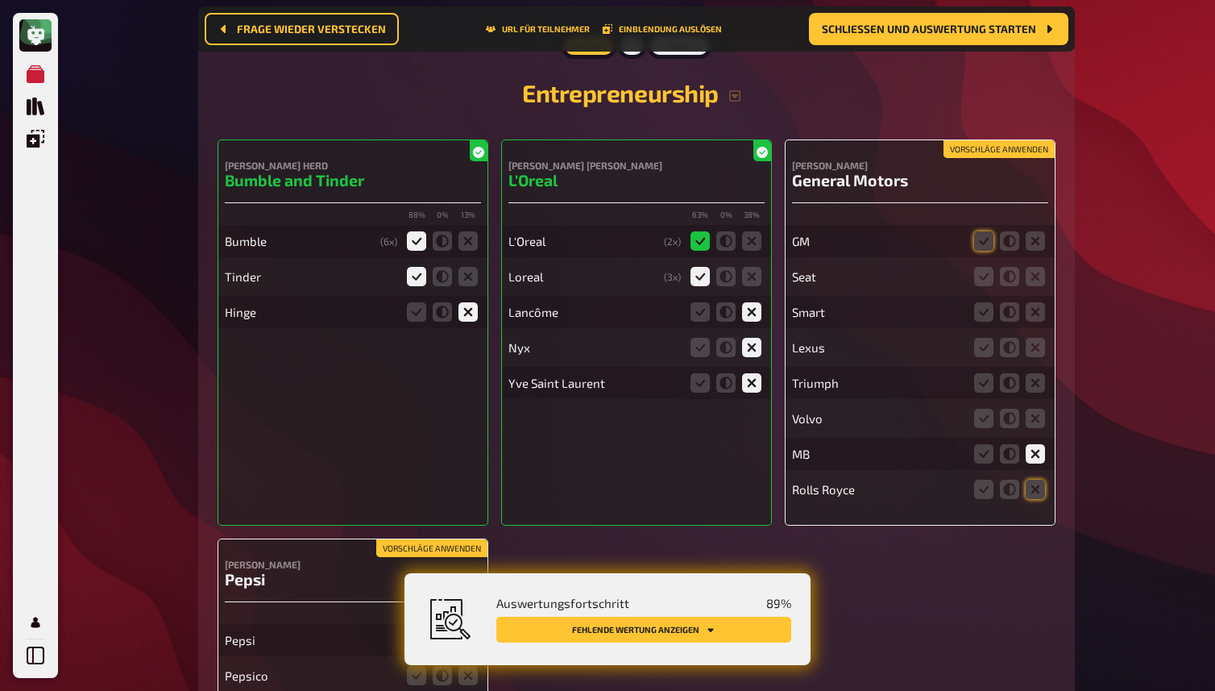
scroll to position [12875, 0]
click at [982, 251] on icon at bounding box center [983, 241] width 19 height 19
click at [0, 0] on input "radio" at bounding box center [0, 0] width 0 height 0
click at [1002, 159] on button "Vorschläge anwenden" at bounding box center [999, 150] width 111 height 18
click at [1034, 287] on icon at bounding box center [1035, 277] width 19 height 19
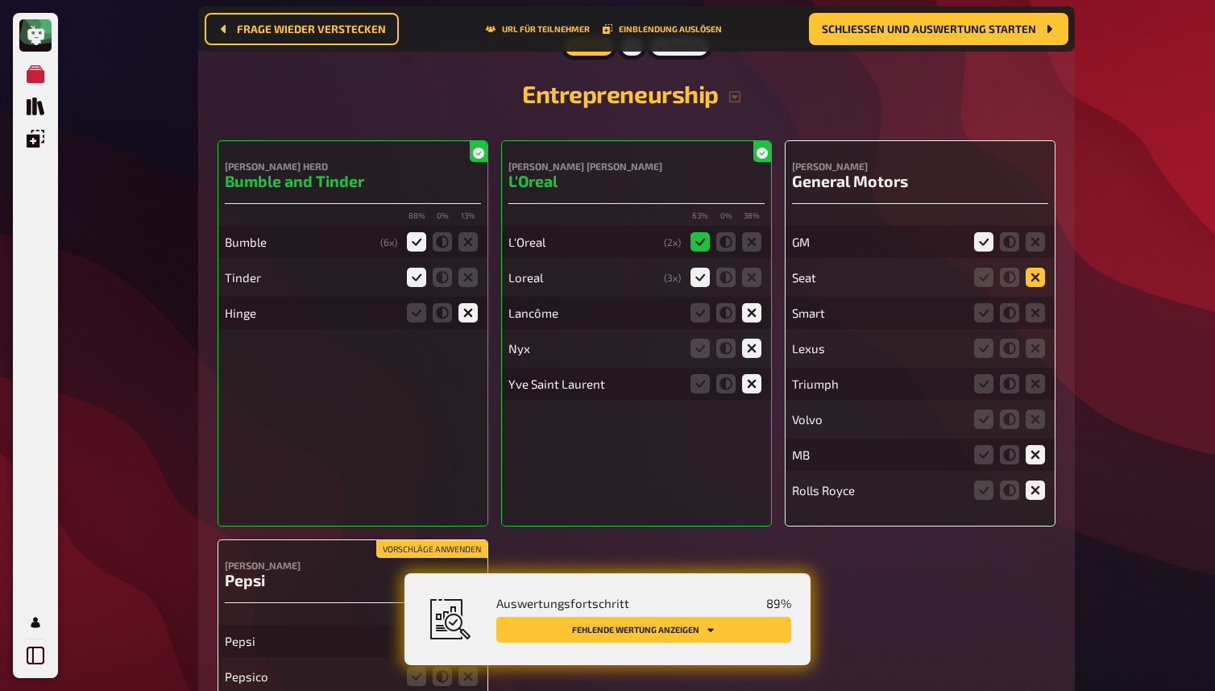
click at [0, 0] on input "radio" at bounding box center [0, 0] width 0 height 0
click at [1034, 322] on icon at bounding box center [1035, 312] width 19 height 19
click at [0, 0] on input "radio" at bounding box center [0, 0] width 0 height 0
click at [1035, 358] on icon at bounding box center [1035, 347] width 19 height 19
click at [0, 0] on input "radio" at bounding box center [0, 0] width 0 height 0
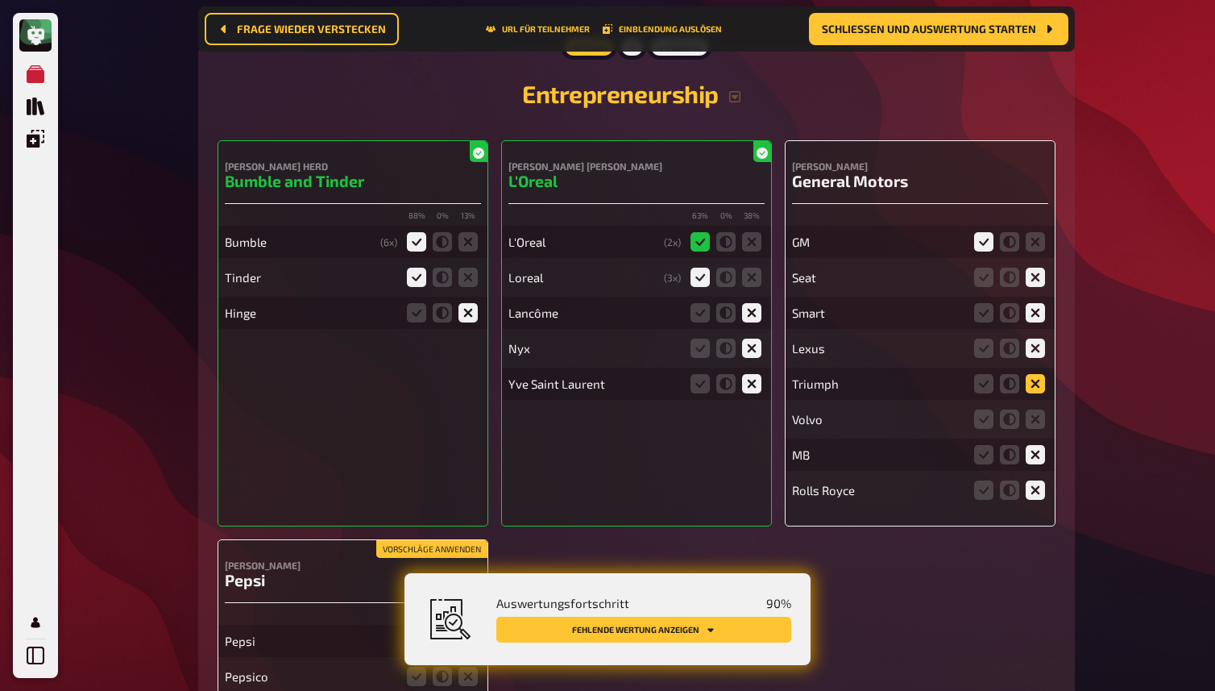
click at [1035, 393] on icon at bounding box center [1035, 383] width 19 height 19
click at [0, 0] on input "radio" at bounding box center [0, 0] width 0 height 0
click at [1035, 429] on icon at bounding box center [1035, 418] width 19 height 19
click at [0, 0] on input "radio" at bounding box center [0, 0] width 0 height 0
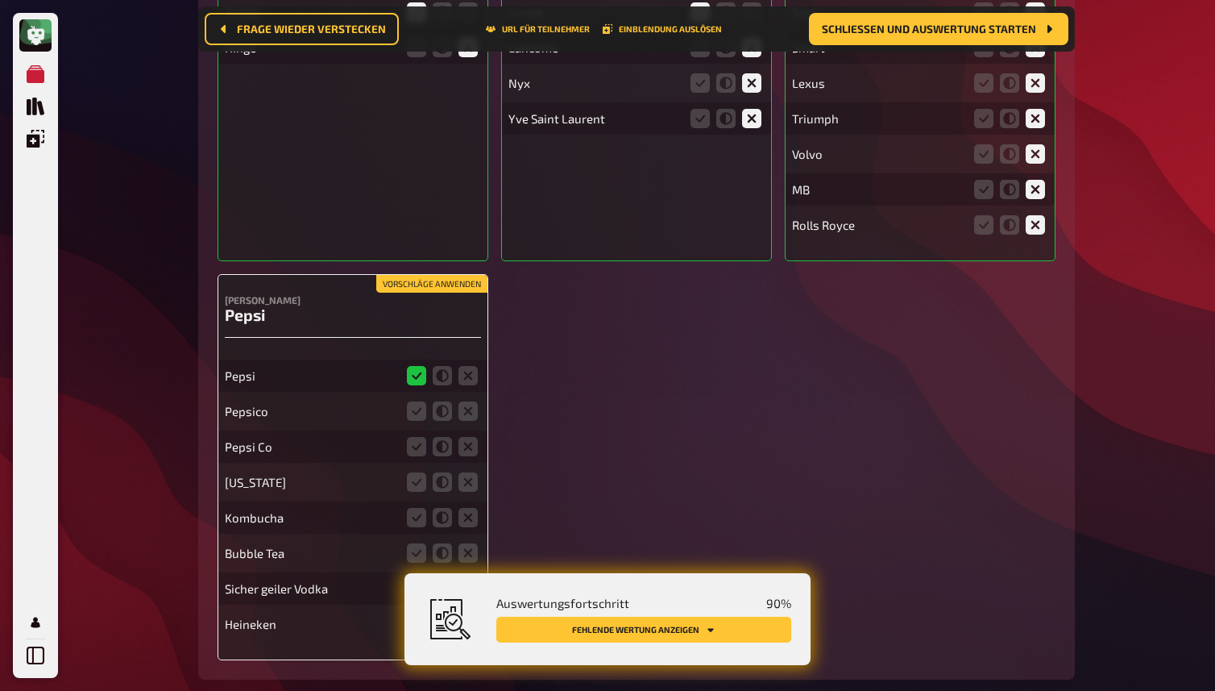
scroll to position [13151, 0]
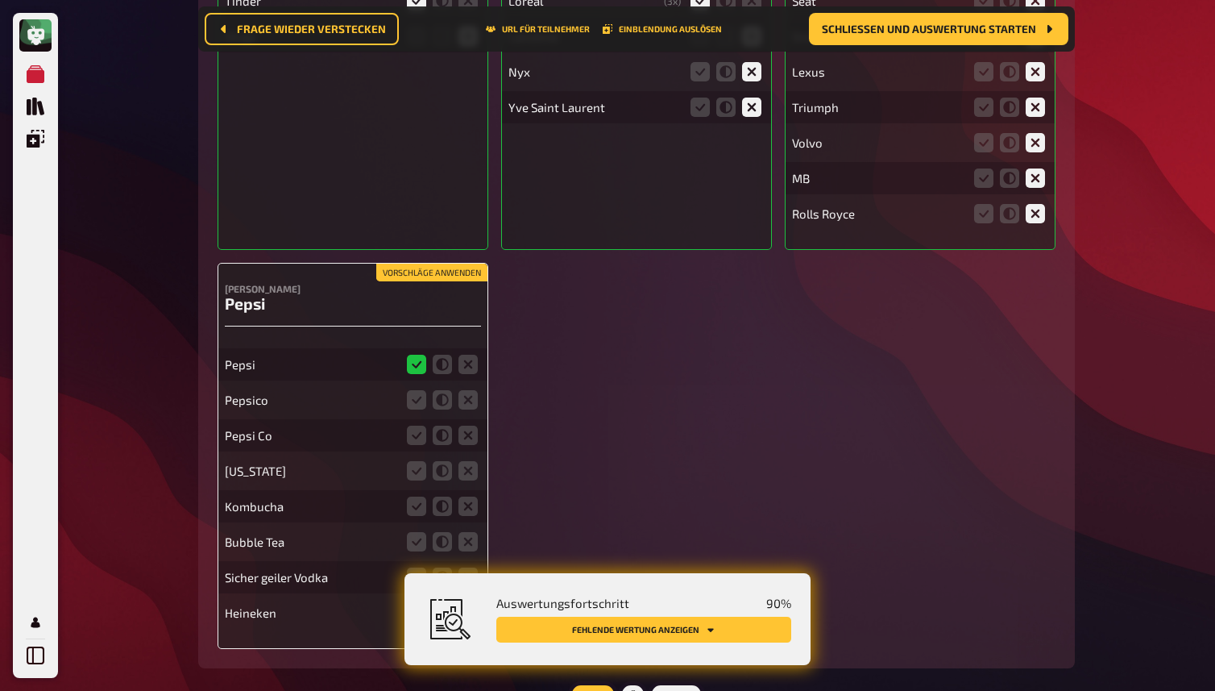
click at [445, 281] on button "Vorschläge anwenden" at bounding box center [431, 273] width 111 height 18
click at [416, 409] on icon at bounding box center [416, 399] width 19 height 19
click at [0, 0] on input "radio" at bounding box center [0, 0] width 0 height 0
click at [414, 445] on icon at bounding box center [416, 434] width 19 height 19
click at [0, 0] on input "radio" at bounding box center [0, 0] width 0 height 0
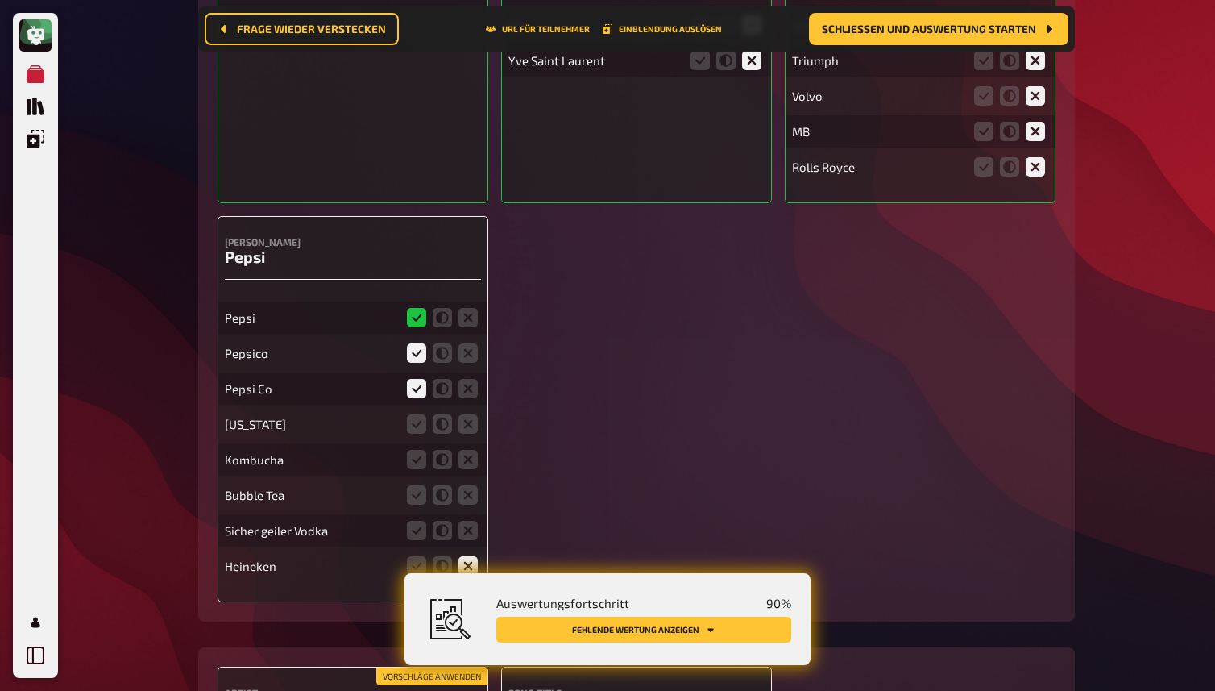
scroll to position [13199, 0]
click at [475, 433] on icon at bounding box center [468, 422] width 19 height 19
click at [0, 0] on input "radio" at bounding box center [0, 0] width 0 height 0
click at [471, 468] on icon at bounding box center [468, 458] width 19 height 19
click at [0, 0] on input "radio" at bounding box center [0, 0] width 0 height 0
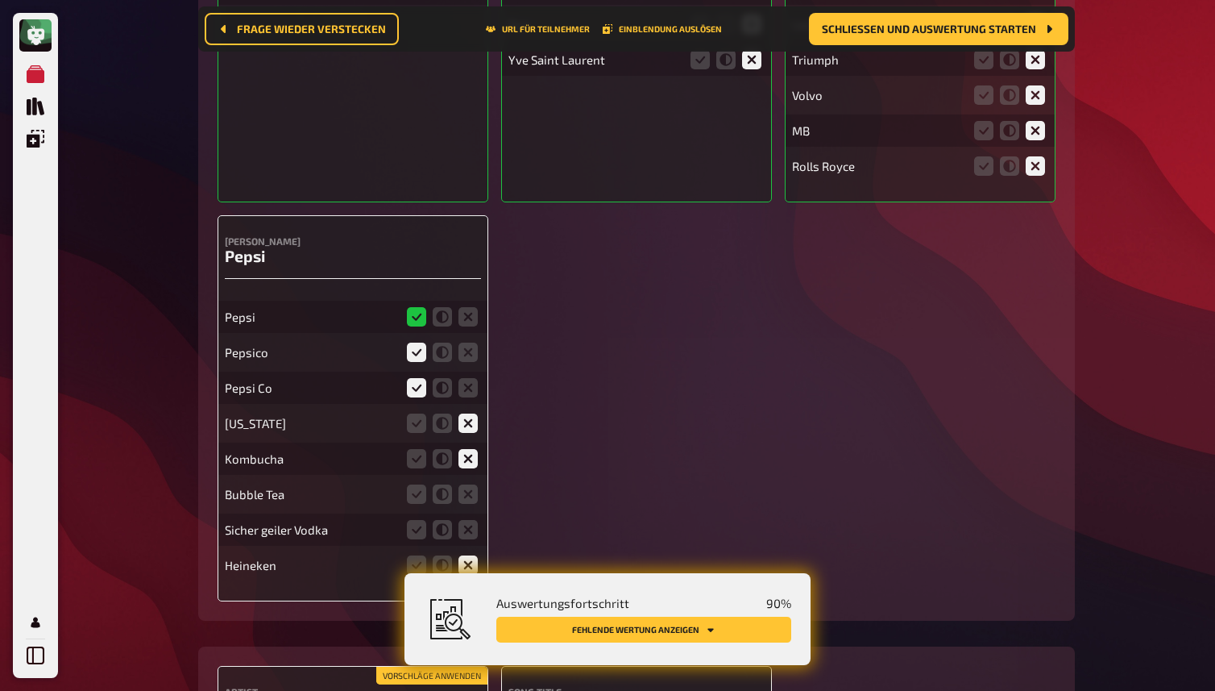
scroll to position [13229, 0]
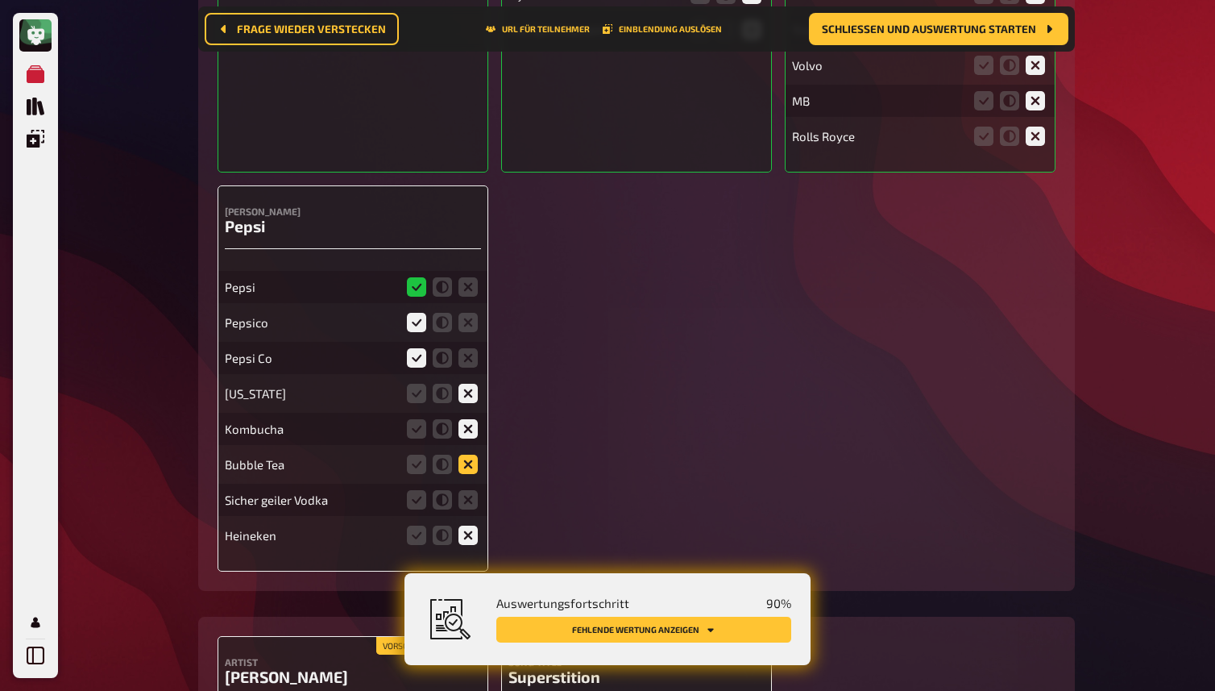
click at [471, 474] on icon at bounding box center [468, 463] width 19 height 19
click at [0, 0] on input "radio" at bounding box center [0, 0] width 0 height 0
click at [471, 509] on icon at bounding box center [468, 499] width 19 height 19
click at [0, 0] on input "radio" at bounding box center [0, 0] width 0 height 0
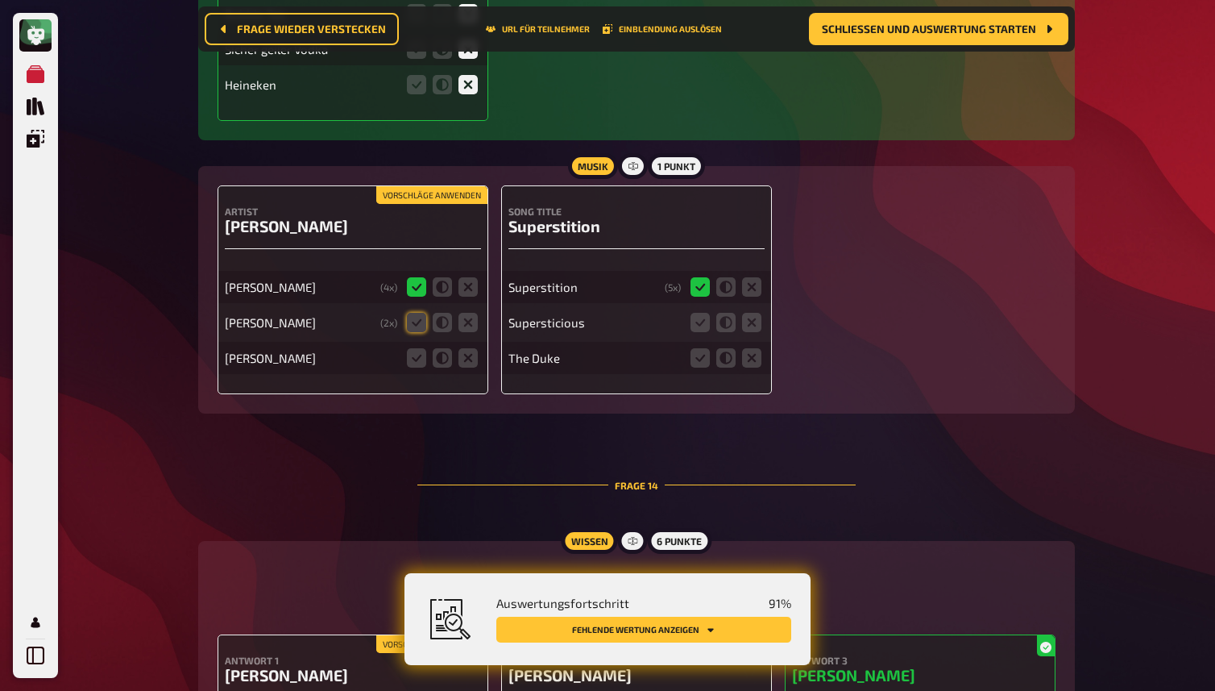
click at [419, 204] on button "Vorschläge anwenden" at bounding box center [431, 195] width 111 height 18
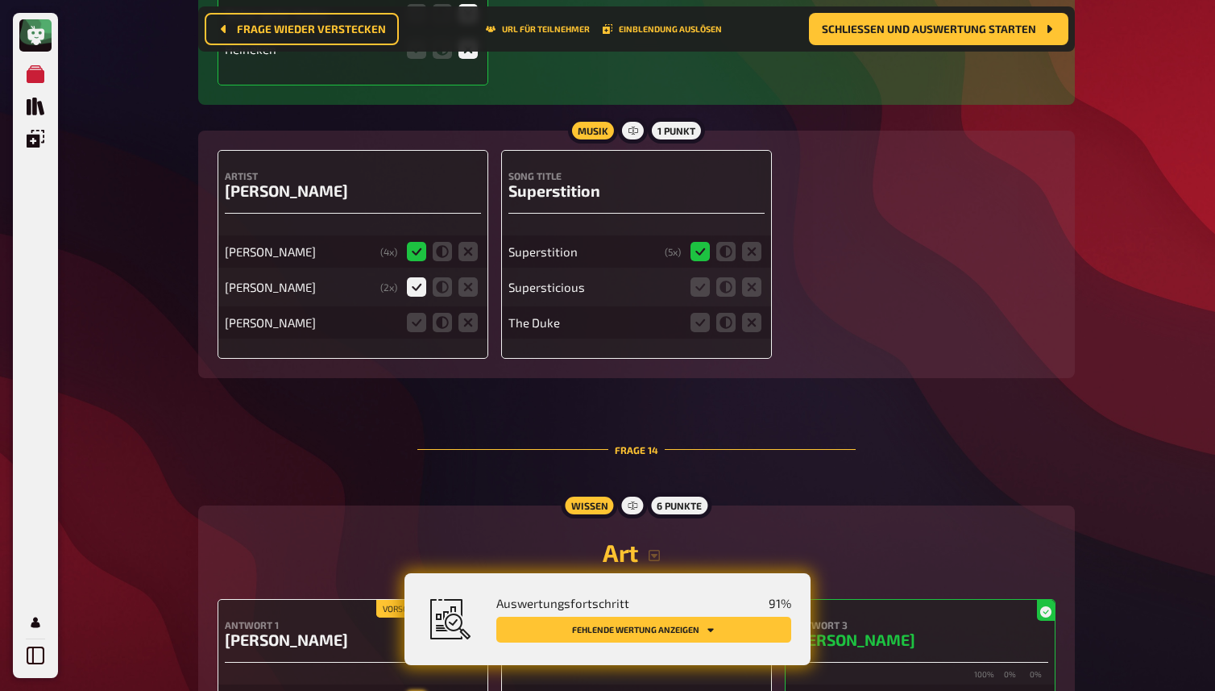
scroll to position [13644, 0]
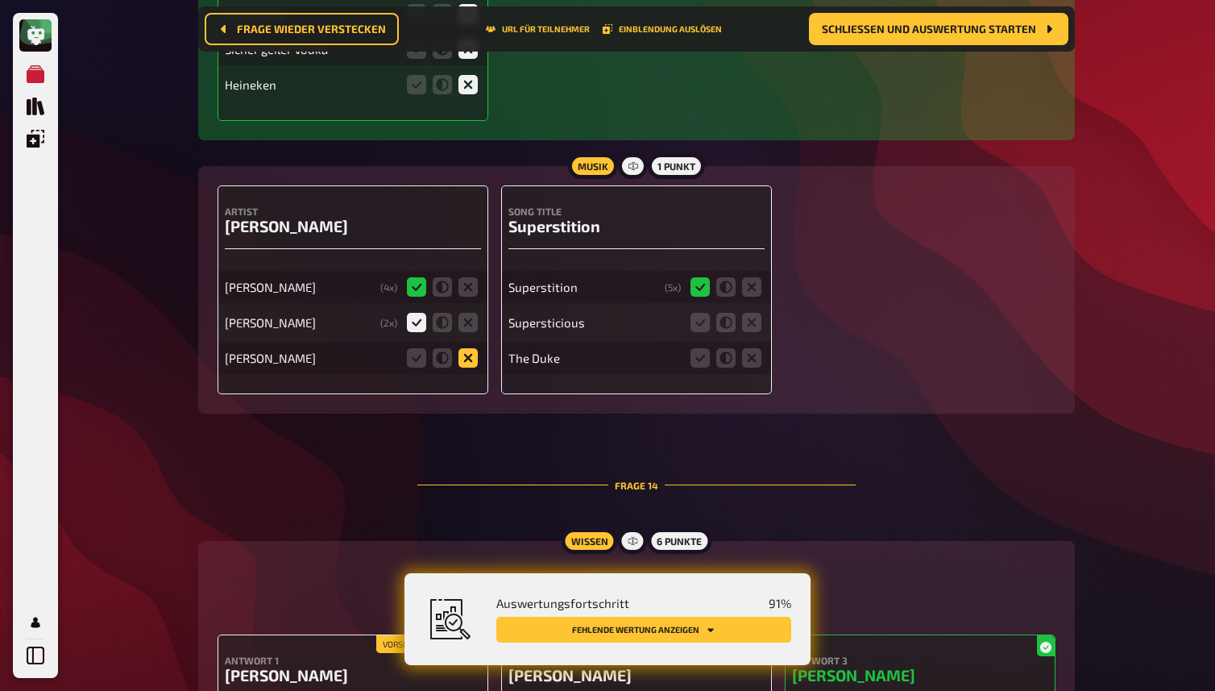
click at [476, 367] on icon at bounding box center [468, 357] width 19 height 19
click at [0, 0] on input "radio" at bounding box center [0, 0] width 0 height 0
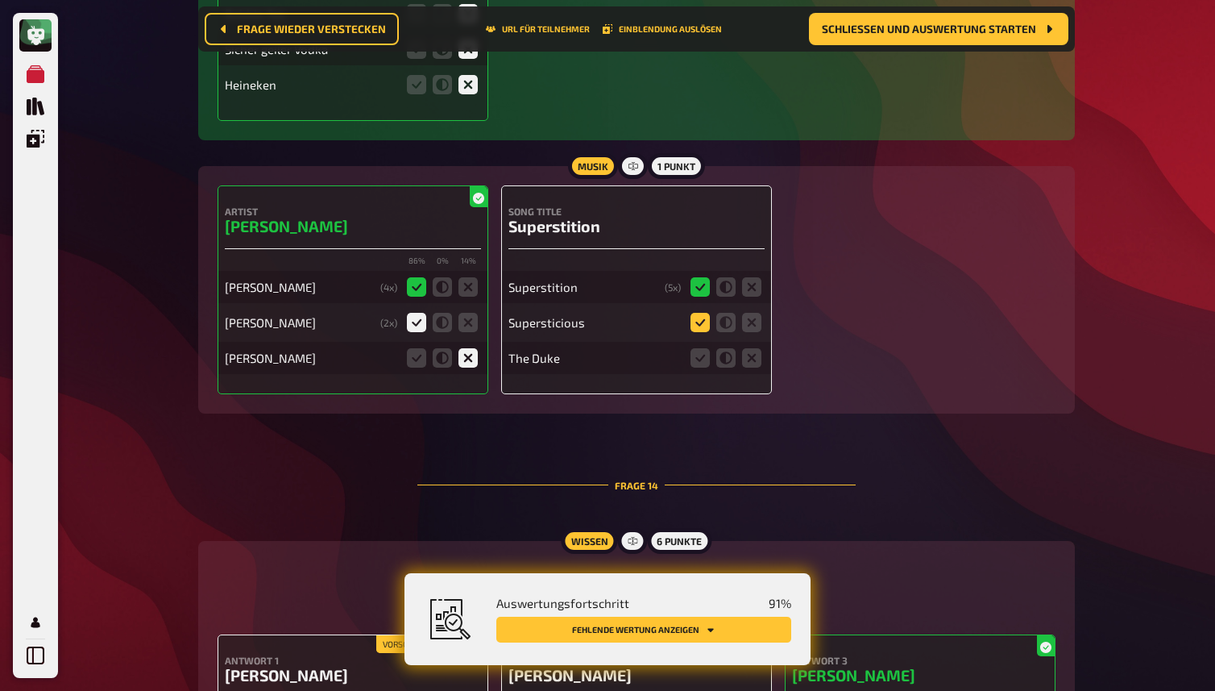
click at [704, 332] on icon at bounding box center [700, 322] width 19 height 19
click at [0, 0] on input "radio" at bounding box center [0, 0] width 0 height 0
click at [749, 367] on icon at bounding box center [751, 357] width 19 height 19
click at [0, 0] on input "radio" at bounding box center [0, 0] width 0 height 0
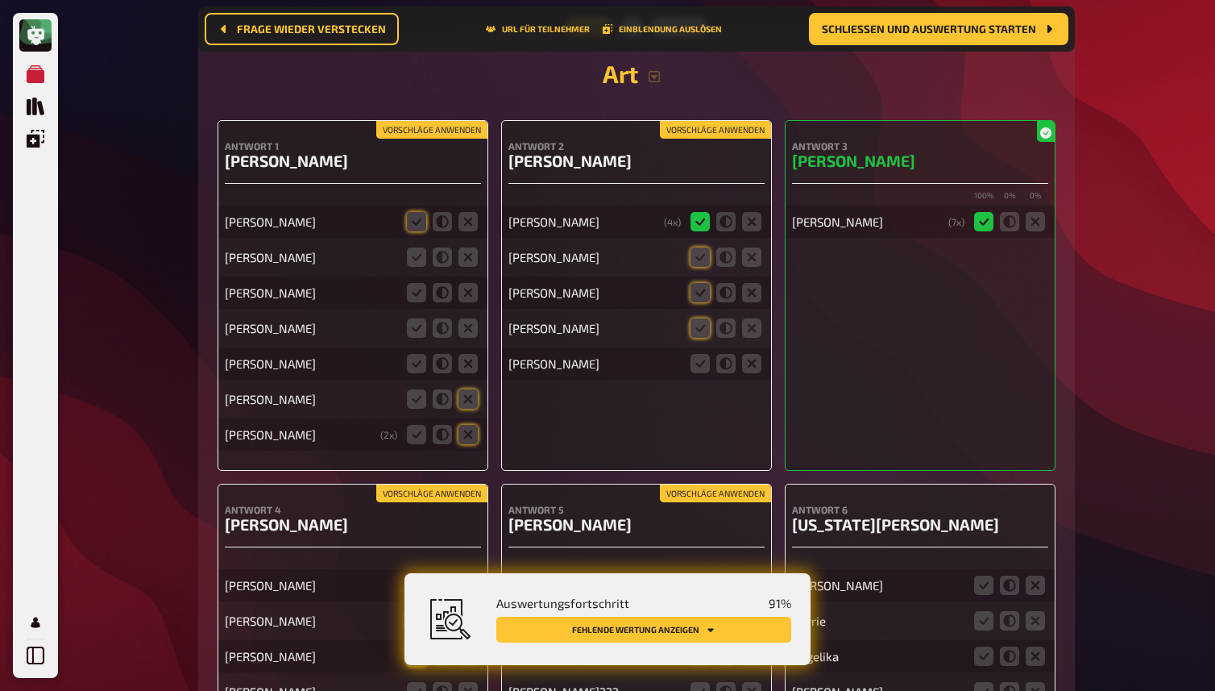
scroll to position [14221, 0]
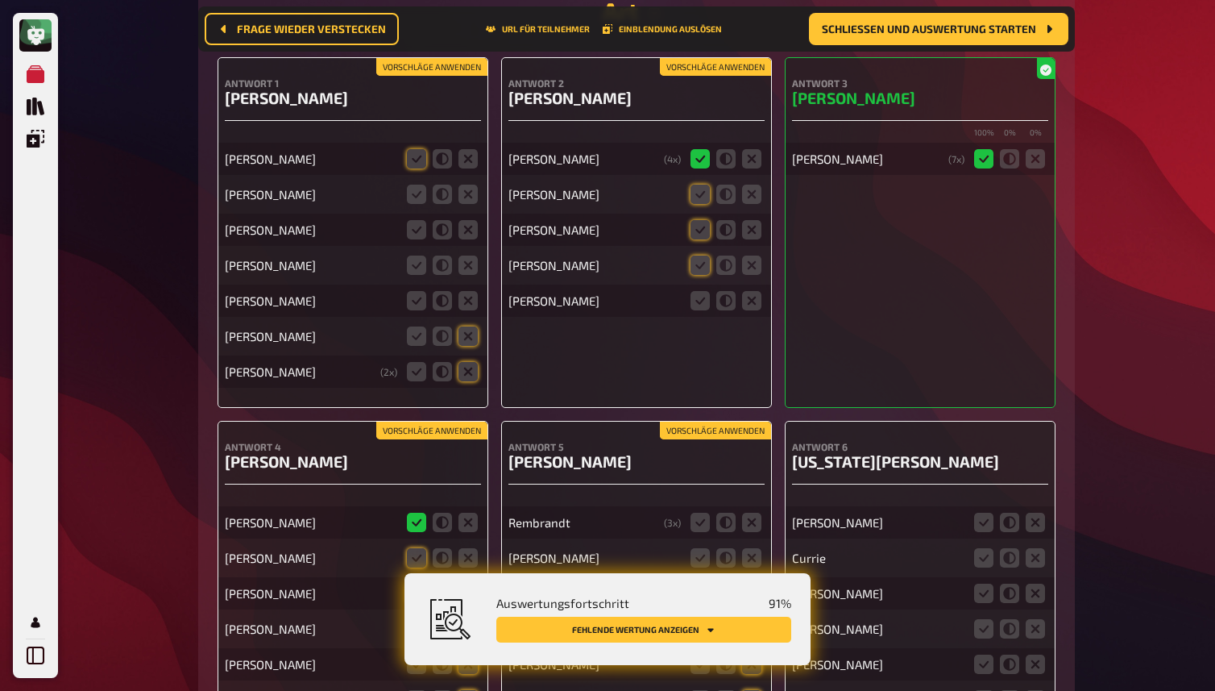
click at [417, 76] on button "Vorschläge anwenden" at bounding box center [431, 67] width 111 height 18
click at [467, 204] on icon at bounding box center [468, 194] width 19 height 19
click at [0, 0] on input "radio" at bounding box center [0, 0] width 0 height 0
click at [469, 239] on icon at bounding box center [468, 229] width 19 height 19
click at [0, 0] on input "radio" at bounding box center [0, 0] width 0 height 0
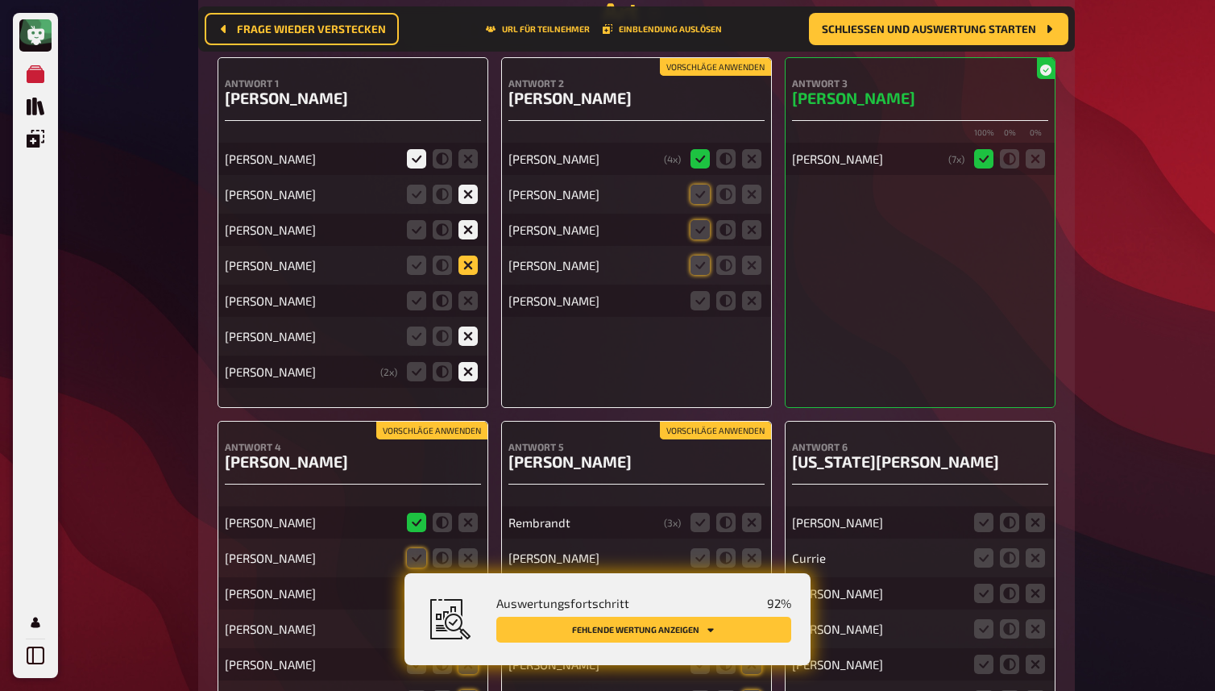
click at [470, 275] on icon at bounding box center [468, 264] width 19 height 19
click at [0, 0] on input "radio" at bounding box center [0, 0] width 0 height 0
click at [469, 310] on icon at bounding box center [468, 300] width 19 height 19
click at [0, 0] on input "radio" at bounding box center [0, 0] width 0 height 0
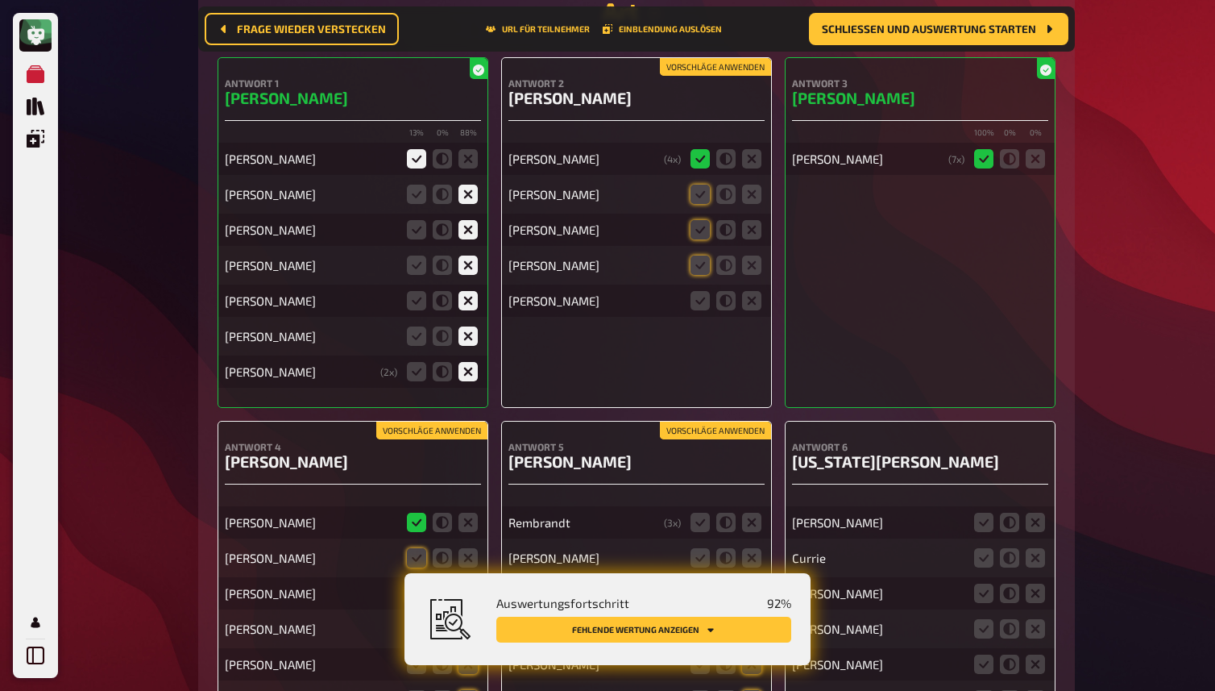
click at [728, 76] on button "Vorschläge anwenden" at bounding box center [715, 67] width 111 height 18
click at [750, 310] on icon at bounding box center [751, 300] width 19 height 19
click at [0, 0] on input "radio" at bounding box center [0, 0] width 0 height 0
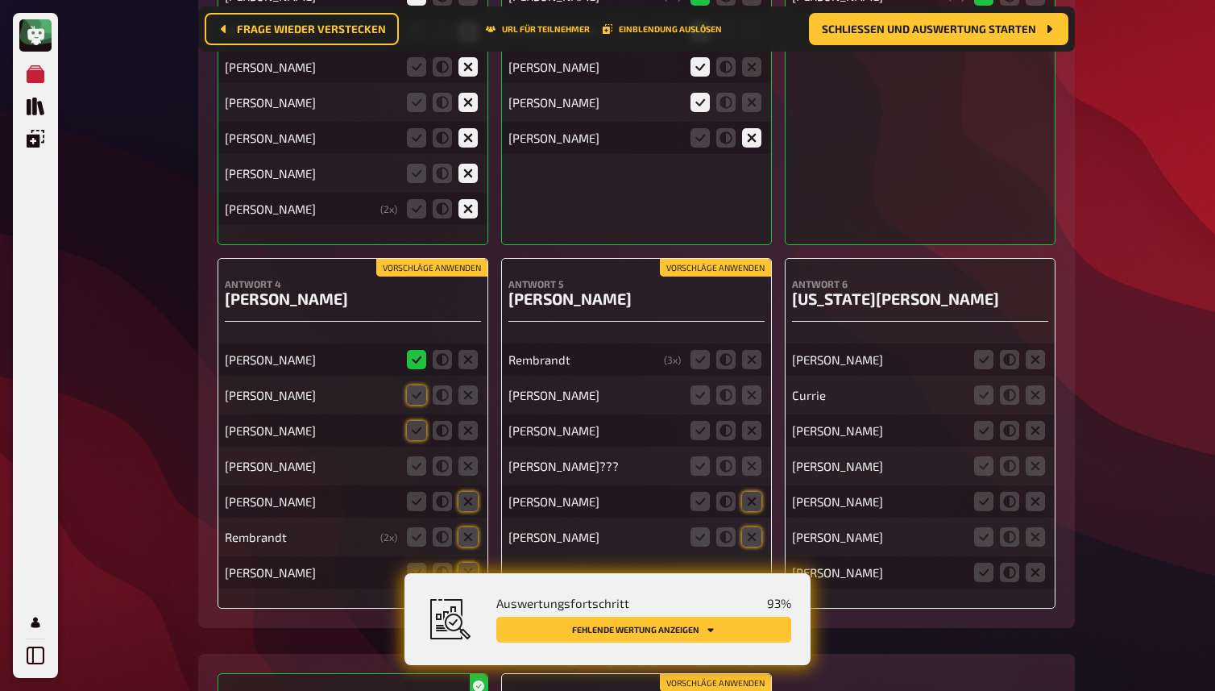
scroll to position [14428, 0]
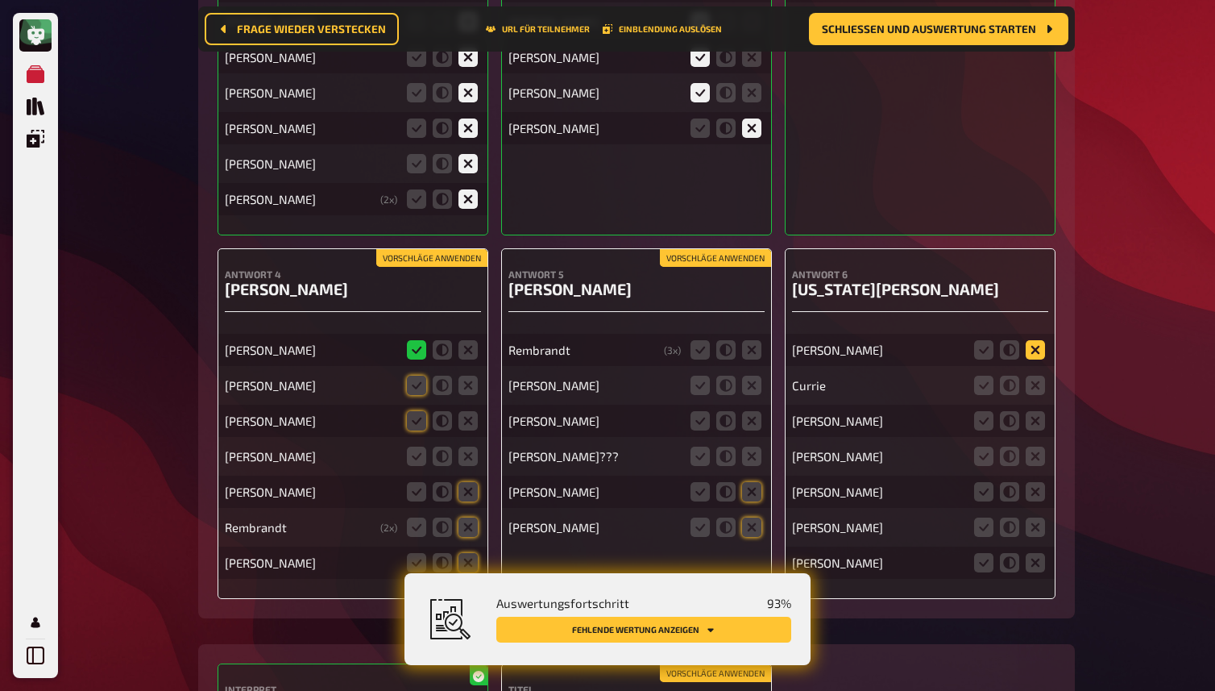
click at [1035, 359] on icon at bounding box center [1035, 349] width 19 height 19
click at [0, 0] on input "radio" at bounding box center [0, 0] width 0 height 0
click at [1035, 395] on icon at bounding box center [1035, 385] width 19 height 19
click at [0, 0] on input "radio" at bounding box center [0, 0] width 0 height 0
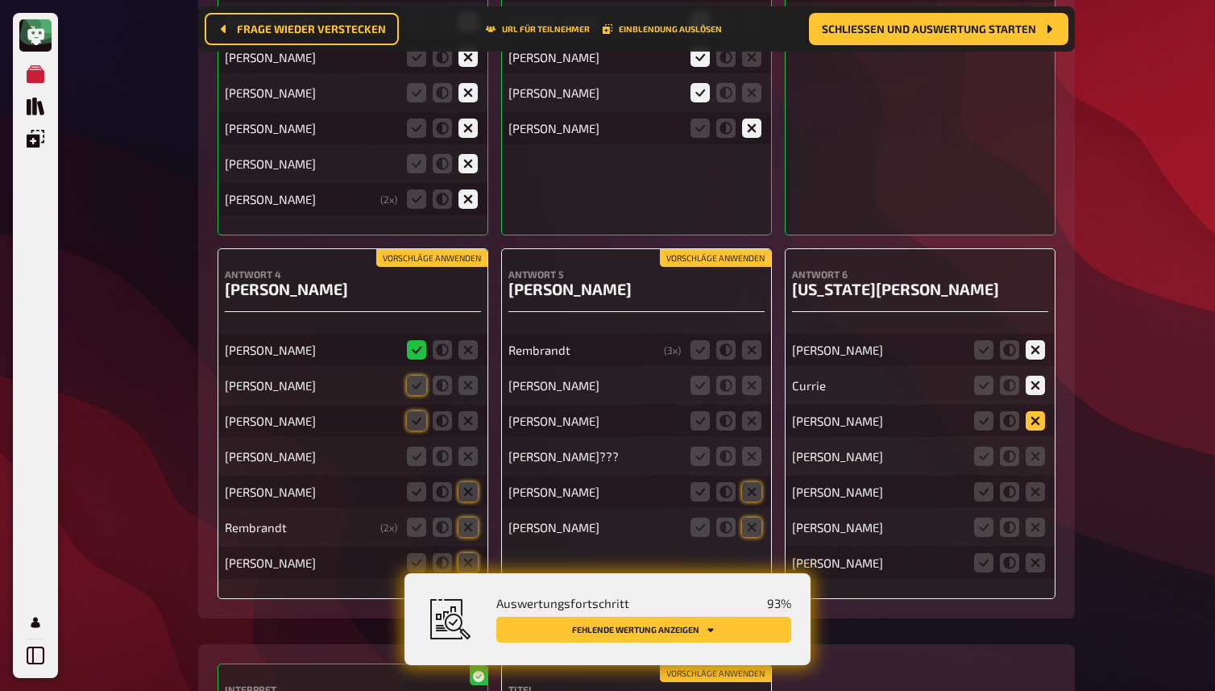
click at [1035, 430] on icon at bounding box center [1035, 420] width 19 height 19
click at [0, 0] on input "radio" at bounding box center [0, 0] width 0 height 0
click at [1038, 466] on icon at bounding box center [1035, 455] width 19 height 19
click at [0, 0] on input "radio" at bounding box center [0, 0] width 0 height 0
click at [1040, 501] on icon at bounding box center [1035, 491] width 19 height 19
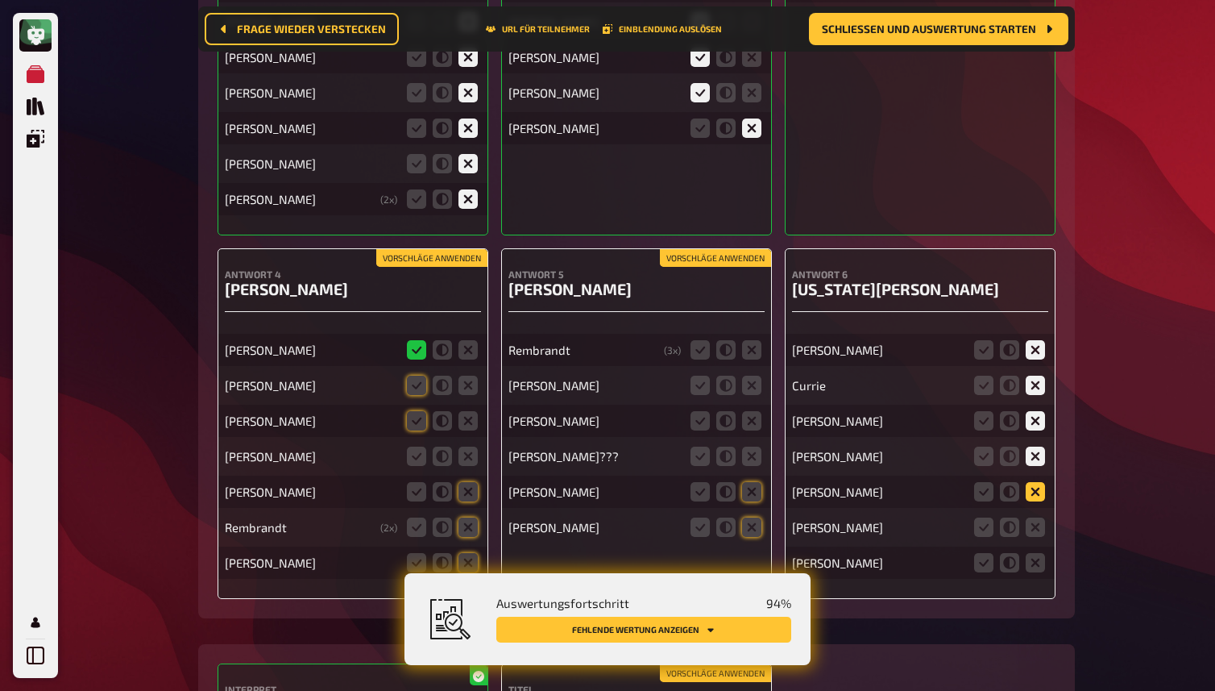
click at [0, 0] on input "radio" at bounding box center [0, 0] width 0 height 0
click at [1037, 537] on icon at bounding box center [1035, 526] width 19 height 19
click at [0, 0] on input "radio" at bounding box center [0, 0] width 0 height 0
click at [1037, 572] on icon at bounding box center [1035, 562] width 19 height 19
click at [0, 0] on input "radio" at bounding box center [0, 0] width 0 height 0
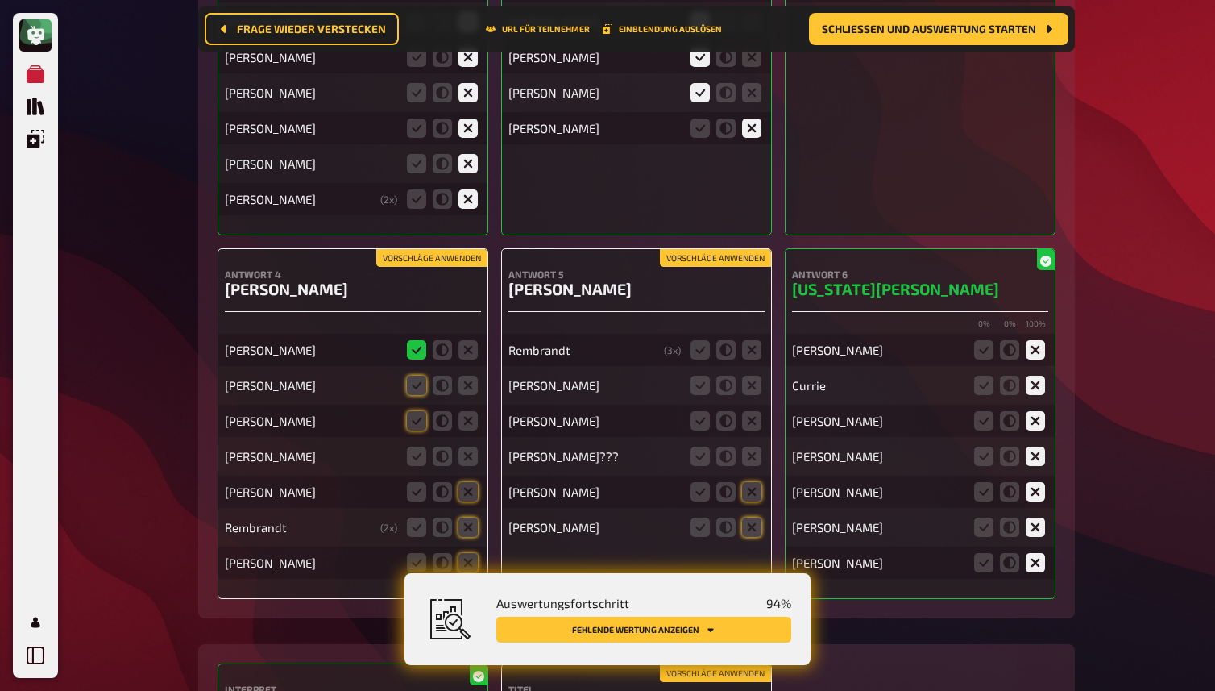
scroll to position [14467, 0]
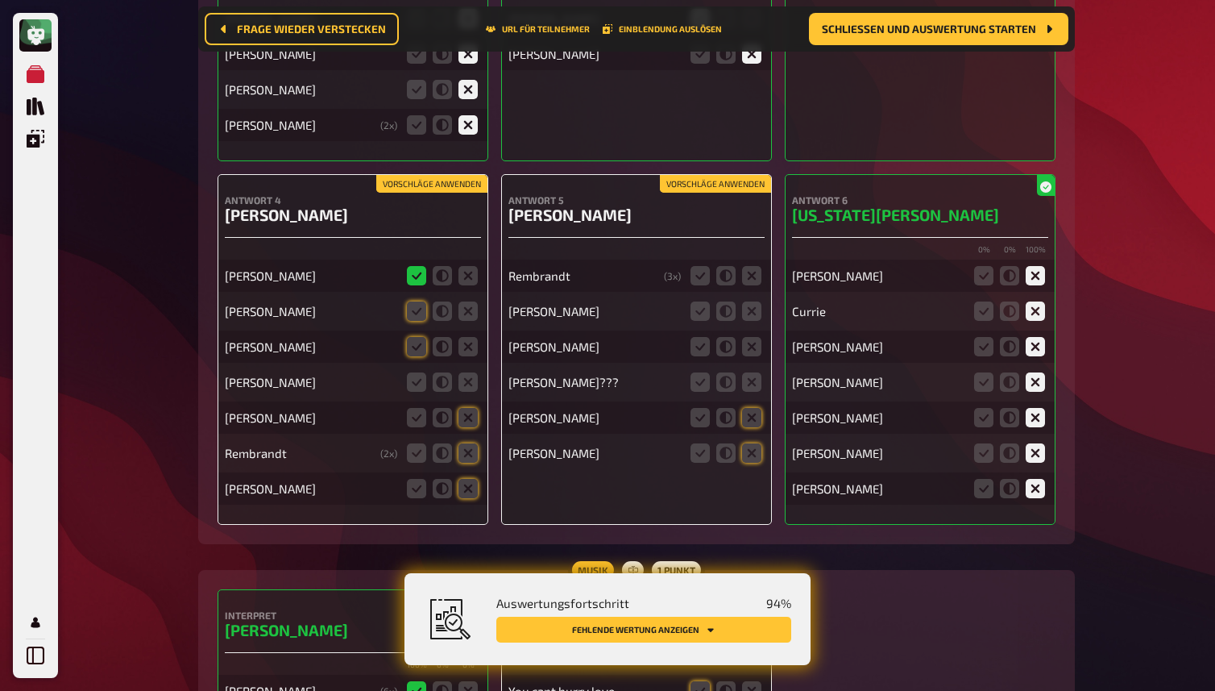
click at [737, 193] on button "Vorschläge anwenden" at bounding box center [715, 184] width 111 height 18
click at [753, 285] on icon at bounding box center [751, 275] width 19 height 19
click at [0, 0] on input "radio" at bounding box center [0, 0] width 0 height 0
click at [753, 321] on icon at bounding box center [751, 310] width 19 height 19
click at [0, 0] on input "radio" at bounding box center [0, 0] width 0 height 0
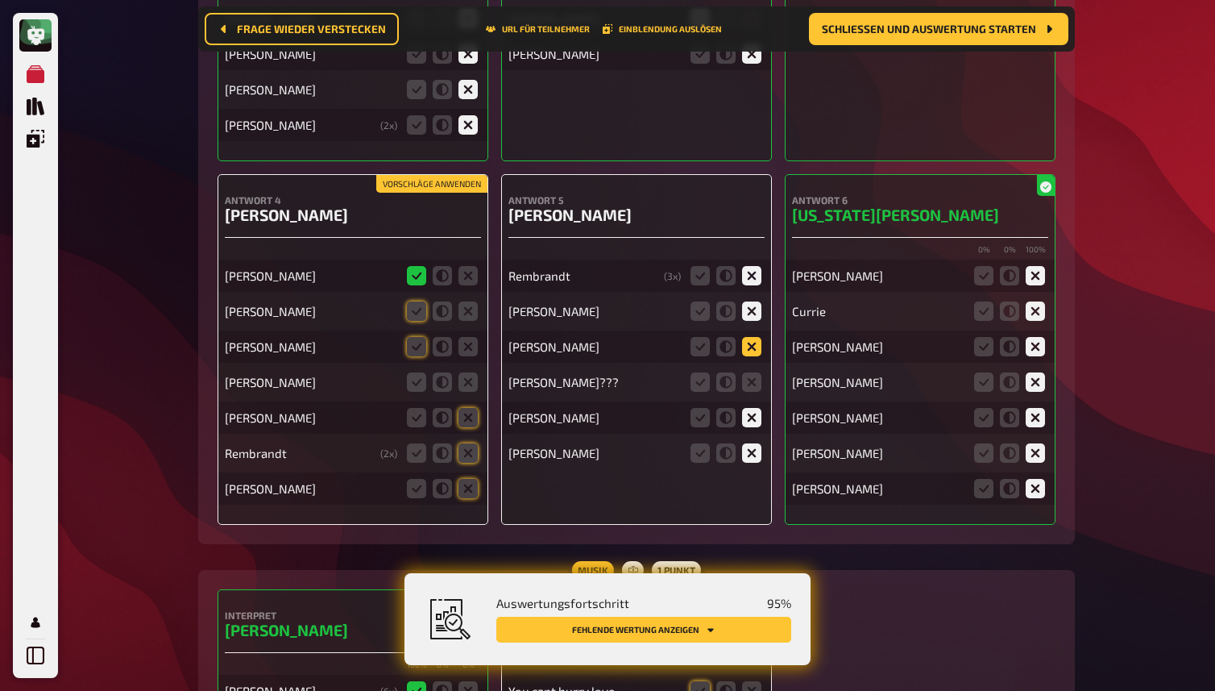
click at [753, 356] on icon at bounding box center [751, 346] width 19 height 19
click at [0, 0] on input "radio" at bounding box center [0, 0] width 0 height 0
click at [749, 392] on icon at bounding box center [751, 381] width 19 height 19
click at [0, 0] on input "radio" at bounding box center [0, 0] width 0 height 0
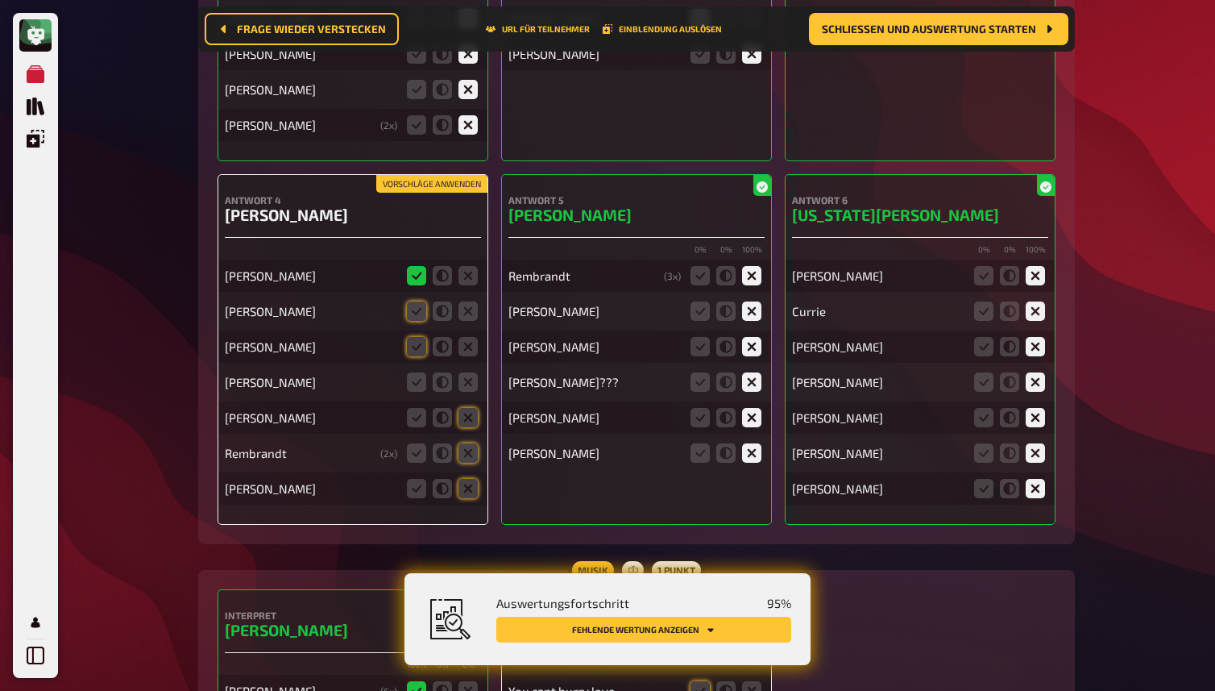
click at [442, 193] on button "Vorschläge anwenden" at bounding box center [431, 184] width 111 height 18
click at [467, 392] on icon at bounding box center [468, 381] width 19 height 19
click at [0, 0] on input "radio" at bounding box center [0, 0] width 0 height 0
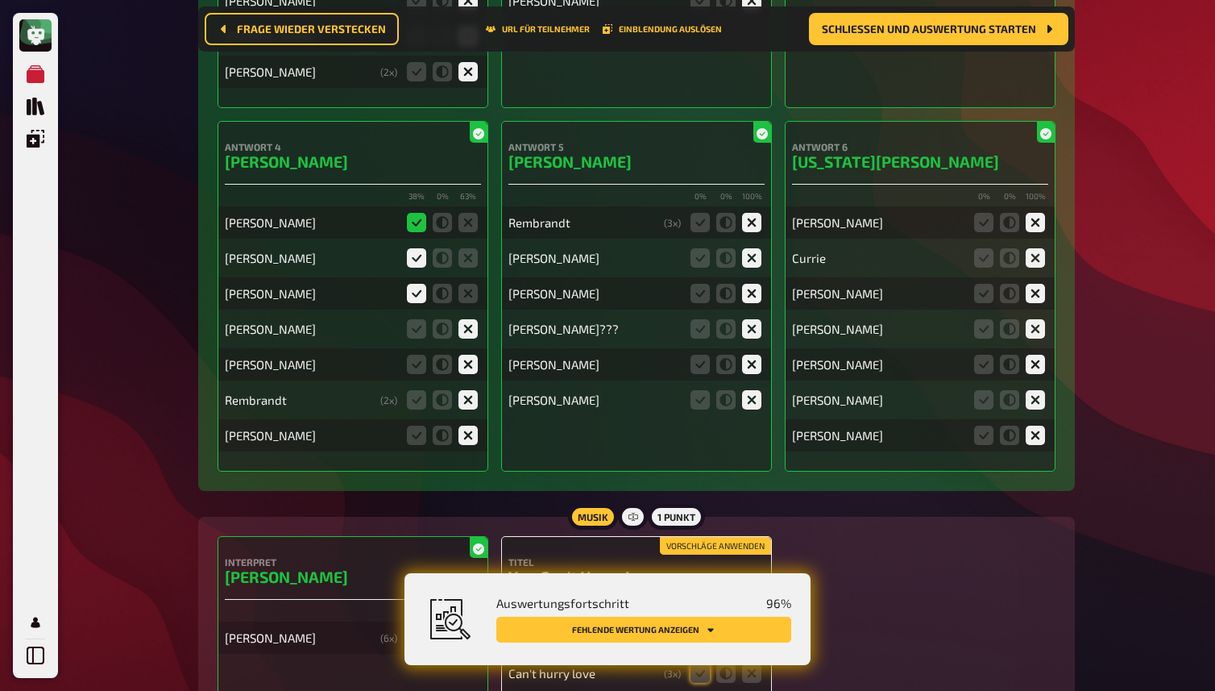
scroll to position [14521, 0]
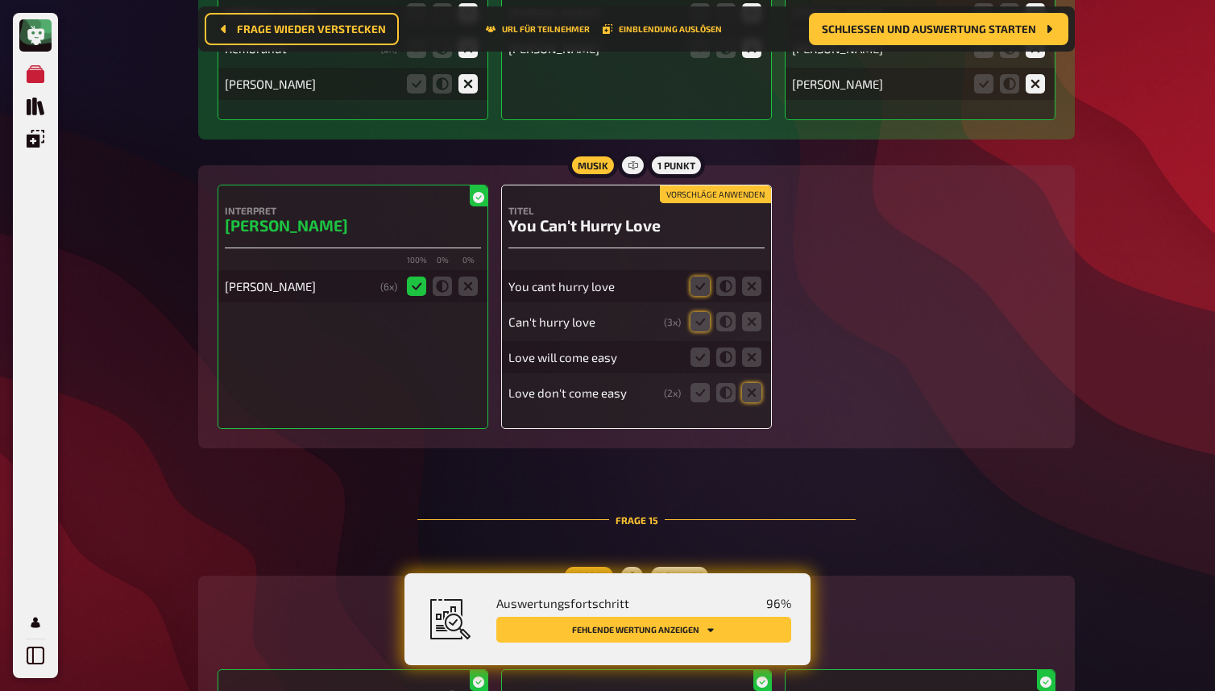
click at [709, 203] on button "Vorschläge anwenden" at bounding box center [715, 194] width 111 height 18
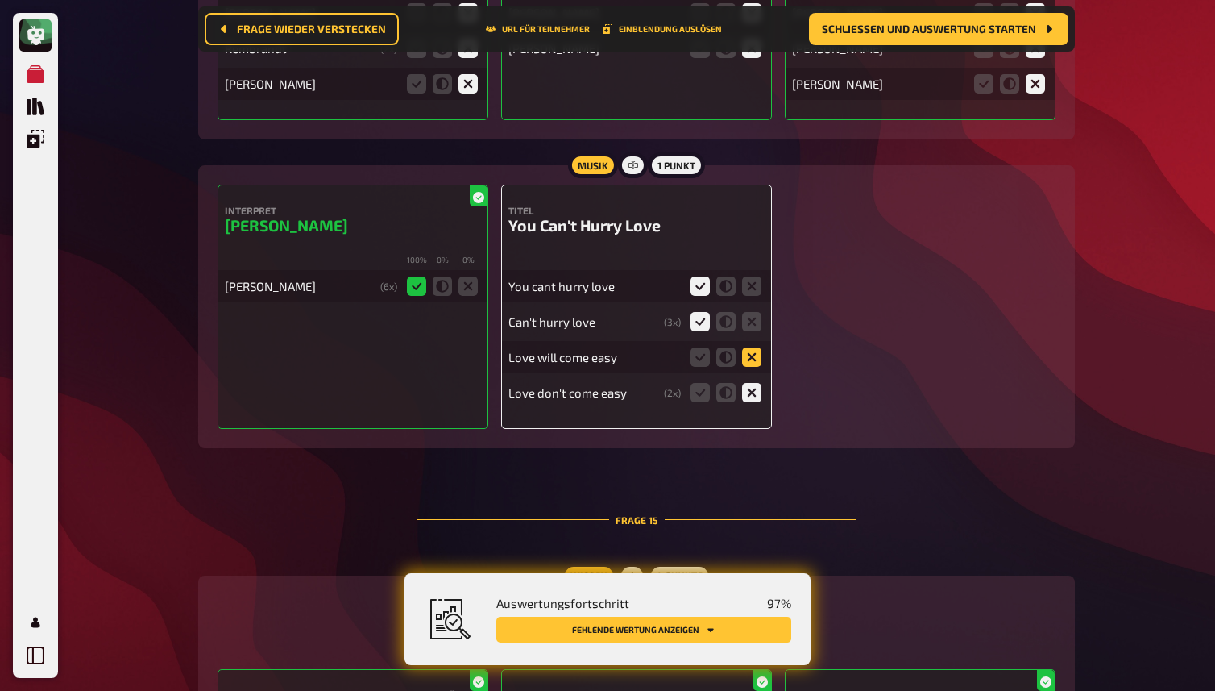
click at [745, 367] on icon at bounding box center [751, 356] width 19 height 19
click at [0, 0] on input "radio" at bounding box center [0, 0] width 0 height 0
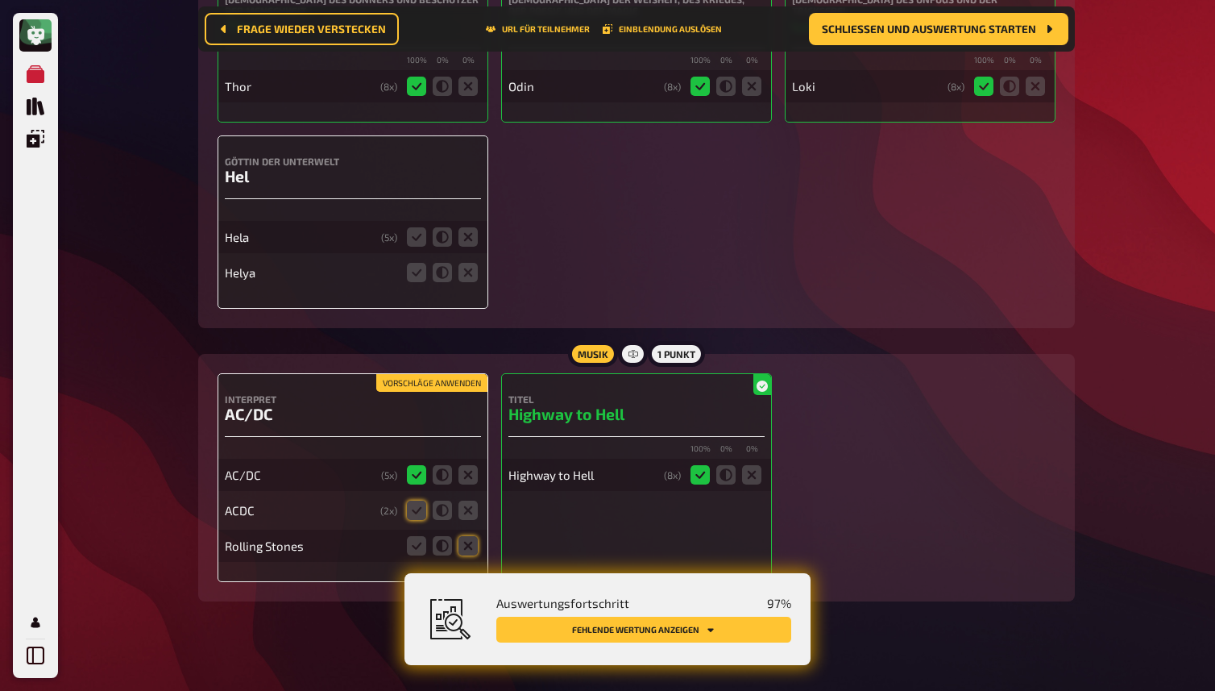
scroll to position [15606, 0]
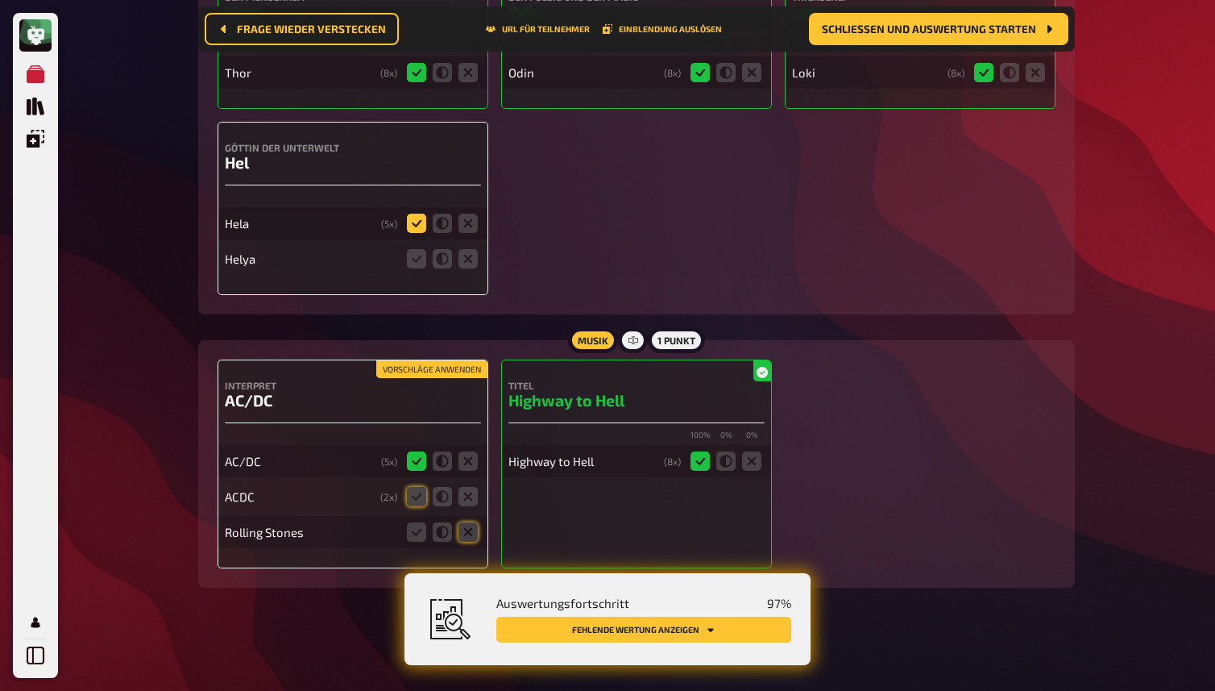
click at [415, 233] on icon at bounding box center [416, 223] width 19 height 19
click at [0, 0] on input "radio" at bounding box center [0, 0] width 0 height 0
click at [419, 268] on icon at bounding box center [416, 258] width 19 height 19
click at [0, 0] on input "radio" at bounding box center [0, 0] width 0 height 0
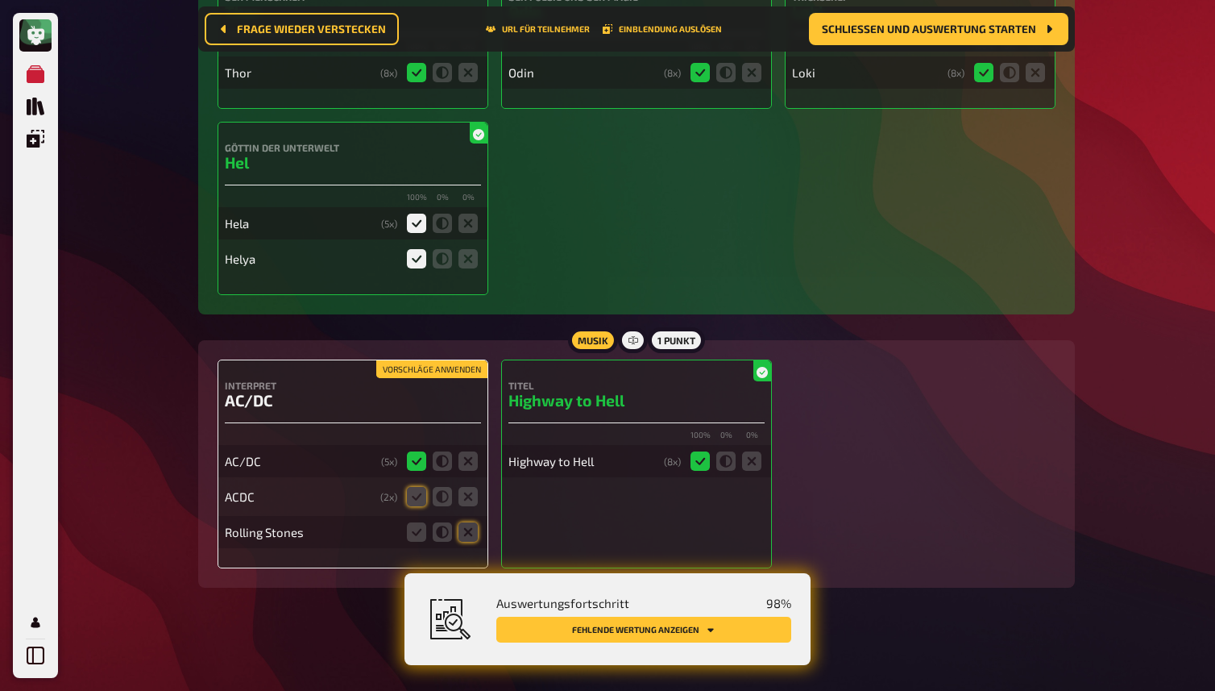
scroll to position [15620, 0]
click at [459, 365] on button "Vorschläge anwenden" at bounding box center [431, 369] width 111 height 18
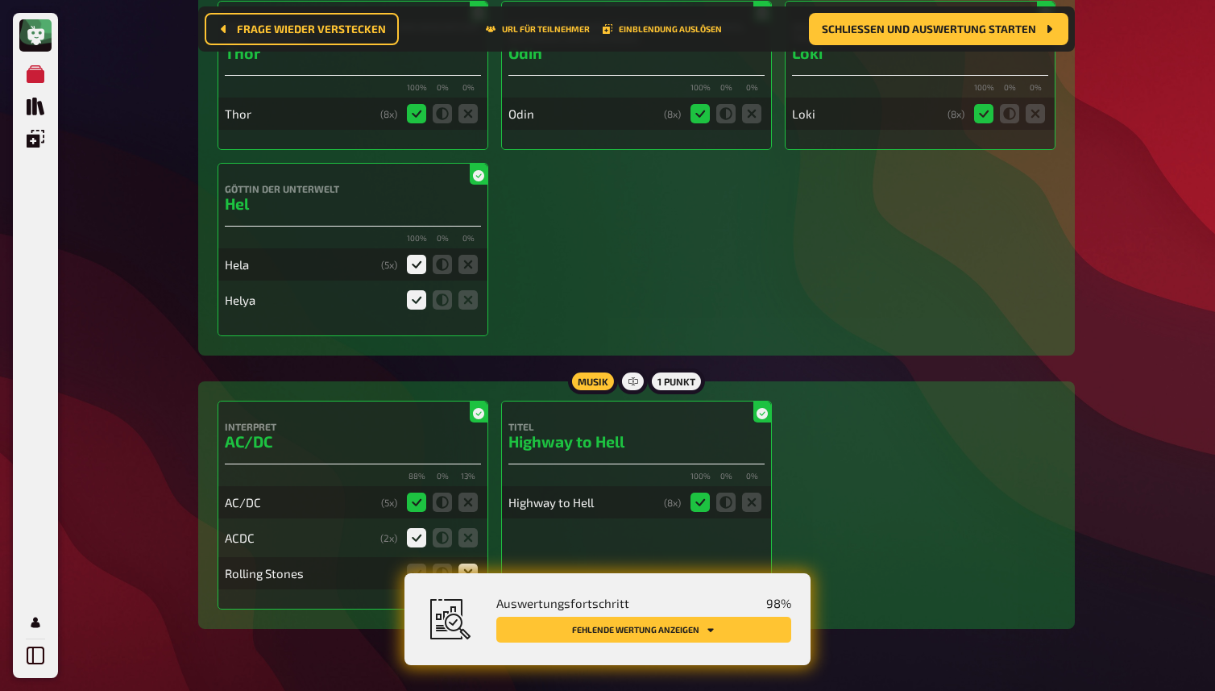
scroll to position [15572, 0]
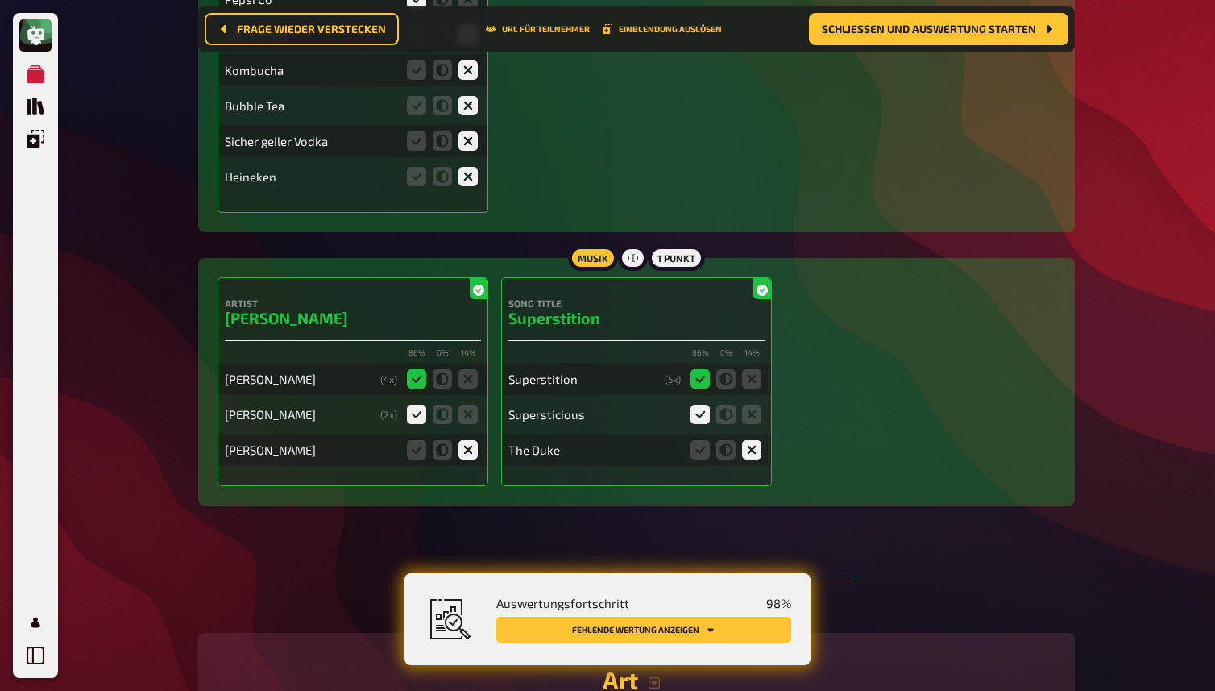
click at [773, 627] on button "Fehlende Wertung anzeigen" at bounding box center [643, 629] width 295 height 26
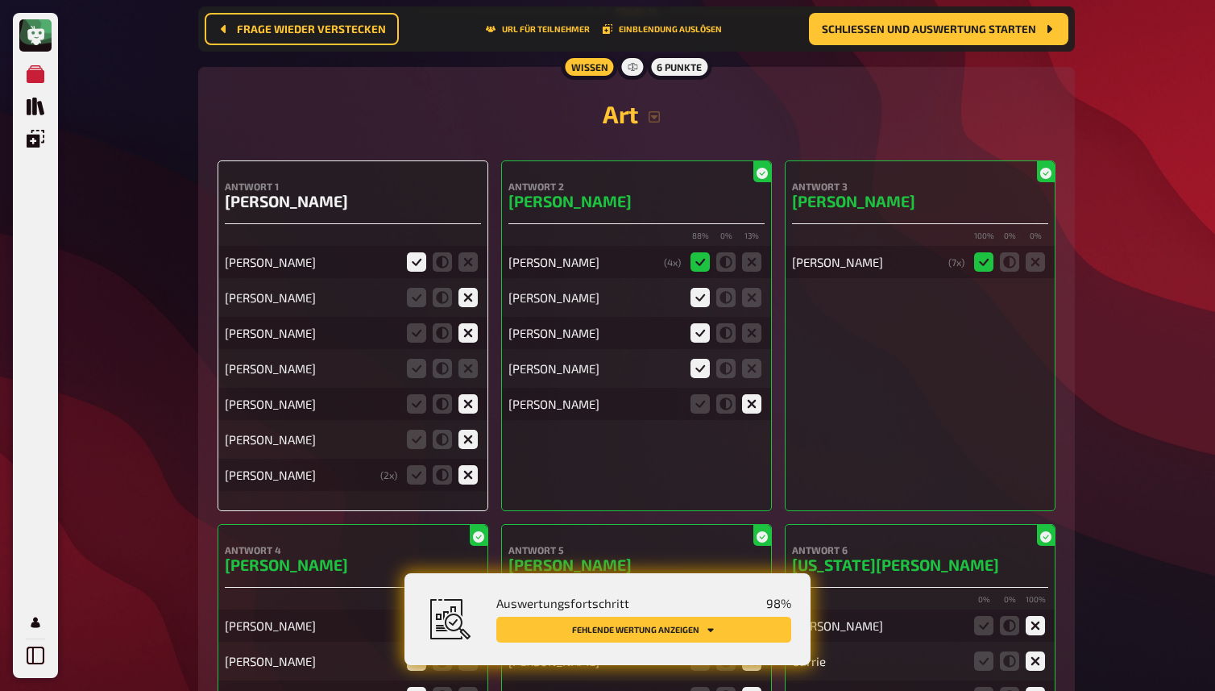
scroll to position [14181, 0]
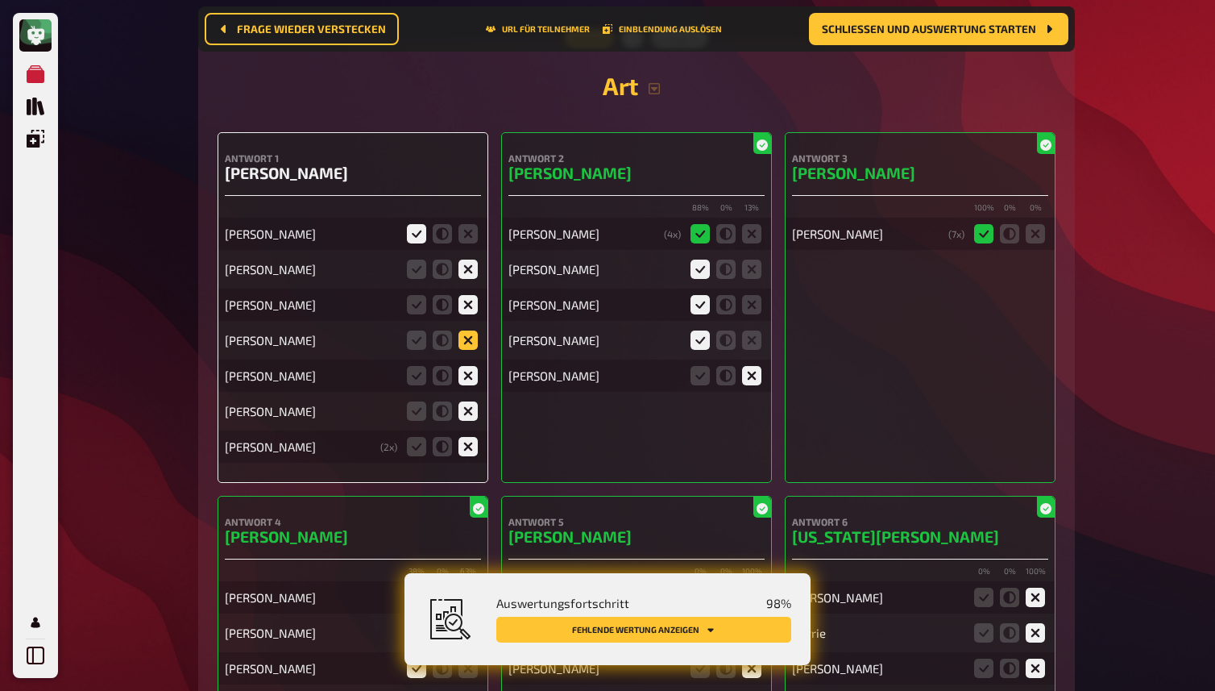
click at [464, 350] on icon at bounding box center [468, 339] width 19 height 19
click at [0, 0] on input "radio" at bounding box center [0, 0] width 0 height 0
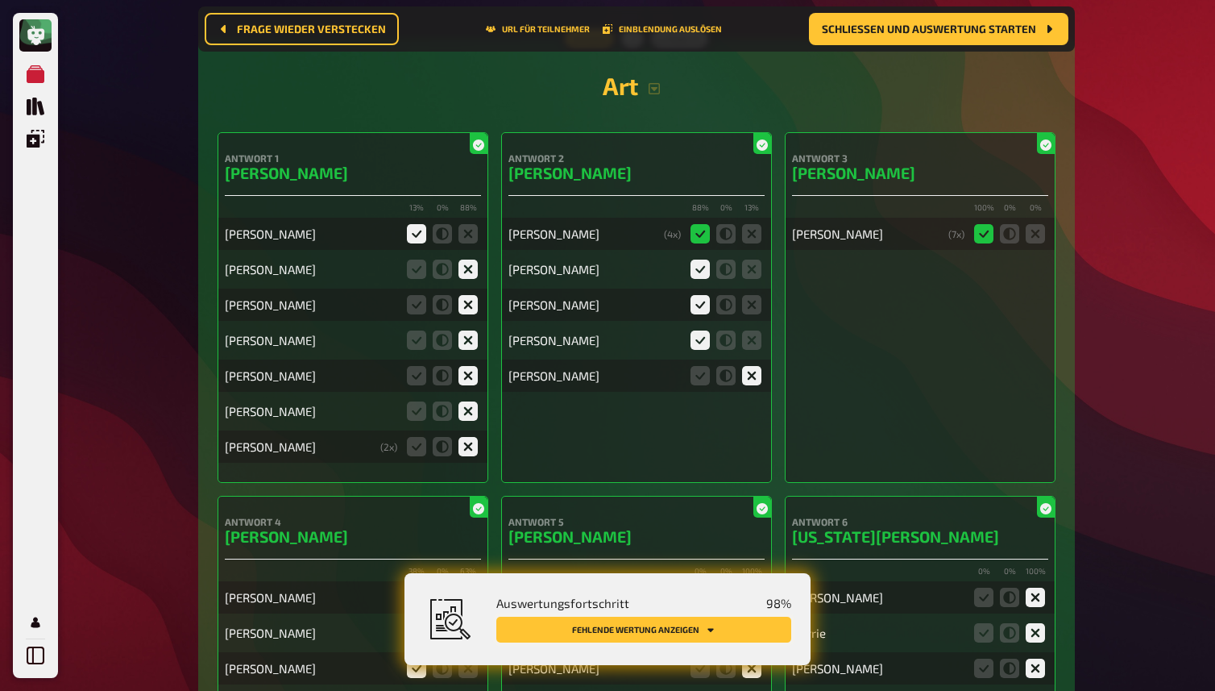
click at [621, 629] on button "Fehlende Wertung anzeigen" at bounding box center [643, 629] width 295 height 26
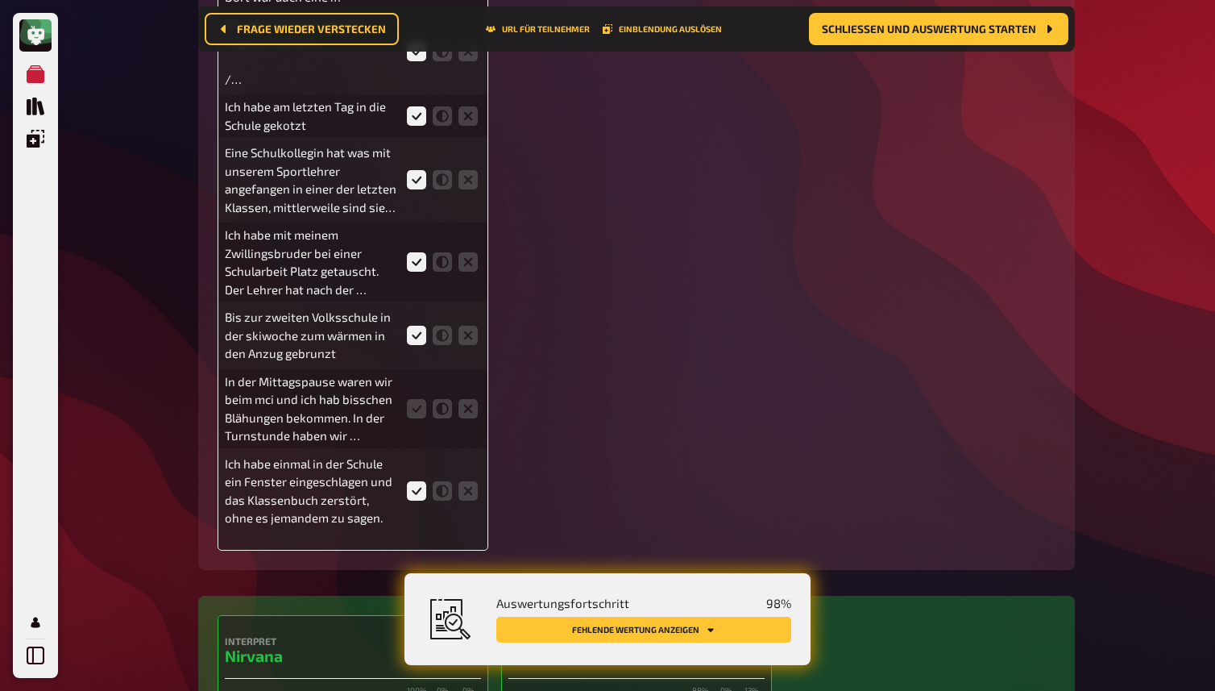
scroll to position [3364, 0]
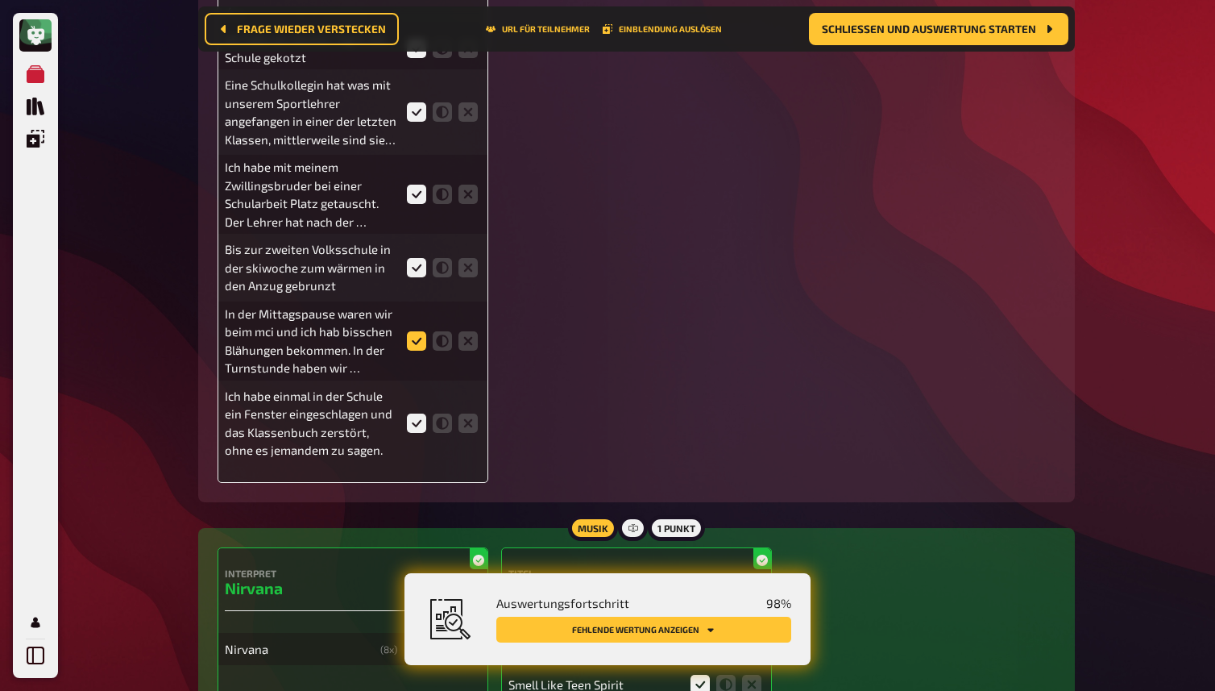
click at [417, 347] on icon at bounding box center [416, 340] width 19 height 19
click at [0, 0] on input "radio" at bounding box center [0, 0] width 0 height 0
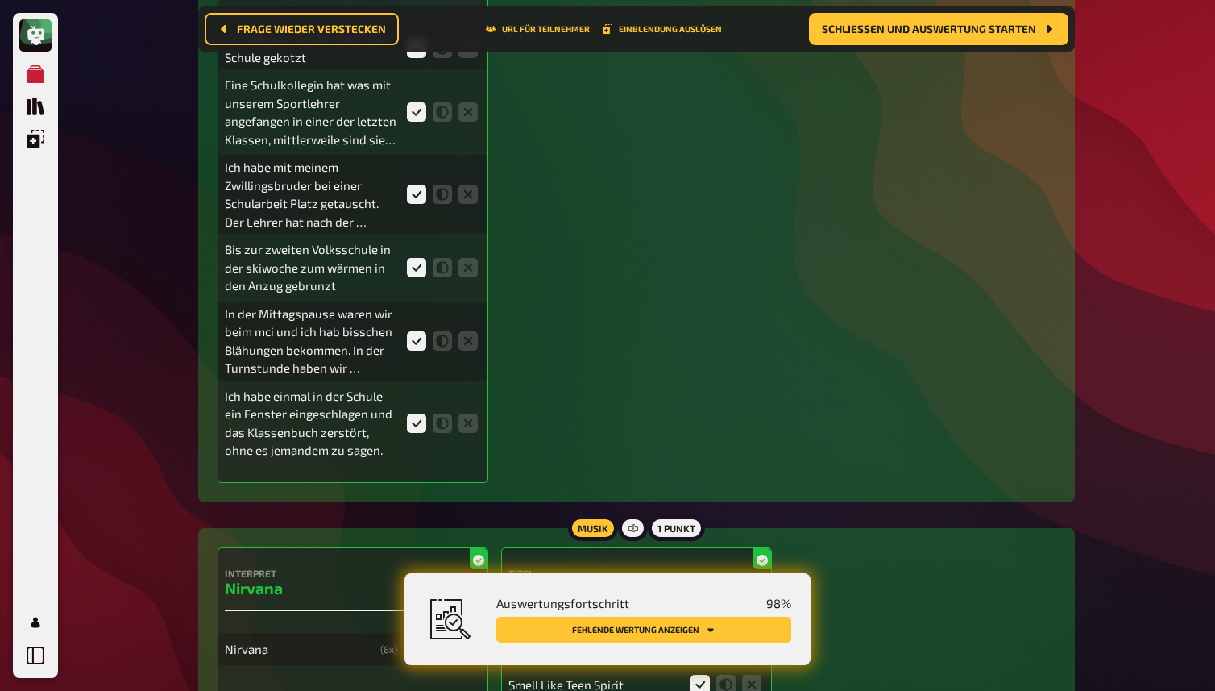
click at [750, 621] on button "Fehlende Wertung anzeigen" at bounding box center [643, 629] width 295 height 26
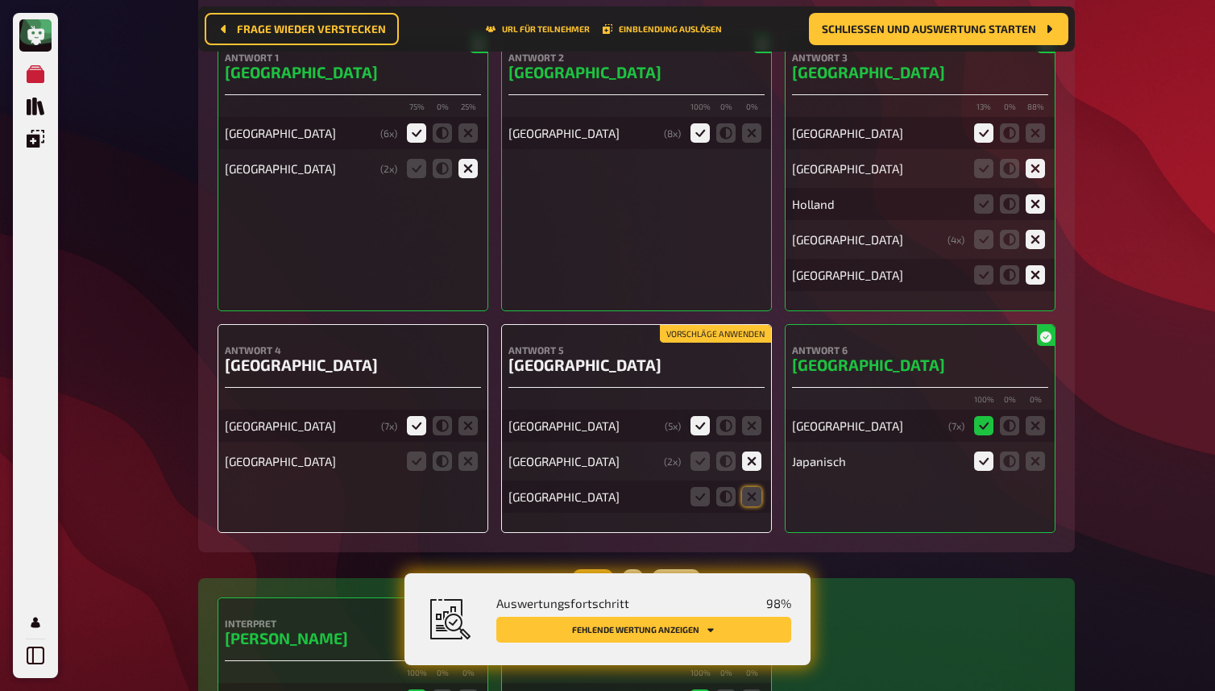
scroll to position [6362, 0]
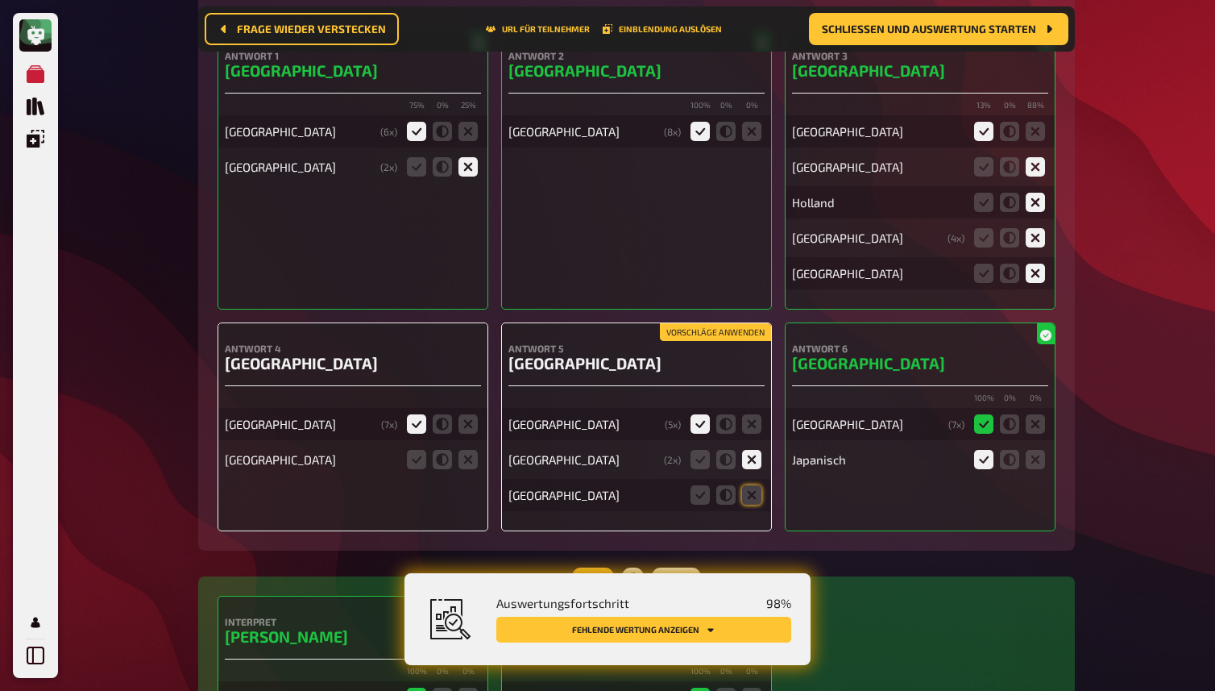
click at [712, 341] on button "Vorschläge anwenden" at bounding box center [715, 332] width 111 height 18
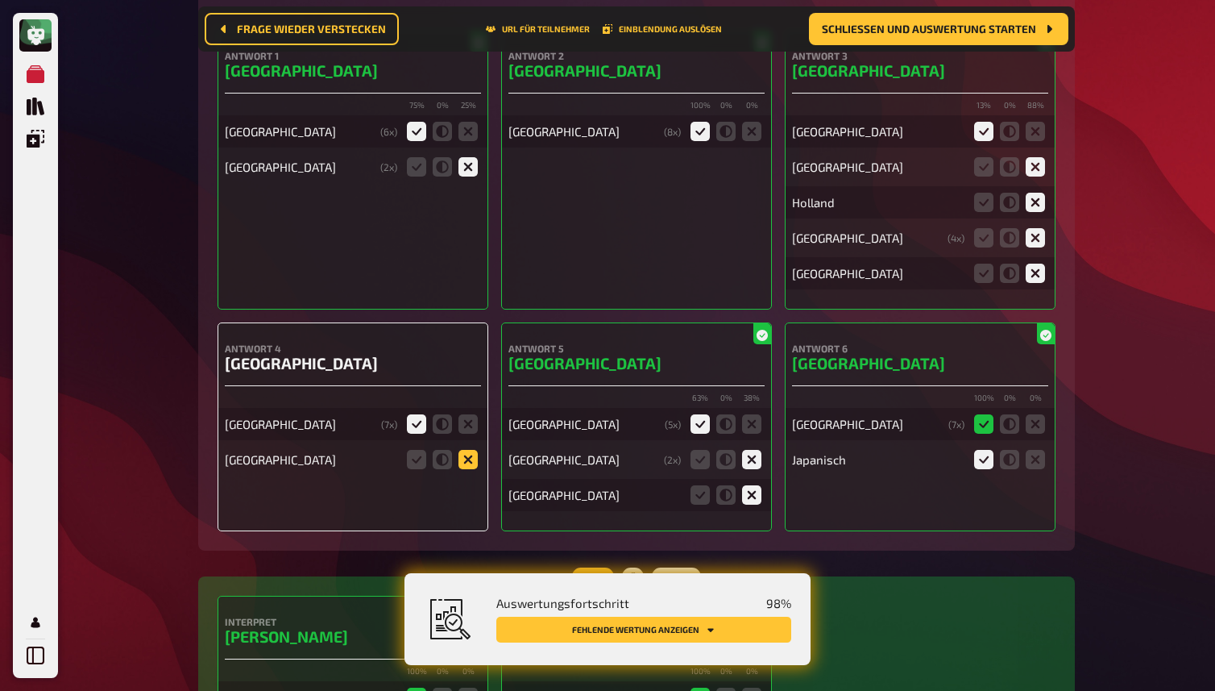
click at [466, 469] on icon at bounding box center [468, 459] width 19 height 19
click at [0, 0] on input "radio" at bounding box center [0, 0] width 0 height 0
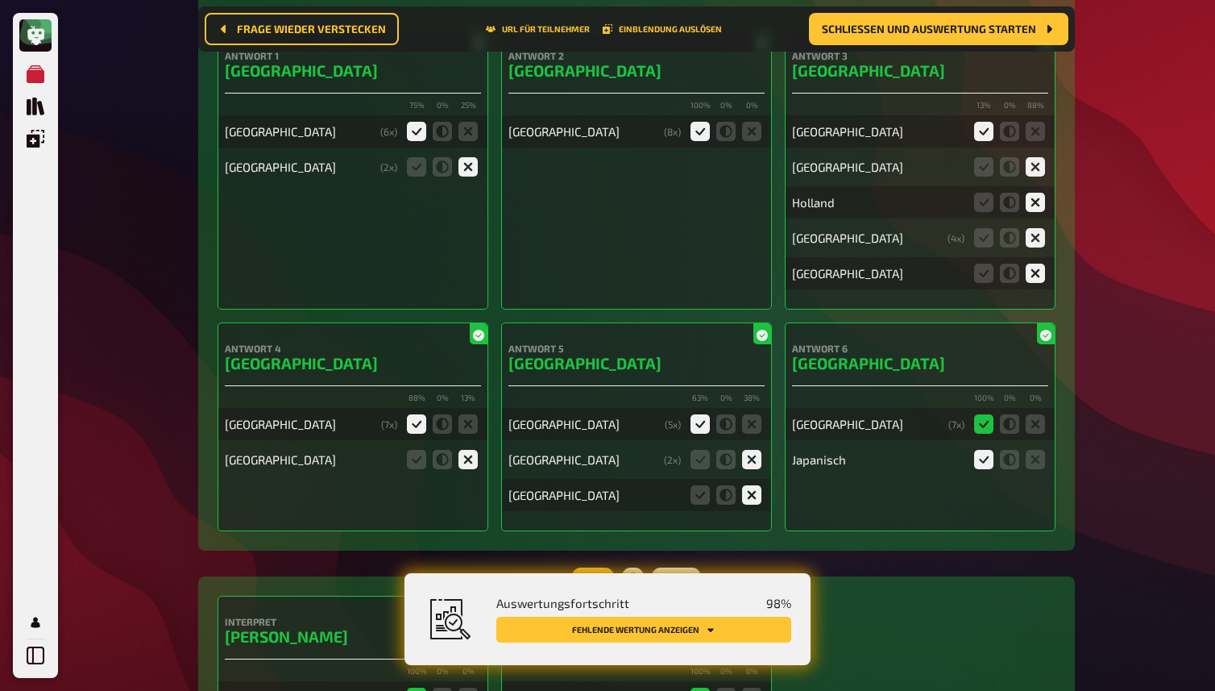
click at [748, 626] on button "Fehlende Wertung anzeigen" at bounding box center [643, 629] width 295 height 26
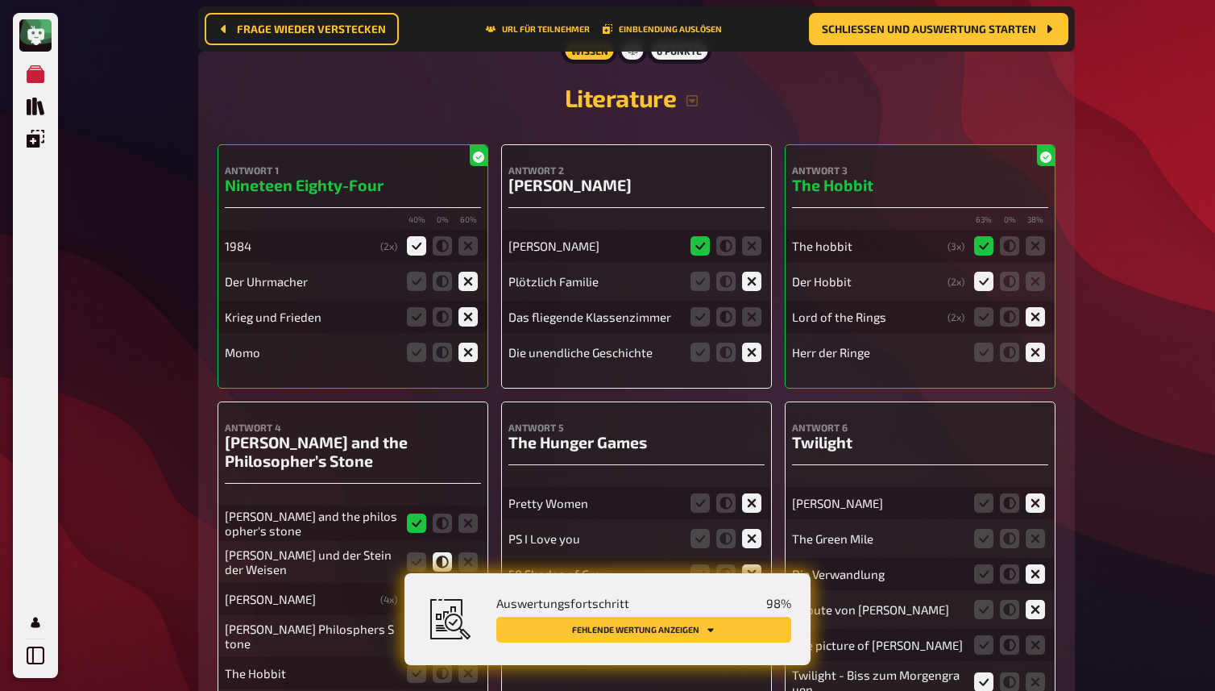
scroll to position [8419, 0]
click at [907, 31] on span "Schließen und Auswertung starten" at bounding box center [929, 28] width 214 height 11
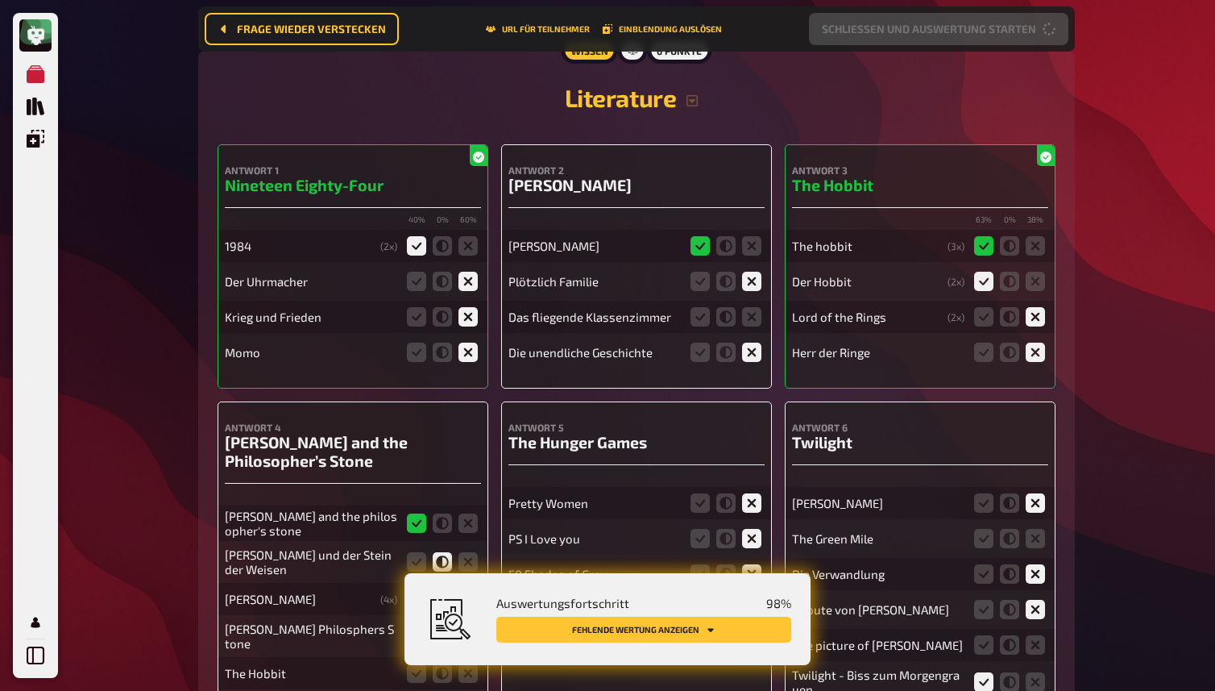
scroll to position [8489, 0]
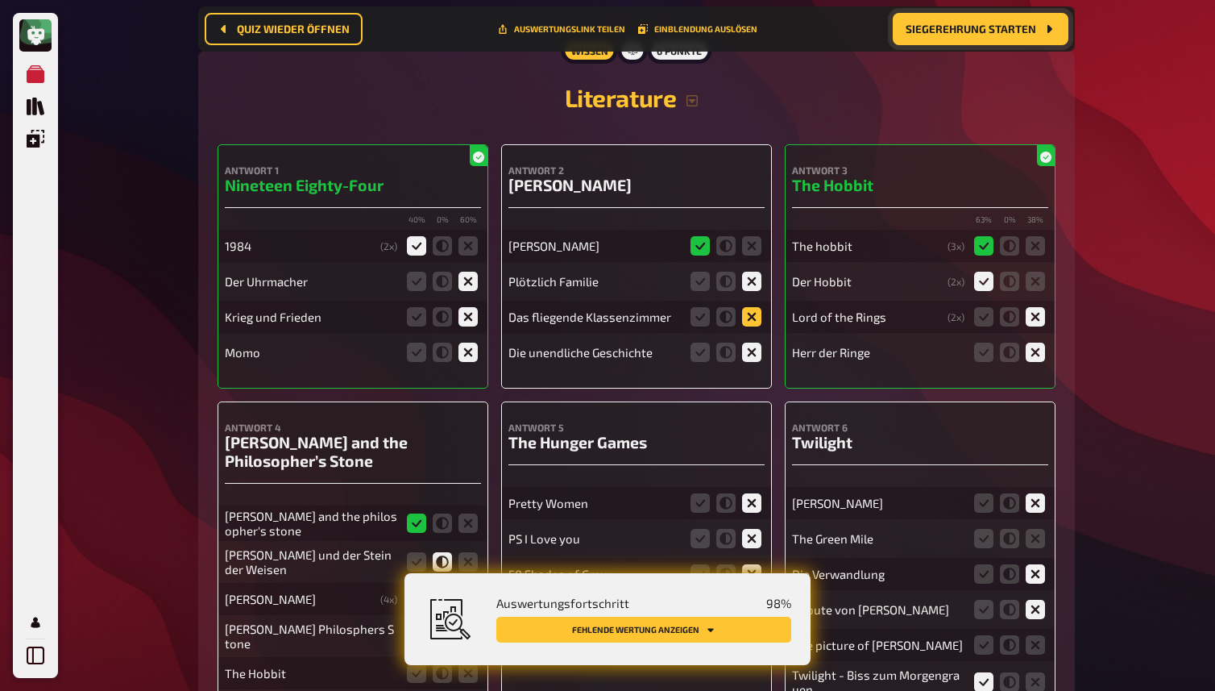
click at [754, 326] on icon at bounding box center [751, 316] width 19 height 19
click at [0, 0] on input "radio" at bounding box center [0, 0] width 0 height 0
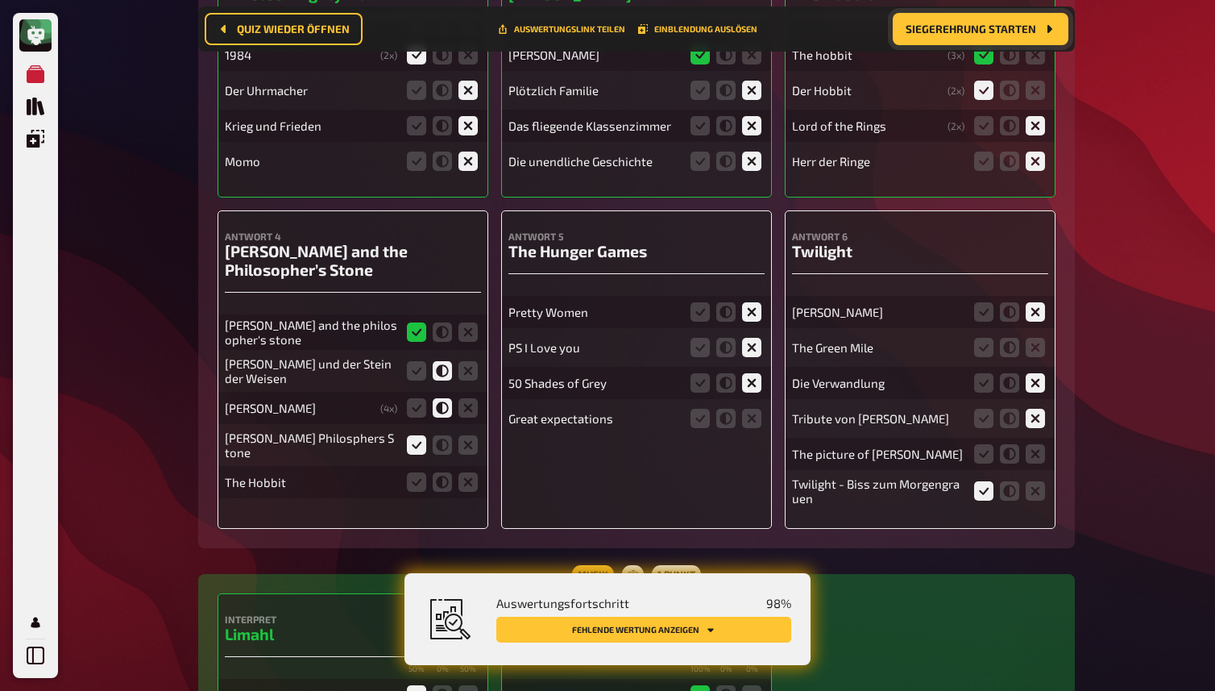
scroll to position [8689, 0]
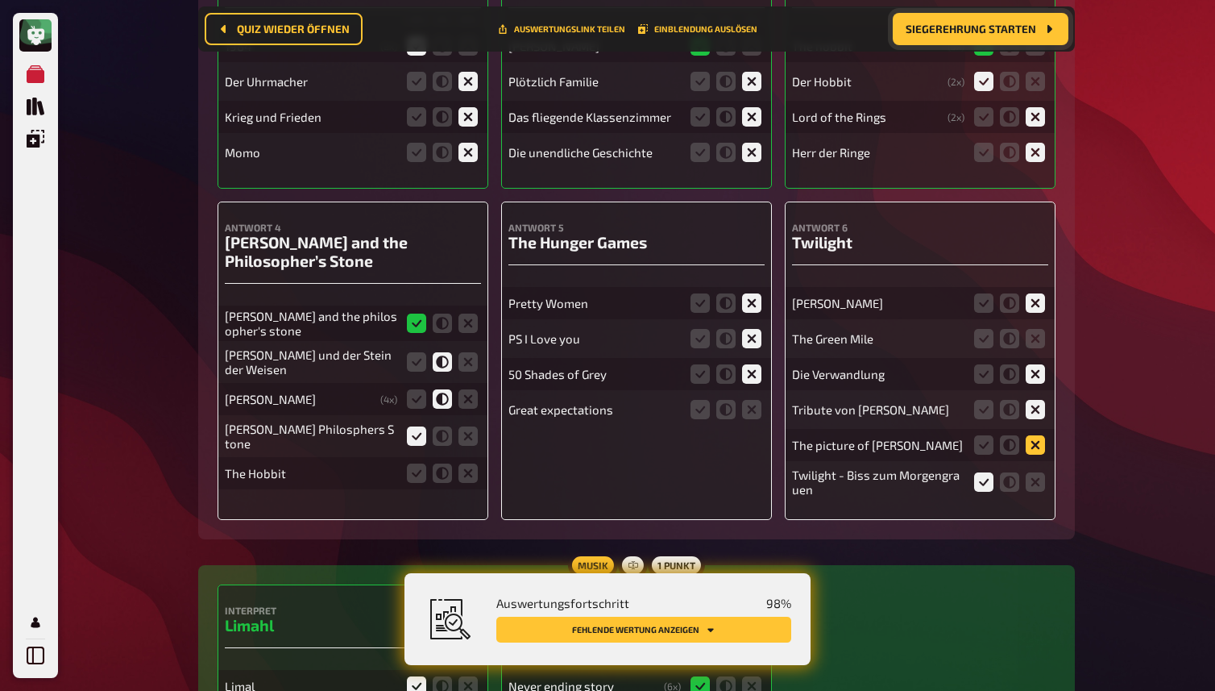
click at [1037, 454] on icon at bounding box center [1035, 444] width 19 height 19
click at [0, 0] on input "radio" at bounding box center [0, 0] width 0 height 0
click at [754, 419] on icon at bounding box center [751, 409] width 19 height 19
click at [0, 0] on input "radio" at bounding box center [0, 0] width 0 height 0
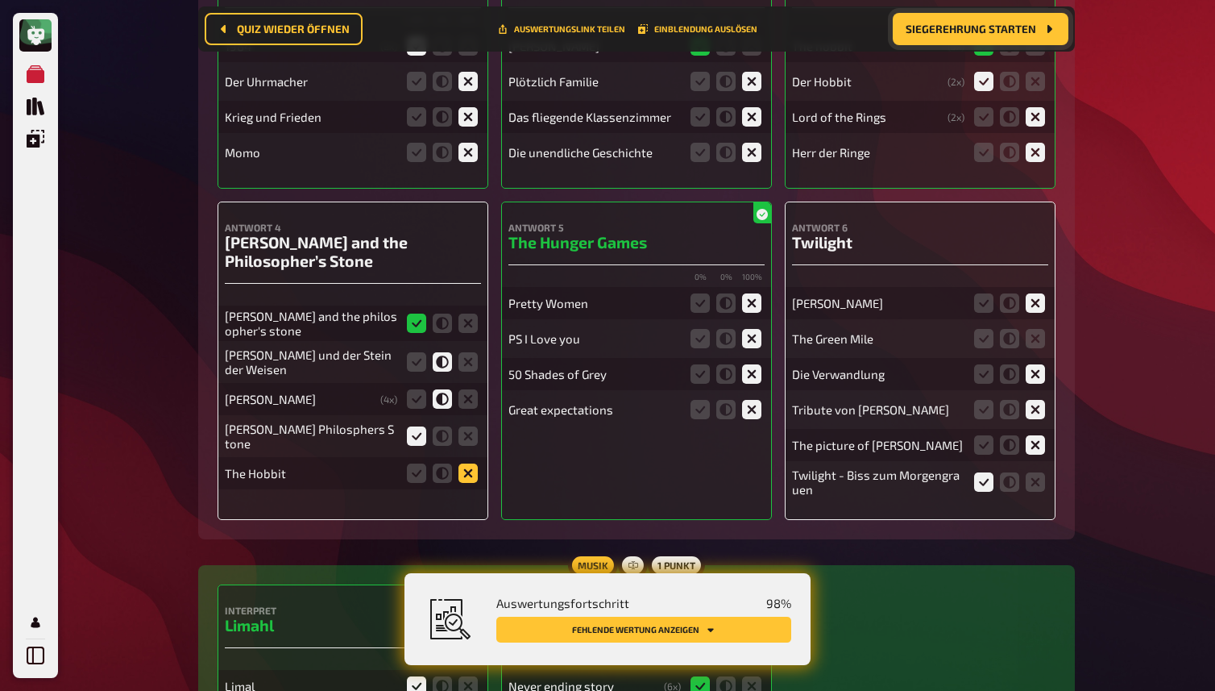
click at [471, 483] on icon at bounding box center [468, 472] width 19 height 19
click at [0, 0] on input "radio" at bounding box center [0, 0] width 0 height 0
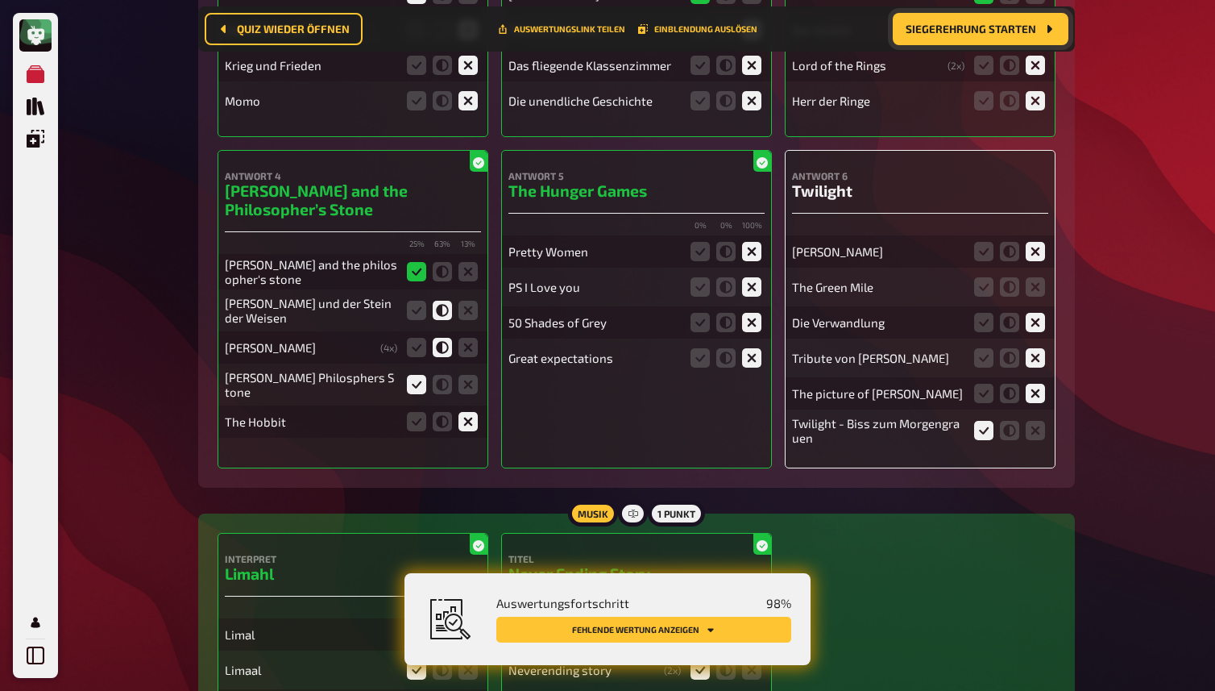
scroll to position [8742, 0]
click at [1037, 296] on icon at bounding box center [1035, 285] width 19 height 19
click at [0, 0] on input "radio" at bounding box center [0, 0] width 0 height 0
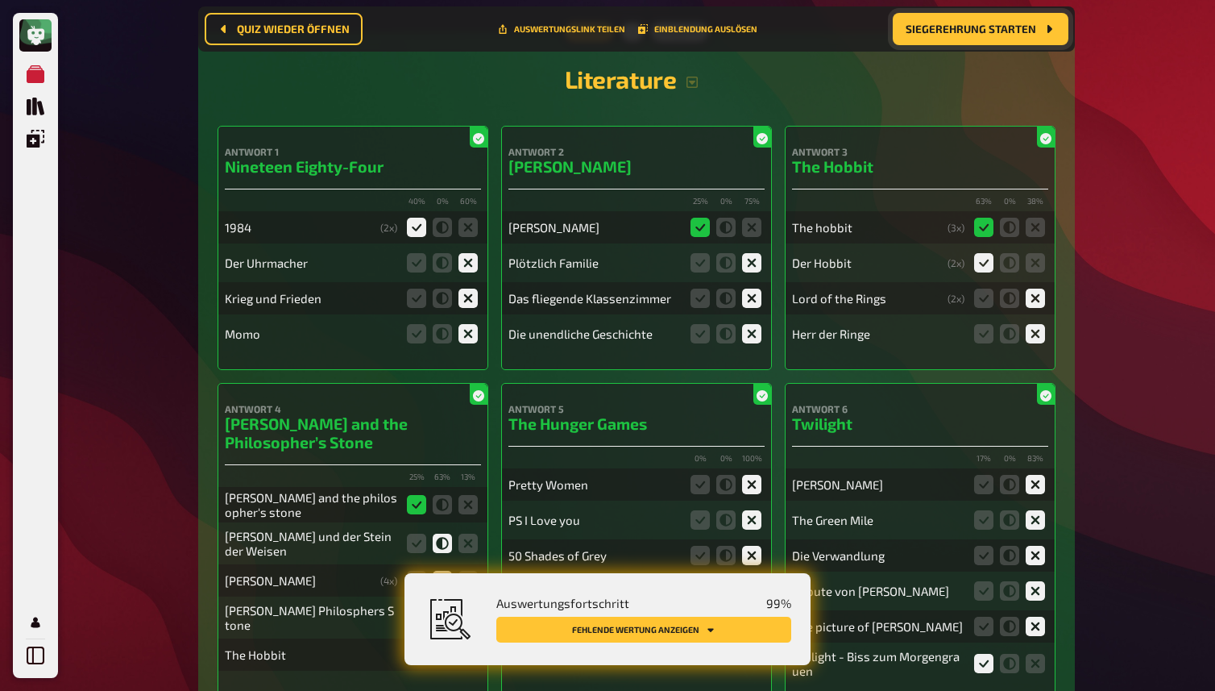
scroll to position [8502, 0]
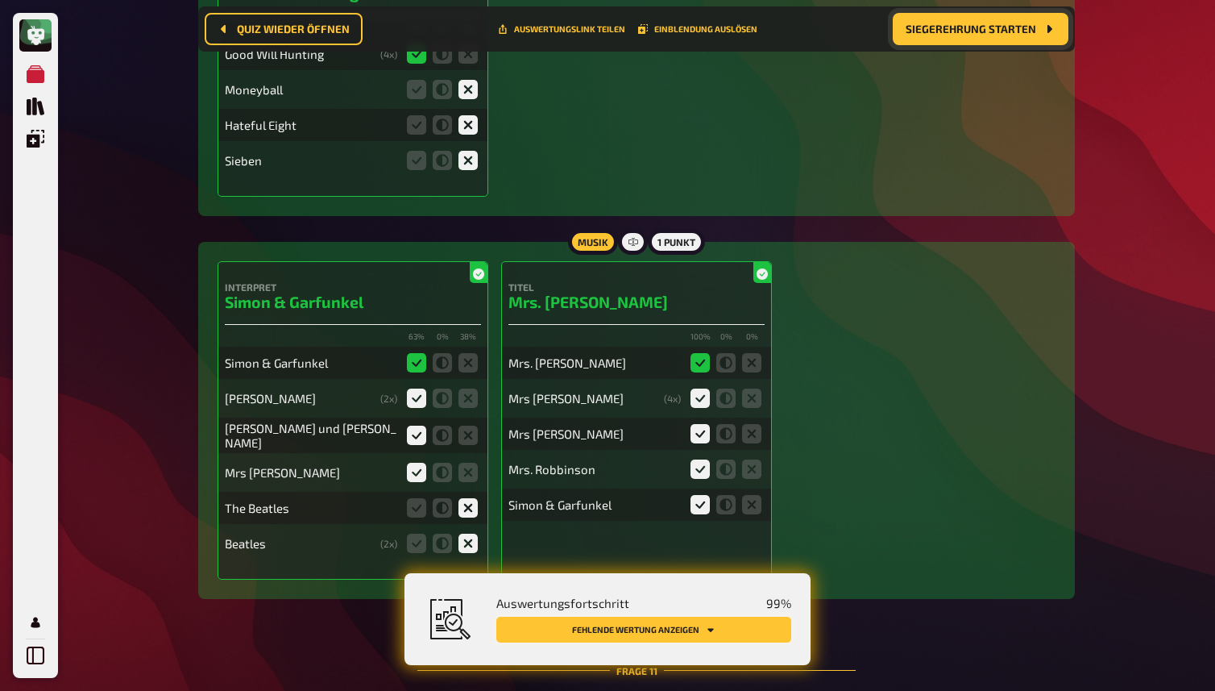
click at [698, 620] on button "Fehlende Wertung anzeigen" at bounding box center [643, 629] width 295 height 26
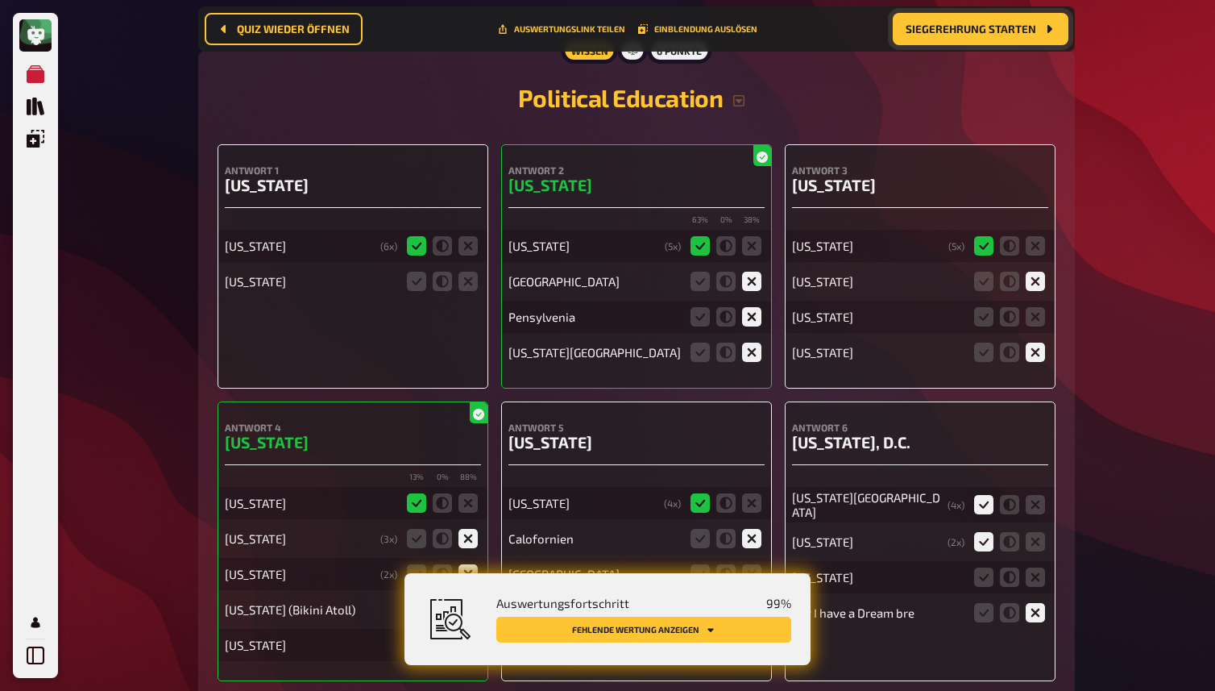
scroll to position [10553, 0]
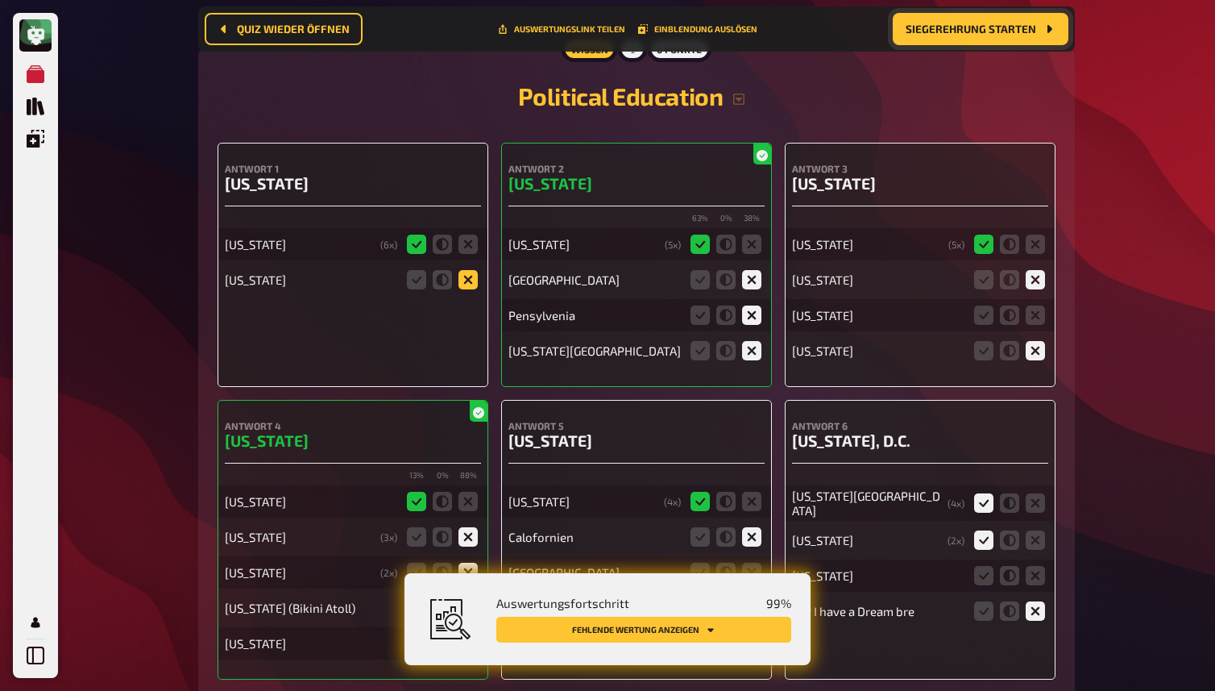
click at [470, 289] on icon at bounding box center [468, 279] width 19 height 19
click at [0, 0] on input "radio" at bounding box center [0, 0] width 0 height 0
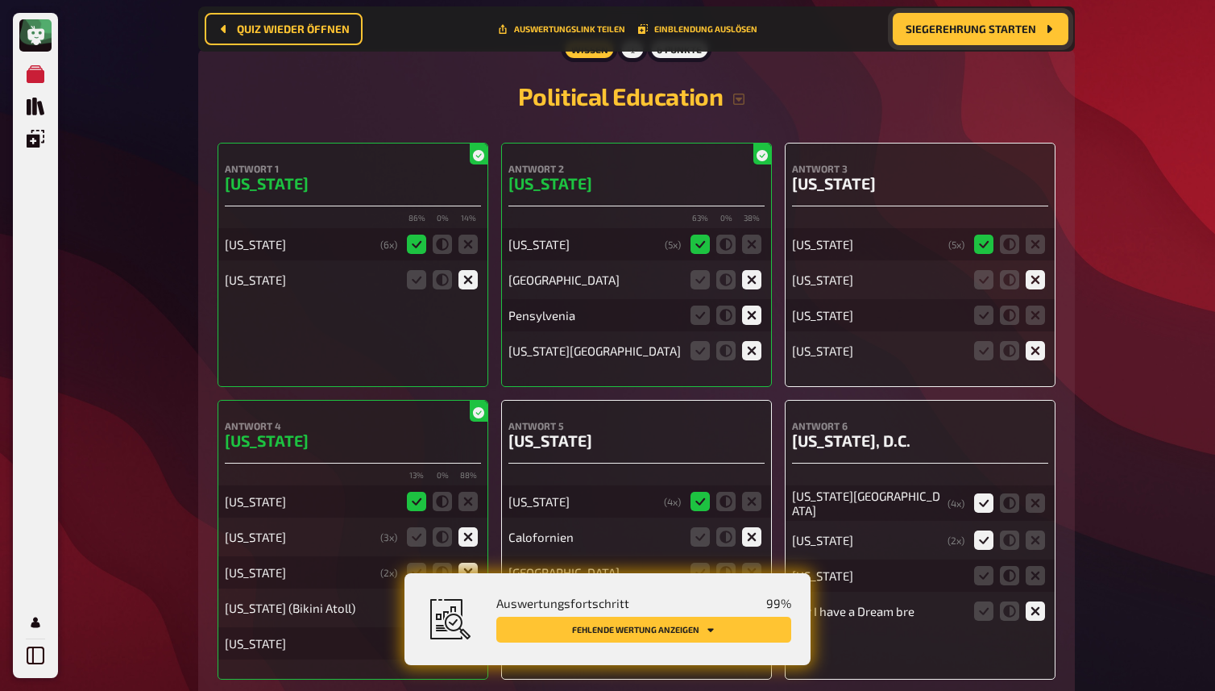
scroll to position [10585, 0]
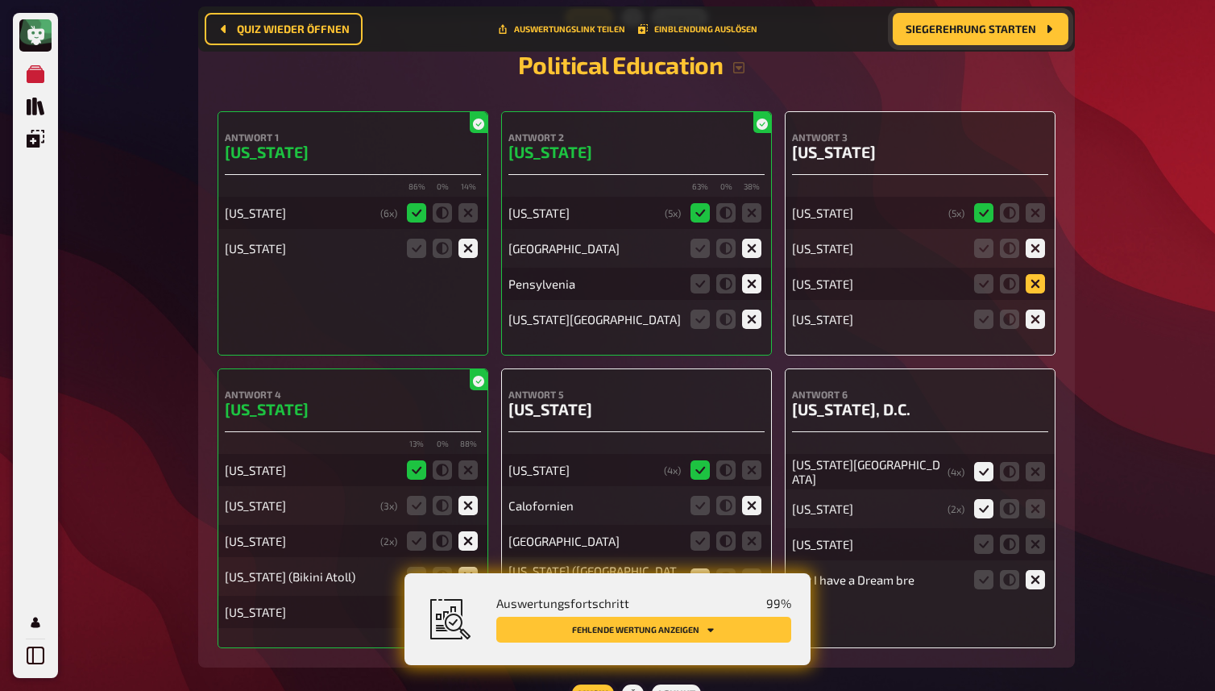
click at [1038, 293] on icon at bounding box center [1035, 283] width 19 height 19
click at [0, 0] on input "radio" at bounding box center [0, 0] width 0 height 0
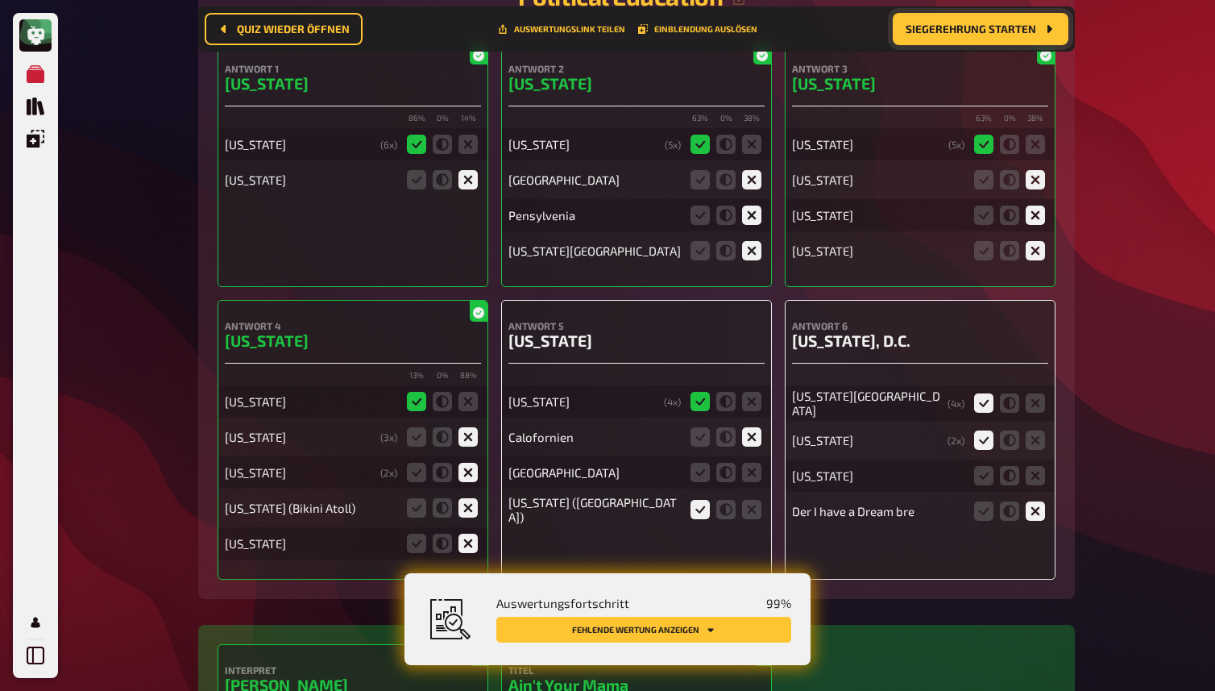
scroll to position [10685, 0]
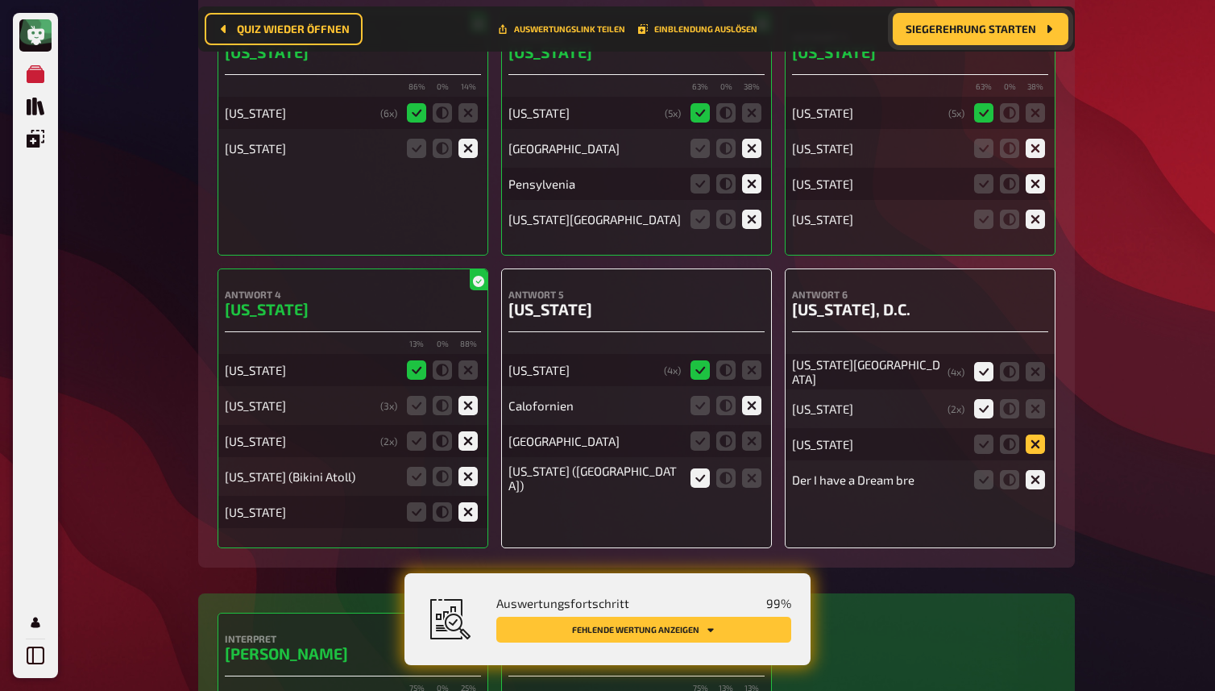
click at [1037, 454] on icon at bounding box center [1035, 443] width 19 height 19
click at [0, 0] on input "radio" at bounding box center [0, 0] width 0 height 0
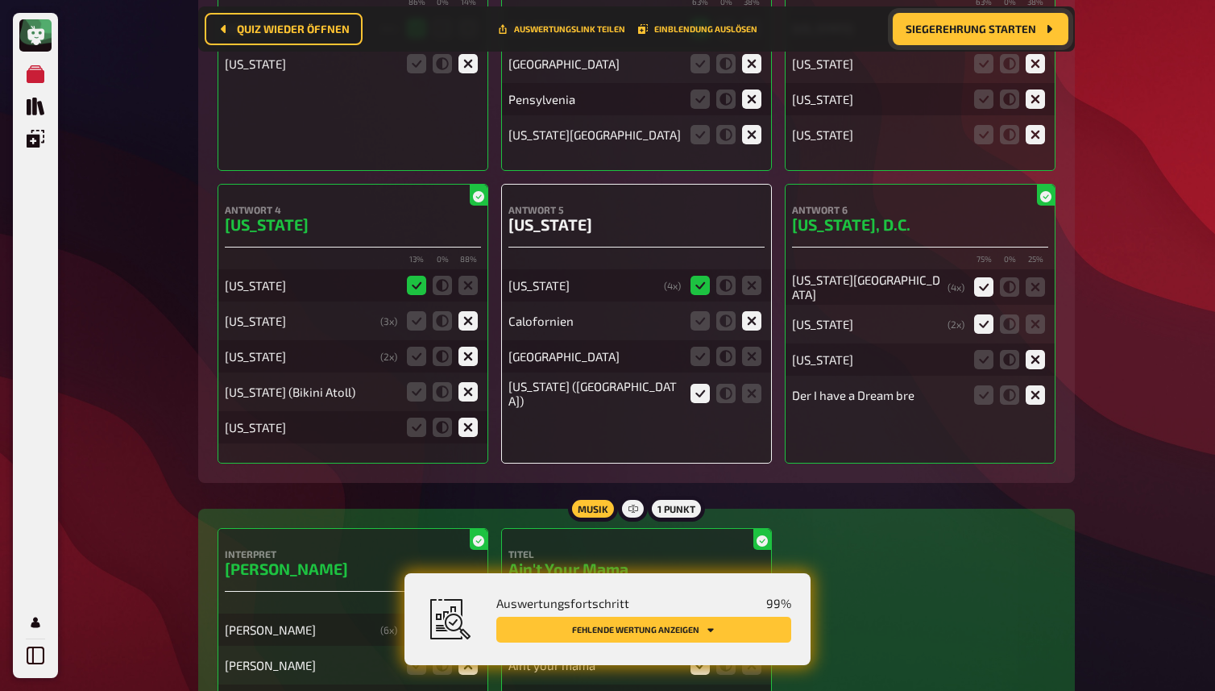
scroll to position [10779, 0]
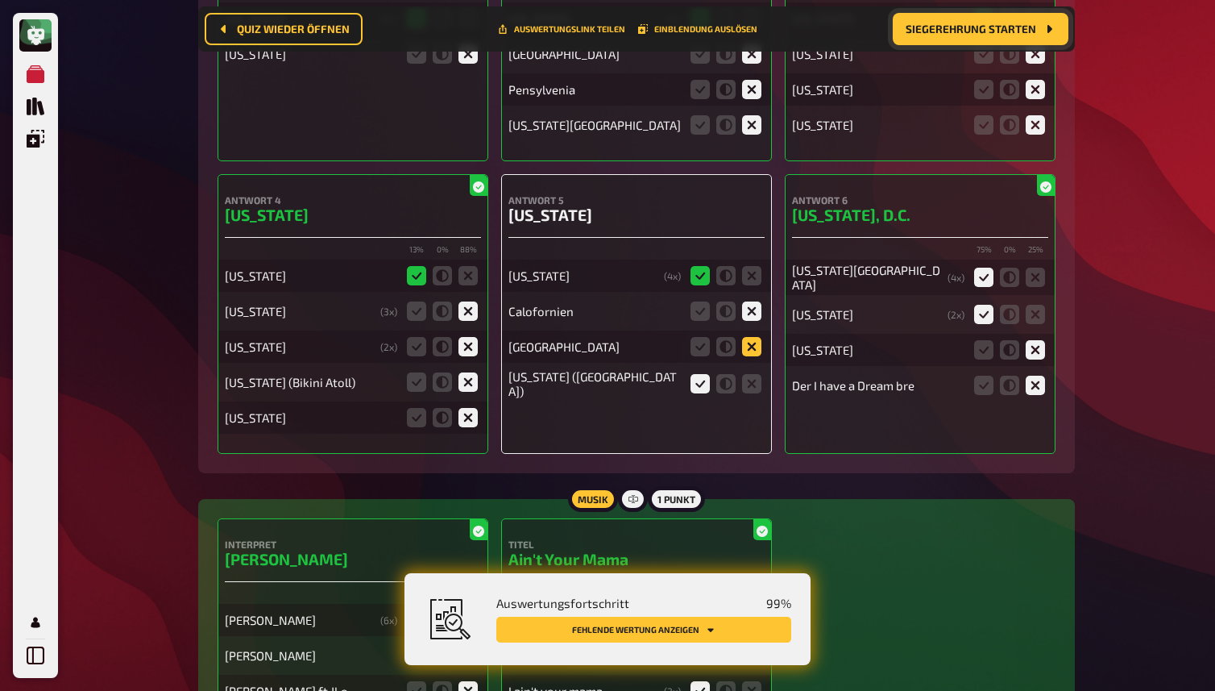
click at [753, 356] on icon at bounding box center [751, 346] width 19 height 19
click at [0, 0] on input "radio" at bounding box center [0, 0] width 0 height 0
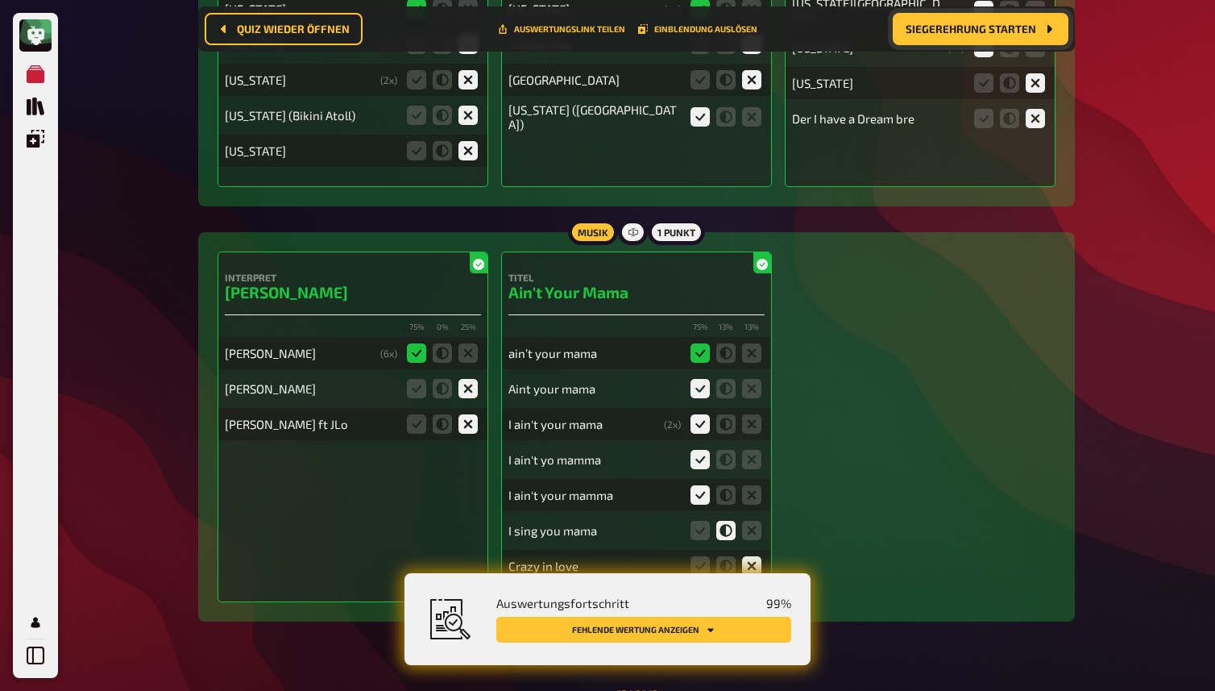
scroll to position [11054, 0]
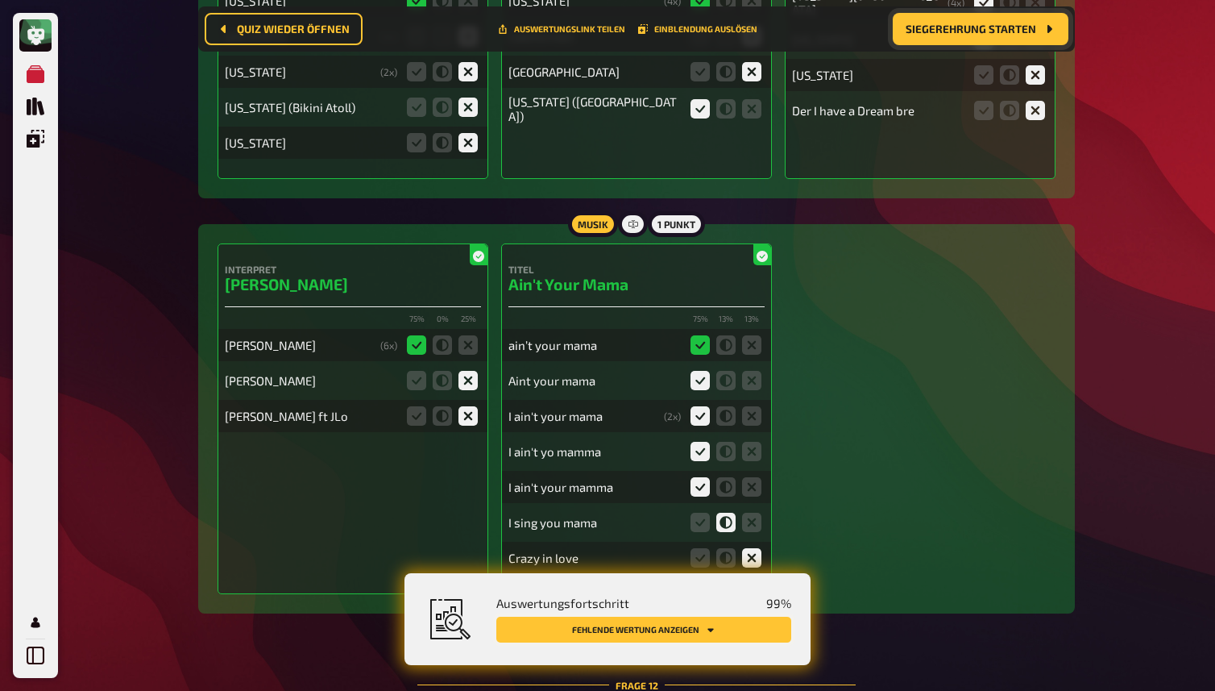
click at [652, 624] on button "Fehlende Wertung anzeigen" at bounding box center [643, 629] width 295 height 26
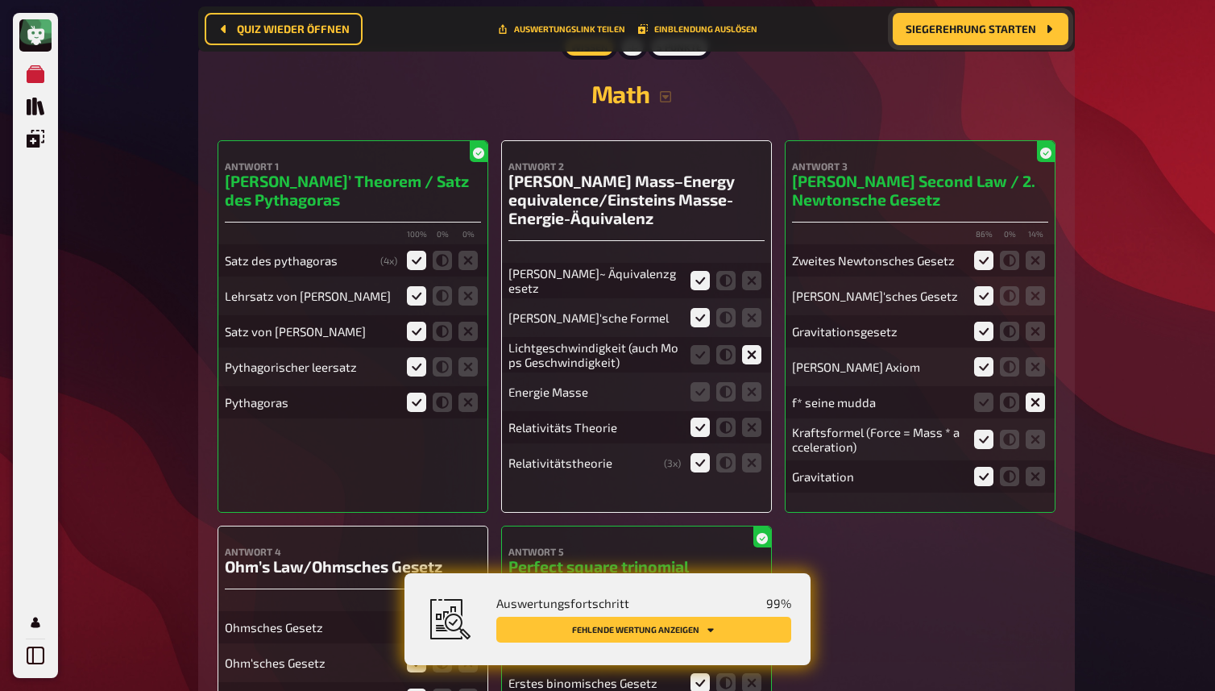
scroll to position [11748, 0]
click at [728, 401] on icon at bounding box center [725, 390] width 19 height 19
click at [0, 0] on input "radio" at bounding box center [0, 0] width 0 height 0
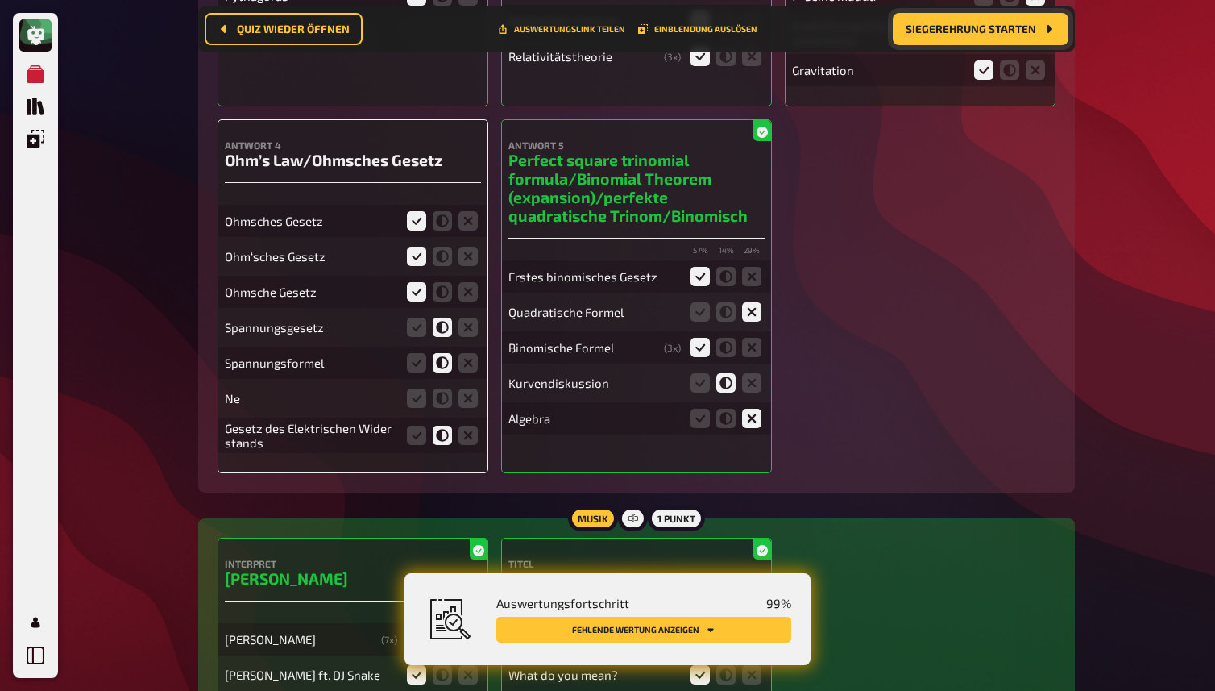
scroll to position [12187, 0]
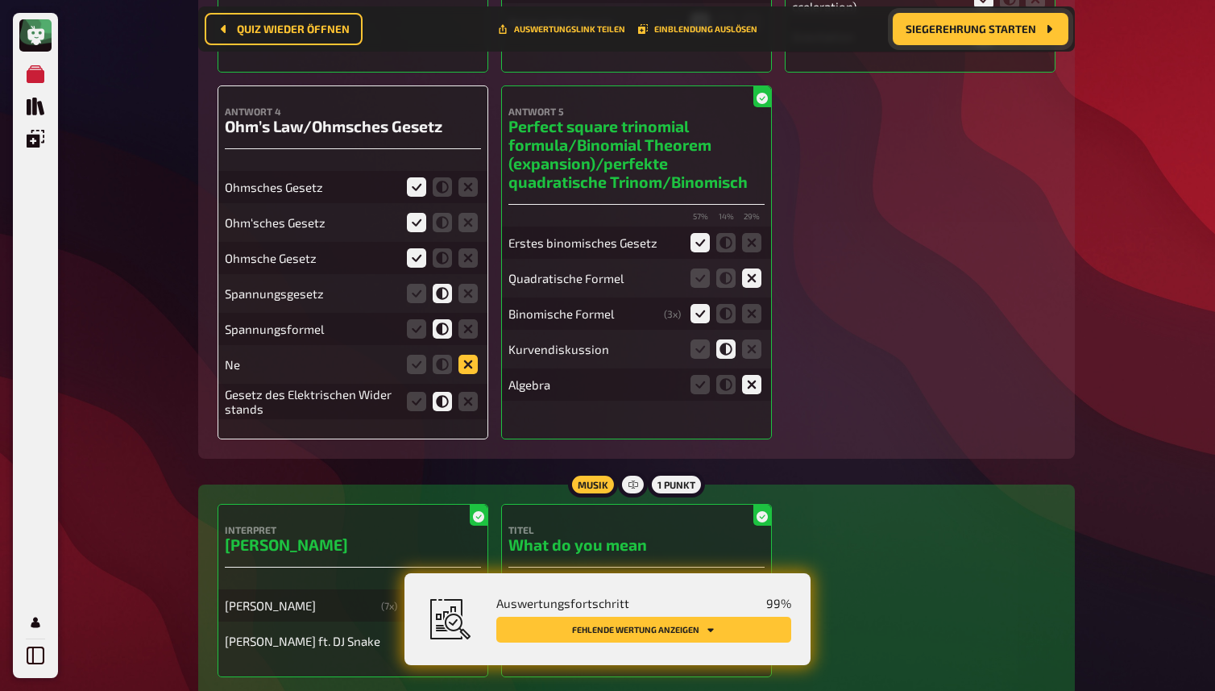
click at [469, 374] on icon at bounding box center [468, 364] width 19 height 19
click at [0, 0] on input "radio" at bounding box center [0, 0] width 0 height 0
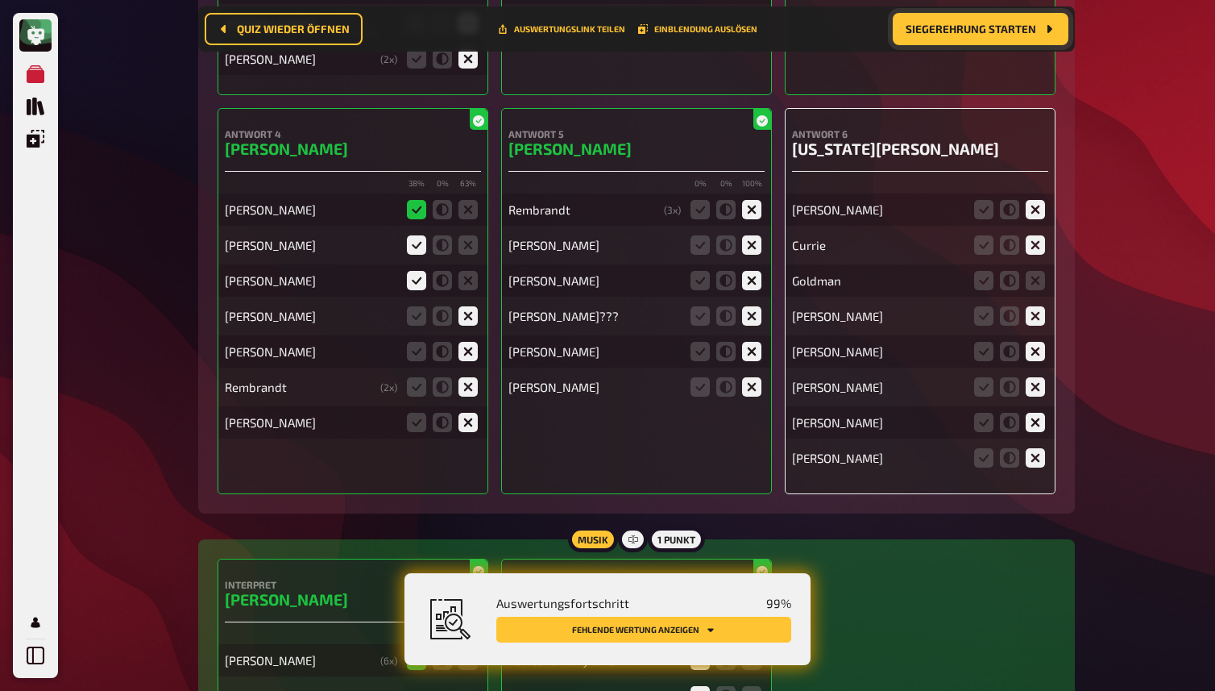
scroll to position [14661, 0]
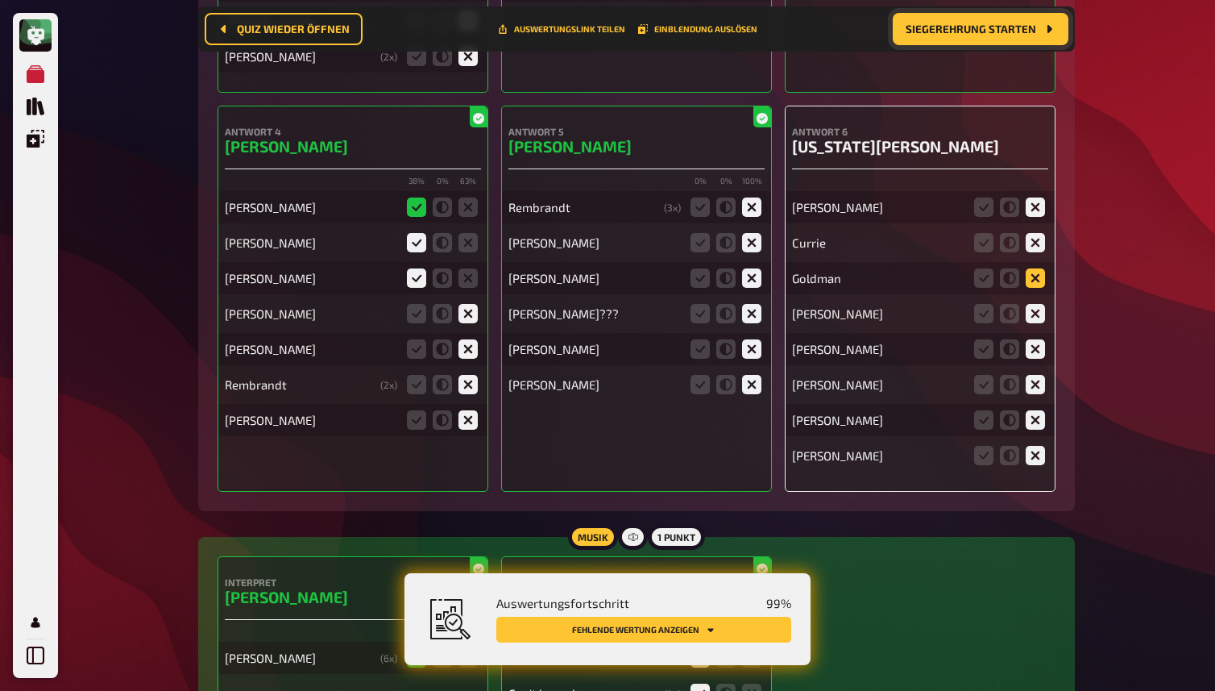
click at [1034, 288] on icon at bounding box center [1035, 277] width 19 height 19
click at [0, 0] on input "radio" at bounding box center [0, 0] width 0 height 0
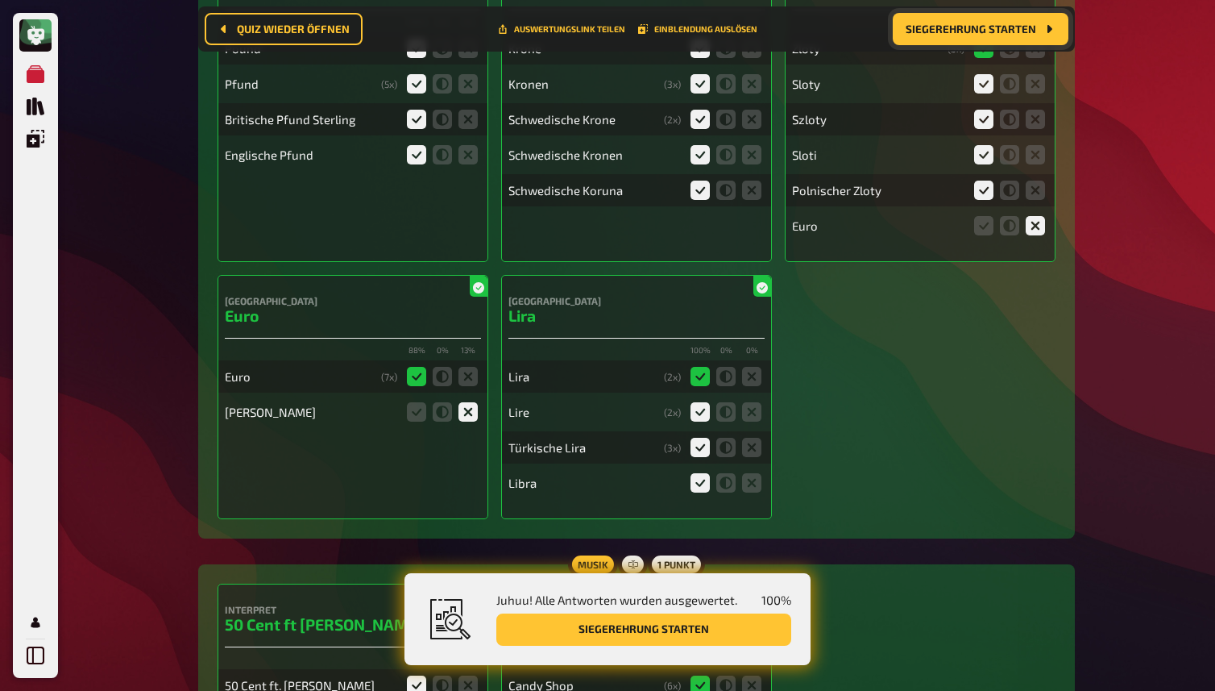
scroll to position [5402, 0]
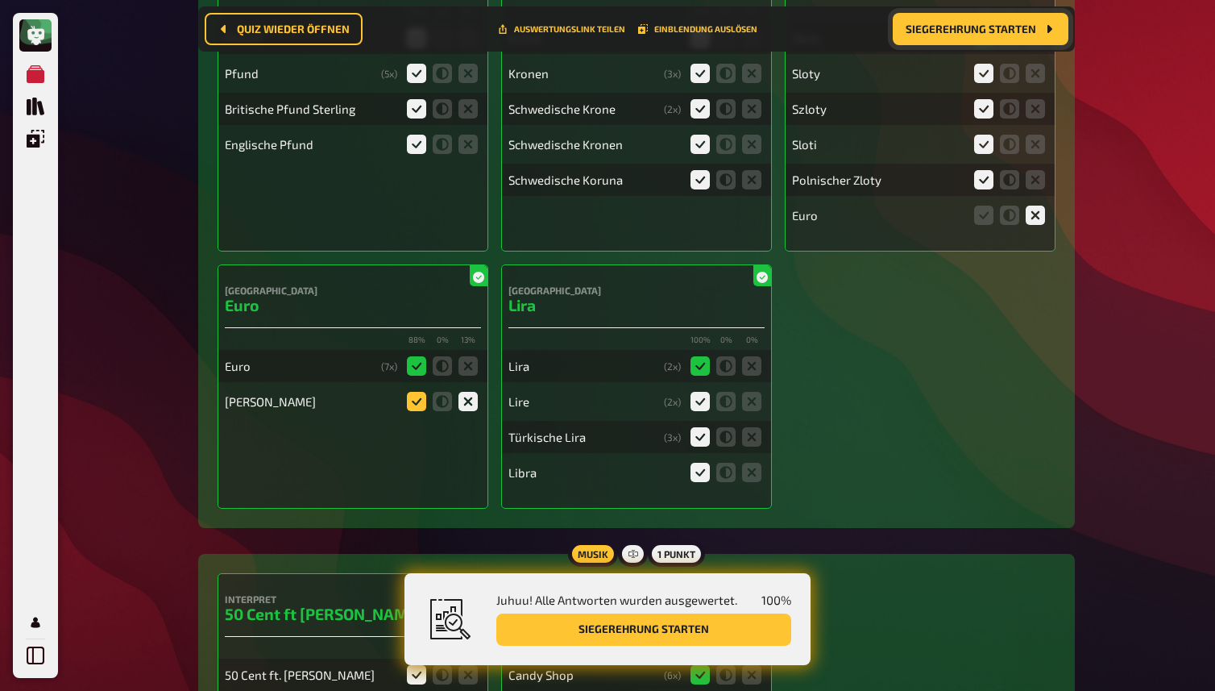
click at [413, 411] on icon at bounding box center [416, 401] width 19 height 19
click at [0, 0] on input "radio" at bounding box center [0, 0] width 0 height 0
click at [468, 411] on icon at bounding box center [468, 401] width 19 height 19
click at [0, 0] on input "radio" at bounding box center [0, 0] width 0 height 0
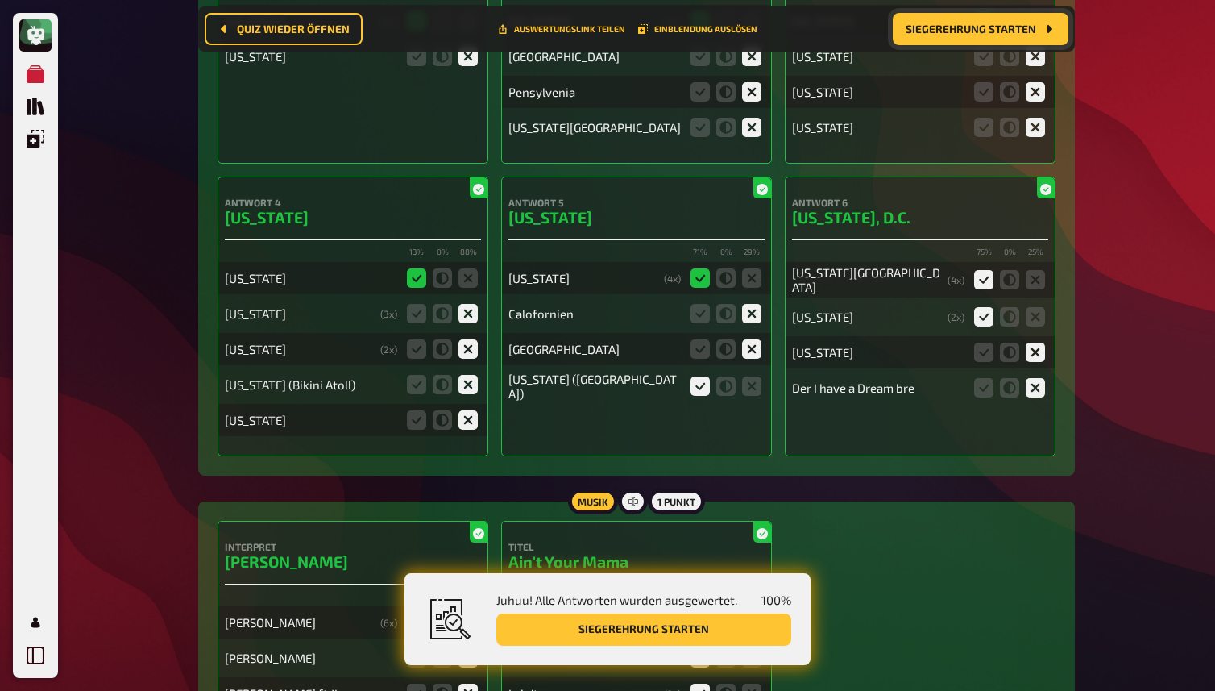
scroll to position [10784, 0]
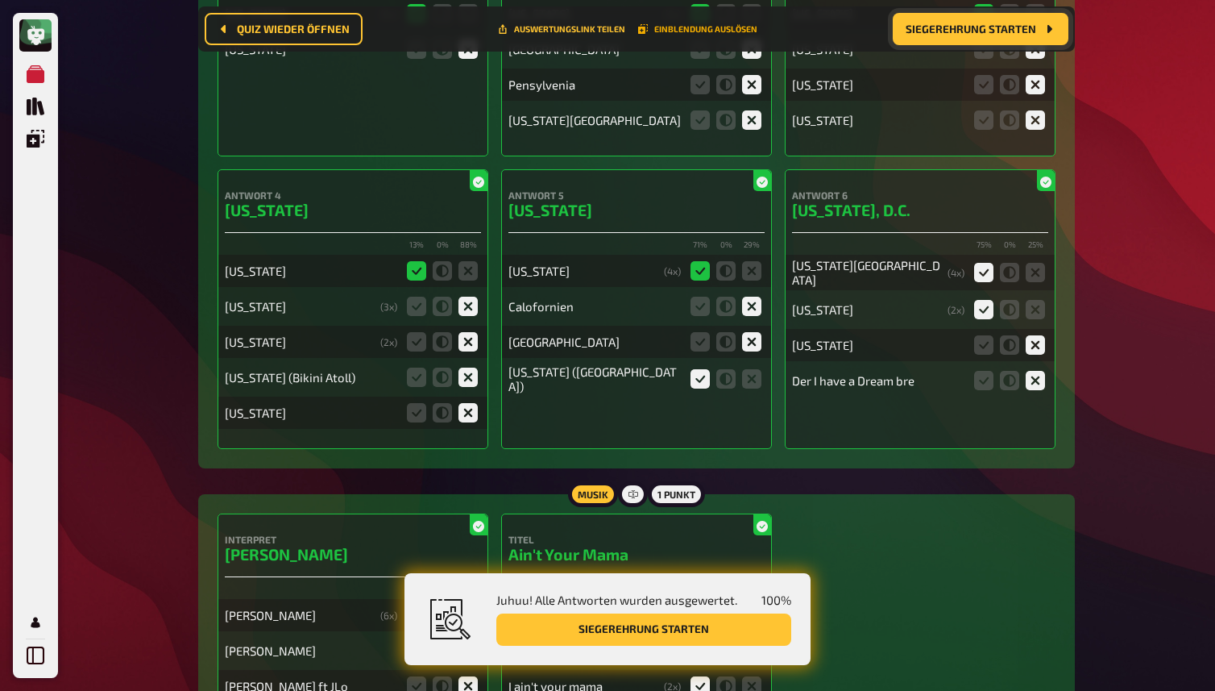
click at [681, 31] on button "Einblendung auslösen" at bounding box center [697, 29] width 119 height 10
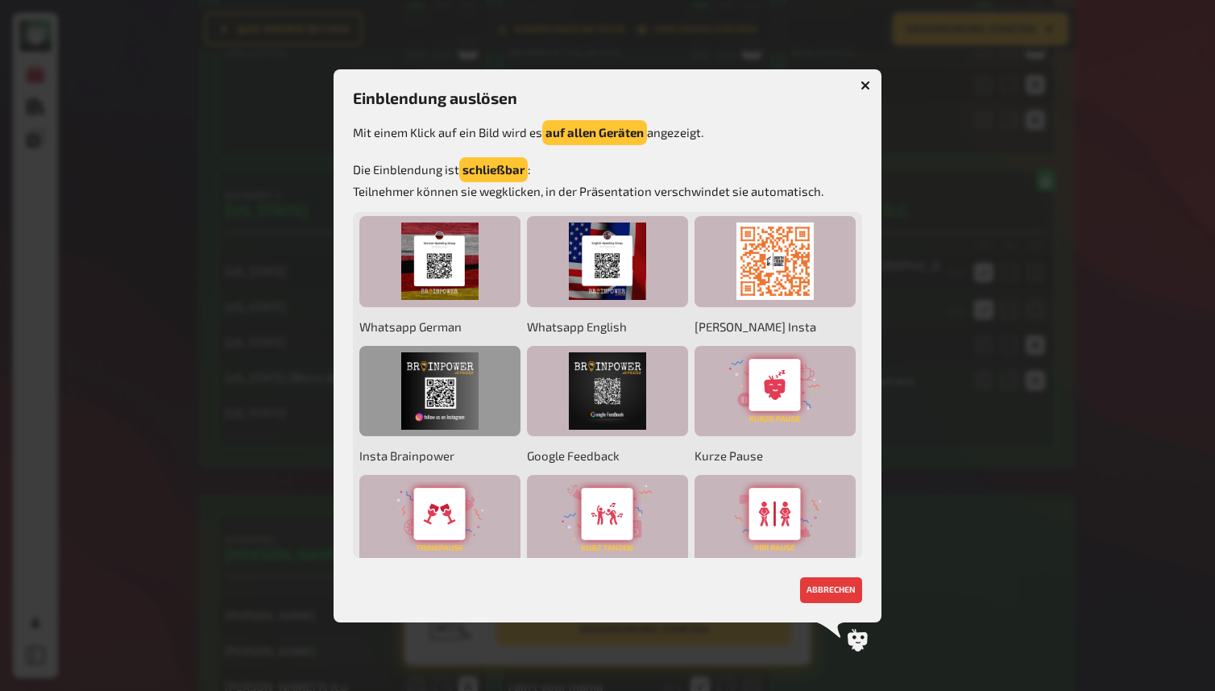
scroll to position [0, 0]
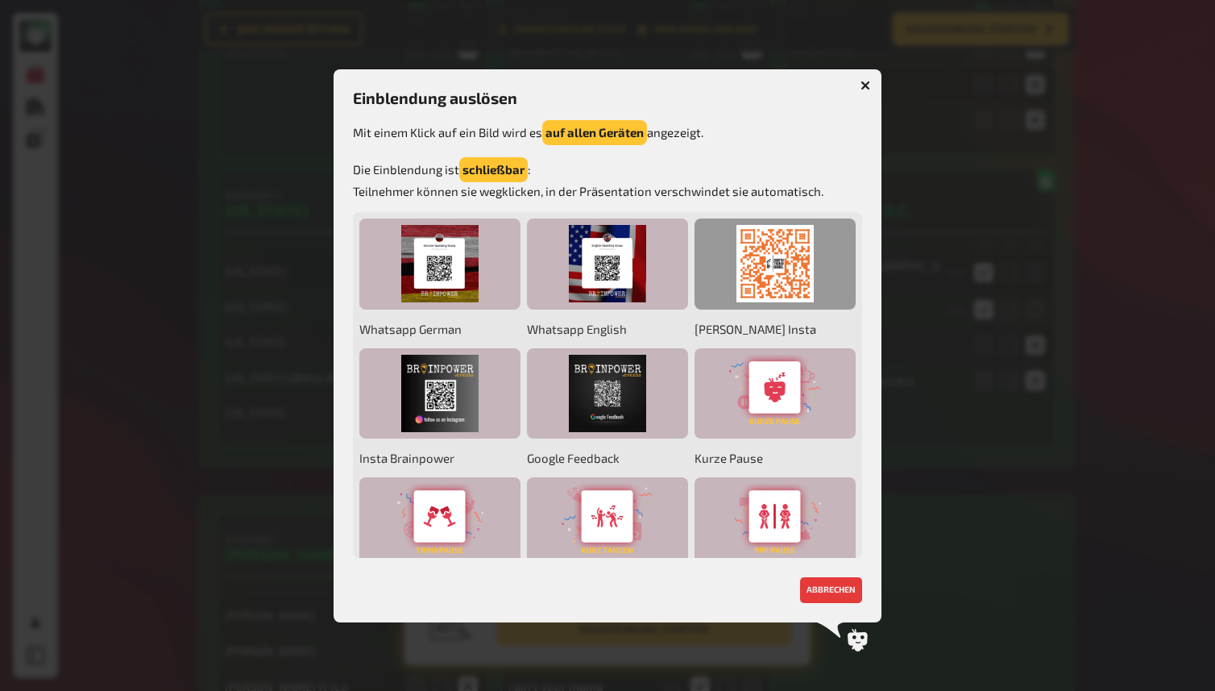
click at [763, 280] on div at bounding box center [775, 263] width 161 height 91
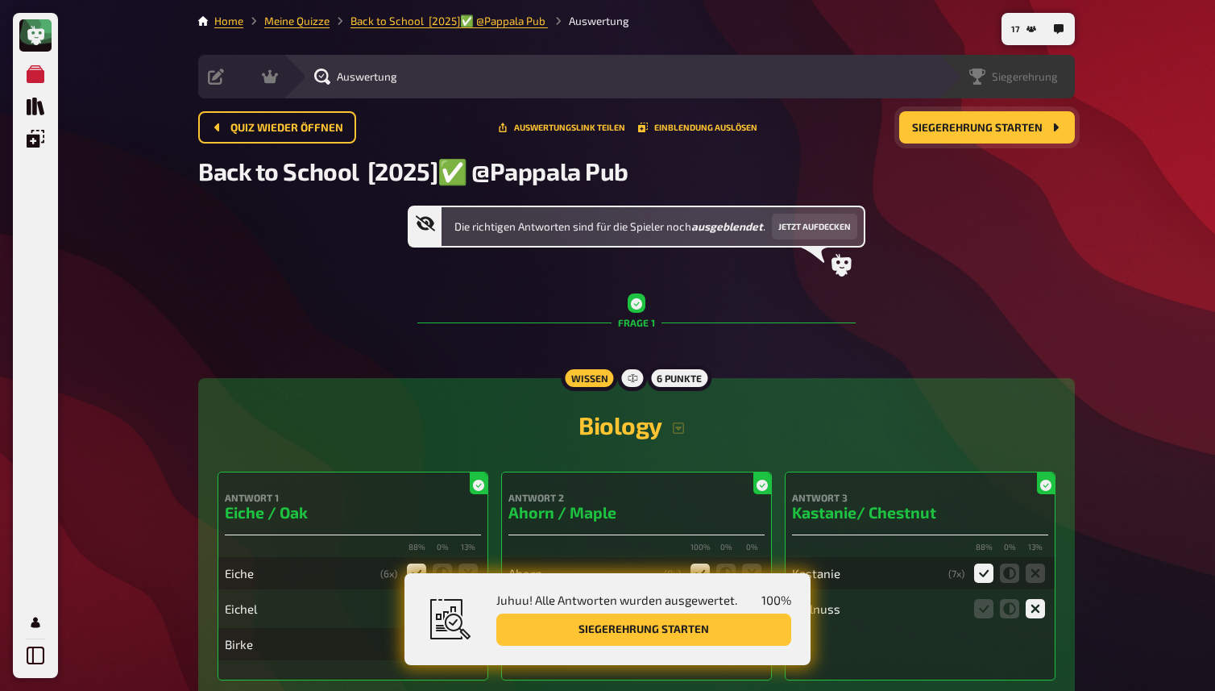
click at [1038, 76] on span "Siegerehrung" at bounding box center [1025, 76] width 66 height 13
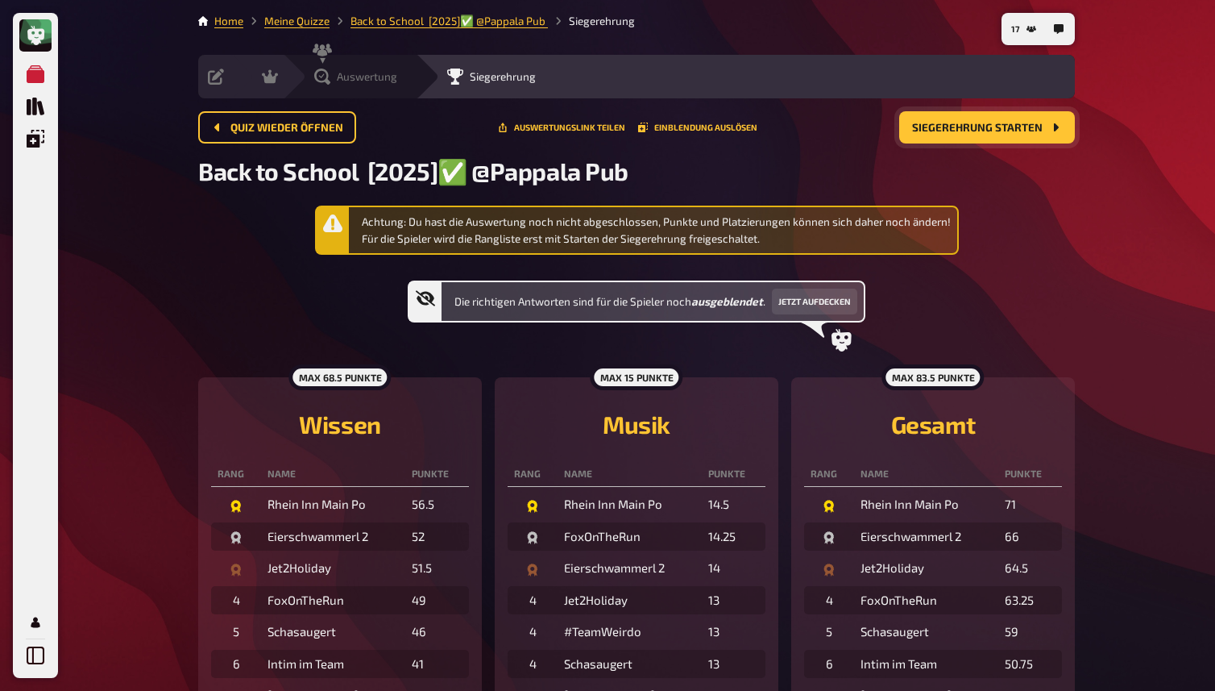
click at [333, 75] on div "Auswertung" at bounding box center [355, 76] width 83 height 16
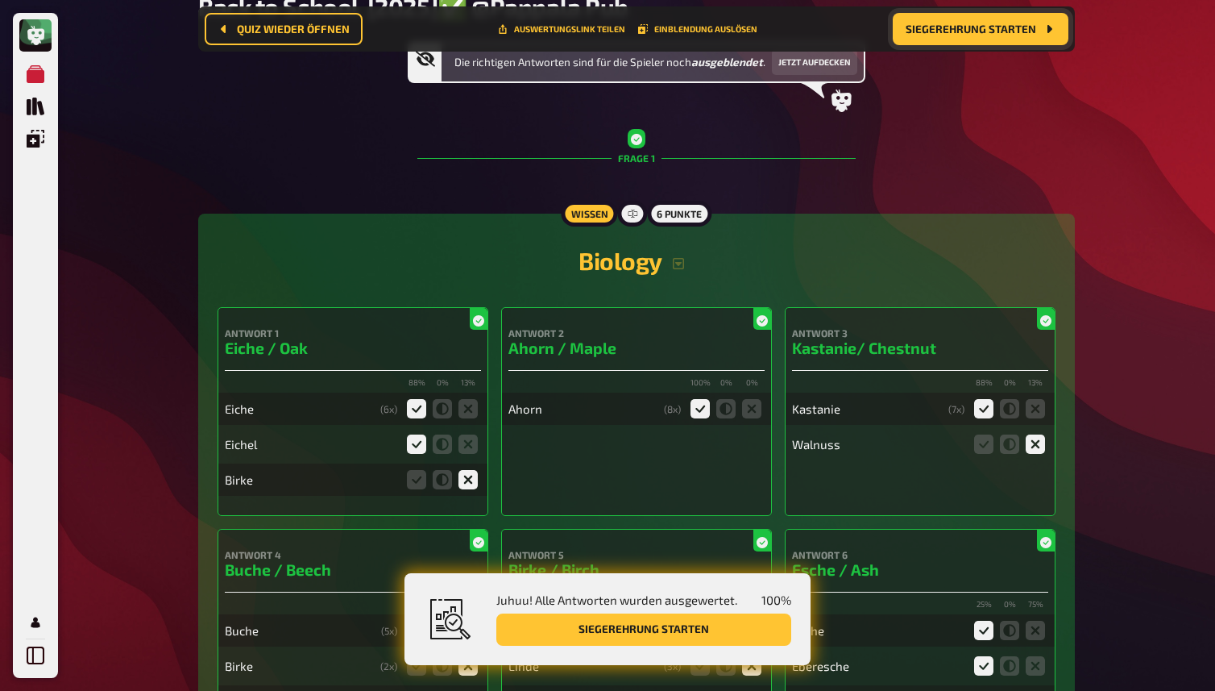
scroll to position [178, 0]
click at [676, 264] on icon "button" at bounding box center [678, 262] width 13 height 13
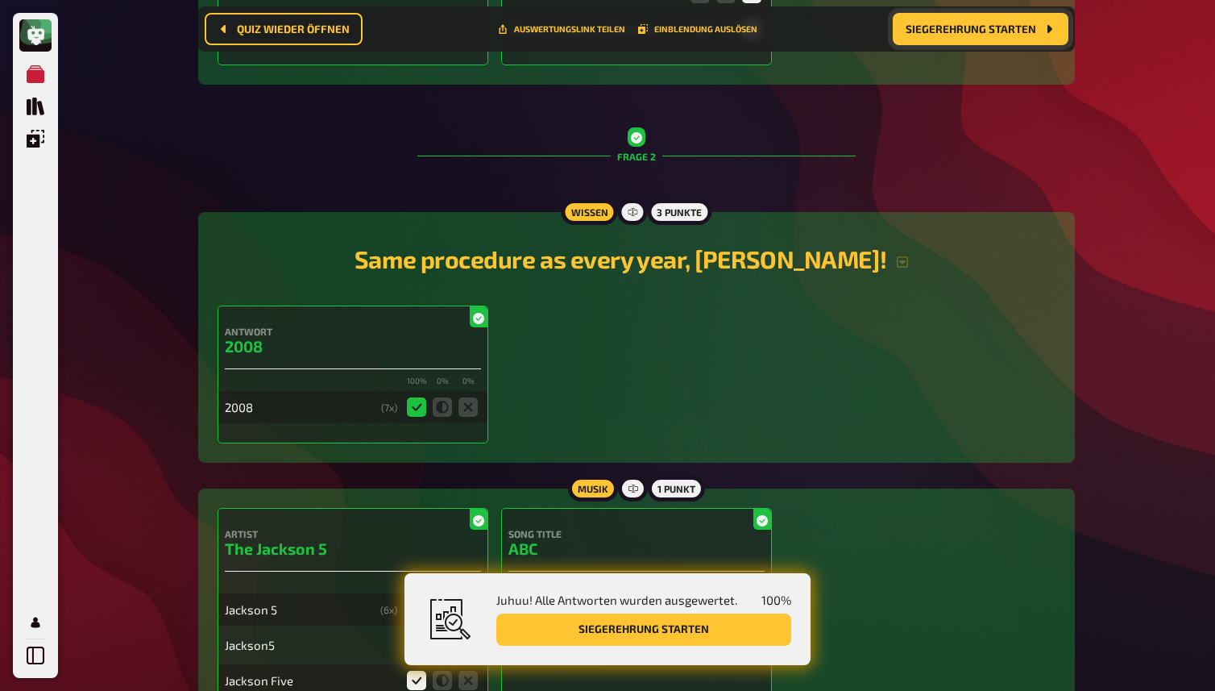
scroll to position [1577, 0]
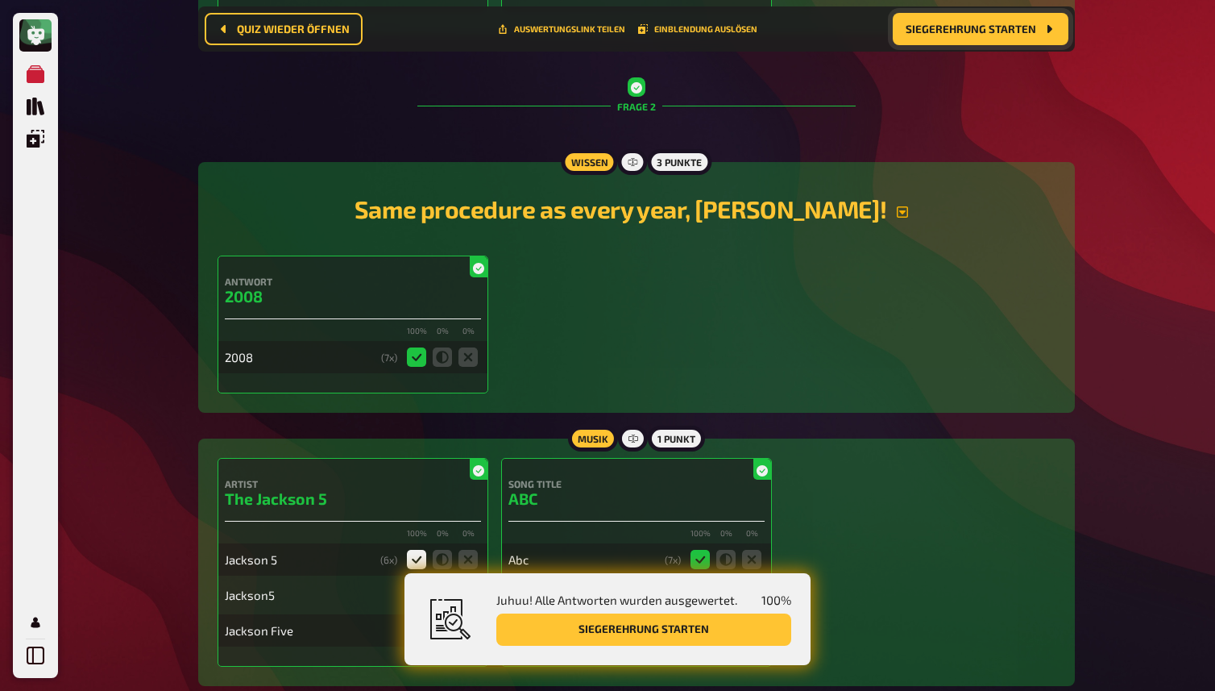
click at [897, 216] on icon "button" at bounding box center [902, 211] width 11 height 11
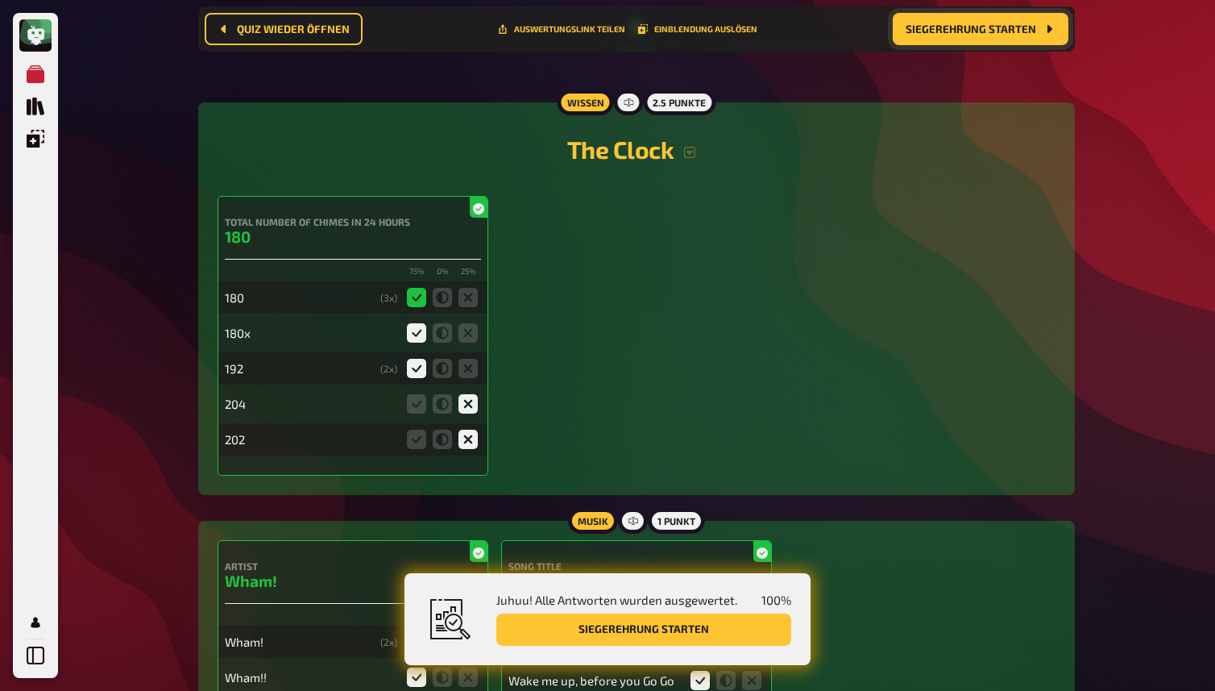
scroll to position [2496, 0]
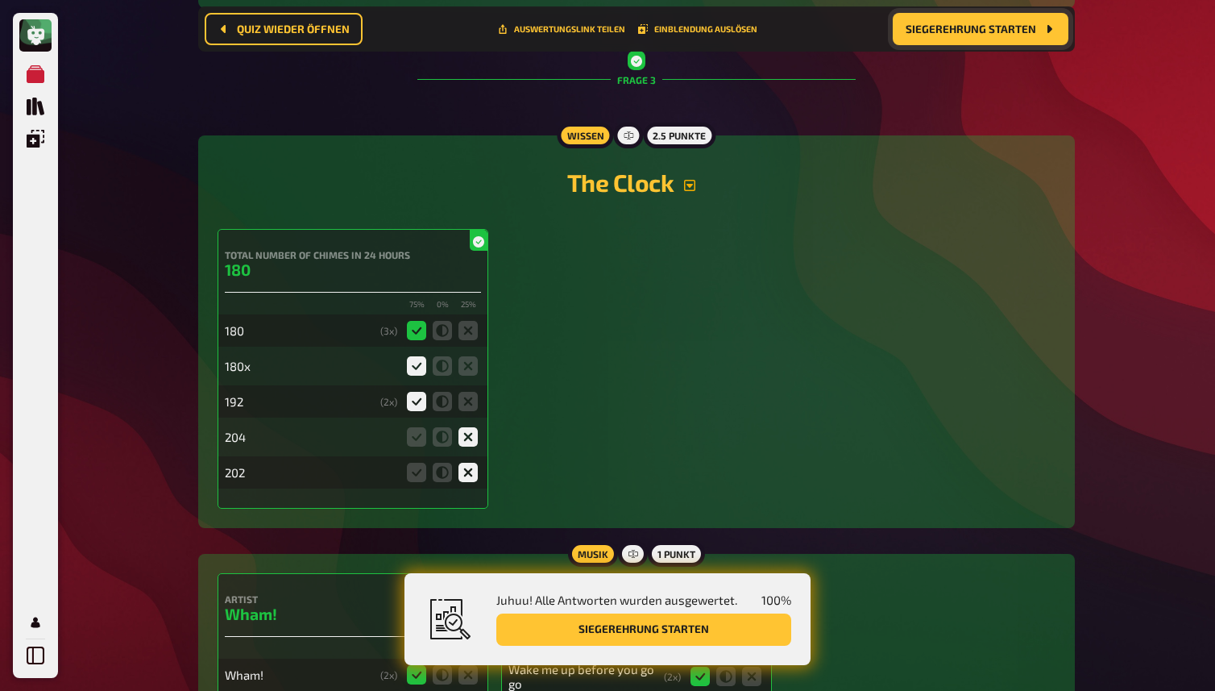
click at [693, 188] on icon "button" at bounding box center [689, 185] width 13 height 13
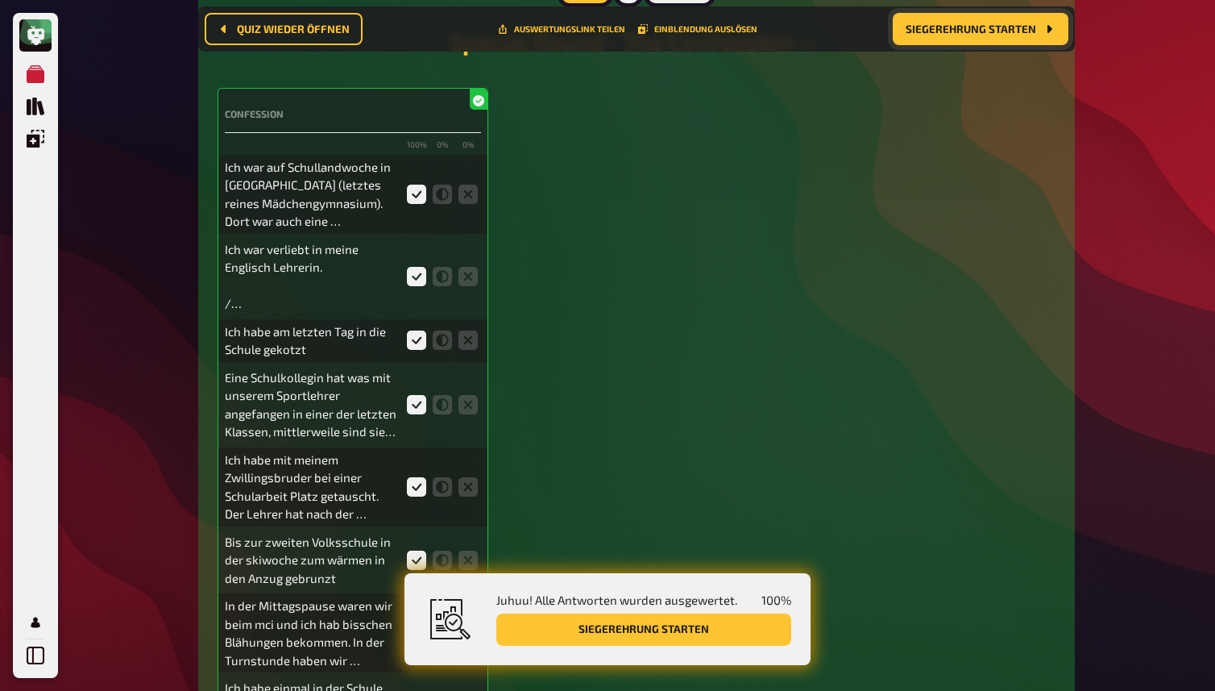
scroll to position [3725, 0]
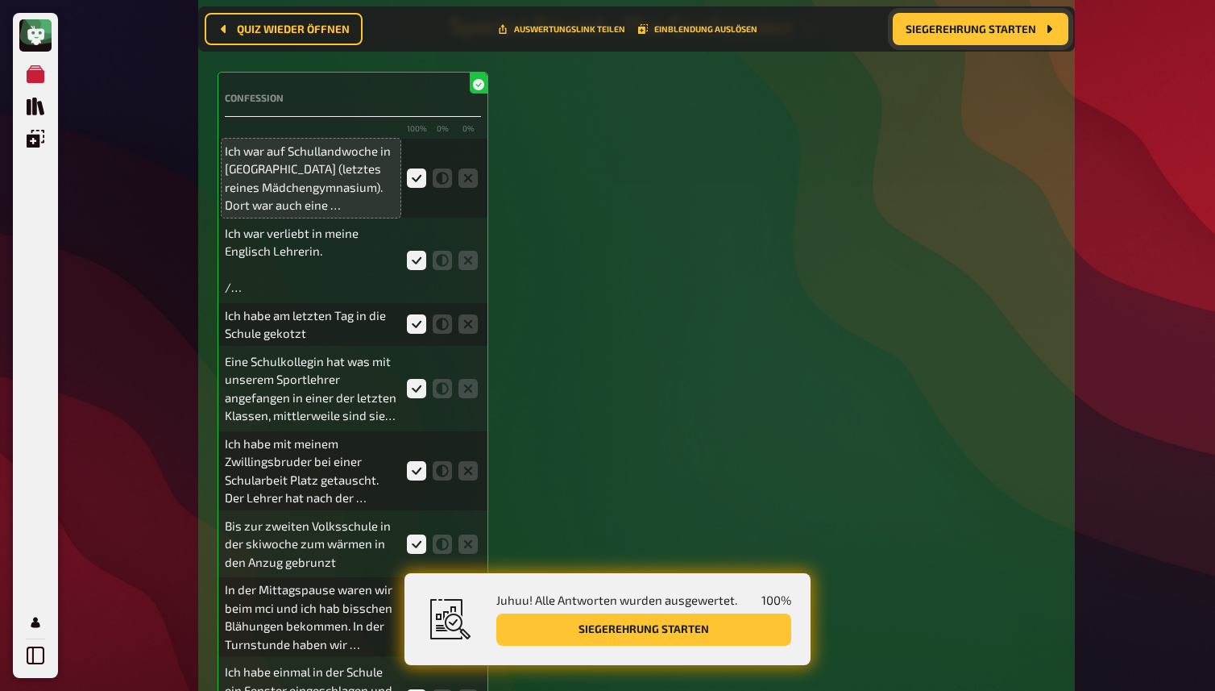
click at [308, 214] on p "Ich war auf Schullandwoche in Vorarlberg (letztes reines Mädchengymnasium). Dor…" at bounding box center [311, 178] width 172 height 73
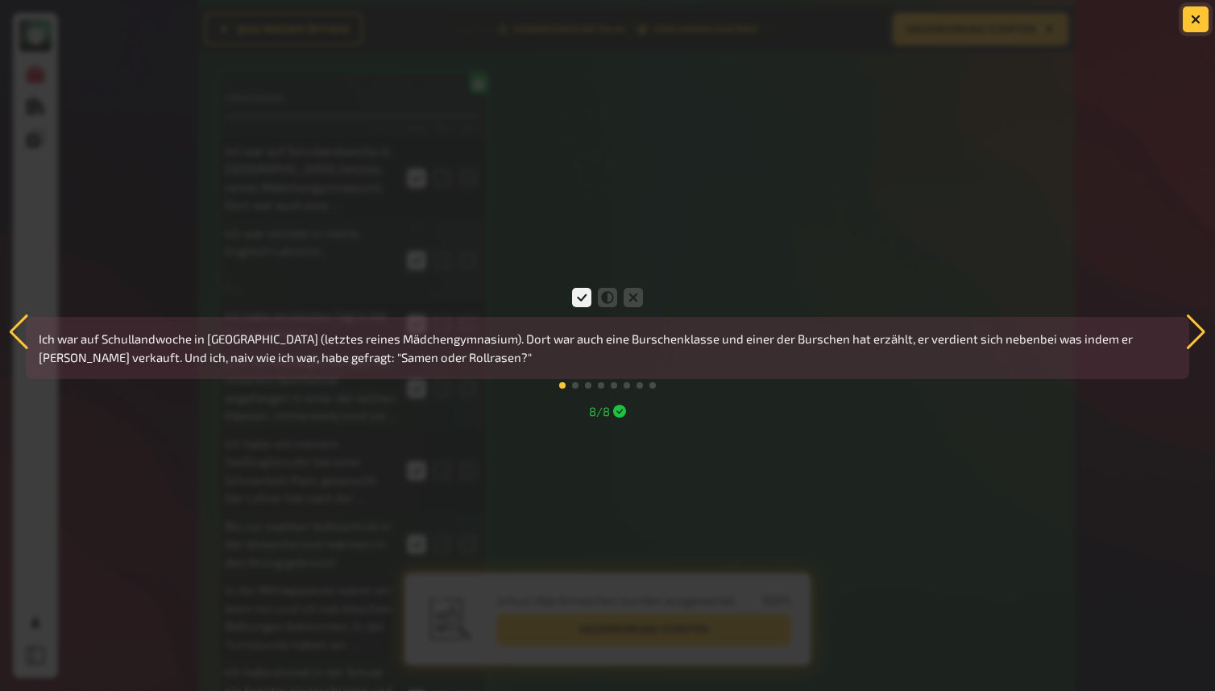
click at [1189, 22] on button "button" at bounding box center [1196, 19] width 26 height 26
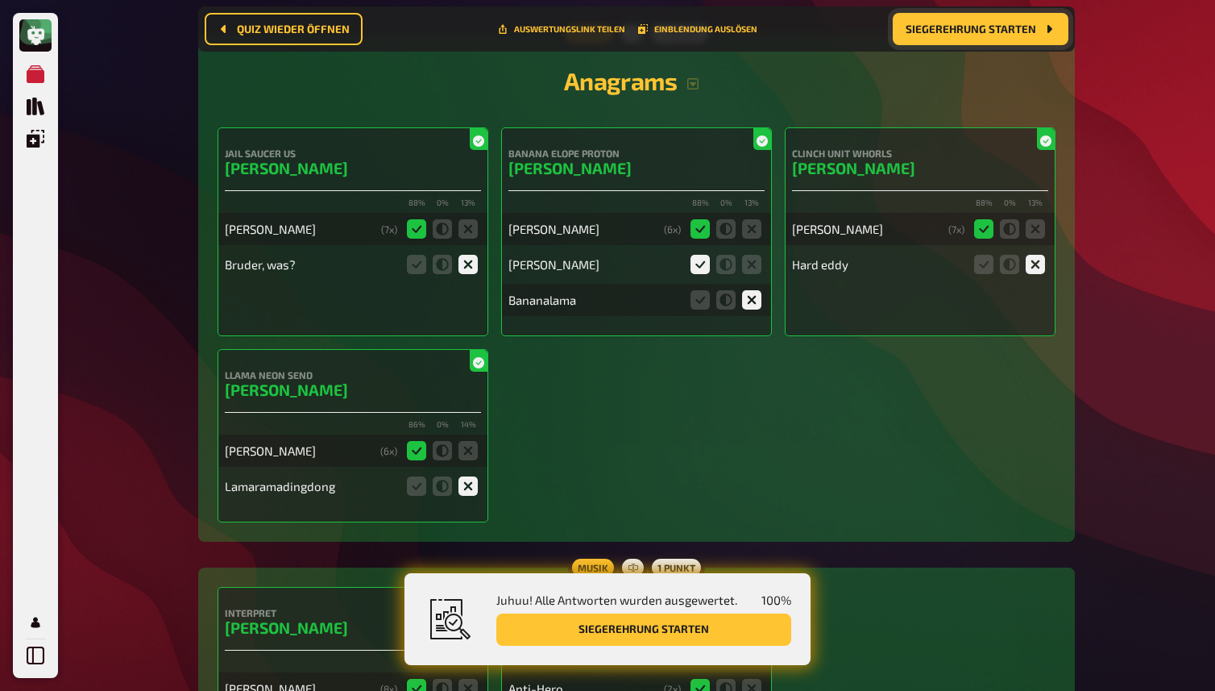
scroll to position [4867, 0]
click at [688, 92] on icon "button" at bounding box center [693, 85] width 13 height 13
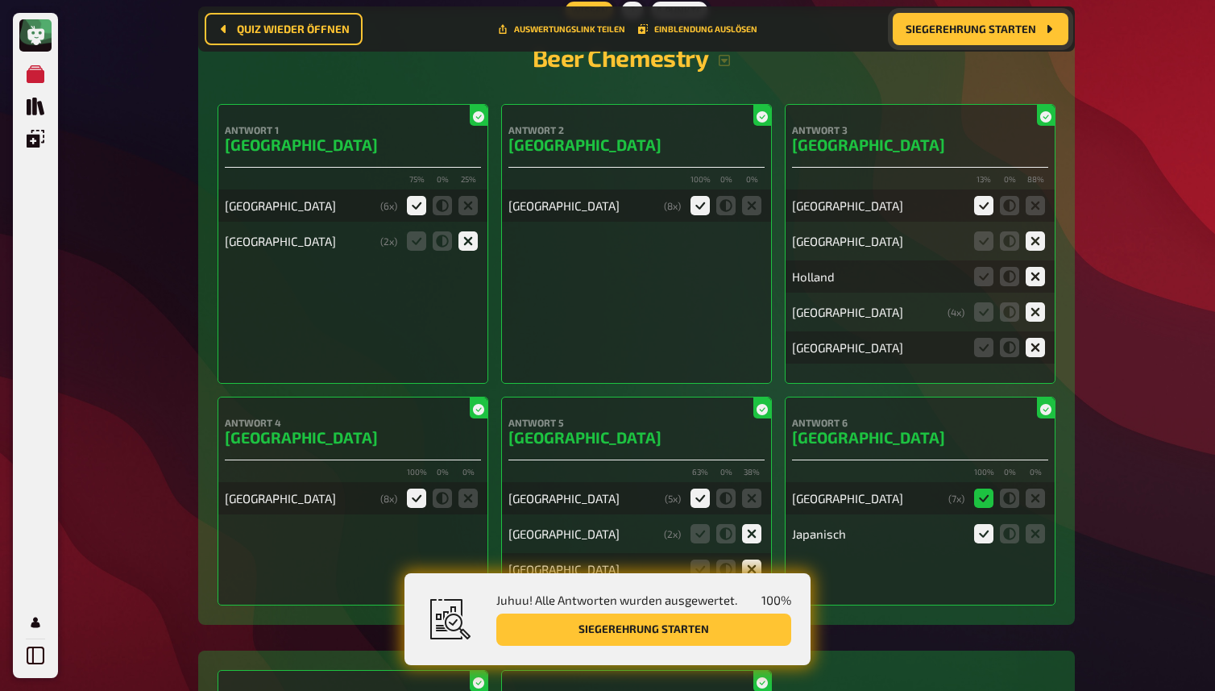
scroll to position [6942, 0]
click at [731, 68] on icon "button" at bounding box center [724, 61] width 13 height 13
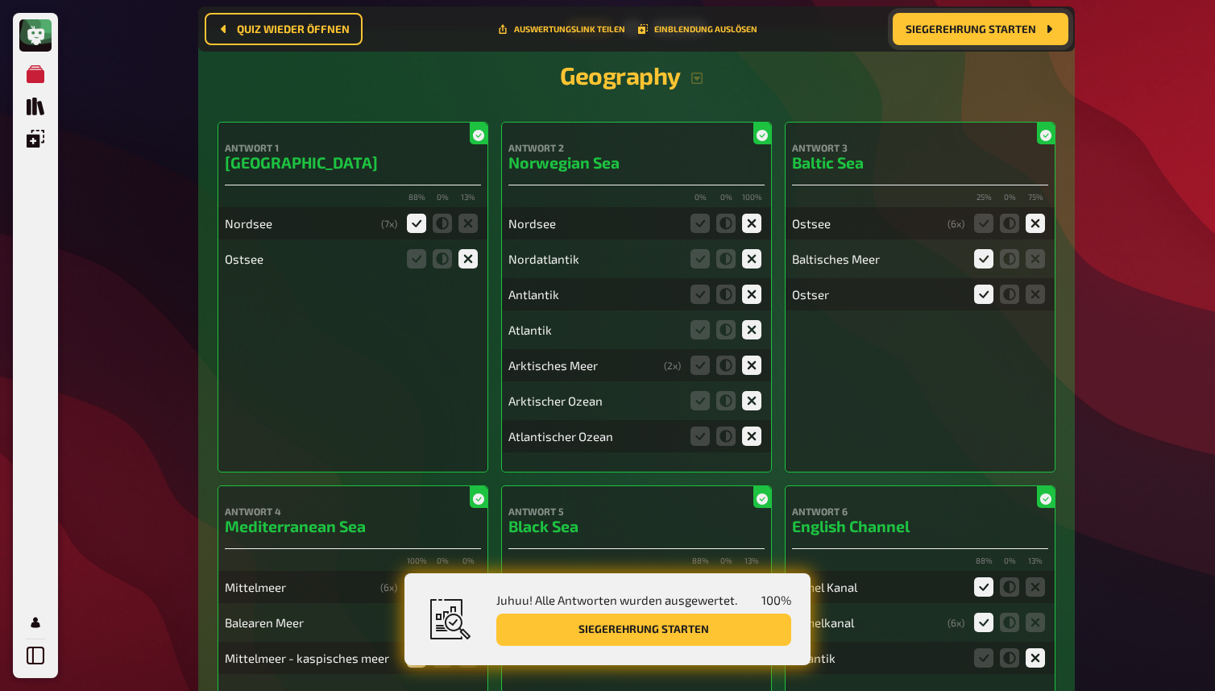
scroll to position [8249, 0]
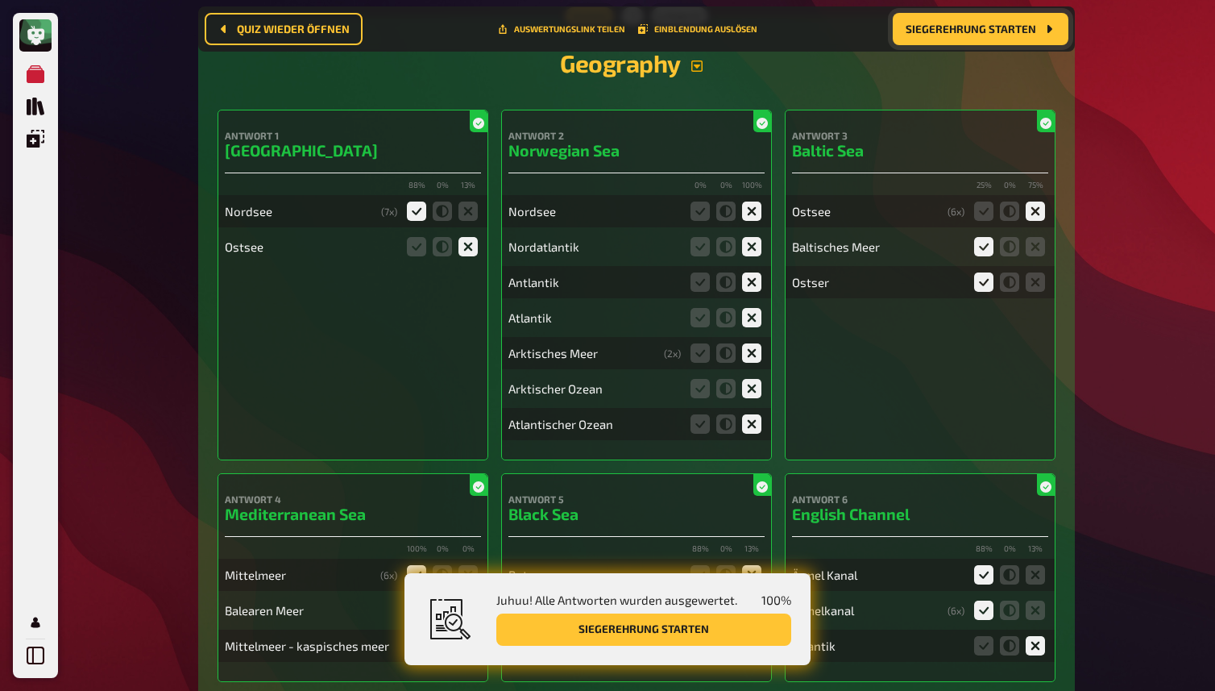
click at [708, 73] on button "button" at bounding box center [697, 66] width 32 height 13
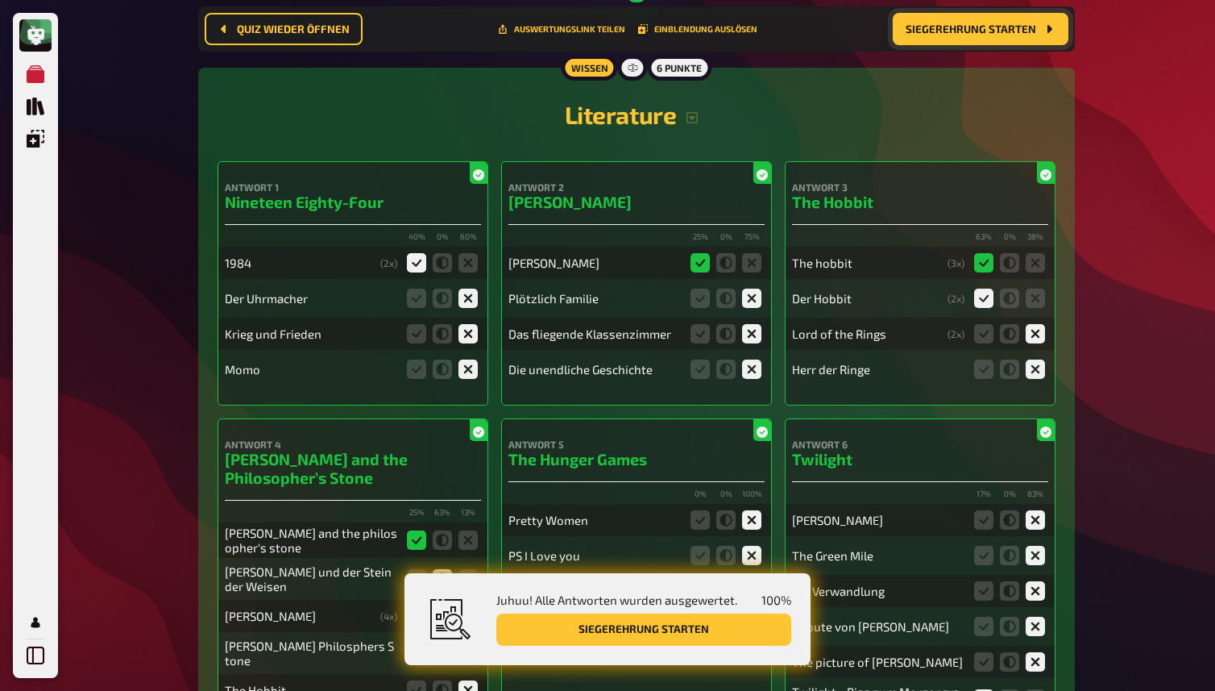
scroll to position [9473, 0]
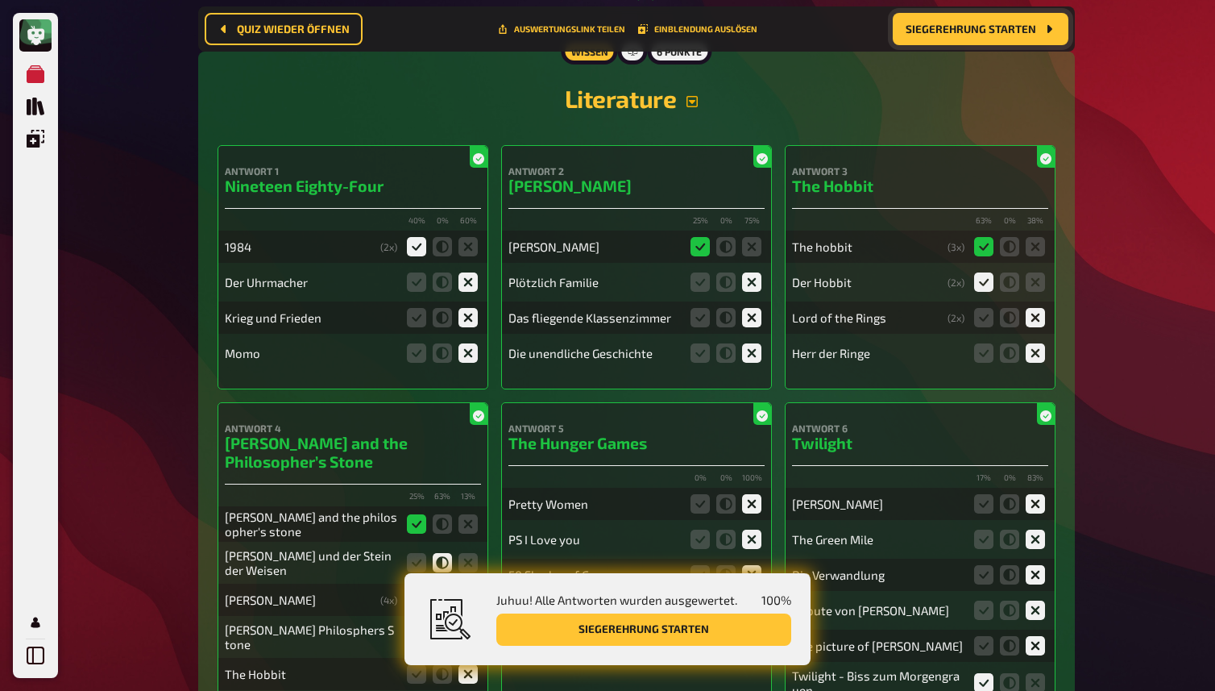
click at [696, 107] on icon "button" at bounding box center [692, 101] width 11 height 11
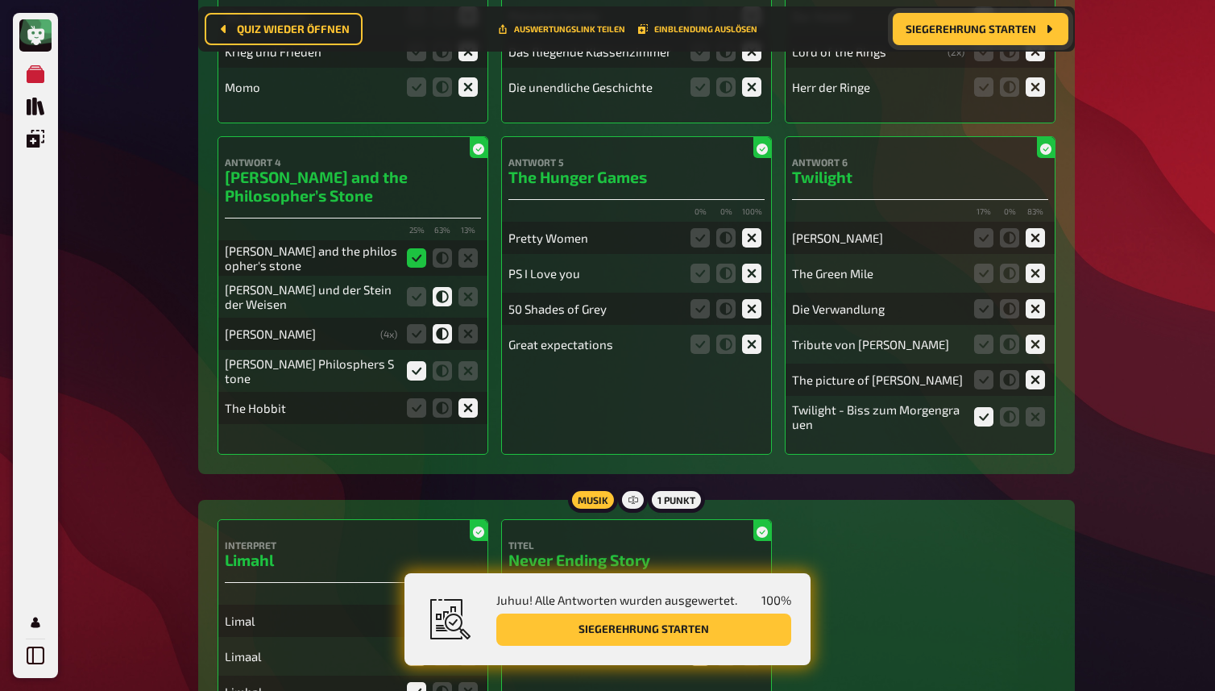
scroll to position [10158, 0]
click at [416, 305] on icon at bounding box center [416, 295] width 19 height 19
click at [0, 0] on input "radio" at bounding box center [0, 0] width 0 height 0
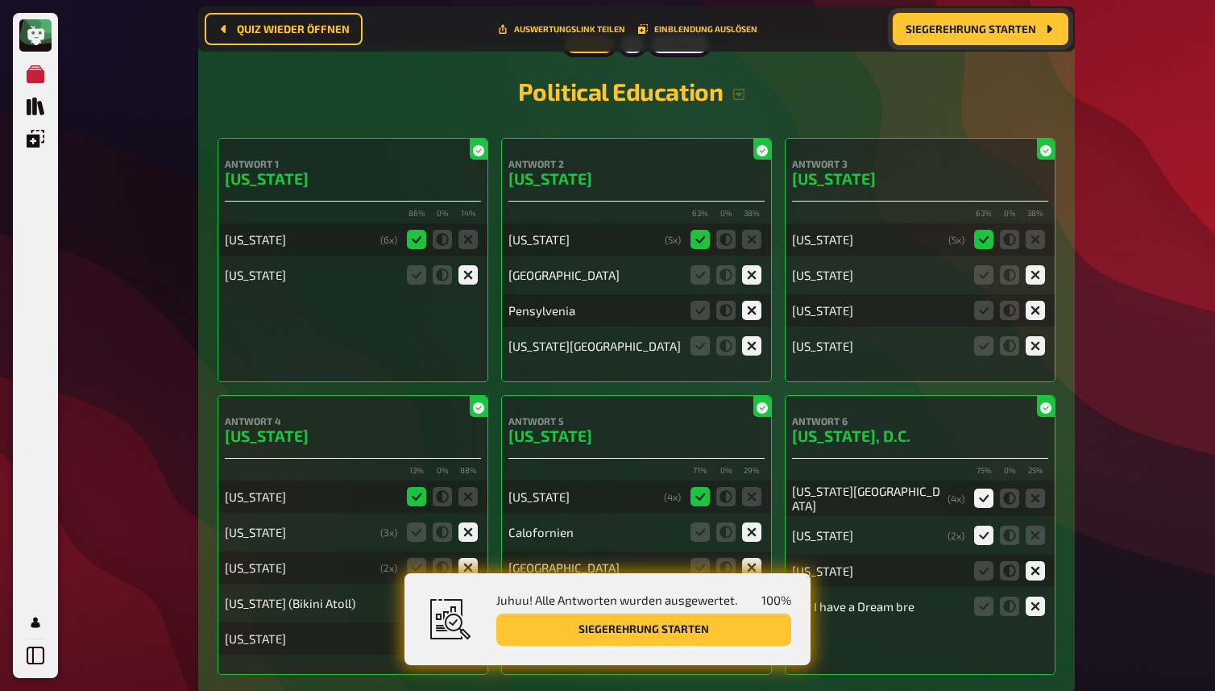
scroll to position [11980, 0]
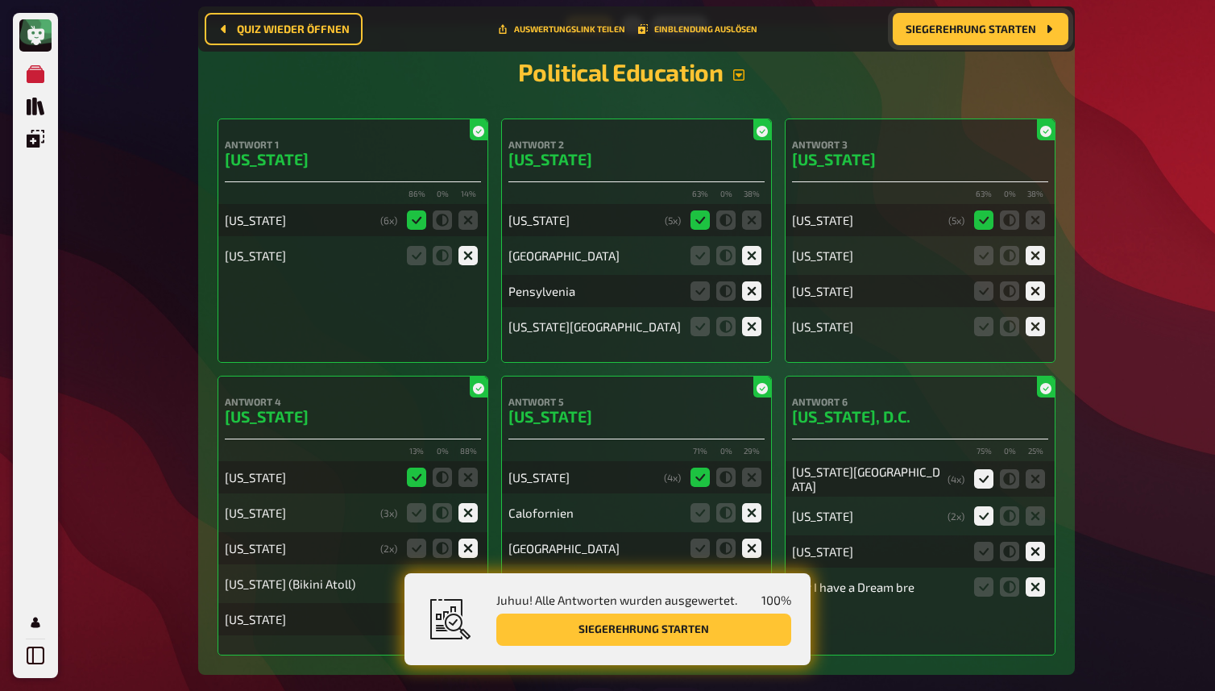
click at [745, 81] on icon "button" at bounding box center [739, 74] width 13 height 13
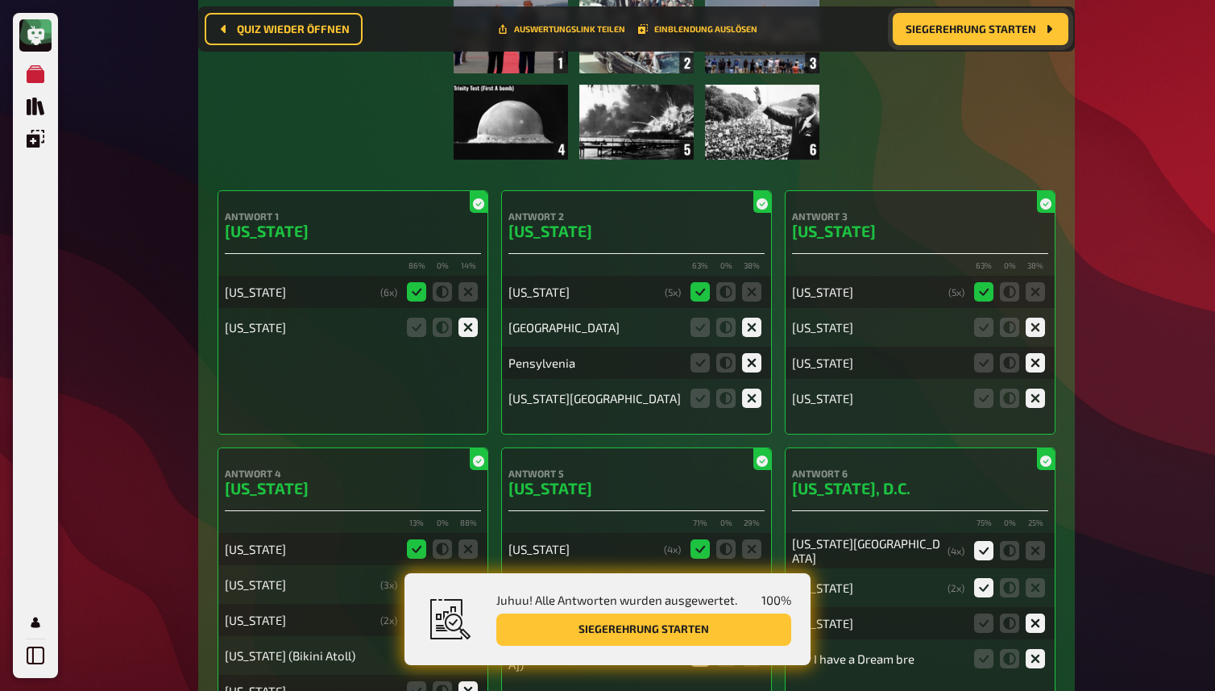
scroll to position [12137, 0]
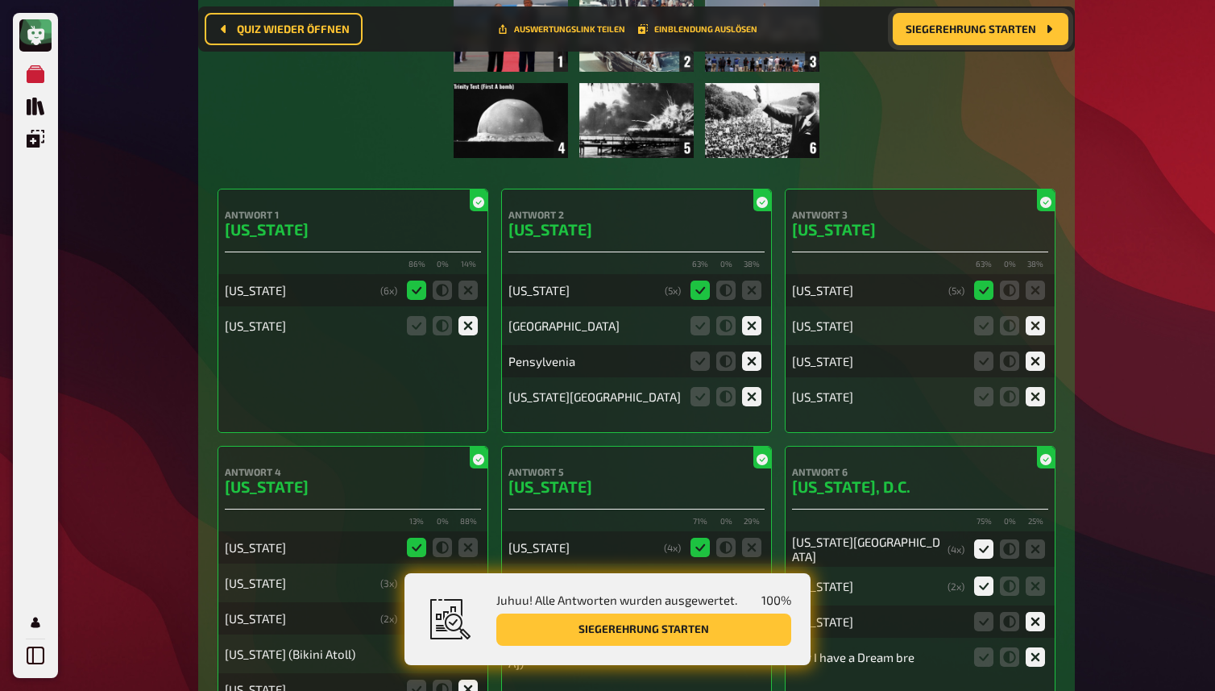
click at [521, 158] on img at bounding box center [636, 77] width 365 height 161
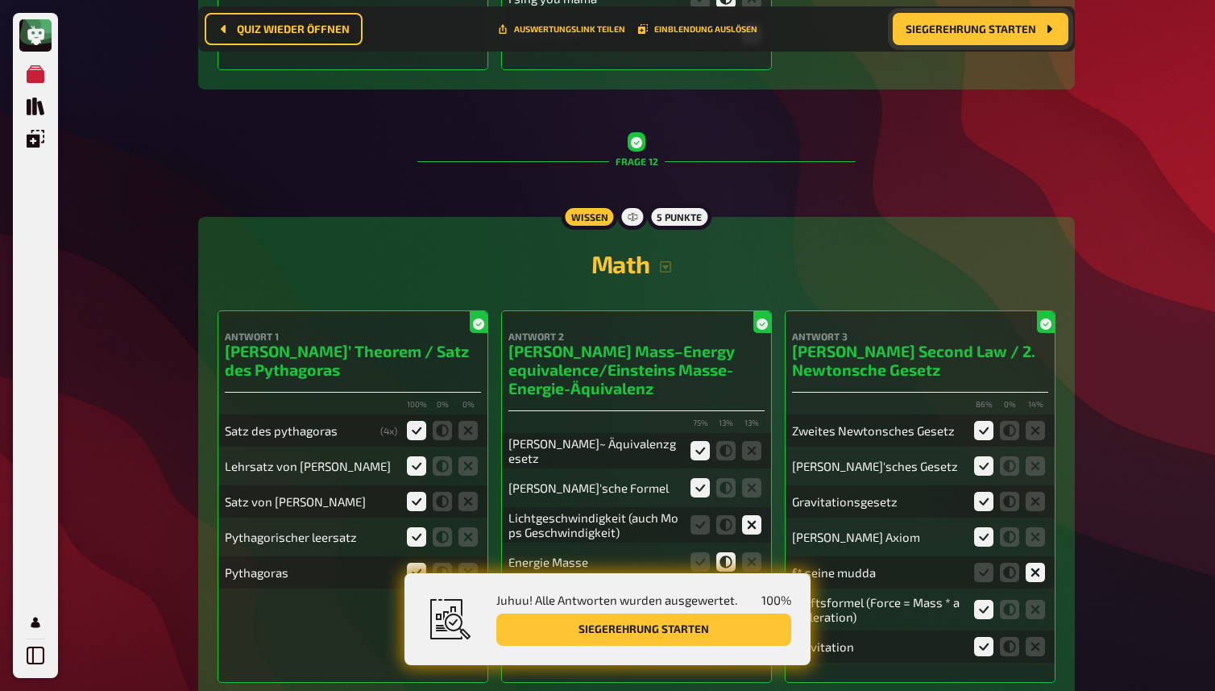
scroll to position [13544, 0]
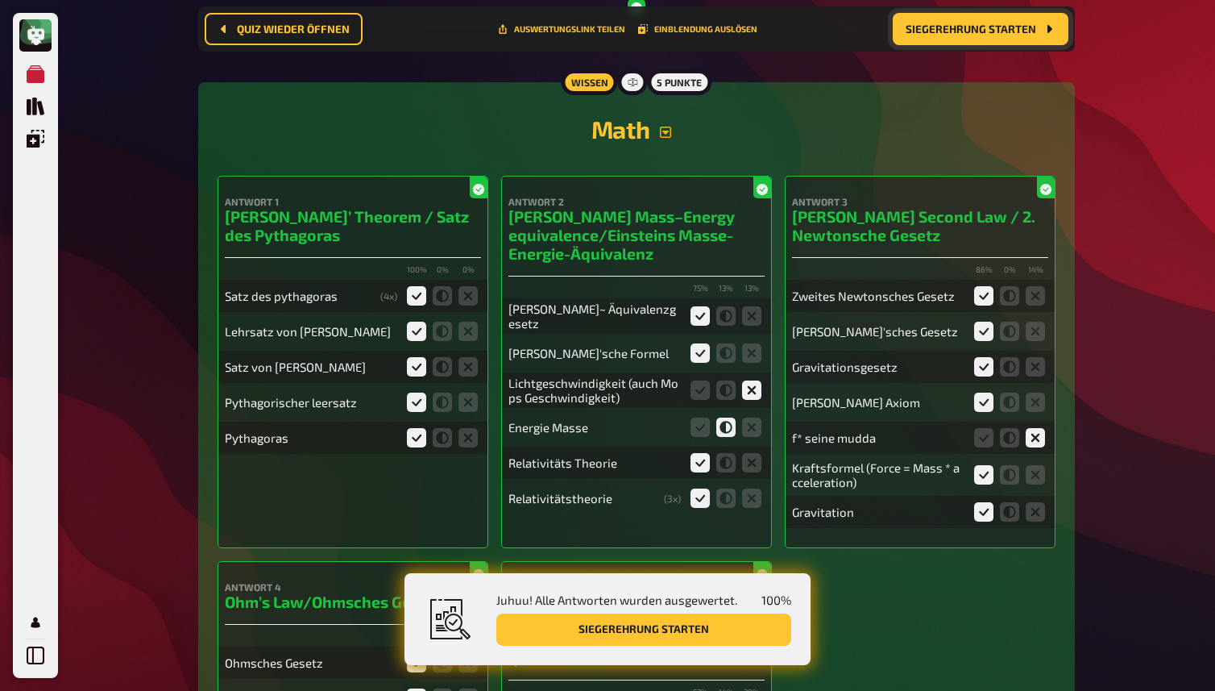
click at [662, 139] on icon "button" at bounding box center [665, 132] width 13 height 13
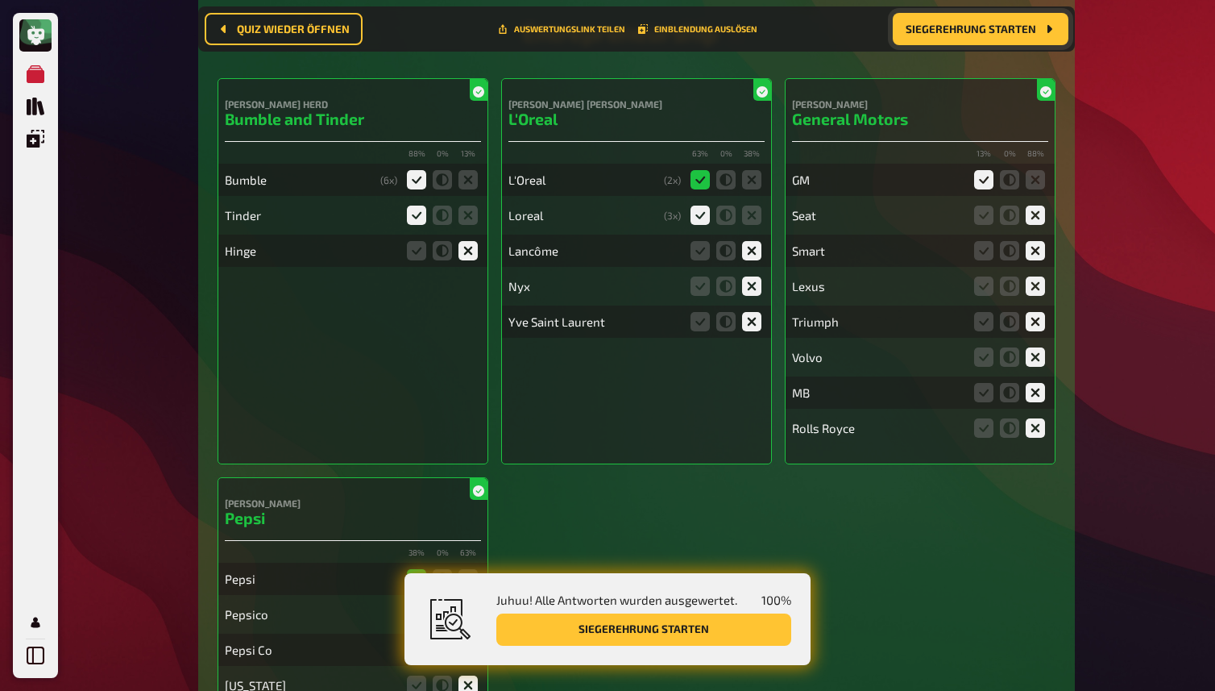
scroll to position [15070, 0]
click at [737, 39] on icon "button" at bounding box center [734, 33] width 13 height 13
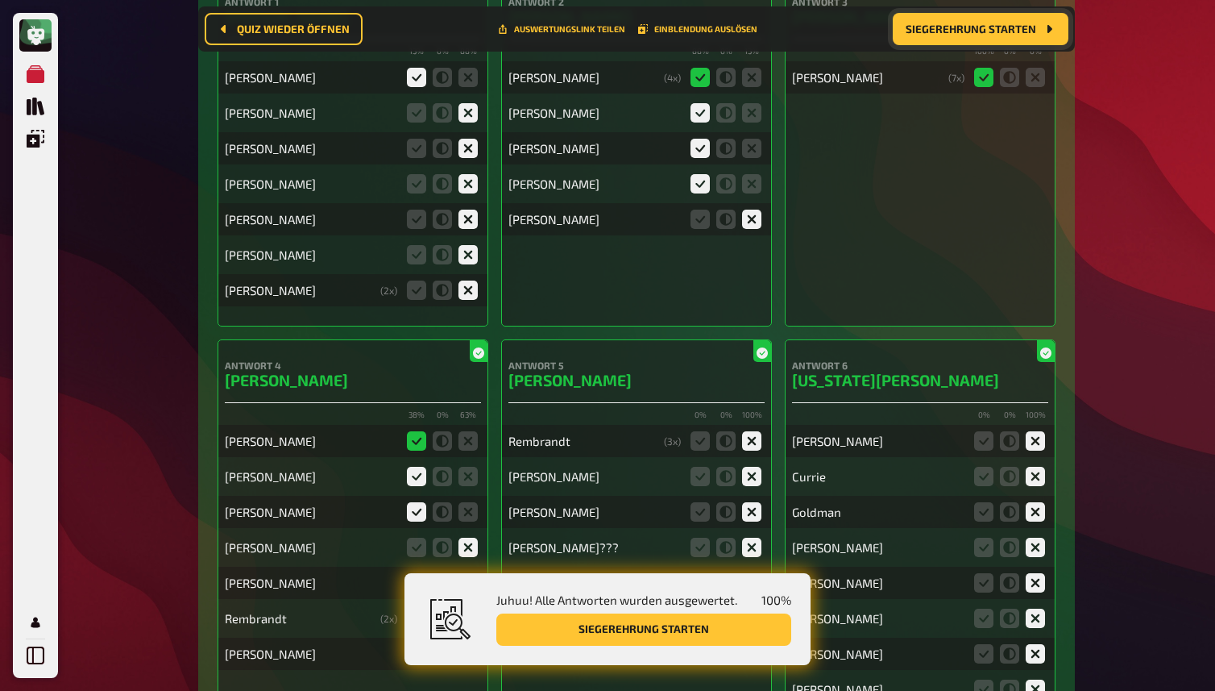
scroll to position [16815, 0]
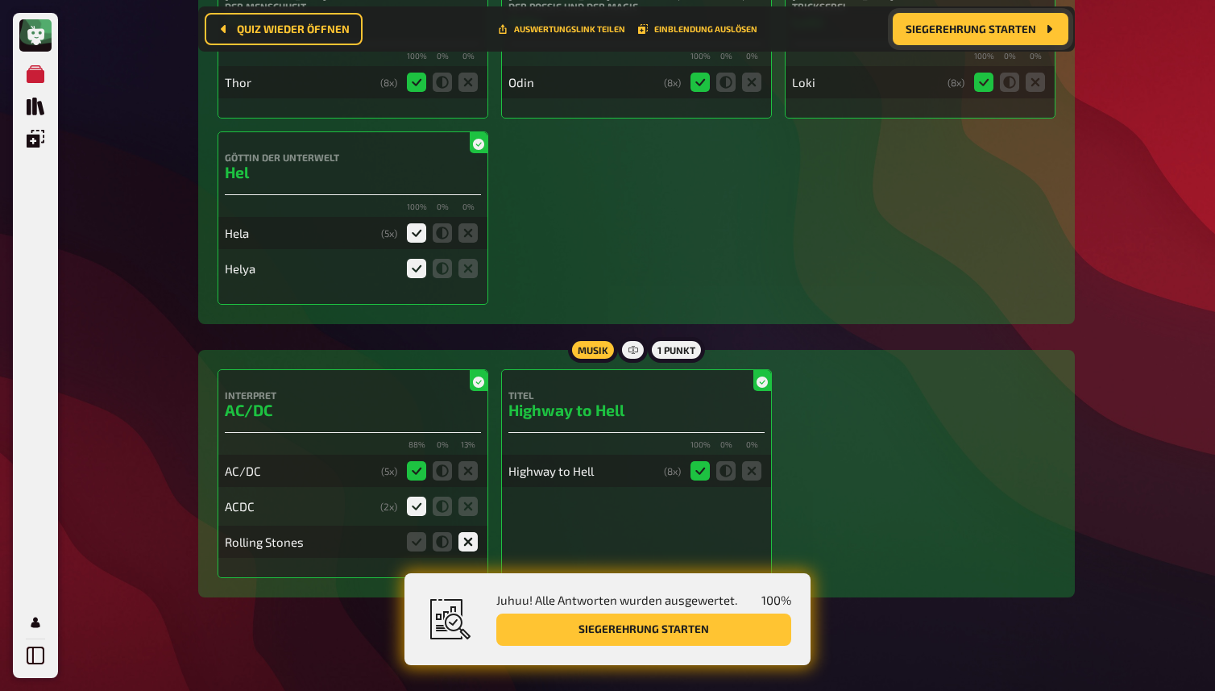
scroll to position [18297, 0]
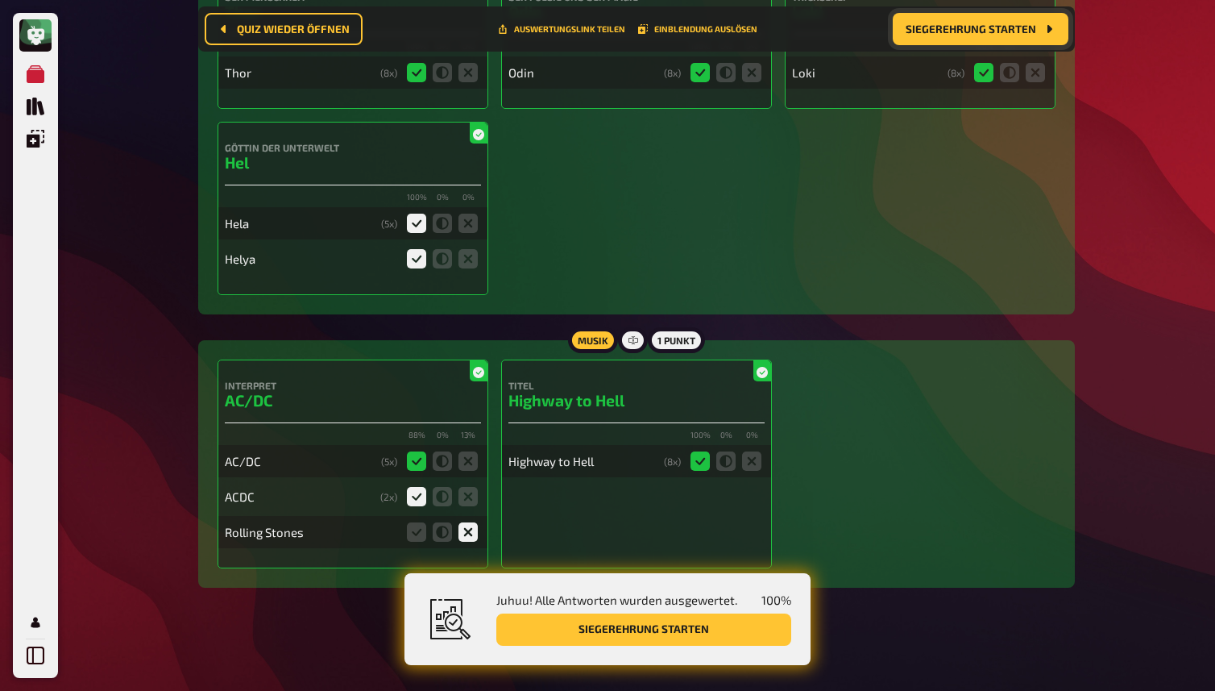
scroll to position [18496, 0]
click at [747, 623] on button "Siegerehrung starten" at bounding box center [643, 629] width 295 height 32
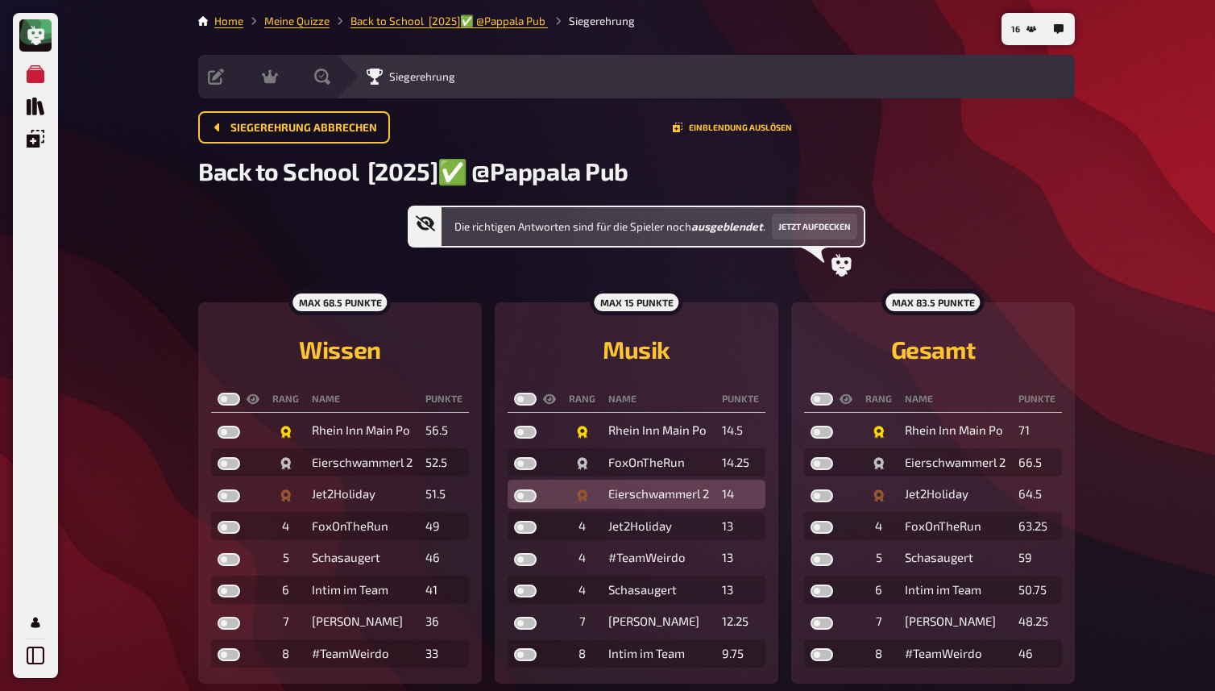
click at [527, 502] on label at bounding box center [525, 495] width 23 height 13
click at [514, 489] on input "checkbox" at bounding box center [513, 488] width 1 height 1
checkbox input "true"
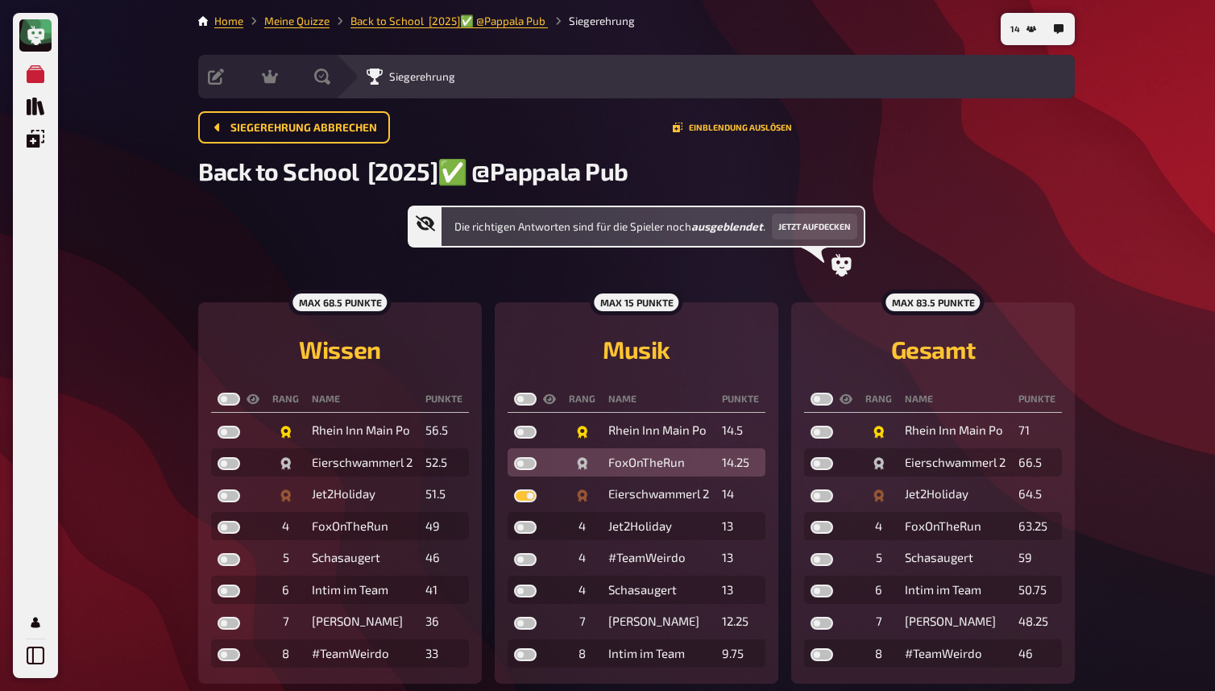
click at [527, 467] on label at bounding box center [525, 463] width 23 height 13
click at [514, 457] on input "checkbox" at bounding box center [513, 456] width 1 height 1
checkbox input "true"
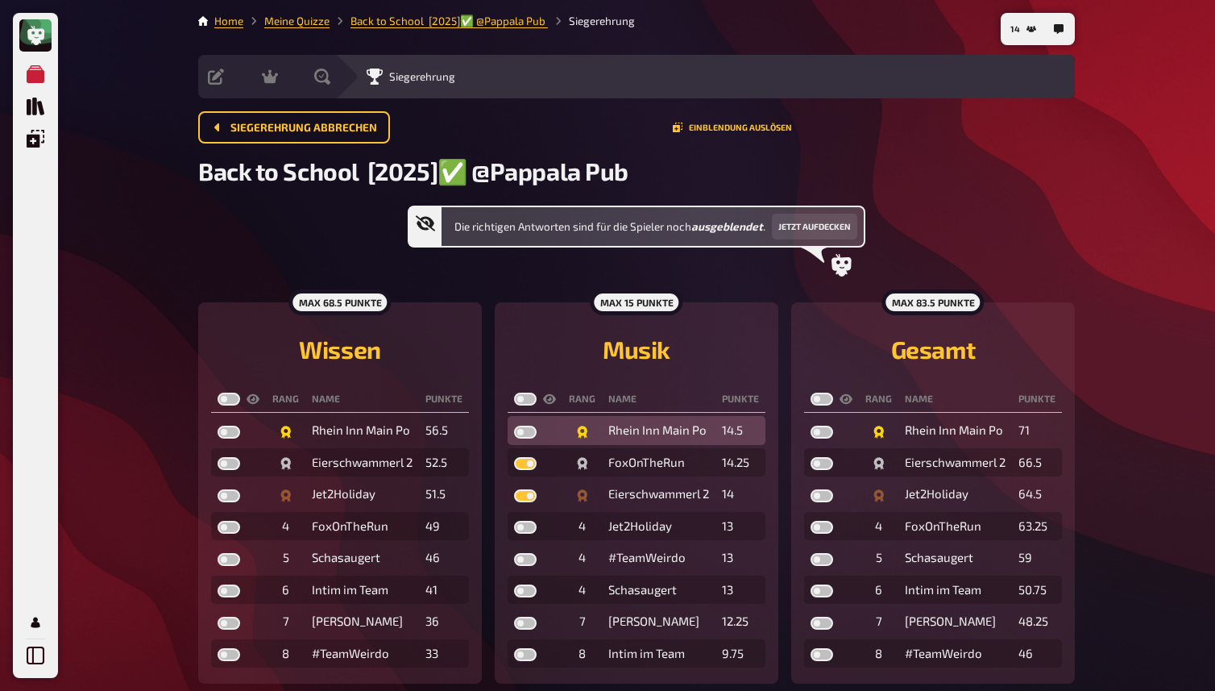
click at [520, 431] on label at bounding box center [525, 431] width 23 height 13
click at [514, 425] on input "checkbox" at bounding box center [513, 425] width 1 height 1
checkbox input "true"
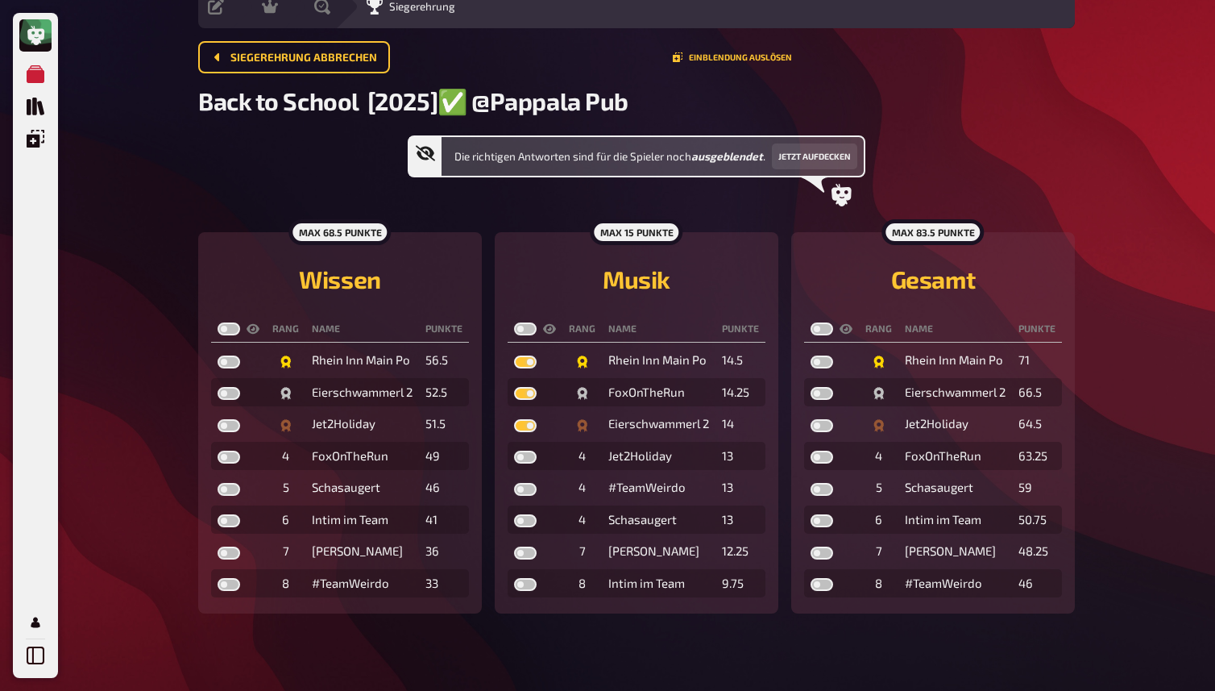
scroll to position [78, 0]
click at [230, 432] on label at bounding box center [229, 425] width 23 height 13
click at [218, 419] on input "checkbox" at bounding box center [217, 418] width 1 height 1
checkbox input "true"
click at [230, 396] on label at bounding box center [229, 393] width 23 height 13
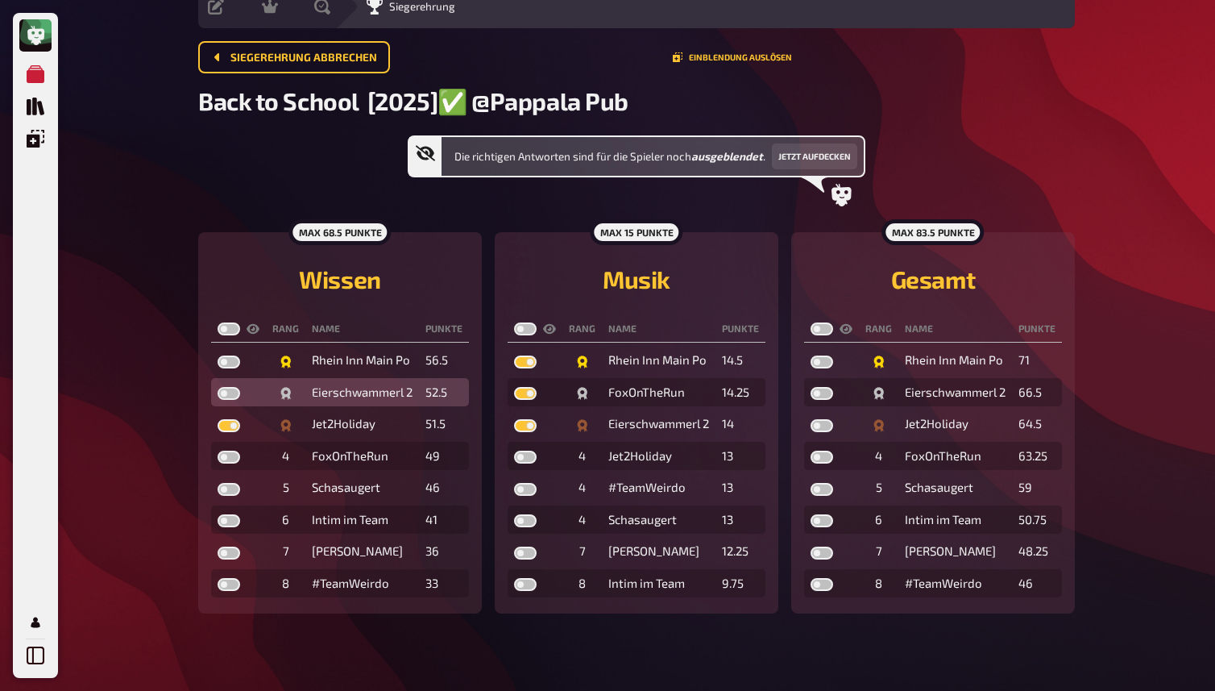
click at [218, 387] on input "checkbox" at bounding box center [217, 386] width 1 height 1
checkbox input "true"
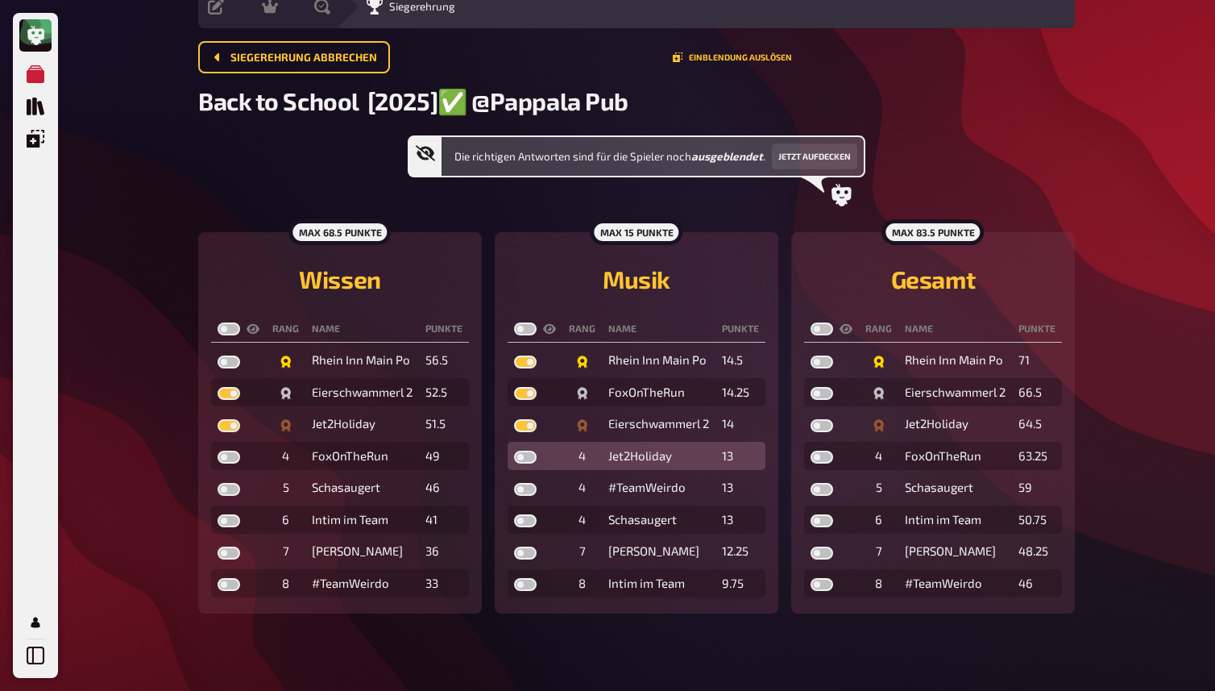
scroll to position [89, 0]
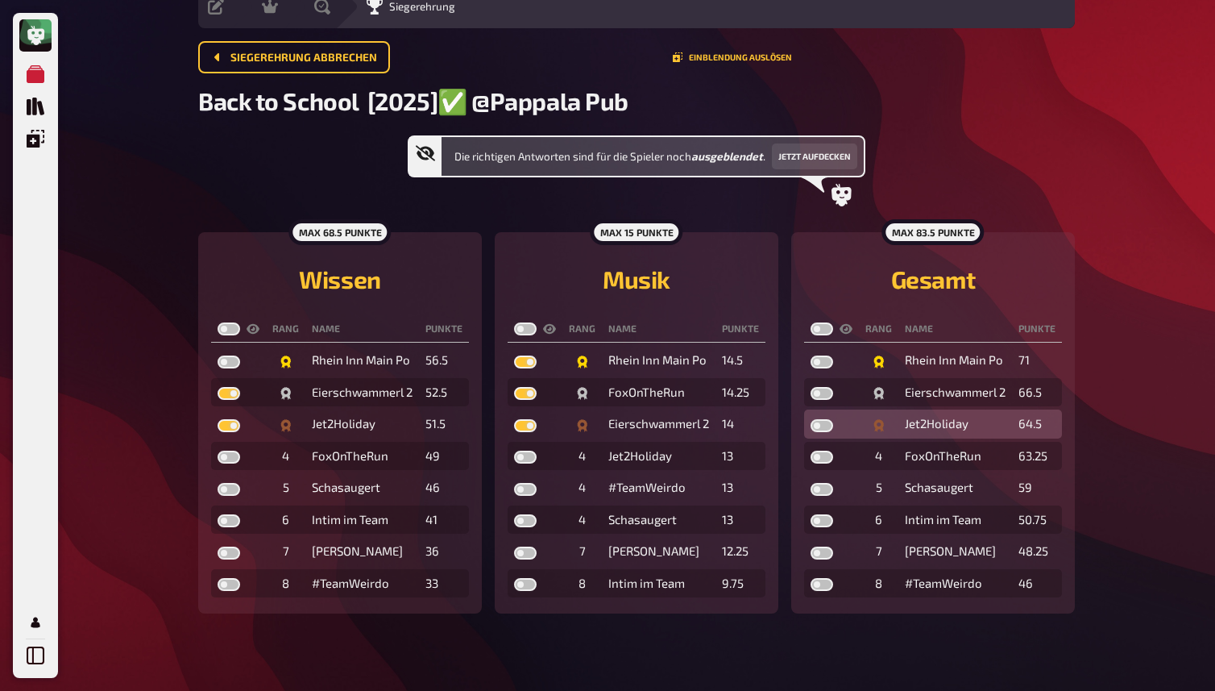
click at [820, 423] on label at bounding box center [822, 425] width 23 height 13
click at [811, 419] on input "checkbox" at bounding box center [810, 418] width 1 height 1
checkbox input "true"
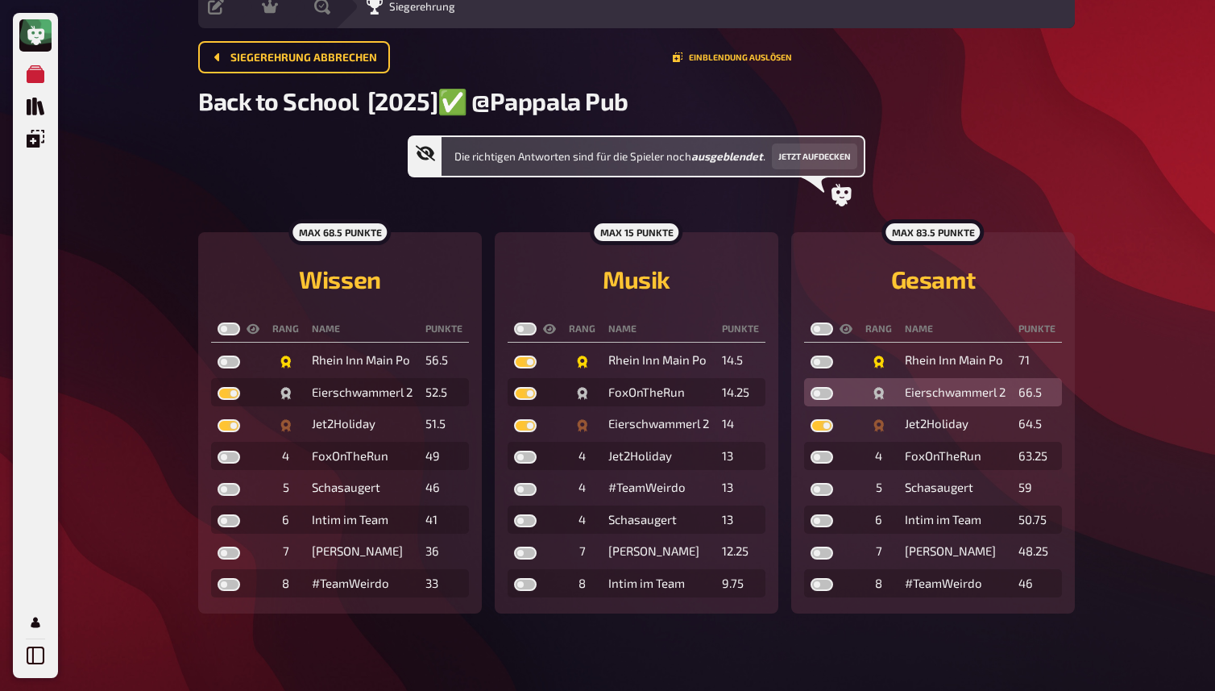
click at [823, 387] on label at bounding box center [822, 393] width 23 height 13
click at [811, 386] on input "checkbox" at bounding box center [810, 386] width 1 height 1
checkbox input "true"
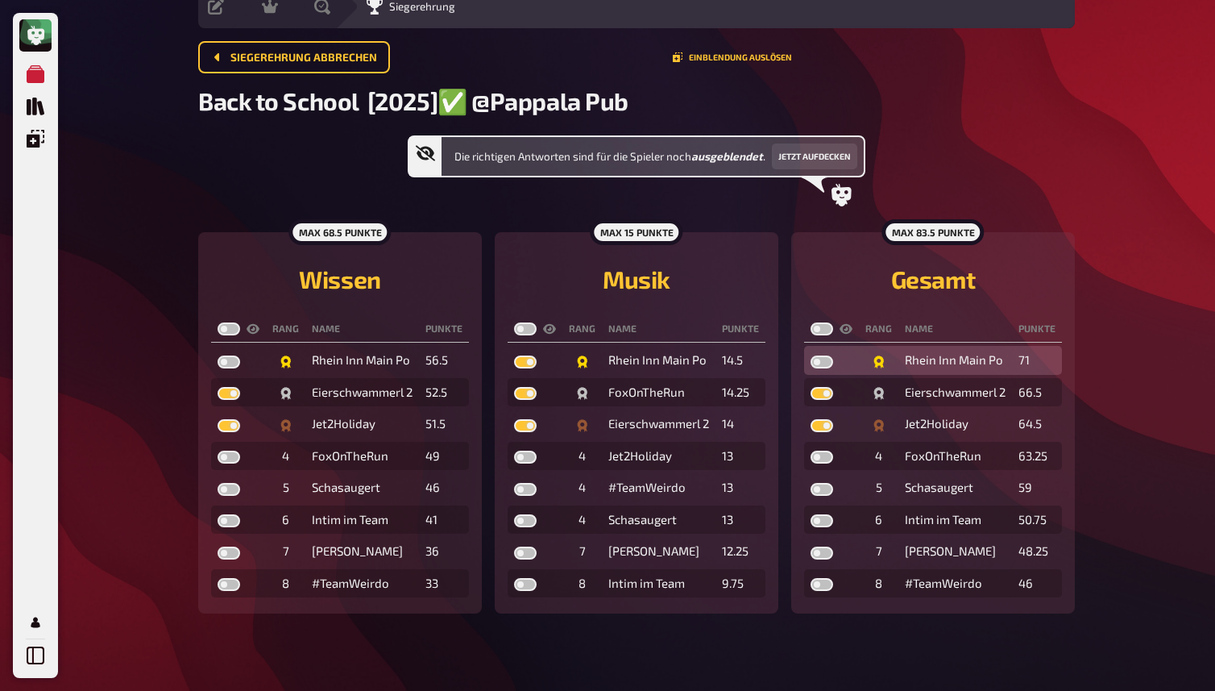
click at [825, 355] on label at bounding box center [822, 361] width 23 height 13
click at [811, 355] on input "checkbox" at bounding box center [810, 355] width 1 height 1
checkbox input "true"
click at [223, 322] on label at bounding box center [229, 328] width 23 height 13
click at [218, 322] on input "checkbox" at bounding box center [217, 322] width 1 height 1
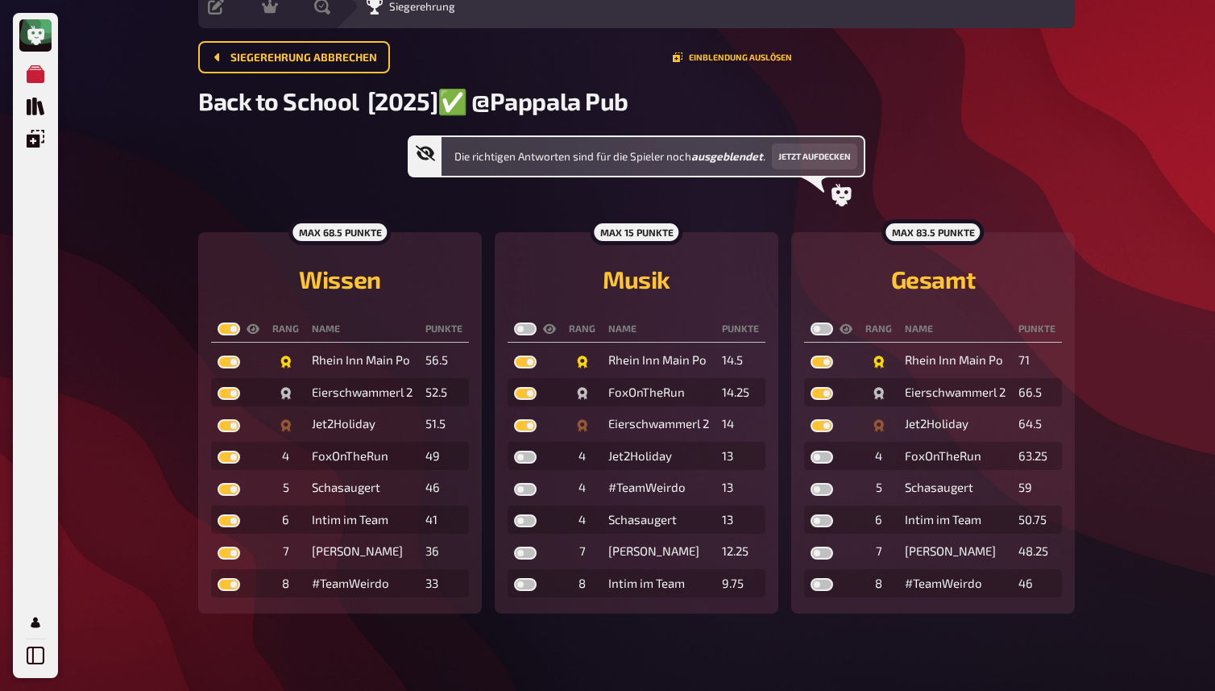
checkbox input "true"
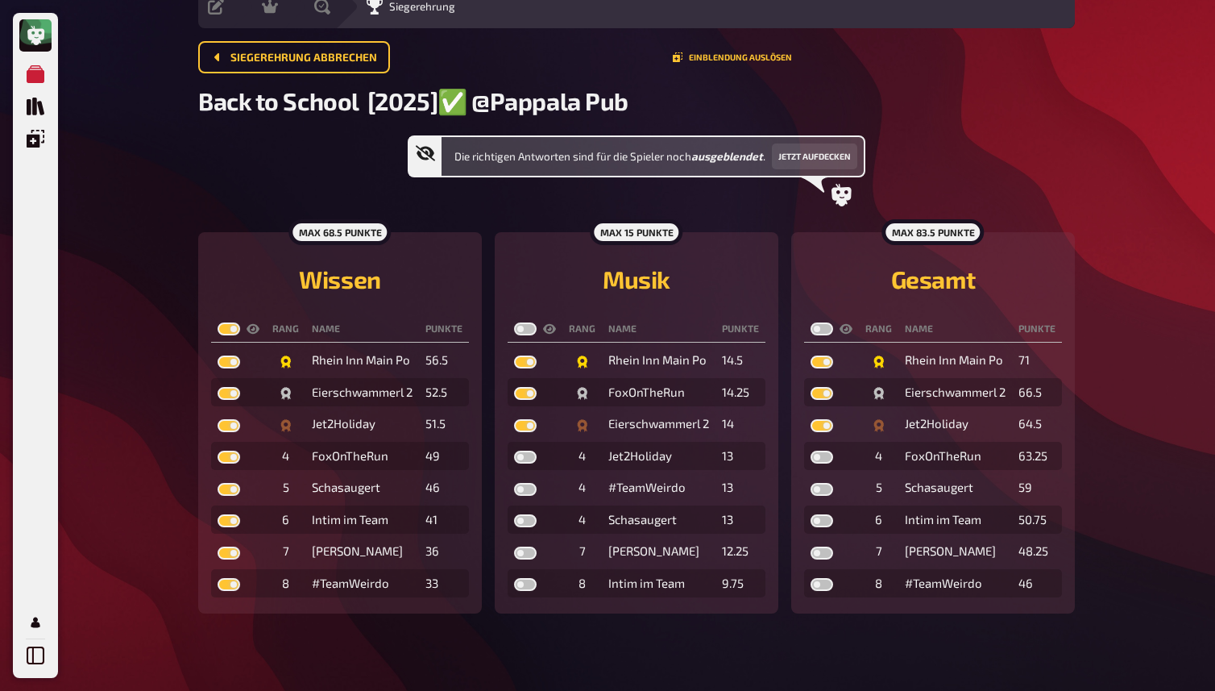
checkbox input "true"
click at [824, 322] on label at bounding box center [822, 328] width 23 height 13
click at [811, 322] on input "checkbox" at bounding box center [810, 322] width 1 height 1
checkbox input "true"
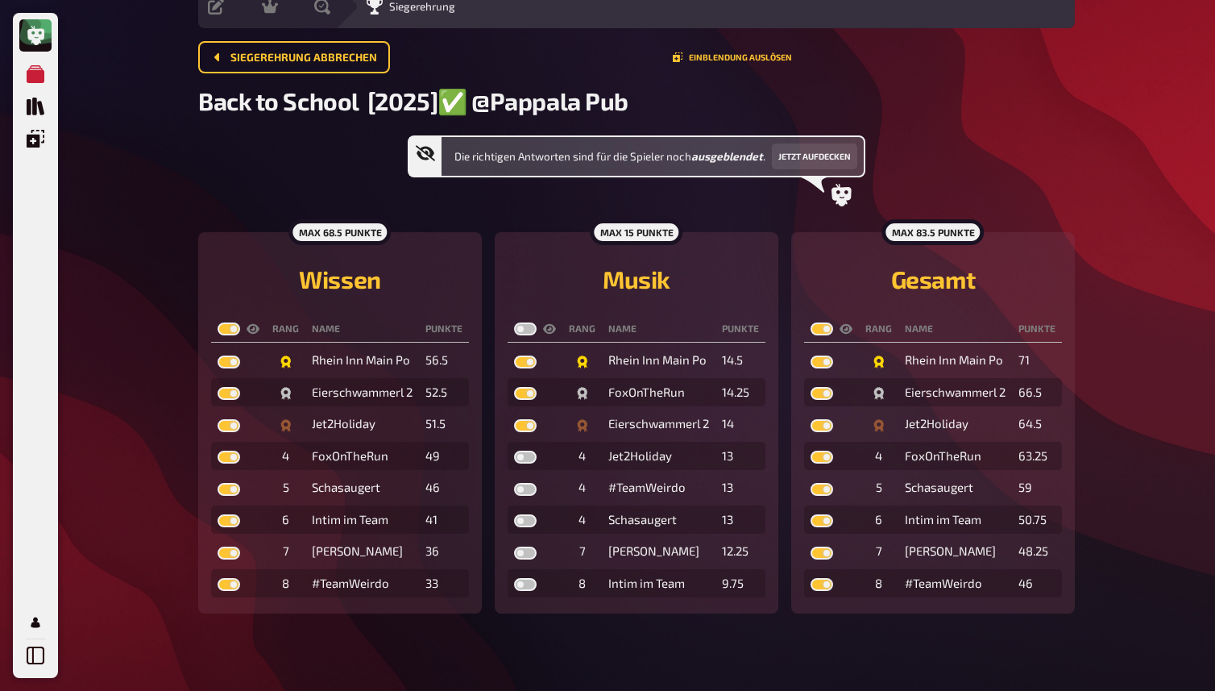
checkbox input "true"
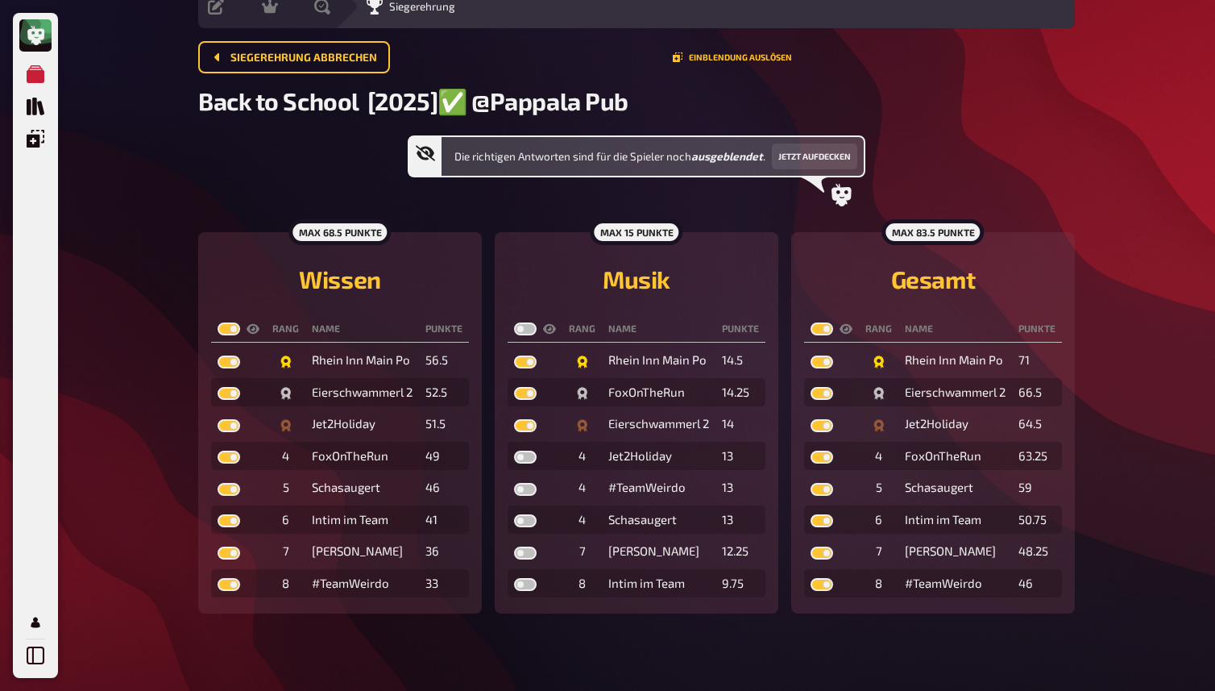
click at [525, 322] on label at bounding box center [525, 328] width 23 height 13
click at [514, 322] on input "checkbox" at bounding box center [513, 322] width 1 height 1
checkbox input "true"
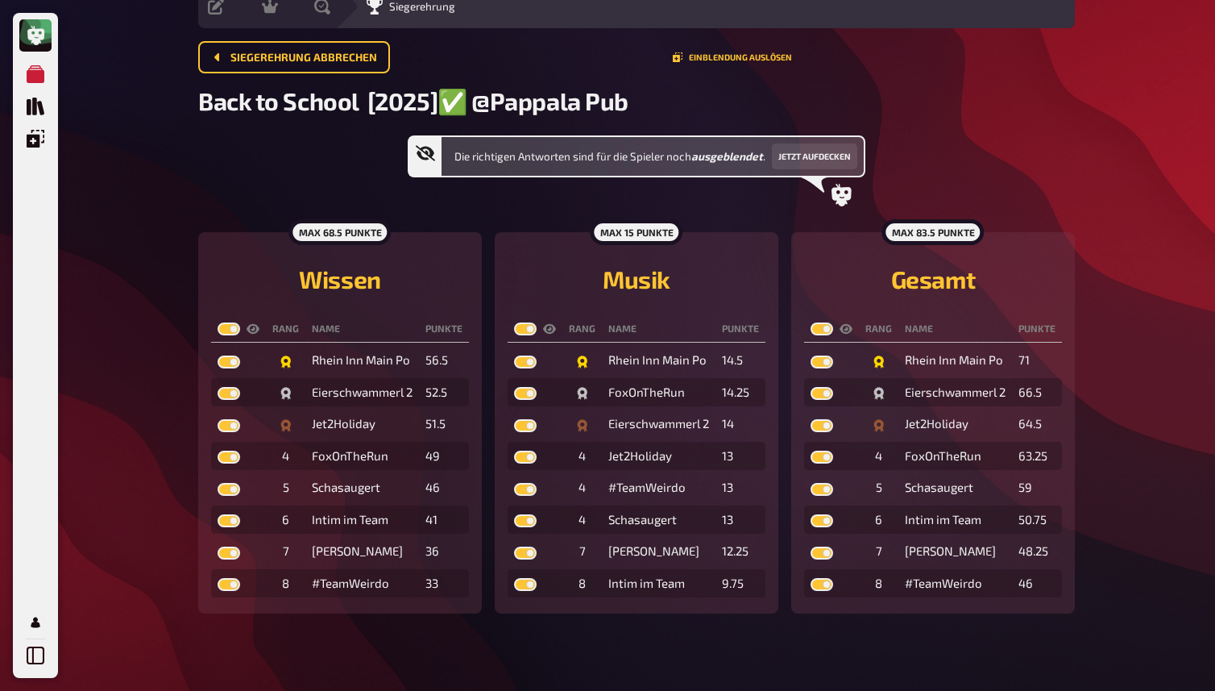
checkbox input "true"
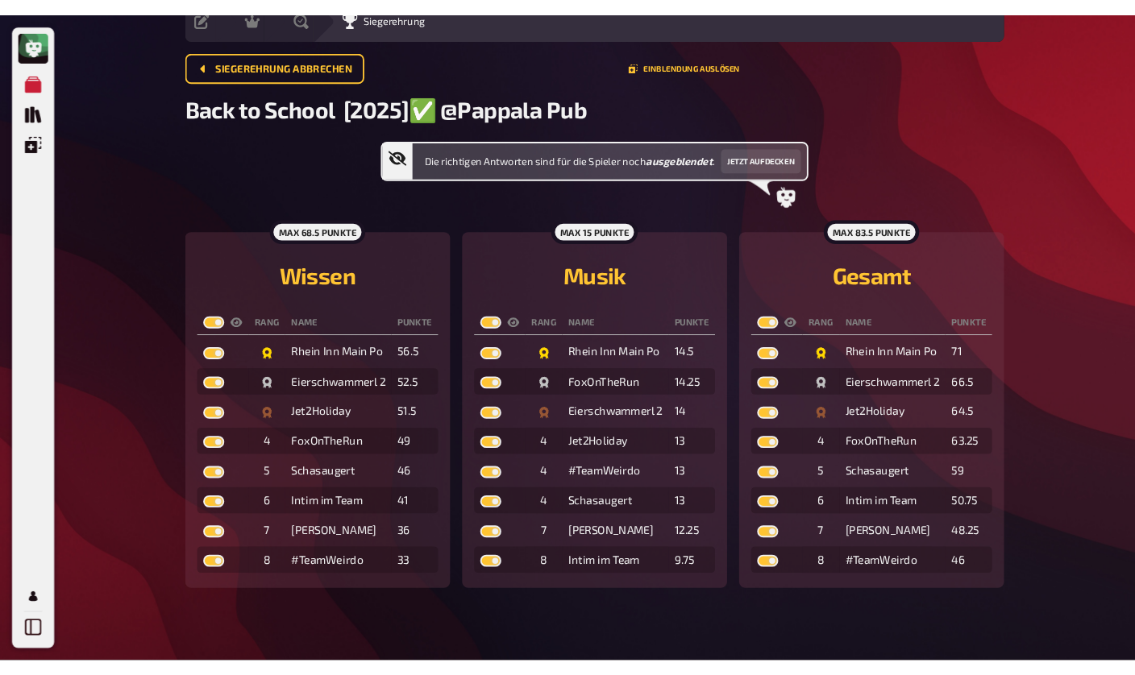
scroll to position [0, 0]
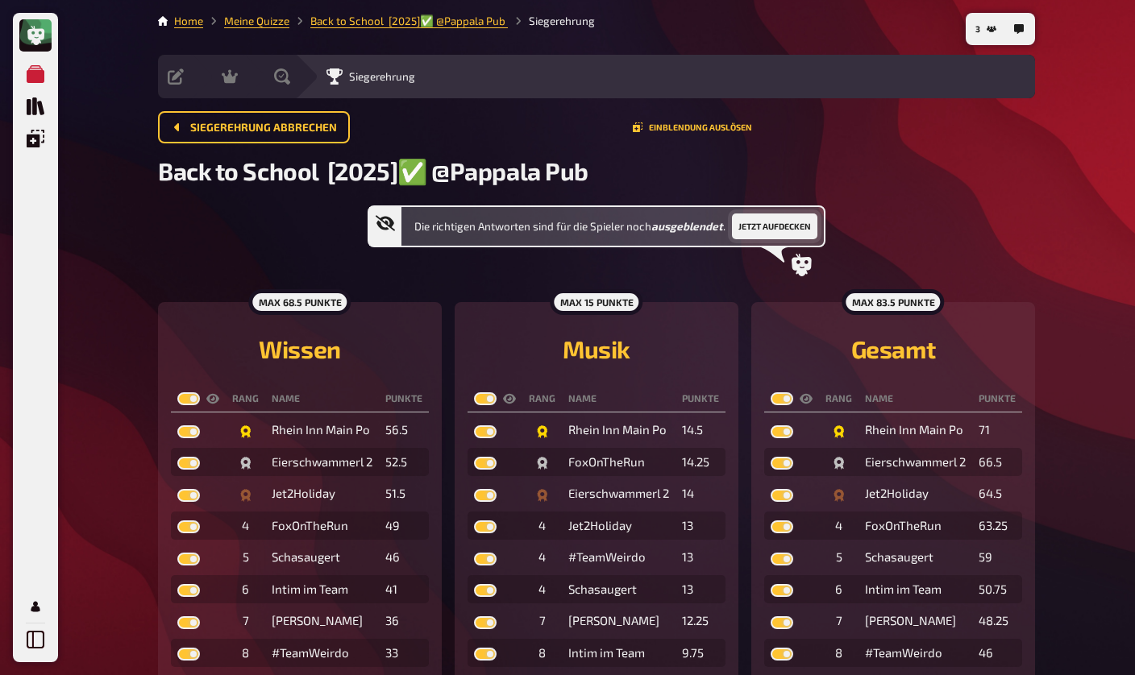
click at [748, 231] on button "Jetzt aufdecken" at bounding box center [774, 227] width 85 height 26
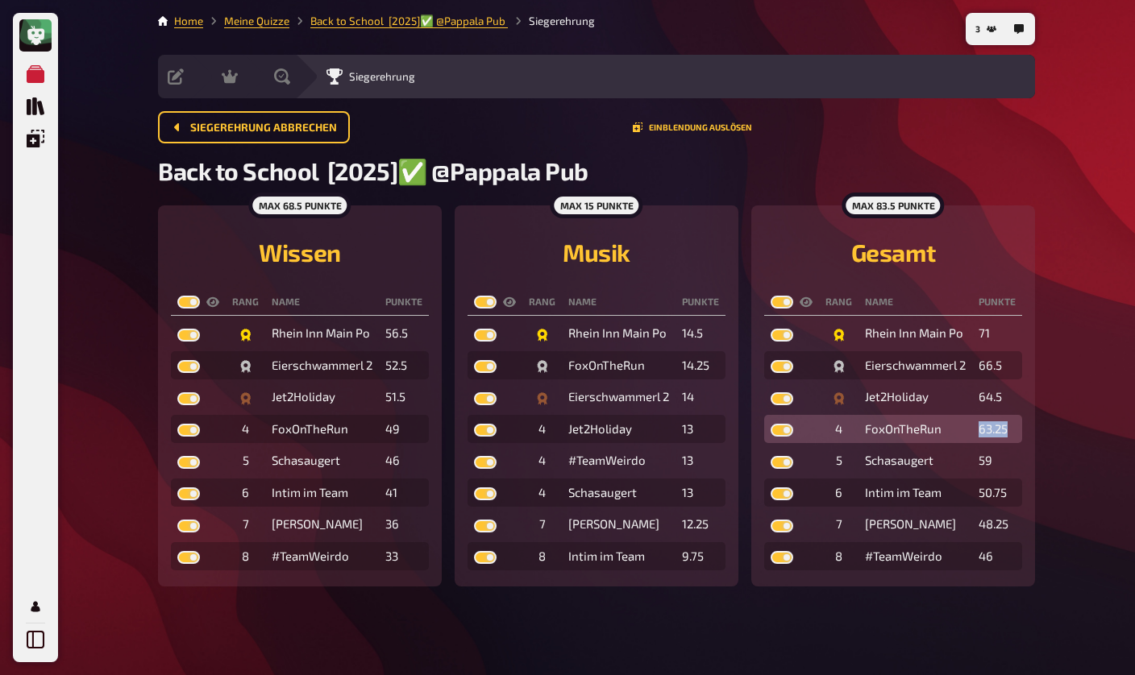
drag, startPoint x: 974, startPoint y: 450, endPoint x: 1017, endPoint y: 450, distance: 42.7
click at [1015, 444] on td "63.25" at bounding box center [997, 429] width 50 height 29
click at [1017, 444] on td "63.25" at bounding box center [997, 429] width 50 height 29
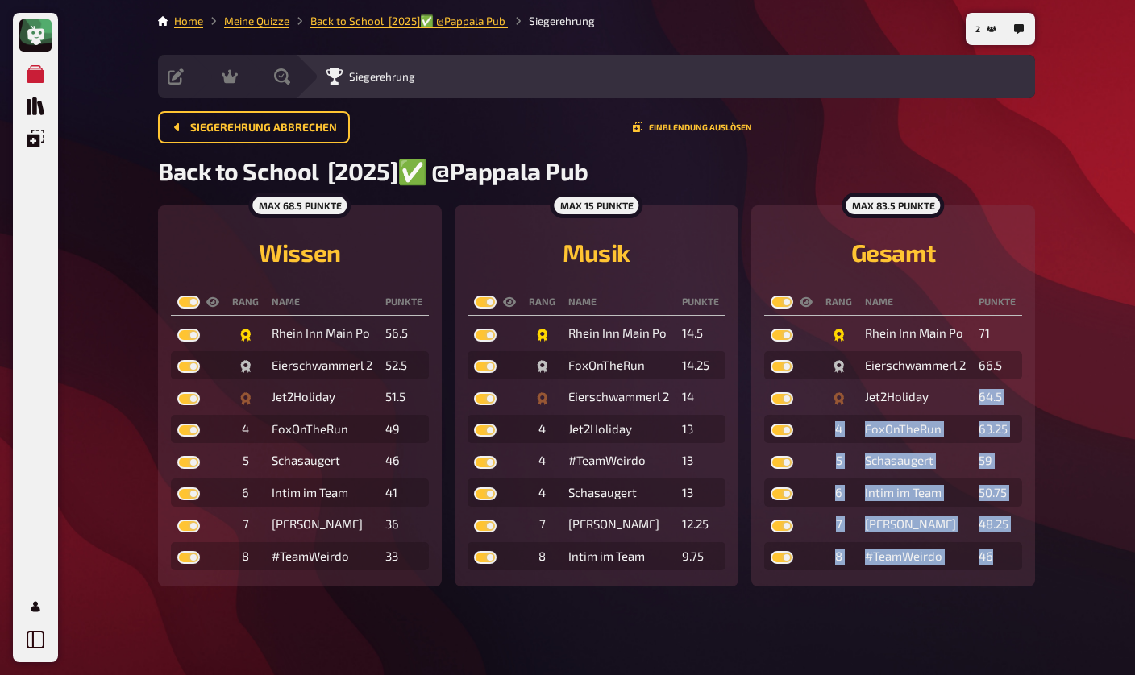
drag, startPoint x: 972, startPoint y: 417, endPoint x: 1094, endPoint y: 417, distance: 121.7
click at [1094, 417] on div "Meine Quizze Quiz Sammlung Einblendungen Profil 2 Home Meine Quizze Back to Sch…" at bounding box center [567, 337] width 1135 height 675
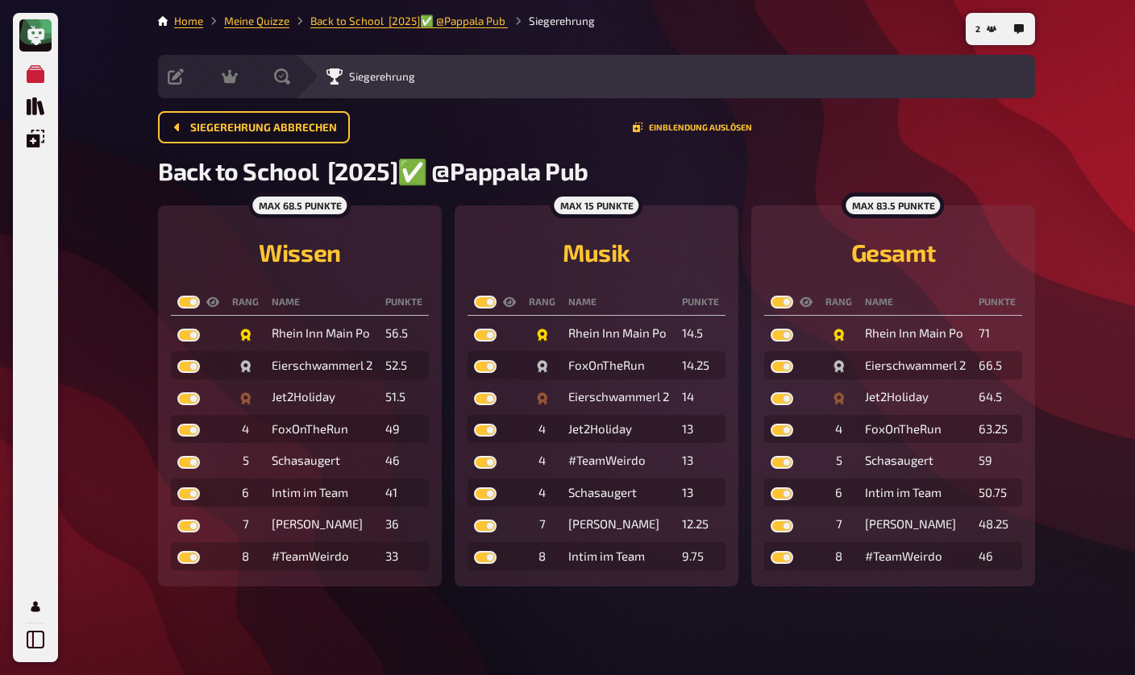
click at [1048, 421] on div "Meine Quizze Quiz Sammlung Einblendungen Profil 2 Home Meine Quizze Back to Sch…" at bounding box center [567, 337] width 1135 height 675
drag, startPoint x: 978, startPoint y: 416, endPoint x: 1003, endPoint y: 415, distance: 25.0
click at [1003, 412] on td "64.5" at bounding box center [997, 397] width 50 height 29
click at [1029, 440] on div "max 83.5 Punkte Gesamt Rang Name Punkte Rhein Inn Main Po 71 Eierschwammerl 2 6…" at bounding box center [893, 395] width 284 height 381
drag, startPoint x: 977, startPoint y: 419, endPoint x: 1009, endPoint y: 418, distance: 31.4
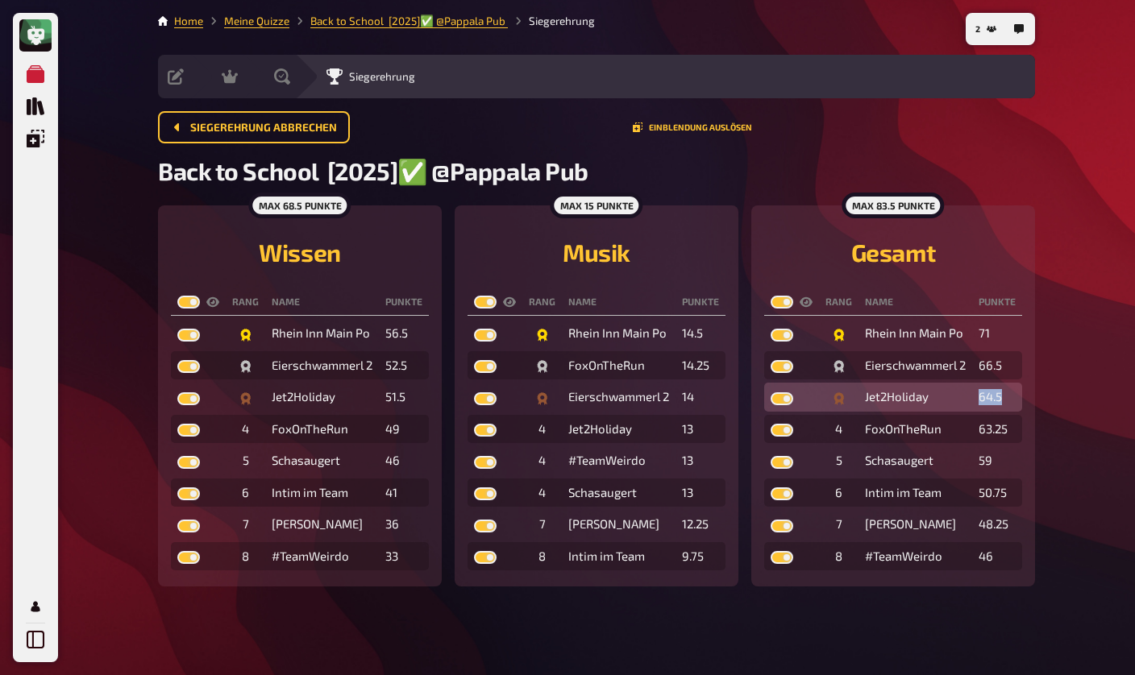
click at [1009, 412] on td "64.5" at bounding box center [997, 397] width 50 height 29
click at [1033, 421] on div "max 83.5 Punkte Gesamt Rang Name Punkte Rhein Inn Main Po 71 Eierschwammerl 2 6…" at bounding box center [893, 395] width 284 height 381
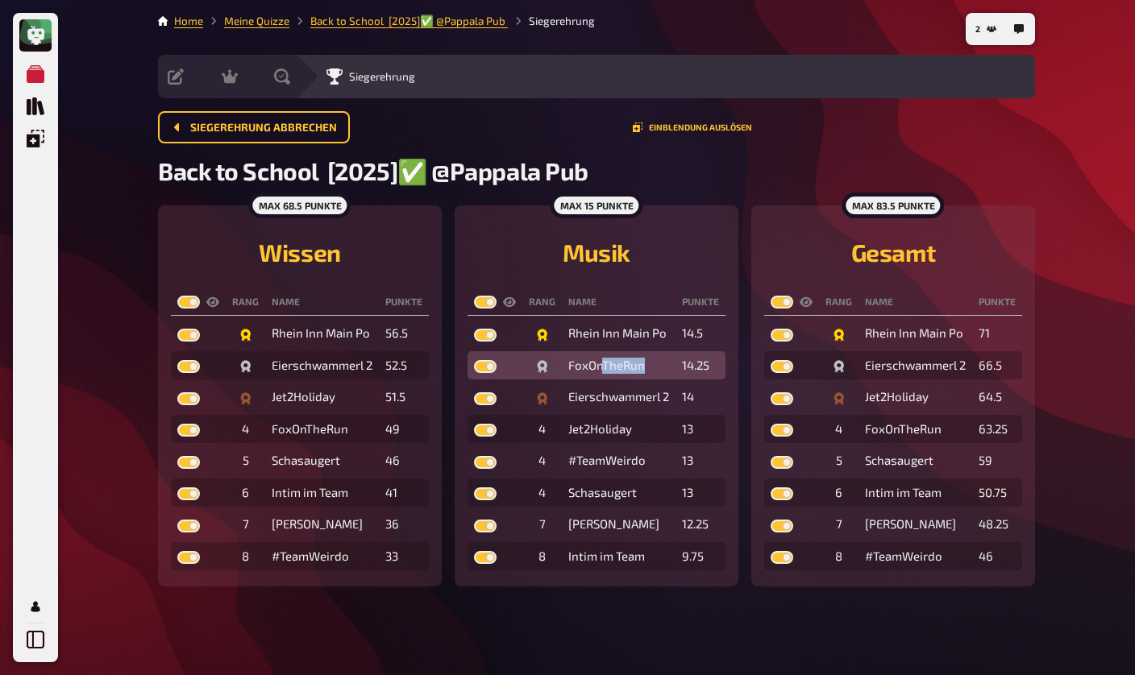
drag, startPoint x: 614, startPoint y: 368, endPoint x: 646, endPoint y: 368, distance: 32.2
click at [646, 368] on div "FoxOnTheRun" at bounding box center [618, 366] width 101 height 16
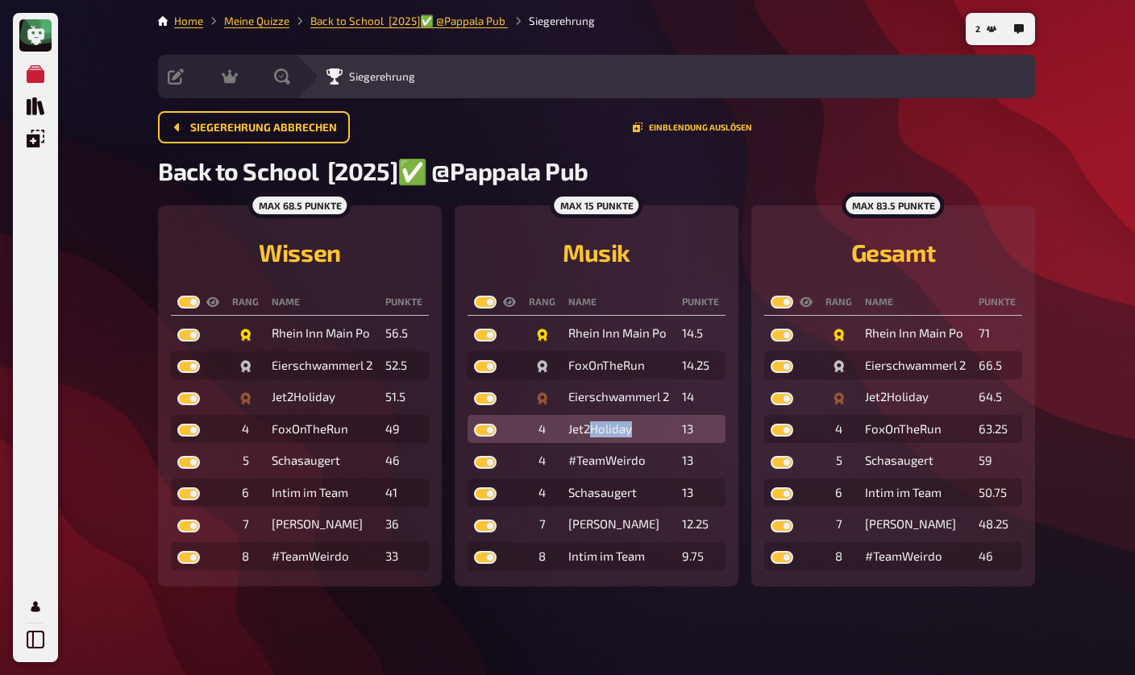
drag, startPoint x: 587, startPoint y: 446, endPoint x: 631, endPoint y: 446, distance: 44.3
click at [631, 438] on div "Jet2Holiday" at bounding box center [618, 429] width 101 height 16
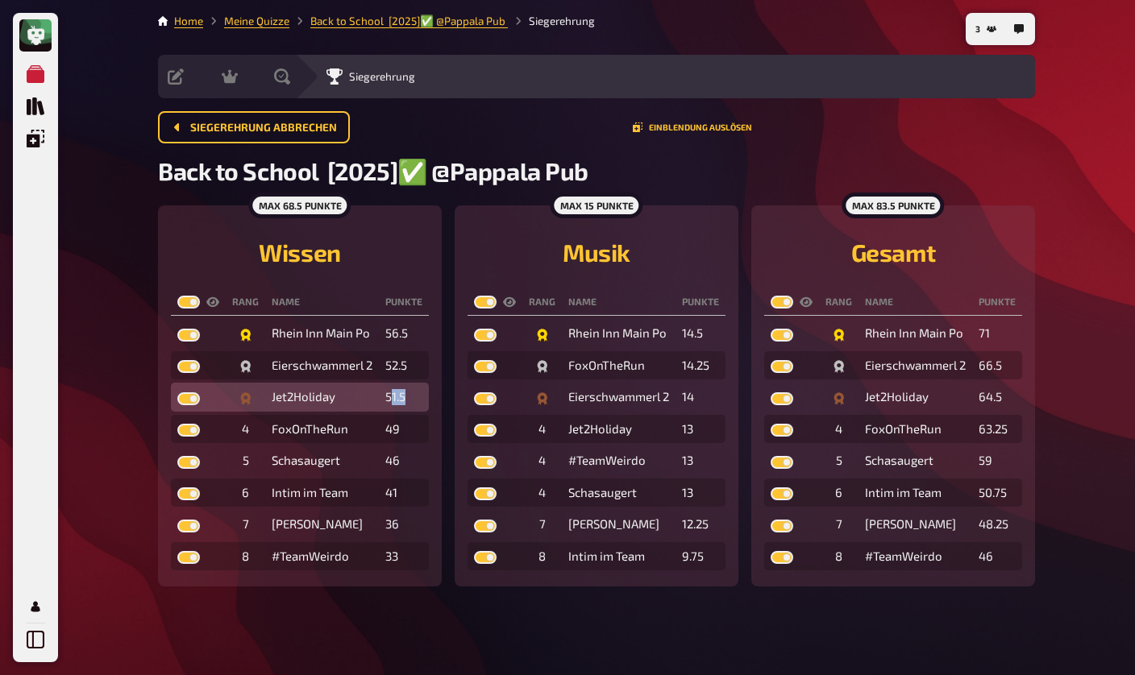
drag, startPoint x: 389, startPoint y: 415, endPoint x: 423, endPoint y: 415, distance: 33.8
click at [423, 412] on td "51.5" at bounding box center [404, 397] width 50 height 29
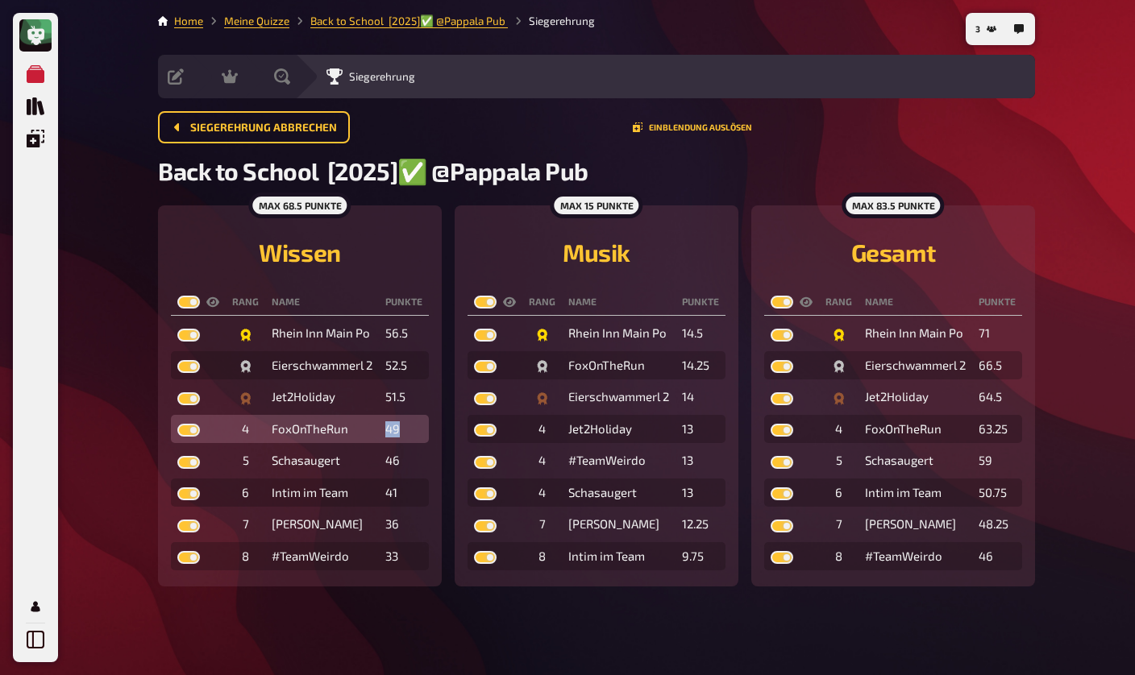
drag, startPoint x: 384, startPoint y: 452, endPoint x: 401, endPoint y: 452, distance: 16.1
click at [401, 444] on td "49" at bounding box center [404, 429] width 50 height 29
